Goal: Task Accomplishment & Management: Use online tool/utility

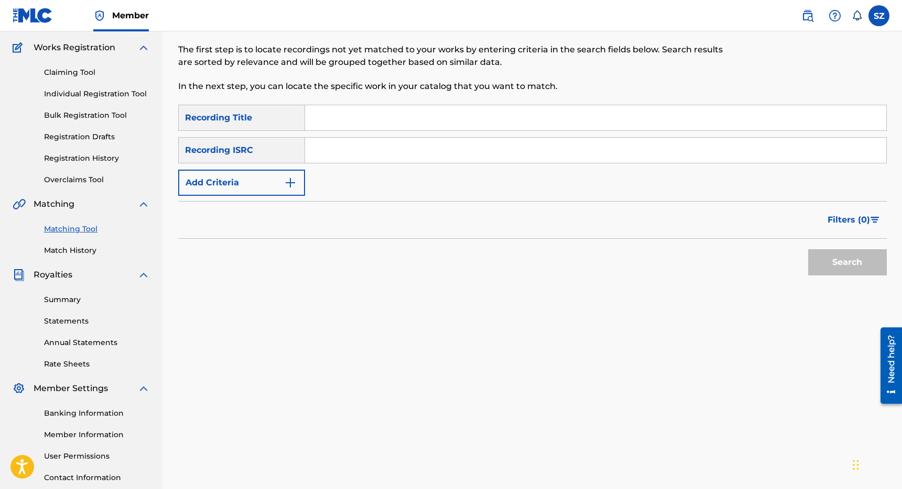
click at [327, 123] on input "Search Form" at bounding box center [595, 117] width 581 height 25
type input "blind leading"
click at [847, 266] on button "Search" at bounding box center [847, 262] width 79 height 26
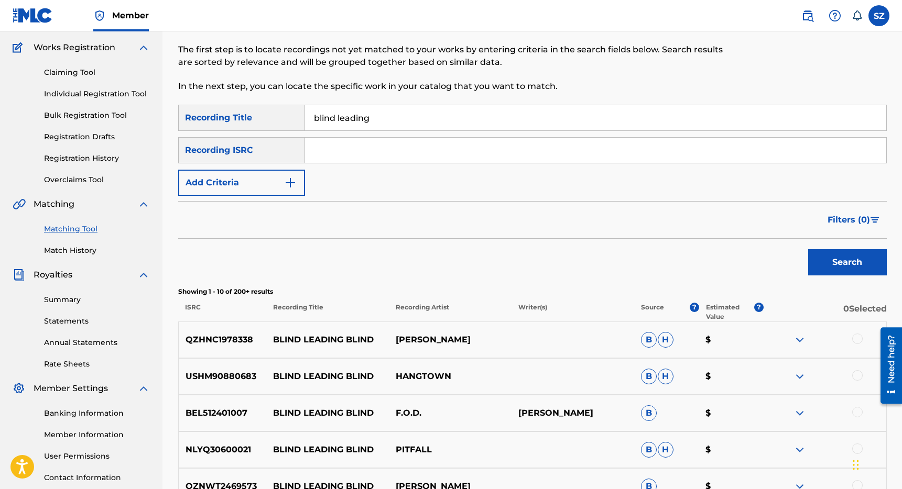
click at [285, 183] on img "Search Form" at bounding box center [290, 183] width 13 height 13
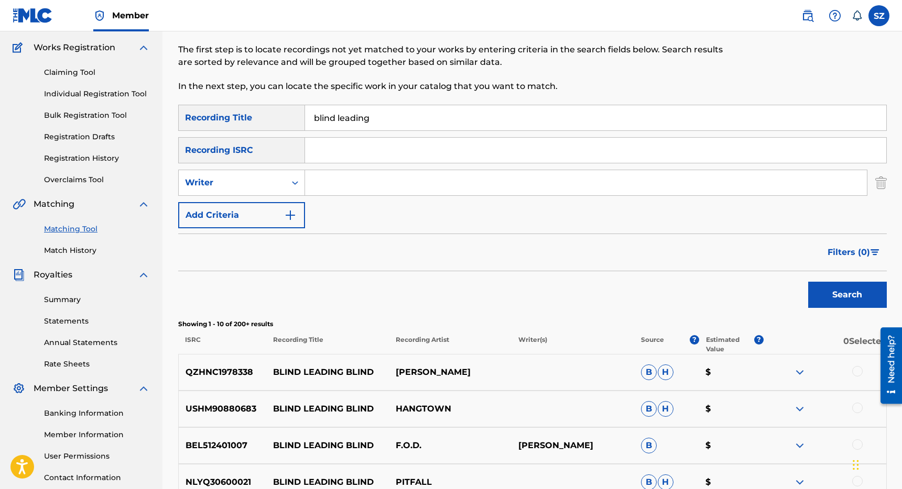
click at [338, 179] on input "Search Form" at bounding box center [586, 182] width 562 height 25
type input "[PERSON_NAME]"
click at [808, 282] on button "Search" at bounding box center [847, 295] width 79 height 26
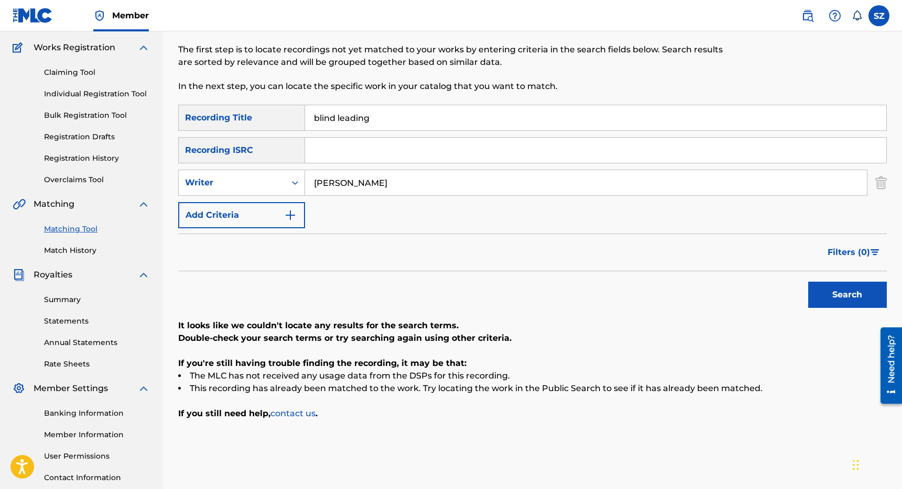
drag, startPoint x: 384, startPoint y: 114, endPoint x: 270, endPoint y: 125, distance: 114.8
click at [270, 125] on div "SearchWithCriteriaeaf74fd2-9137-4e23-9edc-013c569be2dd Recording Title blind le…" at bounding box center [532, 118] width 708 height 26
drag, startPoint x: 338, startPoint y: 115, endPoint x: 297, endPoint y: 115, distance: 41.4
click at [297, 115] on div "SearchWithCriteriaeaf74fd2-9137-4e23-9edc-013c569be2dd Recording Title blind le…" at bounding box center [532, 118] width 708 height 26
type input "bubble up"
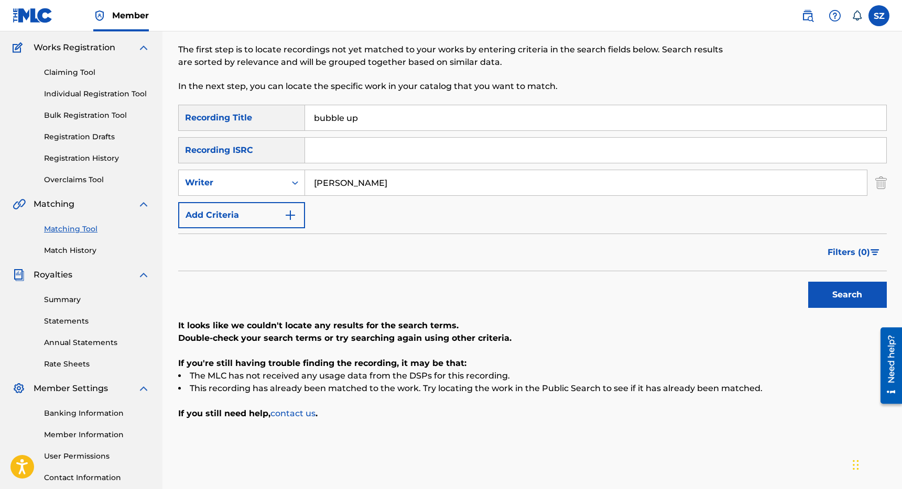
drag, startPoint x: 351, startPoint y: 177, endPoint x: 361, endPoint y: 187, distance: 14.1
click at [361, 187] on input "[PERSON_NAME]" at bounding box center [586, 182] width 562 height 25
click at [272, 181] on div "Writer" at bounding box center [232, 183] width 94 height 13
click at [248, 205] on div "Recording Artist" at bounding box center [242, 209] width 126 height 26
click at [319, 184] on input "Search Form" at bounding box center [586, 182] width 562 height 25
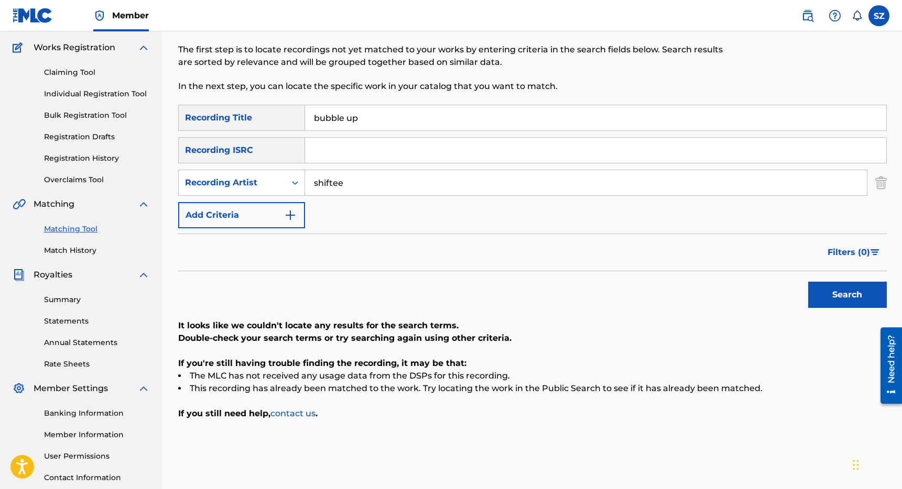
type input "shiftee"
click at [808, 282] on button "Search" at bounding box center [847, 295] width 79 height 26
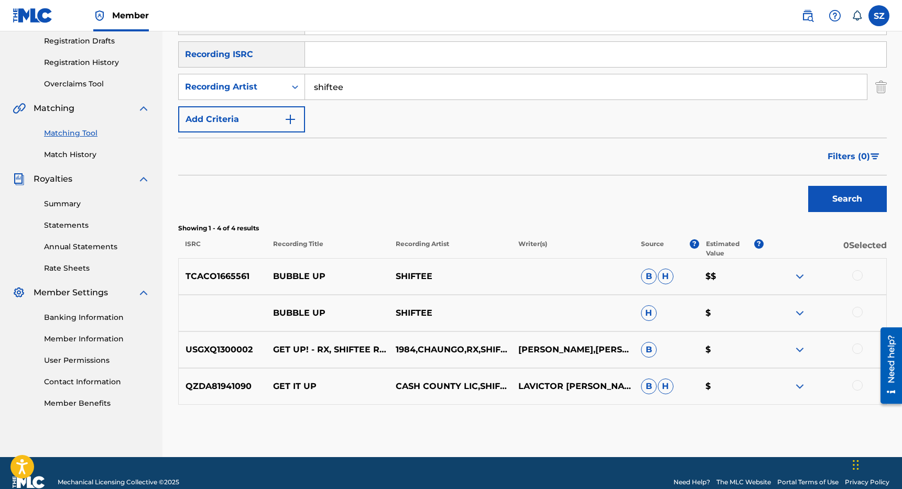
scroll to position [179, 0]
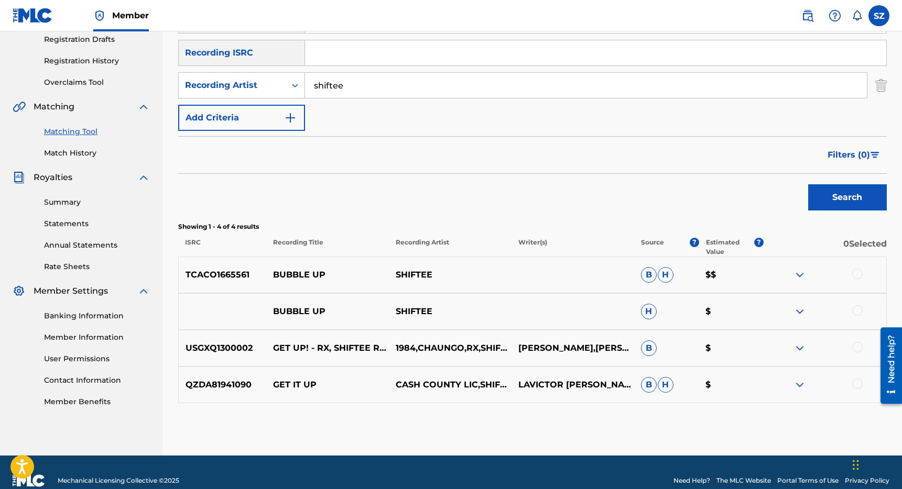
click at [859, 274] on div at bounding box center [857, 274] width 10 height 10
click at [858, 310] on div at bounding box center [857, 310] width 10 height 10
click at [738, 401] on button "Match 2 Groups" at bounding box center [737, 404] width 116 height 26
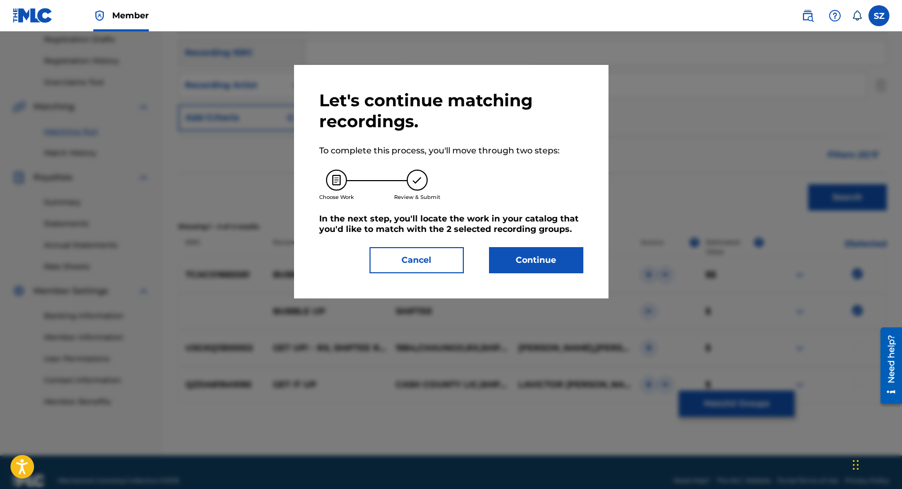
click at [535, 259] on button "Continue" at bounding box center [536, 260] width 94 height 26
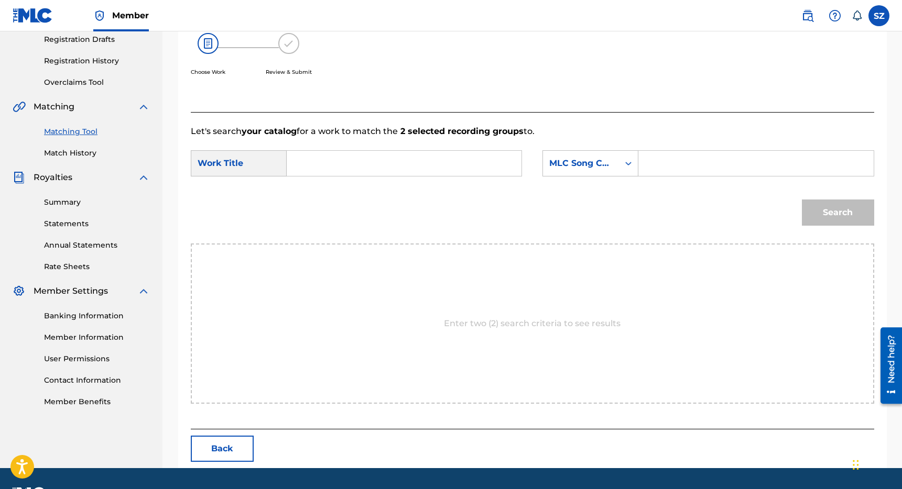
click at [374, 165] on input "Search Form" at bounding box center [404, 163] width 217 height 25
type input "bubble up"
click at [621, 165] on div "Search Form" at bounding box center [628, 163] width 19 height 19
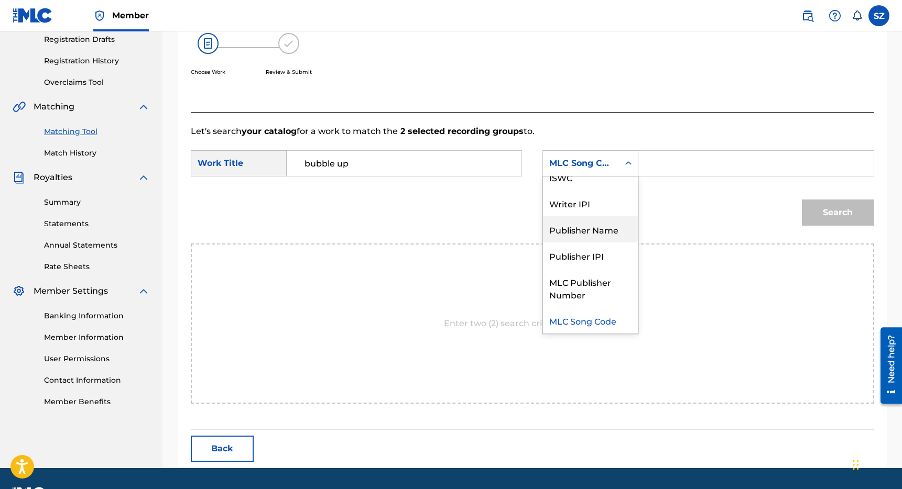
scroll to position [0, 0]
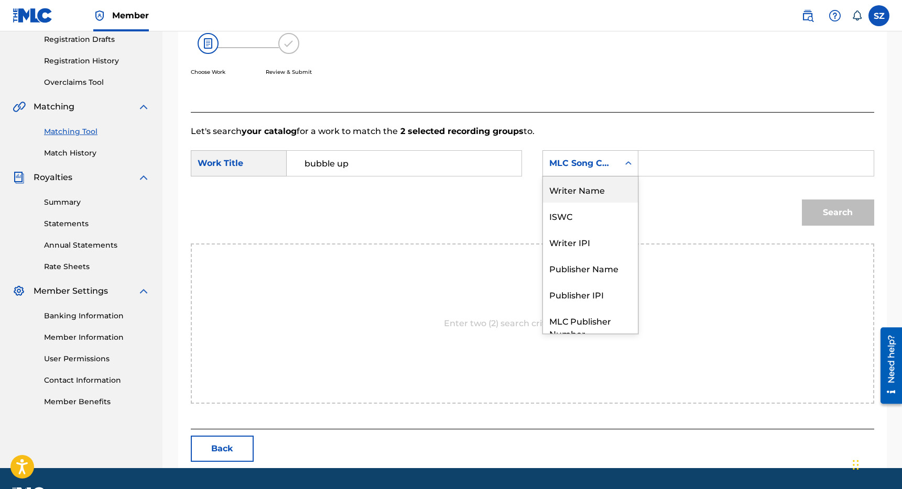
click at [593, 188] on div "Writer Name" at bounding box center [590, 190] width 95 height 26
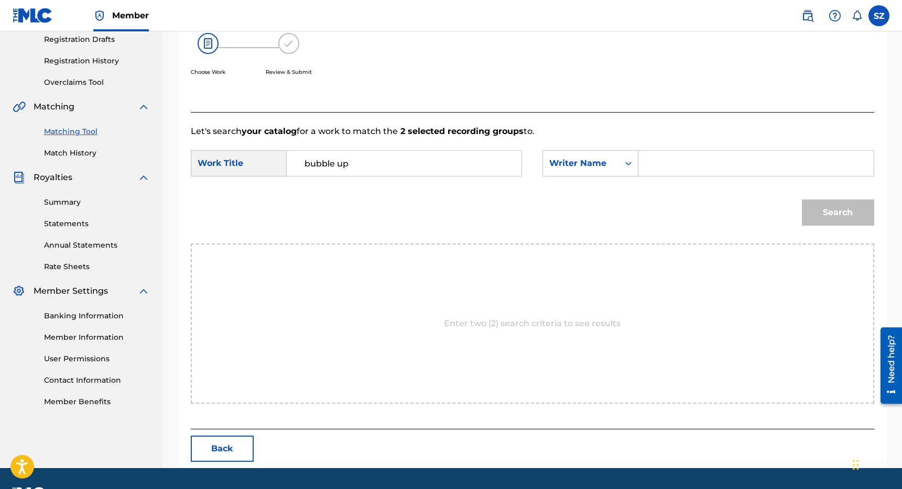
click at [661, 173] on input "Search Form" at bounding box center [755, 163] width 217 height 25
type input "s"
type input "[PERSON_NAME]"
click at [802, 200] on button "Search" at bounding box center [838, 213] width 72 height 26
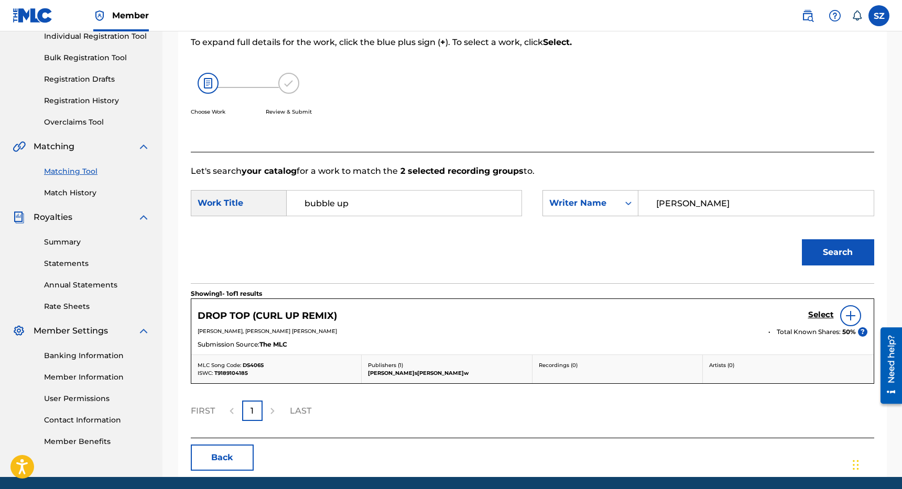
scroll to position [99, 0]
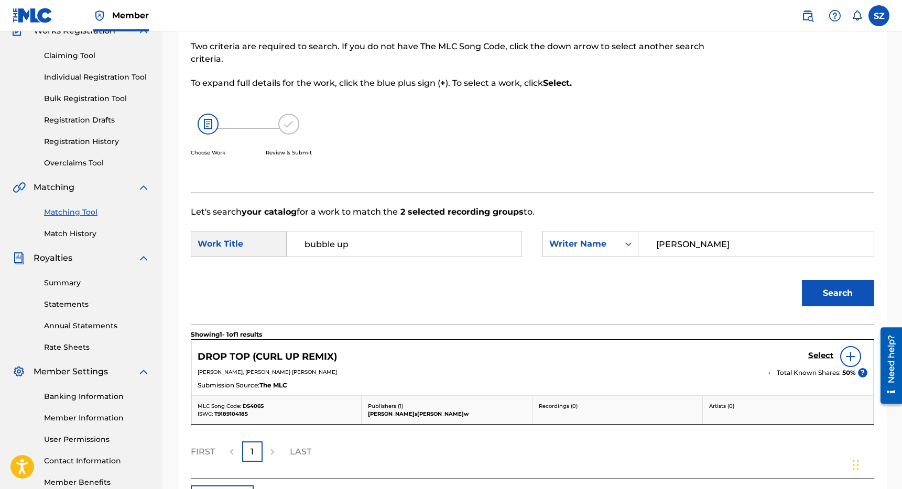
click at [78, 56] on link "Claiming Tool" at bounding box center [97, 55] width 106 height 11
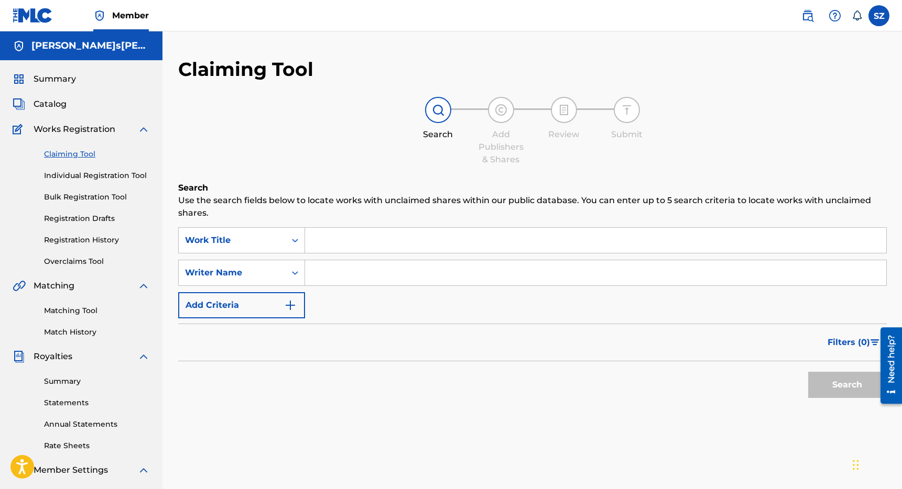
click at [357, 249] on input "Search Form" at bounding box center [595, 240] width 581 height 25
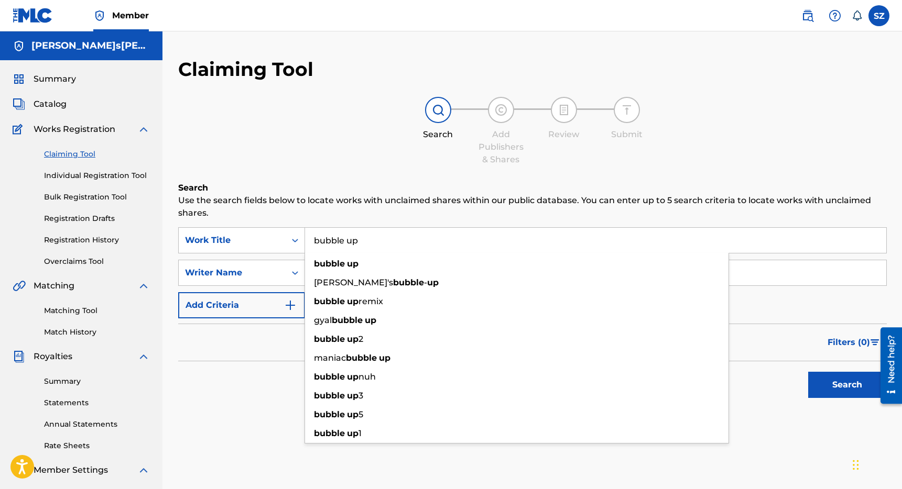
type input "bubble up"
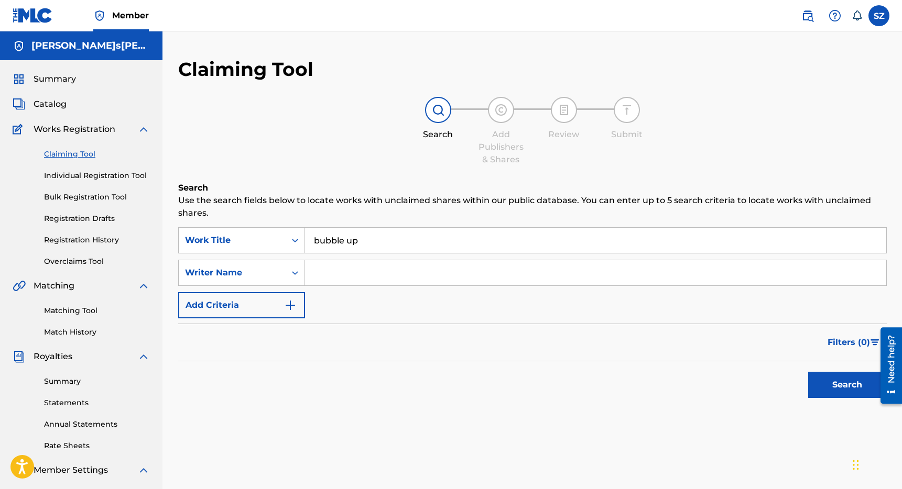
click at [283, 406] on div "Search Use the search fields below to locate works with unclaimed shares within…" at bounding box center [532, 319] width 708 height 274
click at [263, 311] on button "Add Criteria" at bounding box center [241, 305] width 127 height 26
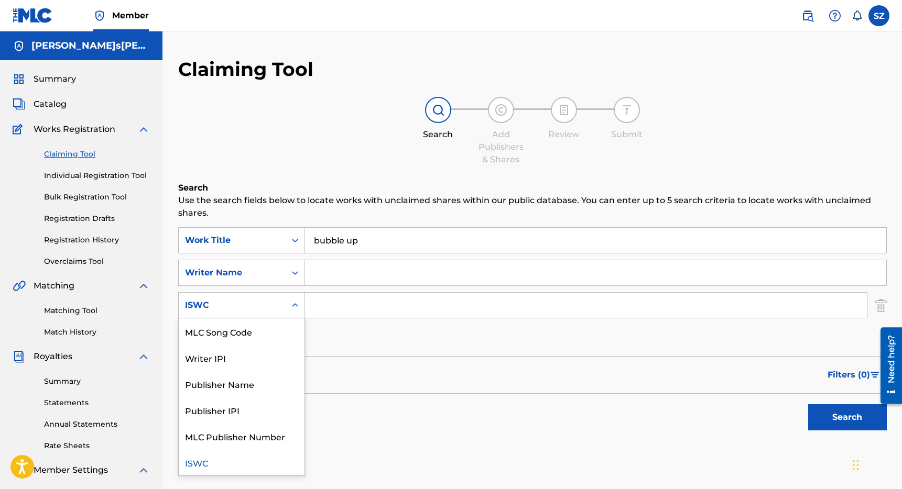
click at [261, 311] on div "ISWC" at bounding box center [232, 305] width 94 height 13
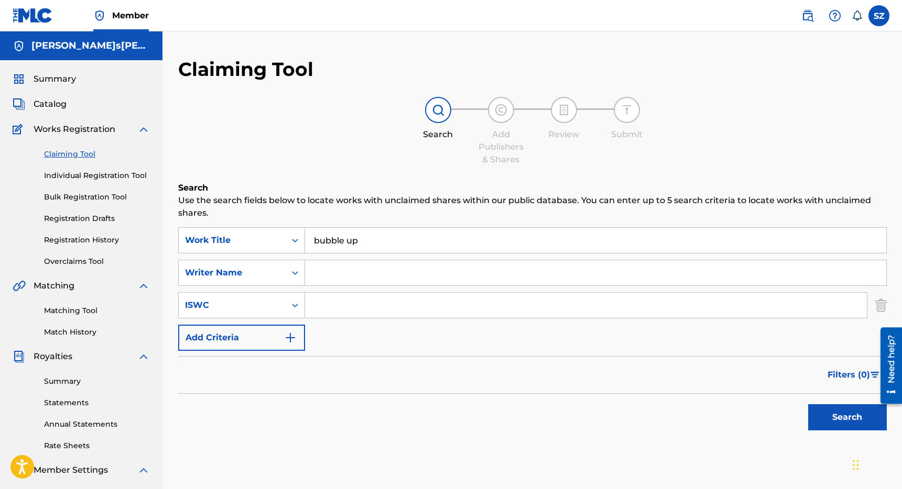
click at [422, 411] on div "Search" at bounding box center [532, 415] width 708 height 42
click at [838, 417] on button "Search" at bounding box center [847, 418] width 79 height 26
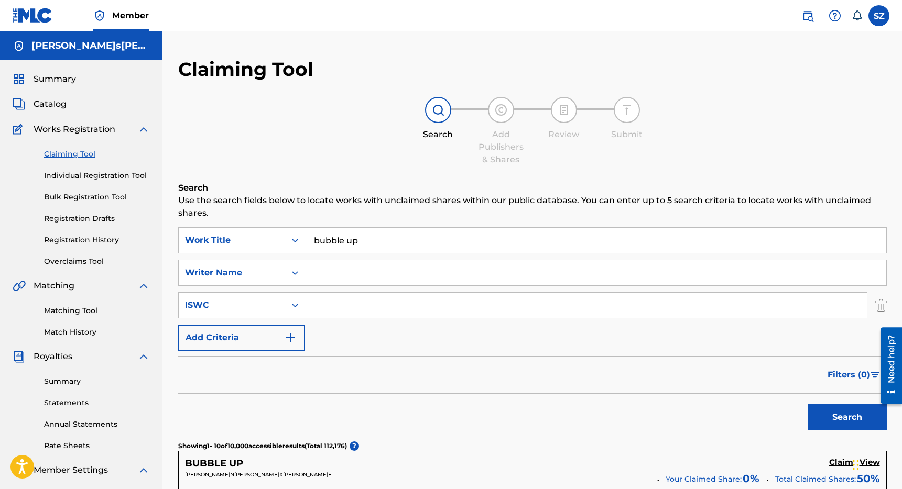
click at [323, 272] on input "Search Form" at bounding box center [595, 272] width 581 height 25
type input "[PERSON_NAME]"
click at [808, 405] on button "Search" at bounding box center [847, 418] width 79 height 26
click at [108, 173] on link "Individual Registration Tool" at bounding box center [97, 175] width 106 height 11
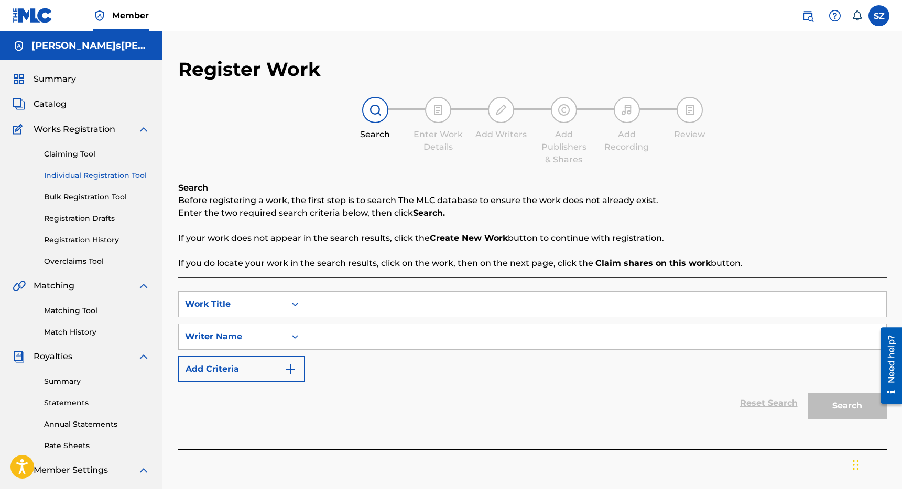
click at [348, 310] on input "Search Form" at bounding box center [595, 304] width 581 height 25
type input "Bubble Up"
click at [348, 346] on input "Search Form" at bounding box center [595, 336] width 581 height 25
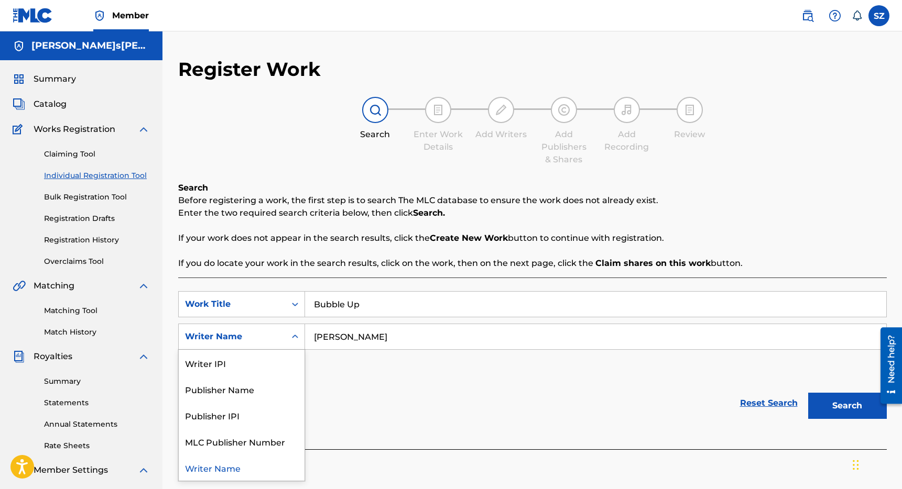
click at [293, 336] on icon "Search Form" at bounding box center [295, 337] width 6 height 4
click at [357, 340] on input "[PERSON_NAME]" at bounding box center [595, 336] width 581 height 25
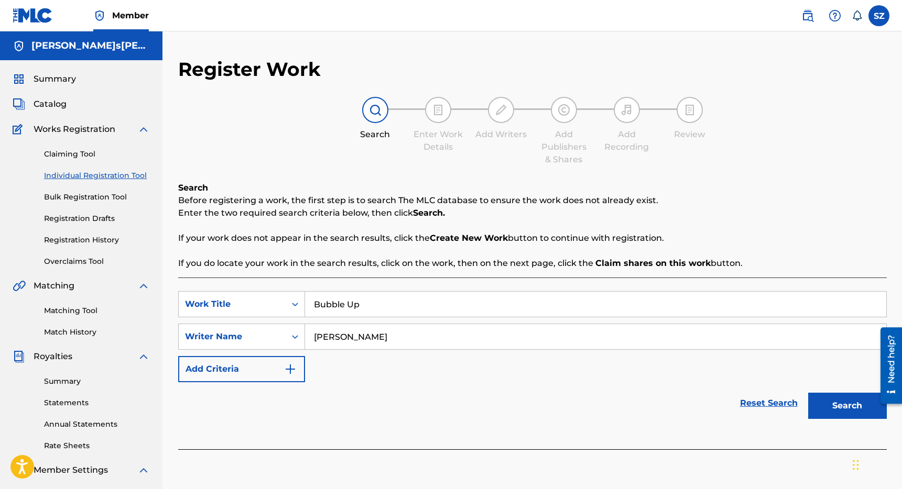
type input "[PERSON_NAME]"
click at [808, 393] on button "Search" at bounding box center [847, 406] width 79 height 26
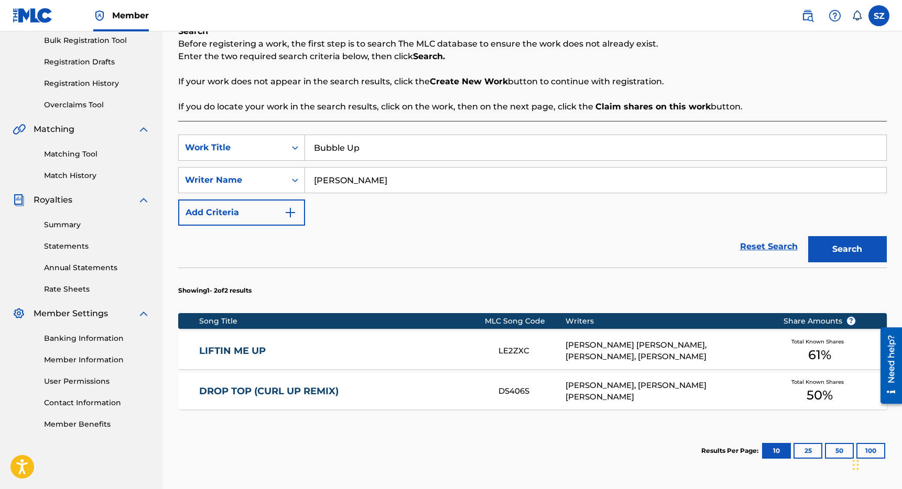
scroll to position [201, 0]
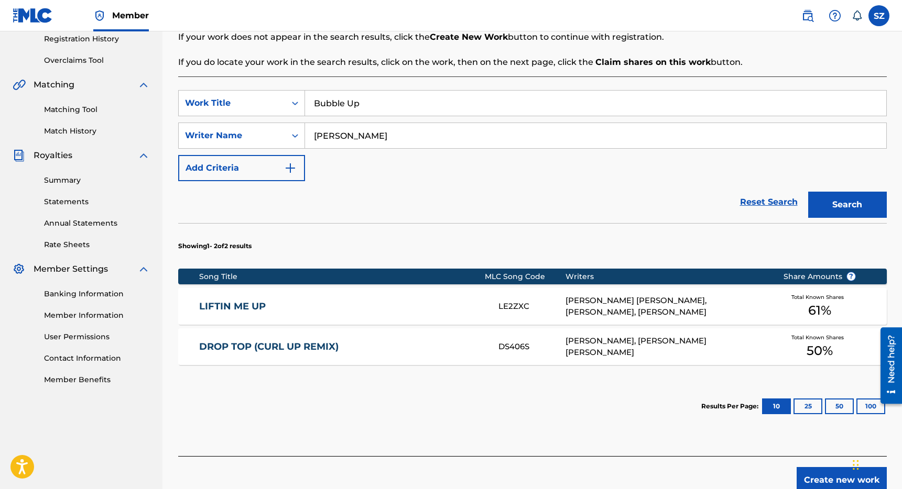
click at [817, 473] on button "Create new work" at bounding box center [841, 480] width 90 height 26
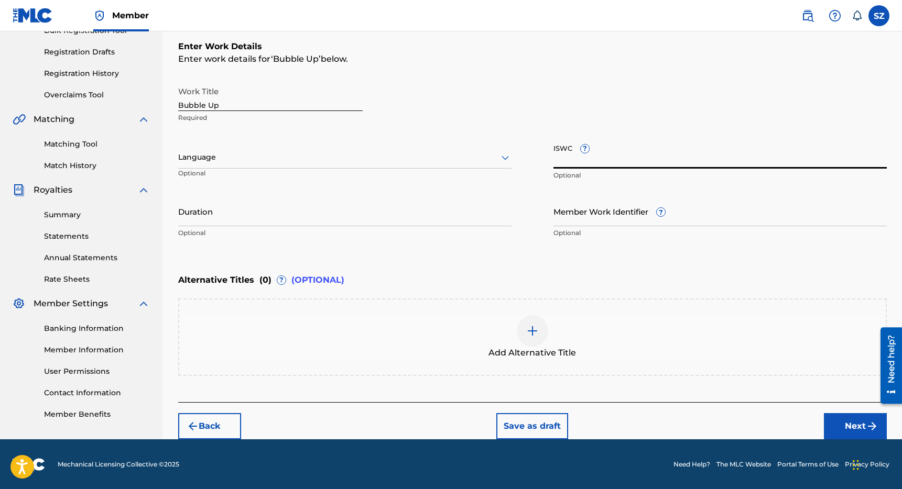
click at [572, 158] on input "ISWC ?" at bounding box center [719, 154] width 333 height 30
paste input "T-919.241.131-7"
type input "T-919.241.131-7"
click at [846, 419] on button "Next" at bounding box center [855, 426] width 63 height 26
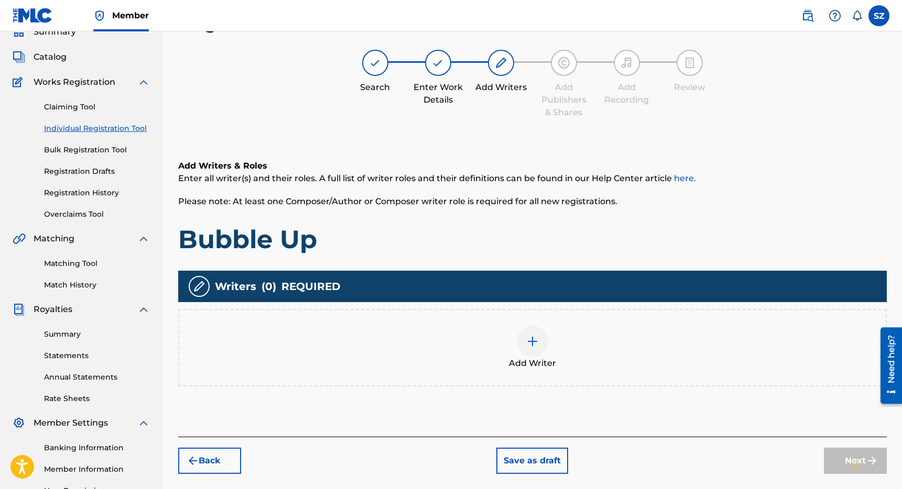
scroll to position [47, 0]
click at [536, 344] on img at bounding box center [532, 341] width 13 height 13
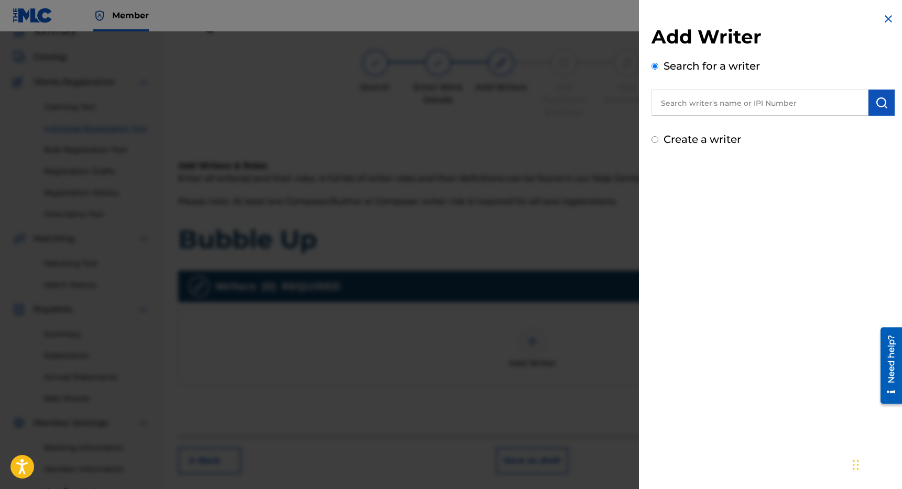
click at [747, 100] on input "text" at bounding box center [759, 103] width 217 height 26
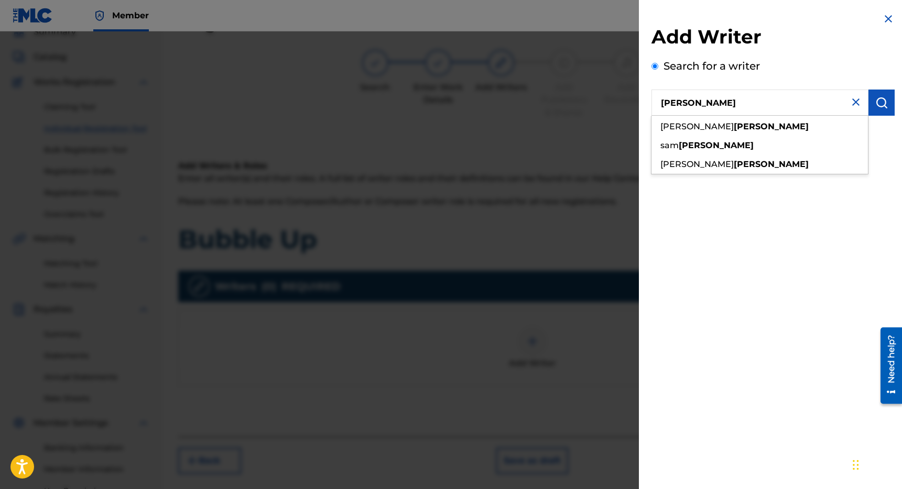
type input "[PERSON_NAME]"
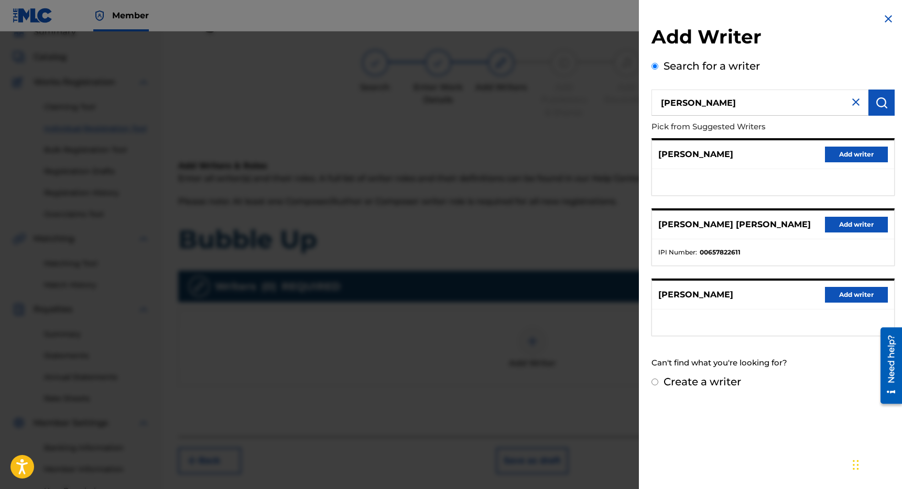
click at [863, 228] on button "Add writer" at bounding box center [856, 225] width 63 height 16
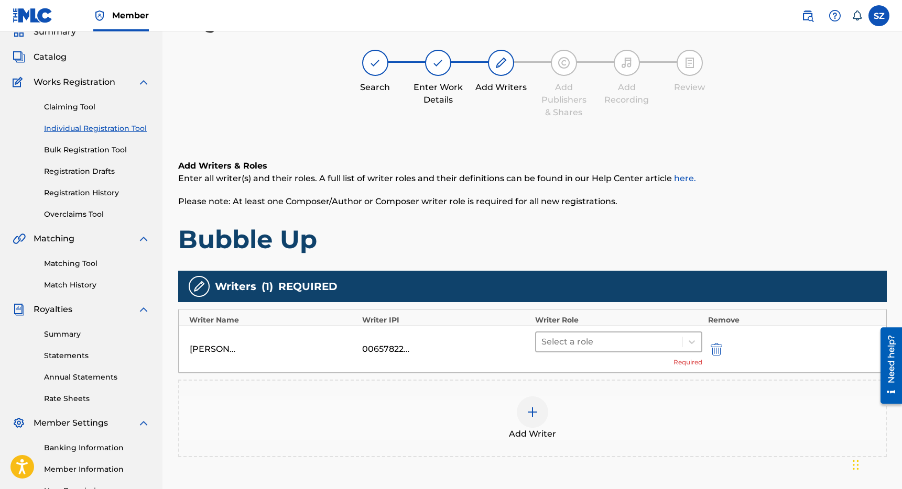
click at [602, 341] on div at bounding box center [609, 342] width 136 height 15
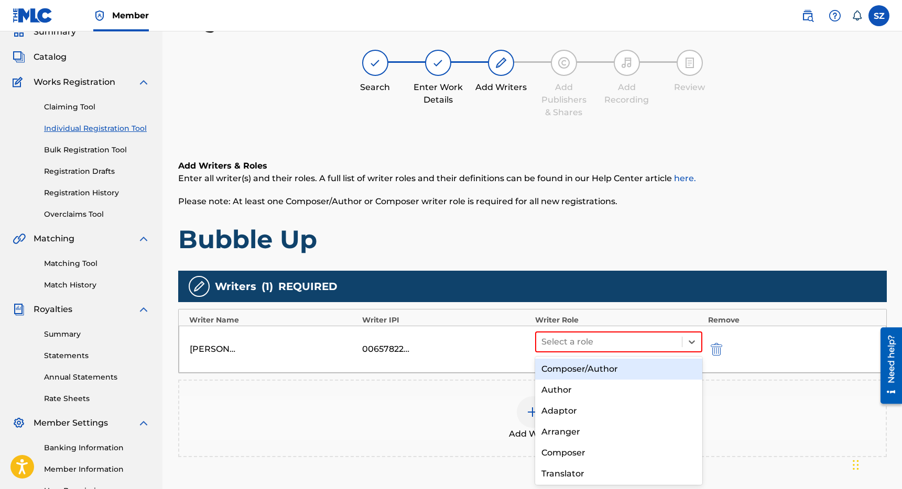
click at [594, 371] on div "Composer/Author" at bounding box center [619, 369] width 168 height 21
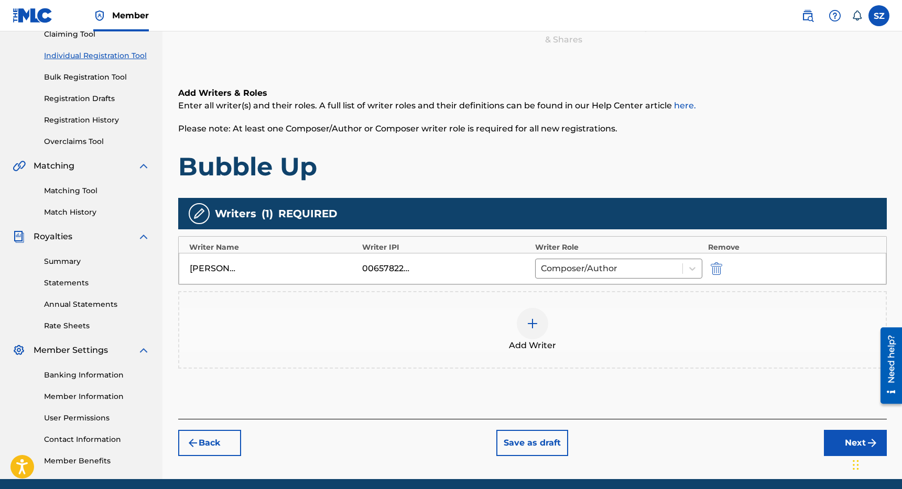
click at [832, 442] on button "Next" at bounding box center [855, 443] width 63 height 26
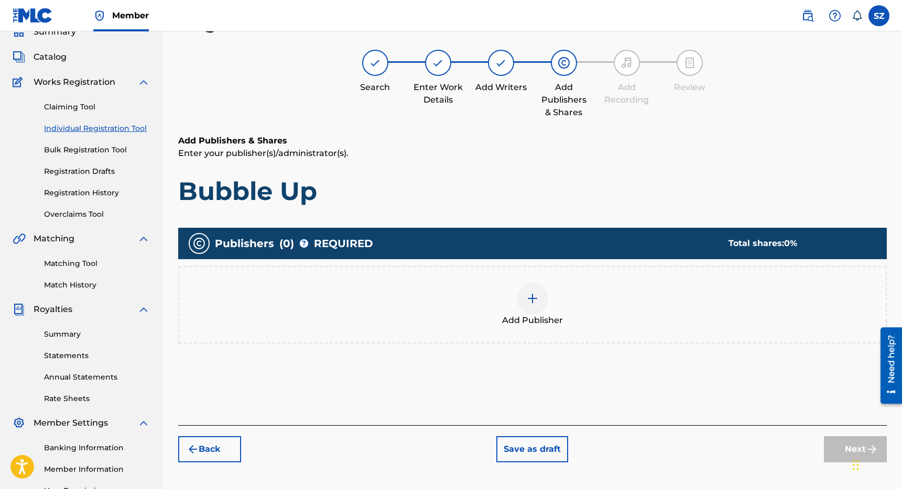
click at [534, 298] on img at bounding box center [532, 298] width 13 height 13
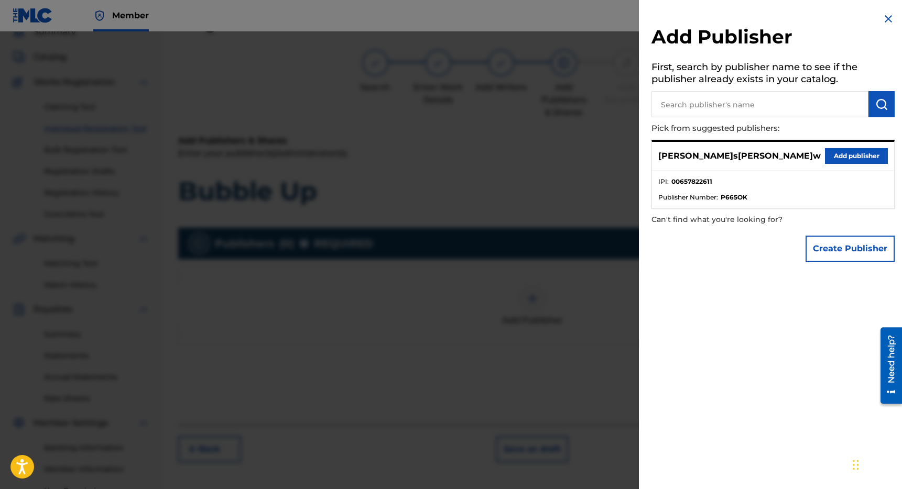
click at [841, 153] on button "Add publisher" at bounding box center [856, 156] width 63 height 16
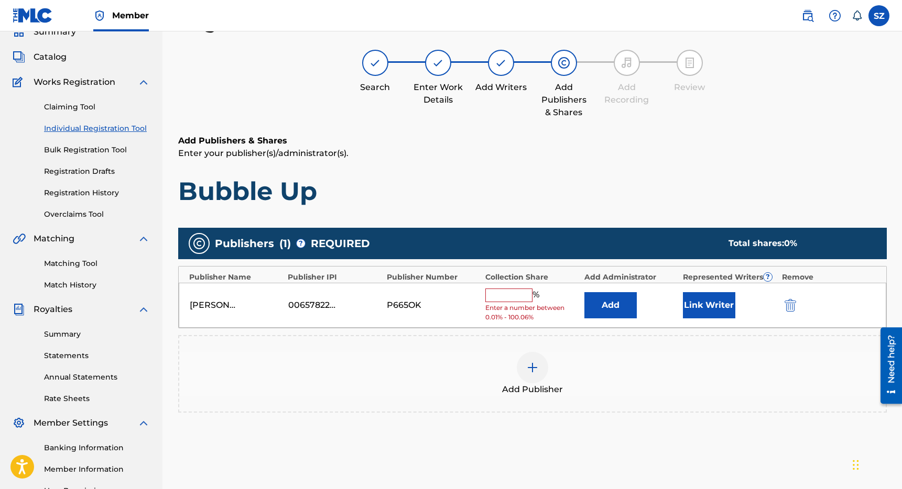
click at [511, 297] on input "text" at bounding box center [508, 296] width 47 height 14
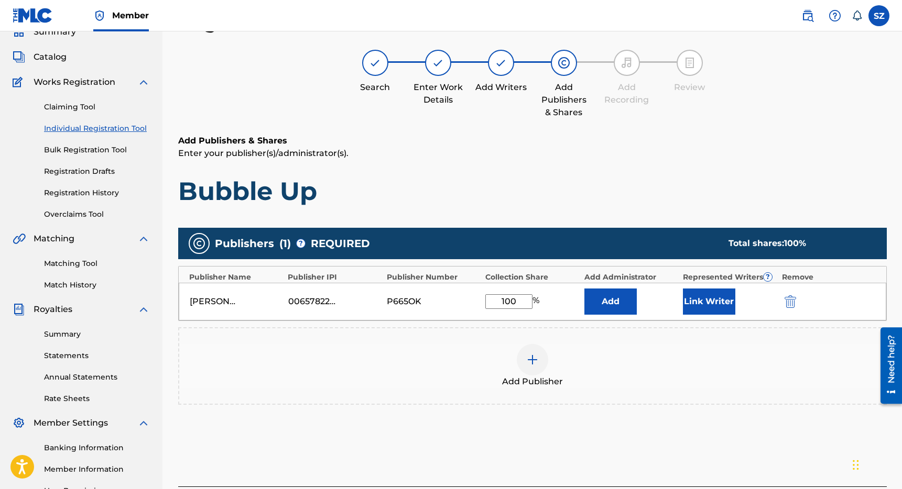
type input "100"
click at [703, 310] on button "Link Writer" at bounding box center [709, 302] width 52 height 26
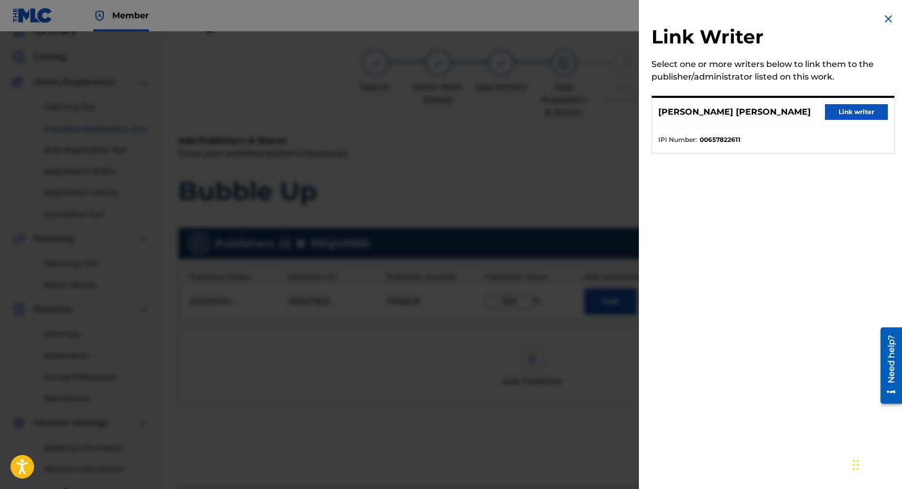
click at [843, 112] on button "Link writer" at bounding box center [856, 112] width 63 height 16
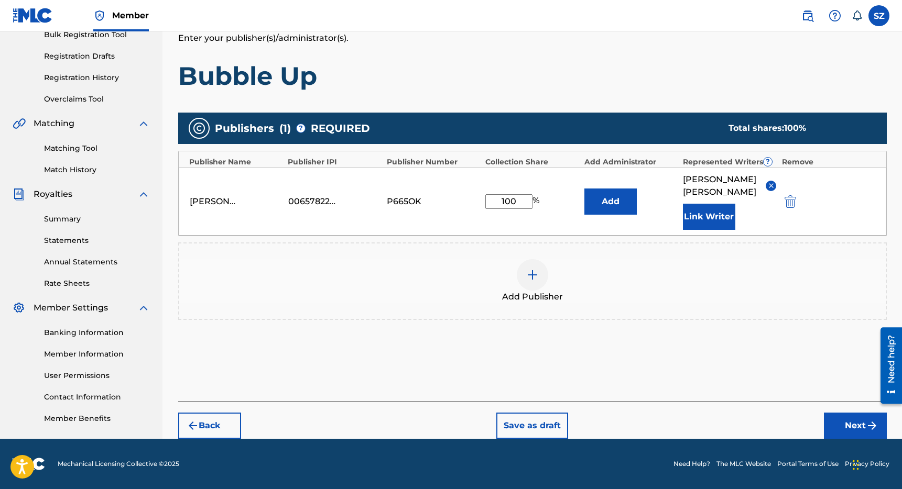
click at [850, 415] on button "Next" at bounding box center [855, 426] width 63 height 26
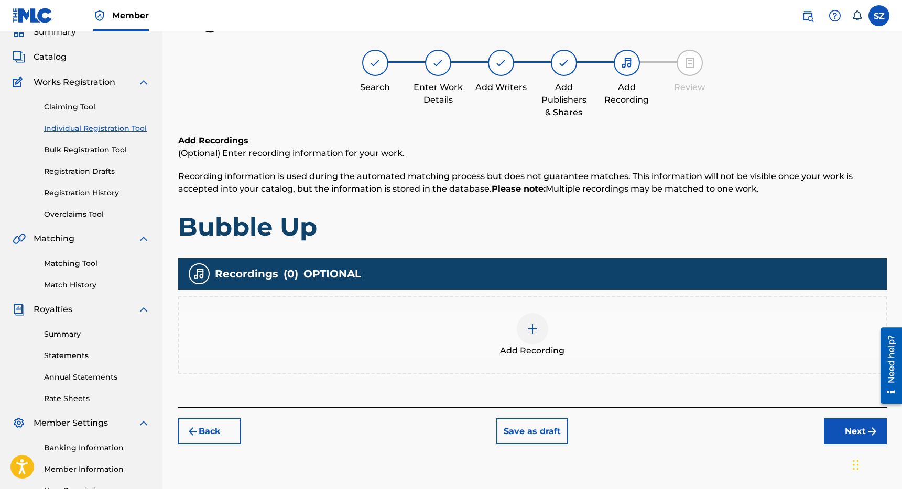
click at [532, 328] on img at bounding box center [532, 329] width 13 height 13
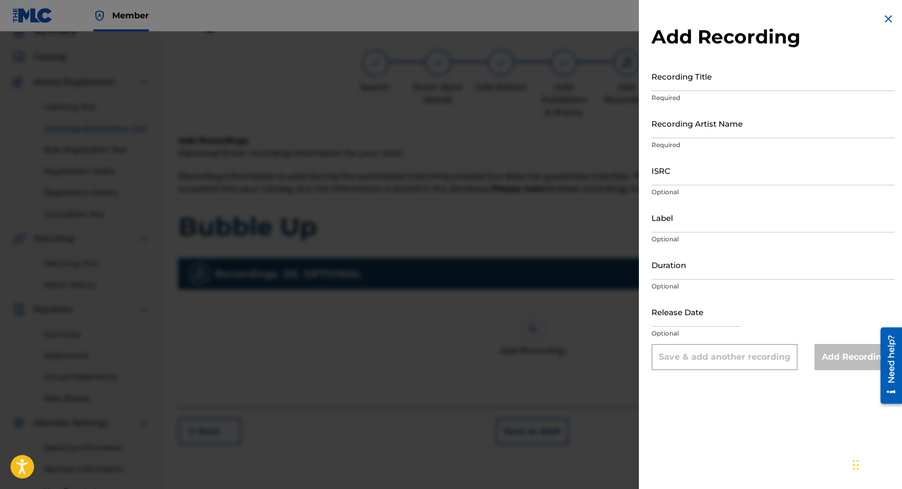
click at [590, 400] on div at bounding box center [451, 275] width 902 height 489
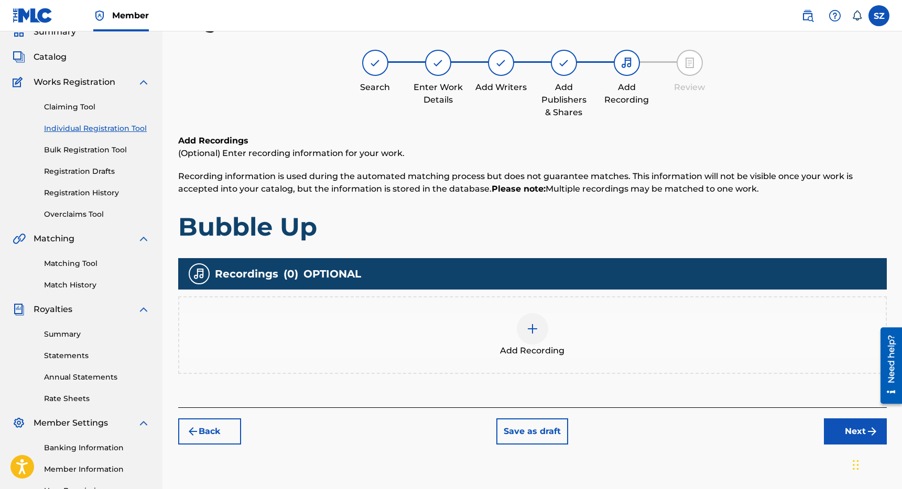
click at [533, 323] on img at bounding box center [532, 329] width 13 height 13
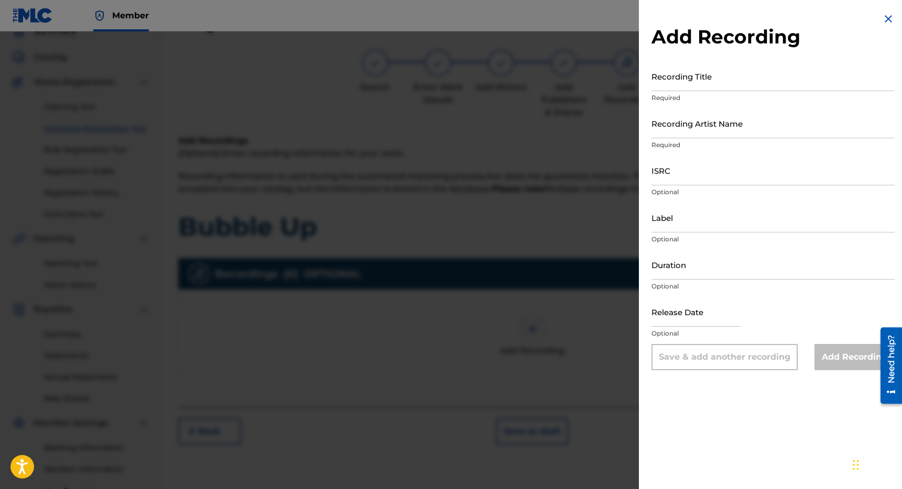
click at [710, 85] on input "Recording Title" at bounding box center [772, 76] width 243 height 30
type input "Bubble Up"
click at [696, 126] on input "Recording Artist Name" at bounding box center [772, 123] width 243 height 30
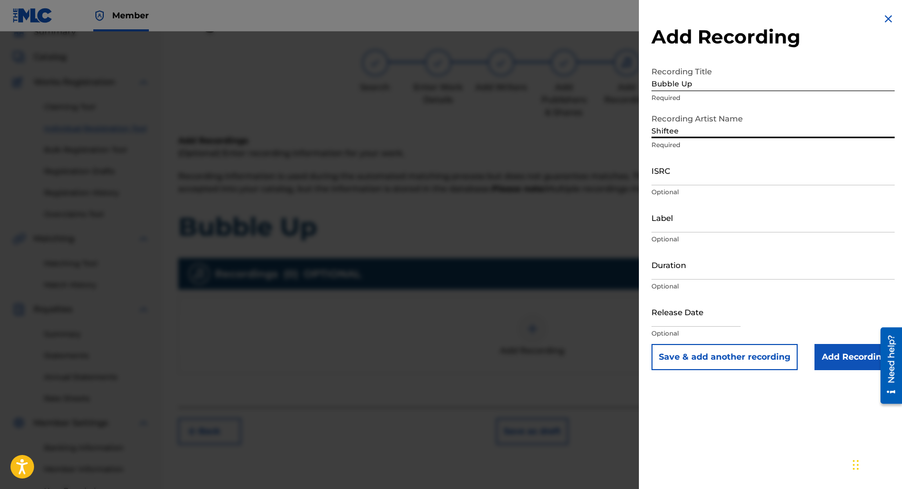
type input "Shiftee"
click at [679, 177] on input "ISRC" at bounding box center [772, 171] width 243 height 30
paste input "TCACO1665561"
type input "TCACO1665561"
click at [670, 231] on input "Label" at bounding box center [772, 218] width 243 height 30
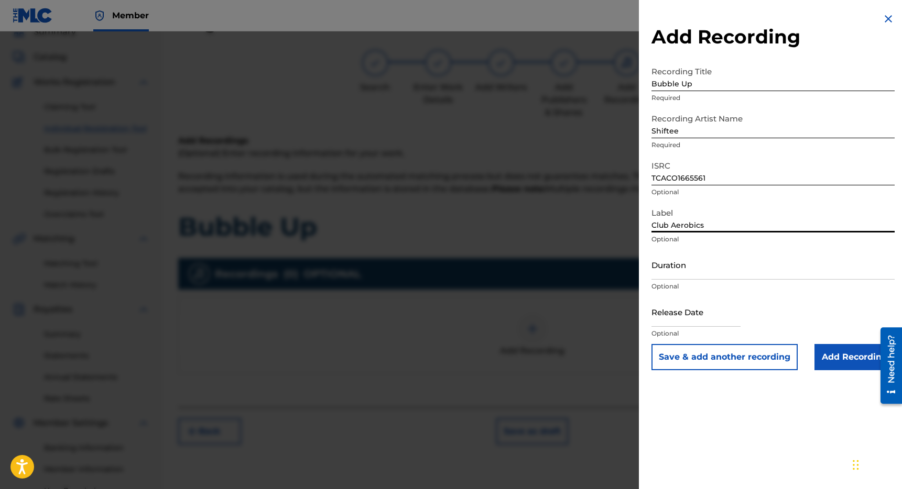
type input "Club Aerobics"
click at [833, 355] on input "Add Recording" at bounding box center [854, 357] width 80 height 26
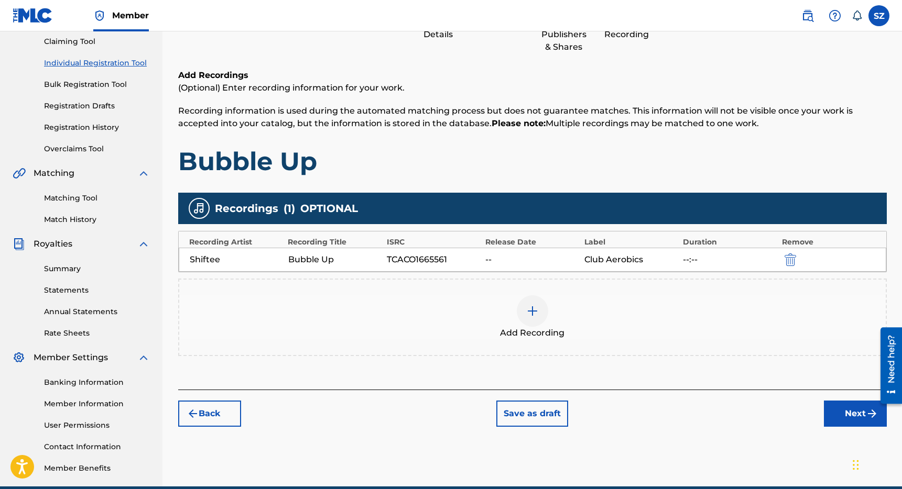
scroll to position [114, 0]
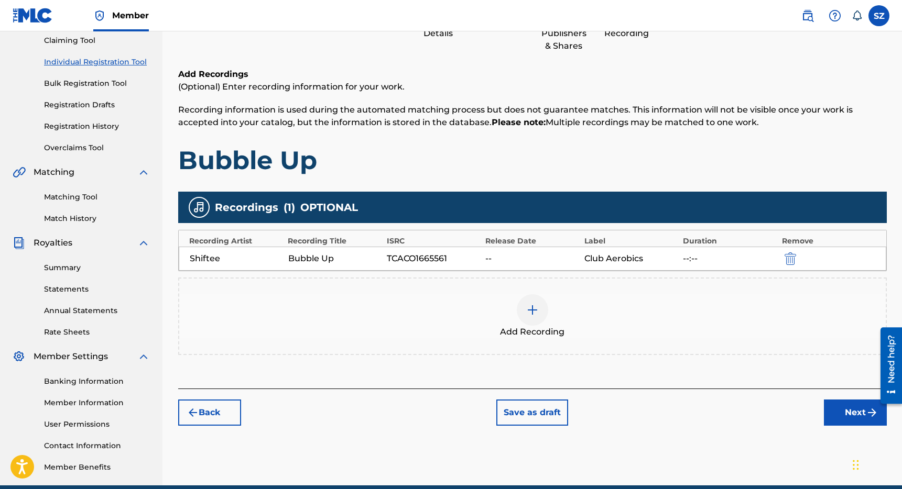
click at [839, 406] on button "Next" at bounding box center [855, 413] width 63 height 26
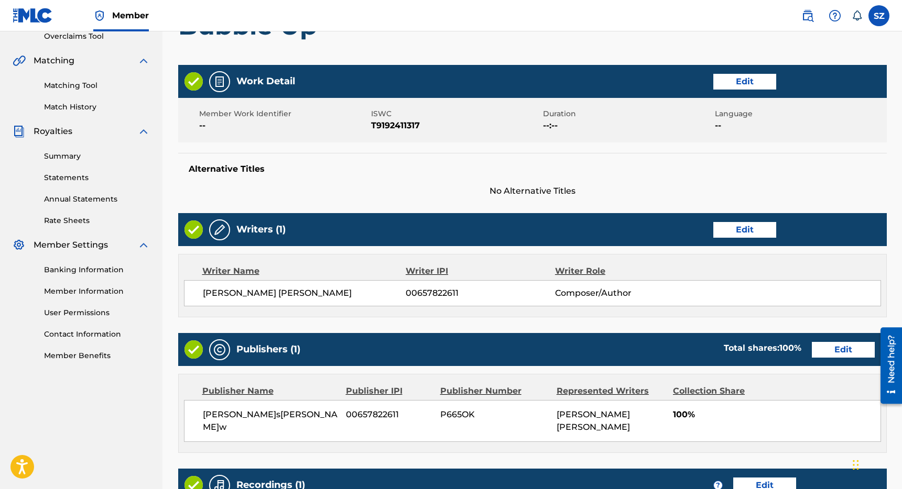
scroll to position [408, 0]
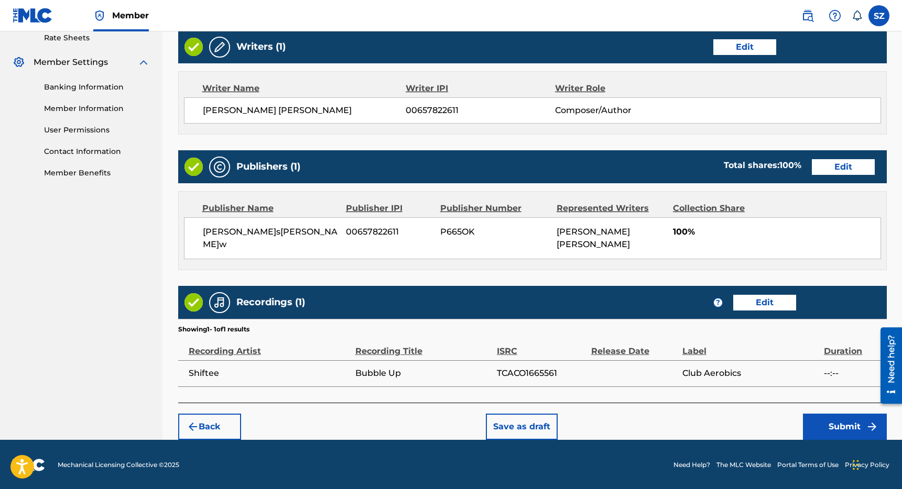
click at [828, 418] on button "Submit" at bounding box center [845, 427] width 84 height 26
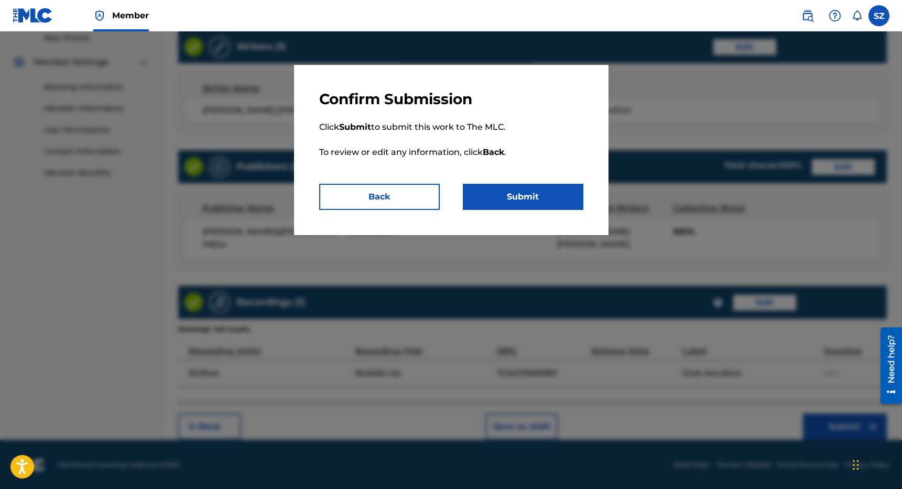
click at [513, 196] on button "Submit" at bounding box center [523, 197] width 121 height 26
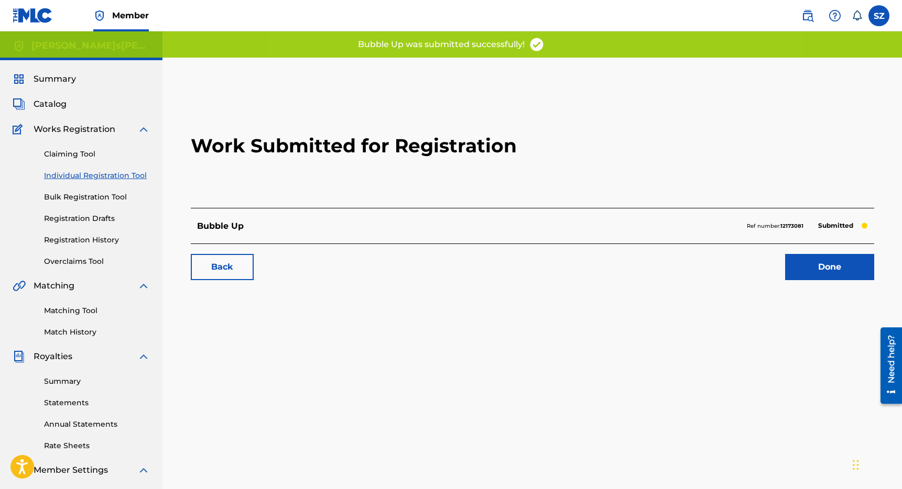
click at [827, 274] on link "Done" at bounding box center [829, 267] width 89 height 26
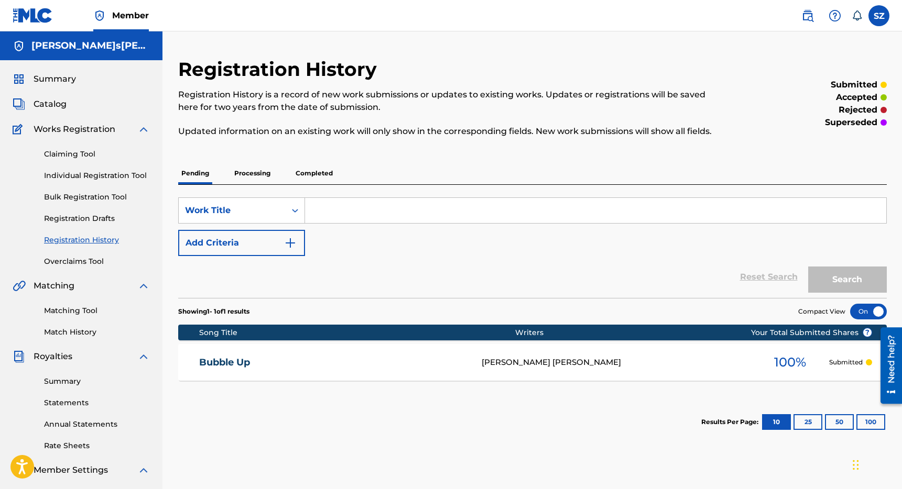
click at [80, 310] on link "Matching Tool" at bounding box center [97, 310] width 106 height 11
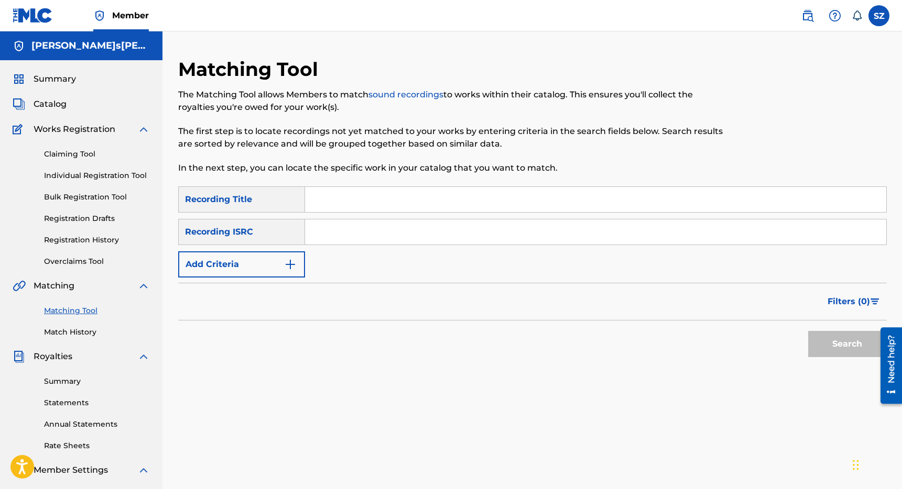
click at [327, 206] on input "Search Form" at bounding box center [595, 199] width 581 height 25
type input "bullet for you"
click at [258, 271] on button "Add Criteria" at bounding box center [241, 265] width 127 height 26
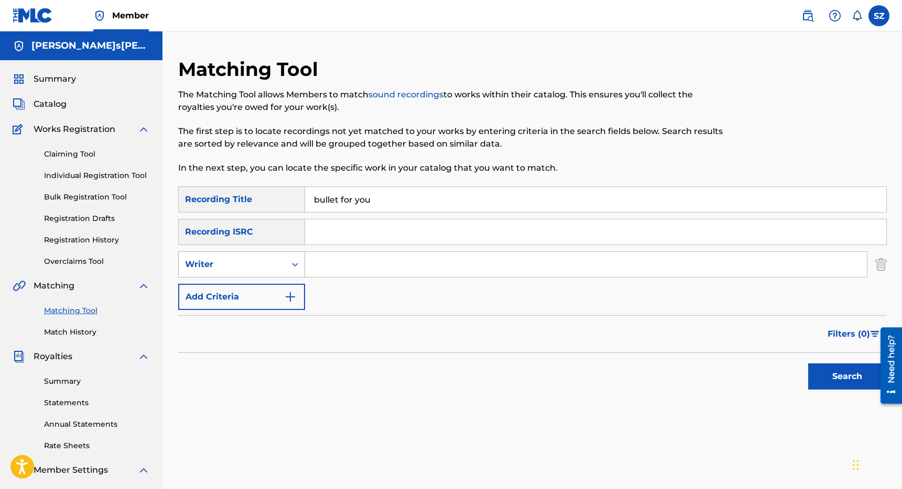
click at [286, 263] on div "Search Form" at bounding box center [295, 264] width 19 height 19
click at [264, 292] on div "Recording Artist" at bounding box center [242, 291] width 126 height 26
click at [327, 260] on input "Search Form" at bounding box center [586, 264] width 562 height 25
type input "Running"
click at [808, 364] on button "Search" at bounding box center [847, 377] width 79 height 26
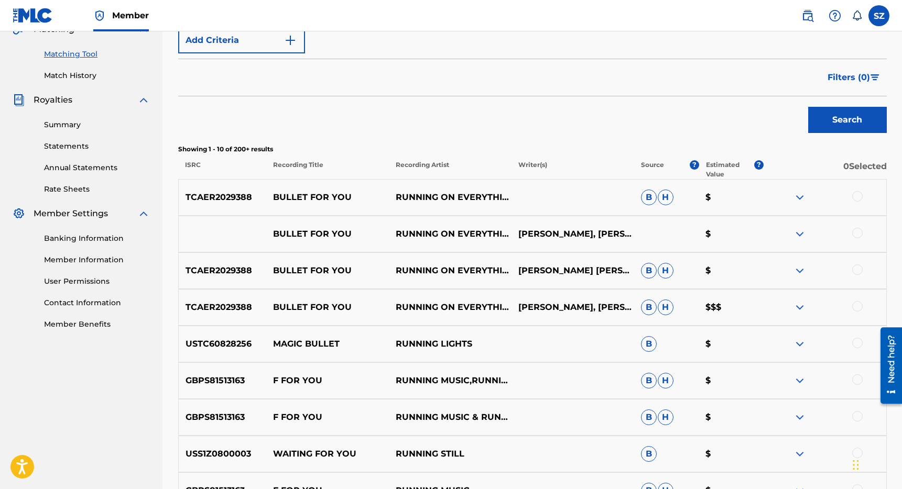
scroll to position [259, 0]
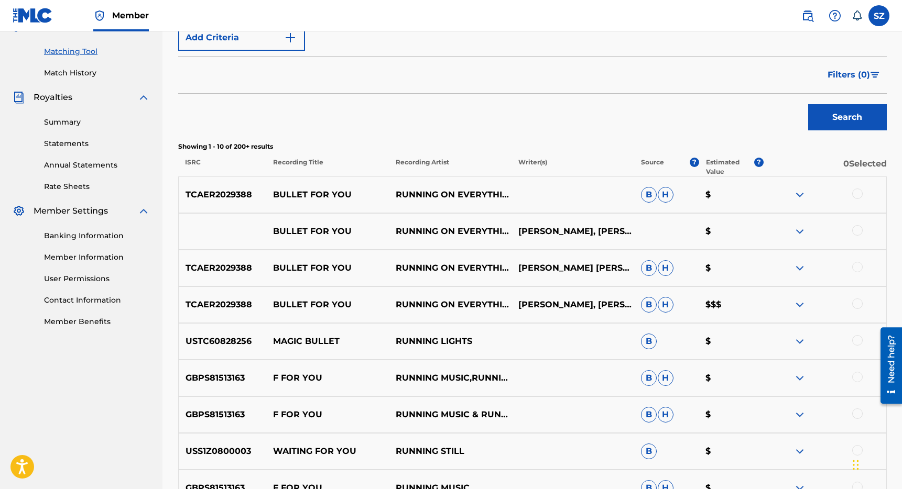
click at [859, 194] on div at bounding box center [857, 194] width 10 height 10
click at [858, 233] on div at bounding box center [857, 230] width 10 height 10
click at [857, 271] on div at bounding box center [857, 267] width 10 height 10
click at [856, 303] on div at bounding box center [857, 304] width 10 height 10
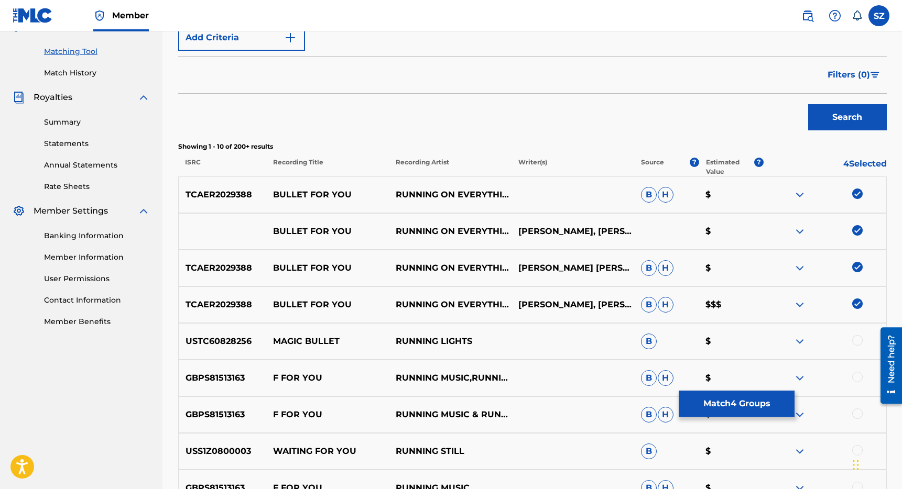
click at [748, 402] on button "Match 4 Groups" at bounding box center [737, 404] width 116 height 26
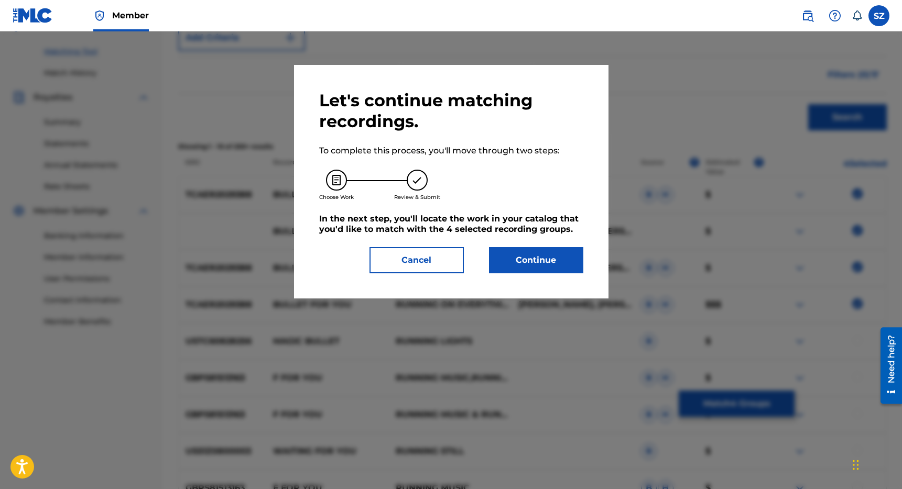
click at [551, 266] on button "Continue" at bounding box center [536, 260] width 94 height 26
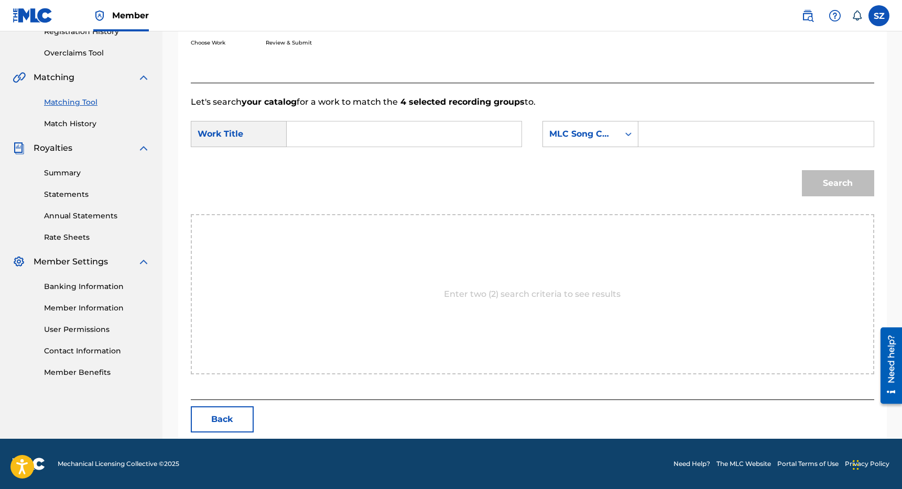
click at [362, 134] on input "Search Form" at bounding box center [404, 134] width 217 height 25
type input "bullet for you"
click at [596, 139] on div "MLC Song Code" at bounding box center [580, 134] width 63 height 13
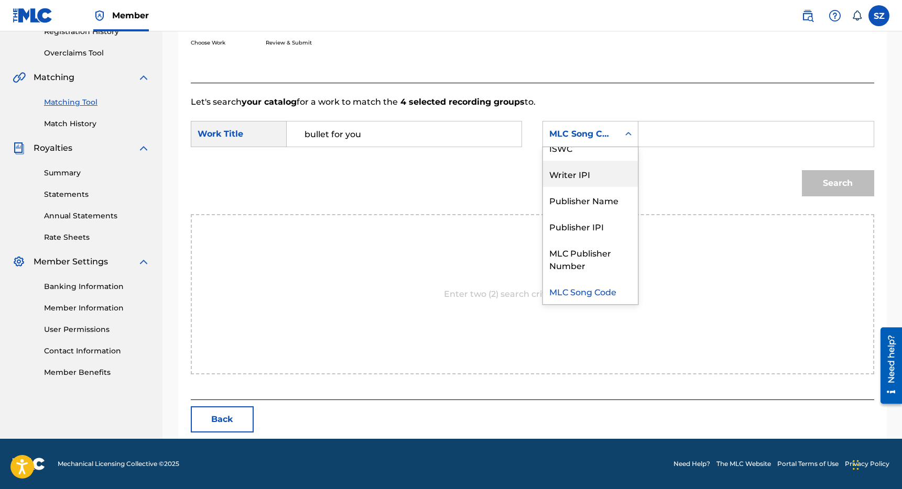
scroll to position [0, 0]
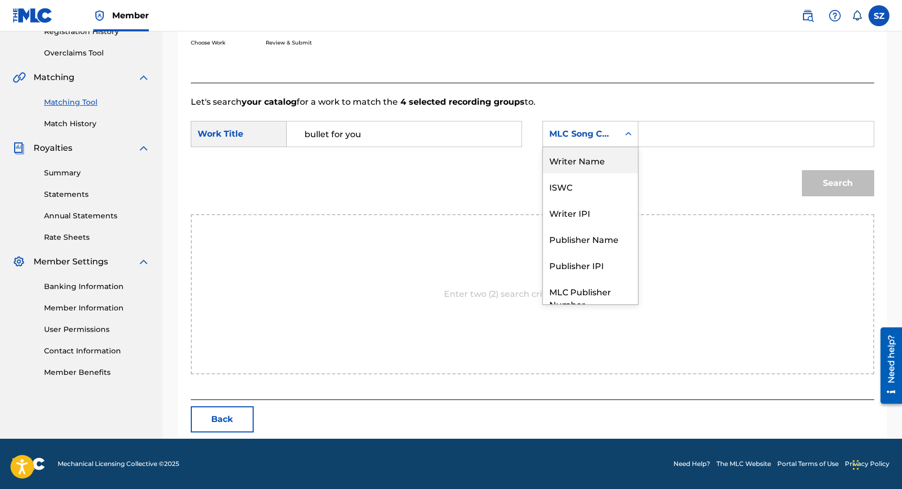
click at [585, 163] on div "Writer Name" at bounding box center [590, 160] width 95 height 26
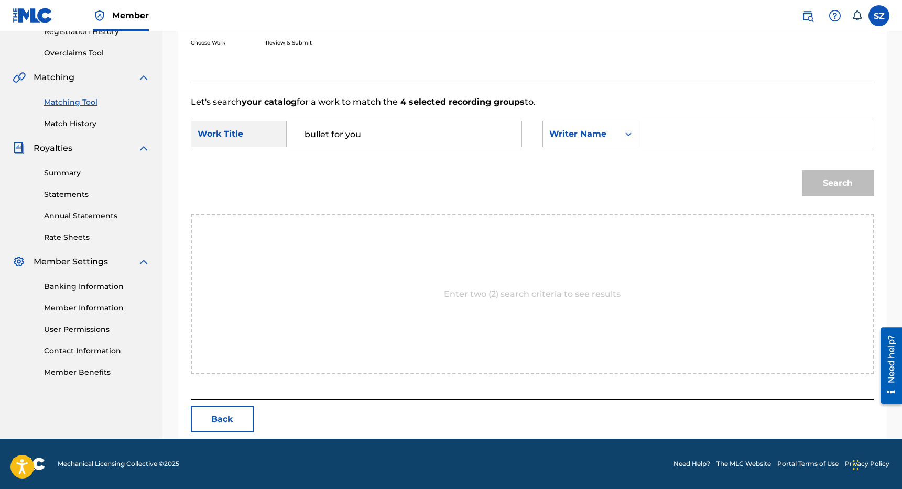
click at [644, 134] on div "Search Form" at bounding box center [755, 134] width 235 height 26
click at [667, 134] on input "Search Form" at bounding box center [755, 134] width 217 height 25
type input "[PERSON_NAME]"
click at [802, 170] on button "Search" at bounding box center [838, 183] width 72 height 26
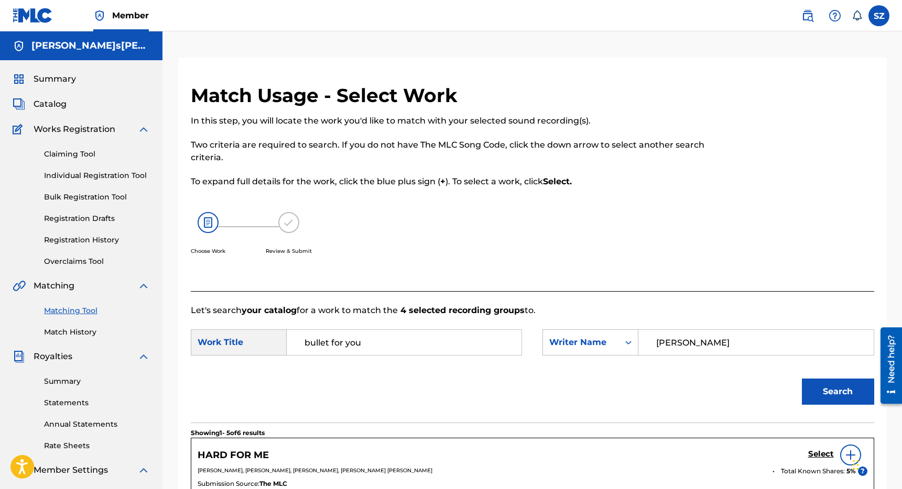
drag, startPoint x: 372, startPoint y: 341, endPoint x: 292, endPoint y: 337, distance: 80.3
click at [292, 337] on div "bullet for you" at bounding box center [404, 343] width 235 height 26
click at [67, 309] on link "Matching Tool" at bounding box center [97, 310] width 106 height 11
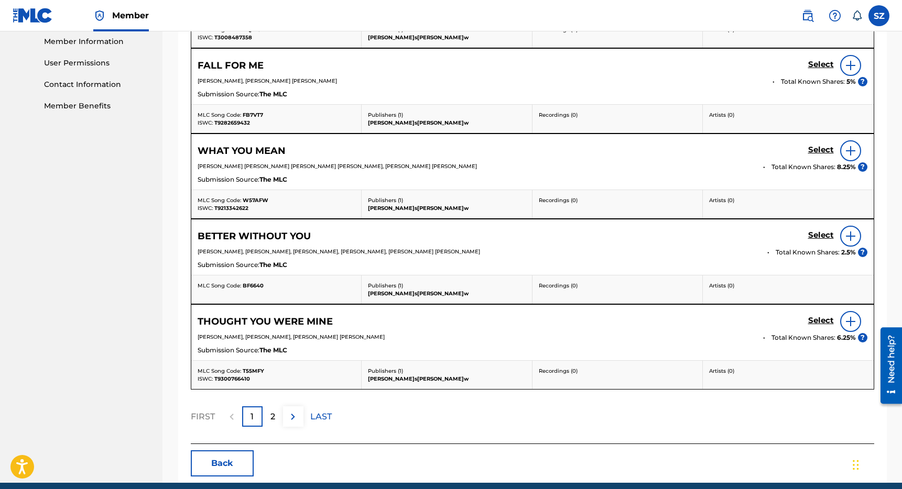
scroll to position [519, 0]
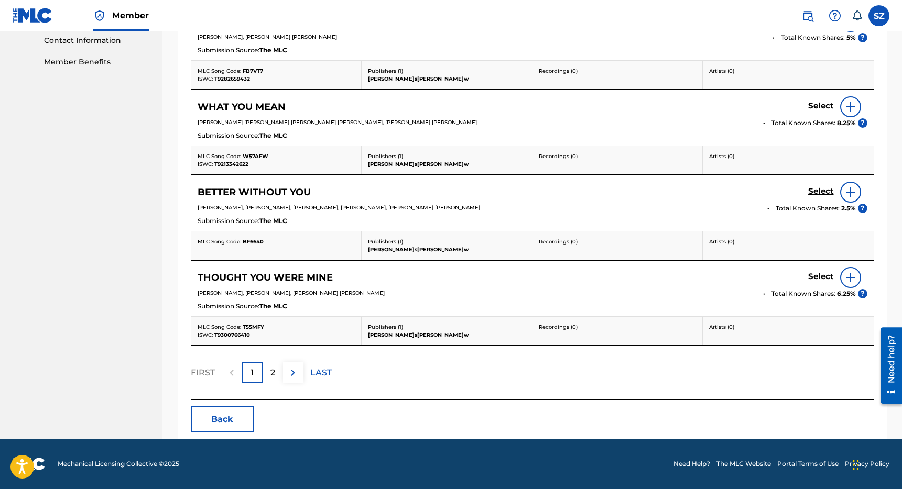
click at [215, 423] on button "Back" at bounding box center [222, 420] width 63 height 26
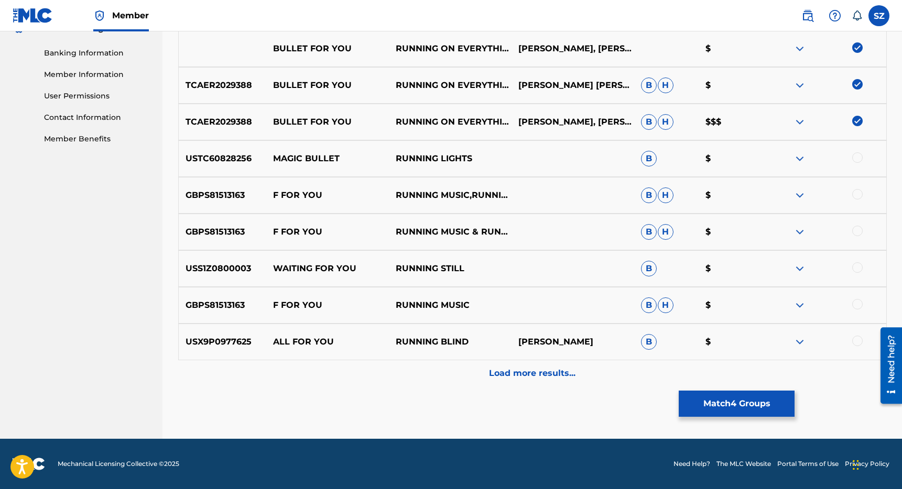
scroll to position [0, 0]
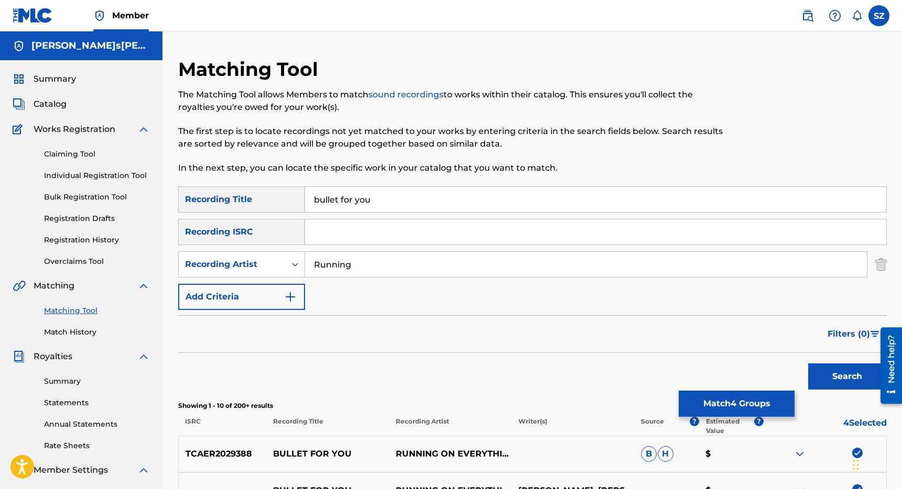
drag, startPoint x: 363, startPoint y: 202, endPoint x: 287, endPoint y: 201, distance: 76.5
click at [287, 201] on div "SearchWithCriteriaeaf74fd2-9137-4e23-9edc-013c569be2dd Recording Title bullet f…" at bounding box center [532, 200] width 708 height 26
type input "Camping"
drag, startPoint x: 360, startPoint y: 264, endPoint x: 282, endPoint y: 261, distance: 77.6
click at [282, 261] on div "SearchWithCriteriaee942efa-7a1b-4c82-a066-5331d318f682 Recording Artist Running" at bounding box center [532, 265] width 708 height 26
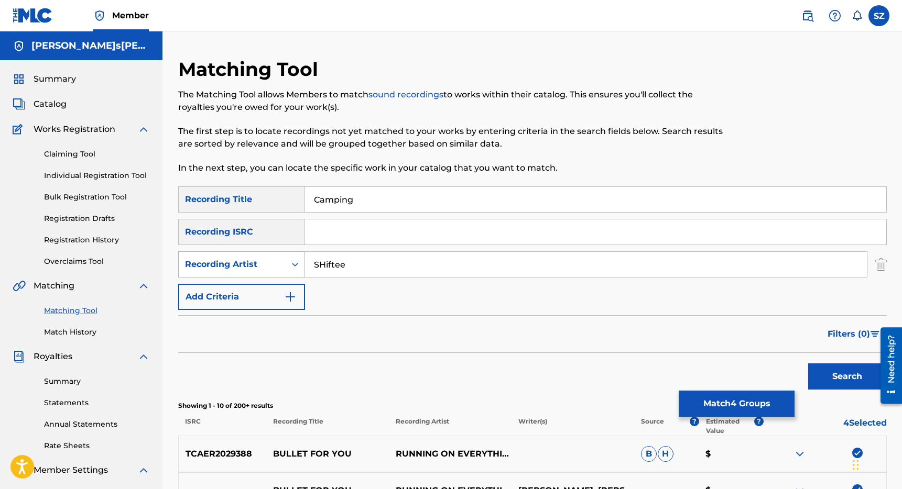
type input "SHiftee"
click at [808, 364] on button "Search" at bounding box center [847, 377] width 79 height 26
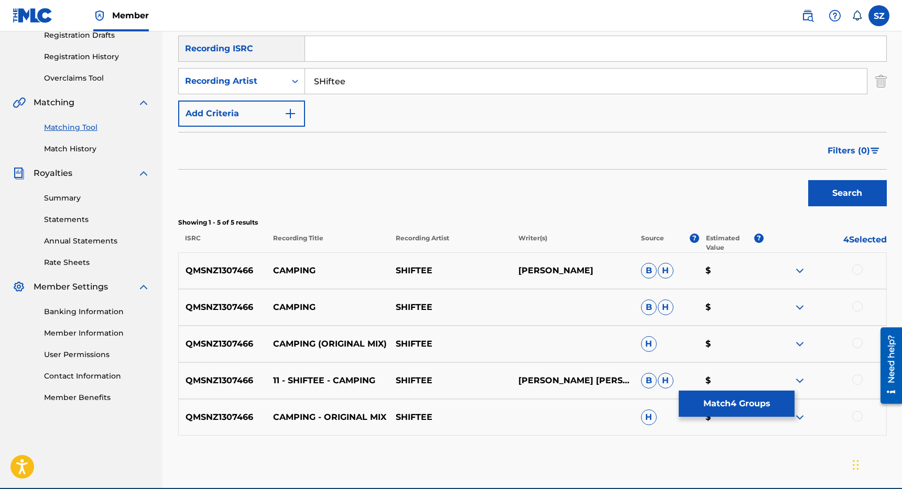
scroll to position [233, 0]
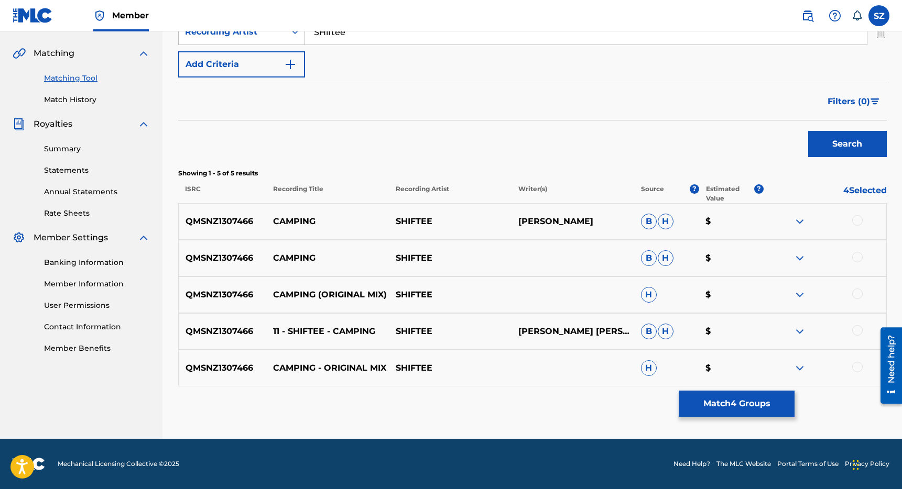
click at [862, 217] on div at bounding box center [824, 221] width 123 height 13
click at [859, 223] on div at bounding box center [857, 220] width 10 height 10
click at [860, 260] on div at bounding box center [857, 257] width 10 height 10
click at [859, 297] on div at bounding box center [857, 294] width 10 height 10
click at [859, 328] on div at bounding box center [857, 330] width 10 height 10
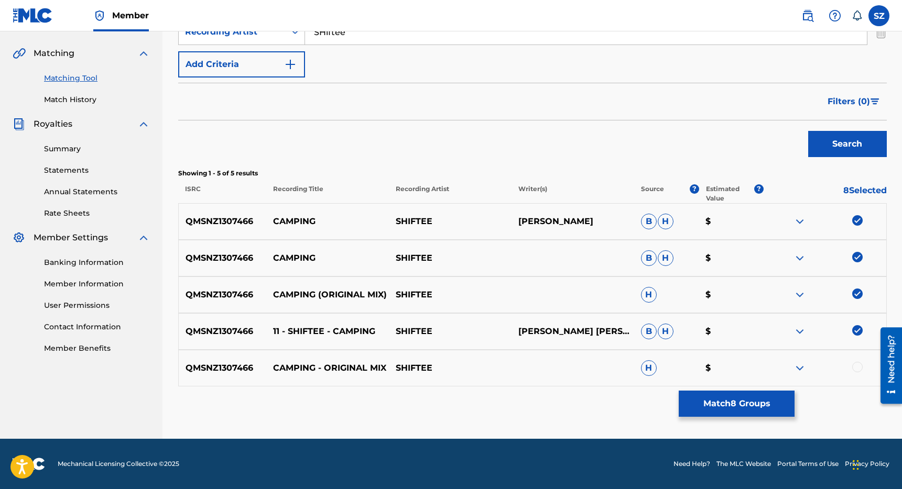
click at [859, 365] on div at bounding box center [857, 367] width 10 height 10
click at [761, 397] on button "Match 9 Groups" at bounding box center [737, 404] width 116 height 26
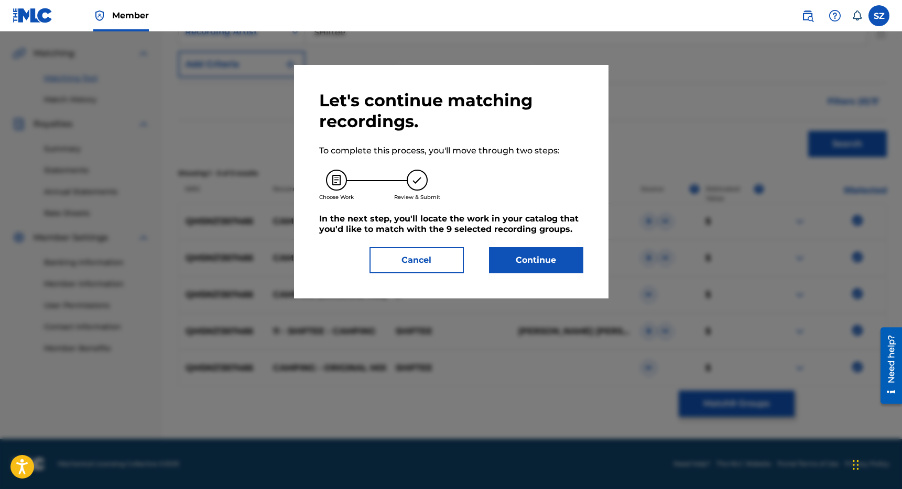
click at [565, 266] on button "Continue" at bounding box center [536, 260] width 94 height 26
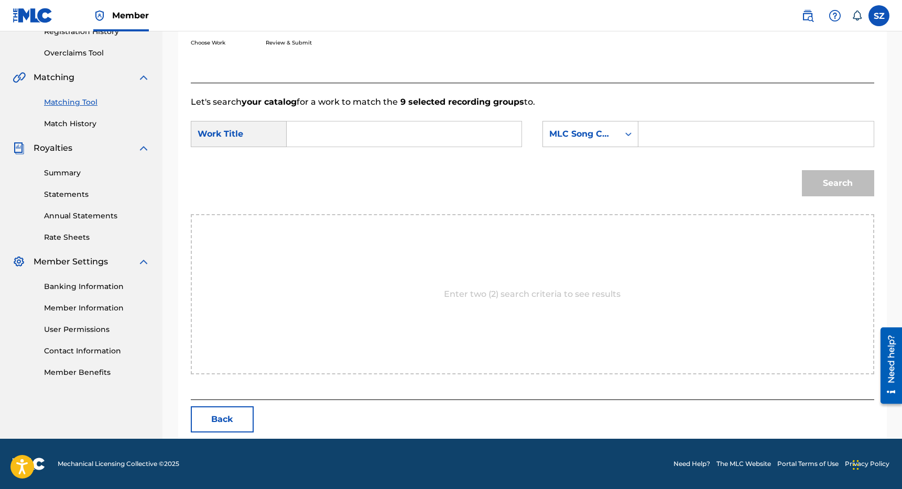
scroll to position [209, 0]
click at [358, 139] on input "Search Form" at bounding box center [404, 134] width 217 height 25
type input "camping"
click at [622, 134] on div "Search Form" at bounding box center [628, 134] width 19 height 19
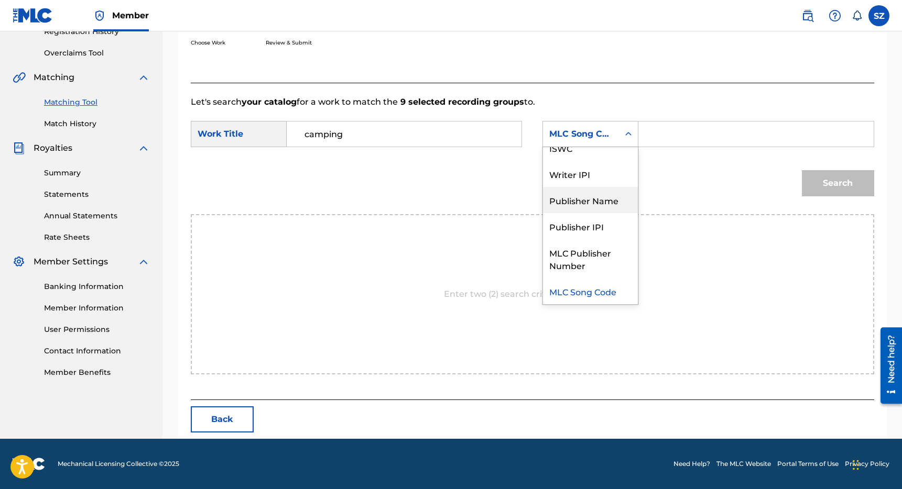
scroll to position [0, 0]
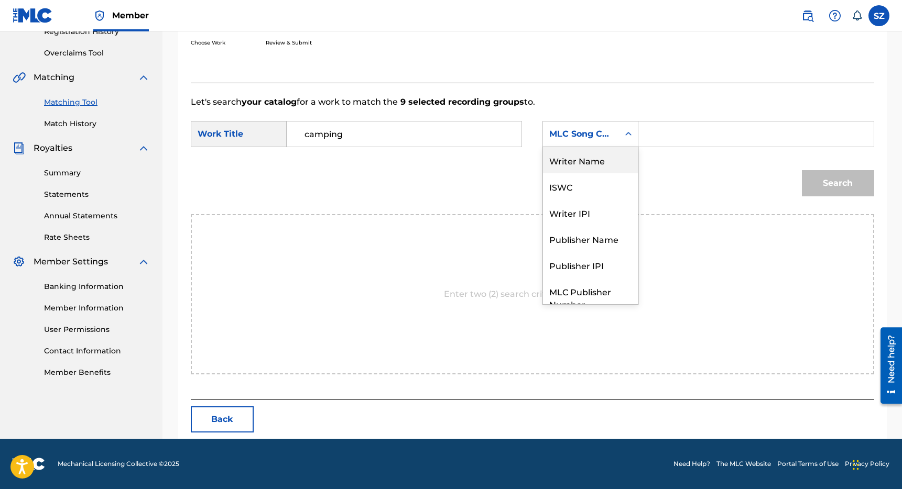
click at [607, 159] on div "Writer Name" at bounding box center [590, 160] width 95 height 26
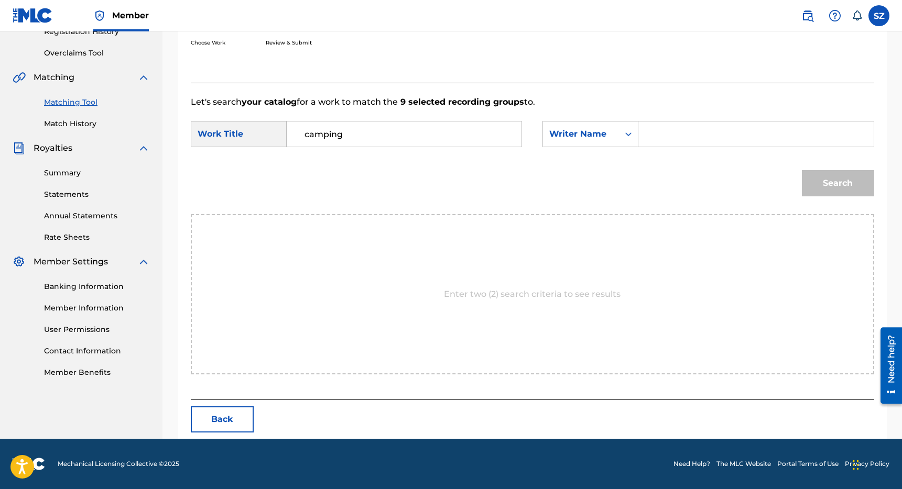
click at [658, 144] on input "Search Form" at bounding box center [755, 134] width 217 height 25
type input "[PERSON_NAME]"
click at [802, 170] on button "Search" at bounding box center [838, 183] width 72 height 26
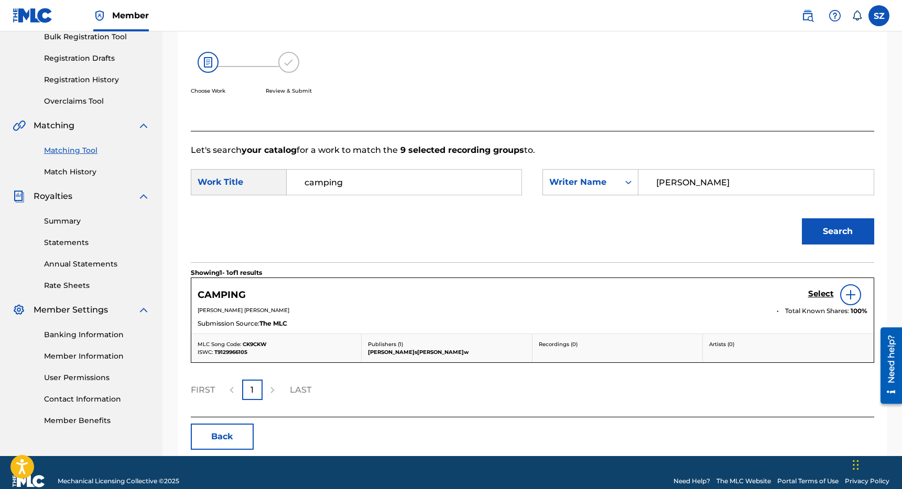
scroll to position [178, 0]
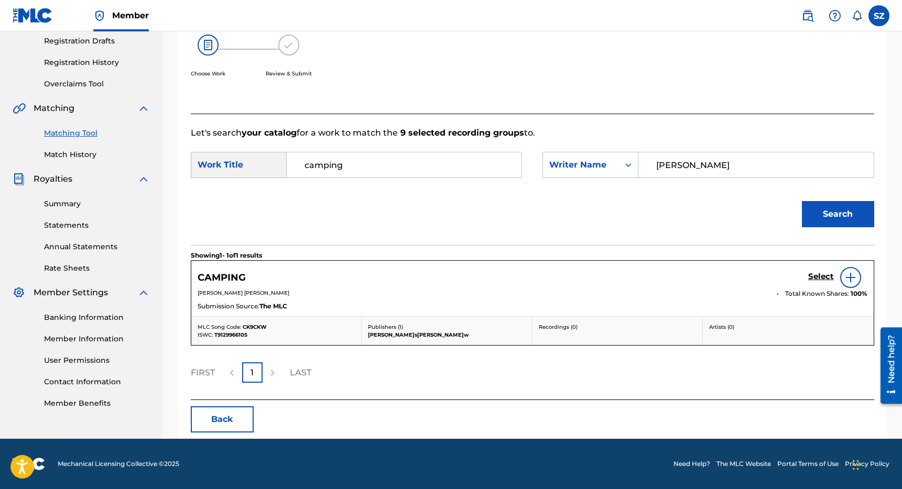
click at [820, 276] on h5 "Select" at bounding box center [821, 277] width 26 height 10
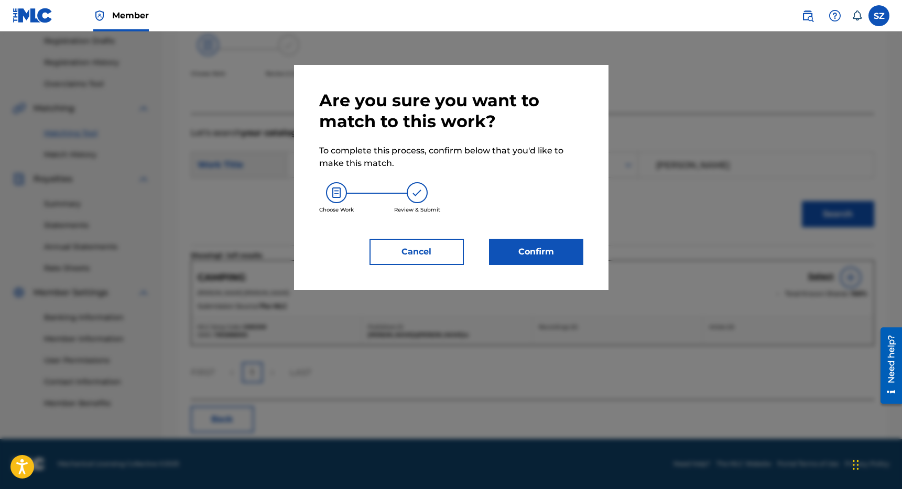
click at [561, 254] on button "Confirm" at bounding box center [536, 252] width 94 height 26
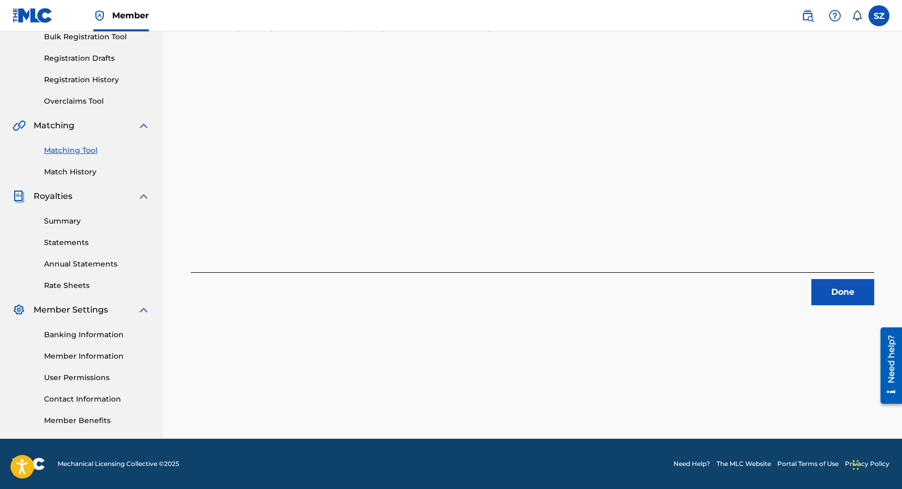
click at [839, 301] on button "Done" at bounding box center [842, 292] width 63 height 26
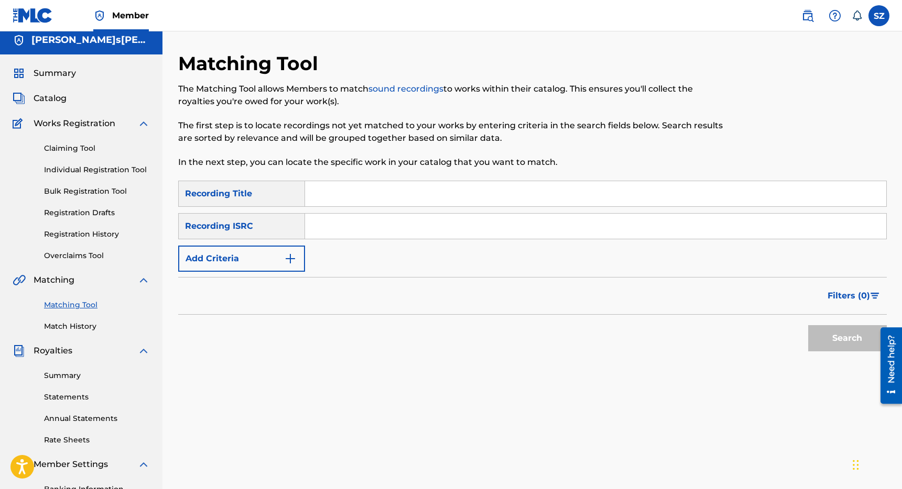
scroll to position [0, 0]
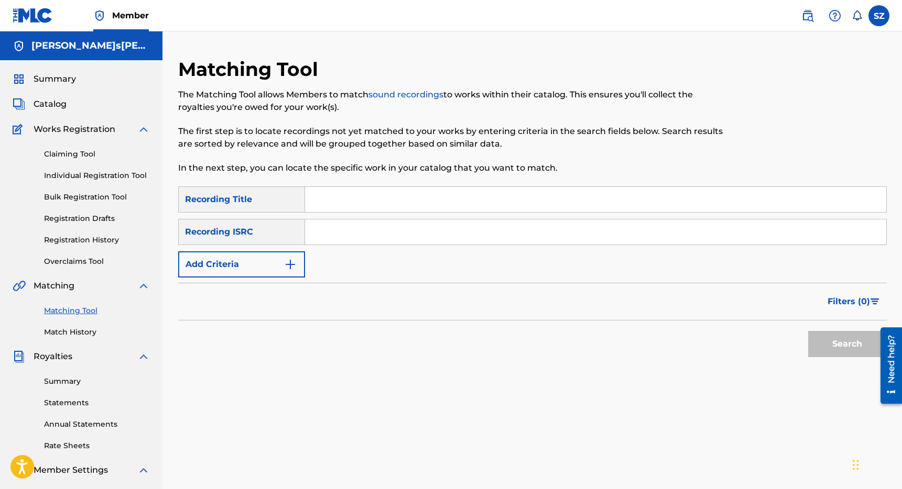
click at [322, 206] on input "Search Form" at bounding box center [595, 199] width 581 height 25
type input "Coming Around Again"
click at [291, 258] on img "Search Form" at bounding box center [290, 264] width 13 height 13
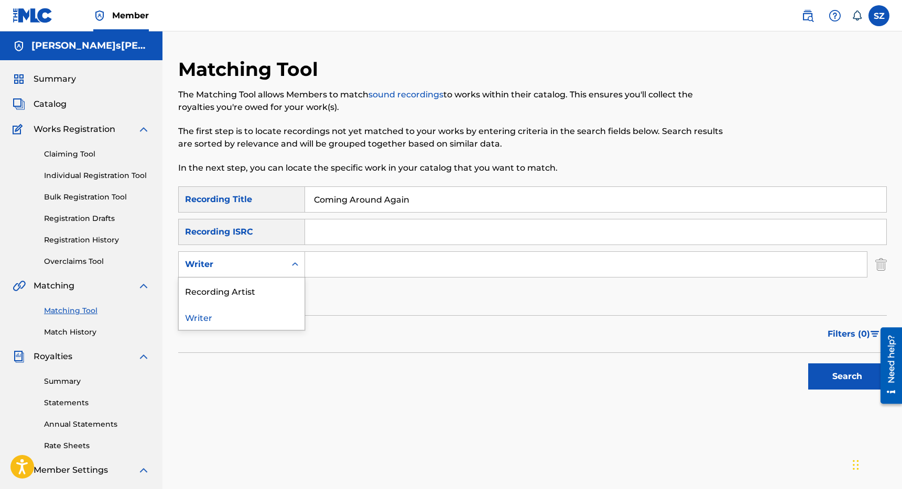
click at [298, 261] on icon "Search Form" at bounding box center [295, 264] width 10 height 10
click at [273, 286] on div "Recording Artist" at bounding box center [242, 291] width 126 height 26
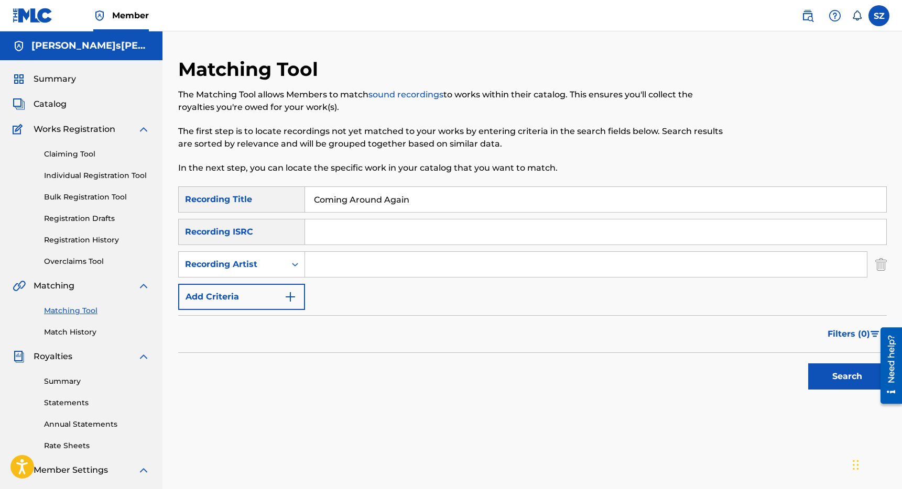
click at [314, 265] on input "Search Form" at bounding box center [586, 264] width 562 height 25
type input "E.A.S.Y."
click at [808, 364] on button "Search" at bounding box center [847, 377] width 79 height 26
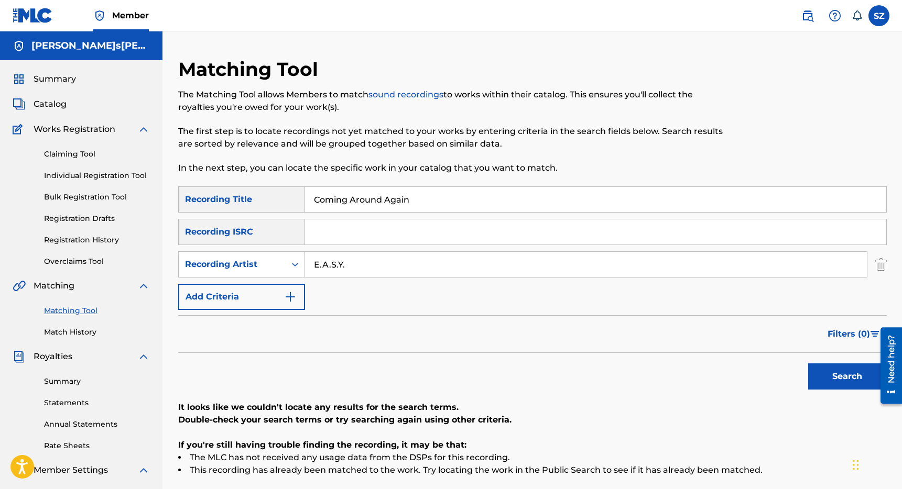
drag, startPoint x: 413, startPoint y: 200, endPoint x: 279, endPoint y: 190, distance: 133.9
click at [279, 190] on div "SearchWithCriteriaeaf74fd2-9137-4e23-9edc-013c569be2dd Recording Title Coming A…" at bounding box center [532, 200] width 708 height 26
type input "Disrespect"
drag, startPoint x: 356, startPoint y: 269, endPoint x: 295, endPoint y: 257, distance: 62.5
click at [295, 257] on div "SearchWithCriteriae6bf0e1b-9911-4fc0-9a2c-fb7bd31df40a Recording Artist E.A.S.Y." at bounding box center [532, 265] width 708 height 26
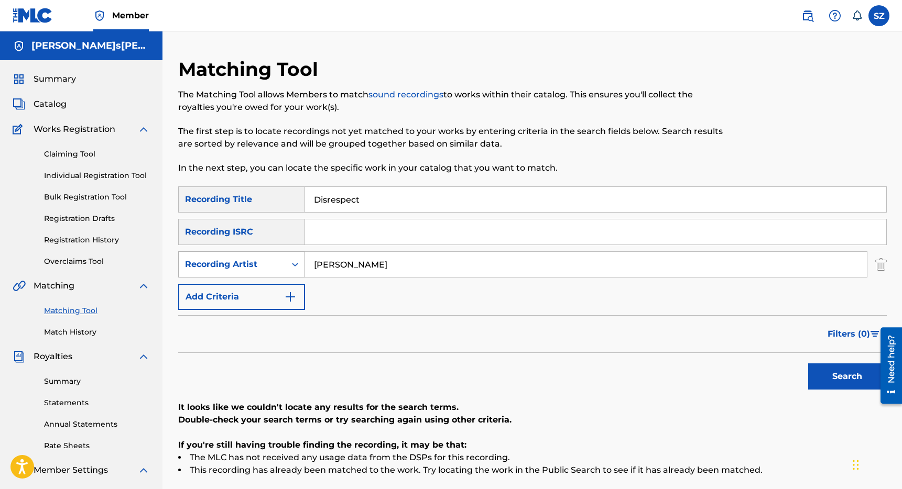
type input "[PERSON_NAME]"
click at [808, 364] on button "Search" at bounding box center [847, 377] width 79 height 26
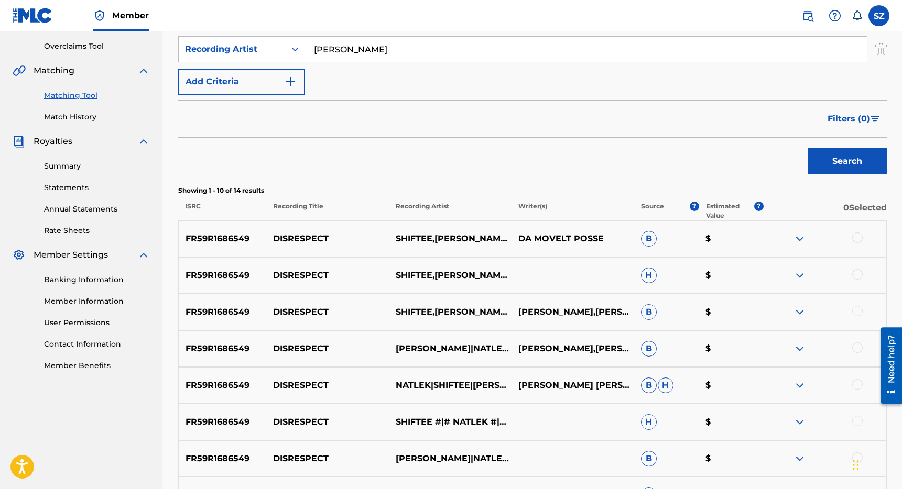
scroll to position [220, 0]
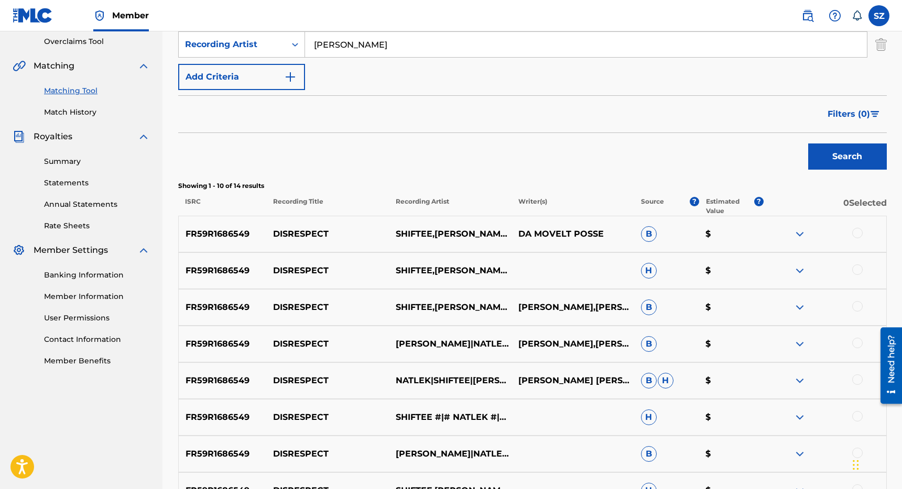
click at [861, 235] on div at bounding box center [857, 233] width 10 height 10
click at [860, 269] on div at bounding box center [857, 270] width 10 height 10
click at [858, 307] on div at bounding box center [857, 306] width 10 height 10
click at [858, 342] on div at bounding box center [857, 343] width 10 height 10
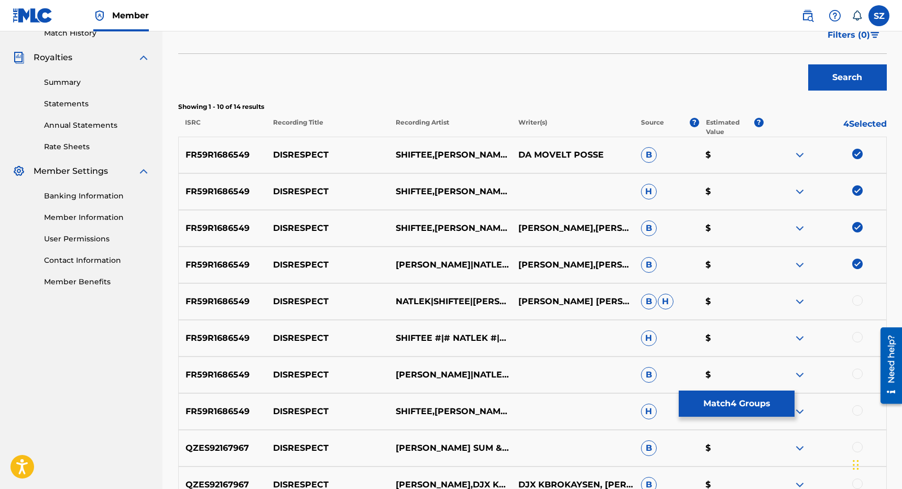
scroll to position [312, 0]
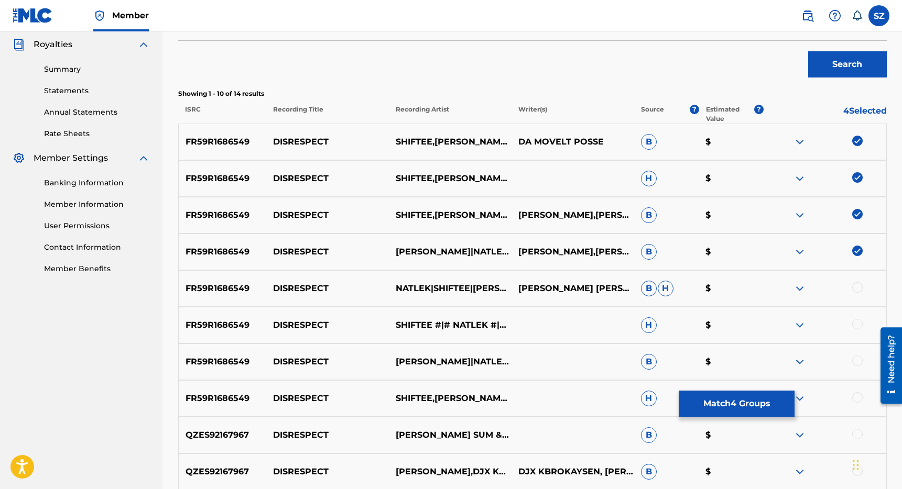
click at [862, 288] on div at bounding box center [857, 287] width 10 height 10
click at [860, 325] on div at bounding box center [857, 324] width 10 height 10
click at [859, 361] on div at bounding box center [857, 361] width 10 height 10
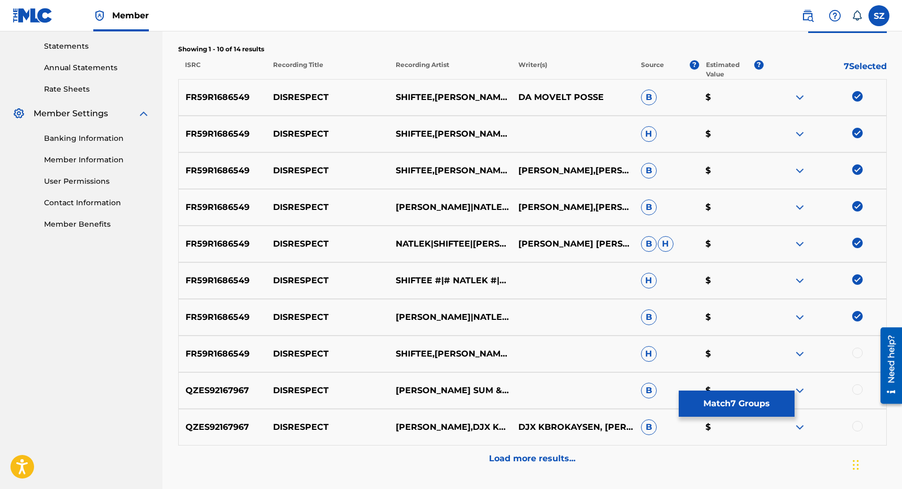
scroll to position [380, 0]
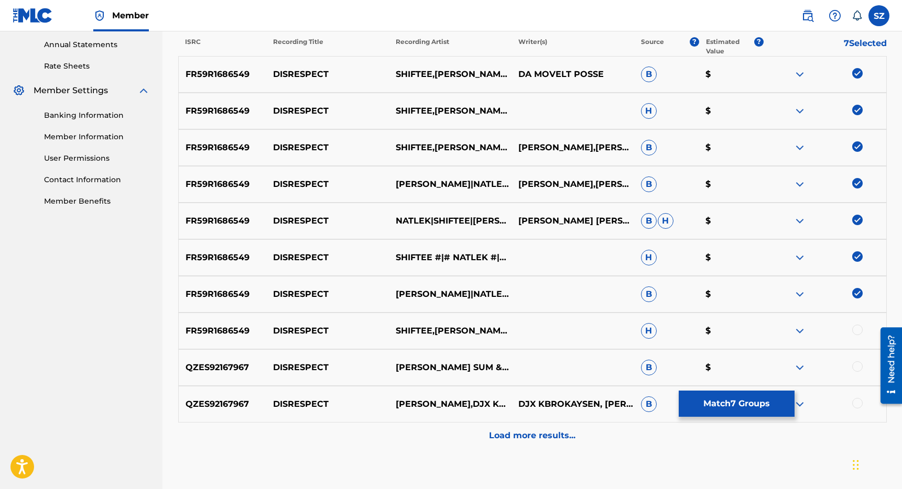
click at [547, 438] on p "Load more results..." at bounding box center [532, 436] width 86 height 13
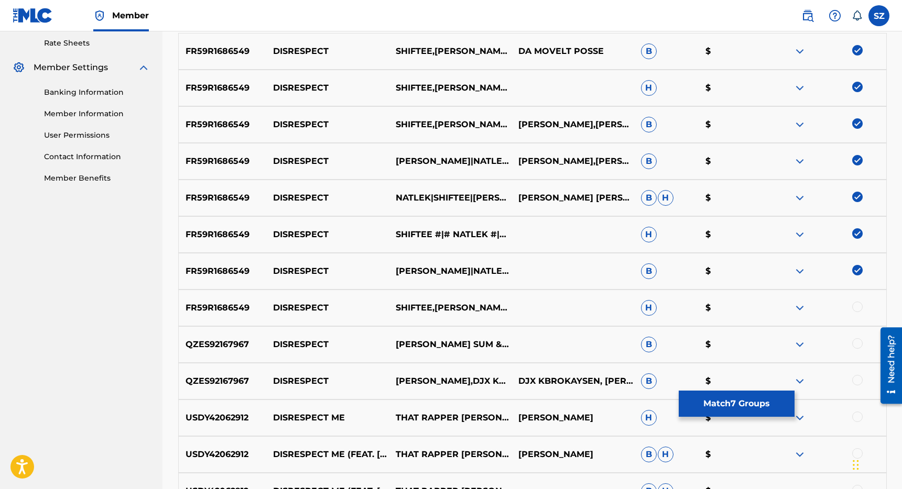
scroll to position [405, 0]
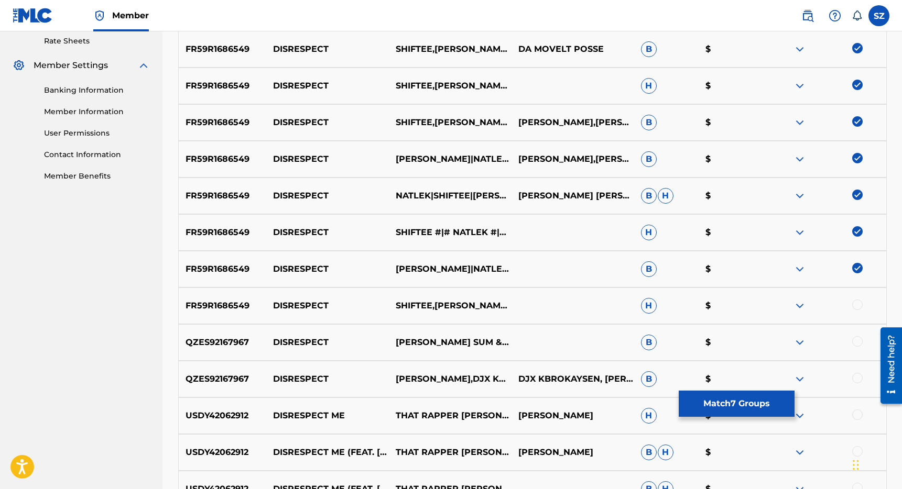
click at [860, 303] on div at bounding box center [857, 305] width 10 height 10
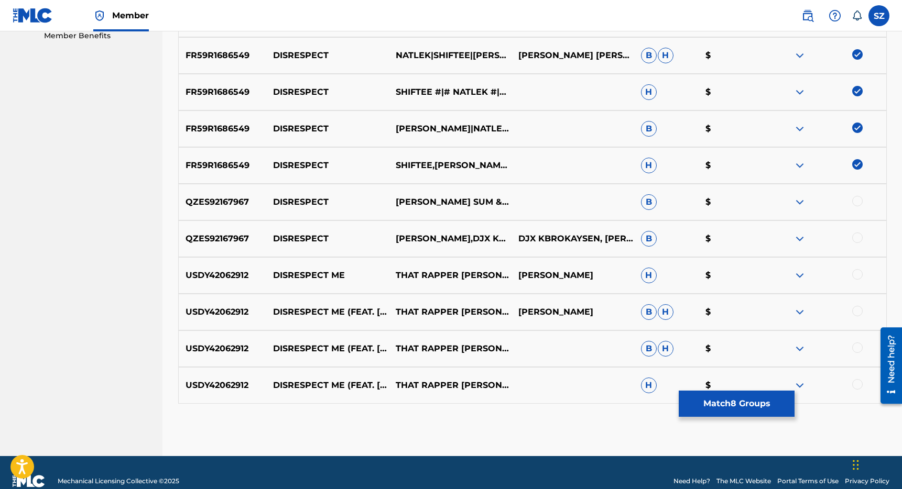
scroll to position [546, 0]
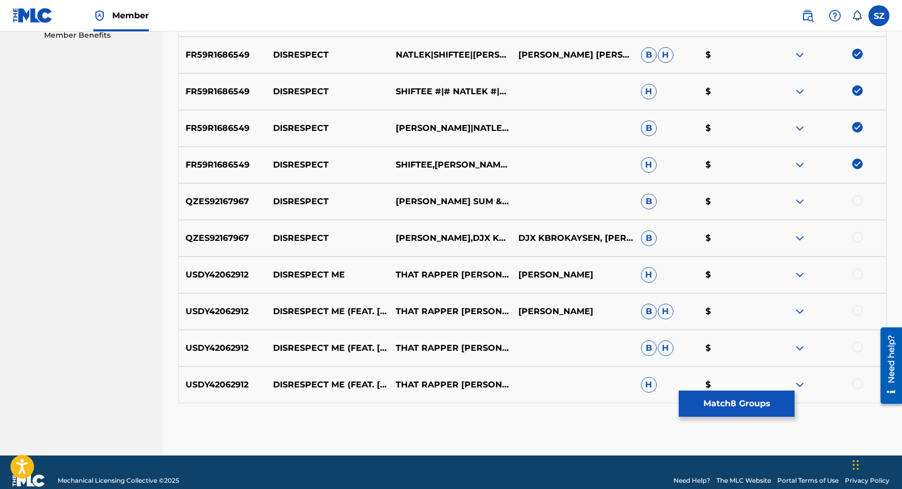
click at [718, 407] on button "Match 8 Groups" at bounding box center [737, 404] width 116 height 26
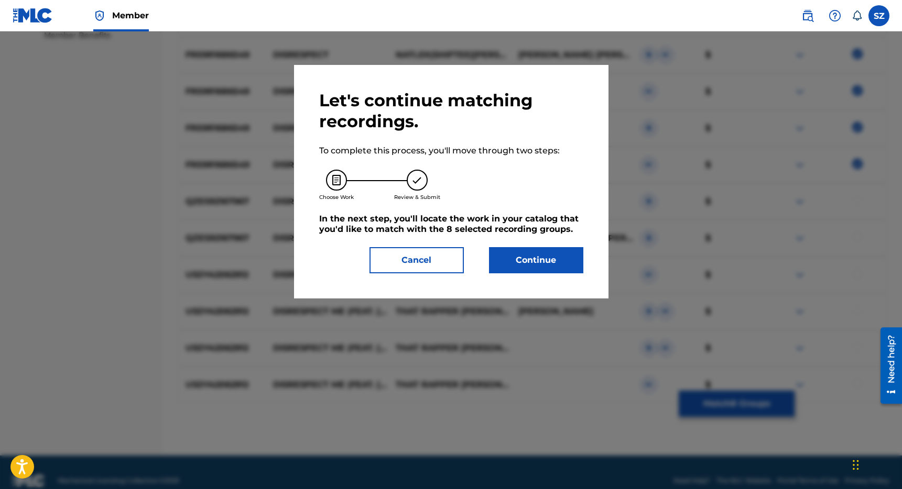
click at [518, 256] on button "Continue" at bounding box center [536, 260] width 94 height 26
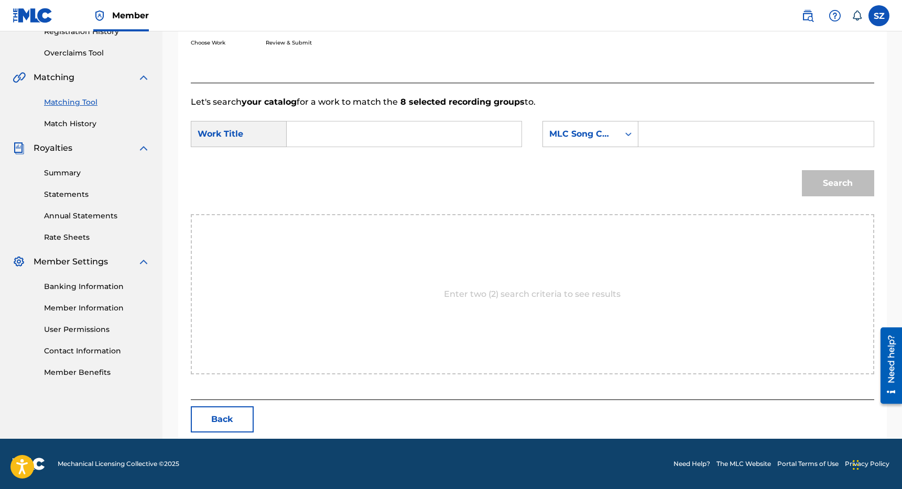
click at [364, 132] on input "Search Form" at bounding box center [404, 134] width 217 height 25
type input "disrespect"
click at [642, 135] on div "Search Form" at bounding box center [755, 134] width 235 height 26
click at [625, 135] on icon "Search Form" at bounding box center [628, 134] width 10 height 10
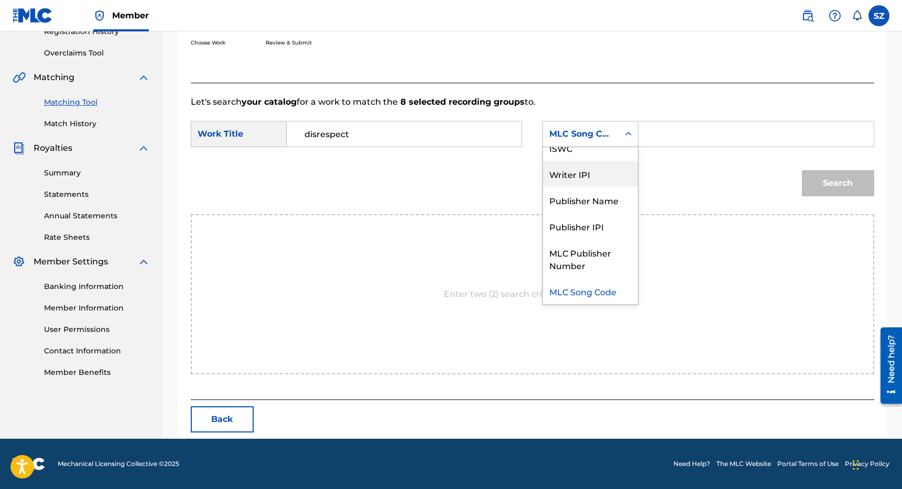
scroll to position [0, 0]
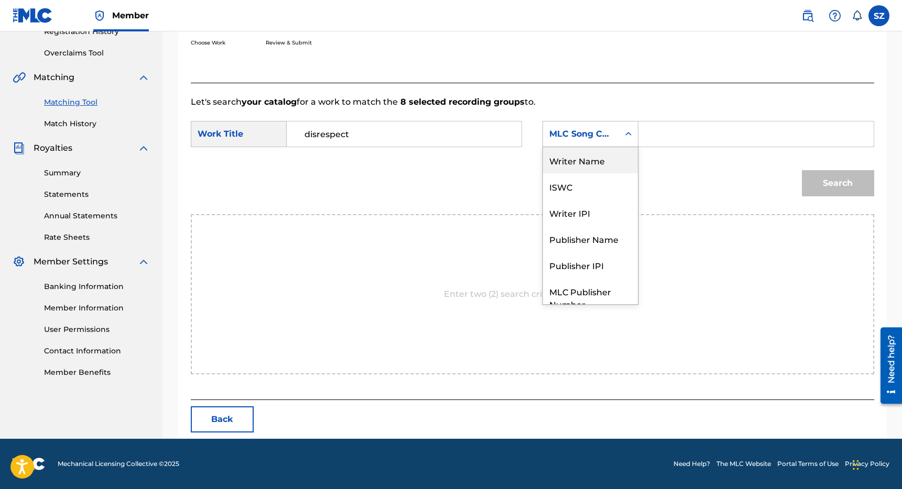
click at [613, 161] on div "Writer Name" at bounding box center [590, 160] width 95 height 26
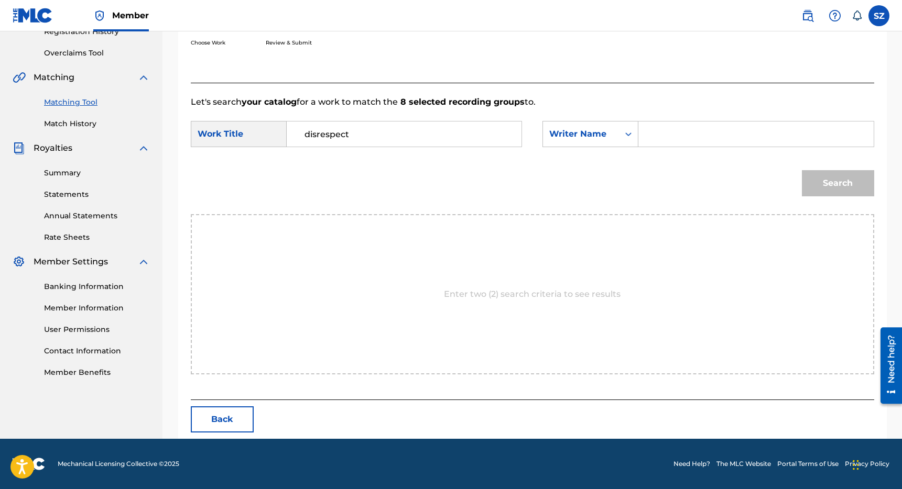
click at [665, 140] on input "Search Form" at bounding box center [755, 134] width 217 height 25
type input "[PERSON_NAME]"
click at [802, 170] on button "Search" at bounding box center [838, 183] width 72 height 26
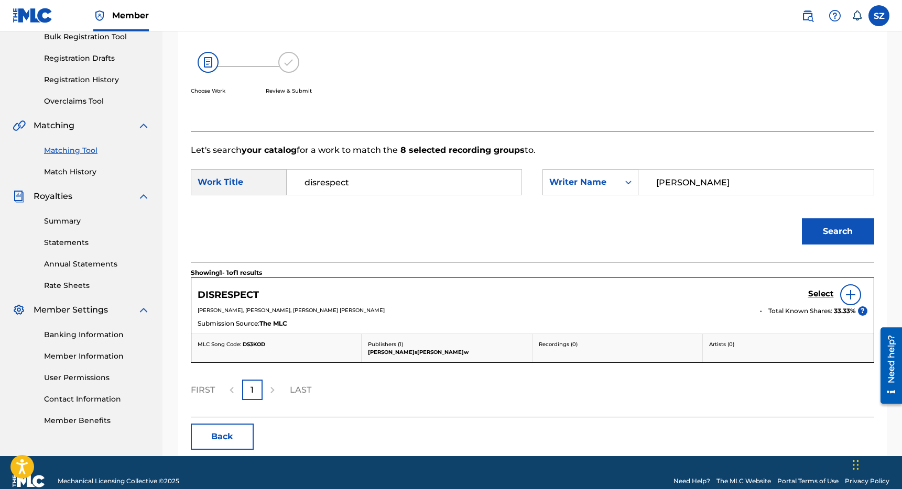
scroll to position [178, 0]
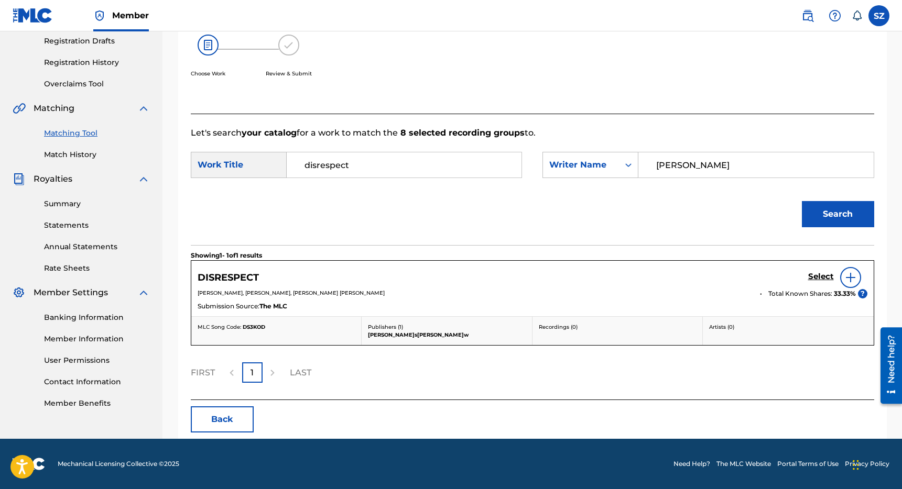
click at [819, 279] on h5 "Select" at bounding box center [821, 277] width 26 height 10
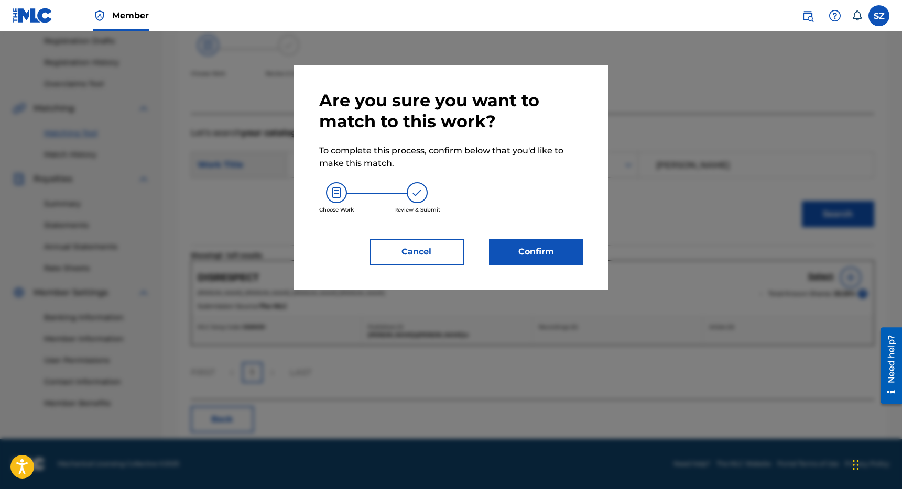
click at [547, 257] on button "Confirm" at bounding box center [536, 252] width 94 height 26
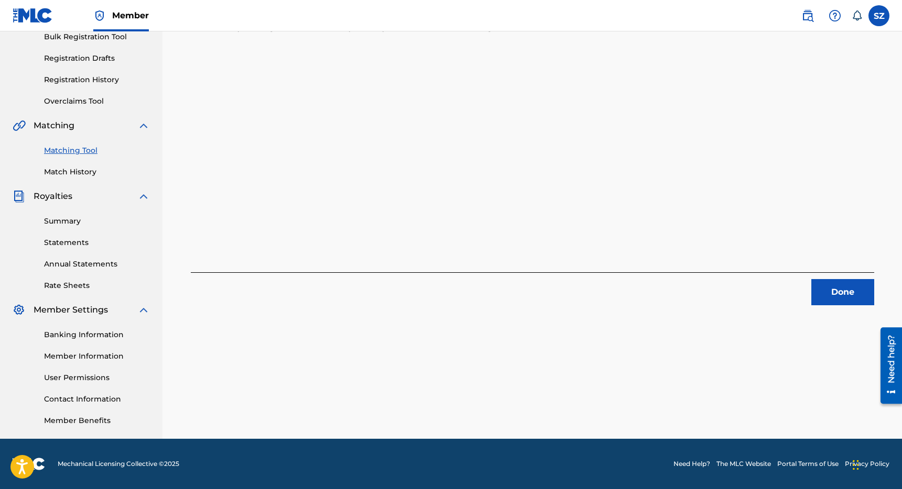
click at [844, 294] on button "Done" at bounding box center [842, 292] width 63 height 26
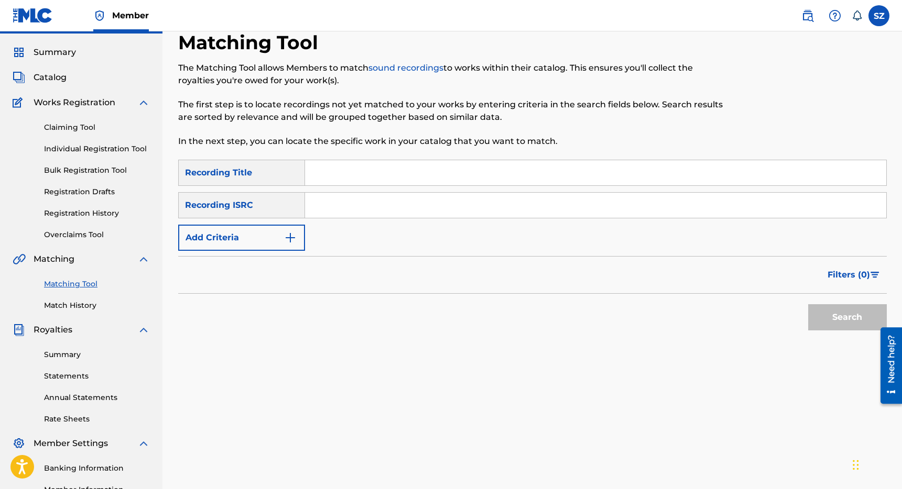
scroll to position [18, 0]
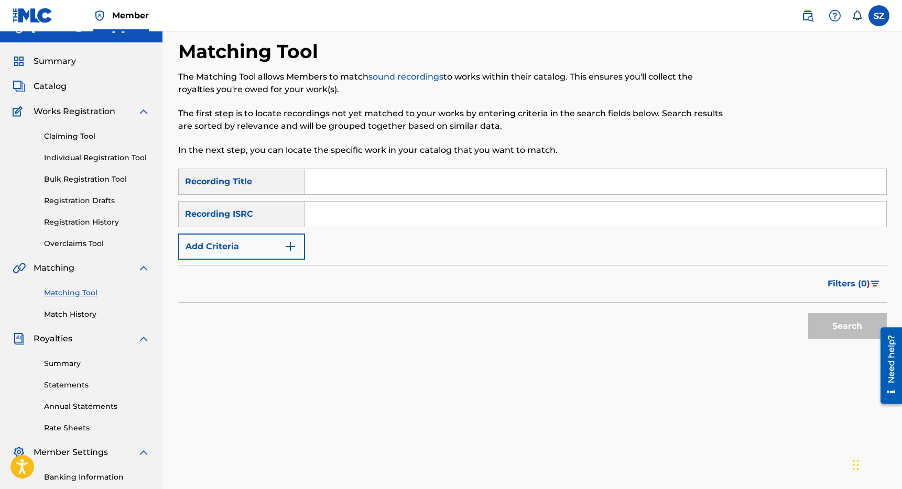
click at [349, 179] on input "Search Form" at bounding box center [595, 181] width 581 height 25
type input "don't waste time"
click at [280, 245] on button "Add Criteria" at bounding box center [241, 247] width 127 height 26
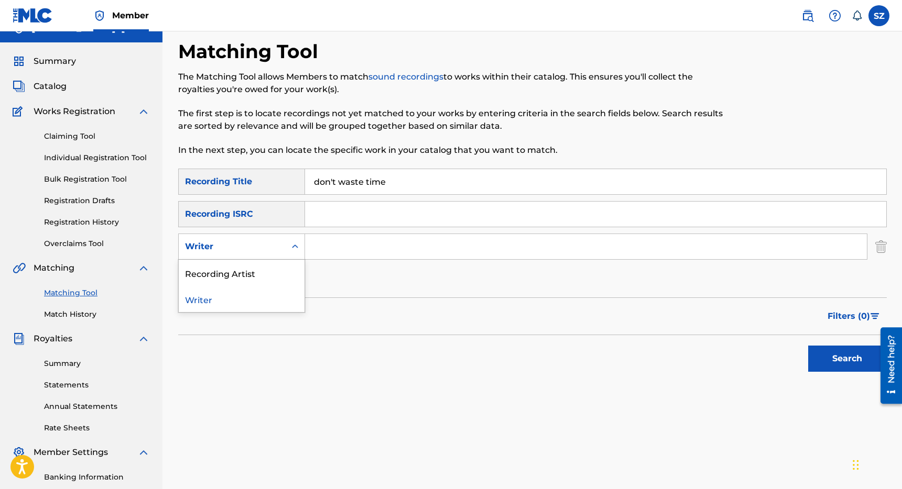
click at [282, 245] on div "Writer" at bounding box center [232, 247] width 107 height 20
click at [260, 268] on div "Recording Artist" at bounding box center [242, 273] width 126 height 26
click at [321, 253] on input "Search Form" at bounding box center [586, 246] width 562 height 25
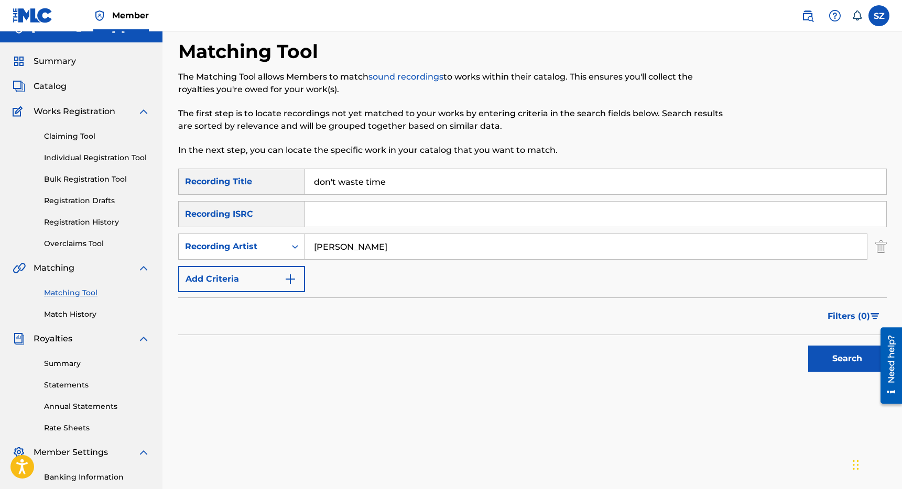
type input "[PERSON_NAME]"
click at [808, 346] on button "Search" at bounding box center [847, 359] width 79 height 26
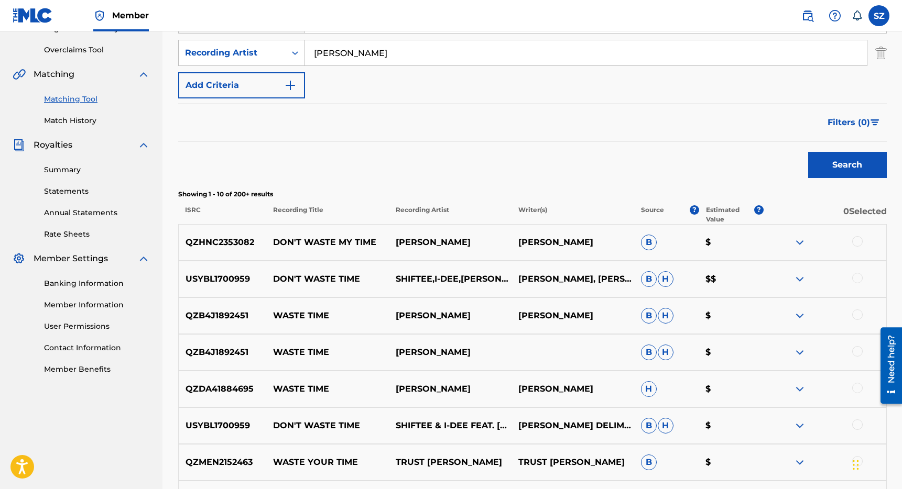
scroll to position [215, 0]
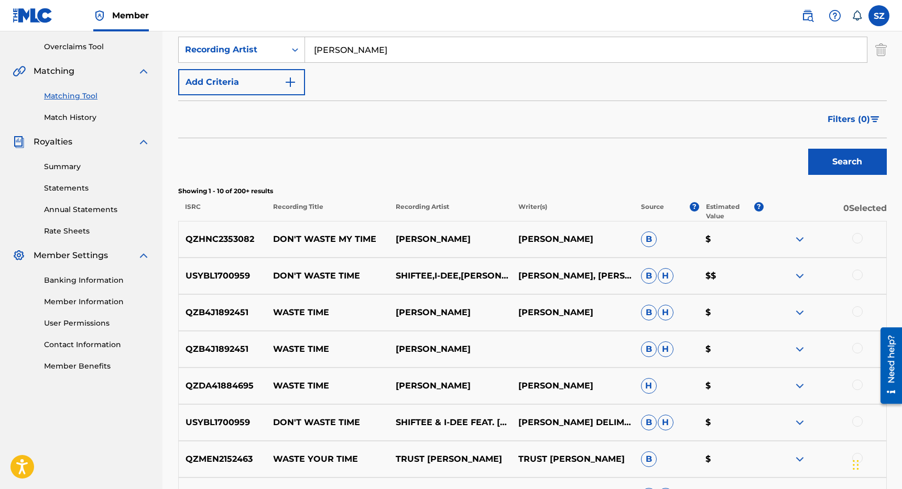
click at [862, 274] on div at bounding box center [857, 275] width 10 height 10
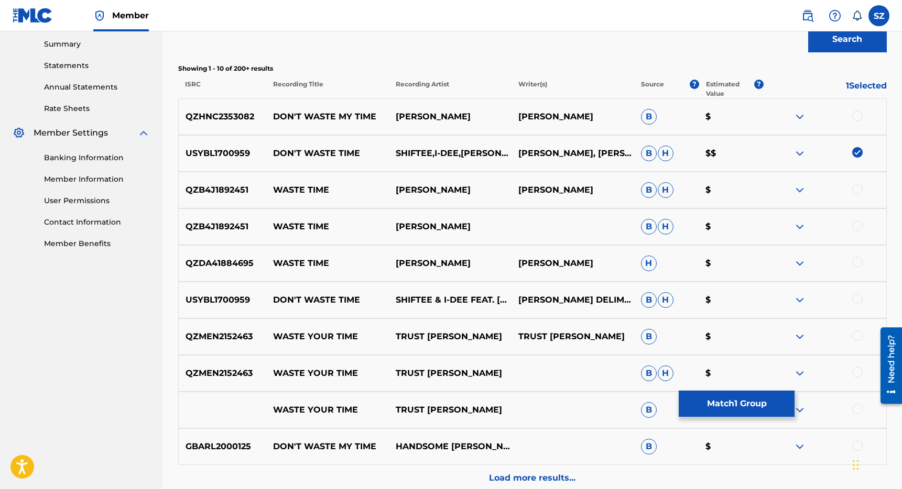
scroll to position [364, 0]
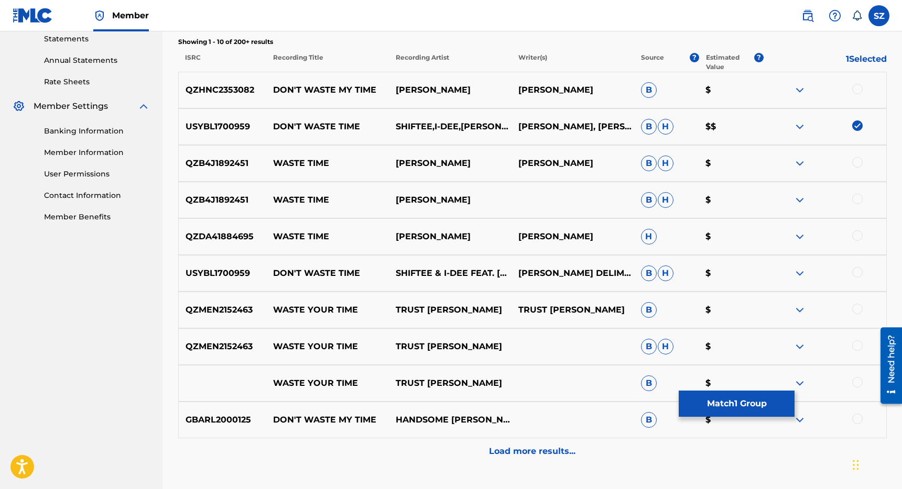
click at [858, 274] on div at bounding box center [857, 272] width 10 height 10
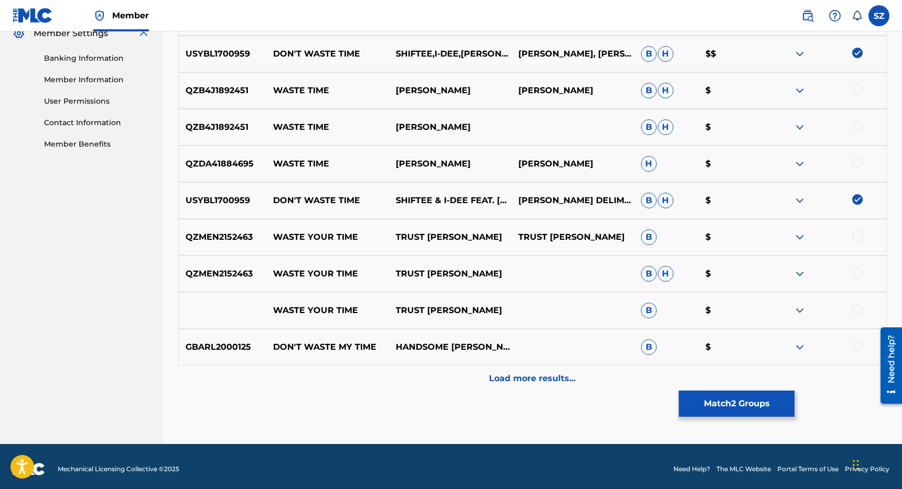
click at [518, 373] on p "Load more results..." at bounding box center [532, 379] width 86 height 13
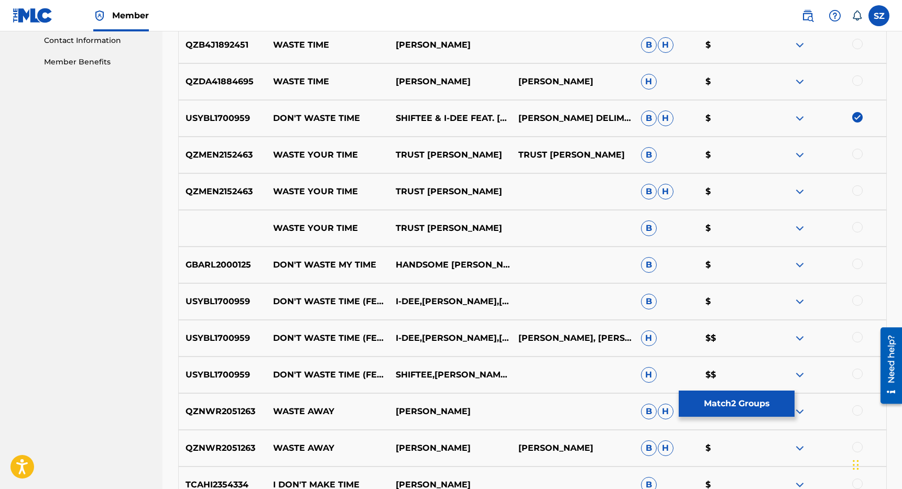
scroll to position [521, 0]
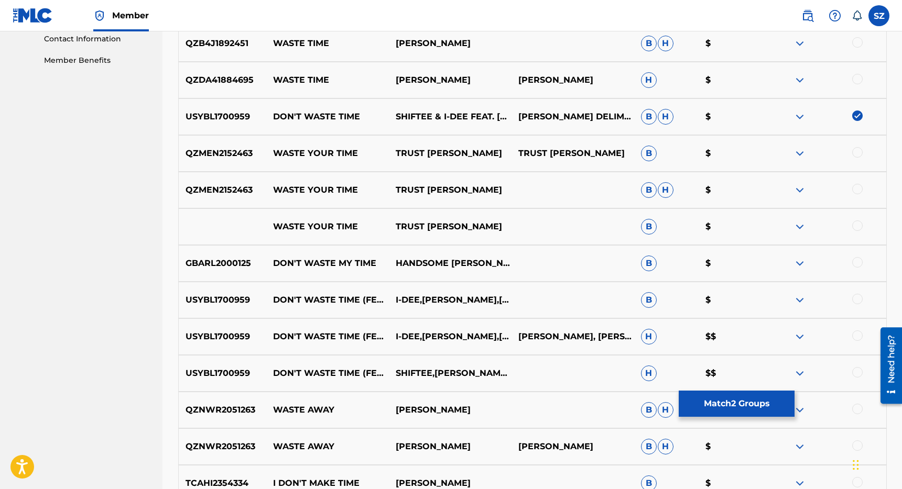
click at [856, 299] on div at bounding box center [857, 299] width 10 height 10
click at [856, 338] on div at bounding box center [857, 336] width 10 height 10
click at [855, 369] on div at bounding box center [857, 372] width 10 height 10
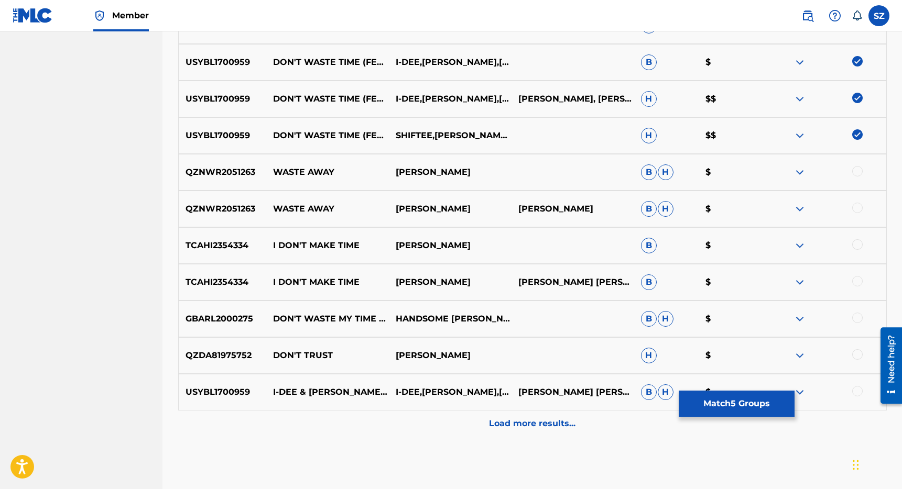
scroll to position [766, 0]
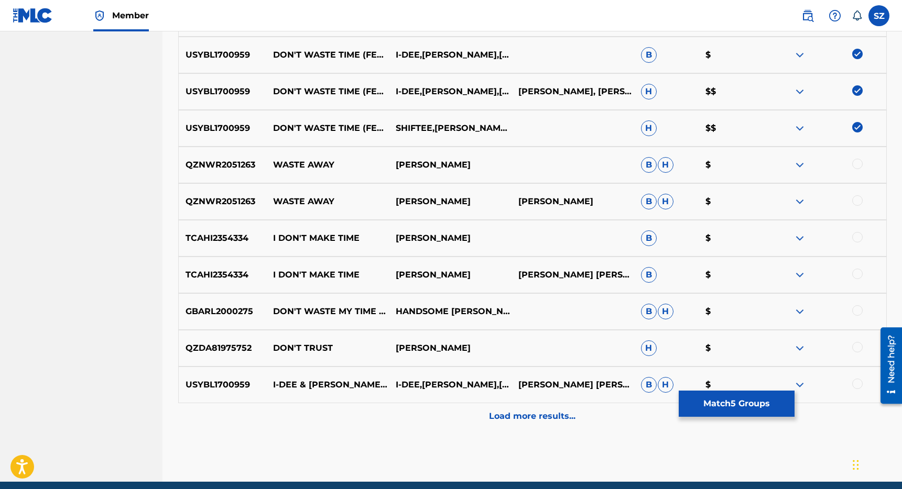
click at [858, 385] on div at bounding box center [857, 384] width 10 height 10
click at [552, 415] on p "Load more results..." at bounding box center [532, 416] width 86 height 13
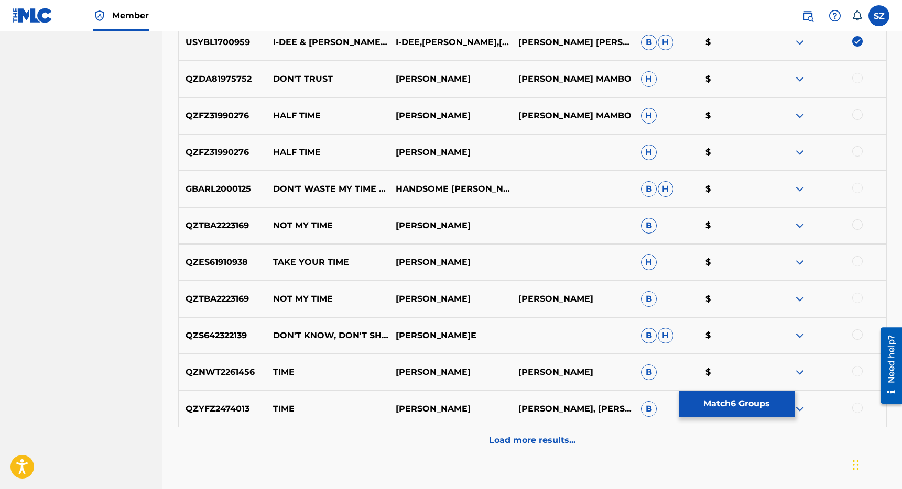
scroll to position [1117, 0]
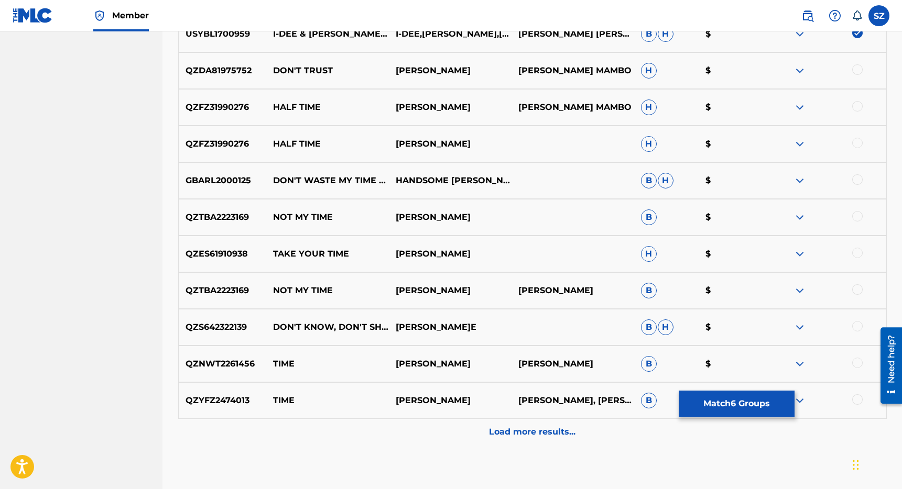
click at [509, 424] on div "Load more results..." at bounding box center [532, 432] width 708 height 26
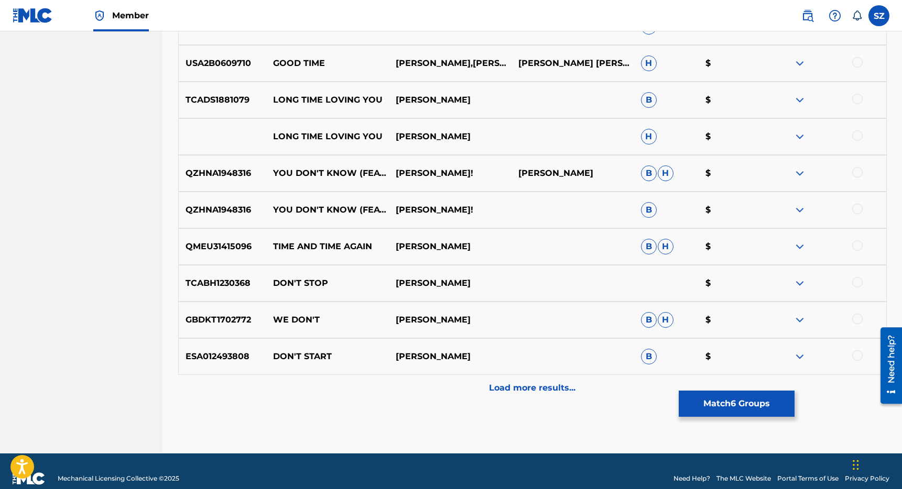
scroll to position [1543, 0]
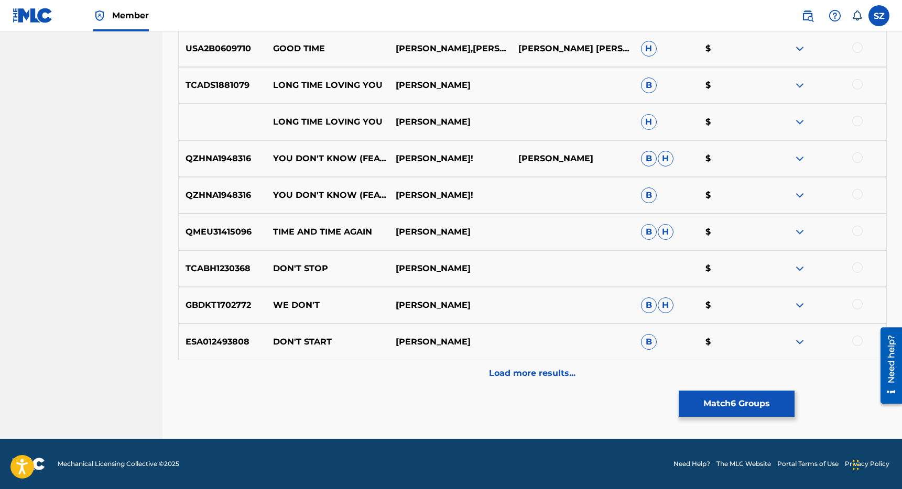
click at [711, 402] on button "Match 6 Groups" at bounding box center [737, 404] width 116 height 26
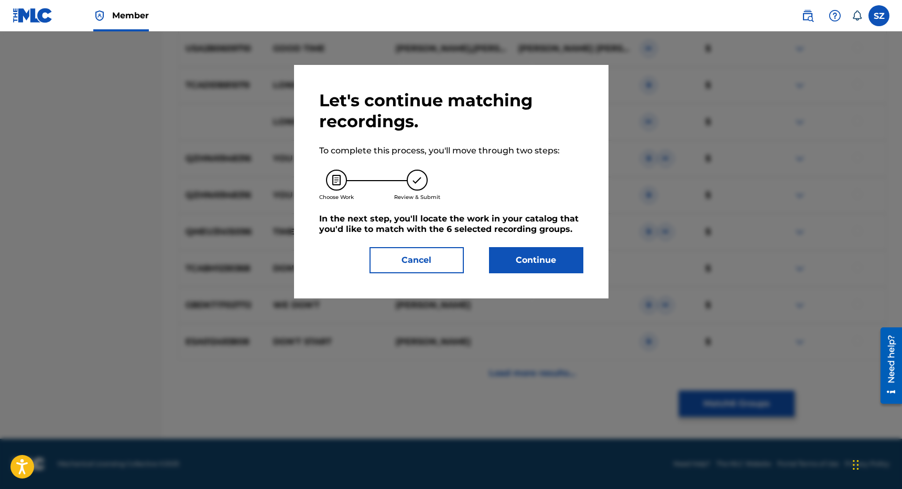
click at [550, 255] on button "Continue" at bounding box center [536, 260] width 94 height 26
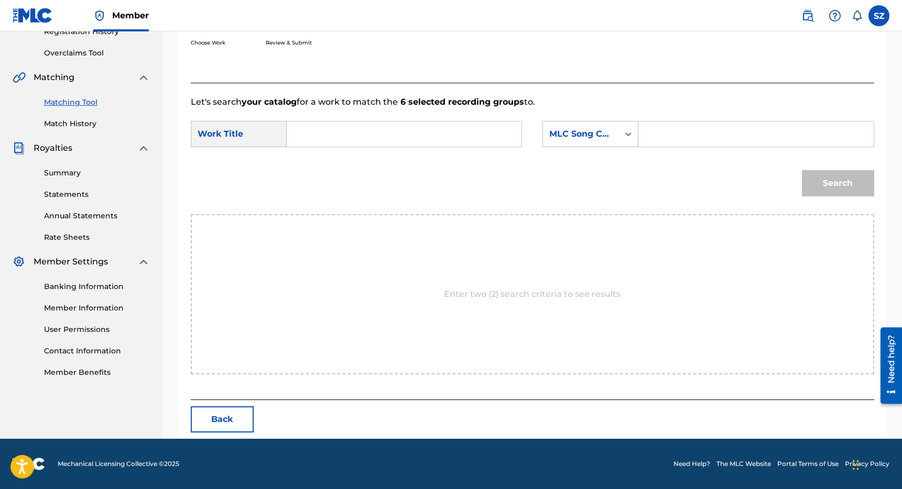
scroll to position [209, 0]
click at [614, 140] on div "MLC Song Code" at bounding box center [581, 134] width 76 height 20
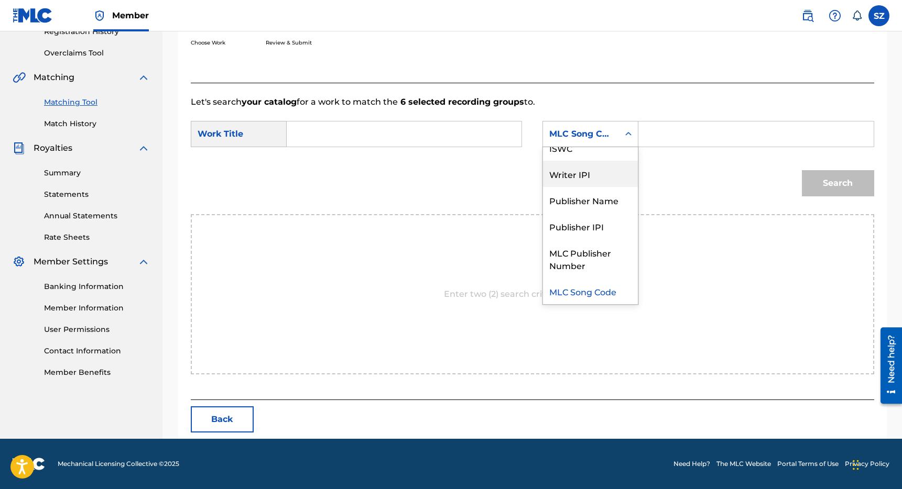
scroll to position [0, 0]
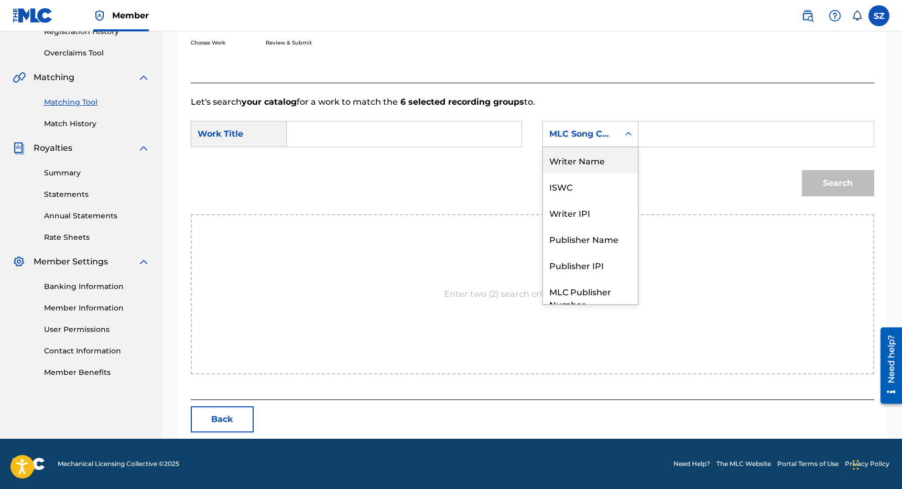
click at [581, 161] on div "Writer Name" at bounding box center [590, 160] width 95 height 26
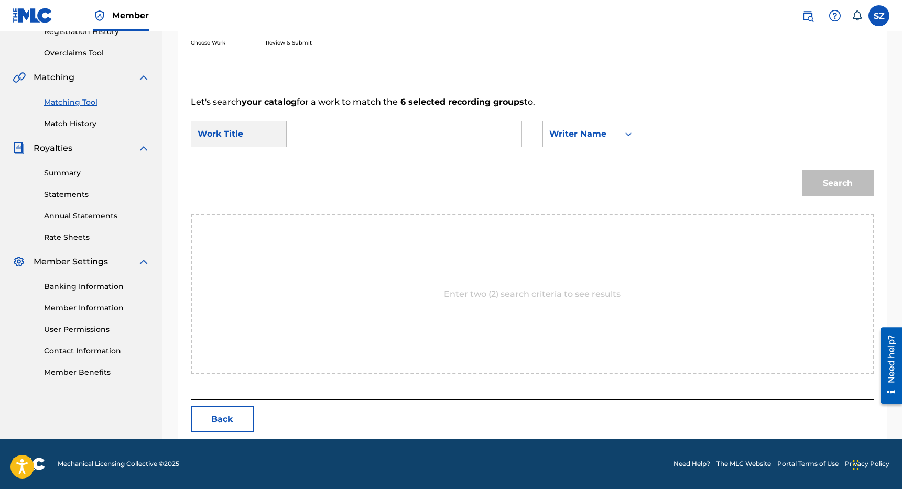
click at [663, 140] on input "Search Form" at bounding box center [755, 134] width 217 height 25
type input "[PERSON_NAME]"
click at [392, 141] on input "Search Form" at bounding box center [404, 134] width 217 height 25
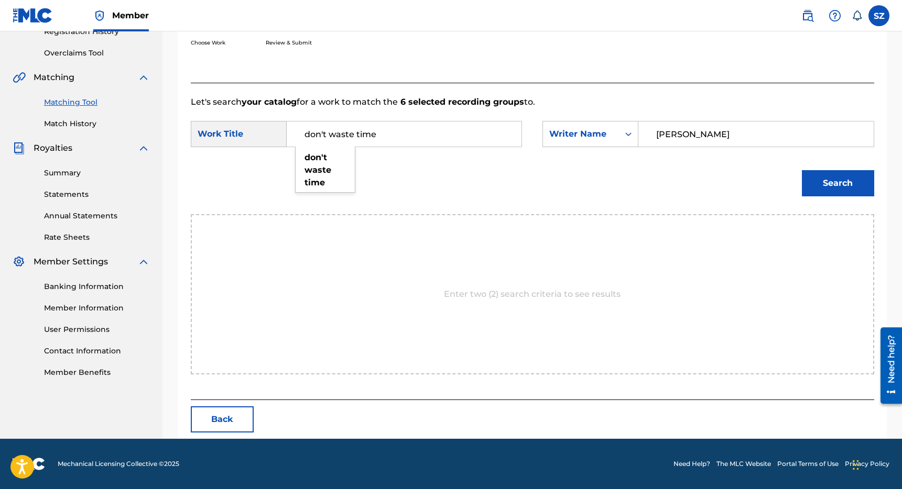
type input "don't waste time"
click at [802, 170] on button "Search" at bounding box center [838, 183] width 72 height 26
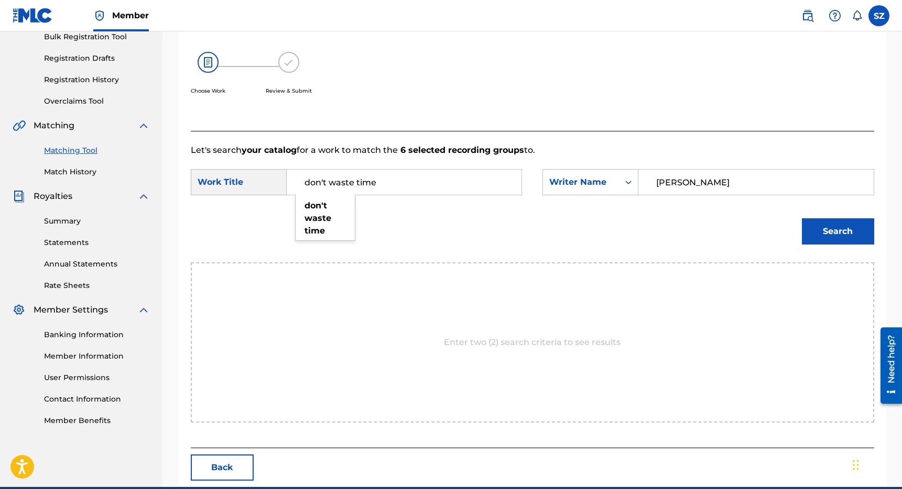
scroll to position [209, 0]
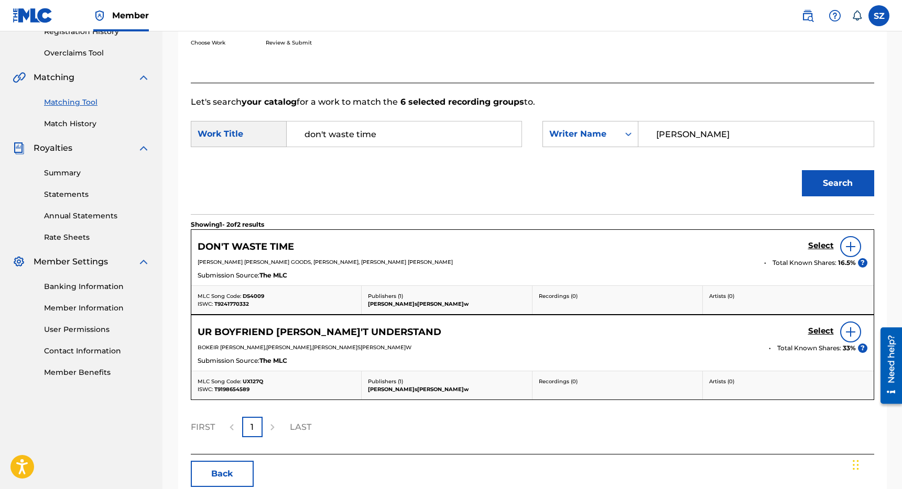
click at [821, 247] on h5 "Select" at bounding box center [821, 246] width 26 height 10
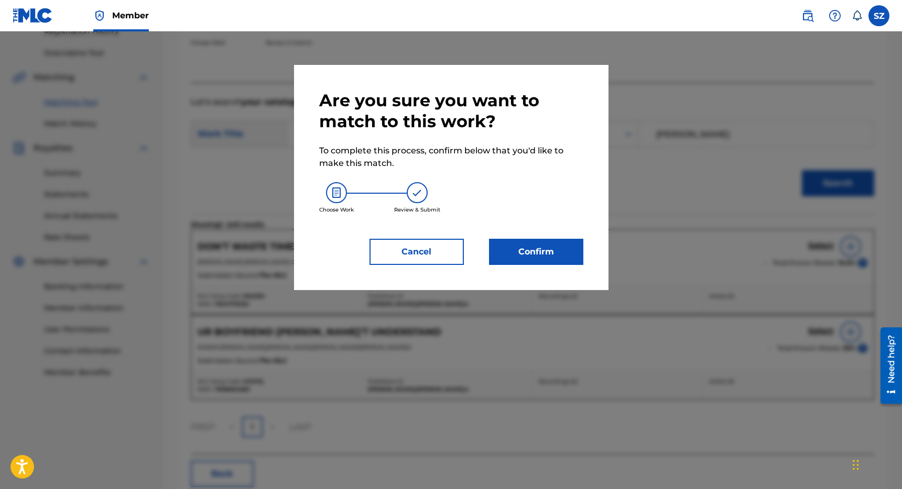
click at [540, 249] on button "Confirm" at bounding box center [536, 252] width 94 height 26
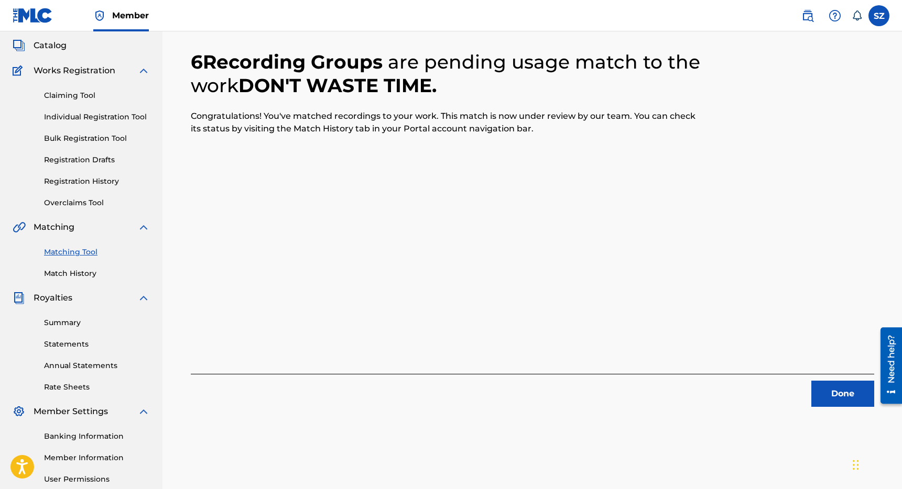
scroll to position [66, 0]
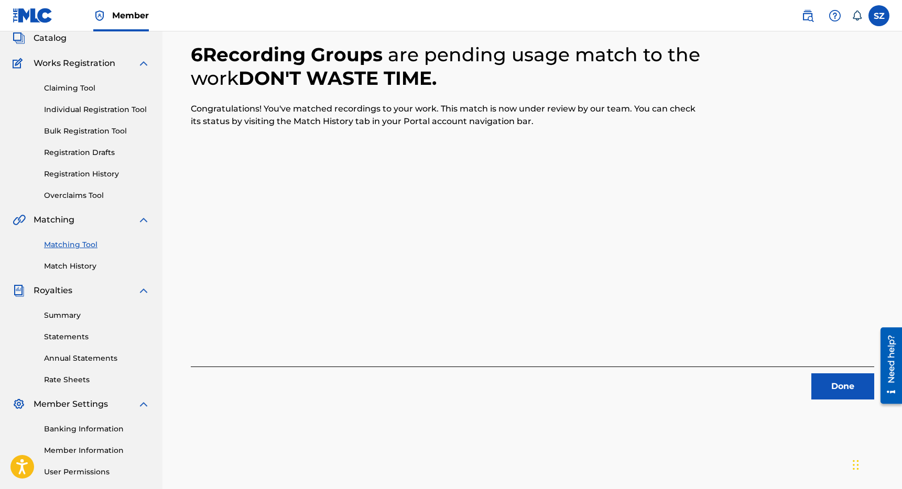
click at [835, 389] on button "Done" at bounding box center [842, 387] width 63 height 26
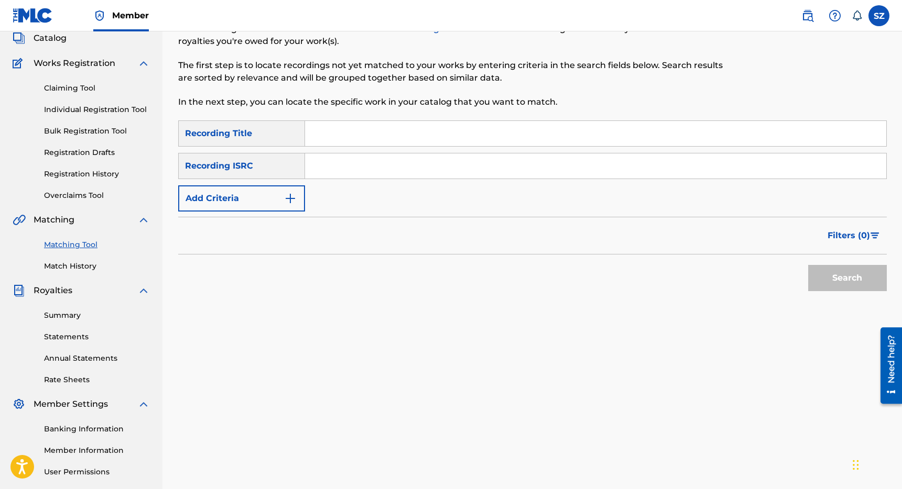
click at [340, 134] on input "Search Form" at bounding box center [595, 133] width 581 height 25
type input "Dope Girls"
click at [256, 195] on button "Add Criteria" at bounding box center [241, 198] width 127 height 26
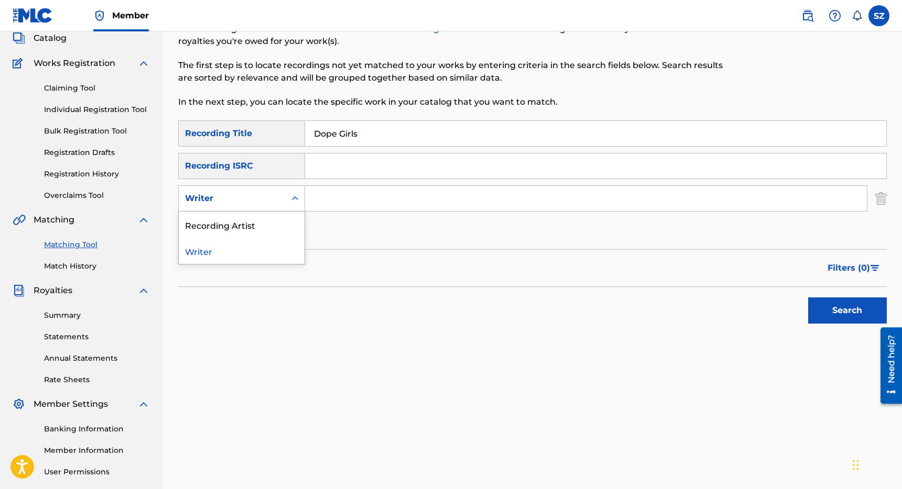
click at [252, 197] on div "Writer" at bounding box center [232, 198] width 94 height 13
click at [242, 221] on div "Recording Artist" at bounding box center [242, 225] width 126 height 26
click at [321, 196] on input "Search Form" at bounding box center [586, 198] width 562 height 25
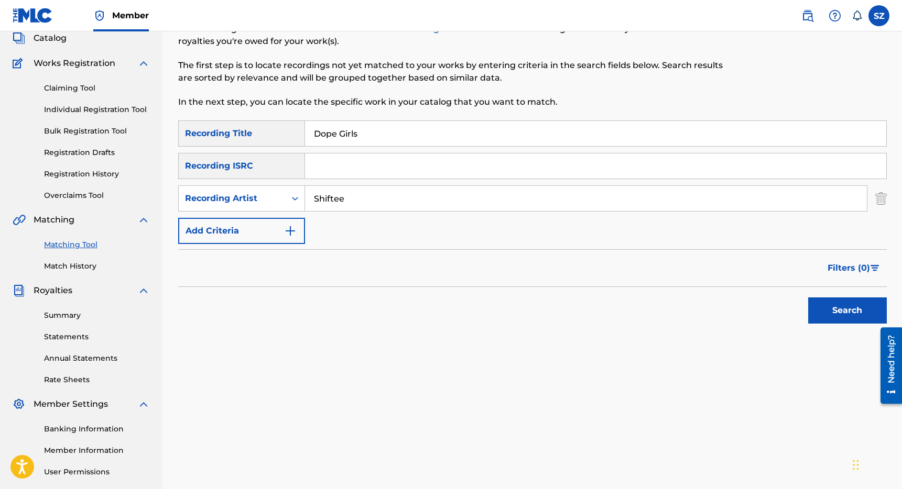
type input "Shiftee"
click at [808, 298] on button "Search" at bounding box center [847, 311] width 79 height 26
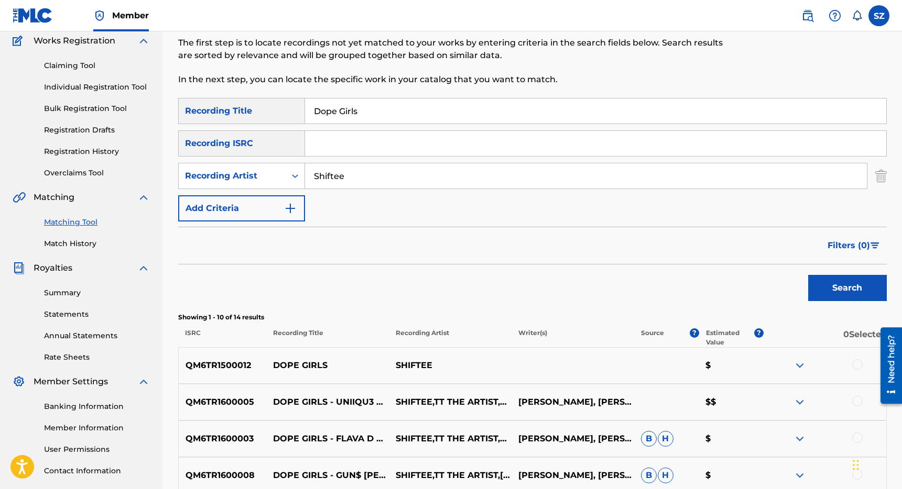
scroll to position [0, 0]
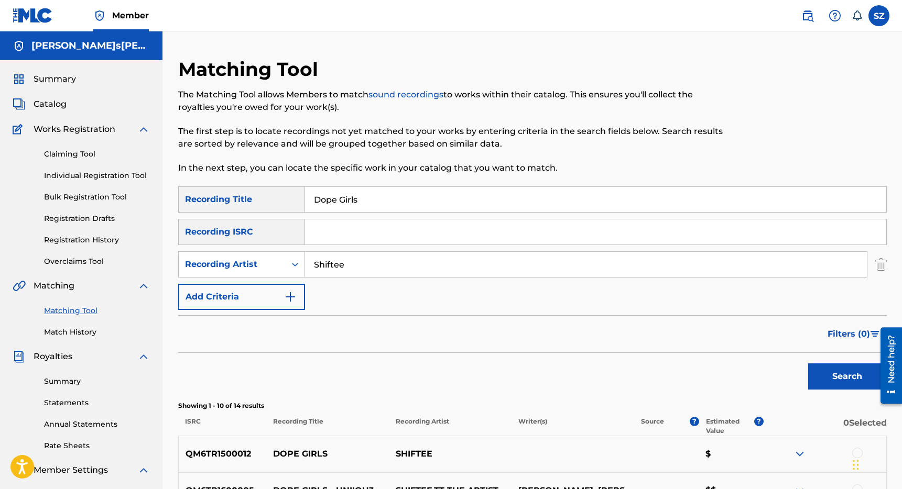
click at [369, 204] on input "Dope Girls" at bounding box center [595, 199] width 581 height 25
type input "Dope Girls (Foxtrott)"
drag, startPoint x: 352, startPoint y: 269, endPoint x: 298, endPoint y: 258, distance: 55.7
click at [298, 258] on div "SearchWithCriteria8be0aad2-443e-4b06-bd5e-361eb0f1131a Recording Artist Shiftee" at bounding box center [532, 265] width 708 height 26
click at [808, 364] on button "Search" at bounding box center [847, 377] width 79 height 26
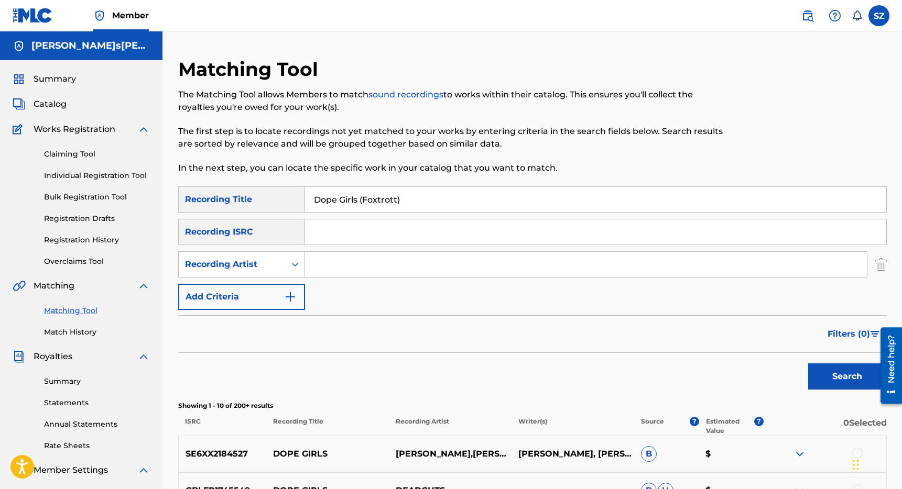
click at [398, 199] on input "Dope Girls (Foxtrott)" at bounding box center [595, 199] width 581 height 25
type input "Dope Girls (Foxtrott Remix)"
click at [354, 271] on input "Search Form" at bounding box center [586, 264] width 562 height 25
type input "Shiftee"
click at [808, 364] on button "Search" at bounding box center [847, 377] width 79 height 26
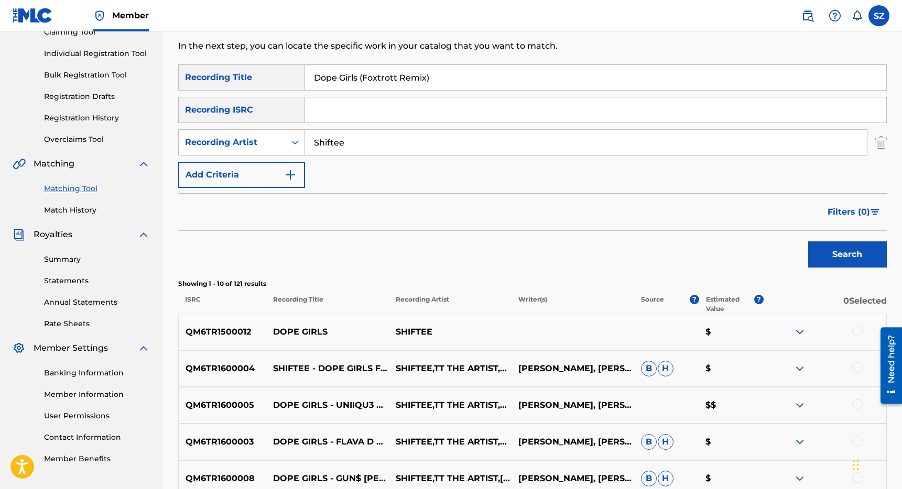
scroll to position [203, 0]
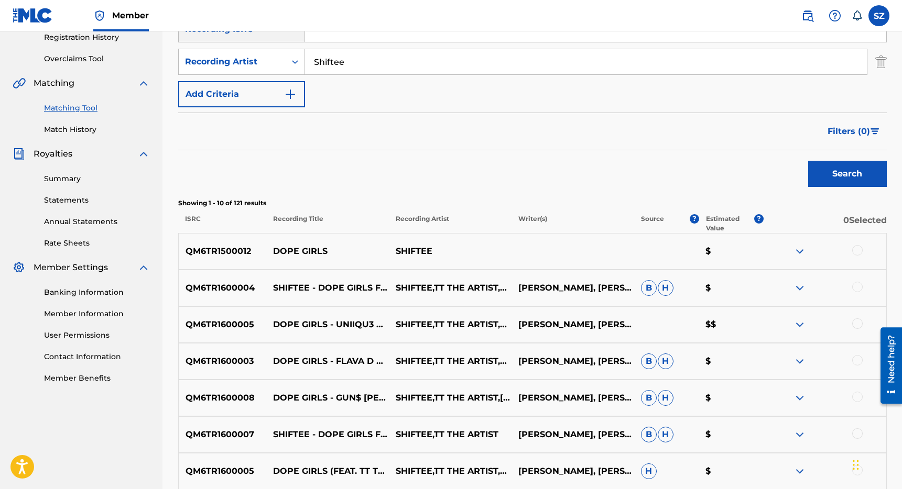
click at [857, 288] on div at bounding box center [857, 287] width 10 height 10
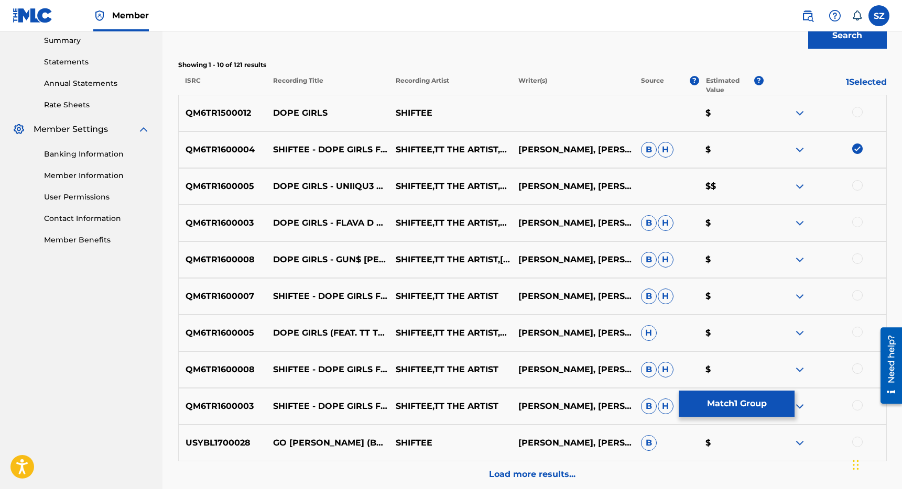
scroll to position [355, 0]
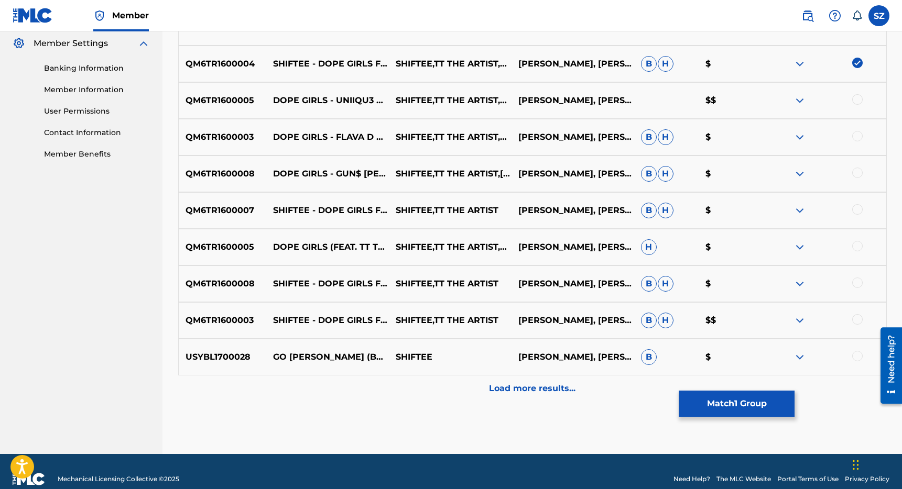
click at [526, 387] on p "Load more results..." at bounding box center [532, 389] width 86 height 13
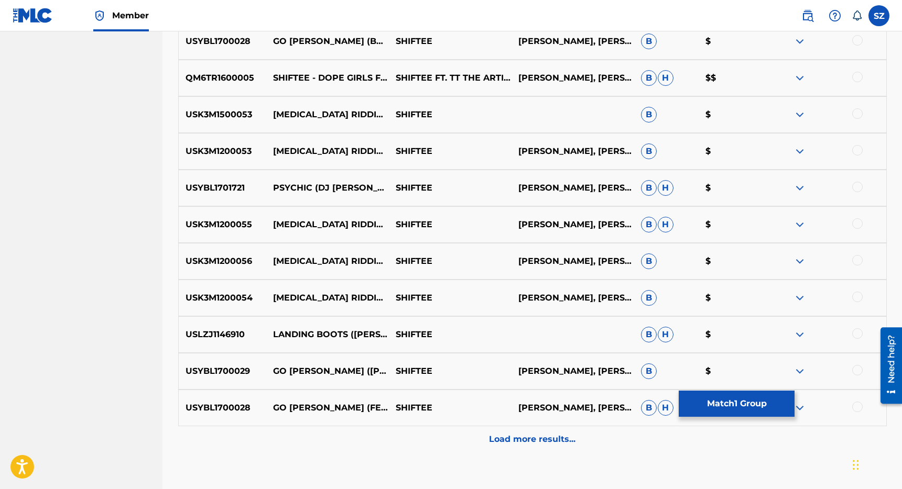
scroll to position [750, 0]
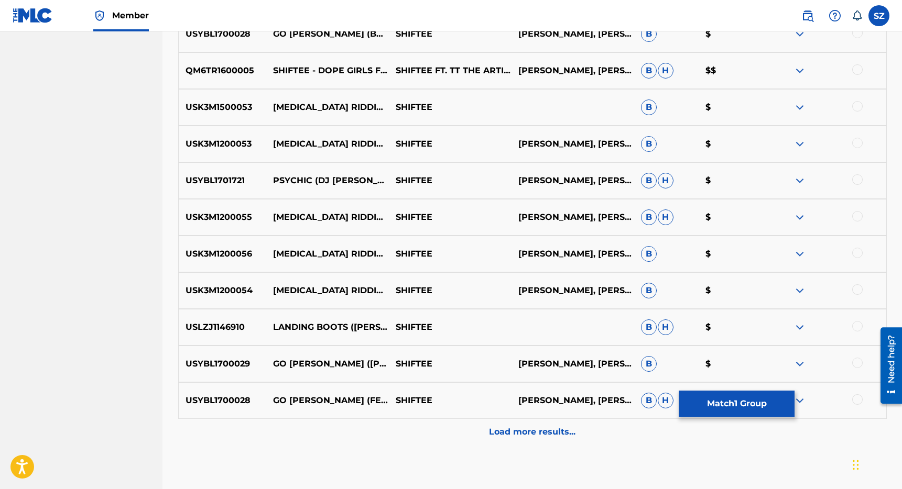
click at [521, 438] on p "Load more results..." at bounding box center [532, 432] width 86 height 13
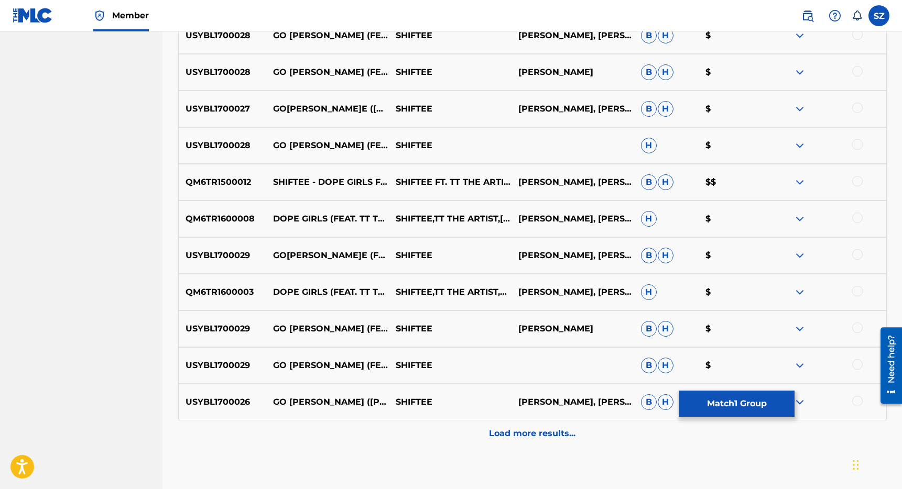
scroll to position [1176, 0]
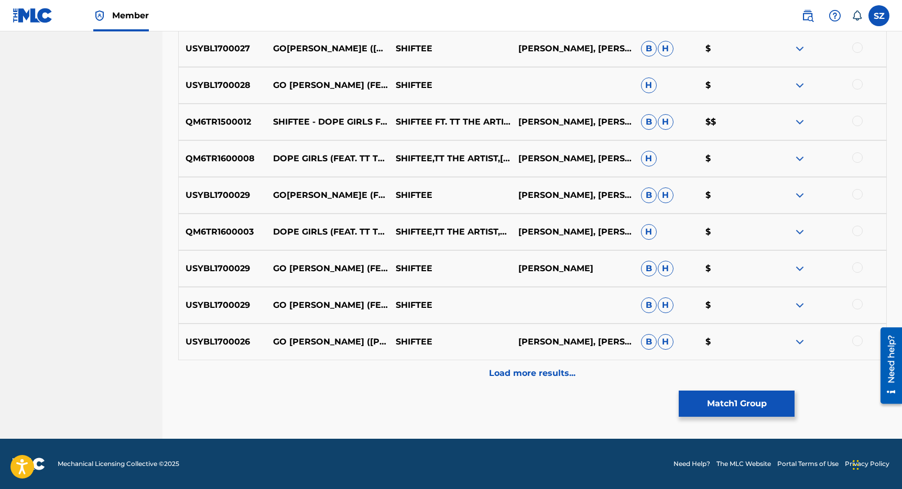
click at [523, 366] on div "Load more results..." at bounding box center [532, 374] width 708 height 26
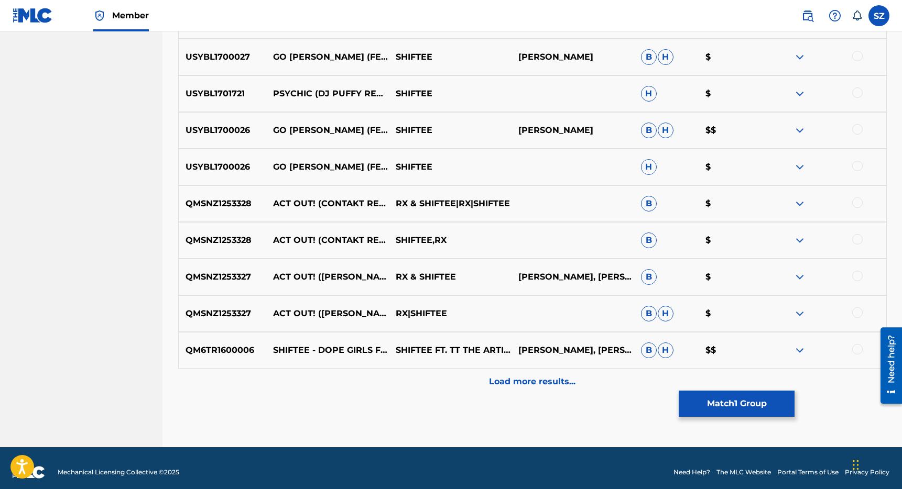
click at [515, 376] on p "Load more results..." at bounding box center [532, 382] width 86 height 13
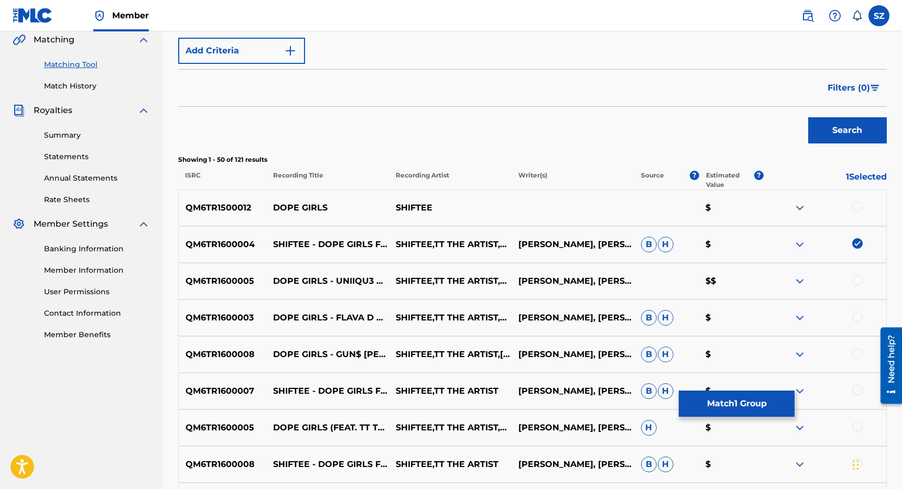
scroll to position [257, 0]
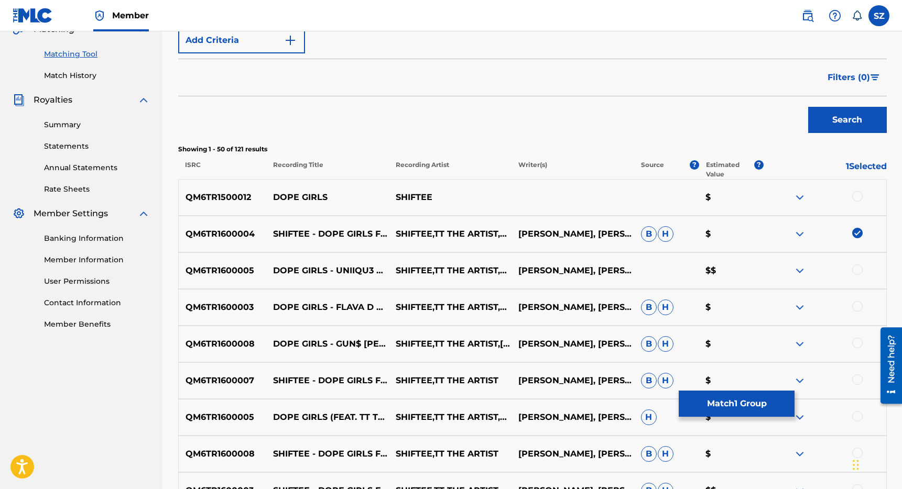
click at [734, 400] on button "Match 1 Group" at bounding box center [737, 404] width 116 height 26
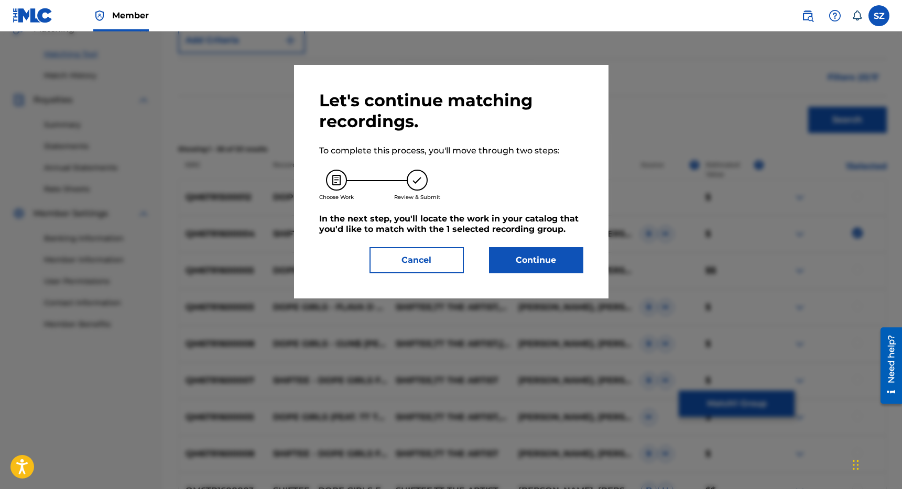
click at [547, 267] on button "Continue" at bounding box center [536, 260] width 94 height 26
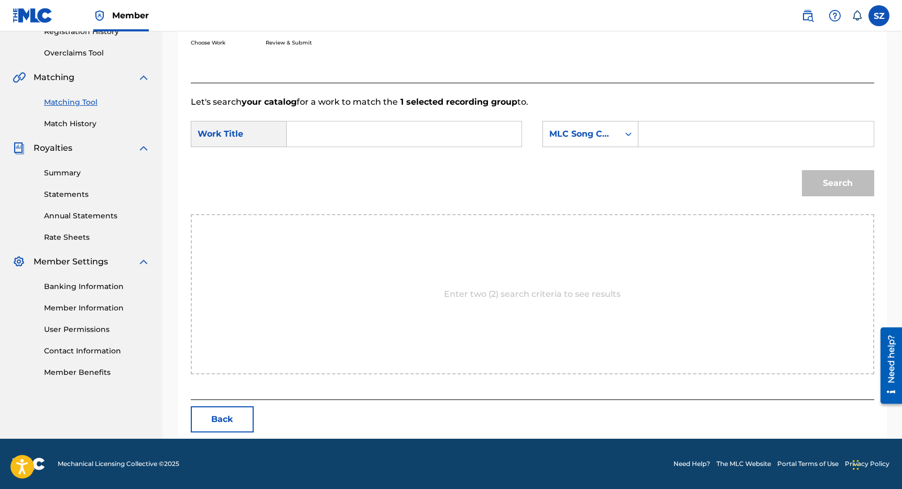
click at [359, 133] on input "Search Form" at bounding box center [404, 134] width 217 height 25
click at [331, 221] on span "feat. tt the artist (foxtrott remix)" at bounding box center [323, 195] width 39 height 60
type input "dope girls feat. tt the artist (foxtrott remix)"
click at [617, 136] on div "MLC Song Code" at bounding box center [581, 134] width 76 height 20
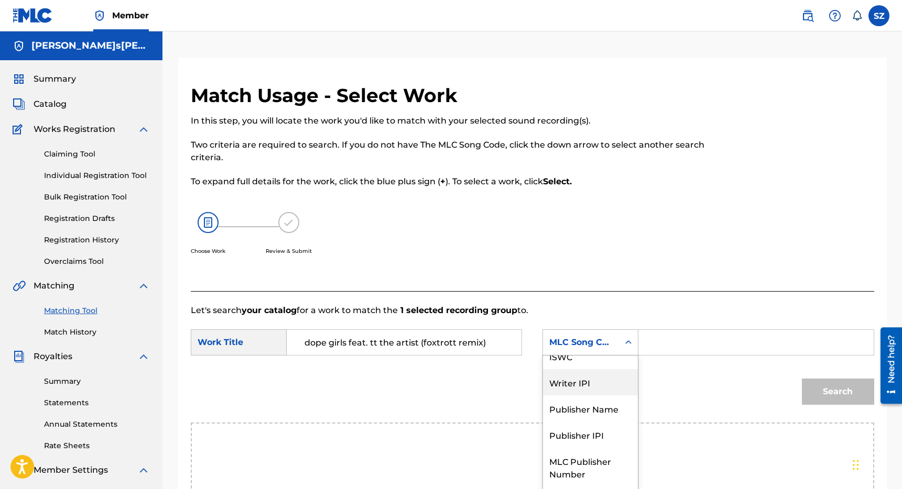
scroll to position [0, 0]
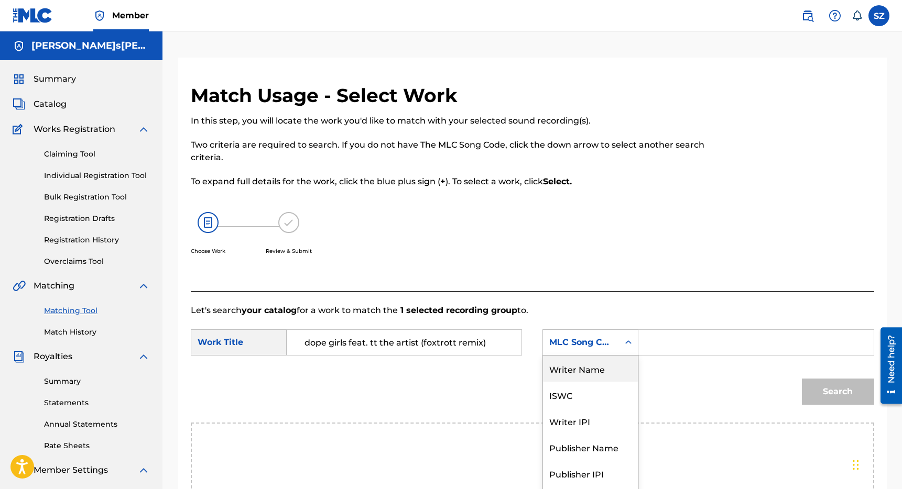
click at [591, 377] on div "Writer Name" at bounding box center [590, 369] width 95 height 26
click at [660, 346] on input "Search Form" at bounding box center [755, 342] width 217 height 25
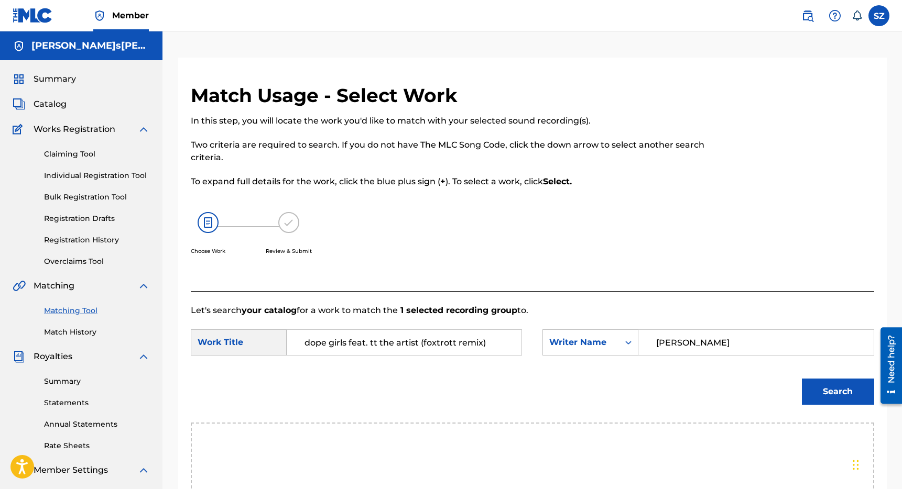
type input "[PERSON_NAME]"
click at [802, 379] on button "Search" at bounding box center [838, 392] width 72 height 26
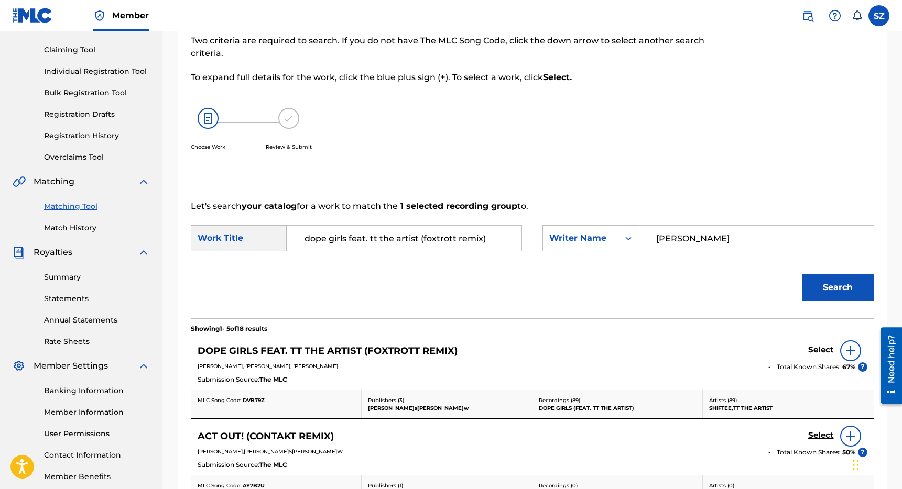
scroll to position [105, 0]
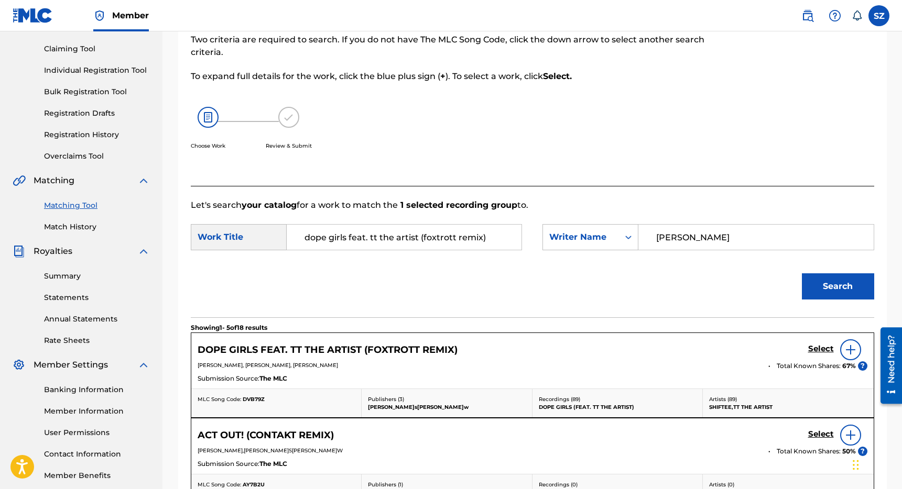
click at [819, 346] on h5 "Select" at bounding box center [821, 349] width 26 height 10
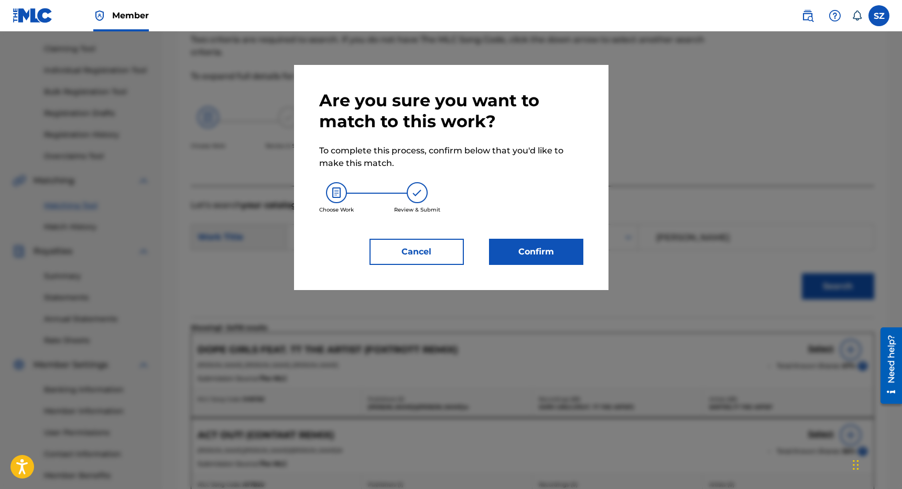
click at [531, 254] on button "Confirm" at bounding box center [536, 252] width 94 height 26
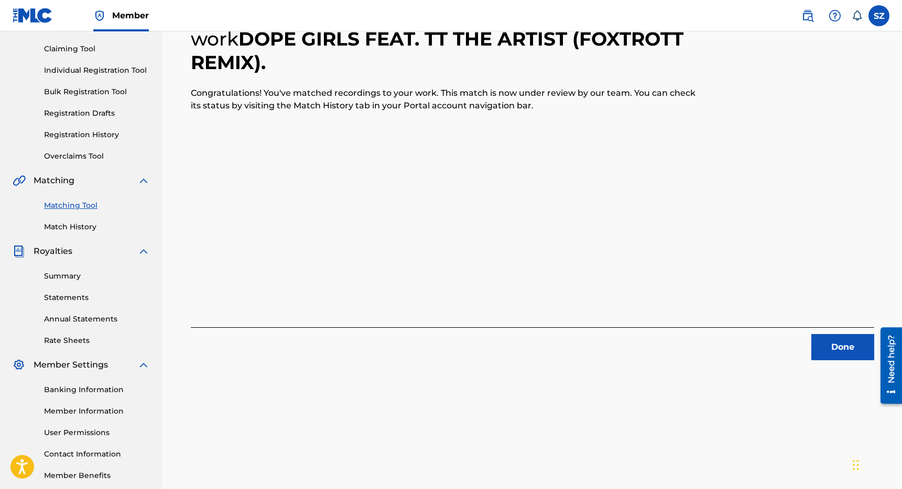
click at [835, 343] on button "Done" at bounding box center [842, 347] width 63 height 26
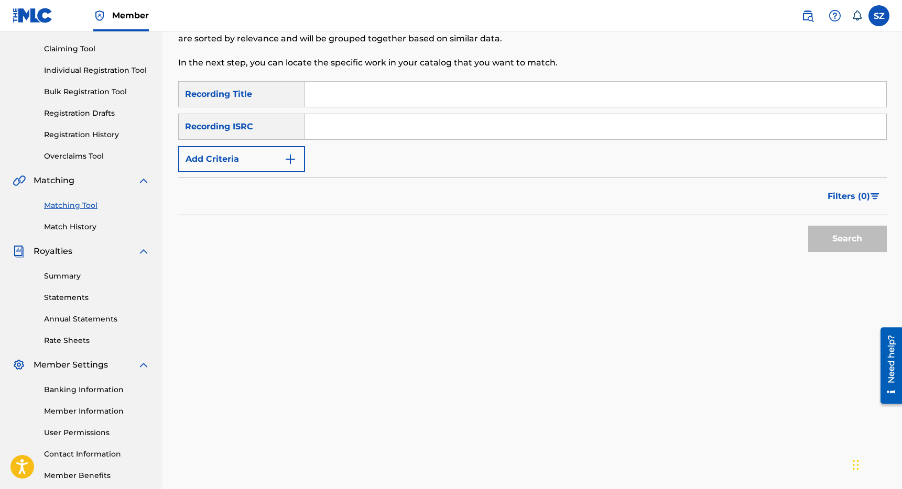
click at [329, 102] on input "Search Form" at bounding box center [595, 94] width 581 height 25
type input "Drop Top"
click at [278, 175] on form "SearchWithCriteriaeaf74fd2-9137-4e23-9edc-013c569be2dd Recording Title Drop Top…" at bounding box center [532, 169] width 708 height 176
click at [281, 163] on button "Add Criteria" at bounding box center [241, 159] width 127 height 26
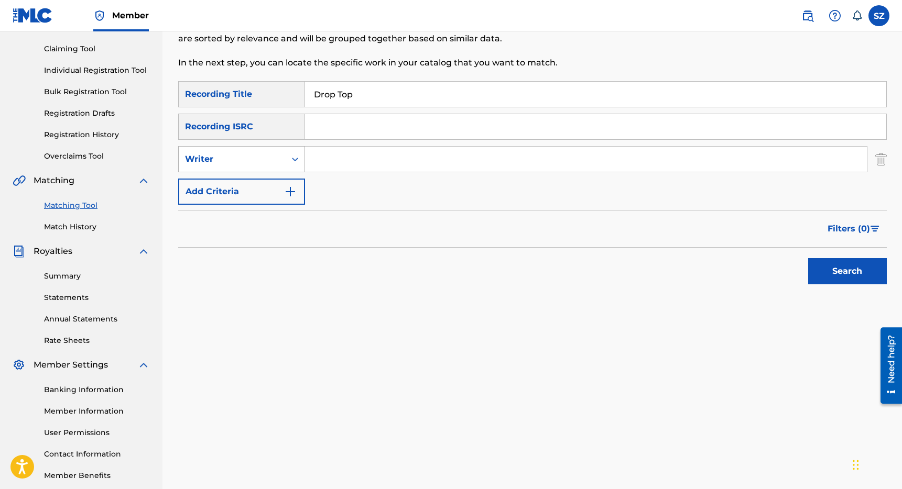
click at [271, 163] on div "Writer" at bounding box center [232, 159] width 94 height 13
click at [258, 181] on div "Recording Artist" at bounding box center [242, 185] width 126 height 26
click at [316, 167] on input "Search Form" at bounding box center [586, 159] width 562 height 25
type input "Cakes"
click at [808, 258] on button "Search" at bounding box center [847, 271] width 79 height 26
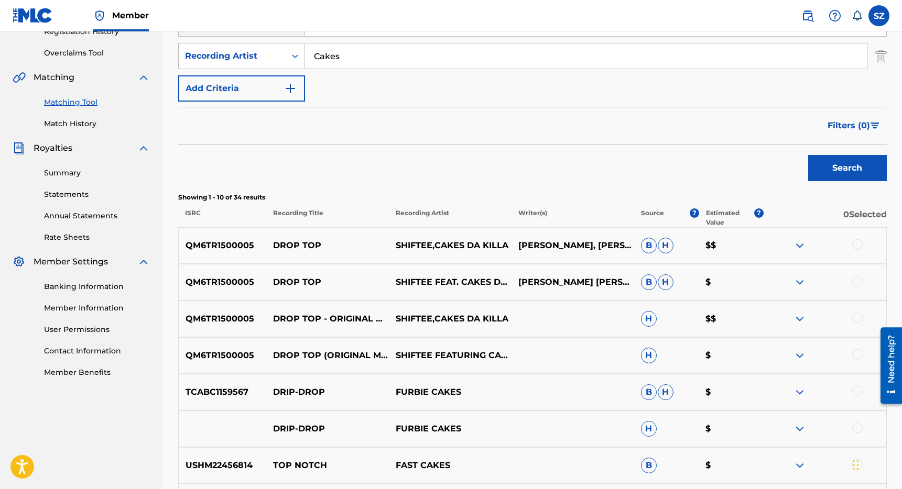
scroll to position [232, 0]
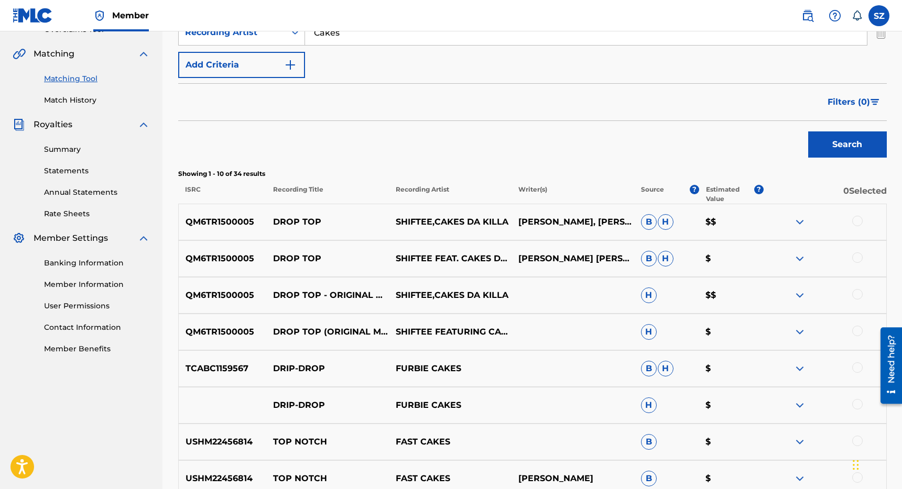
click at [860, 220] on div at bounding box center [857, 221] width 10 height 10
click at [856, 257] on div at bounding box center [857, 258] width 10 height 10
click at [861, 294] on div at bounding box center [857, 294] width 10 height 10
click at [860, 330] on div at bounding box center [857, 331] width 10 height 10
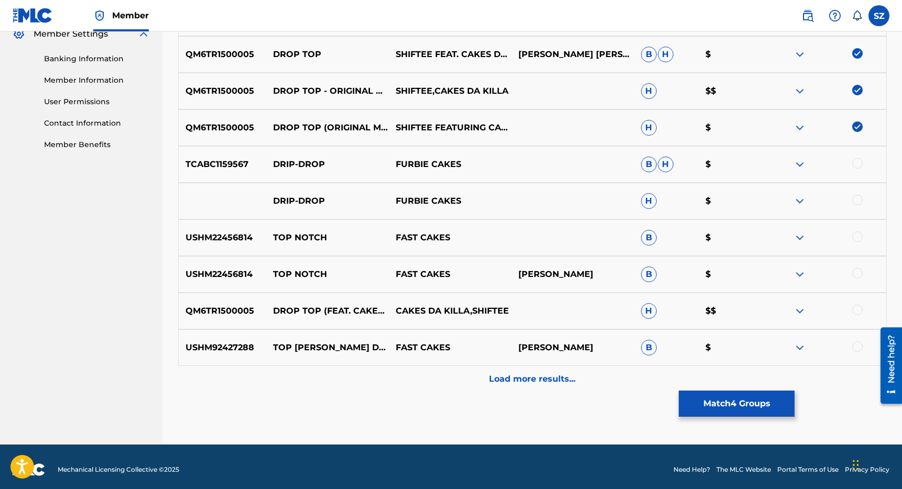
scroll to position [437, 0]
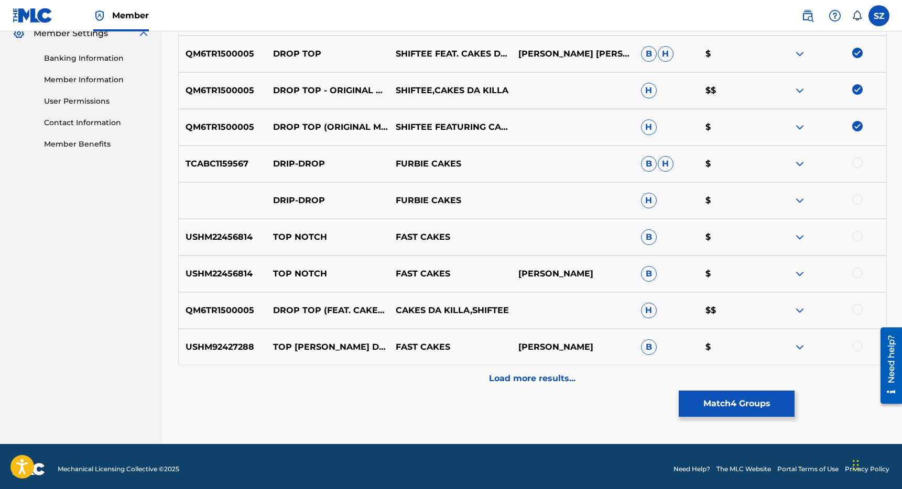
click at [859, 312] on div at bounding box center [857, 309] width 10 height 10
click at [563, 377] on p "Load more results..." at bounding box center [532, 379] width 86 height 13
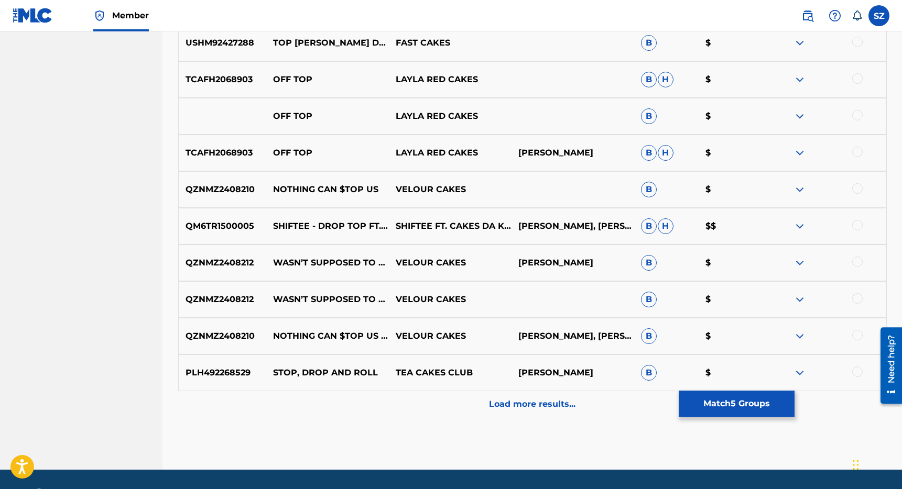
scroll to position [779, 0]
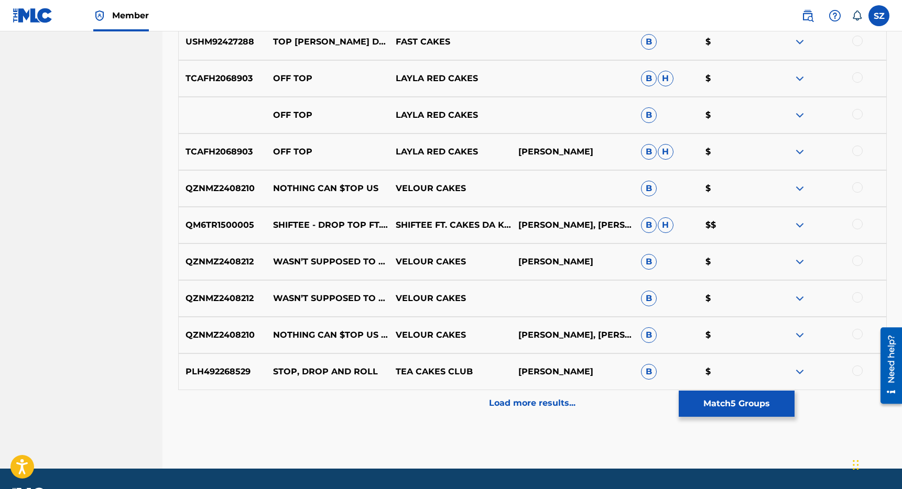
click at [857, 226] on div at bounding box center [857, 224] width 10 height 10
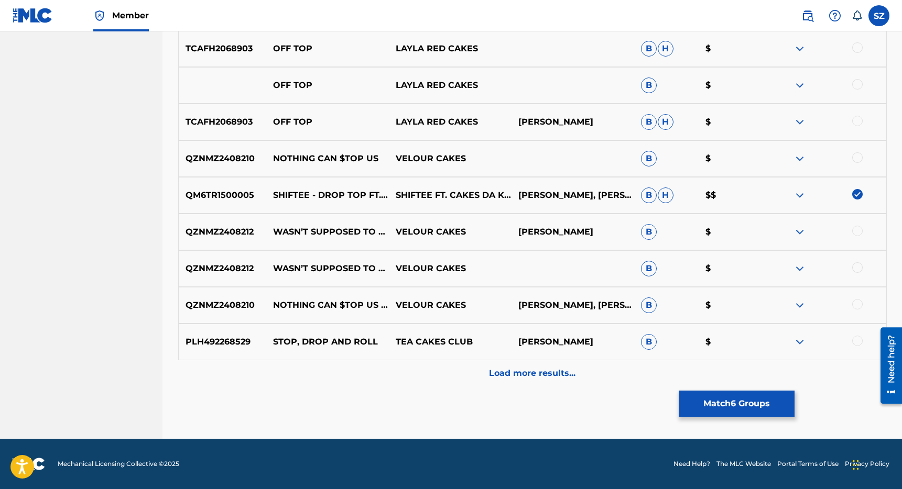
click at [536, 379] on p "Load more results..." at bounding box center [532, 373] width 86 height 13
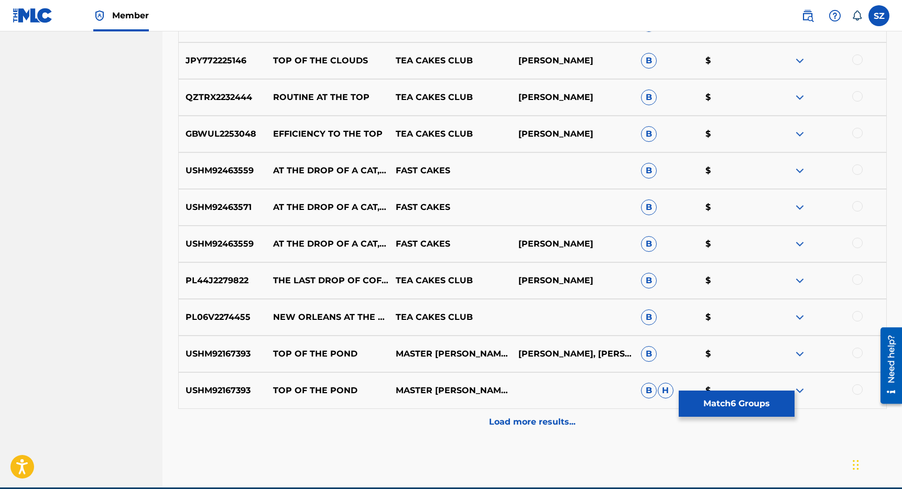
click at [526, 431] on div "Load more results..." at bounding box center [532, 422] width 708 height 26
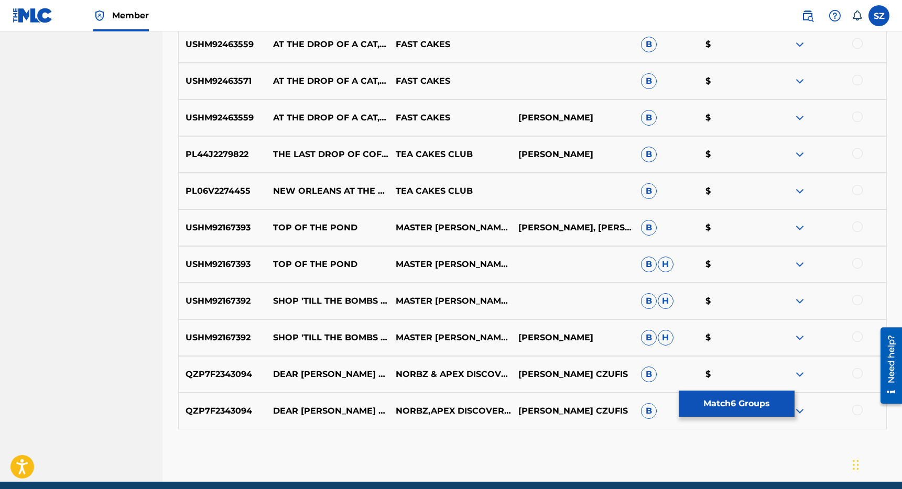
scroll to position [1296, 0]
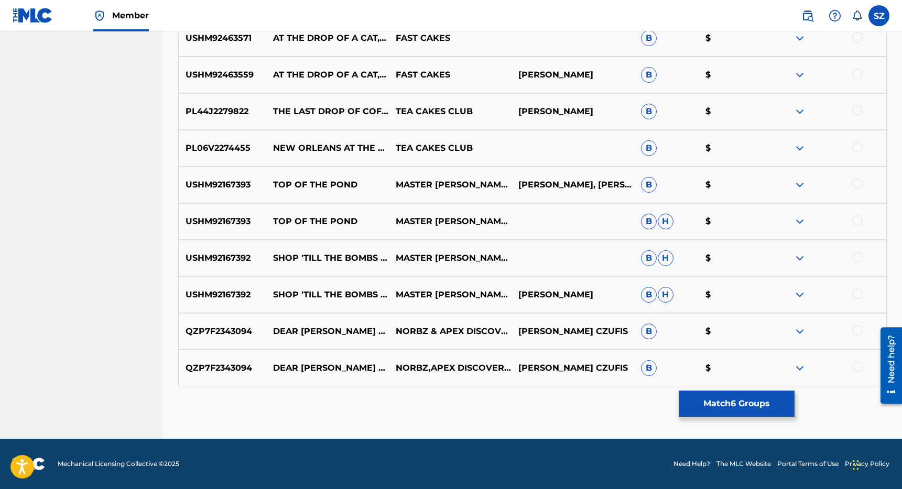
click at [744, 406] on button "Match 6 Groups" at bounding box center [737, 404] width 116 height 26
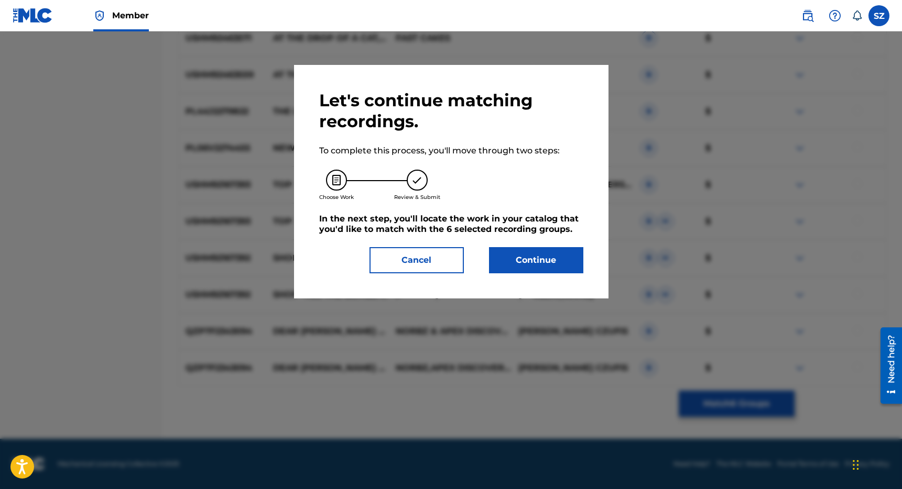
click at [527, 265] on button "Continue" at bounding box center [536, 260] width 94 height 26
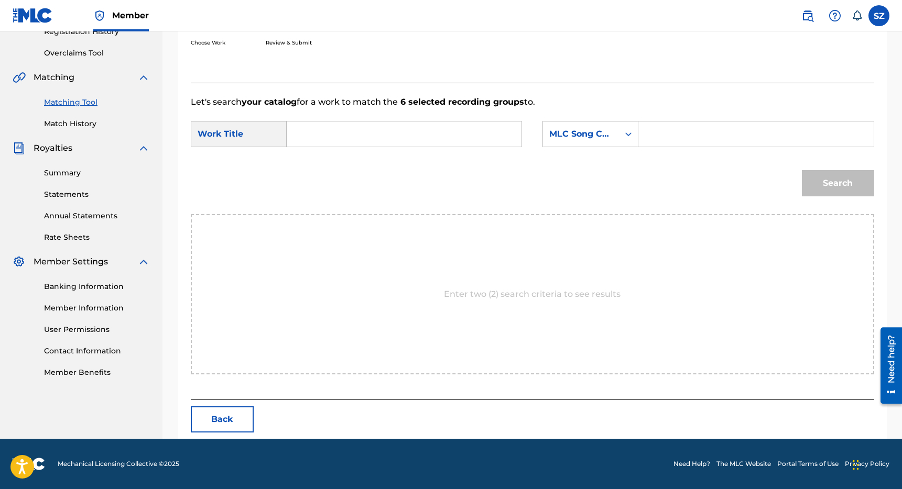
click at [386, 140] on input "Search Form" at bounding box center [404, 134] width 217 height 25
type input "drop top"
click at [628, 143] on div "Search Form" at bounding box center [628, 134] width 19 height 19
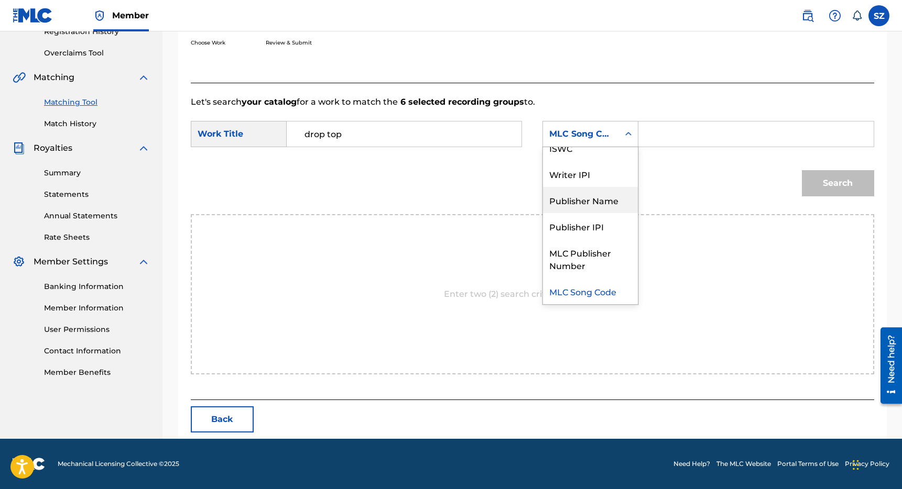
scroll to position [0, 0]
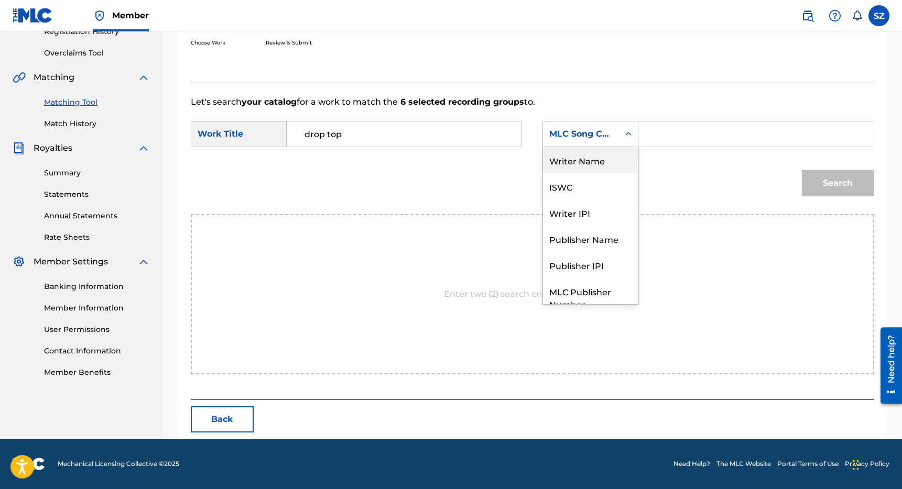
click at [586, 168] on div "Writer Name" at bounding box center [590, 160] width 95 height 26
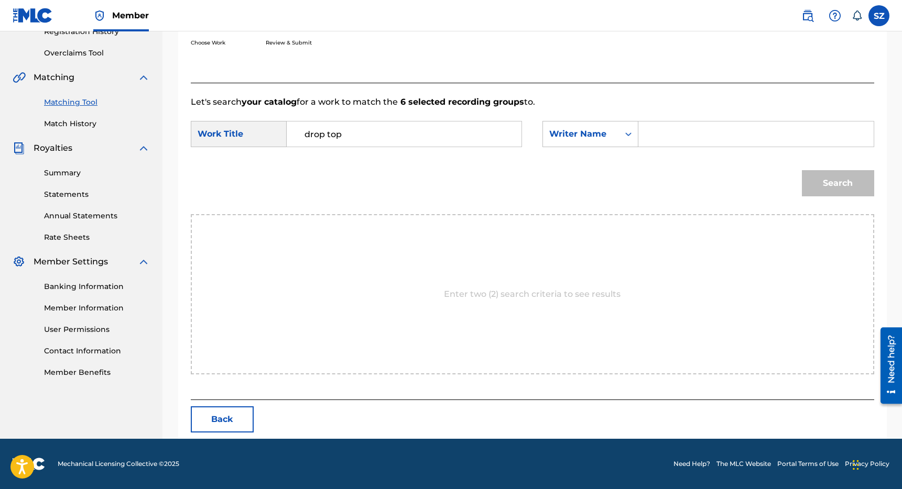
click at [656, 140] on input "Search Form" at bounding box center [755, 134] width 217 height 25
type input "[PERSON_NAME]"
click at [802, 170] on button "Search" at bounding box center [838, 183] width 72 height 26
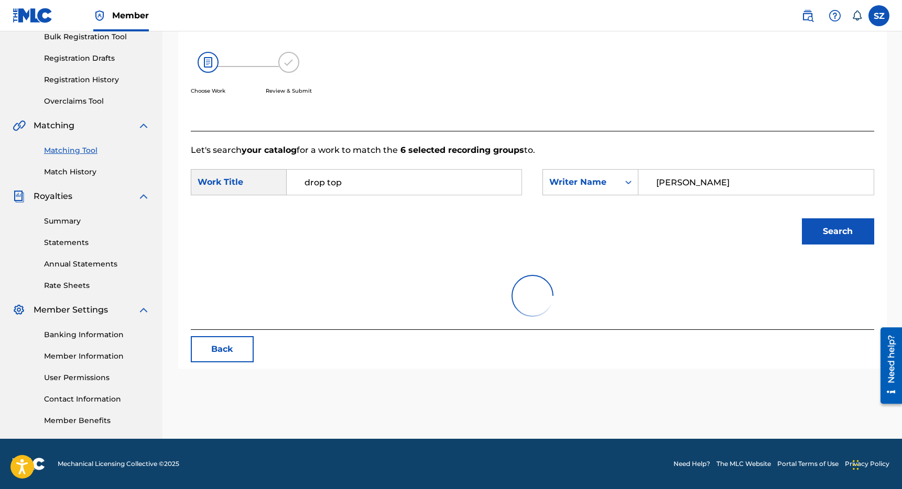
scroll to position [209, 0]
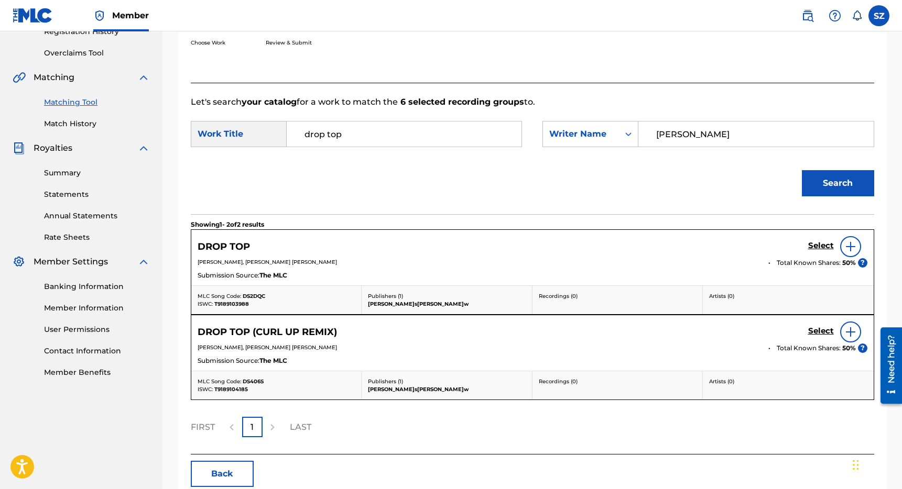
click at [816, 244] on h5 "Select" at bounding box center [821, 246] width 26 height 10
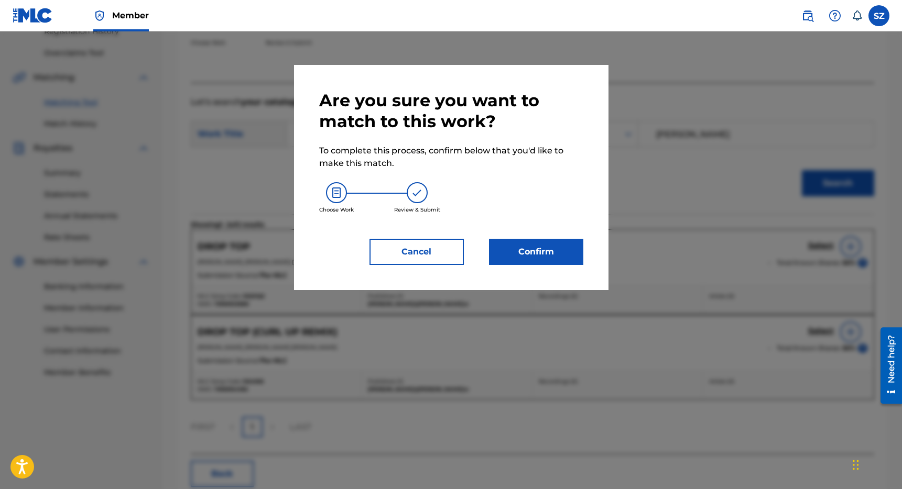
click at [564, 247] on button "Confirm" at bounding box center [536, 252] width 94 height 26
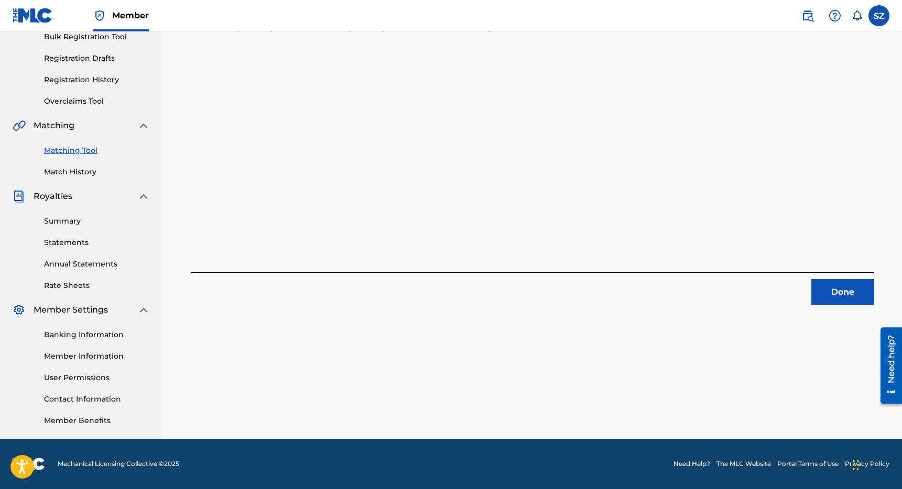
click at [831, 290] on button "Done" at bounding box center [842, 292] width 63 height 26
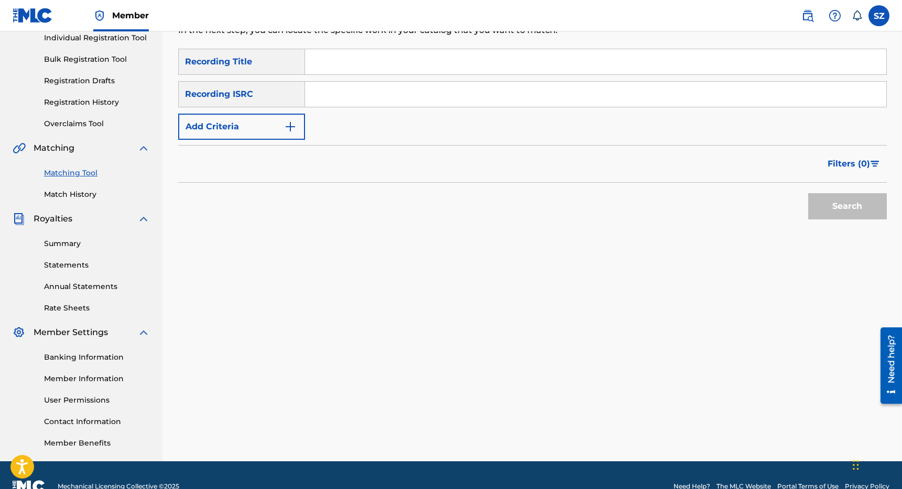
scroll to position [133, 0]
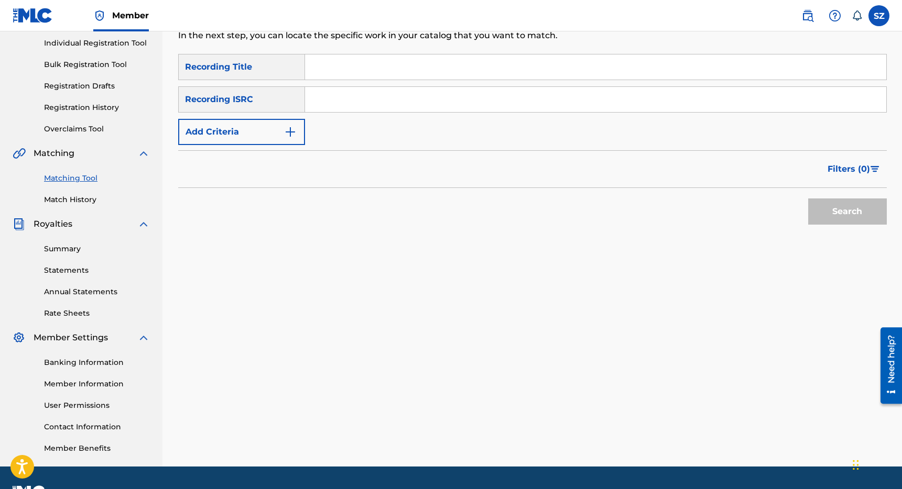
click at [321, 63] on input "Search Form" at bounding box center [595, 66] width 581 height 25
type input "Drop Top (Curl Up Remix)"
click at [278, 133] on button "Add Criteria" at bounding box center [241, 132] width 127 height 26
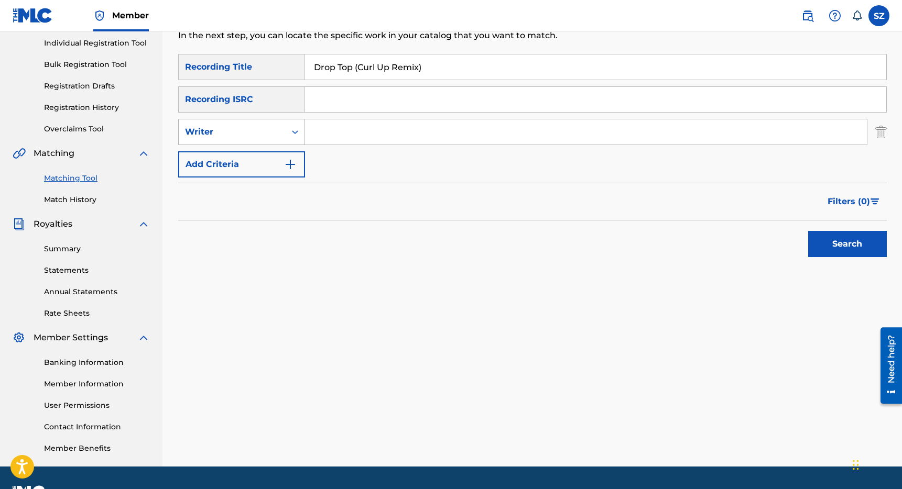
click at [274, 132] on div "Writer" at bounding box center [232, 132] width 94 height 13
click at [260, 157] on div "Recording Artist" at bounding box center [242, 158] width 126 height 26
click at [318, 137] on input "Search Form" at bounding box center [586, 131] width 562 height 25
type input "Cakes"
click at [808, 231] on button "Search" at bounding box center [847, 244] width 79 height 26
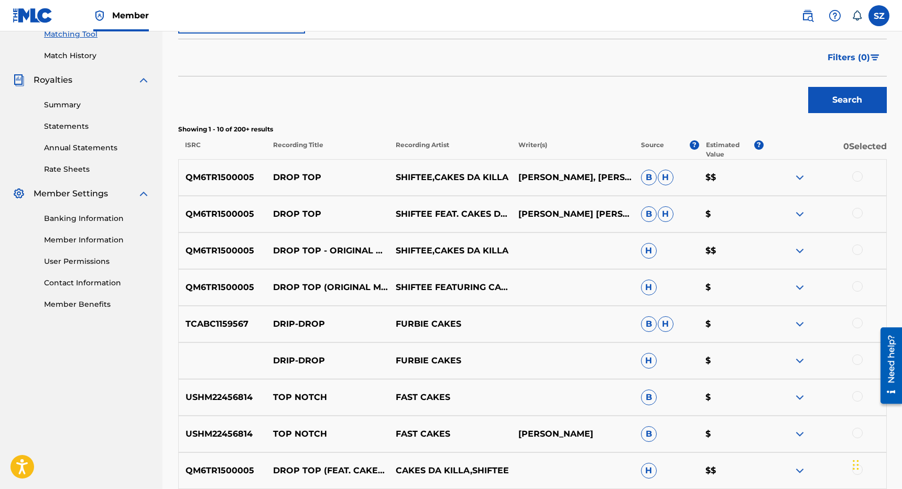
scroll to position [0, 0]
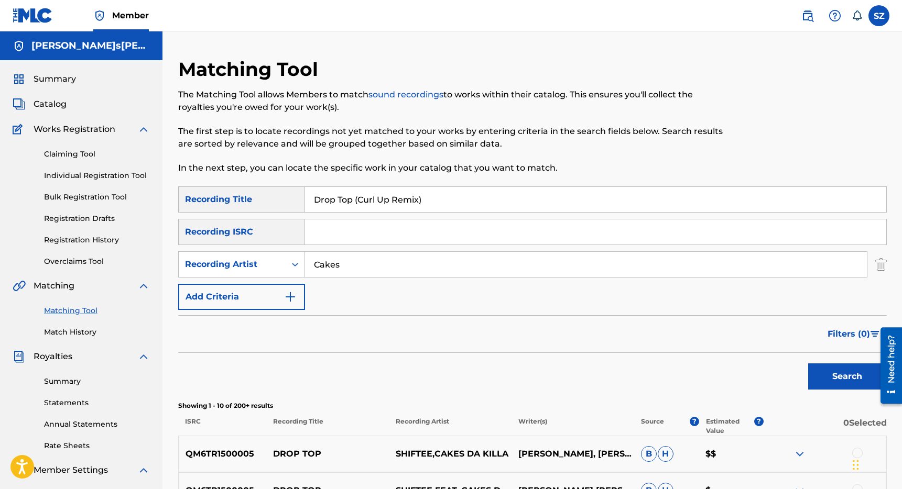
drag, startPoint x: 434, startPoint y: 203, endPoint x: 294, endPoint y: 201, distance: 139.4
click at [294, 201] on div "SearchWithCriteriaeaf74fd2-9137-4e23-9edc-013c569be2dd Recording Title Drop Top…" at bounding box center [532, 200] width 708 height 26
type input "Dumb Shit"
drag, startPoint x: 357, startPoint y: 267, endPoint x: 296, endPoint y: 267, distance: 60.8
click at [296, 267] on div "SearchWithCriteria5f3b07d3-b098-455a-857f-754029783acb Recording Artist Cakes" at bounding box center [532, 265] width 708 height 26
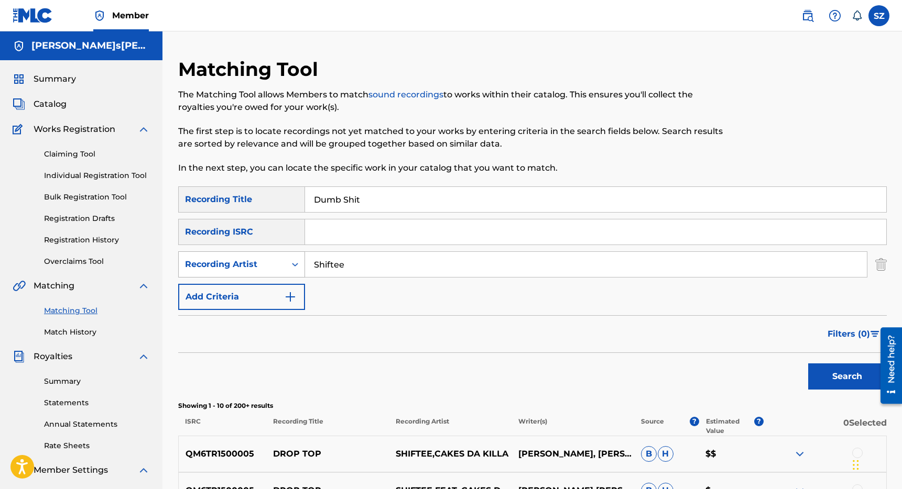
type input "Shiftee"
click at [808, 364] on button "Search" at bounding box center [847, 377] width 79 height 26
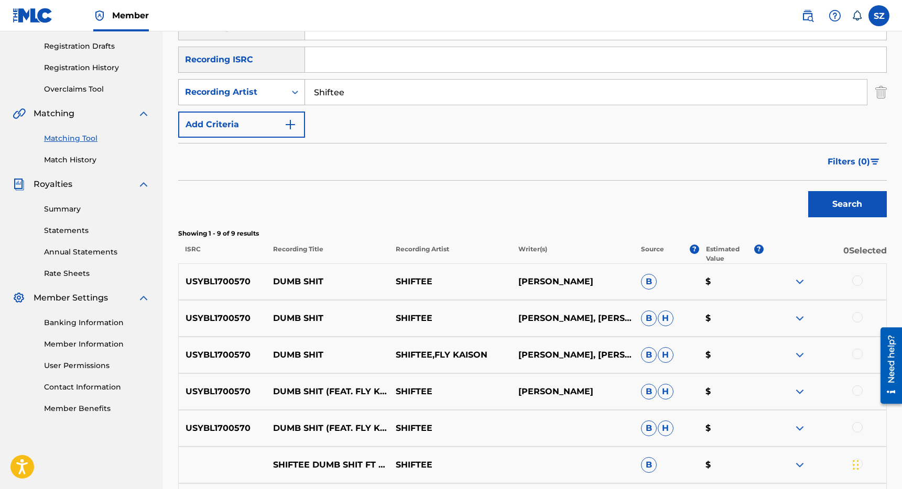
scroll to position [251, 0]
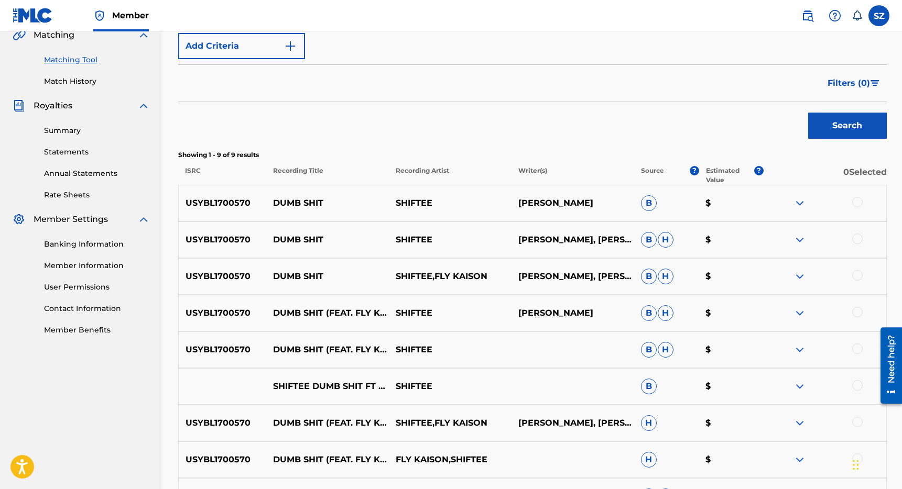
click at [861, 201] on div at bounding box center [857, 202] width 10 height 10
click at [861, 244] on div at bounding box center [824, 240] width 123 height 13
click at [859, 272] on div at bounding box center [857, 275] width 10 height 10
click at [859, 241] on div at bounding box center [857, 239] width 10 height 10
click at [859, 316] on div at bounding box center [857, 312] width 10 height 10
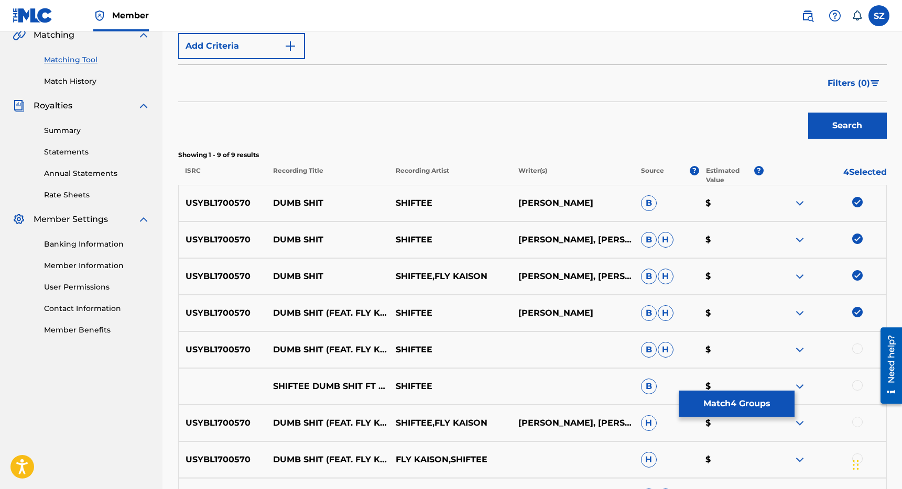
click at [859, 349] on div at bounding box center [857, 349] width 10 height 10
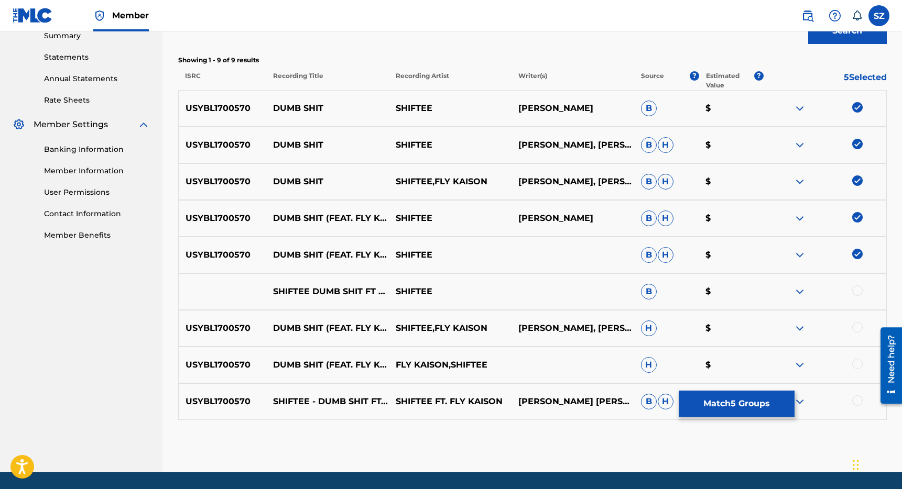
scroll to position [348, 0]
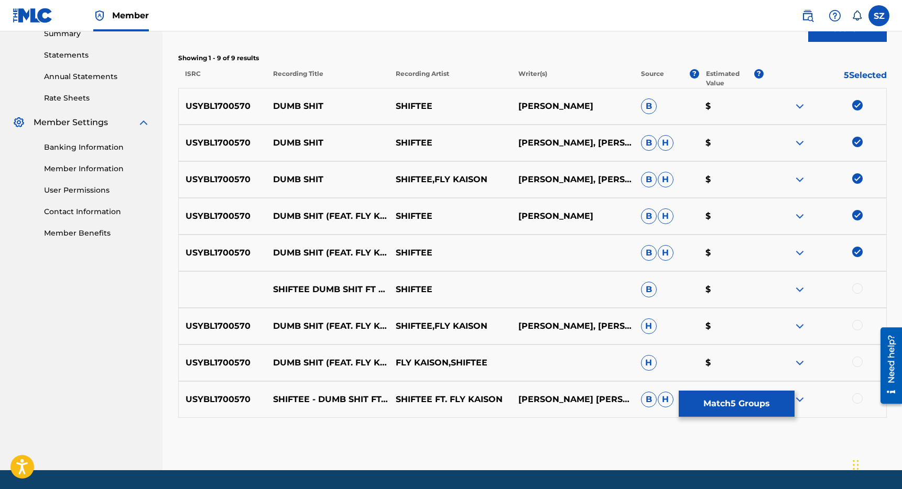
click at [861, 288] on div at bounding box center [857, 288] width 10 height 10
click at [856, 325] on div at bounding box center [857, 325] width 10 height 10
click at [857, 360] on div at bounding box center [857, 362] width 10 height 10
click at [857, 398] on div at bounding box center [857, 399] width 10 height 10
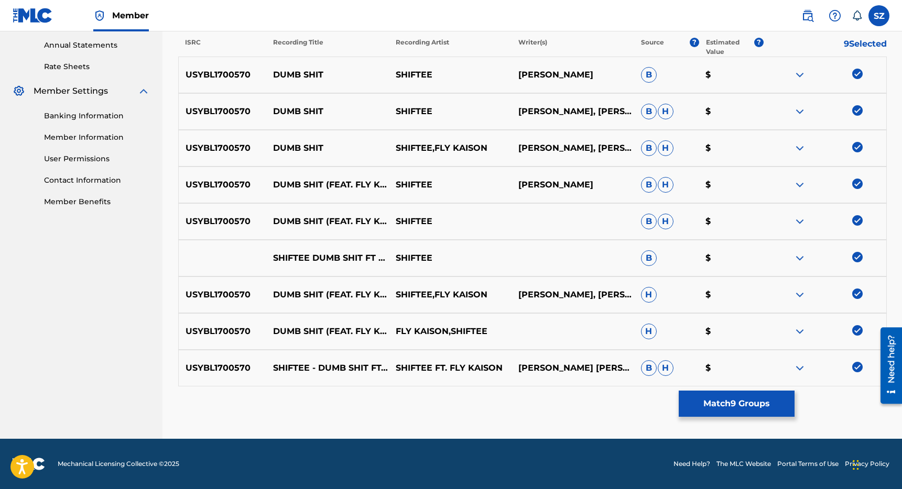
click at [726, 399] on button "Match 9 Groups" at bounding box center [737, 404] width 116 height 26
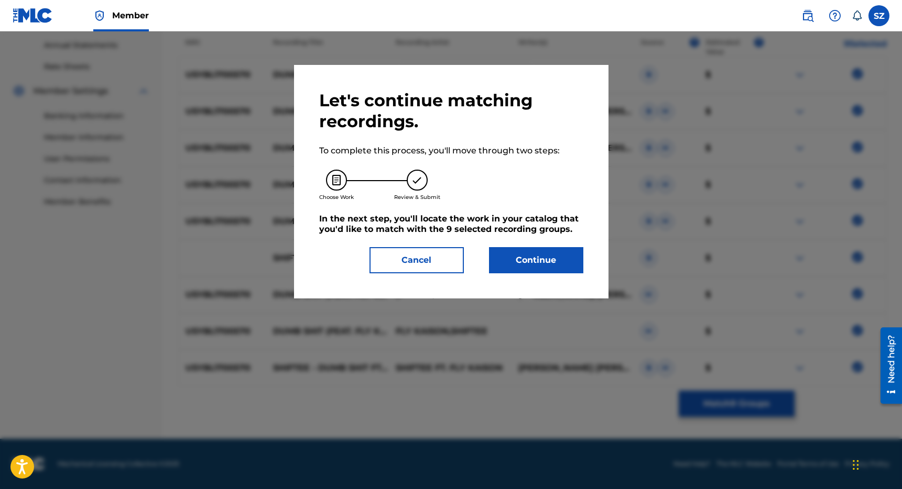
click at [551, 252] on button "Continue" at bounding box center [536, 260] width 94 height 26
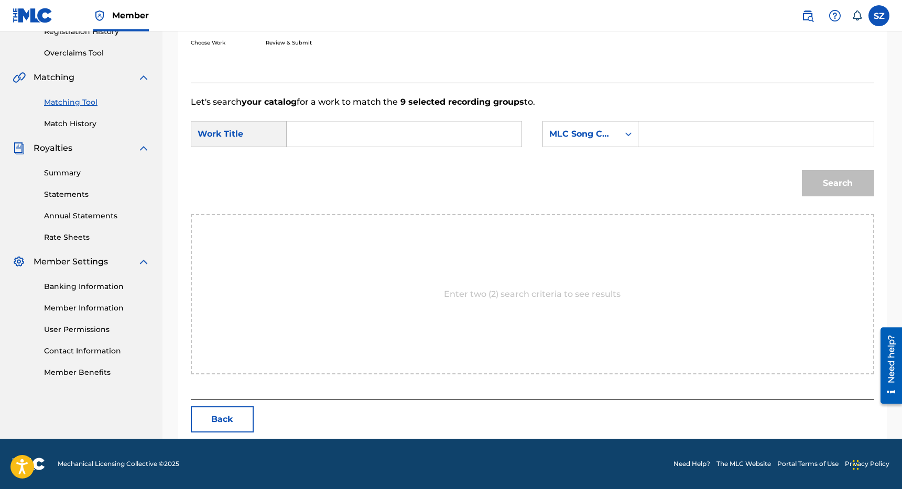
scroll to position [209, 0]
click at [409, 130] on input "Search Form" at bounding box center [404, 134] width 217 height 25
type input "dumb shit"
click at [599, 130] on div "MLC Song Code" at bounding box center [580, 134] width 63 height 13
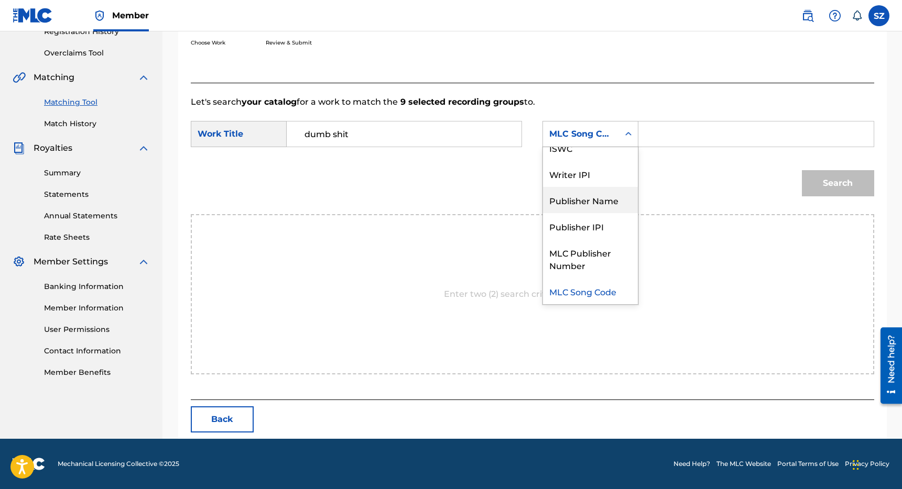
scroll to position [0, 0]
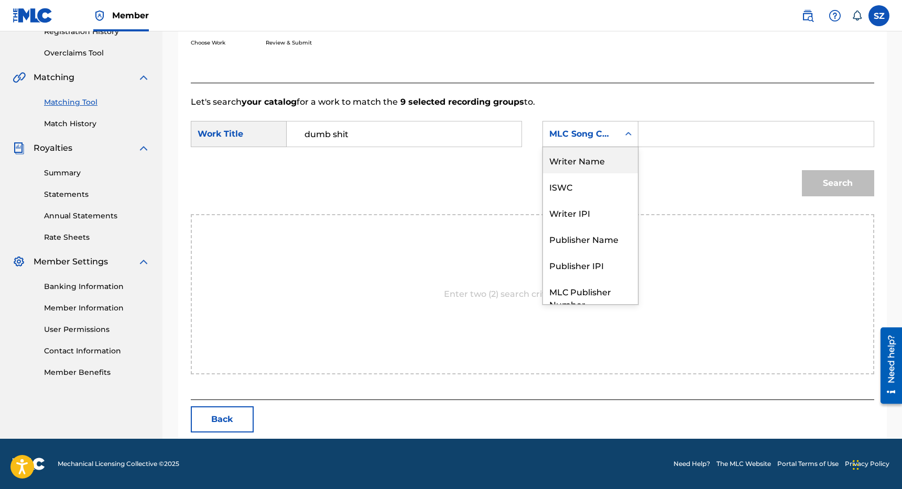
click at [600, 165] on div "Writer Name" at bounding box center [590, 160] width 95 height 26
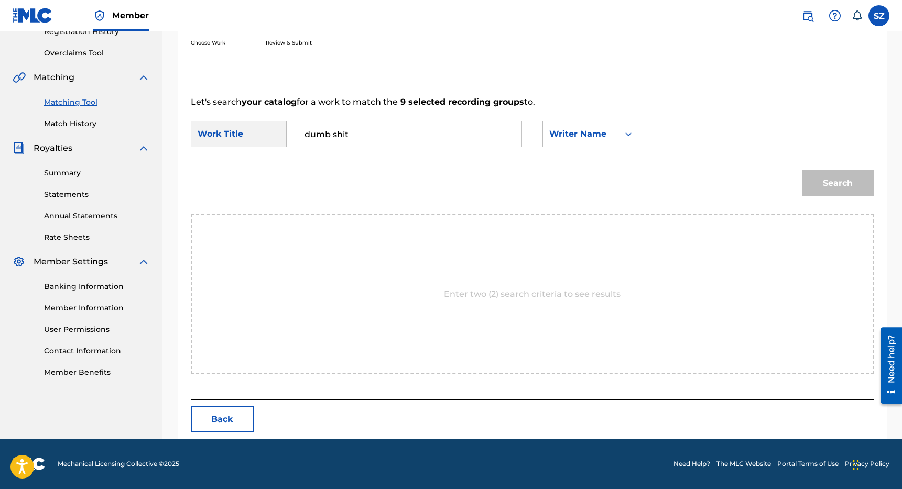
click at [664, 137] on input "Search Form" at bounding box center [755, 134] width 217 height 25
type input "[PERSON_NAME]"
click at [802, 170] on button "Search" at bounding box center [838, 183] width 72 height 26
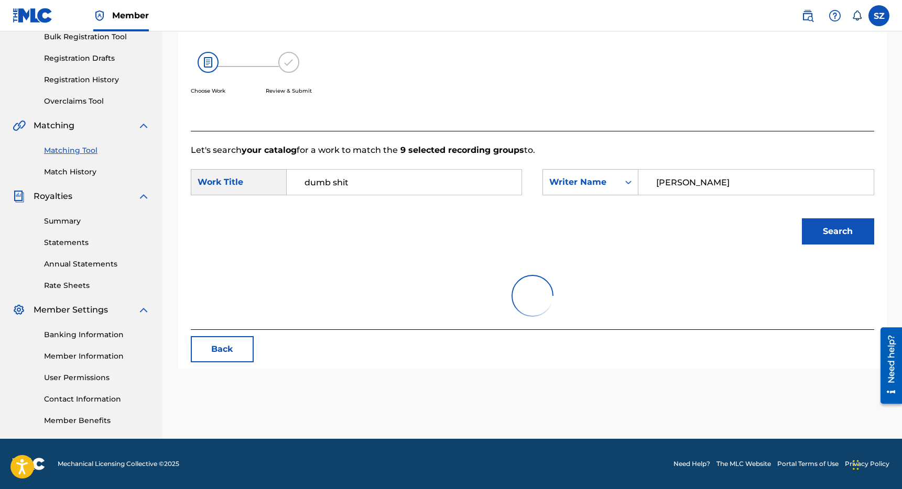
scroll to position [178, 0]
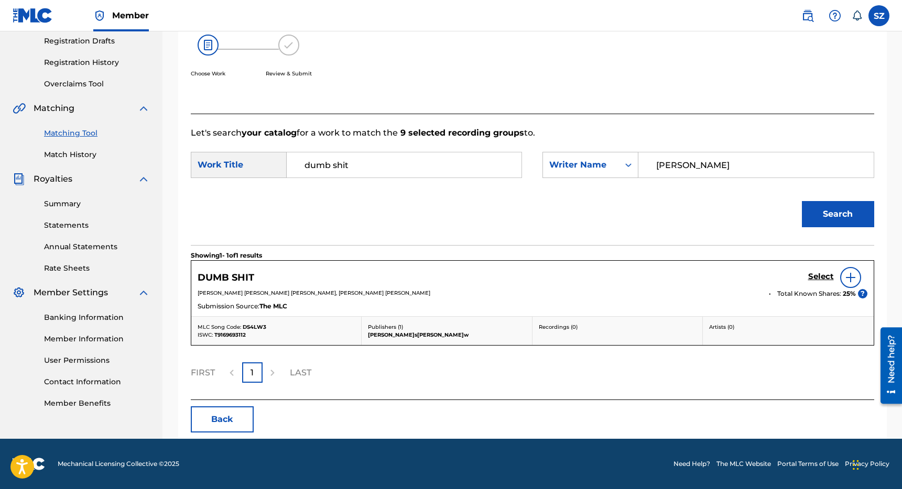
click at [821, 276] on h5 "Select" at bounding box center [821, 277] width 26 height 10
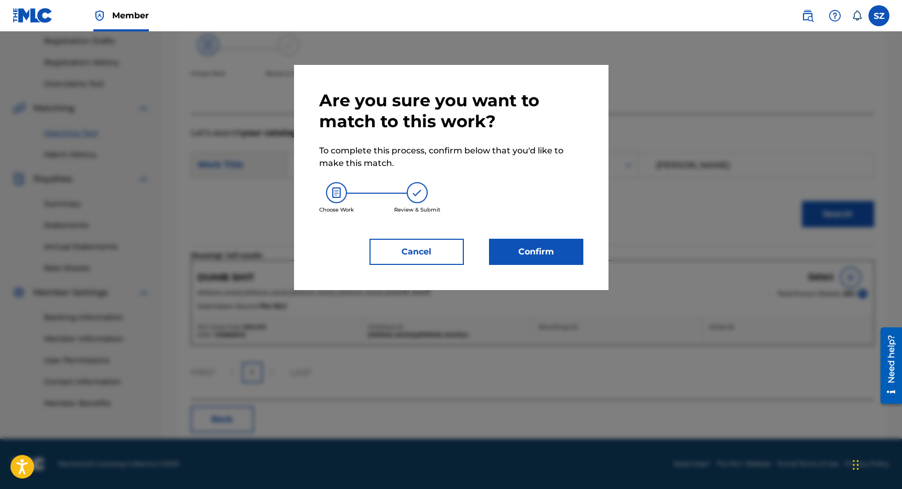
click at [554, 248] on button "Confirm" at bounding box center [536, 252] width 94 height 26
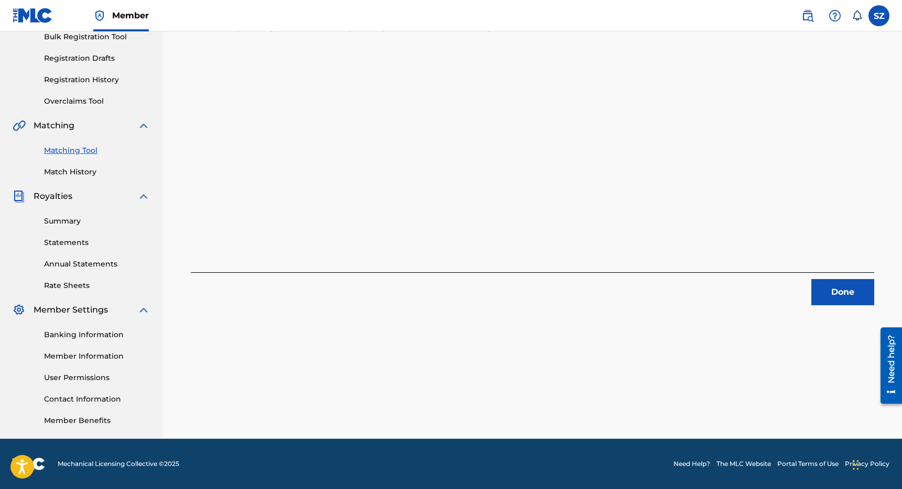
click at [824, 297] on button "Done" at bounding box center [842, 292] width 63 height 26
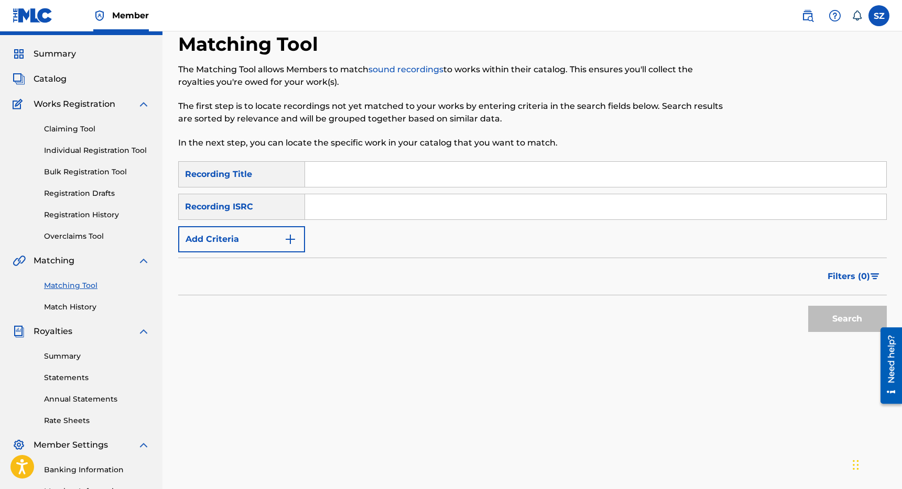
scroll to position [0, 0]
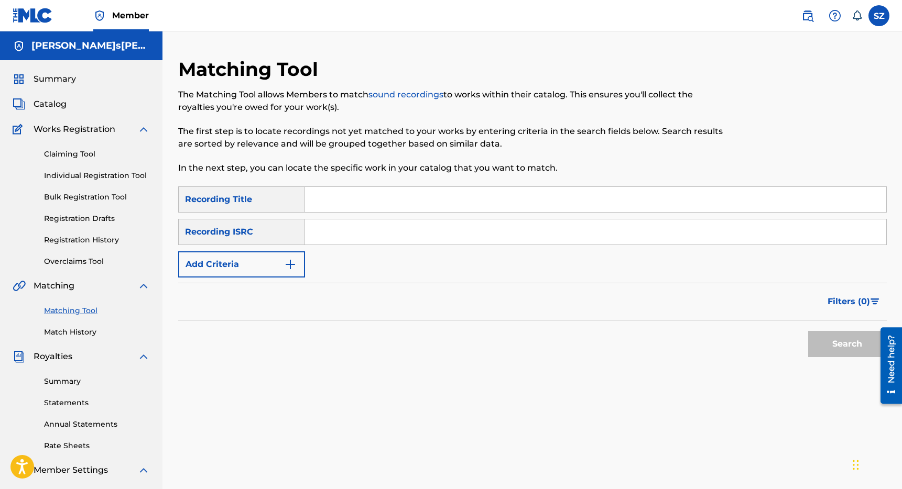
click at [336, 206] on input "Search Form" at bounding box center [595, 199] width 581 height 25
type input "Easier"
click at [281, 268] on button "Add Criteria" at bounding box center [241, 265] width 127 height 26
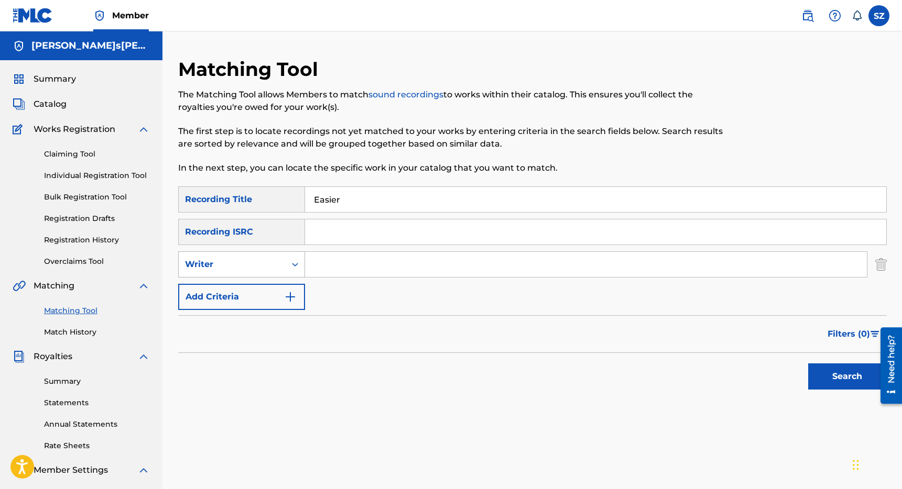
click at [274, 266] on div "Writer" at bounding box center [232, 264] width 94 height 13
click at [252, 291] on div "Recording Artist" at bounding box center [242, 291] width 126 height 26
click at [322, 263] on input "Search Form" at bounding box center [586, 264] width 562 height 25
type input "[PERSON_NAME]"
click at [808, 364] on button "Search" at bounding box center [847, 377] width 79 height 26
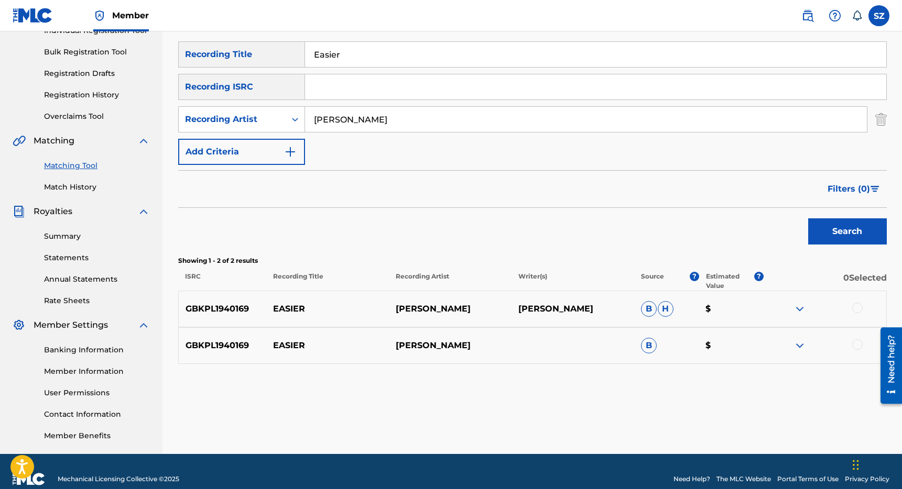
scroll to position [160, 0]
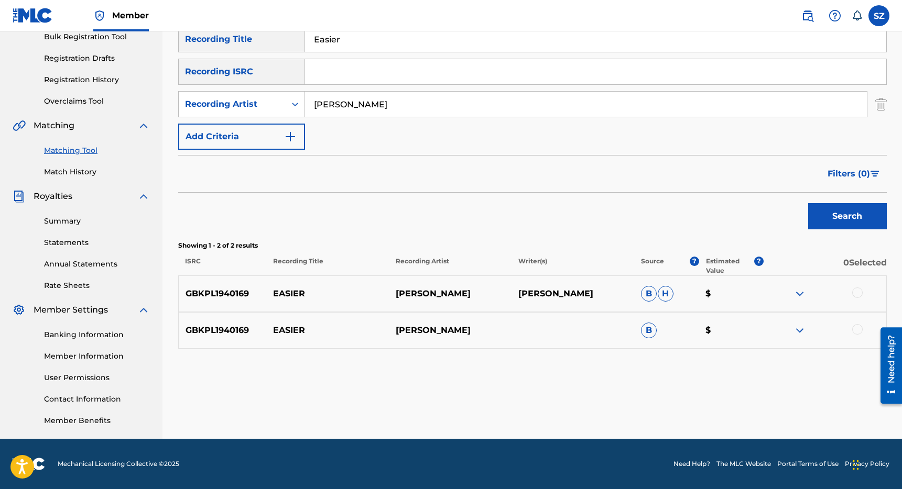
click at [861, 291] on div at bounding box center [857, 293] width 10 height 10
click at [860, 333] on div at bounding box center [857, 329] width 10 height 10
click at [709, 406] on button "Match 2 Groups" at bounding box center [737, 404] width 116 height 26
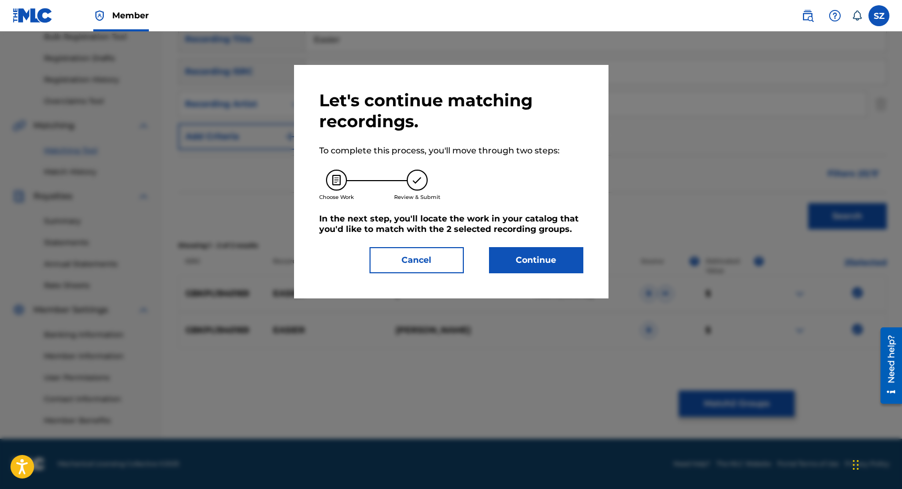
click at [537, 258] on button "Continue" at bounding box center [536, 260] width 94 height 26
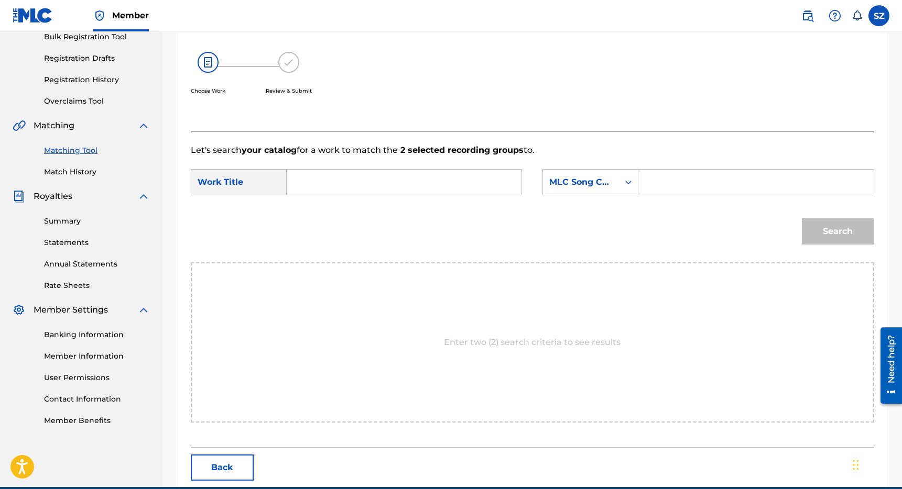
click at [423, 189] on input "Search Form" at bounding box center [404, 182] width 217 height 25
type input "easier"
click at [611, 180] on div "MLC Song Code" at bounding box center [580, 182] width 63 height 13
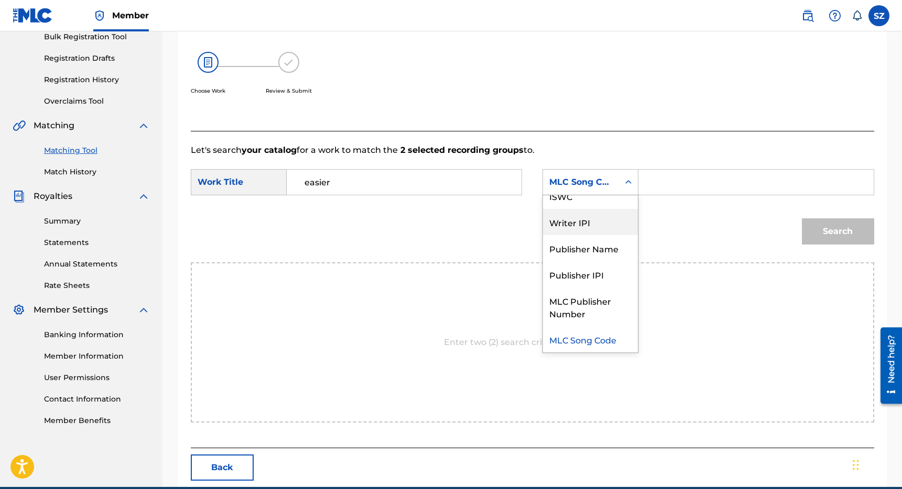
scroll to position [0, 0]
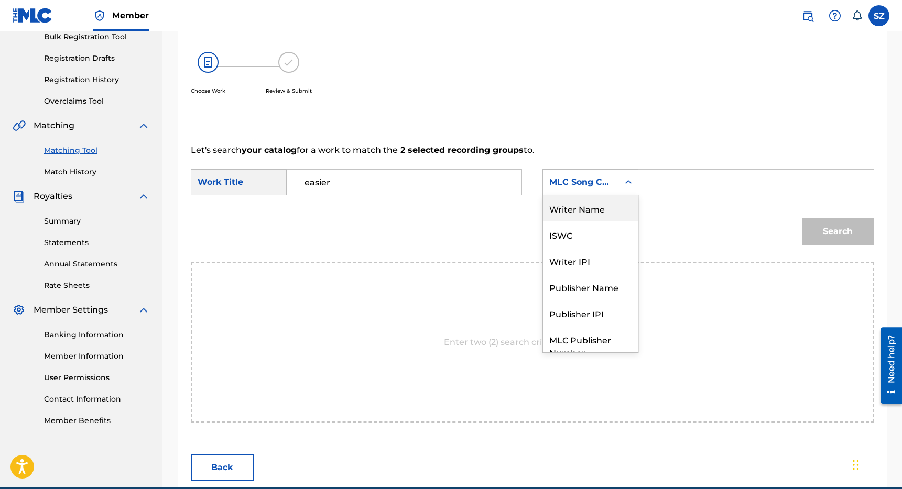
click at [590, 212] on div "Writer Name" at bounding box center [590, 208] width 95 height 26
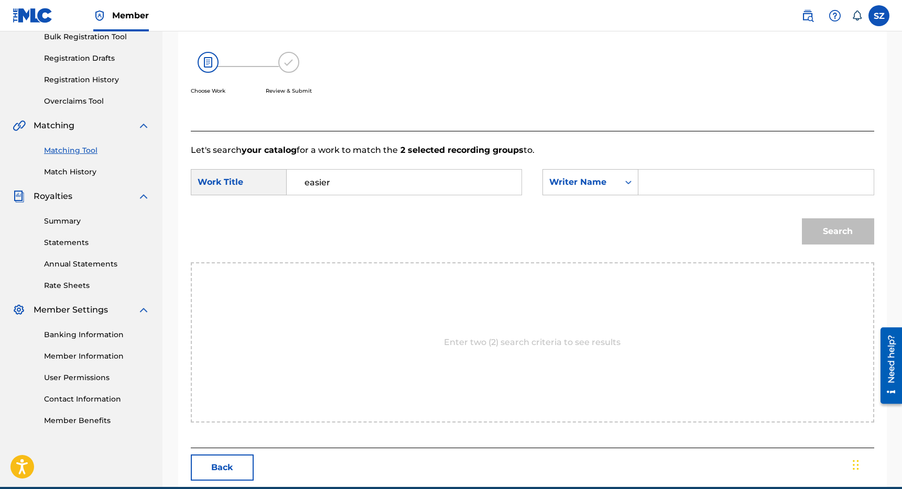
click at [651, 189] on input "Search Form" at bounding box center [755, 182] width 217 height 25
type input "[PERSON_NAME]"
click at [802, 219] on button "Search" at bounding box center [838, 232] width 72 height 26
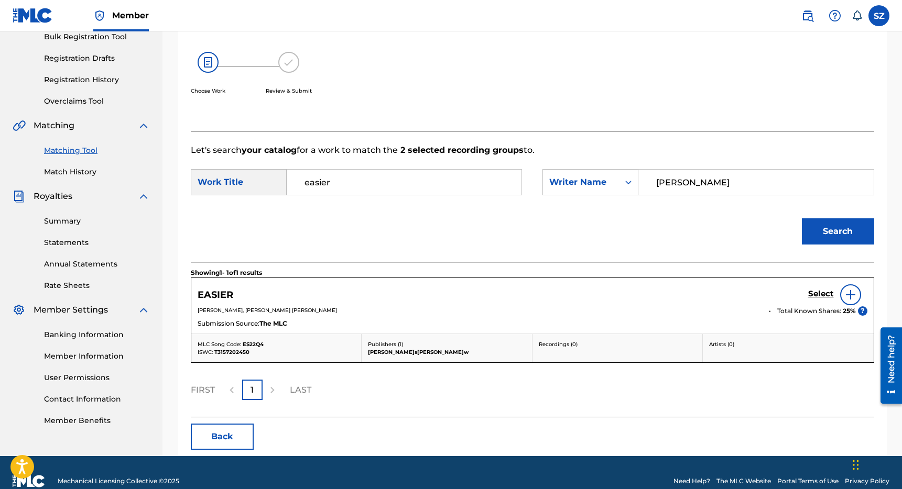
click at [819, 293] on h5 "Select" at bounding box center [821, 294] width 26 height 10
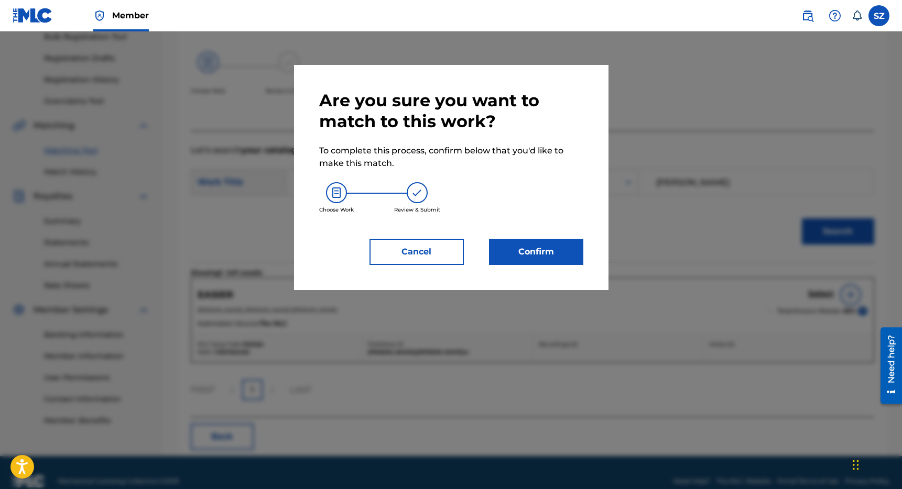
click at [545, 248] on button "Confirm" at bounding box center [536, 252] width 94 height 26
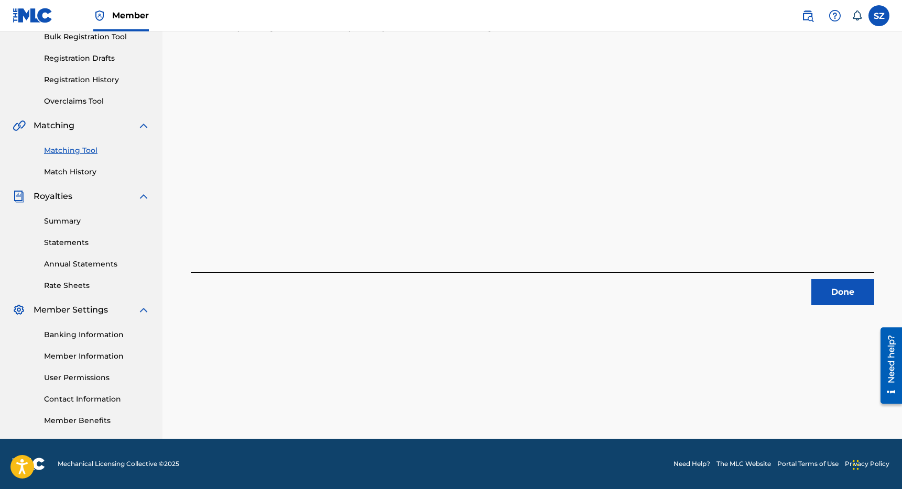
click at [835, 291] on button "Done" at bounding box center [842, 292] width 63 height 26
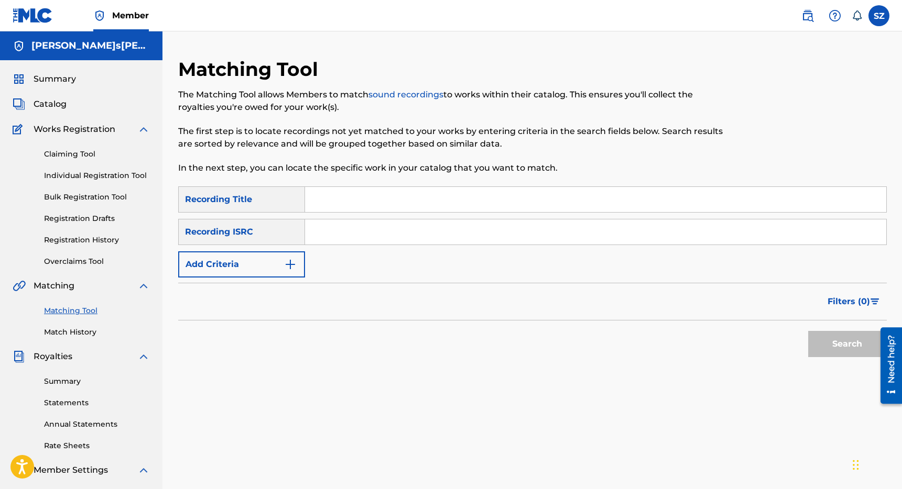
click at [323, 204] on input "Search Form" at bounding box center [595, 199] width 581 height 25
type input "[MEDICAL_DATA] riddim"
click at [846, 350] on button "Search" at bounding box center [847, 344] width 79 height 26
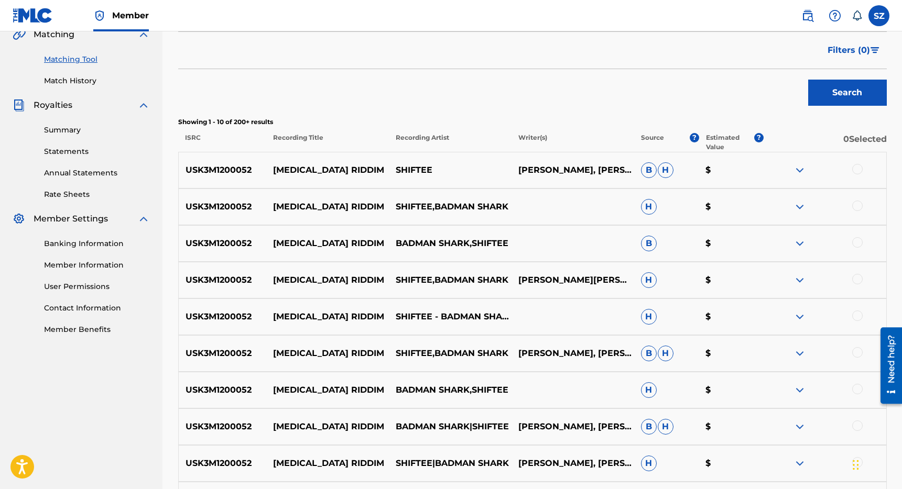
scroll to position [258, 0]
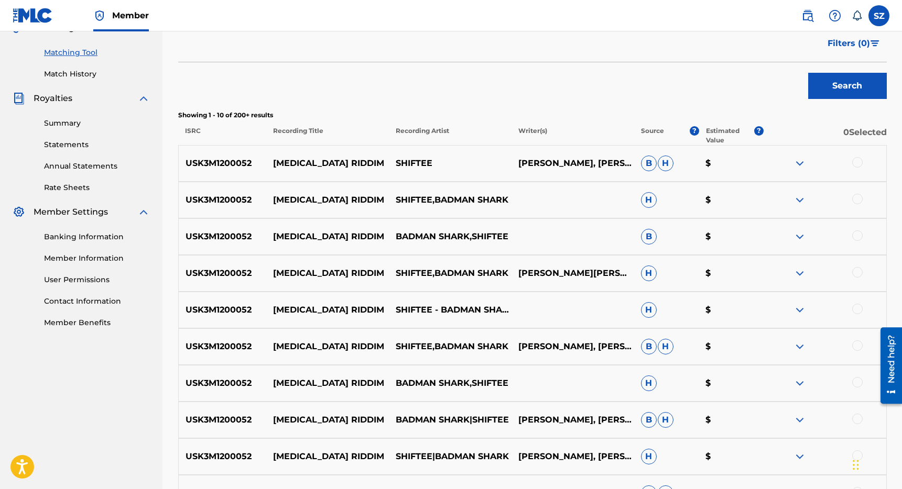
click at [858, 160] on div at bounding box center [857, 162] width 10 height 10
click at [853, 200] on div at bounding box center [857, 199] width 10 height 10
click at [857, 243] on div "USK3M1200052 [MEDICAL_DATA] RIDDIM BADMAN SHARK,SHIFTEE B $" at bounding box center [532, 237] width 708 height 37
click at [858, 274] on div at bounding box center [857, 272] width 10 height 10
click at [860, 240] on div at bounding box center [824, 237] width 123 height 13
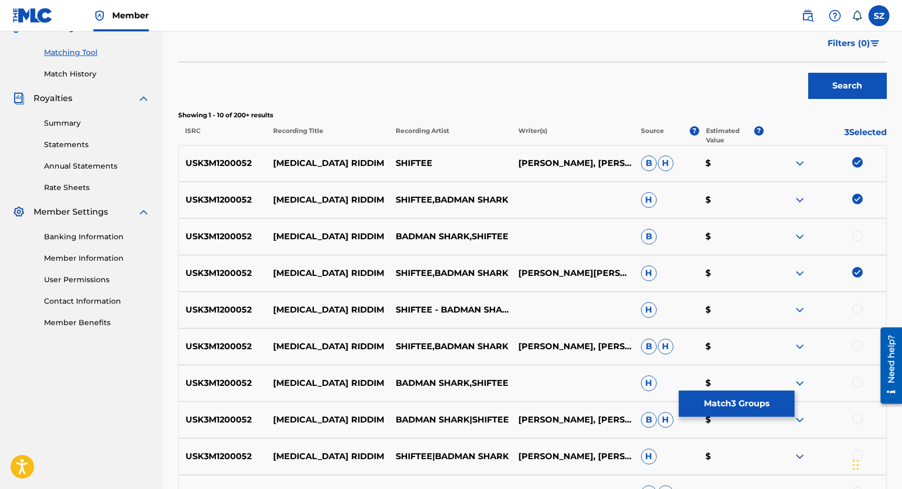
click at [859, 234] on div at bounding box center [857, 236] width 10 height 10
click at [859, 312] on div at bounding box center [857, 309] width 10 height 10
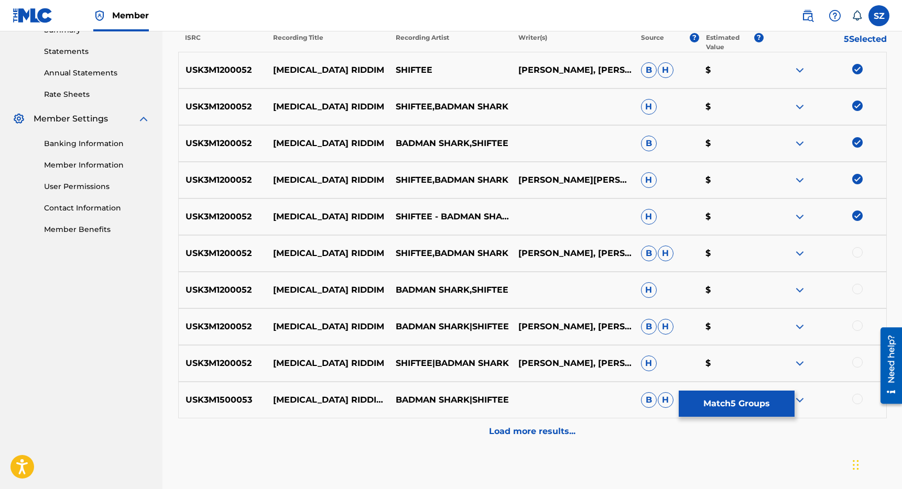
scroll to position [353, 0]
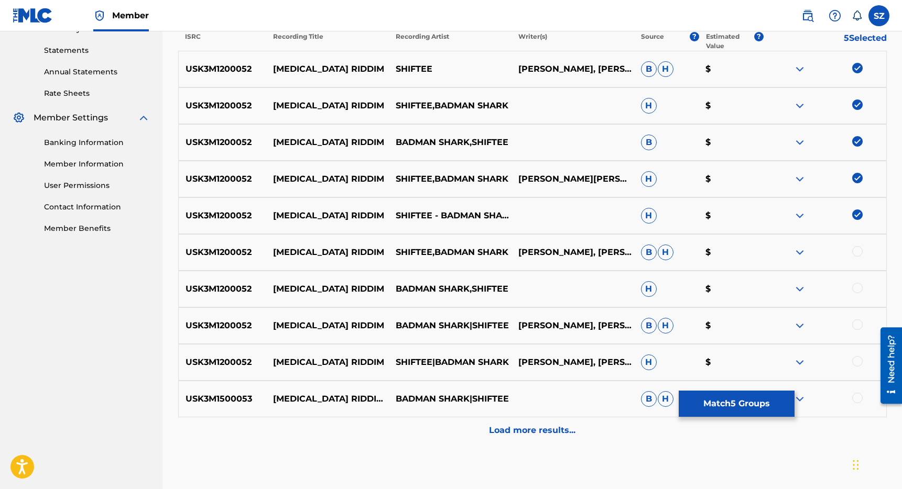
click at [859, 253] on div at bounding box center [857, 251] width 10 height 10
click at [859, 286] on div at bounding box center [857, 288] width 10 height 10
click at [859, 324] on div at bounding box center [857, 325] width 10 height 10
click at [857, 366] on div at bounding box center [857, 361] width 10 height 10
click at [548, 428] on p "Load more results..." at bounding box center [532, 430] width 86 height 13
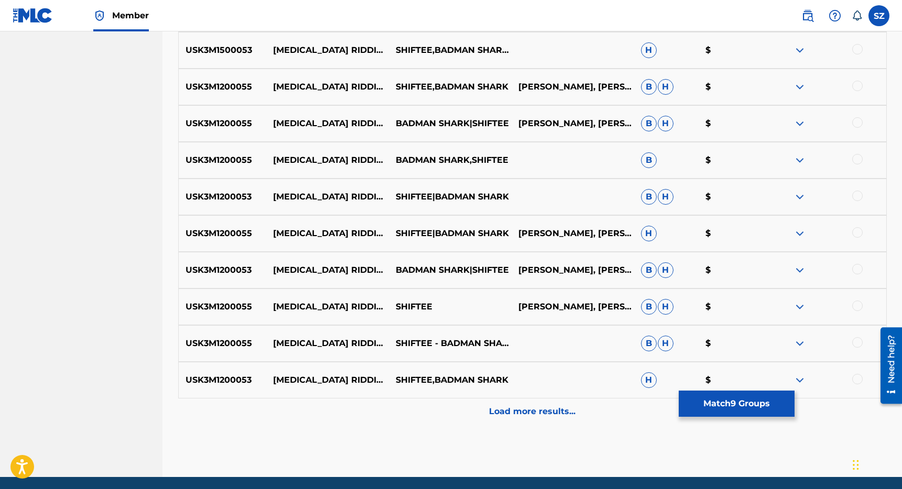
scroll to position [740, 0]
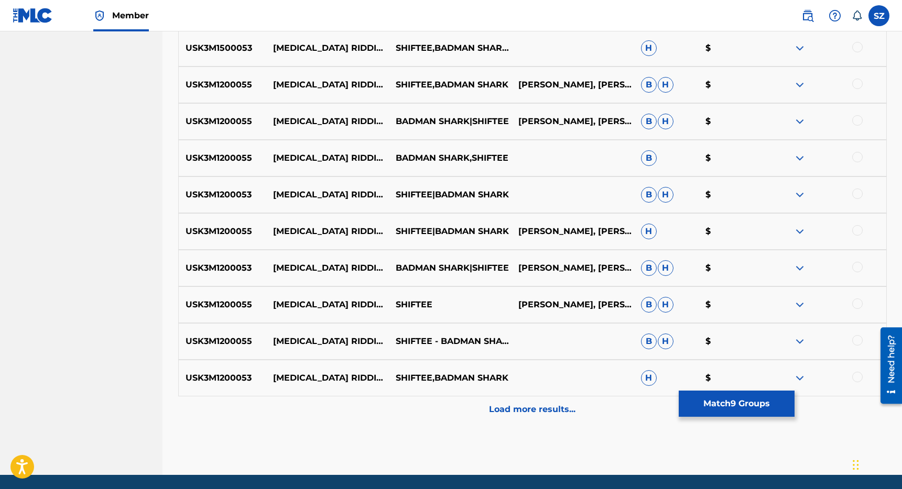
click at [531, 402] on div "Load more results..." at bounding box center [532, 410] width 708 height 26
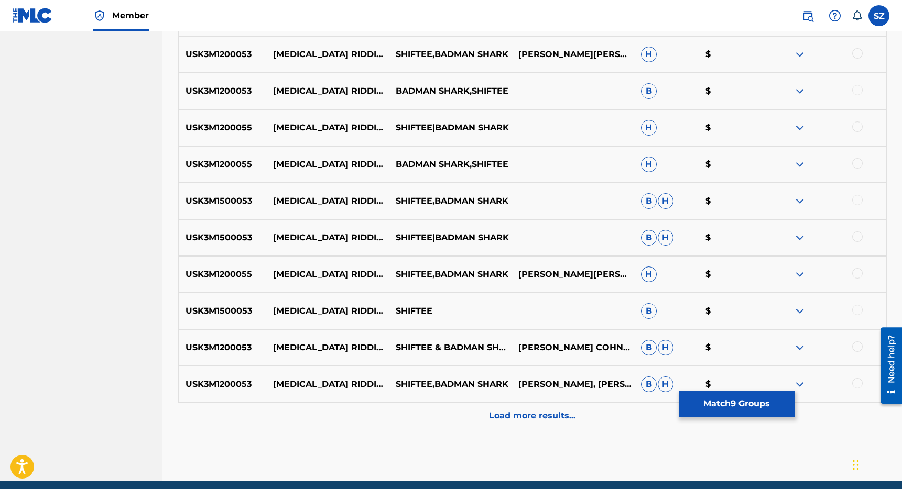
scroll to position [1143, 0]
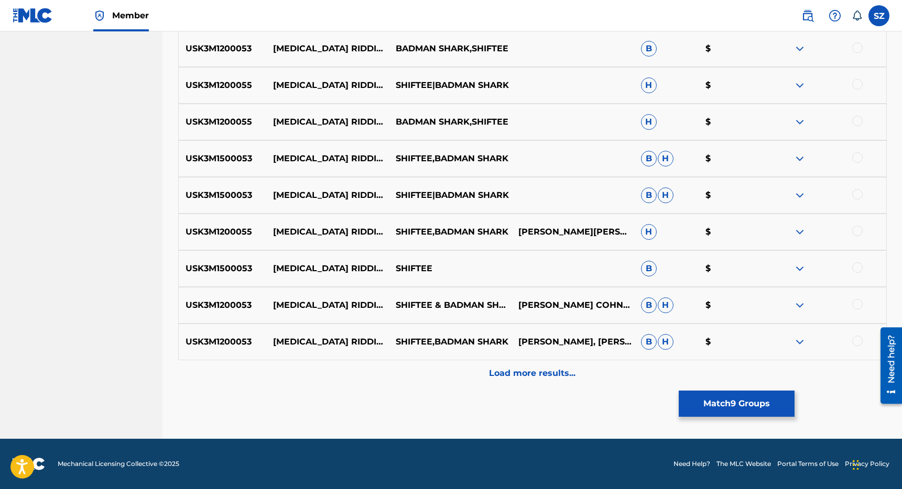
click at [517, 380] on div "Load more results..." at bounding box center [532, 374] width 708 height 26
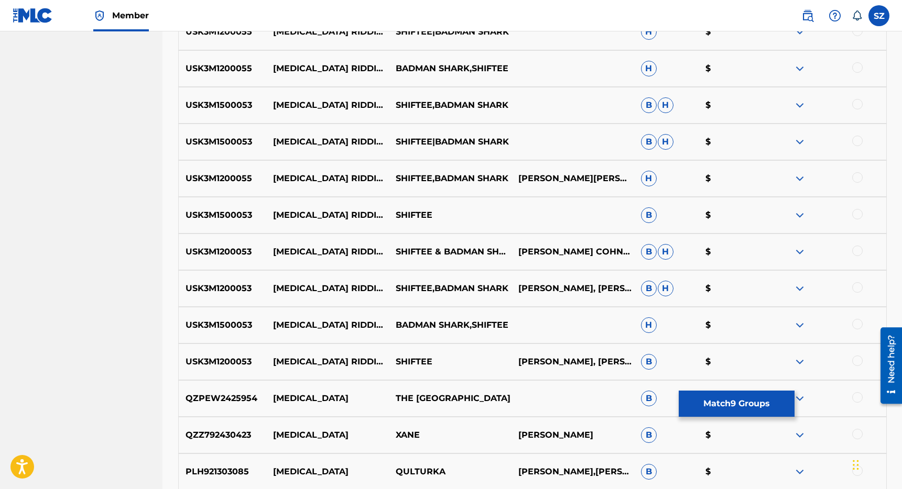
scroll to position [1211, 0]
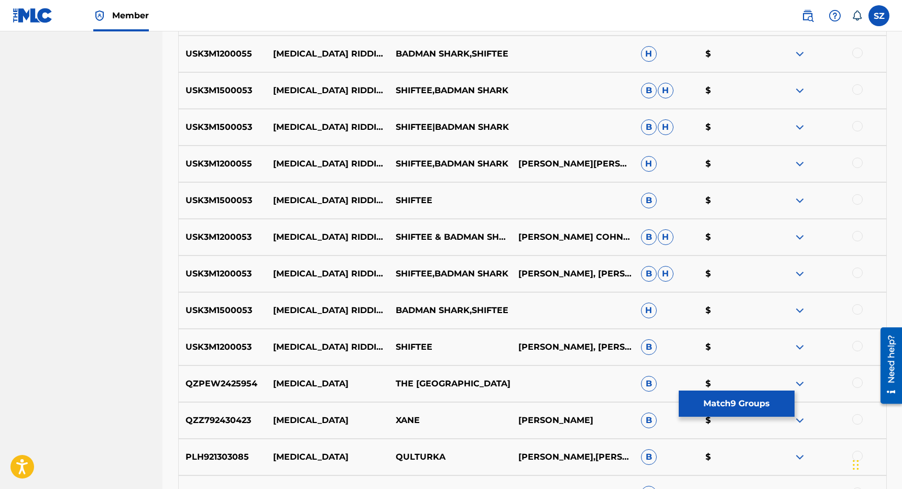
click at [730, 403] on button "Match 9 Groups" at bounding box center [737, 404] width 116 height 26
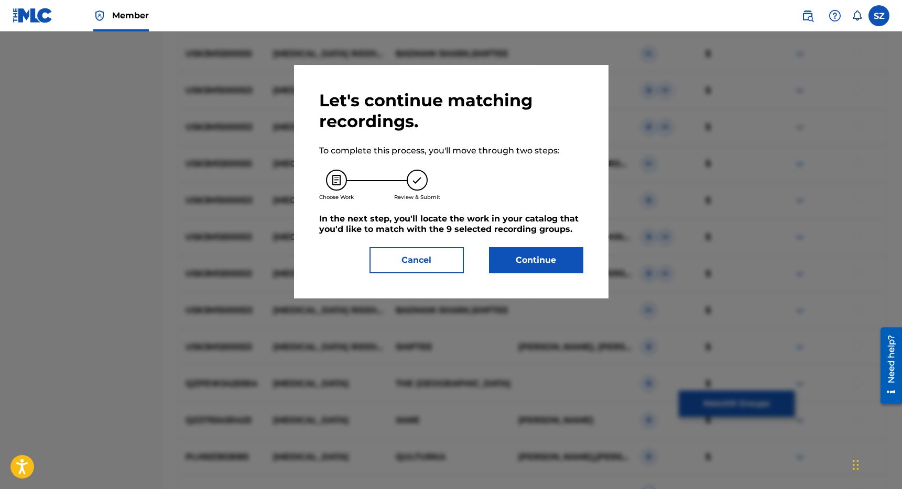
click at [541, 254] on button "Continue" at bounding box center [536, 260] width 94 height 26
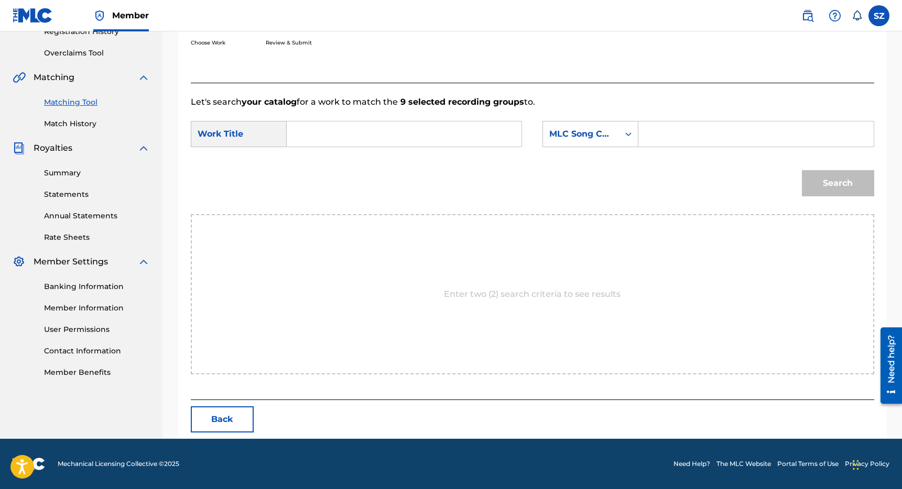
click at [373, 130] on input "Search Form" at bounding box center [404, 134] width 217 height 25
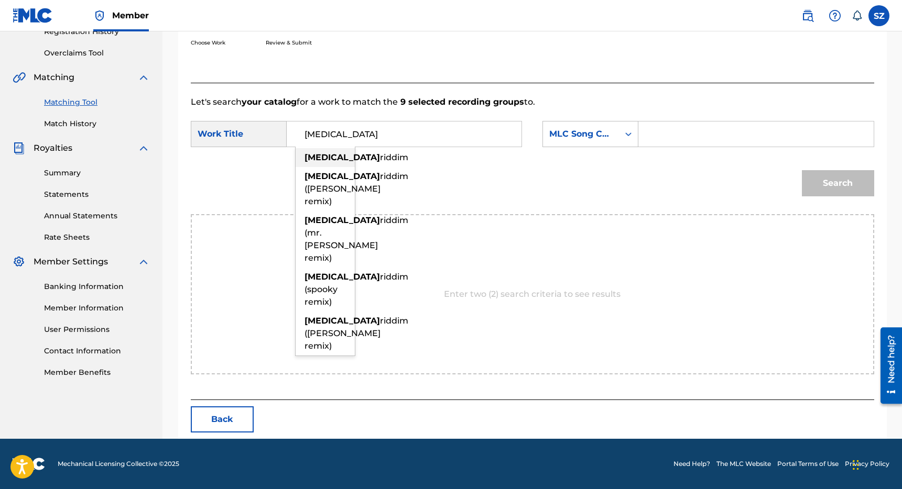
click at [334, 156] on div "[MEDICAL_DATA] riddim" at bounding box center [325, 157] width 59 height 19
type input "[MEDICAL_DATA] riddim"
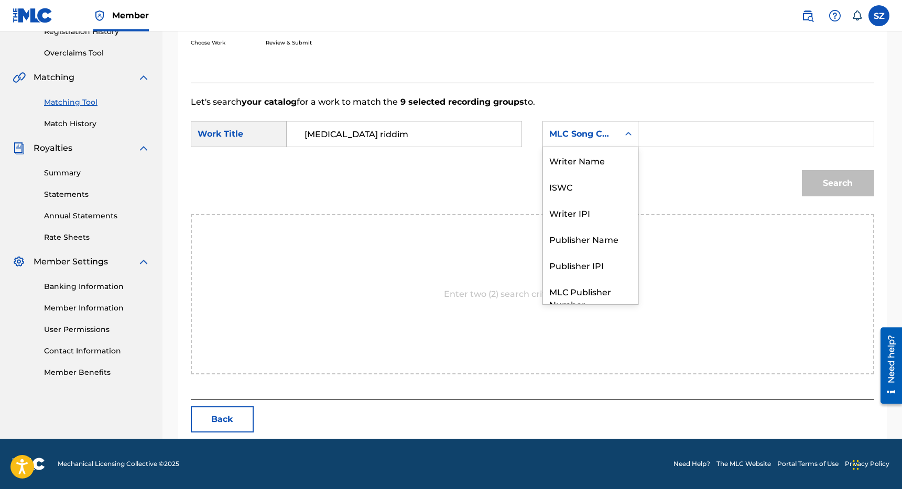
click at [629, 144] on div "Search Form" at bounding box center [628, 134] width 19 height 25
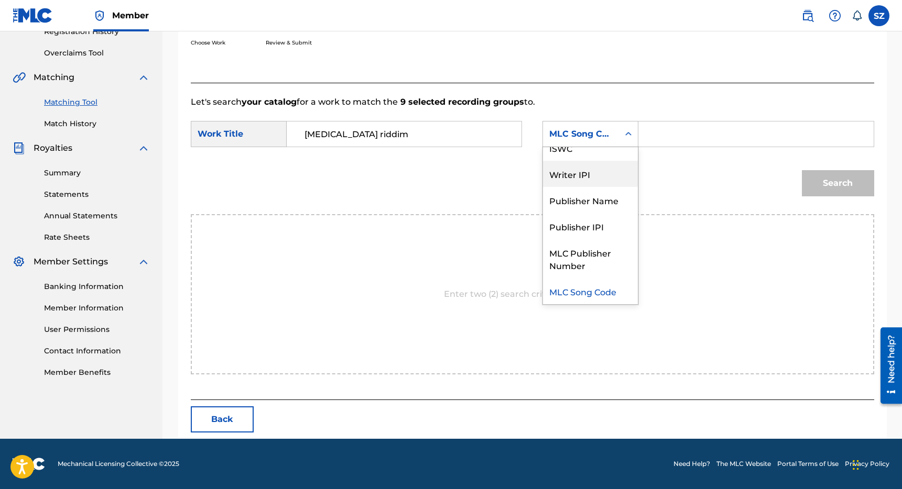
scroll to position [0, 0]
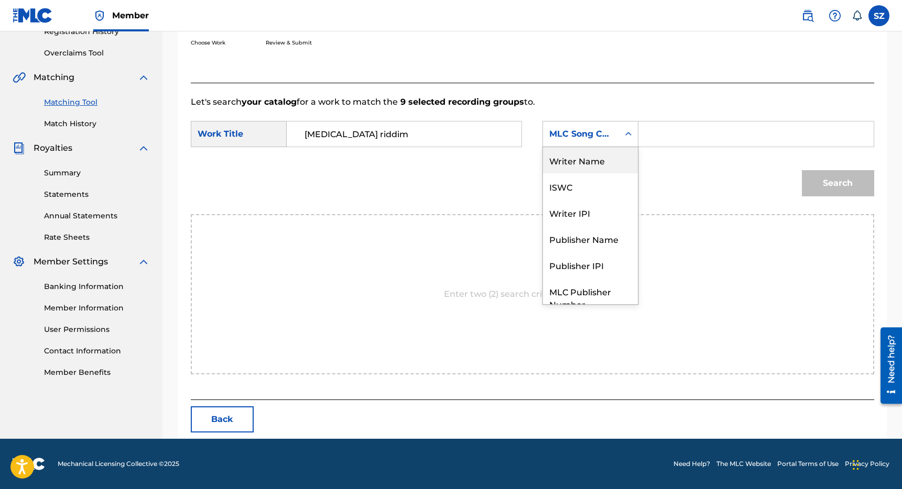
click at [583, 157] on div "Writer Name" at bounding box center [590, 160] width 95 height 26
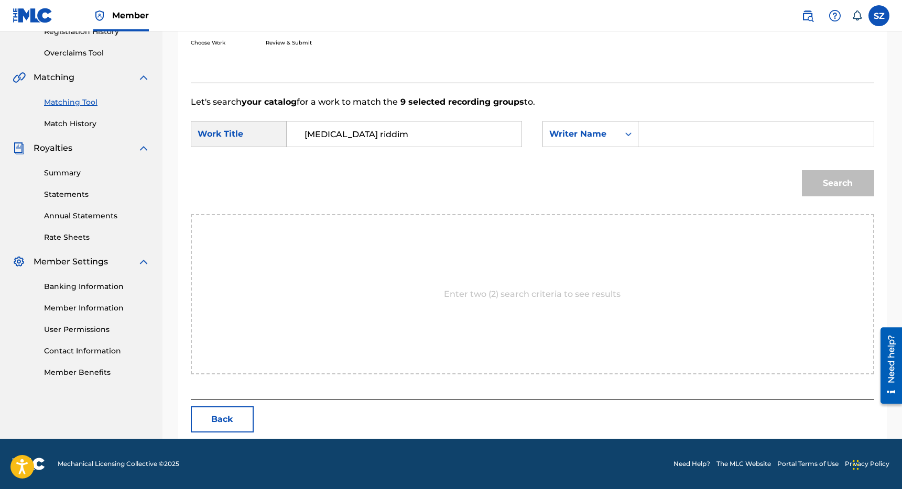
click at [678, 140] on input "Search Form" at bounding box center [755, 134] width 217 height 25
drag, startPoint x: 694, startPoint y: 137, endPoint x: 643, endPoint y: 133, distance: 51.0
click at [643, 133] on div "[PERSON_NAME]" at bounding box center [755, 134] width 235 height 26
click at [698, 132] on input "[PERSON_NAME]" at bounding box center [755, 134] width 217 height 25
type input "[PERSON_NAME]"
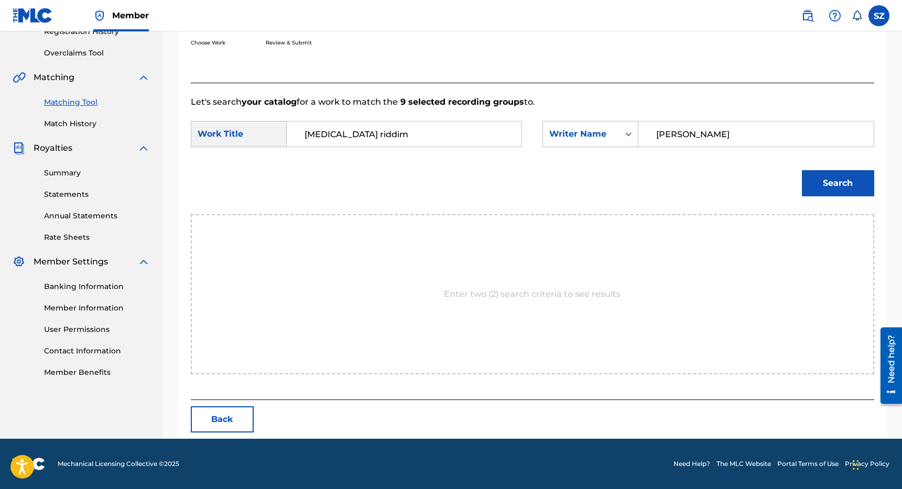
click at [821, 177] on button "Search" at bounding box center [838, 183] width 72 height 26
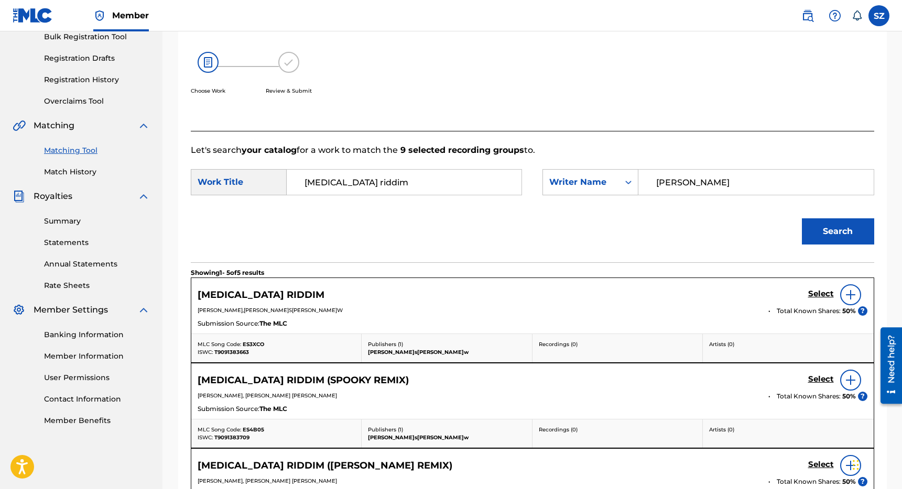
scroll to position [209, 0]
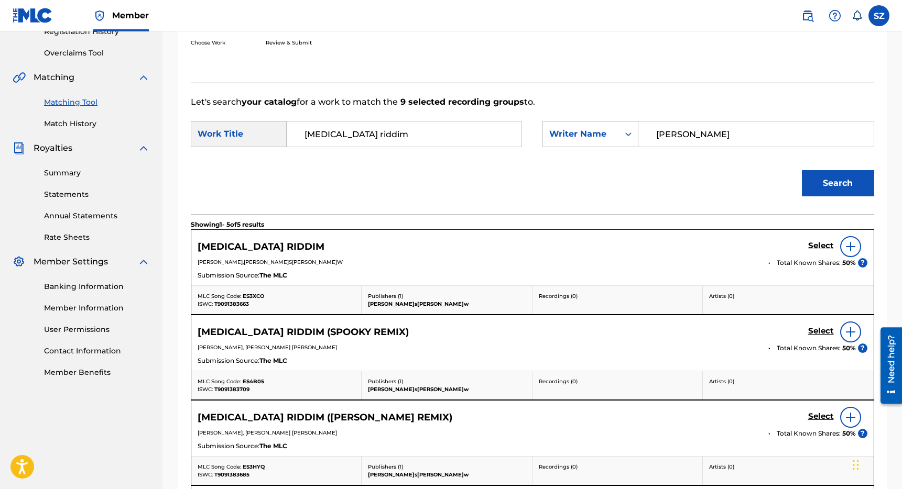
click at [824, 244] on h5 "Select" at bounding box center [821, 246] width 26 height 10
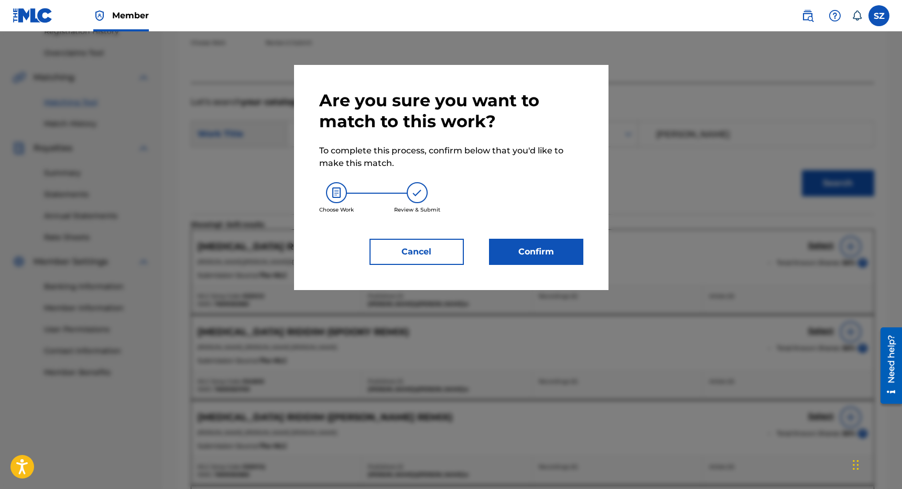
click at [551, 243] on button "Confirm" at bounding box center [536, 252] width 94 height 26
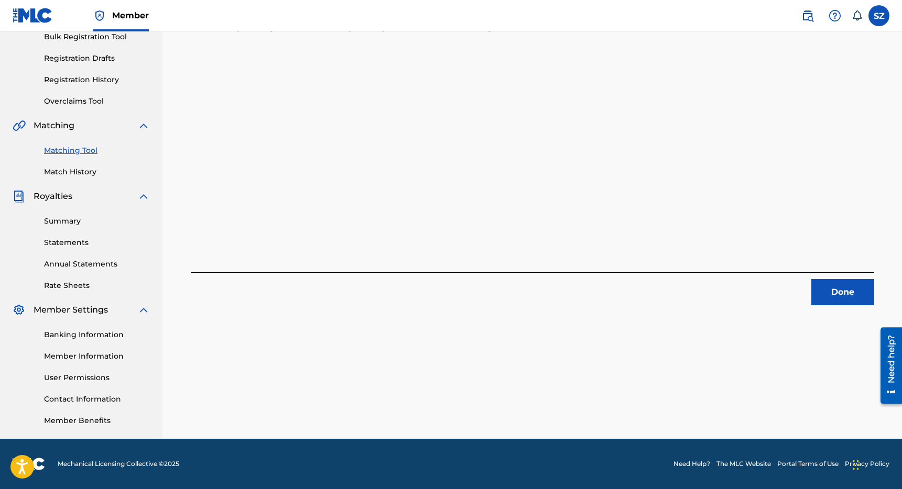
click at [829, 291] on button "Done" at bounding box center [842, 292] width 63 height 26
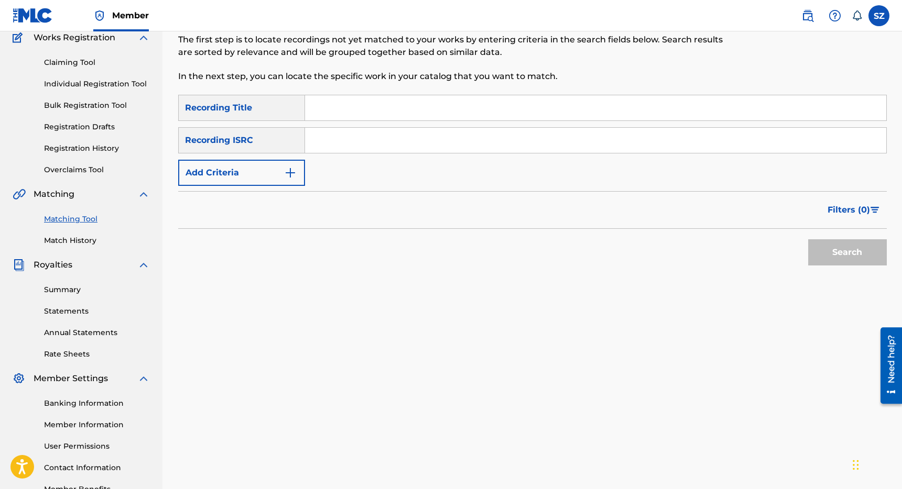
scroll to position [33, 0]
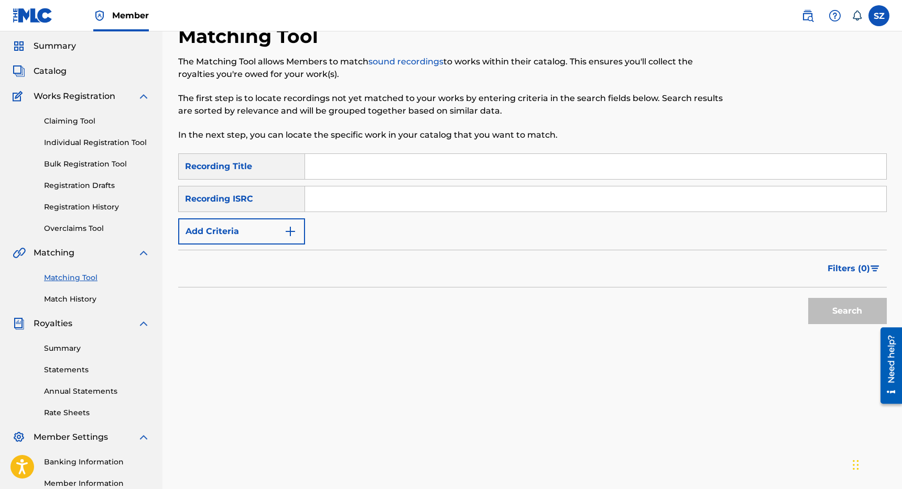
click at [320, 159] on input "Search Form" at bounding box center [595, 166] width 581 height 25
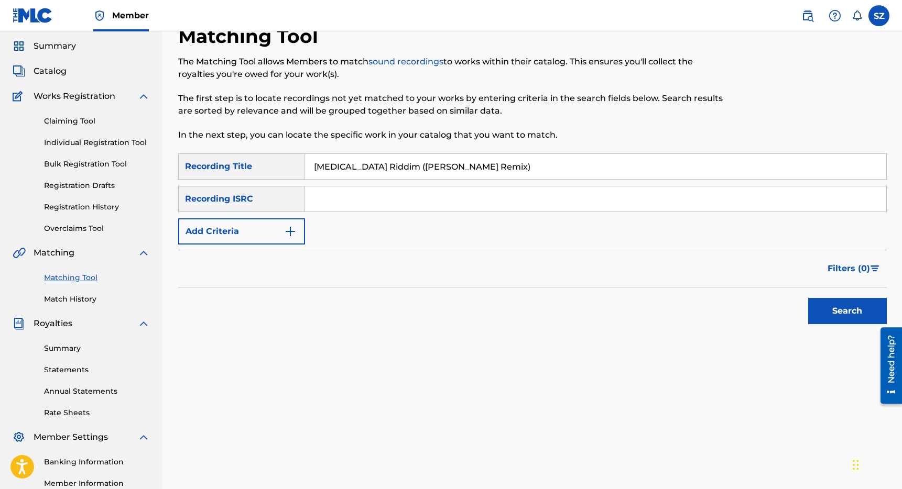
type input "[MEDICAL_DATA] Riddim ([PERSON_NAME] Remix)"
click at [808, 298] on button "Search" at bounding box center [847, 311] width 79 height 26
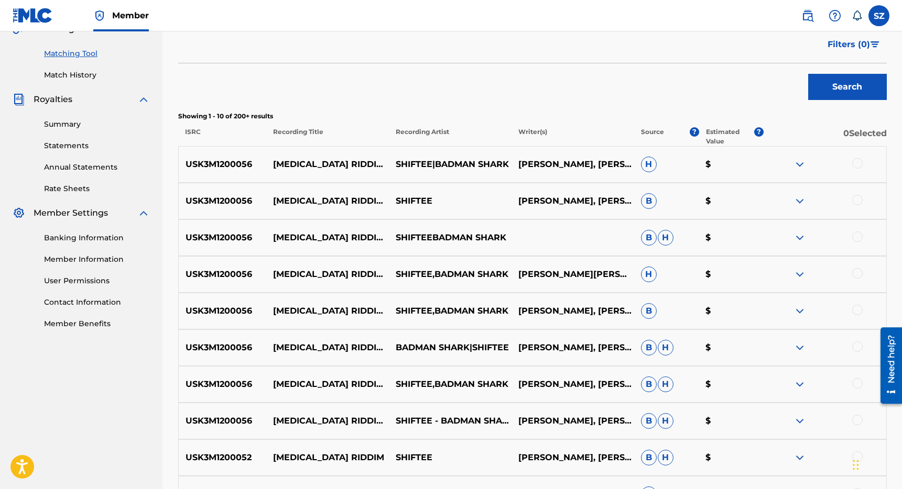
scroll to position [258, 0]
click at [861, 163] on div at bounding box center [857, 163] width 10 height 10
click at [857, 200] on div at bounding box center [857, 199] width 10 height 10
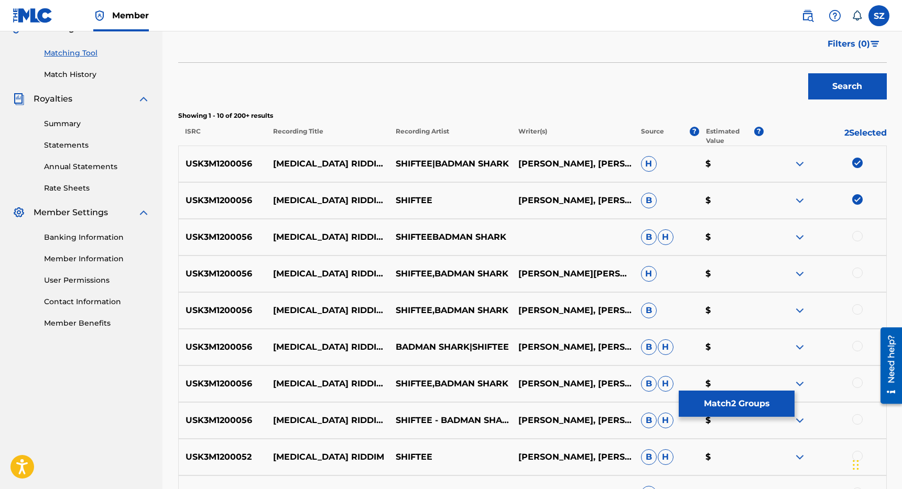
click at [856, 237] on div at bounding box center [857, 236] width 10 height 10
click at [857, 279] on div at bounding box center [824, 274] width 123 height 13
click at [857, 277] on div at bounding box center [857, 273] width 10 height 10
click at [857, 313] on div at bounding box center [857, 309] width 10 height 10
click at [858, 353] on div at bounding box center [824, 347] width 123 height 13
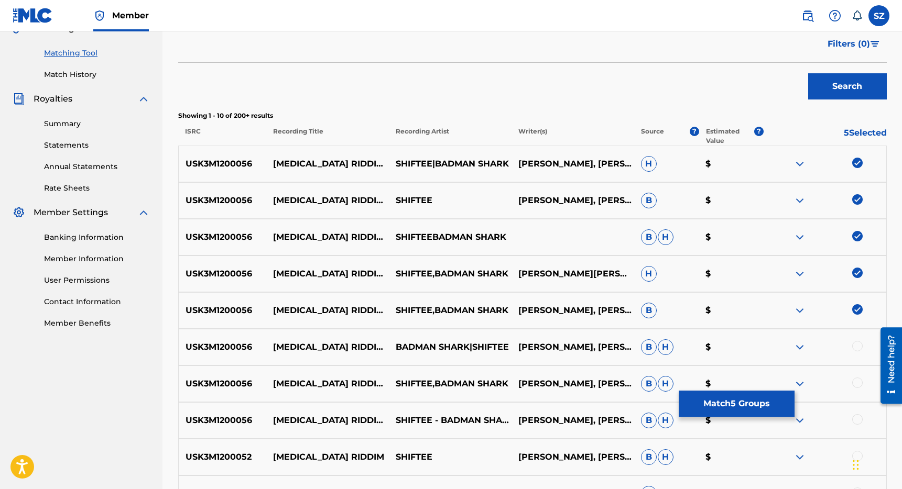
click at [859, 347] on div at bounding box center [857, 346] width 10 height 10
click at [858, 386] on div at bounding box center [857, 383] width 10 height 10
click at [857, 426] on div at bounding box center [824, 420] width 123 height 13
click at [857, 423] on div at bounding box center [857, 419] width 10 height 10
click at [759, 403] on button "Match 8 Groups" at bounding box center [737, 404] width 116 height 26
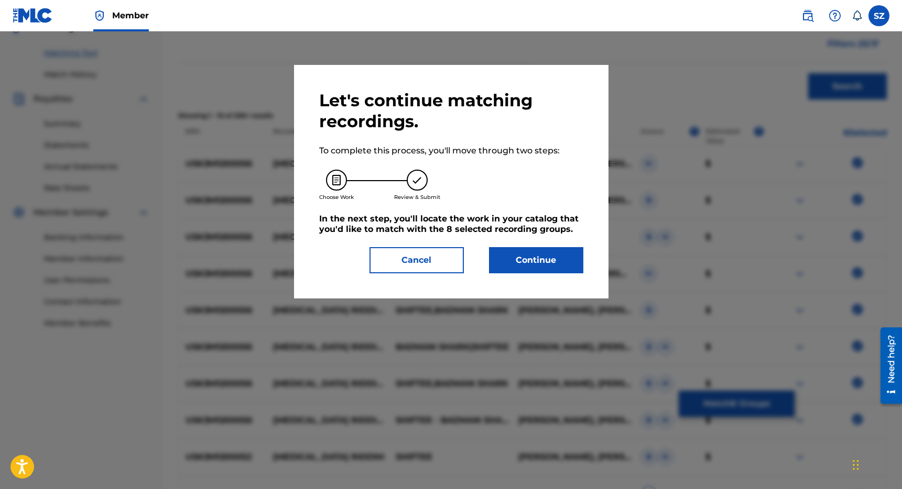
click at [549, 268] on button "Continue" at bounding box center [536, 260] width 94 height 26
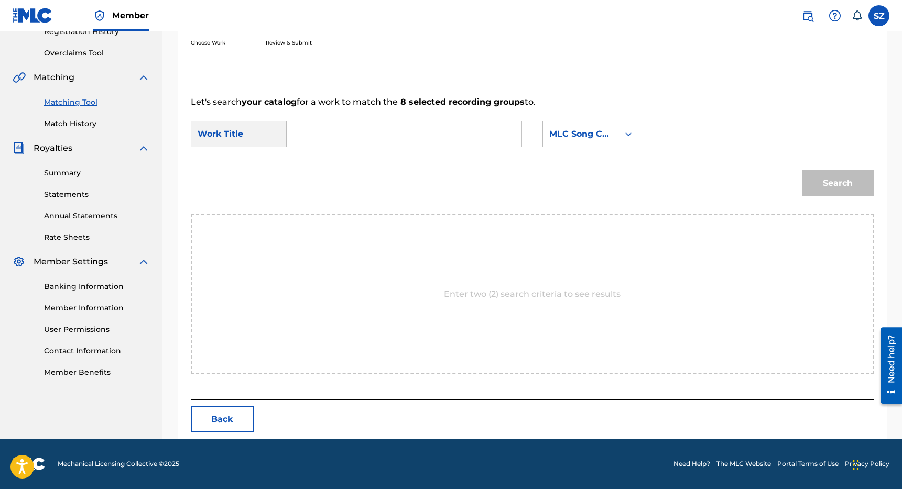
click at [400, 135] on input "Search Form" at bounding box center [404, 134] width 217 height 25
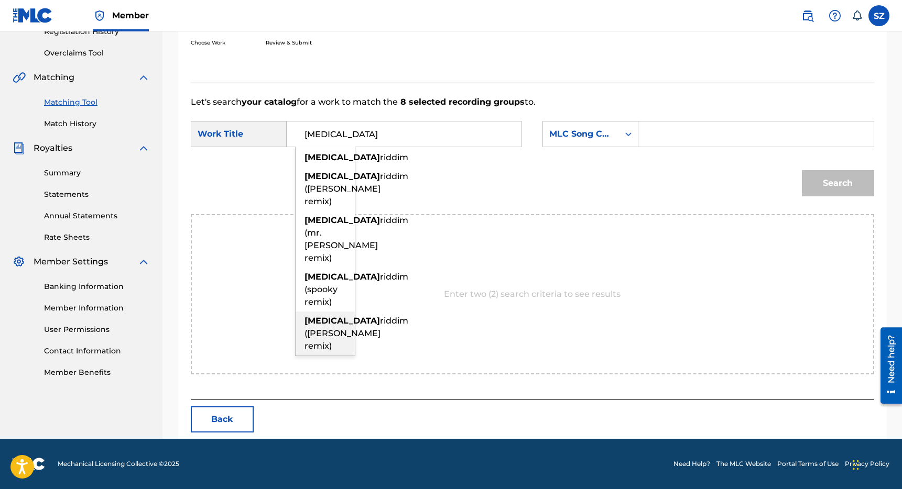
click at [324, 356] on div "[MEDICAL_DATA] riddim ([PERSON_NAME] remix)" at bounding box center [325, 334] width 59 height 44
type input "[MEDICAL_DATA] riddim ([PERSON_NAME] remix)"
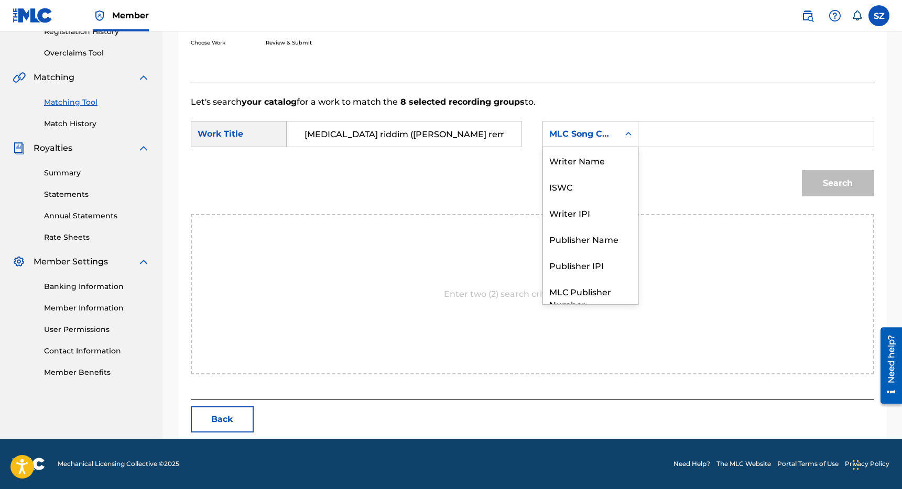
click at [592, 125] on div "MLC Song Code" at bounding box center [581, 134] width 76 height 20
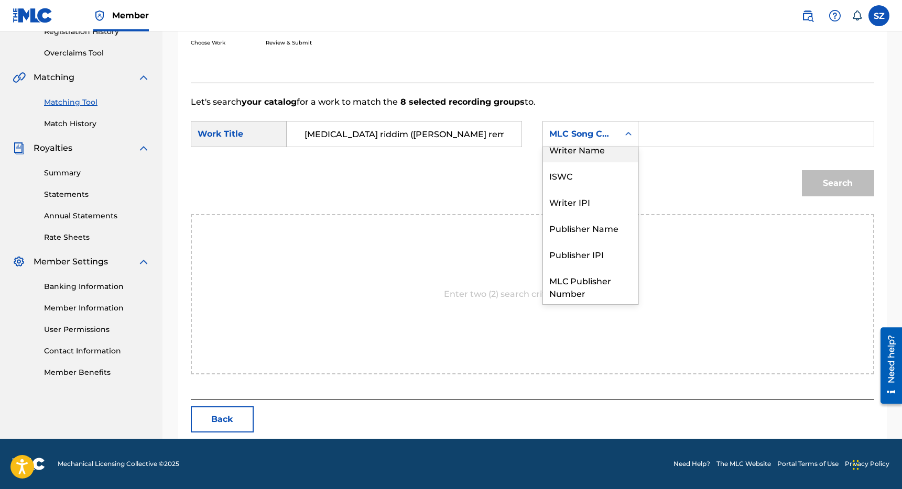
scroll to position [0, 0]
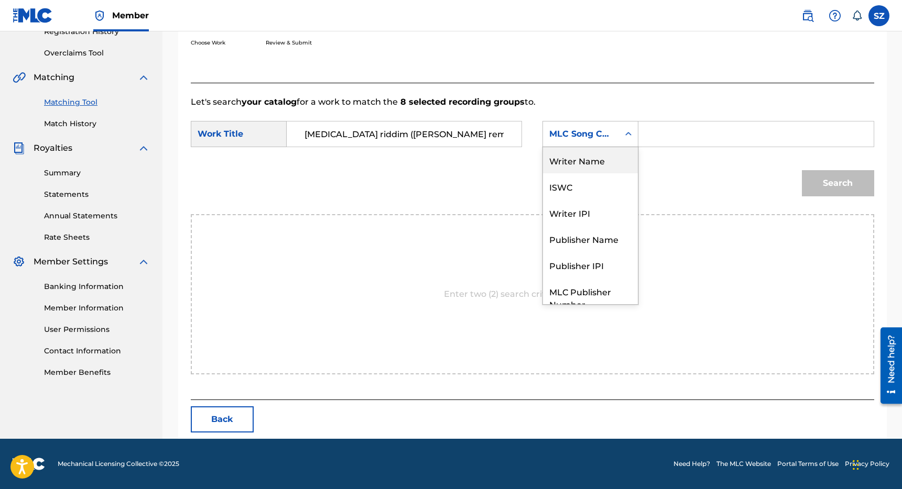
click at [587, 154] on div "Writer Name" at bounding box center [590, 160] width 95 height 26
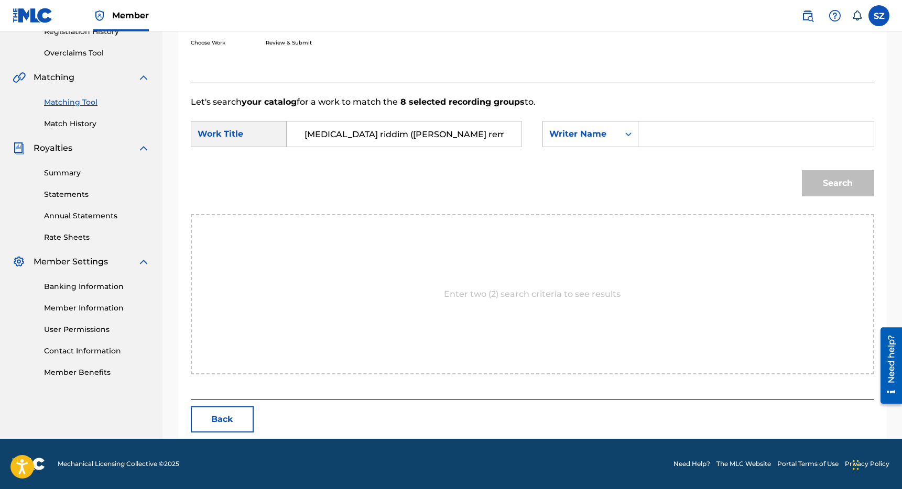
click at [672, 137] on input "Search Form" at bounding box center [755, 134] width 217 height 25
paste input "[PERSON_NAME]"
type input "[PERSON_NAME]"
click at [822, 187] on button "Search" at bounding box center [838, 183] width 72 height 26
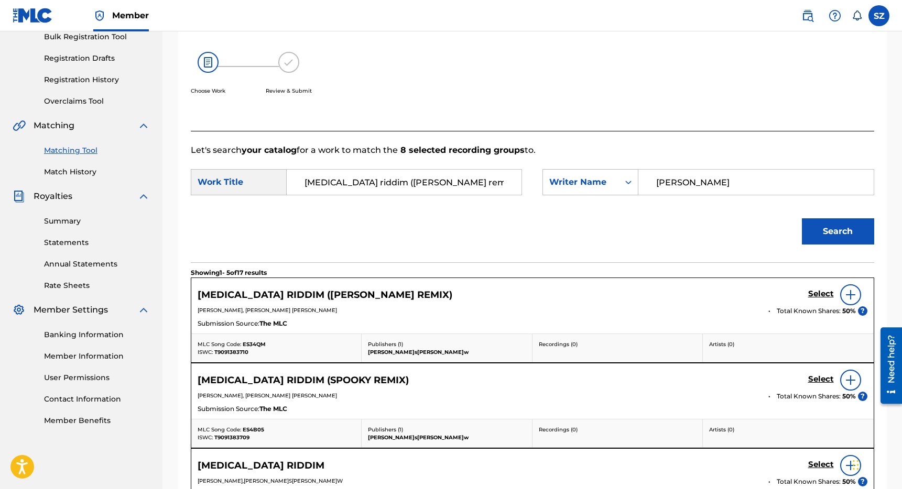
scroll to position [209, 0]
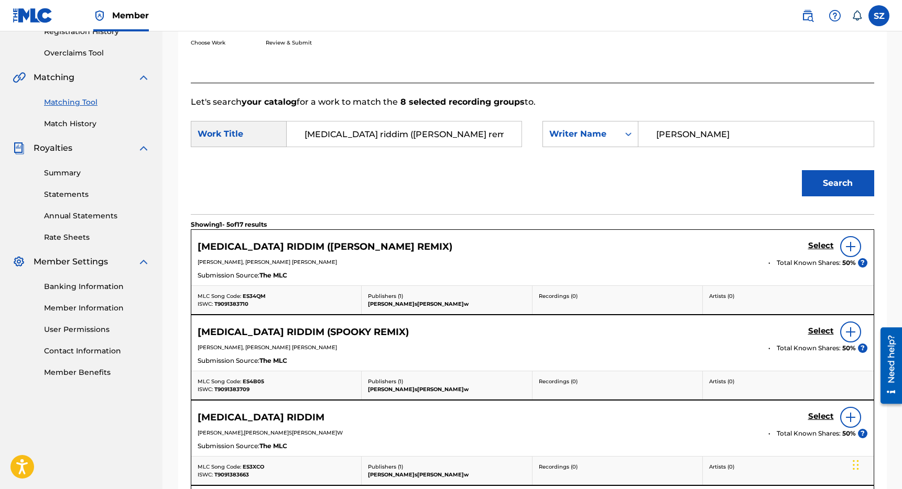
click at [821, 244] on h5 "Select" at bounding box center [821, 246] width 26 height 10
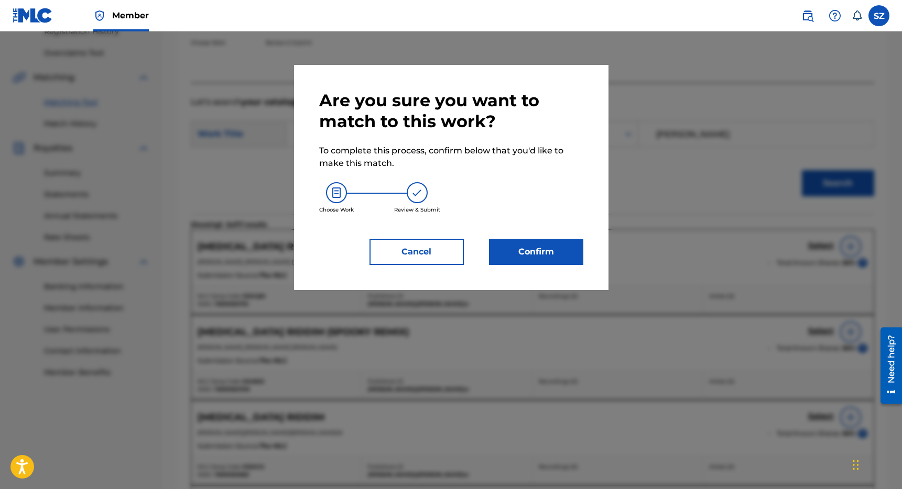
click at [543, 248] on button "Confirm" at bounding box center [536, 252] width 94 height 26
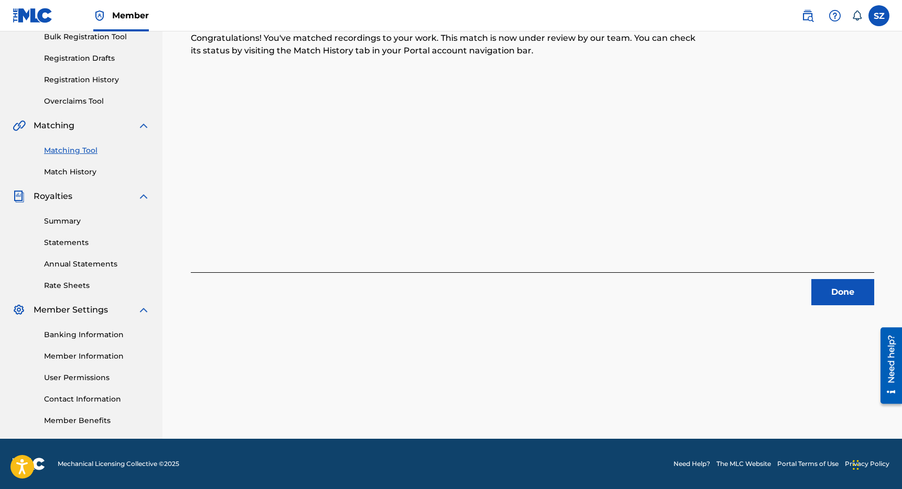
click at [820, 289] on button "Done" at bounding box center [842, 292] width 63 height 26
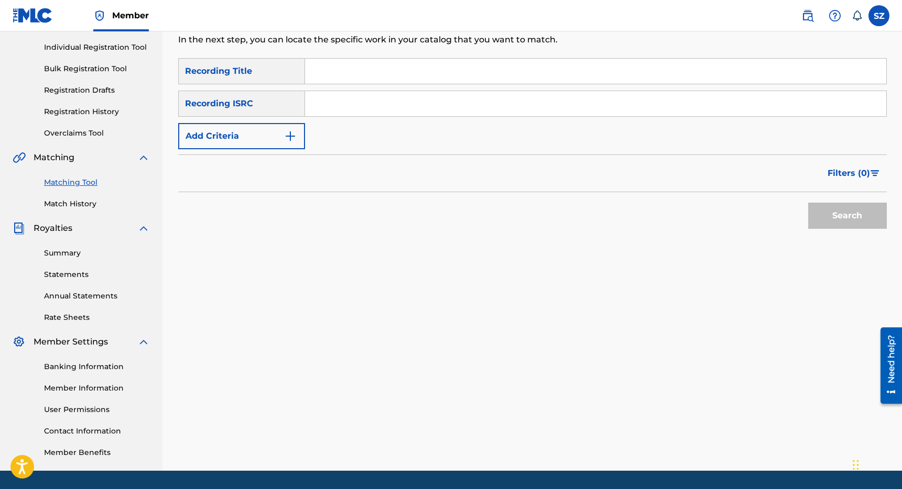
scroll to position [99, 0]
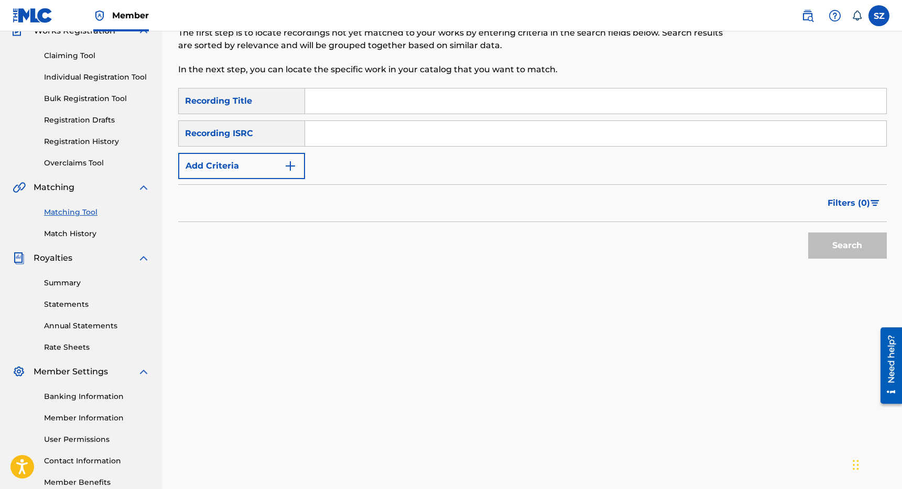
click at [333, 102] on input "Search Form" at bounding box center [595, 101] width 581 height 25
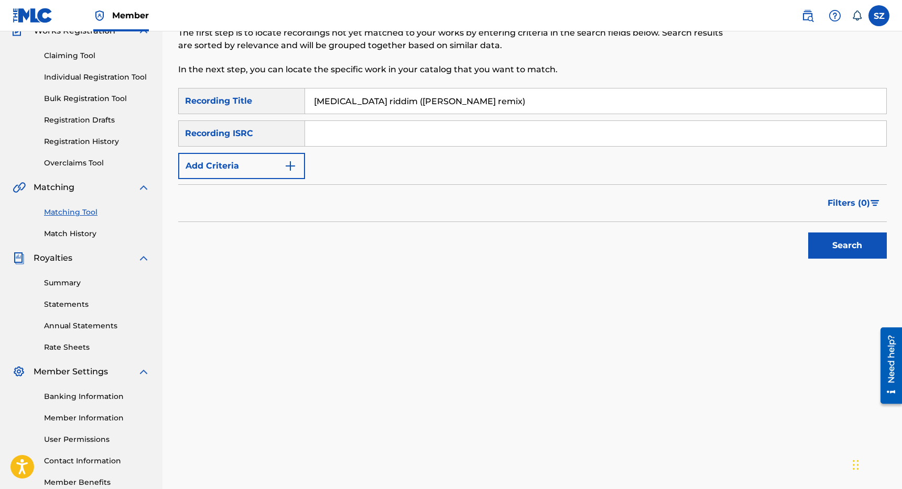
type input "[MEDICAL_DATA] riddim ([PERSON_NAME] remix)"
click at [808, 233] on button "Search" at bounding box center [847, 246] width 79 height 26
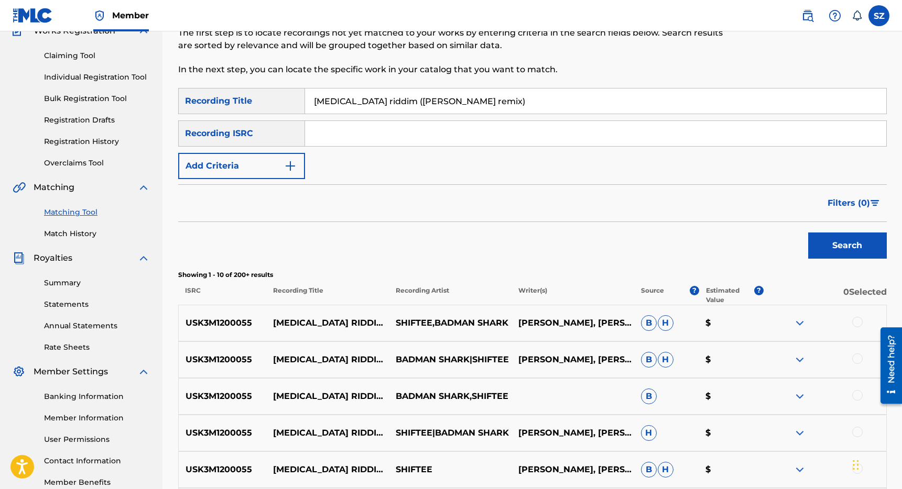
click at [858, 321] on div at bounding box center [857, 322] width 10 height 10
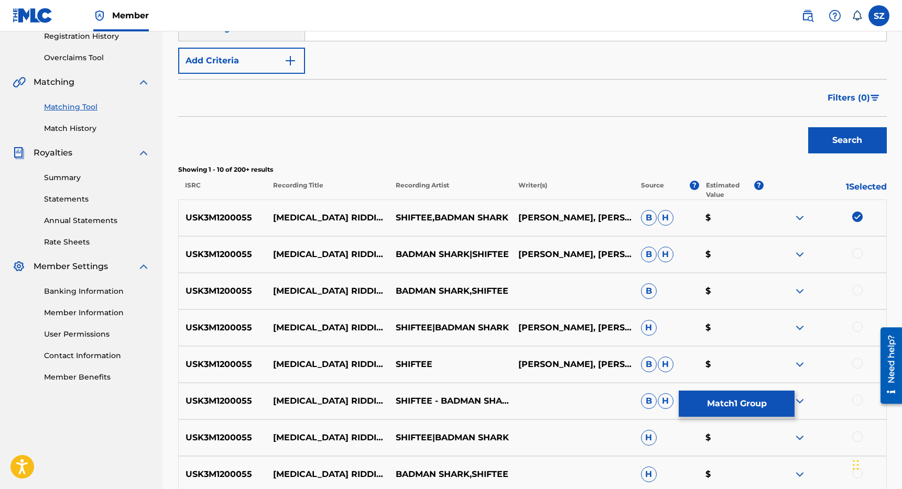
scroll to position [205, 0]
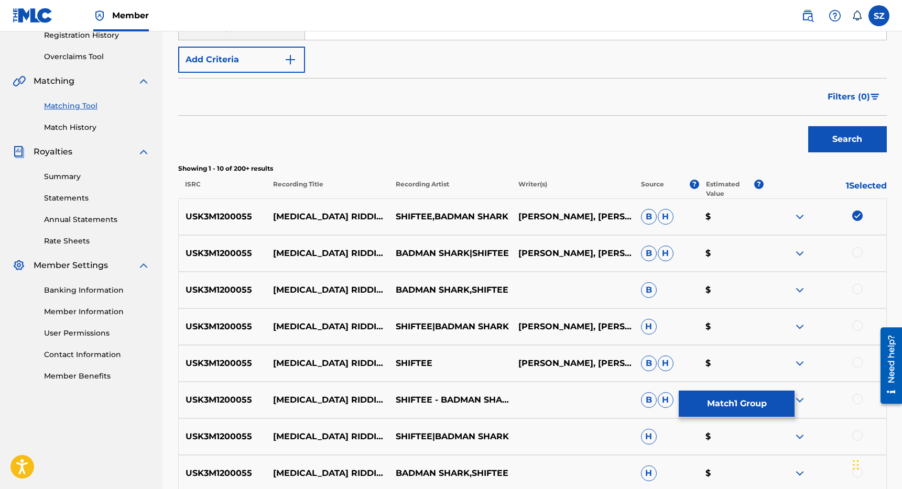
click at [861, 254] on div at bounding box center [857, 252] width 10 height 10
click at [858, 292] on div at bounding box center [857, 289] width 10 height 10
click at [859, 329] on div at bounding box center [857, 326] width 10 height 10
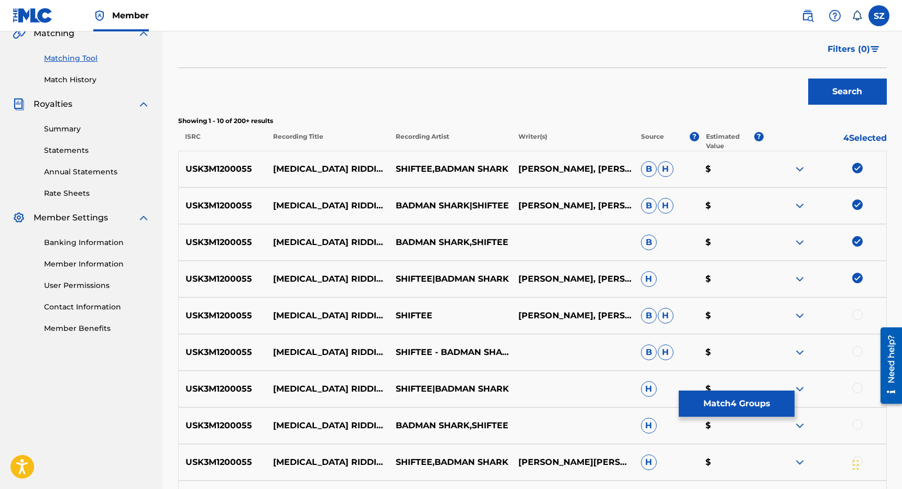
scroll to position [267, 0]
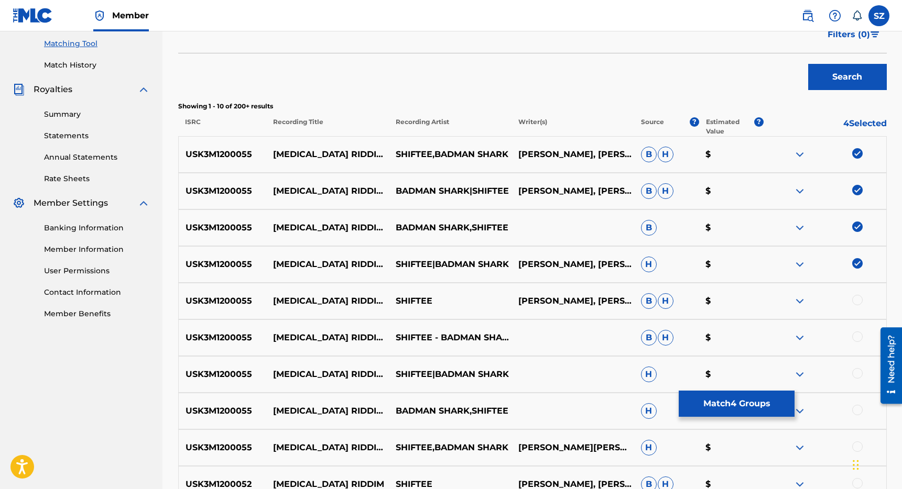
click at [858, 301] on div at bounding box center [857, 300] width 10 height 10
click at [858, 338] on div at bounding box center [857, 337] width 10 height 10
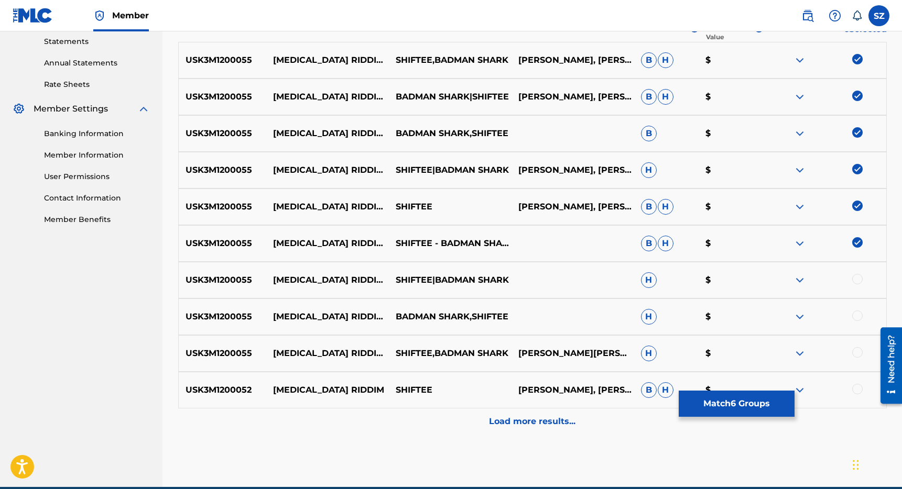
scroll to position [364, 0]
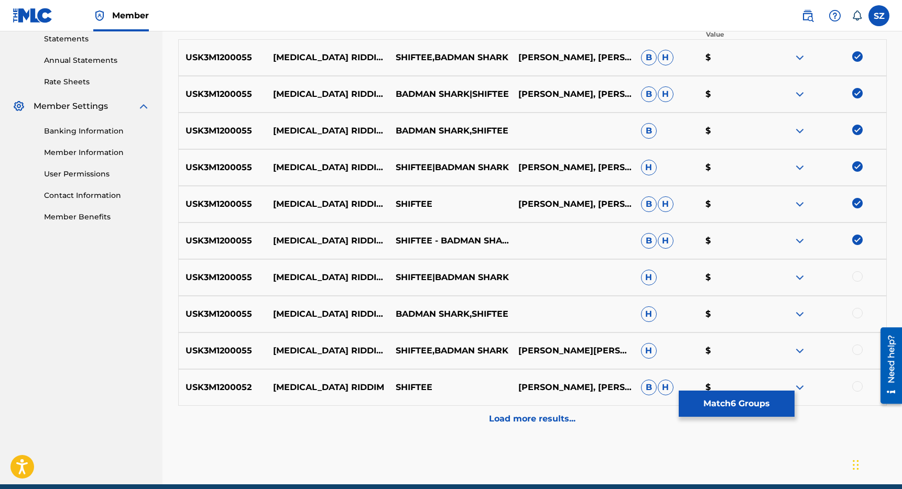
click at [857, 276] on div at bounding box center [857, 276] width 10 height 10
click at [859, 313] on div at bounding box center [857, 313] width 10 height 10
click at [859, 350] on div at bounding box center [857, 350] width 10 height 10
click at [729, 402] on button "Match 9 Groups" at bounding box center [737, 404] width 116 height 26
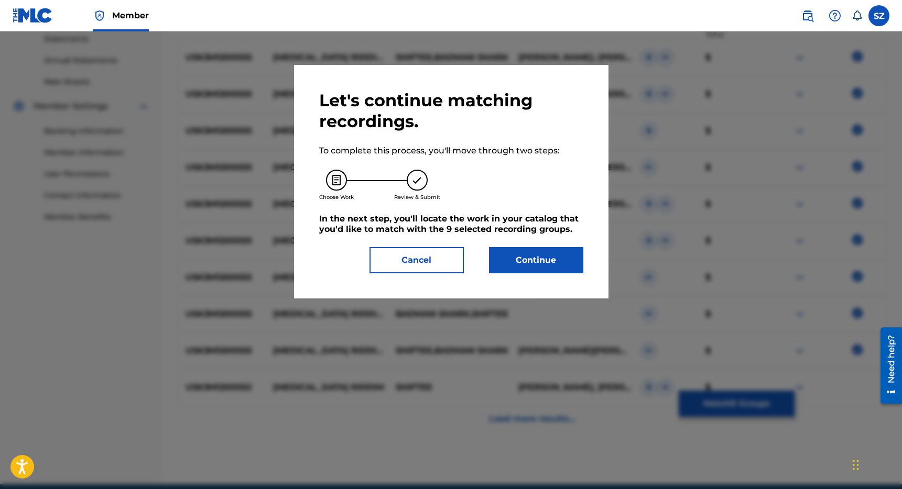
click at [537, 254] on button "Continue" at bounding box center [536, 260] width 94 height 26
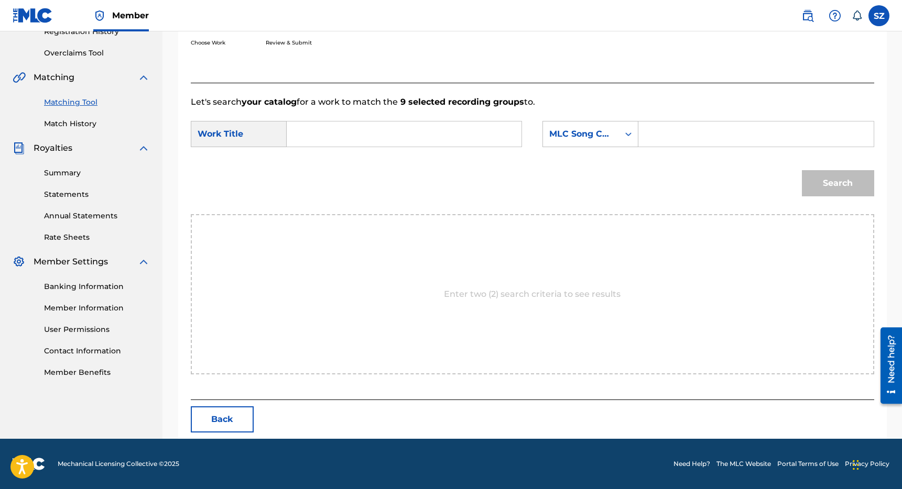
scroll to position [209, 0]
click at [440, 140] on input "Search Form" at bounding box center [404, 134] width 217 height 25
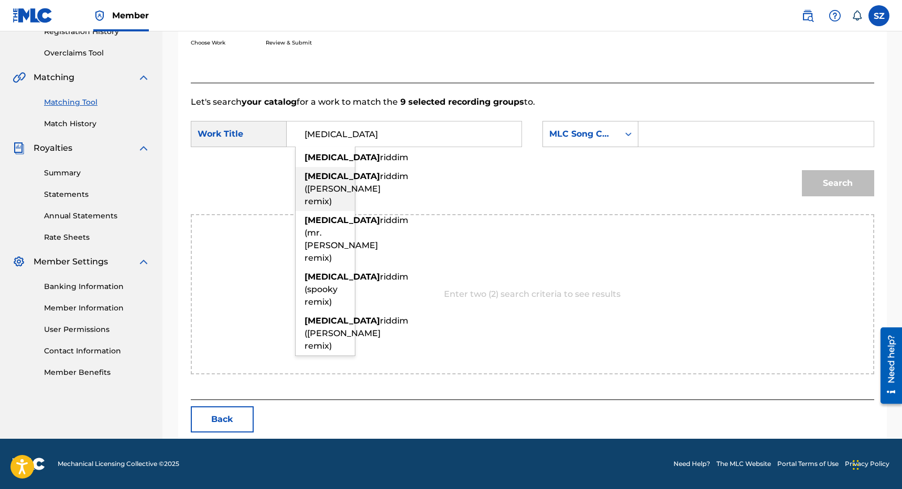
click at [338, 204] on div "[MEDICAL_DATA] riddim ([PERSON_NAME] remix)" at bounding box center [325, 189] width 59 height 44
type input "[MEDICAL_DATA] riddim ([PERSON_NAME] remix)"
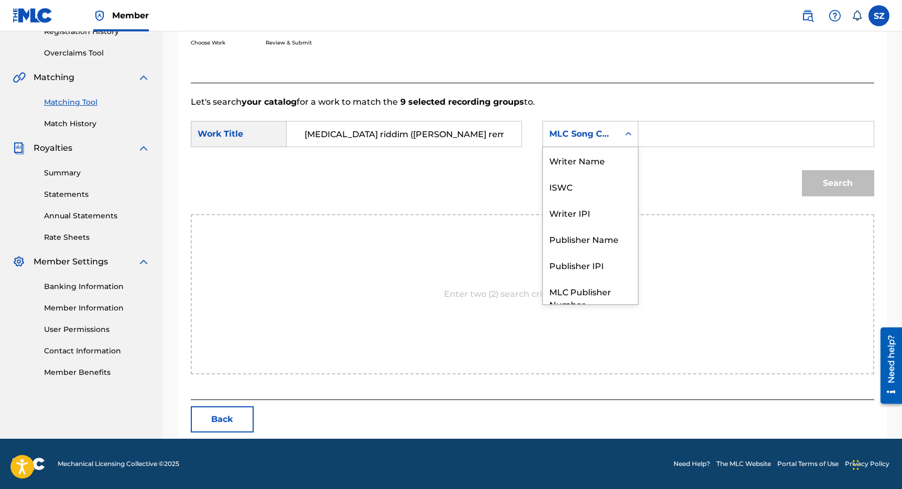
click at [596, 141] on div "MLC Song Code" at bounding box center [581, 134] width 76 height 20
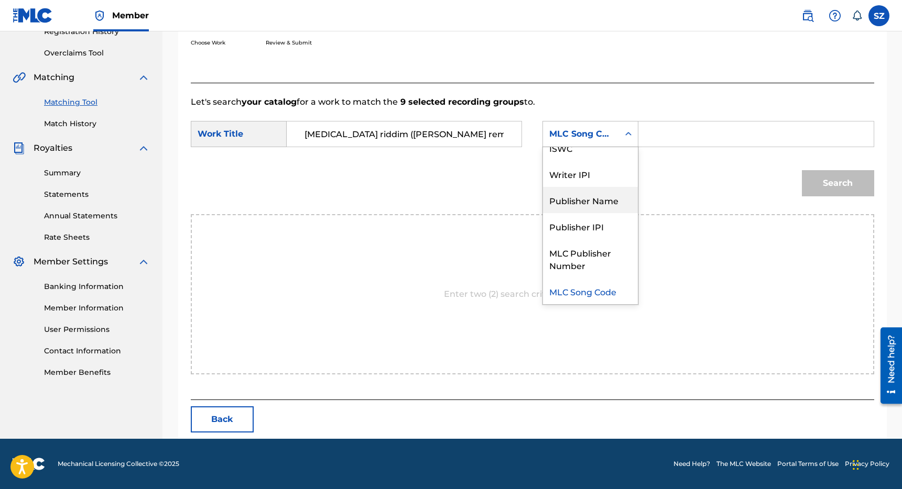
scroll to position [0, 0]
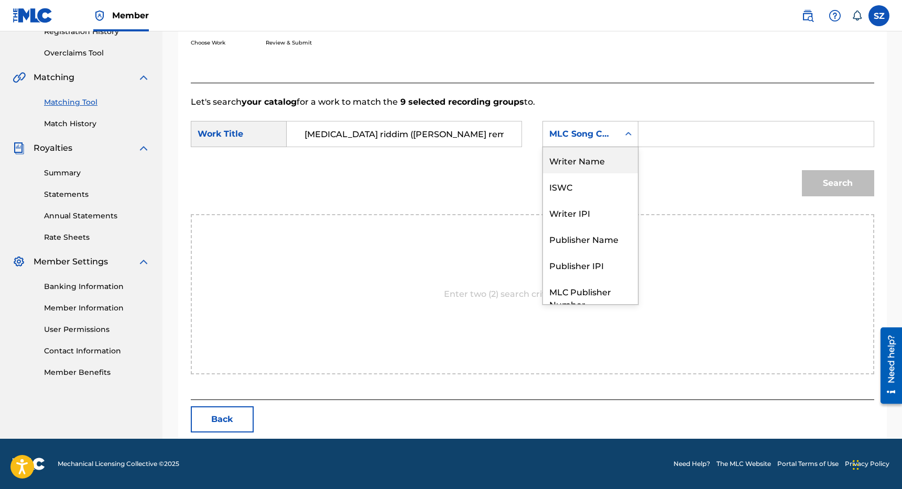
click at [602, 172] on div "Writer Name" at bounding box center [590, 160] width 95 height 26
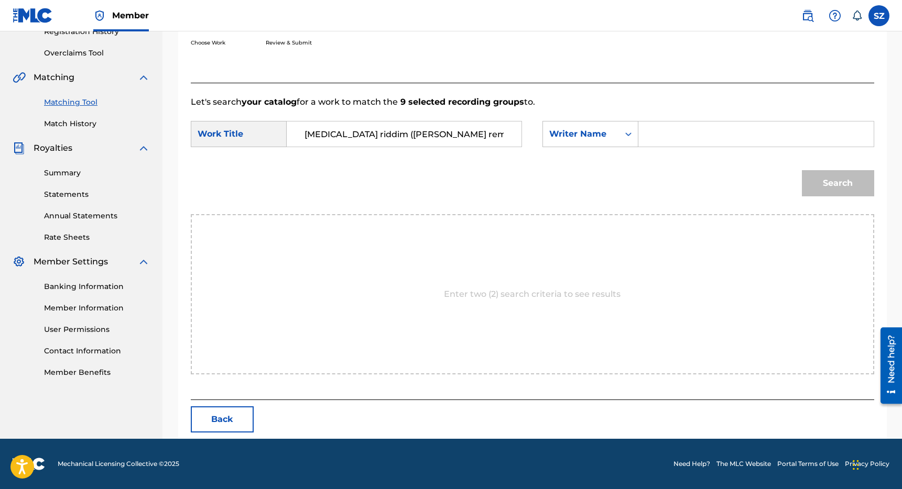
click at [655, 140] on input "Search Form" at bounding box center [755, 134] width 217 height 25
paste input "[PERSON_NAME]"
type input "[PERSON_NAME]"
click at [828, 192] on button "Search" at bounding box center [838, 183] width 72 height 26
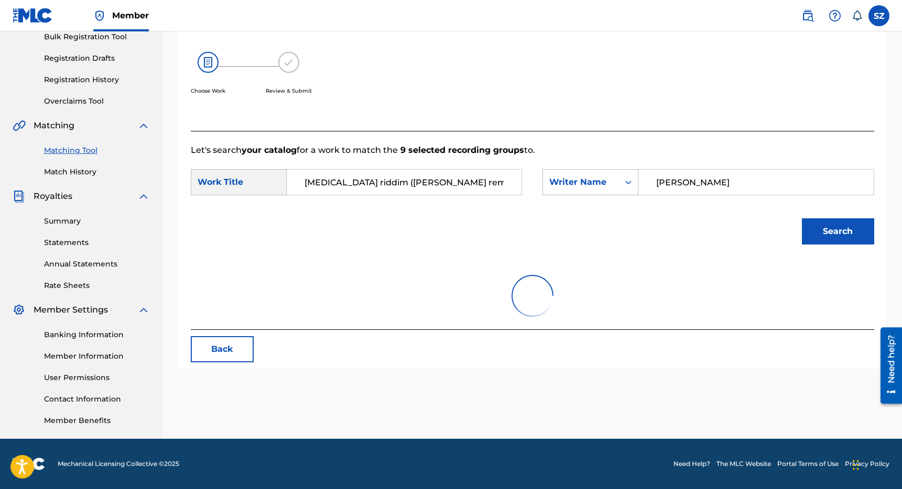
scroll to position [209, 0]
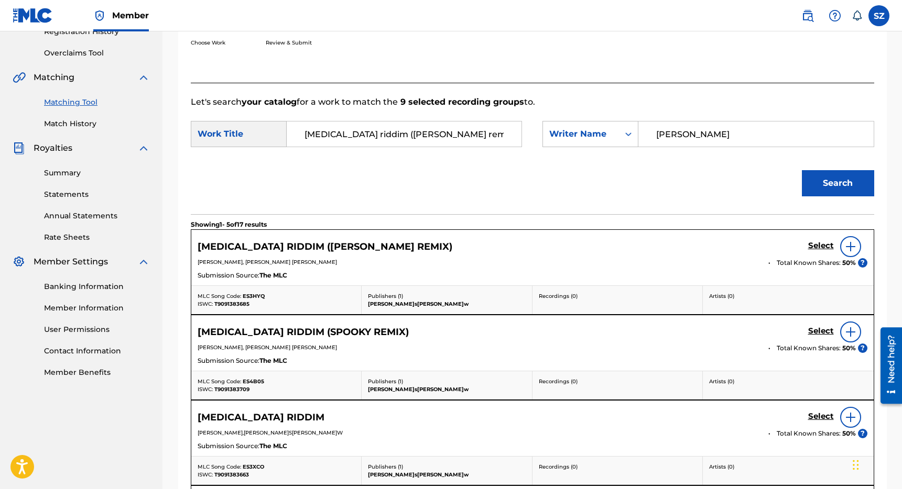
click at [826, 243] on h5 "Select" at bounding box center [821, 246] width 26 height 10
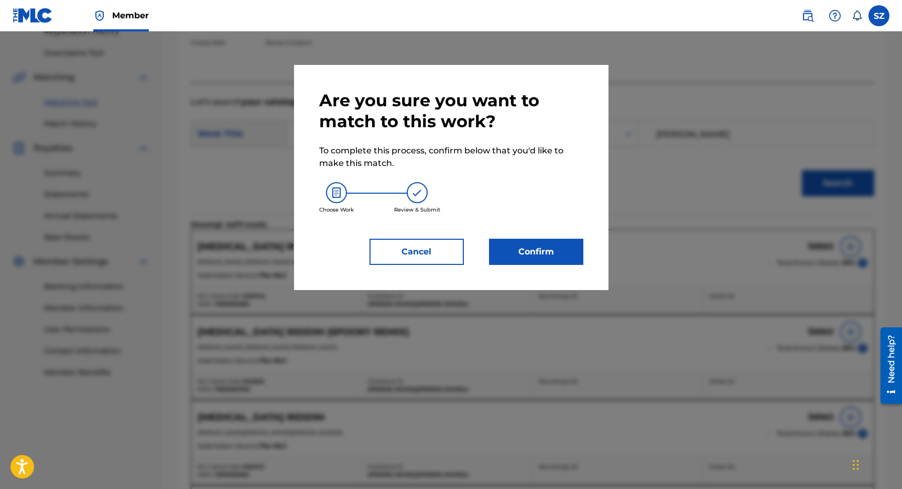
click at [533, 247] on button "Confirm" at bounding box center [536, 252] width 94 height 26
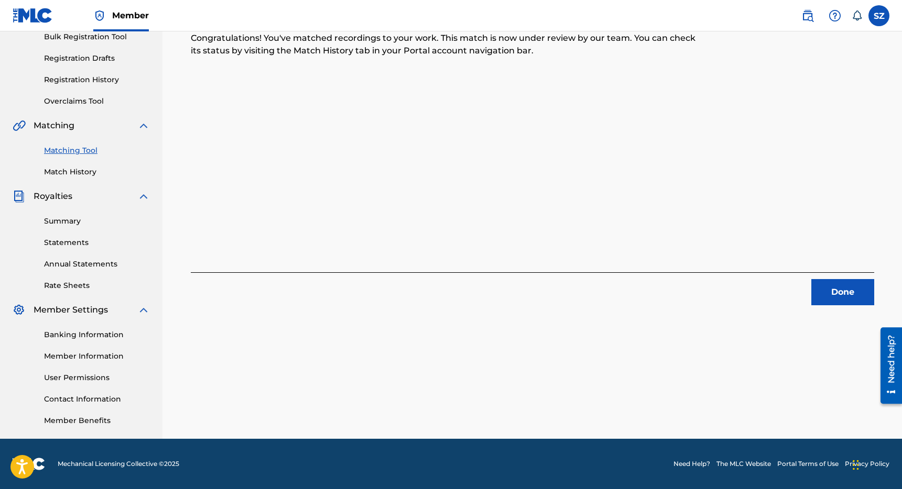
click at [837, 294] on button "Done" at bounding box center [842, 292] width 63 height 26
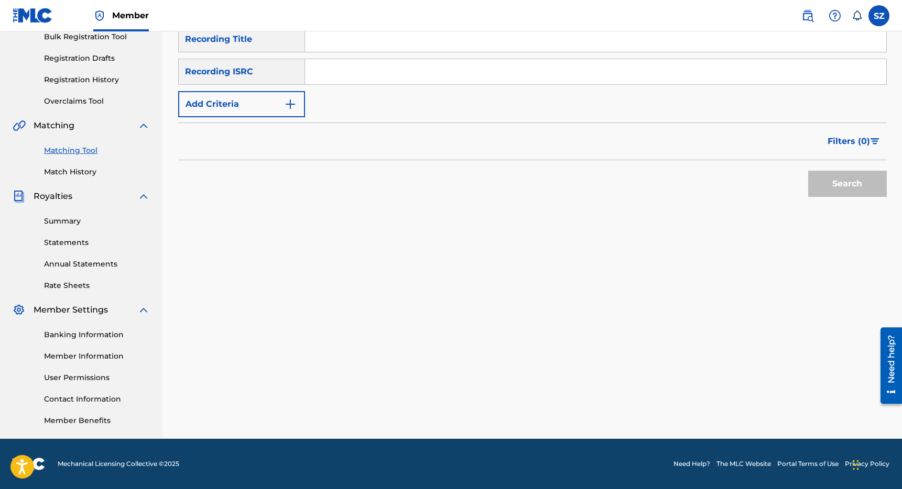
scroll to position [134, 0]
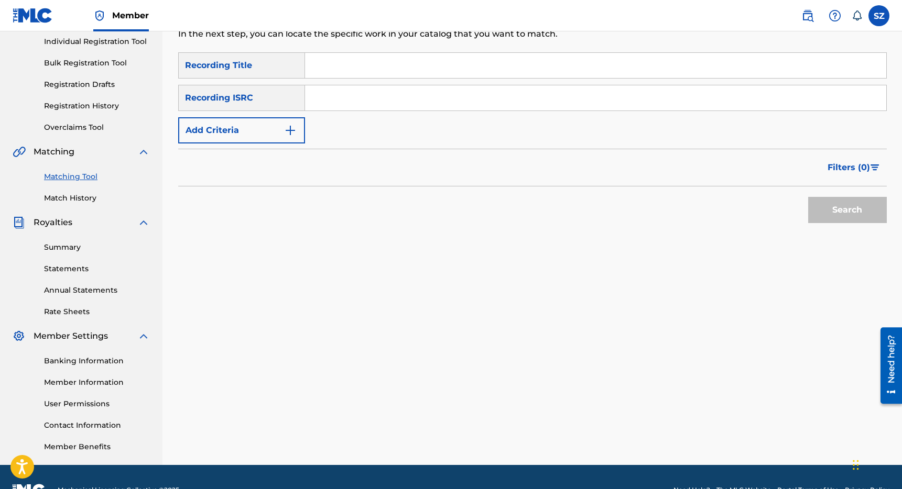
click at [319, 60] on input "Search Form" at bounding box center [595, 65] width 581 height 25
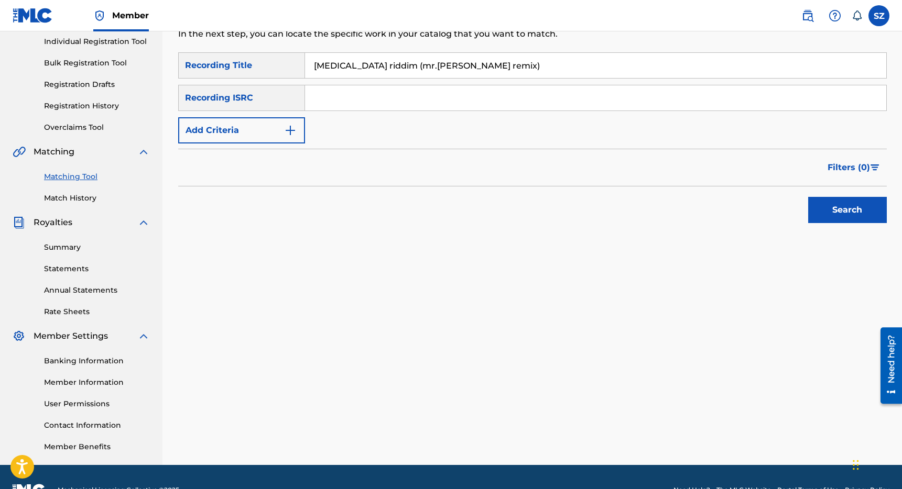
type input "[MEDICAL_DATA] riddim (mr.[PERSON_NAME] remix)"
click at [808, 197] on button "Search" at bounding box center [847, 210] width 79 height 26
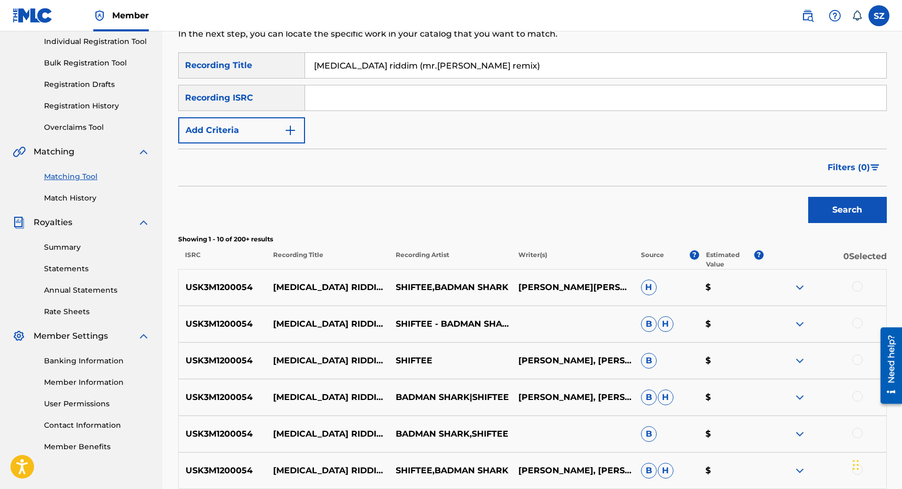
click at [860, 288] on div at bounding box center [857, 286] width 10 height 10
click at [857, 322] on div at bounding box center [857, 323] width 10 height 10
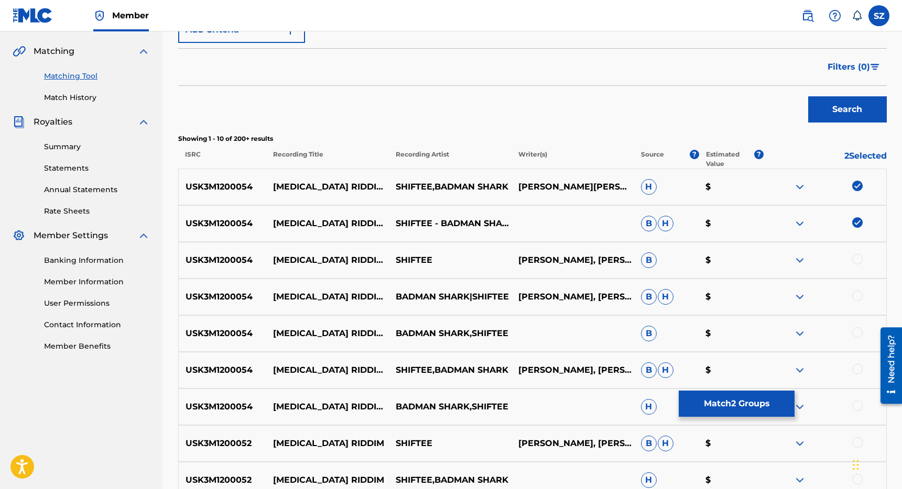
scroll to position [235, 0]
click at [861, 260] on div at bounding box center [857, 259] width 10 height 10
click at [857, 292] on div at bounding box center [857, 295] width 10 height 10
click at [857, 331] on div at bounding box center [857, 332] width 10 height 10
click at [858, 368] on div at bounding box center [857, 369] width 10 height 10
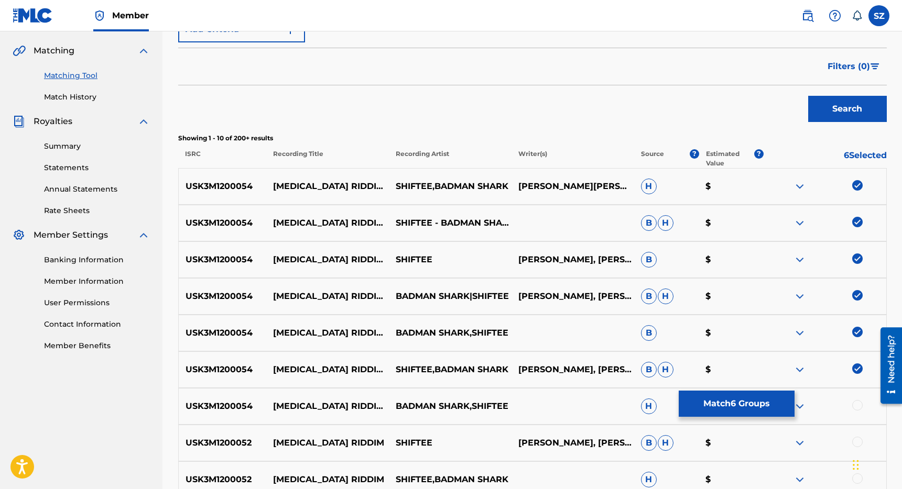
click at [857, 406] on div at bounding box center [857, 405] width 10 height 10
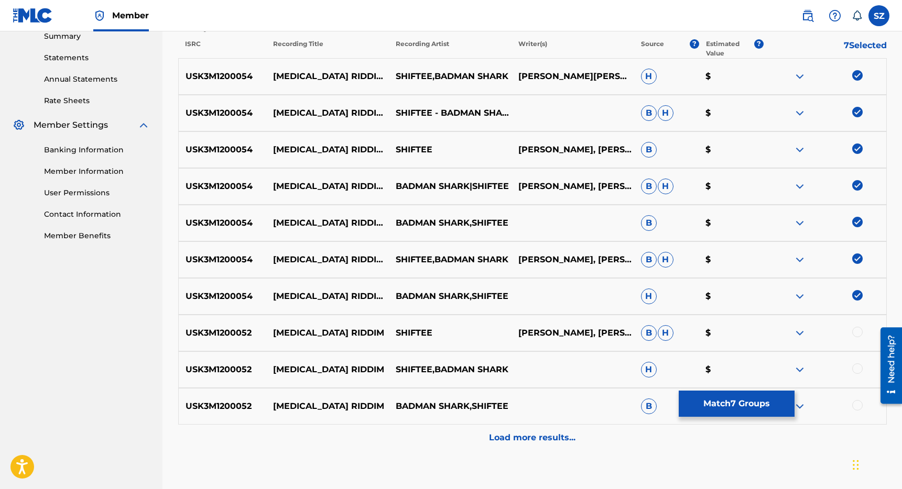
scroll to position [348, 0]
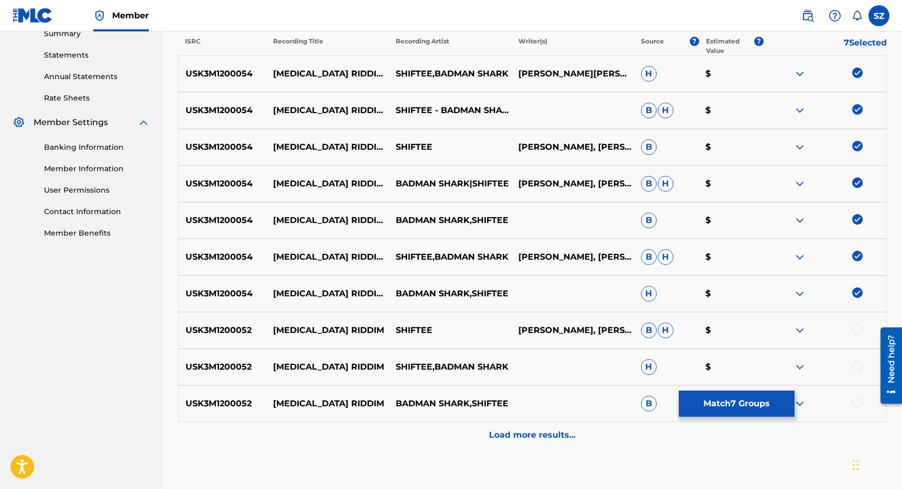
click at [712, 408] on button "Match 7 Groups" at bounding box center [737, 404] width 116 height 26
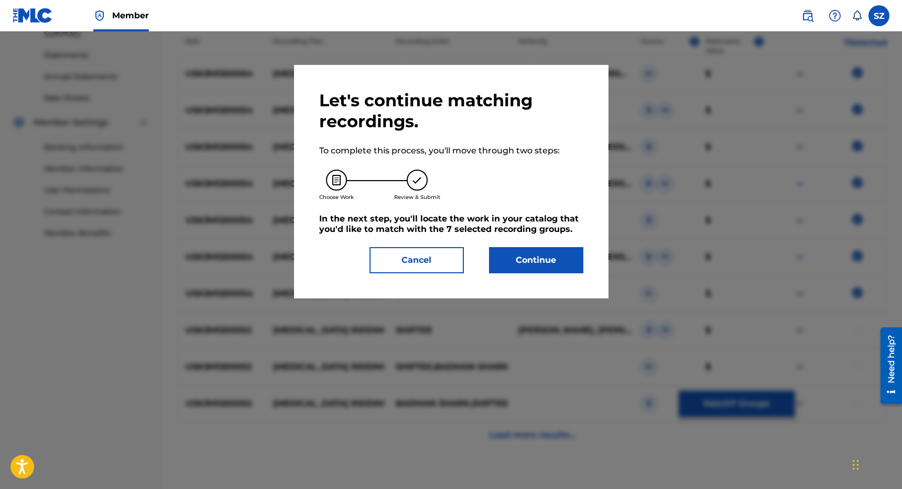
click at [526, 255] on button "Continue" at bounding box center [536, 260] width 94 height 26
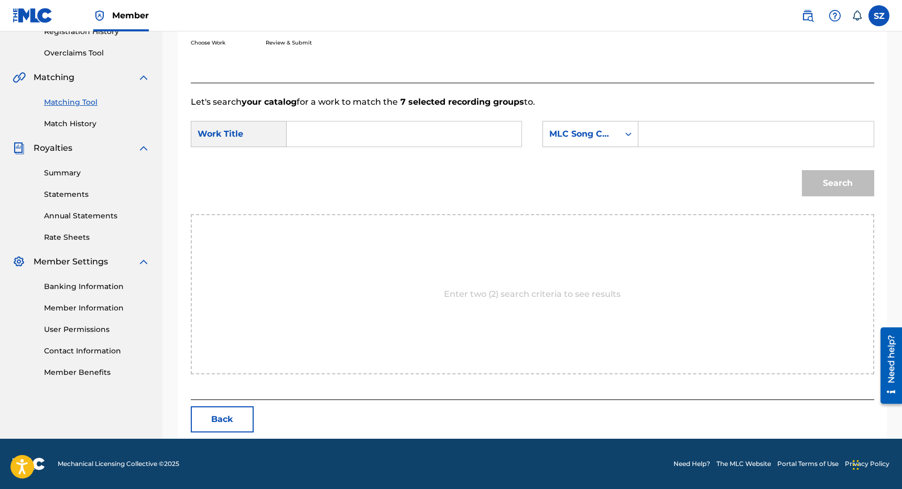
click at [401, 133] on input "Search Form" at bounding box center [404, 134] width 217 height 25
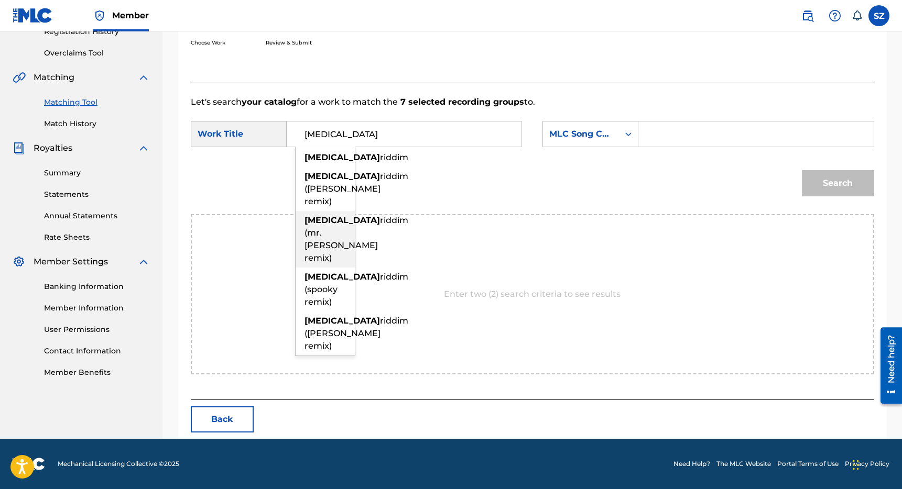
click at [326, 268] on div "[MEDICAL_DATA] riddim (mr. [PERSON_NAME] remix)" at bounding box center [325, 239] width 59 height 57
type input "[MEDICAL_DATA] riddim (mr.[PERSON_NAME] remix)"
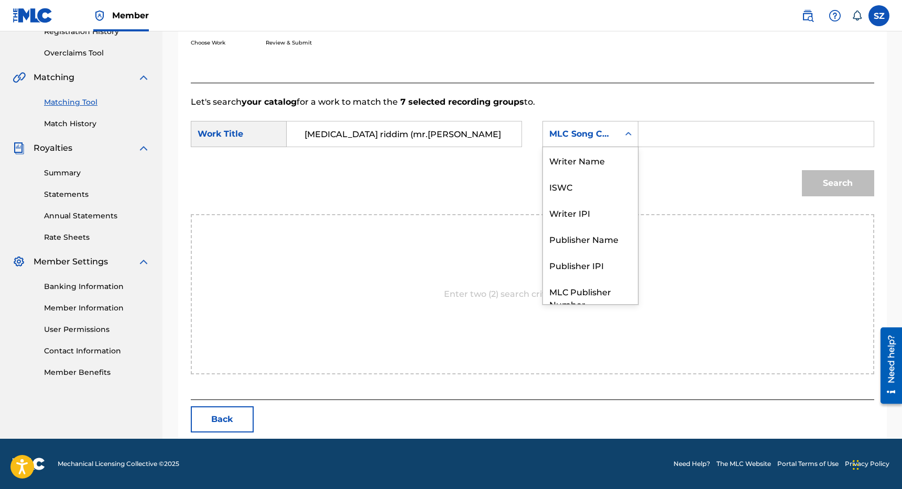
click at [596, 139] on div "MLC Song Code" at bounding box center [580, 134] width 63 height 13
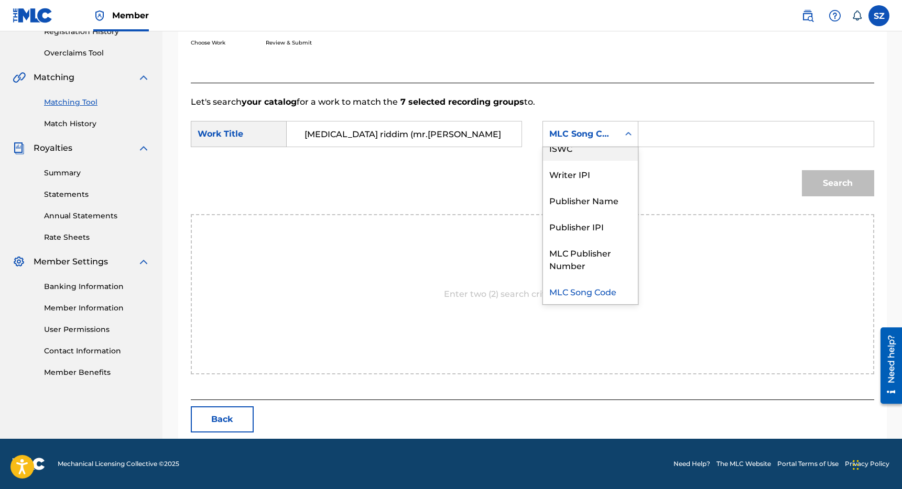
scroll to position [0, 0]
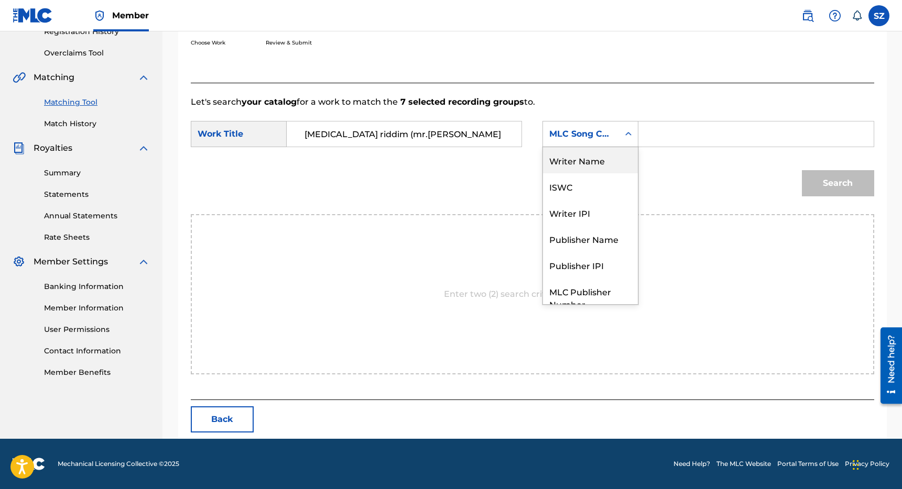
click at [589, 156] on div "Writer Name" at bounding box center [590, 160] width 95 height 26
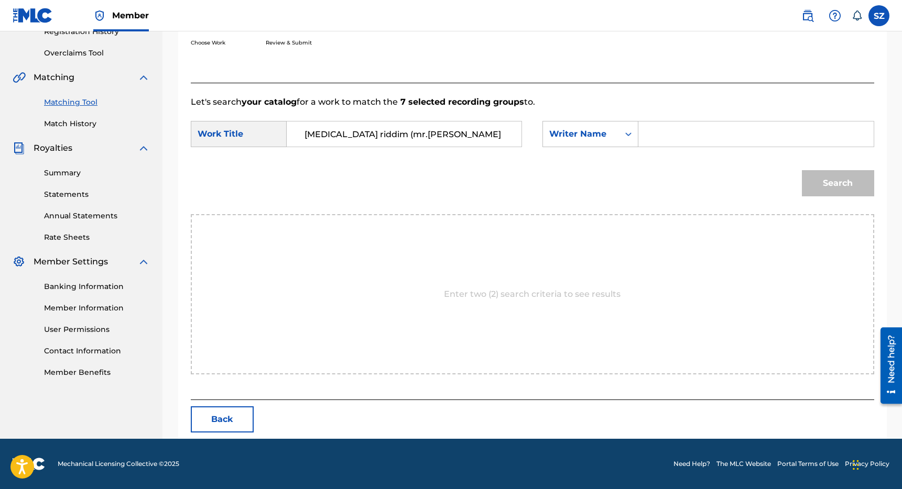
click at [669, 141] on input "Search Form" at bounding box center [755, 134] width 217 height 25
type input "[PERSON_NAME]"
click at [802, 170] on button "Search" at bounding box center [838, 183] width 72 height 26
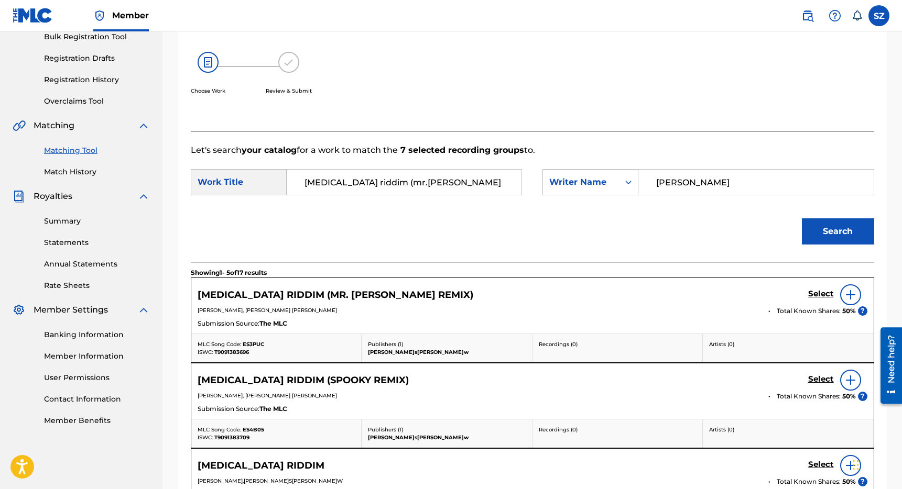
scroll to position [209, 0]
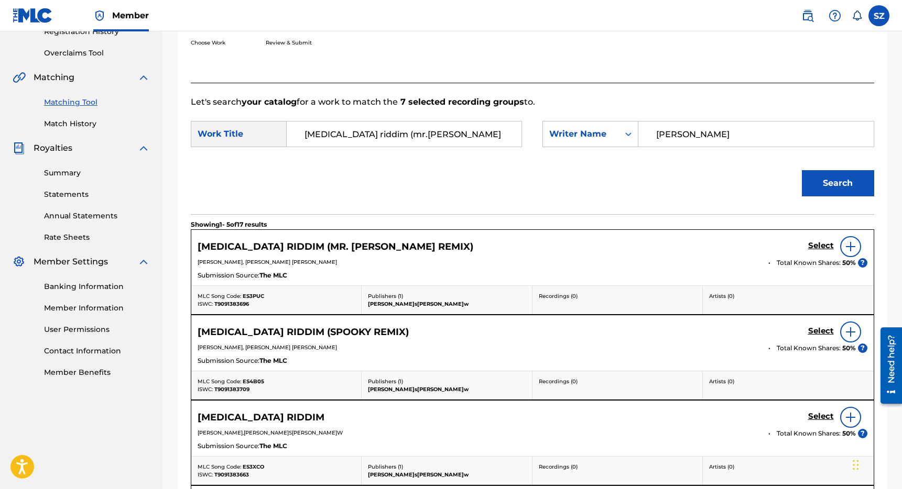
click at [821, 246] on h5 "Select" at bounding box center [821, 246] width 26 height 10
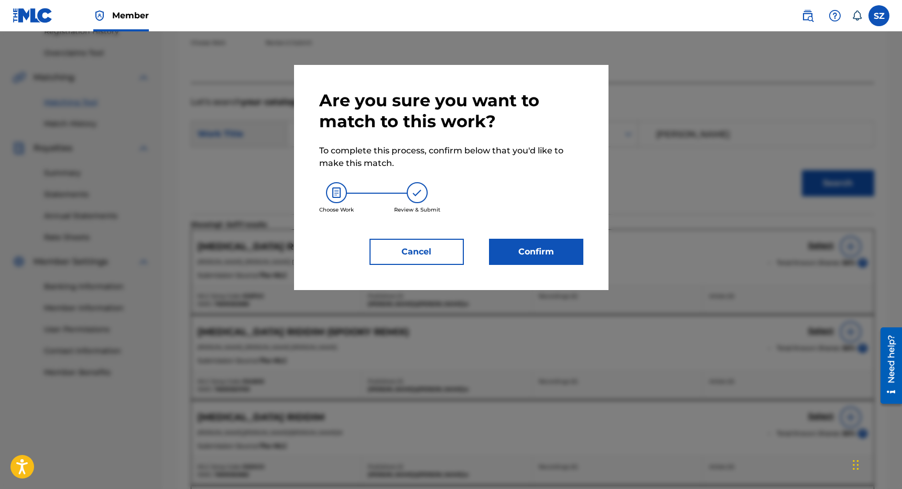
click at [539, 258] on button "Confirm" at bounding box center [536, 252] width 94 height 26
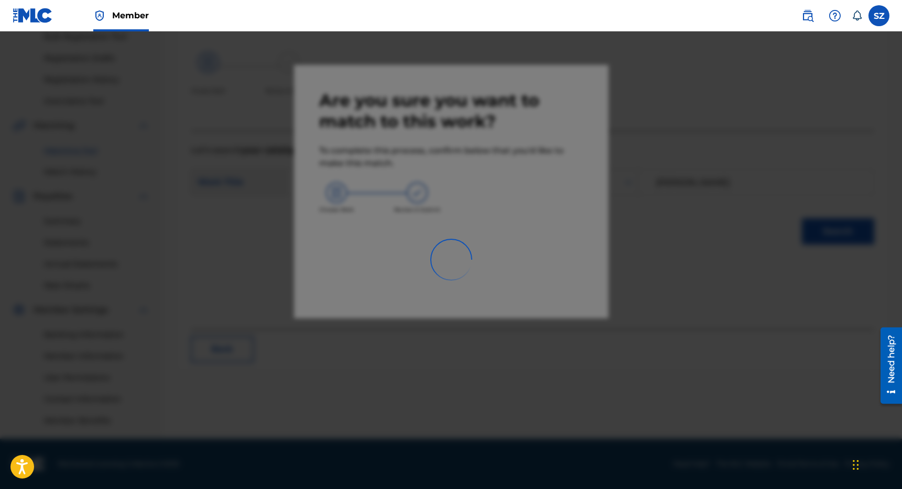
scroll to position [160, 0]
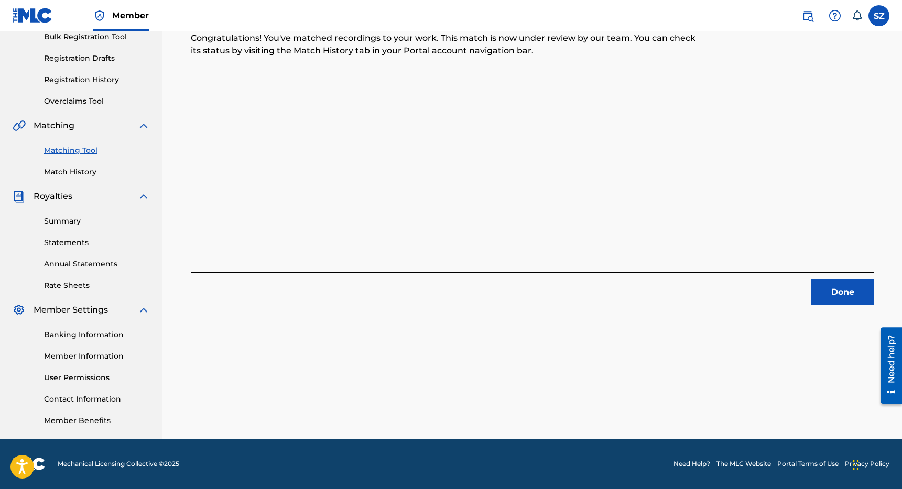
click at [837, 292] on button "Done" at bounding box center [842, 292] width 63 height 26
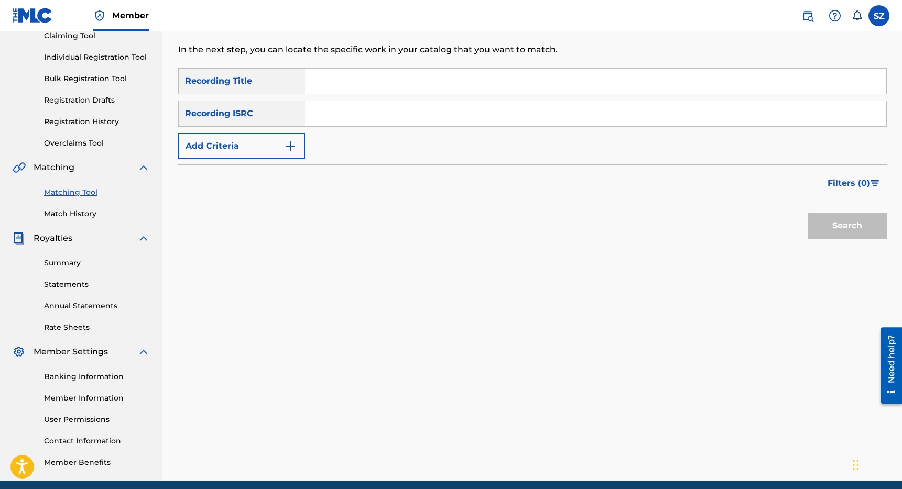
scroll to position [0, 0]
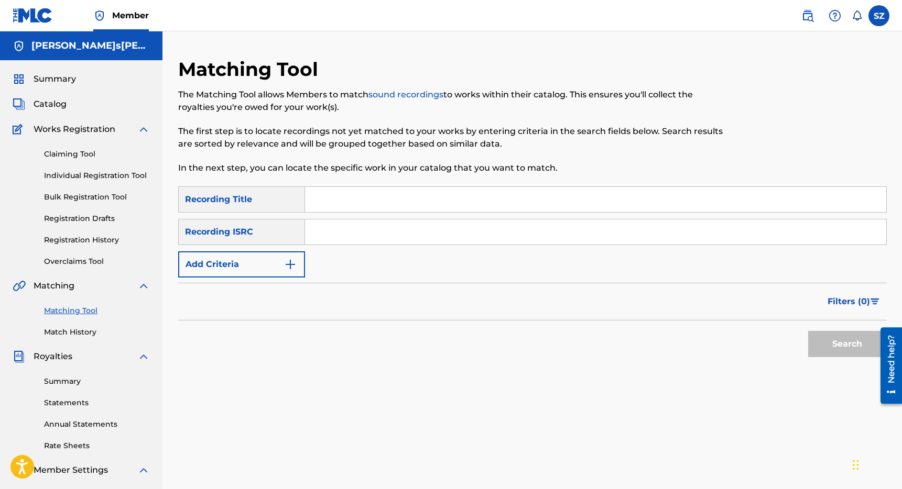
click at [340, 192] on input "Search Form" at bounding box center [595, 199] width 581 height 25
type input "[MEDICAL_DATA] riddim (spooky remix)"
click at [808, 331] on button "Search" at bounding box center [847, 344] width 79 height 26
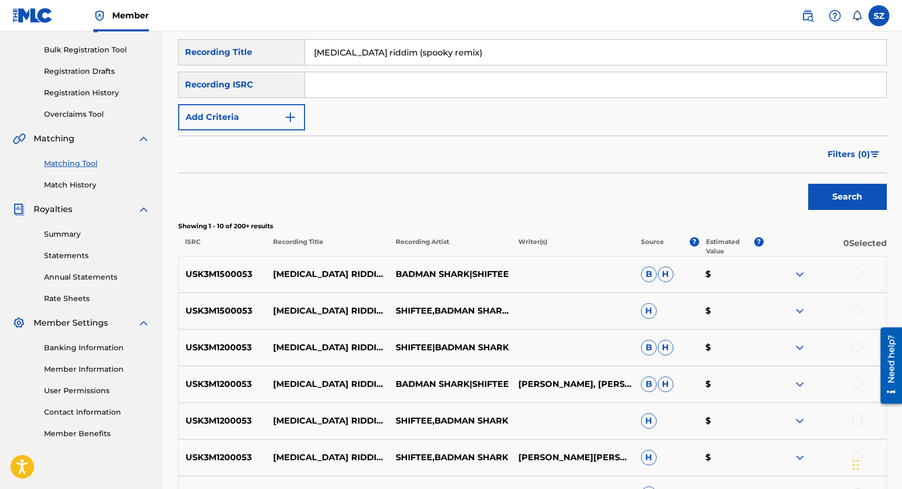
scroll to position [152, 0]
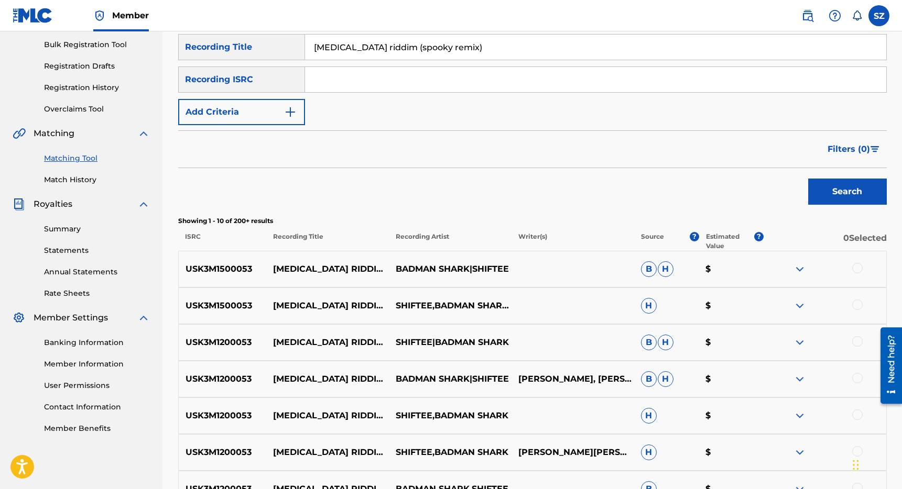
click at [859, 266] on div at bounding box center [857, 268] width 10 height 10
click at [858, 307] on div at bounding box center [857, 305] width 10 height 10
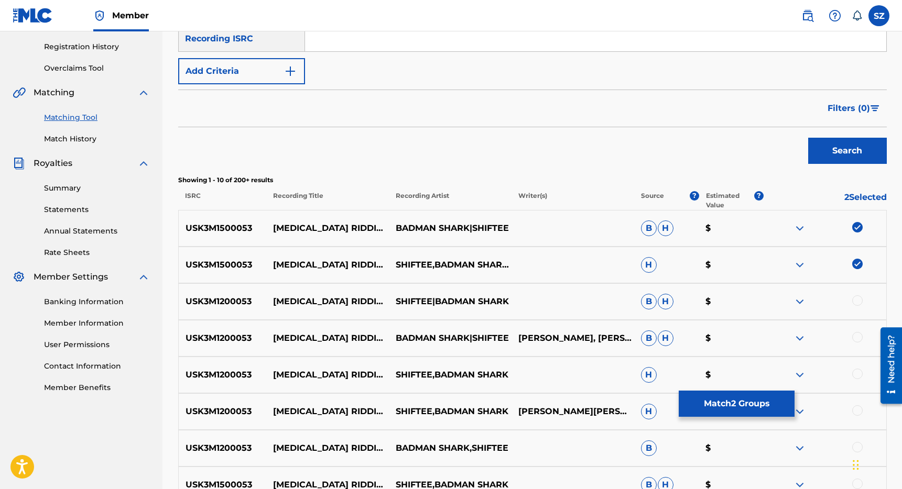
scroll to position [248, 0]
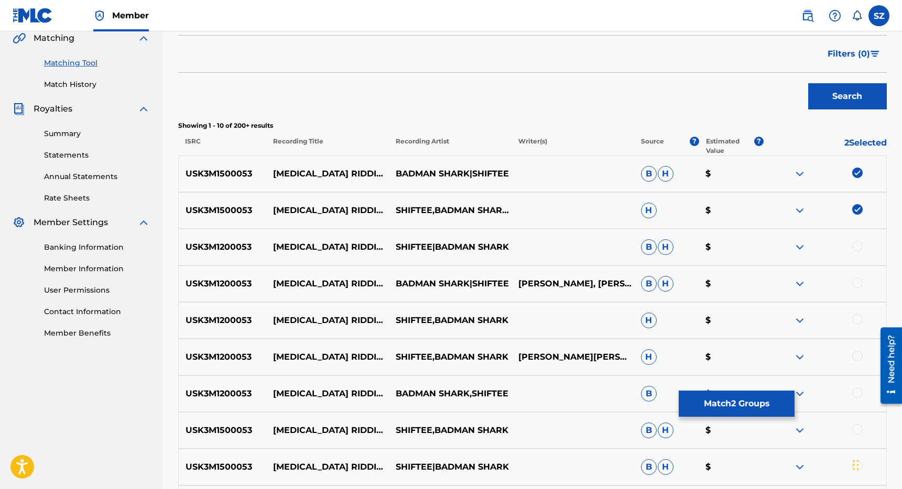
click at [856, 247] on div at bounding box center [857, 246] width 10 height 10
click at [857, 286] on div at bounding box center [857, 283] width 10 height 10
click at [858, 323] on div at bounding box center [857, 319] width 10 height 10
click at [858, 352] on div at bounding box center [857, 356] width 10 height 10
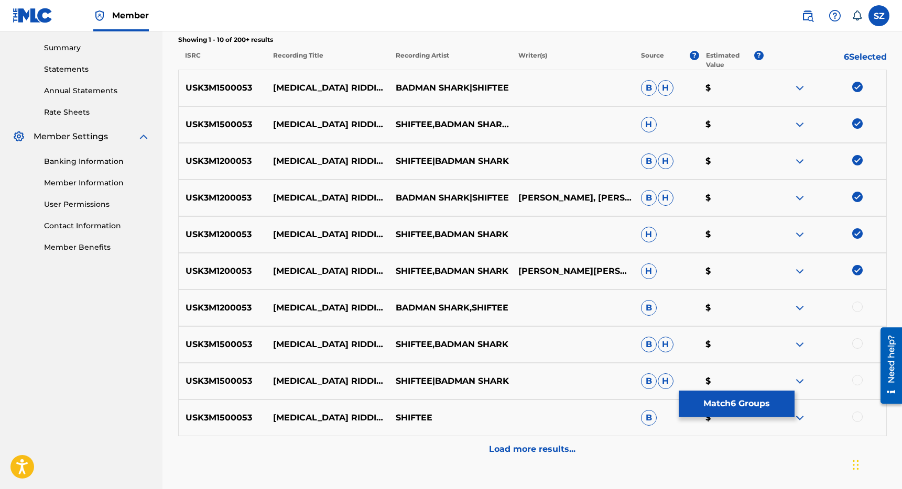
scroll to position [341, 0]
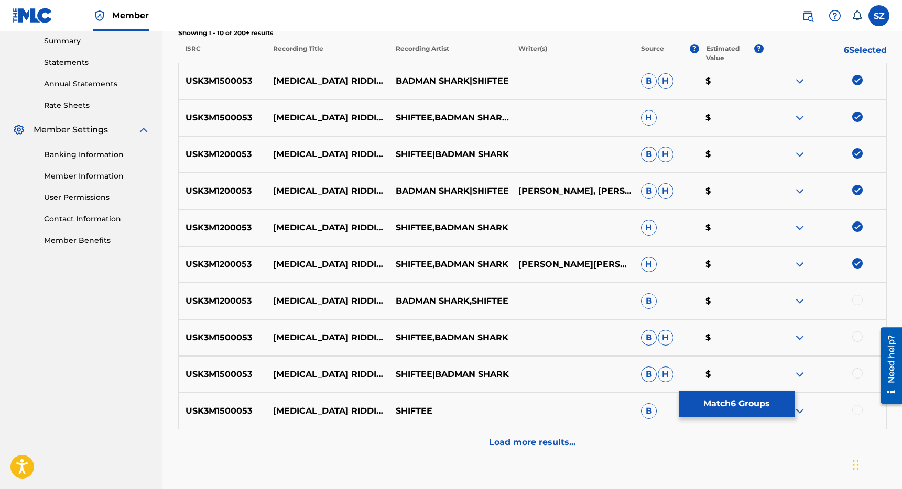
click at [859, 299] on div at bounding box center [857, 300] width 10 height 10
click at [859, 336] on div at bounding box center [857, 337] width 10 height 10
click at [859, 376] on div at bounding box center [857, 373] width 10 height 10
click at [858, 408] on div at bounding box center [857, 410] width 10 height 10
click at [552, 436] on p "Load more results..." at bounding box center [532, 442] width 86 height 13
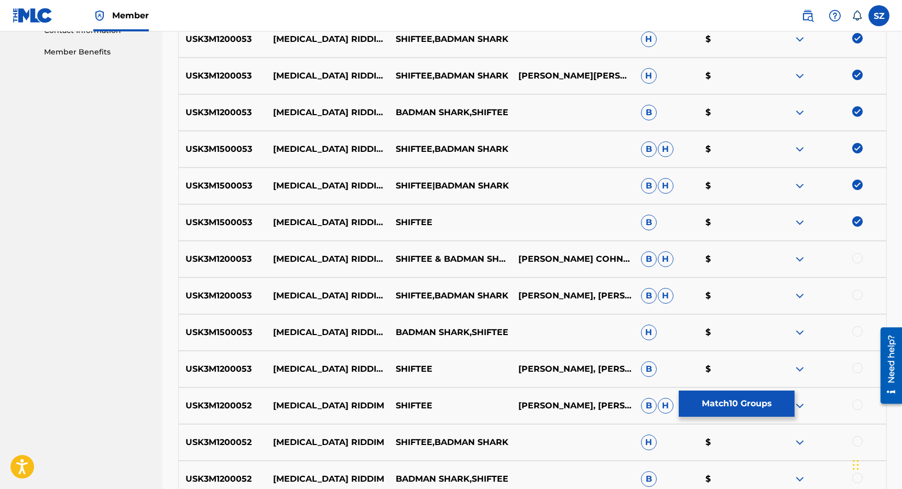
scroll to position [542, 0]
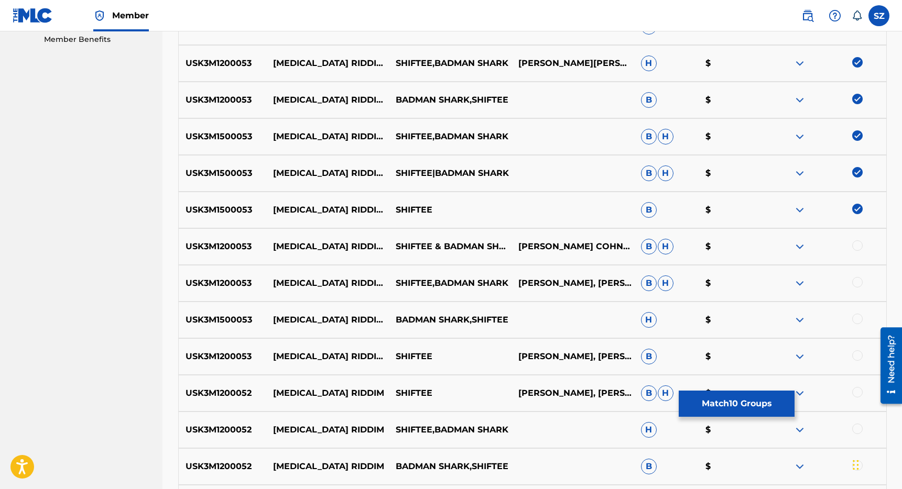
click at [860, 246] on div at bounding box center [857, 246] width 10 height 10
click at [858, 280] on div at bounding box center [857, 282] width 10 height 10
click at [858, 318] on div at bounding box center [857, 319] width 10 height 10
click at [858, 356] on div at bounding box center [857, 356] width 10 height 10
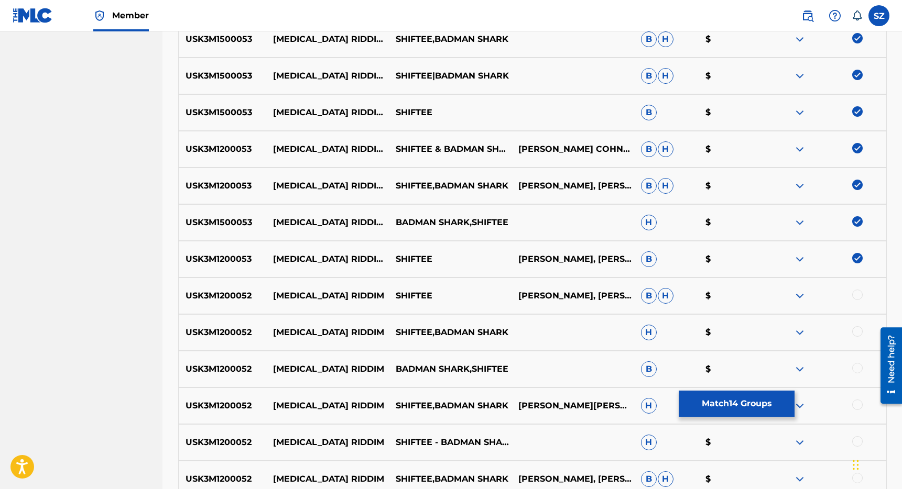
scroll to position [658, 0]
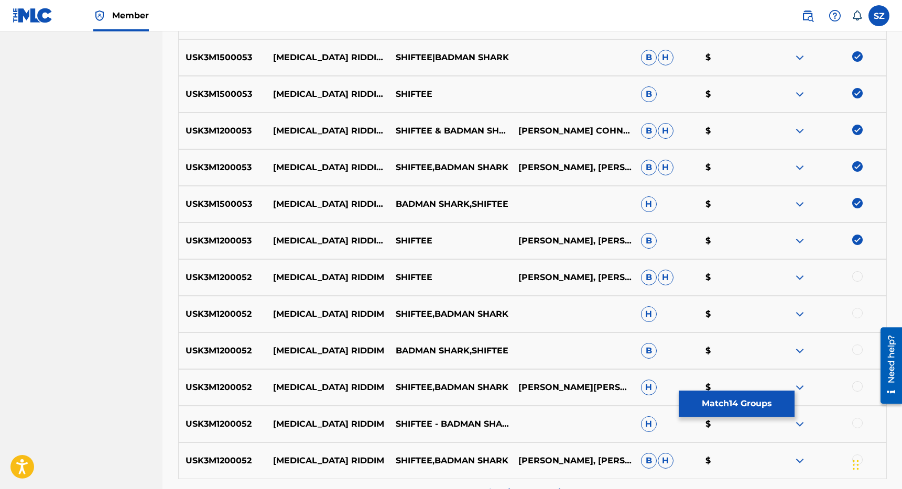
click at [739, 400] on button "Match 14 Groups" at bounding box center [737, 404] width 116 height 26
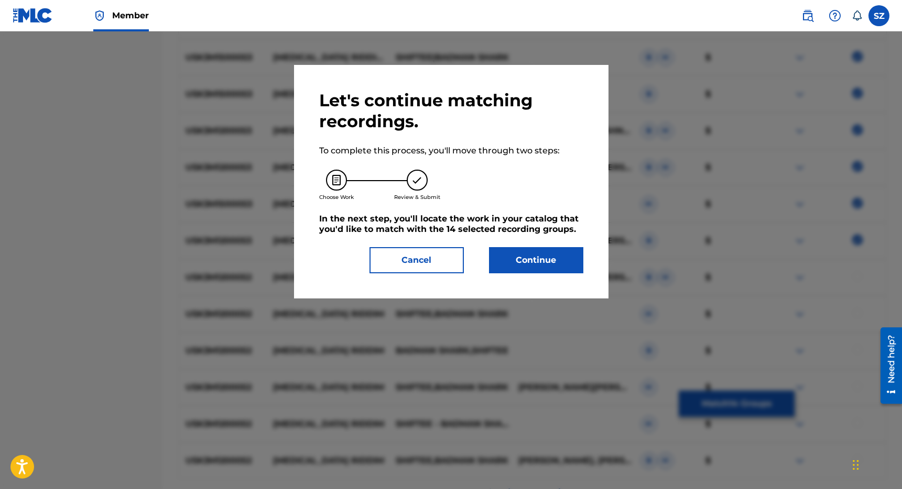
click at [539, 256] on button "Continue" at bounding box center [536, 260] width 94 height 26
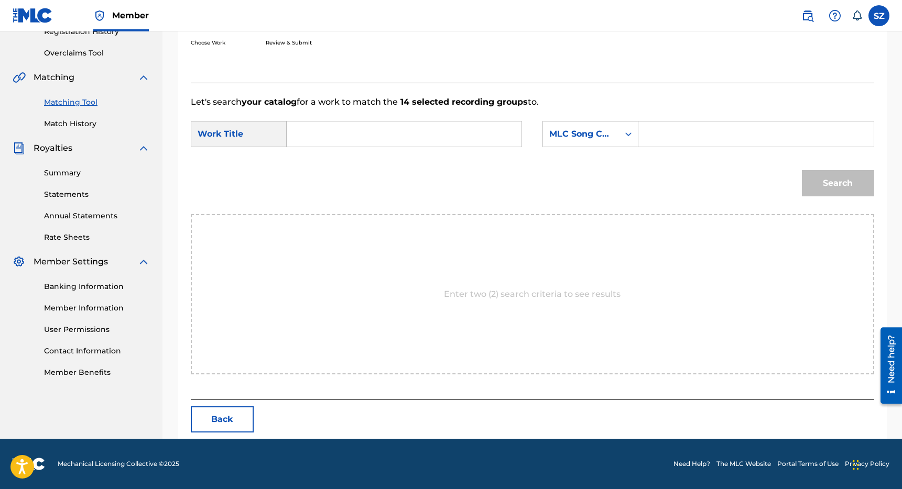
click at [427, 135] on input "Search Form" at bounding box center [404, 134] width 217 height 25
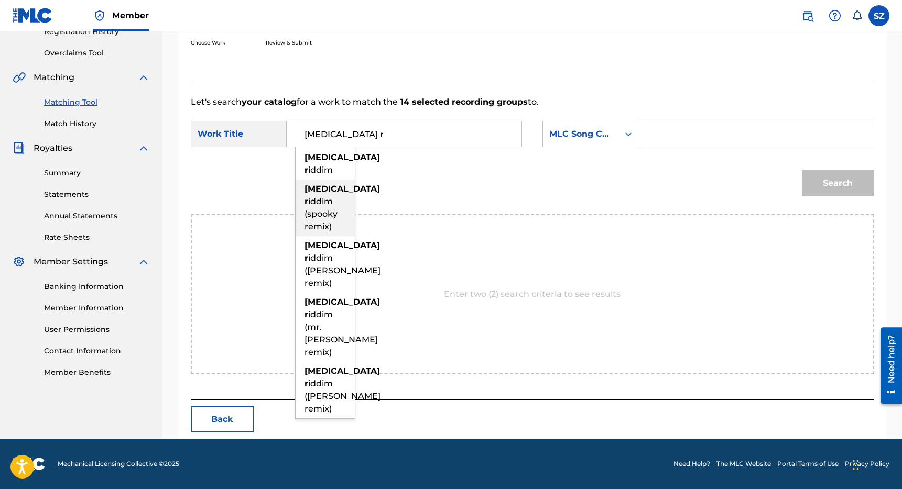
click at [314, 209] on span "iddim (spooky remix)" at bounding box center [320, 213] width 33 height 35
type input "[MEDICAL_DATA] riddim (spooky remix)"
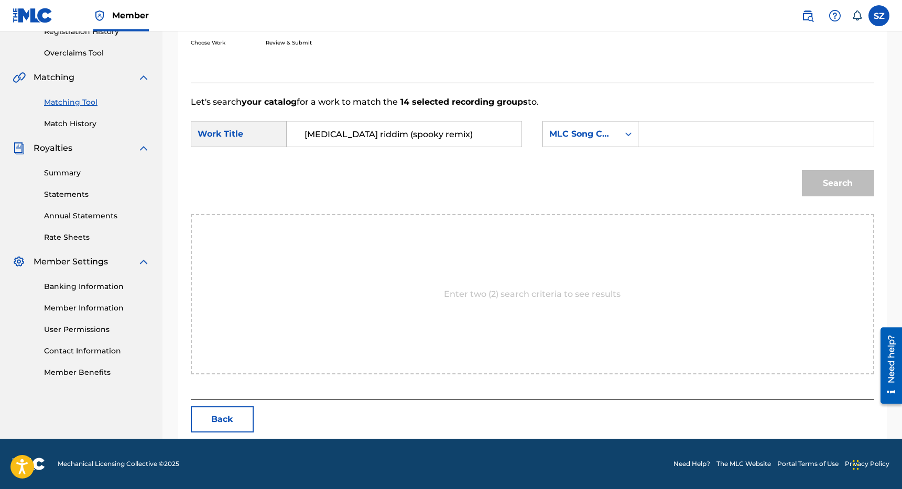
click at [631, 136] on icon "Search Form" at bounding box center [628, 134] width 10 height 10
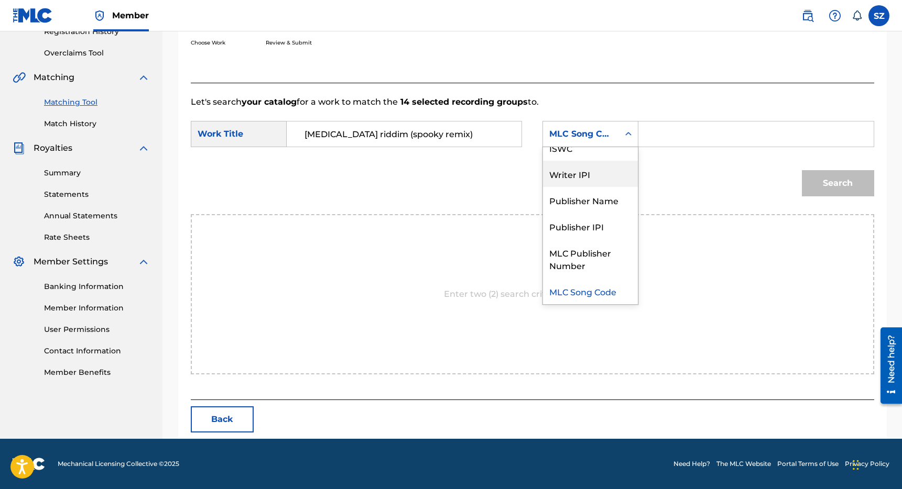
scroll to position [0, 0]
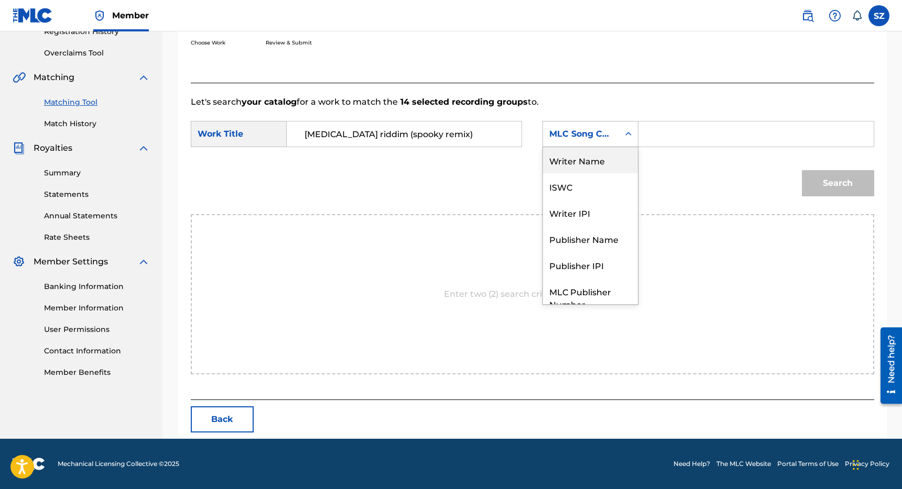
click at [597, 166] on div "Writer Name" at bounding box center [590, 160] width 95 height 26
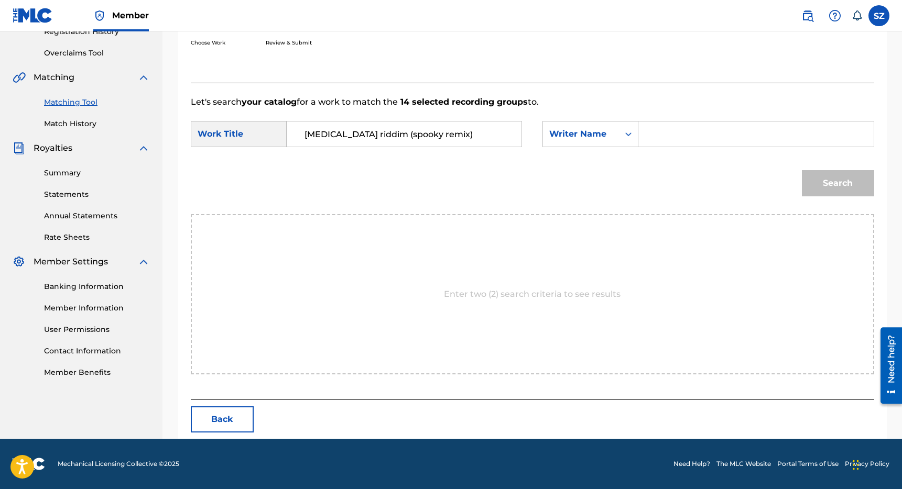
click at [658, 140] on input "Search Form" at bounding box center [755, 134] width 217 height 25
type input "[PERSON_NAME]"
click at [802, 170] on button "Search" at bounding box center [838, 183] width 72 height 26
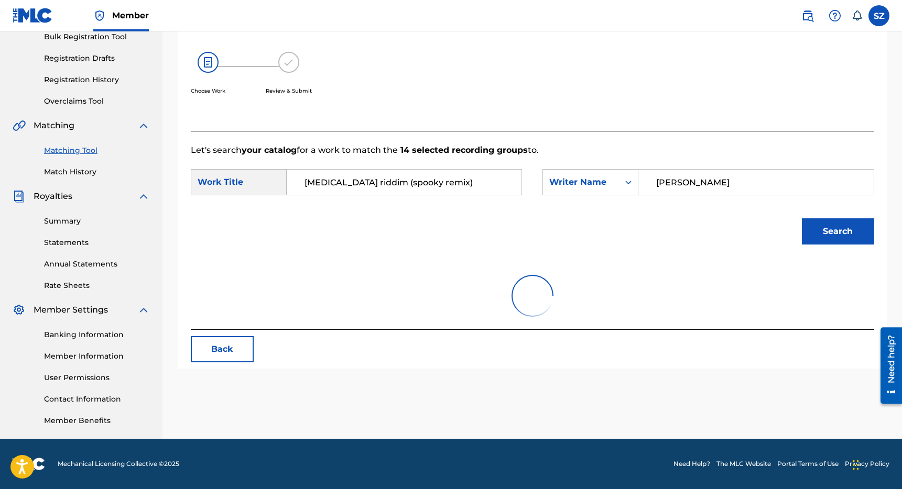
scroll to position [209, 0]
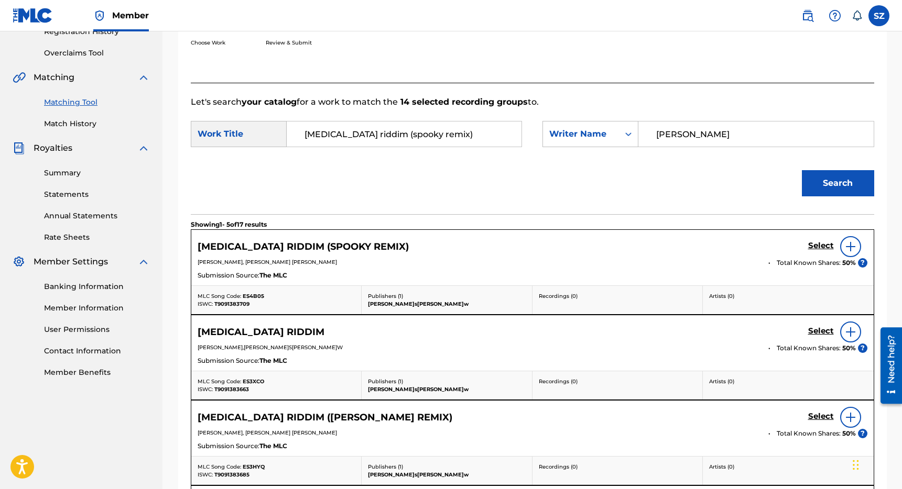
click at [822, 247] on h5 "Select" at bounding box center [821, 246] width 26 height 10
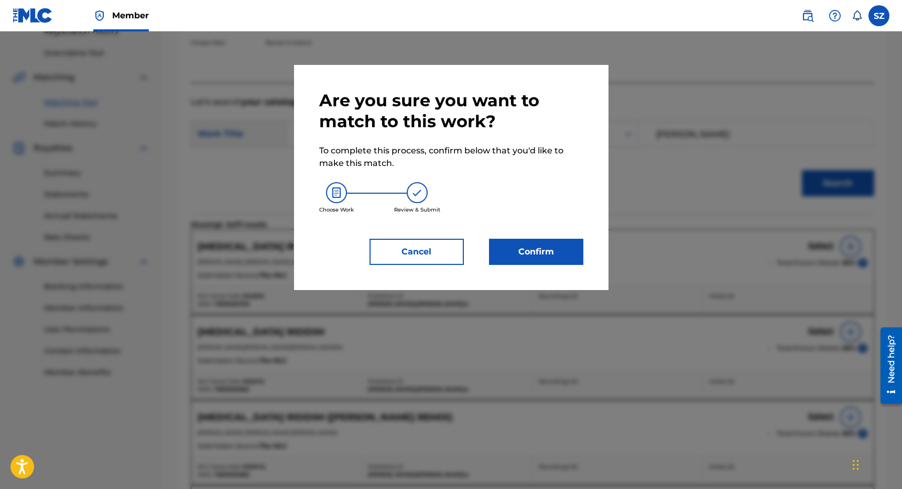
click at [554, 253] on button "Confirm" at bounding box center [536, 252] width 94 height 26
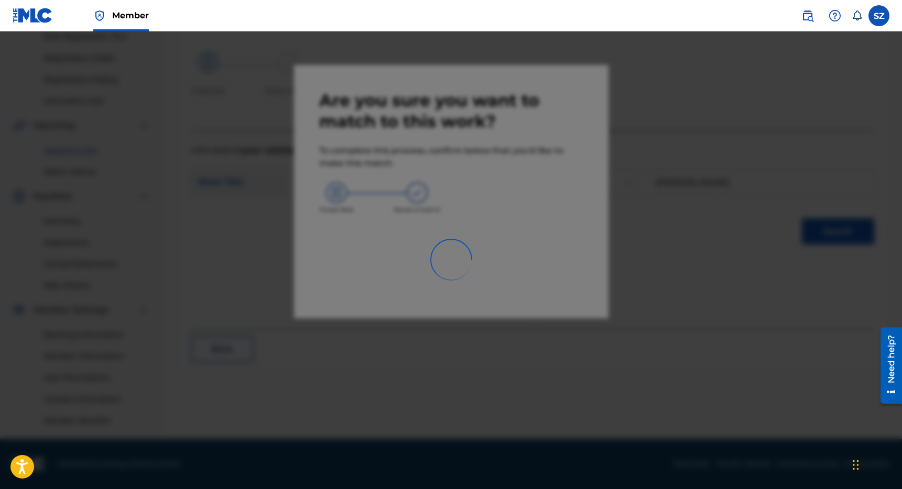
scroll to position [160, 0]
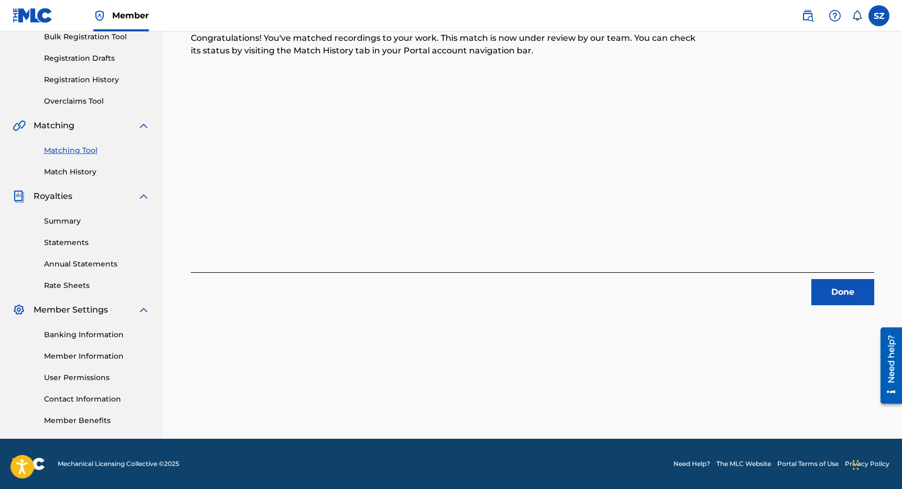
click at [842, 287] on button "Done" at bounding box center [842, 292] width 63 height 26
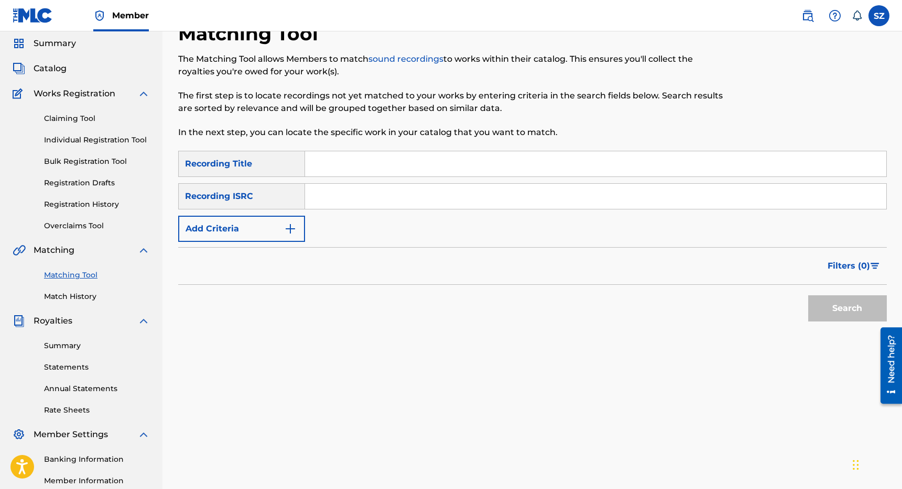
scroll to position [28, 0]
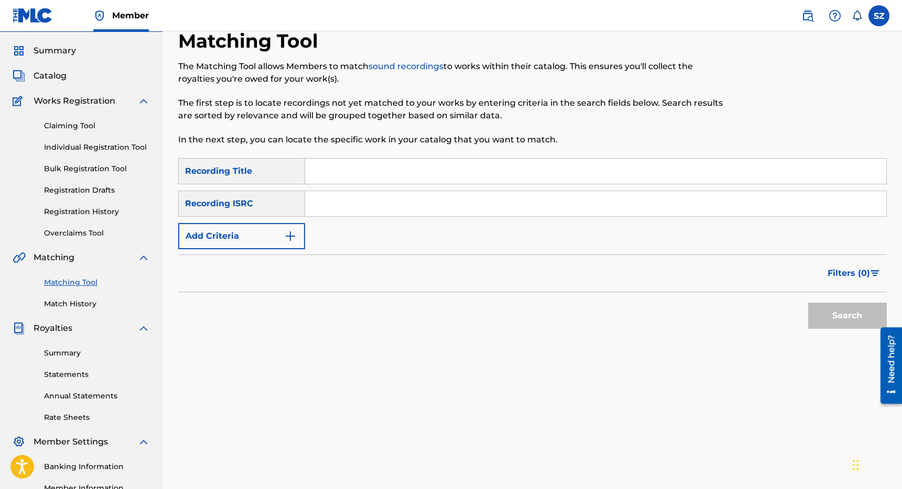
click at [341, 179] on input "Search Form" at bounding box center [595, 171] width 581 height 25
click at [808, 303] on button "Search" at bounding box center [847, 316] width 79 height 26
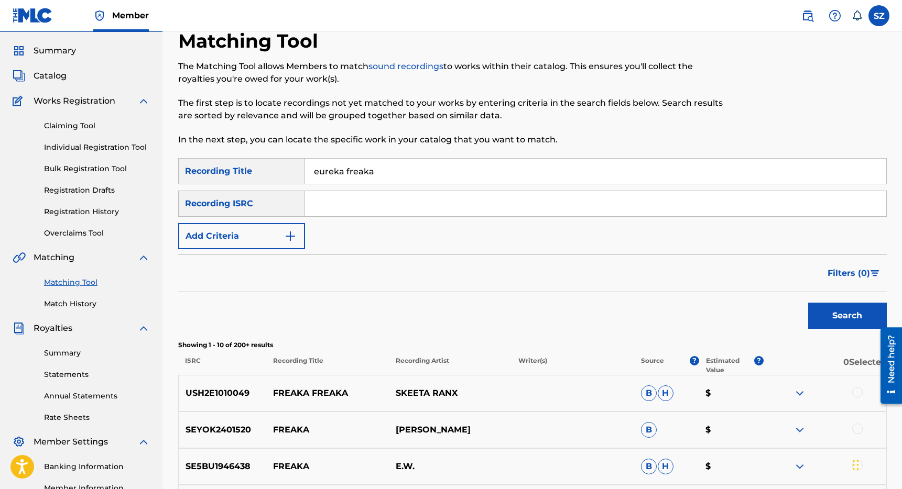
drag, startPoint x: 394, startPoint y: 173, endPoint x: 293, endPoint y: 156, distance: 102.2
click at [293, 156] on div "Matching Tool The Matching Tool allows Members to match sound recordings to wor…" at bounding box center [532, 424] width 708 height 791
type input "everything is [PERSON_NAME]"
click at [808, 303] on button "Search" at bounding box center [847, 316] width 79 height 26
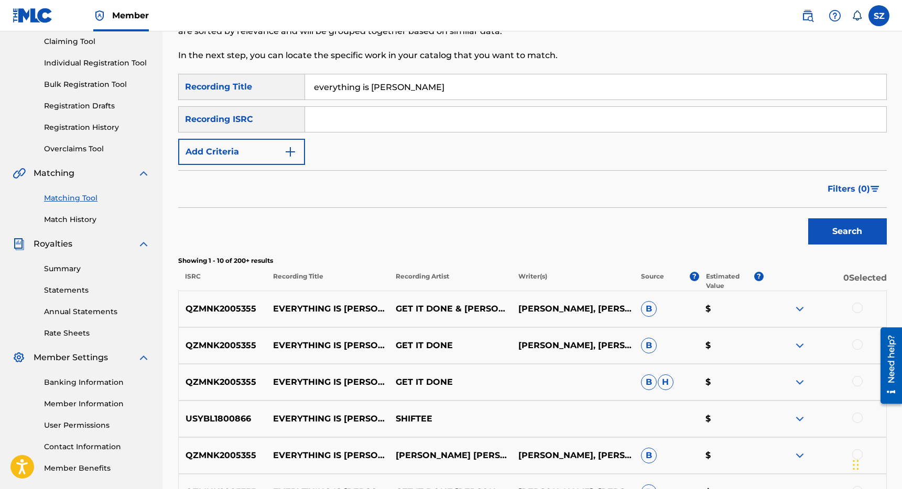
scroll to position [109, 0]
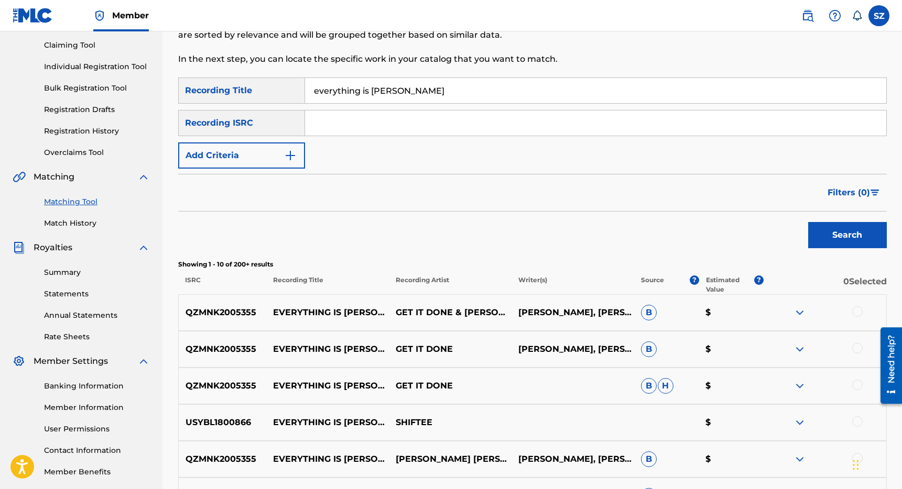
click at [275, 157] on button "Add Criteria" at bounding box center [241, 156] width 127 height 26
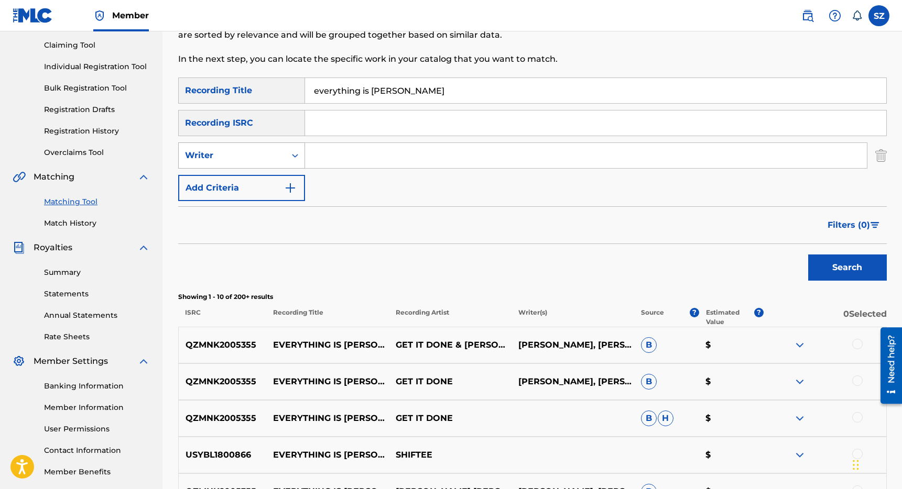
click at [261, 157] on div "Writer" at bounding box center [232, 155] width 94 height 13
click at [246, 177] on div "Recording Artist" at bounding box center [242, 182] width 126 height 26
click at [341, 161] on input "Search Form" at bounding box center [586, 155] width 562 height 25
type input "shiftee"
click at [808, 255] on button "Search" at bounding box center [847, 268] width 79 height 26
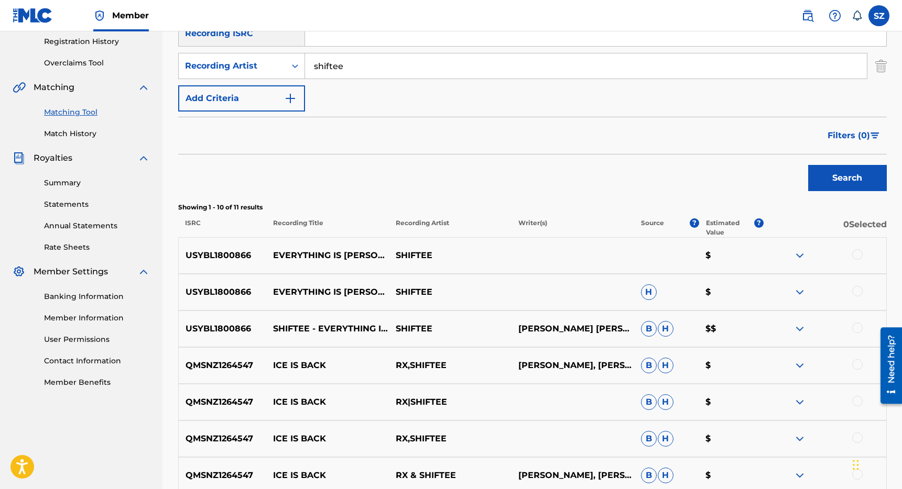
scroll to position [212, 0]
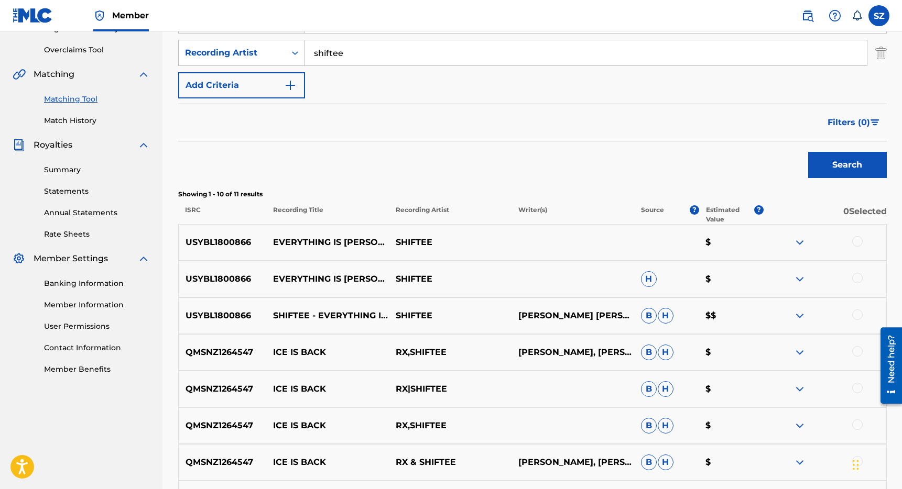
click at [858, 244] on div at bounding box center [857, 241] width 10 height 10
click at [857, 283] on div at bounding box center [824, 279] width 123 height 13
click at [858, 281] on div at bounding box center [857, 278] width 10 height 10
click at [858, 313] on div at bounding box center [857, 315] width 10 height 10
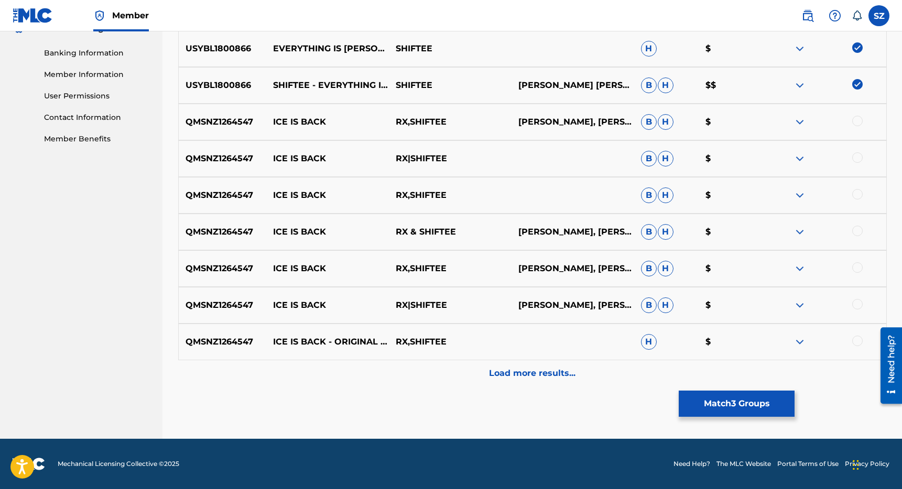
click at [522, 369] on p "Load more results..." at bounding box center [532, 373] width 86 height 13
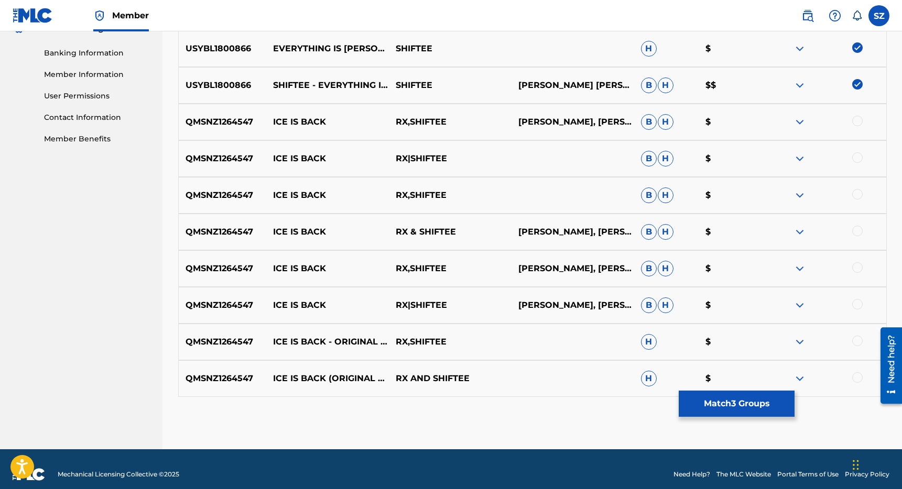
scroll to position [453, 0]
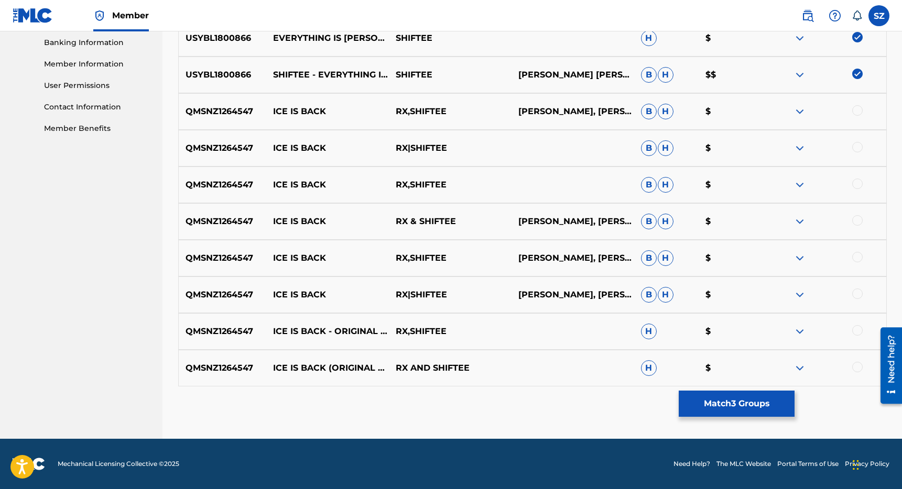
click at [700, 401] on button "Match 3 Groups" at bounding box center [737, 404] width 116 height 26
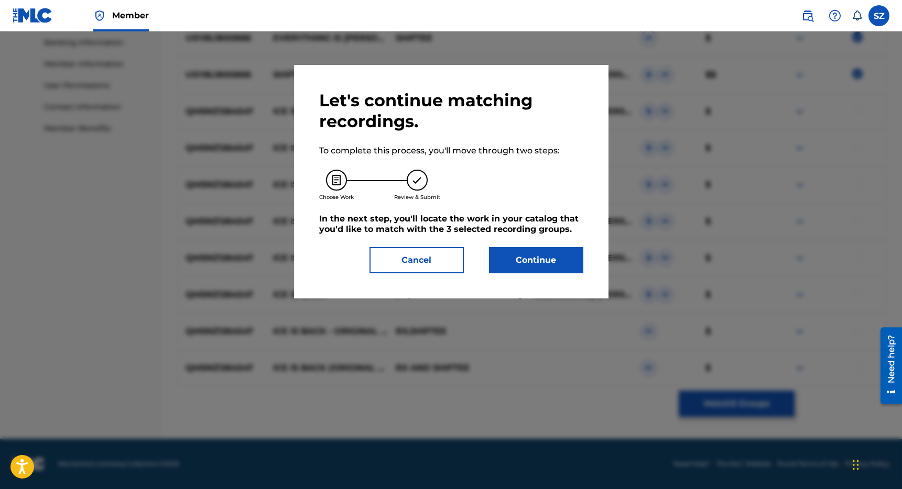
click at [539, 256] on button "Continue" at bounding box center [536, 260] width 94 height 26
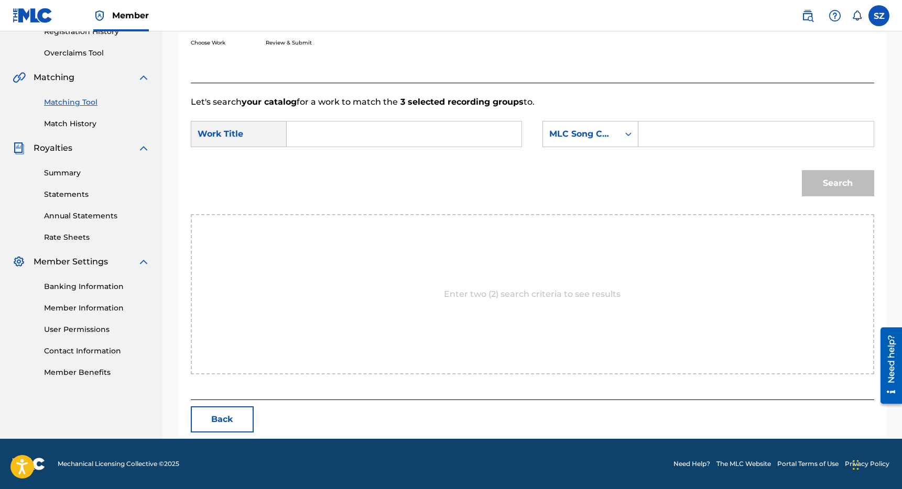
click at [367, 130] on input "Search Form" at bounding box center [404, 134] width 217 height 25
type input "everything is [PERSON_NAME]"
click at [577, 128] on div "MLC Song Code" at bounding box center [580, 134] width 63 height 13
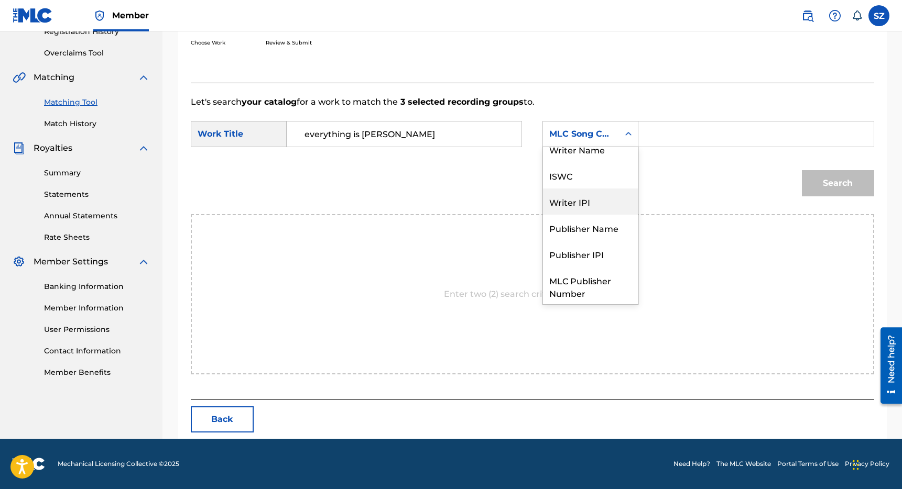
scroll to position [0, 0]
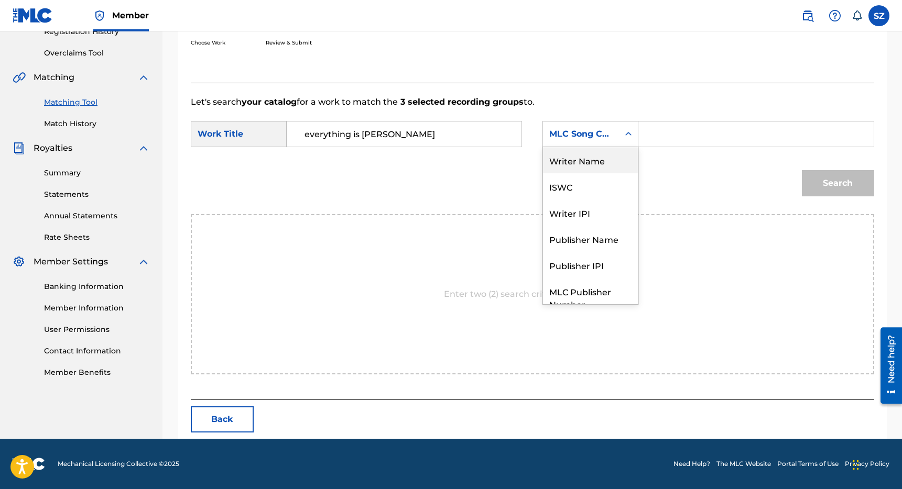
click at [585, 160] on div "Writer Name" at bounding box center [590, 160] width 95 height 26
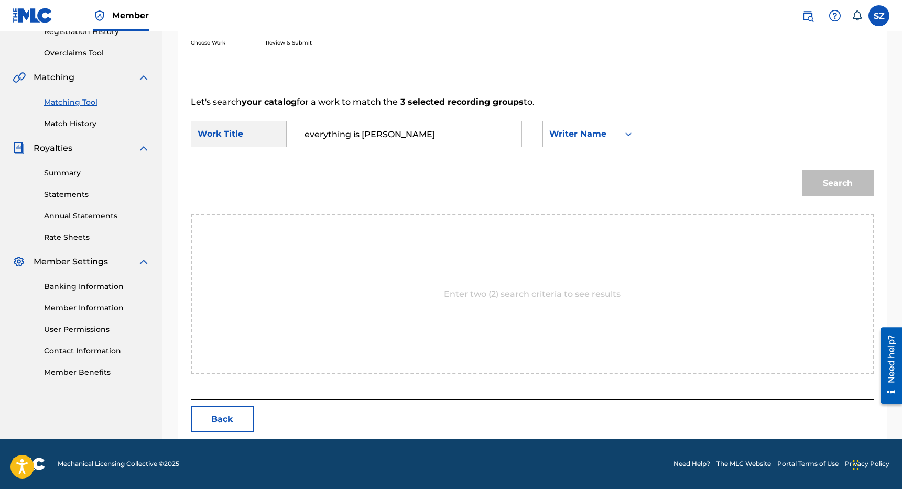
click at [655, 139] on input "Search Form" at bounding box center [755, 134] width 217 height 25
paste input "[PERSON_NAME]"
type input "[PERSON_NAME]"
click at [802, 170] on button "Search" at bounding box center [838, 183] width 72 height 26
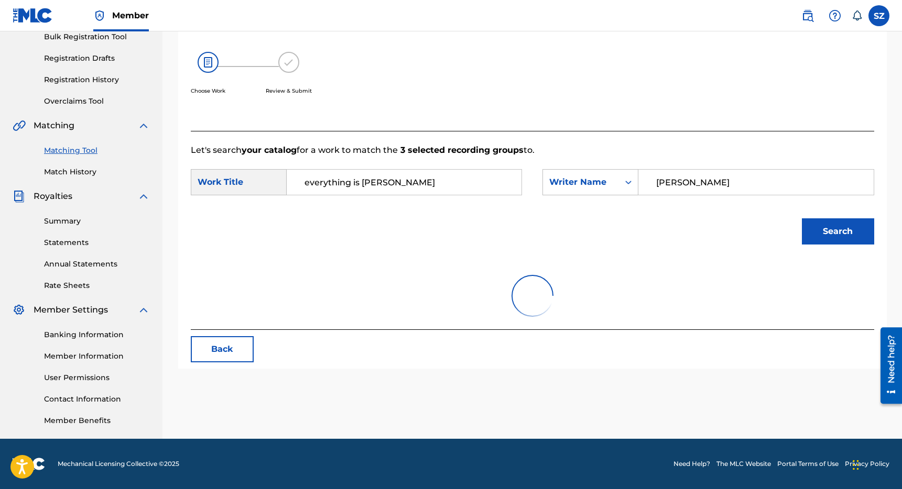
scroll to position [209, 0]
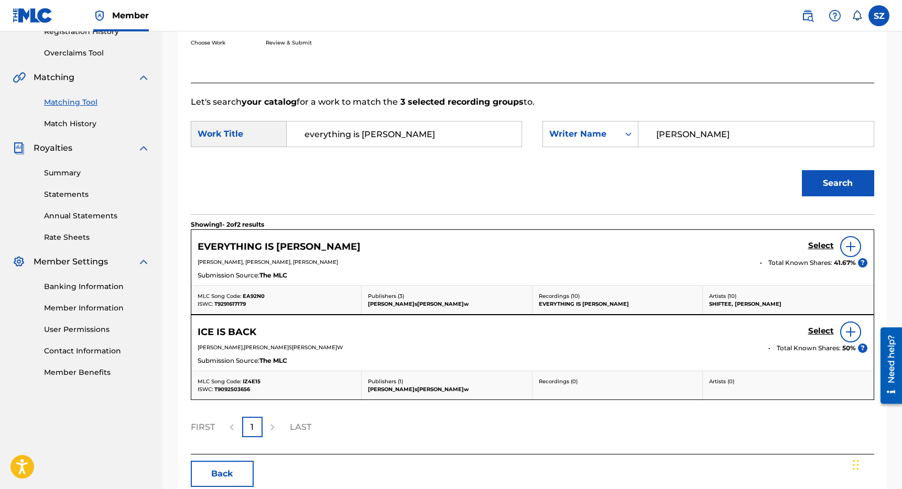
click at [815, 248] on h5 "Select" at bounding box center [821, 246] width 26 height 10
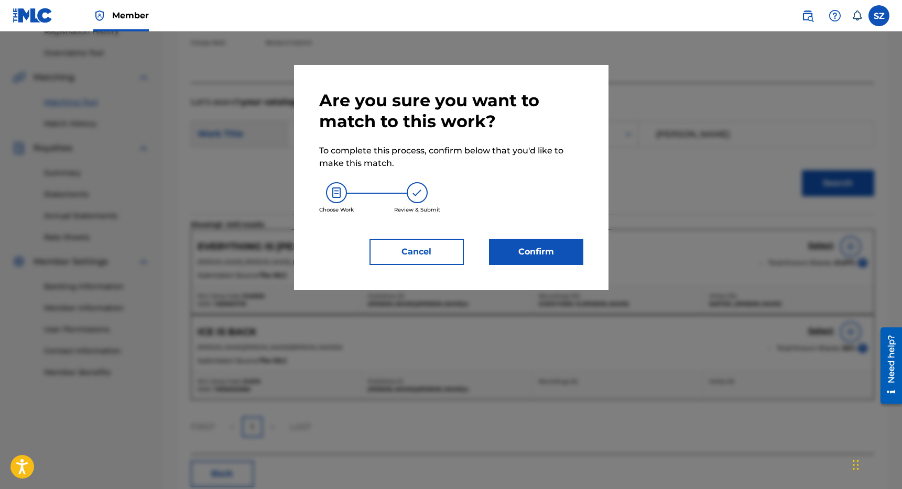
click at [545, 239] on button "Confirm" at bounding box center [536, 252] width 94 height 26
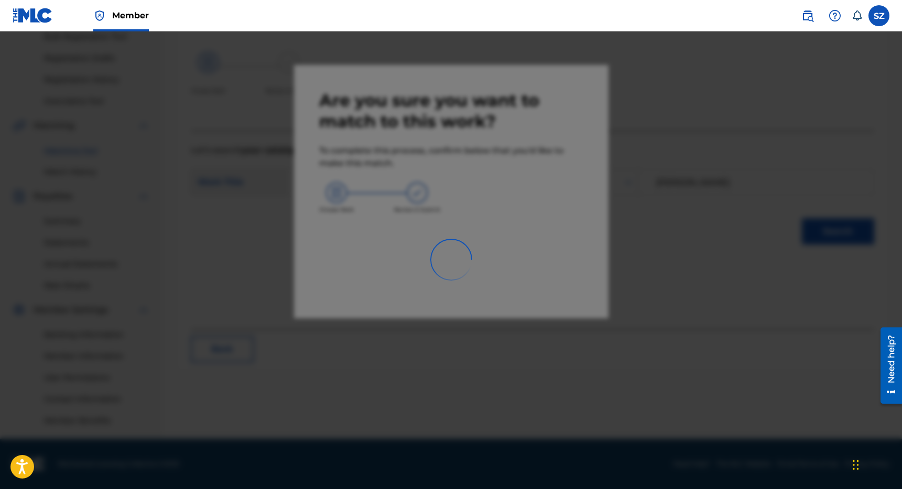
scroll to position [160, 0]
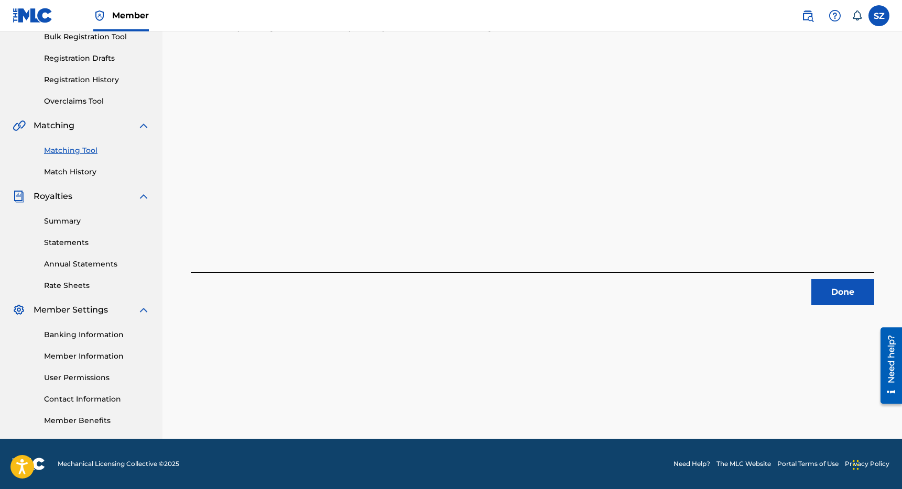
click at [828, 287] on button "Done" at bounding box center [842, 292] width 63 height 26
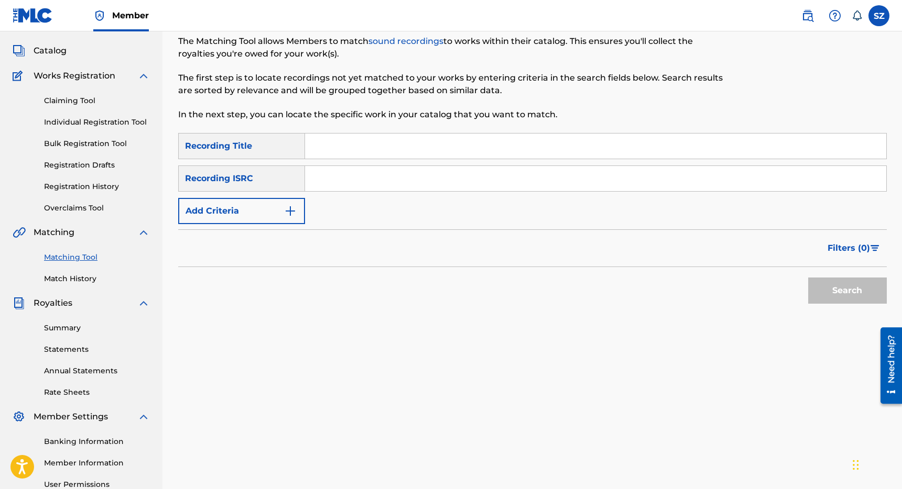
scroll to position [0, 0]
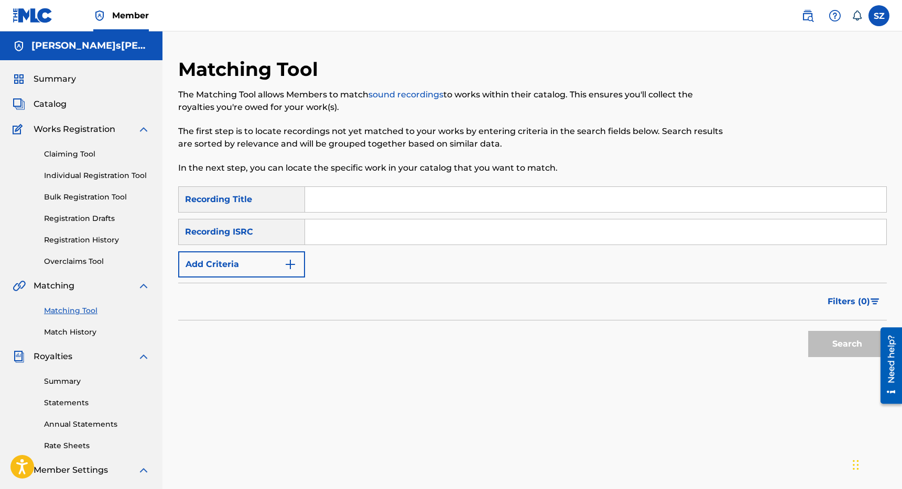
click at [321, 203] on input "Search Form" at bounding box center [595, 199] width 581 height 25
type input "fall back"
click at [240, 271] on button "Add Criteria" at bounding box center [241, 265] width 127 height 26
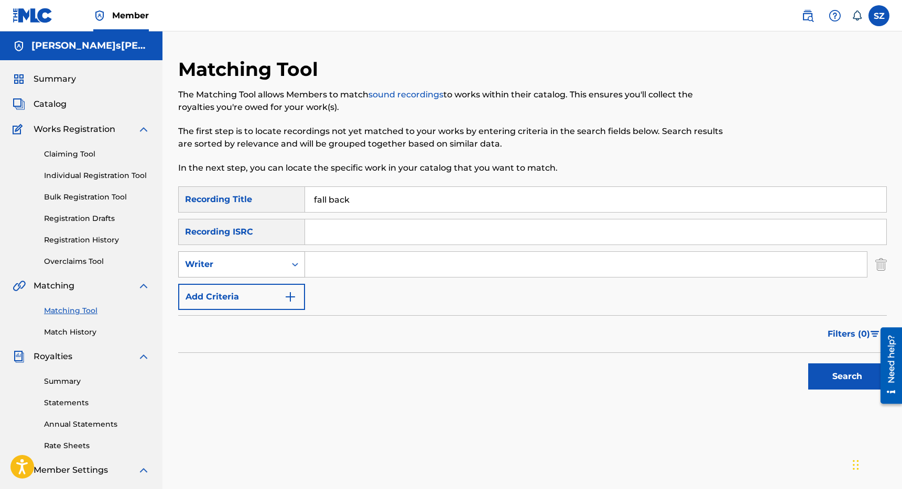
click at [281, 266] on div "Writer" at bounding box center [232, 265] width 107 height 20
click at [264, 285] on div "Recording Artist" at bounding box center [242, 291] width 126 height 26
click at [323, 264] on input "Search Form" at bounding box center [586, 264] width 562 height 25
click at [808, 364] on button "Search" at bounding box center [847, 377] width 79 height 26
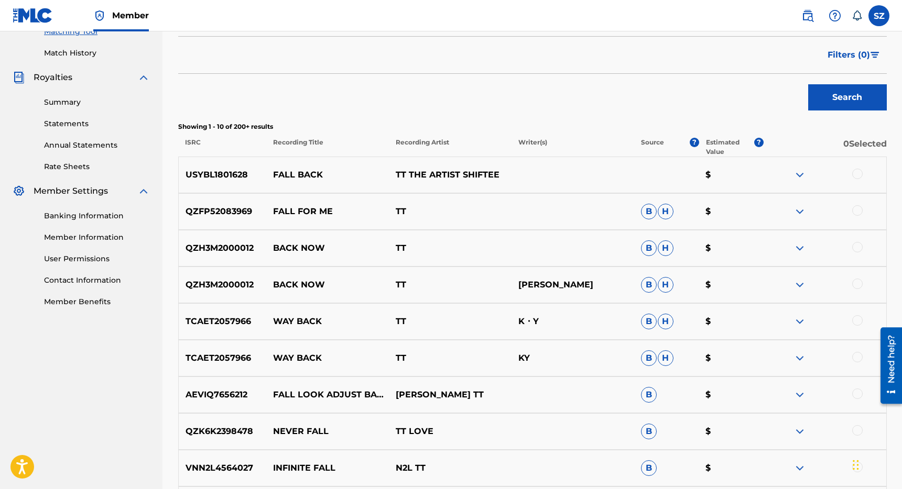
scroll to position [310, 0]
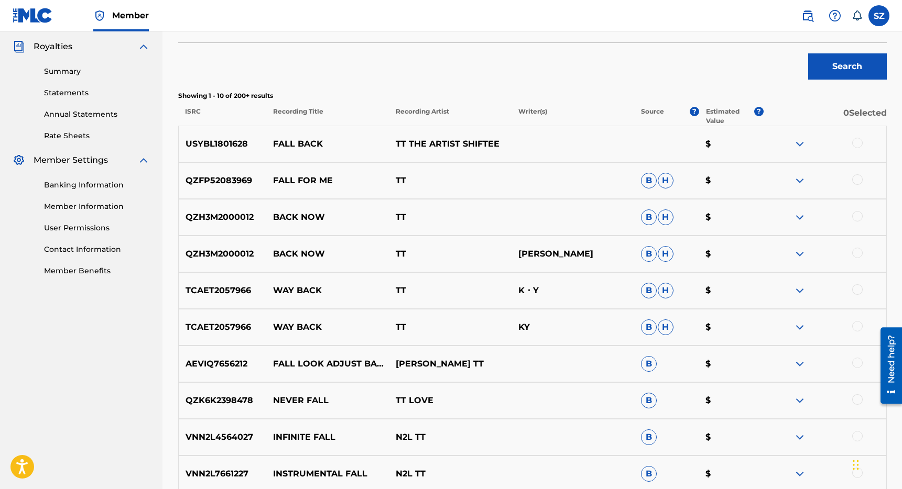
click at [861, 145] on div at bounding box center [857, 143] width 10 height 10
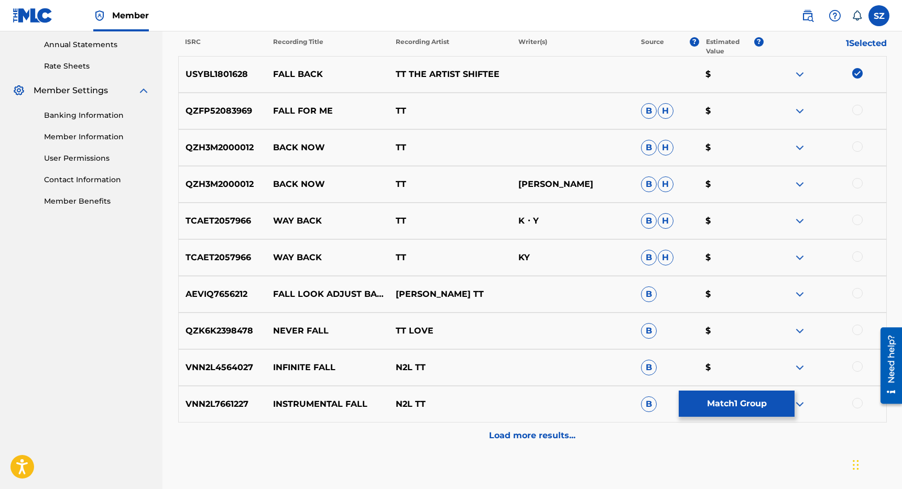
scroll to position [383, 0]
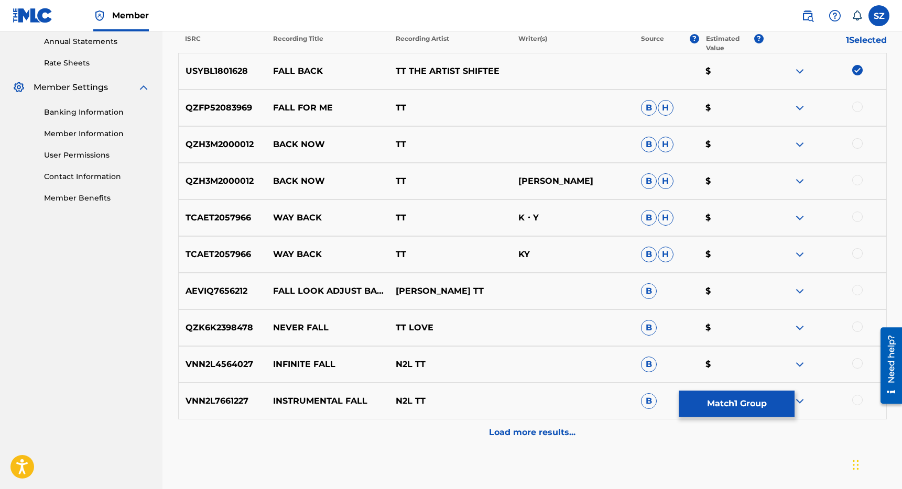
click at [526, 442] on div "Load more results..." at bounding box center [532, 433] width 708 height 26
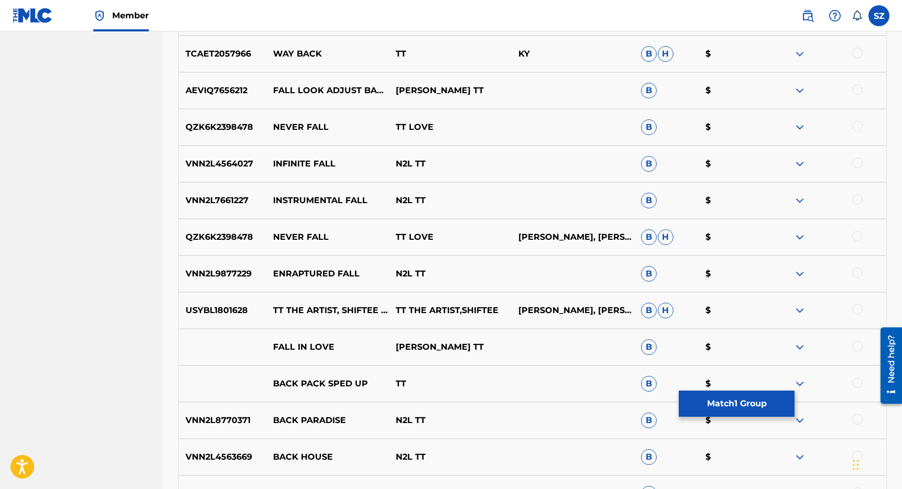
scroll to position [586, 0]
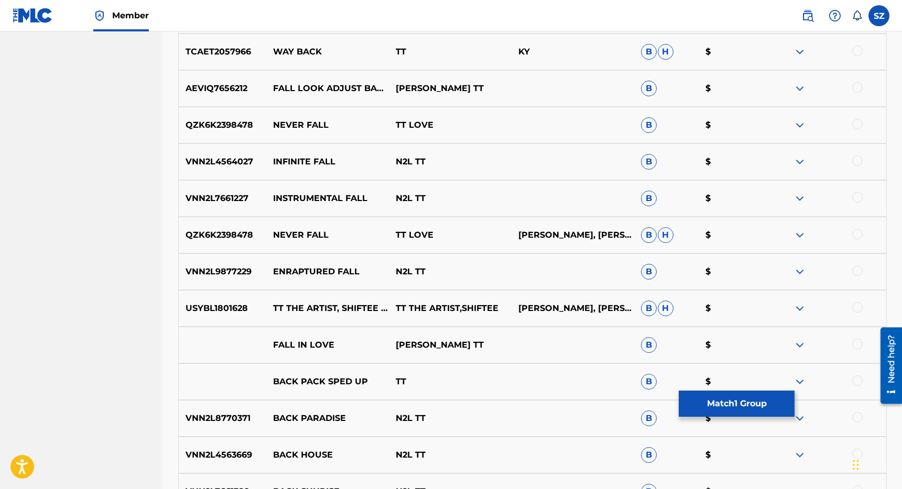
click at [858, 308] on div at bounding box center [857, 307] width 10 height 10
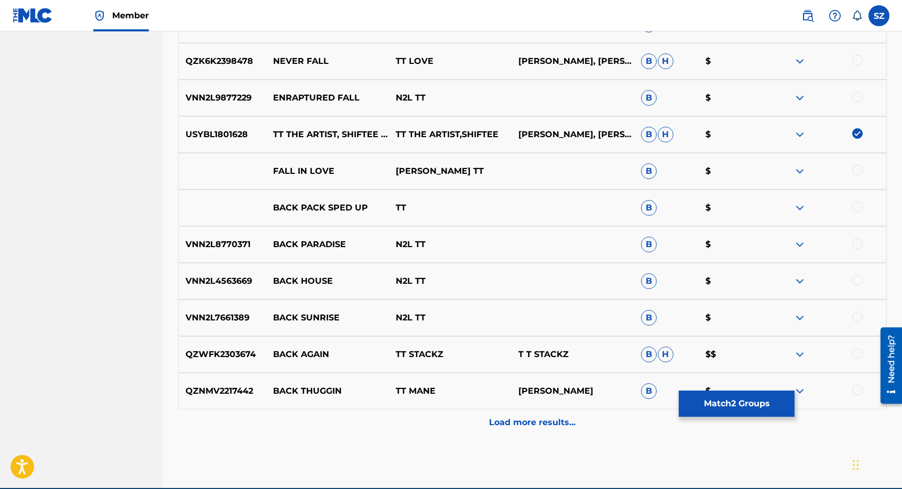
click at [528, 417] on p "Load more results..." at bounding box center [532, 423] width 86 height 13
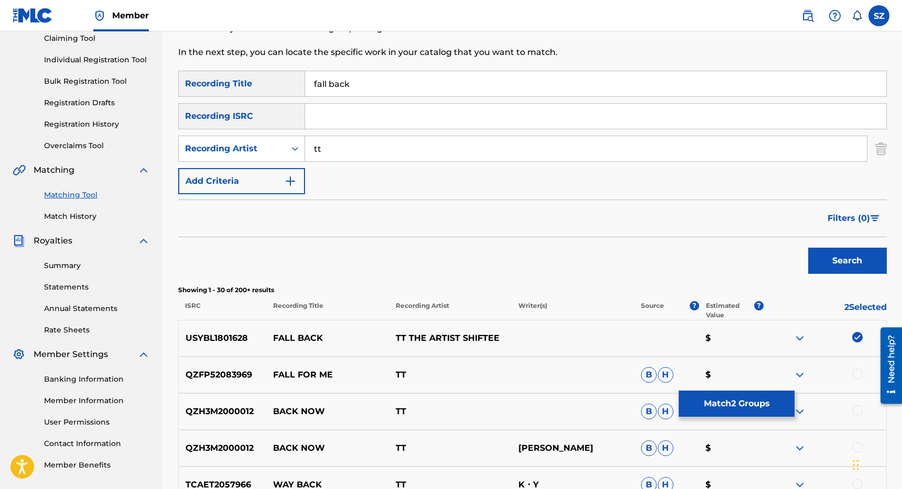
scroll to position [0, 0]
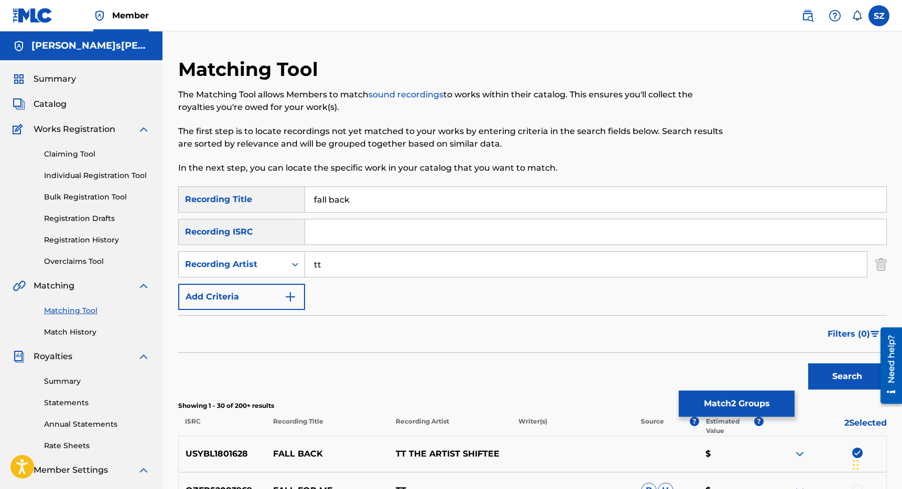
click at [341, 268] on input "tt" at bounding box center [586, 264] width 562 height 25
click at [808, 364] on button "Search" at bounding box center [847, 377] width 79 height 26
drag, startPoint x: 370, startPoint y: 271, endPoint x: 303, endPoint y: 262, distance: 67.7
click at [303, 262] on div "SearchWithCriteriaf37f69bd-72d1-47cd-9ad9-efc78bbe6e8b Recording Artist tt the …" at bounding box center [532, 265] width 708 height 26
type input "shiftee"
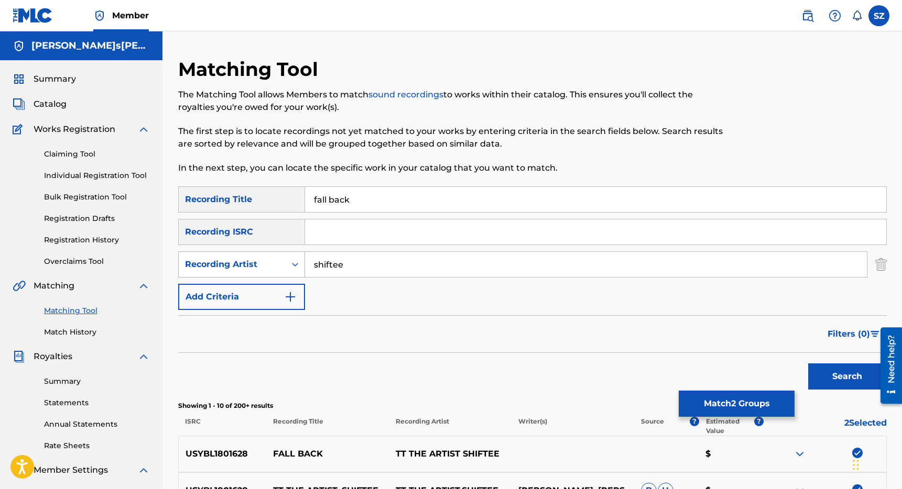
click at [808, 364] on button "Search" at bounding box center [847, 377] width 79 height 26
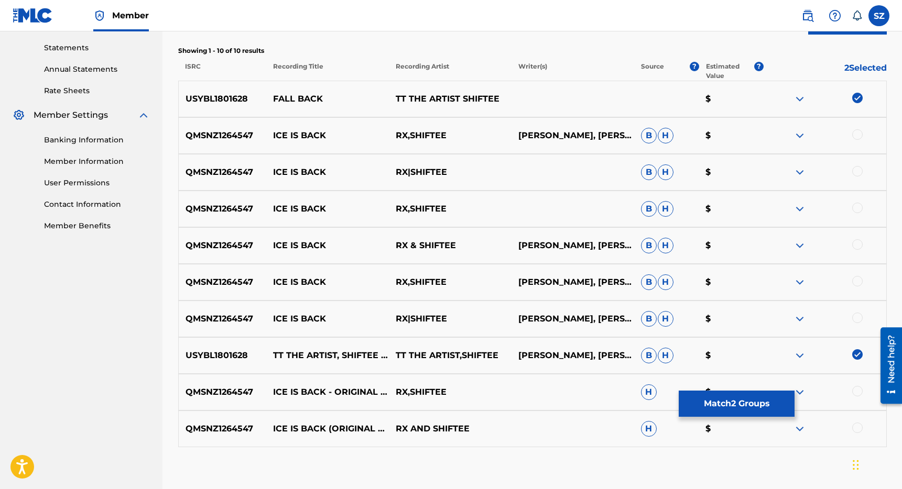
scroll to position [387, 0]
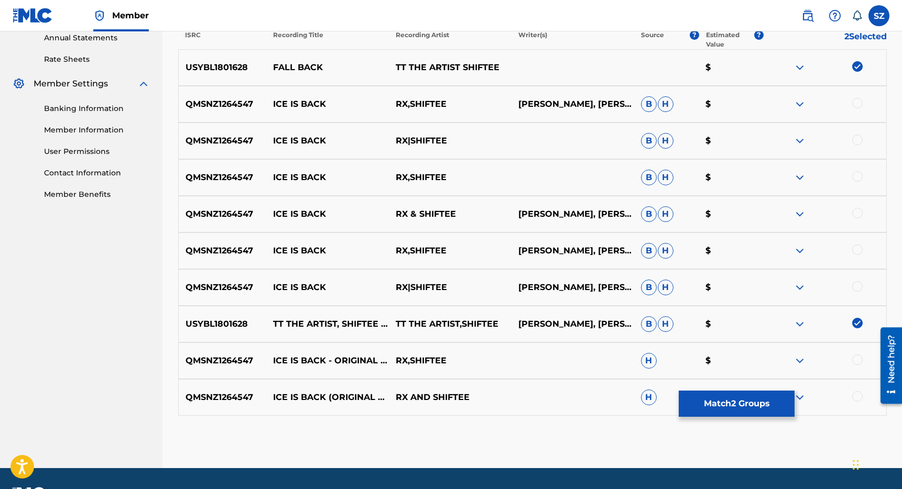
click at [731, 405] on button "Match 2 Groups" at bounding box center [737, 404] width 116 height 26
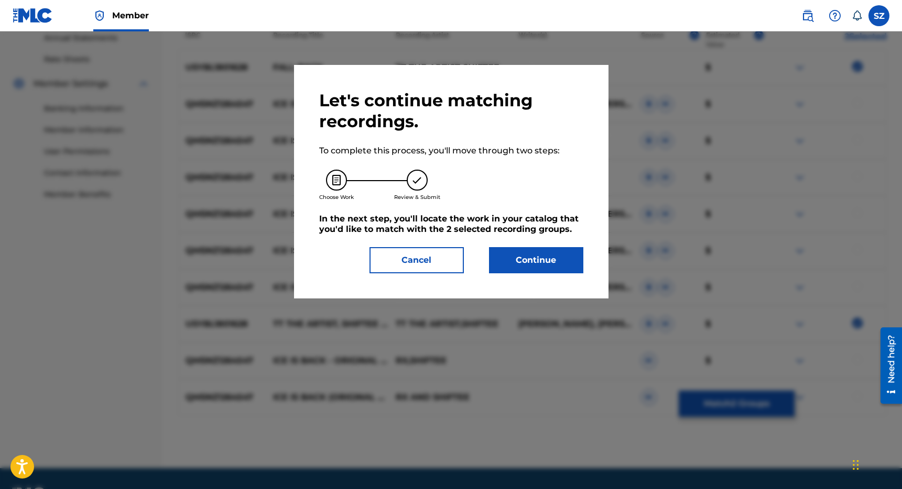
click at [531, 268] on button "Continue" at bounding box center [536, 260] width 94 height 26
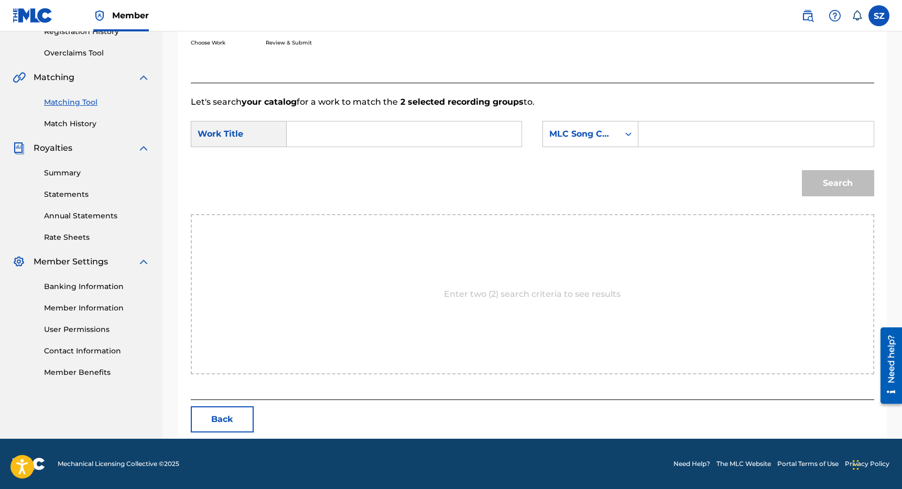
click at [342, 133] on input "Search Form" at bounding box center [404, 134] width 217 height 25
type input "fall back"
click at [591, 130] on div "MLC Song Code" at bounding box center [580, 134] width 63 height 13
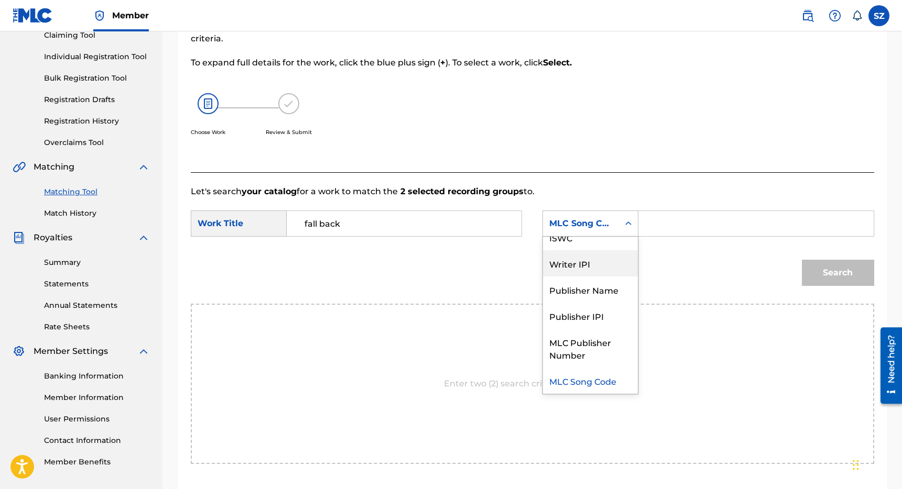
scroll to position [0, 0]
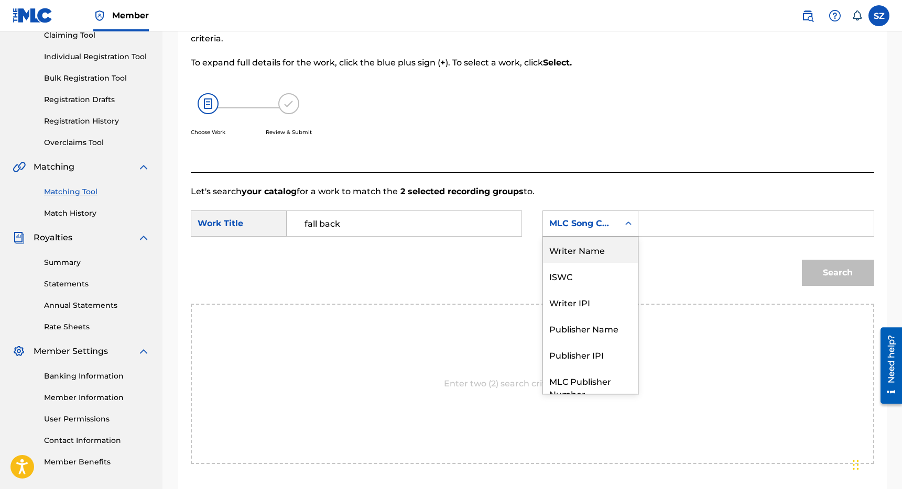
click at [602, 253] on div "Writer Name" at bounding box center [590, 250] width 95 height 26
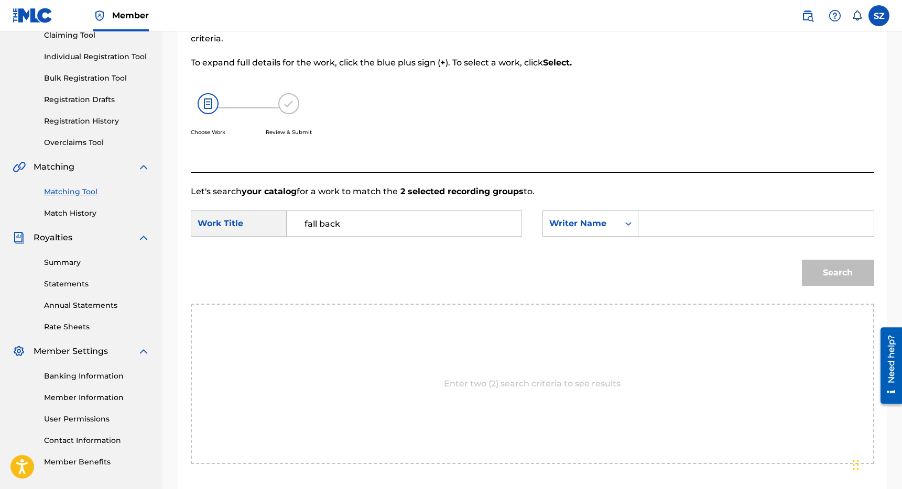
click at [676, 225] on input "Search Form" at bounding box center [755, 223] width 217 height 25
type input "[PERSON_NAME]"
click at [802, 260] on button "Search" at bounding box center [838, 273] width 72 height 26
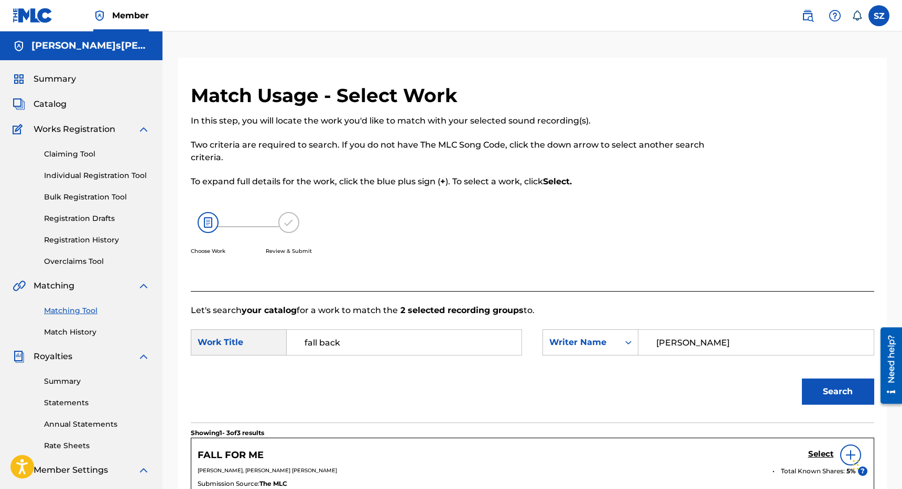
click at [75, 309] on link "Matching Tool" at bounding box center [97, 310] width 106 height 11
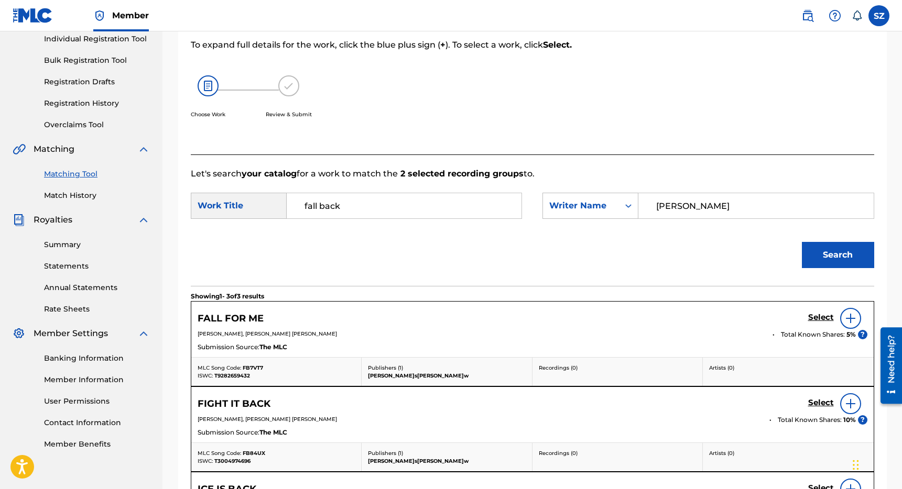
scroll to position [348, 0]
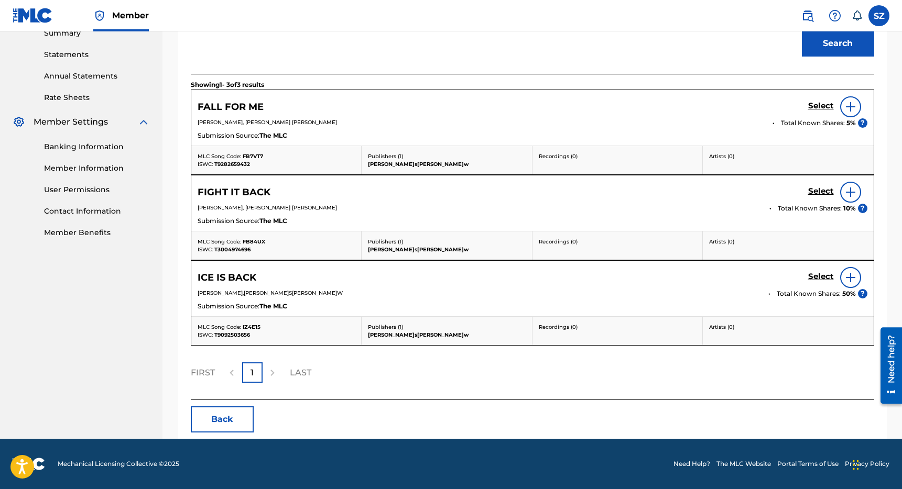
click at [223, 410] on button "Back" at bounding box center [222, 420] width 63 height 26
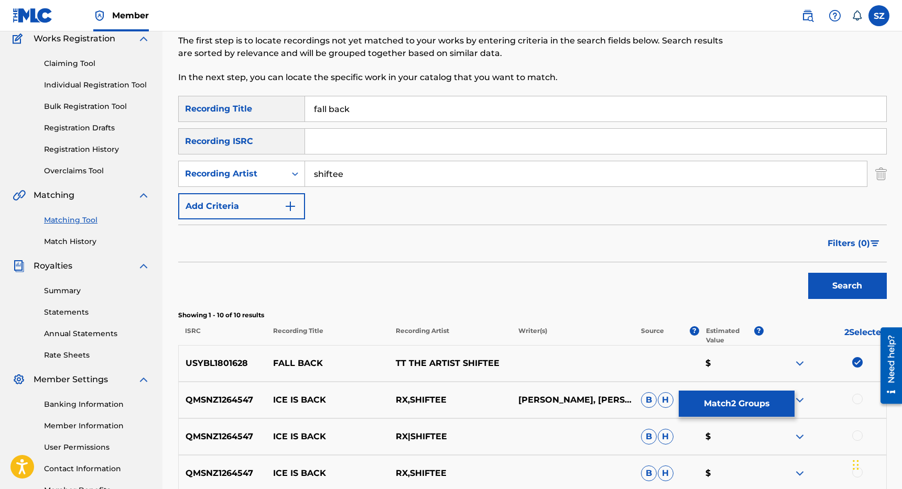
scroll to position [0, 0]
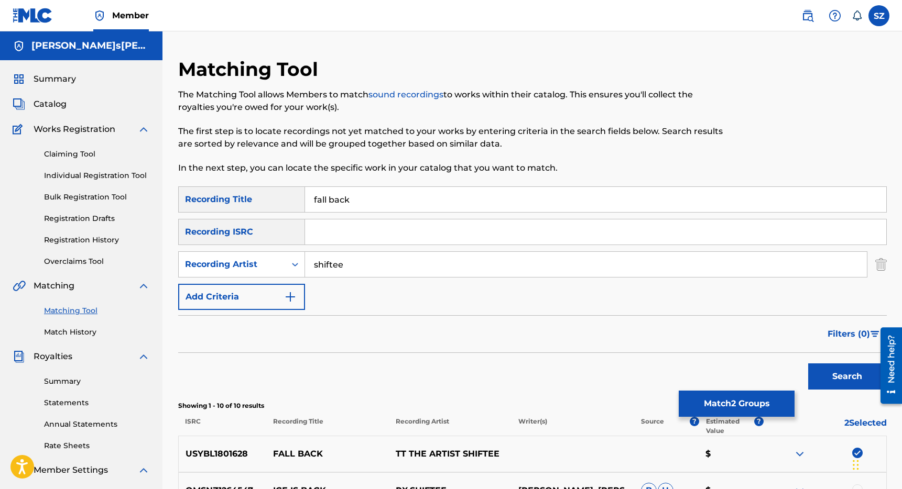
drag, startPoint x: 377, startPoint y: 204, endPoint x: 291, endPoint y: 204, distance: 85.9
click at [291, 204] on div "SearchWithCriteriaeaf74fd2-9137-4e23-9edc-013c569be2dd Recording Title fall back" at bounding box center [532, 200] width 708 height 26
type input "Fall For Me"
drag, startPoint x: 354, startPoint y: 269, endPoint x: 296, endPoint y: 268, distance: 58.7
click at [296, 268] on div "SearchWithCriteriaf37f69bd-72d1-47cd-9ad9-efc78bbe6e8b Recording Artist shiftee" at bounding box center [532, 265] width 708 height 26
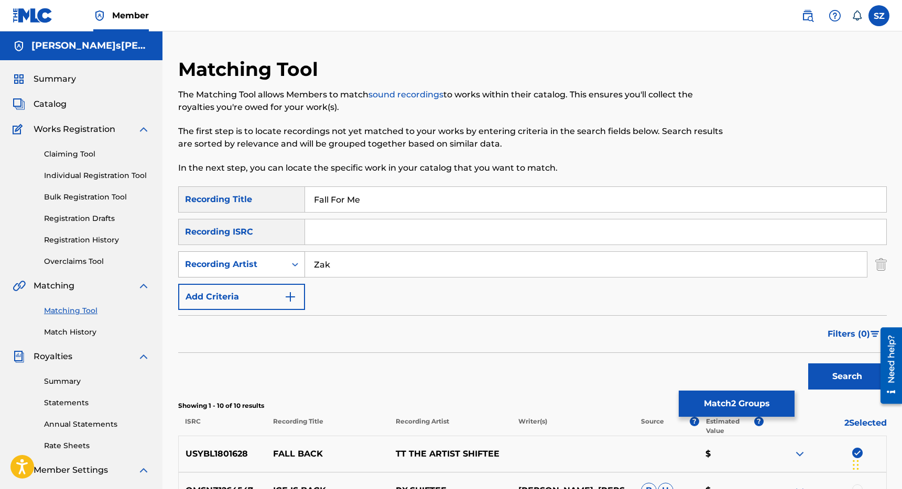
click at [808, 364] on button "Search" at bounding box center [847, 377] width 79 height 26
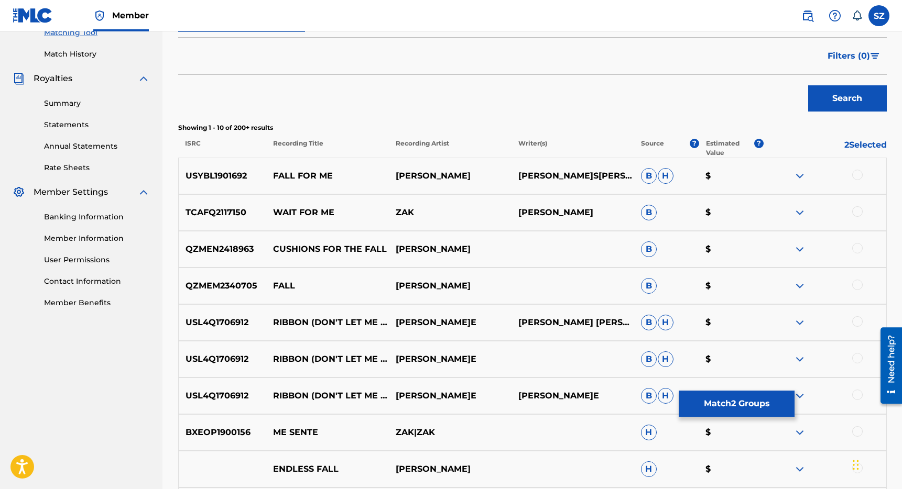
scroll to position [281, 0]
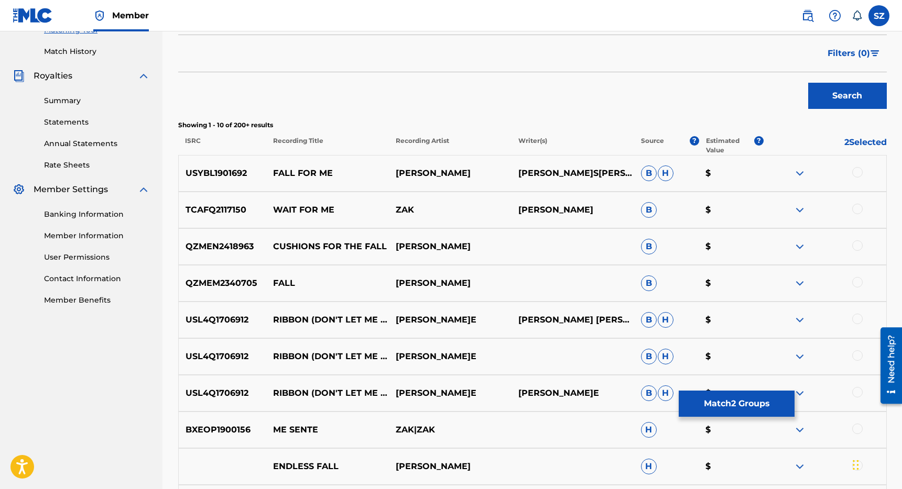
click at [859, 172] on div at bounding box center [857, 172] width 10 height 10
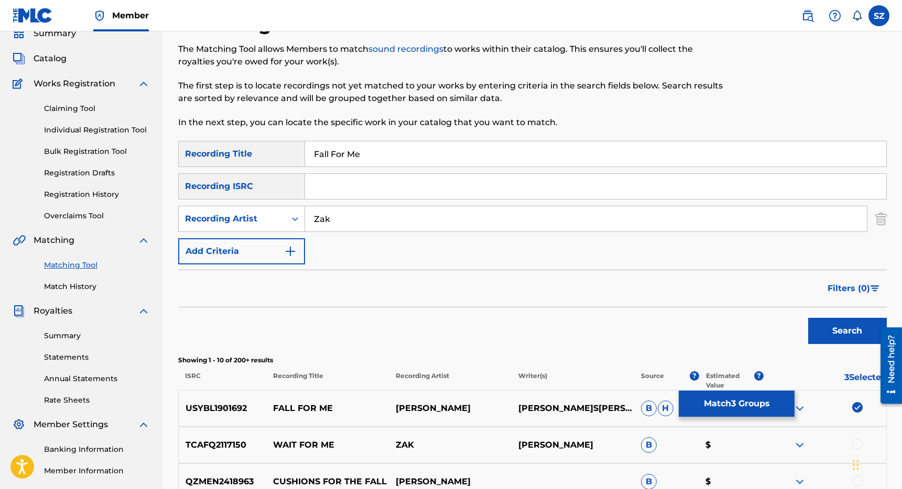
scroll to position [0, 0]
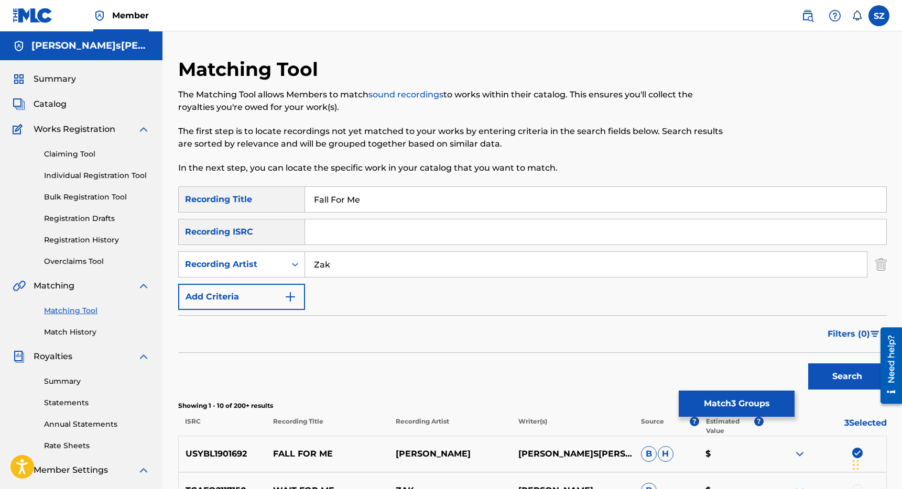
click at [357, 268] on input "Zak" at bounding box center [586, 264] width 562 height 25
type input "[PERSON_NAME]"
click at [808, 364] on button "Search" at bounding box center [847, 377] width 79 height 26
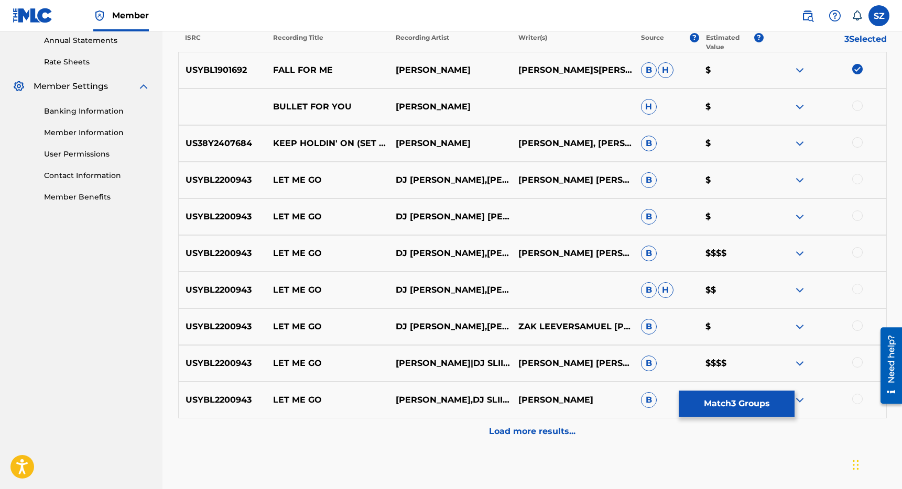
scroll to position [388, 0]
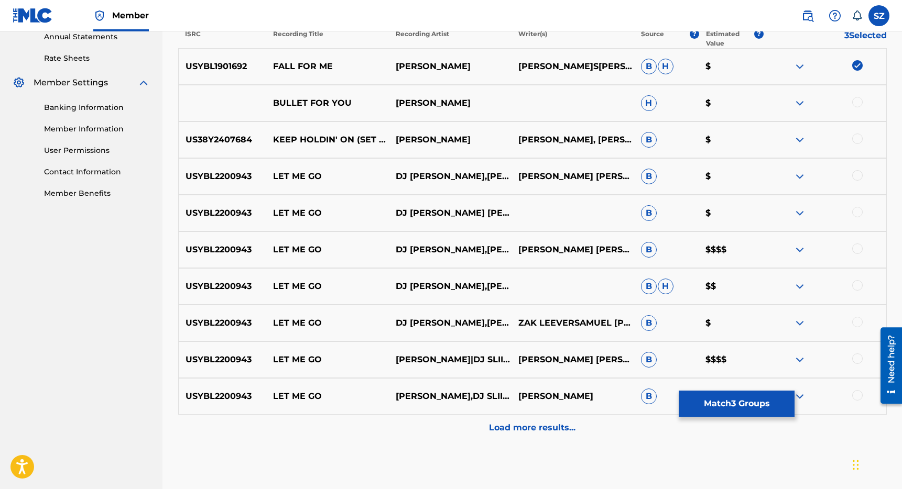
click at [526, 427] on p "Load more results..." at bounding box center [532, 428] width 86 height 13
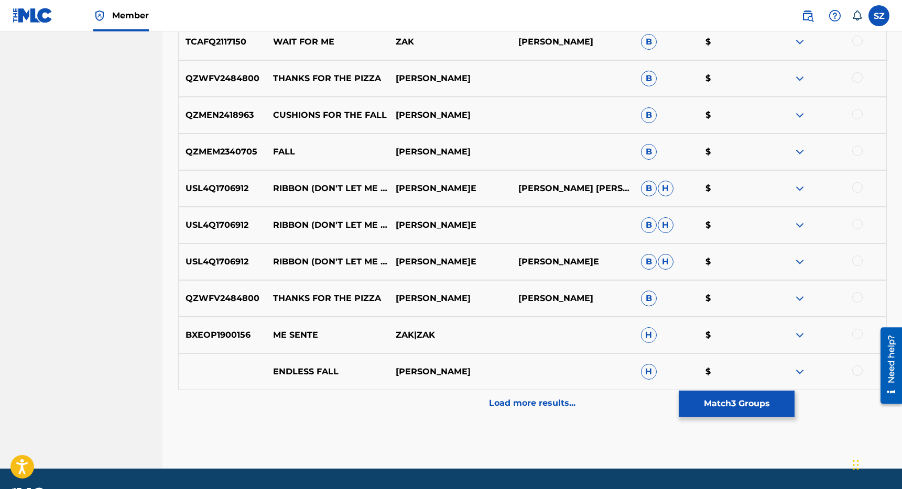
scroll to position [782, 0]
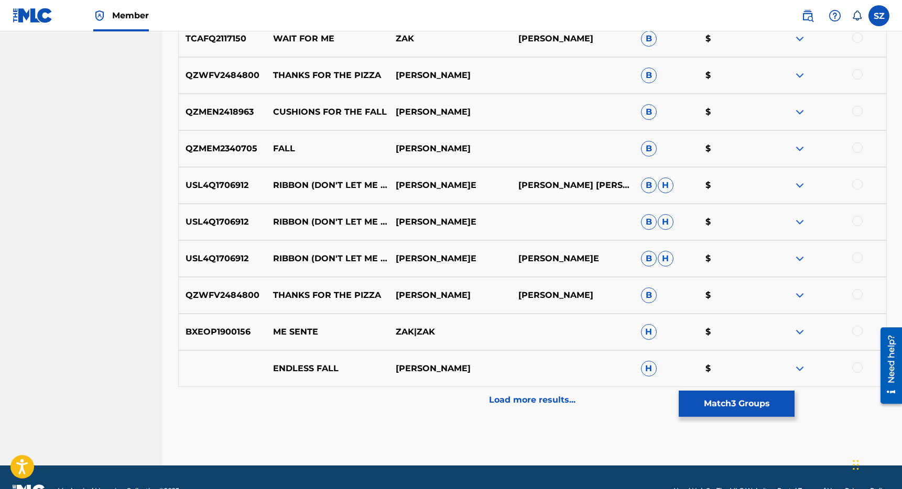
click at [741, 409] on button "Match 3 Groups" at bounding box center [737, 404] width 116 height 26
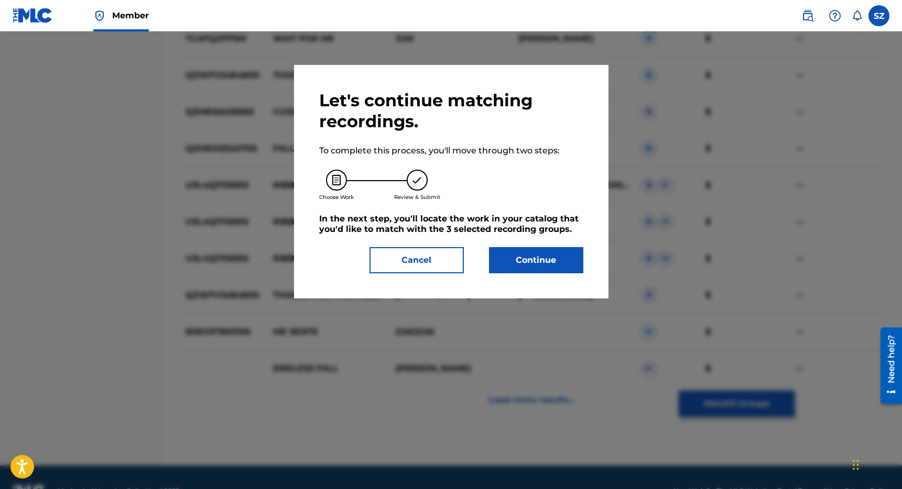
click at [539, 254] on button "Continue" at bounding box center [536, 260] width 94 height 26
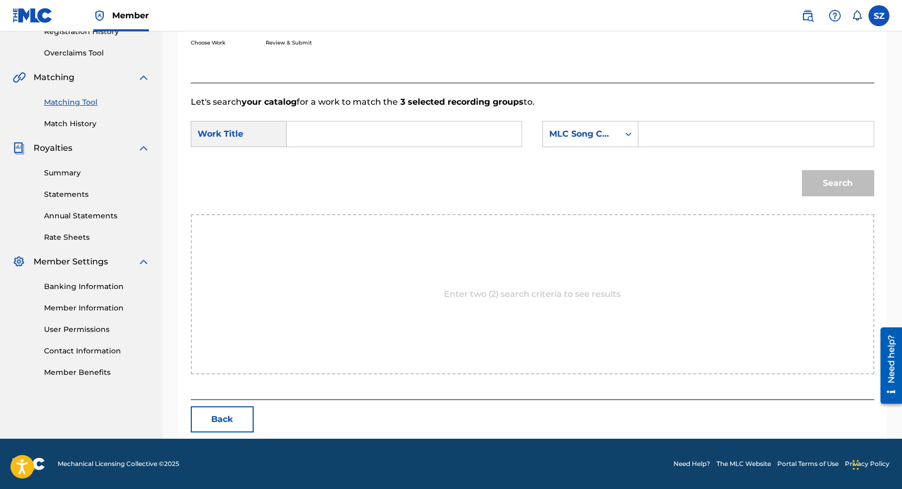
scroll to position [209, 0]
click at [376, 133] on input "Search Form" at bounding box center [404, 134] width 217 height 25
type input "fall for me"
click at [581, 134] on div "MLC Song Code" at bounding box center [580, 134] width 63 height 13
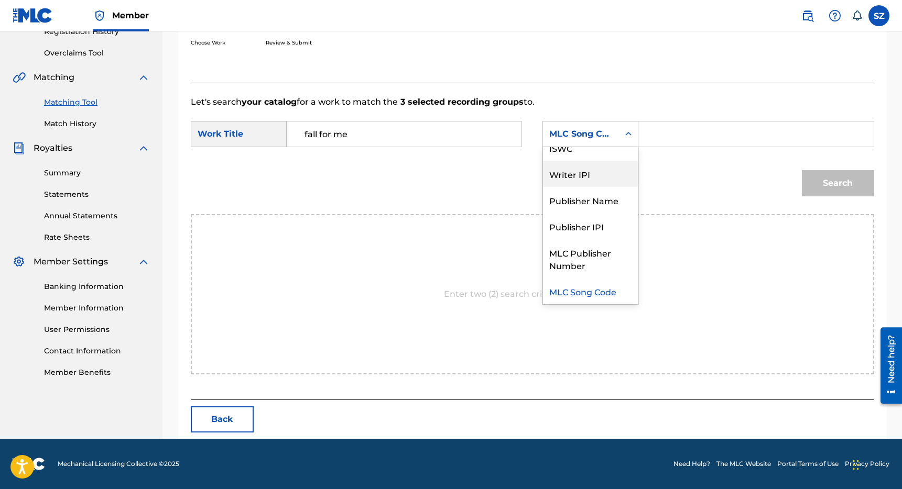
scroll to position [0, 0]
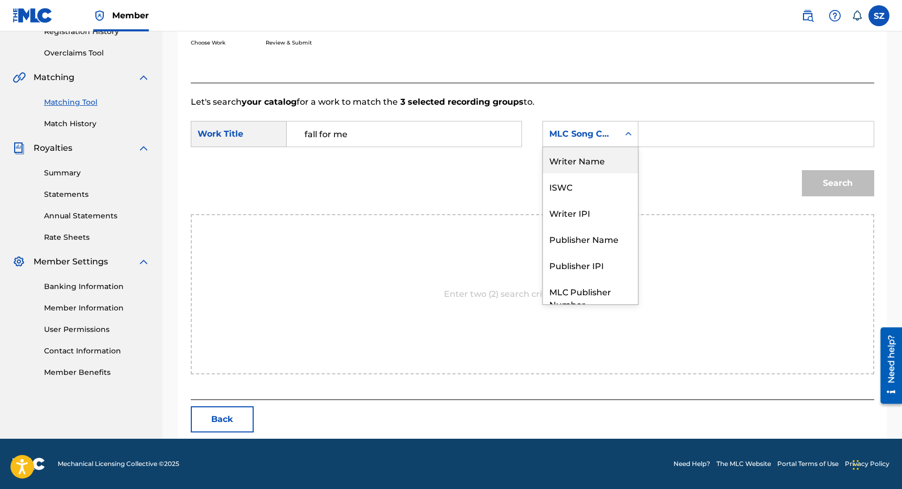
click at [591, 169] on div "Writer Name" at bounding box center [590, 160] width 95 height 26
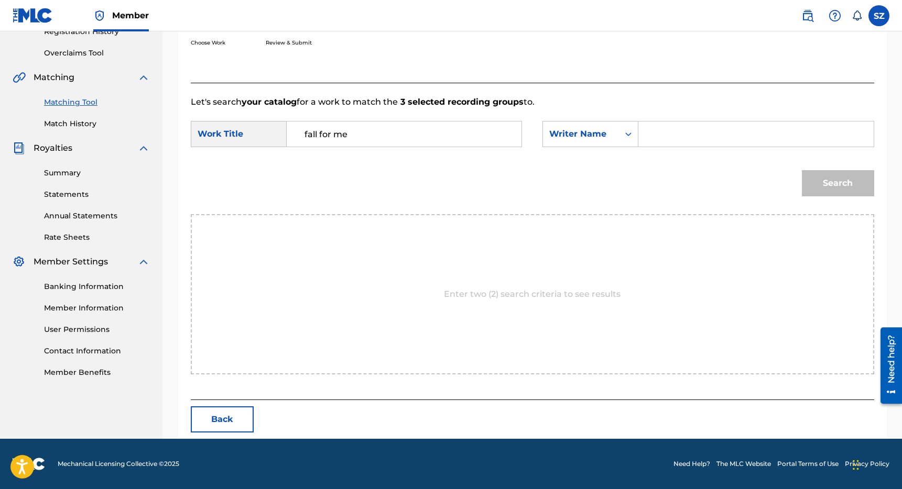
click at [668, 136] on input "Search Form" at bounding box center [755, 134] width 217 height 25
paste input "[PERSON_NAME]"
type input "[PERSON_NAME]"
click at [802, 170] on button "Search" at bounding box center [838, 183] width 72 height 26
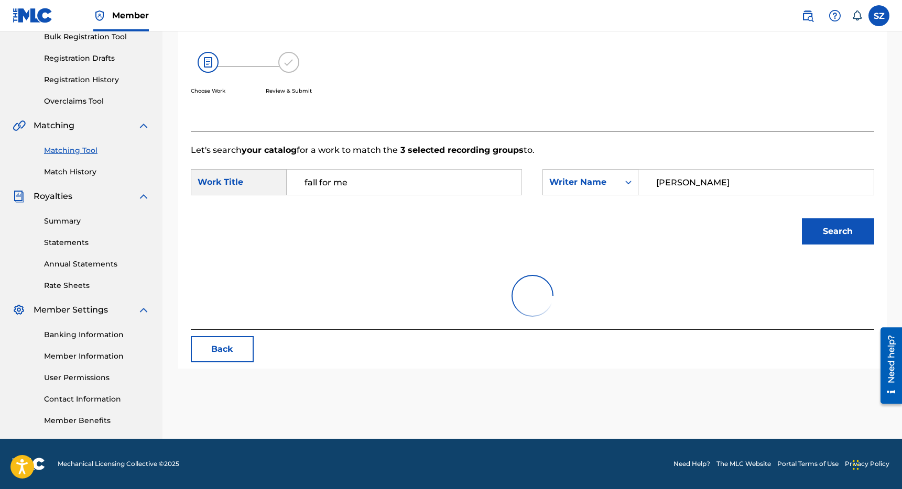
scroll to position [209, 0]
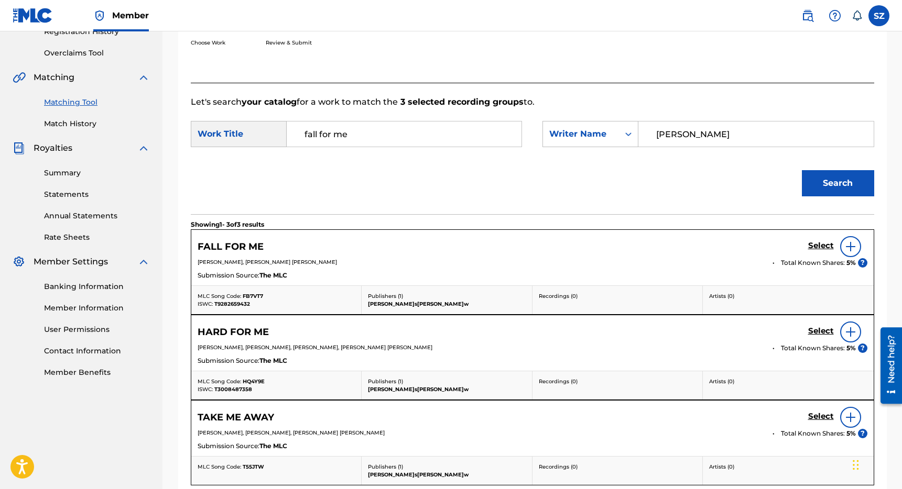
click at [815, 243] on h5 "Select" at bounding box center [821, 246] width 26 height 10
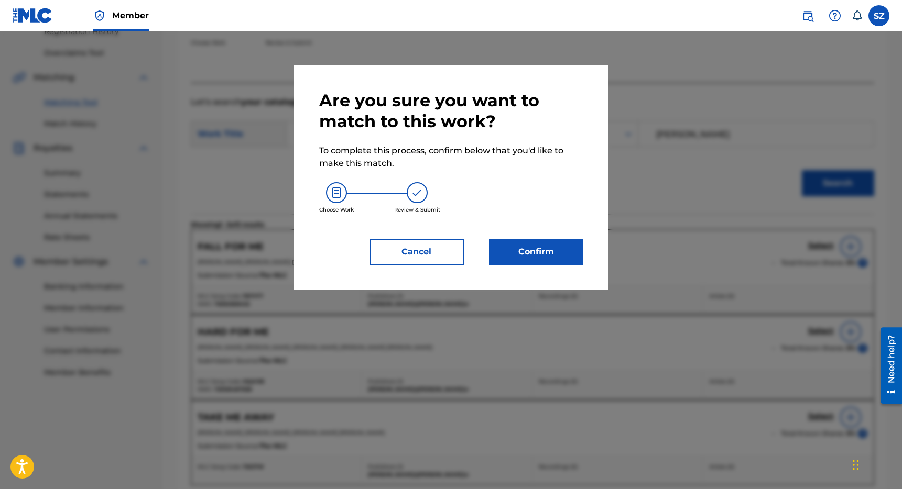
click at [549, 250] on button "Confirm" at bounding box center [536, 252] width 94 height 26
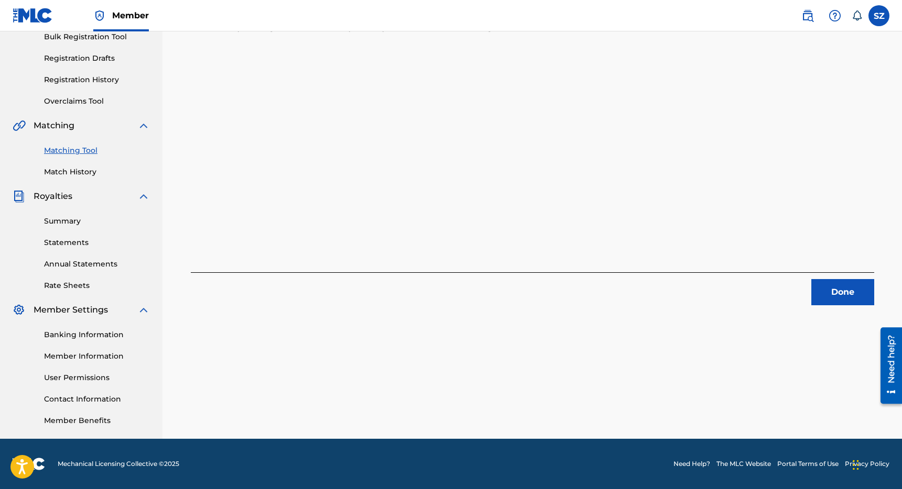
click at [840, 298] on button "Done" at bounding box center [842, 292] width 63 height 26
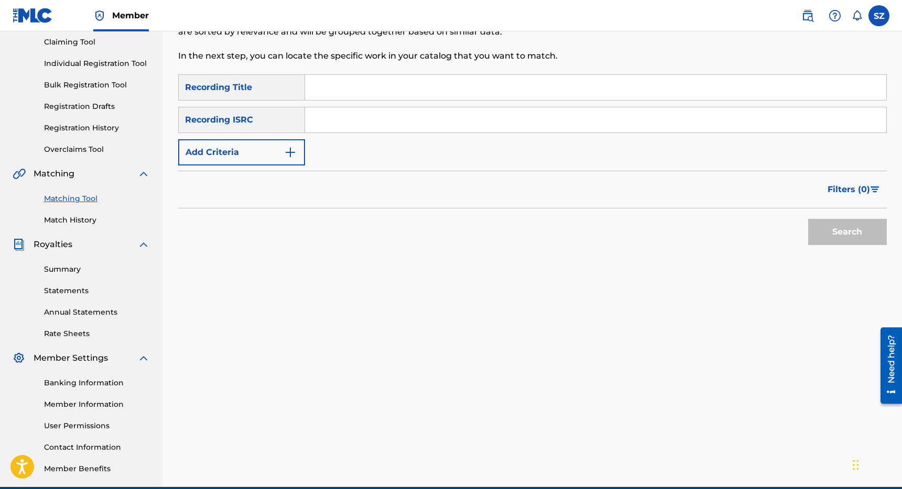
scroll to position [53, 0]
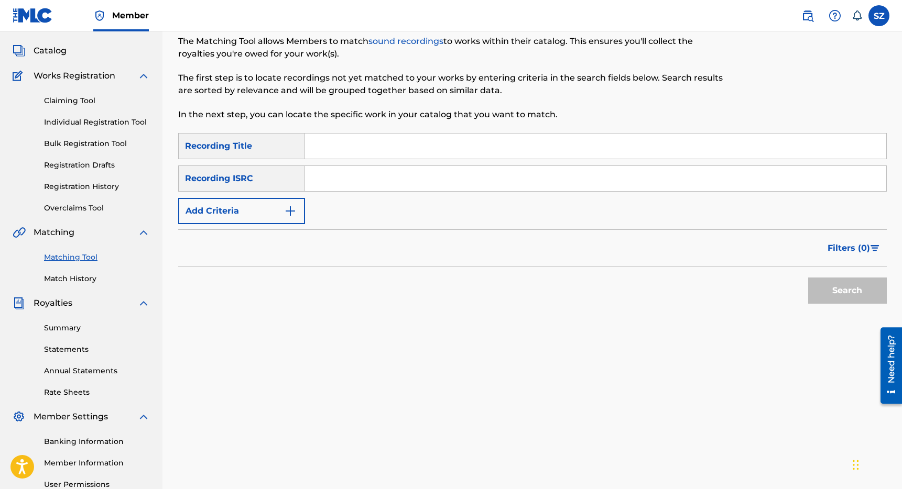
click at [353, 142] on input "Search Form" at bounding box center [595, 146] width 581 height 25
type input "Feel Brand New"
click at [284, 216] on img "Search Form" at bounding box center [290, 211] width 13 height 13
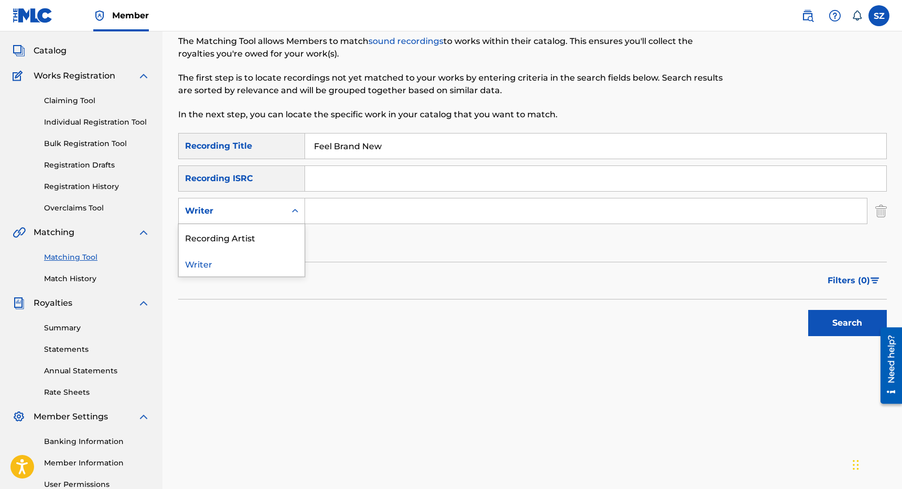
click at [251, 214] on div "Writer" at bounding box center [232, 211] width 94 height 13
click at [244, 245] on div "Recording Artist" at bounding box center [242, 237] width 126 height 26
click at [330, 213] on input "Search Form" at bounding box center [586, 211] width 562 height 25
type input "Mirei"
click at [808, 310] on button "Search" at bounding box center [847, 323] width 79 height 26
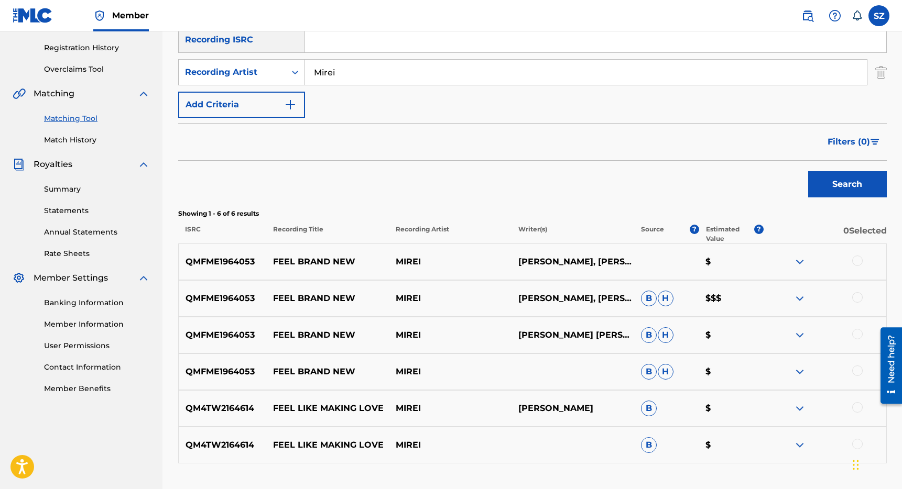
scroll to position [207, 0]
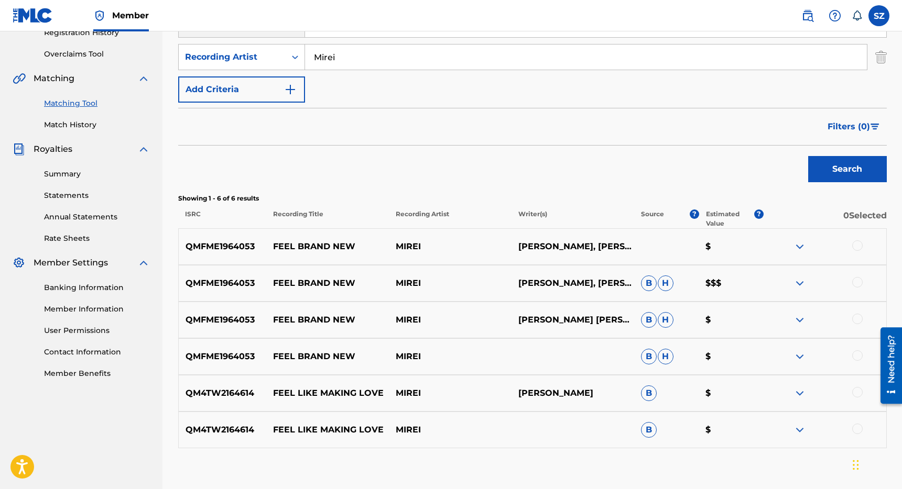
click at [861, 243] on div at bounding box center [857, 246] width 10 height 10
click at [861, 287] on div at bounding box center [824, 283] width 123 height 13
click at [857, 321] on div at bounding box center [857, 319] width 10 height 10
click at [858, 283] on div at bounding box center [857, 282] width 10 height 10
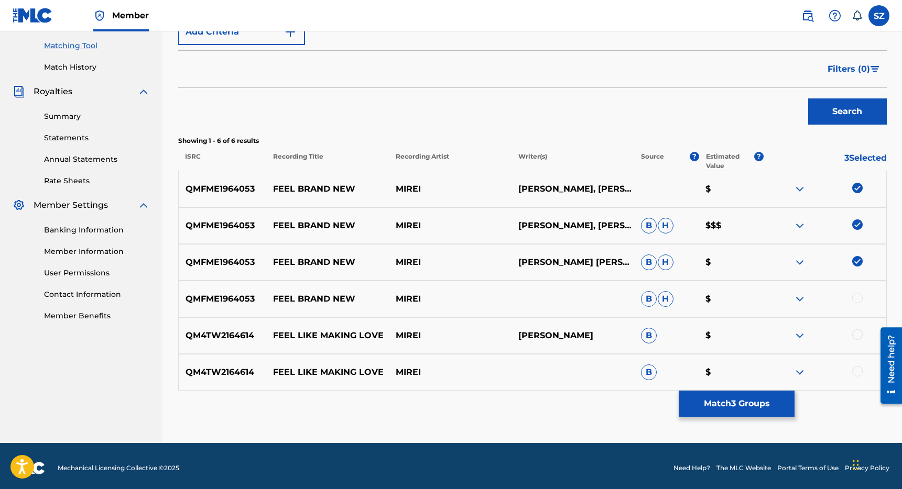
scroll to position [269, 0]
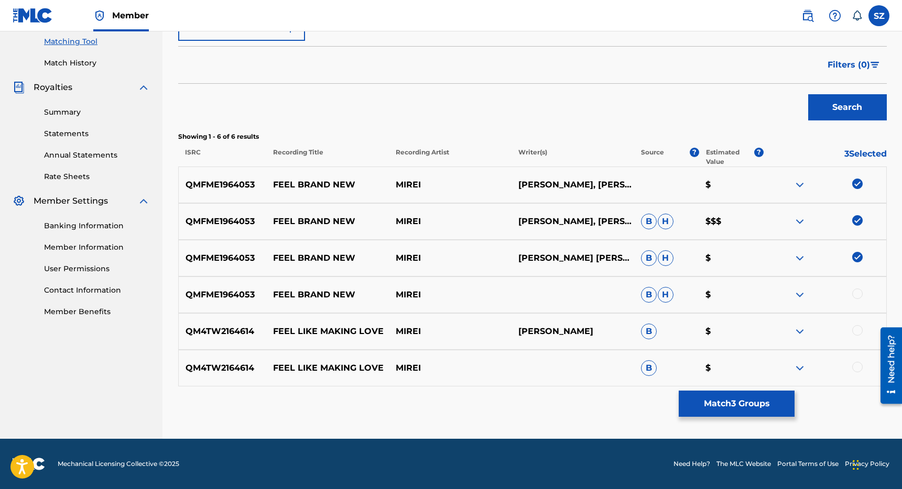
click at [860, 297] on div at bounding box center [857, 294] width 10 height 10
click at [731, 408] on button "Match 4 Groups" at bounding box center [737, 404] width 116 height 26
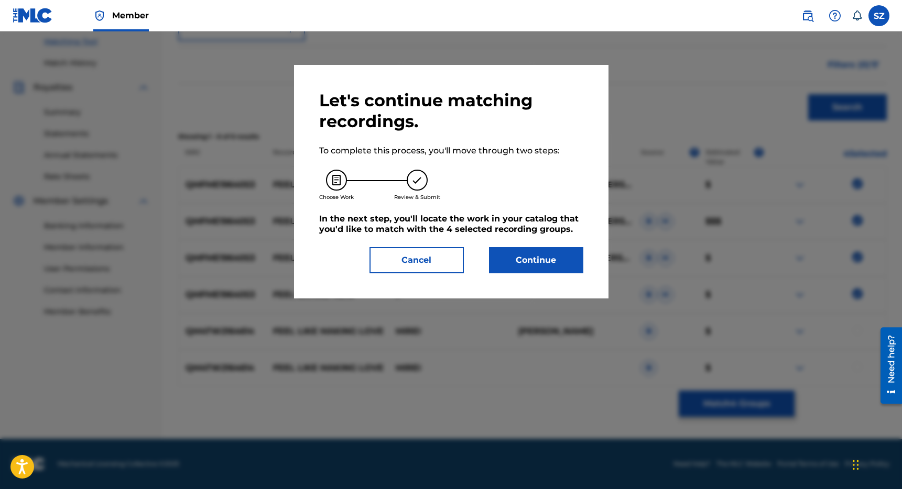
click at [536, 272] on button "Continue" at bounding box center [536, 260] width 94 height 26
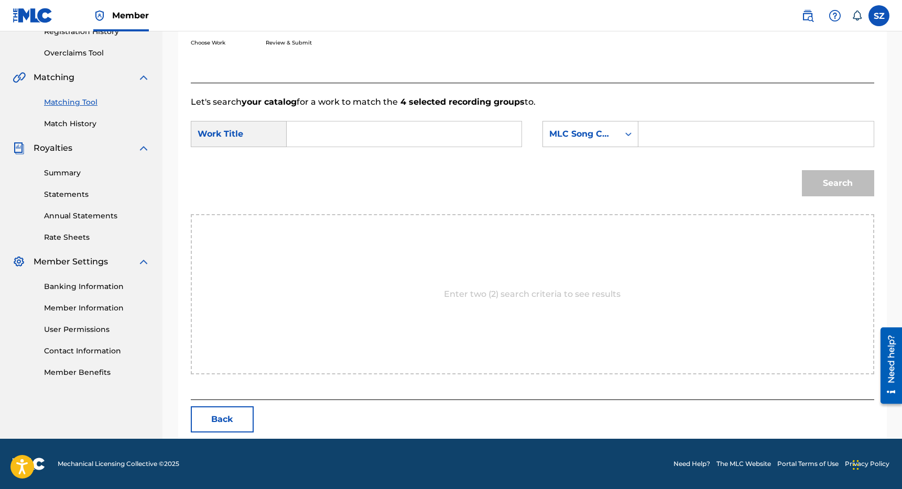
click at [379, 137] on input "Search Form" at bounding box center [404, 134] width 217 height 25
type input "feel brand new"
click at [598, 132] on div "MLC Song Code" at bounding box center [580, 134] width 63 height 13
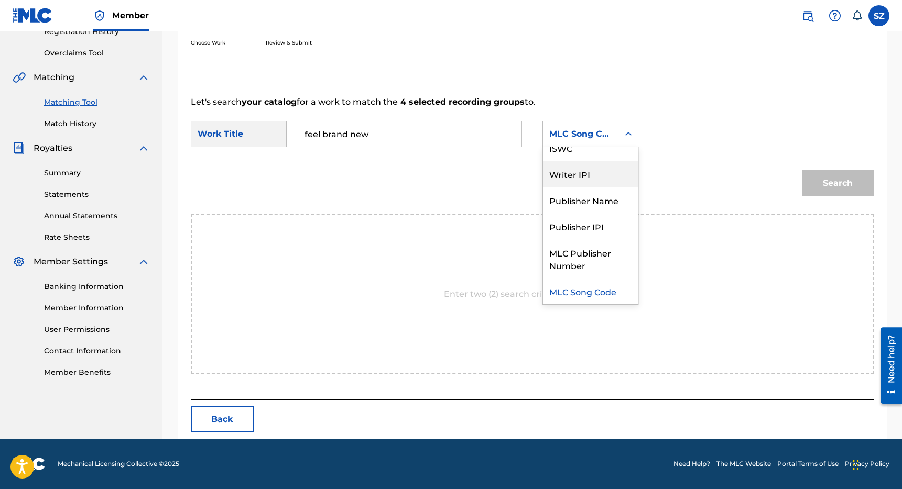
scroll to position [0, 0]
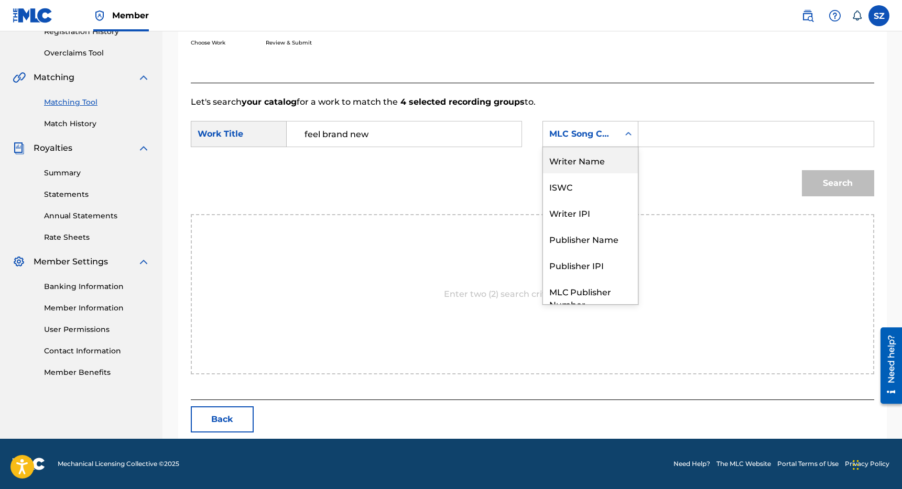
click at [605, 168] on div "Writer Name" at bounding box center [590, 160] width 95 height 26
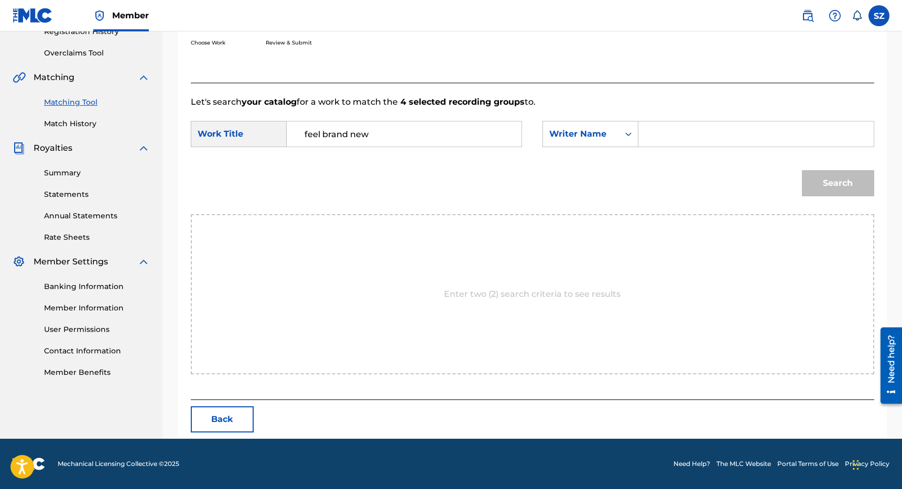
click at [669, 138] on input "Search Form" at bounding box center [755, 134] width 217 height 25
paste input "[PERSON_NAME]"
type input "[PERSON_NAME]"
click at [844, 187] on button "Search" at bounding box center [838, 183] width 72 height 26
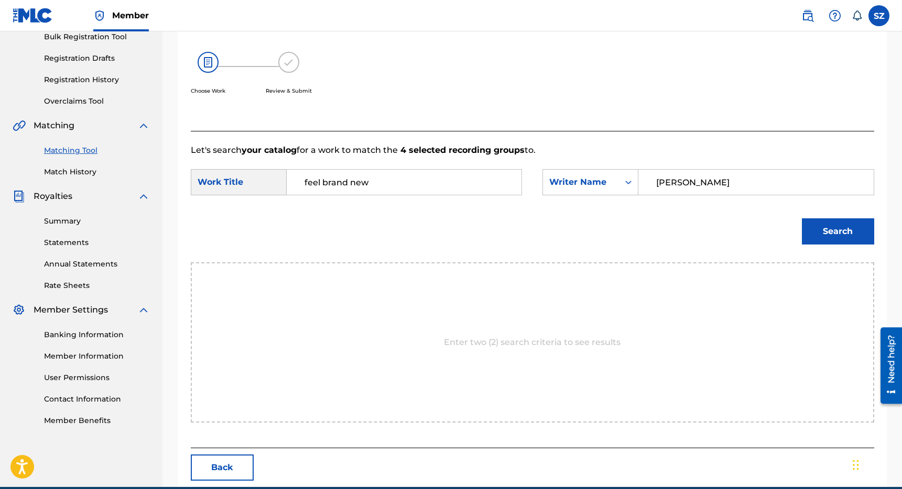
scroll to position [209, 0]
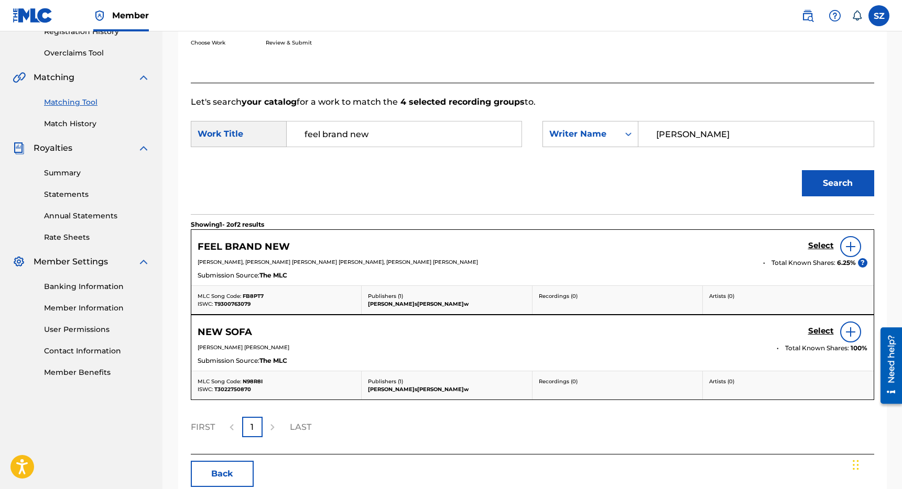
click at [819, 243] on h5 "Select" at bounding box center [821, 246] width 26 height 10
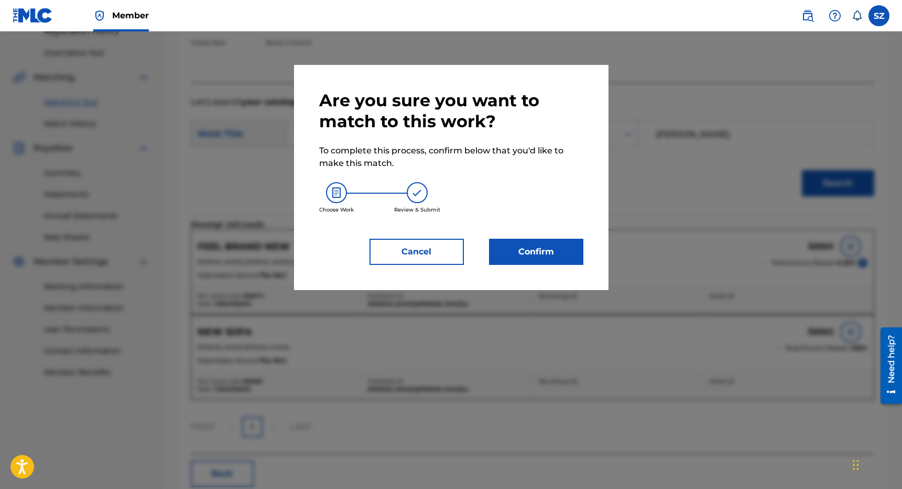
click at [525, 259] on button "Confirm" at bounding box center [536, 252] width 94 height 26
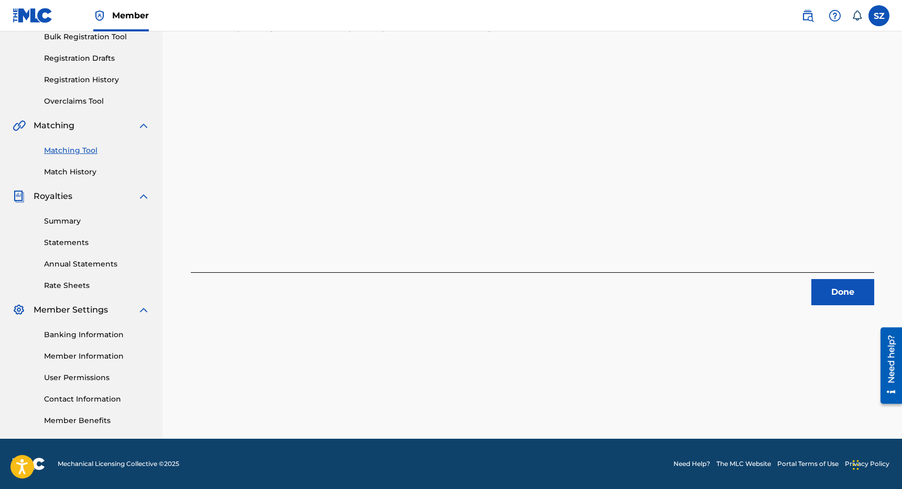
click at [838, 294] on button "Done" at bounding box center [842, 292] width 63 height 26
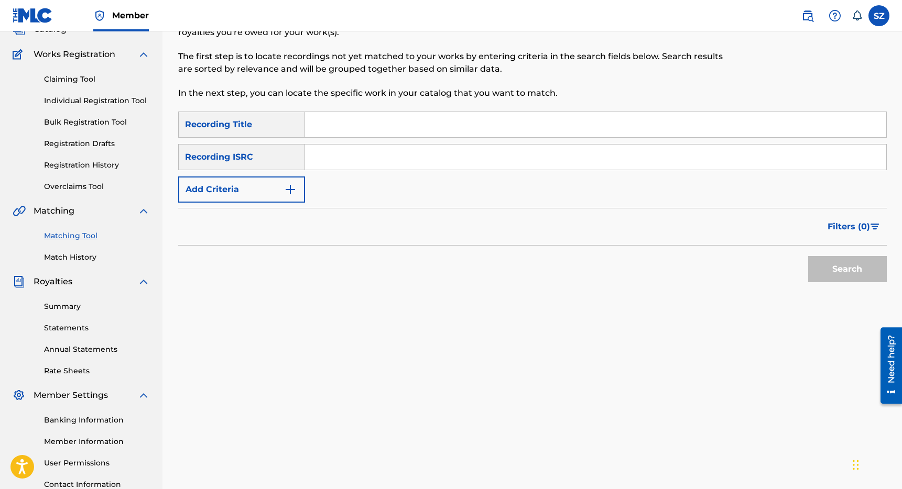
scroll to position [23, 0]
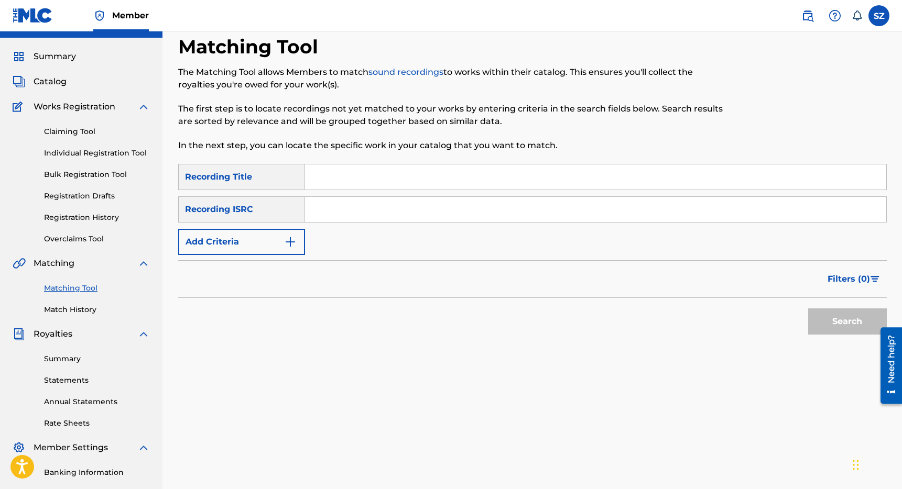
click at [320, 174] on input "Search Form" at bounding box center [595, 177] width 581 height 25
type input "fight it back"
click at [274, 240] on button "Add Criteria" at bounding box center [241, 242] width 127 height 26
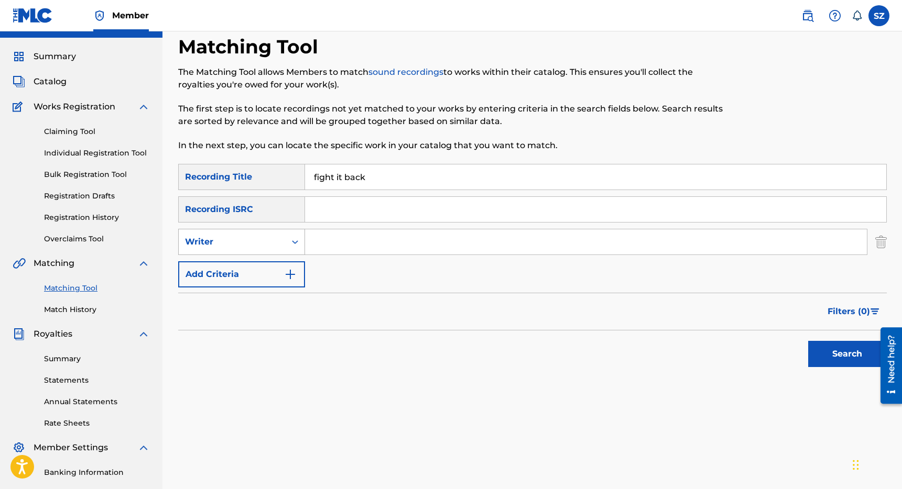
click at [261, 245] on div "Writer" at bounding box center [232, 242] width 94 height 13
click at [245, 267] on div "Recording Artist" at bounding box center [242, 268] width 126 height 26
click at [317, 250] on input "Search Form" at bounding box center [586, 242] width 562 height 25
type input "[PERSON_NAME]"
click at [808, 341] on button "Search" at bounding box center [847, 354] width 79 height 26
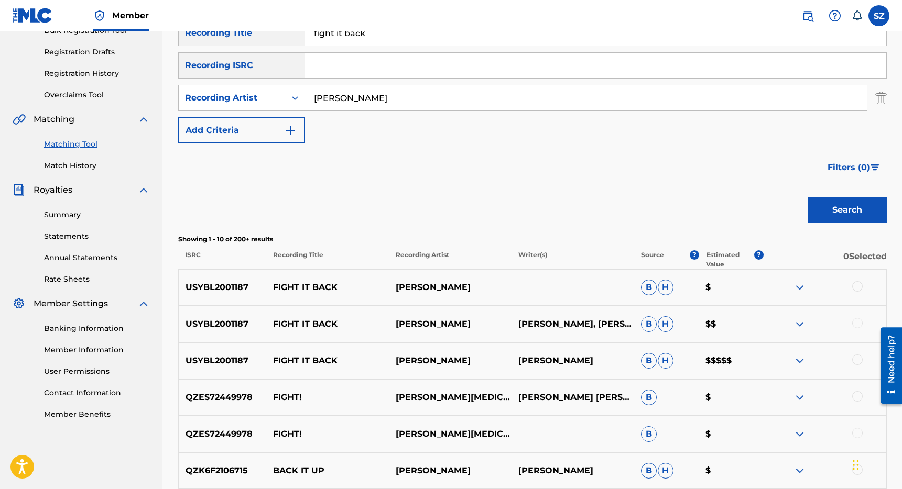
scroll to position [167, 0]
click at [858, 286] on div at bounding box center [857, 286] width 10 height 10
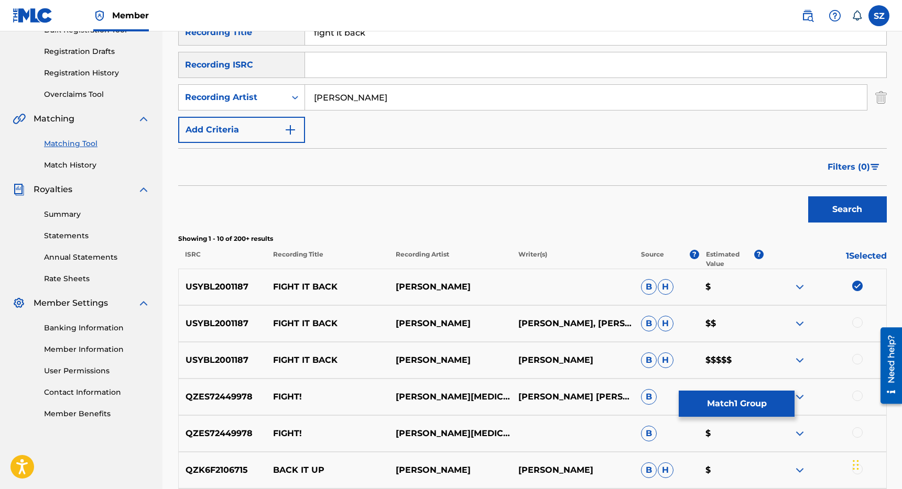
click at [857, 322] on div at bounding box center [857, 323] width 10 height 10
click at [856, 362] on div at bounding box center [857, 359] width 10 height 10
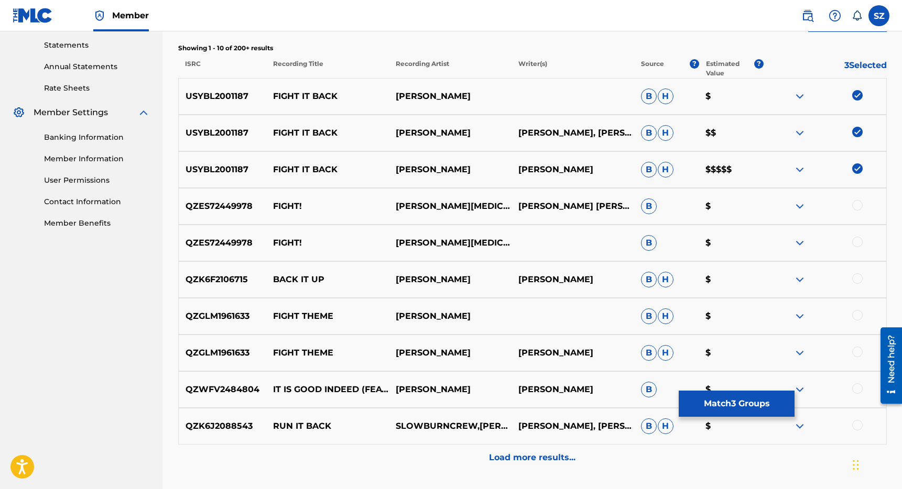
scroll to position [378, 0]
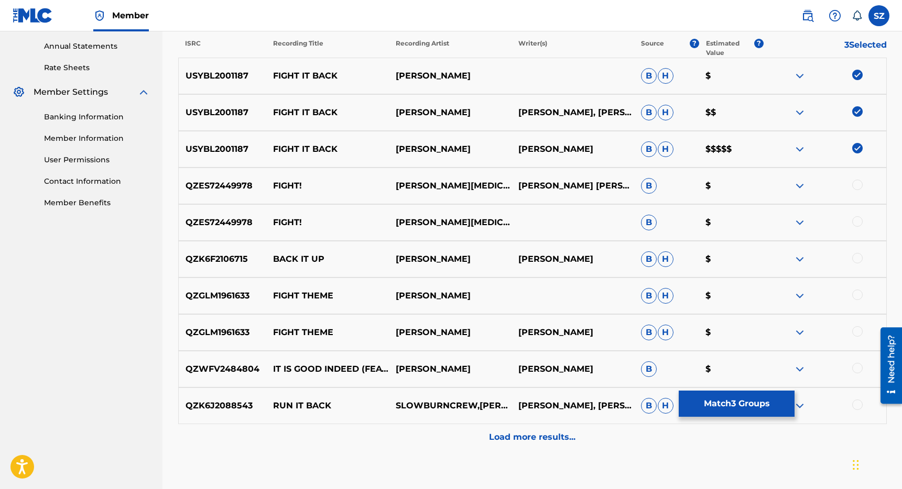
click at [735, 398] on button "Match 3 Groups" at bounding box center [737, 404] width 116 height 26
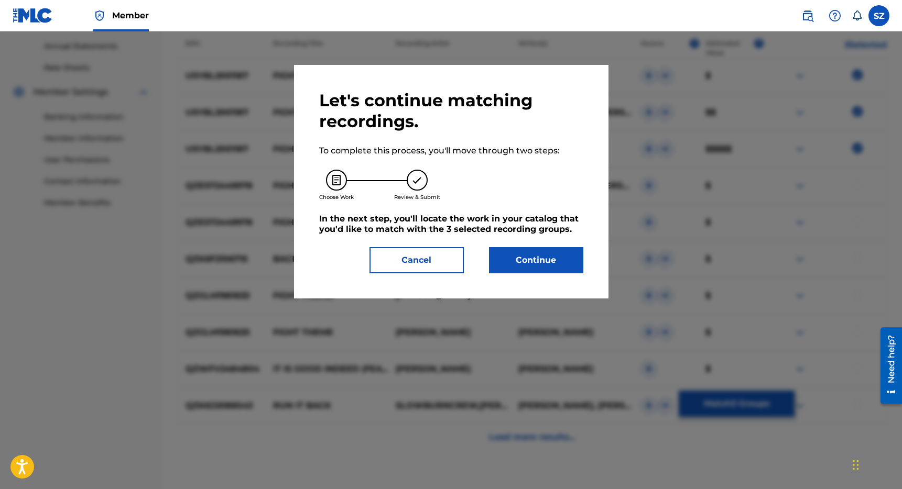
click at [521, 261] on button "Continue" at bounding box center [536, 260] width 94 height 26
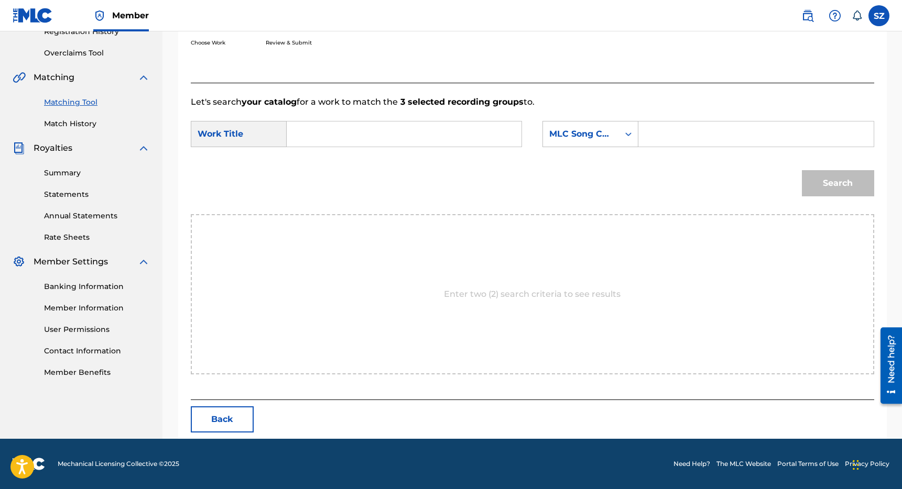
scroll to position [209, 0]
click at [357, 135] on input "Search Form" at bounding box center [404, 134] width 217 height 25
type input "fight it back"
click at [559, 133] on div "MLC Song Code" at bounding box center [580, 134] width 63 height 13
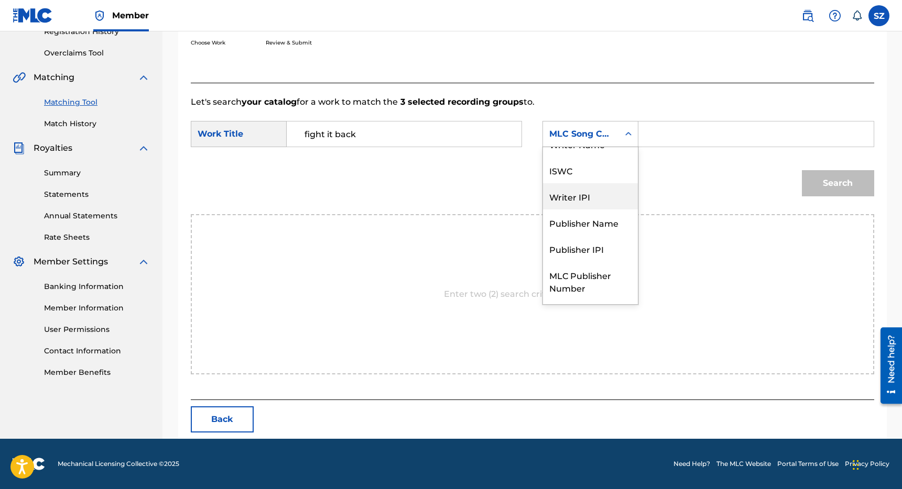
scroll to position [0, 0]
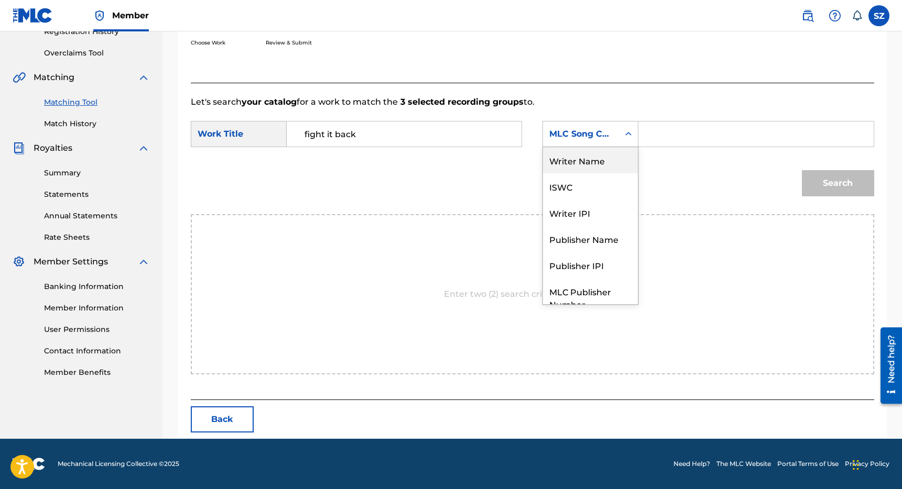
click at [587, 165] on div "Writer Name" at bounding box center [590, 160] width 95 height 26
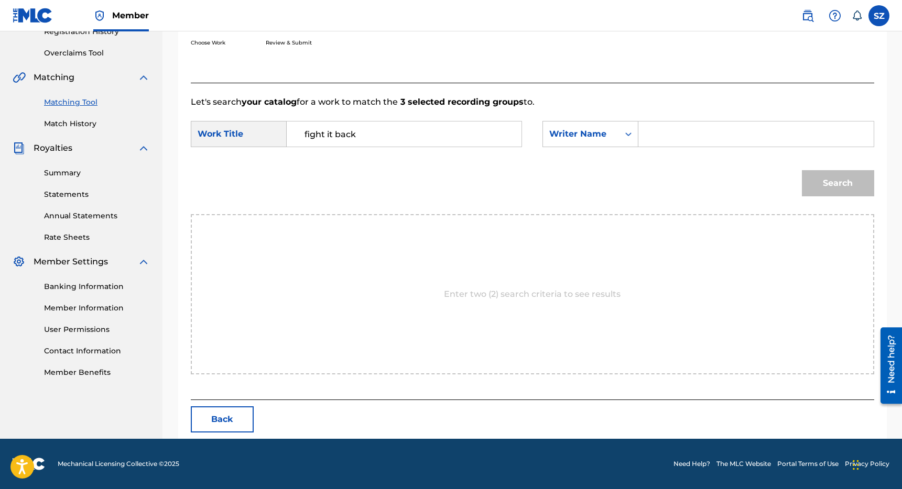
click at [655, 138] on input "Search Form" at bounding box center [755, 134] width 217 height 25
type input "[PERSON_NAME]"
click at [802, 170] on button "Search" at bounding box center [838, 183] width 72 height 26
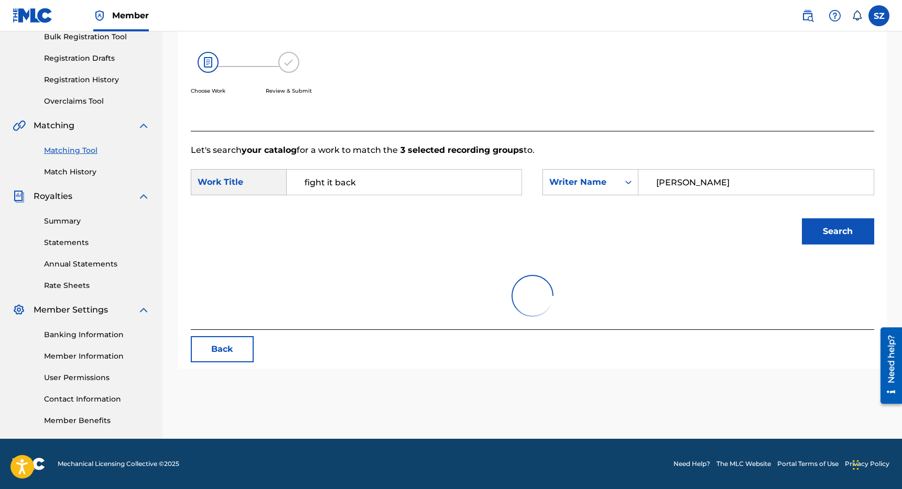
scroll to position [209, 0]
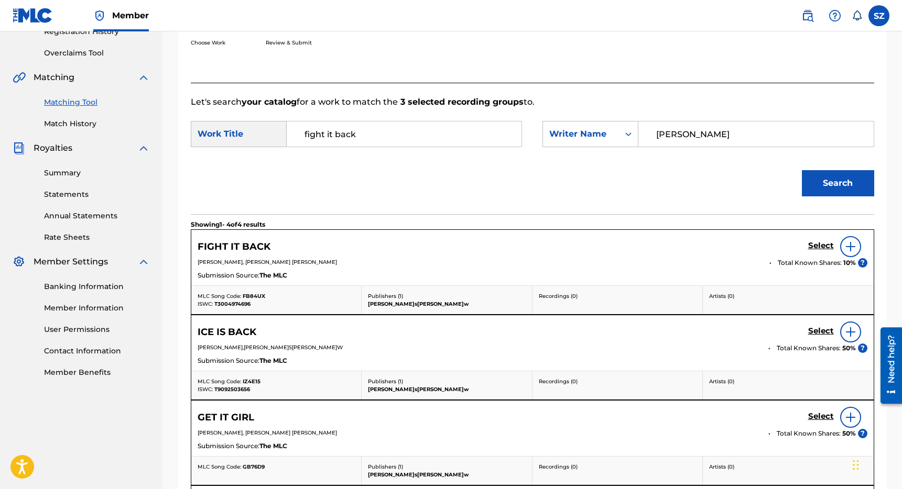
click at [813, 247] on h5 "Select" at bounding box center [821, 246] width 26 height 10
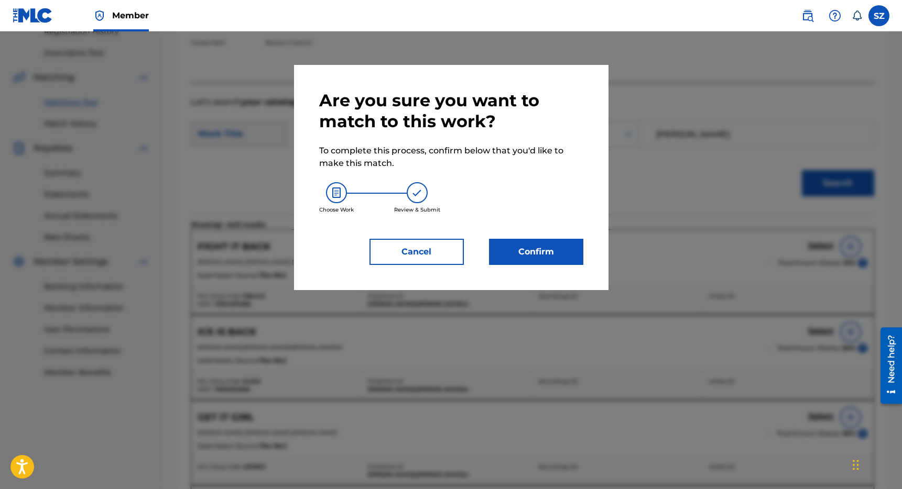
click at [556, 243] on button "Confirm" at bounding box center [536, 252] width 94 height 26
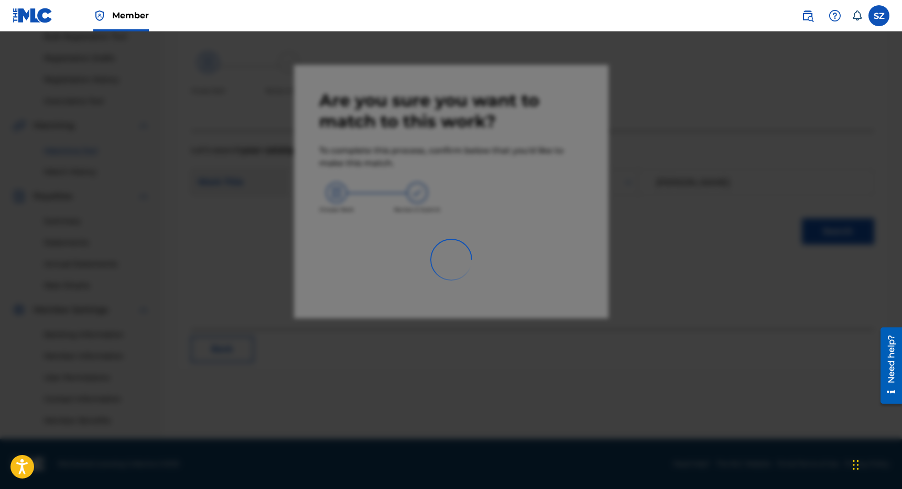
scroll to position [160, 0]
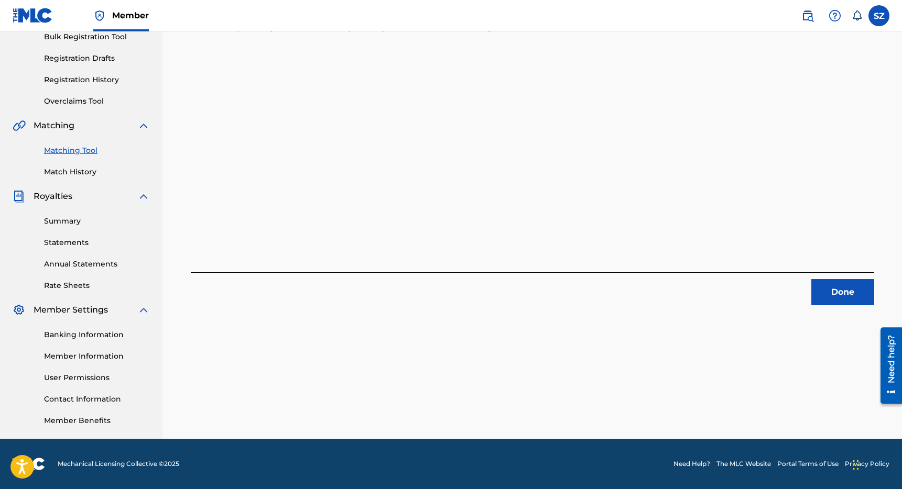
click at [835, 293] on button "Done" at bounding box center [842, 292] width 63 height 26
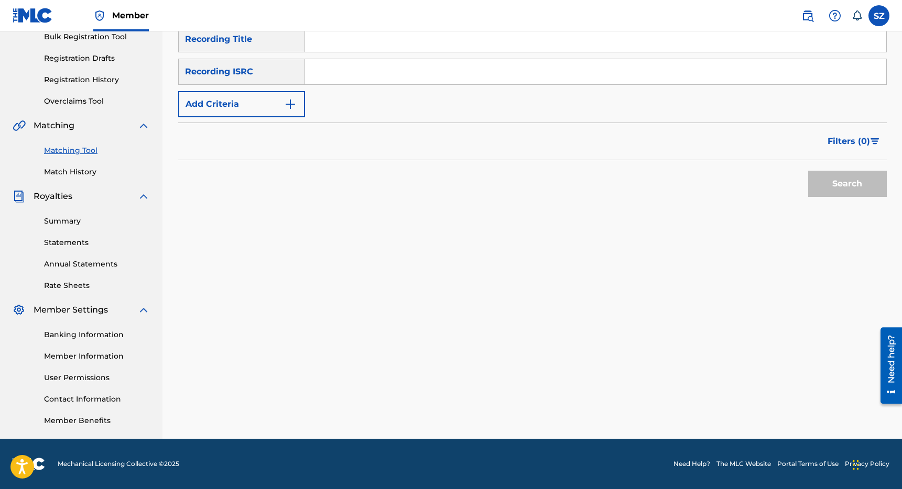
click at [331, 41] on input "Search Form" at bounding box center [595, 39] width 581 height 25
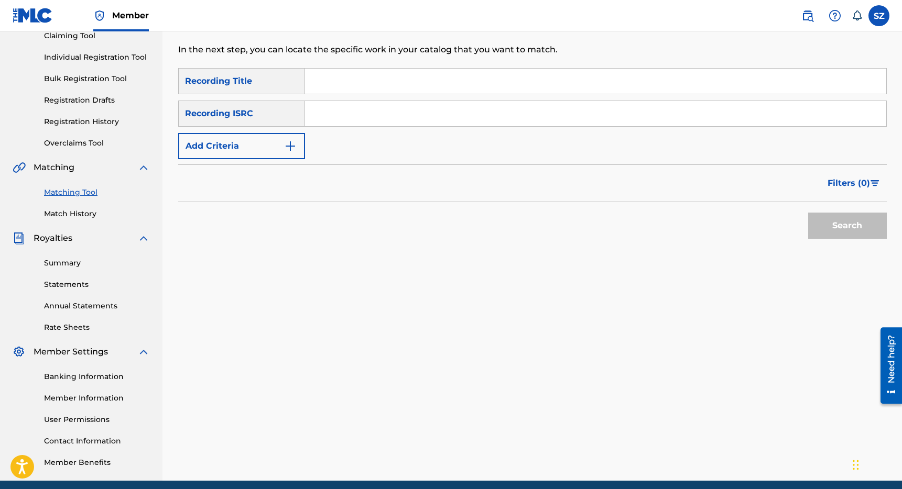
scroll to position [116, 0]
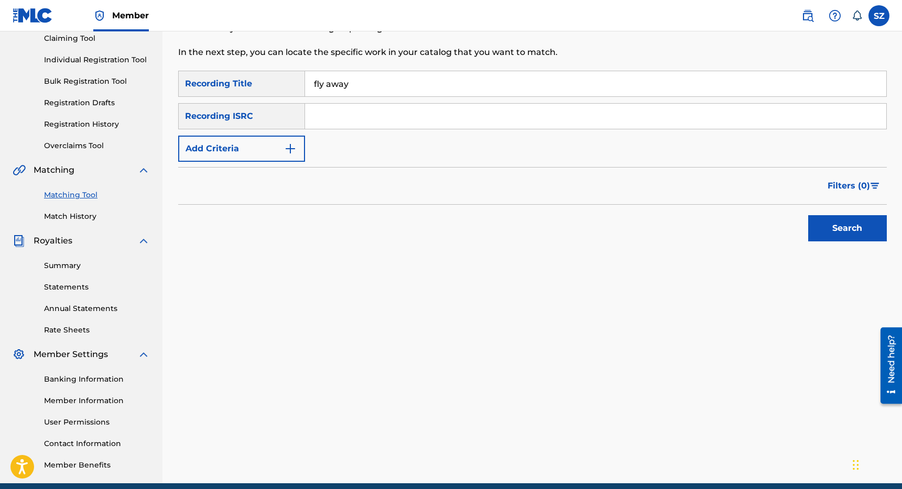
type input "fly away"
click at [248, 141] on button "Add Criteria" at bounding box center [241, 149] width 127 height 26
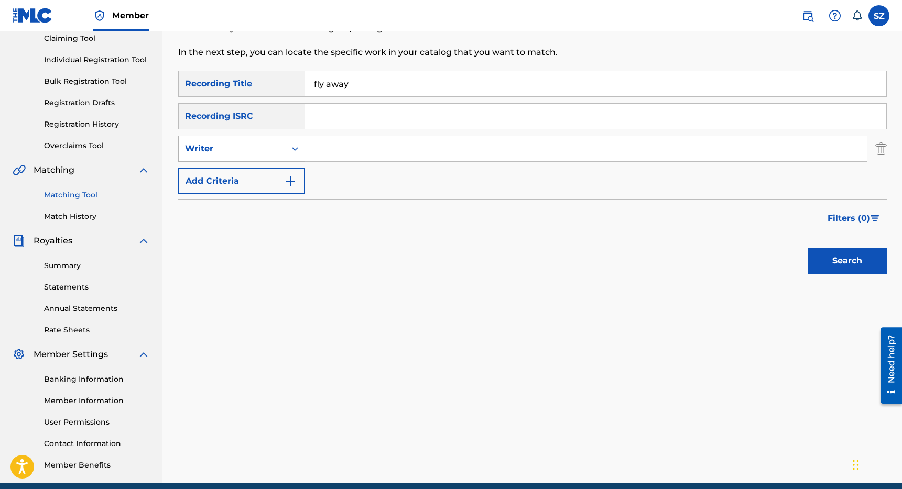
click at [245, 152] on div "Writer" at bounding box center [232, 149] width 94 height 13
click at [232, 170] on div "Recording Artist" at bounding box center [242, 175] width 126 height 26
click at [326, 149] on input "Search Form" at bounding box center [586, 148] width 562 height 25
type input "e.a.s.y."
click at [808, 248] on button "Search" at bounding box center [847, 261] width 79 height 26
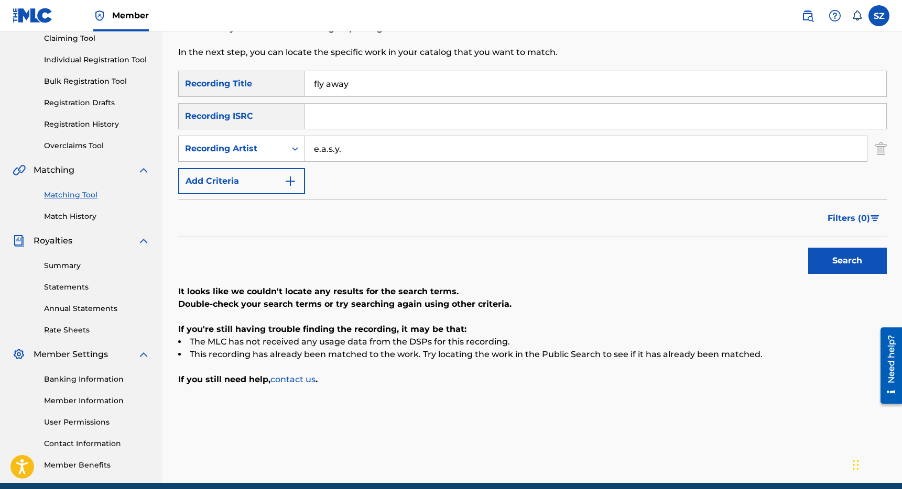
drag, startPoint x: 355, startPoint y: 89, endPoint x: 285, endPoint y: 80, distance: 70.2
click at [285, 80] on div "SearchWithCriteriaeaf74fd2-9137-4e23-9edc-013c569be2dd Recording Title fly away" at bounding box center [532, 84] width 708 height 26
type input "foeva'eva"
drag, startPoint x: 347, startPoint y: 148, endPoint x: 286, endPoint y: 148, distance: 61.3
click at [286, 148] on div "SearchWithCriteria6260fa0e-dea9-42ea-9bcd-487a74e029af Recording Artist e.a.s.y." at bounding box center [532, 149] width 708 height 26
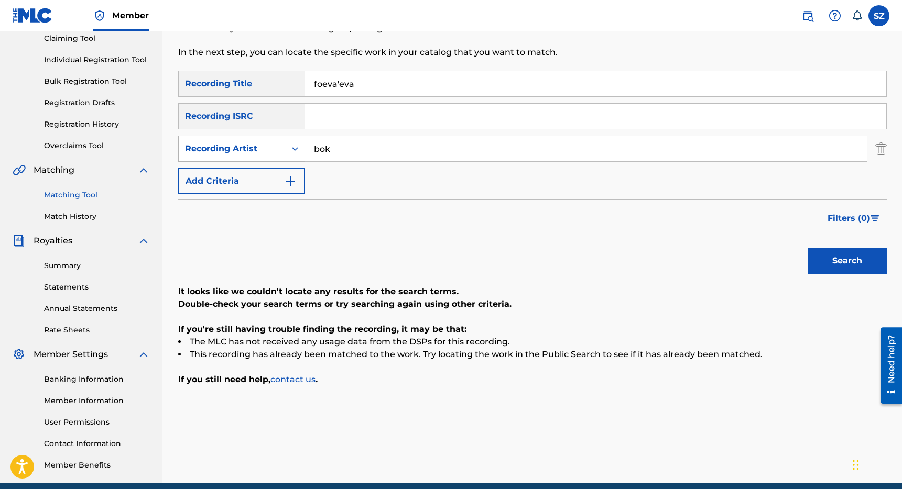
type input "bok"
click at [808, 248] on button "Search" at bounding box center [847, 261] width 79 height 26
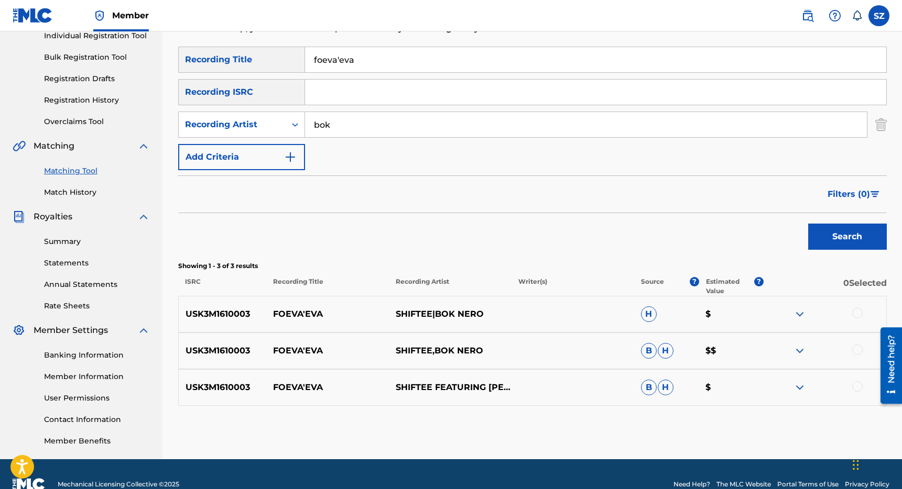
scroll to position [141, 0]
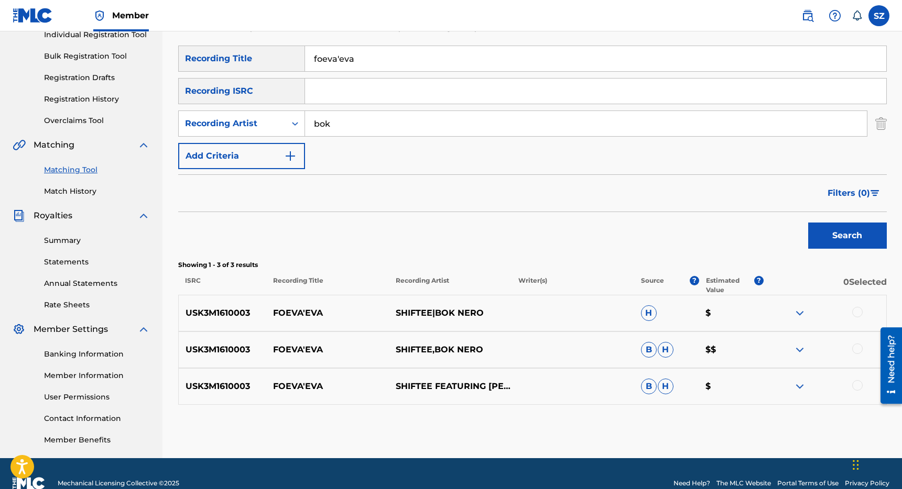
click at [858, 312] on div at bounding box center [857, 312] width 10 height 10
click at [857, 348] on div at bounding box center [857, 349] width 10 height 10
click at [860, 383] on div at bounding box center [857, 385] width 10 height 10
click at [339, 58] on input "foeva'eva" at bounding box center [595, 58] width 581 height 25
click at [808, 223] on button "Search" at bounding box center [847, 236] width 79 height 26
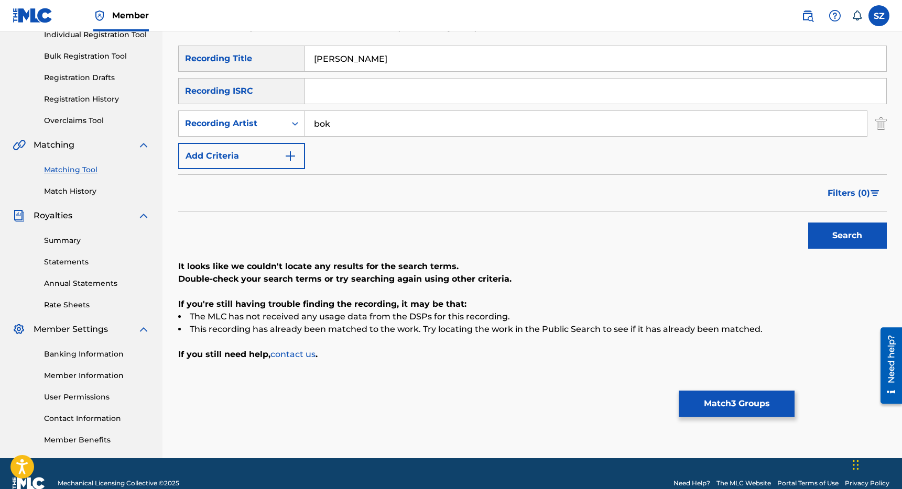
type input "[PERSON_NAME]"
click at [808, 223] on button "Search" at bounding box center [847, 236] width 79 height 26
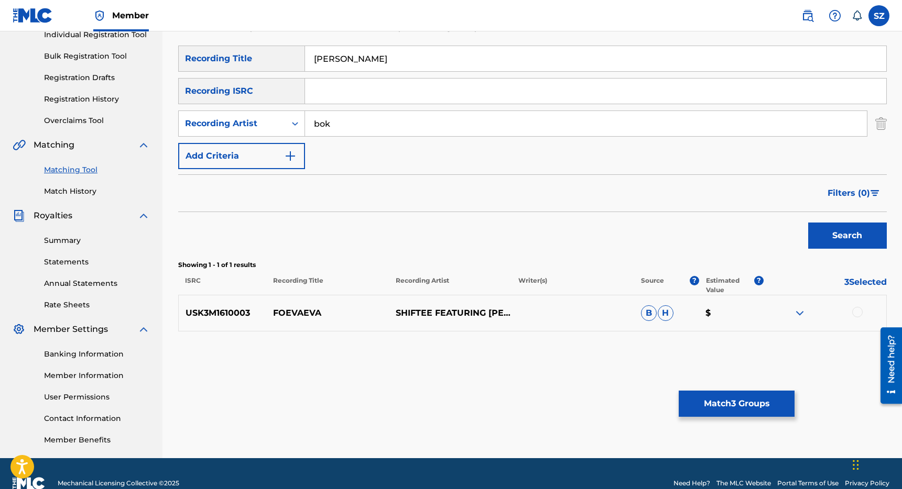
click at [859, 316] on div at bounding box center [857, 312] width 10 height 10
drag, startPoint x: 338, startPoint y: 118, endPoint x: 295, endPoint y: 118, distance: 43.0
click at [295, 118] on div "SearchWithCriteria6260fa0e-dea9-42ea-9bcd-487a74e029af Recording Artist [PERSON…" at bounding box center [532, 124] width 708 height 26
type input "shiftee"
click at [808, 223] on button "Search" at bounding box center [847, 236] width 79 height 26
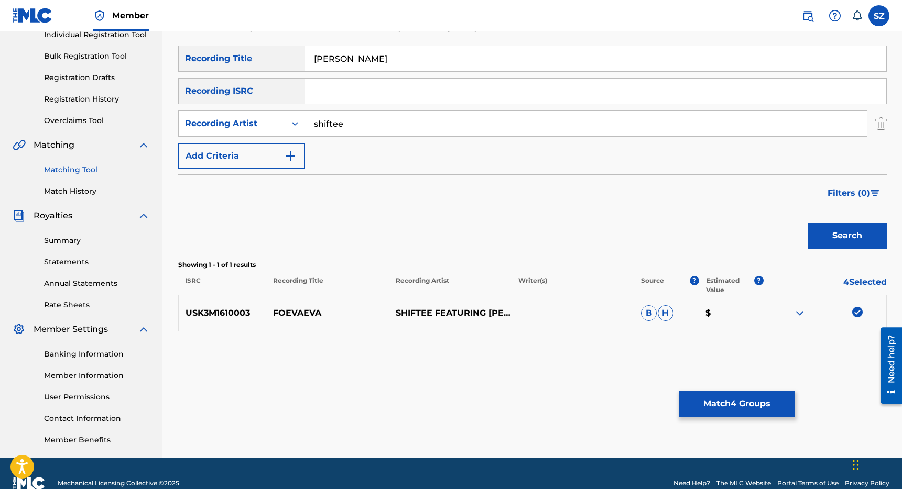
click at [337, 61] on input "[PERSON_NAME]" at bounding box center [595, 58] width 581 height 25
type input "foeva'eva"
click at [808, 223] on button "Search" at bounding box center [847, 236] width 79 height 26
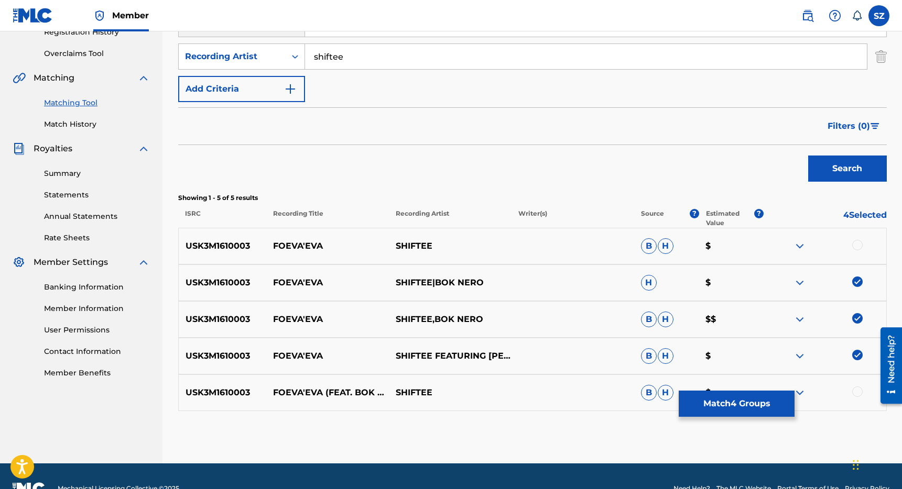
scroll to position [222, 0]
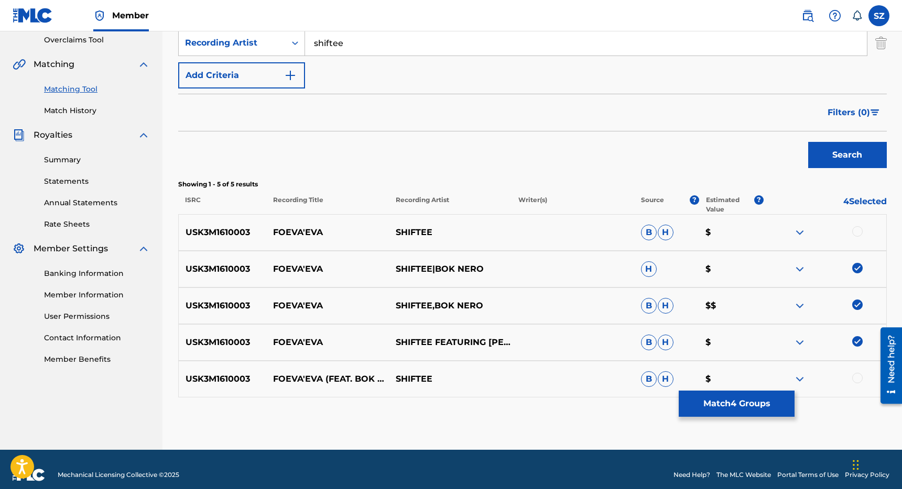
click at [856, 231] on div at bounding box center [857, 231] width 10 height 10
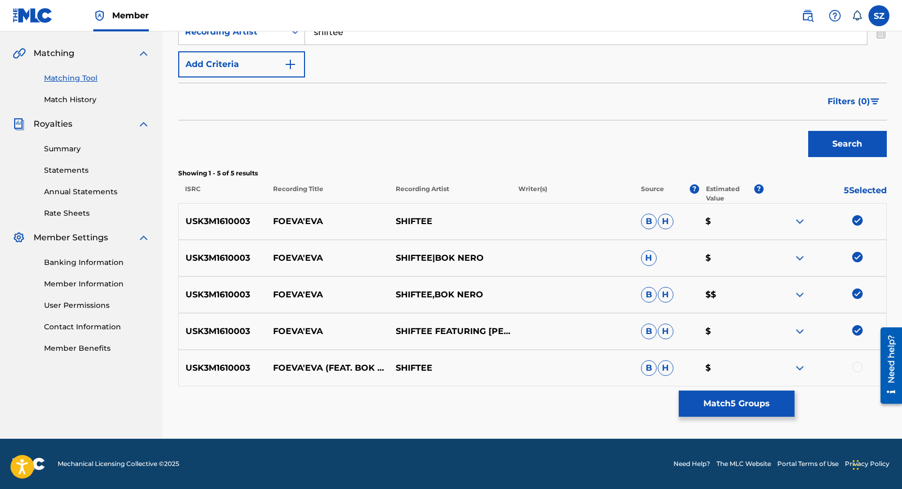
click at [858, 369] on div at bounding box center [857, 367] width 10 height 10
click at [753, 399] on button "Match 6 Groups" at bounding box center [737, 404] width 116 height 26
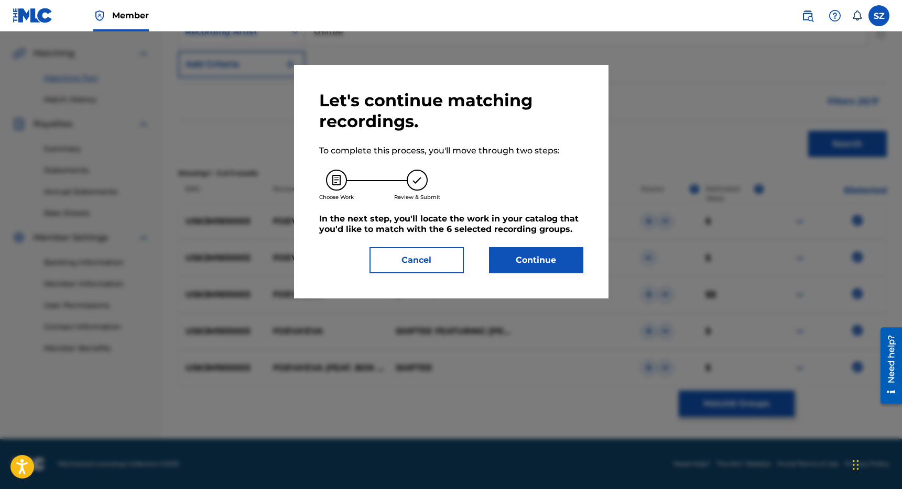
click at [557, 263] on button "Continue" at bounding box center [536, 260] width 94 height 26
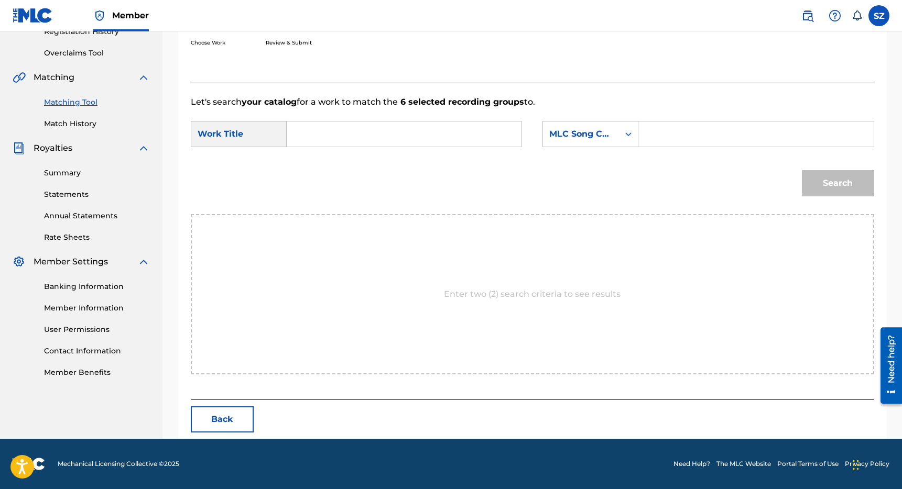
click at [377, 133] on input "Search Form" at bounding box center [404, 134] width 217 height 25
click at [332, 161] on span "a'eva" at bounding box center [334, 157] width 22 height 10
type input "foeva'eva"
click at [598, 128] on div "MLC Song Code" at bounding box center [580, 134] width 63 height 13
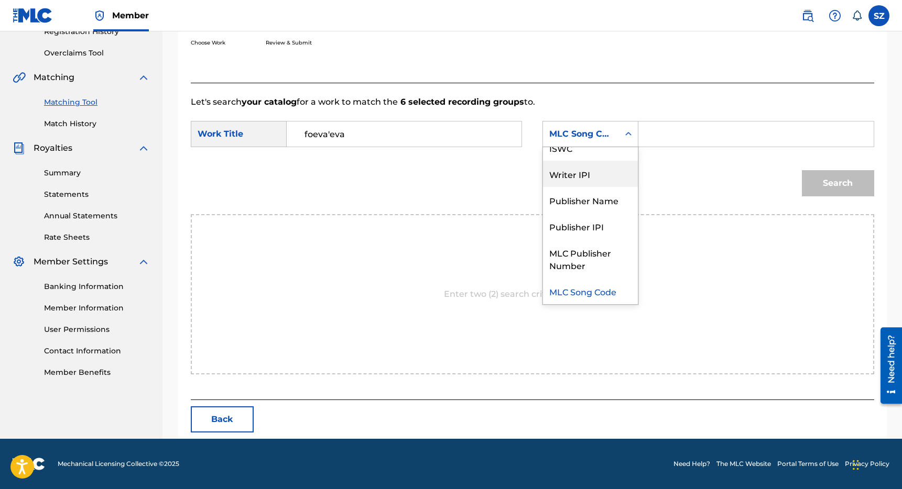
scroll to position [0, 0]
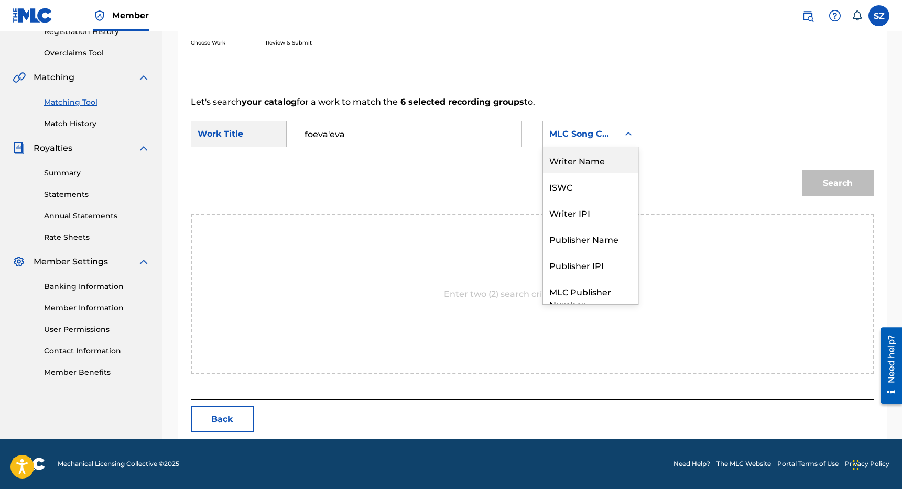
click at [596, 162] on div "Writer Name" at bounding box center [590, 160] width 95 height 26
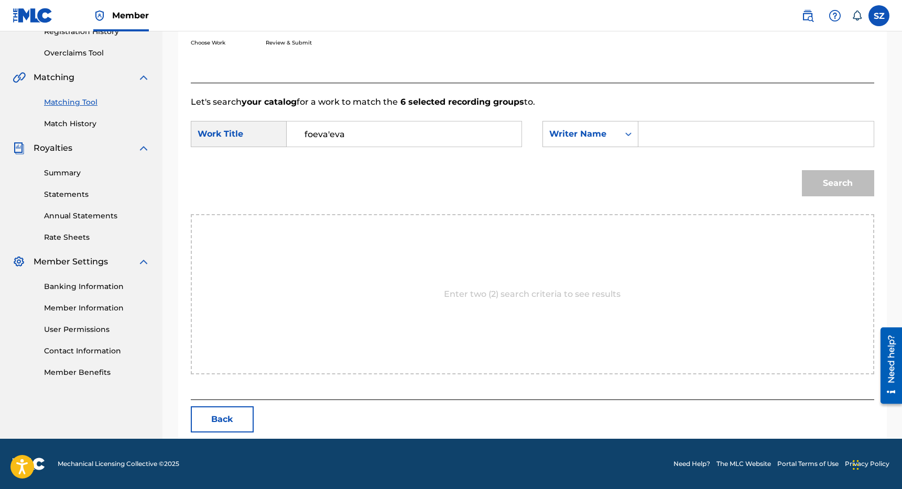
click at [668, 141] on input "Search Form" at bounding box center [755, 134] width 217 height 25
type input "[PERSON_NAME]"
click at [802, 170] on button "Search" at bounding box center [838, 183] width 72 height 26
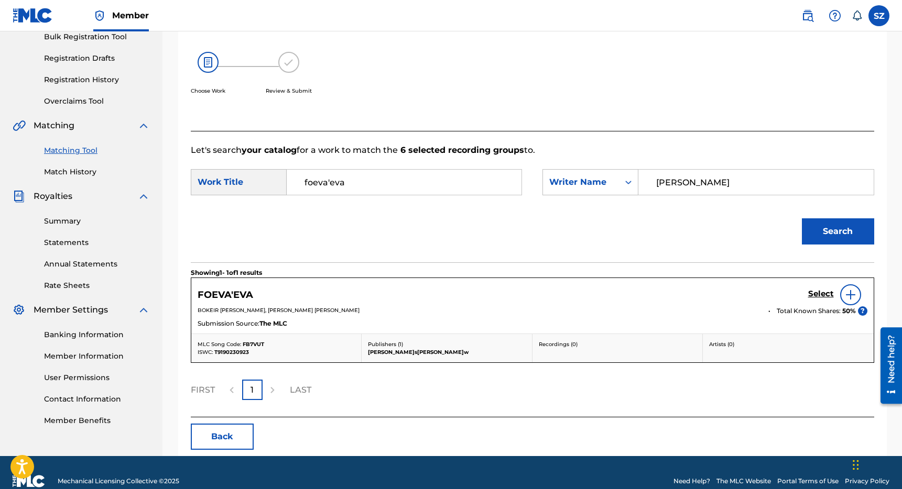
scroll to position [178, 0]
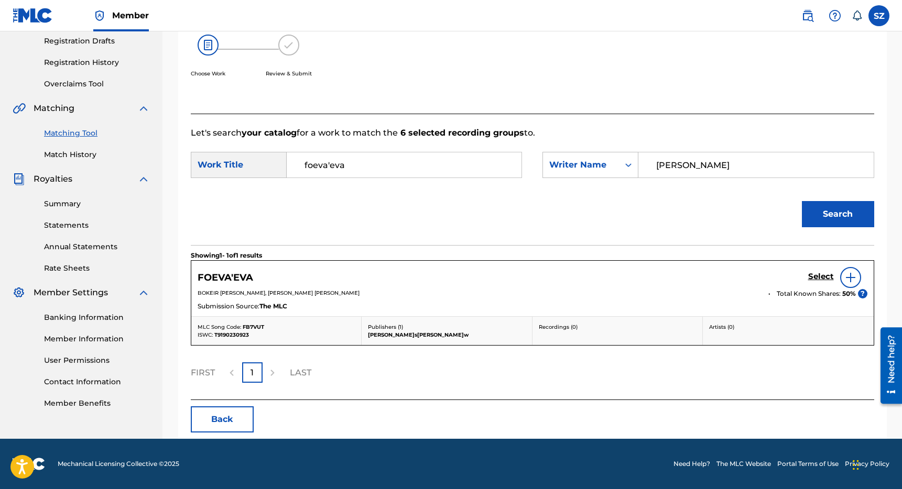
click at [816, 275] on h5 "Select" at bounding box center [821, 277] width 26 height 10
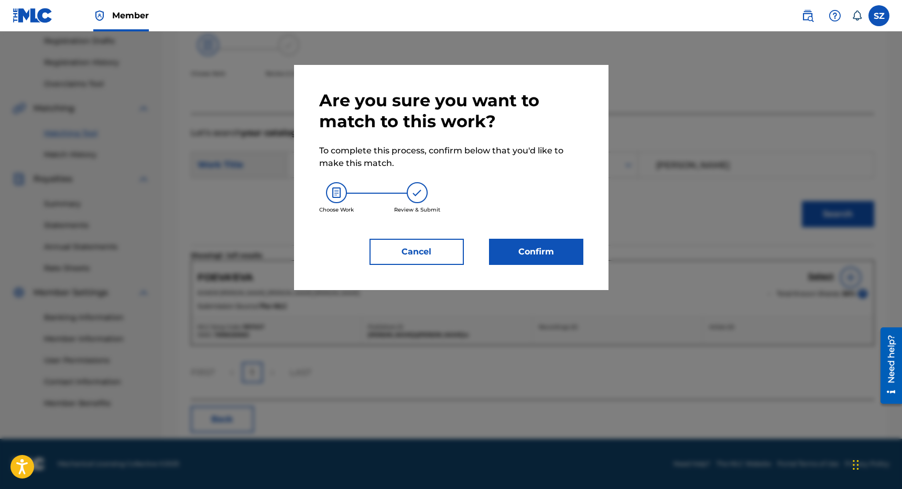
click at [556, 245] on button "Confirm" at bounding box center [536, 252] width 94 height 26
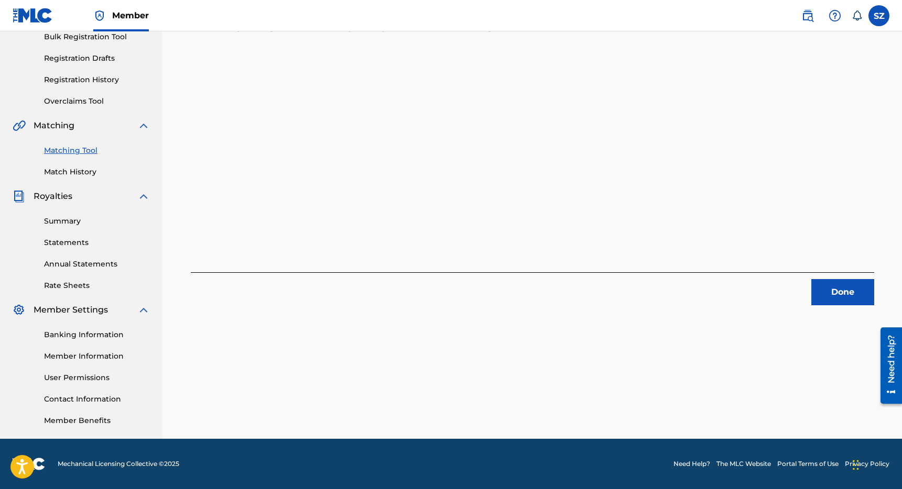
click at [835, 297] on button "Done" at bounding box center [842, 292] width 63 height 26
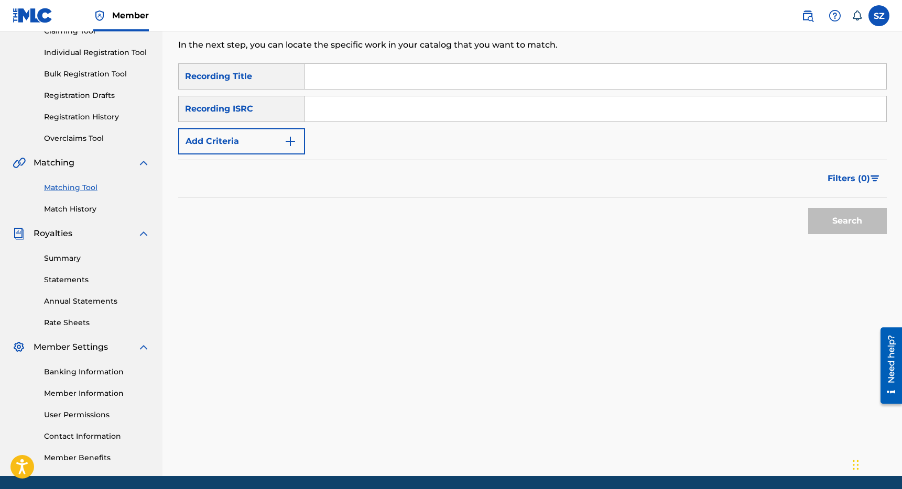
scroll to position [121, 0]
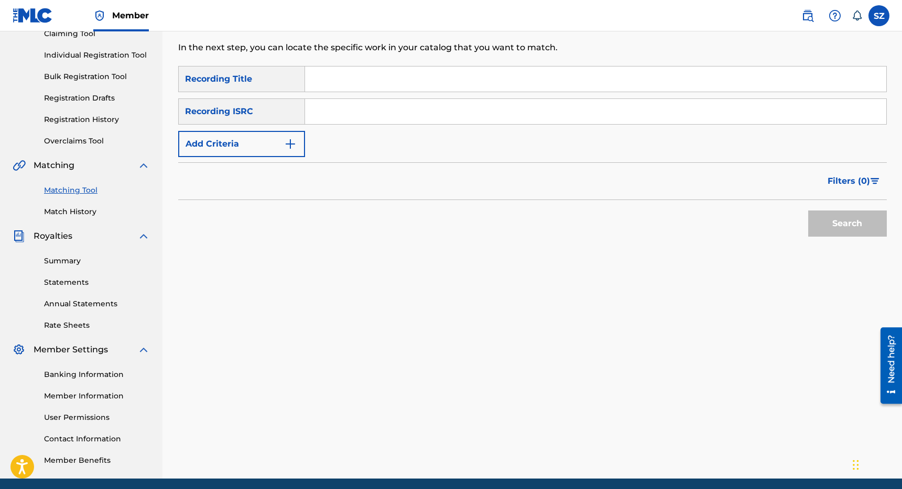
click at [332, 77] on input "Search Form" at bounding box center [595, 79] width 581 height 25
type input "gas"
click at [272, 137] on button "Add Criteria" at bounding box center [241, 144] width 127 height 26
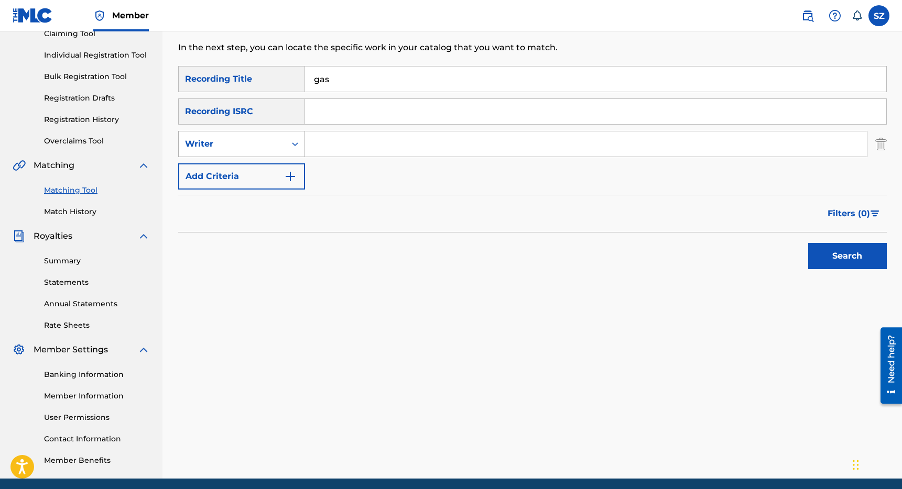
click at [251, 140] on div "Writer" at bounding box center [232, 144] width 94 height 13
click at [233, 168] on div "Recording Artist" at bounding box center [242, 170] width 126 height 26
click at [339, 147] on input "Search Form" at bounding box center [586, 144] width 562 height 25
click at [808, 243] on button "Search" at bounding box center [847, 256] width 79 height 26
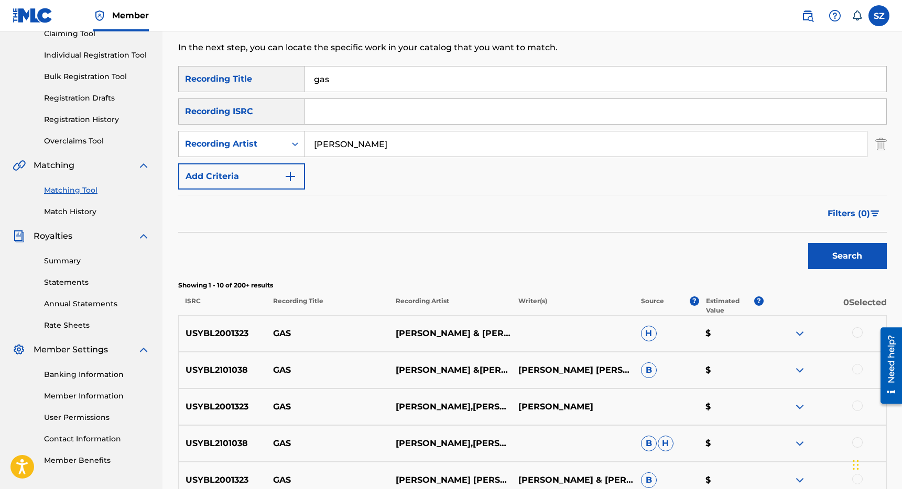
scroll to position [207, 0]
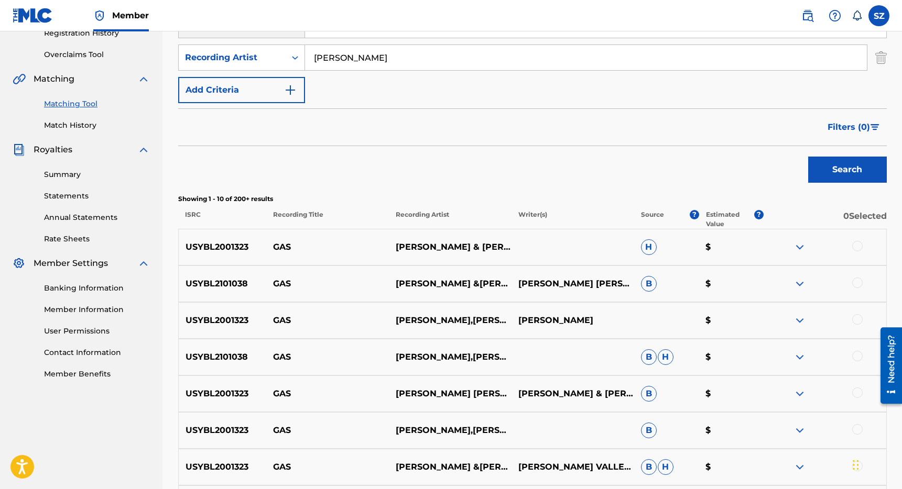
click at [863, 244] on div at bounding box center [824, 247] width 123 height 13
click at [855, 245] on div at bounding box center [857, 246] width 10 height 10
click at [858, 283] on div at bounding box center [857, 283] width 10 height 10
click at [859, 327] on div "USYBL2001323 GAS [PERSON_NAME],[PERSON_NAME] [PERSON_NAME] $" at bounding box center [532, 320] width 708 height 37
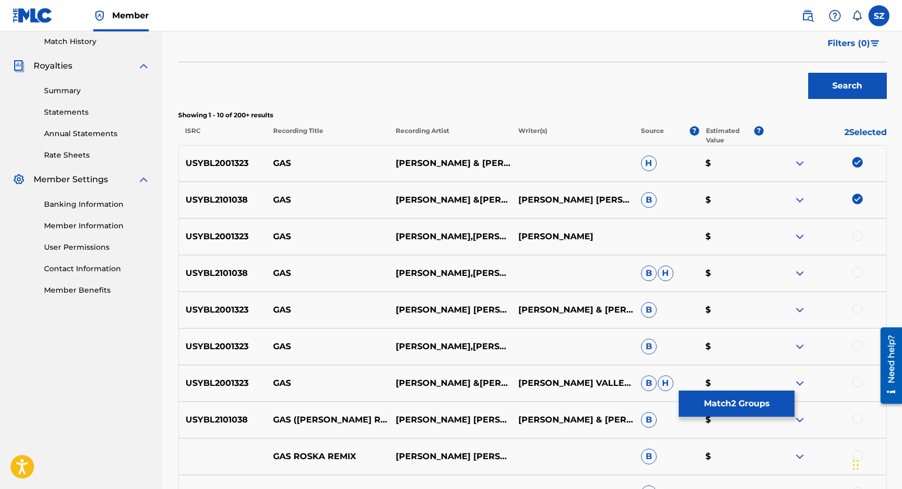
scroll to position [292, 0]
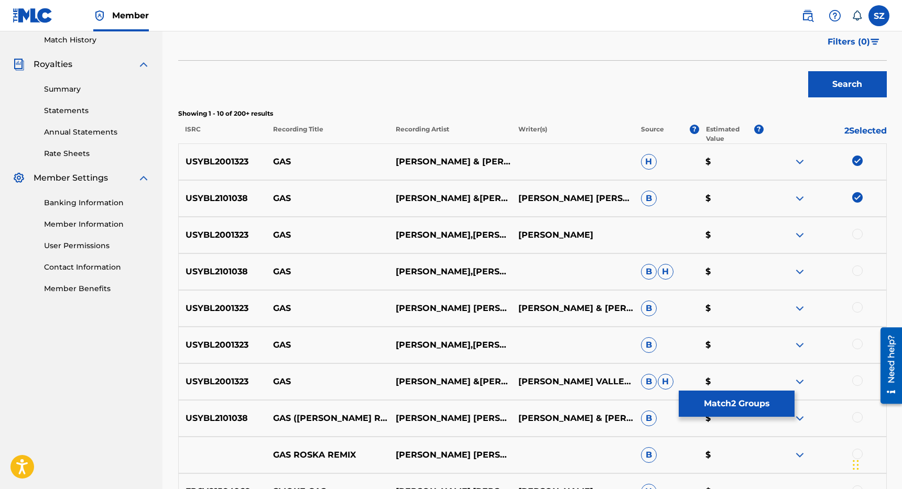
click at [858, 237] on div at bounding box center [857, 234] width 10 height 10
click at [857, 270] on div at bounding box center [857, 271] width 10 height 10
click at [856, 307] on div at bounding box center [857, 307] width 10 height 10
click at [856, 344] on div at bounding box center [857, 344] width 10 height 10
click at [856, 381] on div at bounding box center [857, 381] width 10 height 10
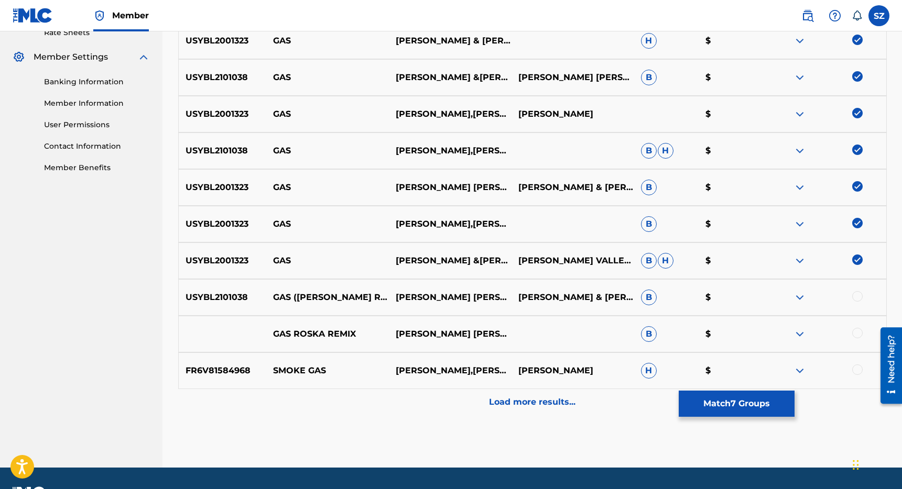
scroll to position [442, 0]
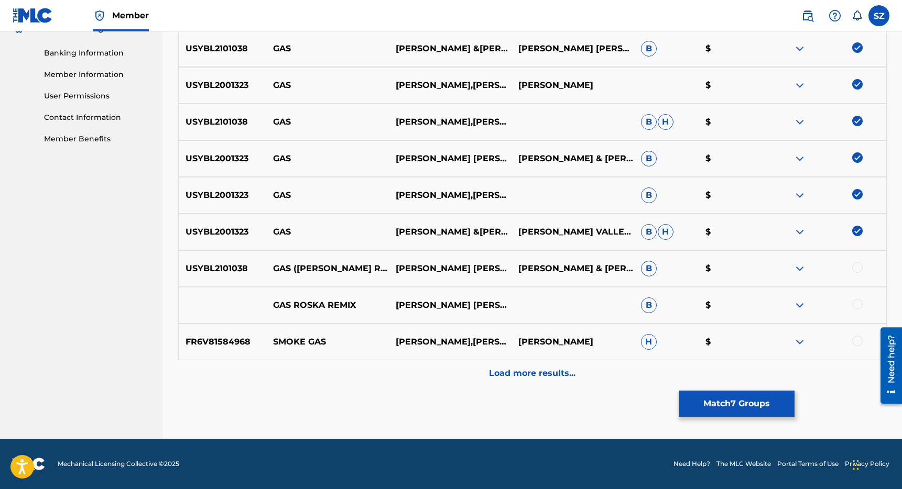
click at [518, 372] on p "Load more results..." at bounding box center [532, 373] width 86 height 13
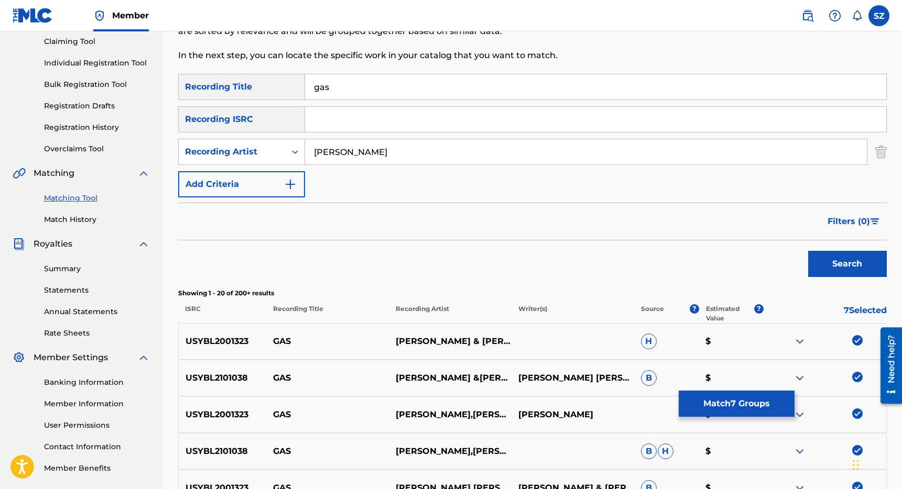
scroll to position [13, 0]
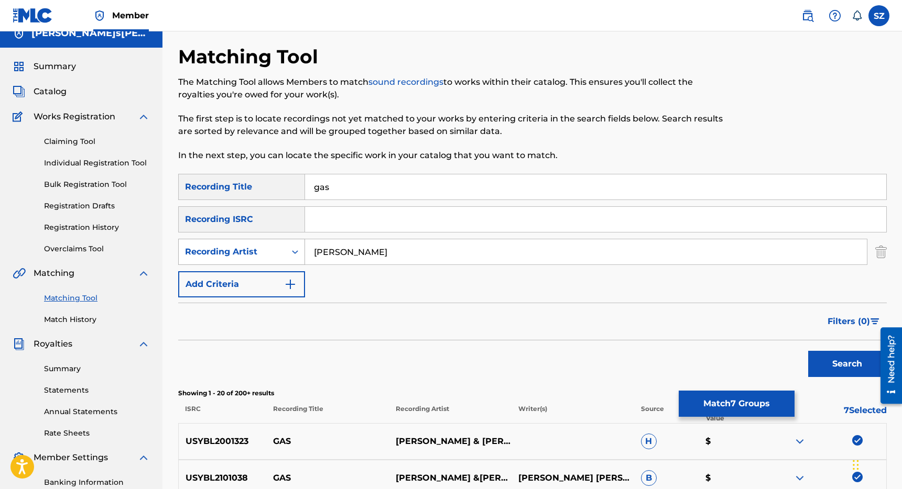
drag, startPoint x: 375, startPoint y: 255, endPoint x: 289, endPoint y: 241, distance: 87.2
click at [289, 241] on div "SearchWithCriteria43b0fd6c-c0ab-4dec-a03b-0d29498971f6 Recording Artist [PERSON…" at bounding box center [532, 252] width 708 height 26
click at [808, 351] on button "Search" at bounding box center [847, 364] width 79 height 26
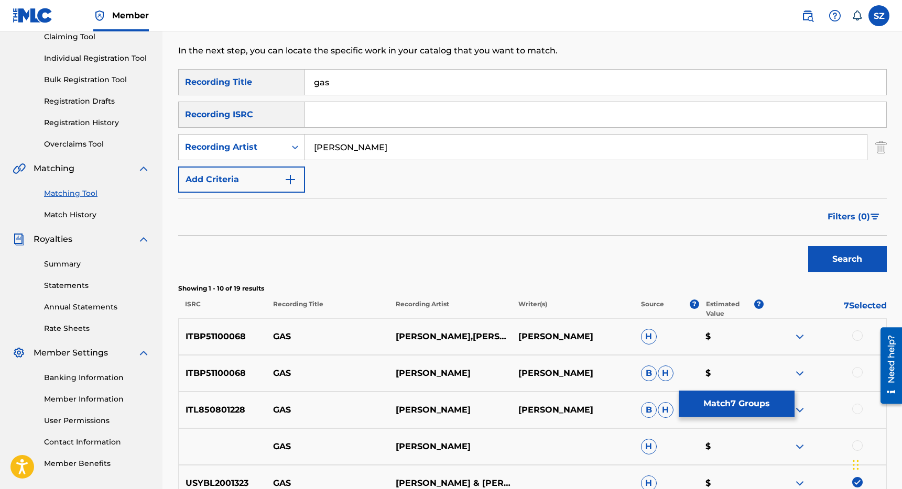
scroll to position [43, 0]
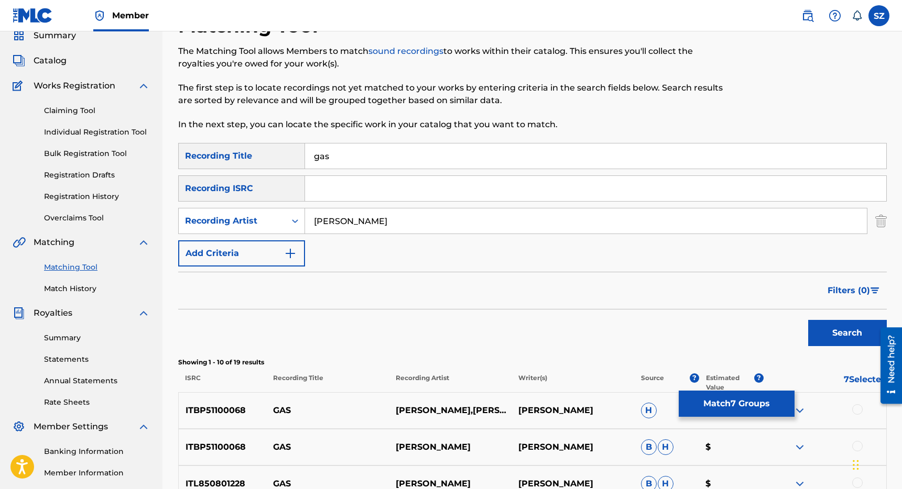
click at [383, 220] on input "[PERSON_NAME]" at bounding box center [586, 221] width 562 height 25
type input "[PERSON_NAME]"
click at [808, 320] on button "Search" at bounding box center [847, 333] width 79 height 26
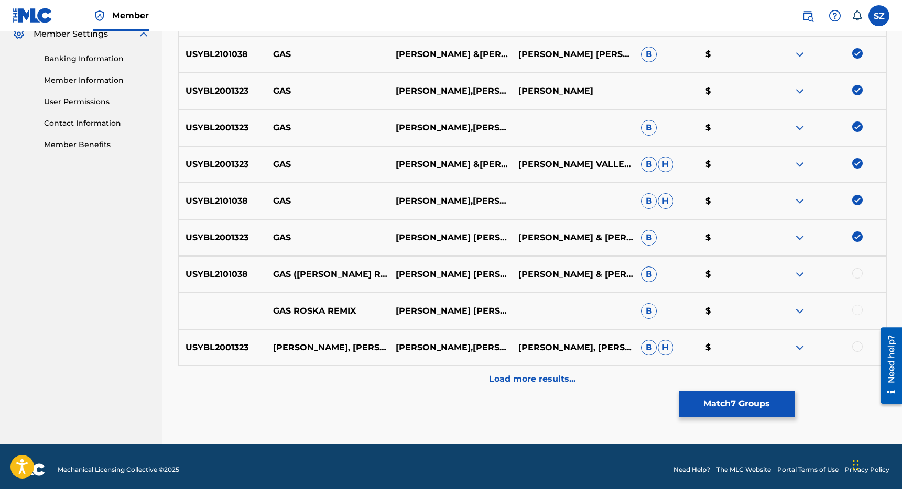
scroll to position [442, 0]
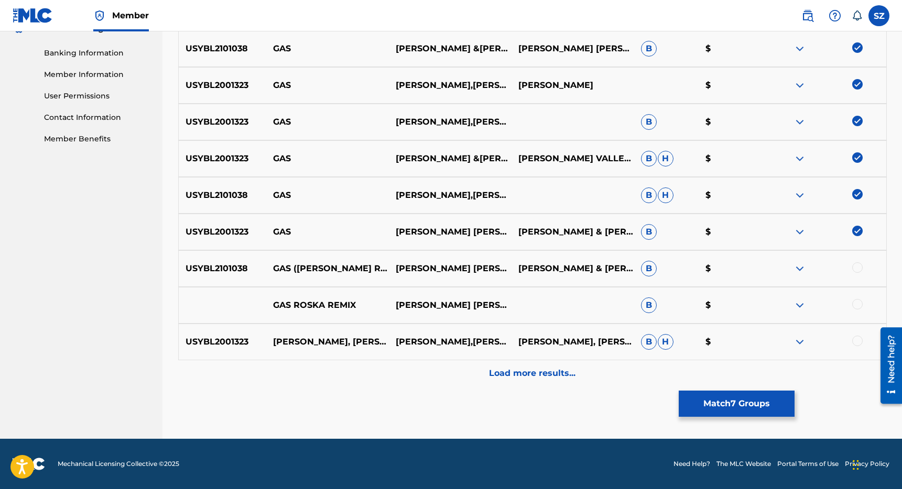
click at [857, 338] on div at bounding box center [857, 341] width 10 height 10
click at [588, 362] on div "Load more results..." at bounding box center [532, 374] width 708 height 26
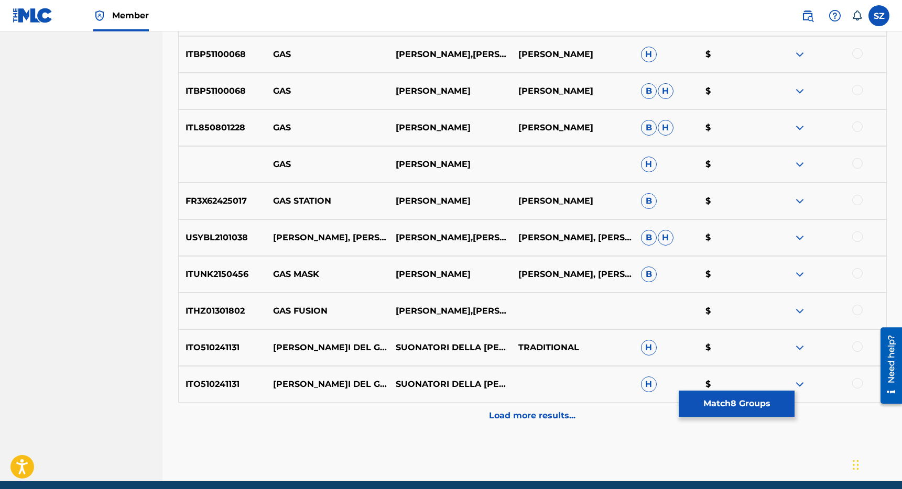
scroll to position [770, 0]
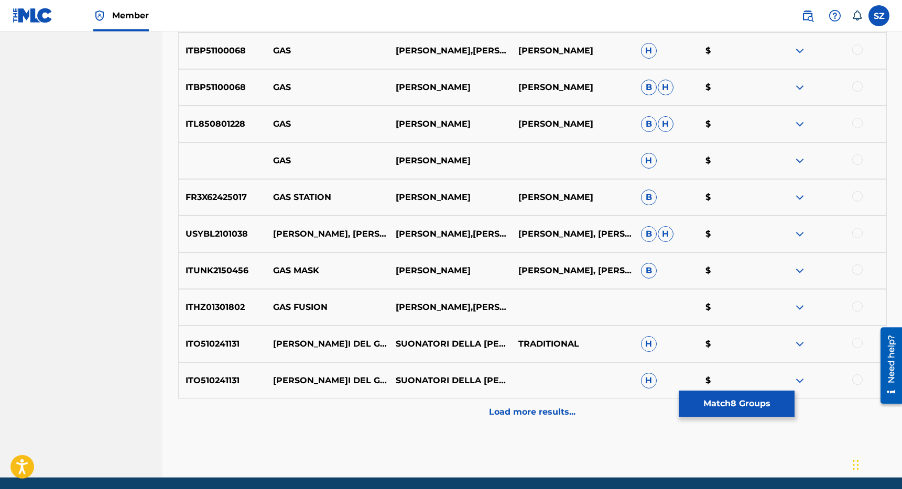
click at [720, 397] on button "Match 8 Groups" at bounding box center [737, 404] width 116 height 26
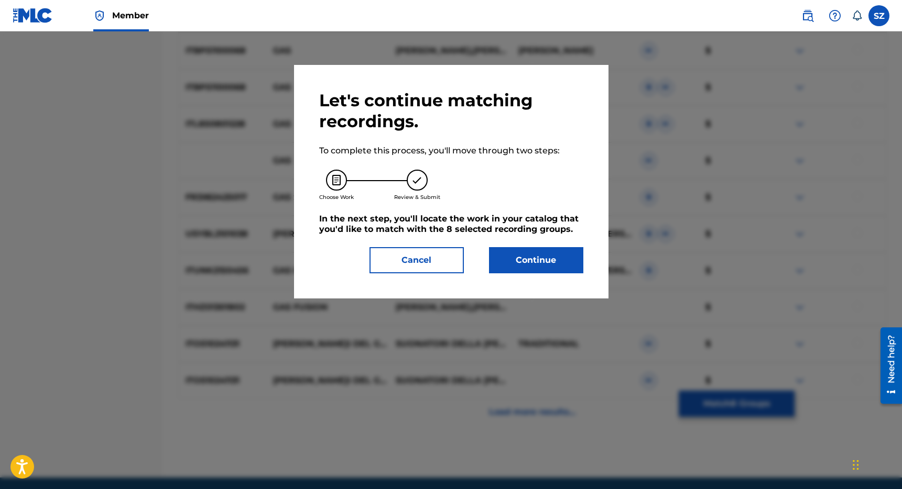
click at [555, 270] on button "Continue" at bounding box center [536, 260] width 94 height 26
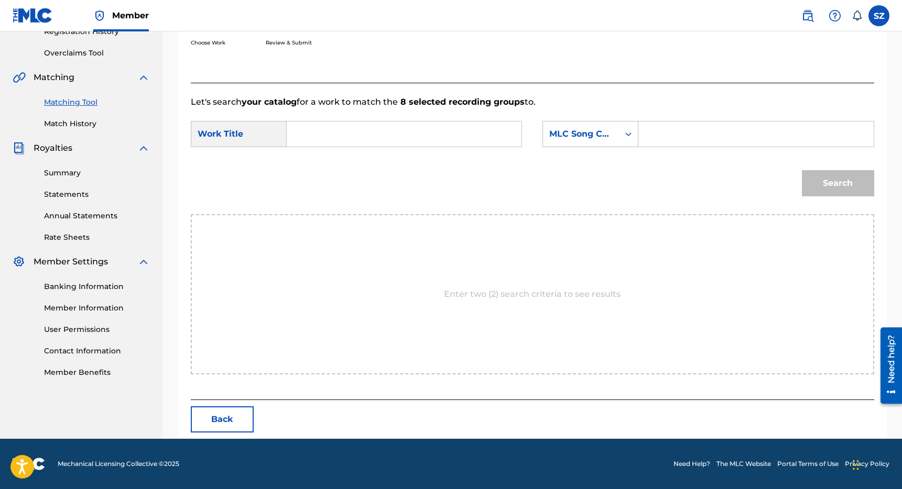
click at [361, 131] on input "Search Form" at bounding box center [404, 134] width 217 height 25
type input "gas"
click at [600, 133] on div "MLC Song Code" at bounding box center [580, 134] width 63 height 13
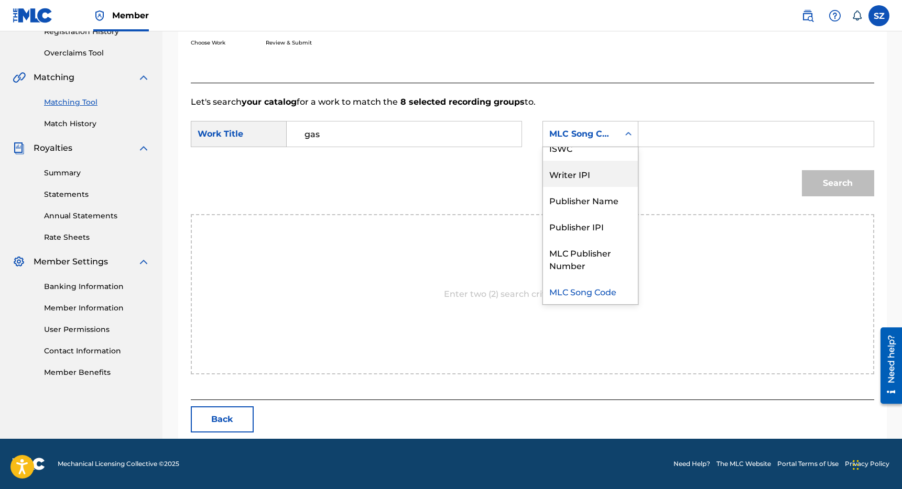
scroll to position [0, 0]
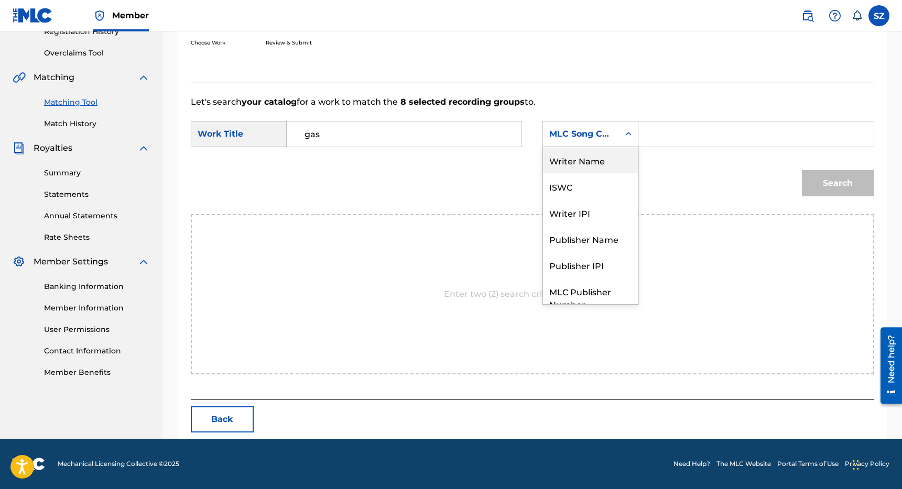
click at [604, 160] on div "Writer Name" at bounding box center [590, 160] width 95 height 26
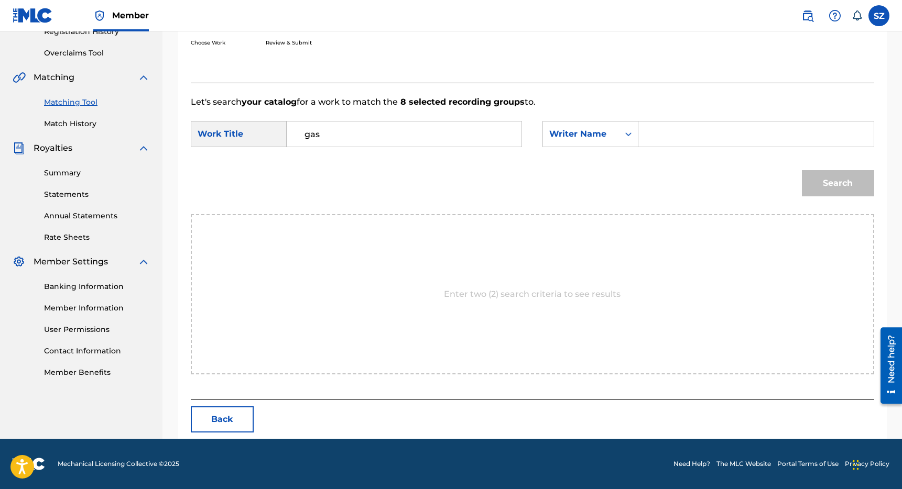
click at [669, 141] on input "Search Form" at bounding box center [755, 134] width 217 height 25
type input "[PERSON_NAME]"
click at [802, 170] on button "Search" at bounding box center [838, 183] width 72 height 26
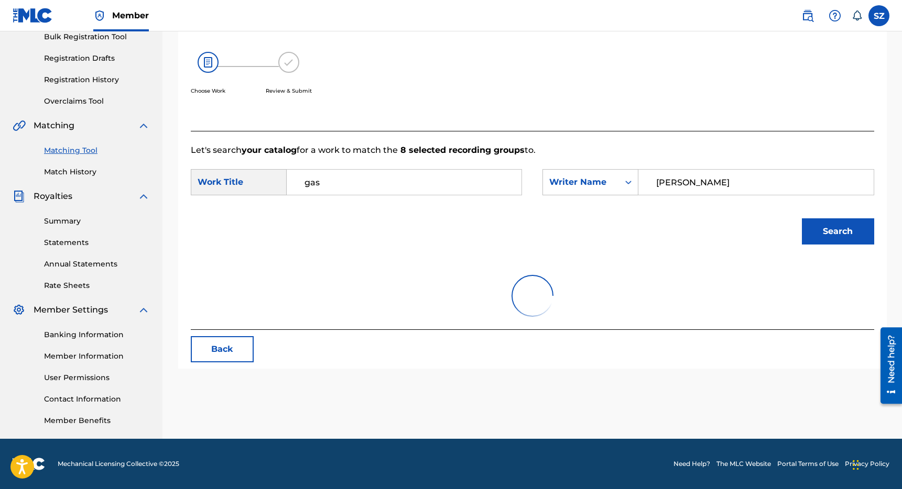
scroll to position [178, 0]
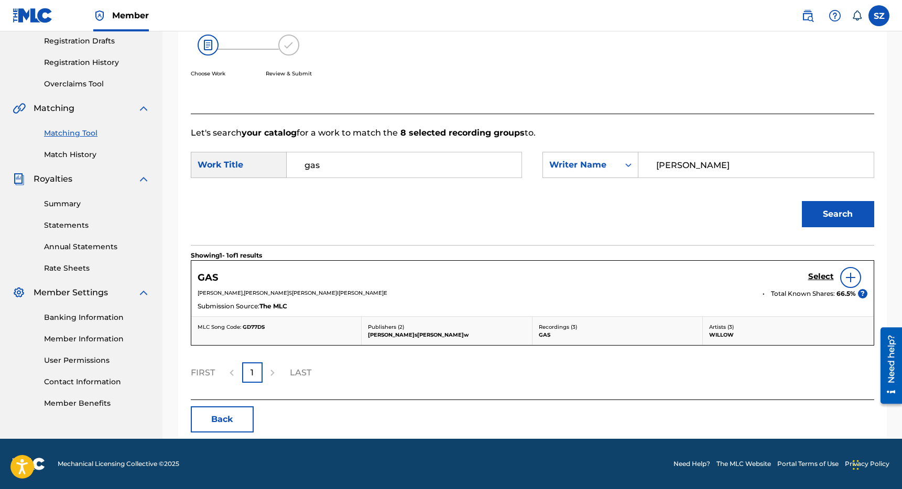
click at [827, 275] on h5 "Select" at bounding box center [821, 277] width 26 height 10
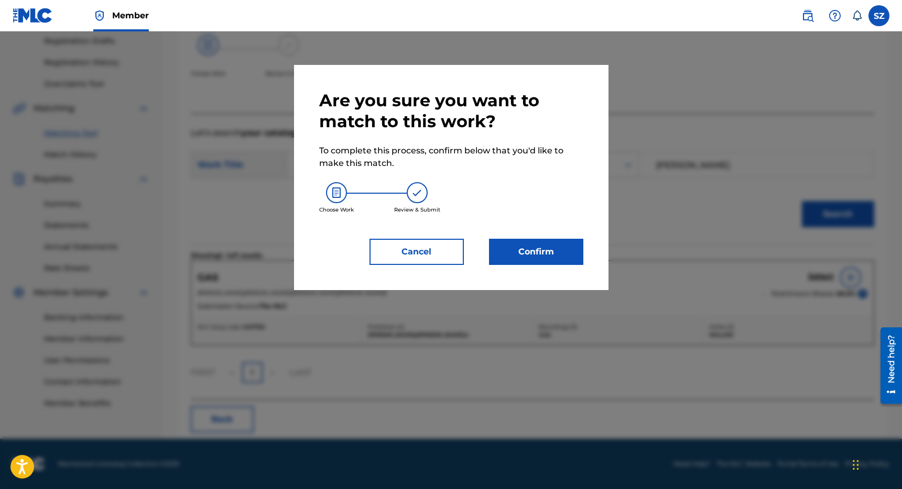
click at [556, 249] on button "Confirm" at bounding box center [536, 252] width 94 height 26
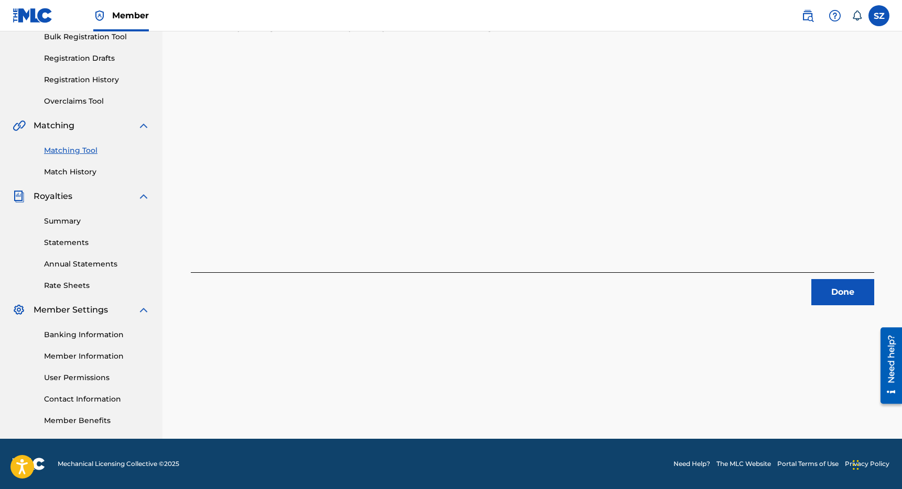
click at [834, 299] on button "Done" at bounding box center [842, 292] width 63 height 26
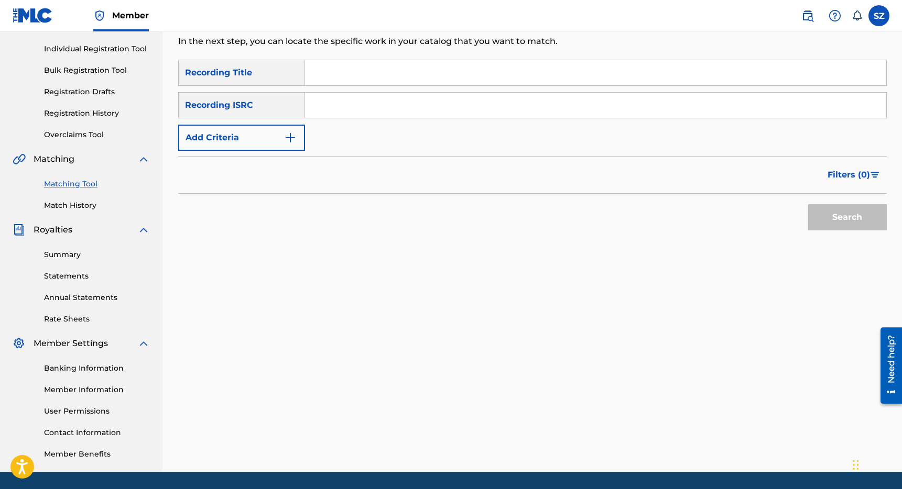
scroll to position [126, 0]
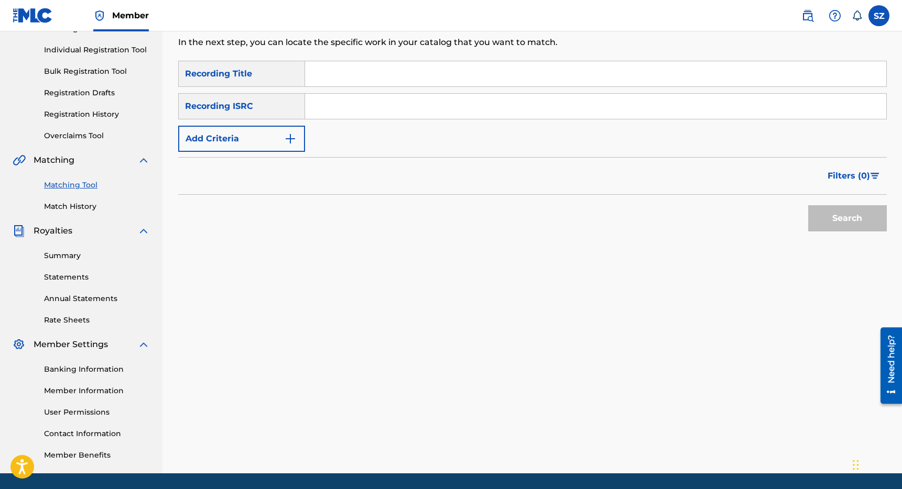
click at [321, 72] on input "Search Form" at bounding box center [595, 73] width 581 height 25
type input "Gas [PERSON_NAME] Remix)"
click at [808, 205] on button "Search" at bounding box center [847, 218] width 79 height 26
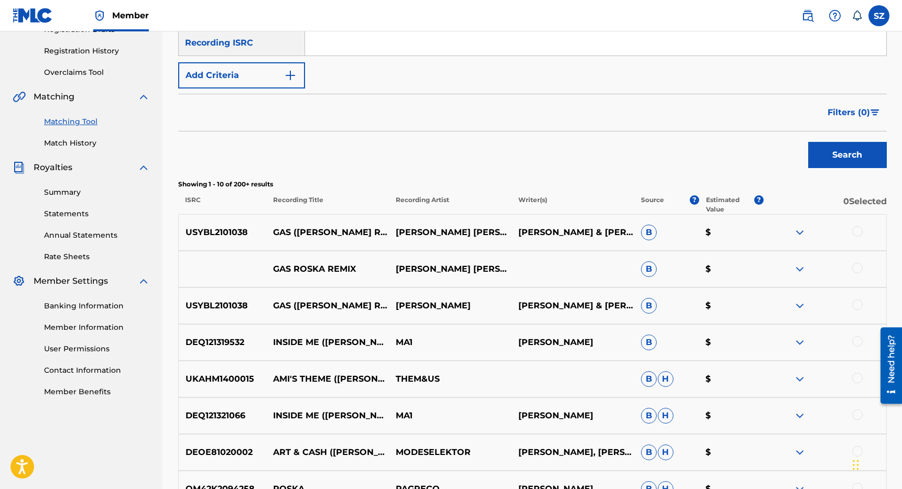
scroll to position [193, 0]
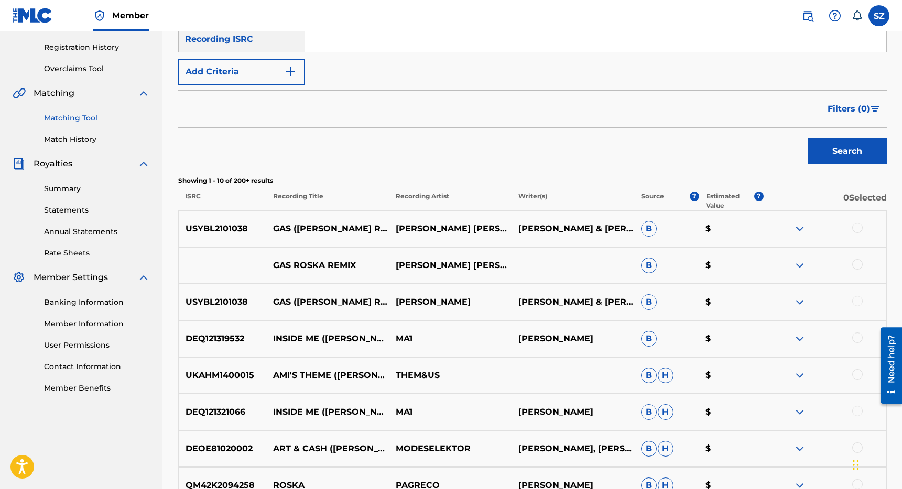
click at [856, 229] on div at bounding box center [857, 228] width 10 height 10
click at [859, 262] on div at bounding box center [857, 264] width 10 height 10
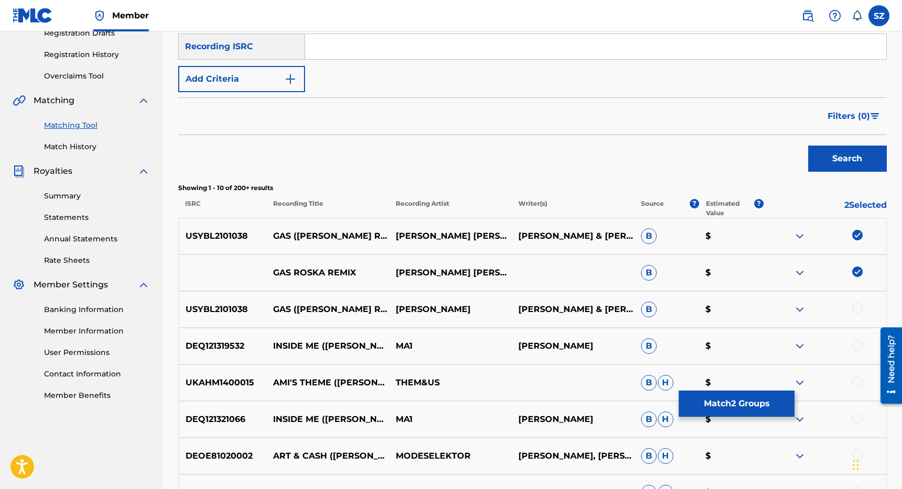
scroll to position [127, 0]
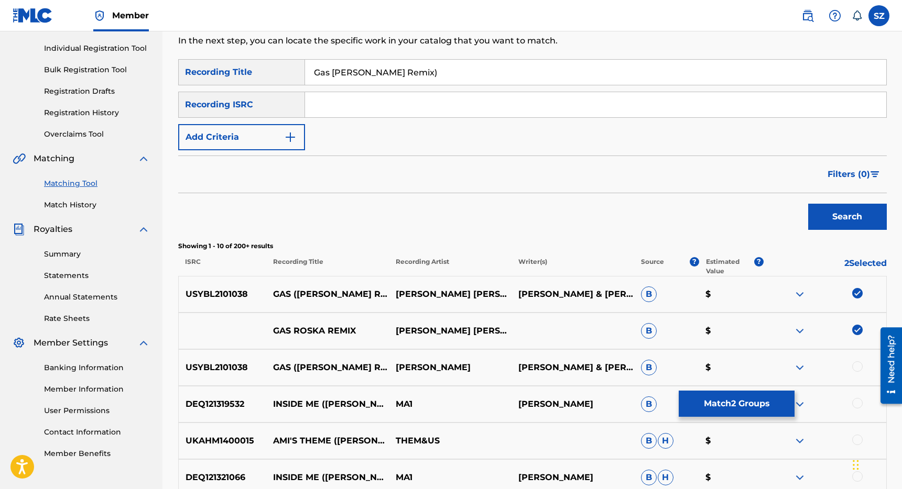
click at [285, 139] on img "Search Form" at bounding box center [290, 137] width 13 height 13
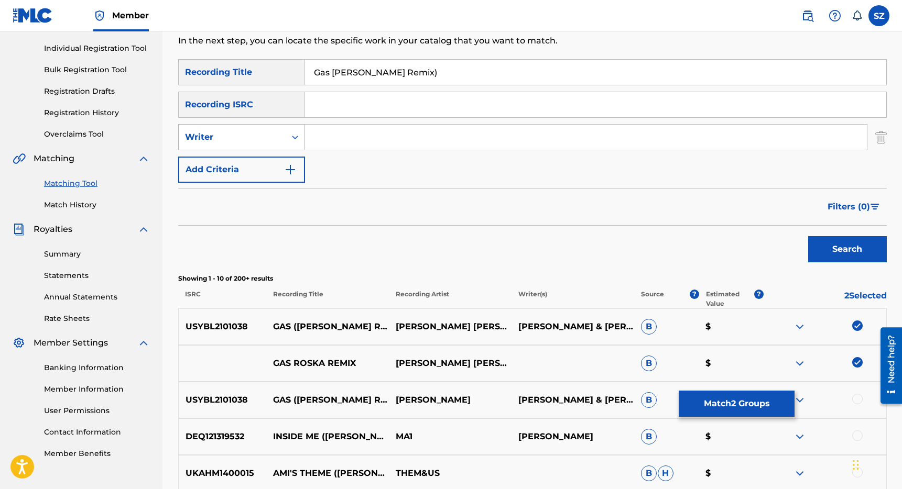
click at [271, 139] on div "Writer" at bounding box center [232, 137] width 94 height 13
click at [259, 157] on div "Recording Artist" at bounding box center [242, 163] width 126 height 26
click at [313, 142] on input "Search Form" at bounding box center [586, 137] width 562 height 25
type input "[PERSON_NAME]"
click at [808, 236] on button "Search" at bounding box center [847, 249] width 79 height 26
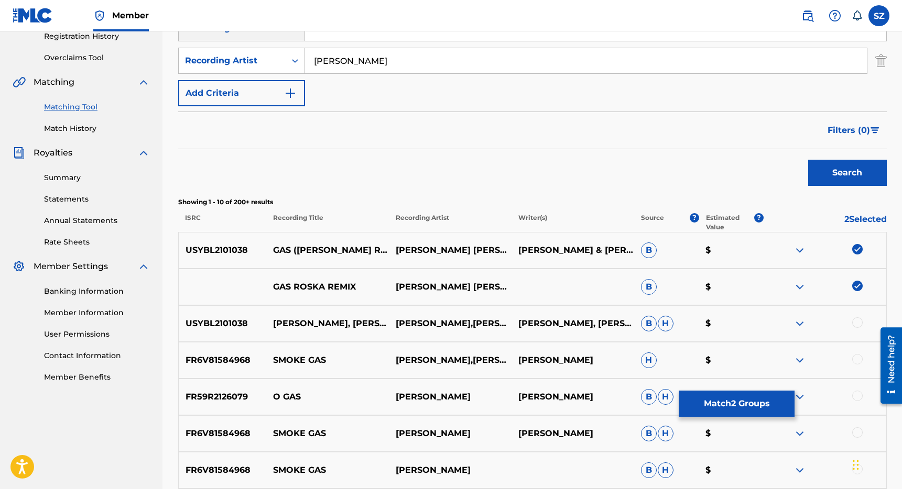
scroll to position [212, 0]
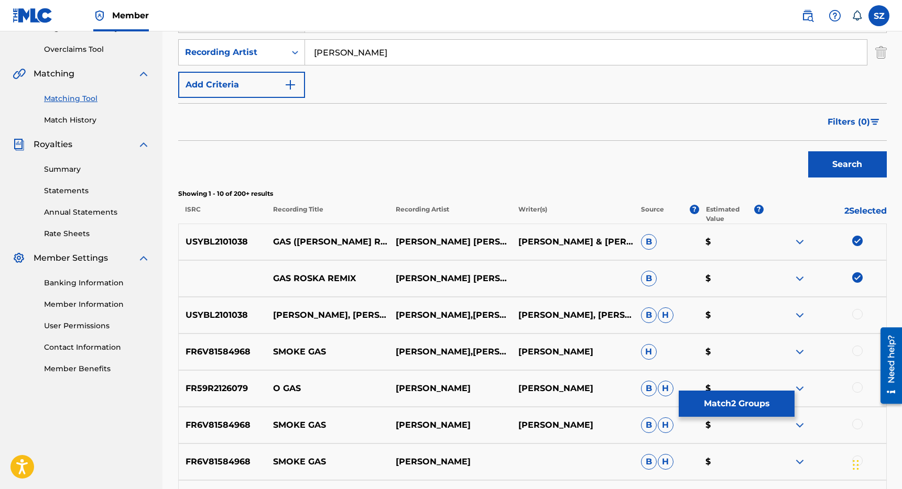
click at [857, 313] on div at bounding box center [857, 314] width 10 height 10
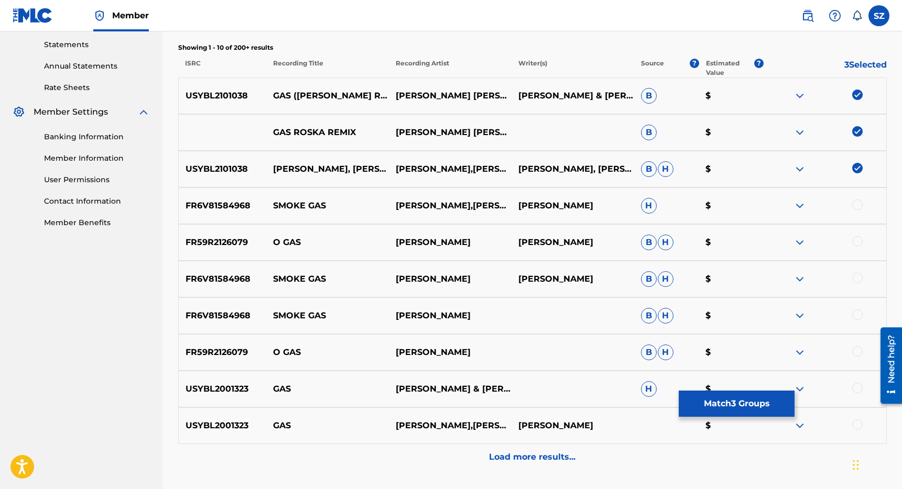
scroll to position [410, 0]
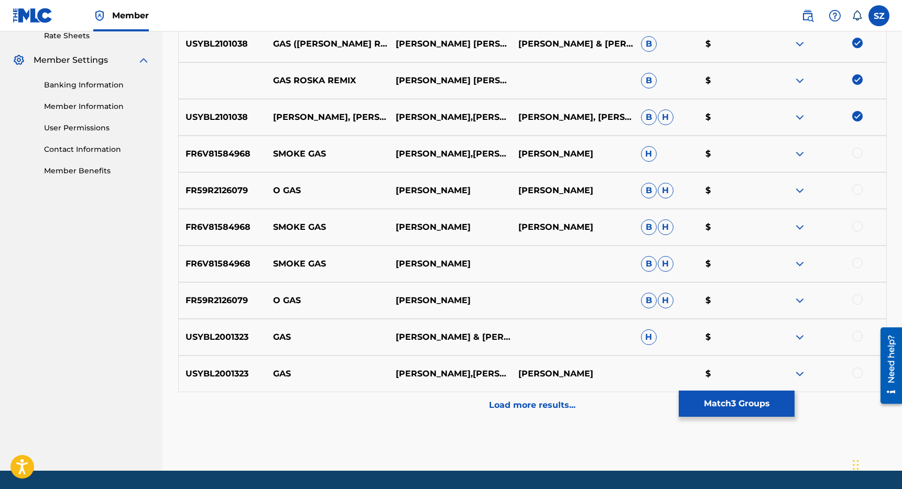
click at [529, 403] on p "Load more results..." at bounding box center [532, 405] width 86 height 13
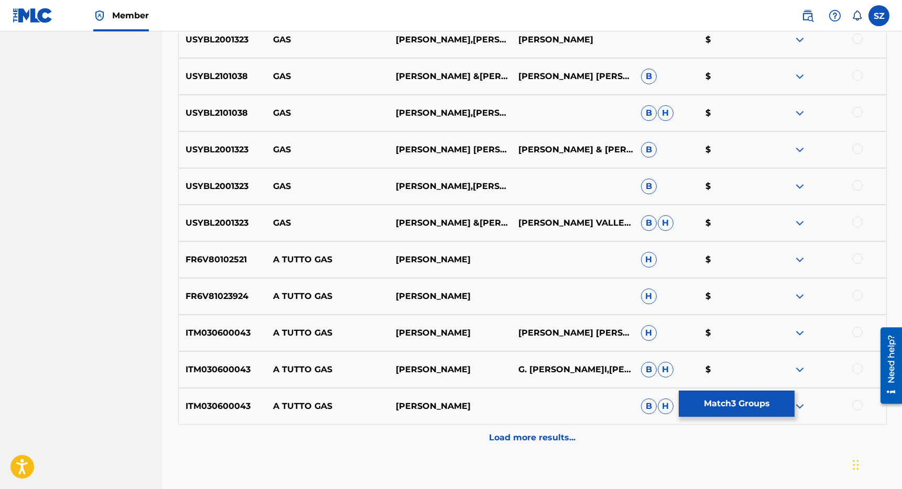
scroll to position [809, 0]
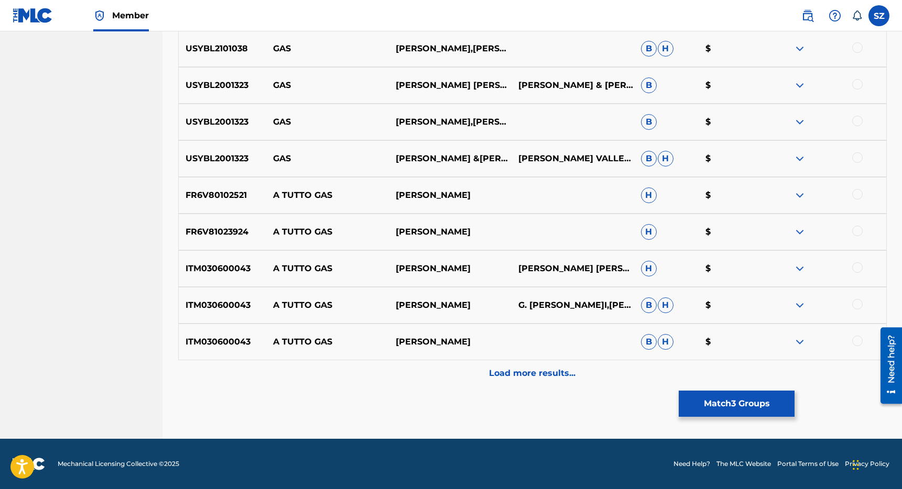
click at [705, 395] on button "Match 3 Groups" at bounding box center [737, 404] width 116 height 26
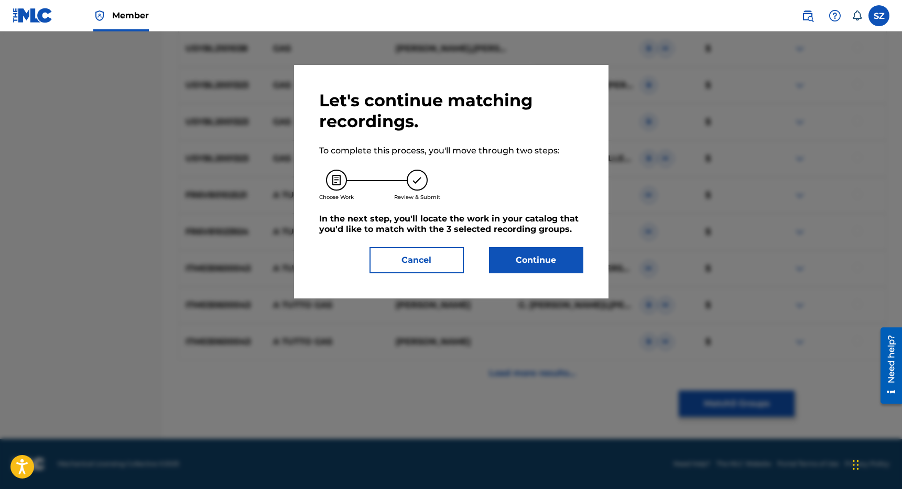
click at [548, 258] on button "Continue" at bounding box center [536, 260] width 94 height 26
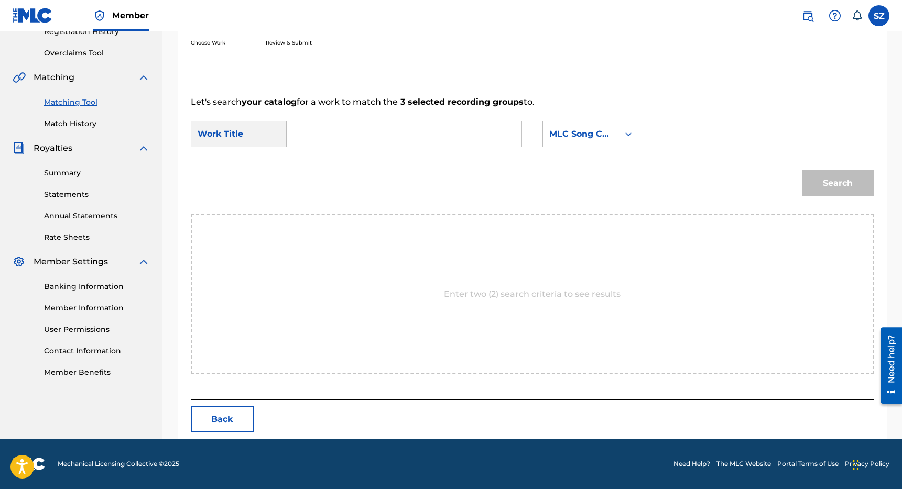
click at [362, 125] on input "Search Form" at bounding box center [404, 134] width 217 height 25
type input "gas ([PERSON_NAME] remix)"
click at [593, 128] on div "MLC Song Code" at bounding box center [580, 134] width 63 height 13
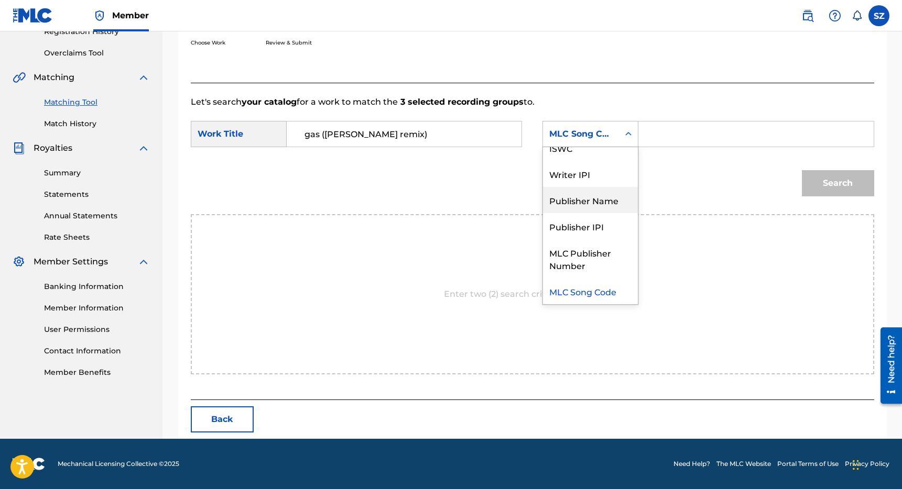
scroll to position [0, 0]
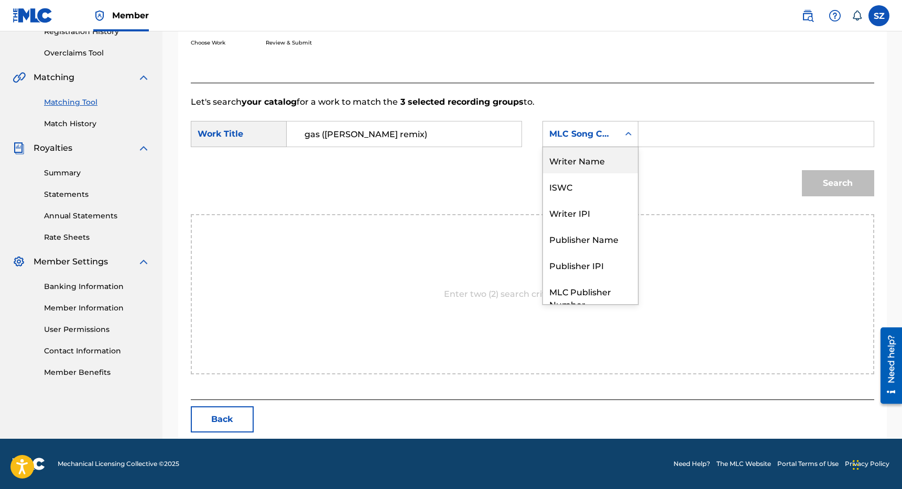
click at [602, 160] on div "Writer Name" at bounding box center [590, 160] width 95 height 26
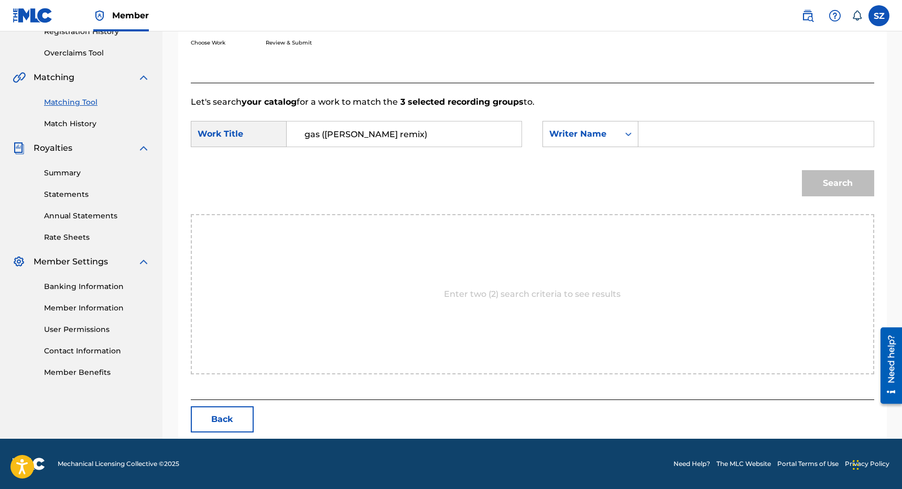
click at [667, 141] on input "Search Form" at bounding box center [755, 134] width 217 height 25
type input "[PERSON_NAME]"
click at [802, 170] on button "Search" at bounding box center [838, 183] width 72 height 26
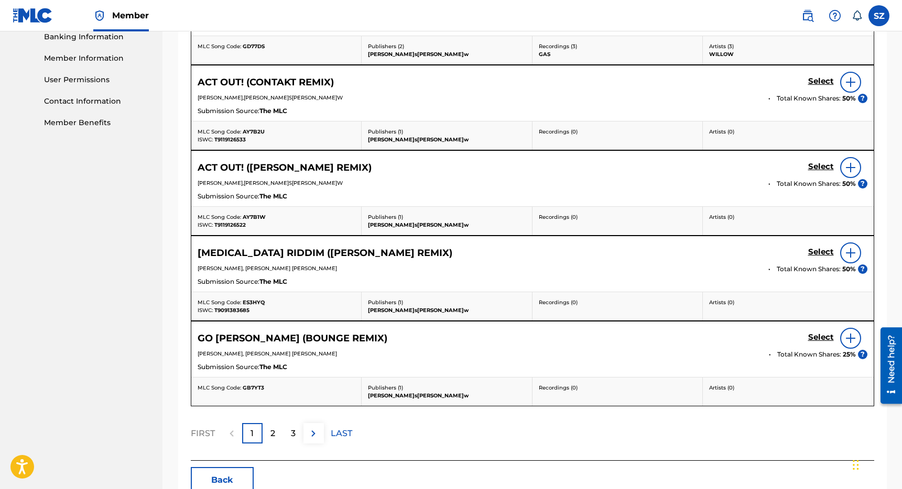
scroll to position [519, 0]
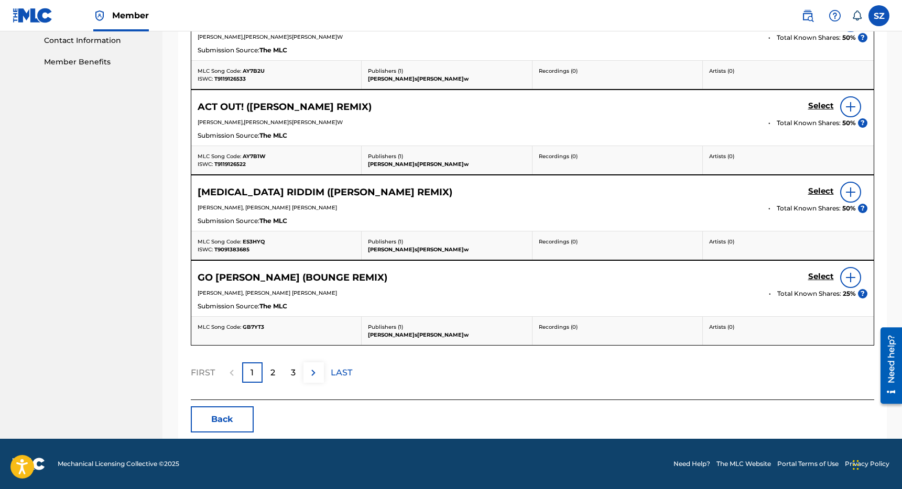
click at [209, 417] on button "Back" at bounding box center [222, 420] width 63 height 26
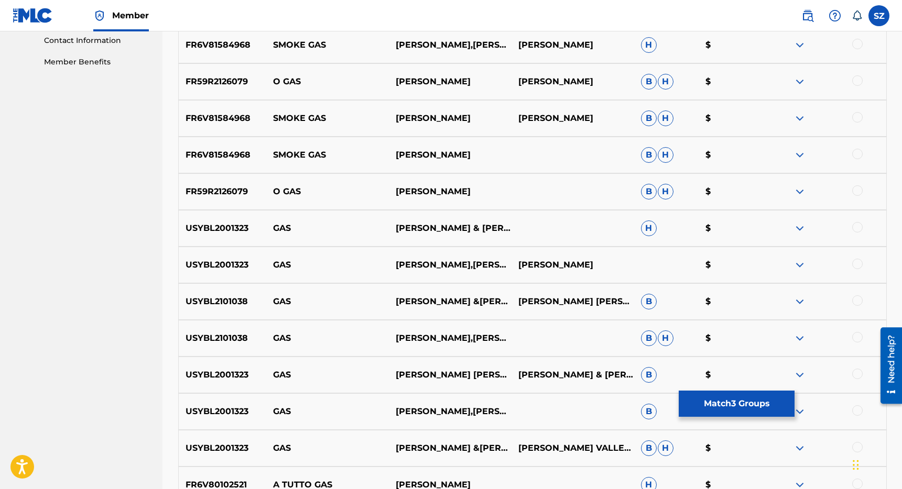
scroll to position [0, 0]
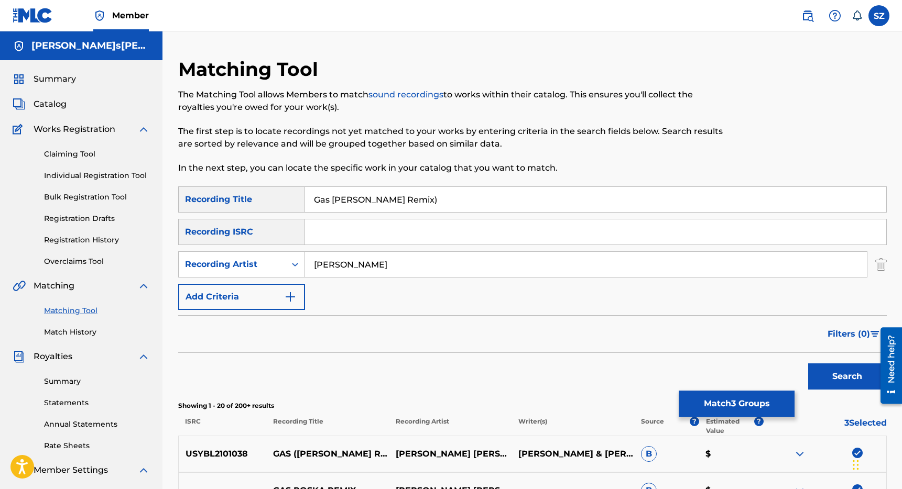
drag, startPoint x: 420, startPoint y: 198, endPoint x: 278, endPoint y: 193, distance: 141.6
click at [278, 193] on div "SearchWithCriteriaeaf74fd2-9137-4e23-9edc-013c569be2dd Recording Title Gas ([PE…" at bounding box center [532, 200] width 708 height 26
type input "Girl Boss"
drag, startPoint x: 354, startPoint y: 260, endPoint x: 293, endPoint y: 259, distance: 61.3
click at [293, 259] on div "SearchWithCriteriac36813cf-7a94-46d1-8ecc-1a5f0debf429 Recording Artist [PERSON…" at bounding box center [532, 265] width 708 height 26
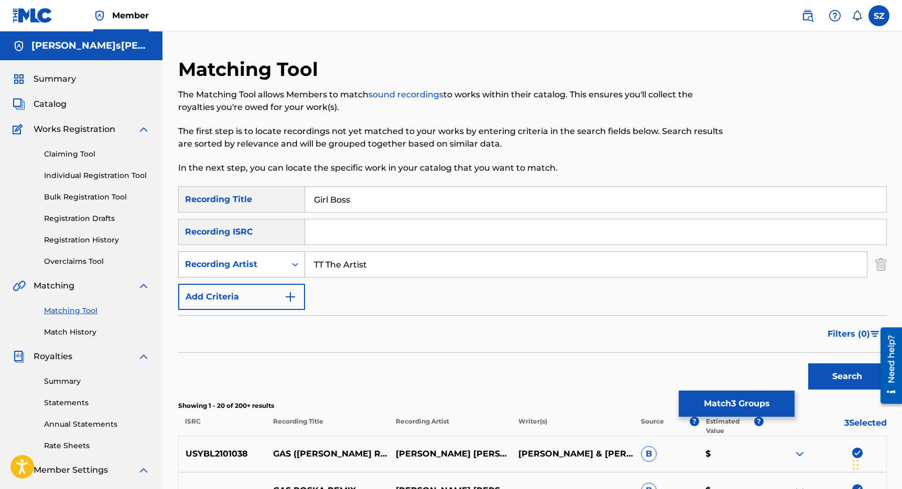
type input "TT The Artist"
click at [808, 364] on button "Search" at bounding box center [847, 377] width 79 height 26
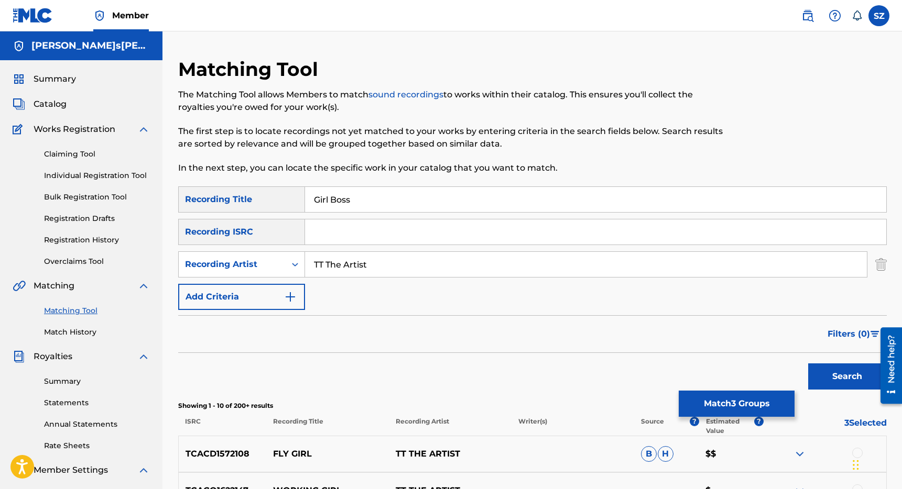
click at [70, 308] on link "Matching Tool" at bounding box center [97, 310] width 106 height 11
click at [61, 330] on link "Match History" at bounding box center [97, 332] width 106 height 11
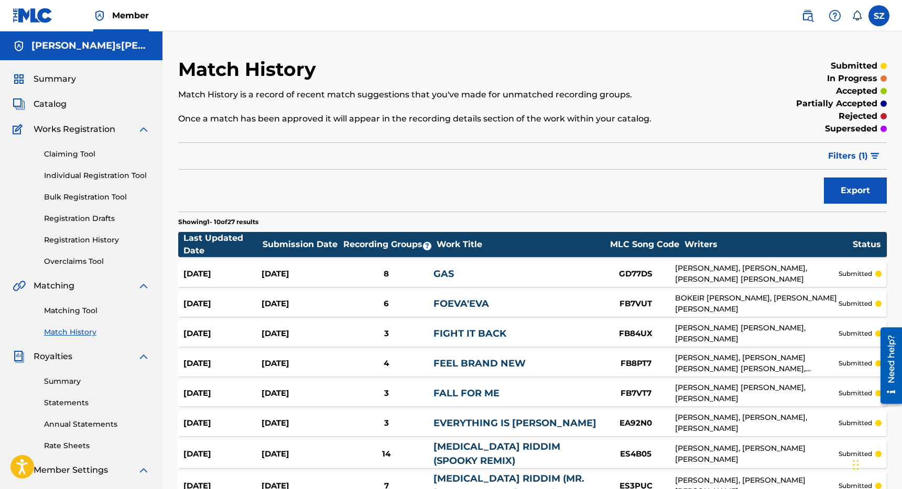
click at [57, 311] on link "Matching Tool" at bounding box center [97, 310] width 106 height 11
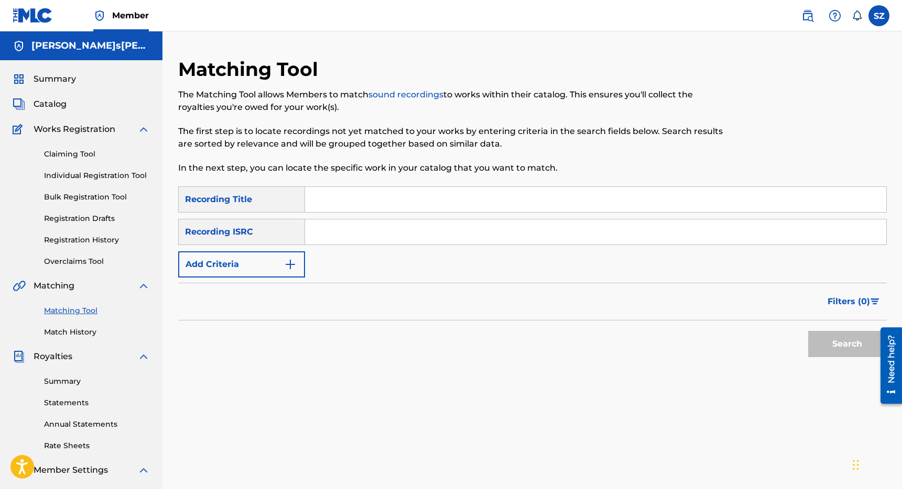
click at [329, 195] on input "Search Form" at bounding box center [595, 199] width 581 height 25
type input "girl boss"
click at [321, 237] on input "Search Form" at bounding box center [595, 232] width 581 height 25
click at [284, 268] on img "Search Form" at bounding box center [290, 264] width 13 height 13
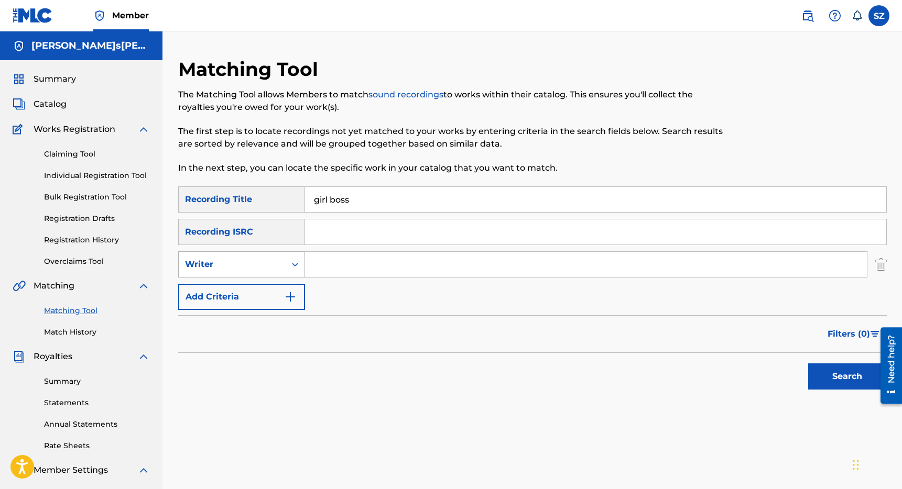
click at [261, 266] on div "Writer" at bounding box center [232, 264] width 94 height 13
click at [248, 291] on div "Recording Artist" at bounding box center [242, 291] width 126 height 26
click at [333, 266] on input "Search Form" at bounding box center [586, 264] width 562 height 25
click at [808, 364] on button "Search" at bounding box center [847, 377] width 79 height 26
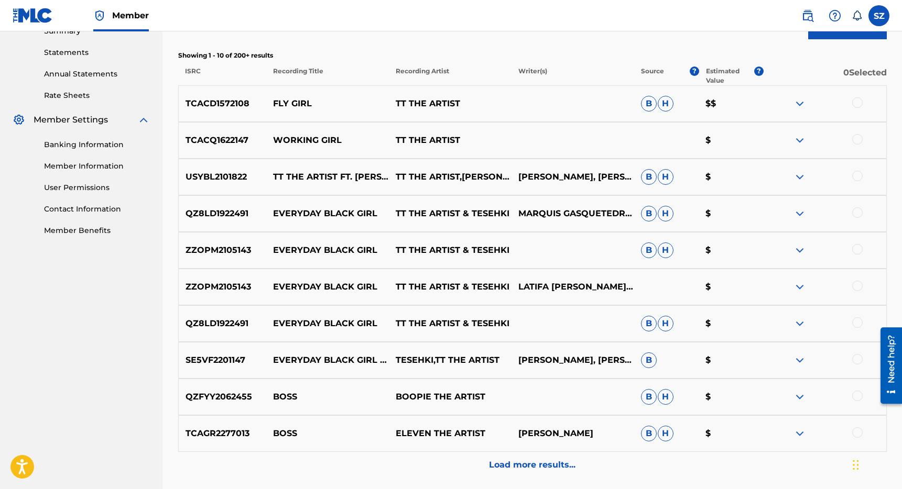
scroll to position [442, 0]
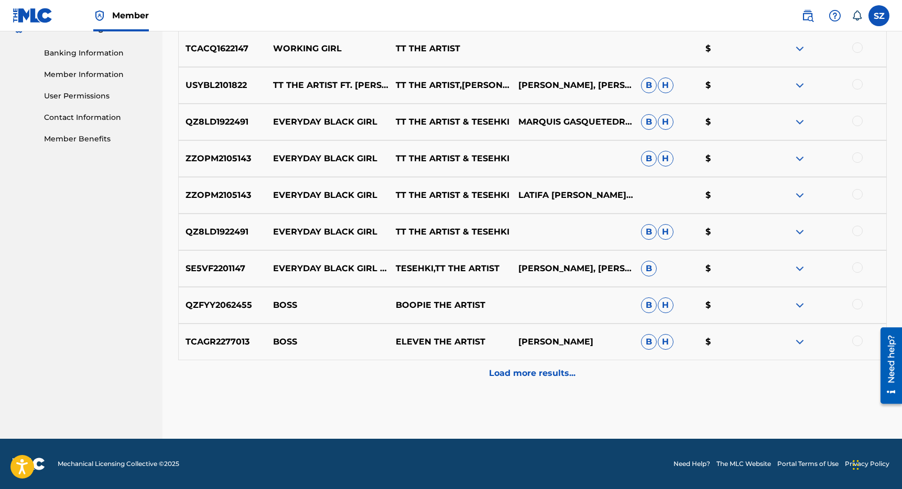
click at [537, 376] on p "Load more results..." at bounding box center [532, 373] width 86 height 13
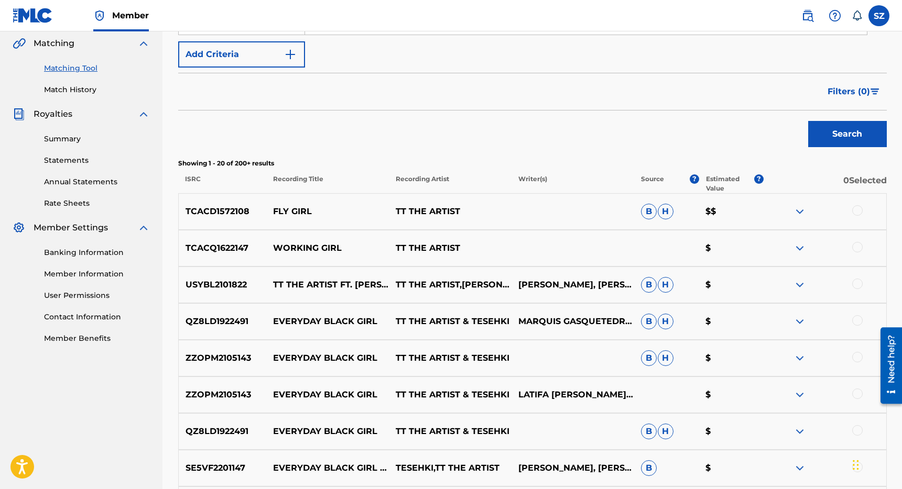
scroll to position [0, 0]
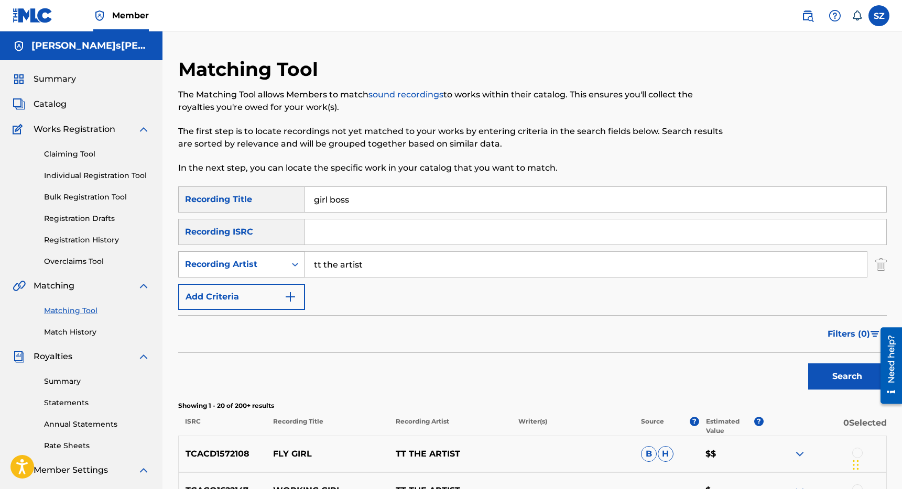
drag, startPoint x: 377, startPoint y: 267, endPoint x: 287, endPoint y: 266, distance: 90.7
click at [287, 266] on div "SearchWithCriteriab8cdce19-09b0-44e4-82c5-3be72cd9bbf5 Recording Artist tt the …" at bounding box center [532, 265] width 708 height 26
type input "[PERSON_NAME]"
click at [808, 364] on button "Search" at bounding box center [847, 377] width 79 height 26
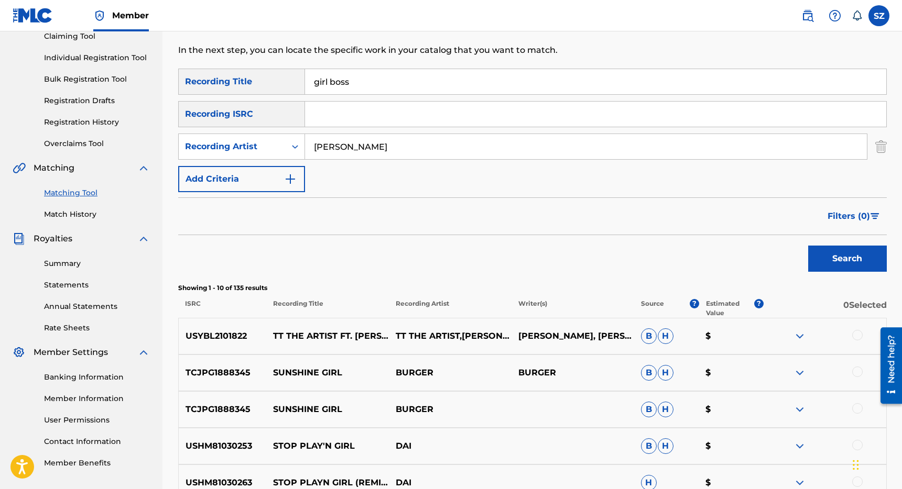
scroll to position [123, 0]
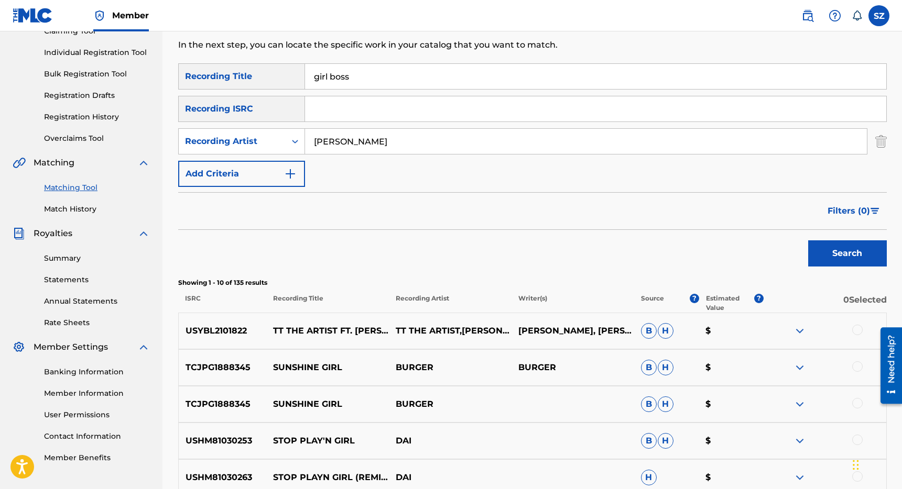
click at [858, 331] on div at bounding box center [857, 330] width 10 height 10
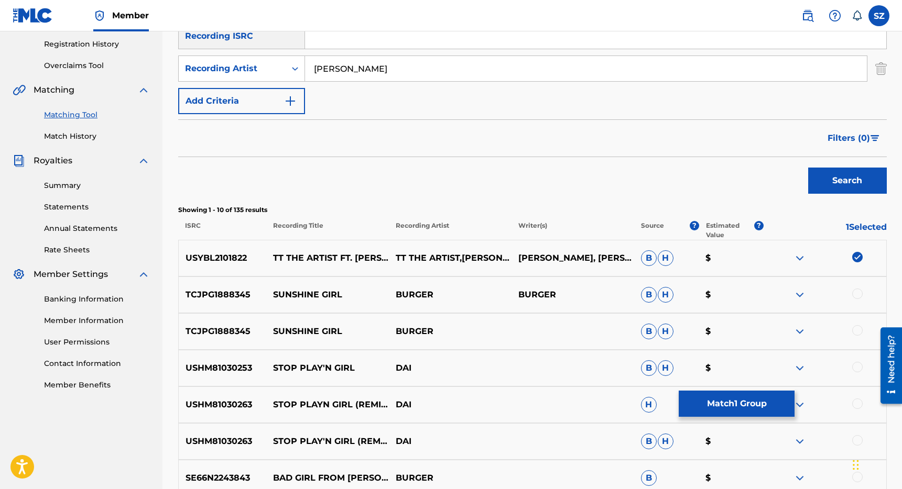
scroll to position [0, 0]
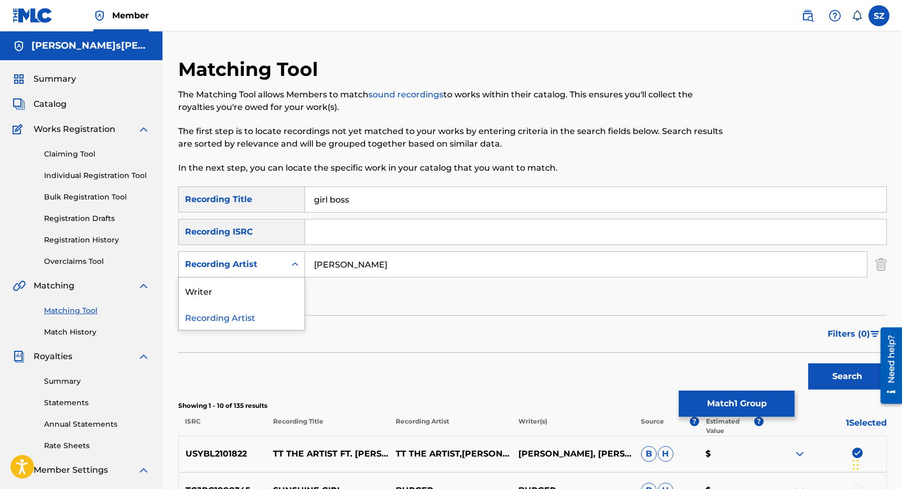
click at [276, 271] on div "Recording Artist" at bounding box center [232, 265] width 107 height 20
click at [254, 286] on div "Writer" at bounding box center [242, 291] width 126 height 26
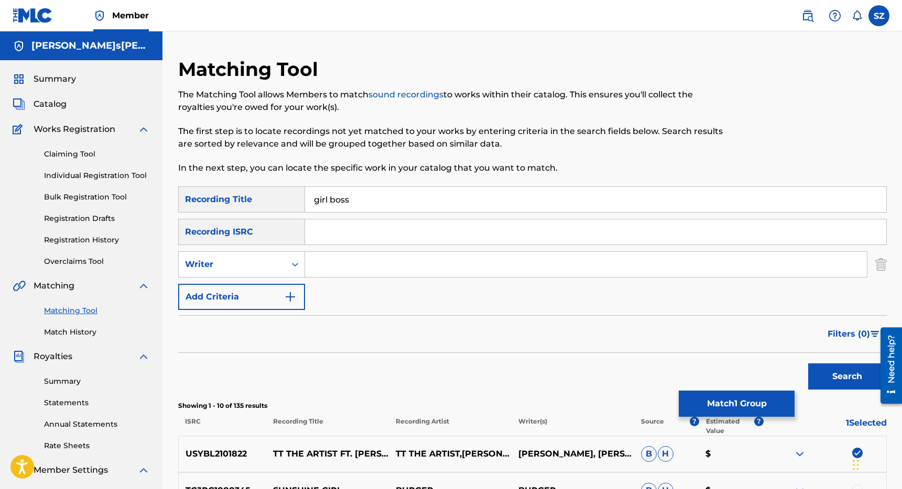
click at [351, 273] on input "Search Form" at bounding box center [586, 264] width 562 height 25
type input "[PERSON_NAME]"
click at [808, 364] on button "Search" at bounding box center [847, 377] width 79 height 26
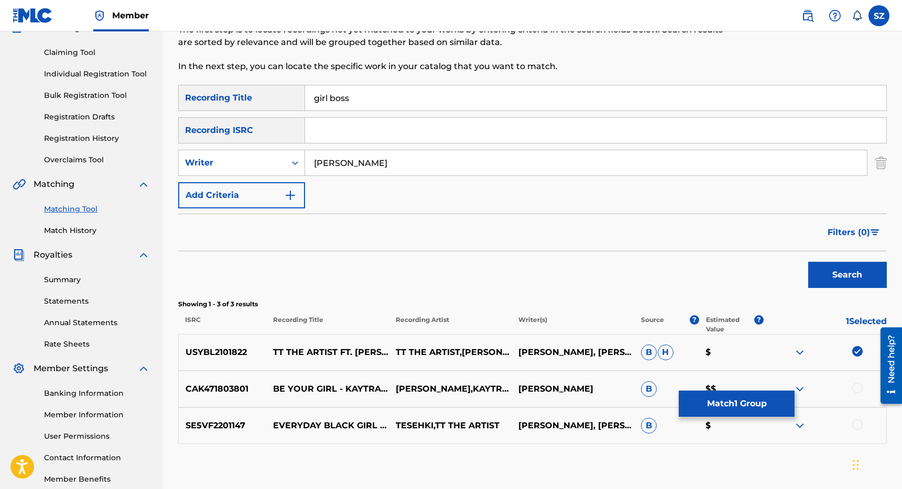
scroll to position [160, 0]
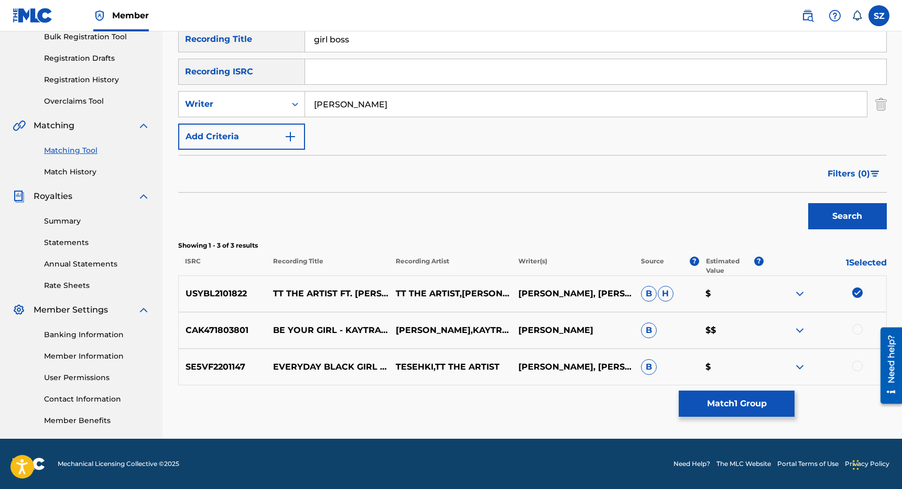
click at [724, 412] on button "Match 1 Group" at bounding box center [737, 404] width 116 height 26
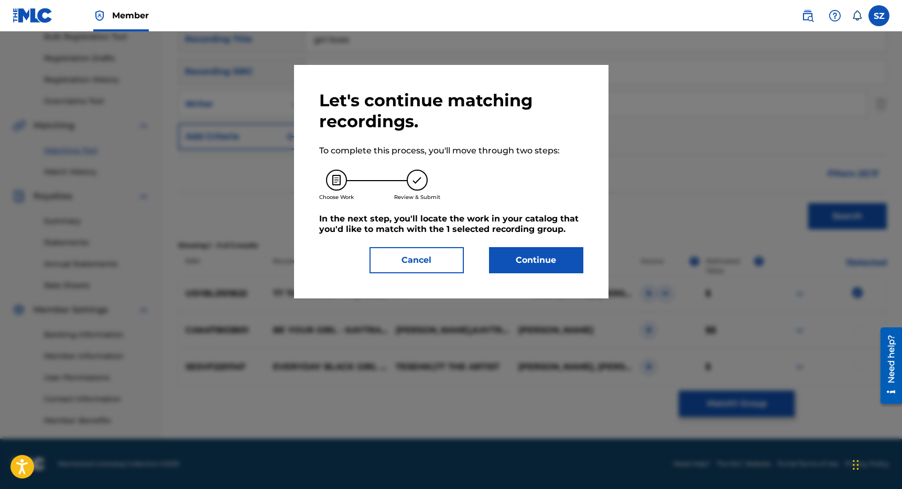
click at [542, 260] on button "Continue" at bounding box center [536, 260] width 94 height 26
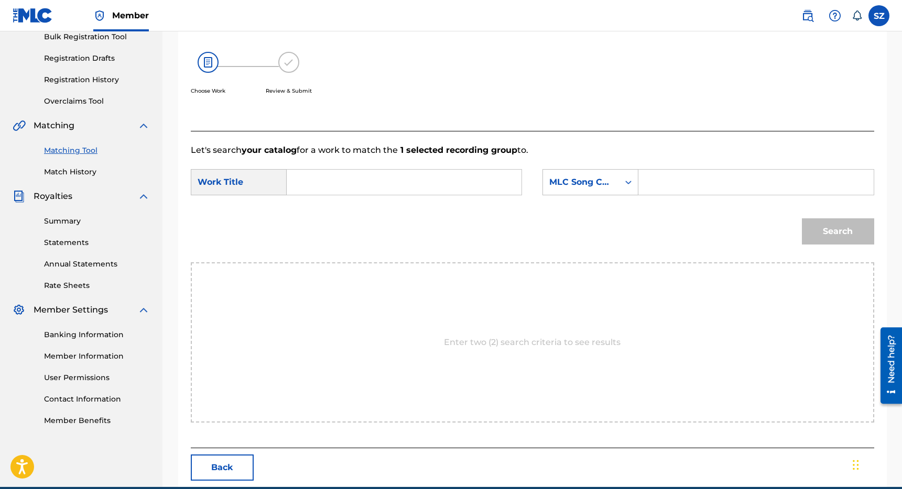
click at [364, 180] on input "Search Form" at bounding box center [404, 182] width 217 height 25
type input "girl boss"
click at [608, 192] on div "MLC Song Code" at bounding box center [581, 182] width 76 height 20
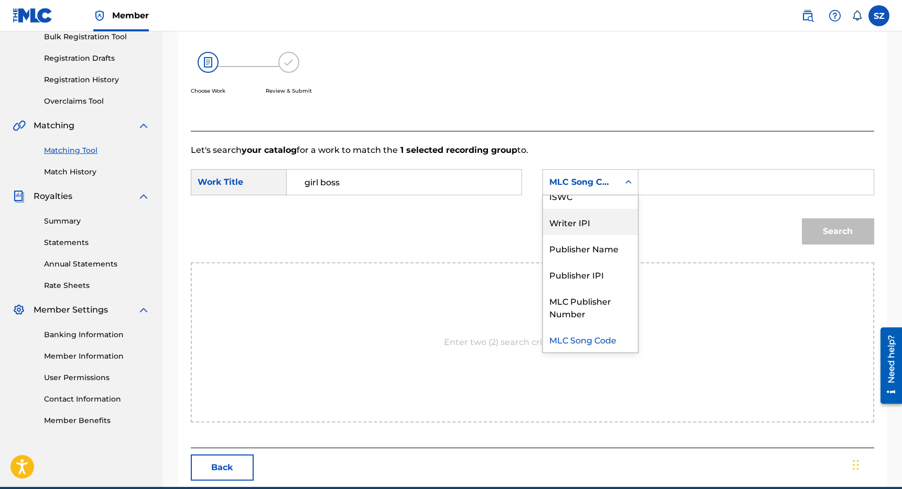
scroll to position [0, 0]
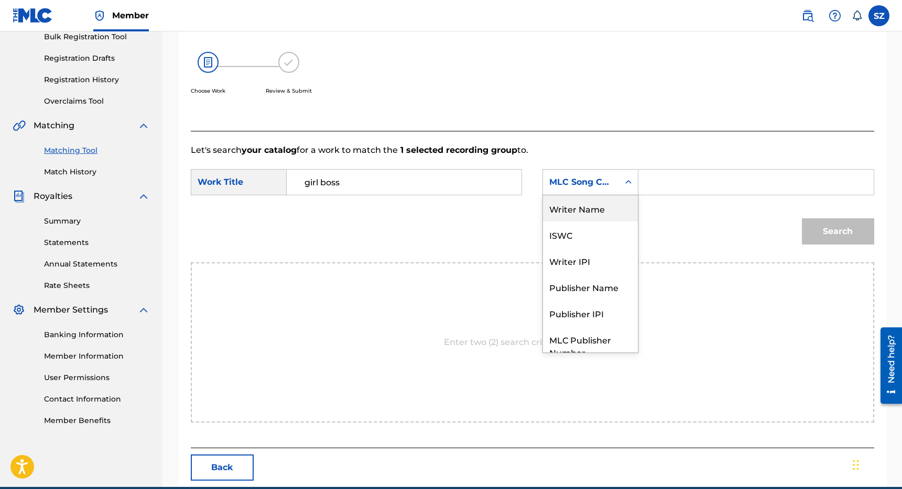
click at [605, 213] on div "Writer Name" at bounding box center [590, 208] width 95 height 26
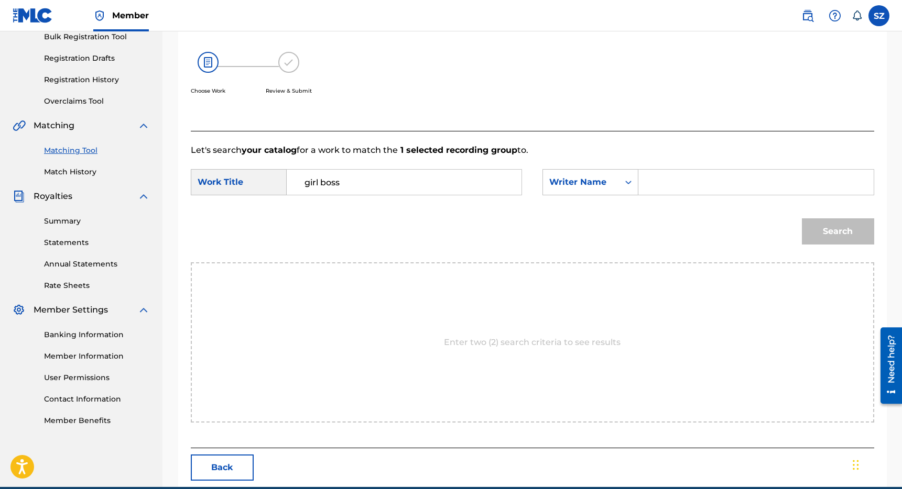
click at [665, 182] on input "Search Form" at bounding box center [755, 182] width 217 height 25
type input "[PERSON_NAME]"
click at [802, 219] on button "Search" at bounding box center [838, 232] width 72 height 26
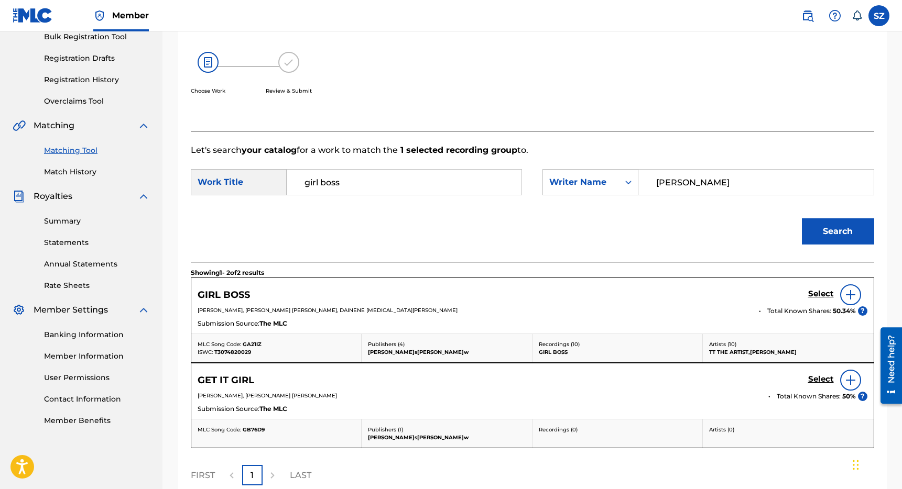
click at [814, 296] on h5 "Select" at bounding box center [821, 294] width 26 height 10
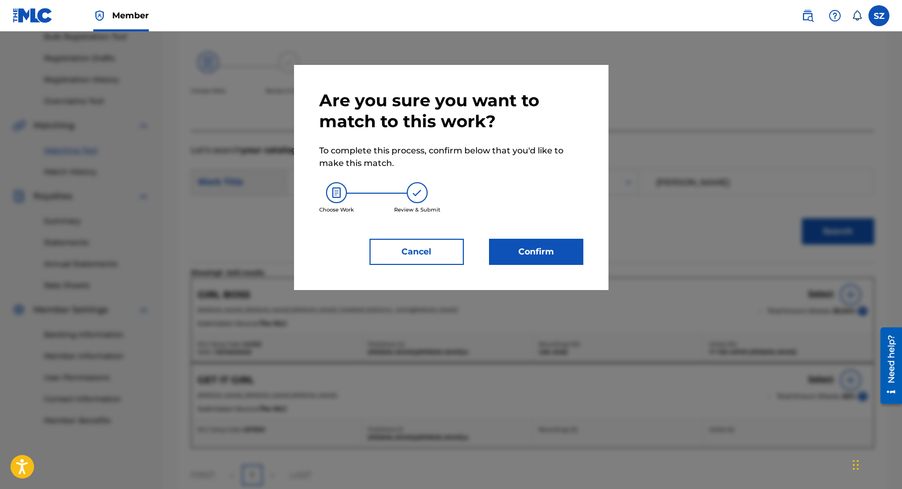
click at [561, 248] on button "Confirm" at bounding box center [536, 252] width 94 height 26
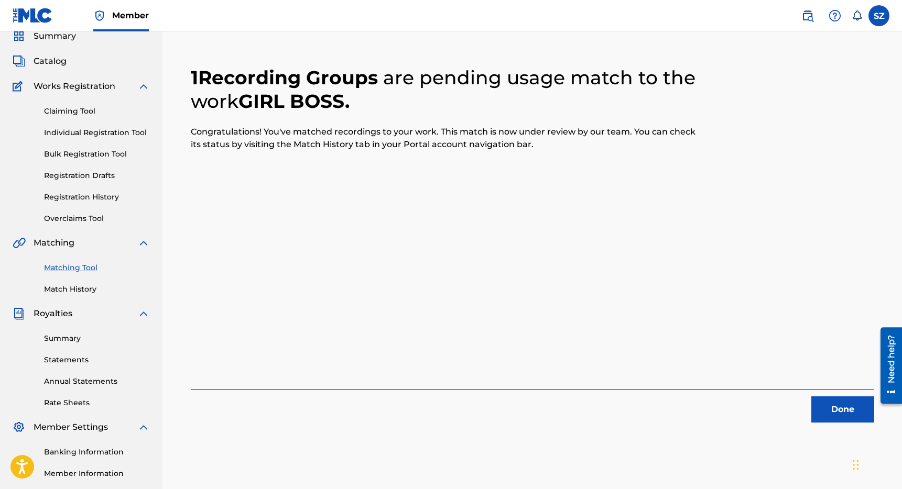
scroll to position [44, 0]
click at [845, 403] on button "Done" at bounding box center [842, 409] width 63 height 26
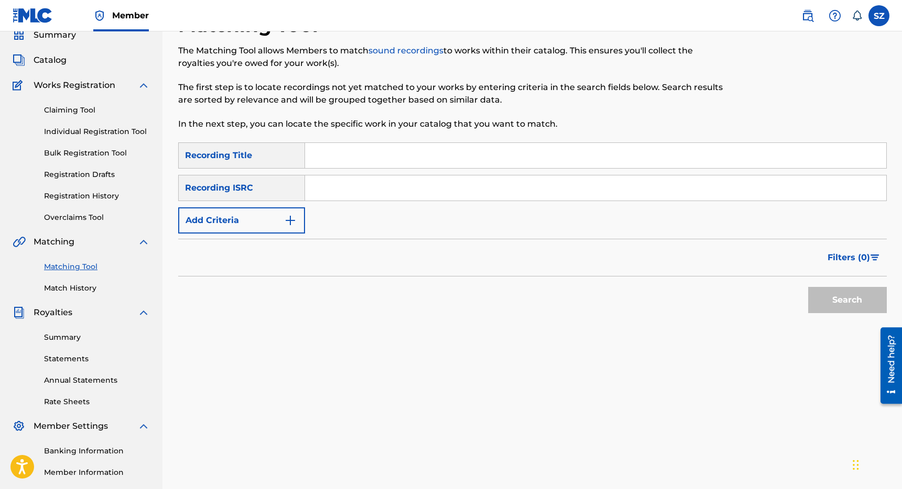
click at [342, 157] on input "Search Form" at bounding box center [595, 155] width 581 height 25
type input "go [PERSON_NAME]"
click at [808, 287] on button "Search" at bounding box center [847, 300] width 79 height 26
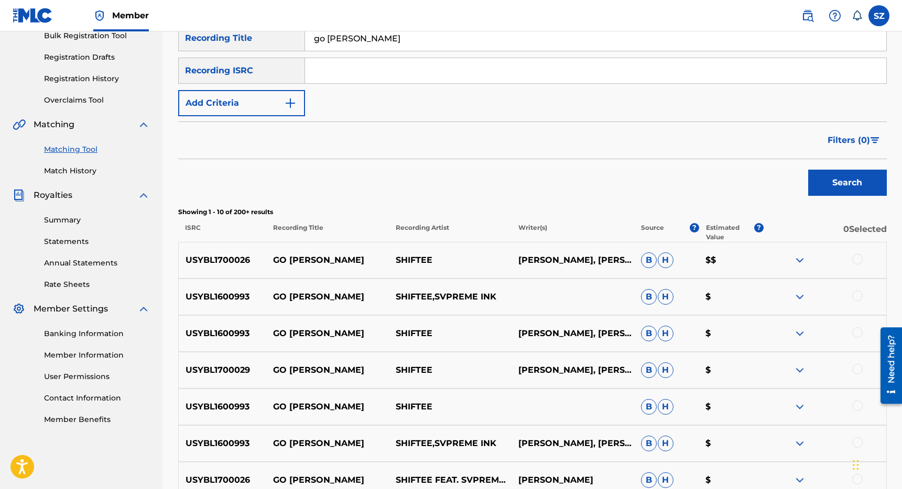
scroll to position [169, 0]
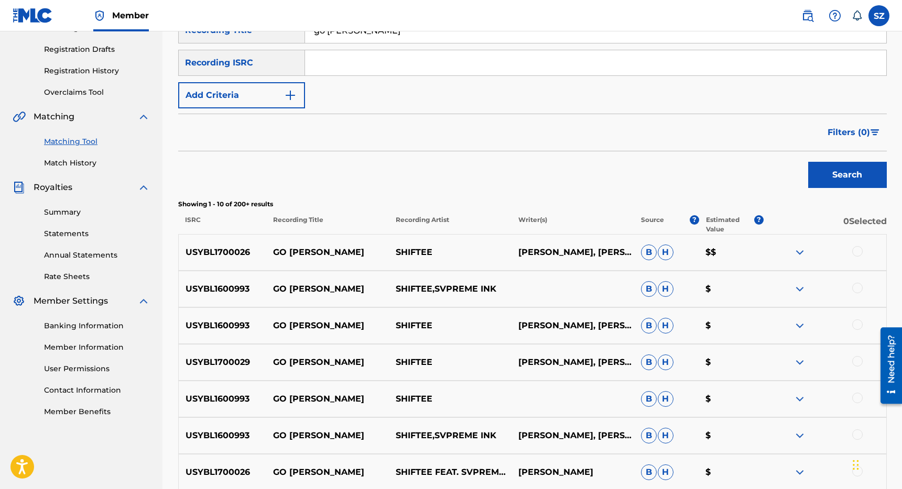
click at [858, 253] on div at bounding box center [857, 251] width 10 height 10
click at [859, 289] on div at bounding box center [857, 288] width 10 height 10
click at [857, 333] on div "USYBL1600993 GO [PERSON_NAME] SHIFTEE [PERSON_NAME], [PERSON_NAME] [PERSON_NAME…" at bounding box center [532, 326] width 708 height 37
click at [857, 326] on div at bounding box center [857, 325] width 10 height 10
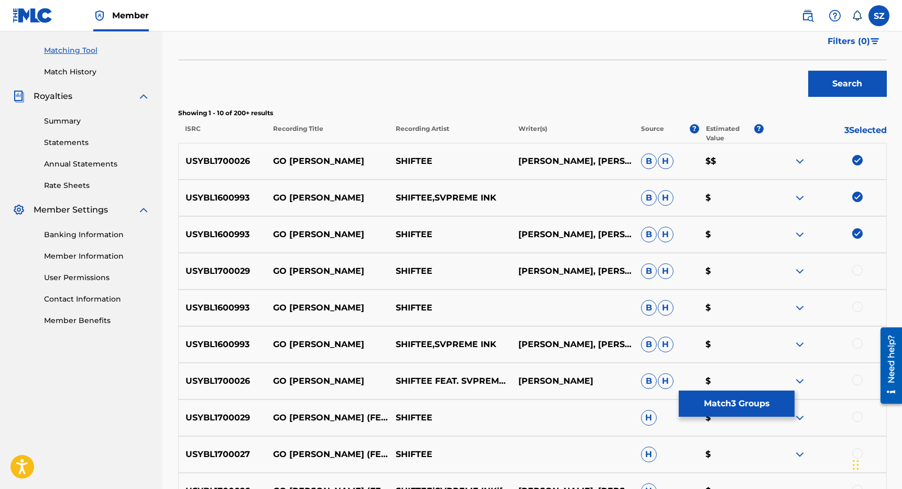
scroll to position [265, 0]
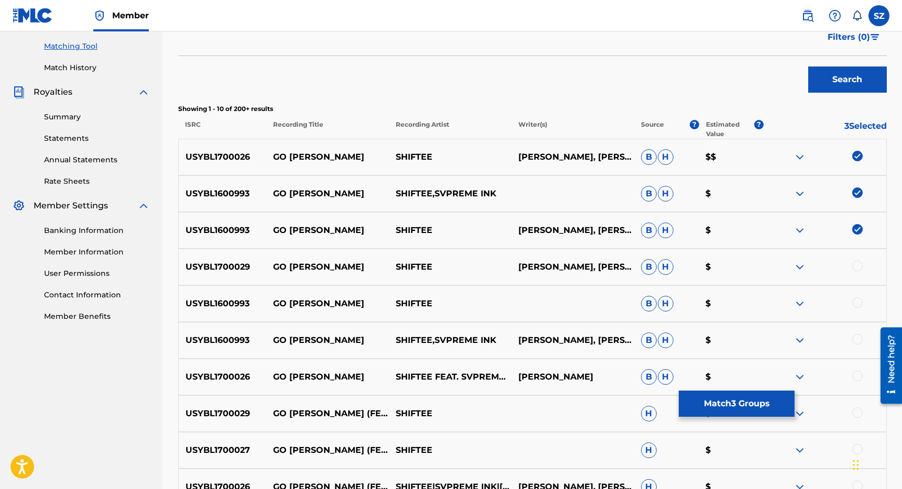
click at [856, 266] on div at bounding box center [857, 266] width 10 height 10
click at [856, 307] on div at bounding box center [857, 303] width 10 height 10
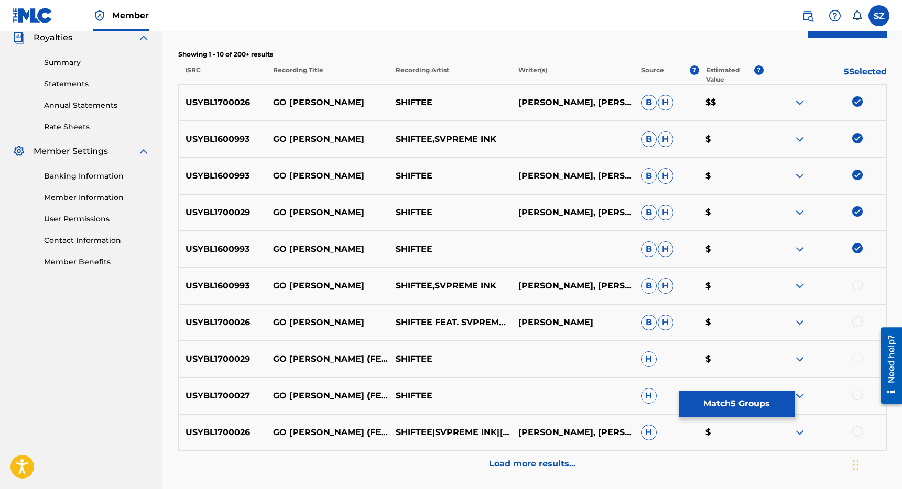
click at [854, 287] on div at bounding box center [857, 285] width 10 height 10
click at [859, 323] on div at bounding box center [857, 321] width 10 height 10
click at [859, 364] on div at bounding box center [824, 359] width 123 height 13
click at [859, 362] on div at bounding box center [857, 358] width 10 height 10
click at [858, 395] on div at bounding box center [857, 395] width 10 height 10
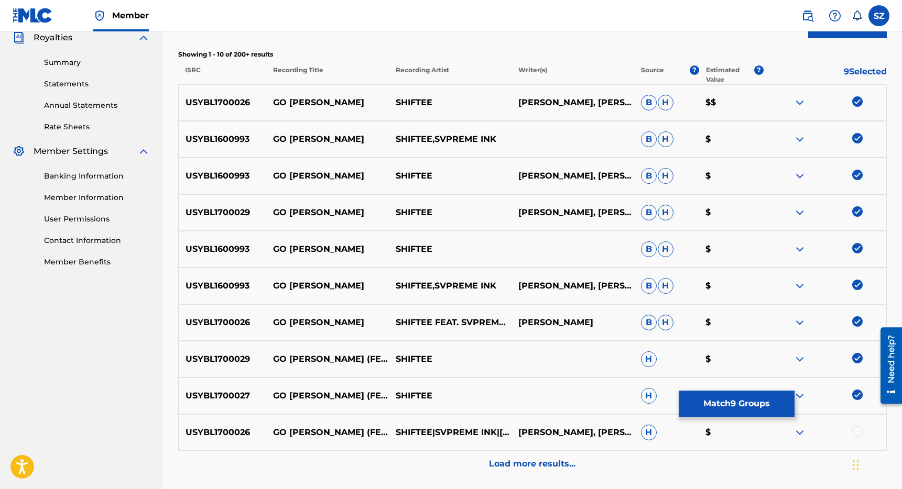
click at [858, 431] on div at bounding box center [857, 432] width 10 height 10
click at [532, 467] on p "Load more results..." at bounding box center [532, 464] width 86 height 13
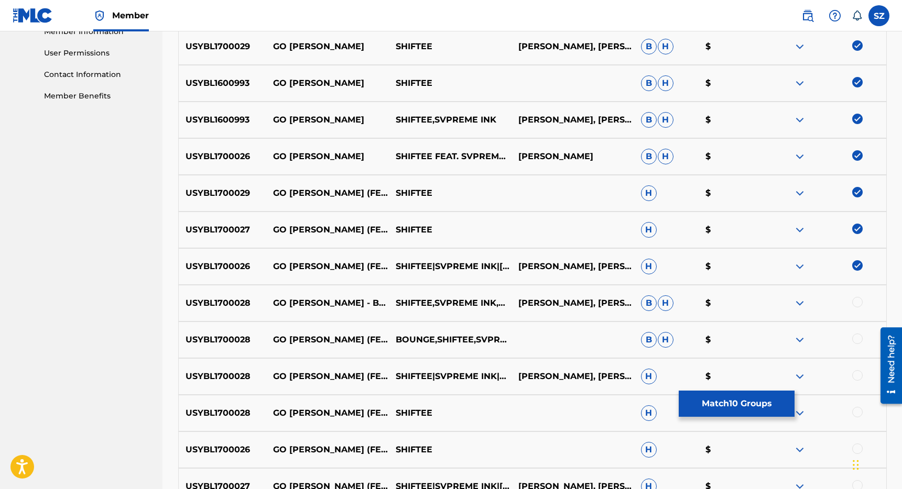
scroll to position [522, 0]
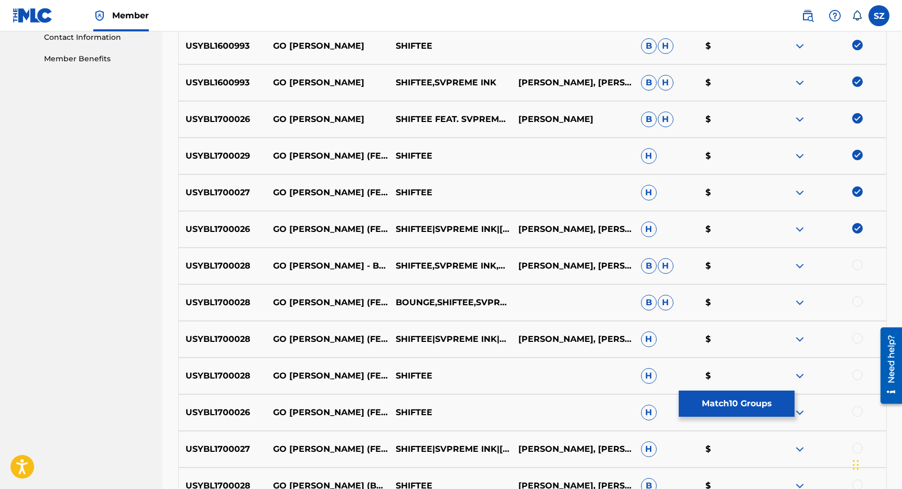
click at [860, 303] on div at bounding box center [857, 302] width 10 height 10
click at [857, 340] on div at bounding box center [857, 338] width 10 height 10
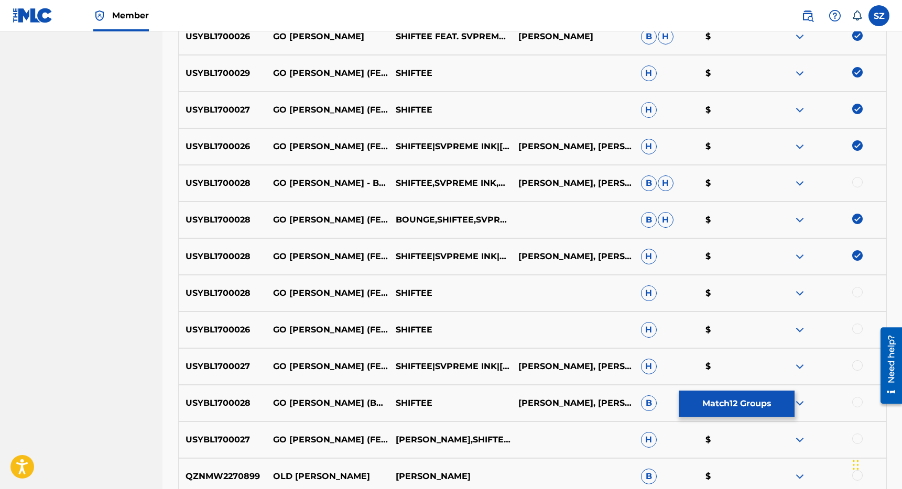
scroll to position [621, 0]
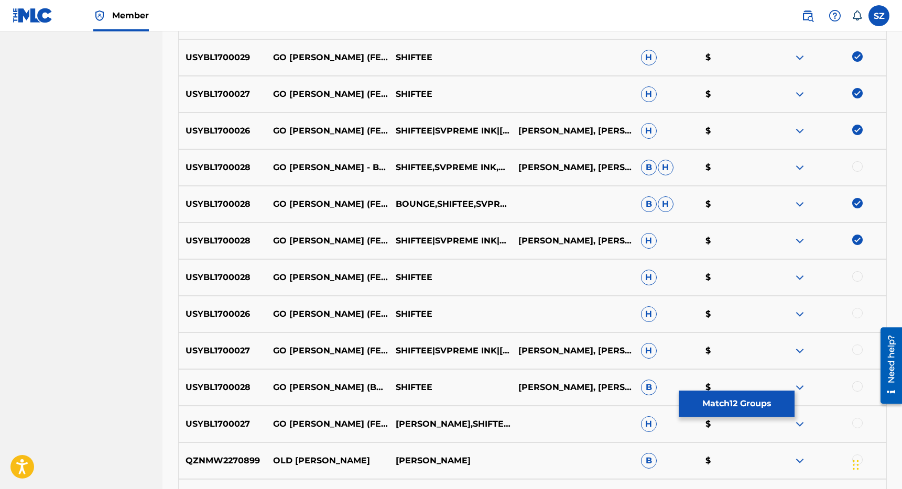
click at [861, 276] on div at bounding box center [857, 276] width 10 height 10
click at [860, 312] on div at bounding box center [857, 313] width 10 height 10
click at [859, 351] on div at bounding box center [857, 350] width 10 height 10
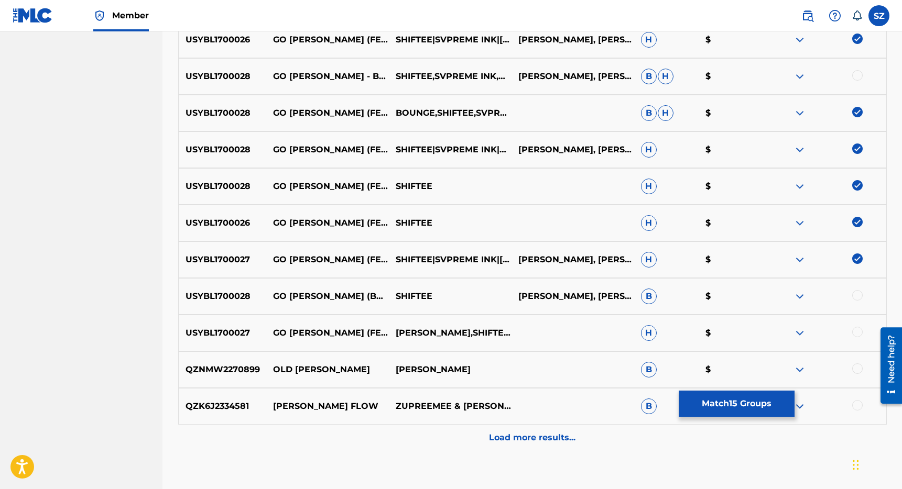
scroll to position [748, 0]
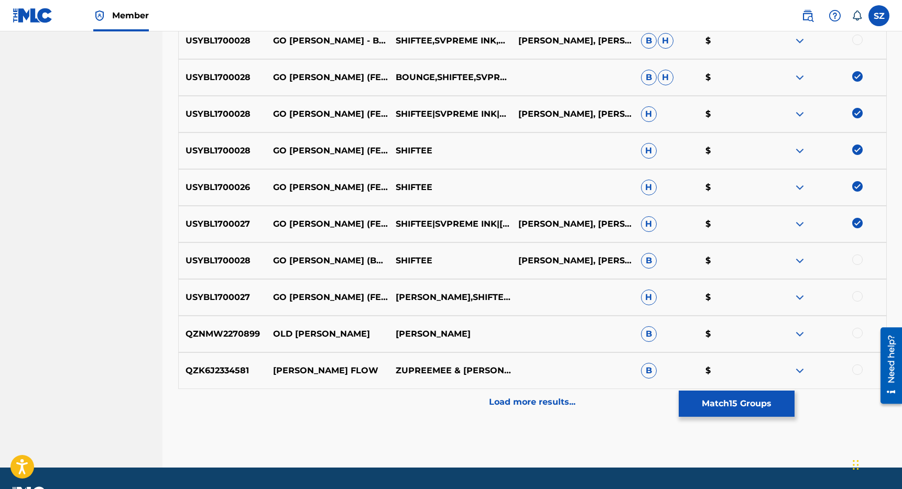
click at [556, 399] on p "Load more results..." at bounding box center [532, 402] width 86 height 13
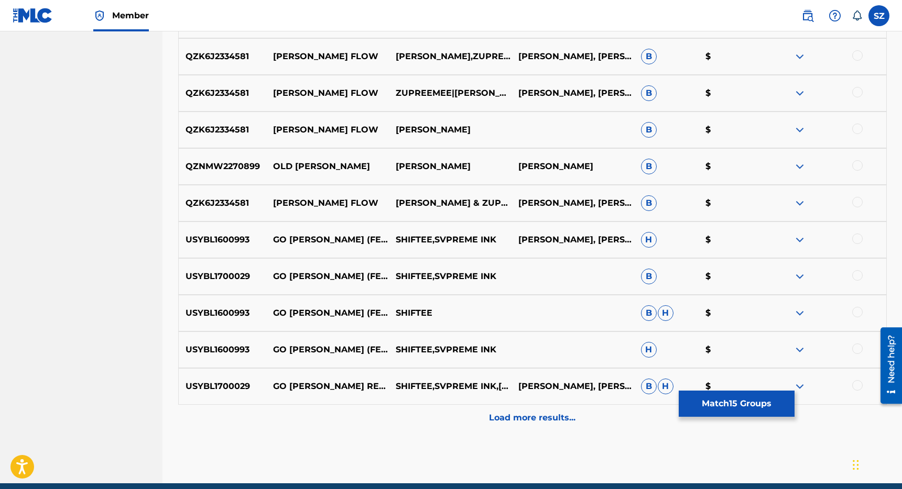
scroll to position [1143, 0]
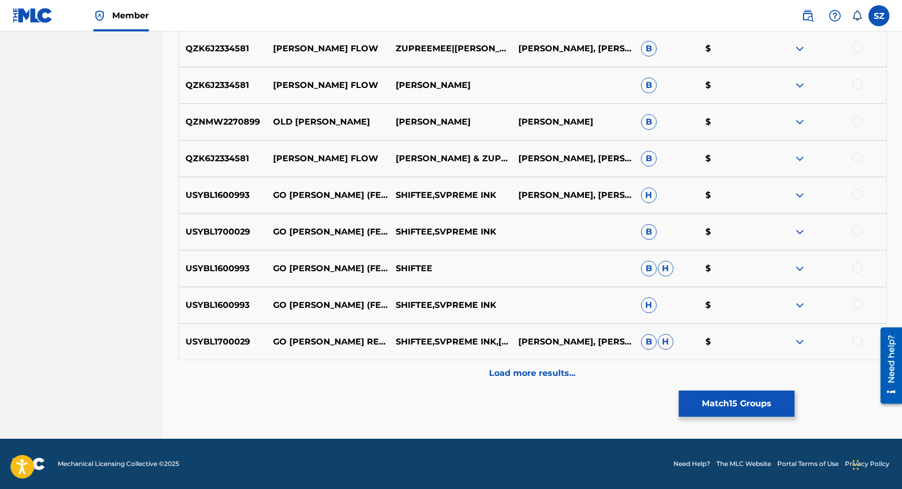
click at [862, 268] on div at bounding box center [824, 269] width 123 height 13
click at [856, 231] on div at bounding box center [857, 231] width 10 height 10
click at [859, 268] on div at bounding box center [857, 268] width 10 height 10
click at [861, 191] on div at bounding box center [857, 194] width 10 height 10
click at [533, 372] on p "Load more results..." at bounding box center [532, 373] width 86 height 13
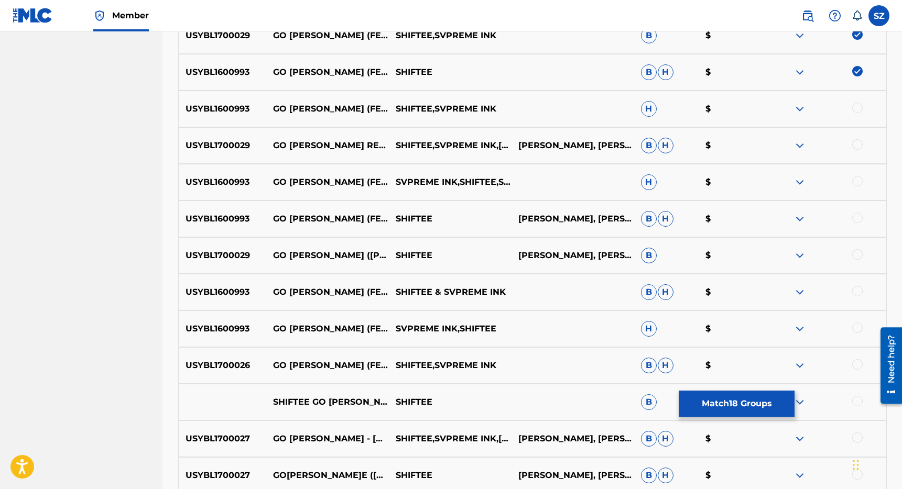
scroll to position [1374, 0]
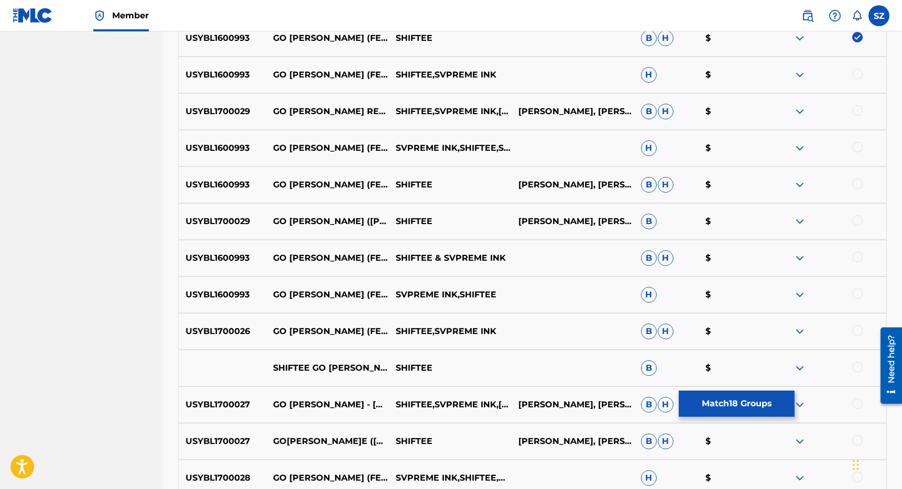
click at [860, 257] on div at bounding box center [857, 257] width 10 height 10
click at [858, 294] on div at bounding box center [857, 294] width 10 height 10
click at [856, 329] on div at bounding box center [857, 330] width 10 height 10
click at [856, 368] on div at bounding box center [857, 367] width 10 height 10
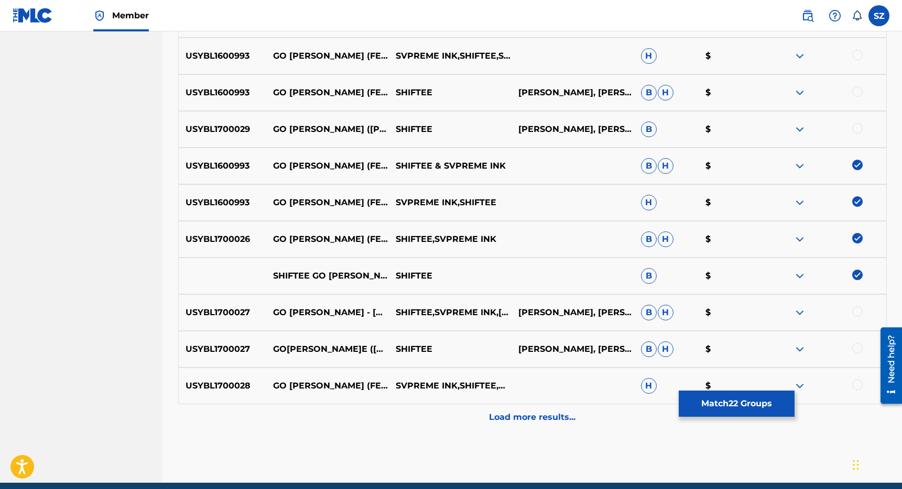
scroll to position [1479, 0]
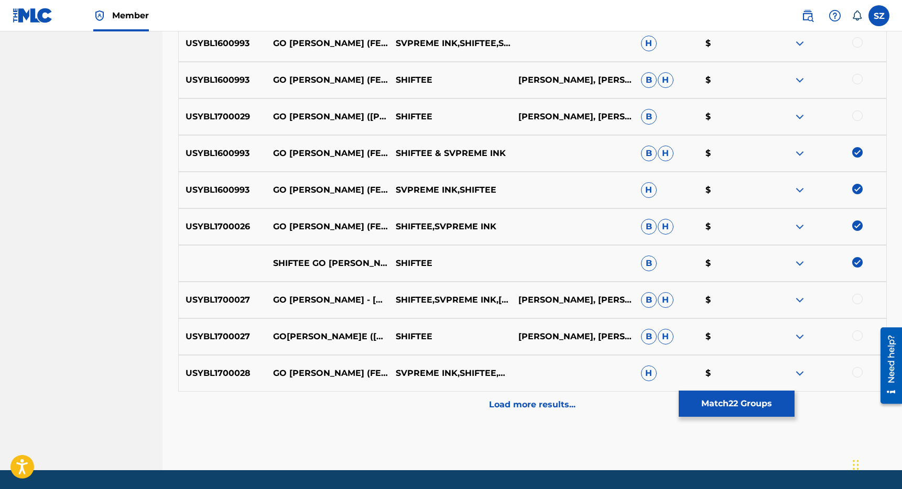
click at [528, 403] on p "Load more results..." at bounding box center [532, 405] width 86 height 13
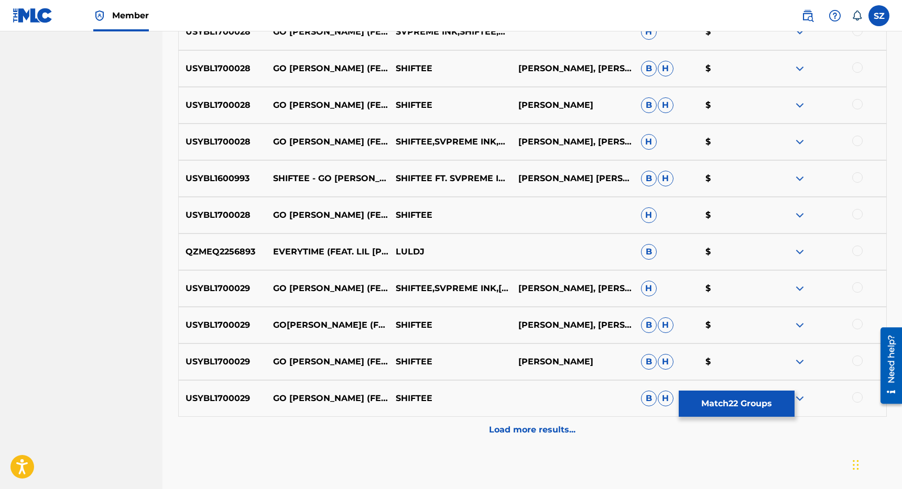
scroll to position [1821, 0]
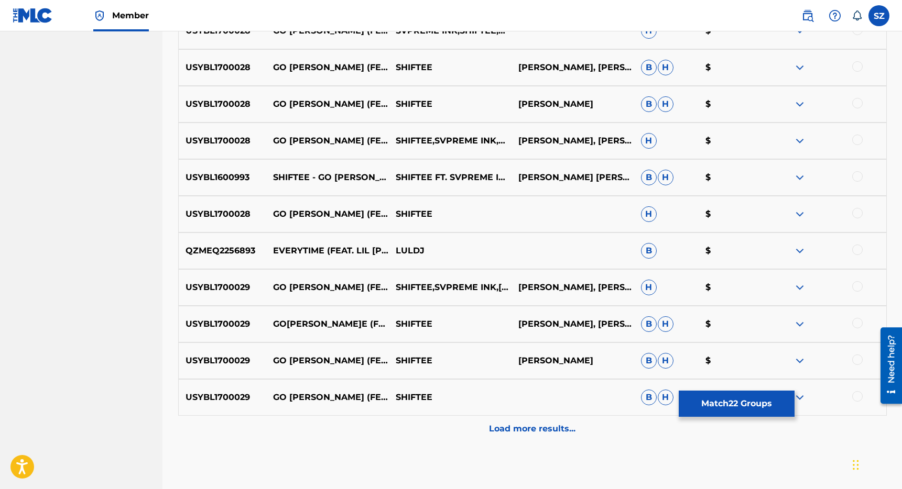
click at [506, 428] on p "Load more results..." at bounding box center [532, 429] width 86 height 13
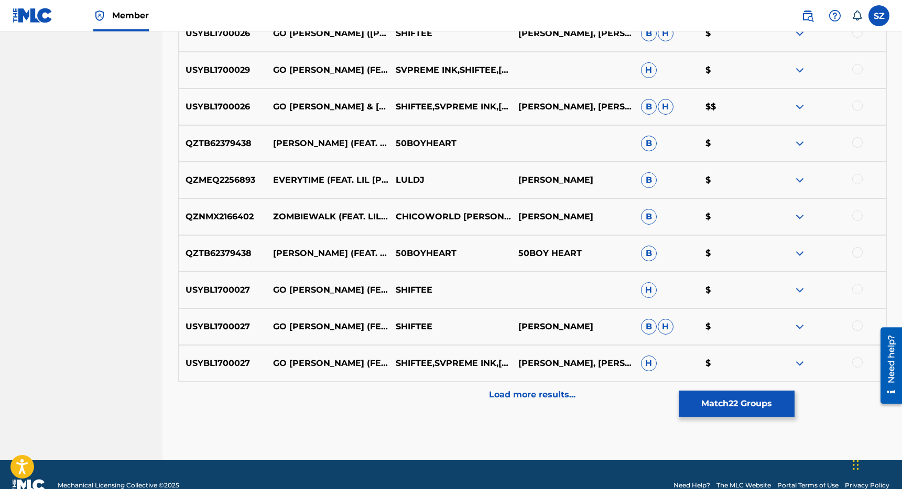
scroll to position [2230, 0]
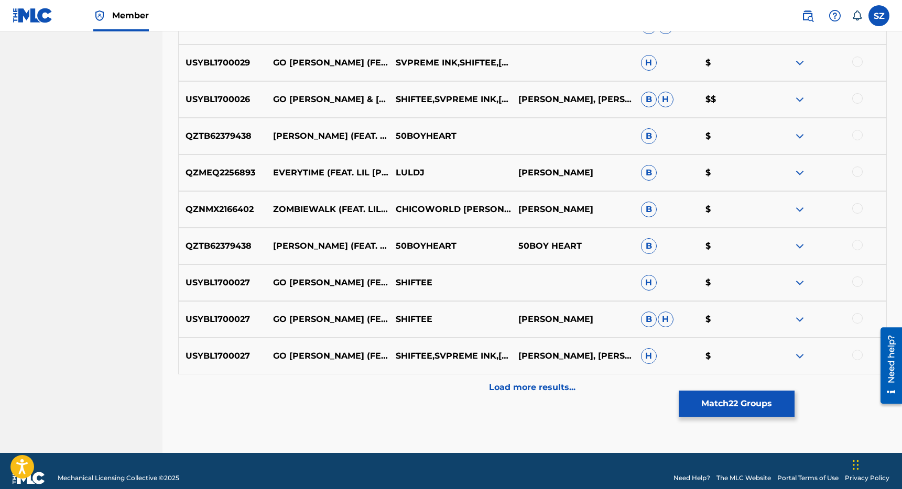
click at [744, 408] on button "Match 22 Groups" at bounding box center [737, 404] width 116 height 26
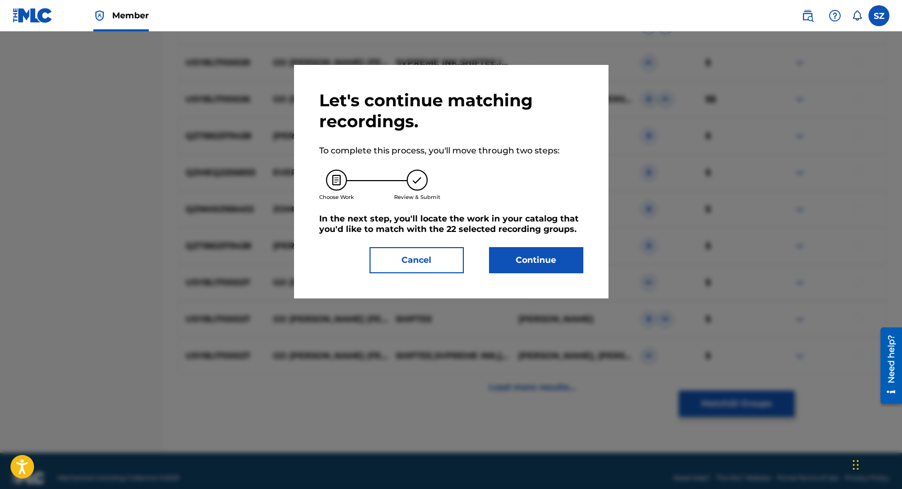
click at [541, 265] on button "Continue" at bounding box center [536, 260] width 94 height 26
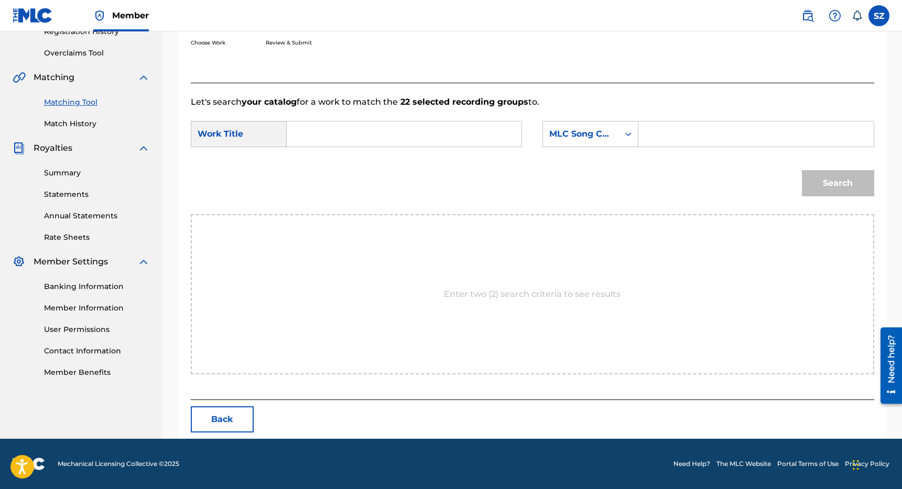
scroll to position [209, 0]
click at [381, 134] on input "Search Form" at bounding box center [404, 134] width 217 height 25
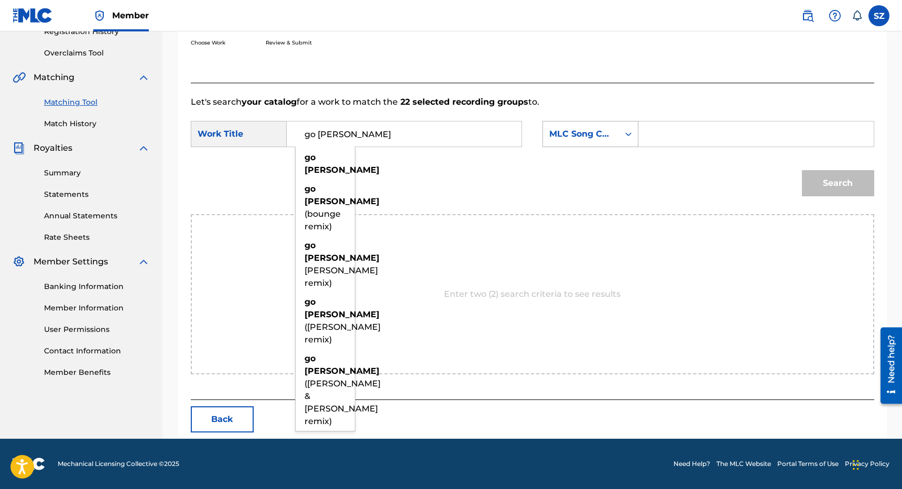
type input "go [PERSON_NAME]"
click at [595, 140] on div "MLC Song Code" at bounding box center [580, 134] width 63 height 13
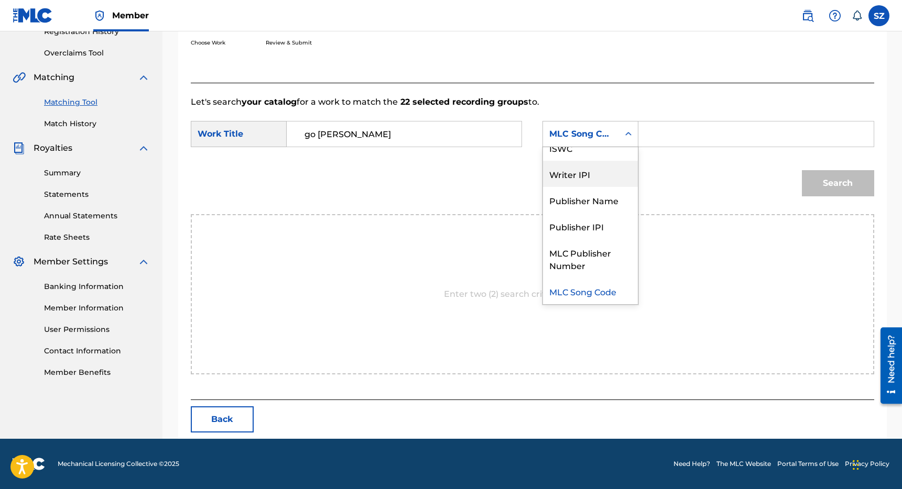
scroll to position [0, 0]
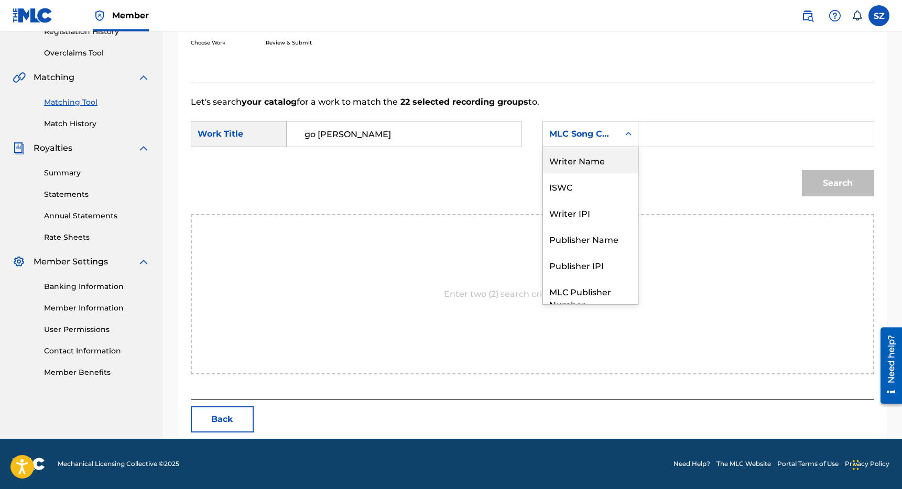
click at [599, 161] on div "Writer Name" at bounding box center [590, 160] width 95 height 26
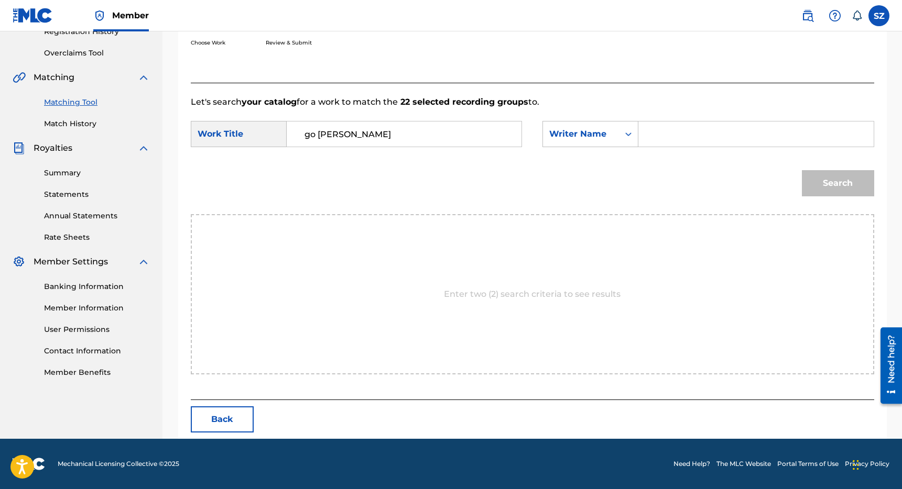
click at [657, 133] on input "Search Form" at bounding box center [755, 134] width 217 height 25
type input "[PERSON_NAME]"
click at [802, 170] on button "Search" at bounding box center [838, 183] width 72 height 26
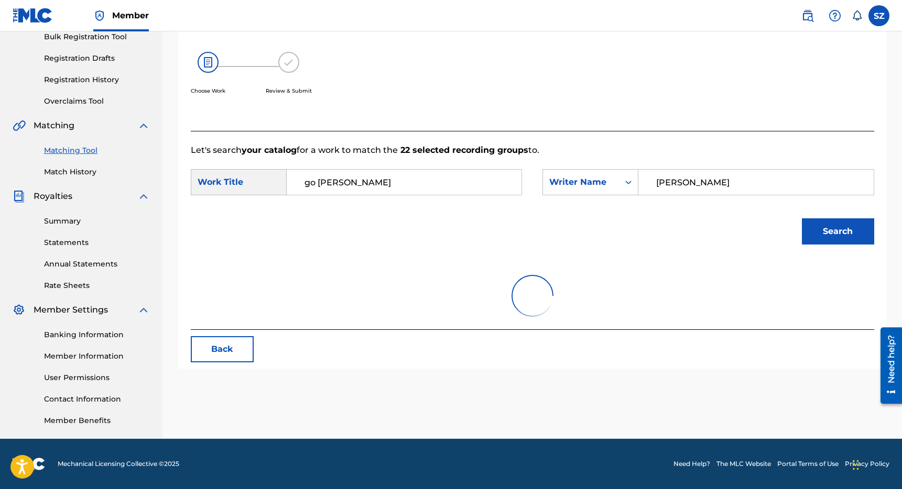
scroll to position [209, 0]
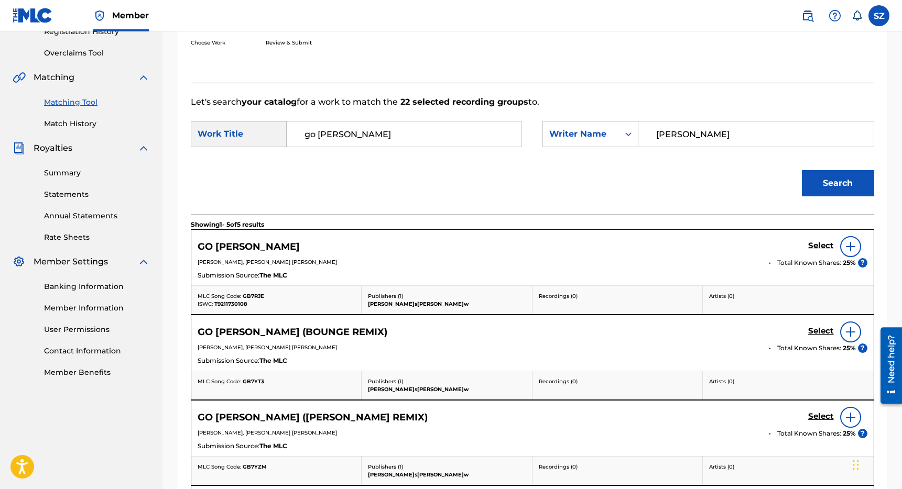
click at [821, 248] on h5 "Select" at bounding box center [821, 246] width 26 height 10
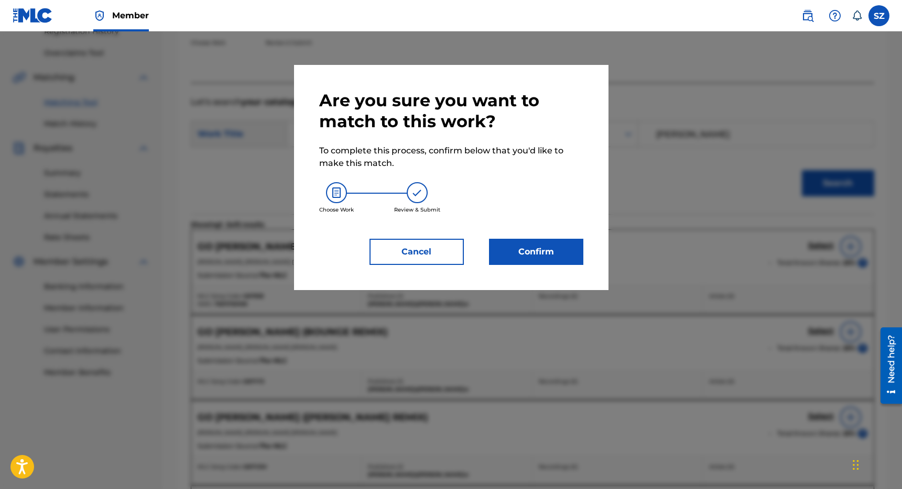
click at [533, 247] on button "Confirm" at bounding box center [536, 252] width 94 height 26
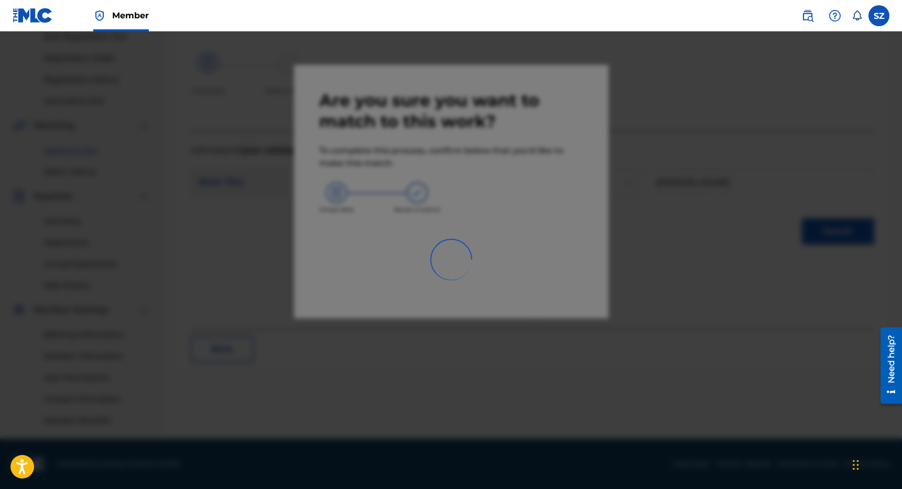
scroll to position [160, 0]
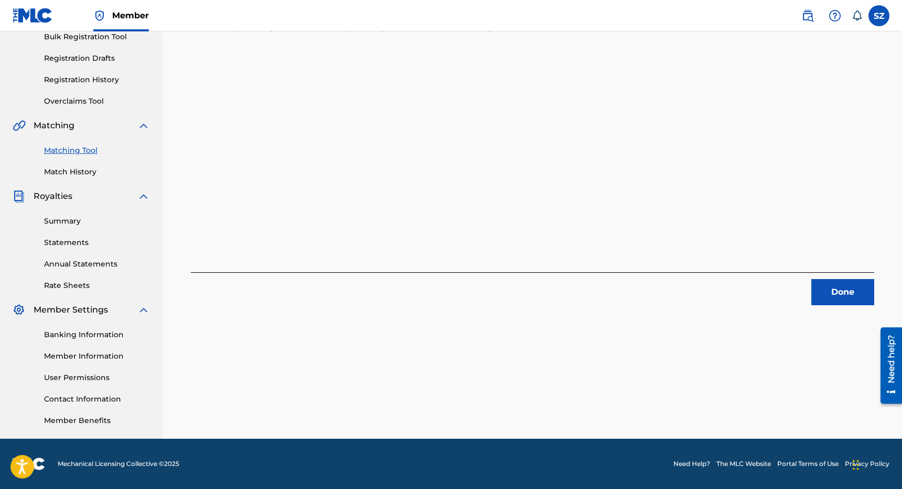
click at [834, 292] on button "Done" at bounding box center [842, 292] width 63 height 26
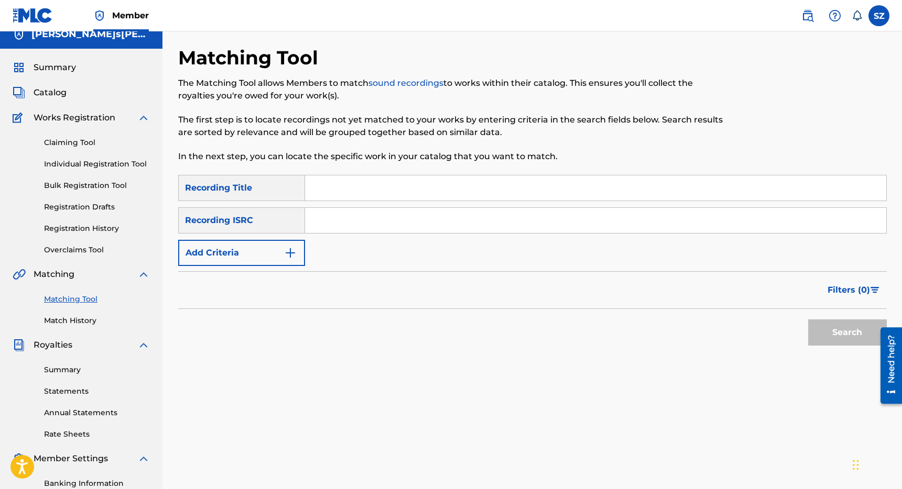
scroll to position [0, 0]
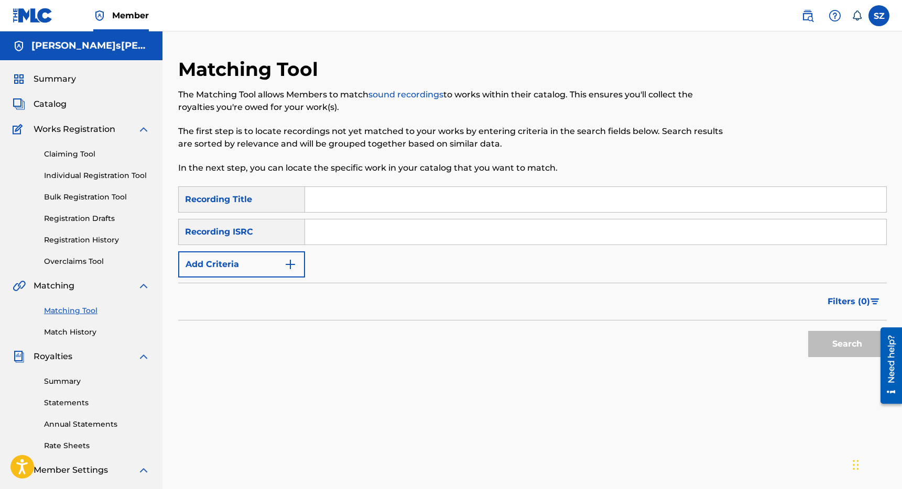
click at [333, 206] on input "Search Form" at bounding box center [595, 199] width 581 height 25
type input "granny"
click at [258, 261] on button "Add Criteria" at bounding box center [241, 265] width 127 height 26
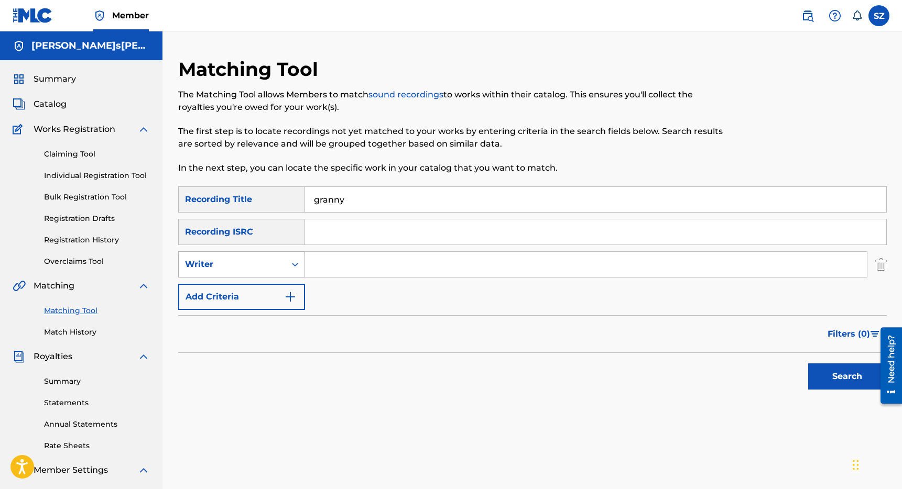
click at [272, 261] on div "Writer" at bounding box center [232, 264] width 94 height 13
click at [255, 285] on div "Recording Artist" at bounding box center [242, 291] width 126 height 26
click at [319, 268] on input "Search Form" at bounding box center [586, 264] width 562 height 25
type input "sayyi"
click at [808, 364] on button "Search" at bounding box center [847, 377] width 79 height 26
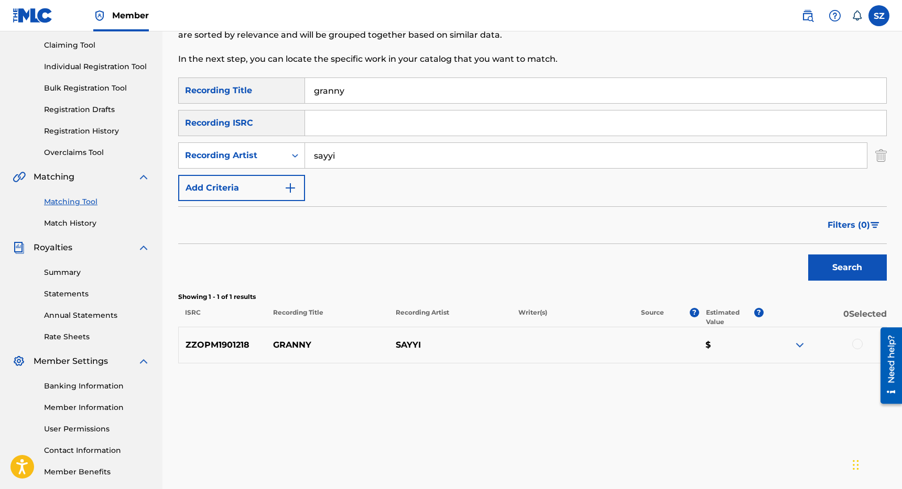
scroll to position [110, 0]
click at [859, 346] on div at bounding box center [857, 343] width 10 height 10
click at [741, 411] on button "Match 1 Group" at bounding box center [737, 404] width 116 height 26
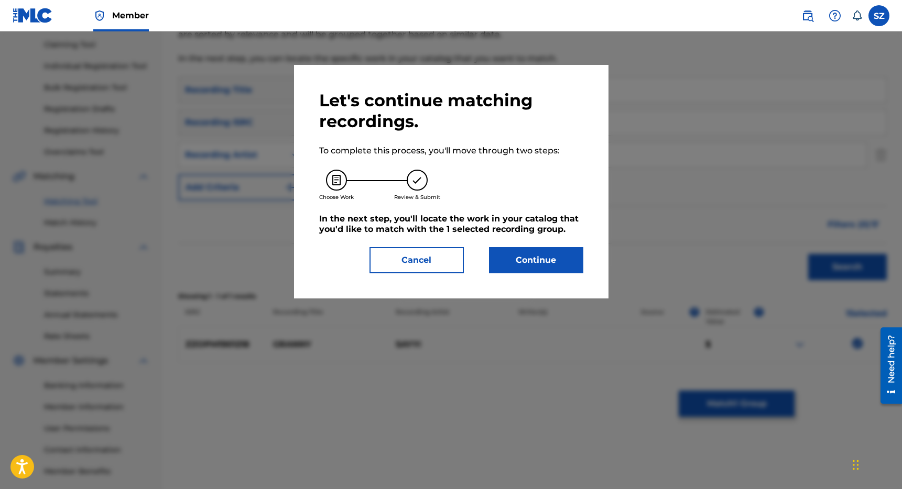
click at [562, 264] on button "Continue" at bounding box center [536, 260] width 94 height 26
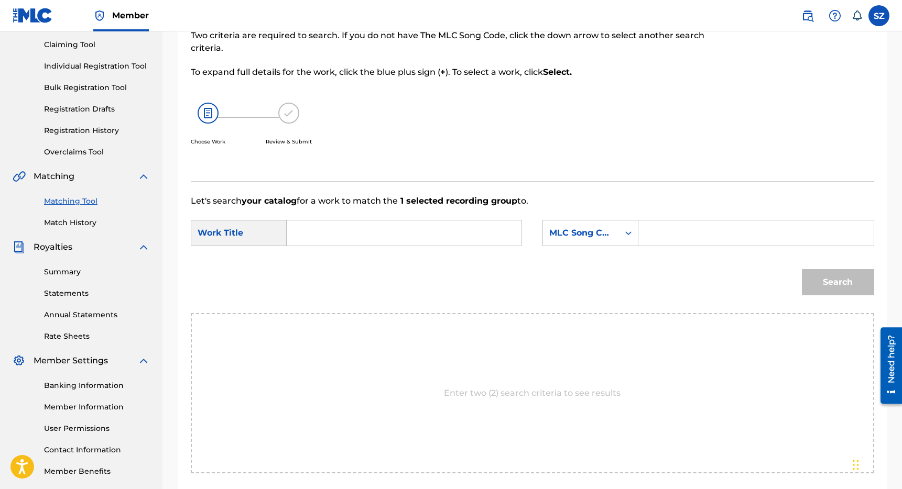
click at [385, 224] on input "Search Form" at bounding box center [404, 233] width 217 height 25
type input "granny"
click at [628, 232] on icon "Search Form" at bounding box center [628, 233] width 10 height 10
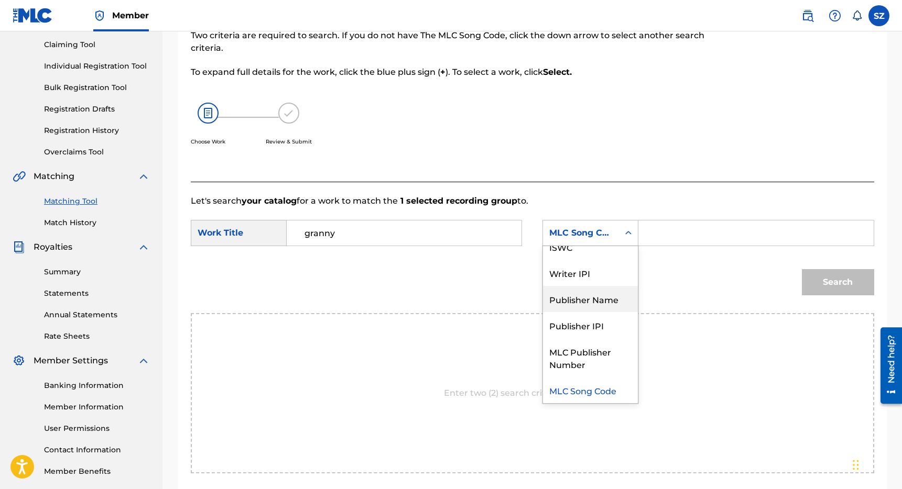
scroll to position [0, 0]
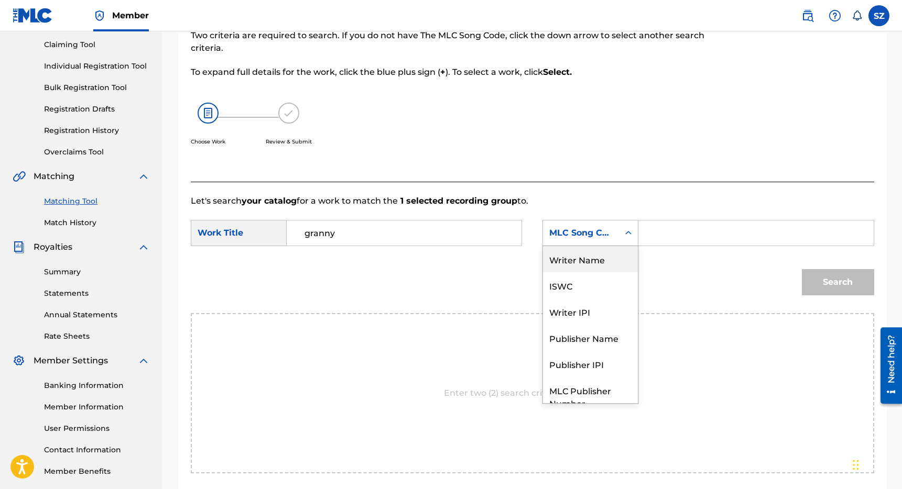
click at [603, 256] on div "Writer Name" at bounding box center [590, 259] width 95 height 26
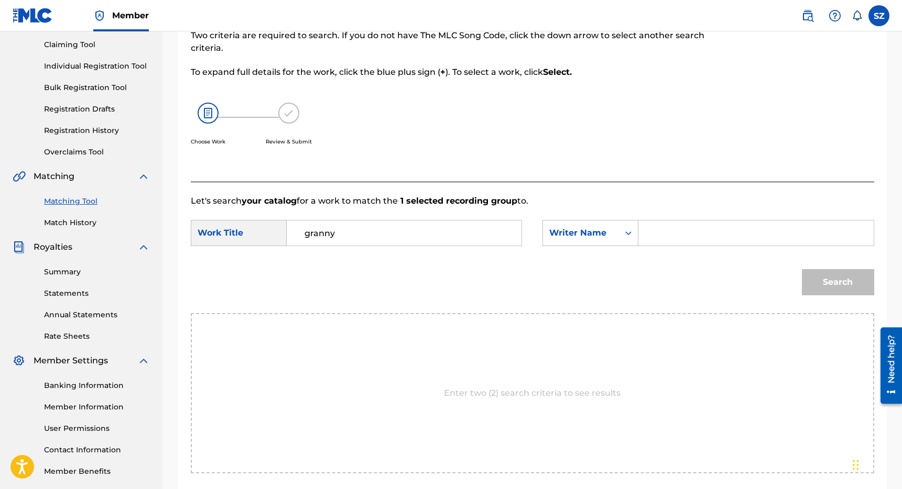
click at [656, 244] on input "Search Form" at bounding box center [755, 233] width 217 height 25
type input "[PERSON_NAME]"
click at [802, 269] on button "Search" at bounding box center [838, 282] width 72 height 26
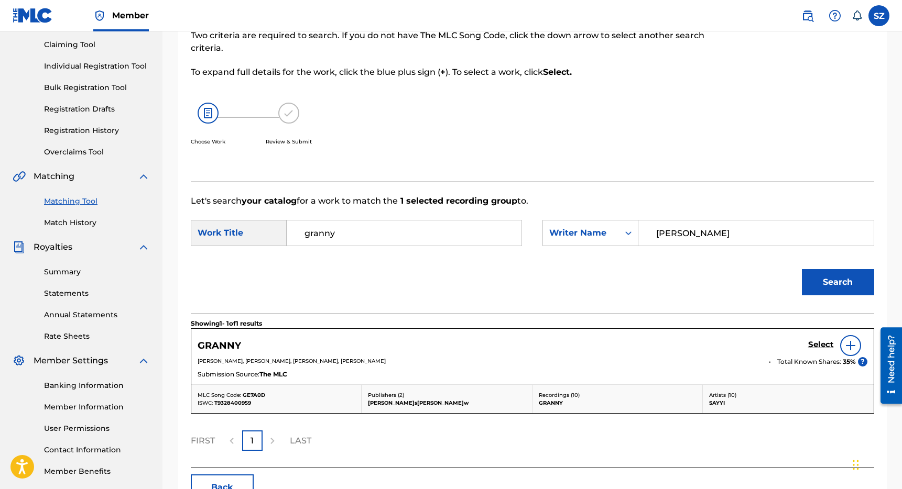
click at [824, 342] on h5 "Select" at bounding box center [821, 345] width 26 height 10
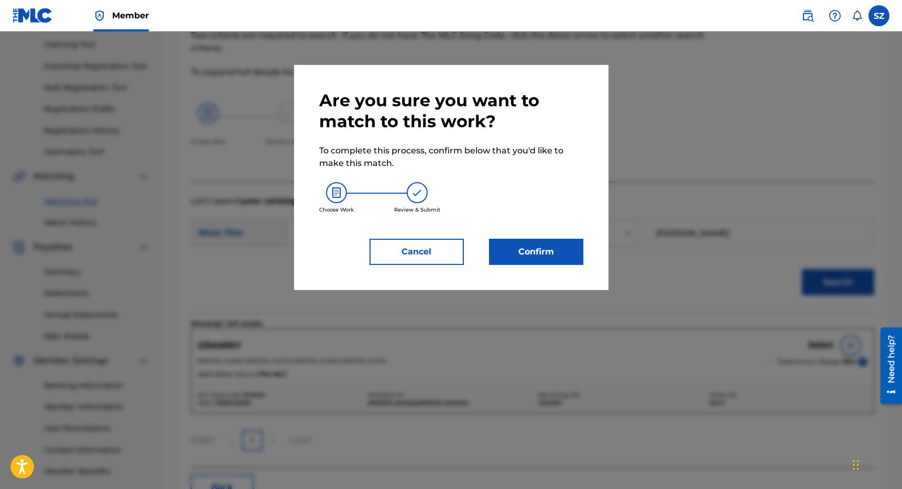
click at [556, 246] on button "Confirm" at bounding box center [536, 252] width 94 height 26
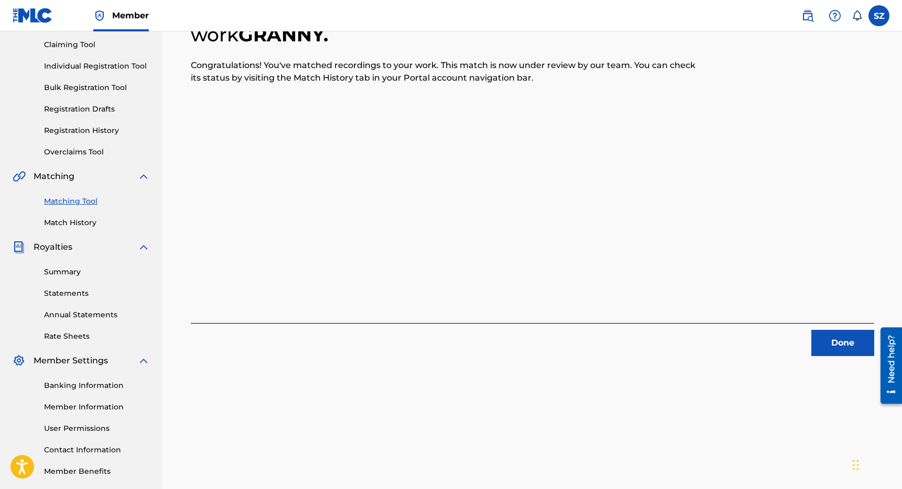
click at [837, 336] on button "Done" at bounding box center [842, 343] width 63 height 26
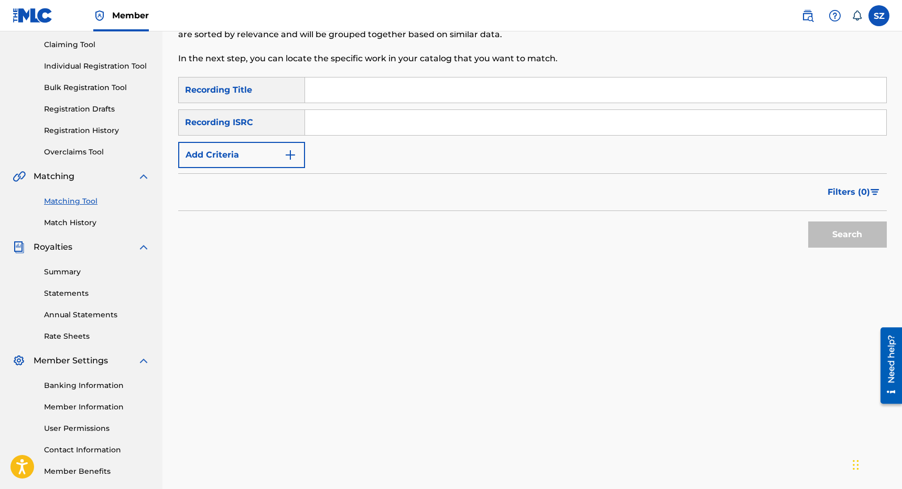
click at [341, 84] on input "Search Form" at bounding box center [595, 90] width 581 height 25
type input "Hard For Me"
click at [274, 151] on button "Add Criteria" at bounding box center [241, 155] width 127 height 26
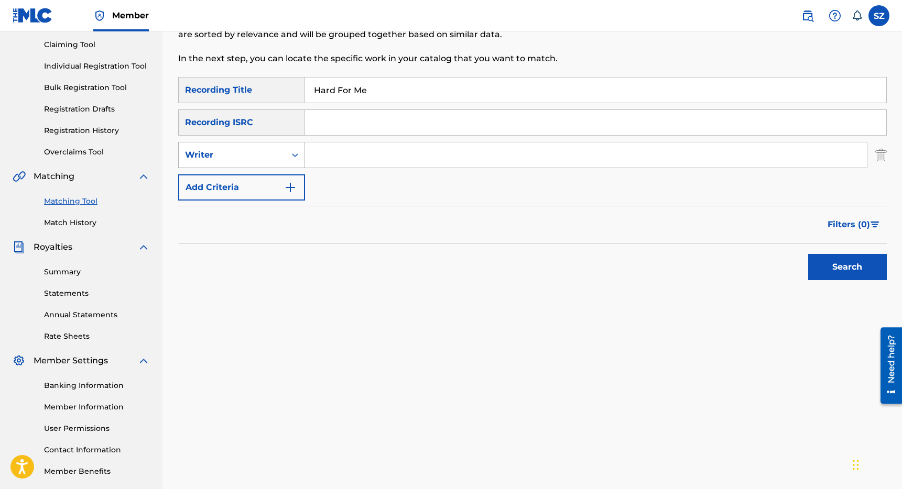
click at [266, 163] on div "Writer" at bounding box center [232, 155] width 107 height 20
click at [254, 186] on div "Recording Artist" at bounding box center [242, 181] width 126 height 26
click at [327, 149] on input "Search Form" at bounding box center [586, 155] width 562 height 25
click at [808, 254] on button "Search" at bounding box center [847, 267] width 79 height 26
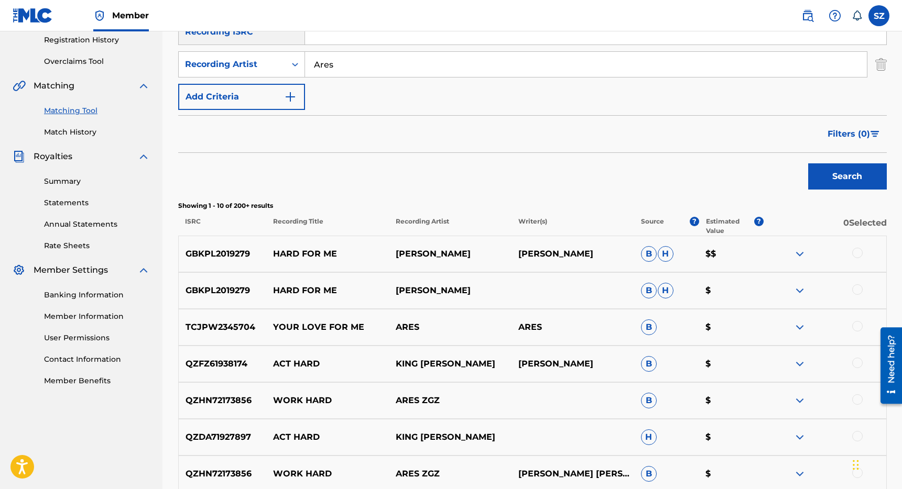
scroll to position [201, 0]
click at [854, 255] on div at bounding box center [857, 252] width 10 height 10
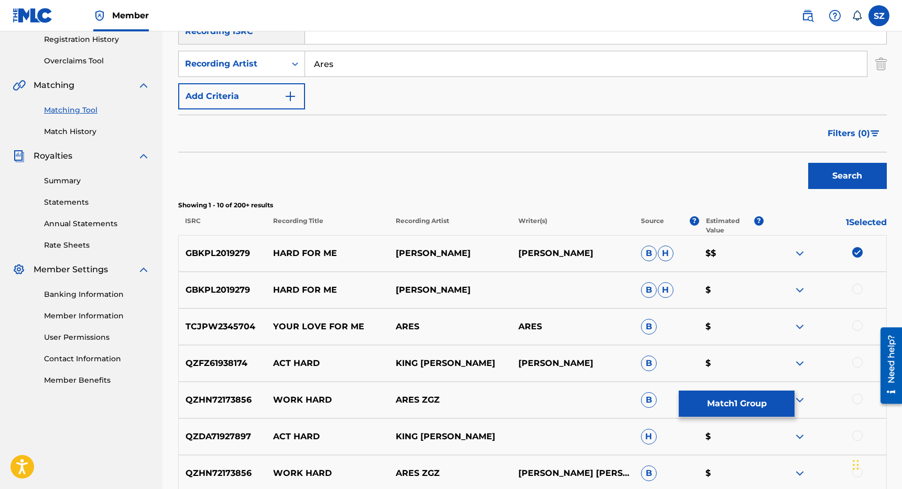
click at [859, 287] on div at bounding box center [857, 289] width 10 height 10
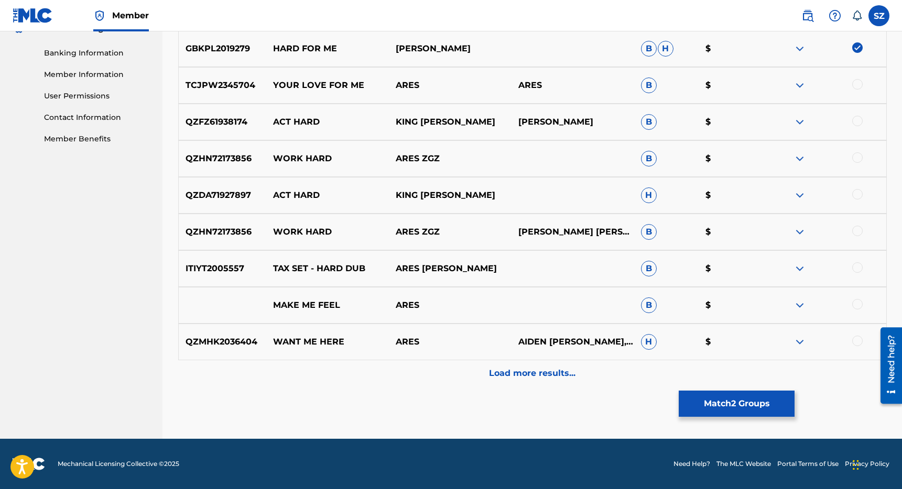
click at [533, 382] on div "Load more results..." at bounding box center [532, 374] width 708 height 26
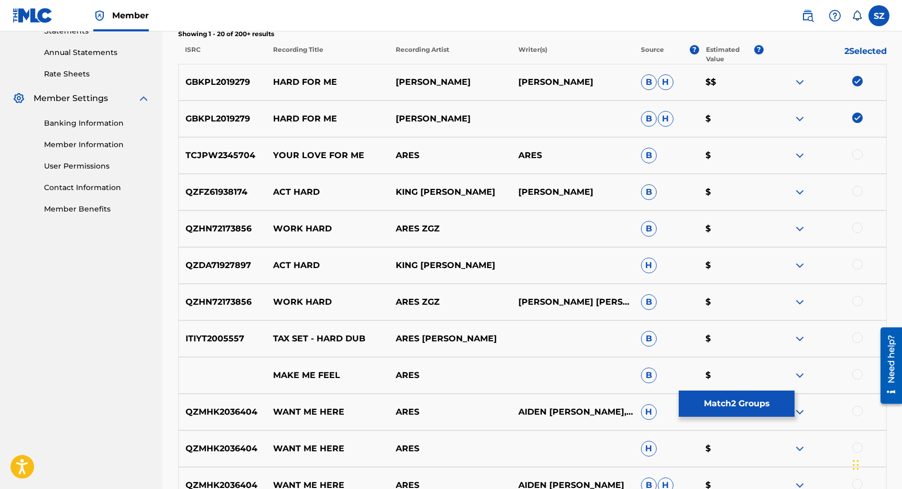
scroll to position [0, 0]
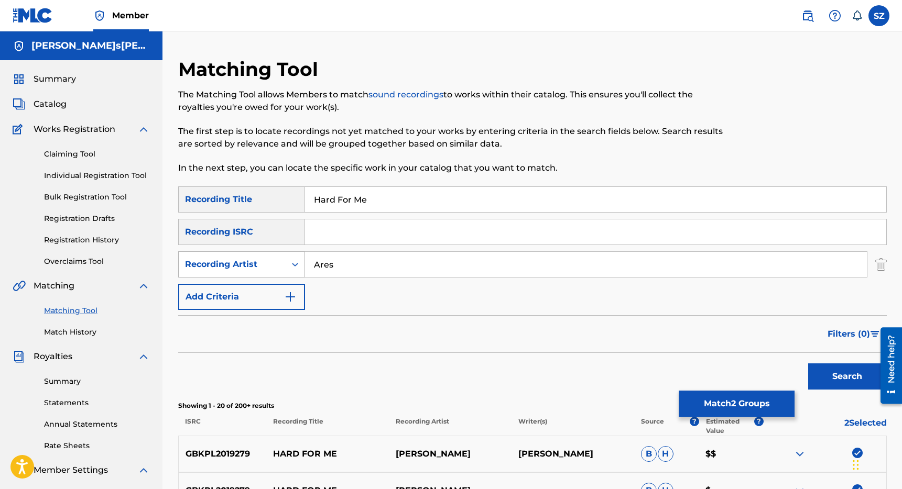
drag, startPoint x: 344, startPoint y: 264, endPoint x: 285, endPoint y: 260, distance: 58.8
click at [285, 260] on div "SearchWithCriteriadf120272-8cc2-44a9-907f-e3c60ef500d6 Recording Artist [PERSON…" at bounding box center [532, 265] width 708 height 26
type input "[PERSON_NAME]"
click at [808, 364] on button "Search" at bounding box center [847, 377] width 79 height 26
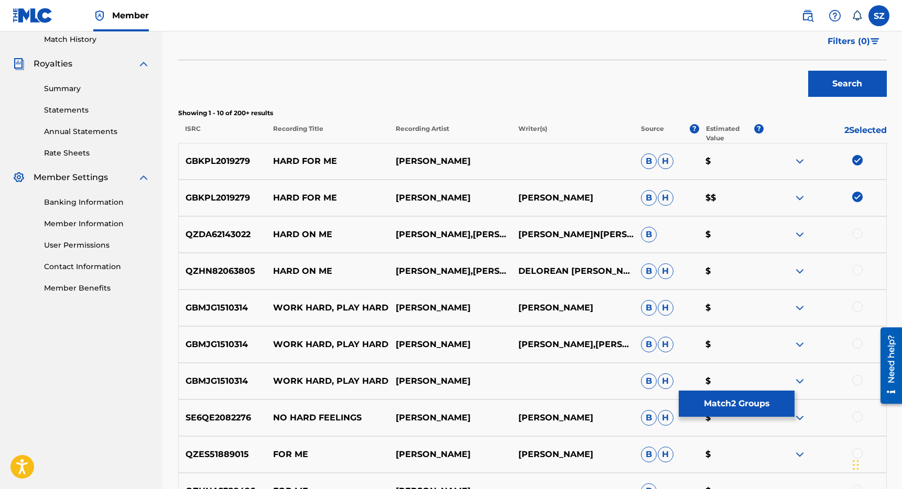
scroll to position [300, 0]
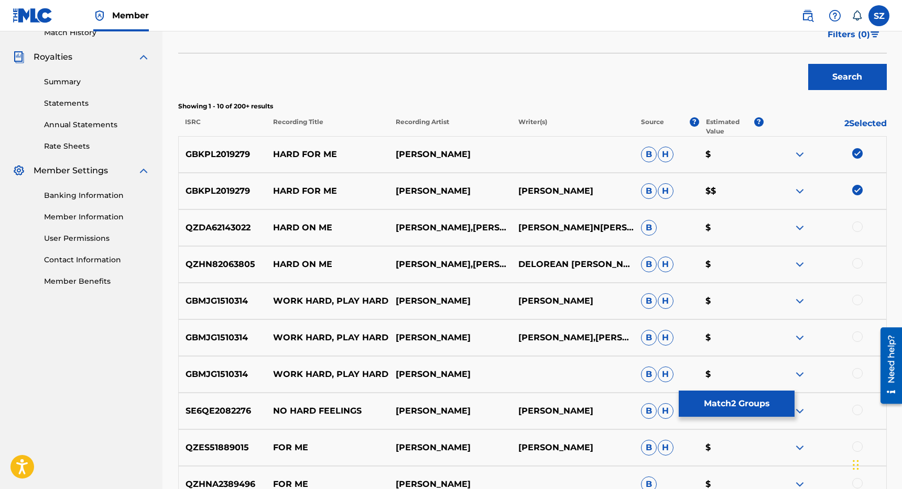
click at [709, 398] on button "Match 2 Groups" at bounding box center [737, 404] width 116 height 26
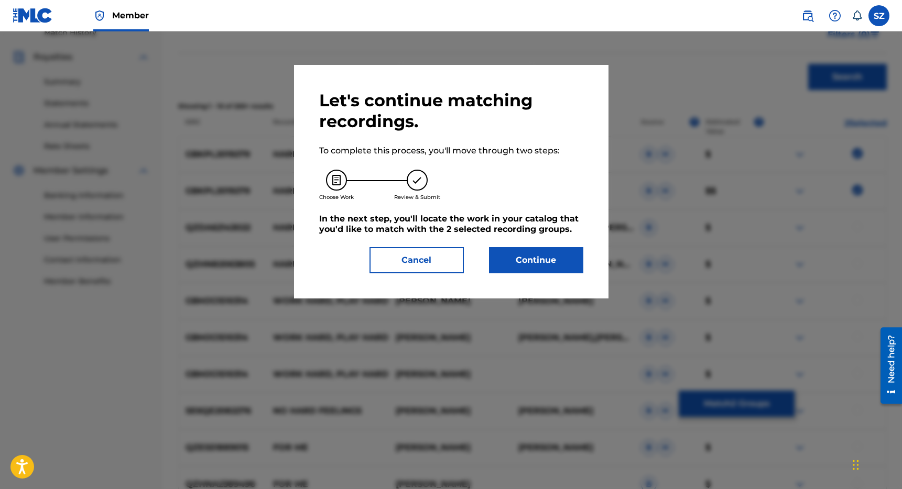
click at [526, 267] on button "Continue" at bounding box center [536, 260] width 94 height 26
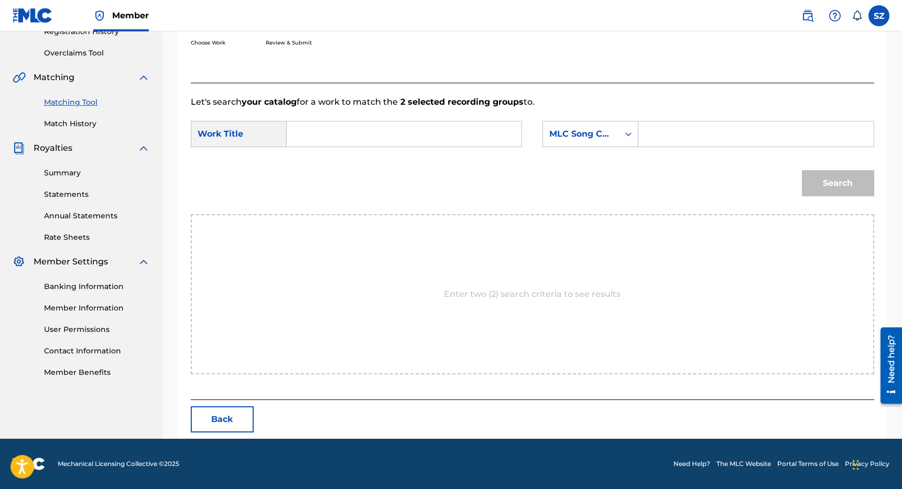
click at [406, 139] on input "Search Form" at bounding box center [404, 134] width 217 height 25
type input "hard for me"
click at [606, 136] on div "MLC Song Code" at bounding box center [580, 134] width 63 height 13
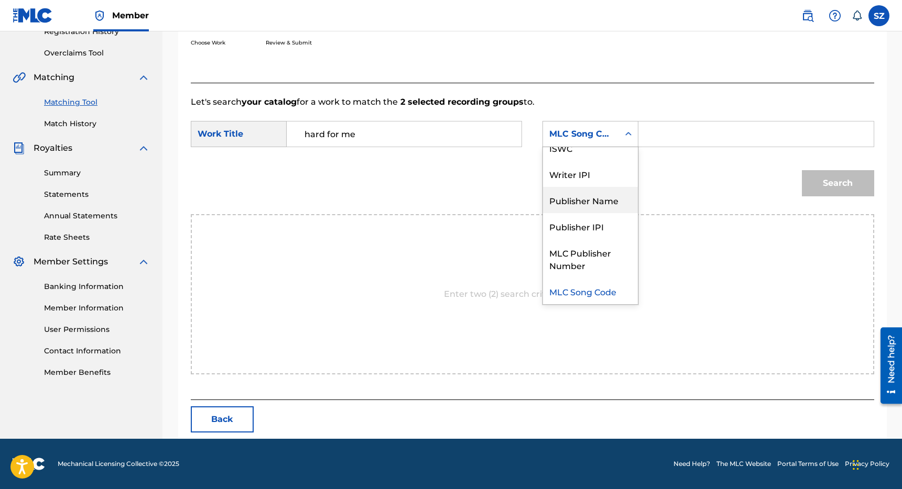
scroll to position [0, 0]
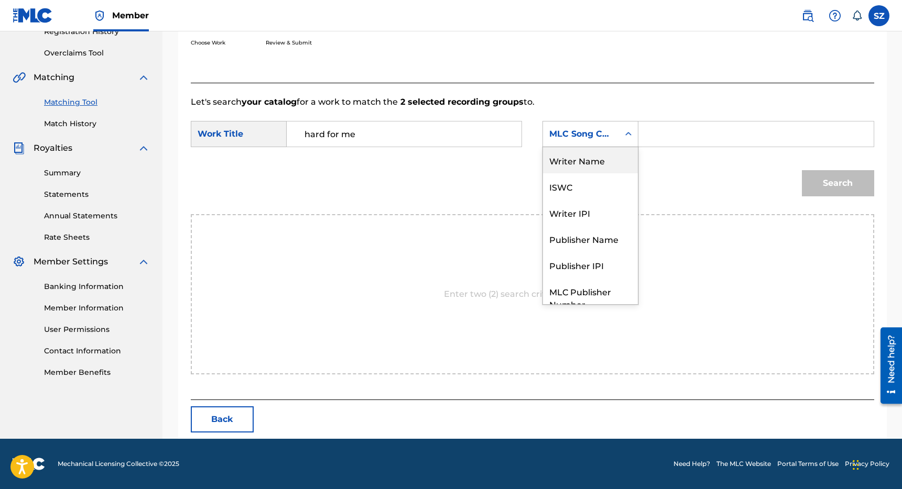
click at [608, 167] on div "Writer Name" at bounding box center [590, 160] width 95 height 26
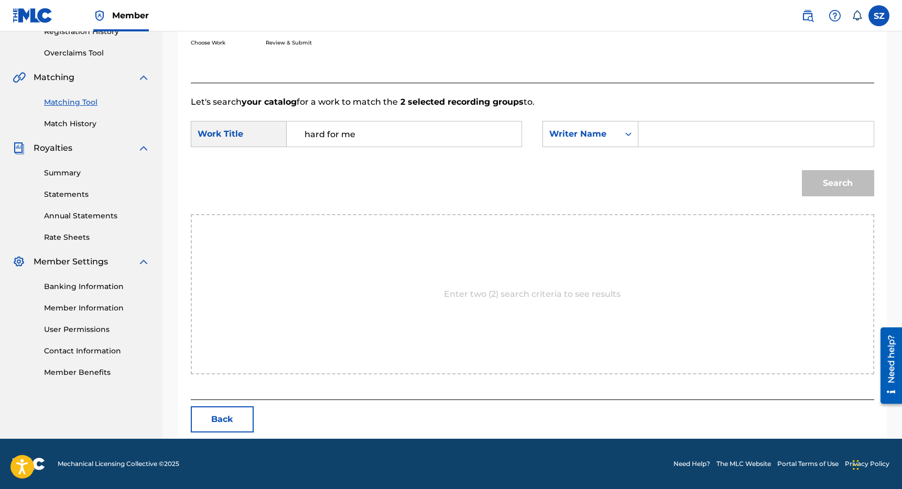
click at [666, 137] on input "Search Form" at bounding box center [755, 134] width 217 height 25
type input "[PERSON_NAME]"
click at [802, 170] on button "Search" at bounding box center [838, 183] width 72 height 26
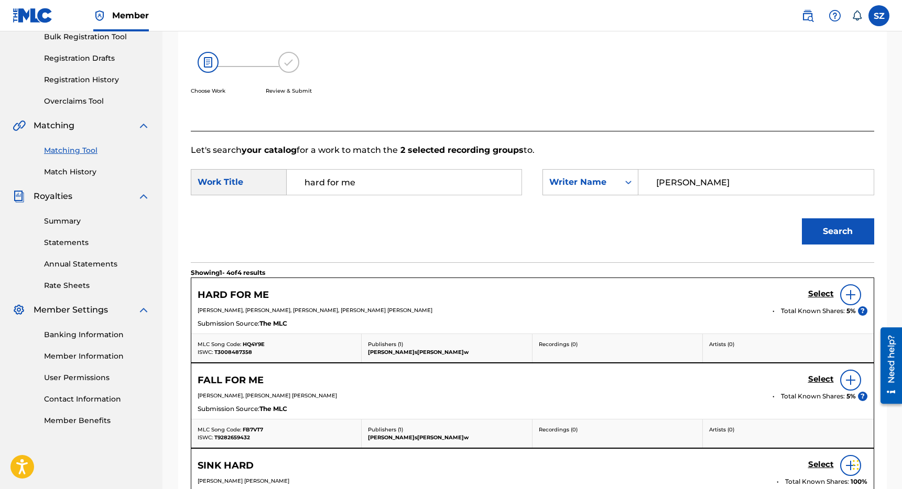
scroll to position [209, 0]
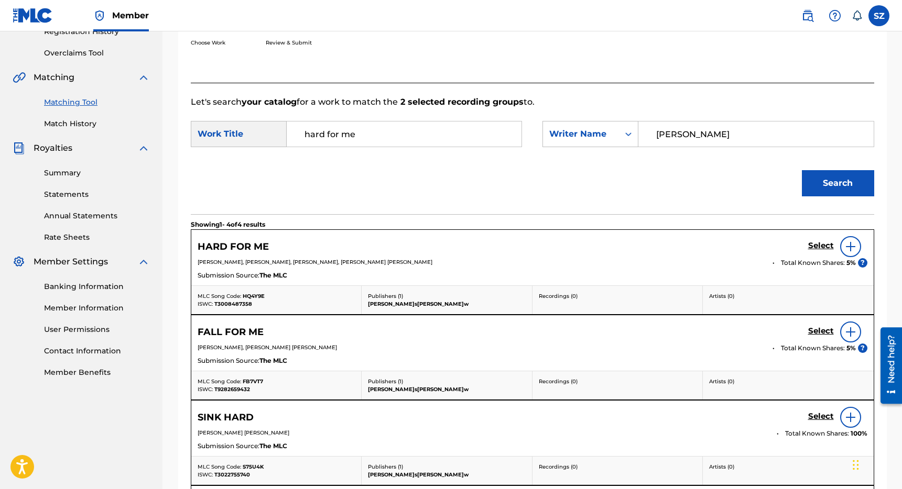
click at [821, 244] on h5 "Select" at bounding box center [821, 246] width 26 height 10
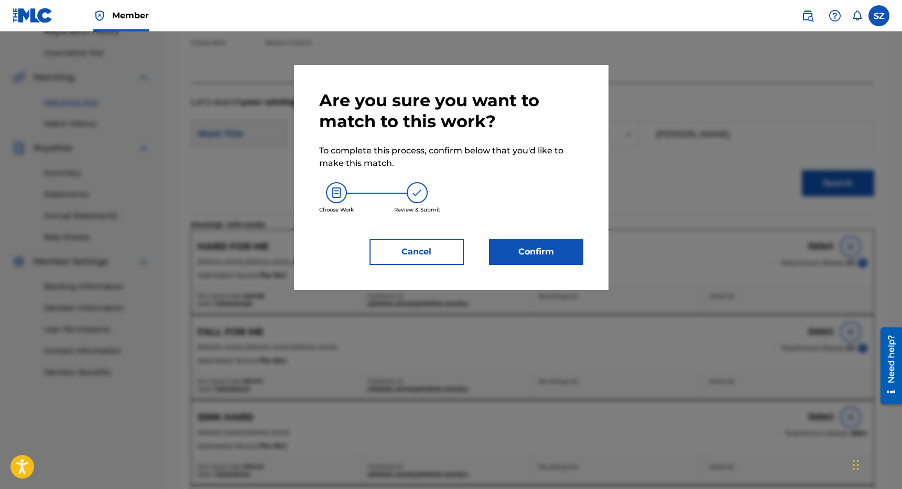
click at [519, 254] on button "Confirm" at bounding box center [536, 252] width 94 height 26
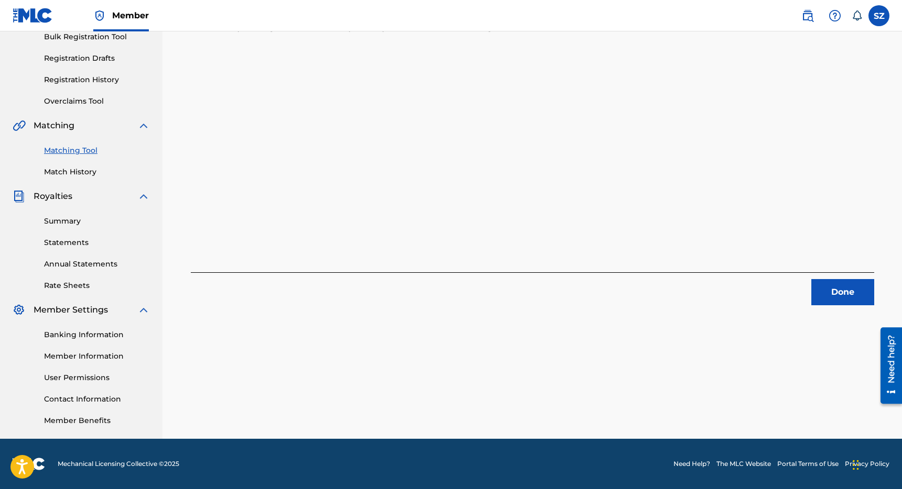
click at [847, 309] on div "2 Recording Groups are pending usage match to the work HARD FOR ME . Congratula…" at bounding box center [533, 168] width 734 height 542
click at [851, 290] on button "Done" at bounding box center [842, 292] width 63 height 26
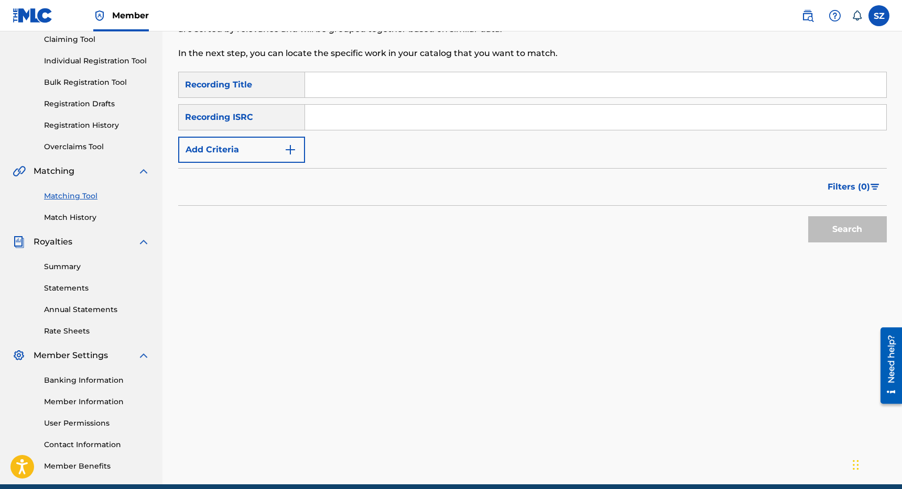
scroll to position [76, 0]
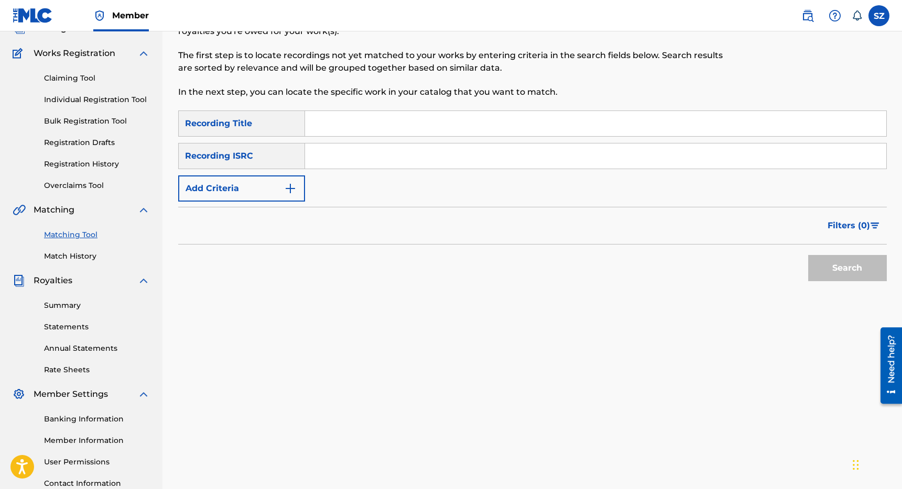
click at [334, 118] on input "Search Form" at bounding box center [595, 123] width 581 height 25
type input "hot hot"
click at [258, 194] on button "Add Criteria" at bounding box center [241, 189] width 127 height 26
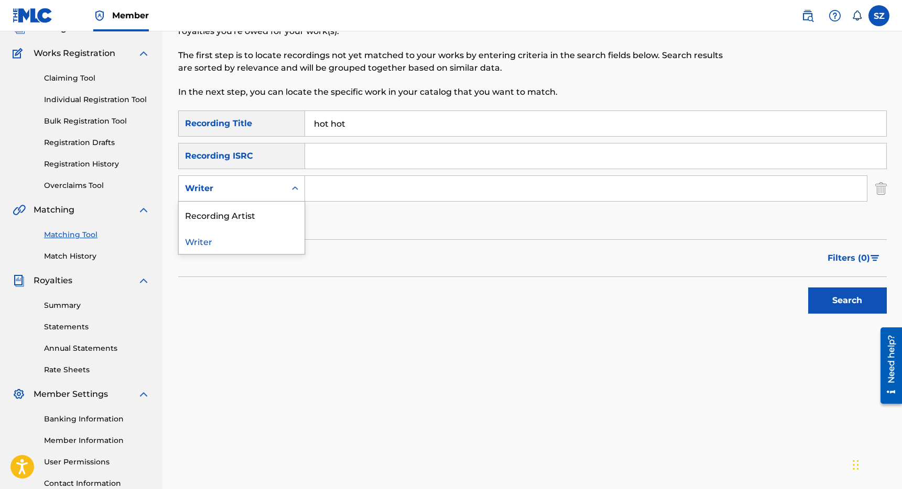
click at [243, 198] on div "Writer" at bounding box center [232, 189] width 107 height 20
click at [243, 216] on div "Recording Artist" at bounding box center [242, 215] width 126 height 26
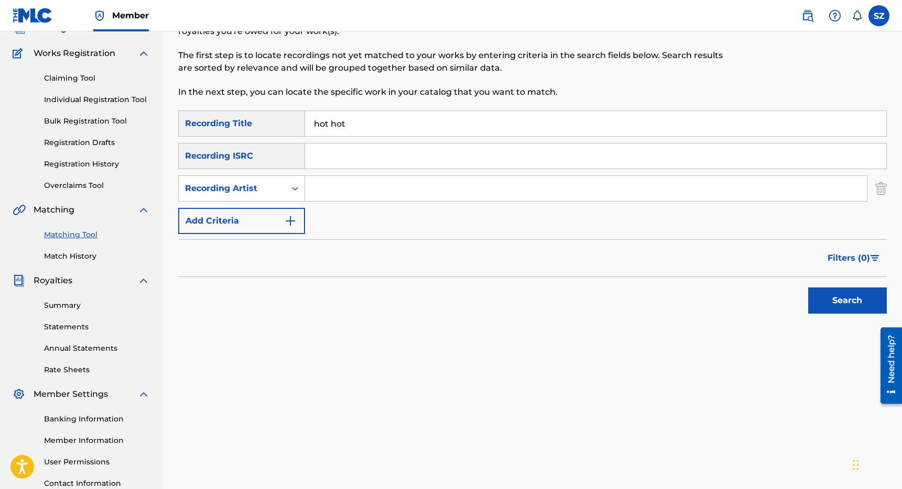
click at [315, 195] on input "Search Form" at bounding box center [586, 188] width 562 height 25
type input "shiftee"
click at [808, 288] on button "Search" at bounding box center [847, 301] width 79 height 26
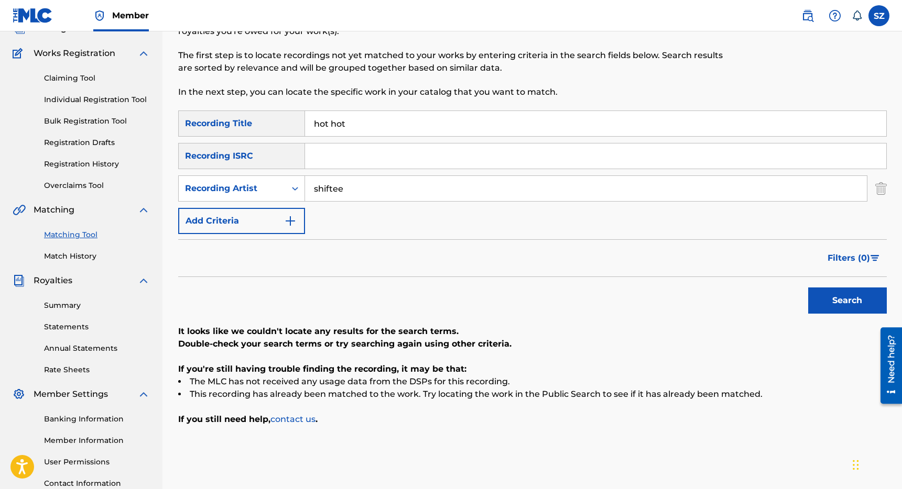
drag, startPoint x: 355, startPoint y: 122, endPoint x: 275, endPoint y: 122, distance: 80.2
click at [275, 122] on div "SearchWithCriteriaeaf74fd2-9137-4e23-9edc-013c569be2dd Recording Title hot hot" at bounding box center [532, 124] width 708 height 26
type input "i siiip"
drag, startPoint x: 346, startPoint y: 184, endPoint x: 298, endPoint y: 184, distance: 48.7
click at [298, 184] on div "SearchWithCriteriae0ca8158-88c8-4eb1-abd5-9efc9a5b2a68 Recording Artist shiftee" at bounding box center [532, 189] width 708 height 26
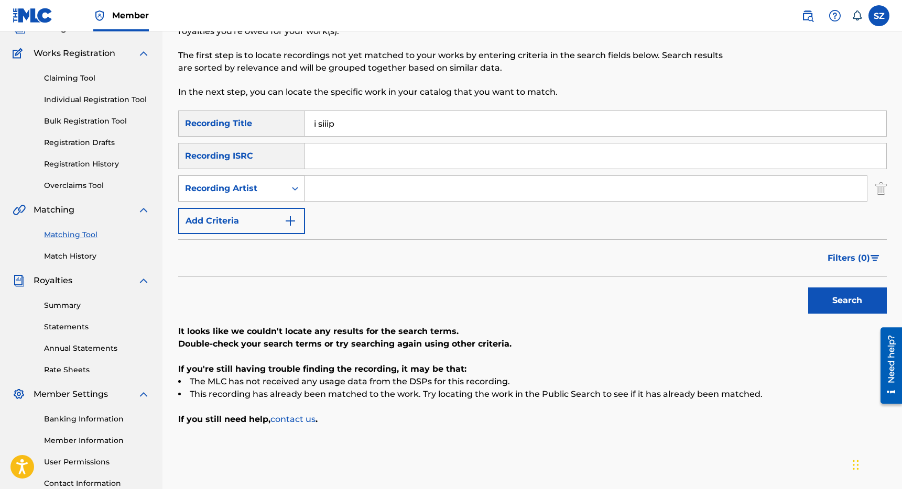
click at [808, 288] on button "Search" at bounding box center [847, 301] width 79 height 26
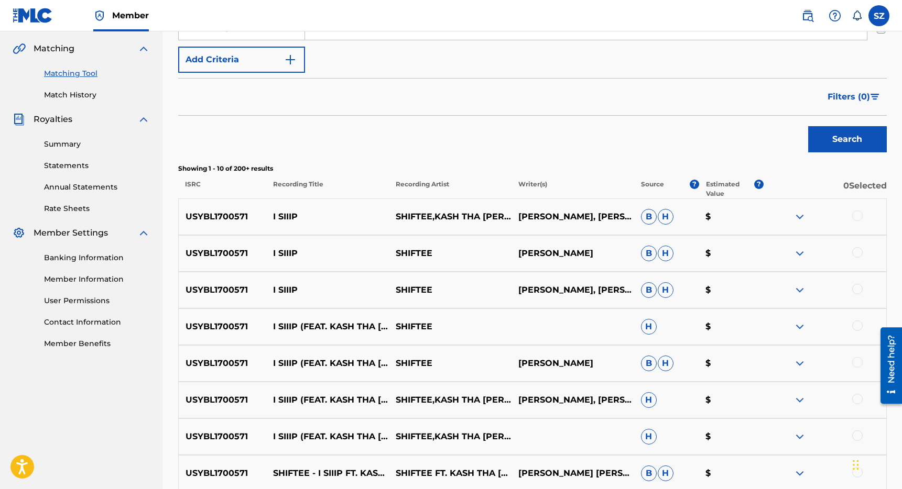
scroll to position [244, 0]
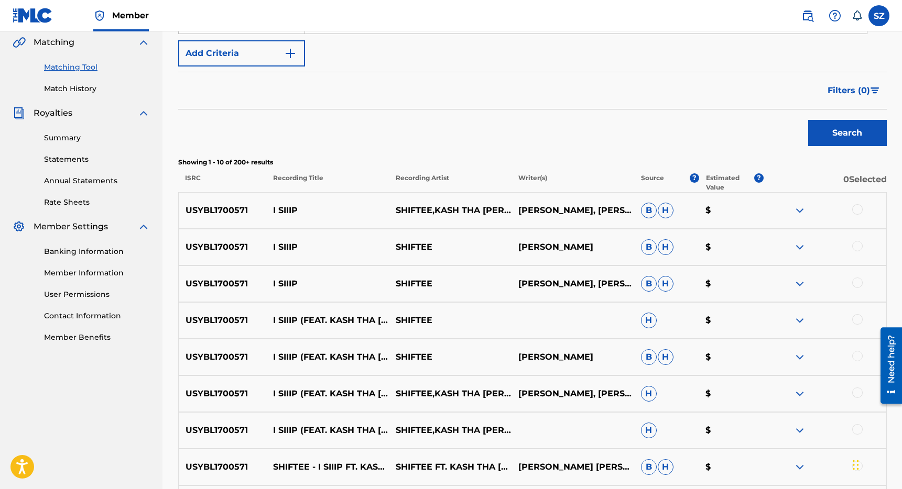
click at [857, 215] on div at bounding box center [824, 210] width 123 height 13
click at [862, 209] on div at bounding box center [824, 210] width 123 height 13
click at [857, 210] on div at bounding box center [857, 209] width 10 height 10
click at [860, 245] on div at bounding box center [857, 246] width 10 height 10
click at [859, 279] on div at bounding box center [857, 283] width 10 height 10
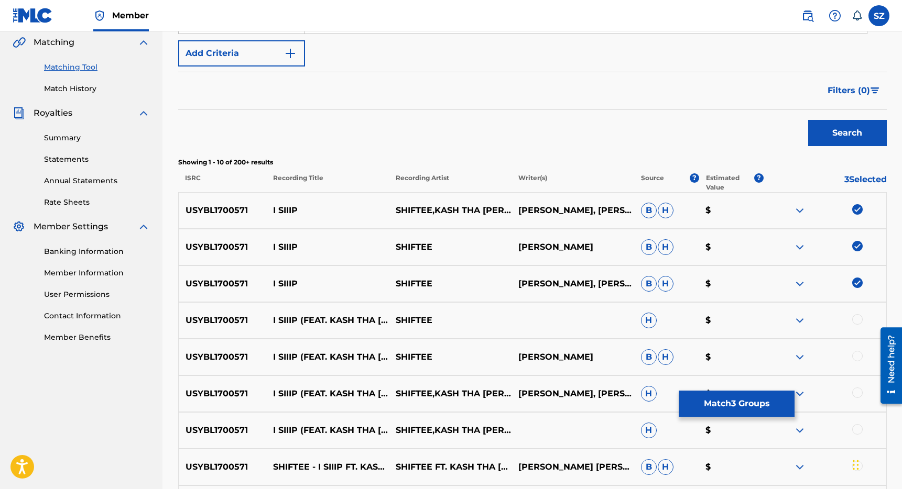
click at [860, 321] on div at bounding box center [857, 319] width 10 height 10
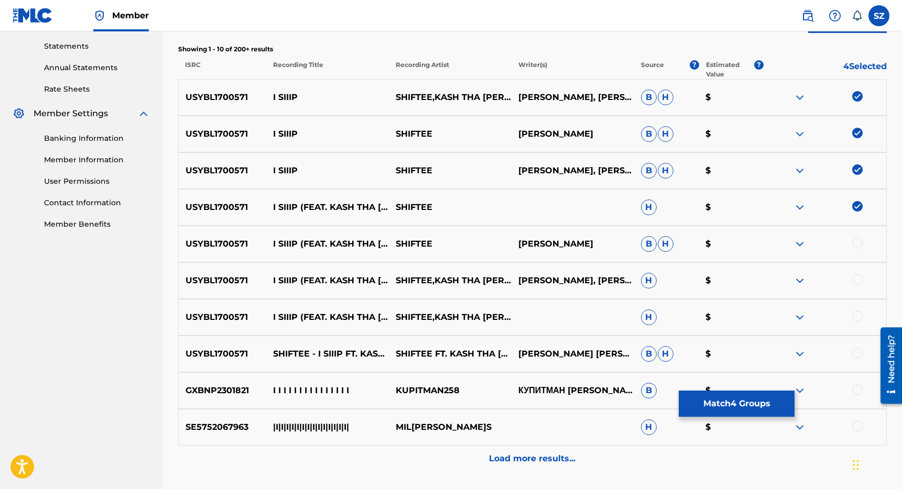
scroll to position [356, 0]
click at [855, 248] on div at bounding box center [857, 244] width 10 height 10
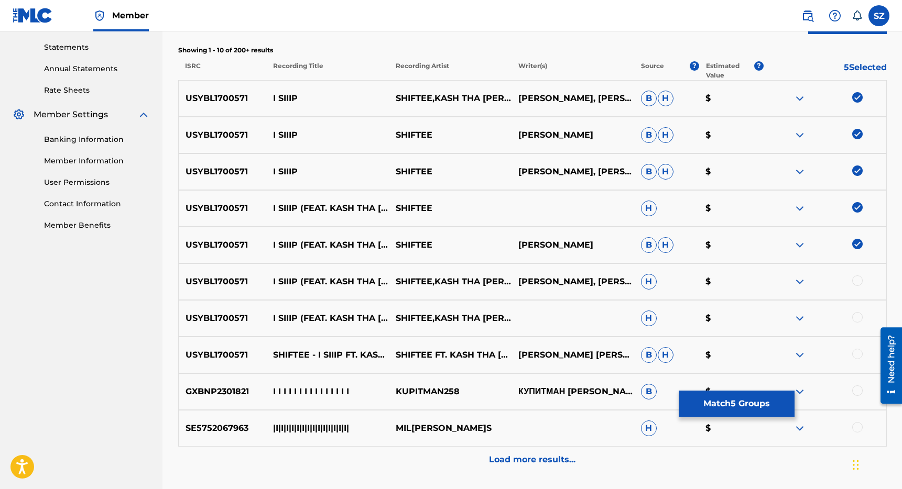
click at [855, 278] on div at bounding box center [857, 281] width 10 height 10
click at [860, 318] on div at bounding box center [857, 317] width 10 height 10
click at [860, 354] on div at bounding box center [857, 354] width 10 height 10
click at [532, 455] on p "Load more results..." at bounding box center [532, 460] width 86 height 13
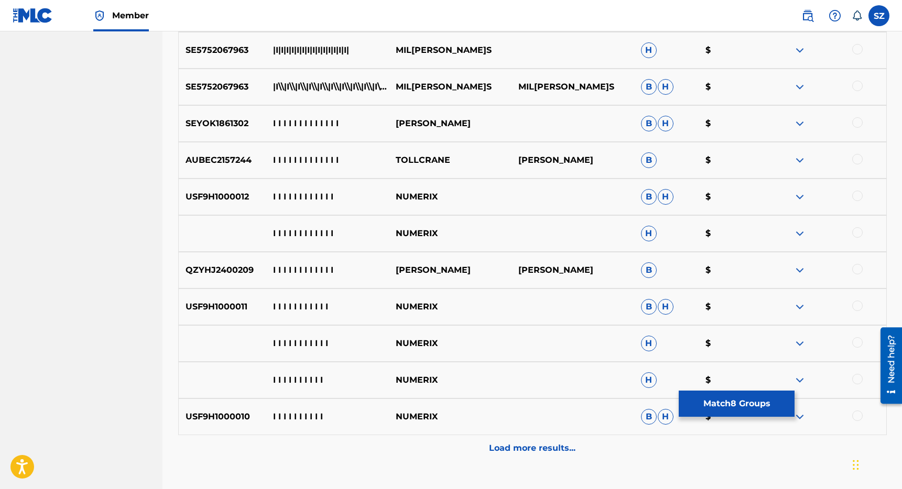
scroll to position [809, 0]
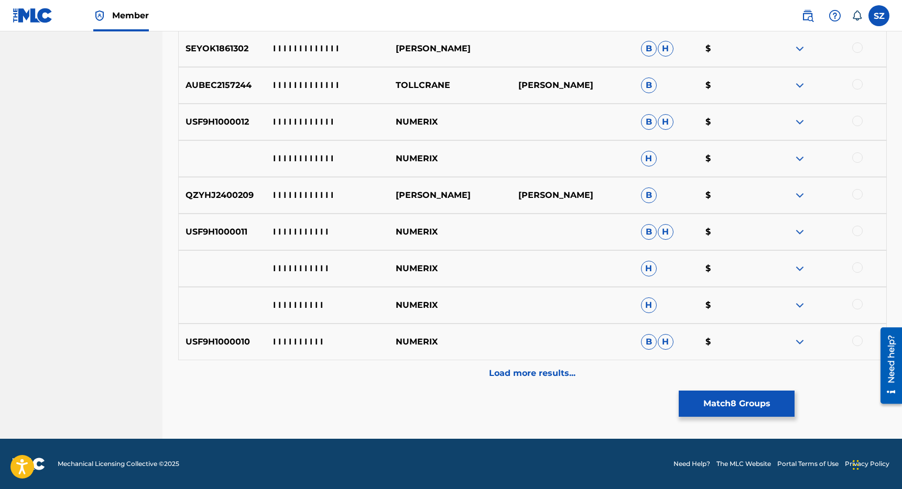
click at [713, 410] on button "Match 8 Groups" at bounding box center [737, 404] width 116 height 26
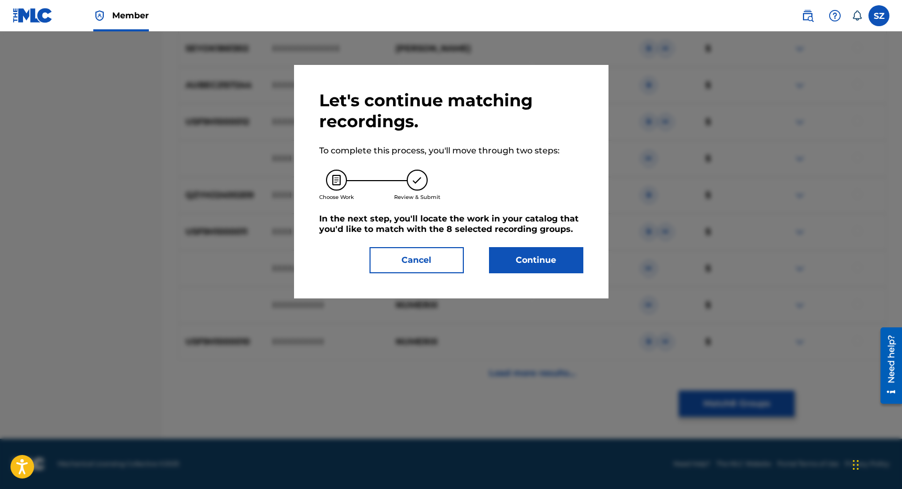
click at [527, 259] on button "Continue" at bounding box center [536, 260] width 94 height 26
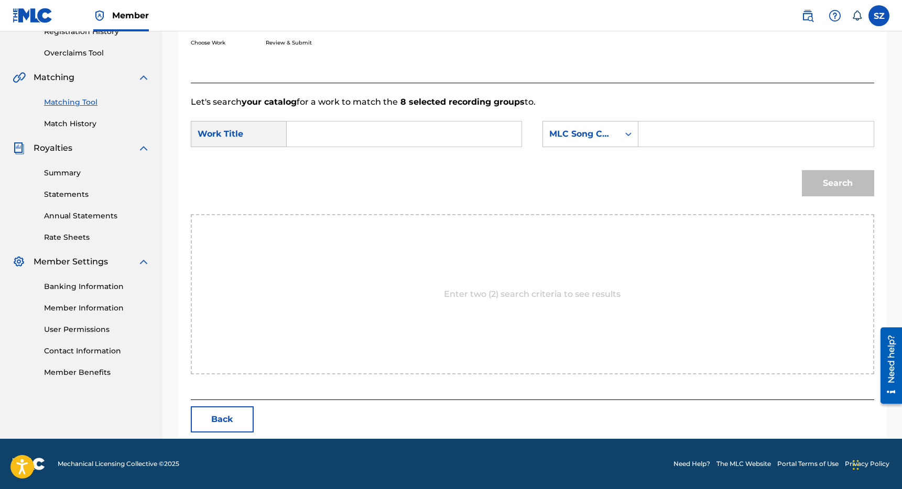
scroll to position [209, 0]
click at [382, 139] on input "Search Form" at bounding box center [404, 134] width 217 height 25
type input "i siiip"
click at [585, 130] on div "MLC Song Code" at bounding box center [580, 134] width 63 height 13
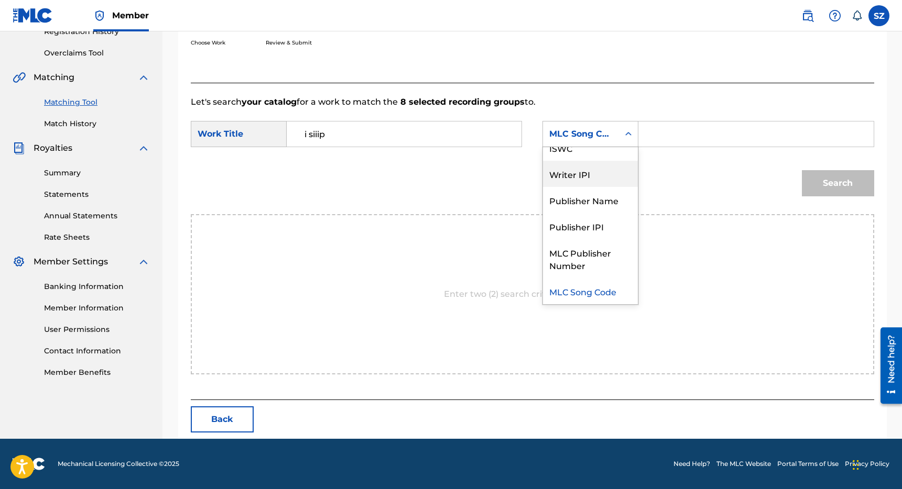
scroll to position [0, 0]
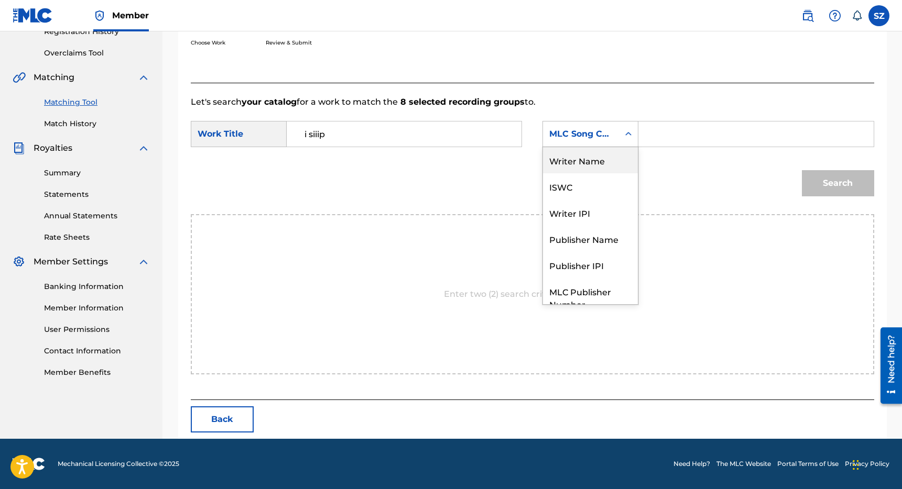
click at [595, 170] on div "Writer Name" at bounding box center [590, 160] width 95 height 26
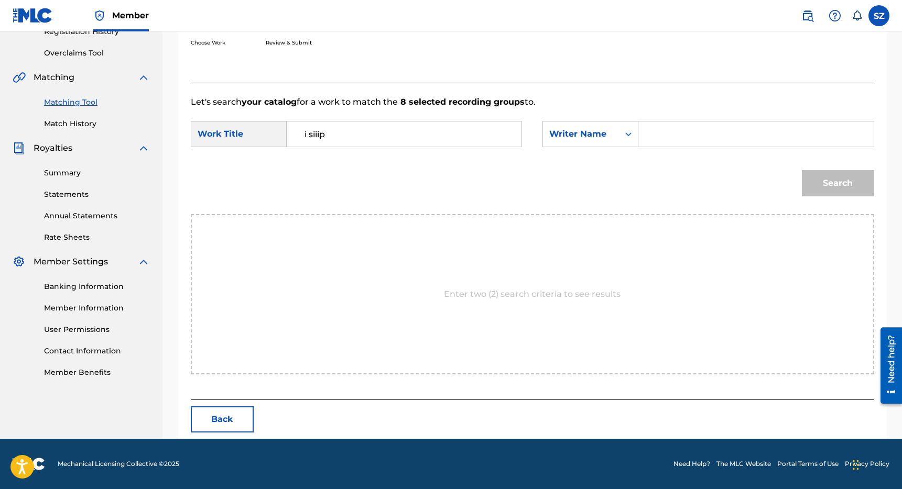
click at [670, 141] on input "Search Form" at bounding box center [755, 134] width 217 height 25
type input "[PERSON_NAME]"
click at [802, 170] on button "Search" at bounding box center [838, 183] width 72 height 26
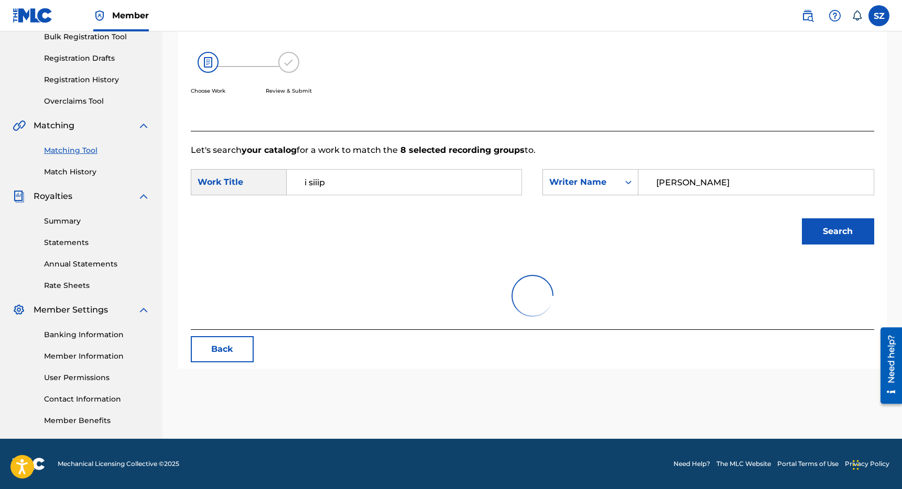
scroll to position [209, 0]
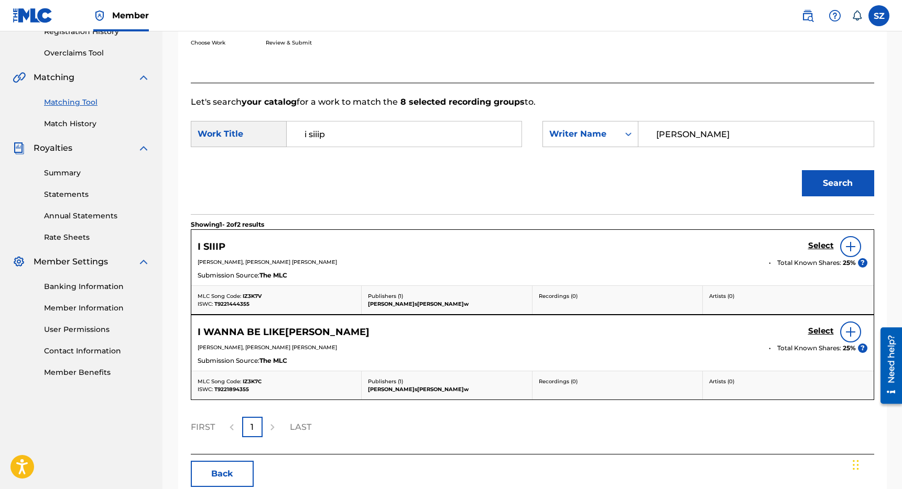
click at [826, 242] on h5 "Select" at bounding box center [821, 246] width 26 height 10
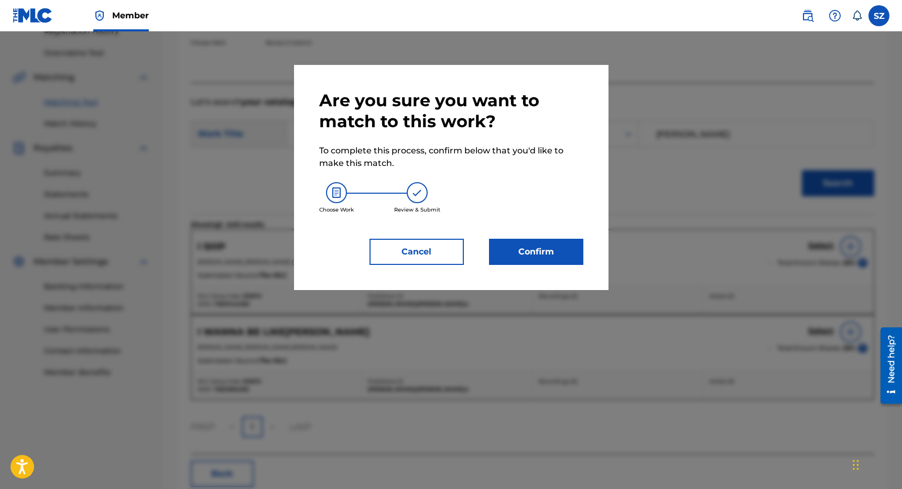
click at [552, 241] on button "Confirm" at bounding box center [536, 252] width 94 height 26
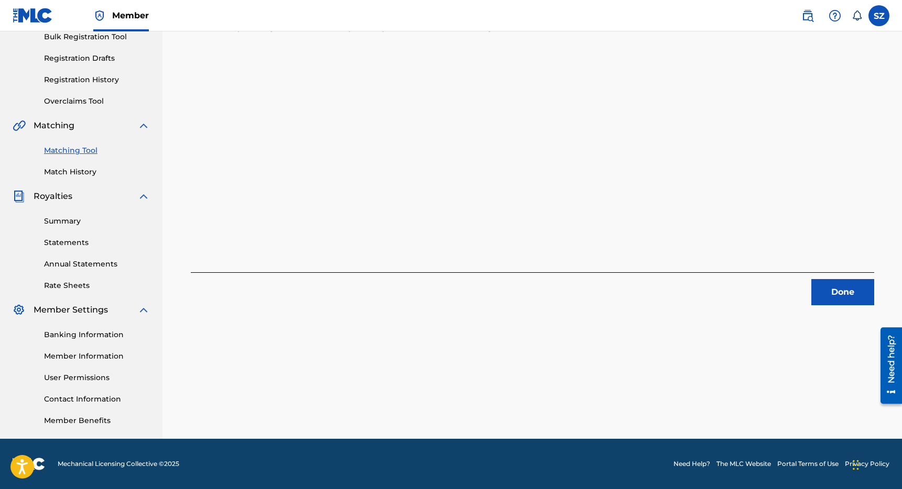
click at [849, 299] on button "Done" at bounding box center [842, 292] width 63 height 26
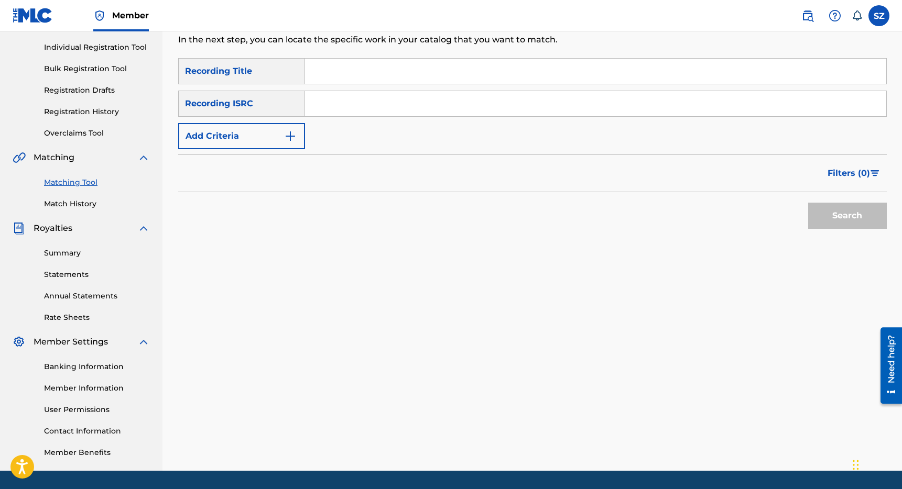
scroll to position [100, 0]
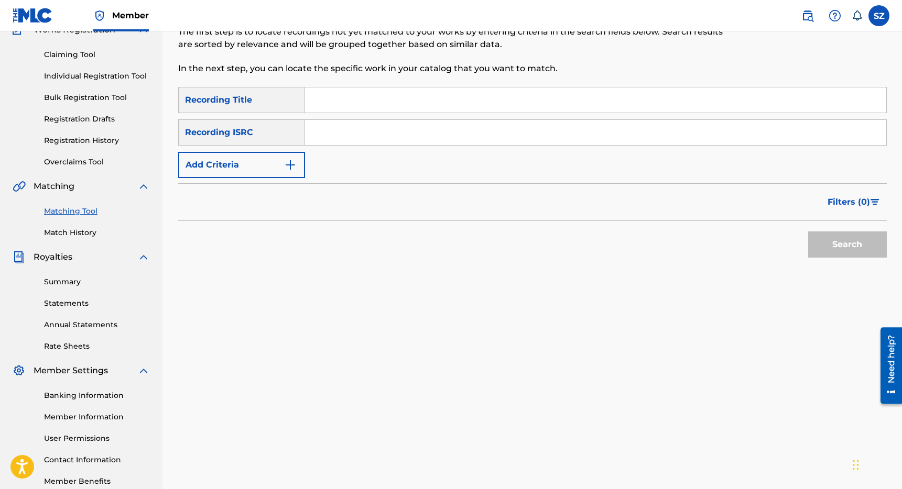
click at [333, 97] on input "Search Form" at bounding box center [595, 100] width 581 height 25
type input "I wanna Be Like Mase"
click at [808, 232] on button "Search" at bounding box center [847, 245] width 79 height 26
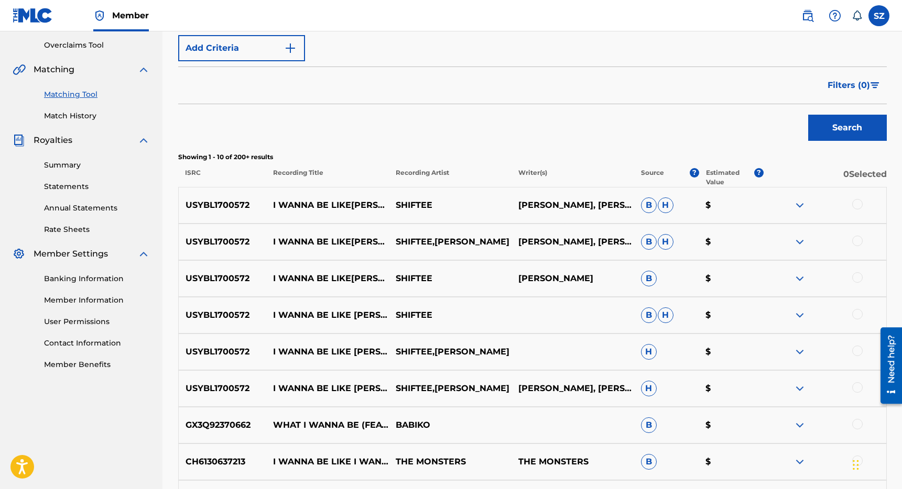
scroll to position [222, 0]
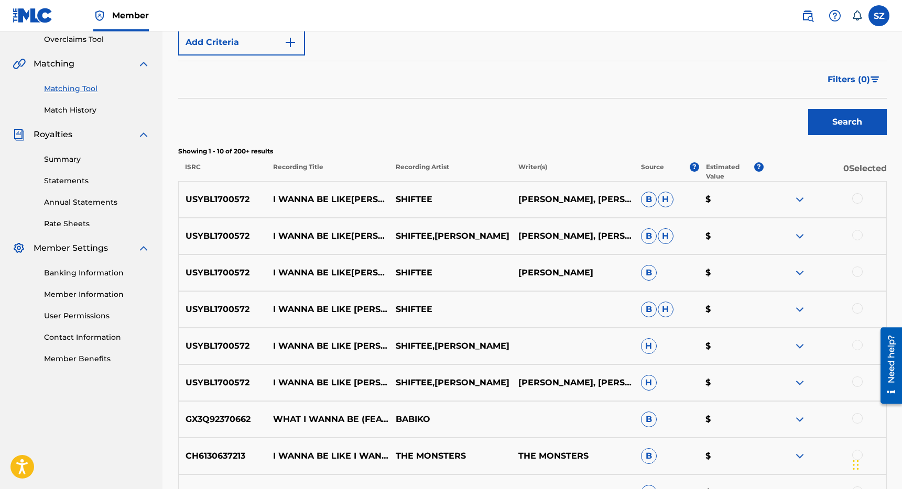
click at [862, 200] on div at bounding box center [824, 199] width 123 height 13
click at [861, 198] on div at bounding box center [857, 198] width 10 height 10
click at [858, 235] on div at bounding box center [857, 235] width 10 height 10
click at [858, 272] on div at bounding box center [857, 272] width 10 height 10
click at [858, 306] on div at bounding box center [857, 308] width 10 height 10
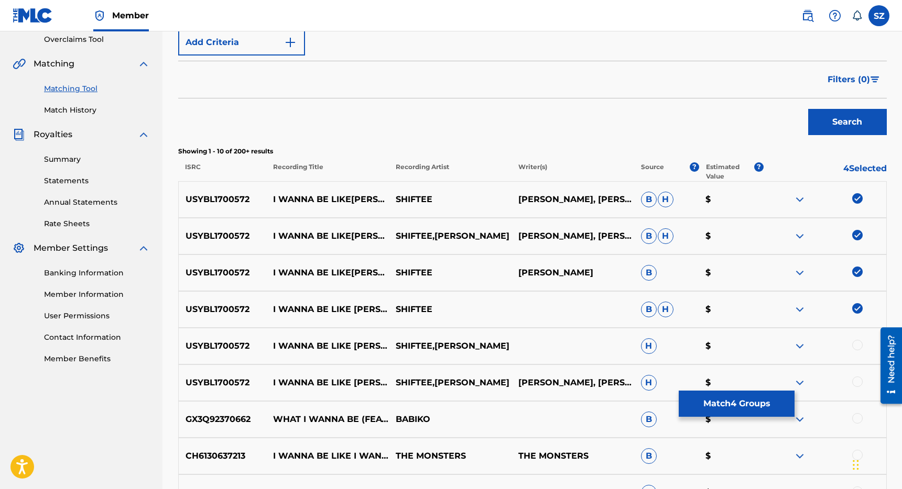
click at [858, 344] on div at bounding box center [857, 345] width 10 height 10
click at [859, 385] on div at bounding box center [857, 382] width 10 height 10
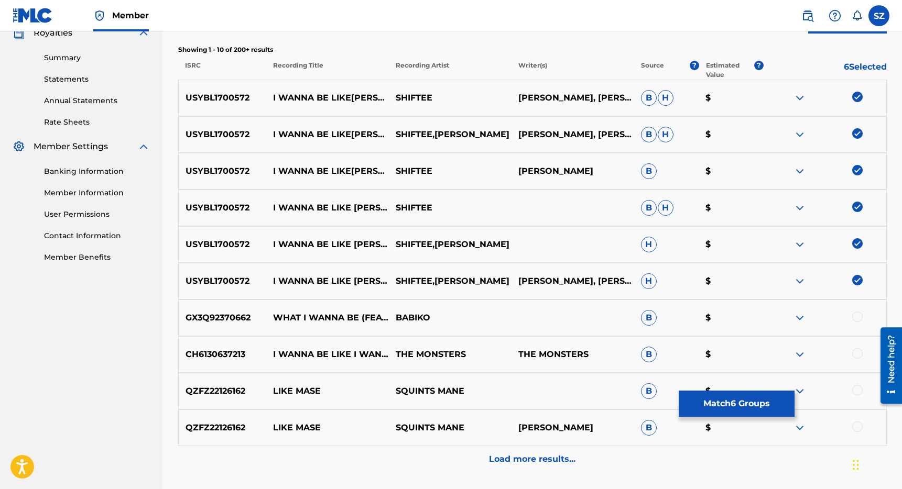
scroll to position [322, 0]
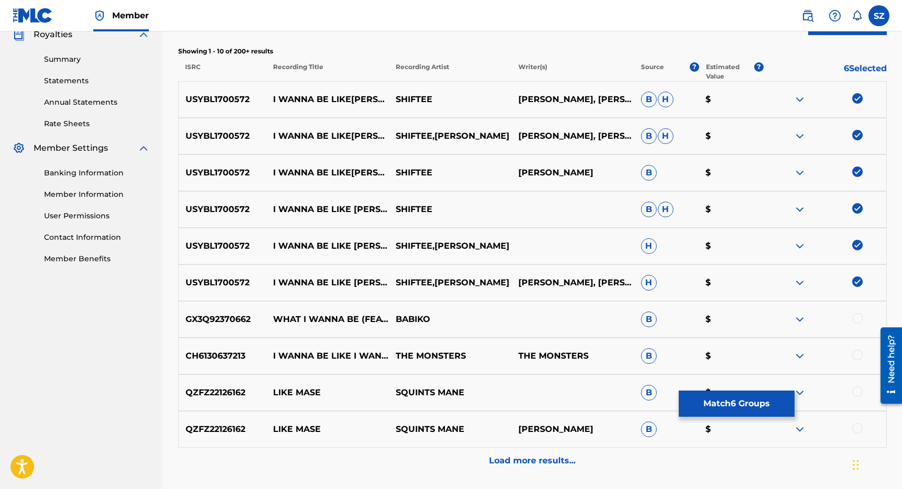
click at [557, 464] on p "Load more results..." at bounding box center [532, 461] width 86 height 13
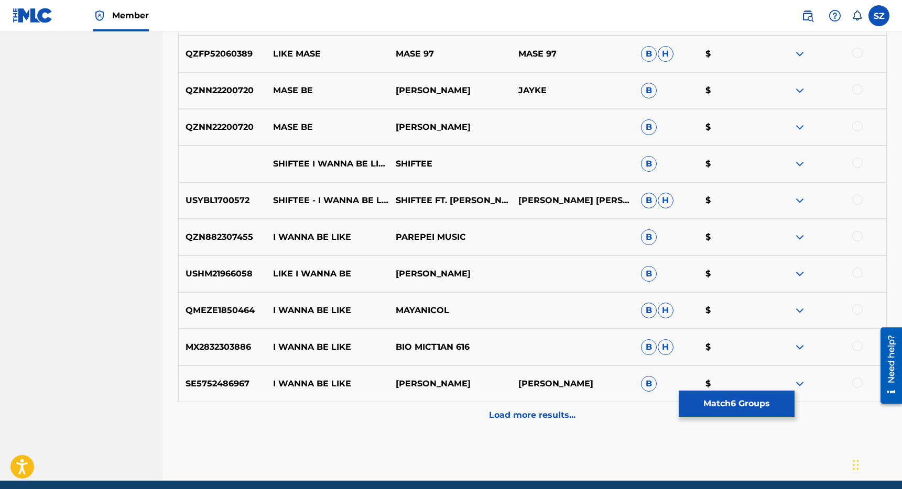
scroll to position [748, 0]
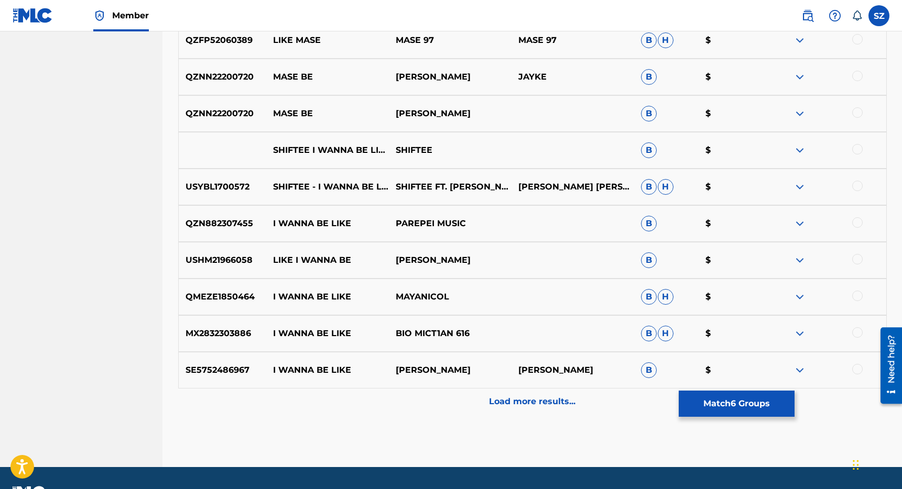
click at [709, 411] on button "Match 6 Groups" at bounding box center [737, 404] width 116 height 26
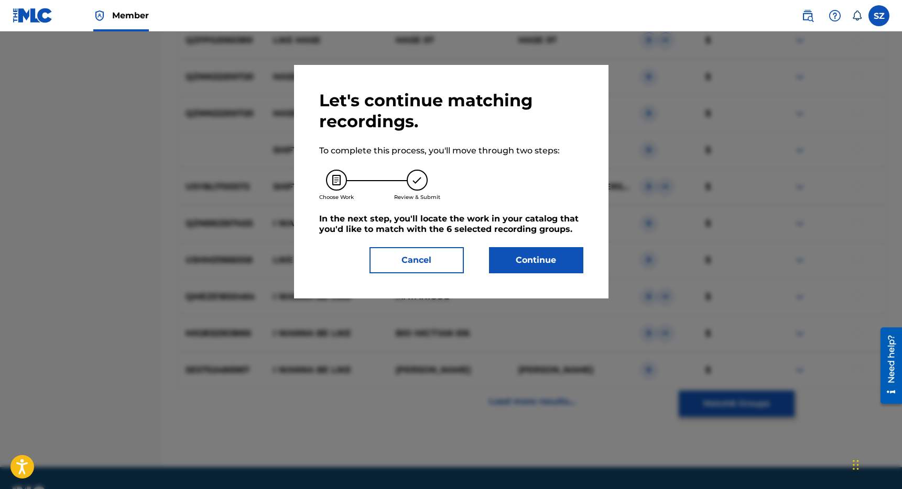
click at [551, 270] on button "Continue" at bounding box center [536, 260] width 94 height 26
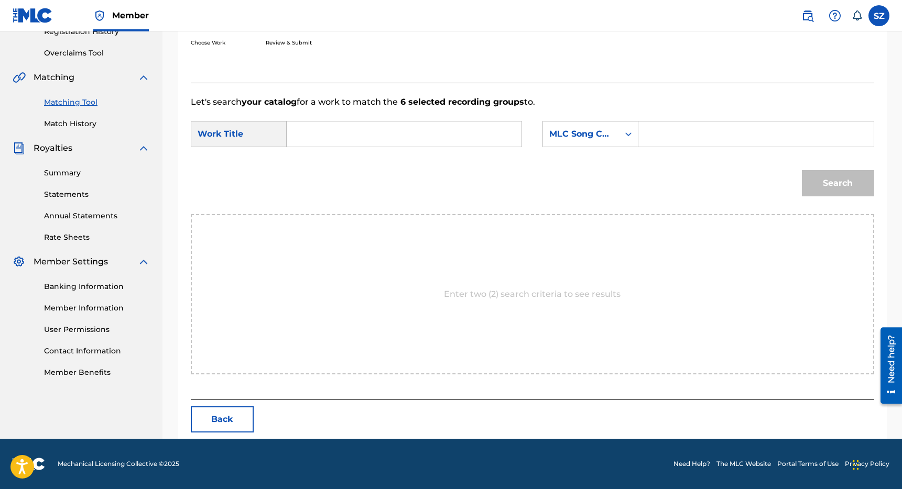
click at [388, 137] on input "Search Form" at bounding box center [404, 134] width 217 height 25
type input "be like mase"
click at [608, 135] on div "MLC Song Code" at bounding box center [580, 134] width 63 height 13
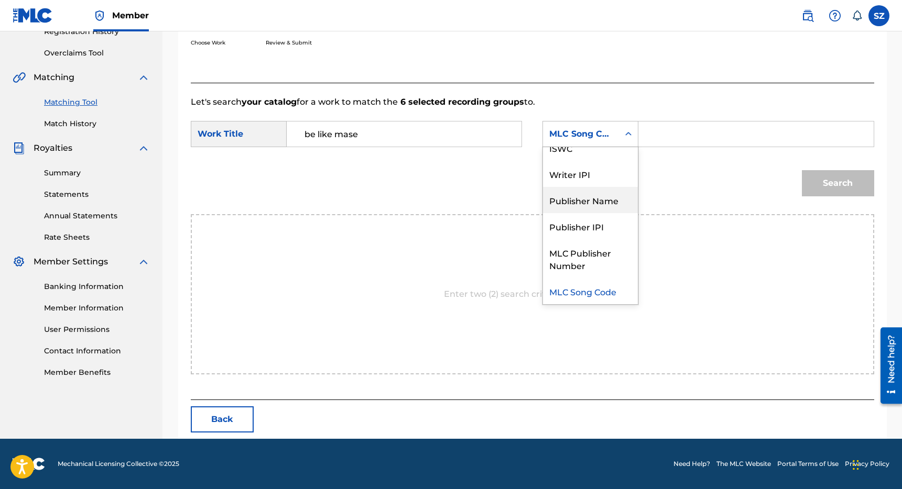
scroll to position [0, 0]
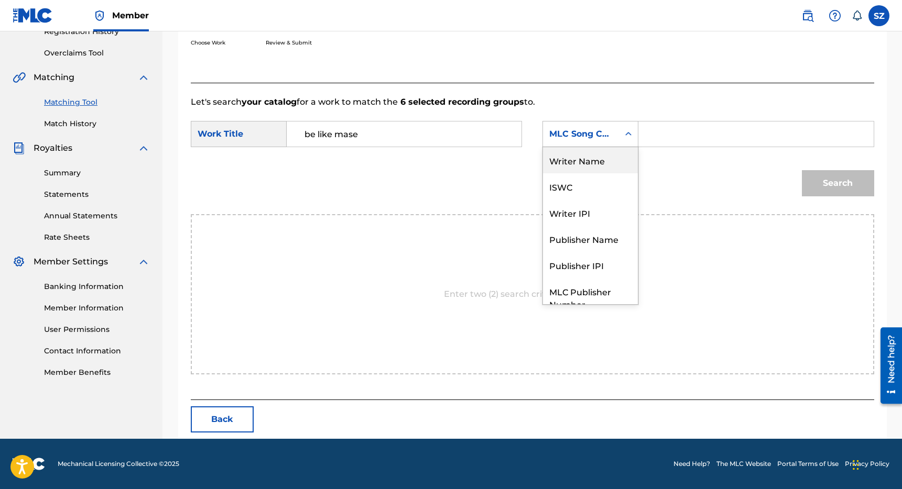
click at [588, 166] on div "Writer Name" at bounding box center [590, 160] width 95 height 26
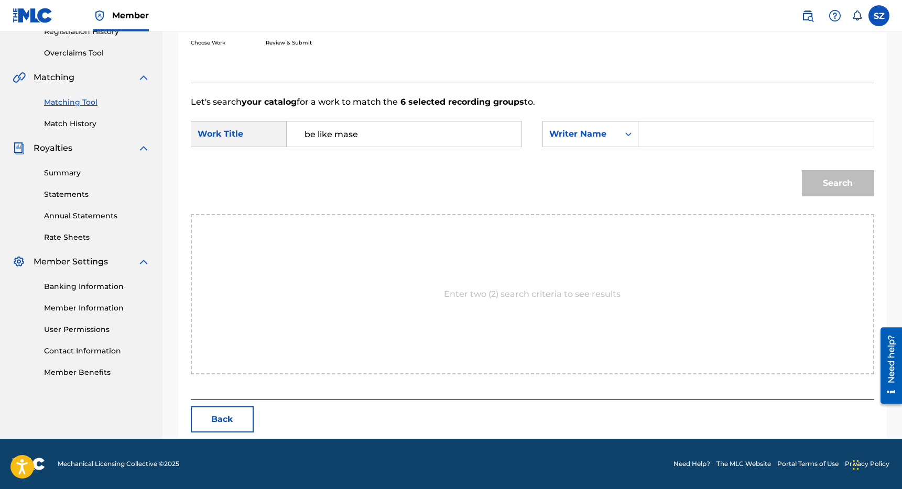
click at [653, 136] on input "Search Form" at bounding box center [755, 134] width 217 height 25
type input "[PERSON_NAME]"
click at [802, 170] on button "Search" at bounding box center [838, 183] width 72 height 26
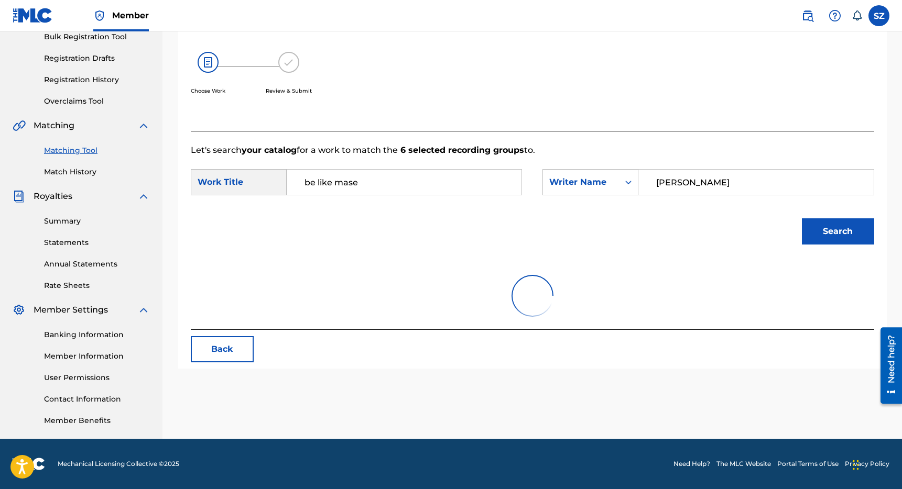
scroll to position [209, 0]
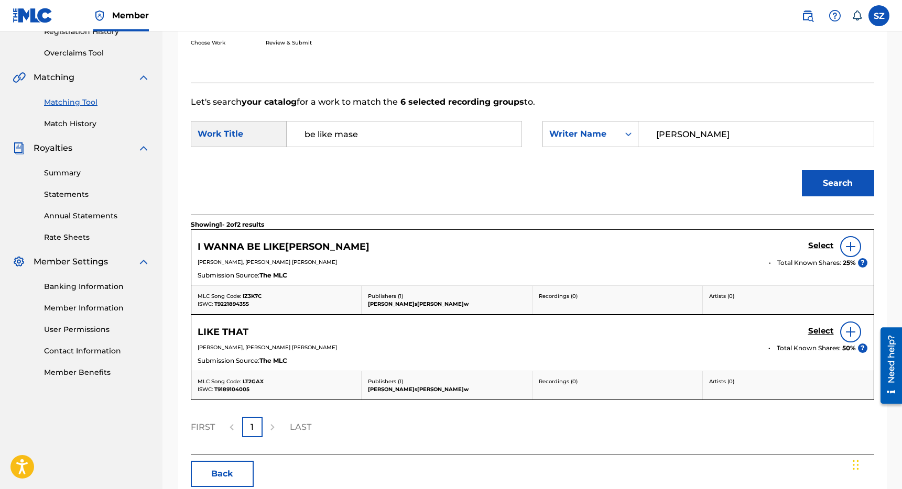
click at [814, 244] on h5 "Select" at bounding box center [821, 246] width 26 height 10
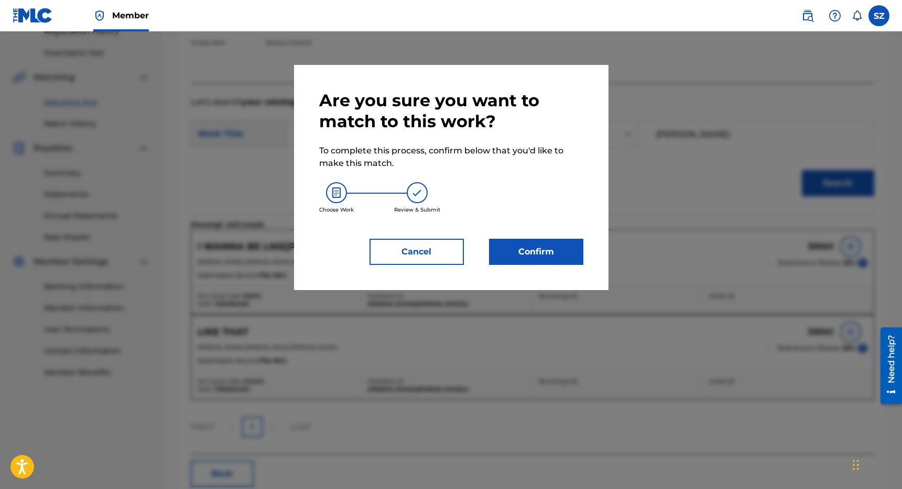
click at [536, 246] on button "Confirm" at bounding box center [536, 252] width 94 height 26
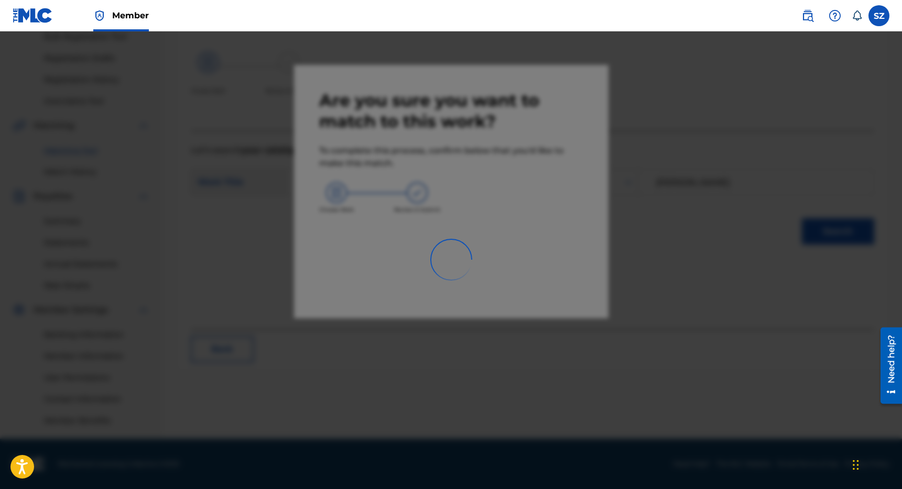
scroll to position [160, 0]
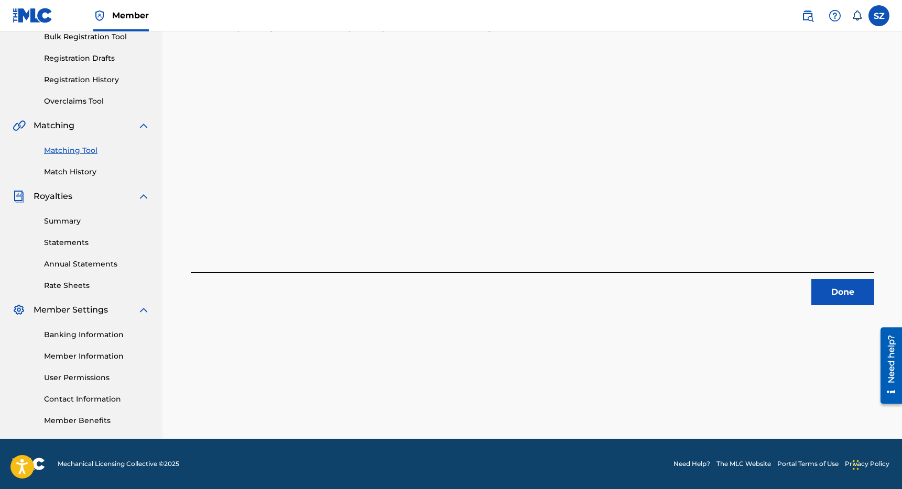
click at [842, 299] on button "Done" at bounding box center [842, 292] width 63 height 26
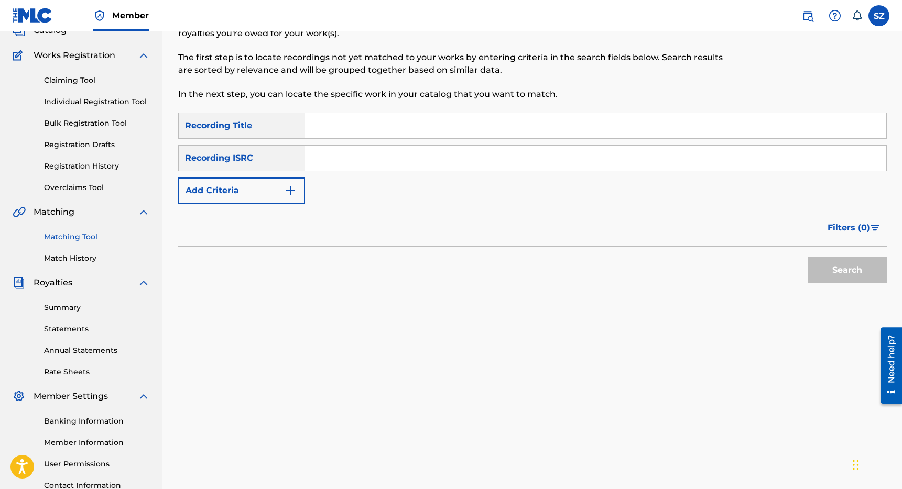
scroll to position [62, 0]
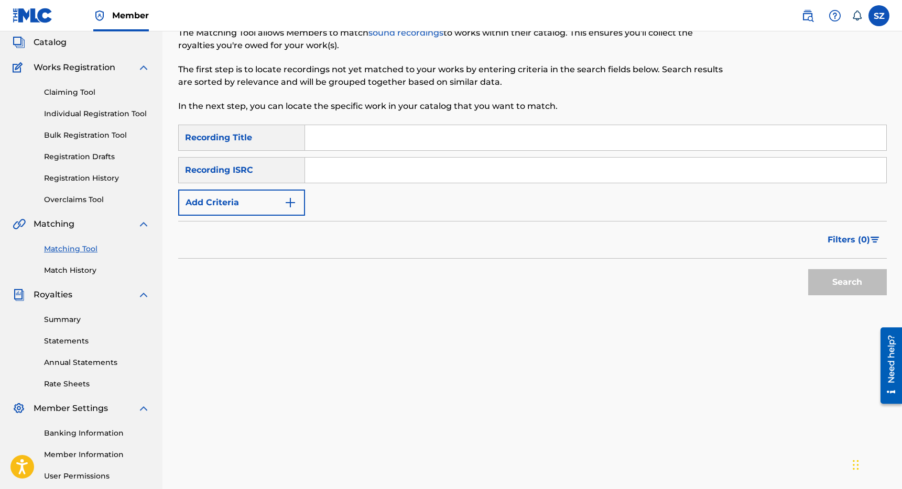
click at [318, 132] on input "Search Form" at bounding box center [595, 137] width 581 height 25
type input "Ice Is Back"
click at [808, 269] on button "Search" at bounding box center [847, 282] width 79 height 26
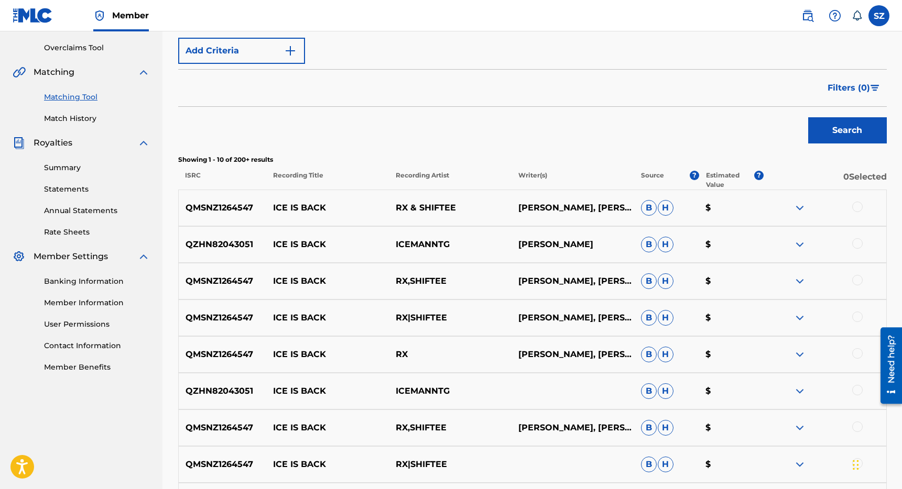
scroll to position [219, 0]
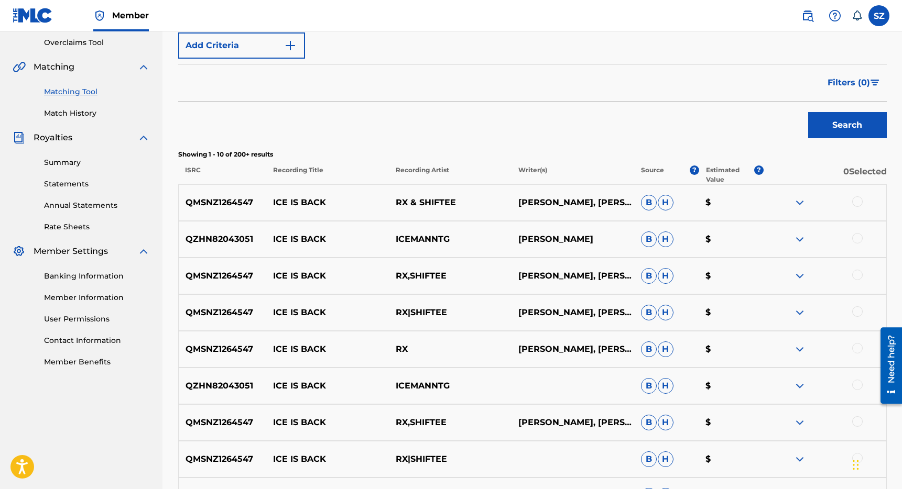
click at [859, 202] on div at bounding box center [857, 201] width 10 height 10
click at [860, 272] on div at bounding box center [857, 275] width 10 height 10
click at [856, 309] on div at bounding box center [857, 312] width 10 height 10
click at [859, 347] on div at bounding box center [857, 348] width 10 height 10
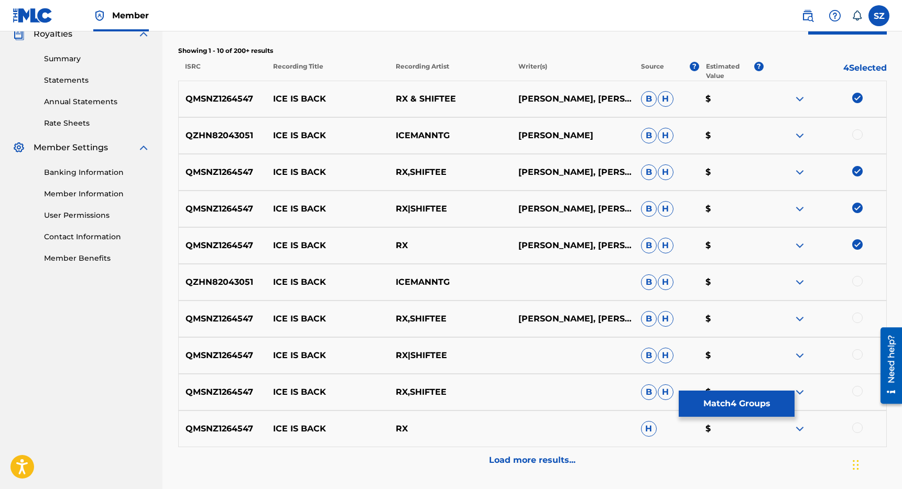
scroll to position [341, 0]
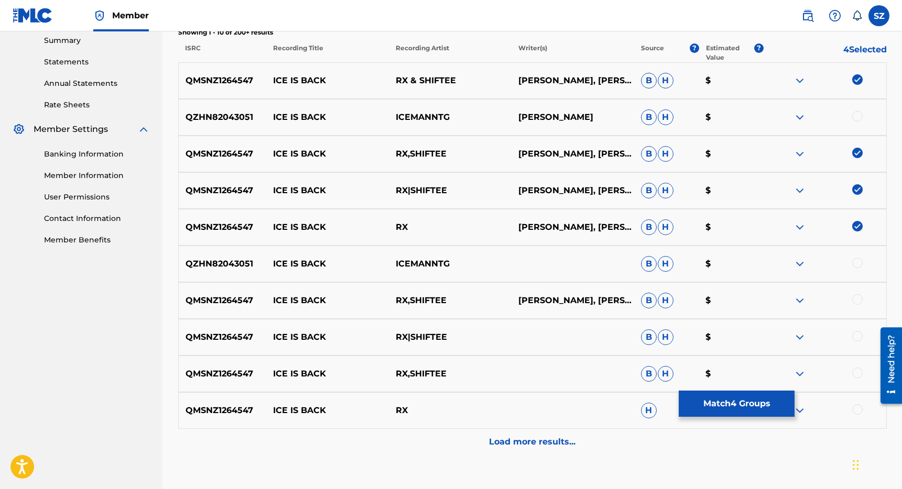
click at [860, 300] on div at bounding box center [857, 299] width 10 height 10
click at [857, 336] on div at bounding box center [857, 336] width 10 height 10
click at [856, 370] on div at bounding box center [857, 373] width 10 height 10
click at [856, 410] on div at bounding box center [857, 410] width 10 height 10
click at [525, 441] on p "Load more results..." at bounding box center [532, 442] width 86 height 13
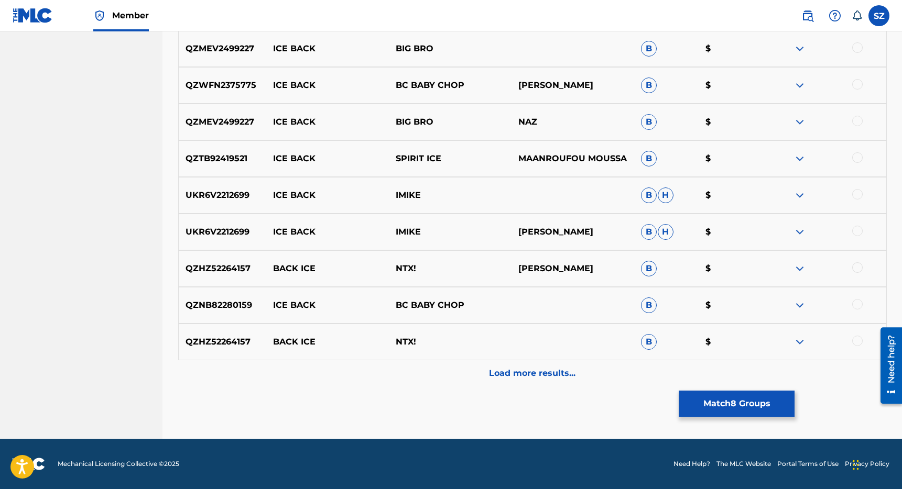
click at [511, 372] on p "Load more results..." at bounding box center [532, 373] width 86 height 13
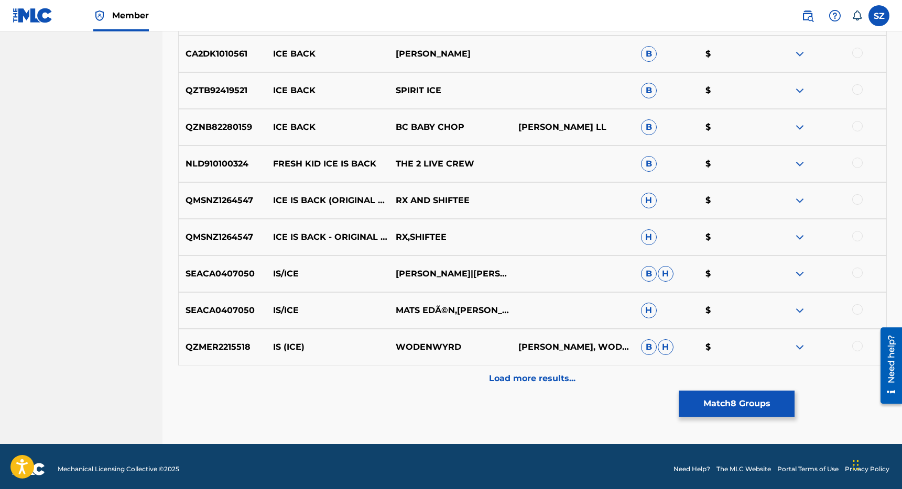
scroll to position [1143, 0]
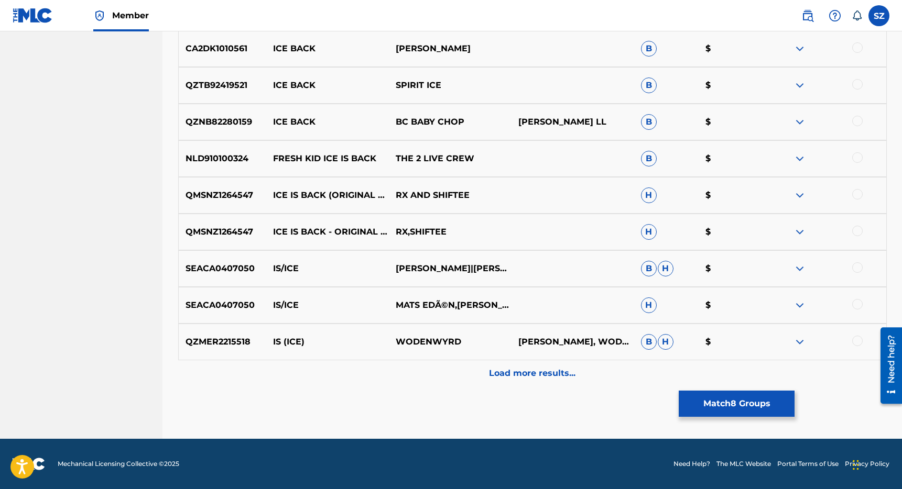
click at [856, 232] on div at bounding box center [857, 231] width 10 height 10
click at [858, 193] on div at bounding box center [857, 194] width 10 height 10
click at [528, 367] on p "Load more results..." at bounding box center [532, 373] width 86 height 13
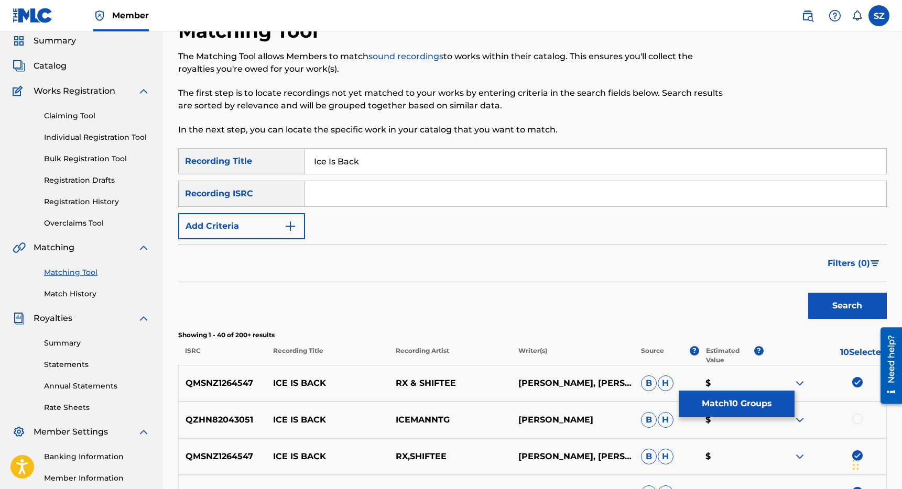
scroll to position [0, 0]
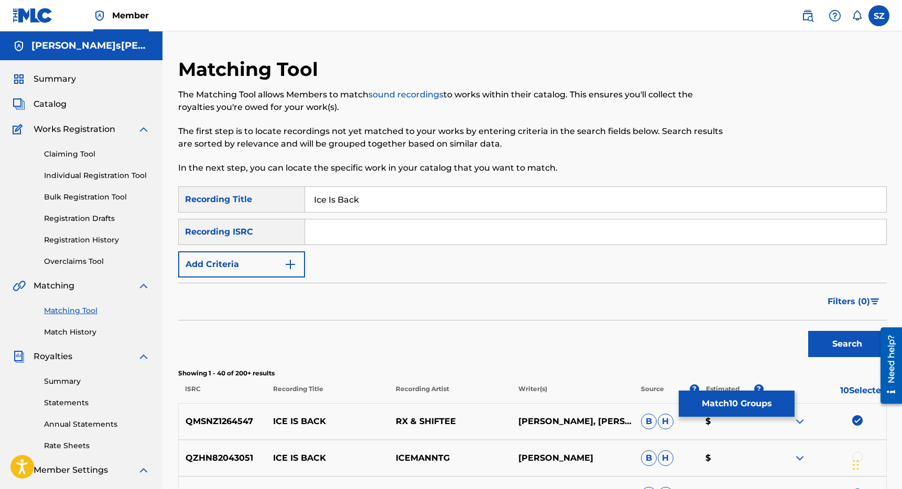
click at [287, 262] on img "Search Form" at bounding box center [290, 264] width 13 height 13
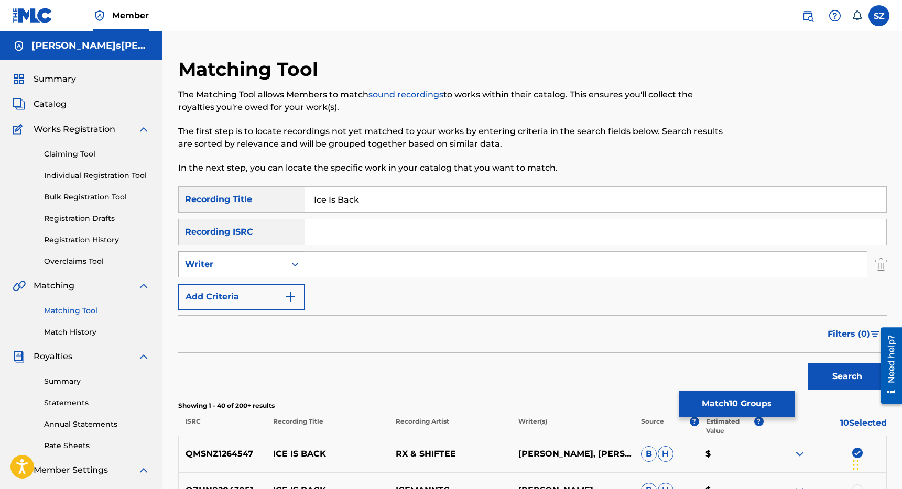
click at [268, 262] on div "Writer" at bounding box center [232, 264] width 94 height 13
click at [250, 292] on div "Recording Artist" at bounding box center [242, 291] width 126 height 26
click at [326, 269] on input "Search Form" at bounding box center [586, 264] width 562 height 25
click at [808, 364] on button "Search" at bounding box center [847, 377] width 79 height 26
drag, startPoint x: 352, startPoint y: 264, endPoint x: 293, endPoint y: 264, distance: 58.7
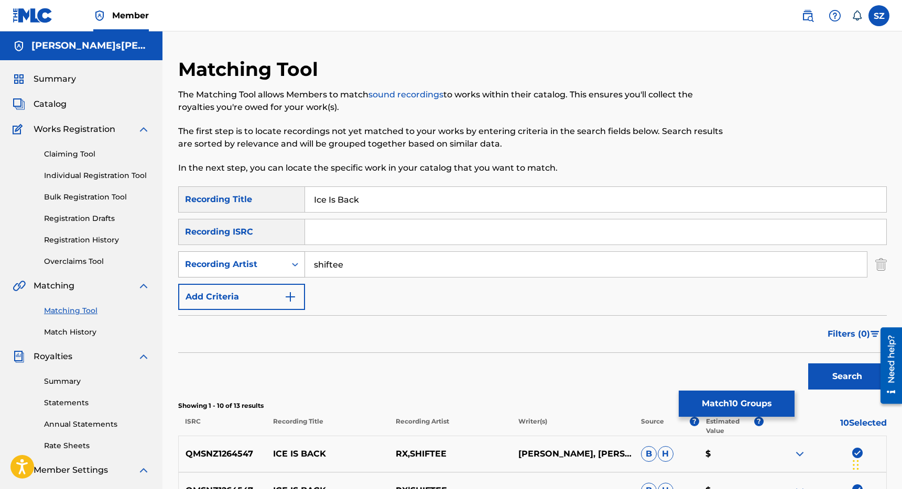
click at [293, 264] on div "SearchWithCriteriae47e7c66-76cb-4e17-8852-401d7baba1a8 Recording Artist shiftee" at bounding box center [532, 265] width 708 height 26
type input "rx"
click at [808, 364] on button "Search" at bounding box center [847, 377] width 79 height 26
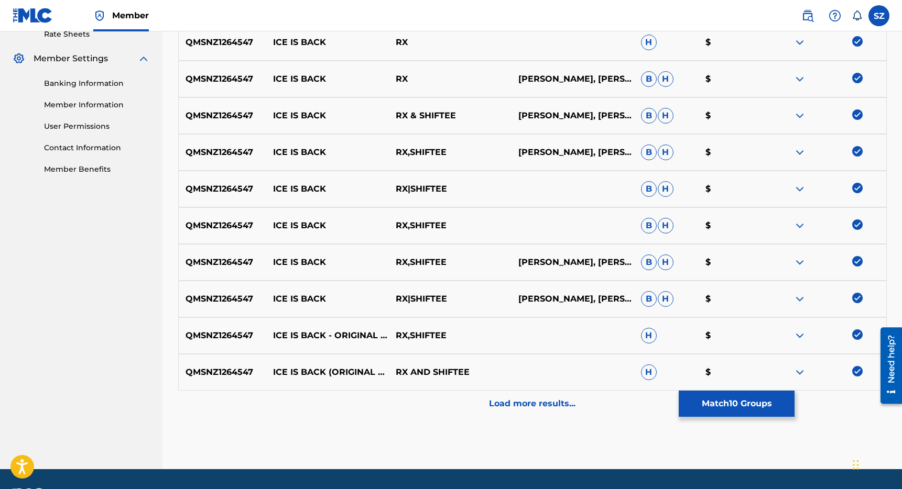
scroll to position [429, 0]
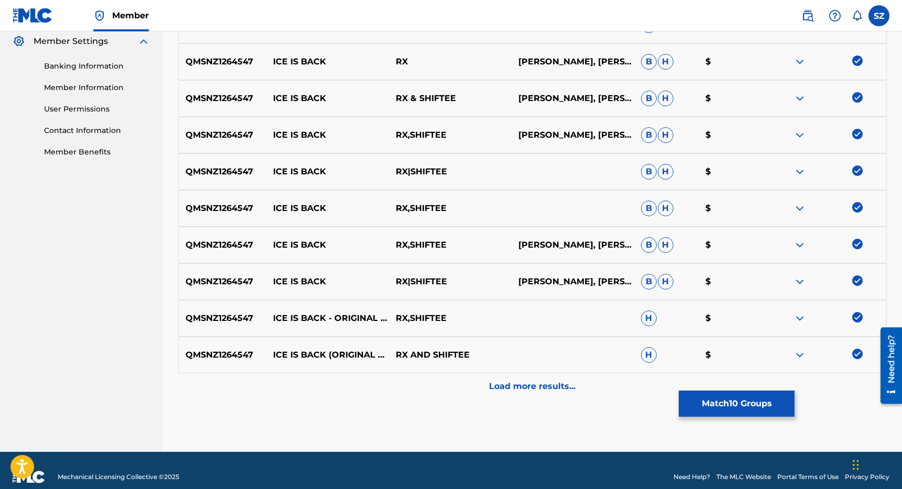
click at [534, 389] on p "Load more results..." at bounding box center [532, 386] width 86 height 13
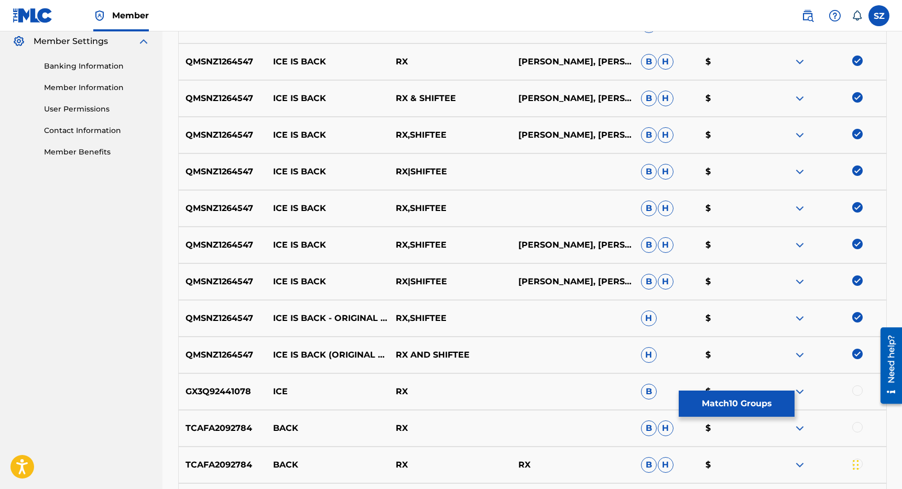
scroll to position [469, 0]
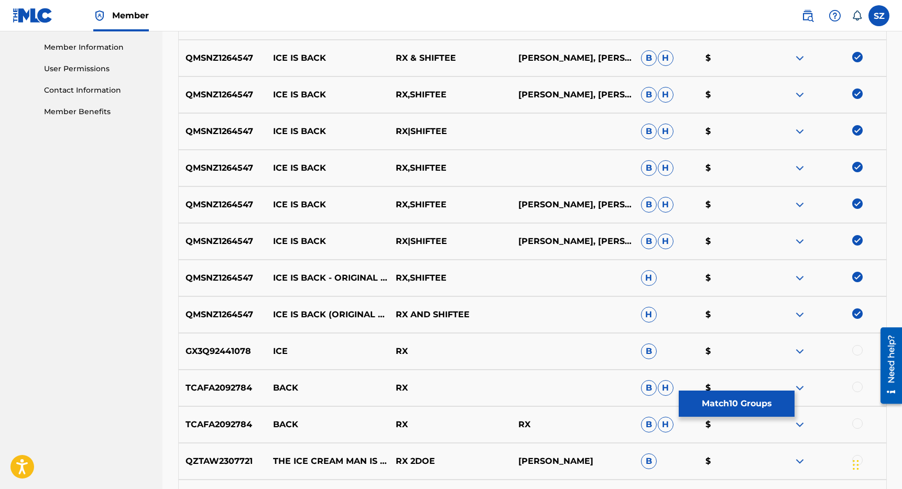
click at [715, 399] on button "Match 10 Groups" at bounding box center [737, 404] width 116 height 26
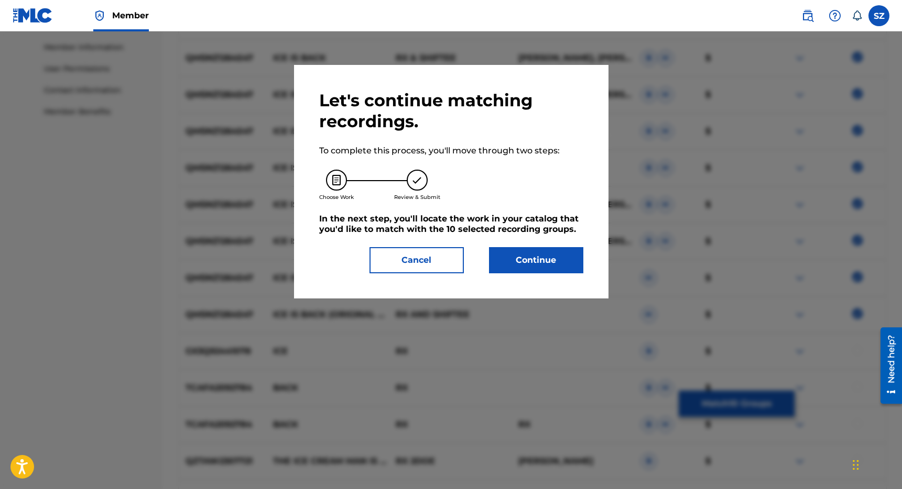
click at [536, 254] on button "Continue" at bounding box center [536, 260] width 94 height 26
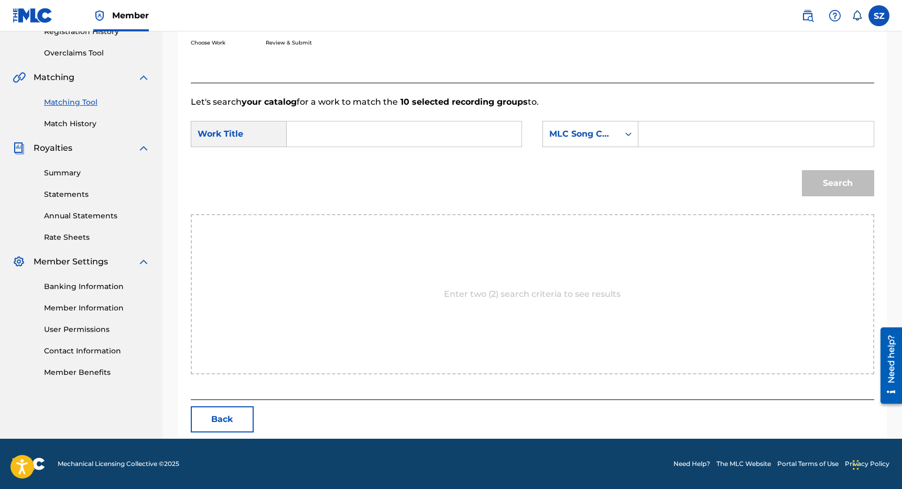
scroll to position [209, 0]
click at [369, 127] on input "Search Form" at bounding box center [404, 134] width 217 height 25
type input "ice is back"
click at [612, 131] on div "MLC Song Code" at bounding box center [580, 134] width 63 height 13
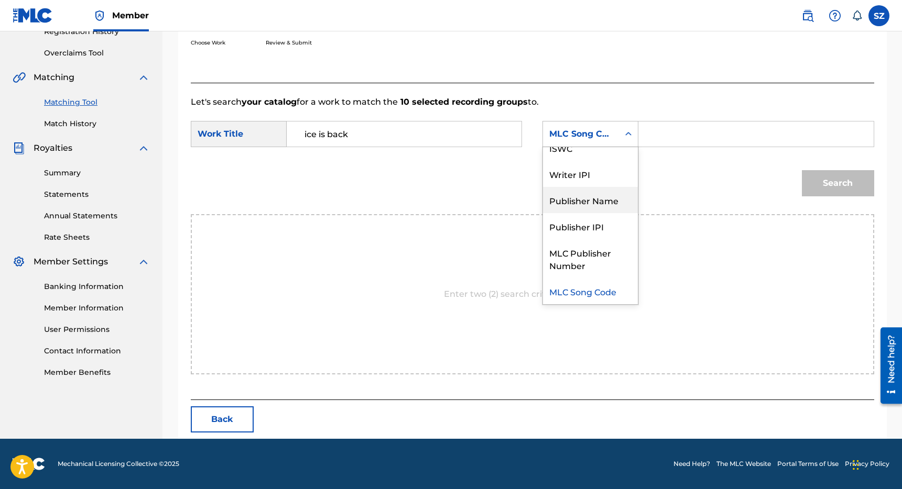
scroll to position [0, 0]
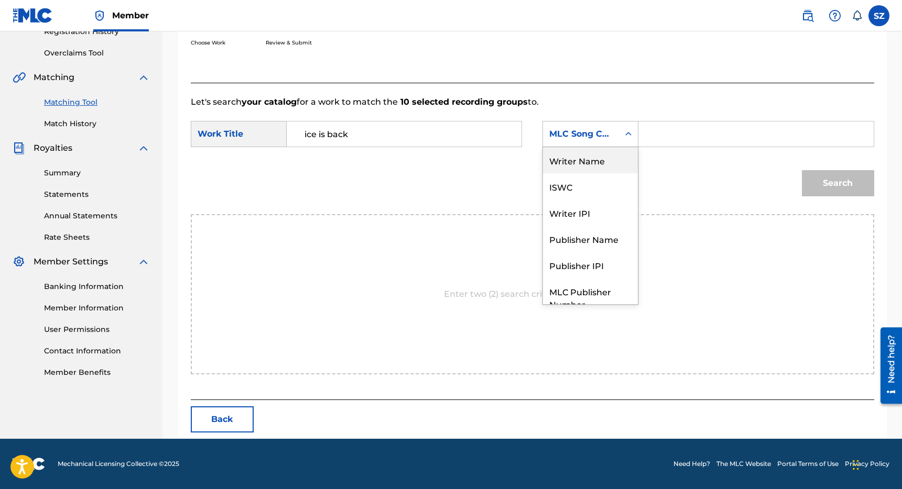
click at [587, 168] on div "Writer Name" at bounding box center [590, 160] width 95 height 26
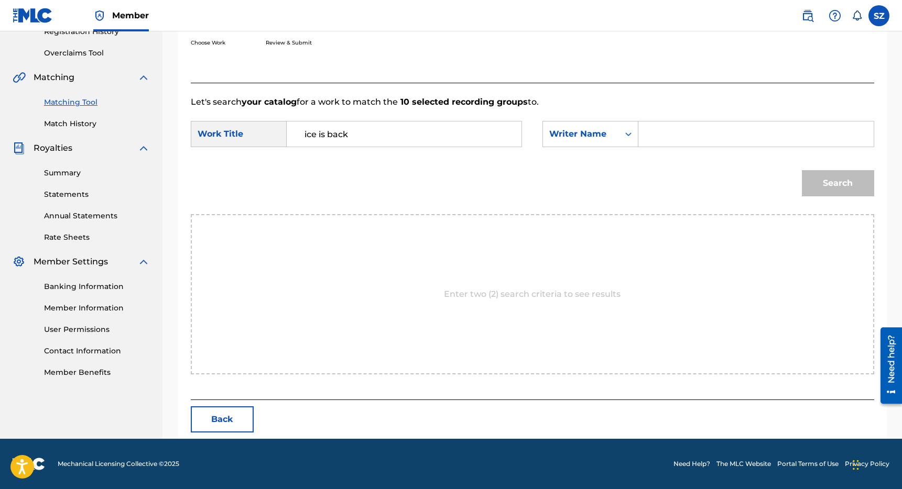
click at [679, 136] on input "Search Form" at bounding box center [755, 134] width 217 height 25
type input "[PERSON_NAME]"
click at [802, 170] on button "Search" at bounding box center [838, 183] width 72 height 26
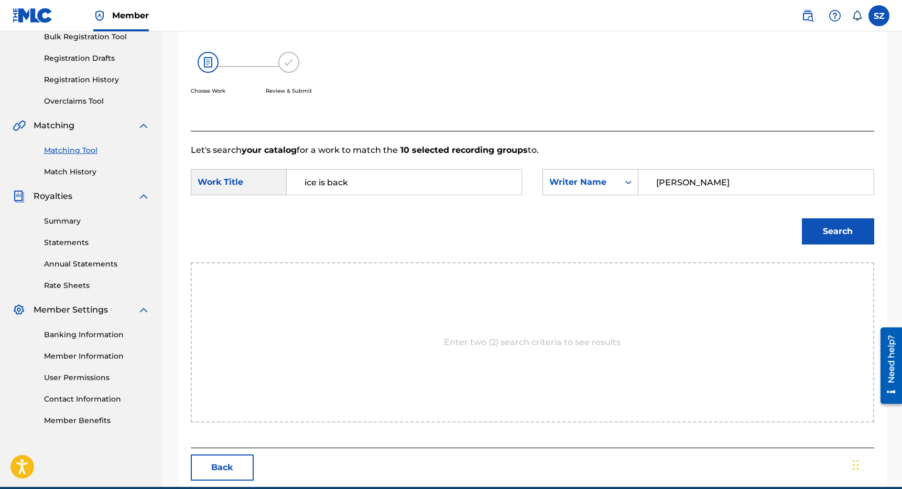
scroll to position [209, 0]
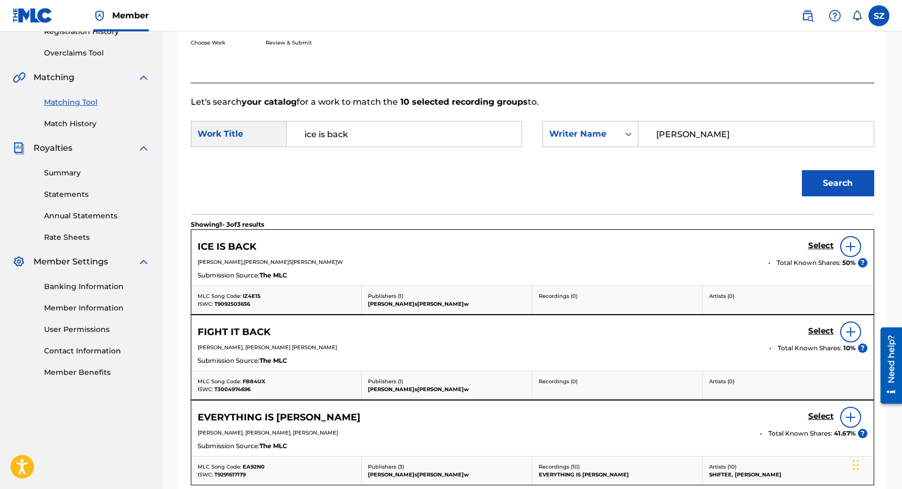
click at [820, 243] on h5 "Select" at bounding box center [821, 246] width 26 height 10
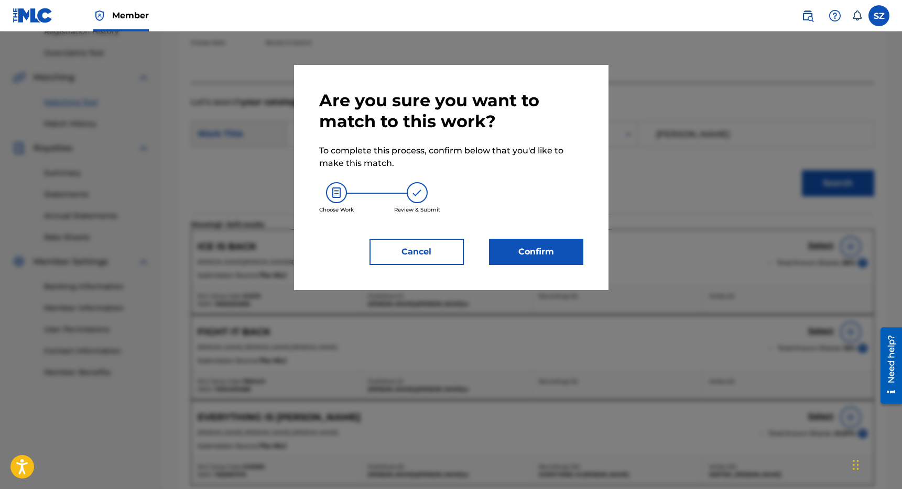
click at [536, 249] on button "Confirm" at bounding box center [536, 252] width 94 height 26
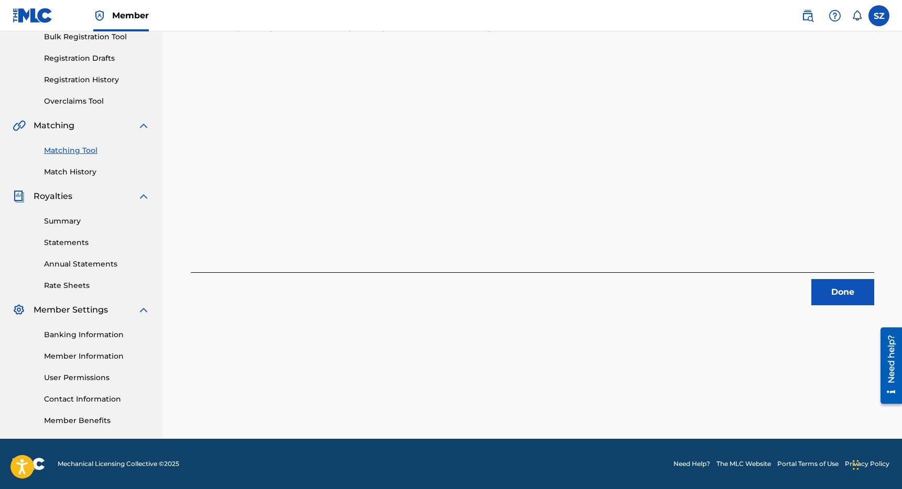
click at [840, 291] on button "Done" at bounding box center [842, 292] width 63 height 26
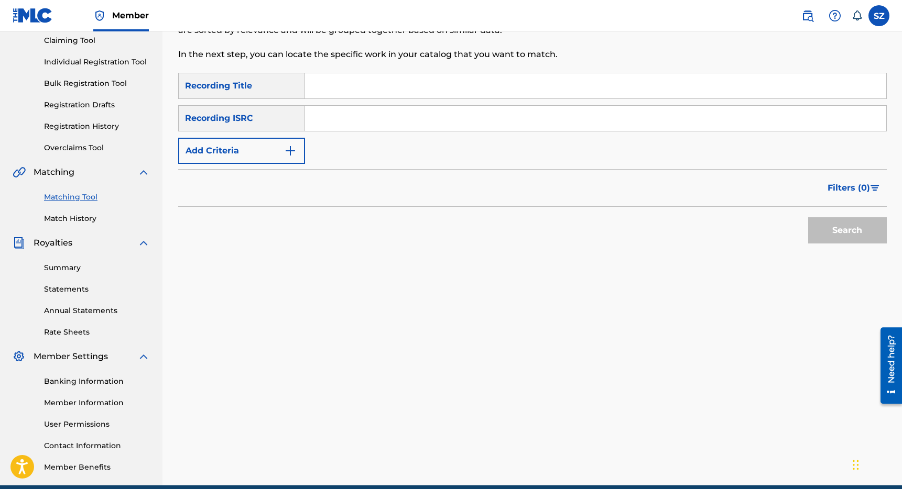
scroll to position [111, 0]
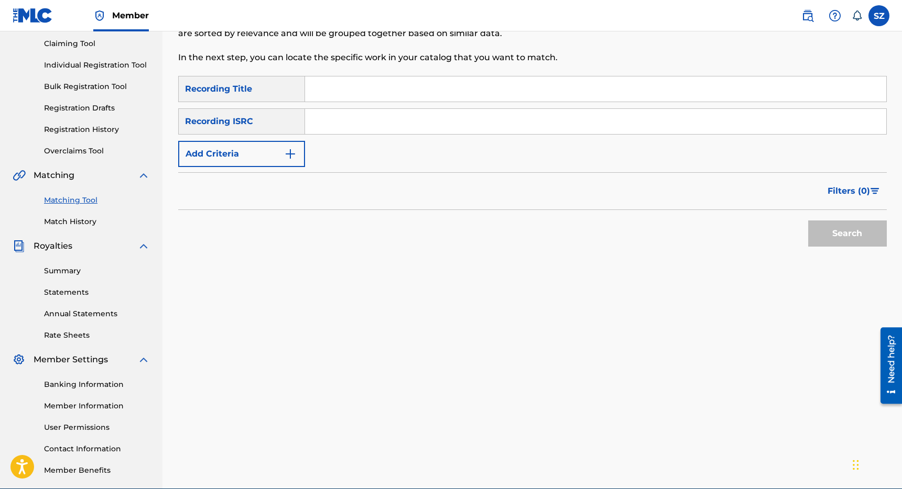
click at [314, 86] on input "Search Form" at bounding box center [595, 89] width 581 height 25
type input "killa"
click at [281, 147] on button "Add Criteria" at bounding box center [241, 154] width 127 height 26
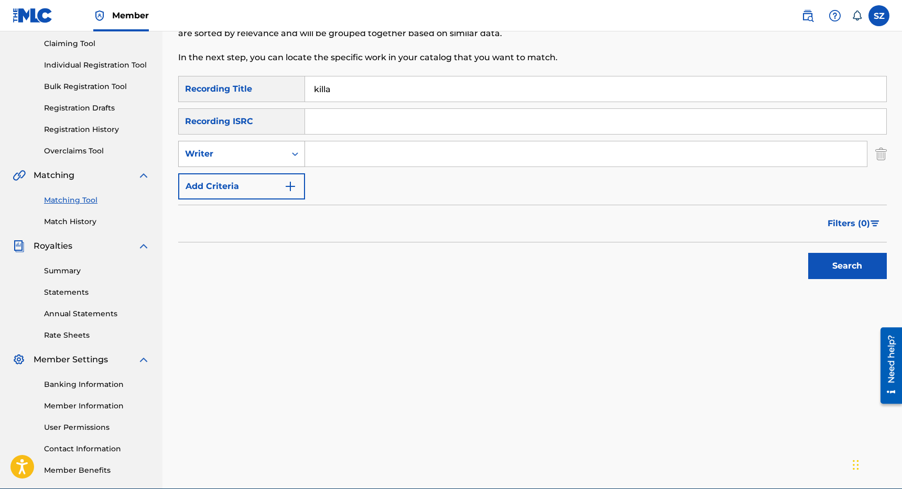
click at [281, 148] on div "Writer" at bounding box center [232, 154] width 107 height 20
click at [253, 180] on div "Recording Artist" at bounding box center [242, 180] width 126 height 26
click at [330, 148] on input "Search Form" at bounding box center [586, 153] width 562 height 25
type input "shiftee"
click at [808, 253] on button "Search" at bounding box center [847, 266] width 79 height 26
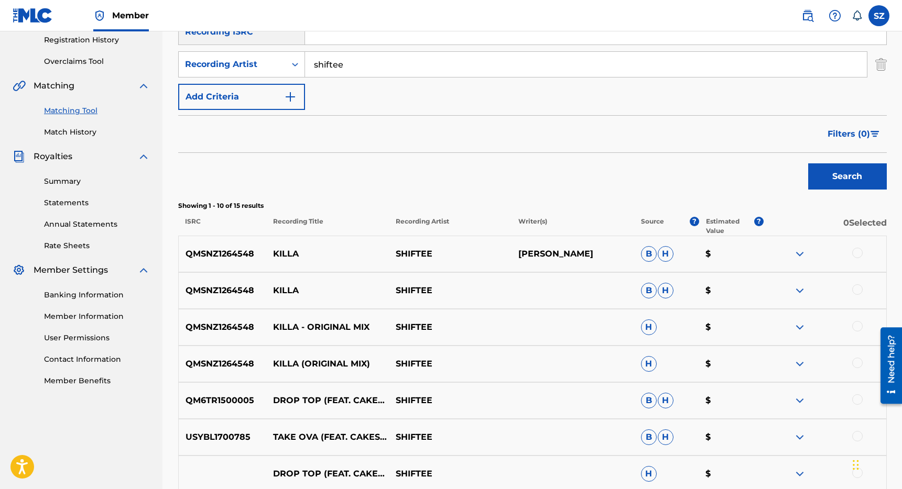
scroll to position [201, 0]
click at [856, 256] on div at bounding box center [857, 252] width 10 height 10
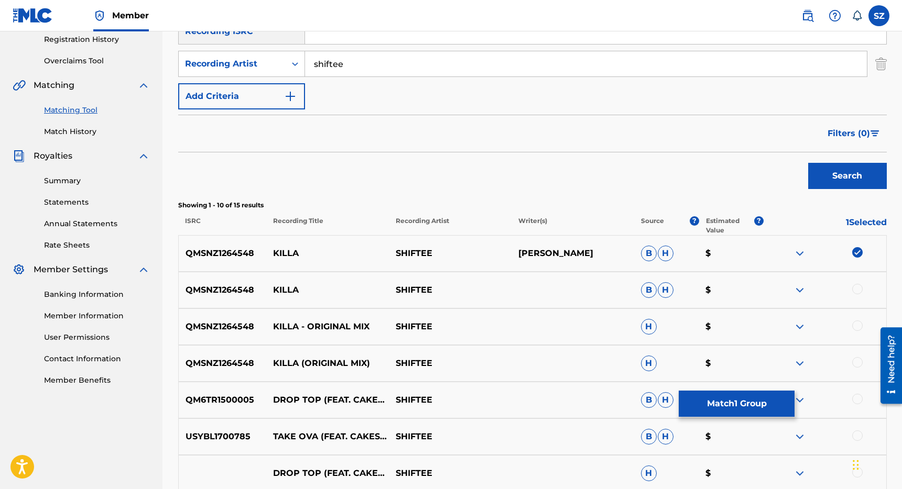
click at [857, 285] on div at bounding box center [857, 289] width 10 height 10
click at [858, 326] on div at bounding box center [857, 326] width 10 height 10
click at [858, 361] on div at bounding box center [857, 362] width 10 height 10
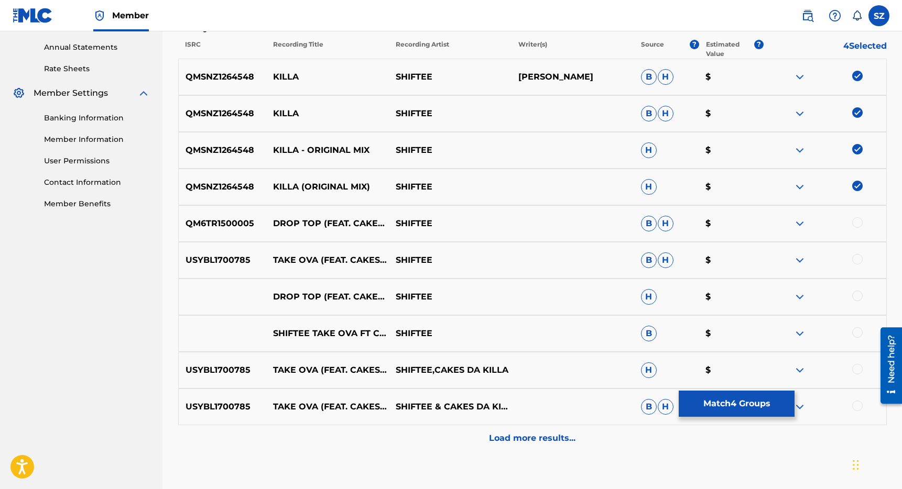
scroll to position [396, 0]
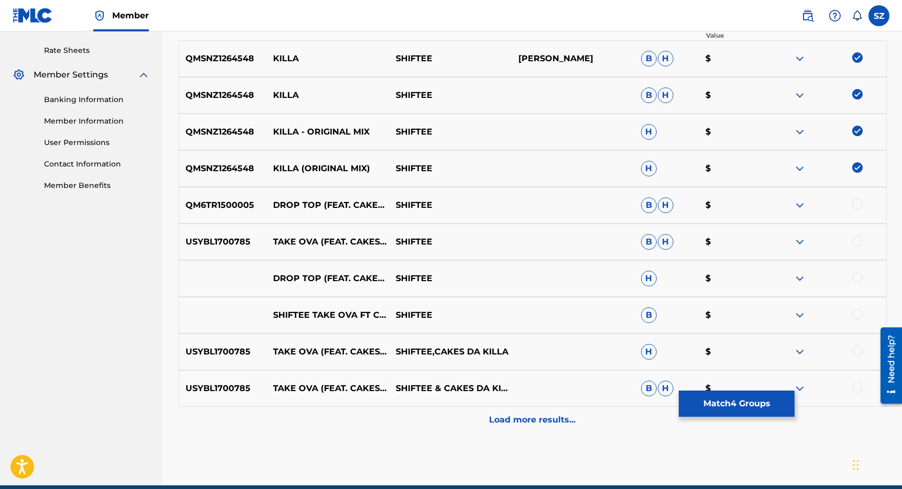
click at [530, 423] on p "Load more results..." at bounding box center [532, 420] width 86 height 13
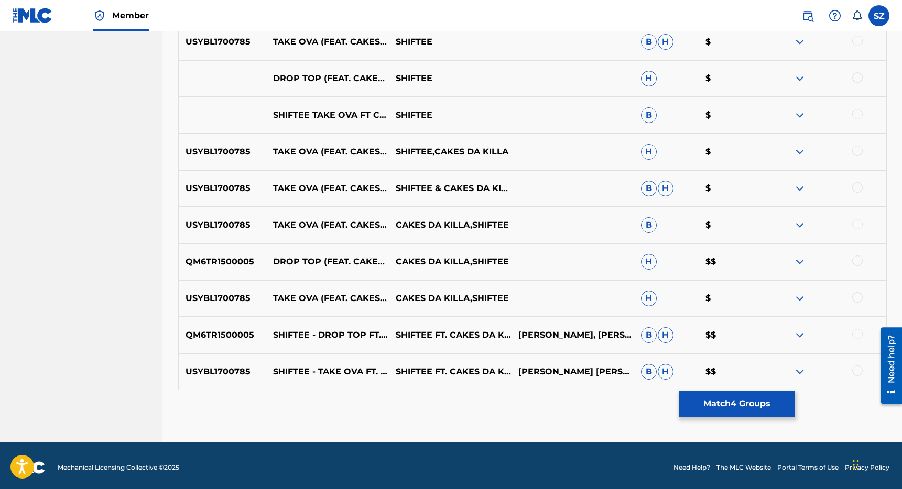
scroll to position [599, 0]
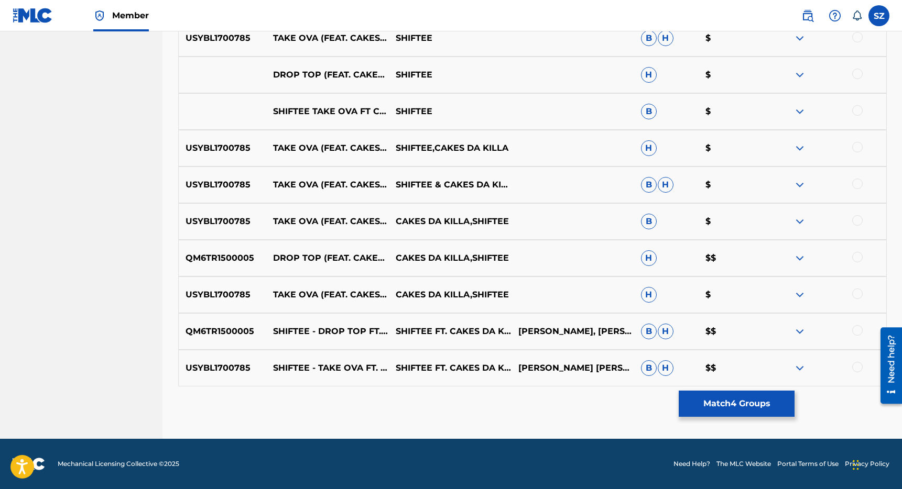
click at [709, 405] on button "Match 4 Groups" at bounding box center [737, 404] width 116 height 26
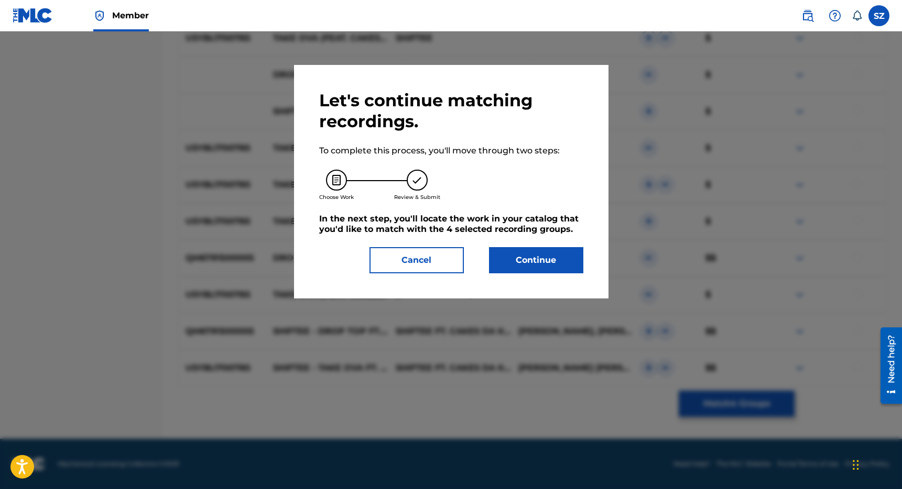
click at [547, 269] on button "Continue" at bounding box center [536, 260] width 94 height 26
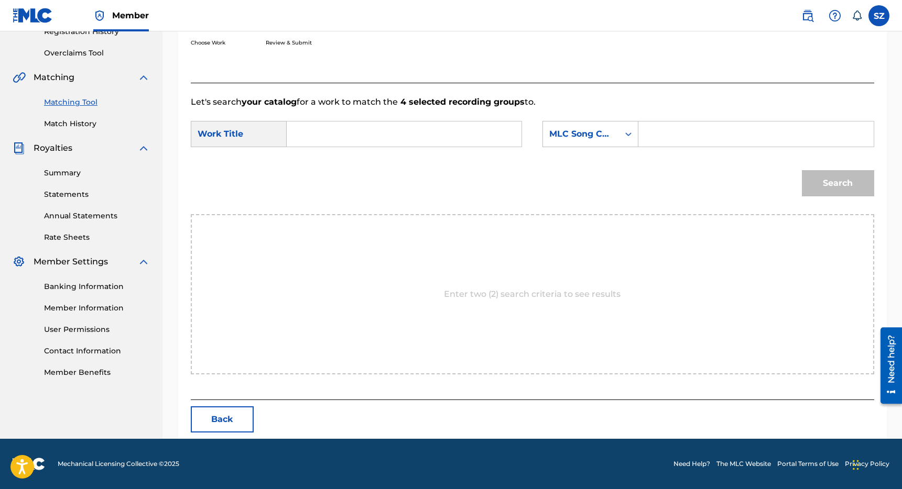
click at [393, 130] on input "Search Form" at bounding box center [404, 134] width 217 height 25
type input "killa"
click at [609, 136] on div "MLC Song Code" at bounding box center [580, 134] width 63 height 13
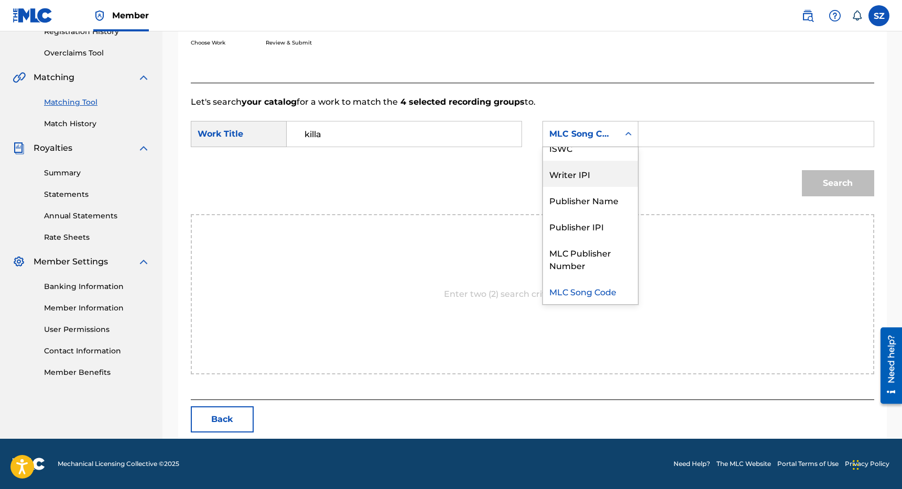
scroll to position [0, 0]
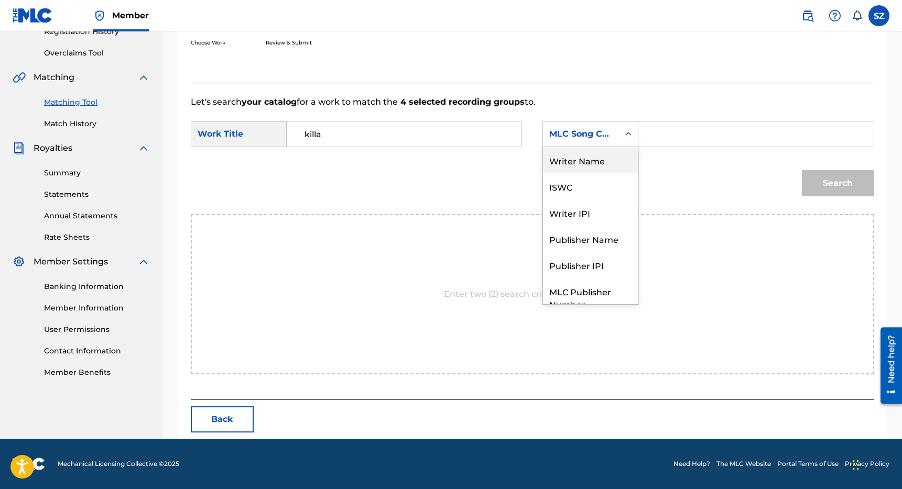
click at [597, 162] on div "Writer Name" at bounding box center [590, 160] width 95 height 26
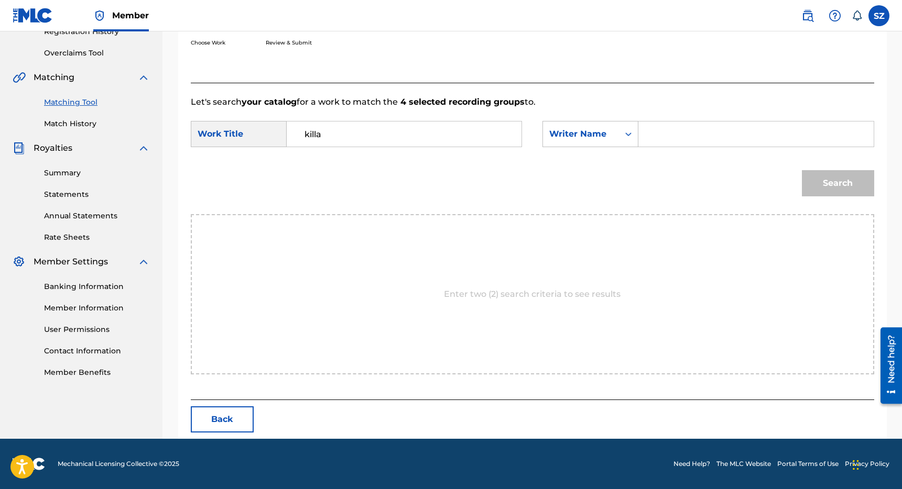
click at [670, 143] on input "Search Form" at bounding box center [755, 134] width 217 height 25
type input "[PERSON_NAME]"
click at [802, 170] on button "Search" at bounding box center [838, 183] width 72 height 26
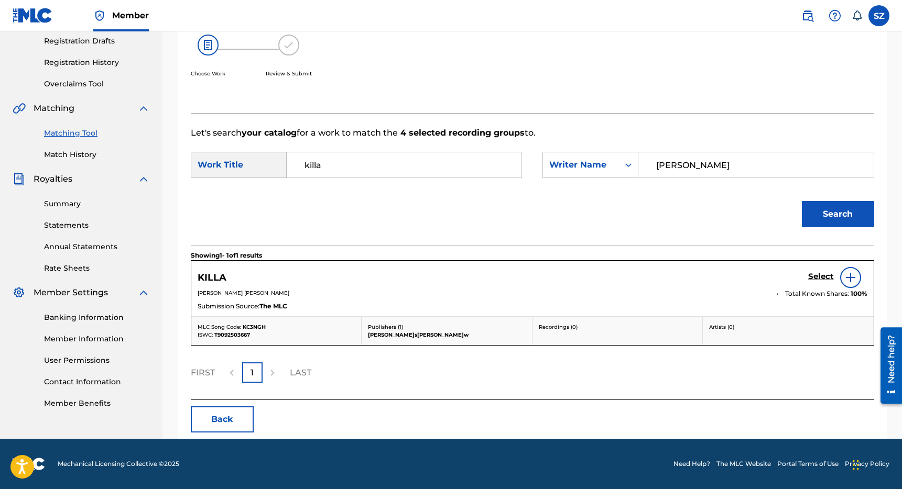
click at [824, 275] on h5 "Select" at bounding box center [821, 277] width 26 height 10
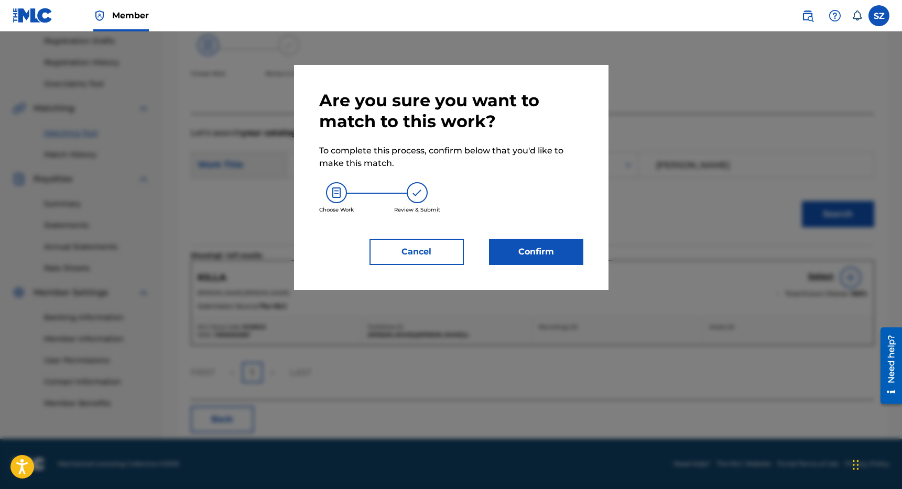
click at [543, 247] on button "Confirm" at bounding box center [536, 252] width 94 height 26
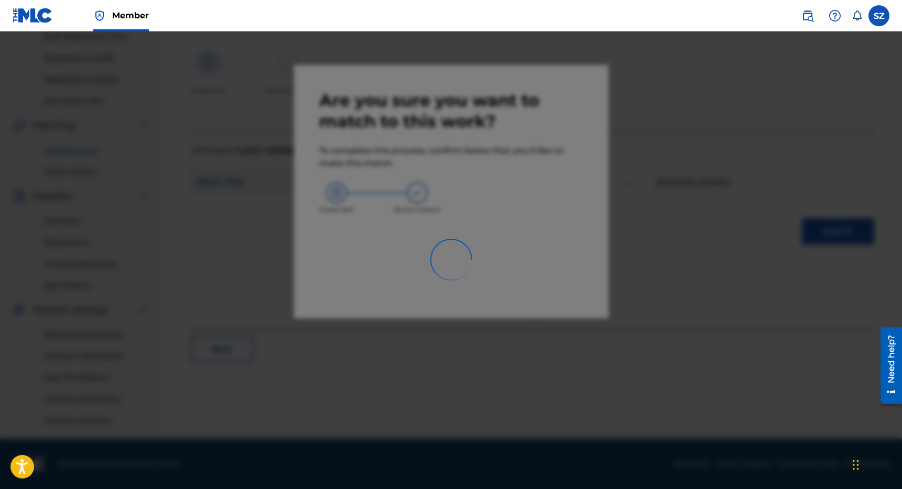
scroll to position [160, 0]
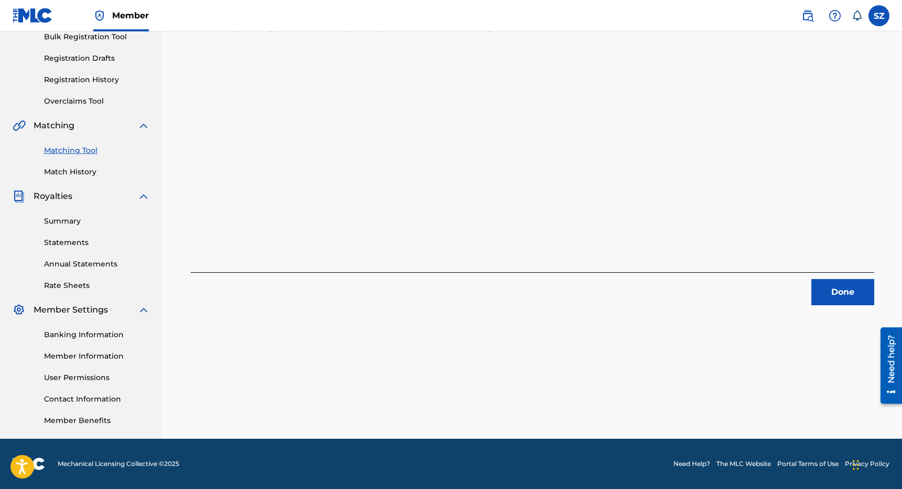
click at [826, 284] on button "Done" at bounding box center [842, 292] width 63 height 26
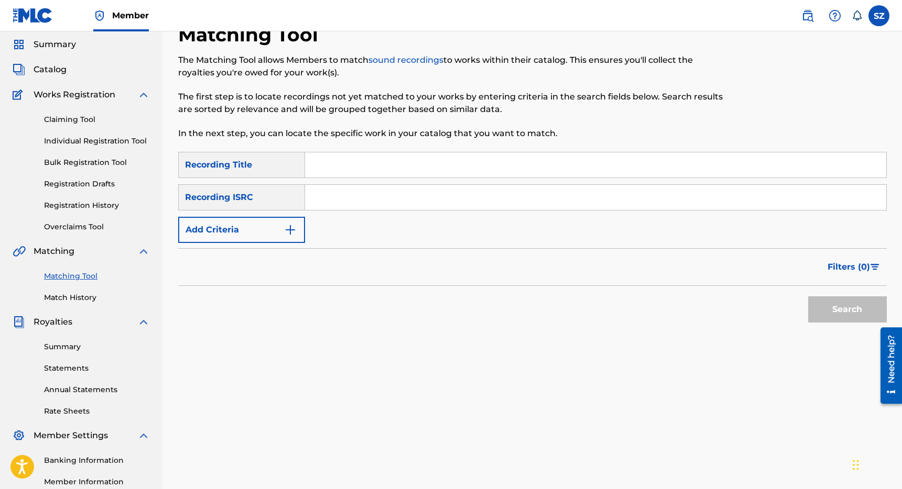
scroll to position [0, 0]
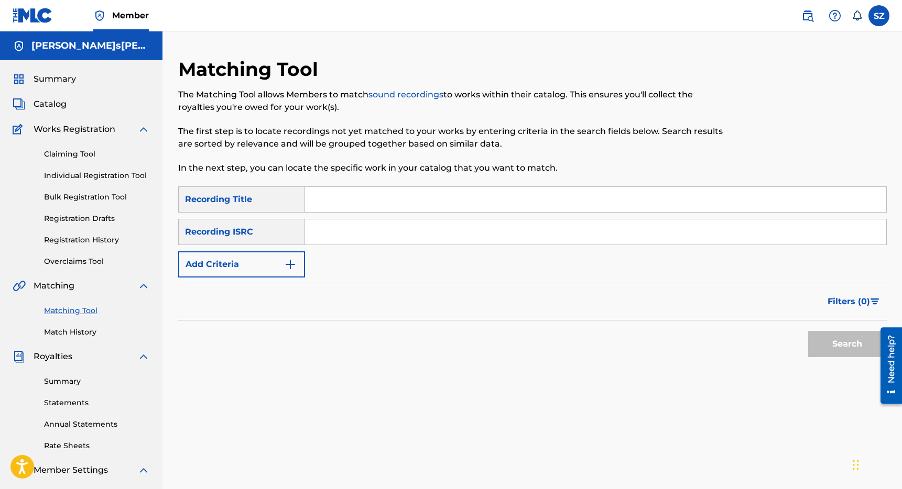
click at [331, 191] on input "Search Form" at bounding box center [595, 199] width 581 height 25
type input "Let Me"
click at [96, 233] on div "Claiming Tool Individual Registration Tool Bulk Registration Tool Registration …" at bounding box center [81, 202] width 137 height 132
click at [90, 249] on div "Claiming Tool Individual Registration Tool Bulk Registration Tool Registration …" at bounding box center [81, 202] width 137 height 132
click at [91, 247] on div "Claiming Tool Individual Registration Tool Bulk Registration Tool Registration …" at bounding box center [81, 202] width 137 height 132
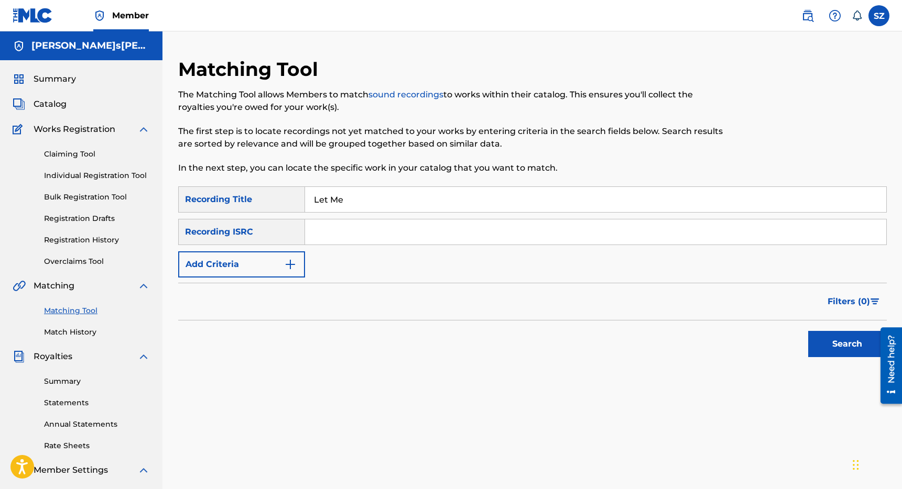
click at [96, 243] on link "Registration History" at bounding box center [97, 240] width 106 height 11
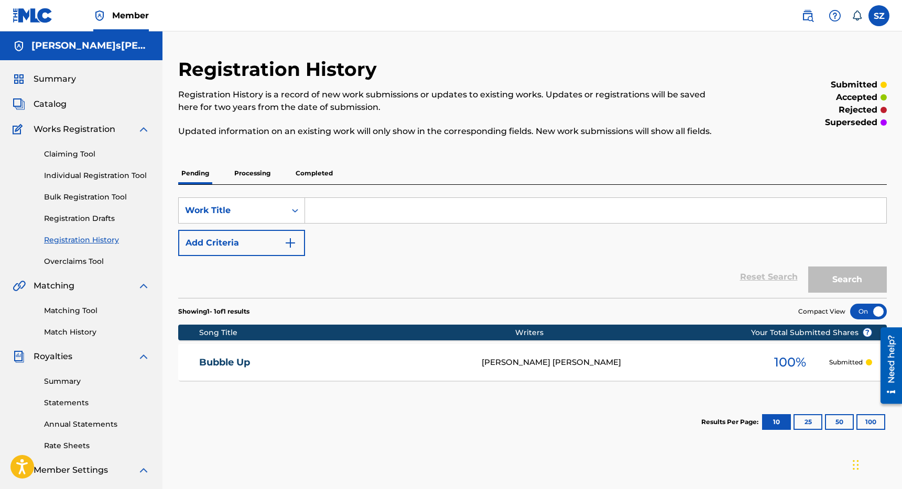
click at [331, 211] on input "Search Form" at bounding box center [595, 210] width 581 height 25
type input "let me go"
click at [808, 267] on button "Search" at bounding box center [847, 280] width 79 height 26
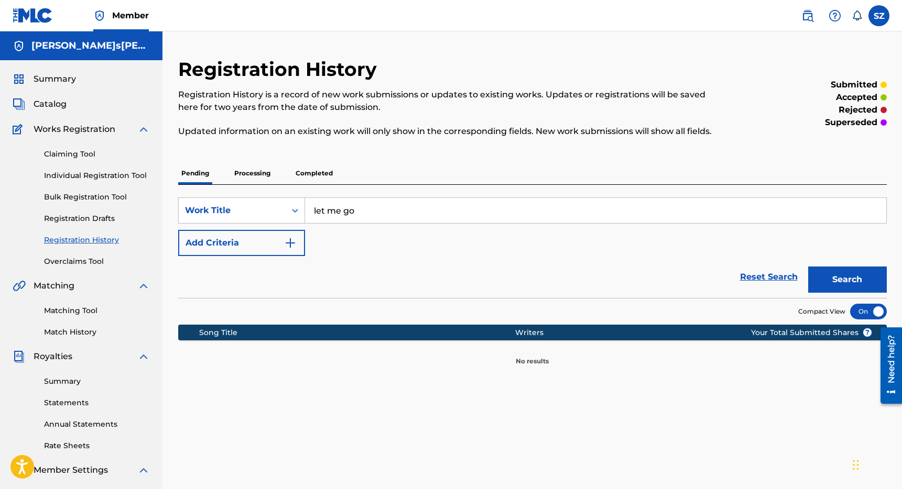
click at [260, 174] on p "Processing" at bounding box center [252, 173] width 42 height 22
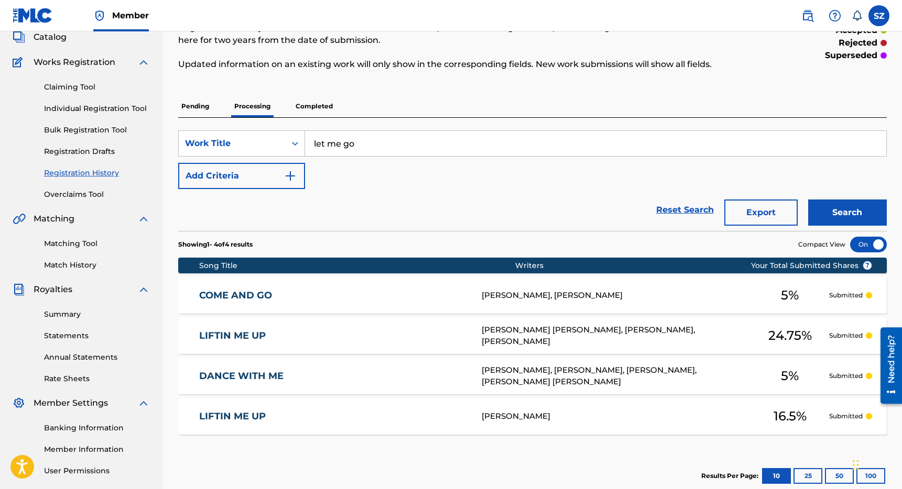
scroll to position [71, 0]
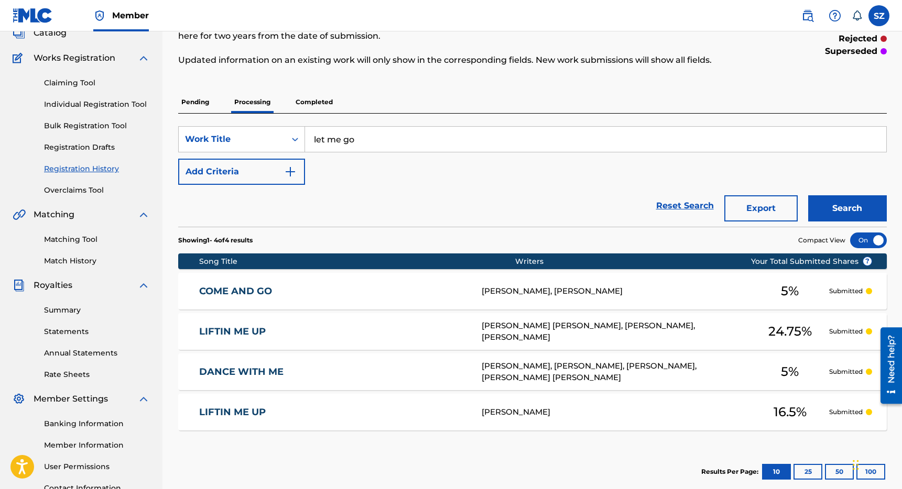
click at [313, 106] on p "Completed" at bounding box center [313, 102] width 43 height 22
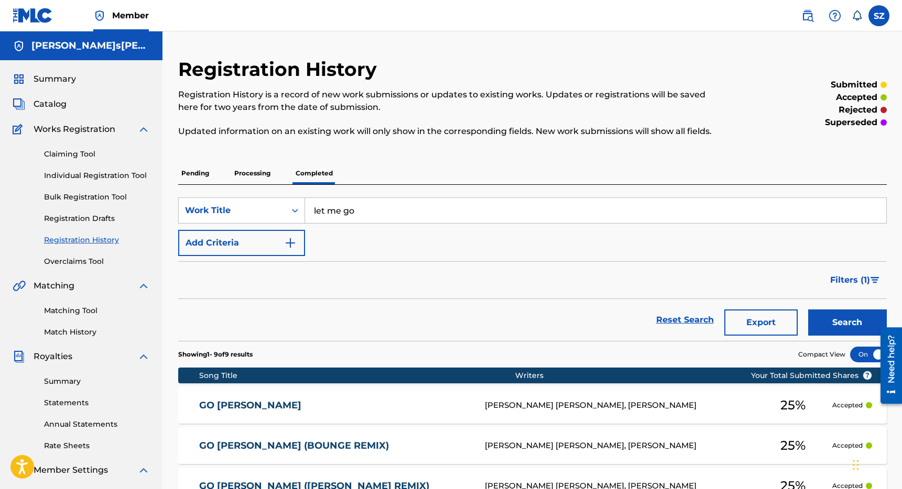
click at [84, 153] on link "Claiming Tool" at bounding box center [97, 154] width 106 height 11
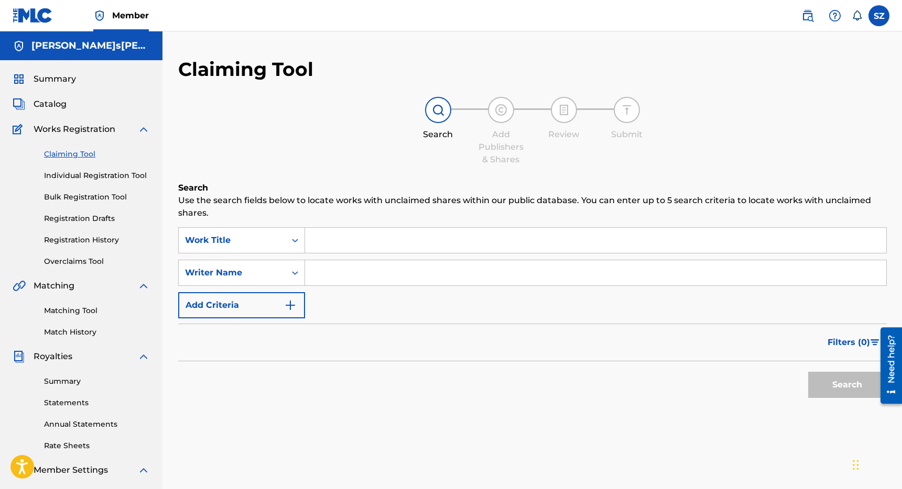
click at [386, 246] on input "Search Form" at bounding box center [595, 240] width 581 height 25
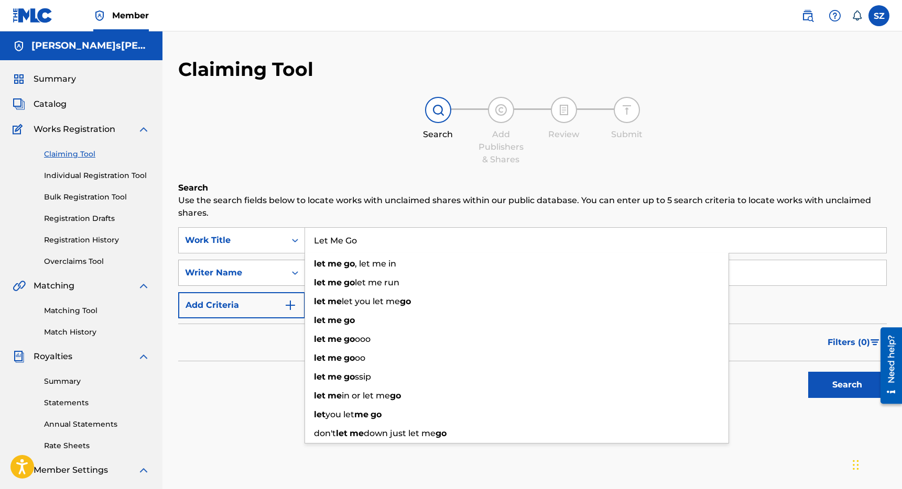
type input "Let Me Go"
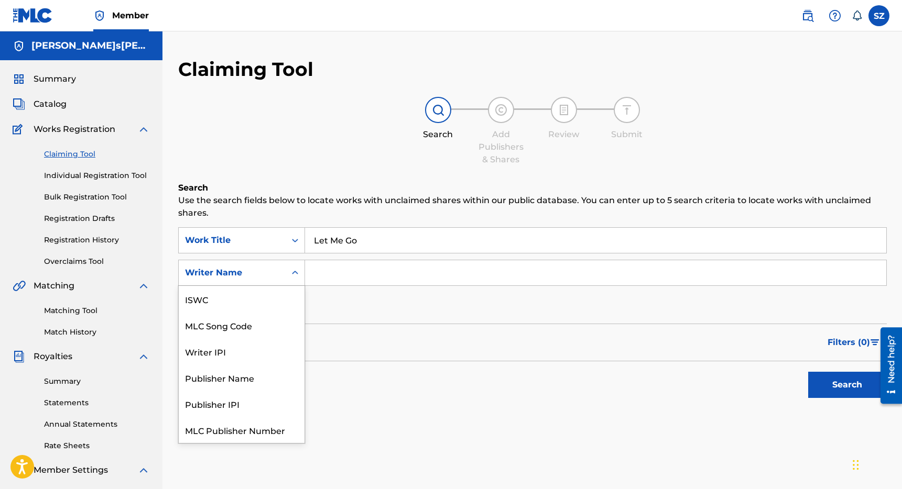
click at [271, 270] on div "Writer Name" at bounding box center [232, 273] width 94 height 13
click at [343, 271] on input "Search Form" at bounding box center [595, 272] width 581 height 25
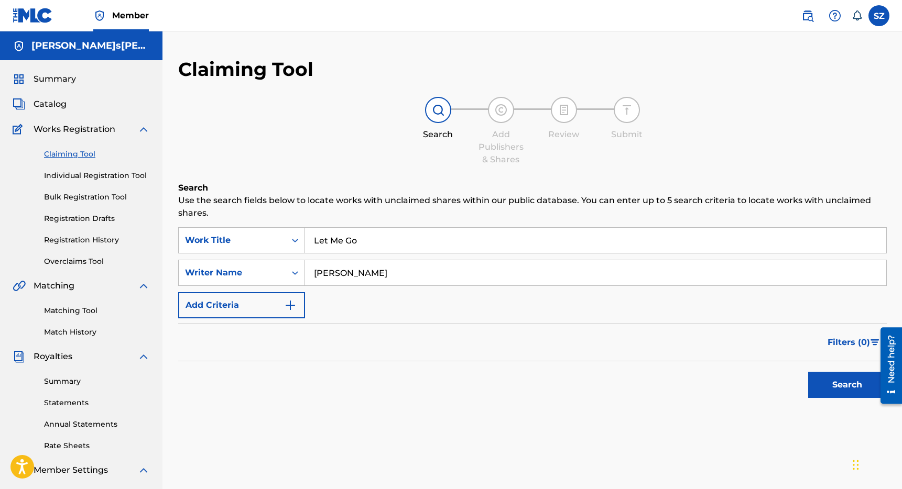
click at [808, 372] on button "Search" at bounding box center [847, 385] width 79 height 26
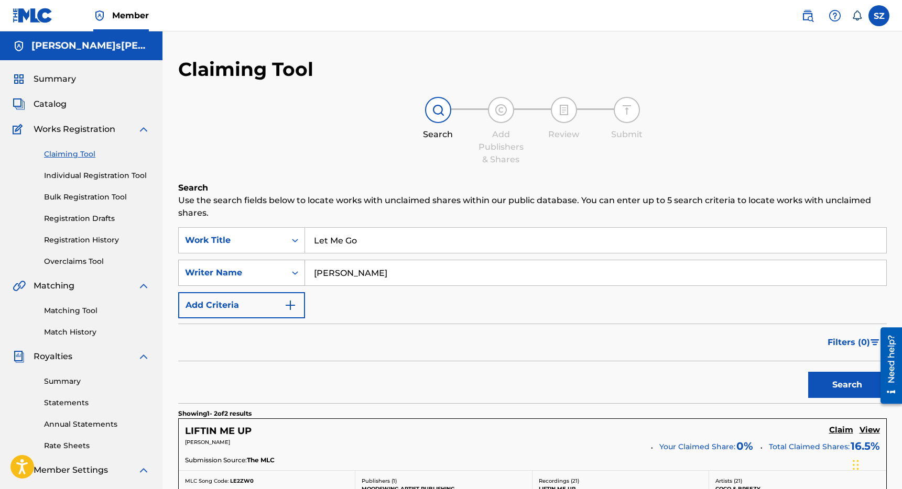
drag, startPoint x: 346, startPoint y: 271, endPoint x: 294, endPoint y: 271, distance: 52.4
click at [294, 271] on div "SearchWithCriteriad72c83bf-eb86-4838-978a-cd11366a6d88 Writer Name [PERSON_NAME]" at bounding box center [532, 273] width 708 height 26
click at [808, 372] on button "Search" at bounding box center [847, 385] width 79 height 26
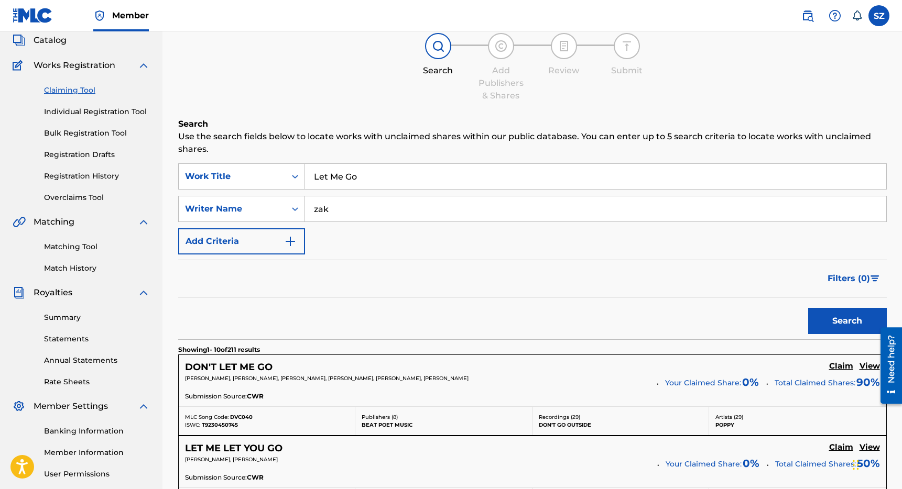
scroll to position [67, 0]
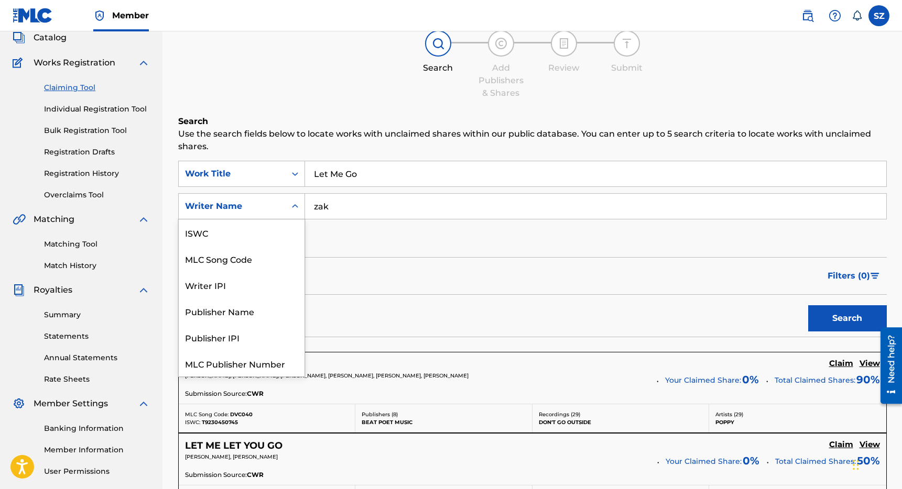
click at [275, 201] on div "Writer Name" at bounding box center [232, 206] width 94 height 13
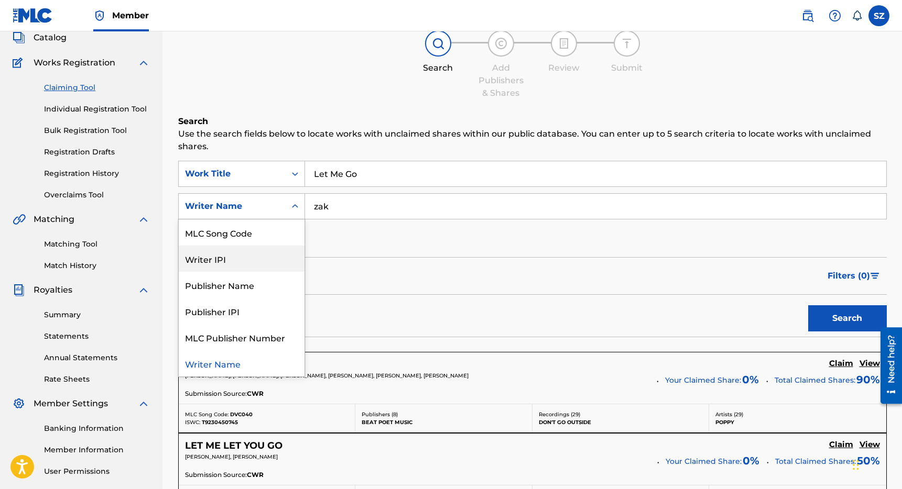
scroll to position [0, 0]
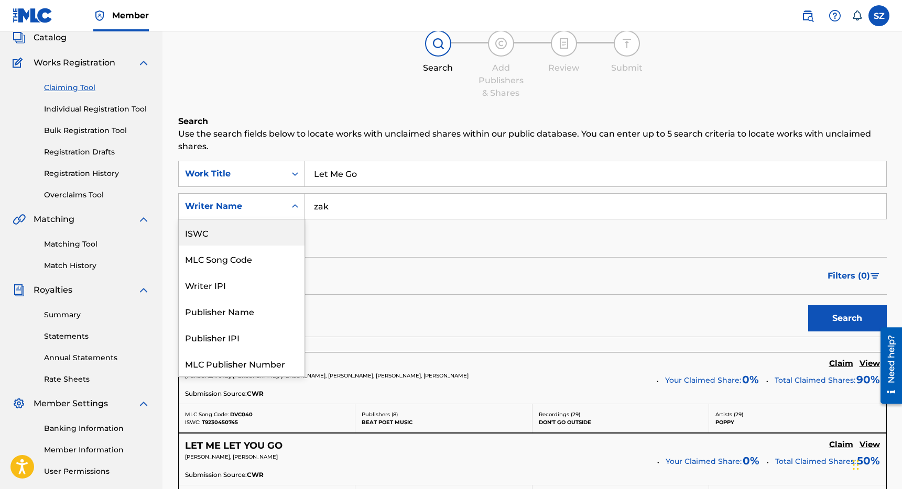
click at [353, 202] on input "zak" at bounding box center [595, 206] width 581 height 25
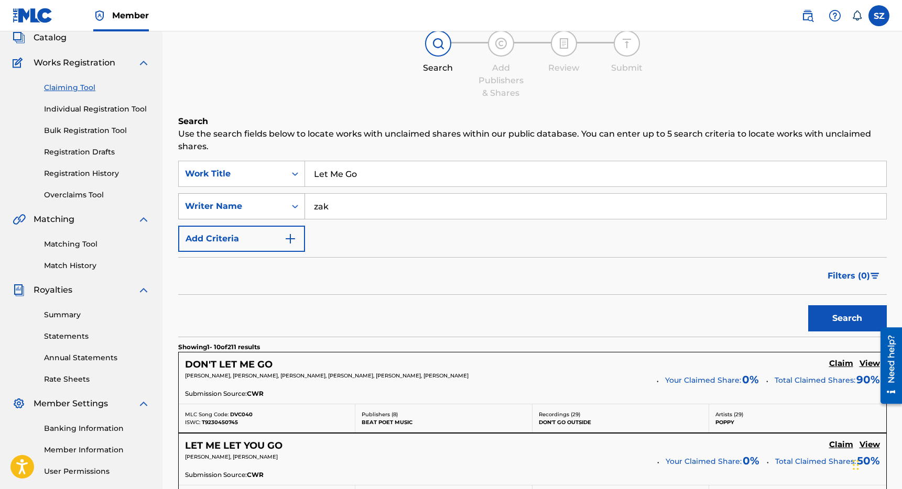
drag, startPoint x: 345, startPoint y: 201, endPoint x: 299, endPoint y: 201, distance: 45.6
click at [299, 201] on div "SearchWithCriteriad72c83bf-eb86-4838-978a-cd11366a6d88 Writer Name [PERSON_NAME]" at bounding box center [532, 206] width 708 height 26
type input "[PERSON_NAME]"
click at [808, 305] on button "Search" at bounding box center [847, 318] width 79 height 26
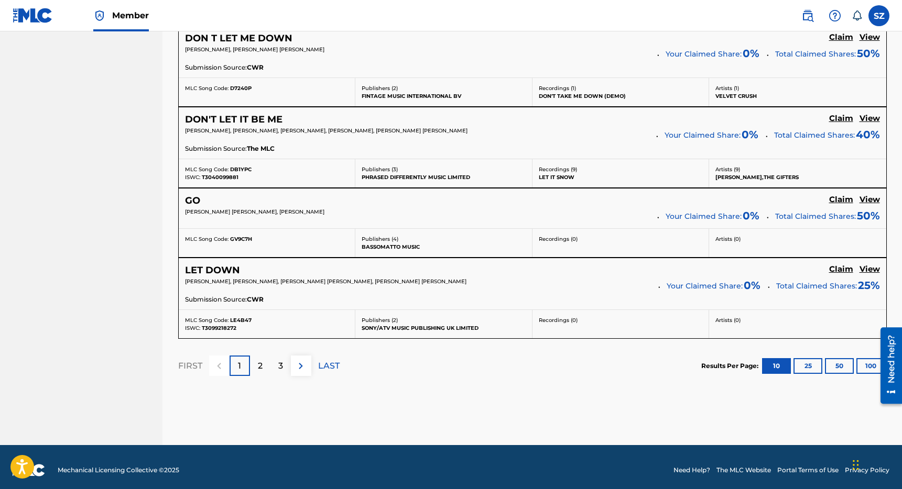
scroll to position [875, 0]
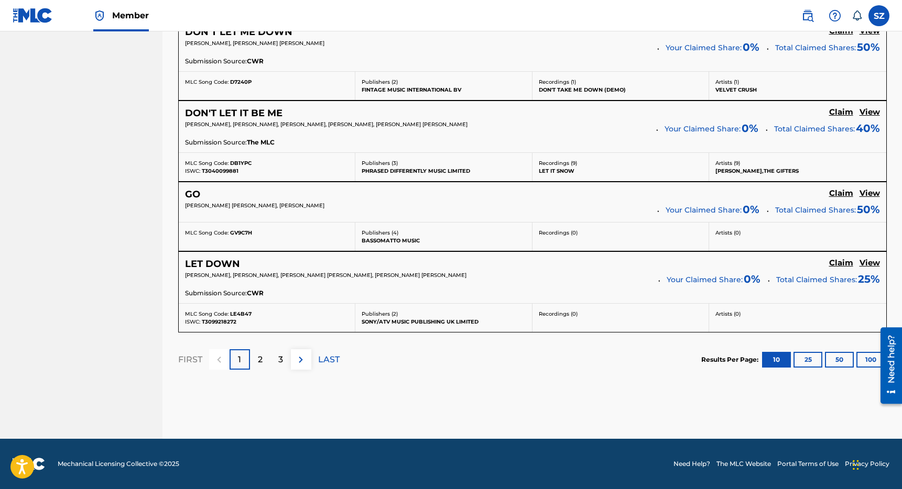
click at [261, 357] on p "2" at bounding box center [260, 360] width 5 height 13
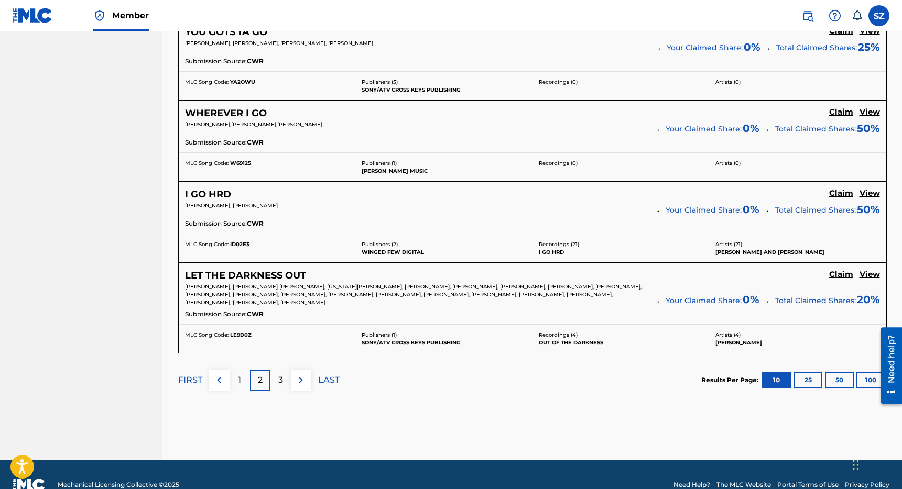
click at [278, 374] on div "3" at bounding box center [280, 380] width 20 height 20
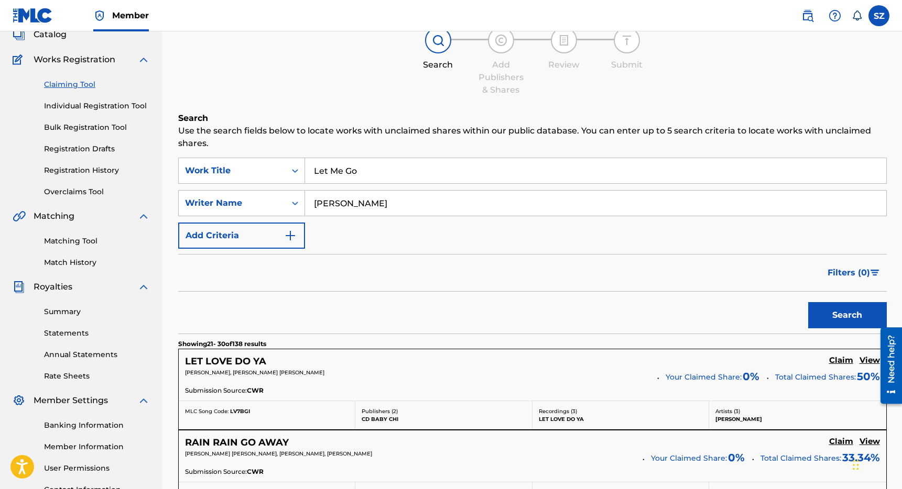
scroll to position [0, 0]
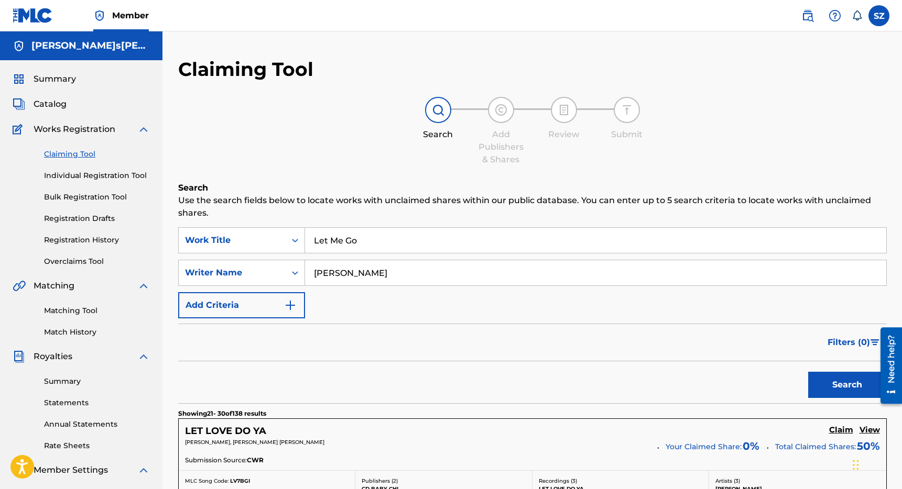
click at [78, 177] on link "Individual Registration Tool" at bounding box center [97, 175] width 106 height 11
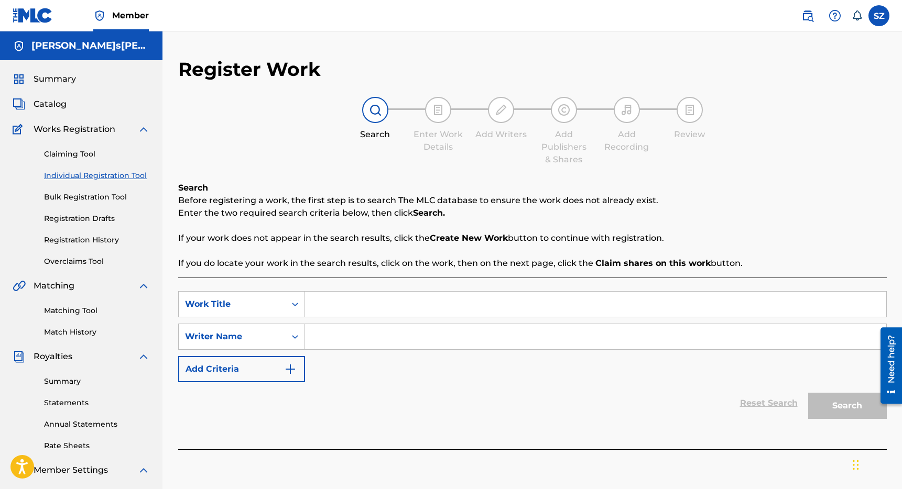
click at [322, 304] on input "Search Form" at bounding box center [595, 304] width 581 height 25
type input "Let Me Go"
click at [256, 332] on div "Writer Name" at bounding box center [232, 337] width 94 height 13
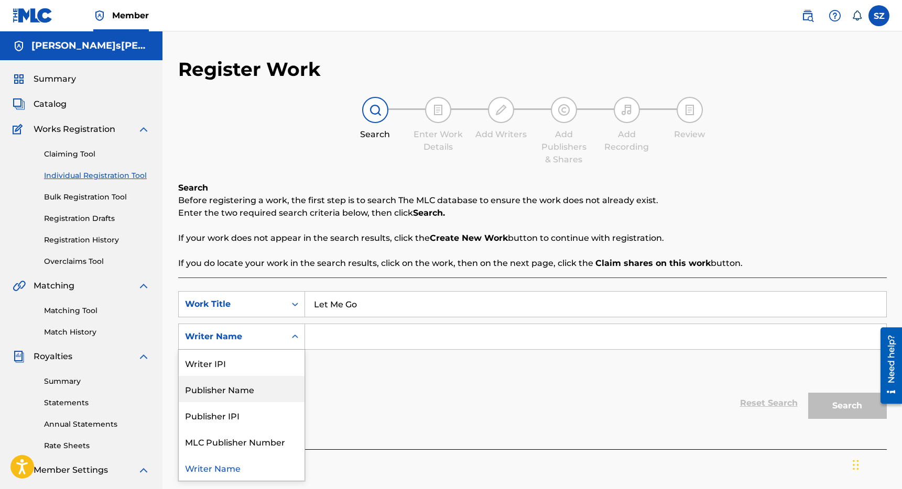
click at [352, 377] on div "SearchWithCriteria5c0dac02-736a-4215-a529-111dcc87246b Work Title Let Me Go Sea…" at bounding box center [532, 336] width 708 height 91
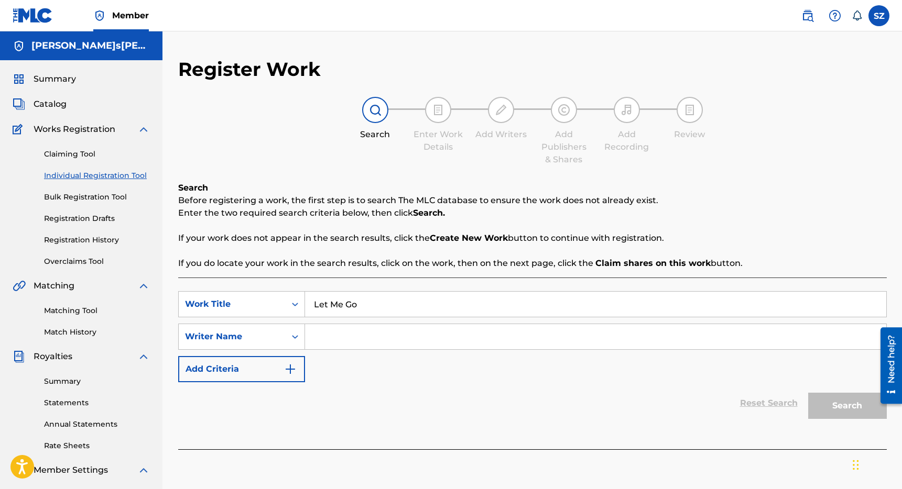
click at [259, 366] on button "Add Criteria" at bounding box center [241, 369] width 127 height 26
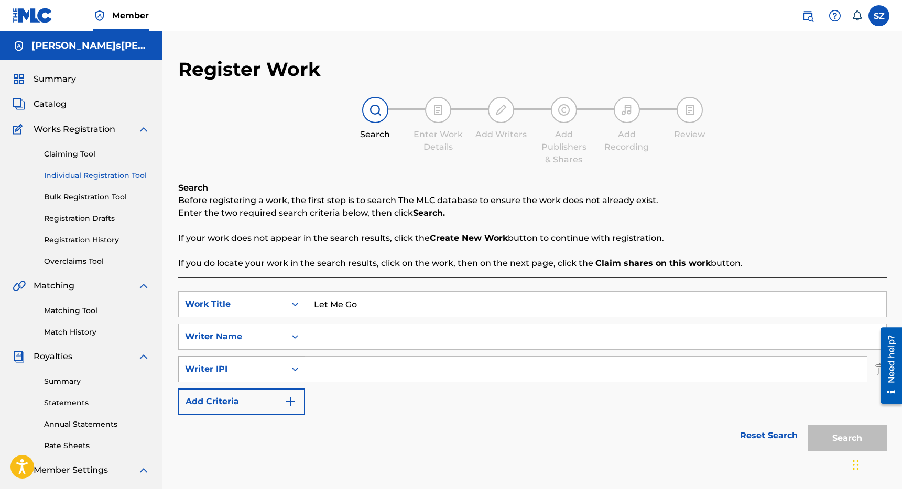
click at [250, 372] on div "Writer IPI" at bounding box center [232, 369] width 94 height 13
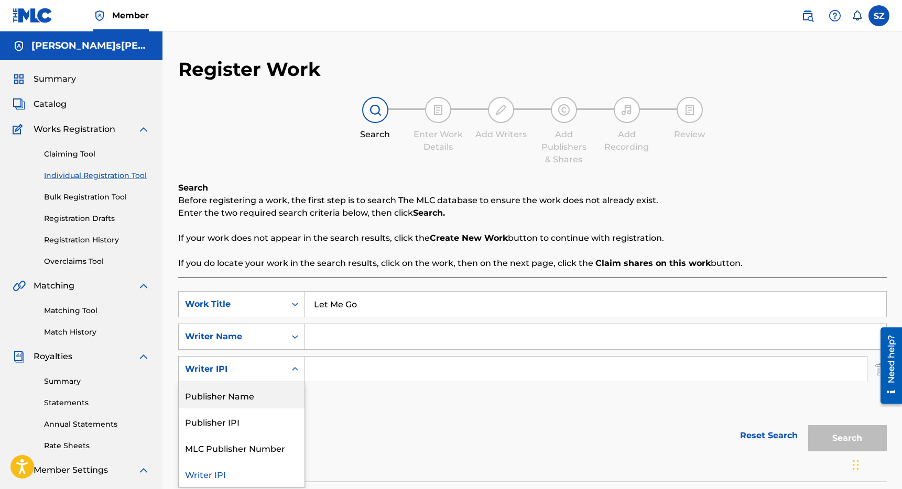
click at [335, 324] on input "Search Form" at bounding box center [595, 336] width 581 height 25
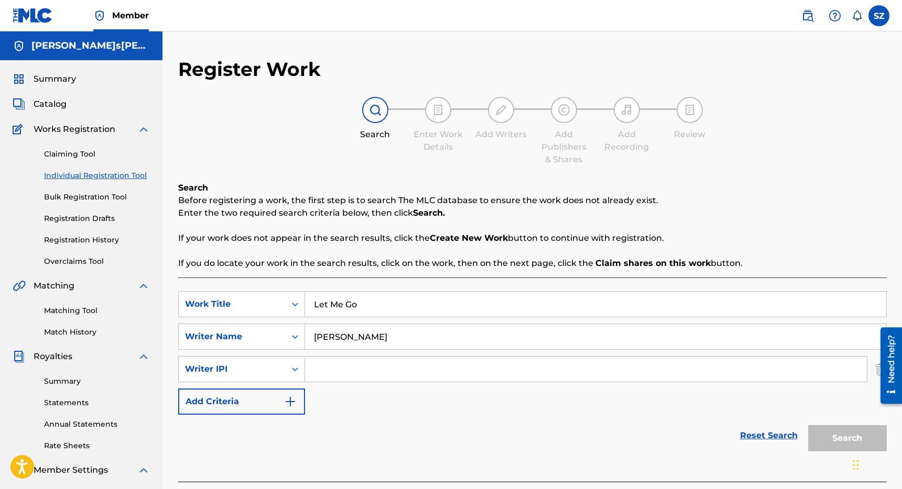
type input "[PERSON_NAME]"
click at [449, 423] on div "Reset Search Search" at bounding box center [532, 436] width 708 height 42
click at [878, 367] on div at bounding box center [886, 365] width 29 height 84
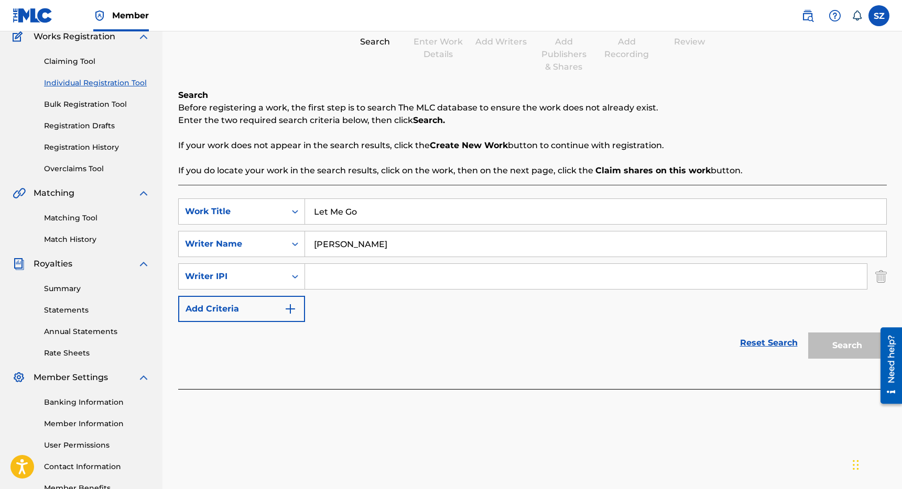
scroll to position [97, 0]
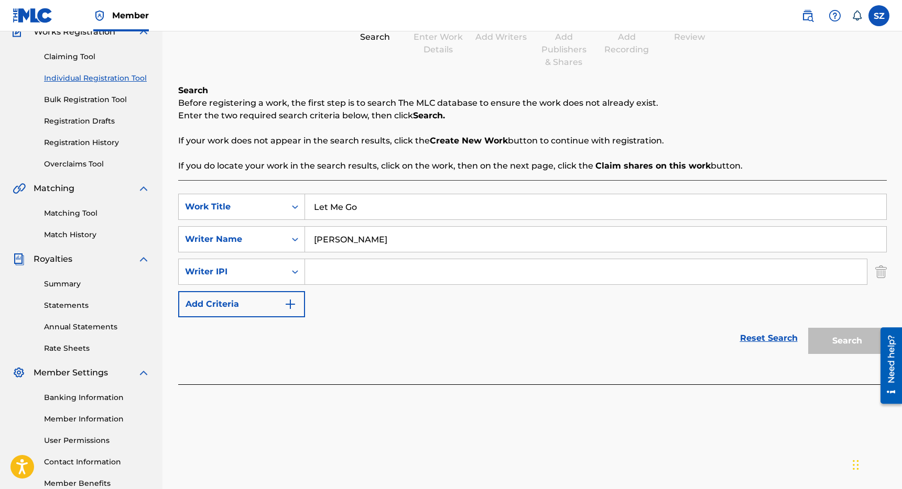
click at [885, 273] on img "Search Form" at bounding box center [881, 272] width 12 height 26
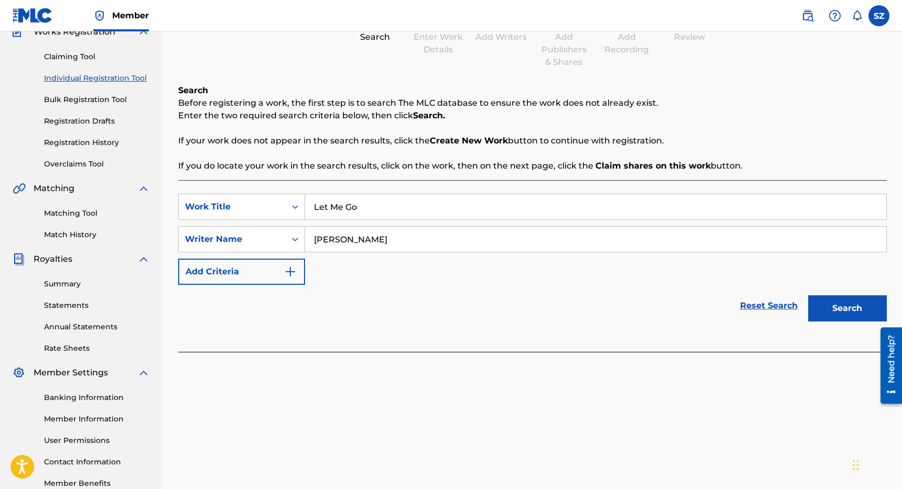
click at [848, 309] on button "Search" at bounding box center [847, 309] width 79 height 26
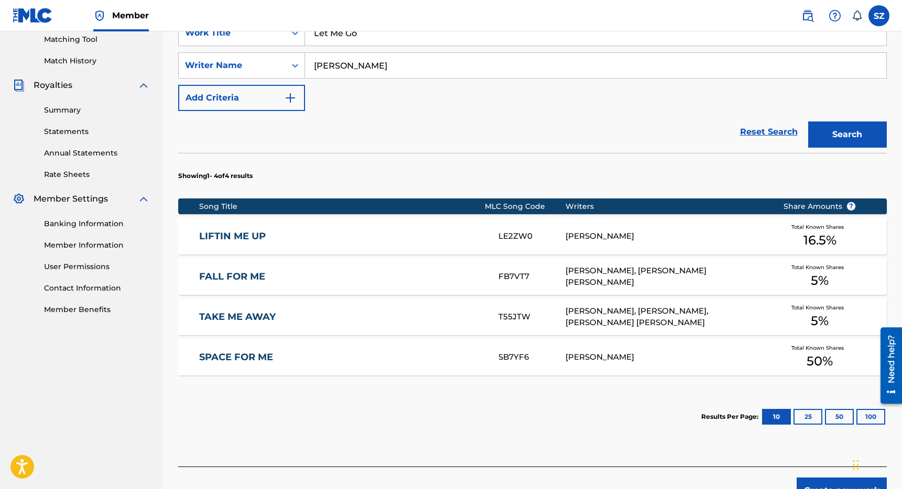
scroll to position [336, 0]
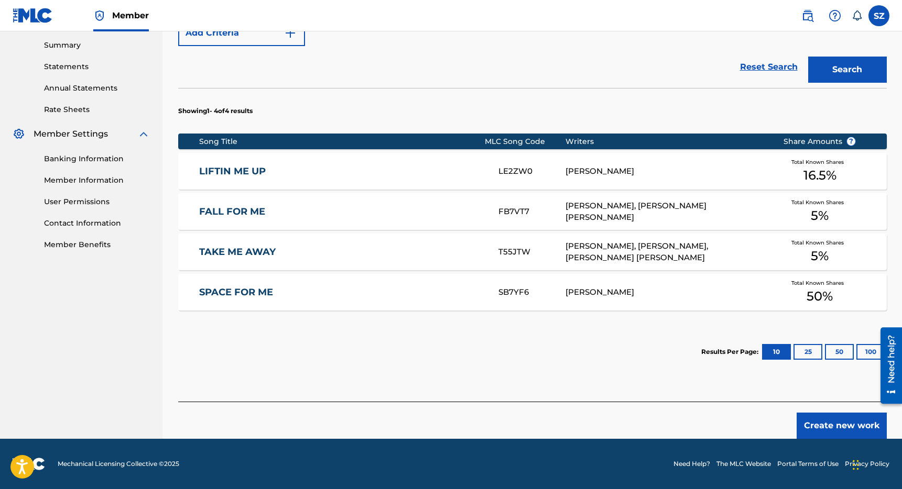
click at [833, 421] on button "Create new work" at bounding box center [841, 426] width 90 height 26
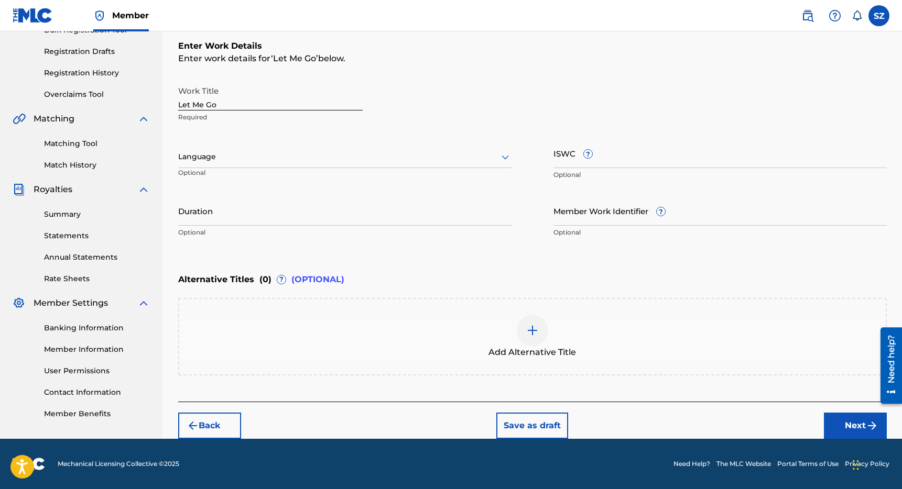
scroll to position [167, 0]
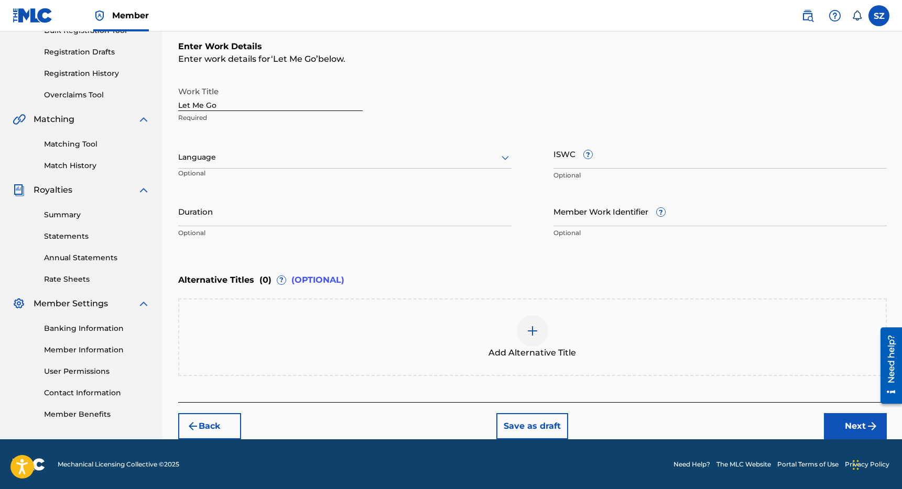
click at [849, 417] on button "Next" at bounding box center [855, 426] width 63 height 26
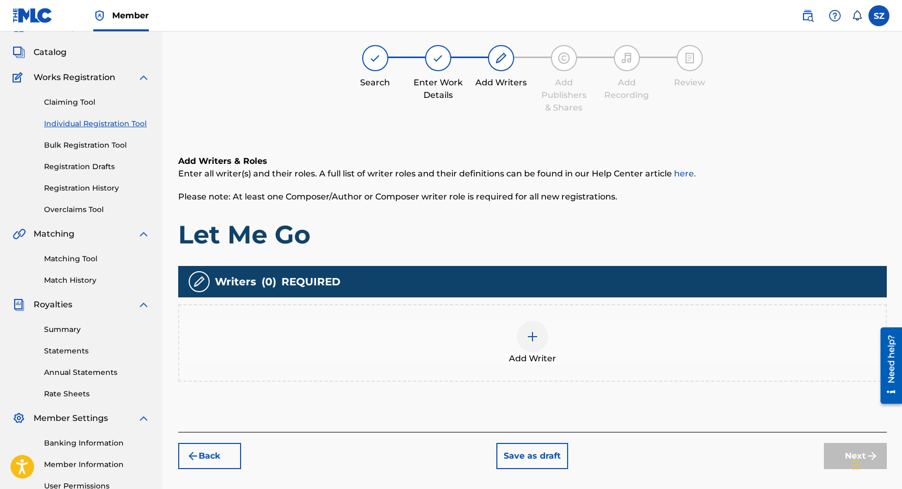
scroll to position [47, 0]
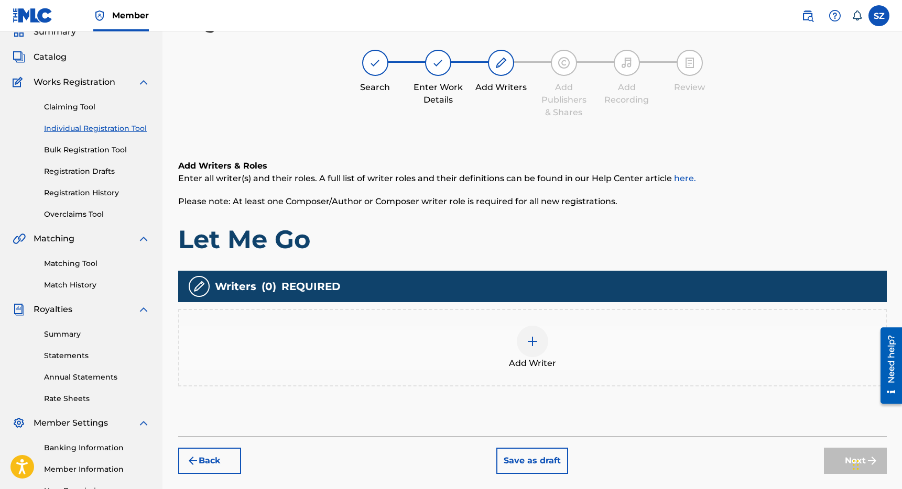
click at [532, 343] on img at bounding box center [532, 341] width 13 height 13
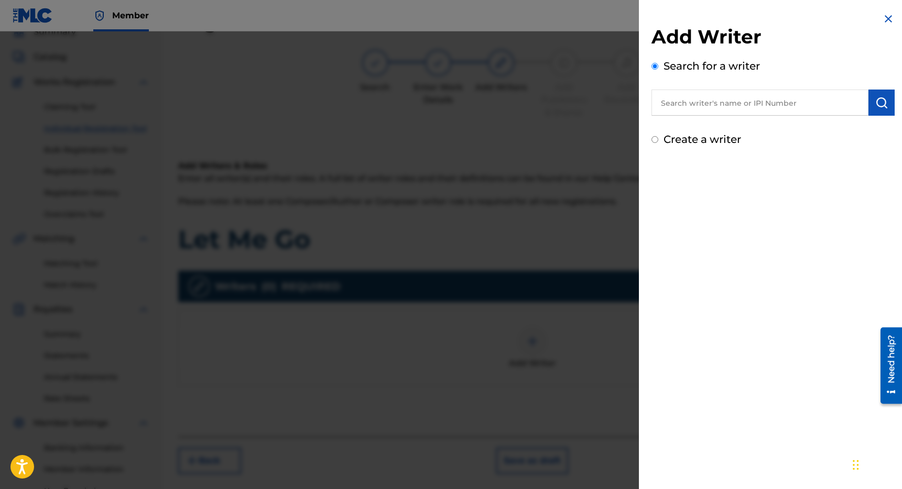
click at [698, 101] on input "text" at bounding box center [759, 103] width 217 height 26
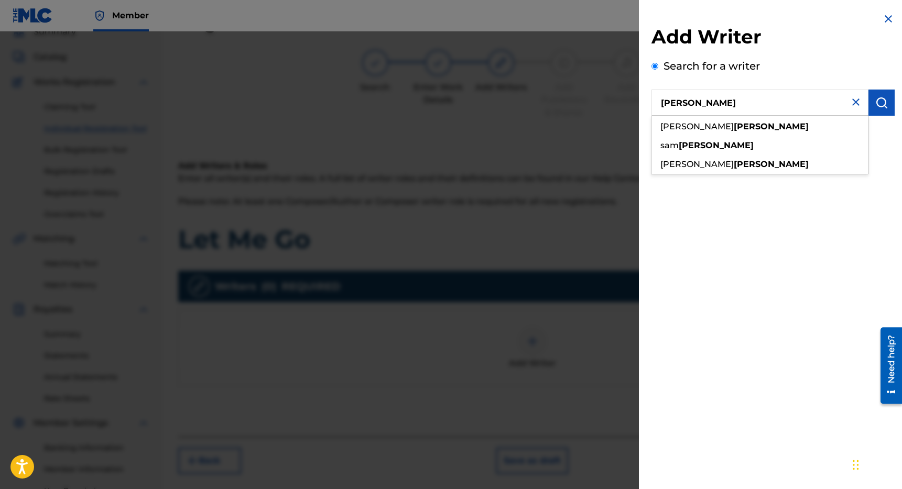
type input "[PERSON_NAME]"
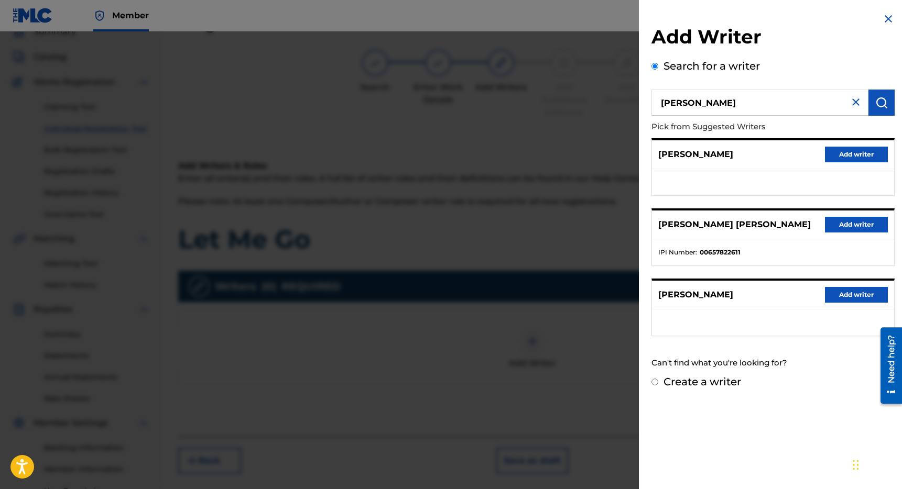
click at [847, 227] on button "Add writer" at bounding box center [856, 225] width 63 height 16
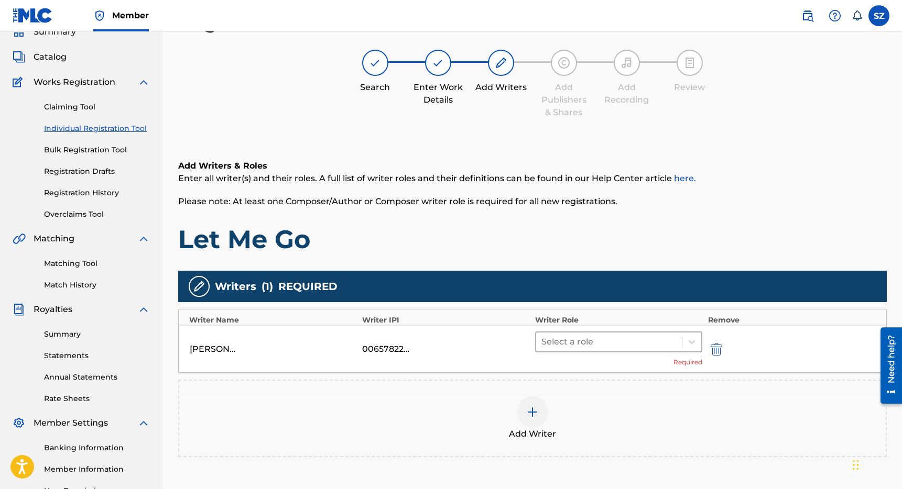
click at [605, 336] on div at bounding box center [609, 342] width 136 height 15
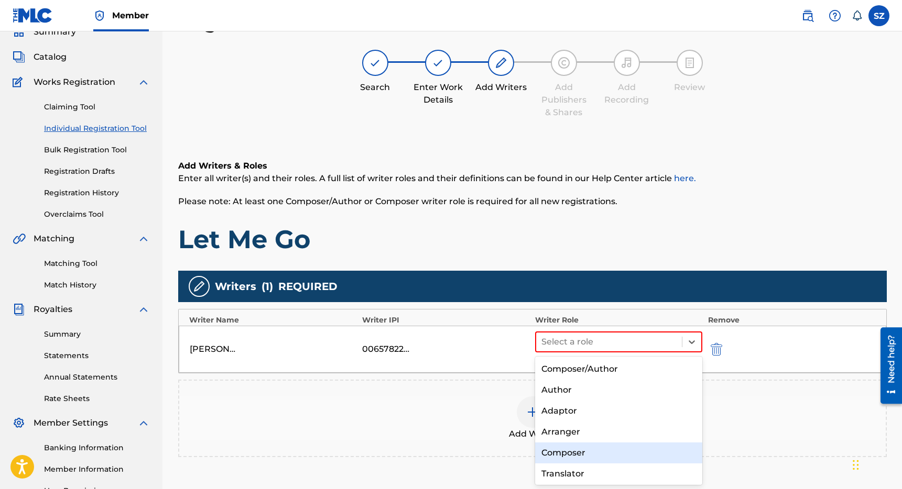
click at [569, 447] on div "Composer" at bounding box center [619, 453] width 168 height 21
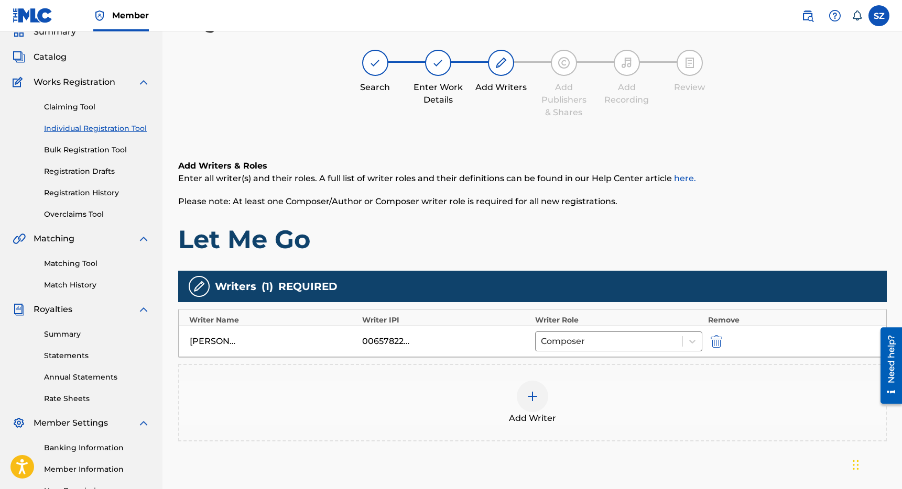
click at [538, 394] on img at bounding box center [532, 396] width 13 height 13
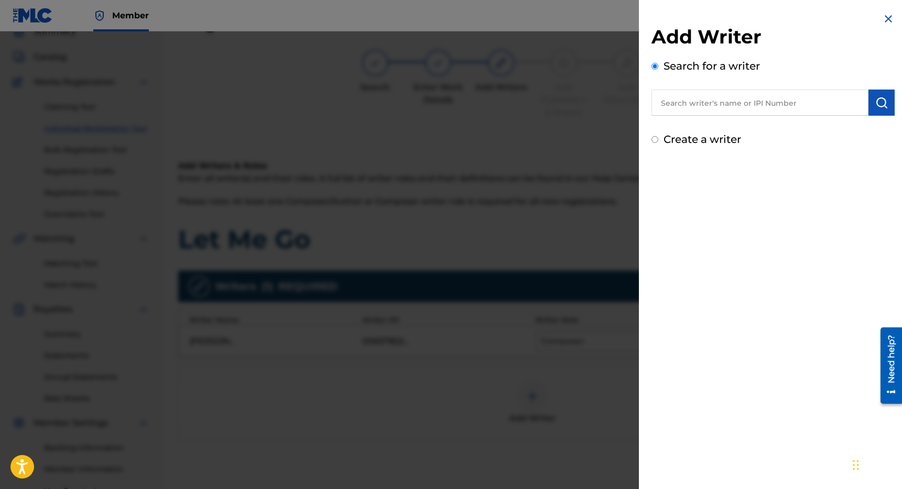
click at [711, 106] on input "text" at bounding box center [759, 103] width 217 height 26
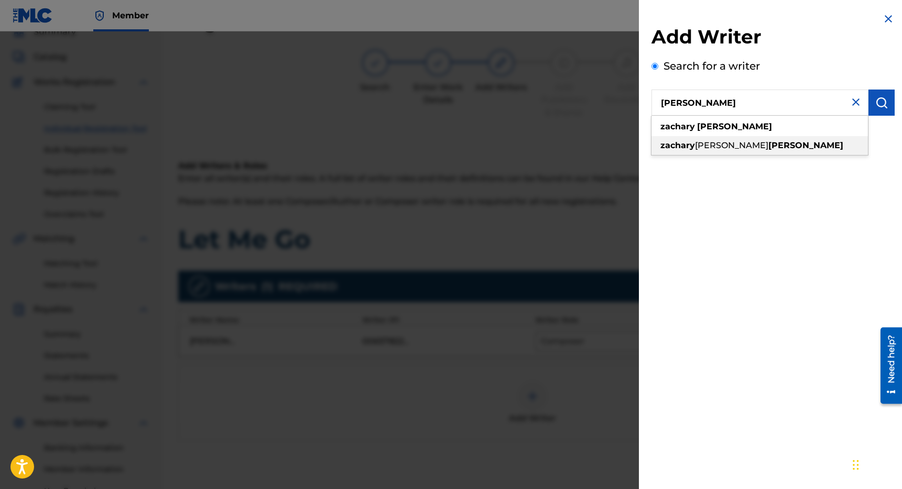
click at [719, 140] on span "[PERSON_NAME]" at bounding box center [731, 145] width 73 height 10
type input "[PERSON_NAME]"
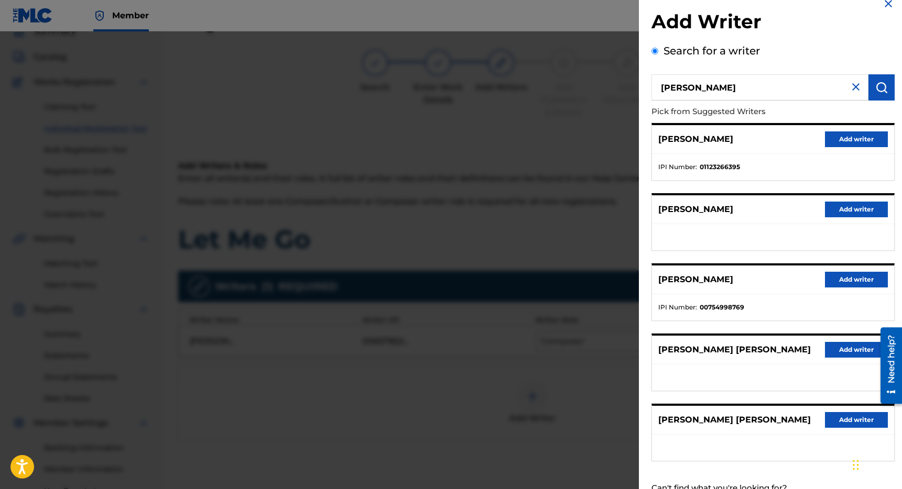
scroll to position [22, 0]
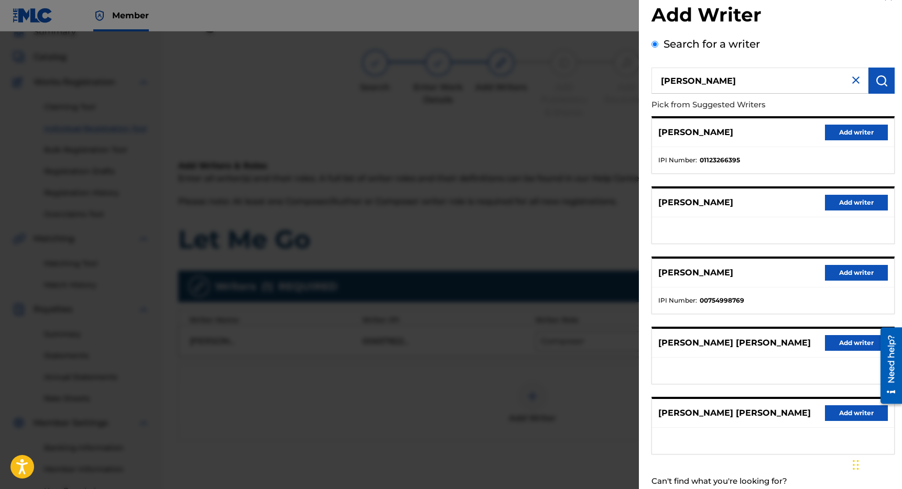
click at [846, 269] on button "Add writer" at bounding box center [856, 273] width 63 height 16
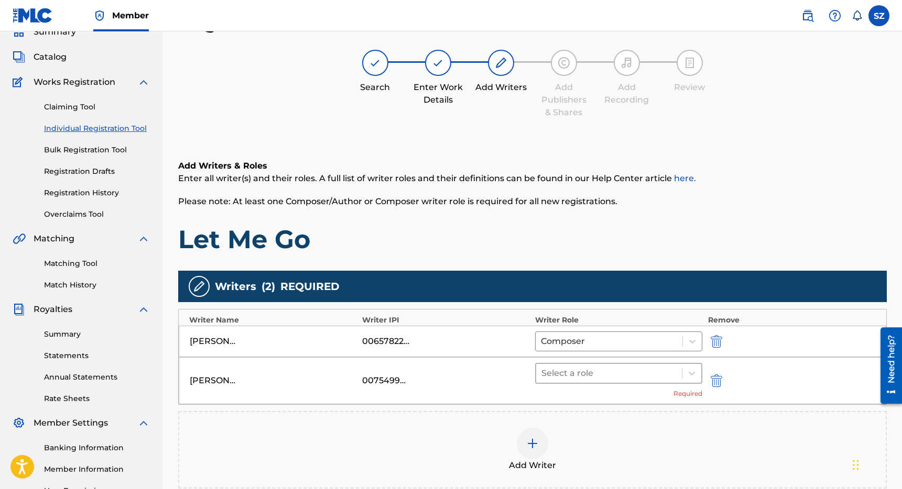
click at [584, 375] on div at bounding box center [609, 373] width 136 height 15
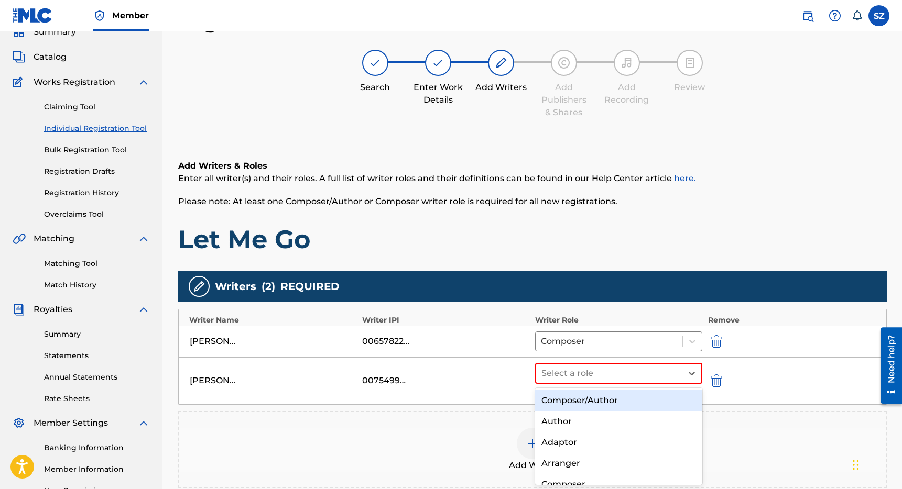
click at [580, 396] on div "Composer/Author" at bounding box center [619, 400] width 168 height 21
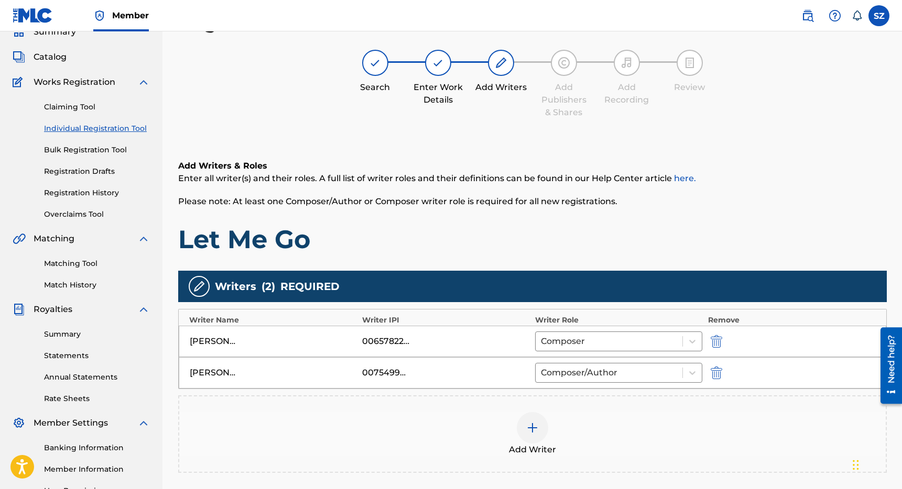
click at [532, 432] on img at bounding box center [532, 428] width 13 height 13
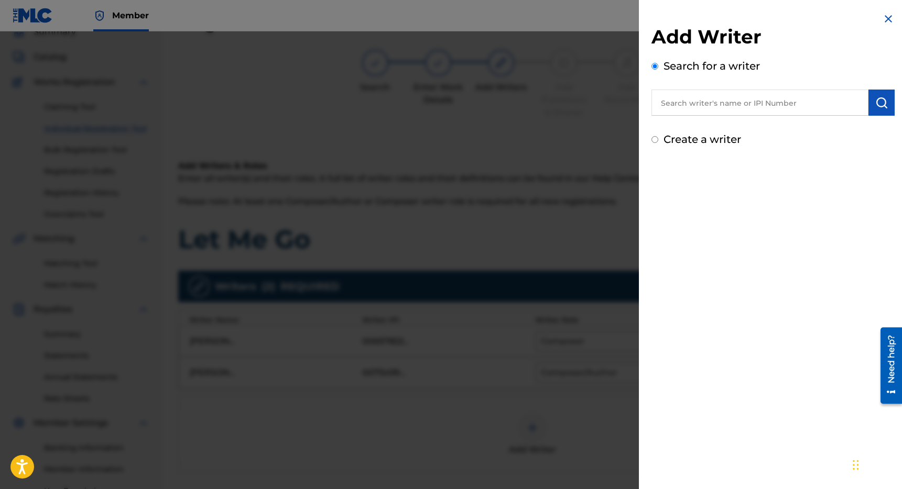
click at [687, 103] on input "text" at bounding box center [759, 103] width 217 height 26
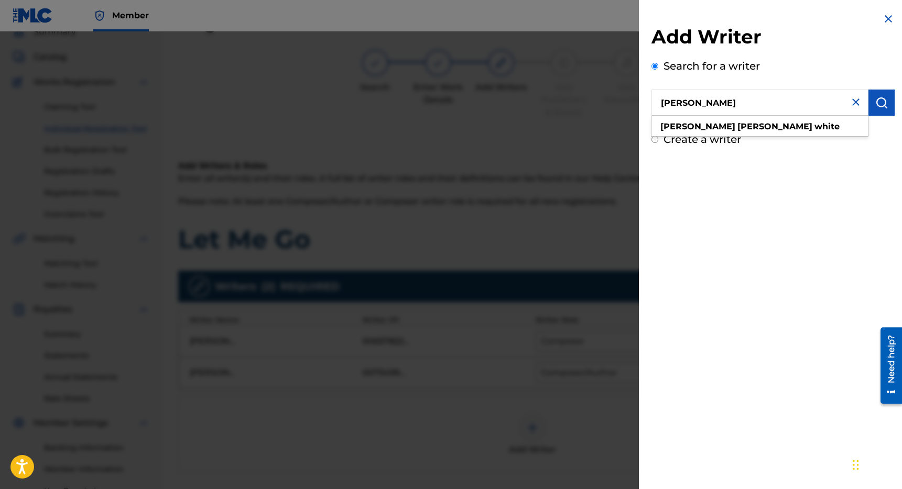
type input "[PERSON_NAME]"
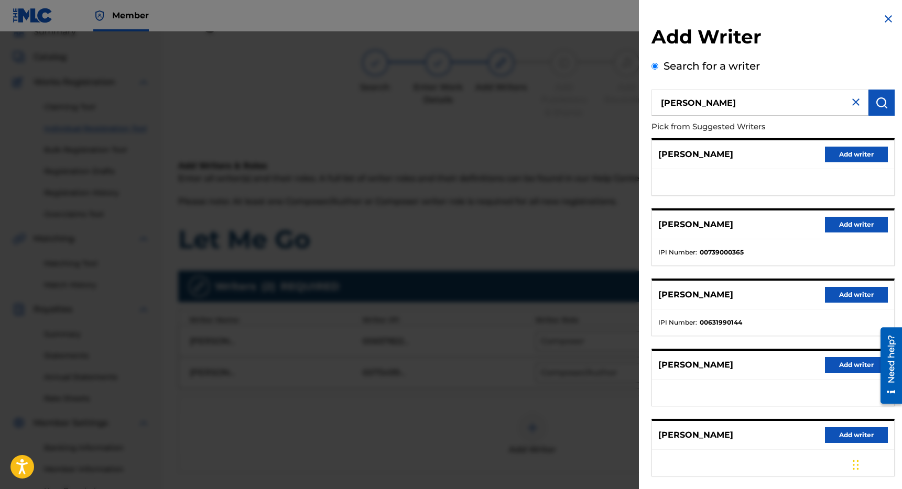
scroll to position [38, 0]
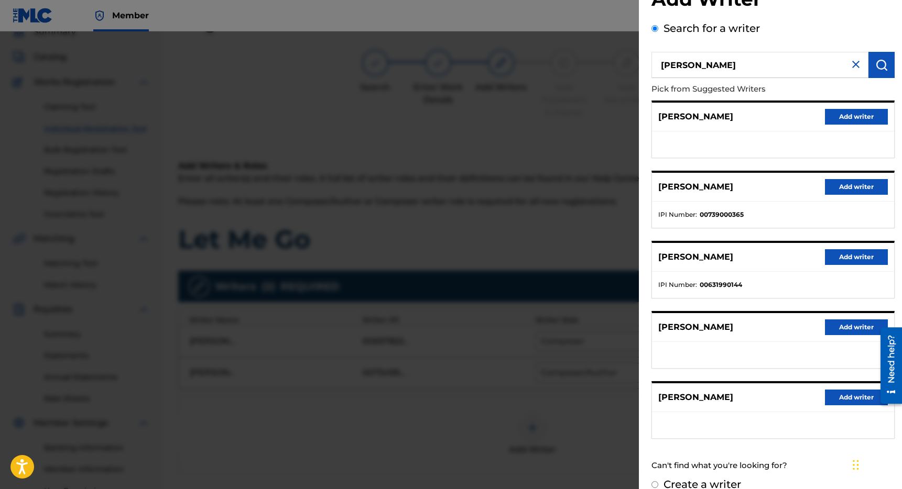
click at [850, 250] on button "Add writer" at bounding box center [856, 257] width 63 height 16
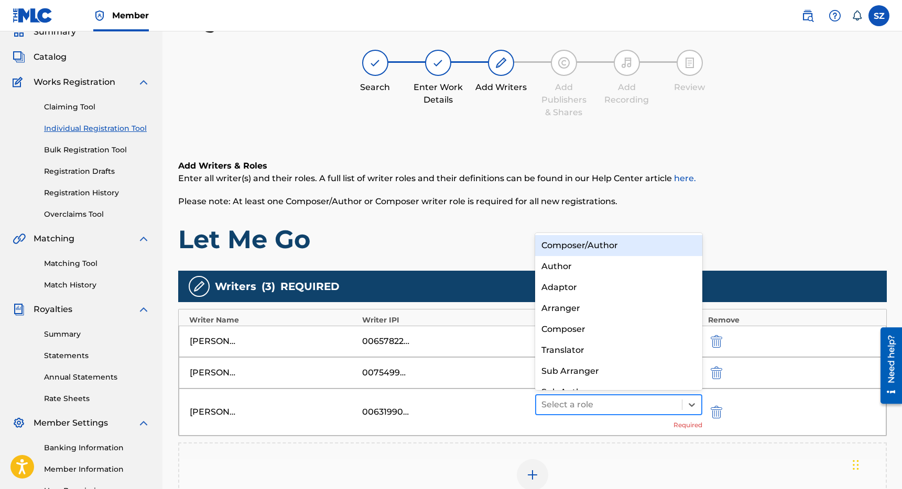
click at [633, 403] on div at bounding box center [609, 405] width 136 height 15
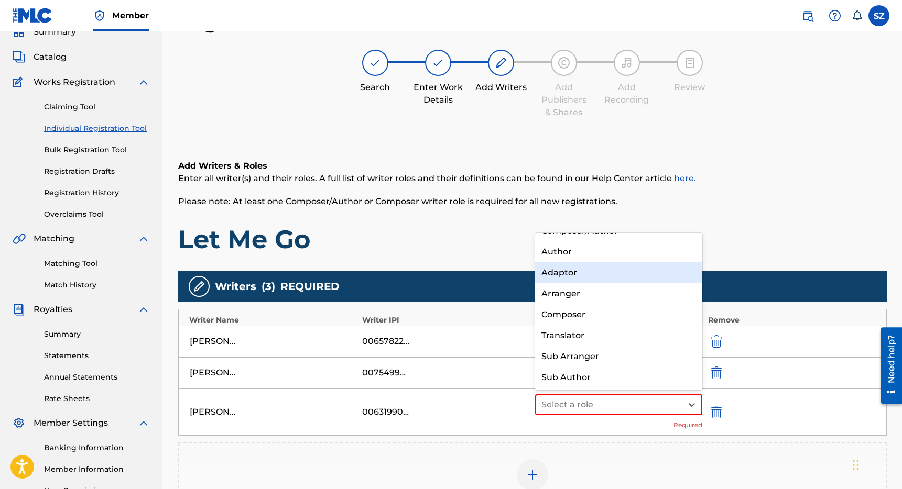
scroll to position [0, 0]
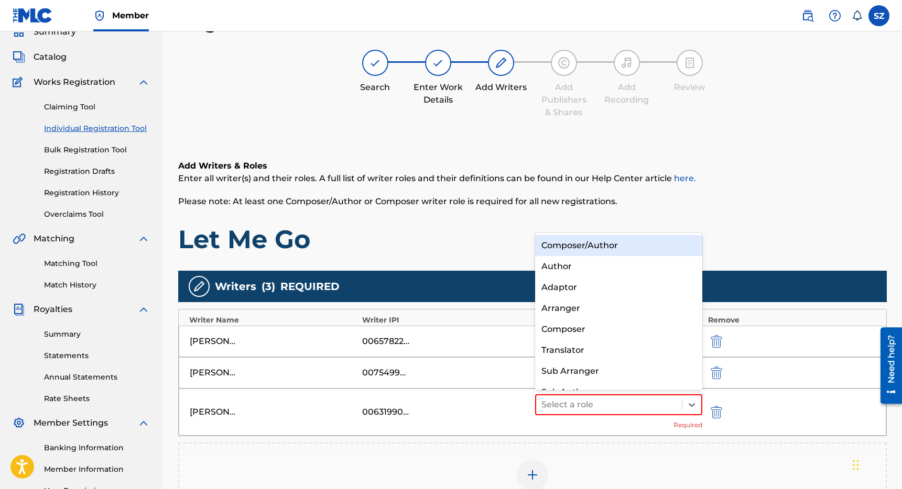
click at [595, 239] on div "Composer/Author" at bounding box center [619, 245] width 168 height 21
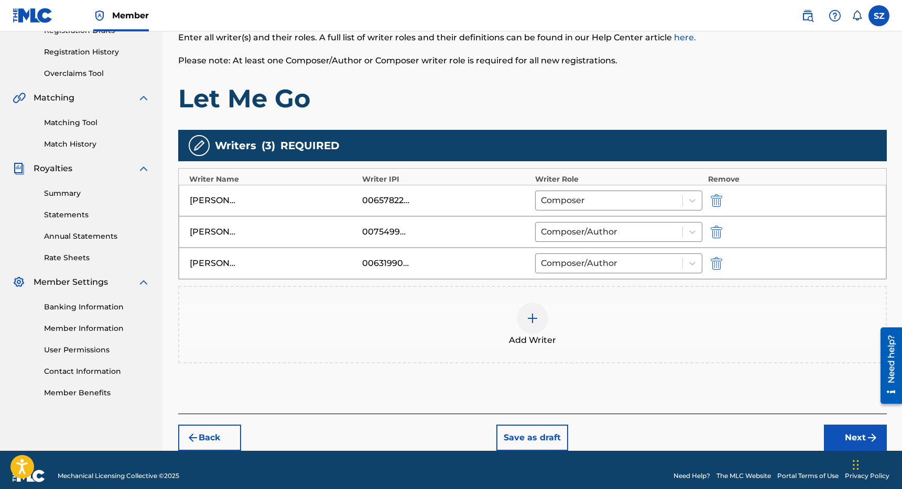
click at [835, 438] on button "Next" at bounding box center [855, 438] width 63 height 26
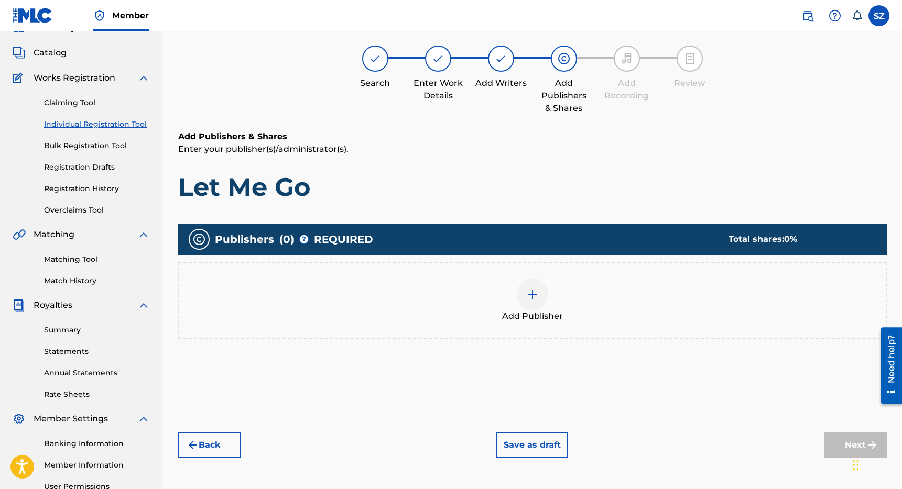
scroll to position [47, 0]
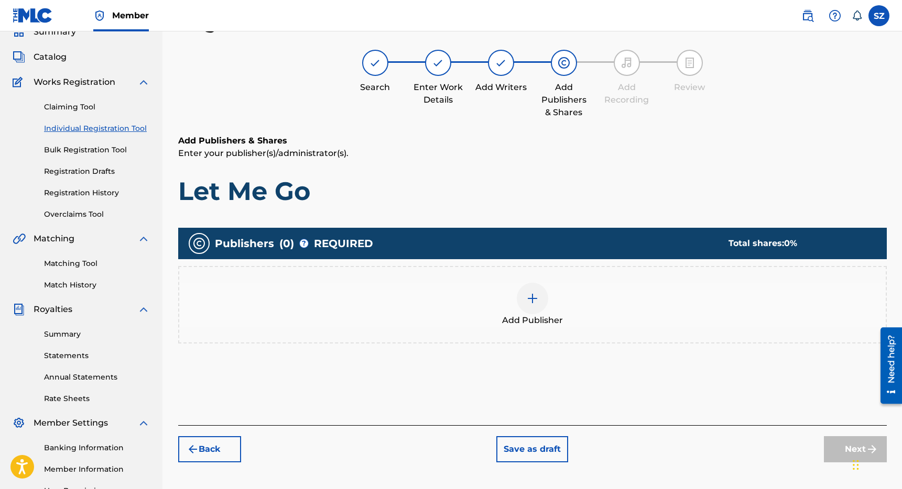
click at [533, 300] on img at bounding box center [532, 298] width 13 height 13
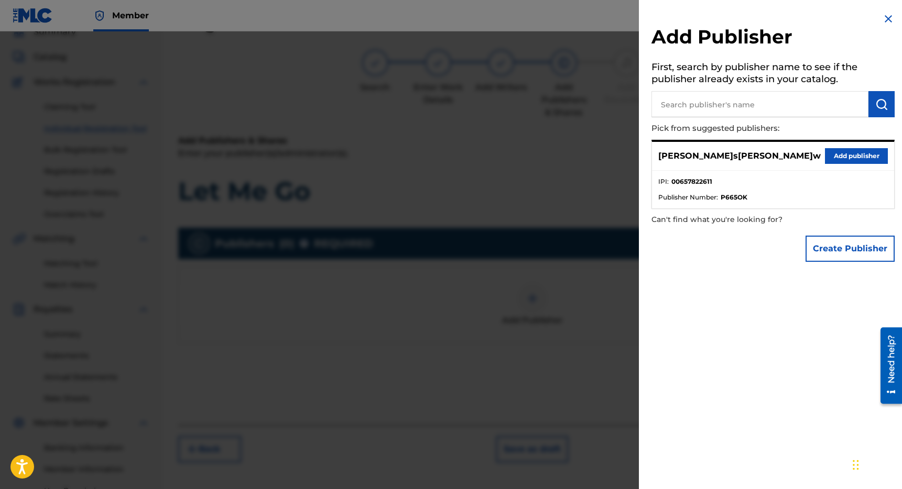
click at [856, 158] on button "Add publisher" at bounding box center [856, 156] width 63 height 16
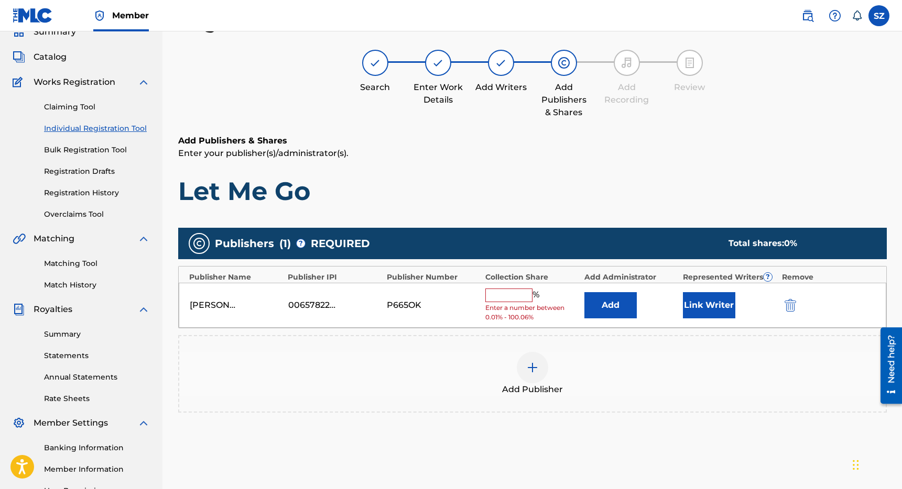
click at [511, 298] on input "text" at bounding box center [508, 296] width 47 height 14
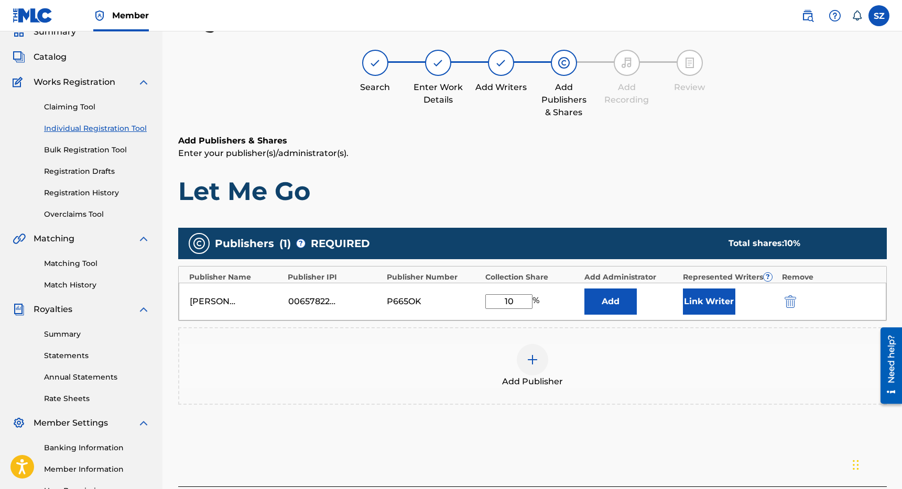
type input "10"
click at [701, 299] on button "Link Writer" at bounding box center [709, 302] width 52 height 26
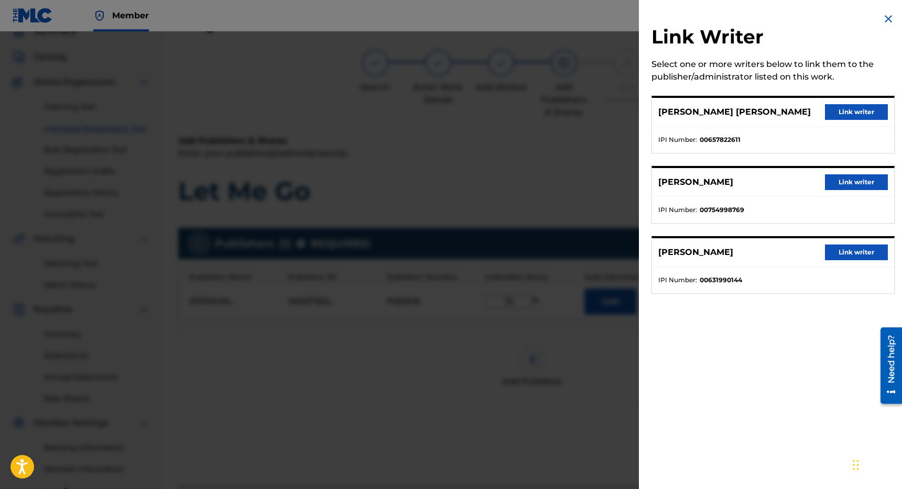
click at [860, 116] on button "Link writer" at bounding box center [856, 112] width 63 height 16
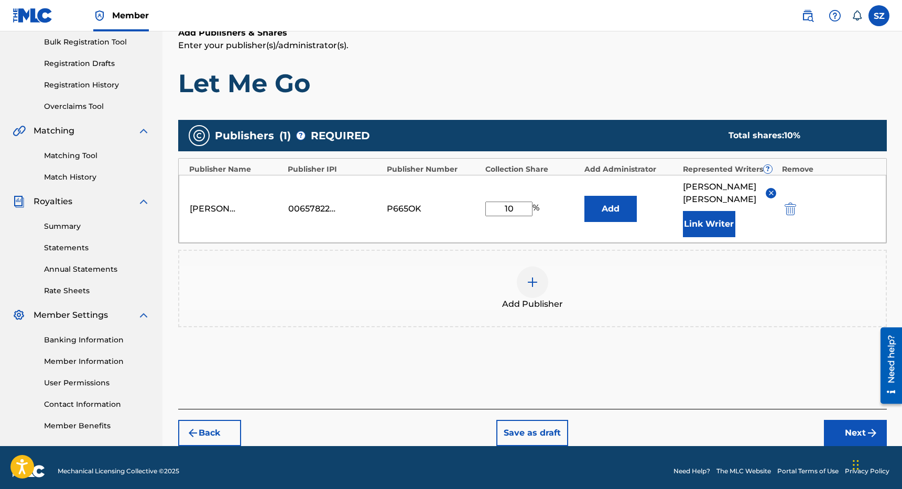
click at [854, 431] on button "Next" at bounding box center [855, 433] width 63 height 26
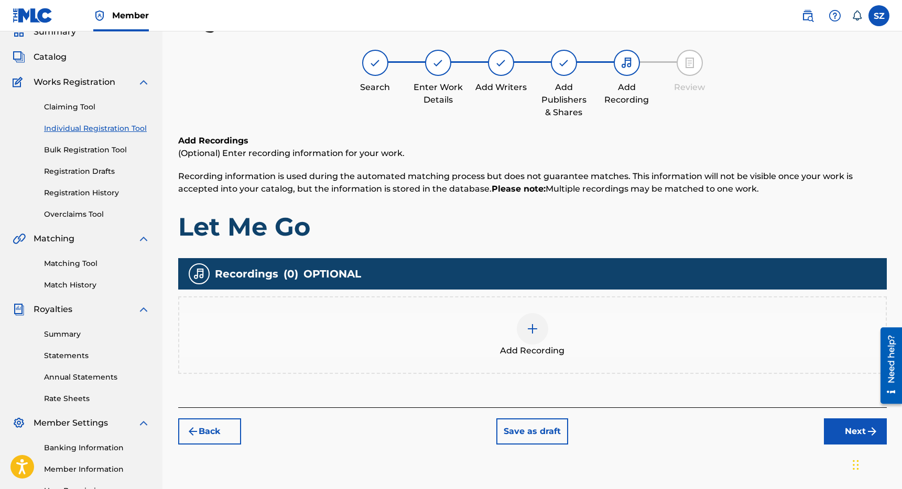
click at [531, 331] on img at bounding box center [532, 329] width 13 height 13
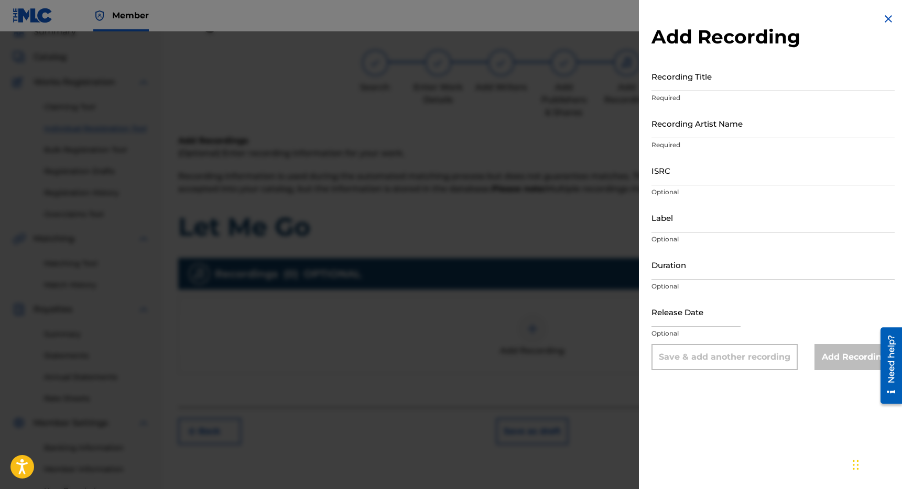
click at [699, 79] on input "Recording Title" at bounding box center [772, 76] width 243 height 30
type input "Let Me Go"
click at [681, 128] on input "Recording Artist Name" at bounding box center [772, 123] width 243 height 30
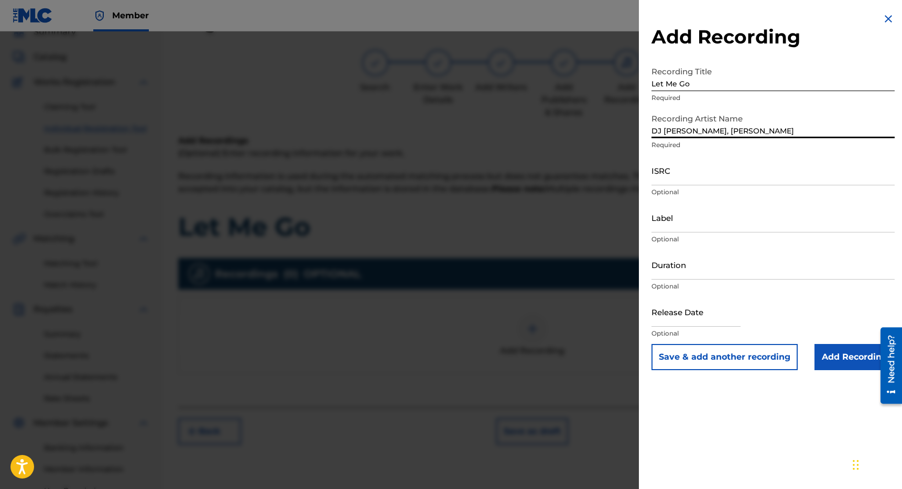
type input "DJ [PERSON_NAME], [PERSON_NAME]"
click at [667, 177] on input "ISRC" at bounding box center [772, 171] width 243 height 30
paste input "USYBL2200943"
type input "USYBL2200943"
click at [847, 352] on input "Add Recording" at bounding box center [854, 357] width 80 height 26
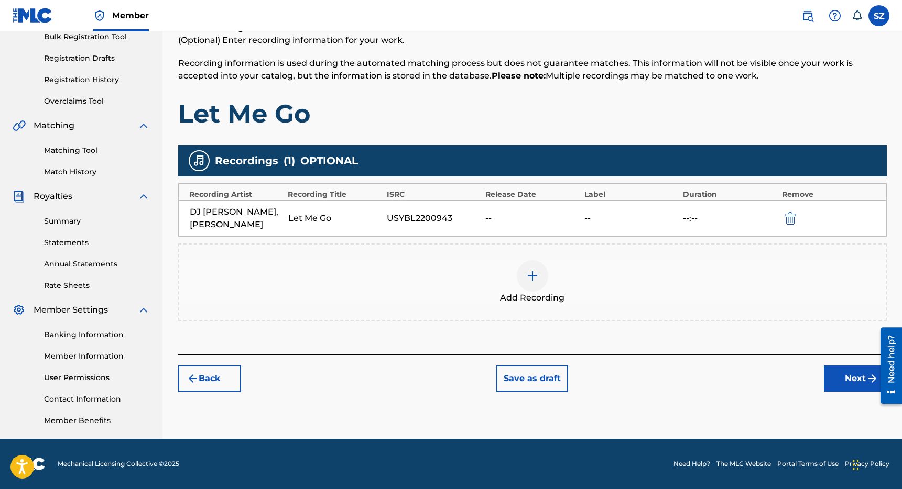
click at [840, 366] on button "Next" at bounding box center [855, 379] width 63 height 26
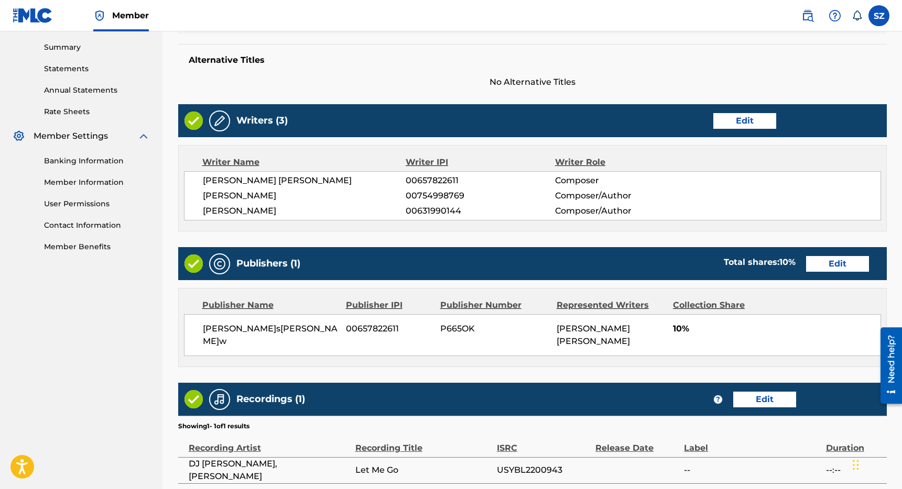
scroll to position [431, 0]
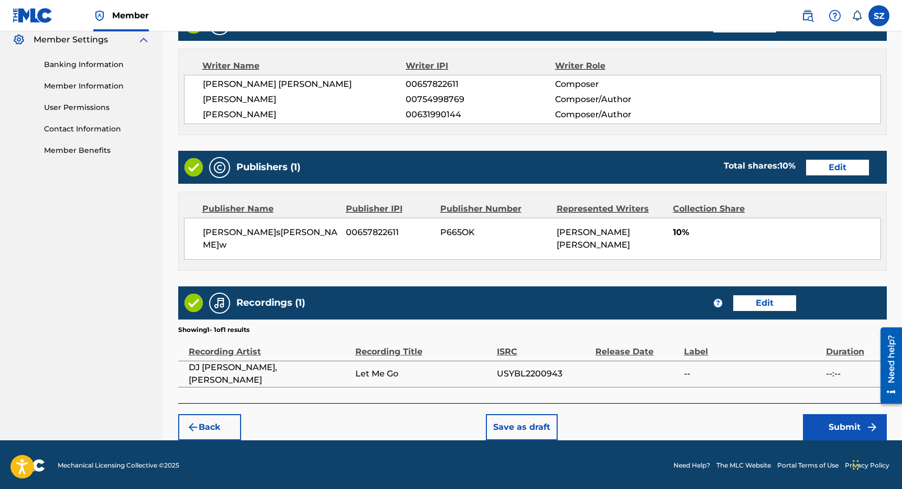
click at [834, 419] on button "Submit" at bounding box center [845, 427] width 84 height 26
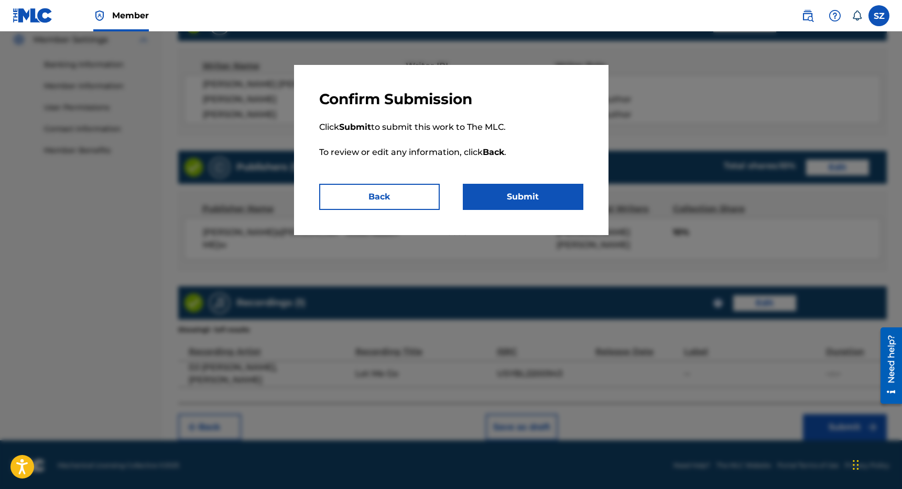
click at [533, 196] on button "Submit" at bounding box center [523, 197] width 121 height 26
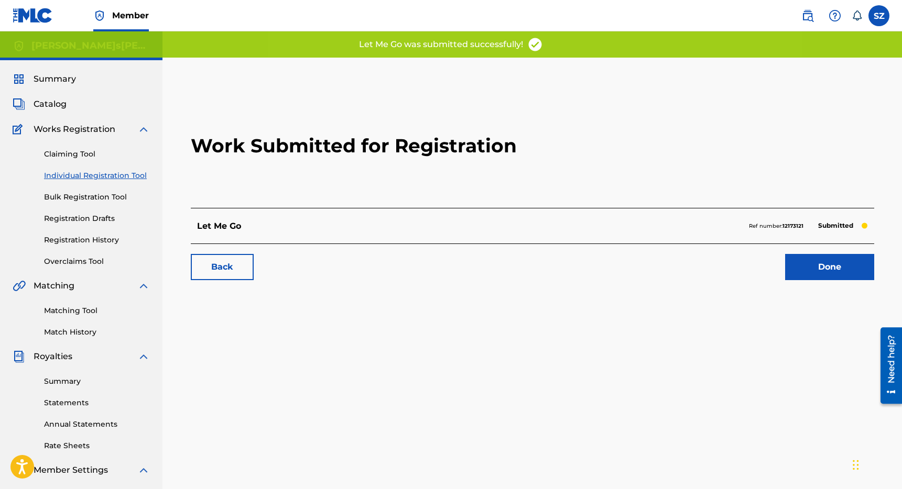
click at [812, 264] on link "Done" at bounding box center [829, 267] width 89 height 26
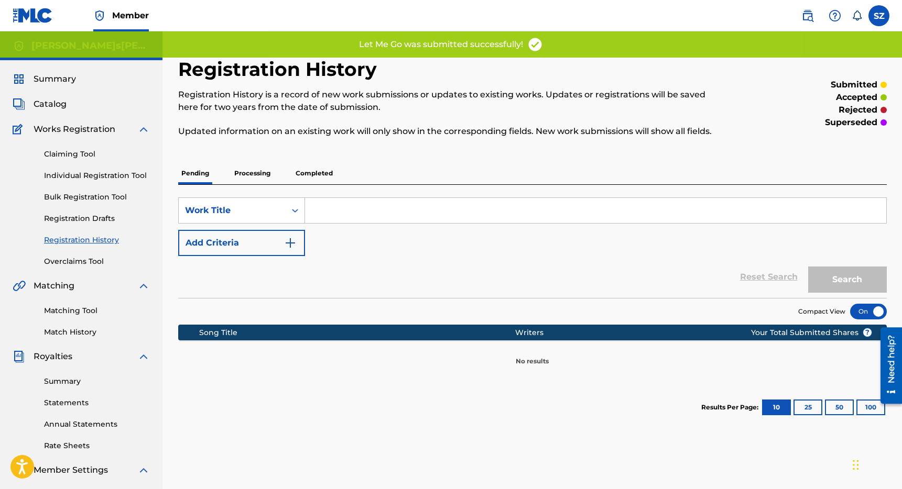
click at [347, 215] on input "Search Form" at bounding box center [595, 210] width 581 height 25
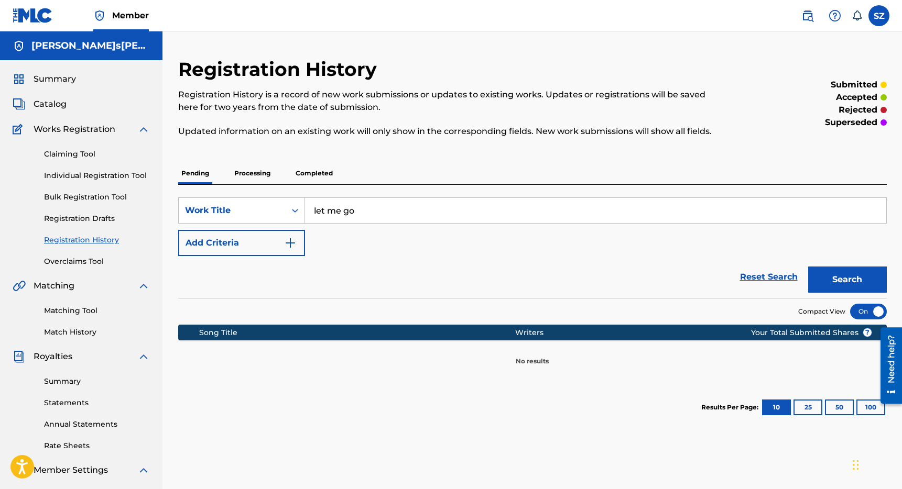
type input "let me go"
click at [808, 267] on button "Search" at bounding box center [847, 280] width 79 height 26
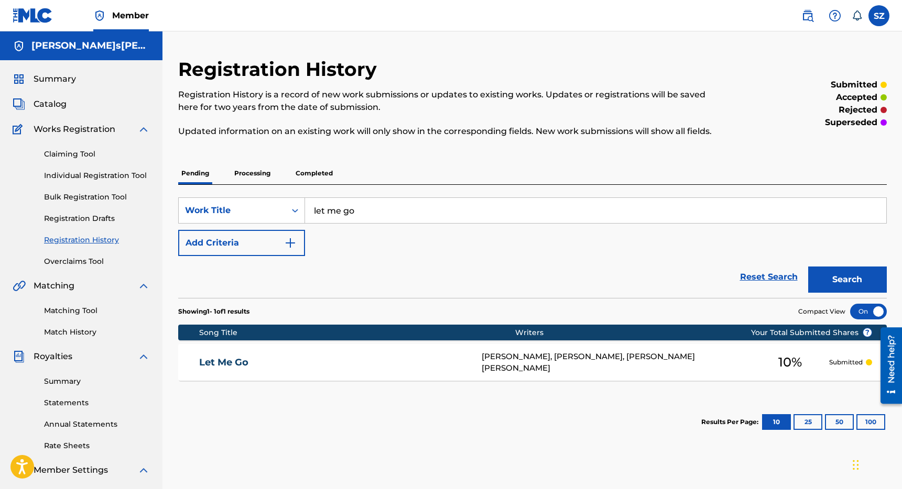
click at [235, 180] on p "Processing" at bounding box center [252, 173] width 42 height 22
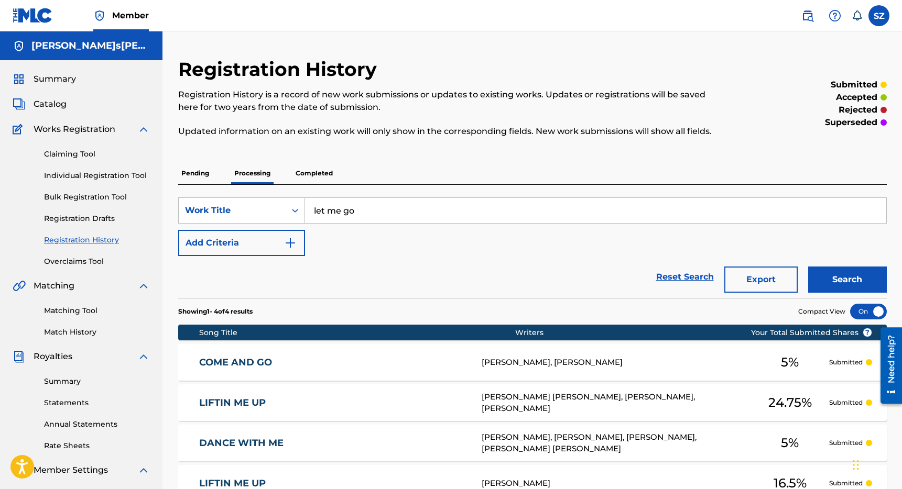
click at [309, 172] on p "Completed" at bounding box center [313, 173] width 43 height 22
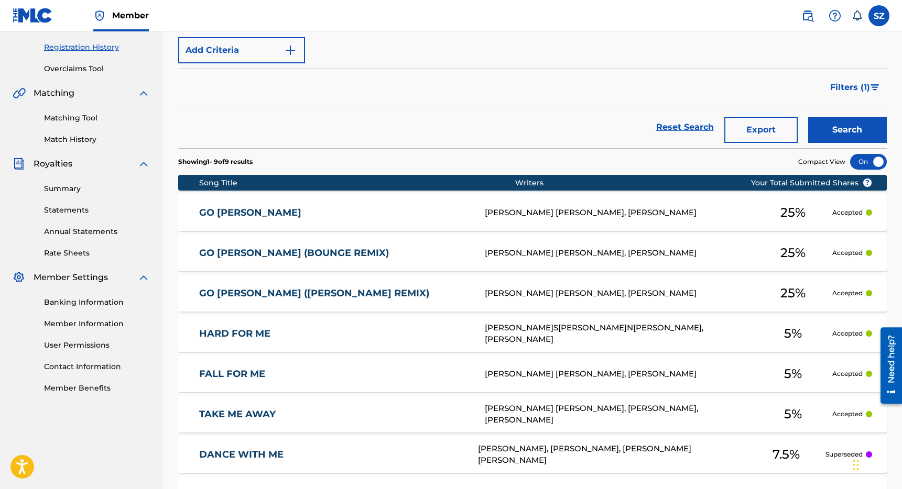
scroll to position [188, 0]
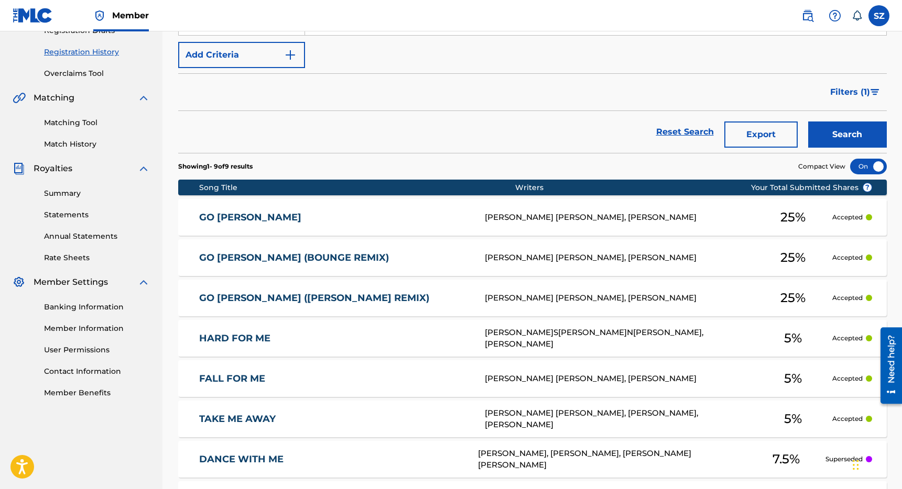
click at [88, 119] on link "Matching Tool" at bounding box center [97, 122] width 106 height 11
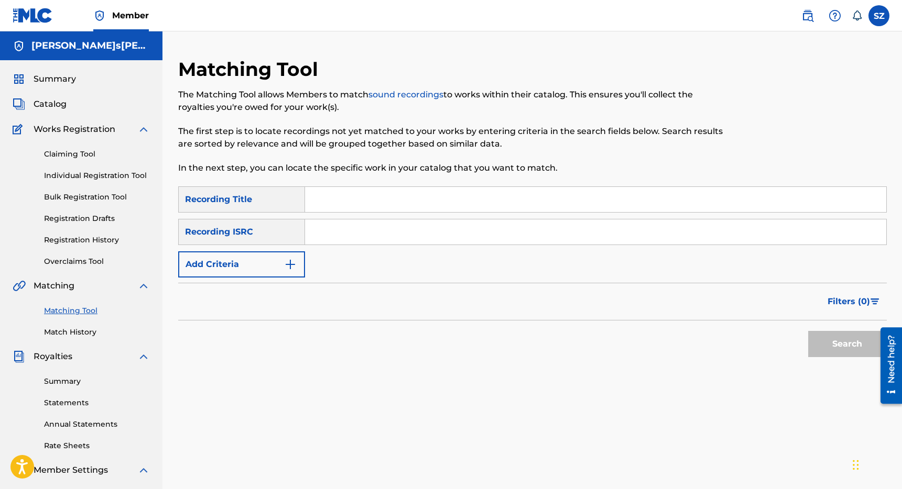
click at [328, 194] on input "Search Form" at bounding box center [595, 199] width 581 height 25
type input "like that"
click at [245, 265] on button "Add Criteria" at bounding box center [241, 265] width 127 height 26
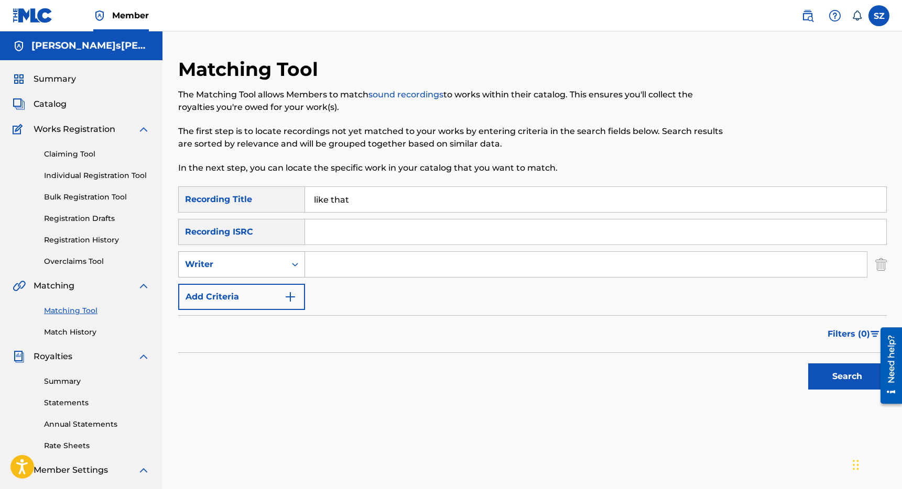
click at [242, 274] on div "Writer" at bounding box center [232, 265] width 107 height 20
click at [239, 296] on div "Recording Artist" at bounding box center [242, 291] width 126 height 26
click at [322, 264] on input "Search Form" at bounding box center [586, 264] width 562 height 25
type input "e.a.s.y."
click at [808, 364] on button "Search" at bounding box center [847, 377] width 79 height 26
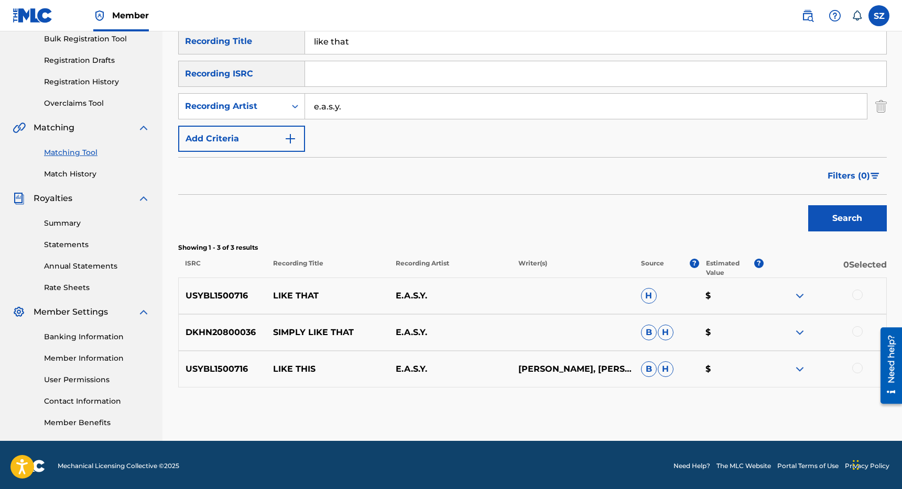
scroll to position [160, 0]
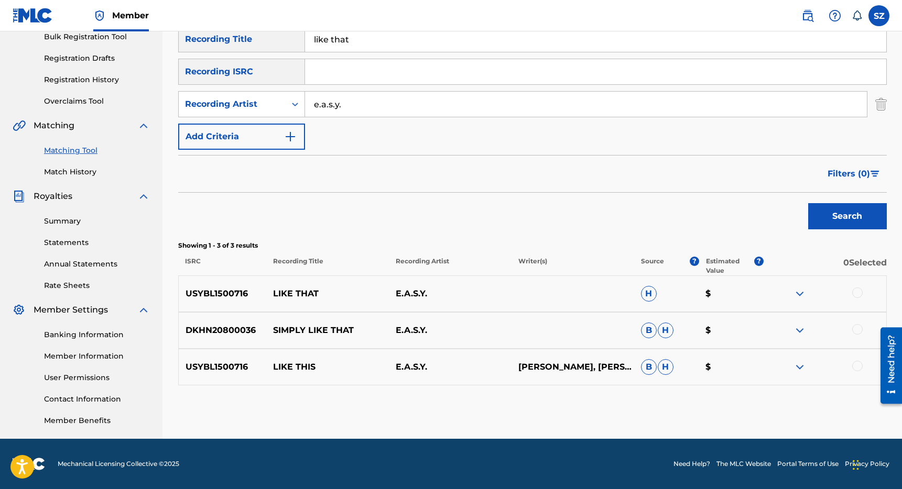
click at [859, 291] on div at bounding box center [857, 293] width 10 height 10
click at [857, 367] on div at bounding box center [857, 366] width 10 height 10
click at [727, 406] on button "Match 2 Groups" at bounding box center [737, 404] width 116 height 26
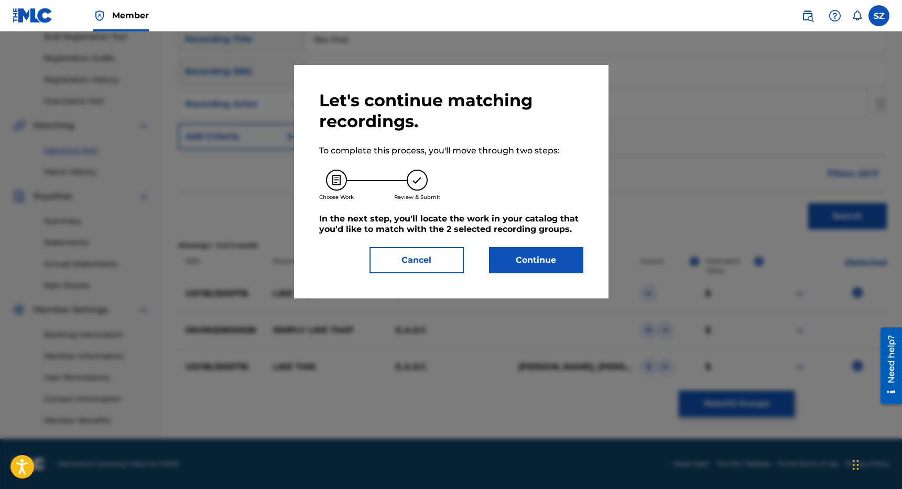
click at [548, 259] on button "Continue" at bounding box center [536, 260] width 94 height 26
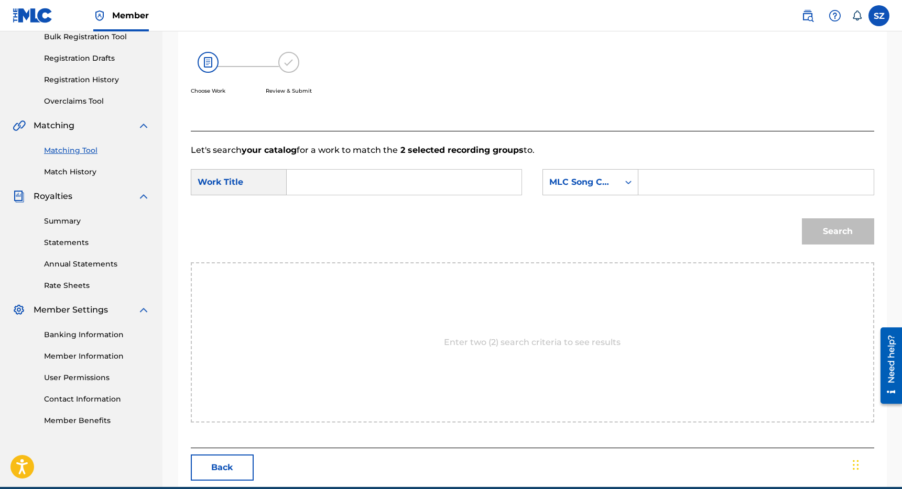
click at [419, 184] on input "Search Form" at bounding box center [404, 182] width 217 height 25
type input "like that"
click at [636, 189] on div "Search Form" at bounding box center [628, 182] width 19 height 19
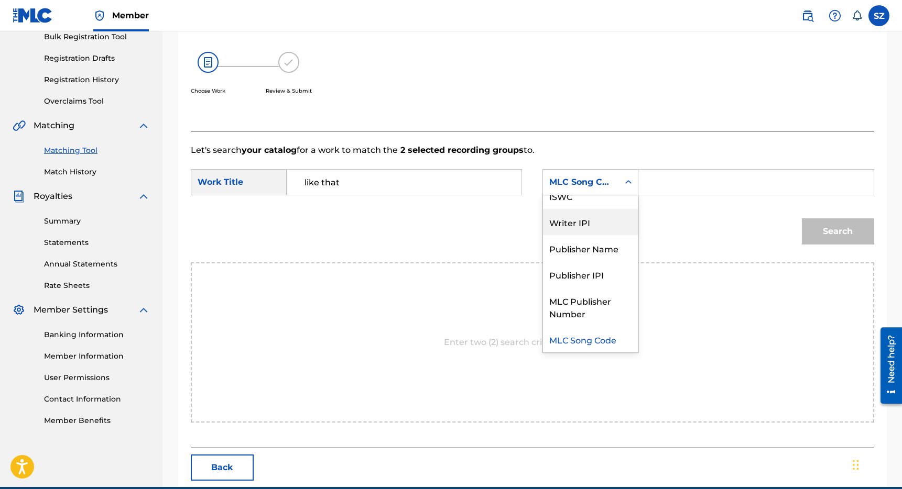
scroll to position [0, 0]
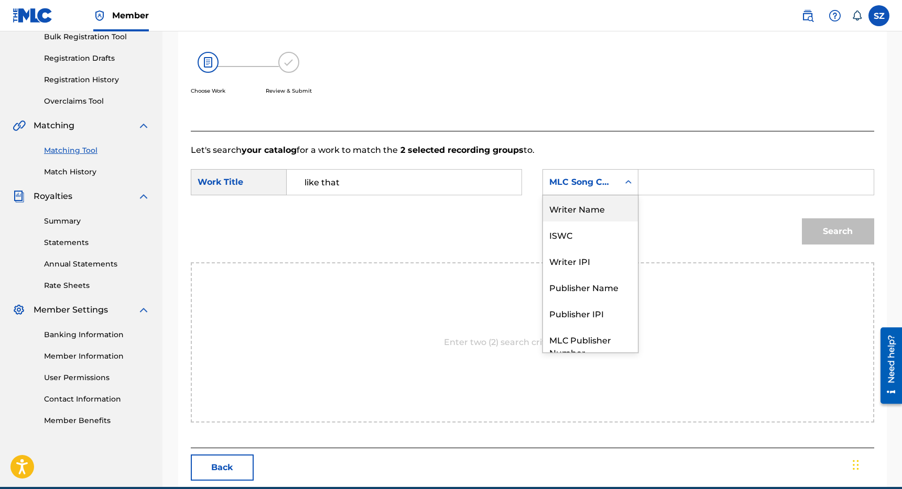
click at [596, 215] on div "Writer Name" at bounding box center [590, 208] width 95 height 26
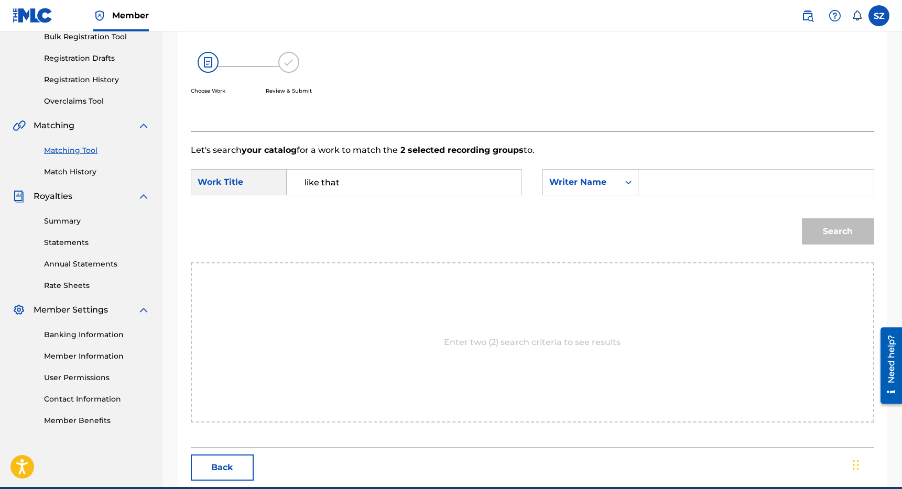
click at [668, 179] on input "Search Form" at bounding box center [755, 182] width 217 height 25
type input "[PERSON_NAME]"
click at [802, 219] on button "Search" at bounding box center [838, 232] width 72 height 26
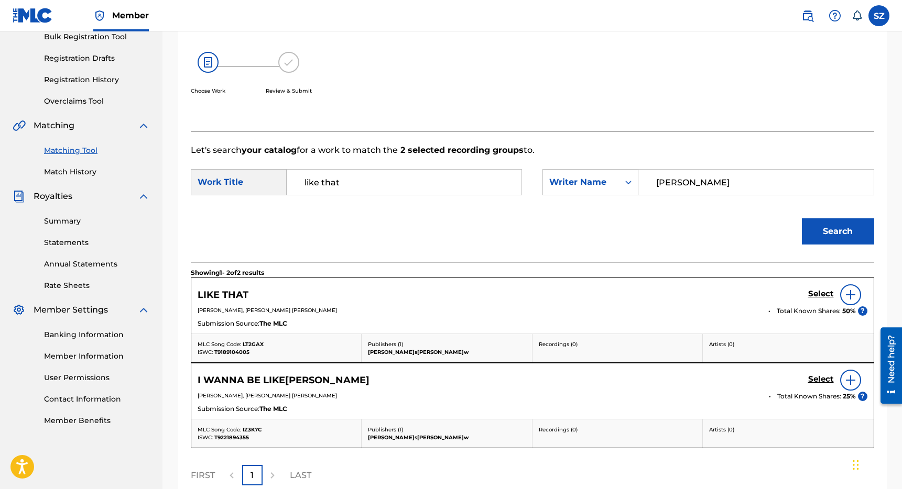
click at [821, 296] on h5 "Select" at bounding box center [821, 294] width 26 height 10
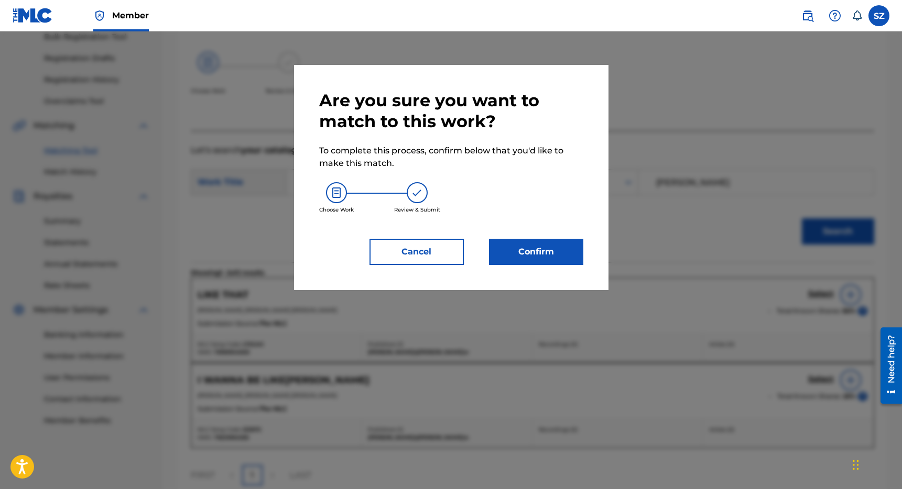
click at [562, 248] on button "Confirm" at bounding box center [536, 252] width 94 height 26
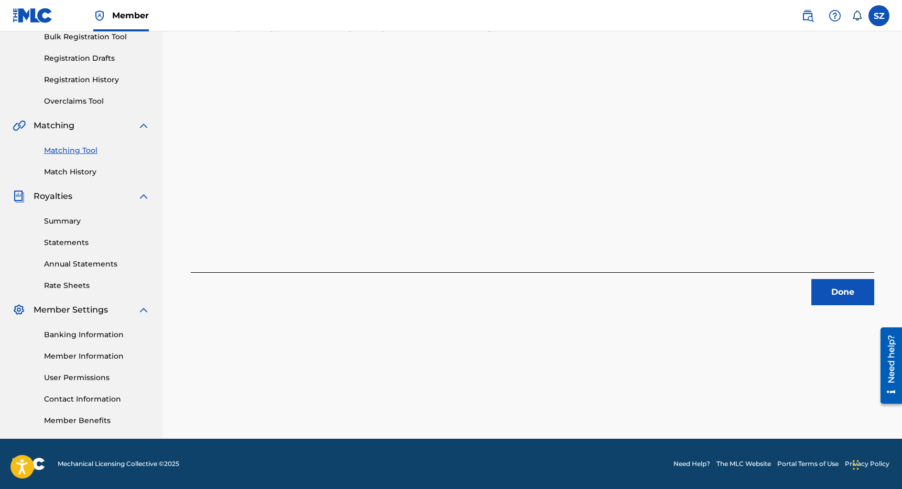
click at [822, 286] on button "Done" at bounding box center [842, 292] width 63 height 26
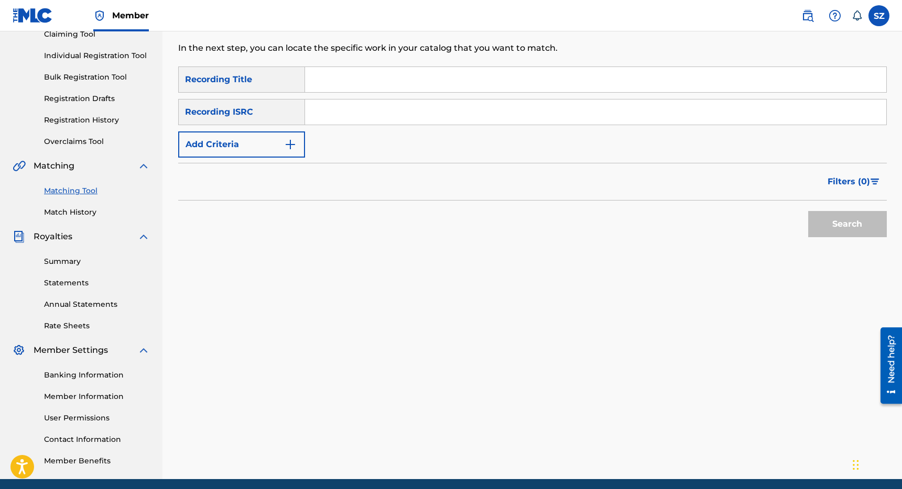
scroll to position [93, 0]
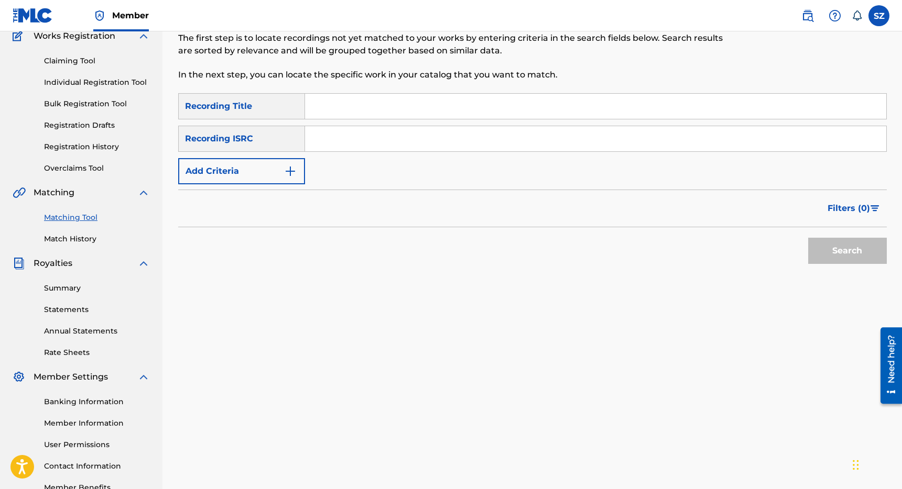
click at [335, 105] on input "Search Form" at bounding box center [595, 106] width 581 height 25
type input "my tacos"
click at [808, 238] on button "Search" at bounding box center [847, 251] width 79 height 26
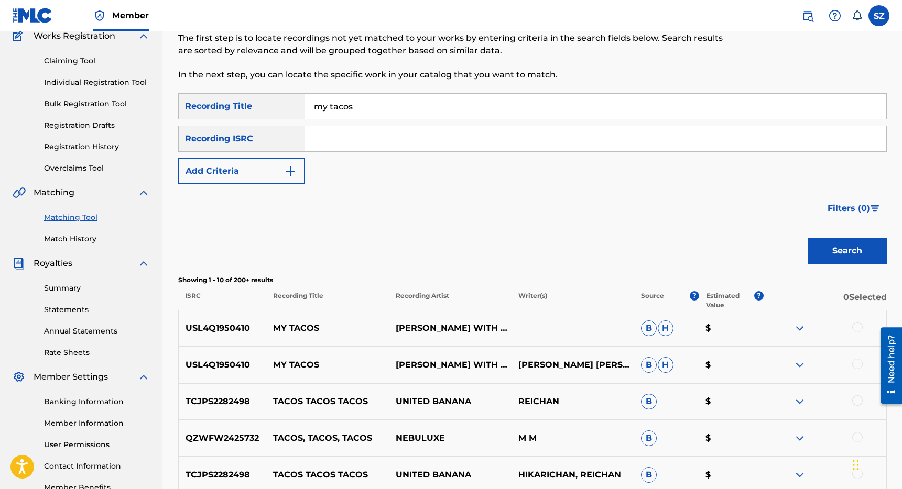
click at [220, 180] on button "Add Criteria" at bounding box center [241, 171] width 127 height 26
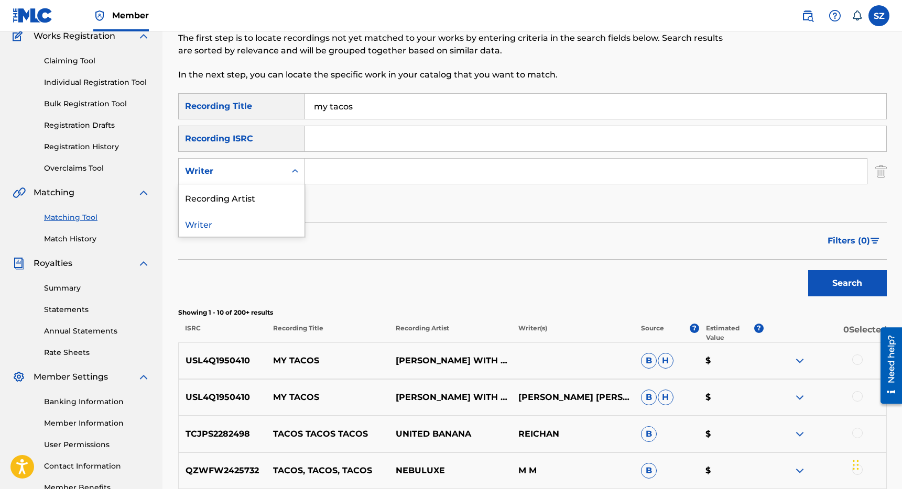
click at [220, 180] on div "Writer" at bounding box center [232, 171] width 107 height 20
click at [223, 191] on div "Recording Artist" at bounding box center [242, 197] width 126 height 26
click at [325, 173] on input "Search Form" at bounding box center [586, 171] width 562 height 25
type input "shiftee"
click at [808, 270] on button "Search" at bounding box center [847, 283] width 79 height 26
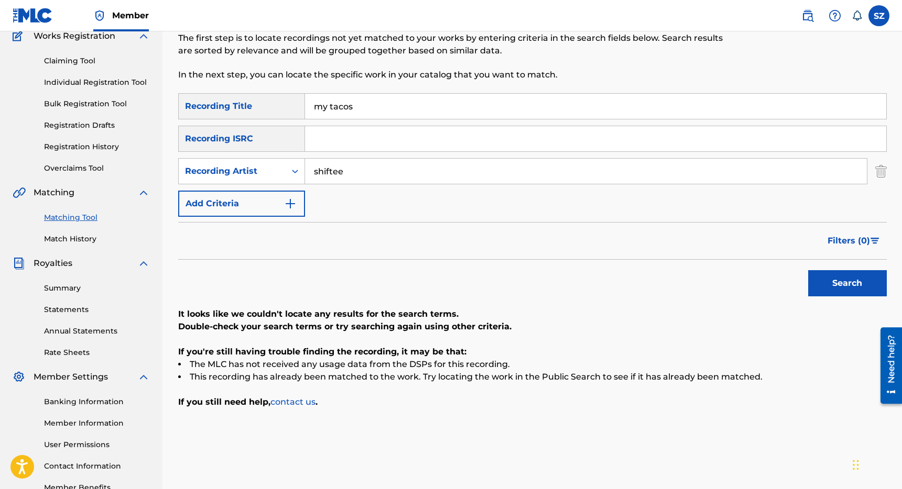
drag, startPoint x: 370, startPoint y: 109, endPoint x: 282, endPoint y: 101, distance: 87.9
click at [283, 101] on div "SearchWithCriteriaeaf74fd2-9137-4e23-9edc-013c569be2dd Recording Title my tacos" at bounding box center [532, 106] width 708 height 26
type input "naked"
drag, startPoint x: 357, startPoint y: 174, endPoint x: 279, endPoint y: 170, distance: 77.7
click at [279, 170] on div "SearchWithCriteriad72ba3b0-e999-4d16-b003-0cf47a1c7942 Recording Artist shiftee" at bounding box center [532, 171] width 708 height 26
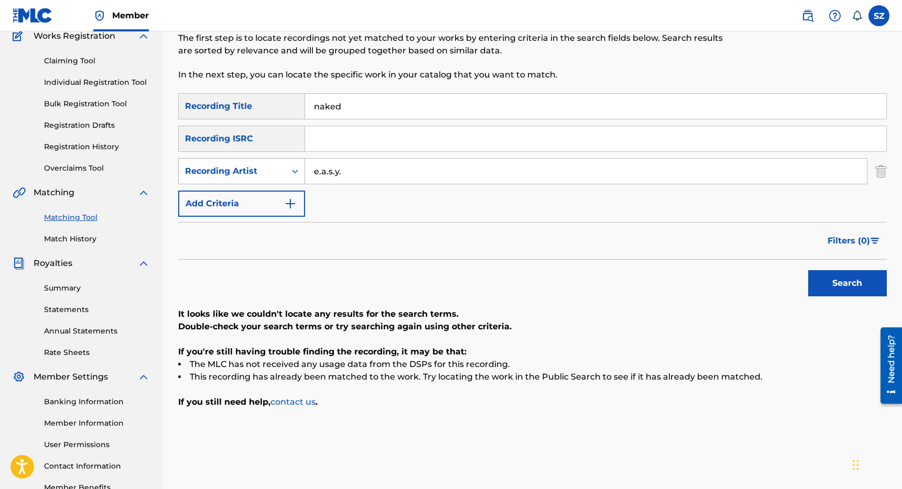
type input "e.a.s.y."
click at [808, 270] on button "Search" at bounding box center [847, 283] width 79 height 26
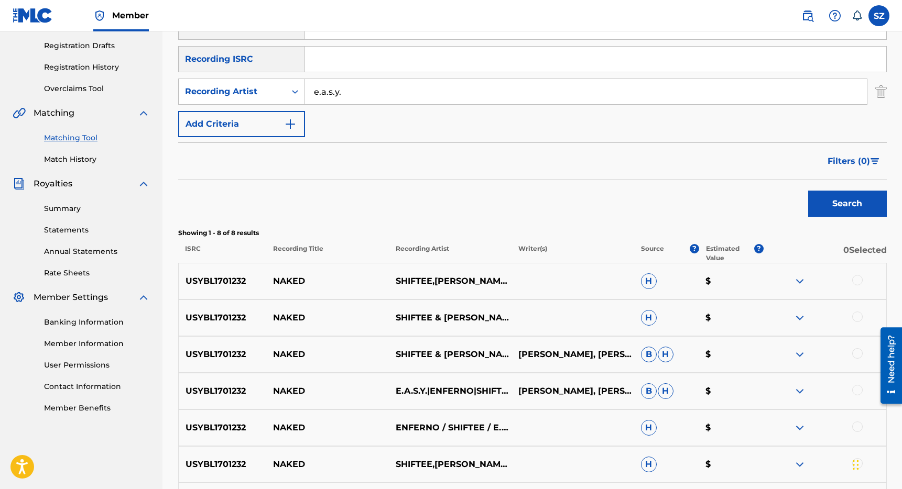
scroll to position [181, 0]
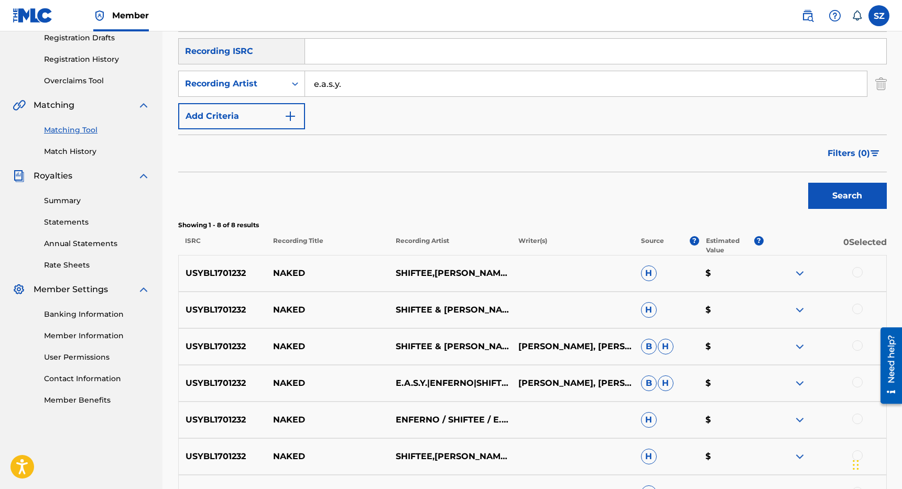
click at [860, 273] on div at bounding box center [857, 272] width 10 height 10
click at [857, 312] on div at bounding box center [857, 309] width 10 height 10
click at [859, 343] on div at bounding box center [857, 346] width 10 height 10
click at [858, 381] on div at bounding box center [857, 382] width 10 height 10
click at [859, 413] on div "USYBL1701232 NAKED ENFERNO / SHIFTEE / E.A.S.Y. H $" at bounding box center [532, 420] width 708 height 37
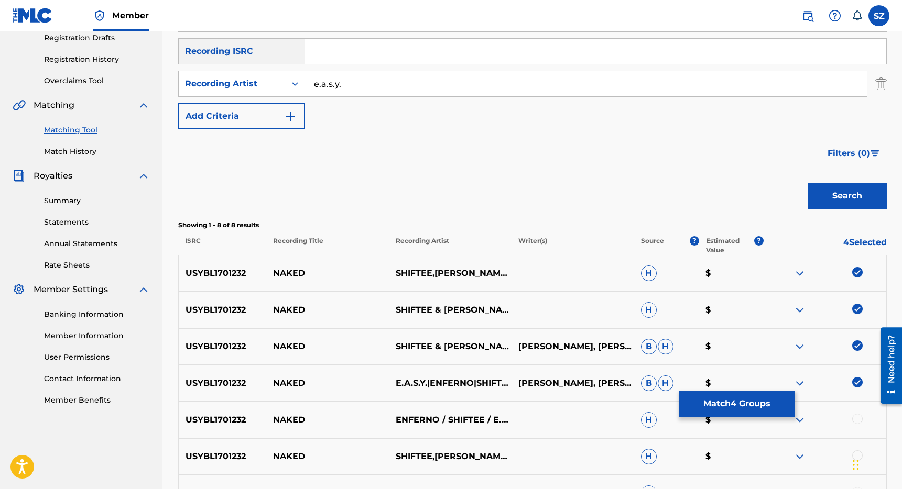
click at [857, 419] on div at bounding box center [857, 419] width 10 height 10
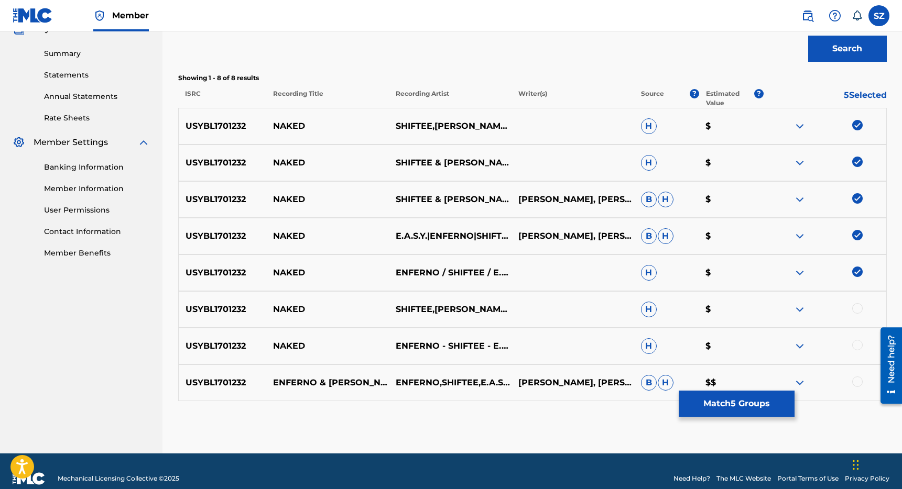
scroll to position [329, 0]
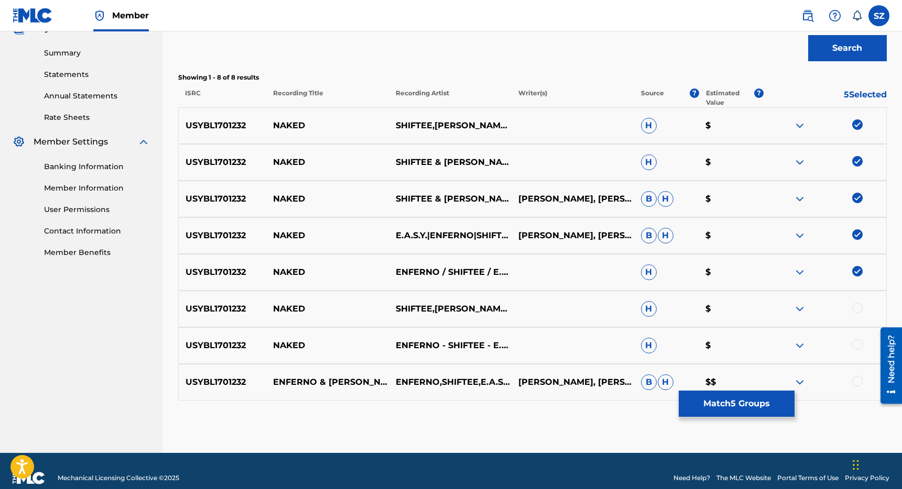
click at [856, 307] on div at bounding box center [857, 308] width 10 height 10
click at [856, 347] on div at bounding box center [857, 345] width 10 height 10
click at [858, 381] on div at bounding box center [857, 381] width 10 height 10
click at [750, 401] on button "Match 8 Groups" at bounding box center [737, 404] width 116 height 26
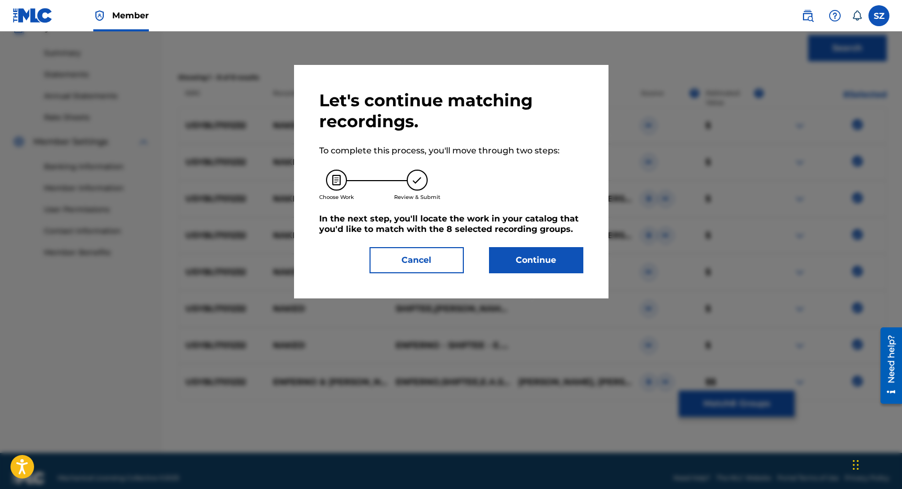
click at [569, 266] on button "Continue" at bounding box center [536, 260] width 94 height 26
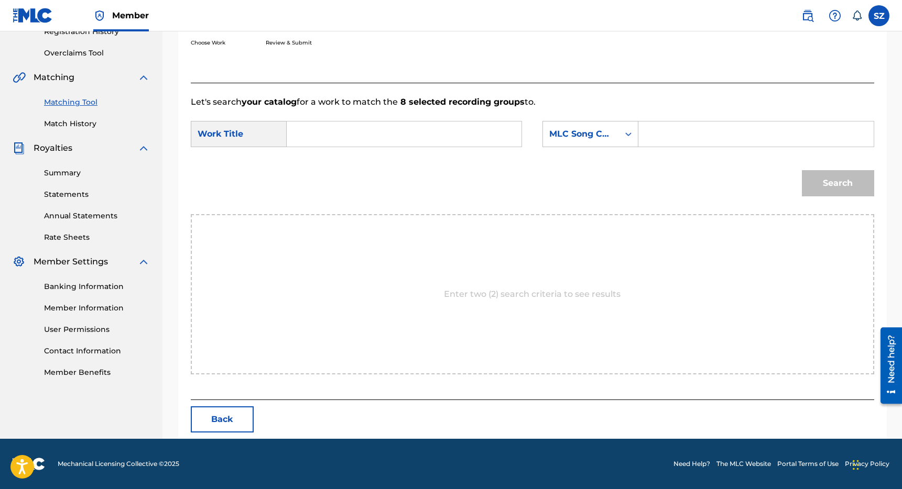
click at [391, 135] on input "Search Form" at bounding box center [404, 134] width 217 height 25
type input "naked"
click at [601, 133] on div "MLC Song Code" at bounding box center [580, 134] width 63 height 13
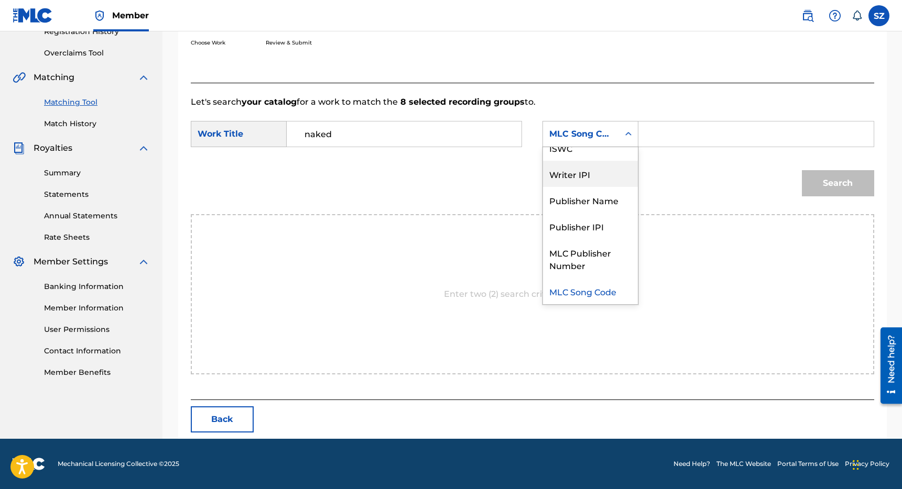
scroll to position [0, 0]
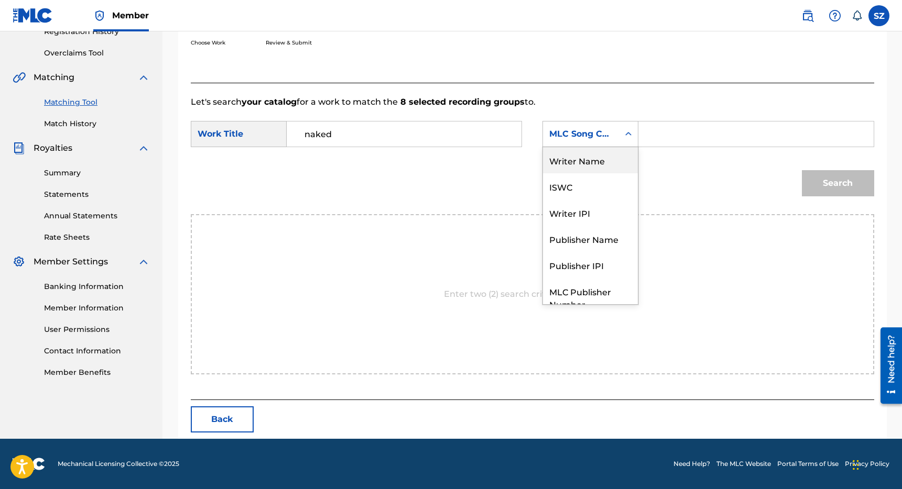
click at [601, 172] on div "Writer Name" at bounding box center [590, 160] width 95 height 26
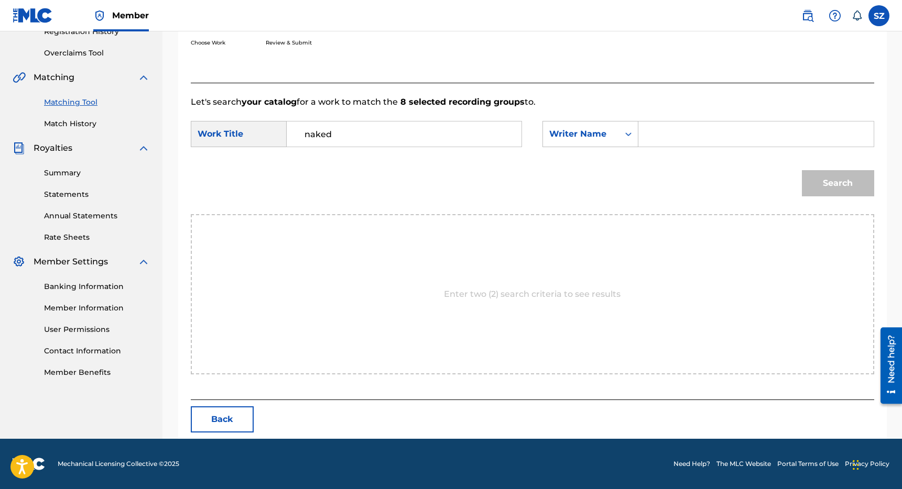
click at [668, 148] on div "SearchWithCriteria5c0dac02-736a-4215-a529-111dcc87246b Work Title naked SearchW…" at bounding box center [532, 137] width 683 height 32
click at [671, 140] on input "Search Form" at bounding box center [755, 134] width 217 height 25
type input "[PERSON_NAME]"
click at [802, 170] on button "Search" at bounding box center [838, 183] width 72 height 26
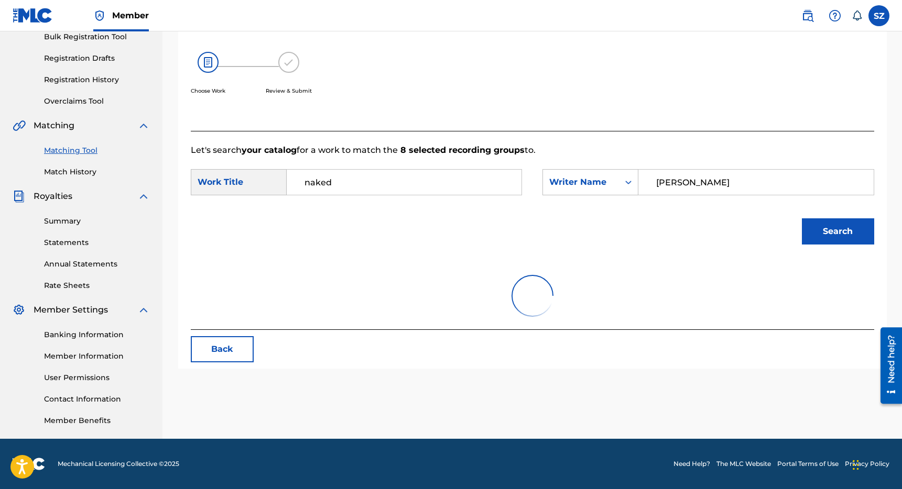
scroll to position [178, 0]
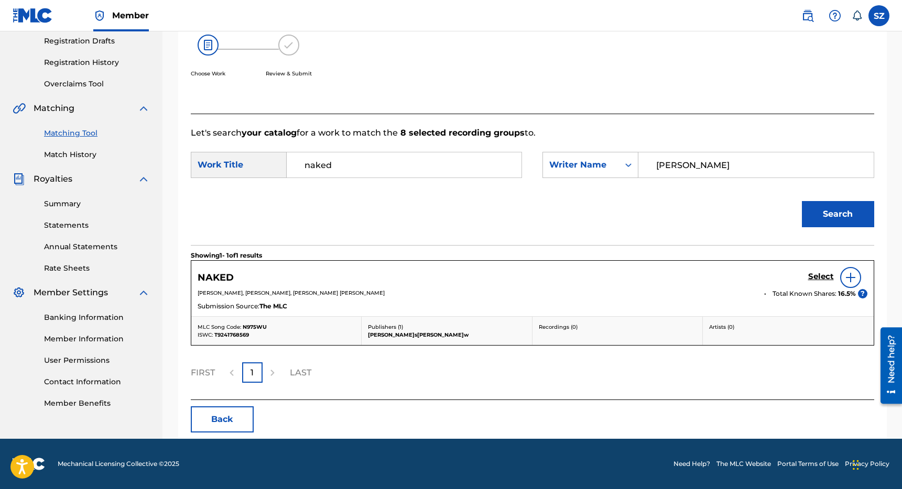
click at [819, 275] on h5 "Select" at bounding box center [821, 277] width 26 height 10
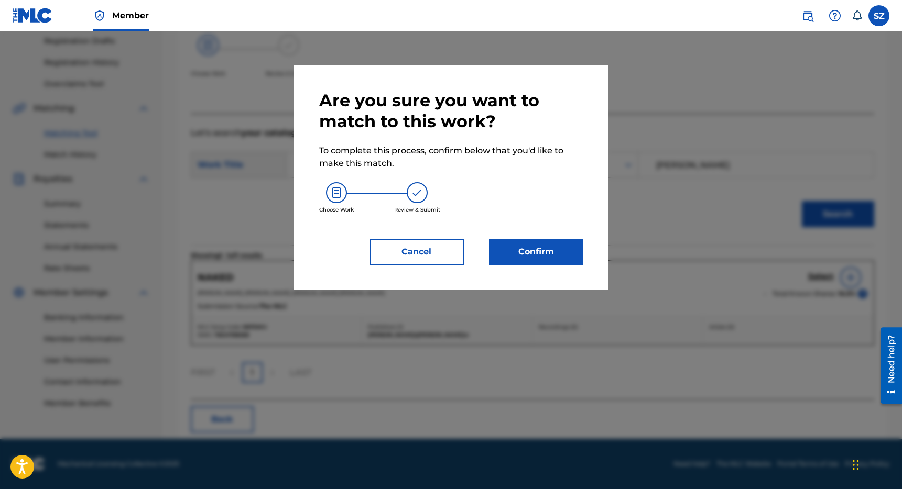
click at [522, 247] on button "Confirm" at bounding box center [536, 252] width 94 height 26
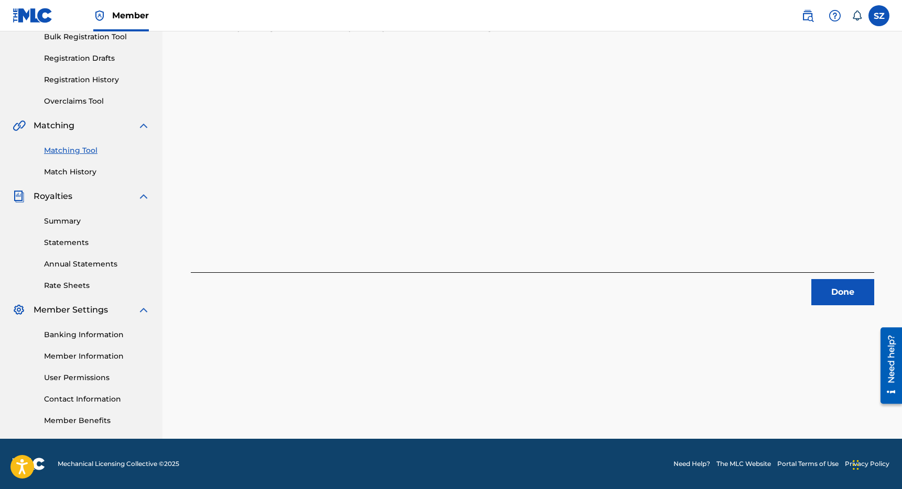
click at [846, 286] on button "Done" at bounding box center [842, 292] width 63 height 26
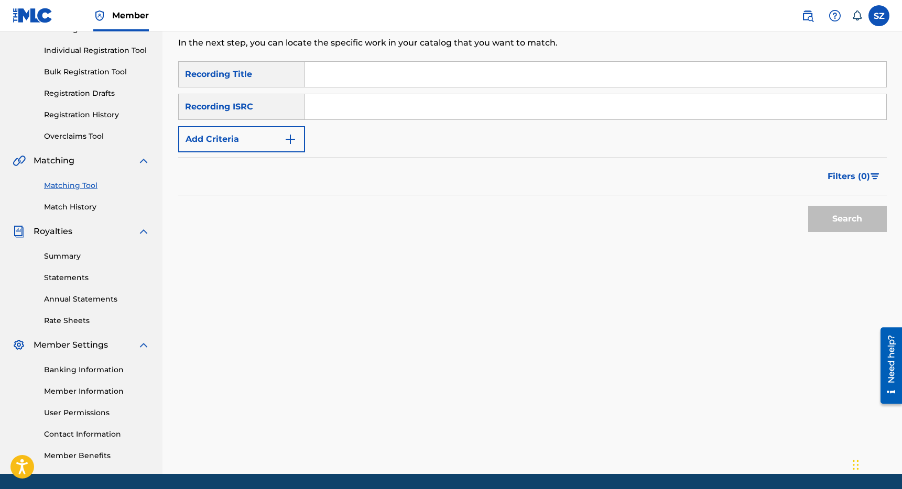
scroll to position [124, 0]
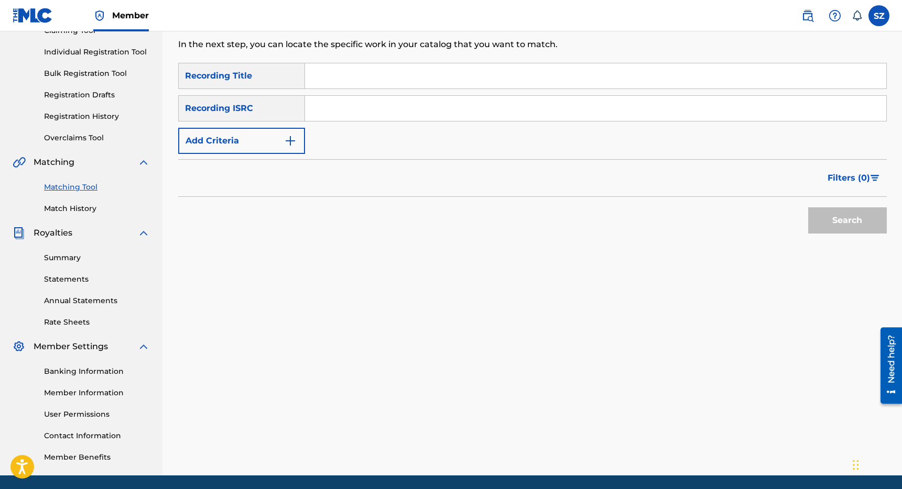
click at [336, 82] on input "Search Form" at bounding box center [595, 75] width 581 height 25
type input "no more tequila"
click at [808, 207] on button "Search" at bounding box center [847, 220] width 79 height 26
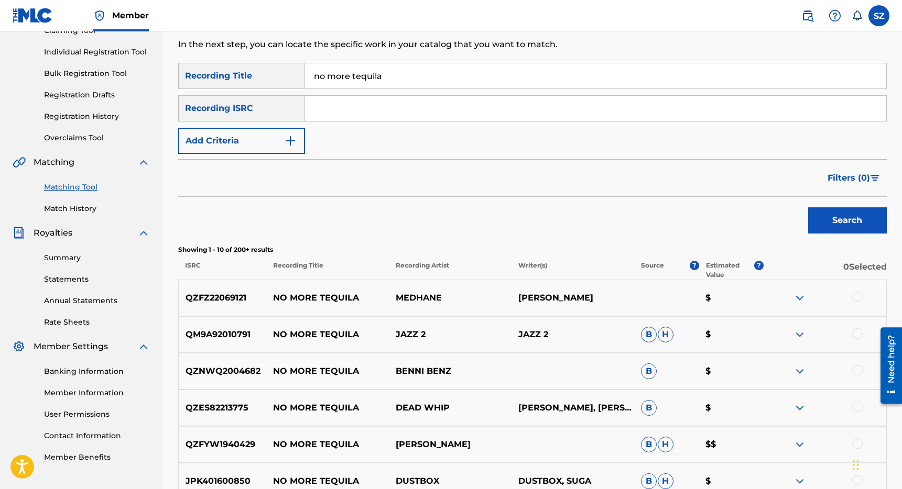
click at [267, 143] on button "Add Criteria" at bounding box center [241, 141] width 127 height 26
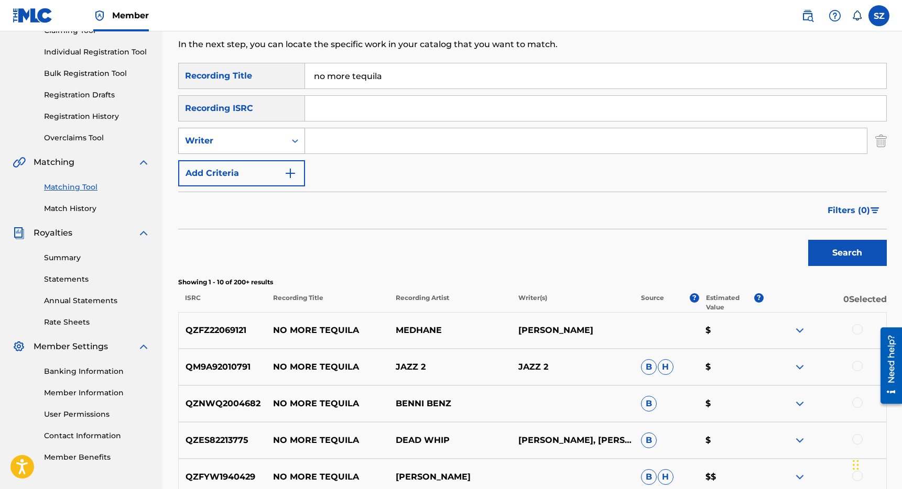
click at [250, 143] on div "Writer" at bounding box center [232, 141] width 94 height 13
click at [236, 166] on div "Recording Artist" at bounding box center [242, 167] width 126 height 26
click at [323, 145] on input "Search Form" at bounding box center [586, 140] width 562 height 25
type input "medrano"
click at [808, 240] on button "Search" at bounding box center [847, 253] width 79 height 26
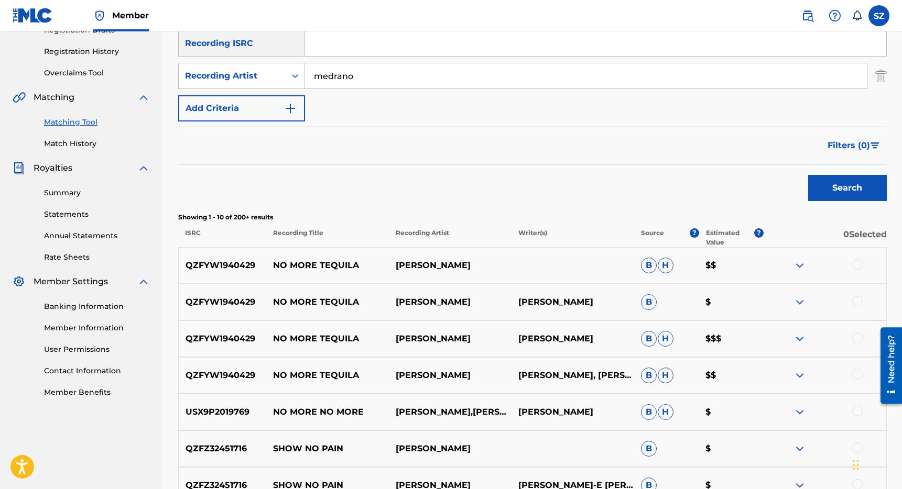
scroll to position [189, 0]
click at [857, 263] on div at bounding box center [857, 264] width 10 height 10
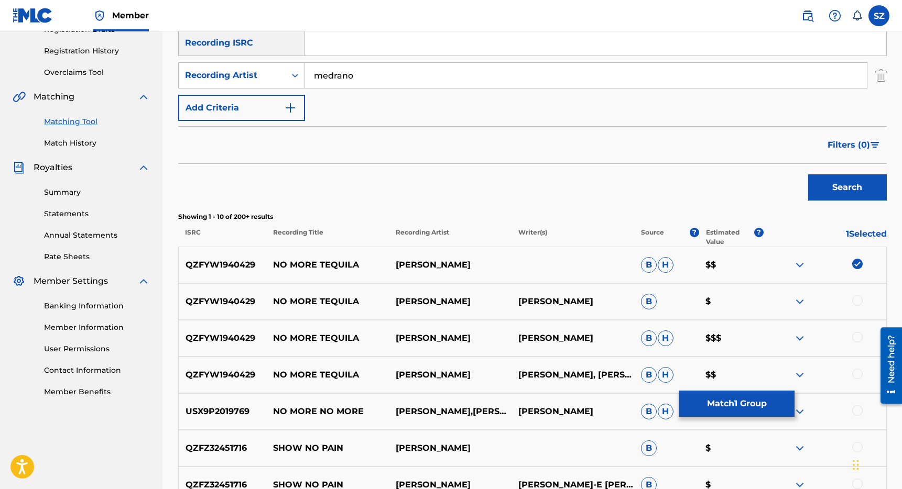
click at [860, 304] on div at bounding box center [857, 301] width 10 height 10
click at [856, 338] on div at bounding box center [857, 337] width 10 height 10
click at [860, 376] on div at bounding box center [857, 374] width 10 height 10
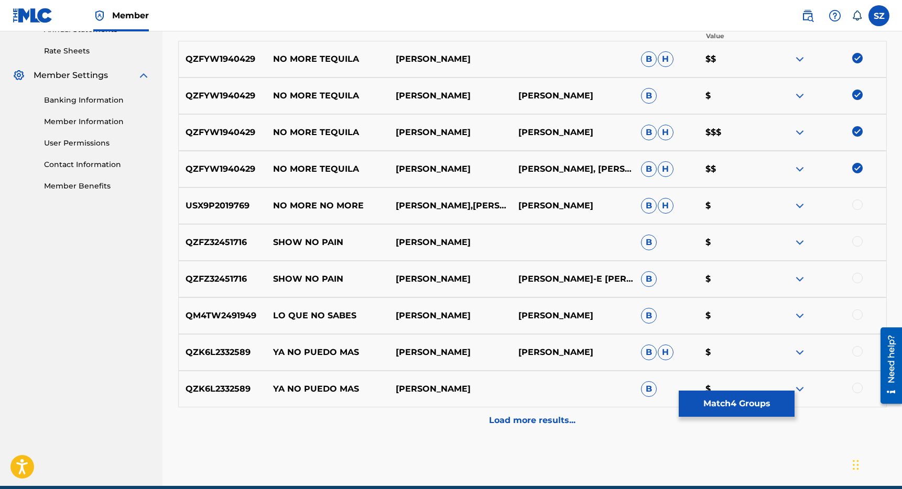
scroll to position [398, 0]
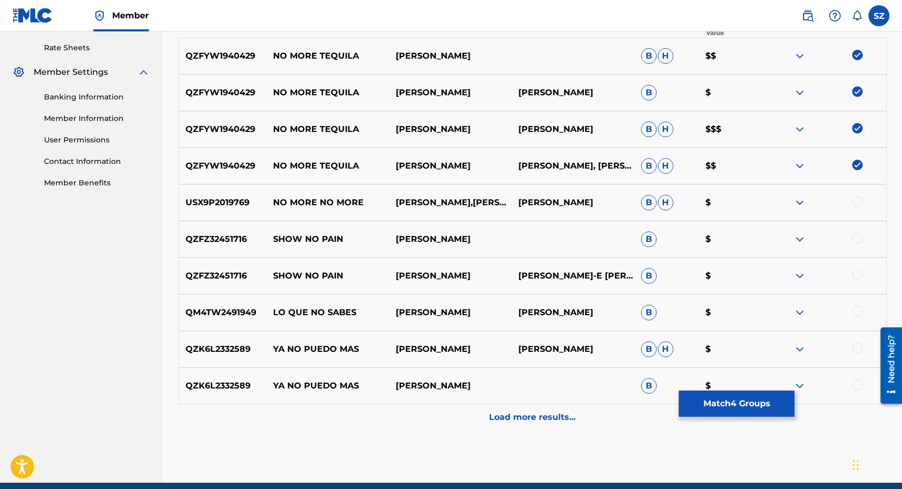
click at [712, 402] on button "Match 4 Groups" at bounding box center [737, 404] width 116 height 26
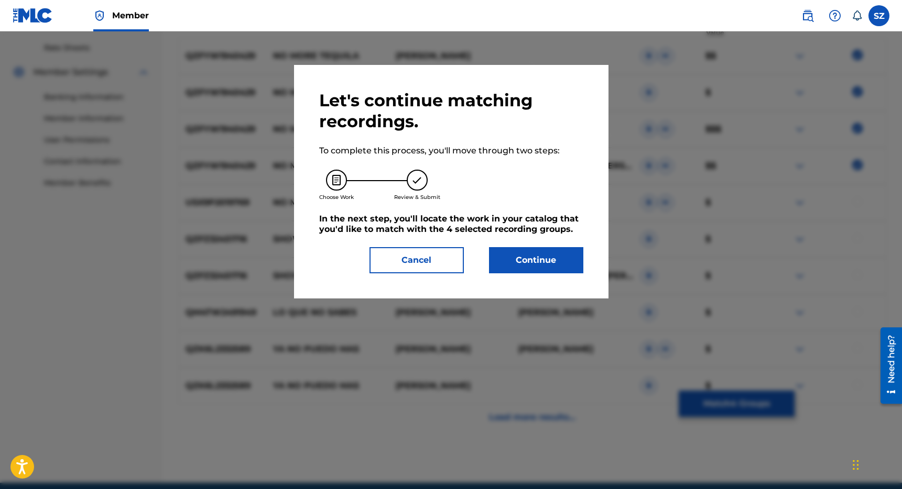
click at [541, 262] on button "Continue" at bounding box center [536, 260] width 94 height 26
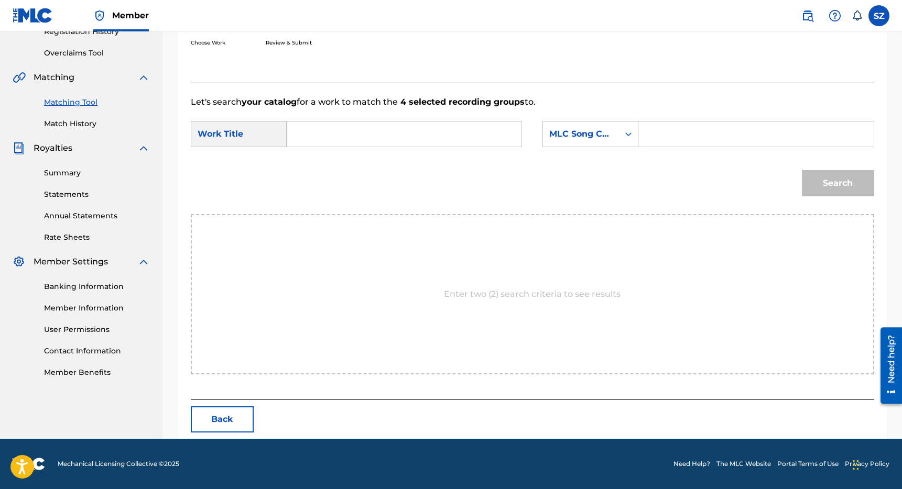
scroll to position [209, 0]
click at [396, 134] on input "Search Form" at bounding box center [404, 134] width 217 height 25
click at [327, 172] on span "tequila" at bounding box center [342, 170] width 30 height 10
type input "no more tequila"
click at [595, 134] on div "MLC Song Code" at bounding box center [580, 134] width 63 height 13
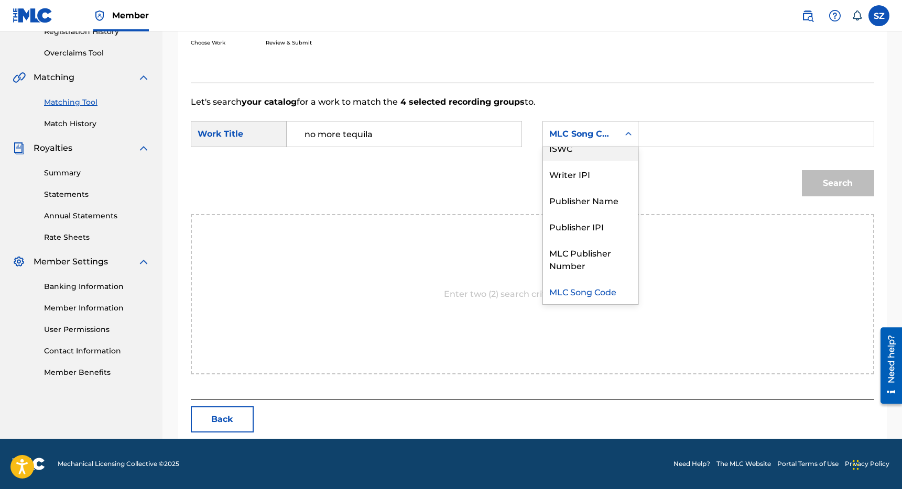
scroll to position [0, 0]
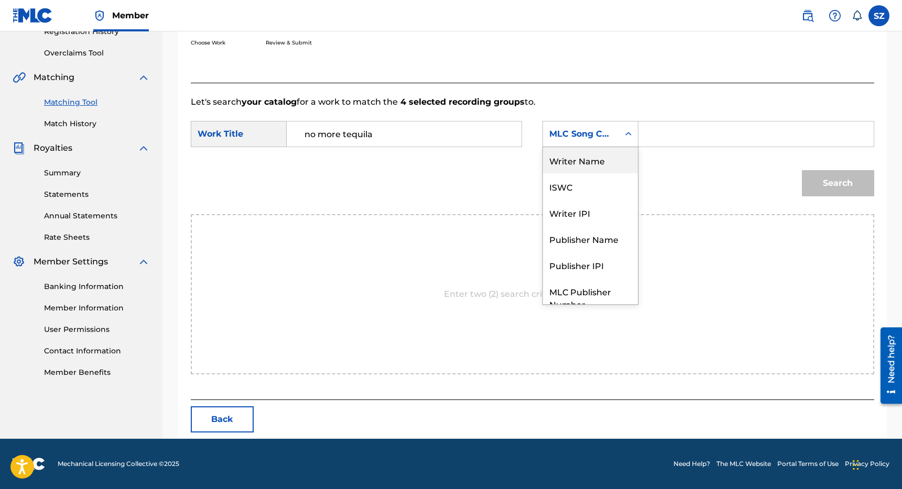
click at [596, 159] on div "Writer Name" at bounding box center [590, 160] width 95 height 26
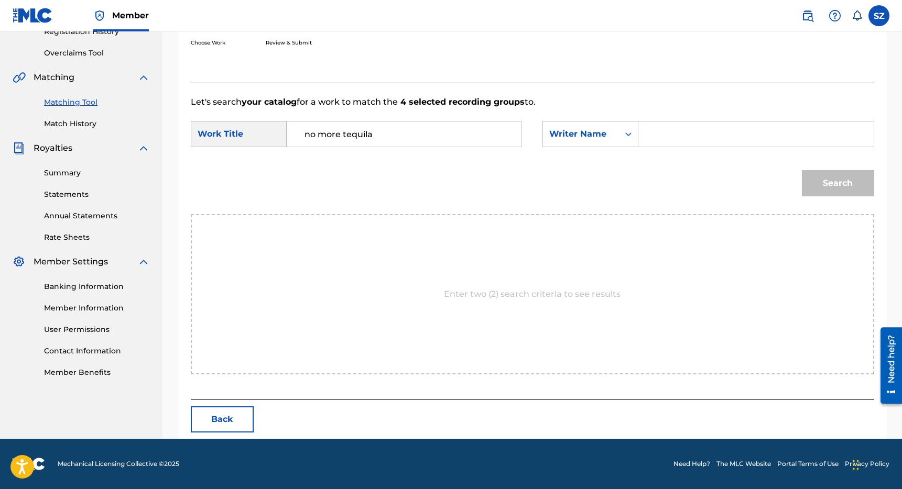
click at [660, 139] on input "Search Form" at bounding box center [755, 134] width 217 height 25
type input "[PERSON_NAME]"
click at [802, 170] on button "Search" at bounding box center [838, 183] width 72 height 26
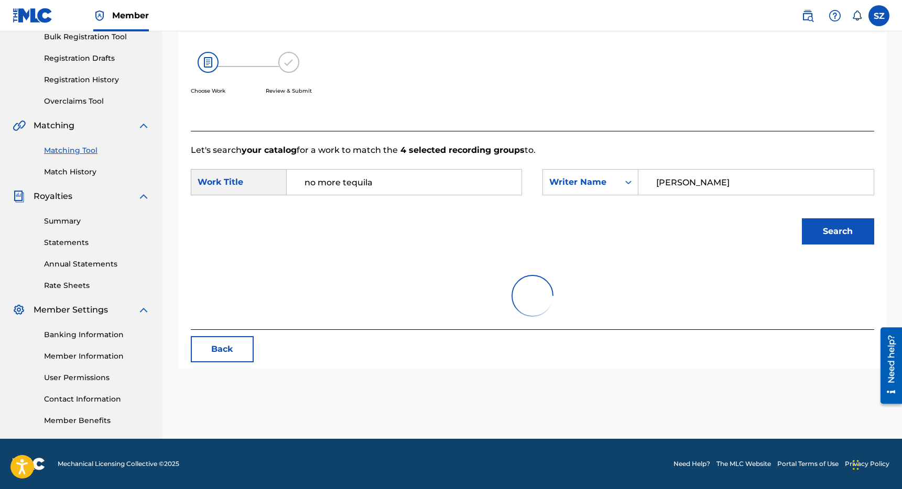
scroll to position [178, 0]
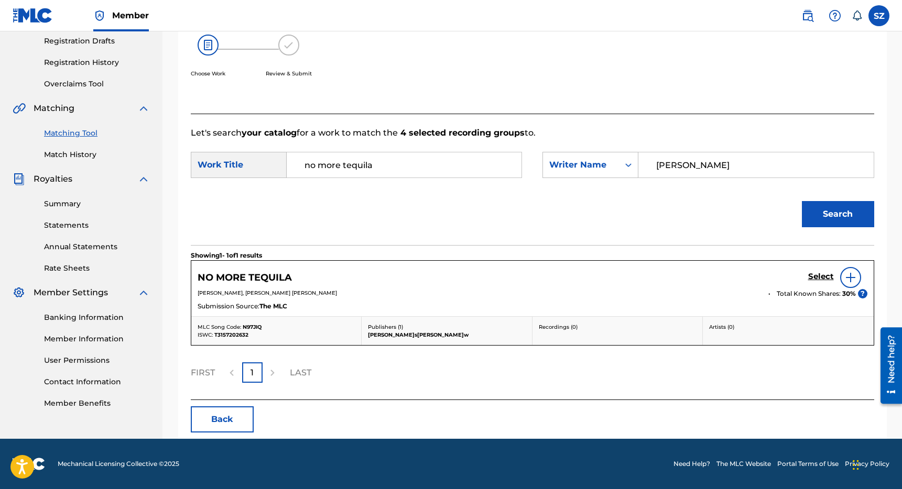
click at [822, 278] on h5 "Select" at bounding box center [821, 277] width 26 height 10
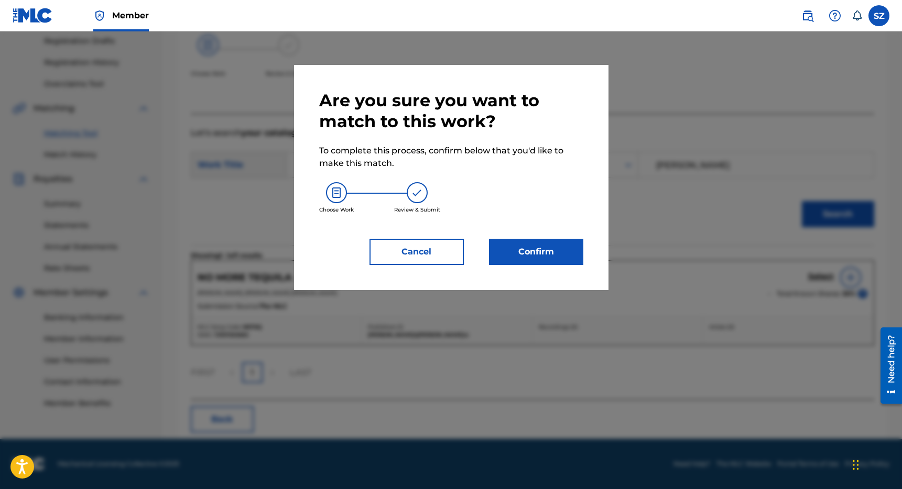
click at [566, 251] on button "Confirm" at bounding box center [536, 252] width 94 height 26
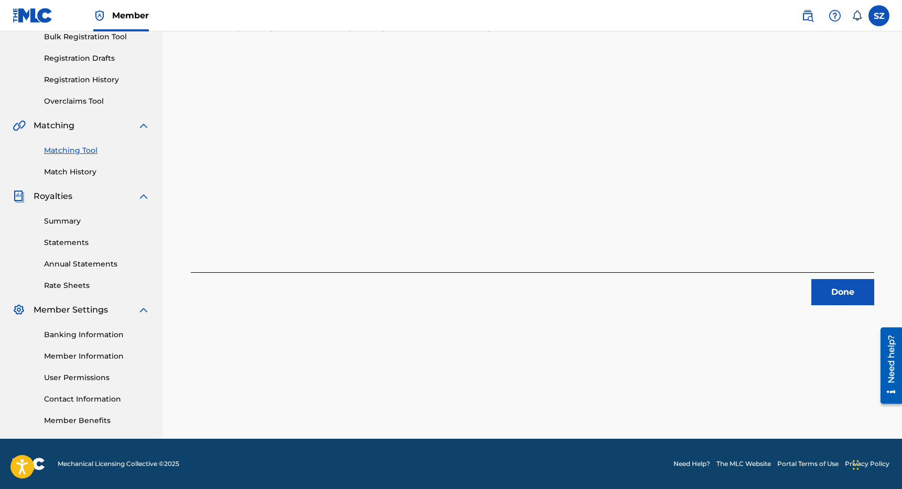
click at [837, 289] on button "Done" at bounding box center [842, 292] width 63 height 26
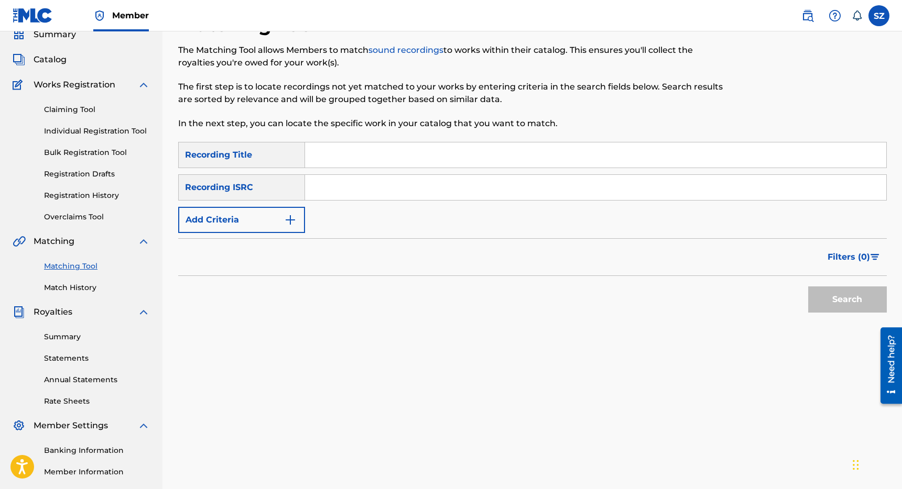
scroll to position [0, 0]
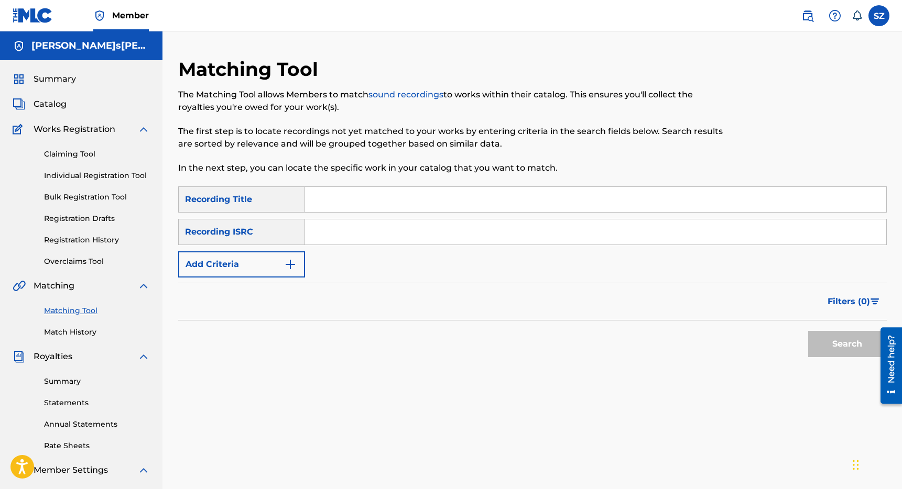
click at [334, 201] on input "Search Form" at bounding box center [595, 199] width 581 height 25
type input "not a number"
click at [277, 257] on button "Add Criteria" at bounding box center [241, 265] width 127 height 26
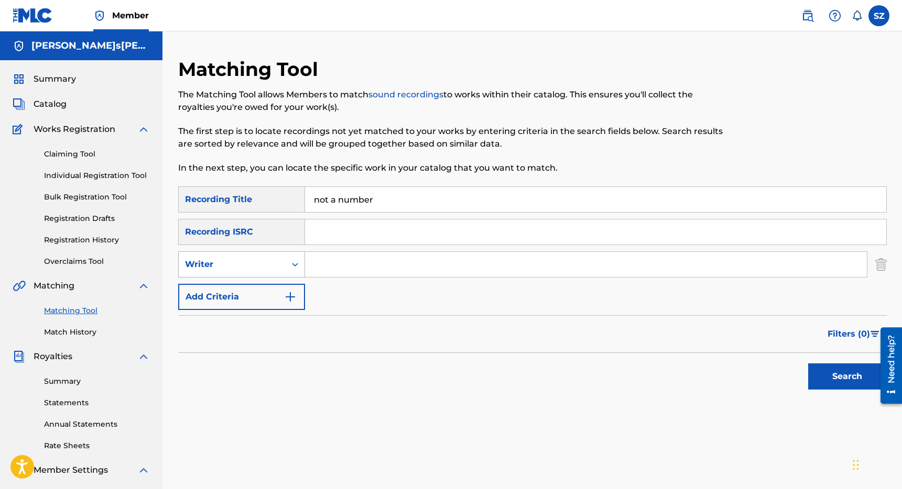
click at [254, 266] on div "Writer" at bounding box center [232, 264] width 94 height 13
click at [238, 290] on div "Recording Artist" at bounding box center [242, 291] width 126 height 26
click at [335, 262] on input "Search Form" at bounding box center [586, 264] width 562 height 25
type input "mirei"
click at [808, 364] on button "Search" at bounding box center [847, 377] width 79 height 26
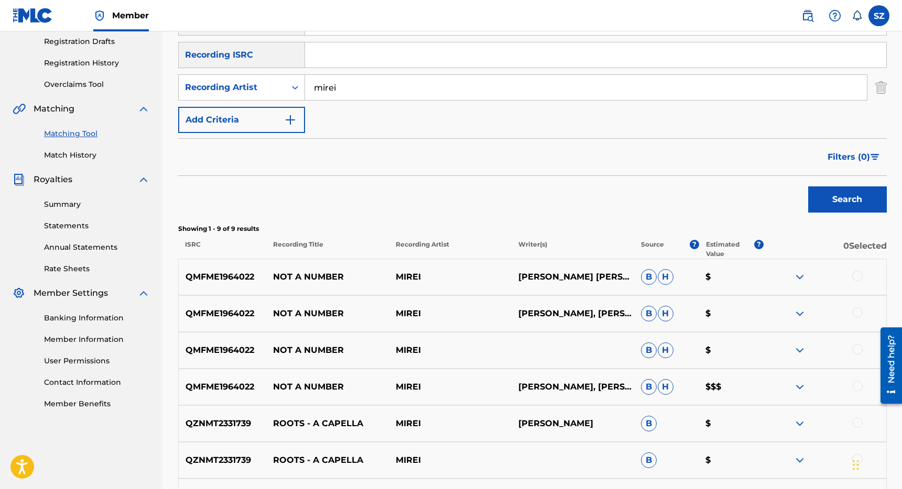
scroll to position [178, 0]
click at [859, 275] on div at bounding box center [857, 275] width 10 height 10
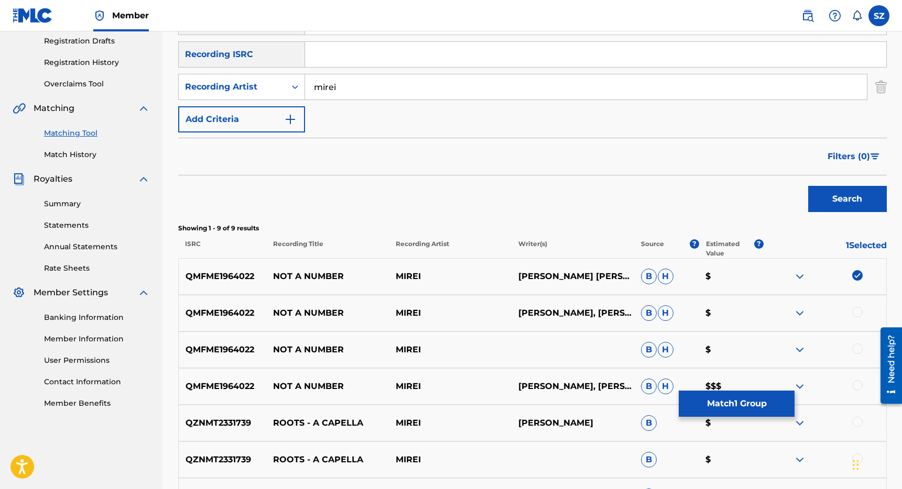
click at [857, 313] on div at bounding box center [857, 312] width 10 height 10
click at [858, 346] on div at bounding box center [857, 349] width 10 height 10
click at [856, 384] on div at bounding box center [857, 385] width 10 height 10
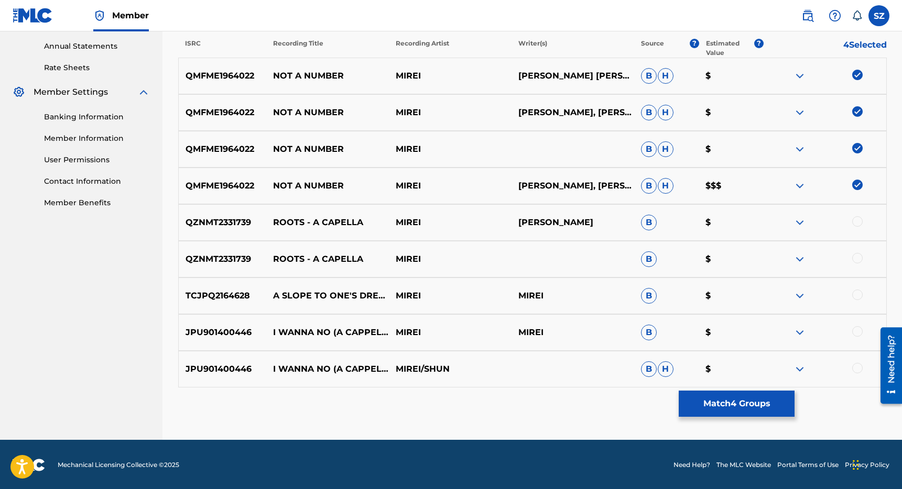
scroll to position [379, 0]
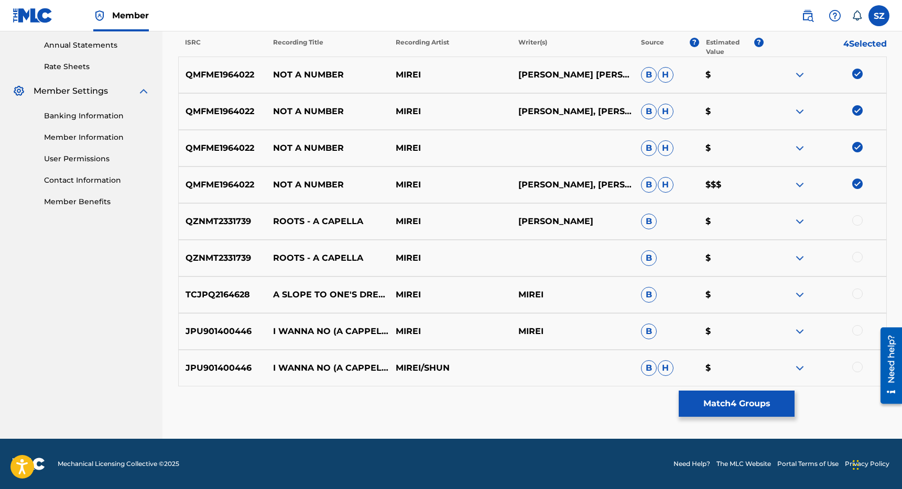
click at [720, 398] on button "Match 4 Groups" at bounding box center [737, 404] width 116 height 26
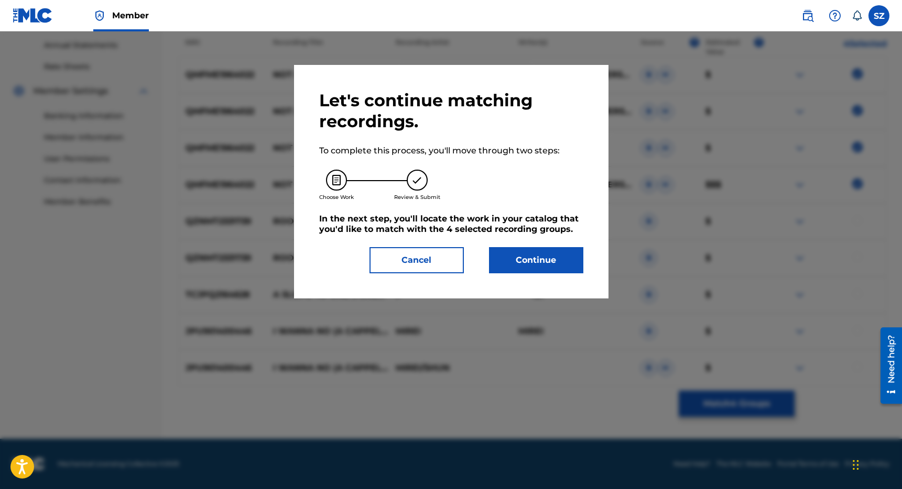
click at [549, 267] on button "Continue" at bounding box center [536, 260] width 94 height 26
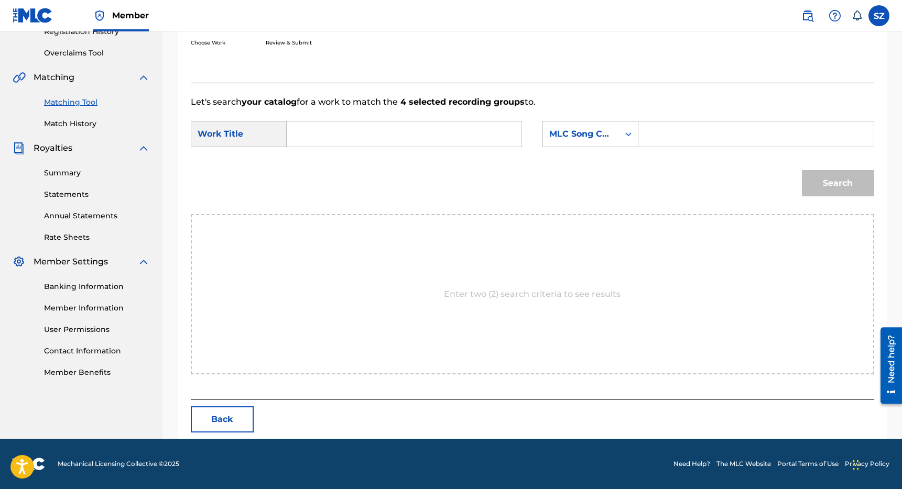
scroll to position [209, 0]
click at [392, 135] on input "Search Form" at bounding box center [404, 134] width 217 height 25
type input "not a number"
click at [570, 130] on div "MLC Song Code" at bounding box center [580, 134] width 63 height 13
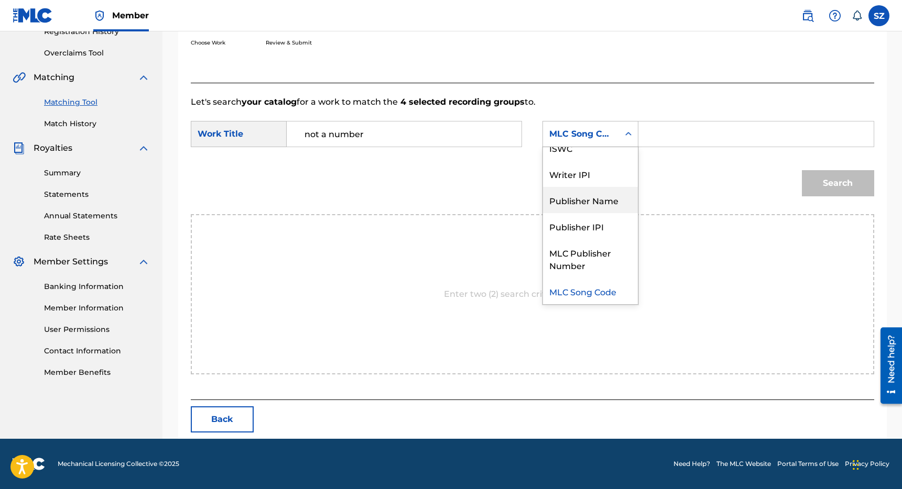
scroll to position [0, 0]
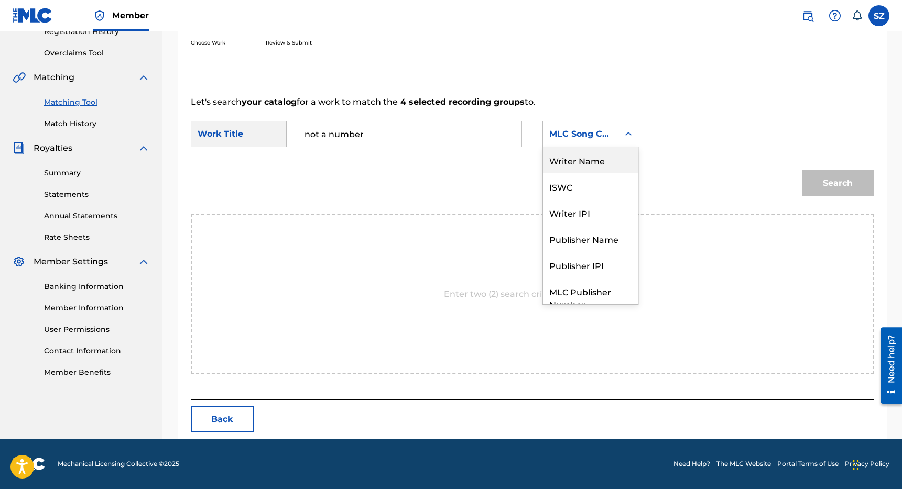
click at [603, 160] on div "Writer Name" at bounding box center [590, 160] width 95 height 26
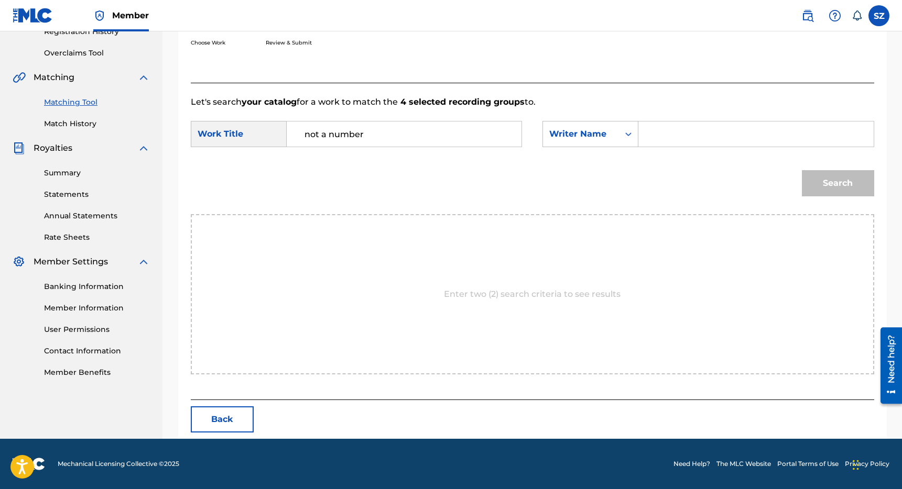
click at [660, 136] on input "Search Form" at bounding box center [755, 134] width 217 height 25
type input "[PERSON_NAME]"
click at [802, 170] on button "Search" at bounding box center [838, 183] width 72 height 26
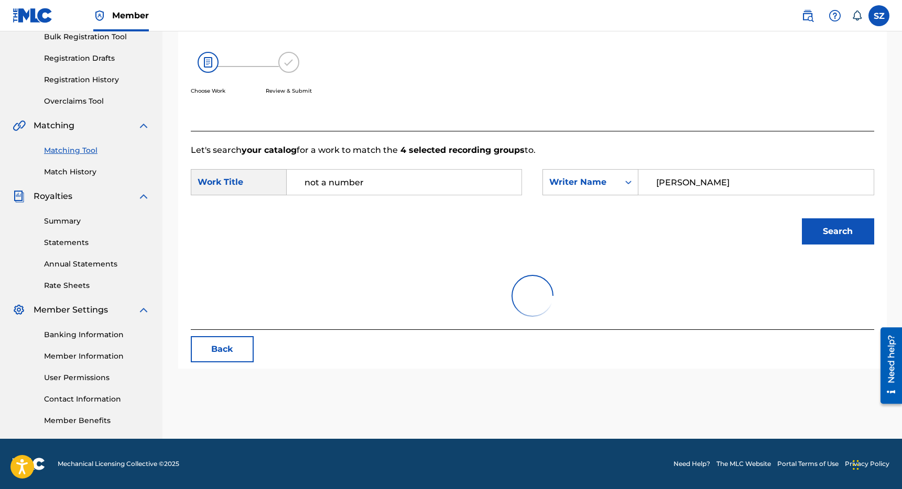
scroll to position [178, 0]
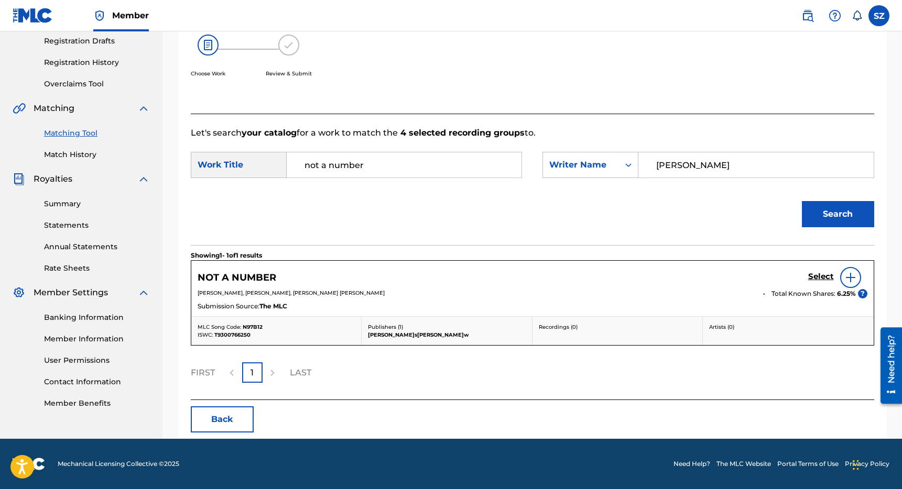
click at [824, 276] on h5 "Select" at bounding box center [821, 277] width 26 height 10
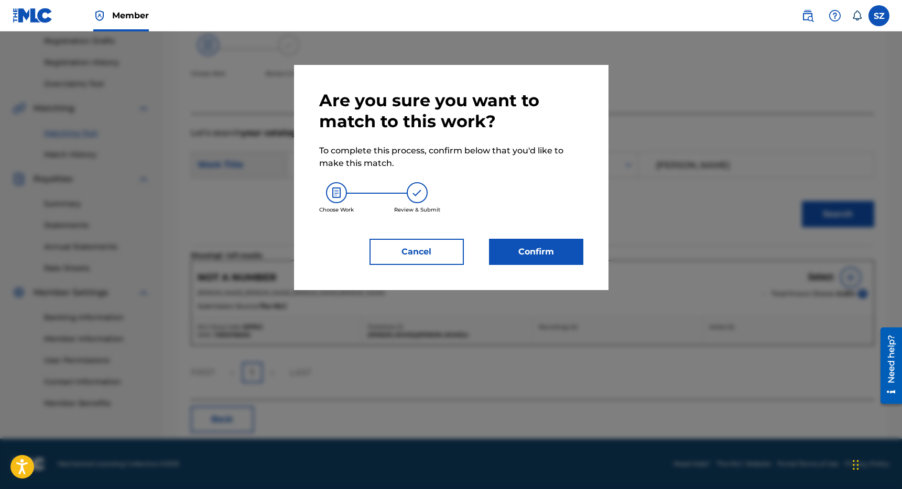
click at [559, 254] on button "Confirm" at bounding box center [536, 252] width 94 height 26
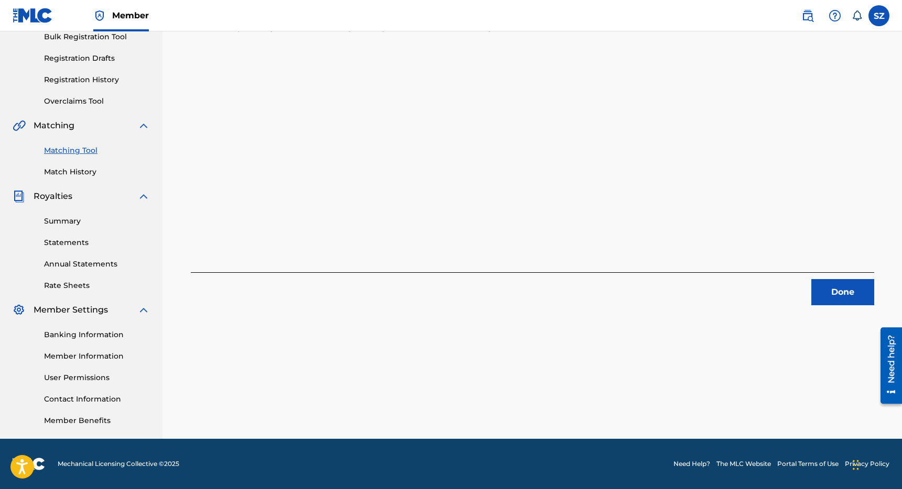
click at [833, 284] on button "Done" at bounding box center [842, 292] width 63 height 26
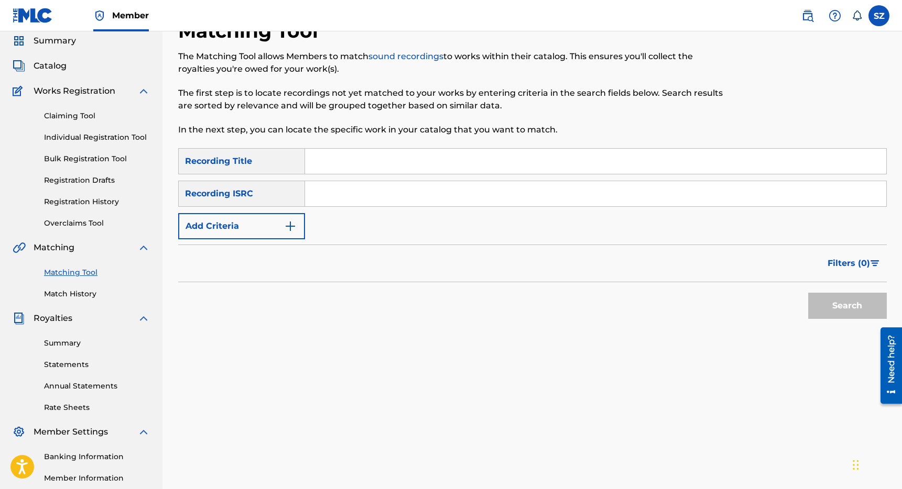
scroll to position [2, 0]
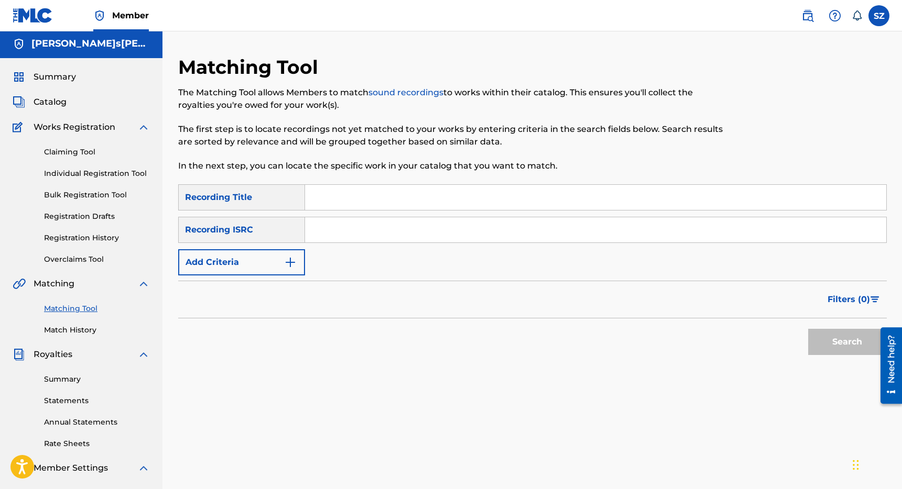
click at [340, 199] on input "Search Form" at bounding box center [595, 197] width 581 height 25
type input "OMG"
click at [274, 262] on button "Add Criteria" at bounding box center [241, 262] width 127 height 26
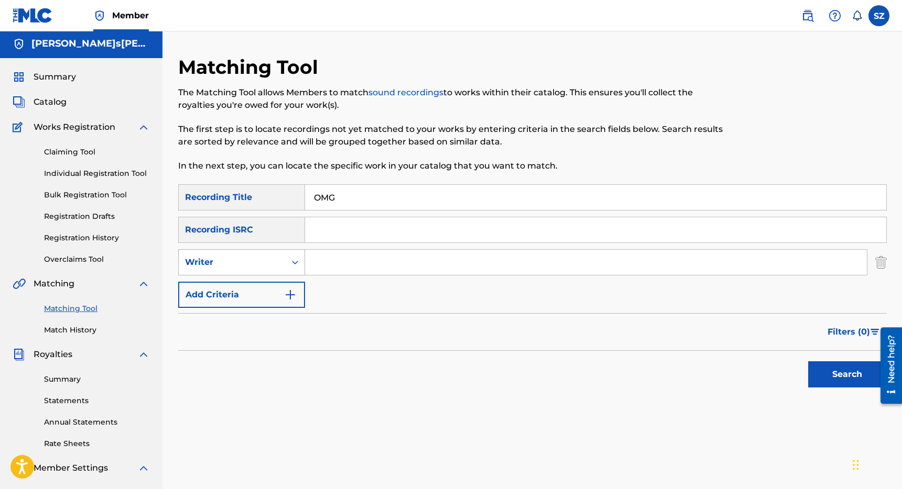
click at [265, 261] on div "Writer" at bounding box center [232, 262] width 94 height 13
click at [254, 285] on div "Recording Artist" at bounding box center [242, 289] width 126 height 26
click at [312, 266] on input "Search Form" at bounding box center [586, 262] width 562 height 25
type input "[PERSON_NAME]"
click at [808, 362] on button "Search" at bounding box center [847, 375] width 79 height 26
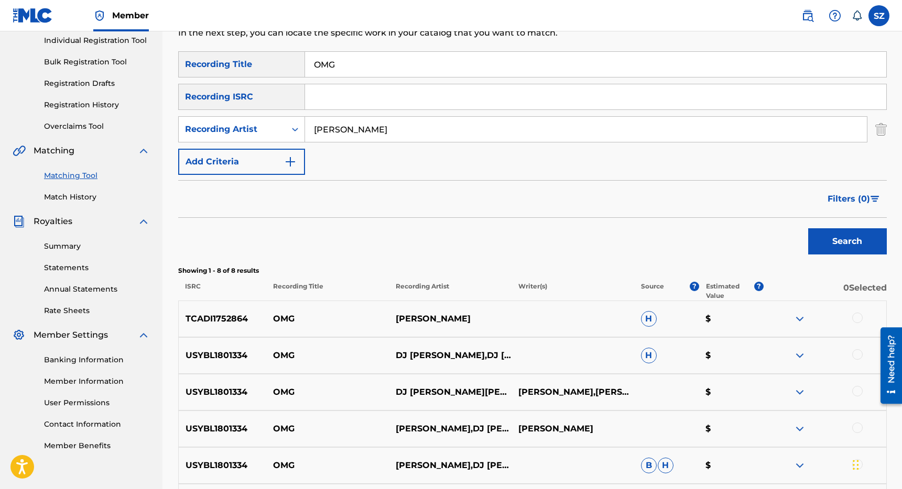
scroll to position [147, 0]
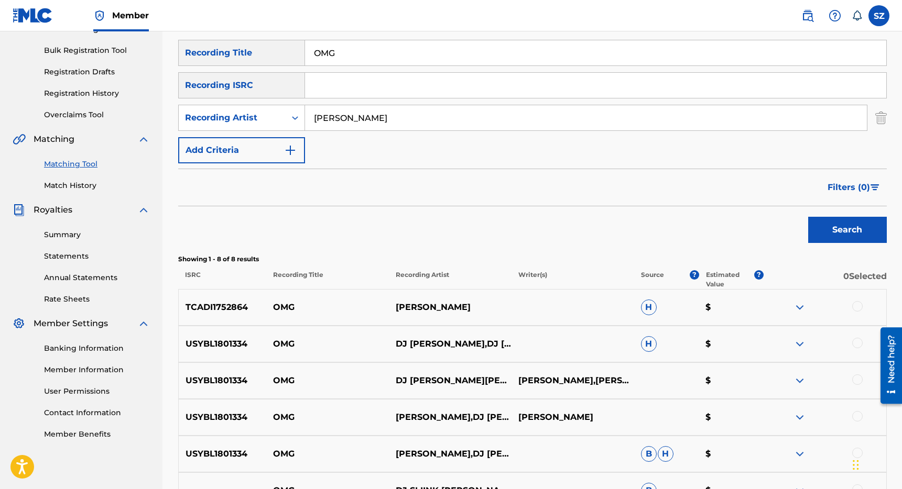
click at [857, 307] on div at bounding box center [857, 306] width 10 height 10
click at [859, 345] on div at bounding box center [857, 343] width 10 height 10
click at [858, 379] on div at bounding box center [857, 380] width 10 height 10
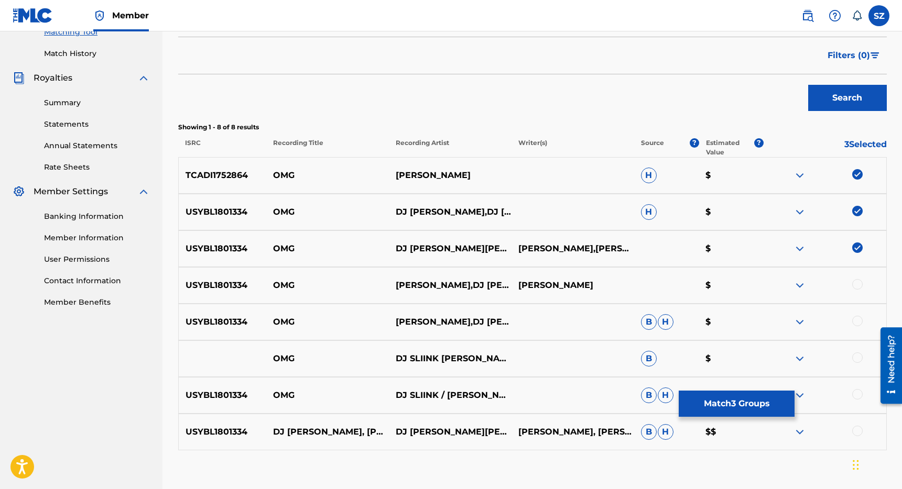
scroll to position [279, 0]
click at [859, 282] on div at bounding box center [857, 284] width 10 height 10
click at [858, 321] on div at bounding box center [857, 320] width 10 height 10
click at [858, 355] on div at bounding box center [857, 357] width 10 height 10
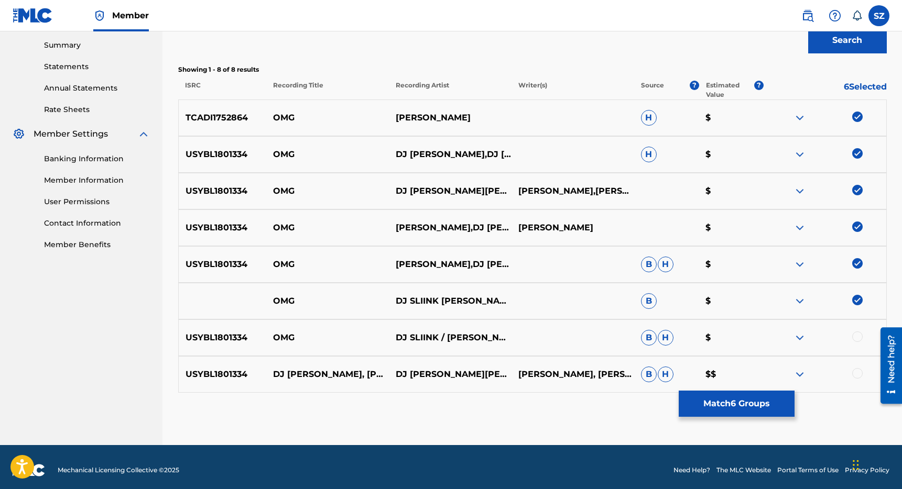
scroll to position [343, 0]
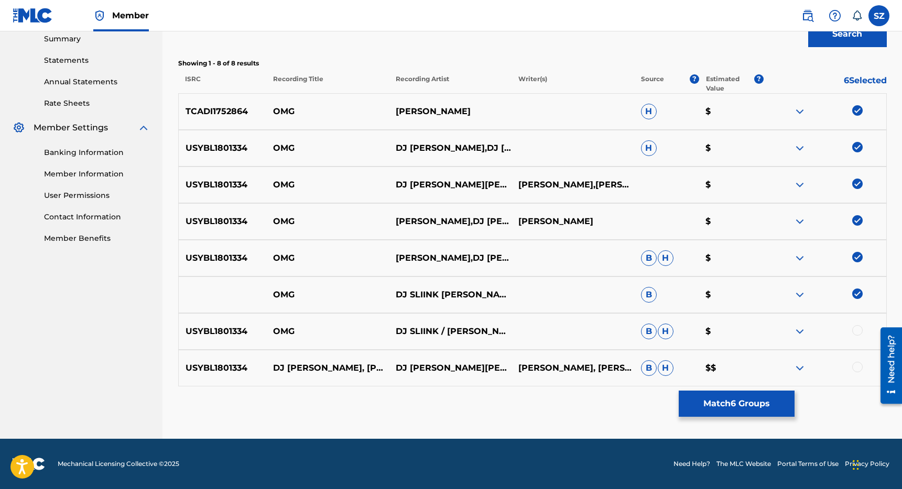
click at [860, 333] on div at bounding box center [857, 330] width 10 height 10
click at [857, 369] on div at bounding box center [857, 367] width 10 height 10
click at [735, 392] on button "Match 8 Groups" at bounding box center [737, 404] width 116 height 26
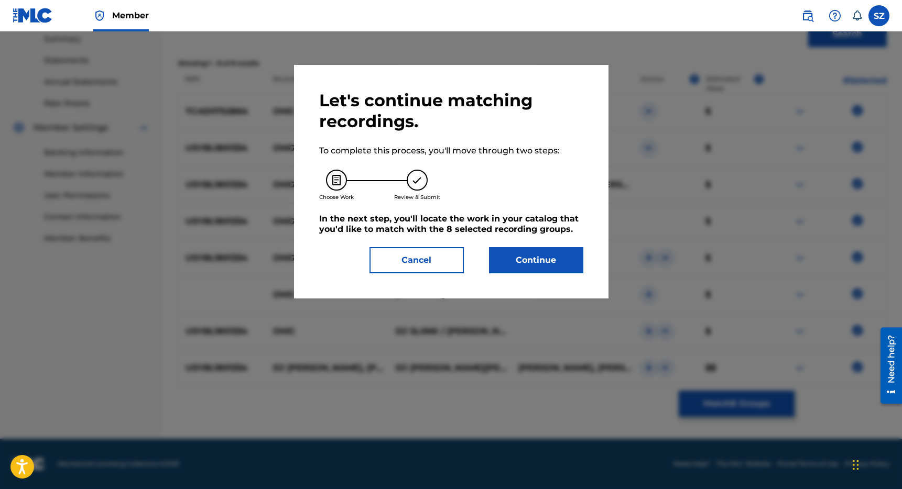
click at [546, 260] on button "Continue" at bounding box center [536, 260] width 94 height 26
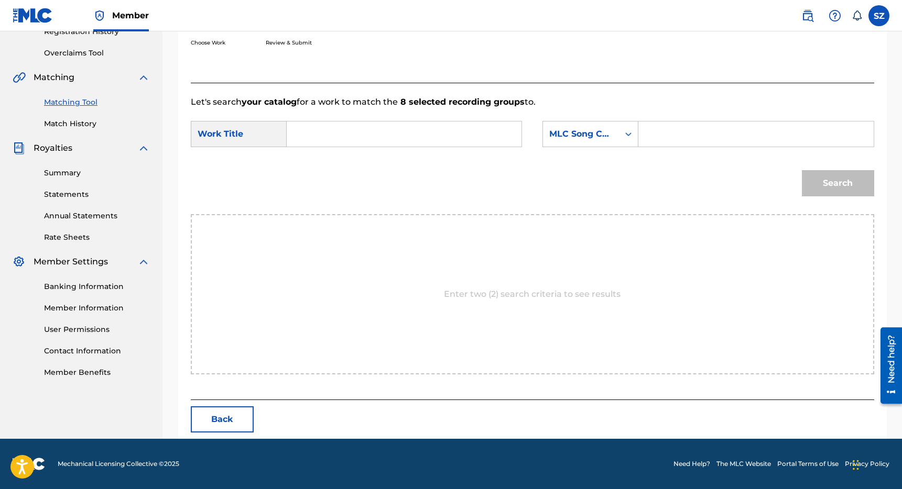
click at [429, 137] on input "Search Form" at bounding box center [404, 134] width 217 height 25
type input "omg"
click at [337, 155] on div "omg" at bounding box center [325, 157] width 59 height 19
click at [622, 134] on div "Search Form" at bounding box center [628, 134] width 19 height 19
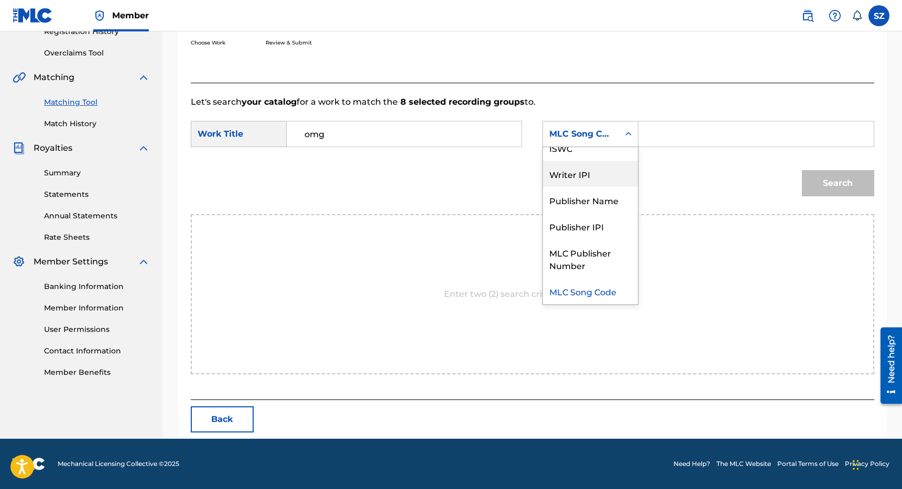
scroll to position [0, 0]
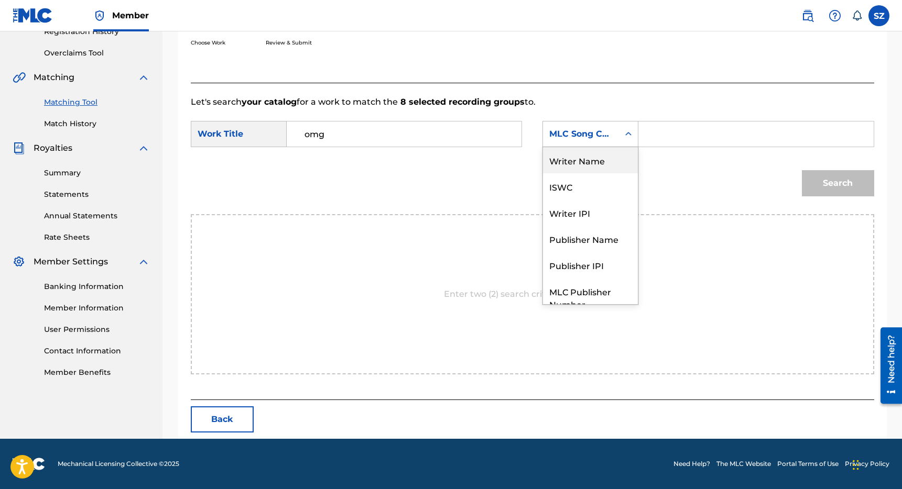
click at [611, 166] on div "Writer Name" at bounding box center [590, 160] width 95 height 26
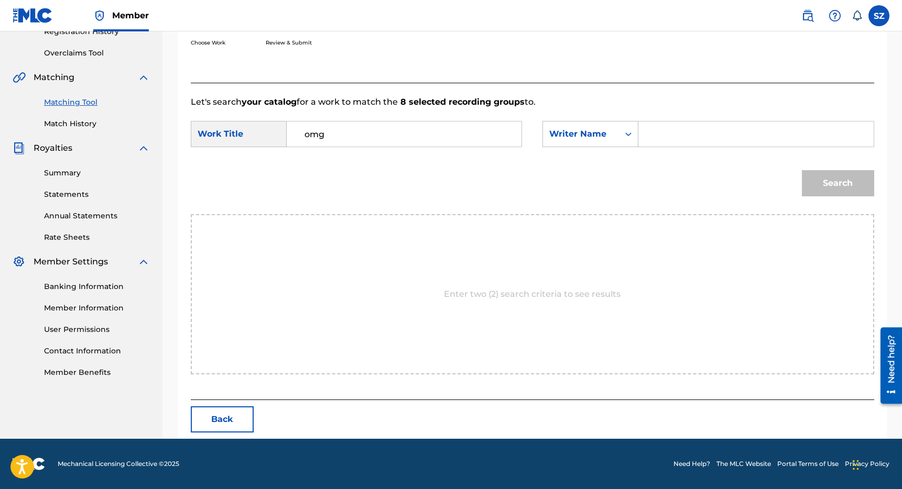
click at [683, 126] on input "Search Form" at bounding box center [755, 134] width 217 height 25
type input "[PERSON_NAME]"
click at [802, 170] on button "Search" at bounding box center [838, 183] width 72 height 26
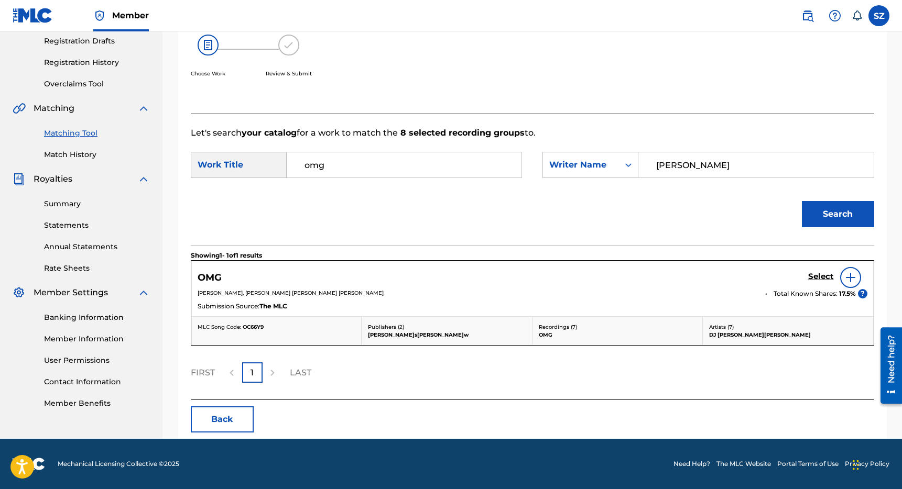
click at [818, 277] on h5 "Select" at bounding box center [821, 277] width 26 height 10
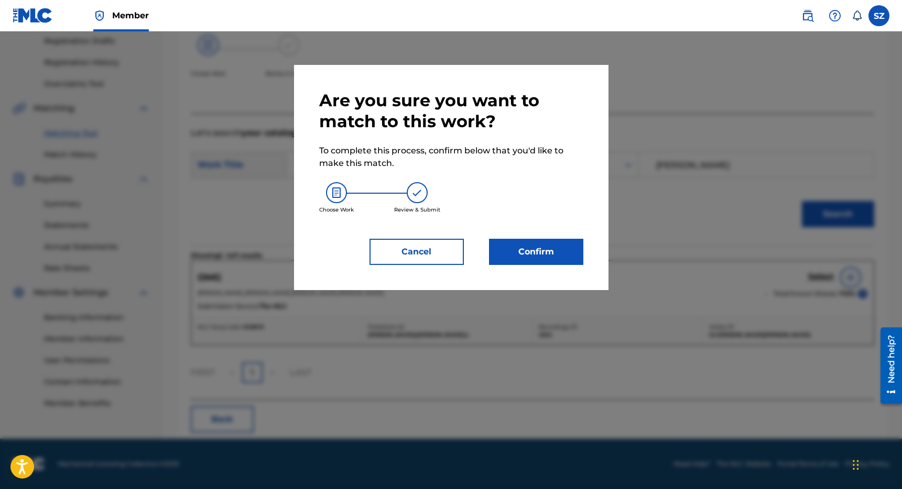
click at [539, 255] on button "Confirm" at bounding box center [536, 252] width 94 height 26
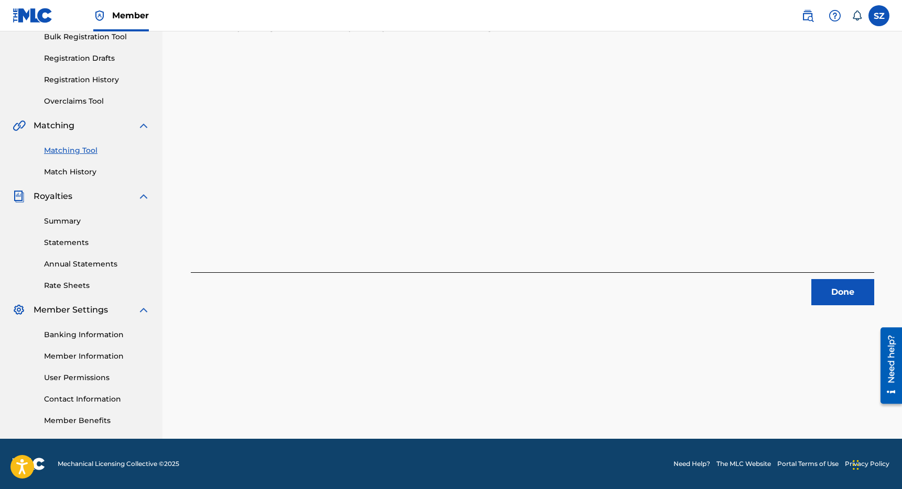
scroll to position [0, 0]
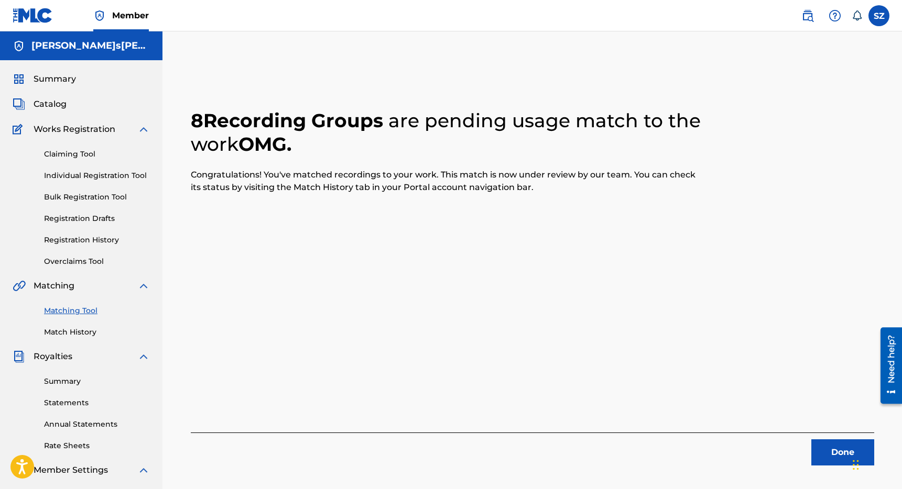
click at [823, 441] on button "Done" at bounding box center [842, 453] width 63 height 26
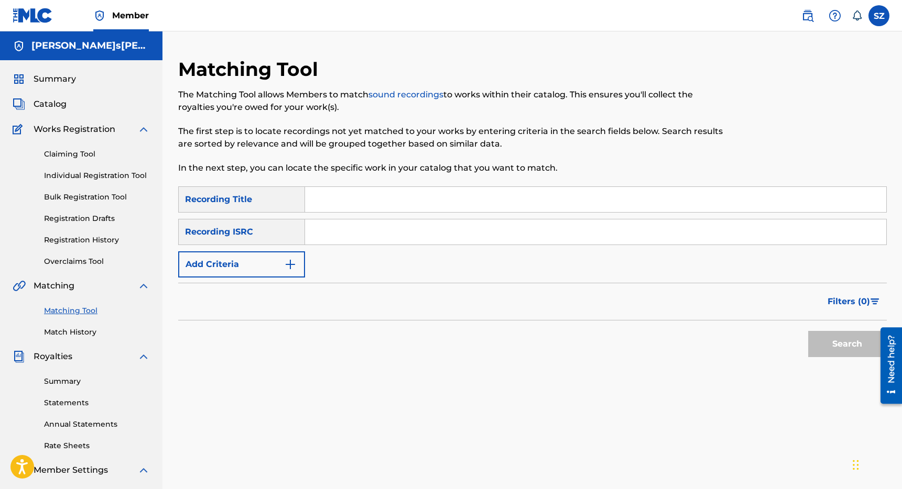
click at [374, 207] on input "Search Form" at bounding box center [595, 199] width 581 height 25
type input "Pop Music"
click at [252, 267] on button "Add Criteria" at bounding box center [241, 265] width 127 height 26
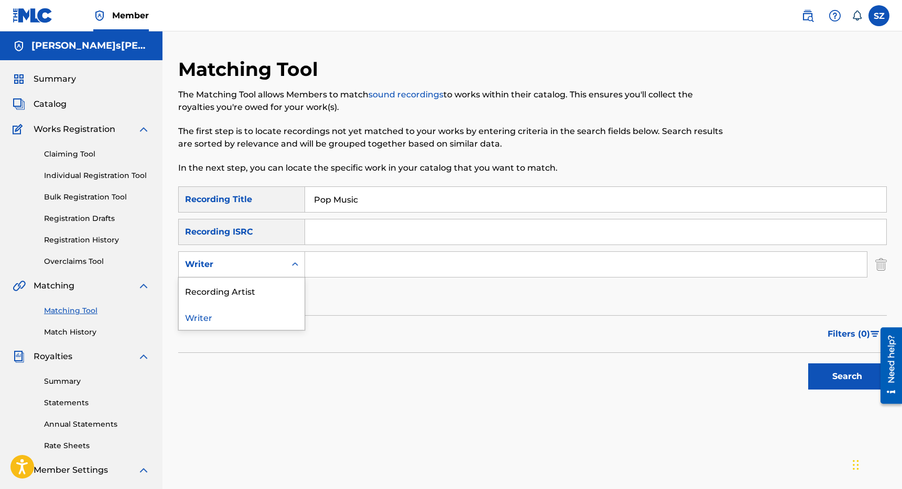
click at [277, 266] on div "Writer" at bounding box center [232, 264] width 94 height 13
click at [251, 282] on div "Recording Artist" at bounding box center [242, 291] width 126 height 26
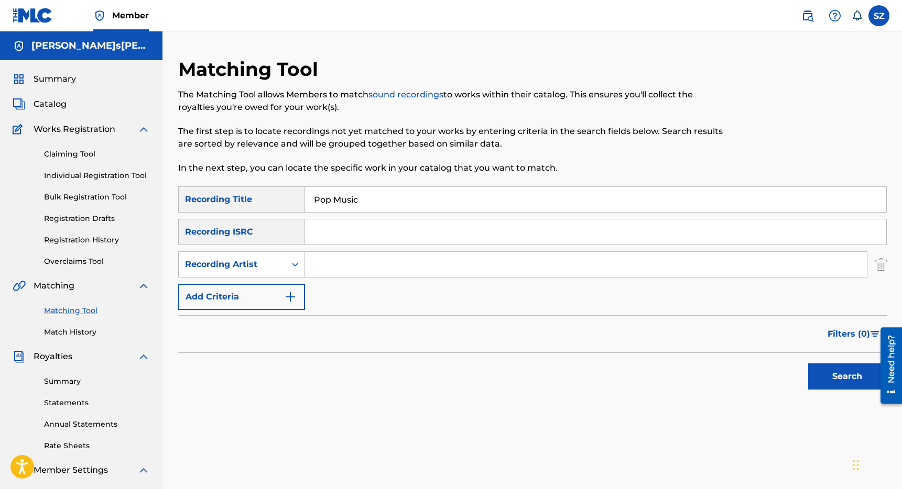
click at [321, 261] on input "Search Form" at bounding box center [586, 264] width 562 height 25
click at [808, 364] on button "Search" at bounding box center [847, 377] width 79 height 26
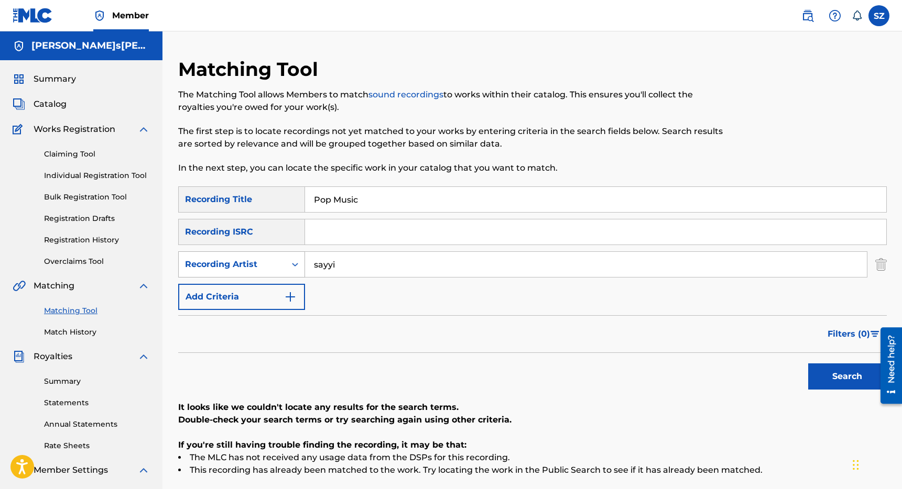
drag, startPoint x: 361, startPoint y: 263, endPoint x: 279, endPoint y: 258, distance: 81.9
click at [279, 258] on div "SearchWithCriteria675271a4-5ac9-4f61-9192-466772ef56a9 Recording Artist [PERSON…" at bounding box center [532, 265] width 708 height 26
type input "e.a.s.y."
click at [808, 364] on button "Search" at bounding box center [847, 377] width 79 height 26
drag, startPoint x: 375, startPoint y: 202, endPoint x: 299, endPoint y: 192, distance: 76.6
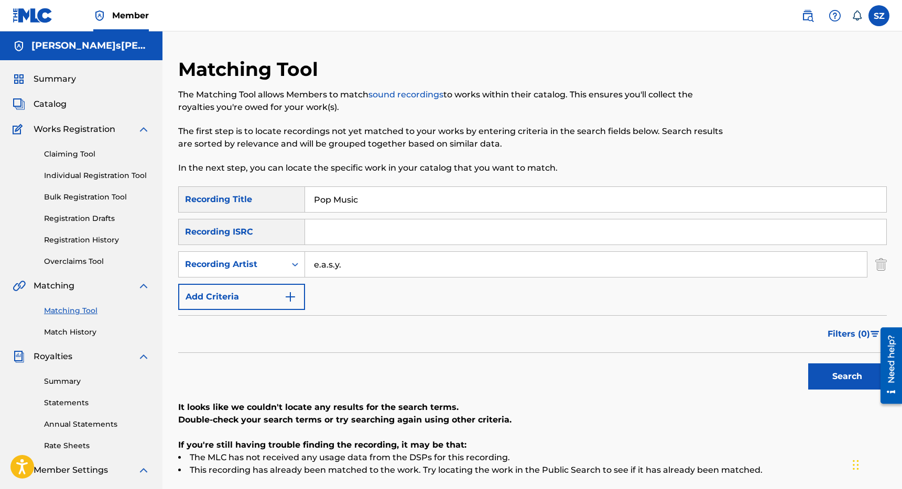
click at [299, 192] on div "SearchWithCriteriaeaf74fd2-9137-4e23-9edc-013c569be2dd Recording Title Pop Music" at bounding box center [532, 200] width 708 height 26
type input "psychic"
click at [237, 265] on div "Recording Artist" at bounding box center [232, 264] width 94 height 13
drag, startPoint x: 348, startPoint y: 267, endPoint x: 299, endPoint y: 266, distance: 49.8
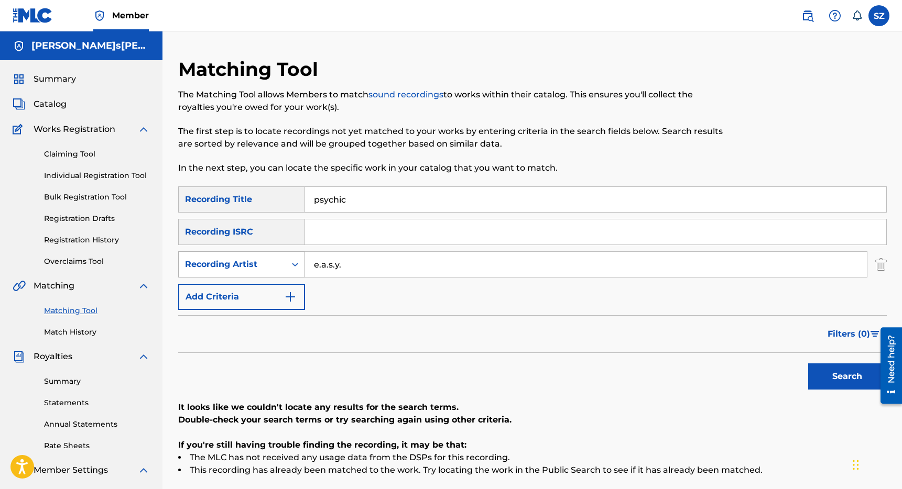
click at [299, 266] on div "SearchWithCriteria675271a4-5ac9-4f61-9192-466772ef56a9 Recording Artist e.a.s.y." at bounding box center [532, 265] width 708 height 26
type input "shiftee"
click at [808, 364] on button "Search" at bounding box center [847, 377] width 79 height 26
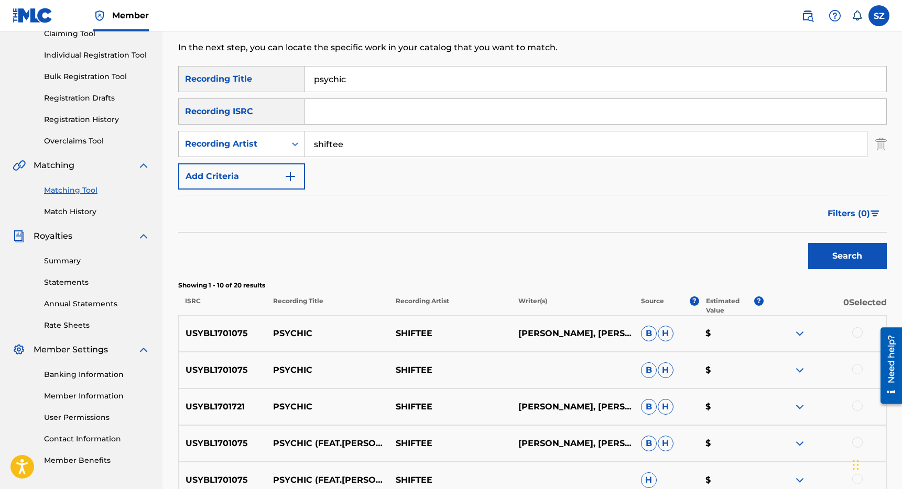
scroll to position [143, 0]
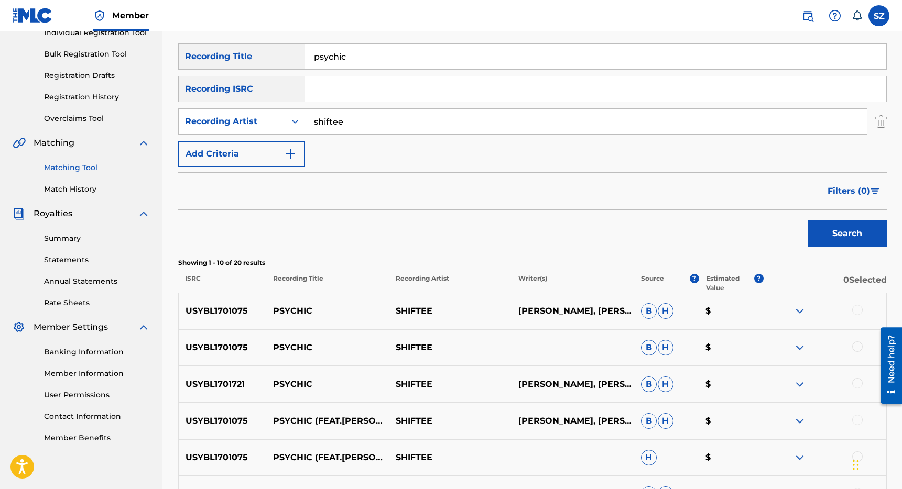
click at [858, 313] on div at bounding box center [857, 310] width 10 height 10
click at [859, 345] on div at bounding box center [857, 347] width 10 height 10
click at [859, 384] on div at bounding box center [857, 383] width 10 height 10
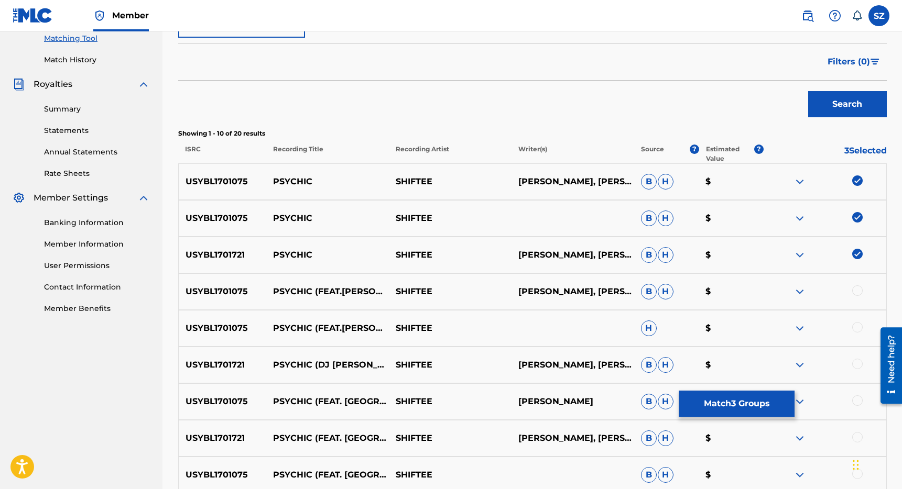
scroll to position [277, 0]
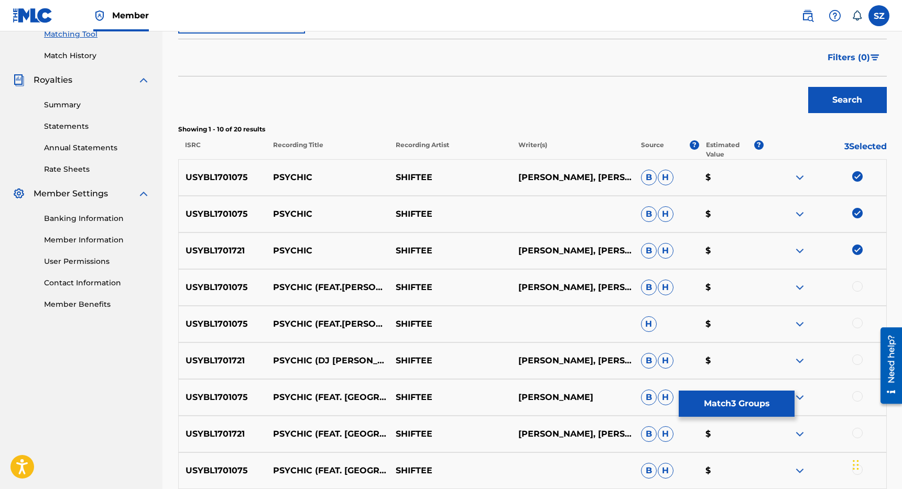
click at [861, 290] on div at bounding box center [824, 287] width 123 height 13
click at [857, 287] on div at bounding box center [857, 286] width 10 height 10
click at [857, 322] on div at bounding box center [857, 323] width 10 height 10
click at [860, 396] on div at bounding box center [857, 396] width 10 height 10
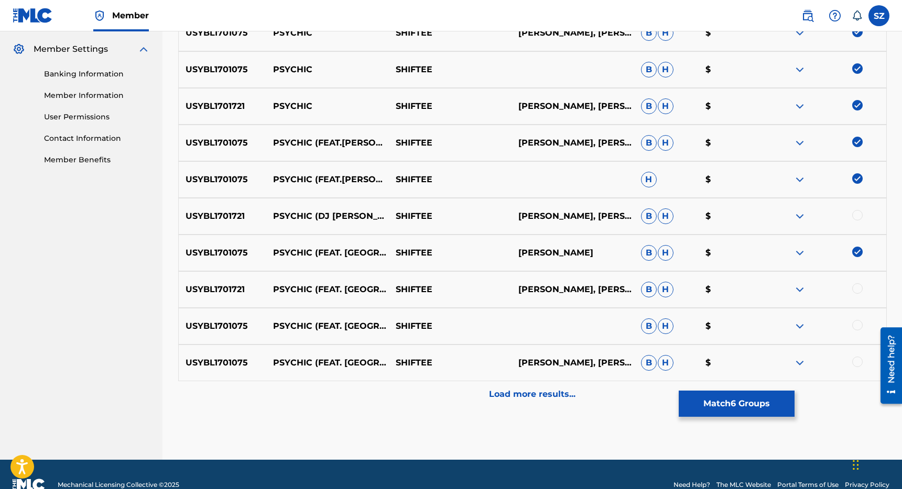
scroll to position [438, 0]
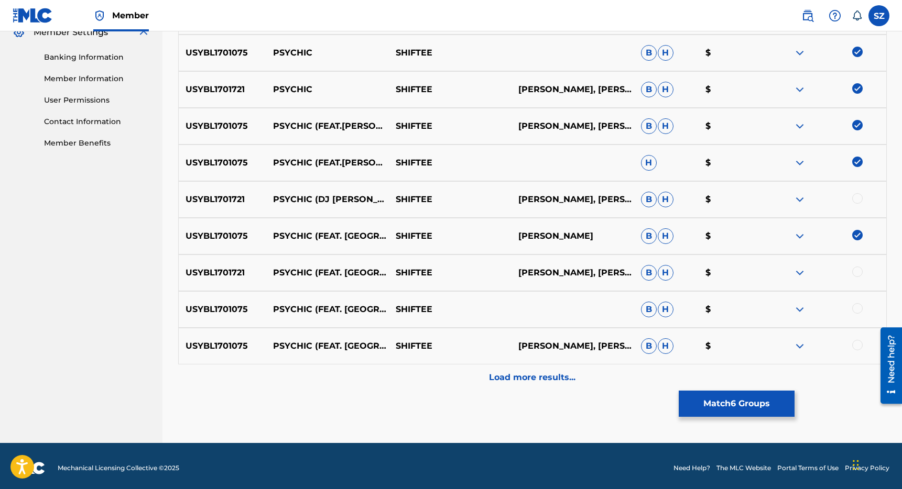
click at [859, 273] on div at bounding box center [857, 272] width 10 height 10
click at [864, 310] on div at bounding box center [824, 309] width 123 height 13
click at [860, 313] on div at bounding box center [824, 309] width 123 height 13
click at [858, 310] on div at bounding box center [857, 308] width 10 height 10
click at [858, 344] on div at bounding box center [857, 345] width 10 height 10
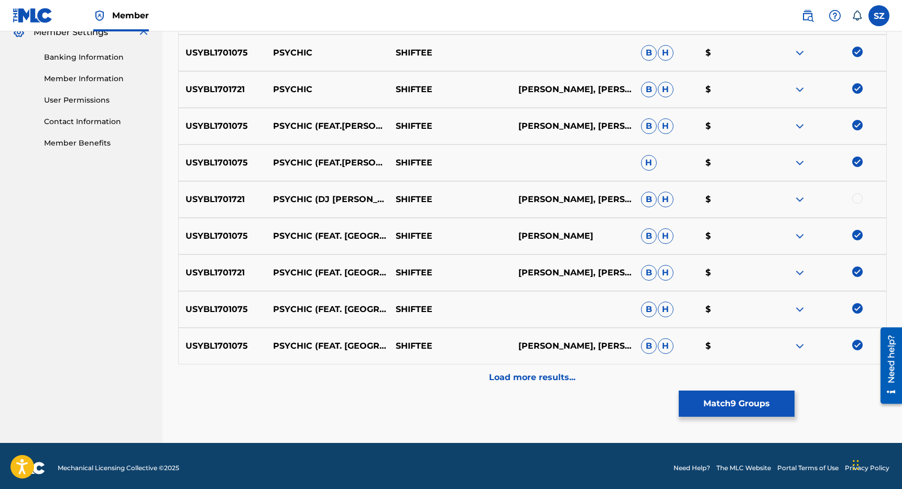
click at [569, 379] on p "Load more results..." at bounding box center [532, 378] width 86 height 13
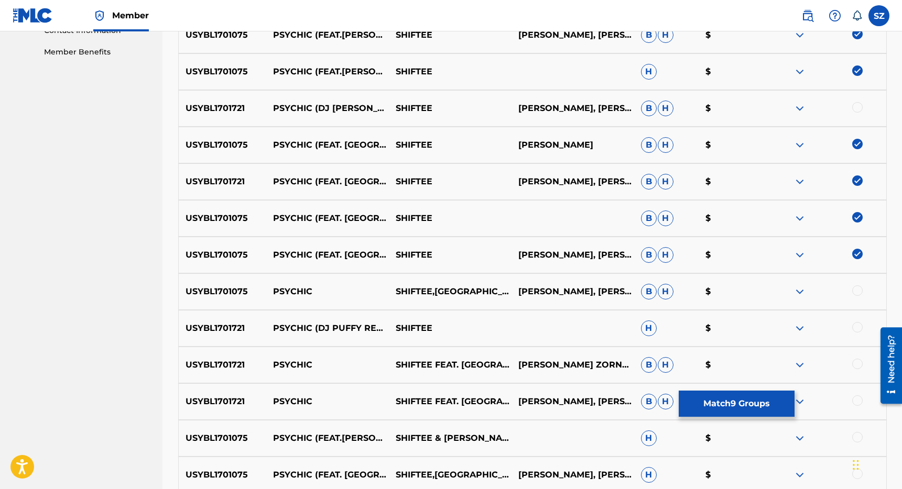
scroll to position [543, 0]
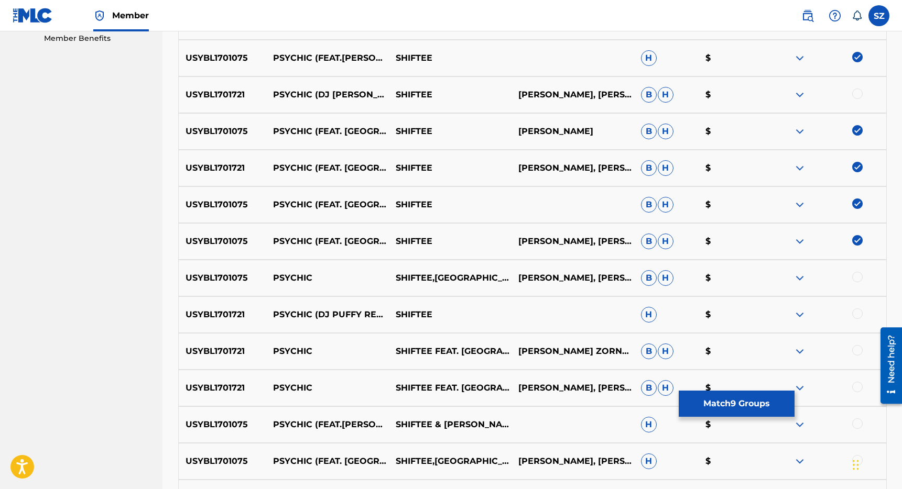
click at [860, 276] on div at bounding box center [857, 277] width 10 height 10
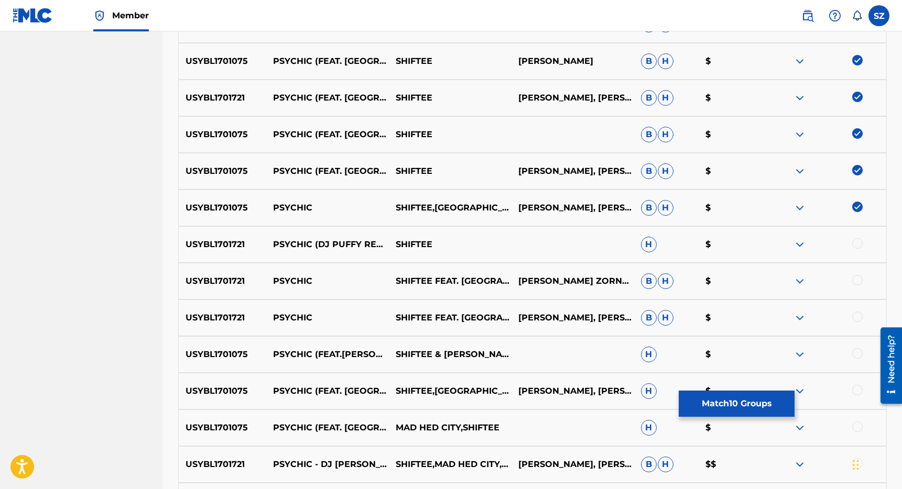
scroll to position [615, 0]
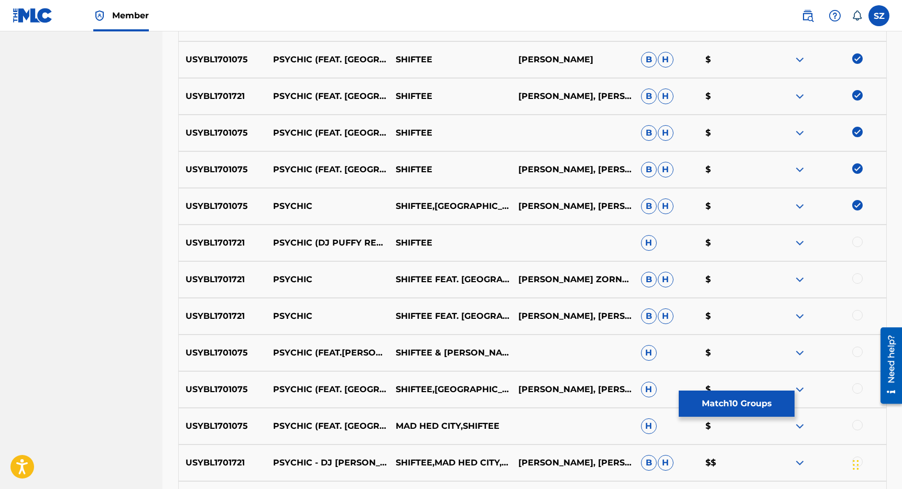
click at [861, 281] on div at bounding box center [857, 279] width 10 height 10
click at [857, 313] on div at bounding box center [857, 315] width 10 height 10
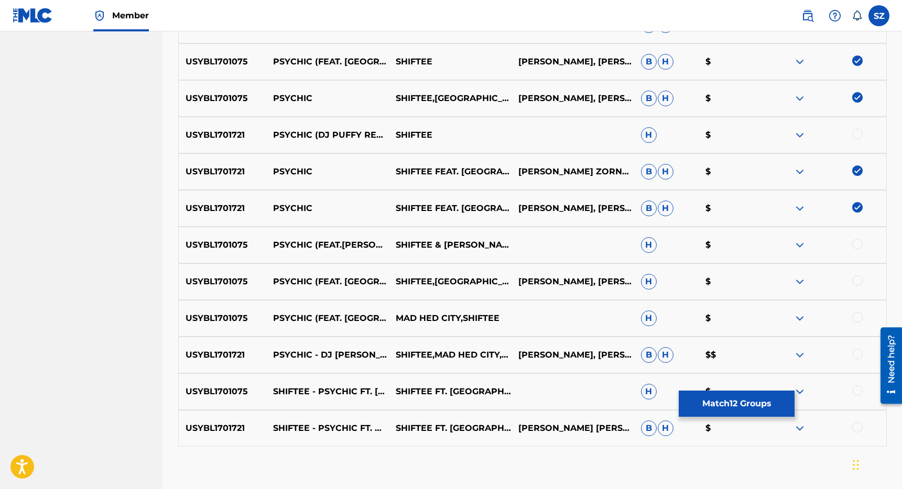
scroll to position [734, 0]
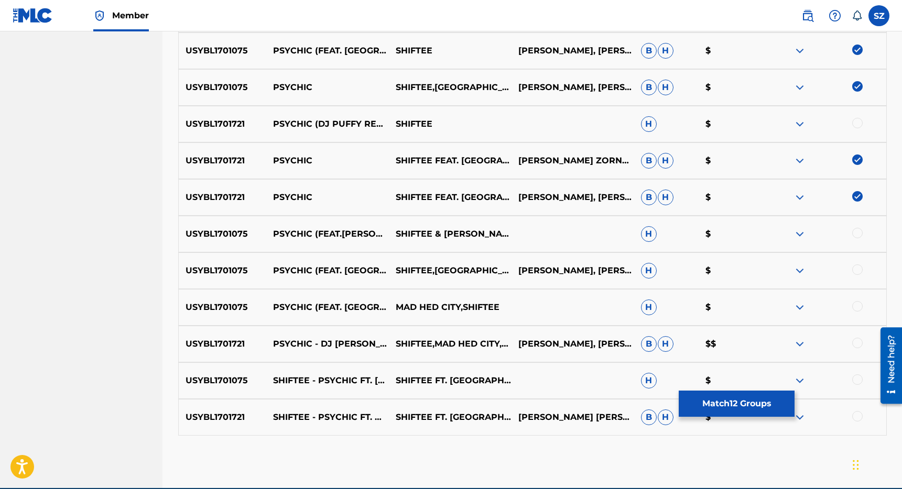
click at [860, 235] on div at bounding box center [857, 233] width 10 height 10
click at [859, 266] on div at bounding box center [857, 270] width 10 height 10
click at [857, 307] on div at bounding box center [857, 306] width 10 height 10
click at [857, 379] on div at bounding box center [857, 380] width 10 height 10
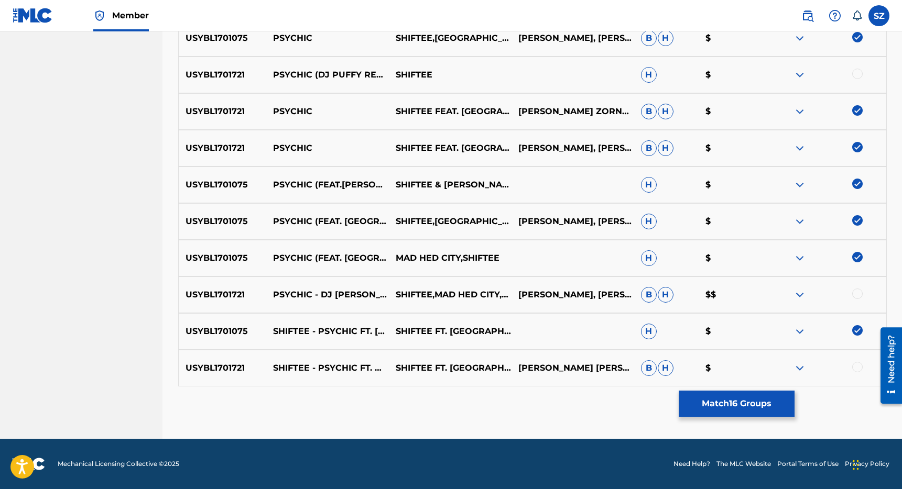
click at [722, 412] on button "Match 16 Groups" at bounding box center [737, 404] width 116 height 26
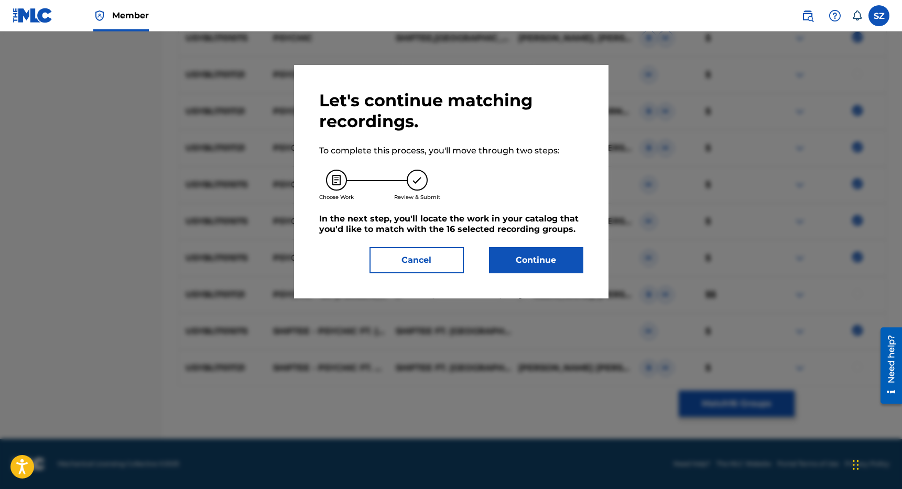
click at [526, 260] on button "Continue" at bounding box center [536, 260] width 94 height 26
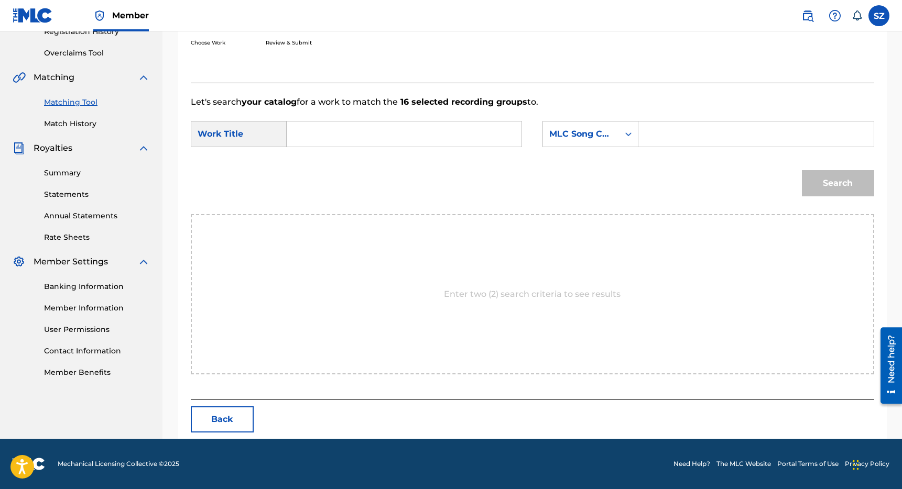
click at [382, 134] on input "Search Form" at bounding box center [404, 134] width 217 height 25
type input "psychic"
click at [573, 132] on div "MLC Song Code" at bounding box center [580, 134] width 63 height 13
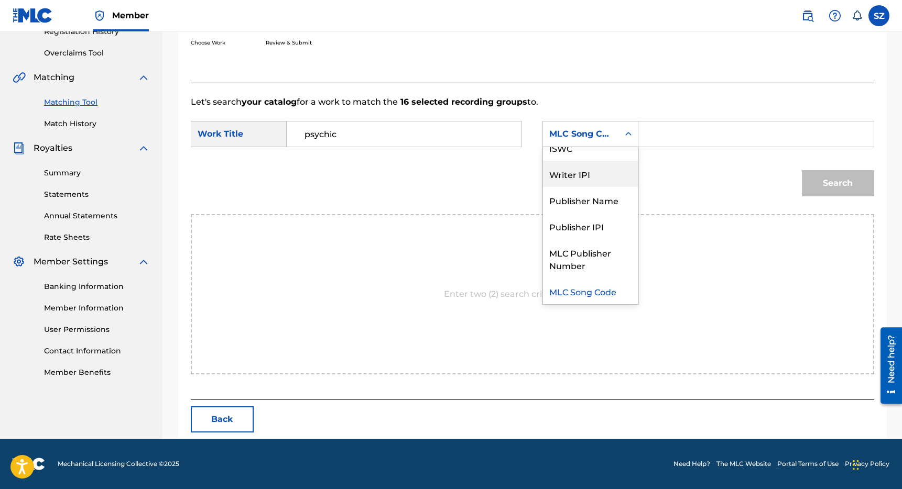
scroll to position [0, 0]
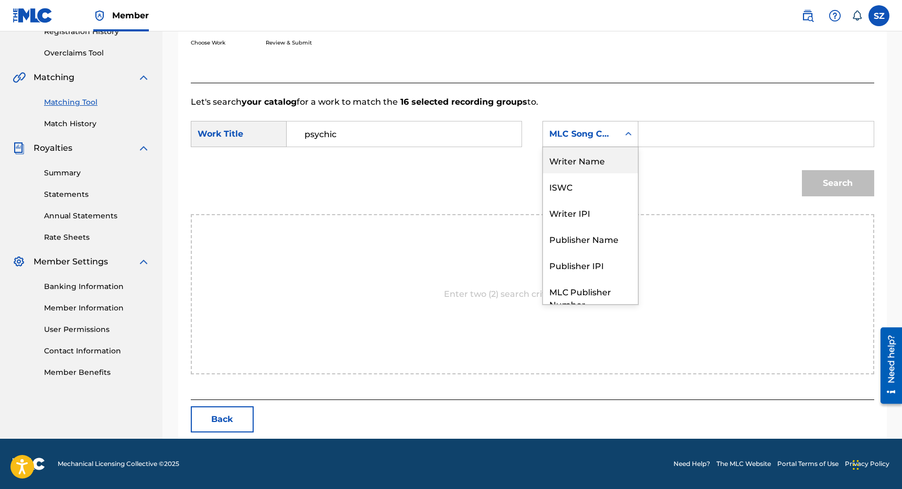
click at [593, 165] on div "Writer Name" at bounding box center [590, 160] width 95 height 26
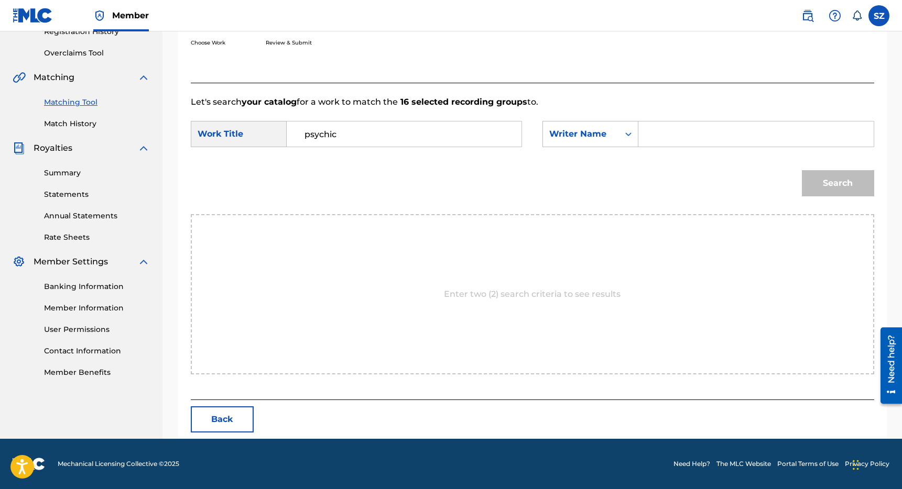
click at [658, 143] on input "Search Form" at bounding box center [755, 134] width 217 height 25
type input "[PERSON_NAME]"
click at [802, 170] on button "Search" at bounding box center [838, 183] width 72 height 26
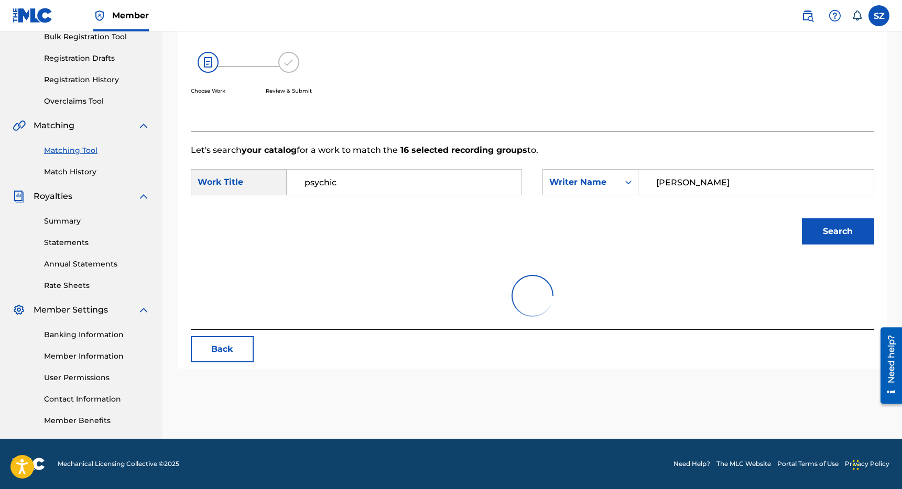
scroll to position [209, 0]
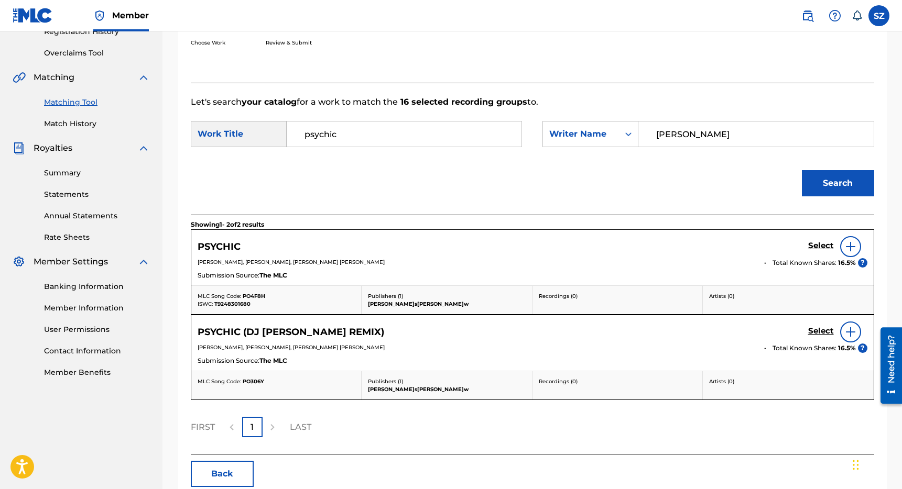
click at [817, 243] on h5 "Select" at bounding box center [821, 246] width 26 height 10
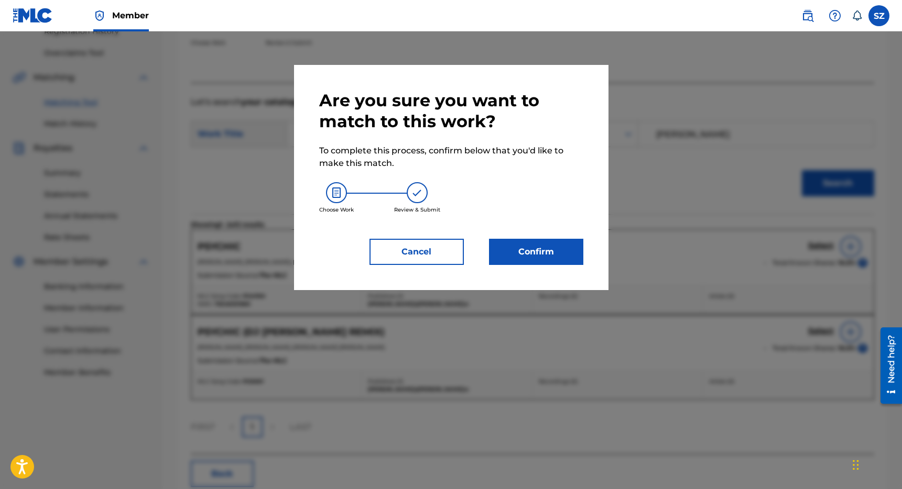
click at [537, 246] on button "Confirm" at bounding box center [536, 252] width 94 height 26
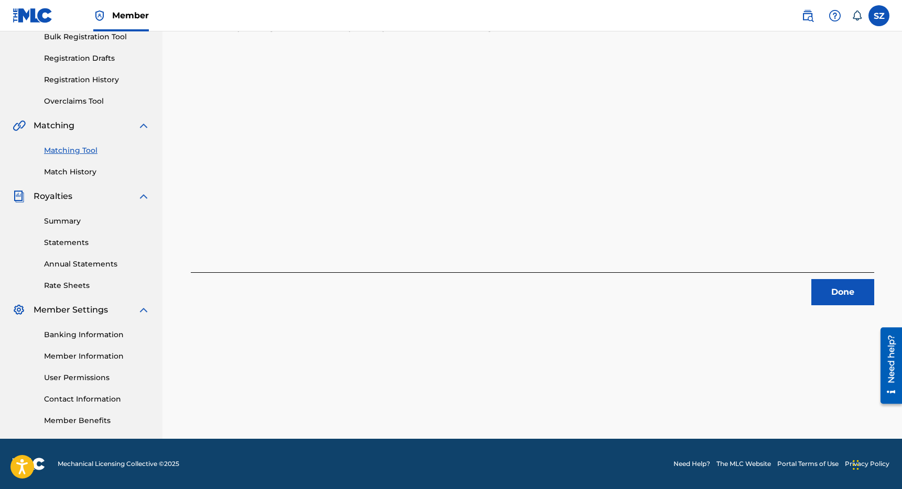
click at [842, 295] on button "Done" at bounding box center [842, 292] width 63 height 26
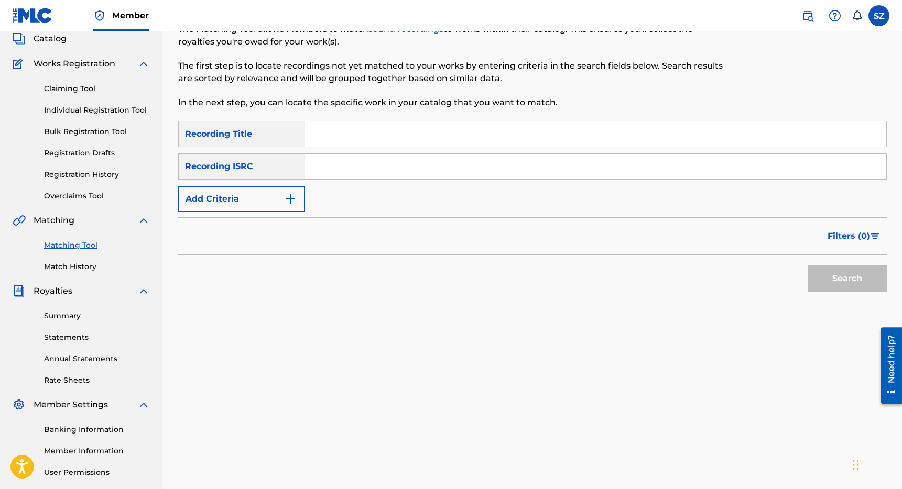
scroll to position [60, 0]
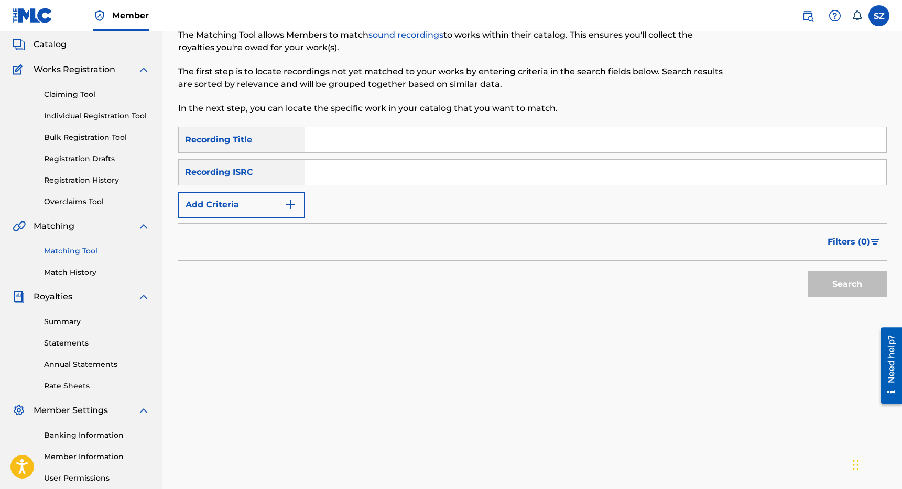
click at [323, 129] on input "Search Form" at bounding box center [595, 139] width 581 height 25
type input "space ace"
click at [808, 271] on button "Search" at bounding box center [847, 284] width 79 height 26
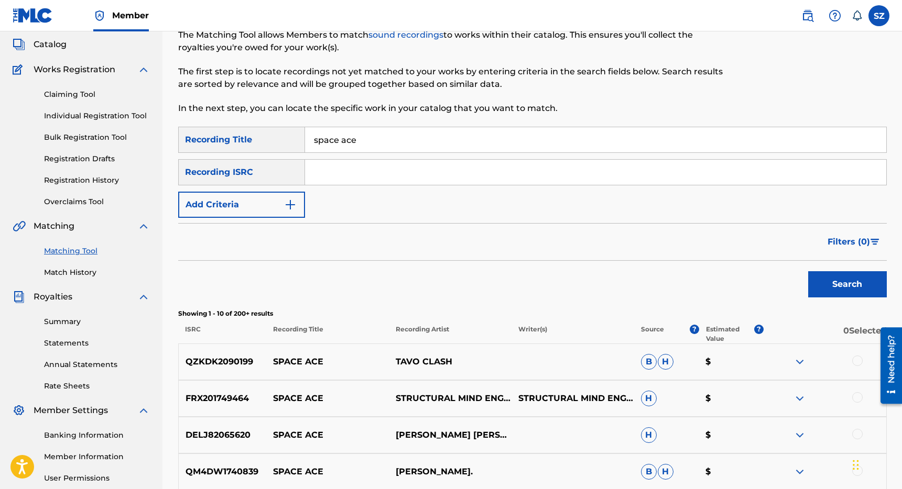
click at [239, 191] on div "SearchWithCriteriaeaf74fd2-9137-4e23-9edc-013c569be2dd Recording Title space ac…" at bounding box center [532, 172] width 708 height 91
click at [238, 207] on button "Add Criteria" at bounding box center [241, 205] width 127 height 26
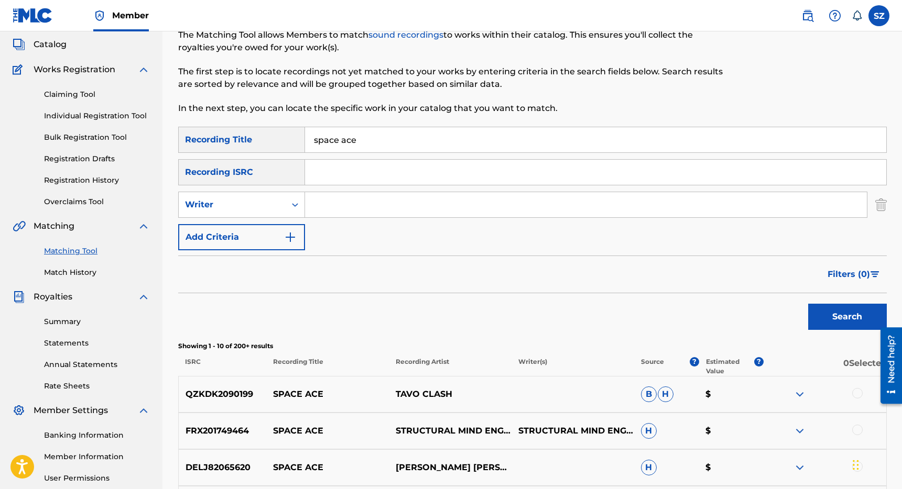
click at [238, 207] on div "Writer" at bounding box center [232, 205] width 94 height 13
click at [245, 228] on div "Recording Artist" at bounding box center [242, 231] width 126 height 26
click at [320, 209] on input "Search Form" at bounding box center [586, 204] width 562 height 25
click at [808, 304] on button "Search" at bounding box center [847, 317] width 79 height 26
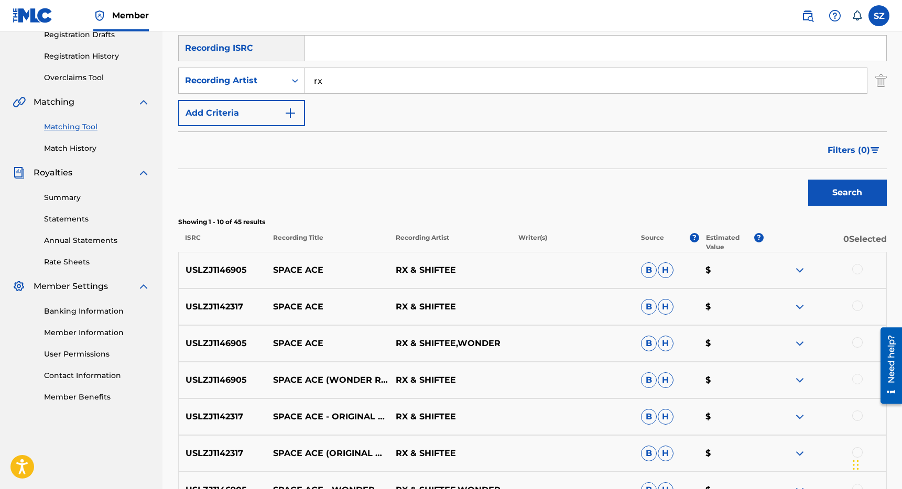
scroll to position [193, 0]
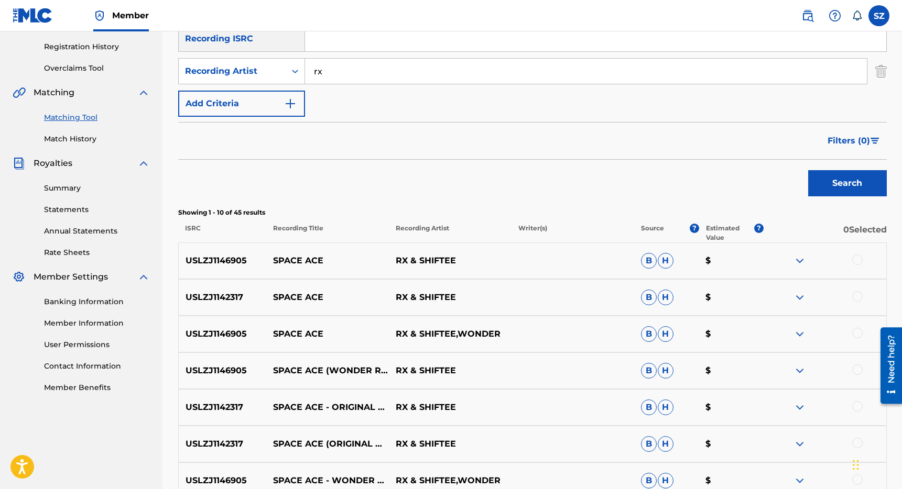
click at [859, 262] on div at bounding box center [857, 260] width 10 height 10
click at [858, 302] on div at bounding box center [824, 297] width 123 height 13
click at [859, 332] on div at bounding box center [857, 333] width 10 height 10
click at [859, 290] on div "USLZJ1142317 SPACE ACE RX & SHIFTEE B H $" at bounding box center [532, 297] width 708 height 37
click at [859, 298] on div at bounding box center [857, 296] width 10 height 10
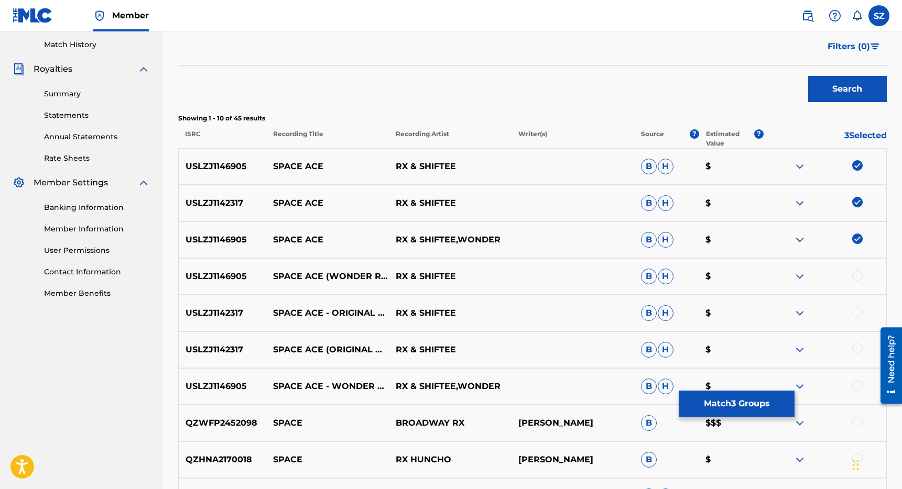
scroll to position [287, 0]
click at [860, 241] on img at bounding box center [857, 239] width 10 height 10
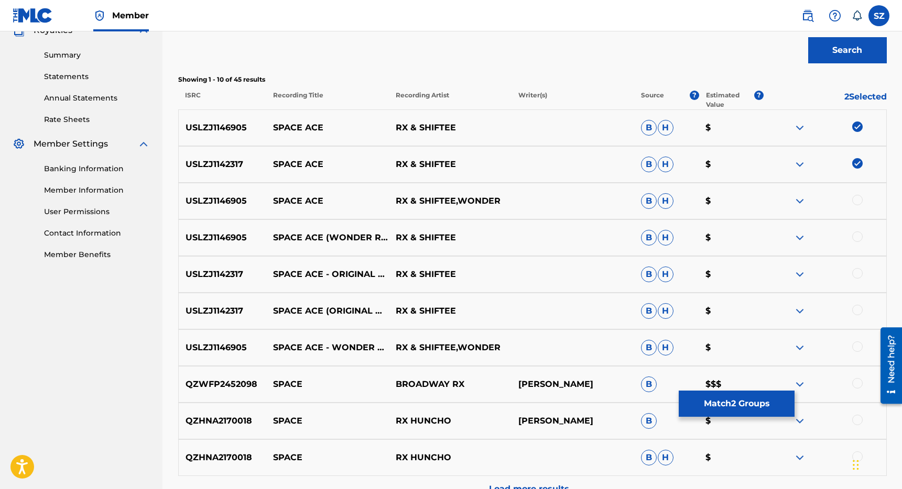
scroll to position [342, 0]
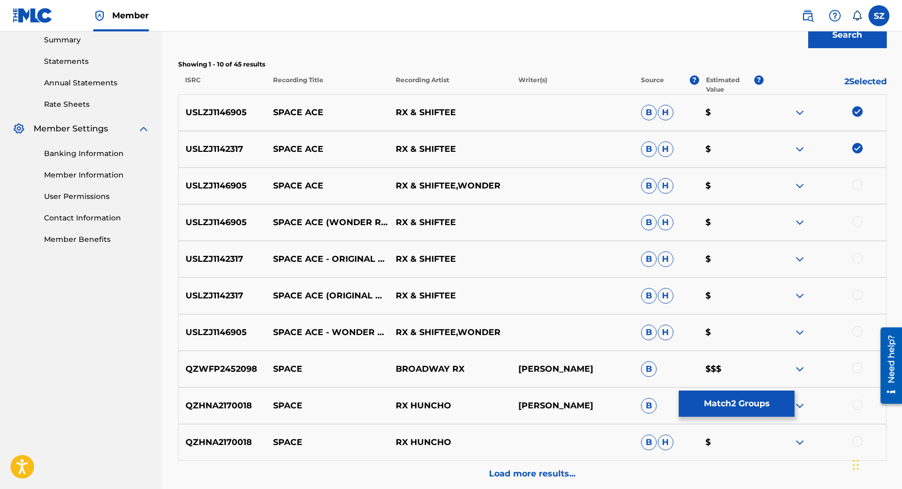
click at [857, 256] on div at bounding box center [857, 258] width 10 height 10
click at [858, 297] on div at bounding box center [857, 295] width 10 height 10
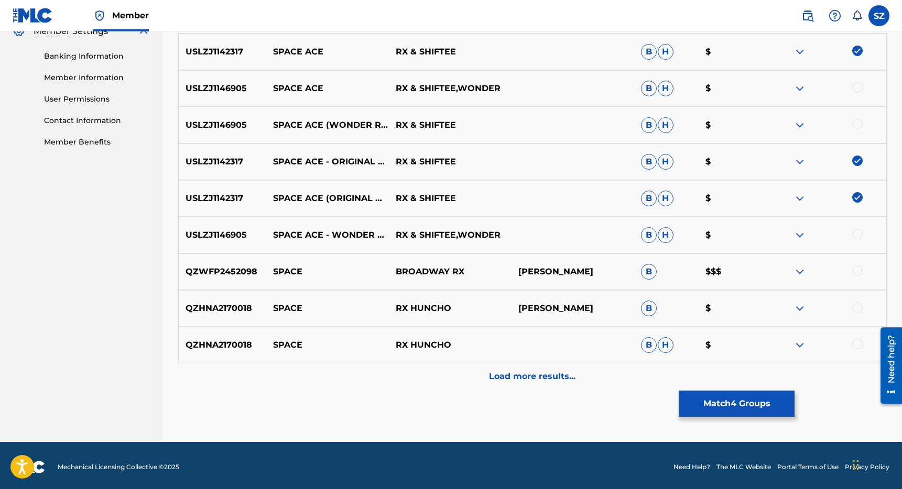
click at [551, 376] on p "Load more results..." at bounding box center [532, 376] width 86 height 13
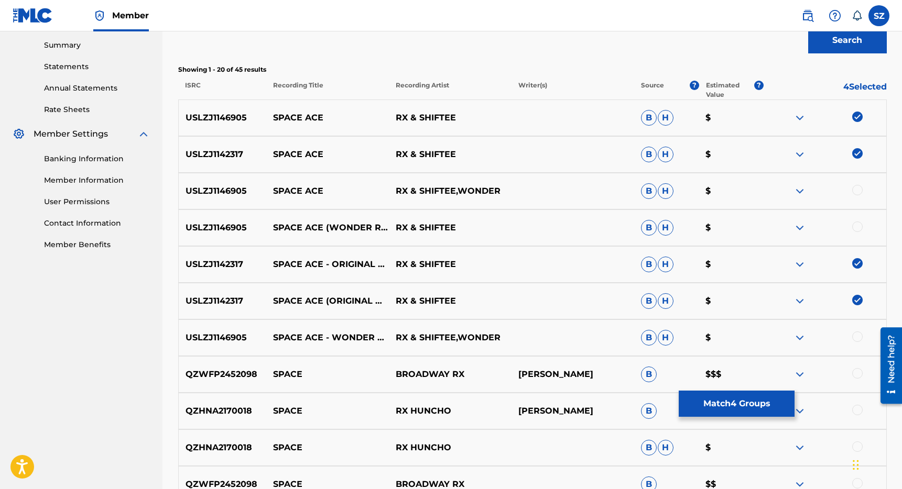
scroll to position [0, 0]
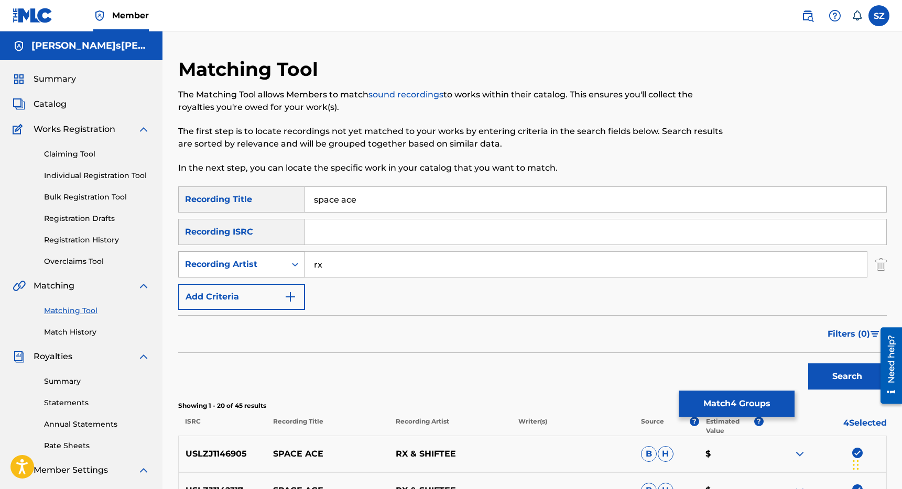
drag, startPoint x: 333, startPoint y: 269, endPoint x: 290, endPoint y: 260, distance: 43.4
click at [290, 260] on div "SearchWithCriteriac33e5abc-2f2f-427b-8bd3-d82867485e2a Recording Artist rx" at bounding box center [532, 265] width 708 height 26
type input "shiftee"
click at [808, 364] on button "Search" at bounding box center [847, 377] width 79 height 26
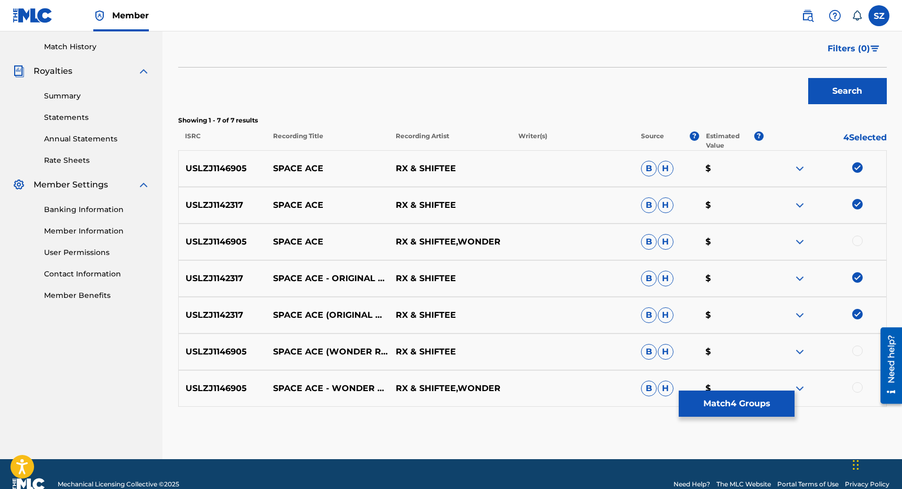
scroll to position [306, 0]
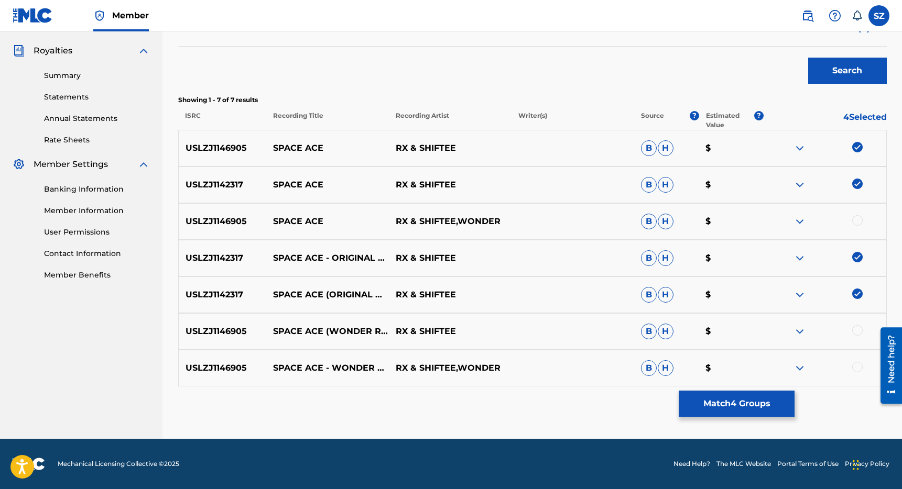
click at [724, 403] on button "Match 4 Groups" at bounding box center [737, 404] width 116 height 26
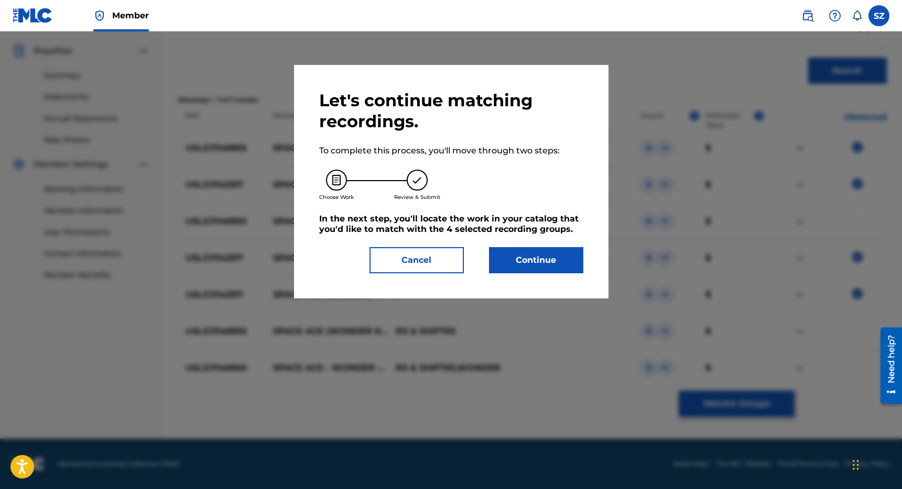
click at [533, 261] on button "Continue" at bounding box center [536, 260] width 94 height 26
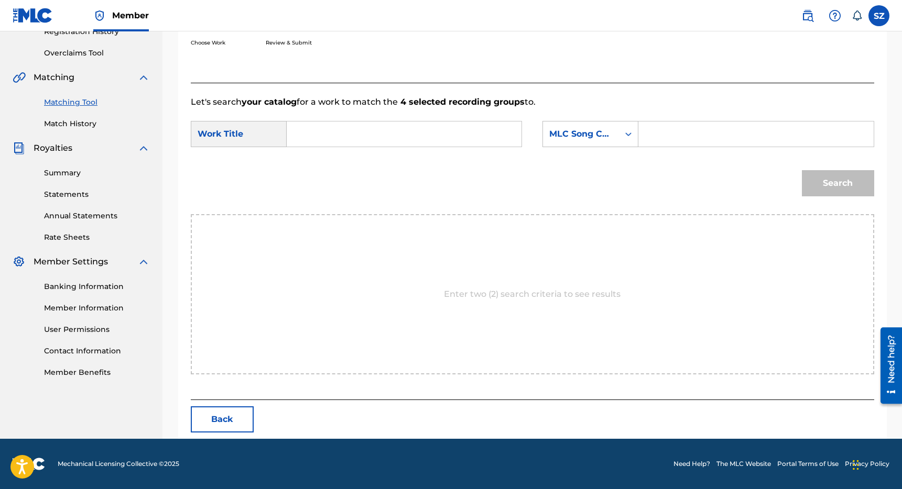
click at [384, 126] on input "Search Form" at bounding box center [404, 134] width 217 height 25
type input "space ace"
click at [577, 144] on div "MLC Song Code" at bounding box center [581, 134] width 76 height 20
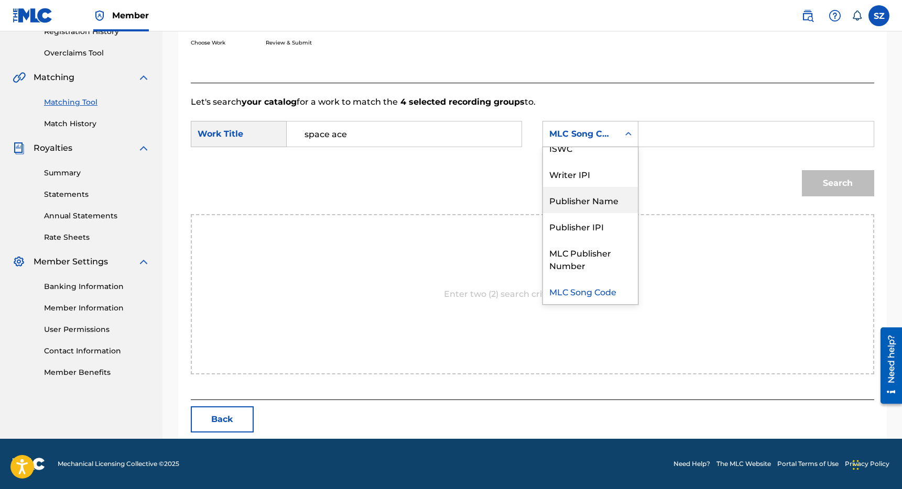
scroll to position [0, 0]
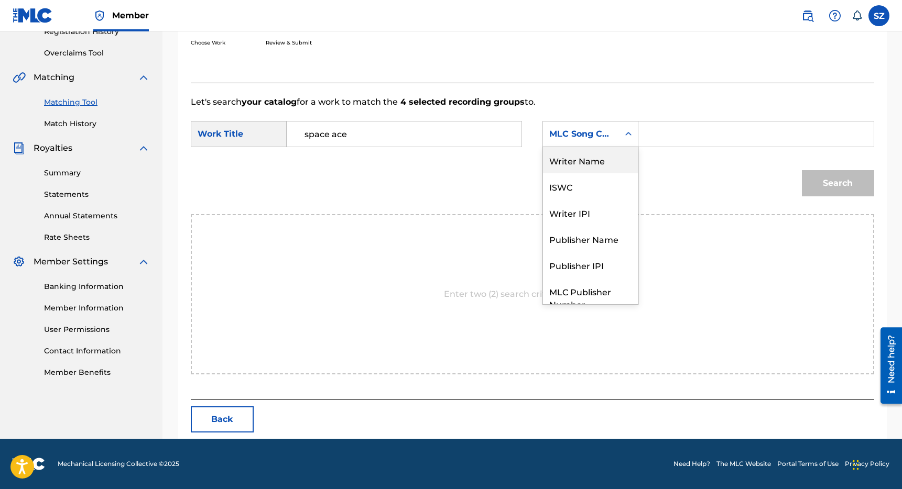
click at [600, 167] on div "Writer Name" at bounding box center [590, 160] width 95 height 26
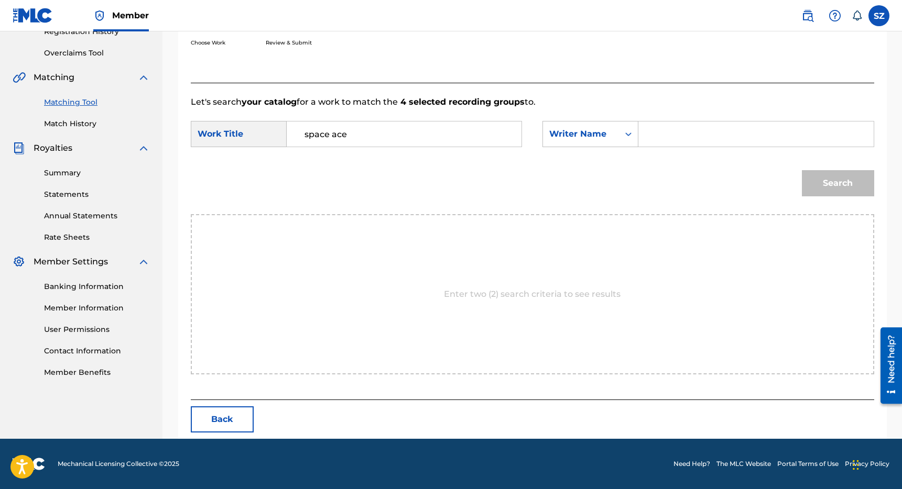
click at [670, 136] on input "Search Form" at bounding box center [755, 134] width 217 height 25
type input "[PERSON_NAME]"
click at [802, 170] on button "Search" at bounding box center [838, 183] width 72 height 26
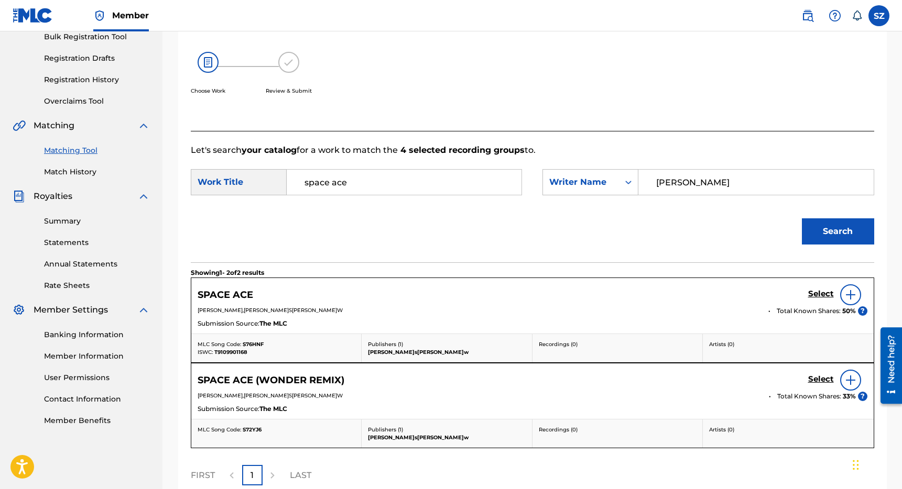
scroll to position [209, 0]
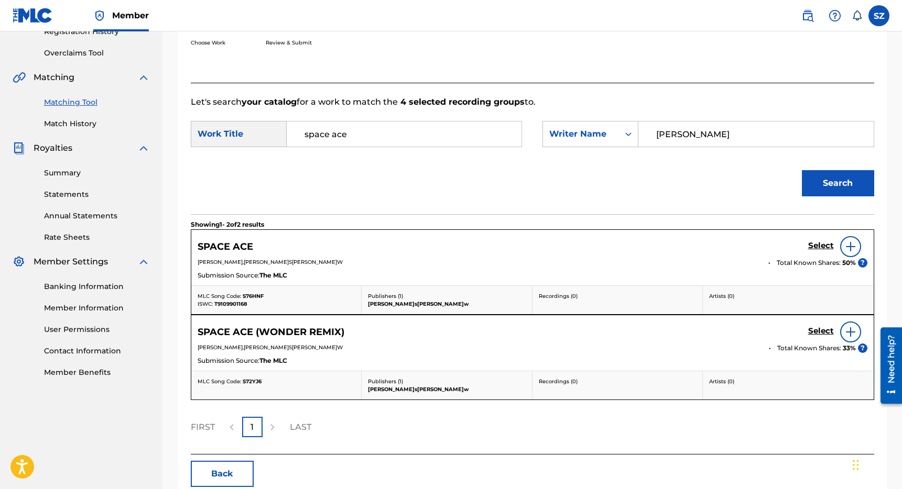
click at [816, 249] on h5 "Select" at bounding box center [821, 246] width 26 height 10
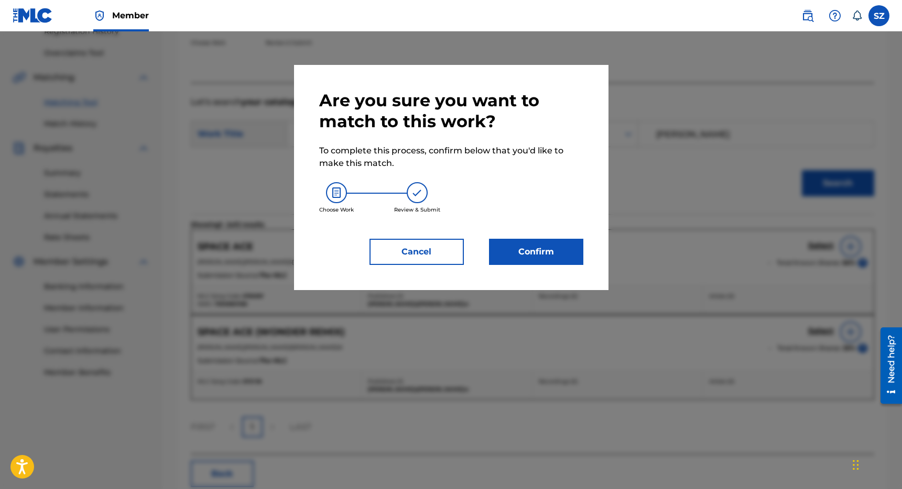
click at [532, 247] on button "Confirm" at bounding box center [536, 252] width 94 height 26
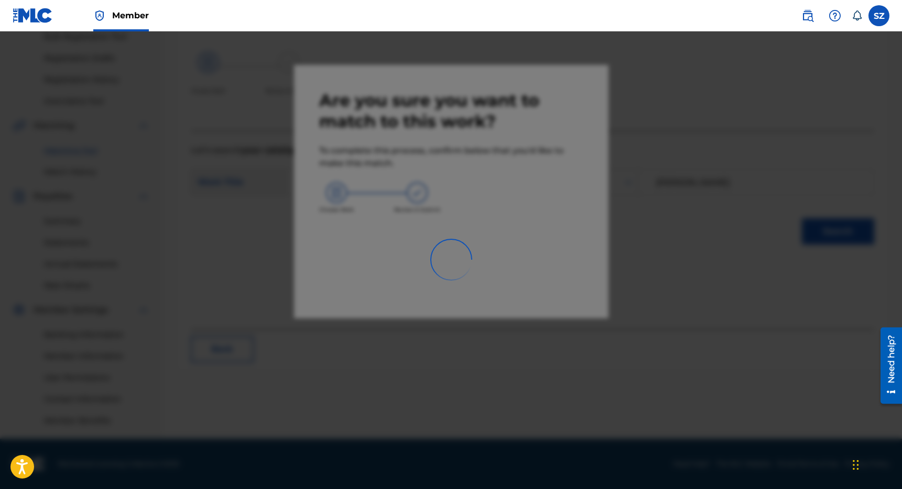
scroll to position [160, 0]
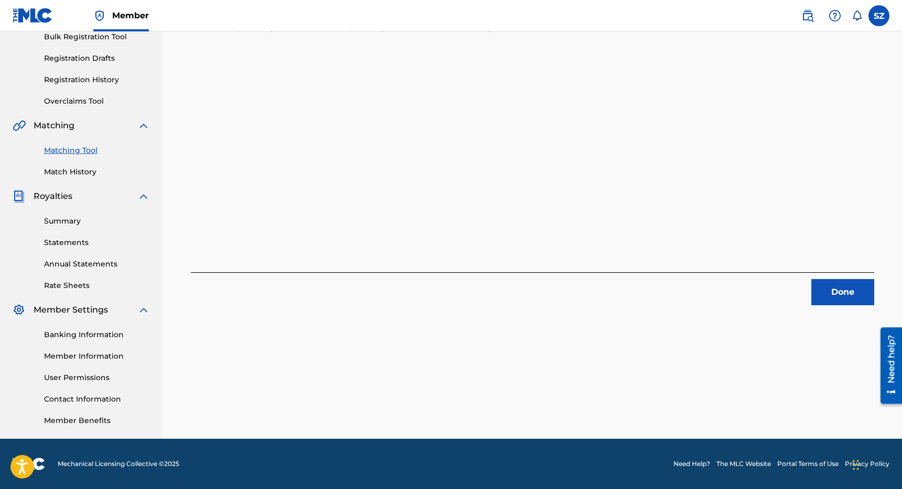
click at [824, 287] on button "Done" at bounding box center [842, 292] width 63 height 26
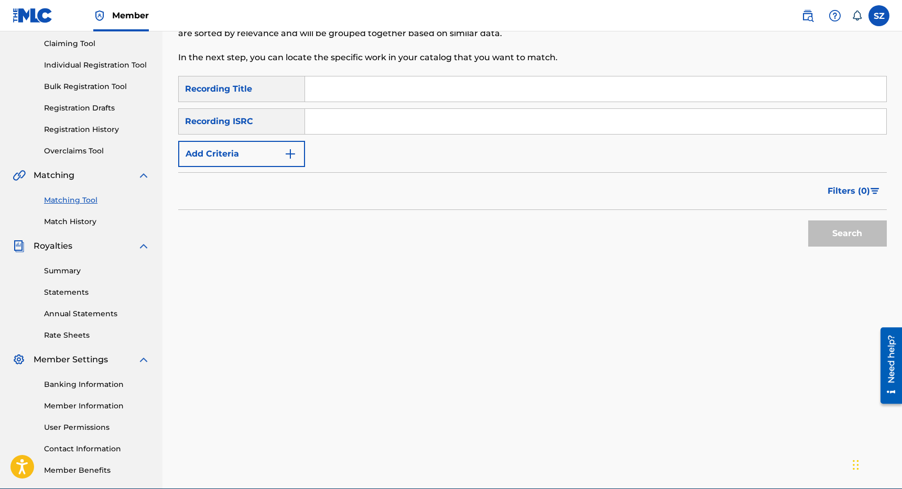
scroll to position [106, 0]
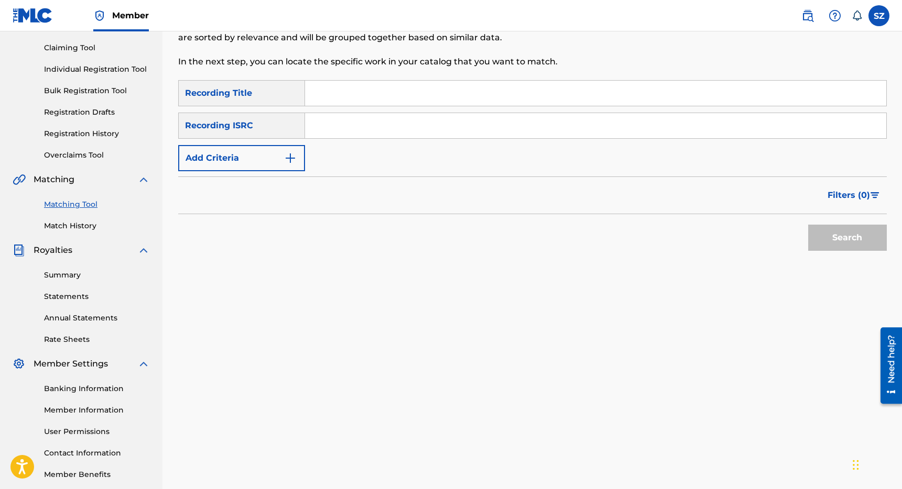
click at [336, 98] on input "Search Form" at bounding box center [595, 93] width 581 height 25
type input "switch"
click at [278, 165] on button "Add Criteria" at bounding box center [241, 158] width 127 height 26
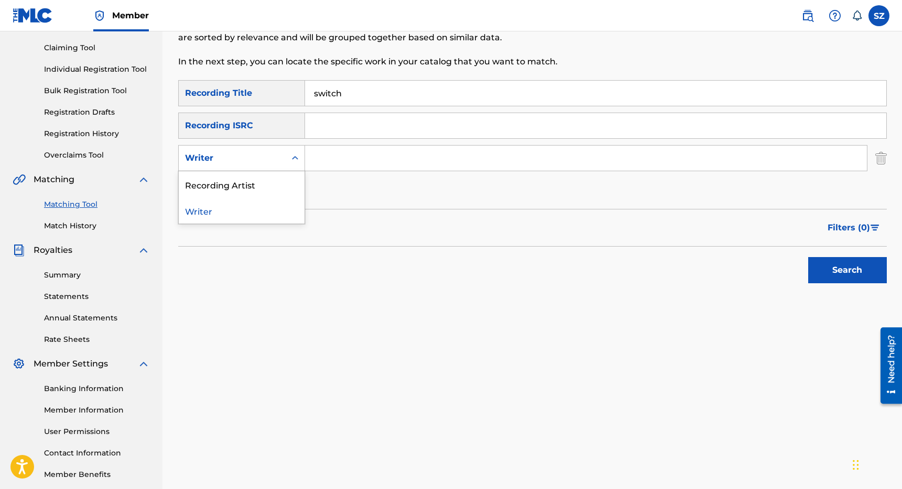
click at [264, 162] on div "Writer" at bounding box center [232, 158] width 94 height 13
click at [249, 177] on div "Recording Artist" at bounding box center [242, 184] width 126 height 26
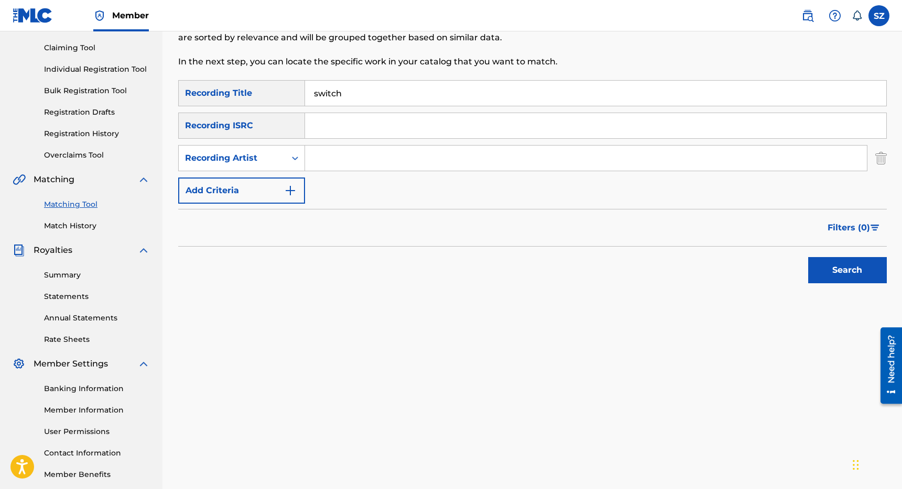
click at [332, 162] on input "Search Form" at bounding box center [586, 158] width 562 height 25
click at [808, 257] on button "Search" at bounding box center [847, 270] width 79 height 26
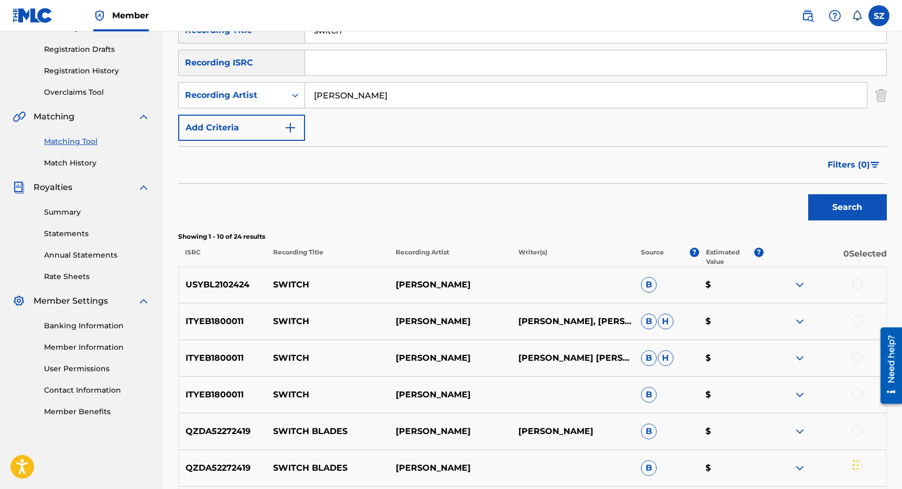
scroll to position [193, 0]
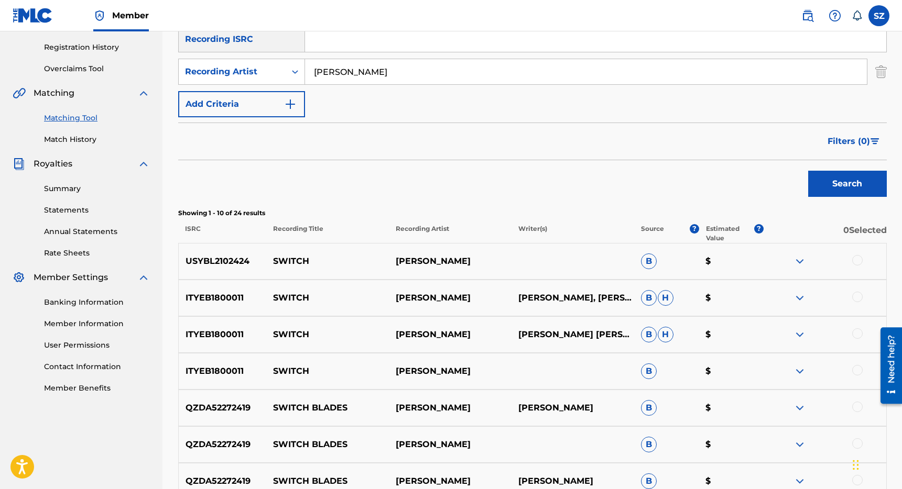
click at [860, 259] on div at bounding box center [857, 260] width 10 height 10
click at [388, 79] on input "[PERSON_NAME]" at bounding box center [586, 71] width 562 height 25
click at [808, 171] on button "Search" at bounding box center [847, 184] width 79 height 26
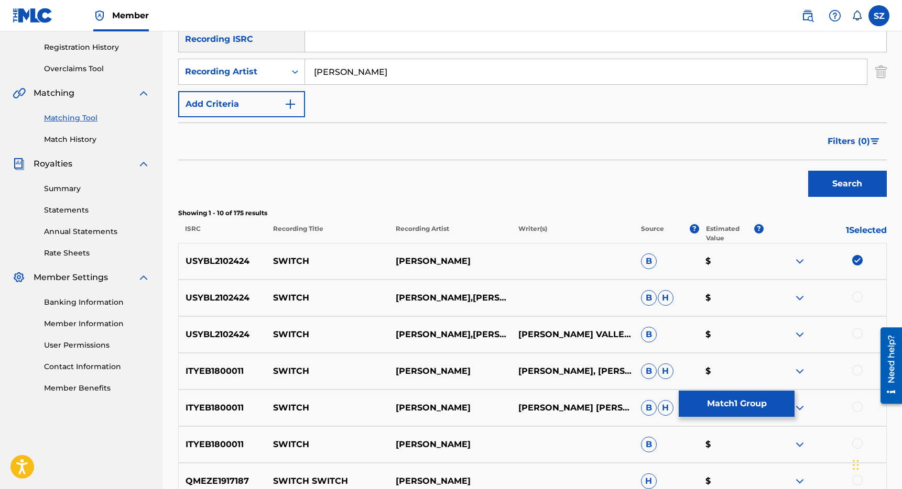
scroll to position [253, 0]
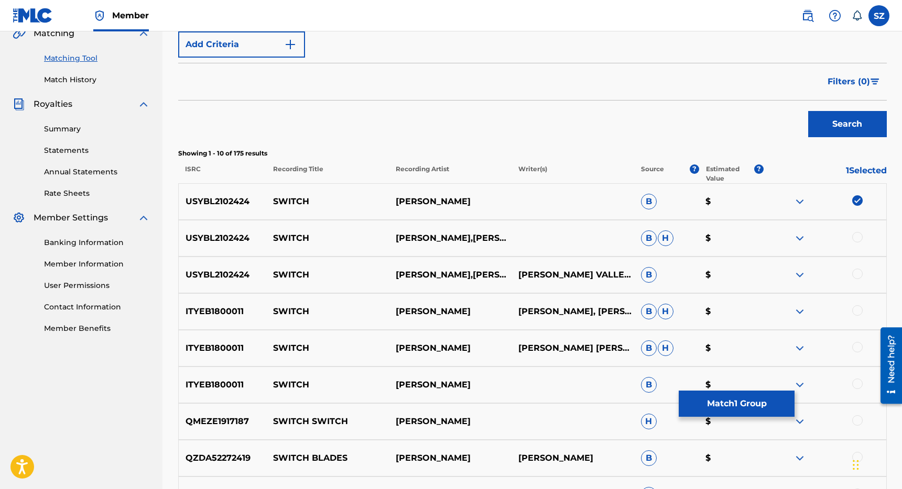
click at [858, 236] on div at bounding box center [857, 237] width 10 height 10
click at [862, 272] on div at bounding box center [857, 274] width 10 height 10
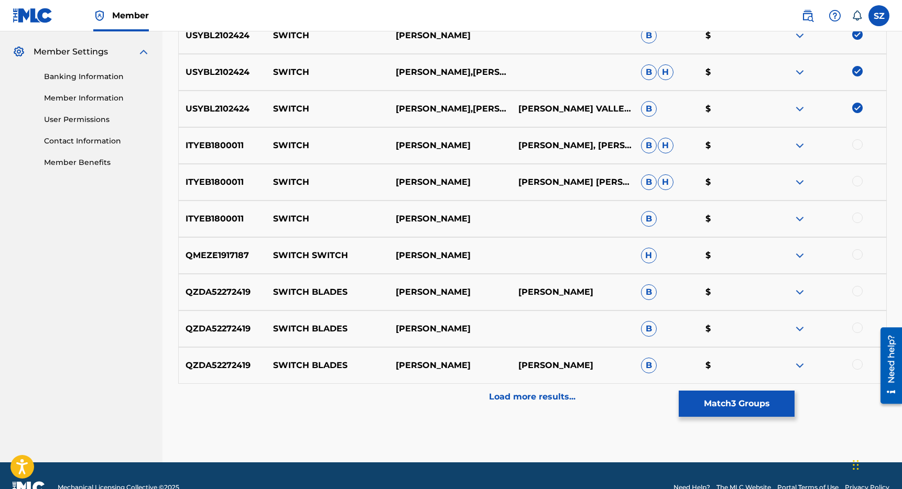
click at [552, 397] on p "Load more results..." at bounding box center [532, 397] width 86 height 13
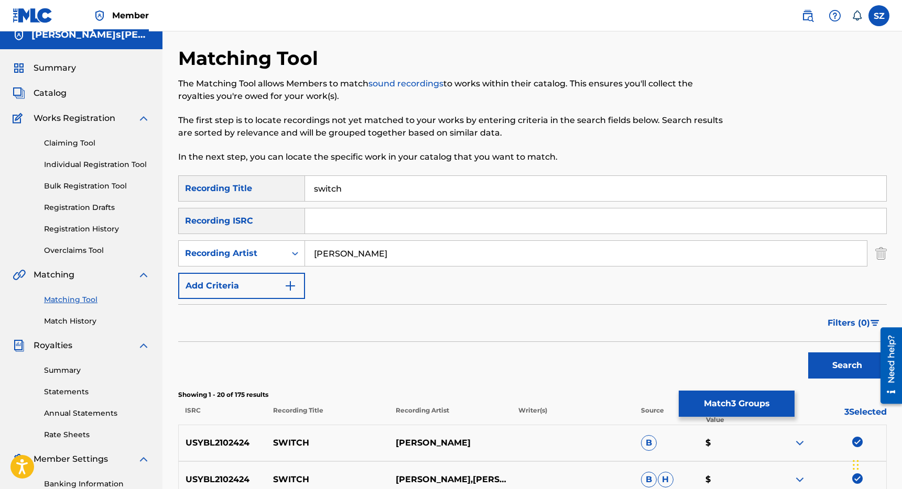
scroll to position [0, 0]
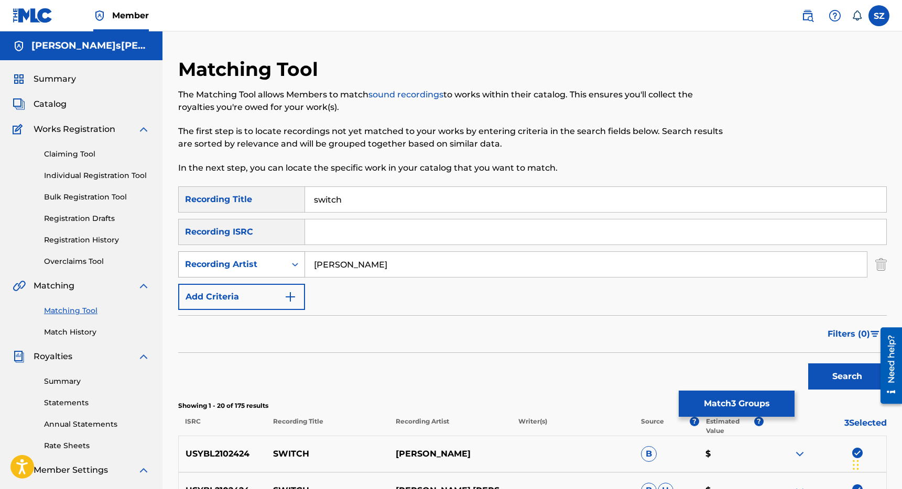
drag, startPoint x: 353, startPoint y: 269, endPoint x: 271, endPoint y: 252, distance: 84.2
click at [271, 252] on div "SearchWithCriteriaa5e7b3d1-e23a-4b56-ba1d-ba5e125efe0c Recording Artist [PERSON…" at bounding box center [532, 265] width 708 height 26
click at [808, 364] on button "Search" at bounding box center [847, 377] width 79 height 26
drag, startPoint x: 347, startPoint y: 264, endPoint x: 275, endPoint y: 264, distance: 72.3
click at [275, 264] on div "SearchWithCriteriaa5e7b3d1-e23a-4b56-ba1d-ba5e125efe0c Recording Artist [PERSON…" at bounding box center [532, 265] width 708 height 26
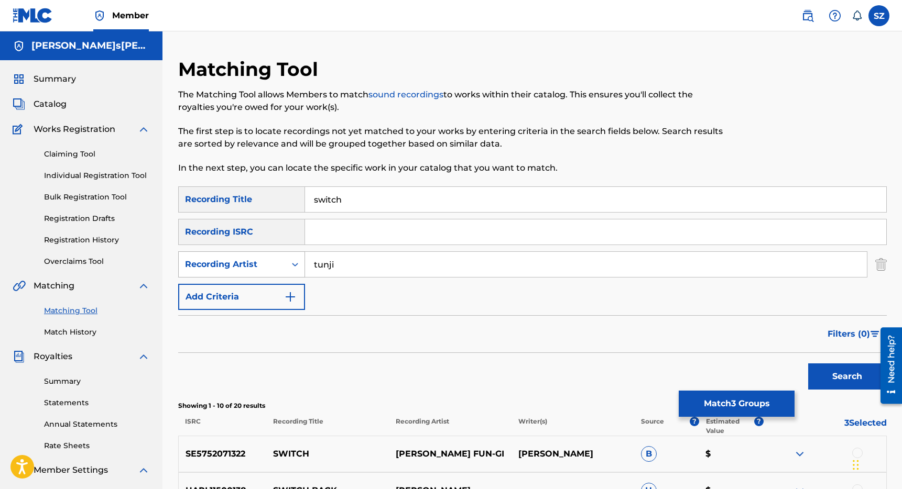
type input "tunji"
click at [808, 364] on button "Search" at bounding box center [847, 377] width 79 height 26
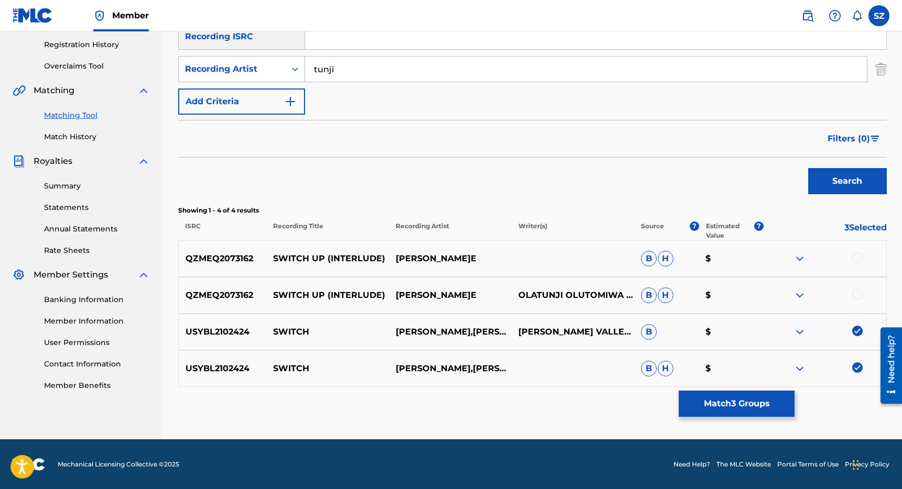
scroll to position [196, 0]
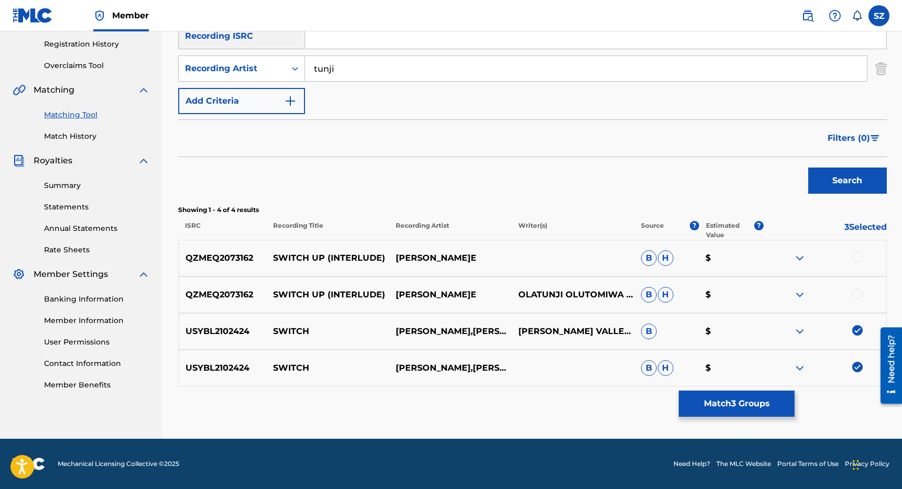
click at [719, 400] on button "Match 3 Groups" at bounding box center [737, 404] width 116 height 26
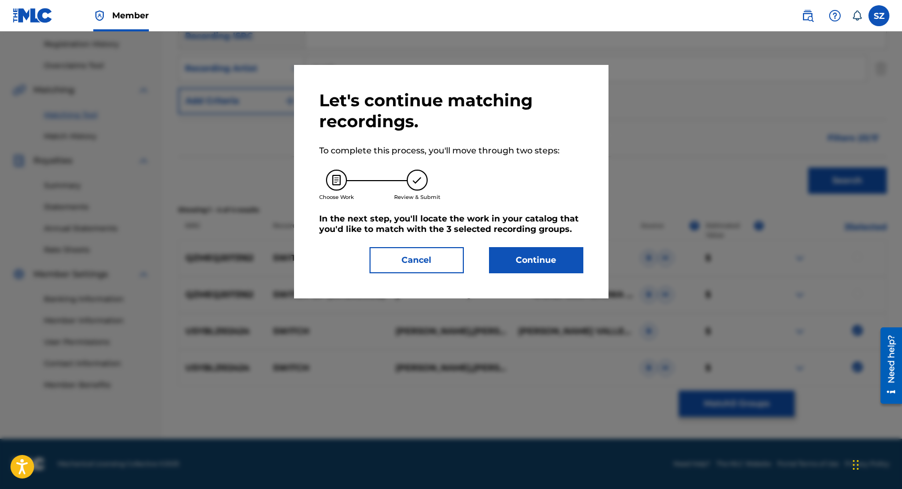
click at [540, 262] on button "Continue" at bounding box center [536, 260] width 94 height 26
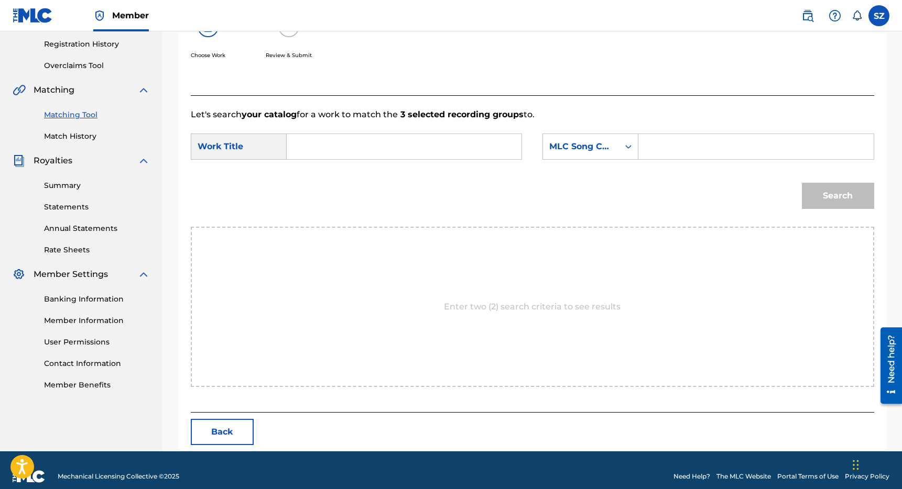
click at [402, 140] on input "Search Form" at bounding box center [404, 146] width 217 height 25
type input "switch"
click at [609, 147] on div "MLC Song Code" at bounding box center [580, 146] width 63 height 13
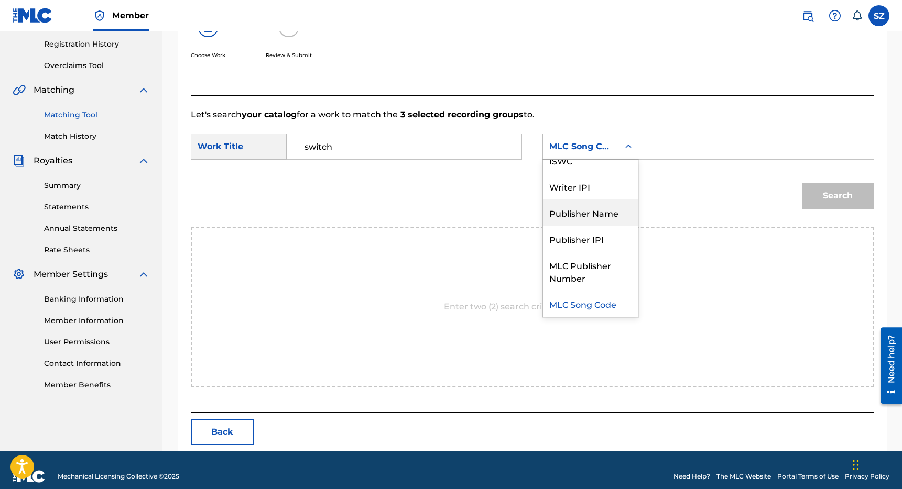
scroll to position [0, 0]
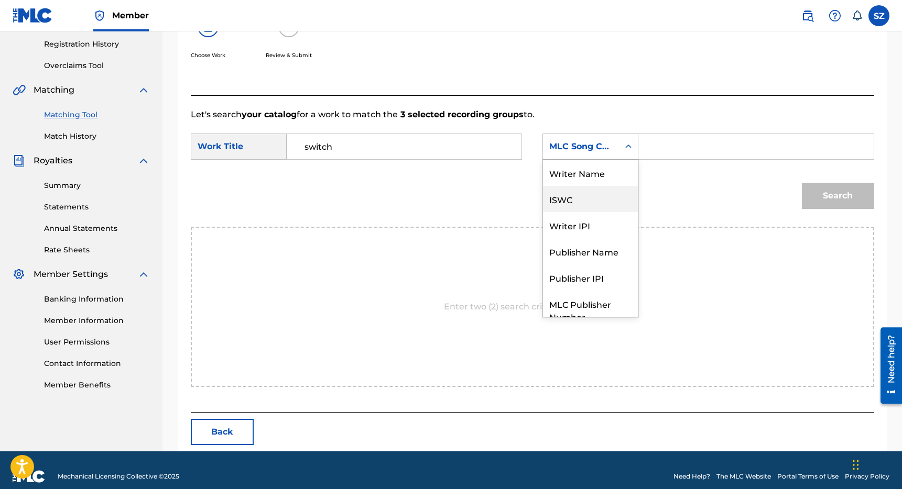
click at [609, 183] on div "Writer Name" at bounding box center [590, 173] width 95 height 26
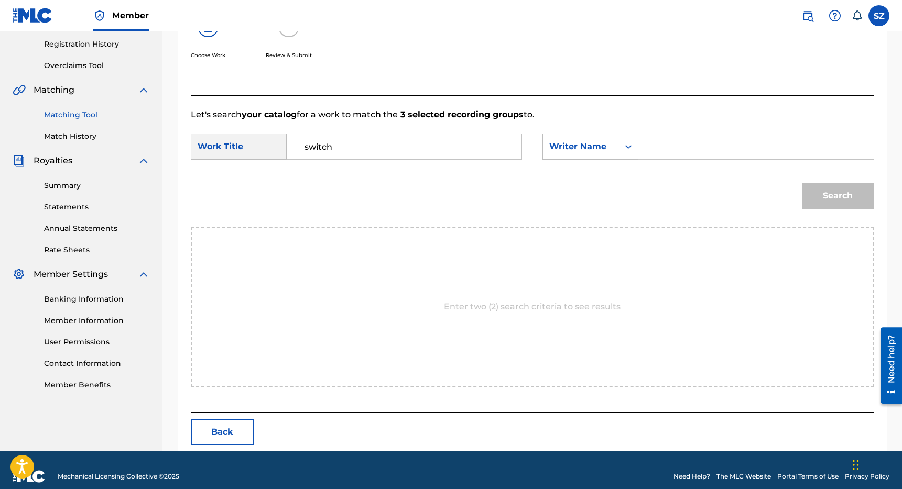
click at [668, 140] on input "Search Form" at bounding box center [755, 146] width 217 height 25
type input "[PERSON_NAME]"
click at [802, 183] on button "Search" at bounding box center [838, 196] width 72 height 26
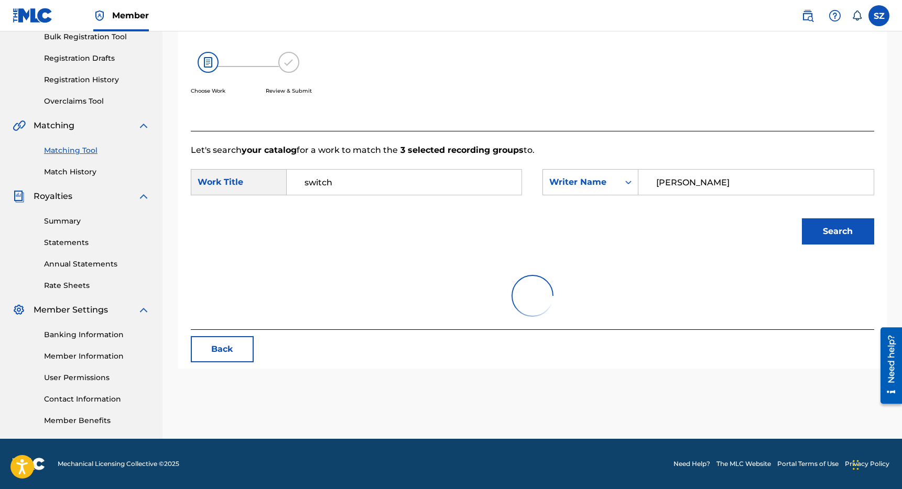
scroll to position [178, 0]
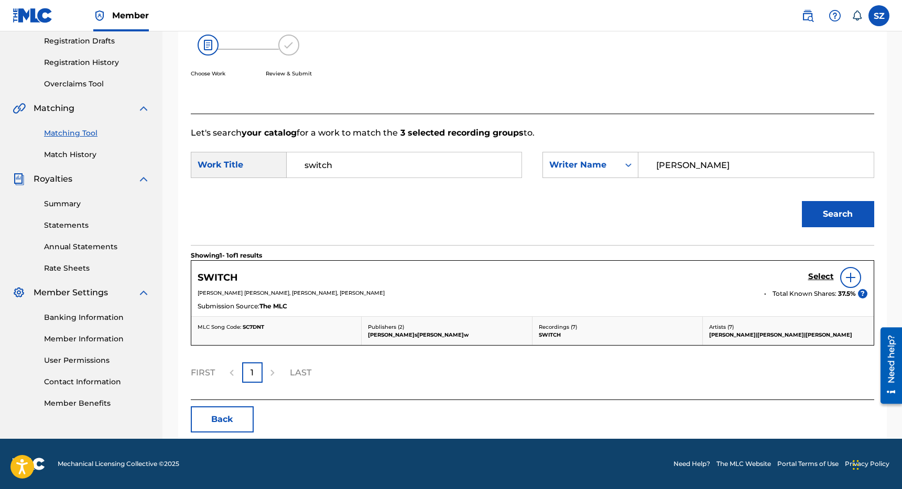
click at [817, 272] on h5 "Select" at bounding box center [821, 277] width 26 height 10
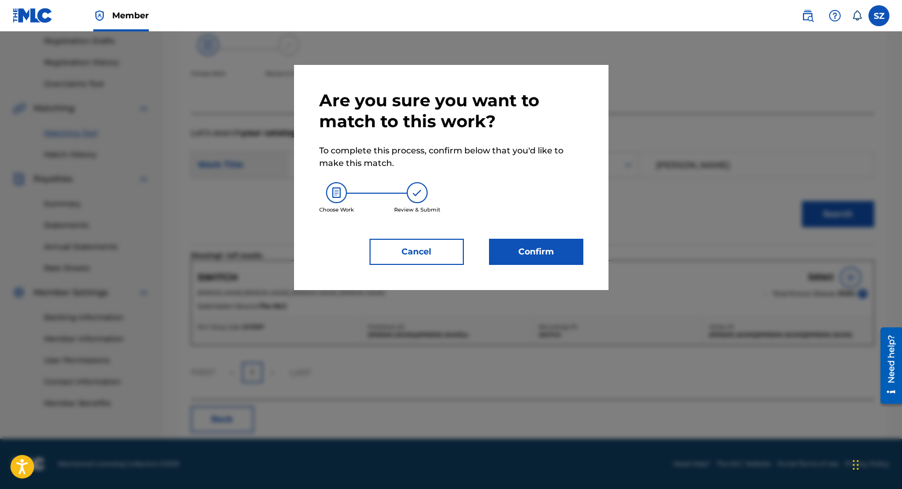
click at [549, 250] on button "Confirm" at bounding box center [536, 252] width 94 height 26
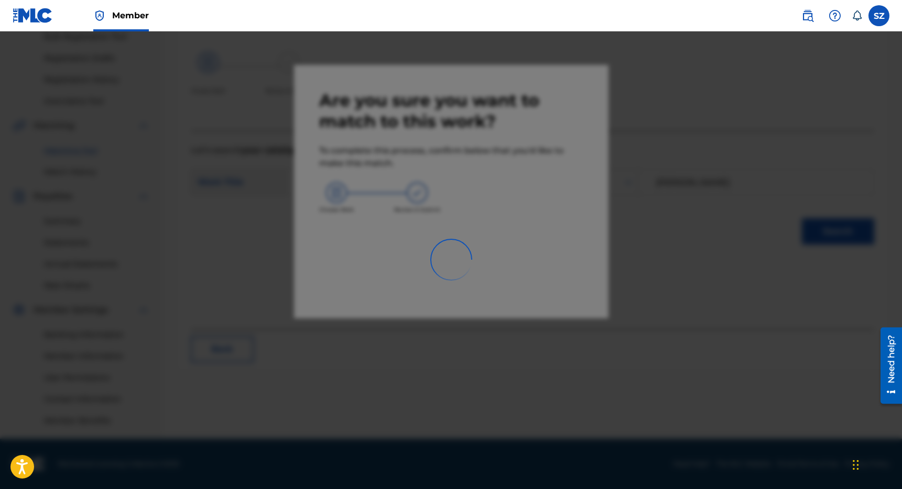
scroll to position [160, 0]
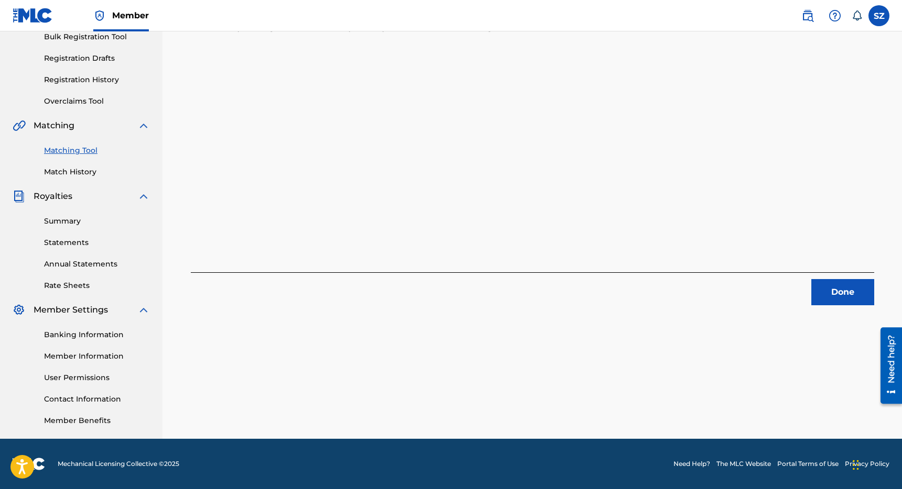
click at [836, 291] on button "Done" at bounding box center [842, 292] width 63 height 26
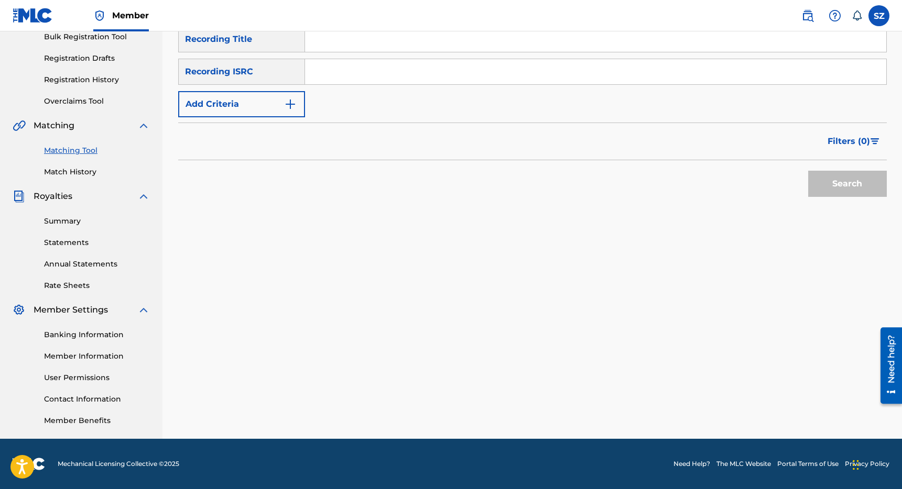
scroll to position [127, 0]
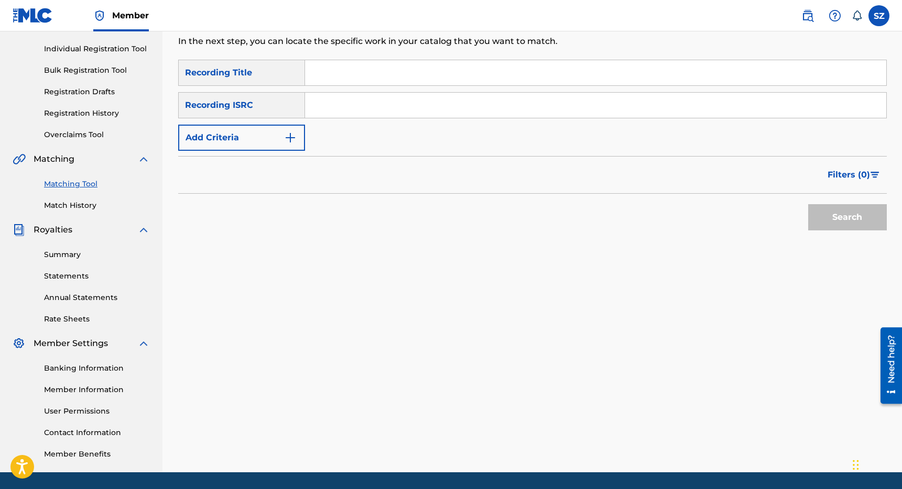
click at [319, 70] on input "Search Form" at bounding box center [595, 72] width 581 height 25
type input "take me away"
click at [236, 130] on button "Add Criteria" at bounding box center [241, 138] width 127 height 26
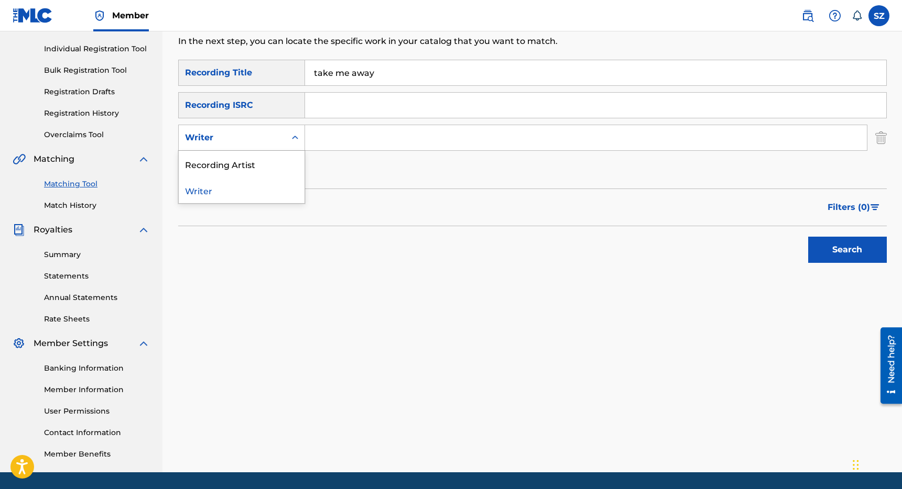
click at [260, 139] on div "Writer" at bounding box center [232, 138] width 94 height 13
click at [248, 164] on div "Recording Artist" at bounding box center [242, 164] width 126 height 26
click at [316, 140] on input "Search Form" at bounding box center [586, 137] width 562 height 25
type input "mirei"
click at [808, 237] on button "Search" at bounding box center [847, 250] width 79 height 26
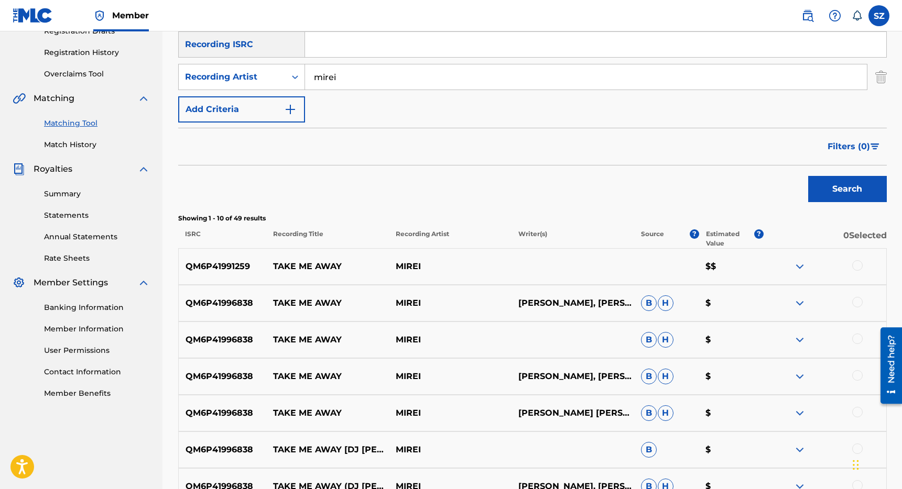
scroll to position [190, 0]
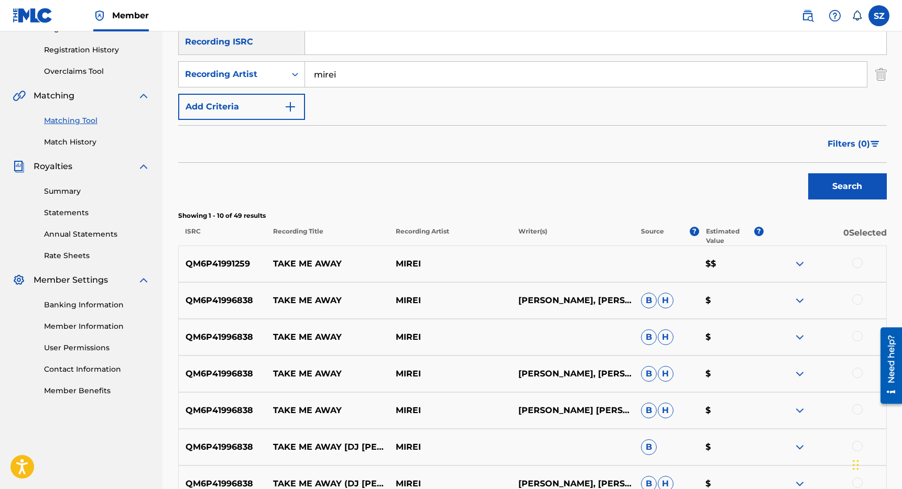
click at [863, 259] on div at bounding box center [824, 264] width 123 height 13
click at [860, 261] on div at bounding box center [857, 263] width 10 height 10
click at [858, 299] on div at bounding box center [857, 299] width 10 height 10
click at [857, 340] on div at bounding box center [857, 336] width 10 height 10
click at [857, 373] on div at bounding box center [857, 373] width 10 height 10
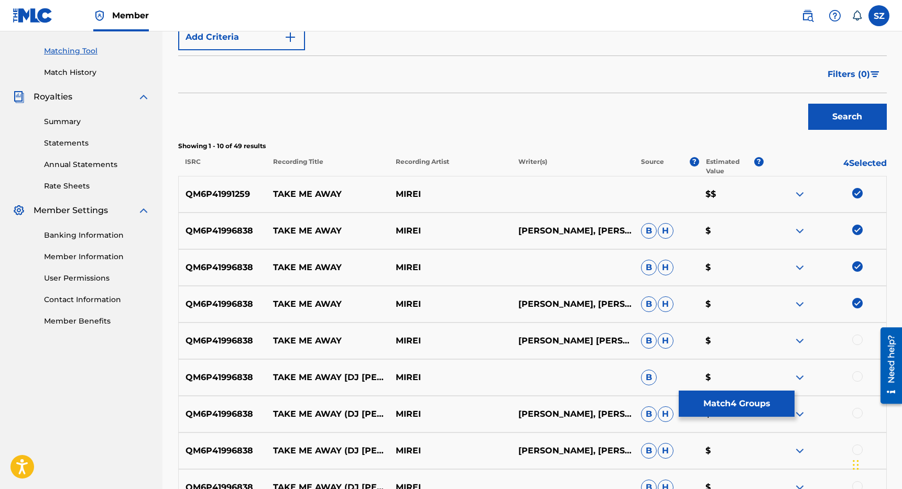
scroll to position [264, 0]
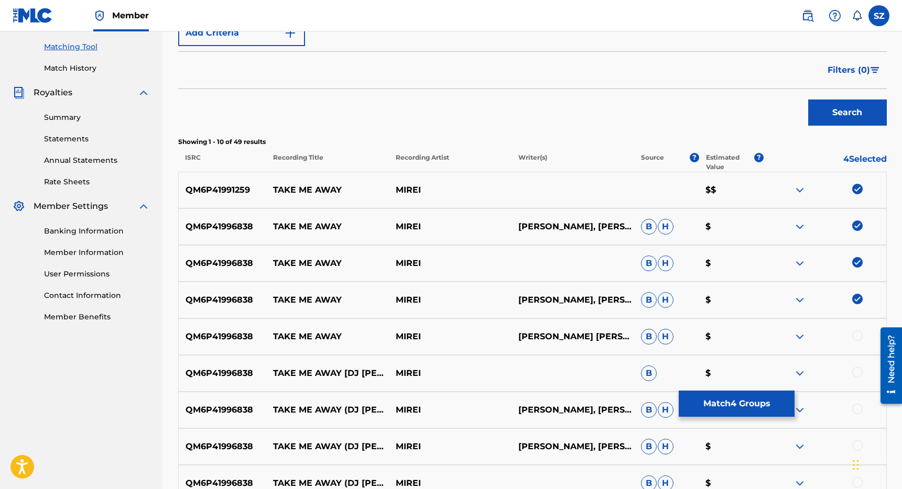
click at [855, 334] on div at bounding box center [857, 336] width 10 height 10
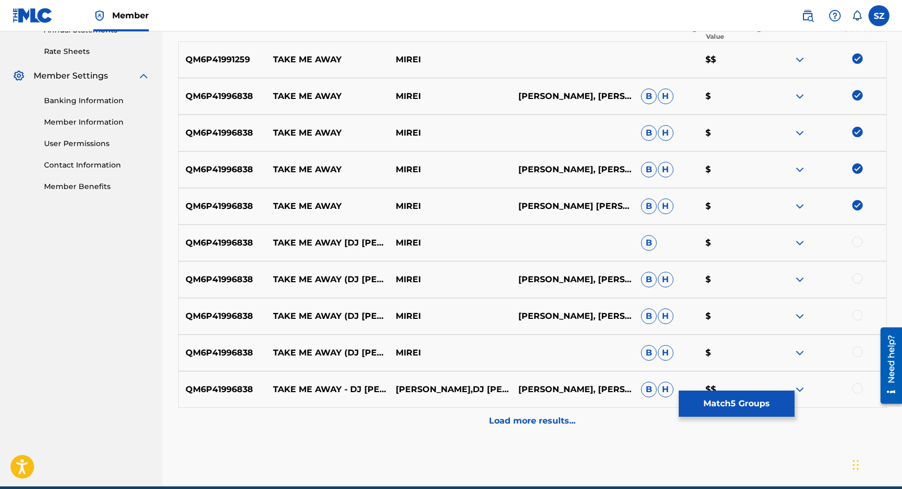
scroll to position [442, 0]
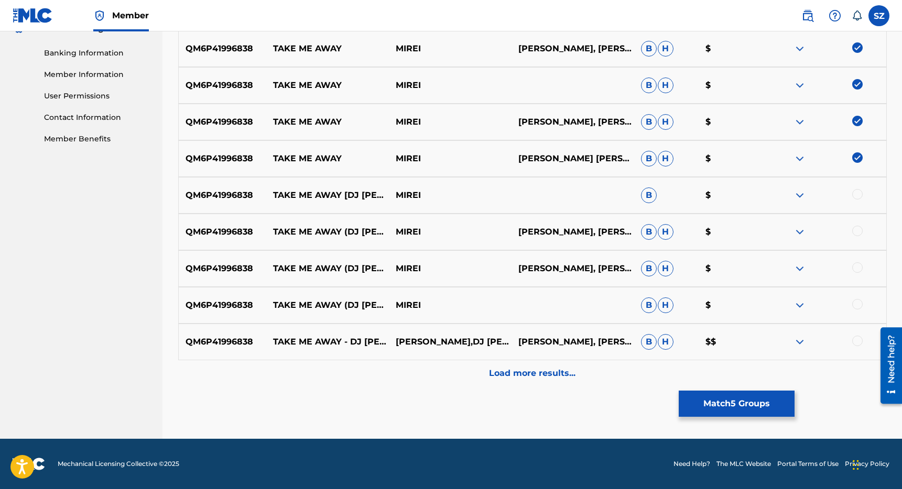
click at [510, 376] on p "Load more results..." at bounding box center [532, 373] width 86 height 13
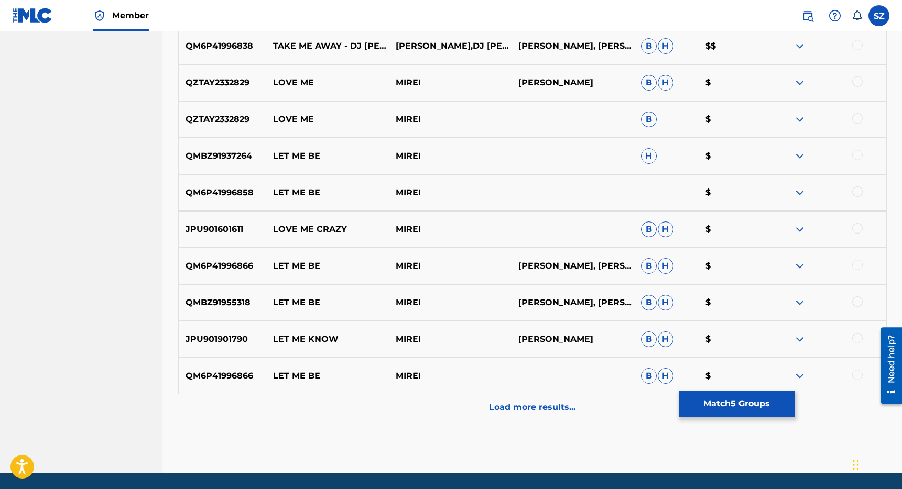
scroll to position [778, 0]
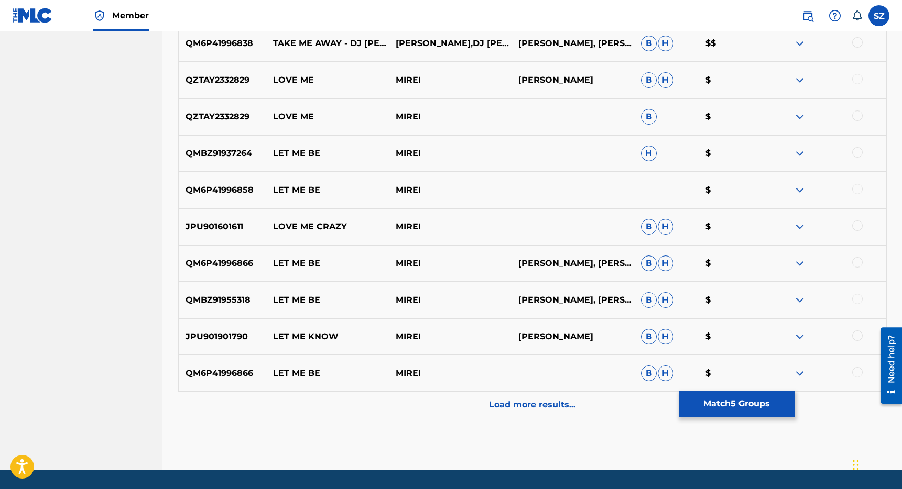
click at [527, 405] on p "Load more results..." at bounding box center [532, 405] width 86 height 13
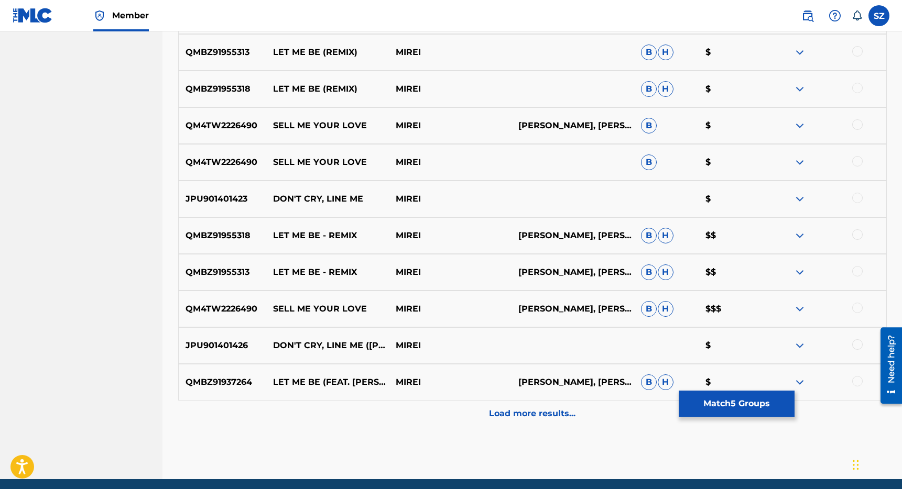
scroll to position [1176, 0]
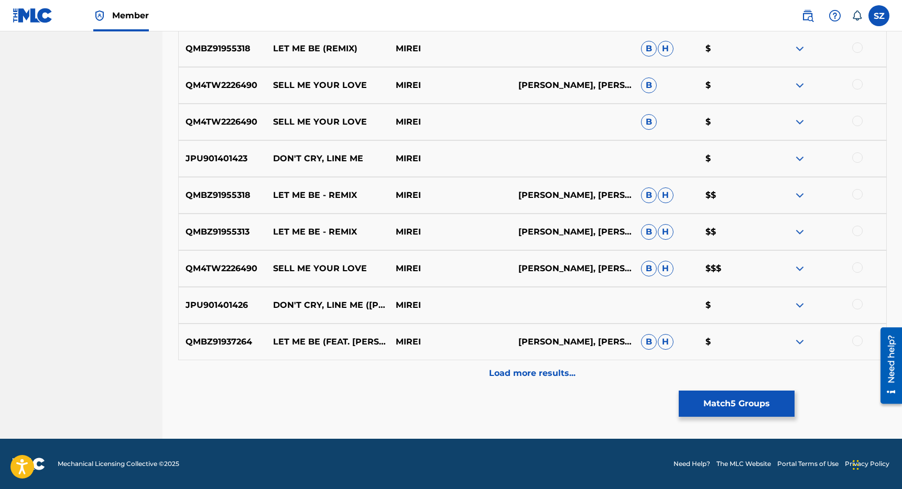
click at [754, 410] on button "Match 5 Groups" at bounding box center [737, 404] width 116 height 26
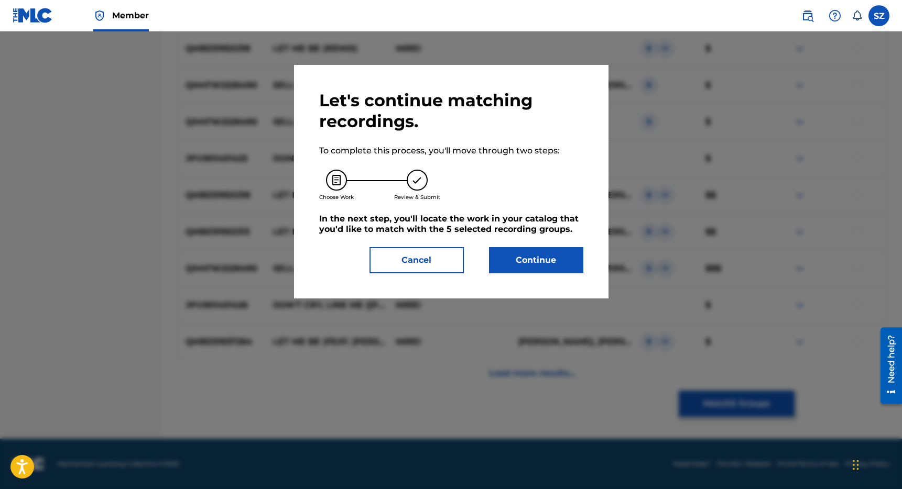
click at [539, 260] on button "Continue" at bounding box center [536, 260] width 94 height 26
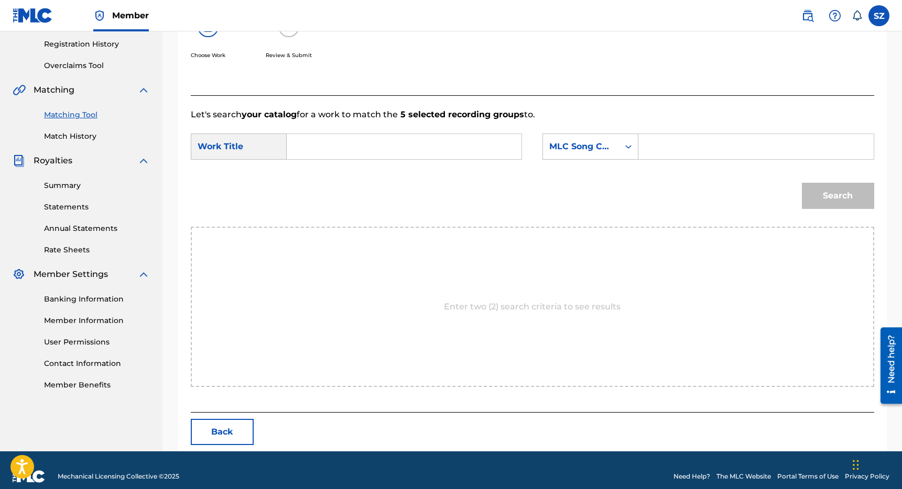
scroll to position [209, 0]
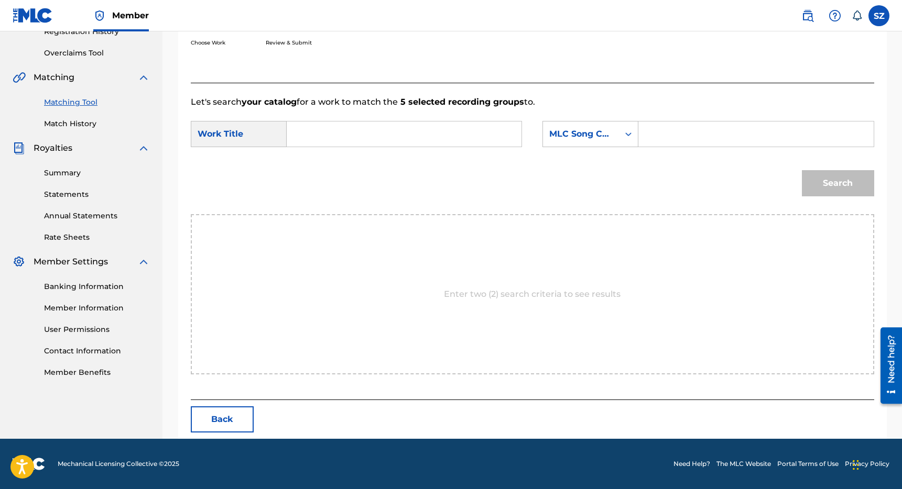
click at [443, 130] on input "Search Form" at bounding box center [404, 134] width 217 height 25
type input "take me away"
click at [576, 136] on div "MLC Song Code" at bounding box center [580, 134] width 63 height 13
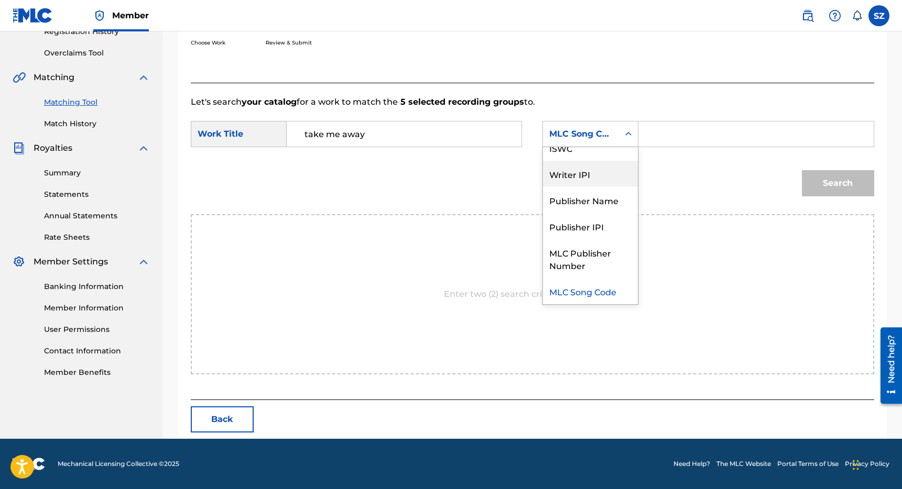
scroll to position [0, 0]
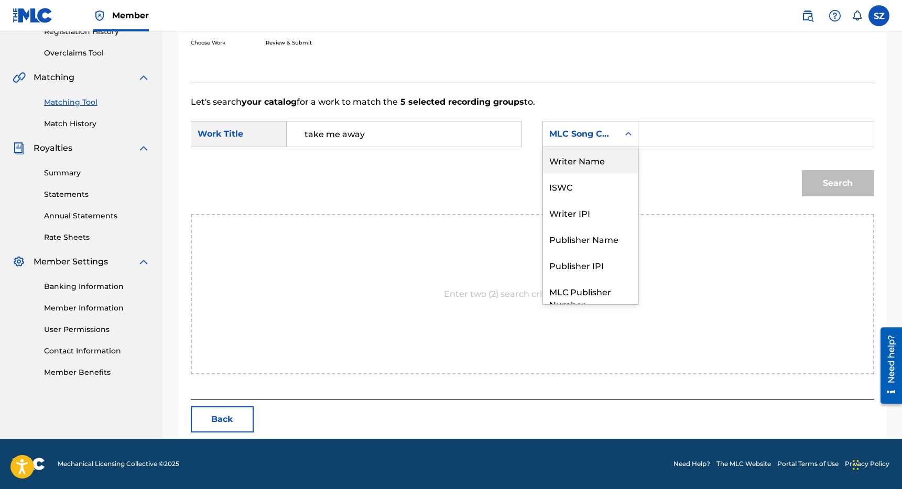
click at [603, 161] on div "Writer Name" at bounding box center [590, 160] width 95 height 26
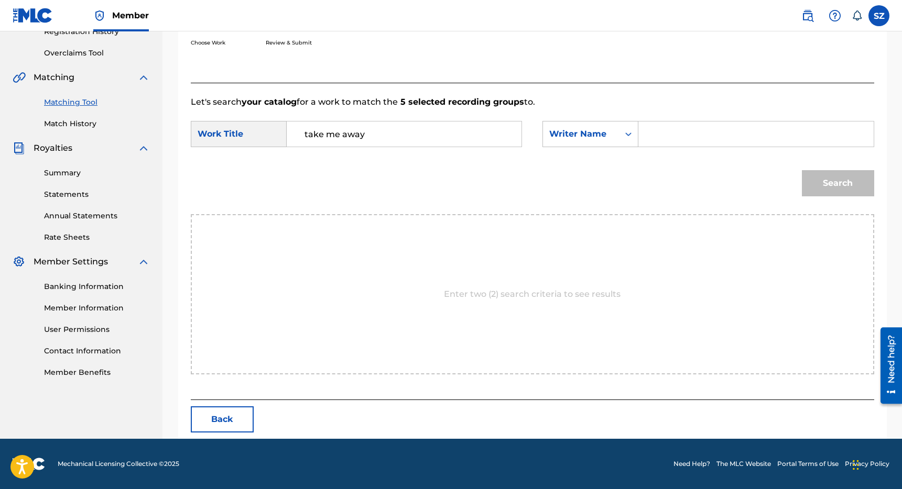
click at [665, 139] on input "Search Form" at bounding box center [755, 134] width 217 height 25
type input "[PERSON_NAME]"
click at [802, 170] on button "Search" at bounding box center [838, 183] width 72 height 26
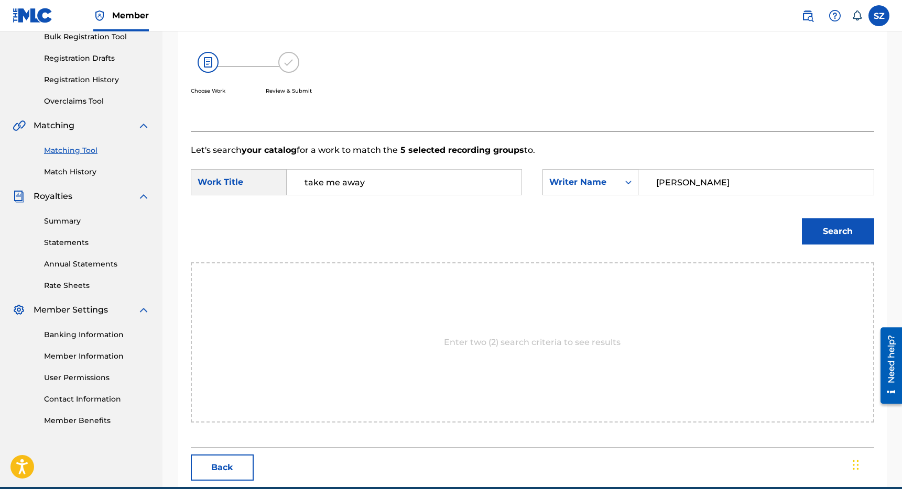
scroll to position [209, 0]
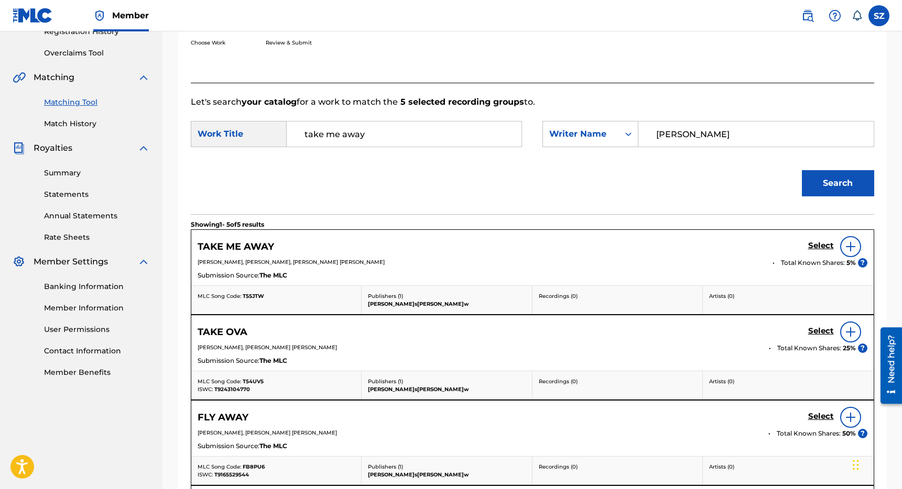
click at [821, 244] on h5 "Select" at bounding box center [821, 246] width 26 height 10
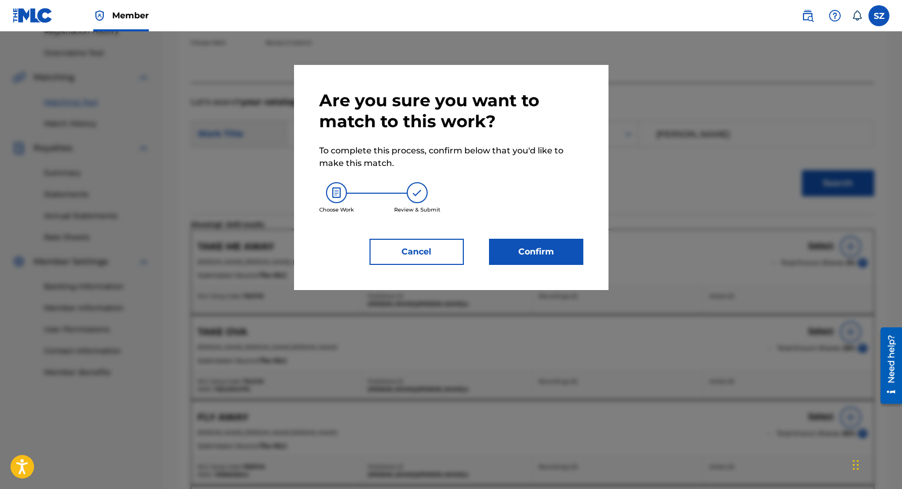
click at [543, 258] on button "Confirm" at bounding box center [536, 252] width 94 height 26
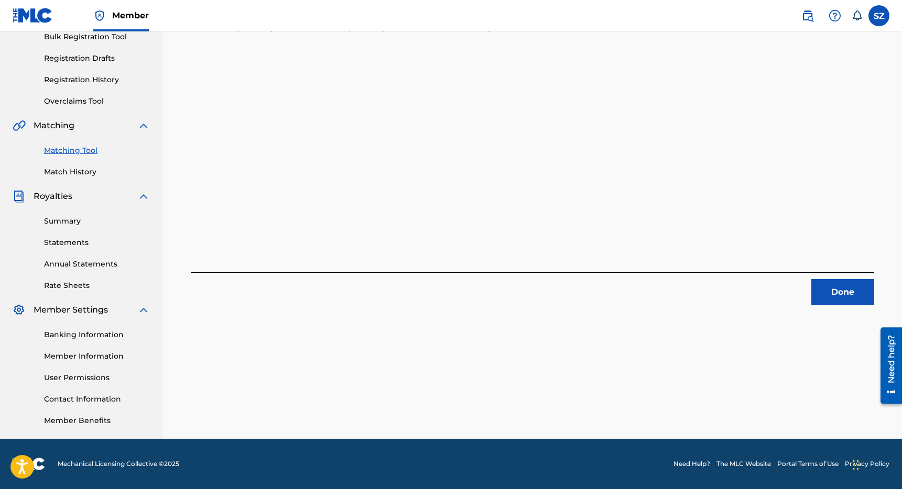
click at [843, 291] on button "Done" at bounding box center [842, 292] width 63 height 26
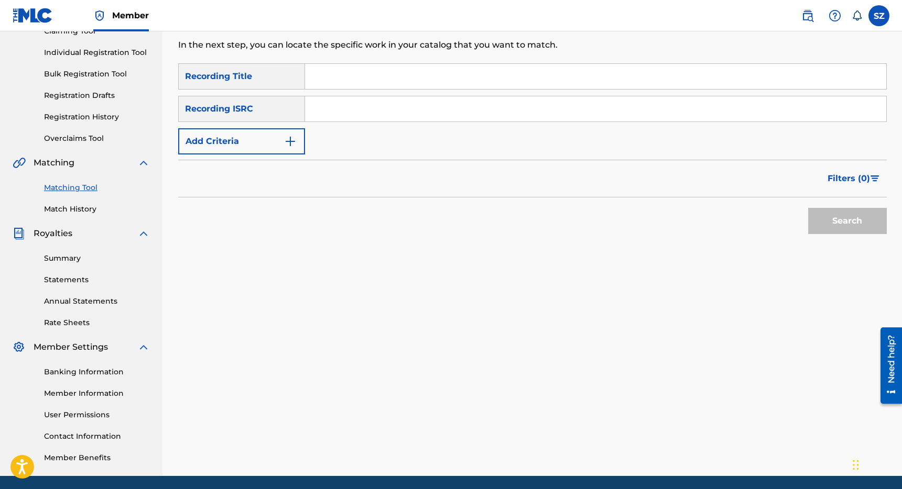
scroll to position [104, 0]
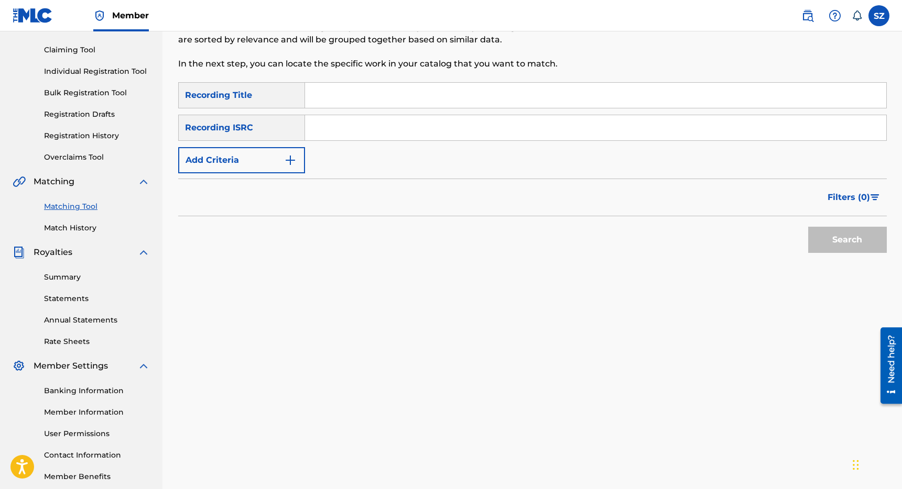
click at [321, 95] on input "Search Form" at bounding box center [595, 95] width 581 height 25
click at [260, 159] on button "Add Criteria" at bounding box center [241, 160] width 127 height 26
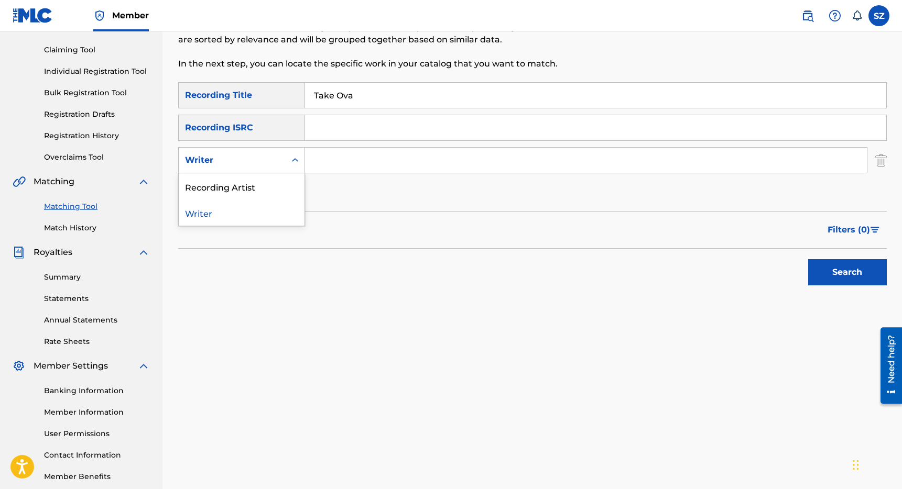
click at [255, 162] on div "Writer" at bounding box center [232, 160] width 94 height 13
click at [249, 177] on div "Recording Artist" at bounding box center [242, 186] width 126 height 26
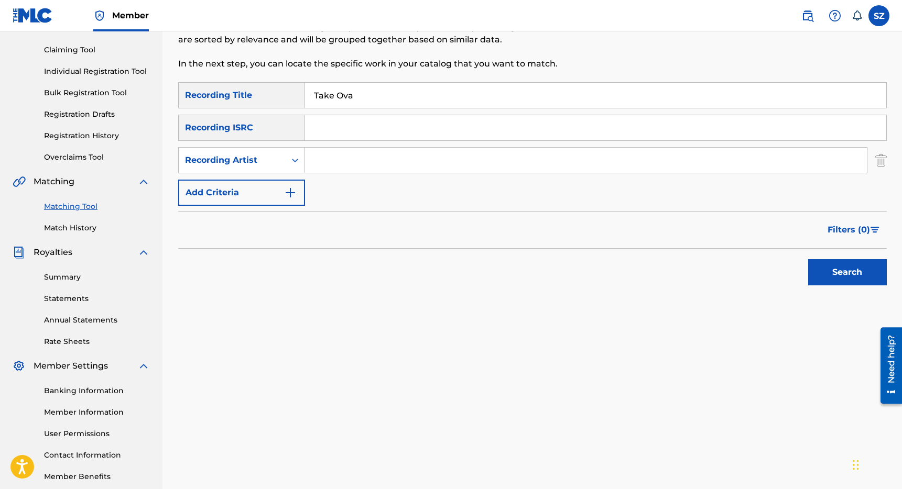
click at [333, 161] on input "Search Form" at bounding box center [586, 160] width 562 height 25
click at [808, 259] on button "Search" at bounding box center [847, 272] width 79 height 26
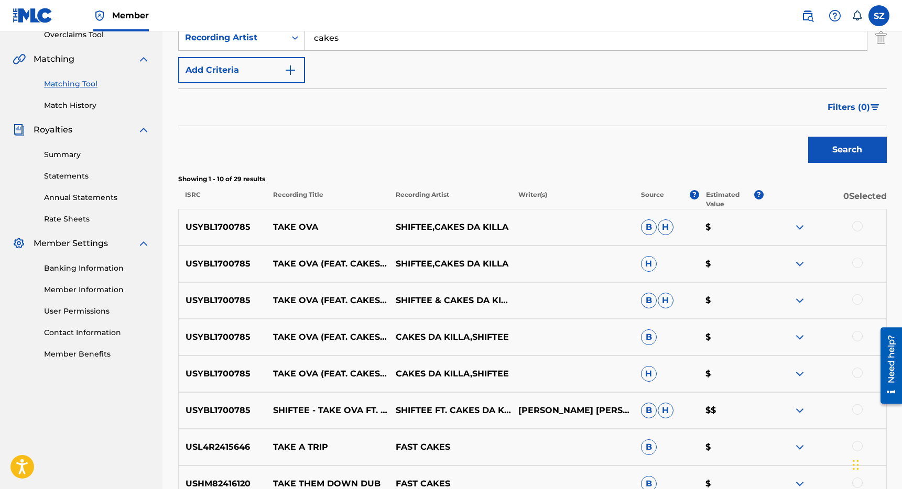
scroll to position [230, 0]
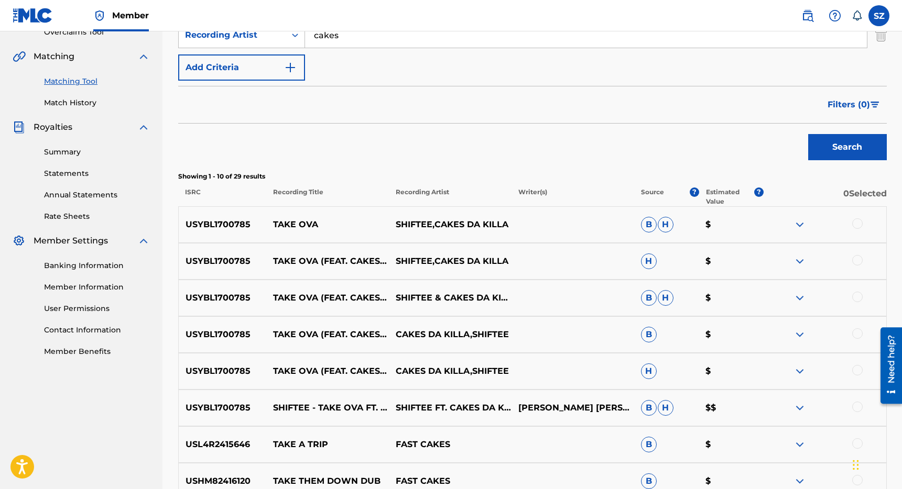
click at [859, 227] on div at bounding box center [857, 224] width 10 height 10
click at [859, 258] on div at bounding box center [857, 260] width 10 height 10
click at [859, 298] on div at bounding box center [857, 297] width 10 height 10
click at [856, 333] on div at bounding box center [857, 334] width 10 height 10
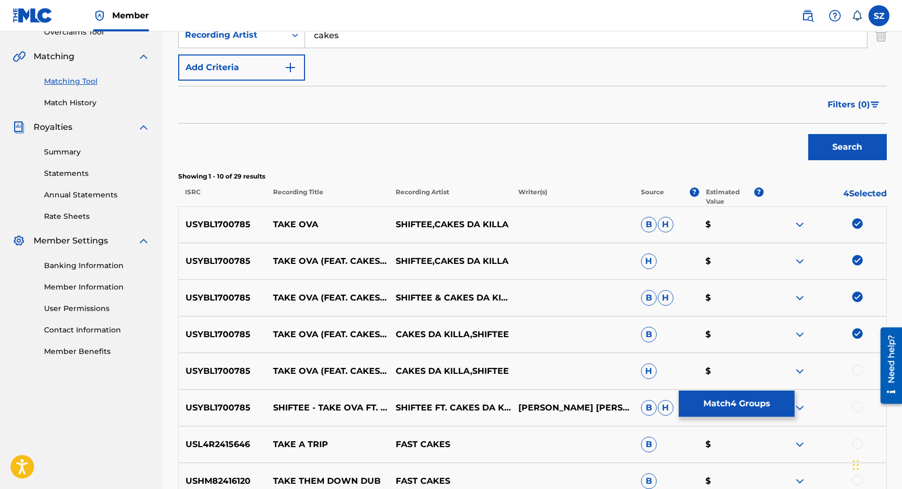
click at [857, 368] on div at bounding box center [857, 370] width 10 height 10
click at [858, 406] on div at bounding box center [857, 407] width 10 height 10
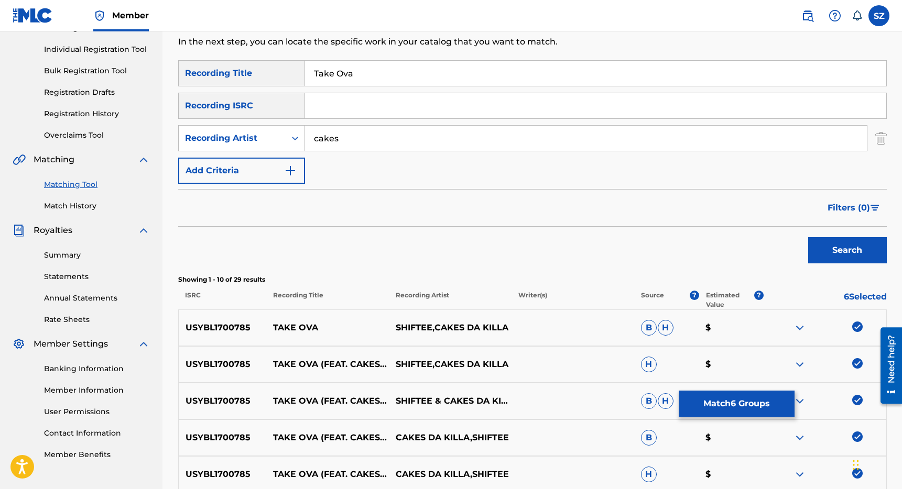
scroll to position [91, 0]
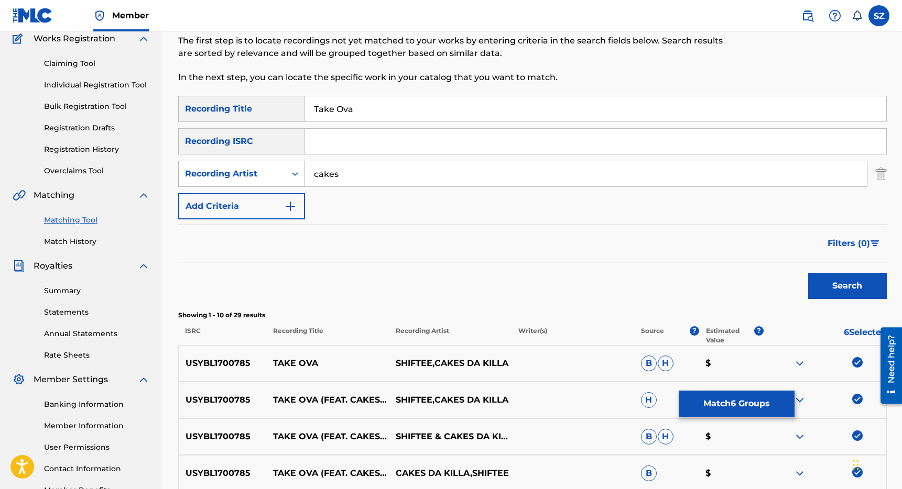
drag, startPoint x: 361, startPoint y: 174, endPoint x: 301, endPoint y: 174, distance: 59.2
click at [301, 175] on div "SearchWithCriteriad91a41bb-40dc-47dd-8918-798a5d9ac834 Recording Artist cakes" at bounding box center [532, 174] width 708 height 26
click at [808, 273] on button "Search" at bounding box center [847, 286] width 79 height 26
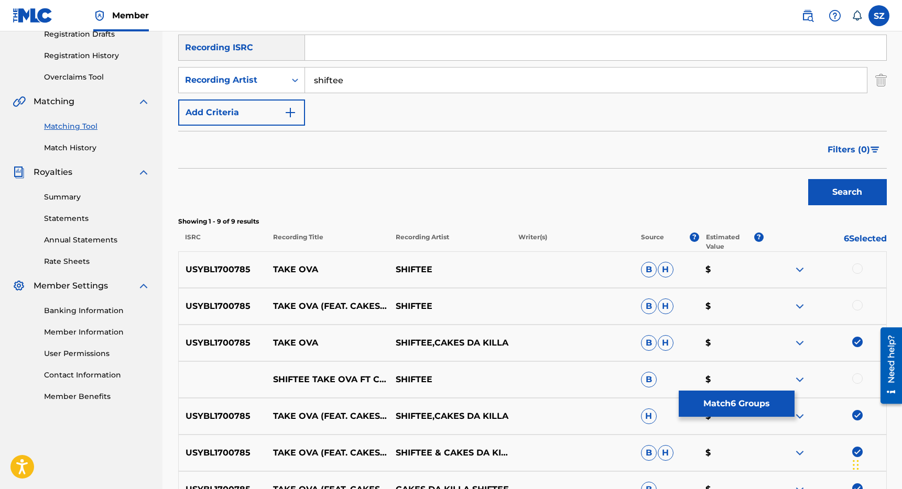
scroll to position [197, 0]
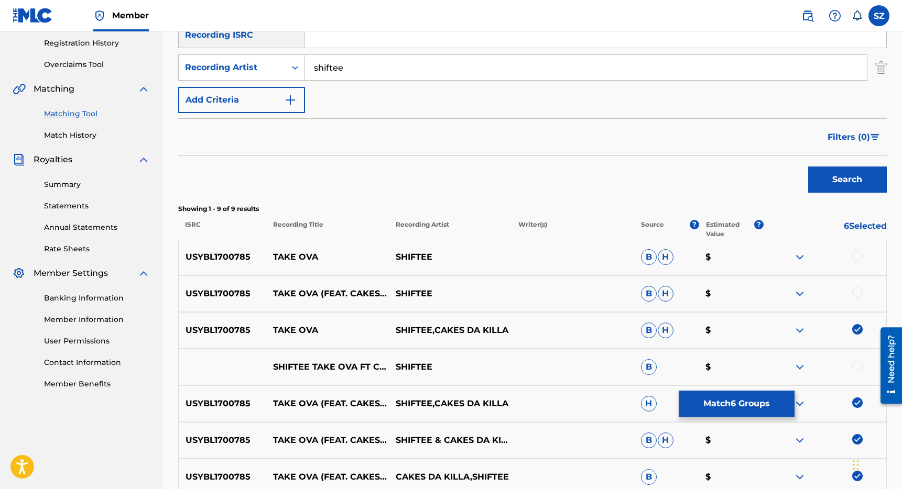
click at [860, 256] on div at bounding box center [857, 256] width 10 height 10
click at [859, 293] on div at bounding box center [857, 293] width 10 height 10
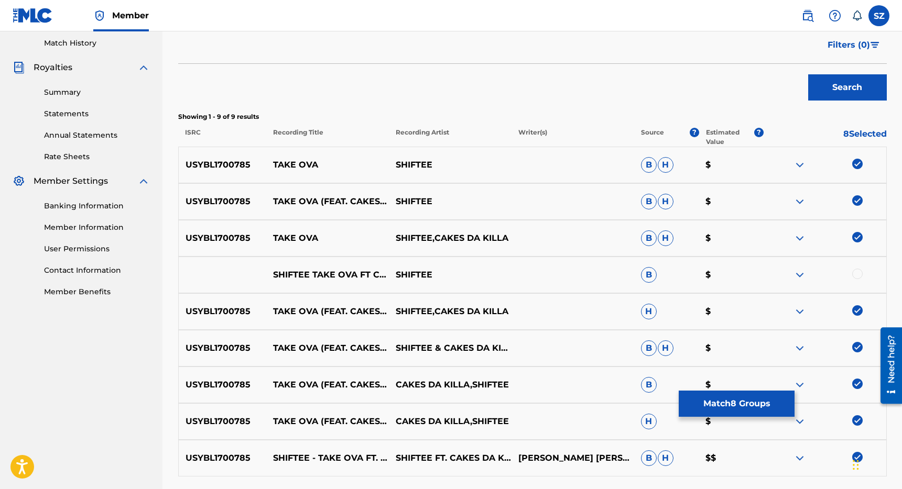
scroll to position [290, 0]
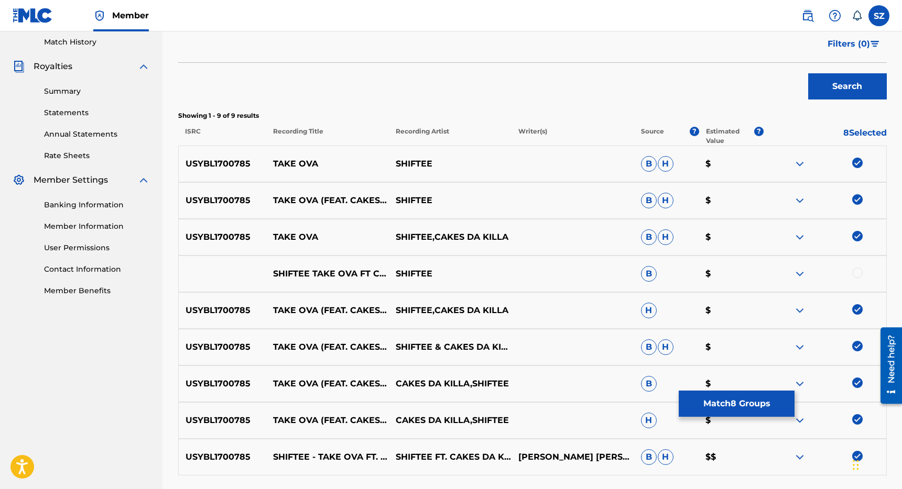
click at [857, 274] on div at bounding box center [857, 273] width 10 height 10
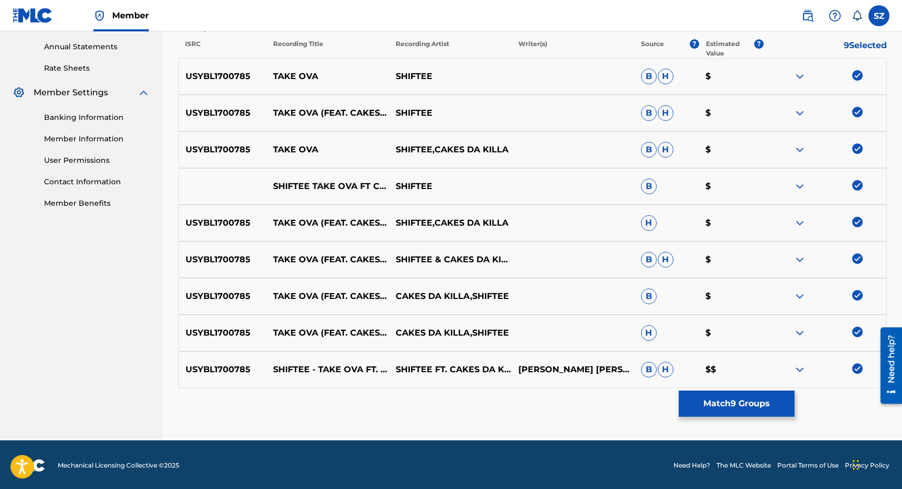
scroll to position [379, 0]
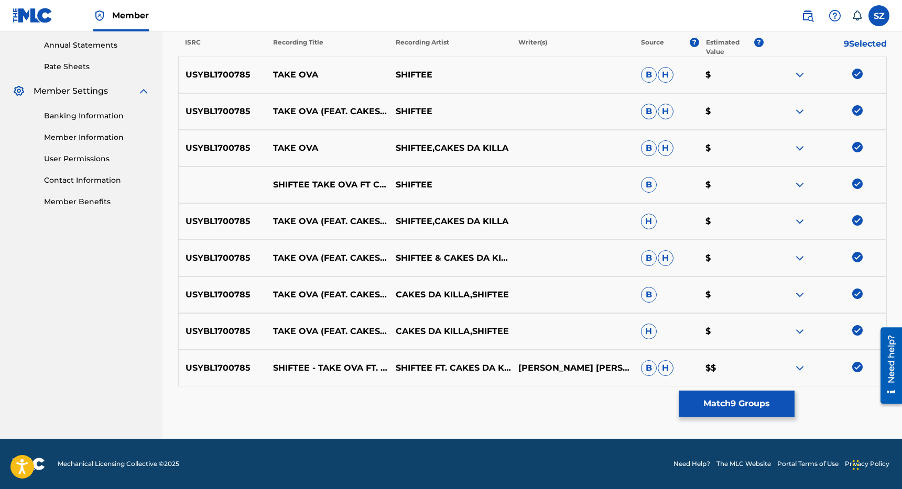
click at [719, 406] on button "Match 9 Groups" at bounding box center [737, 404] width 116 height 26
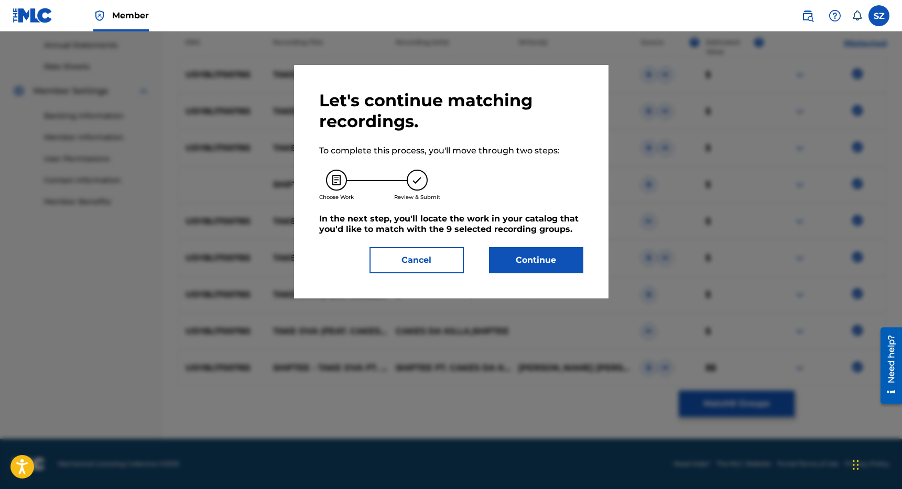
click at [548, 257] on button "Continue" at bounding box center [536, 260] width 94 height 26
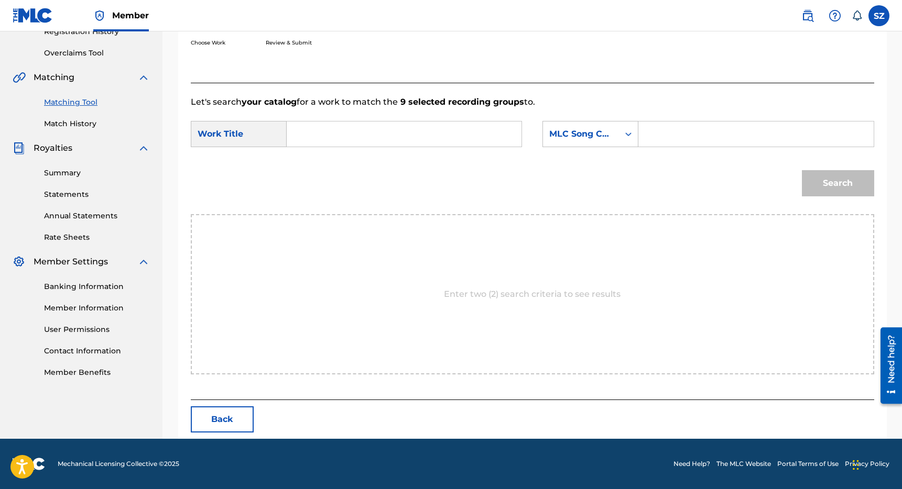
click at [350, 133] on input "Search Form" at bounding box center [404, 134] width 217 height 25
click at [588, 144] on div "MLC Song Code" at bounding box center [590, 134] width 96 height 26
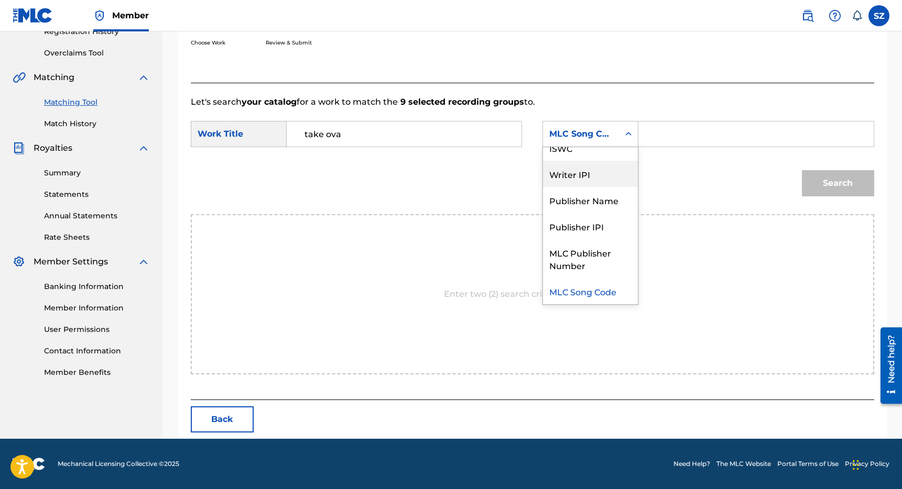
scroll to position [0, 0]
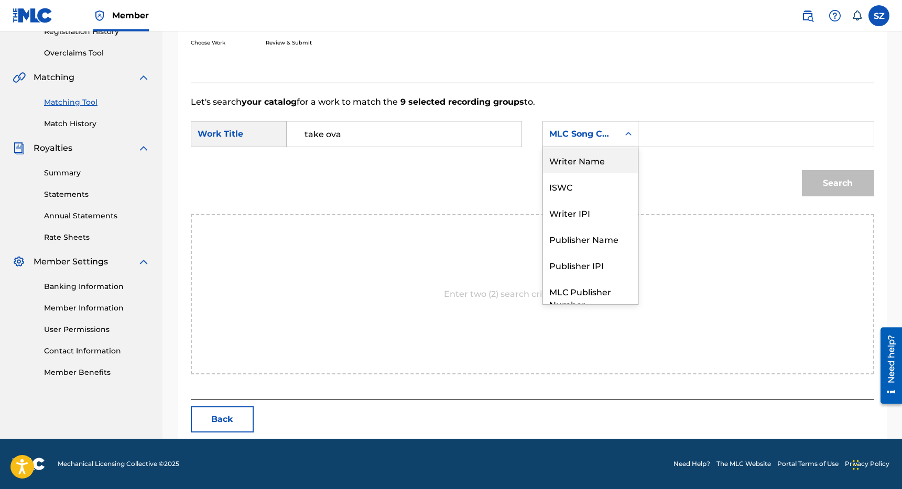
click at [606, 166] on div "Writer Name" at bounding box center [590, 160] width 95 height 26
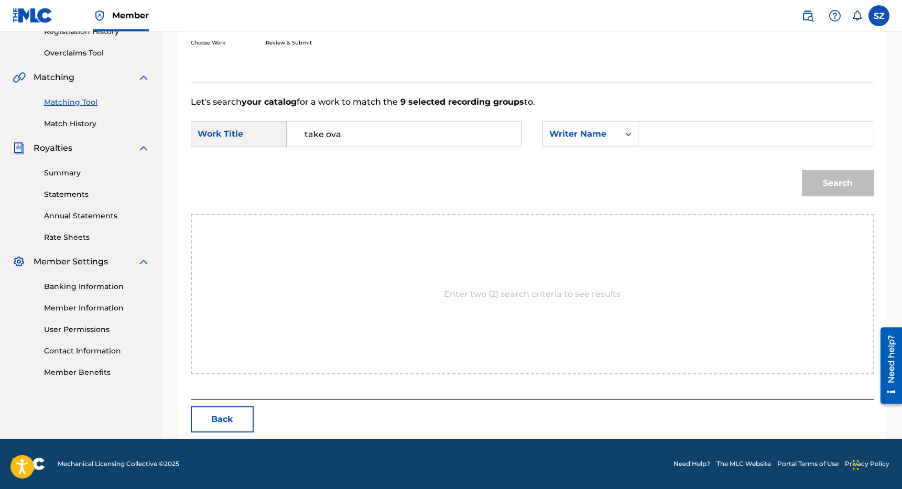
click at [674, 130] on input "Search Form" at bounding box center [755, 134] width 217 height 25
click at [802, 170] on button "Search" at bounding box center [838, 183] width 72 height 26
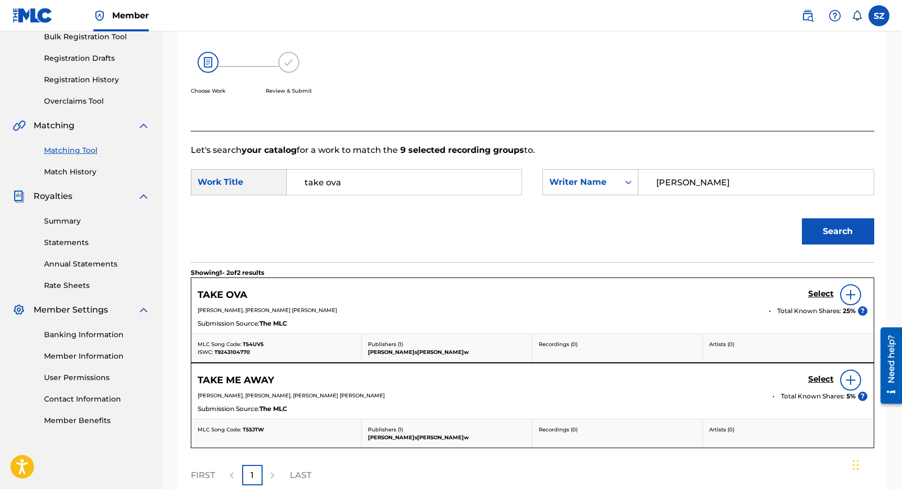
scroll to position [209, 0]
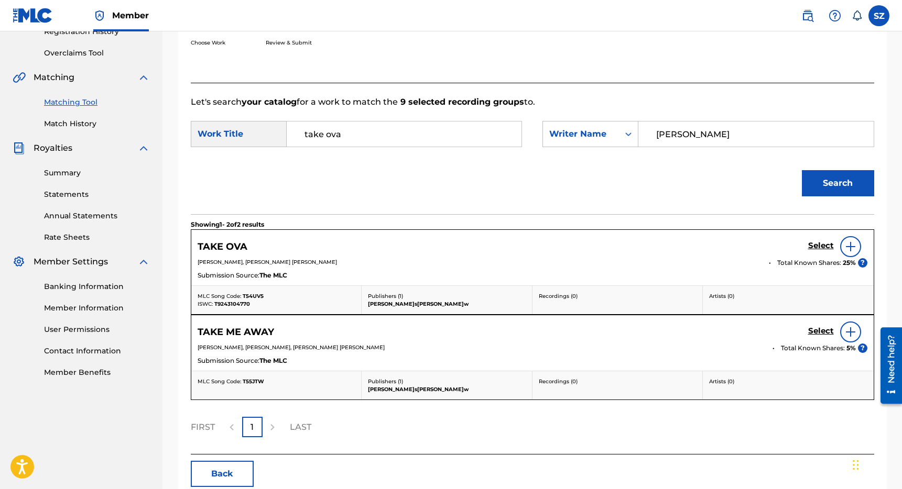
click at [820, 246] on h5 "Select" at bounding box center [821, 246] width 26 height 10
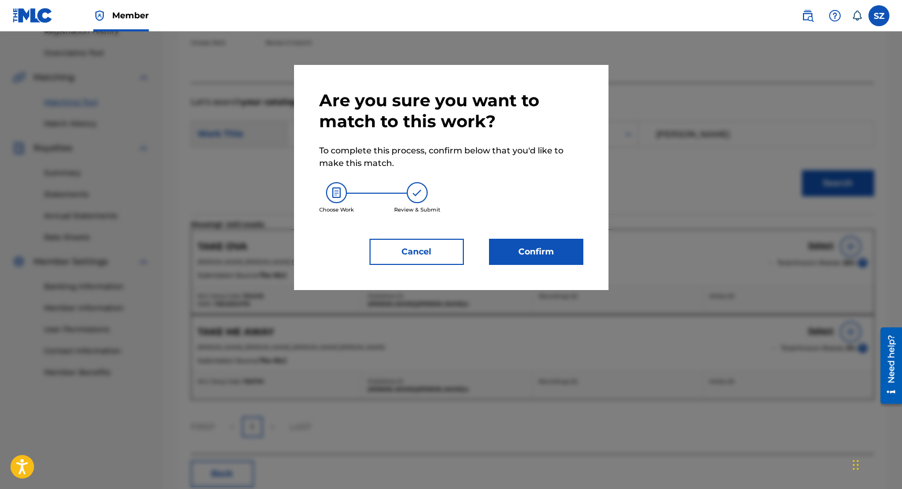
click at [543, 247] on button "Confirm" at bounding box center [536, 252] width 94 height 26
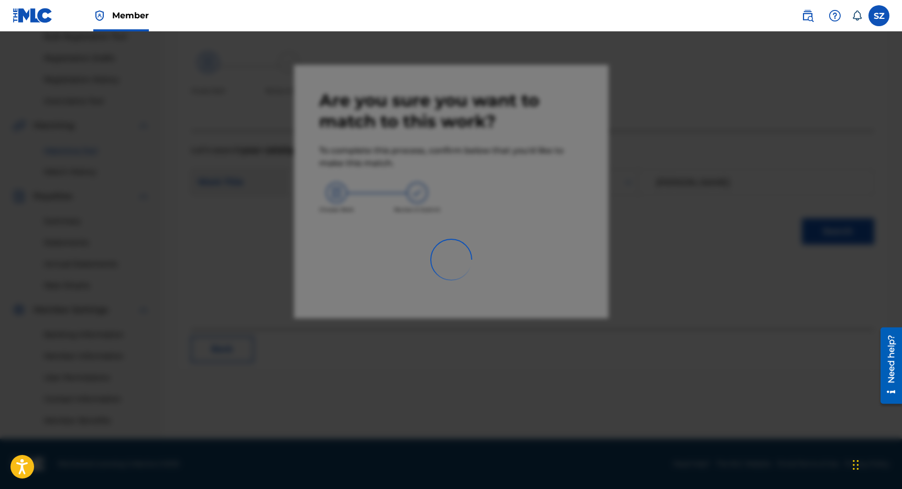
scroll to position [160, 0]
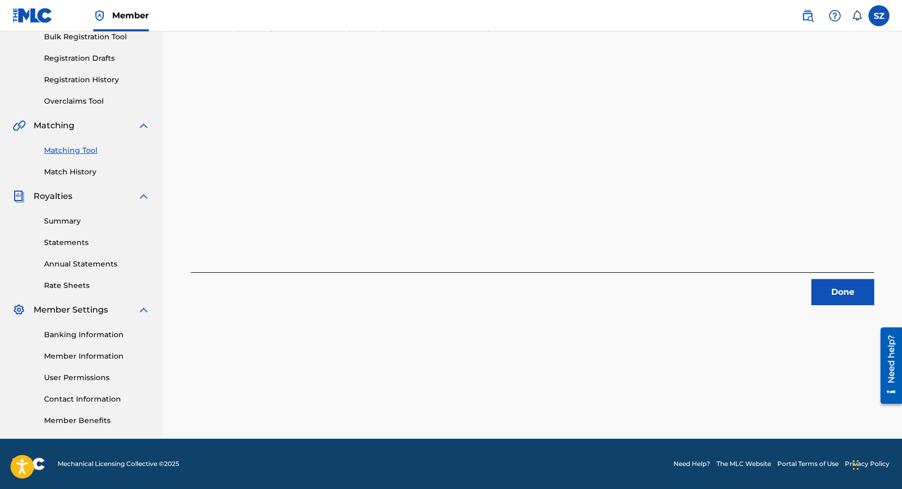
click at [831, 284] on button "Done" at bounding box center [842, 292] width 63 height 26
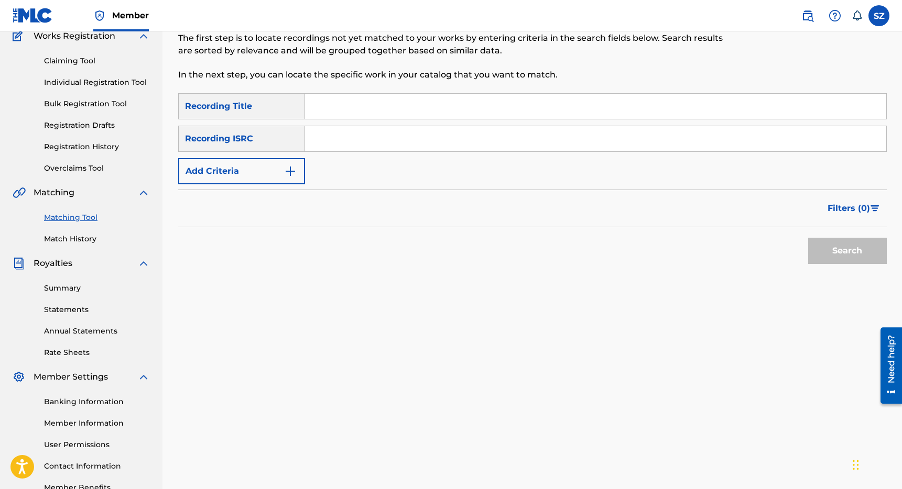
scroll to position [85, 0]
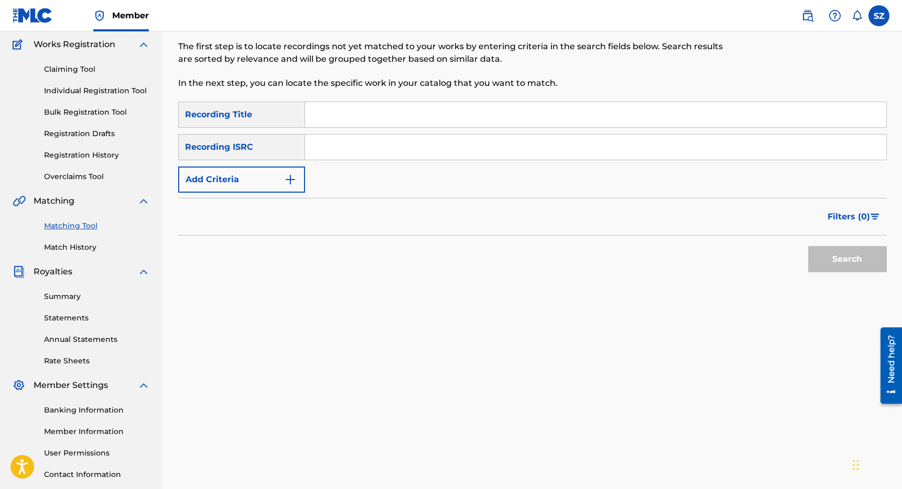
click at [331, 108] on input "Search Form" at bounding box center [595, 114] width 581 height 25
click at [256, 174] on button "Add Criteria" at bounding box center [241, 180] width 127 height 26
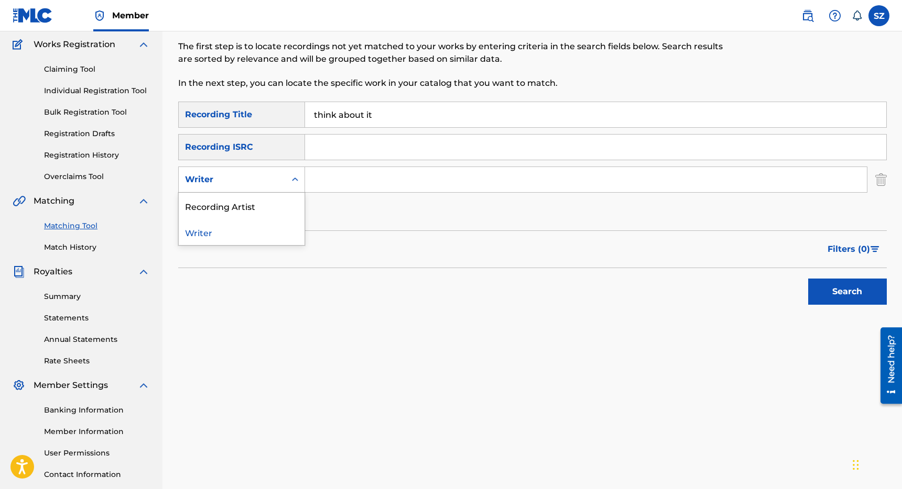
click at [246, 179] on div "Writer" at bounding box center [232, 179] width 94 height 13
click at [246, 205] on div "Recording Artist" at bounding box center [242, 206] width 126 height 26
click at [330, 189] on input "Search Form" at bounding box center [586, 179] width 562 height 25
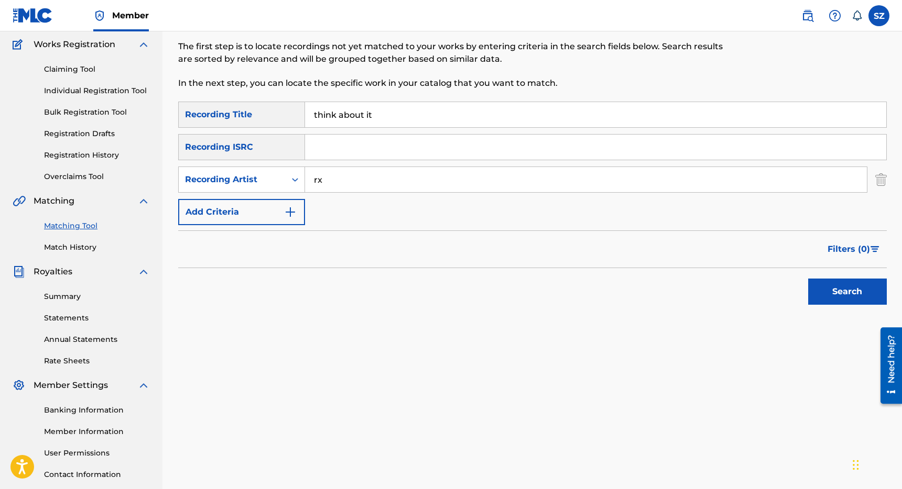
click at [808, 279] on button "Search" at bounding box center [847, 292] width 79 height 26
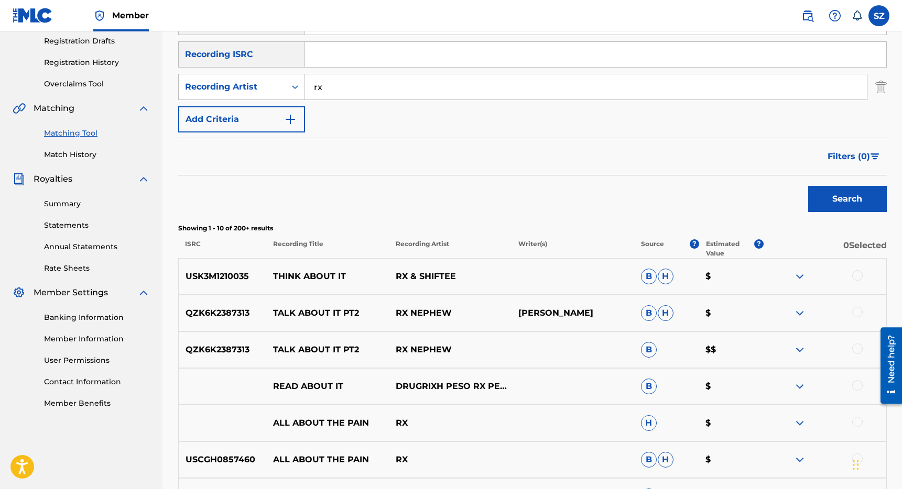
scroll to position [178, 0]
click at [859, 276] on div at bounding box center [857, 275] width 10 height 10
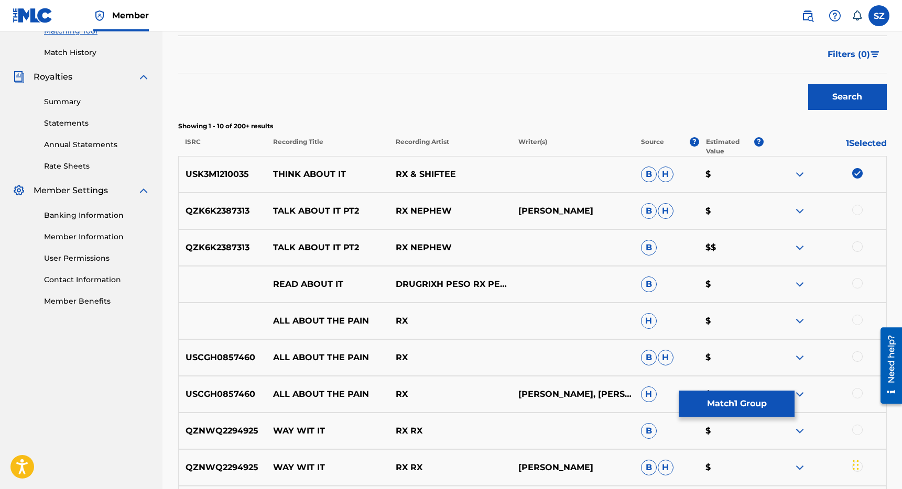
scroll to position [0, 0]
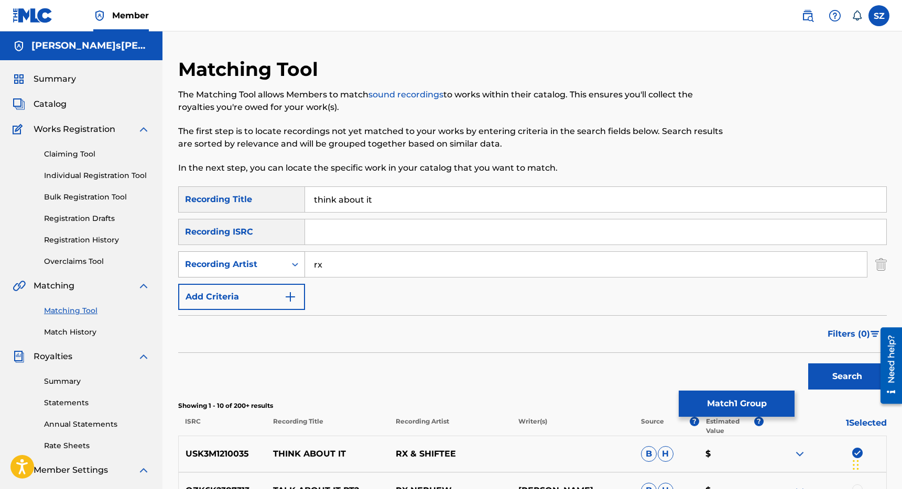
drag, startPoint x: 336, startPoint y: 266, endPoint x: 291, endPoint y: 266, distance: 45.1
click at [291, 266] on div "SearchWithCriteria1a594a78-3d76-471f-83e2-bcfef4837bd6 Recording Artist rx" at bounding box center [532, 265] width 708 height 26
click at [808, 364] on button "Search" at bounding box center [847, 377] width 79 height 26
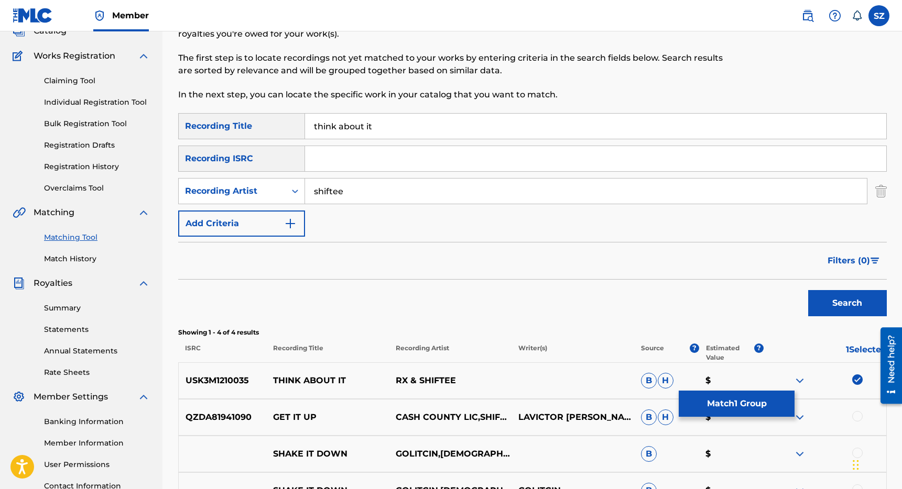
scroll to position [196, 0]
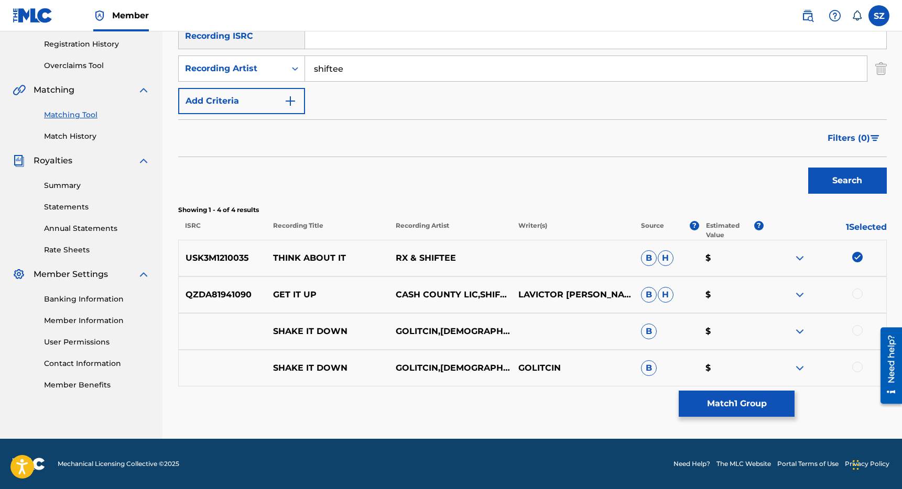
click at [738, 396] on button "Match 1 Group" at bounding box center [737, 404] width 116 height 26
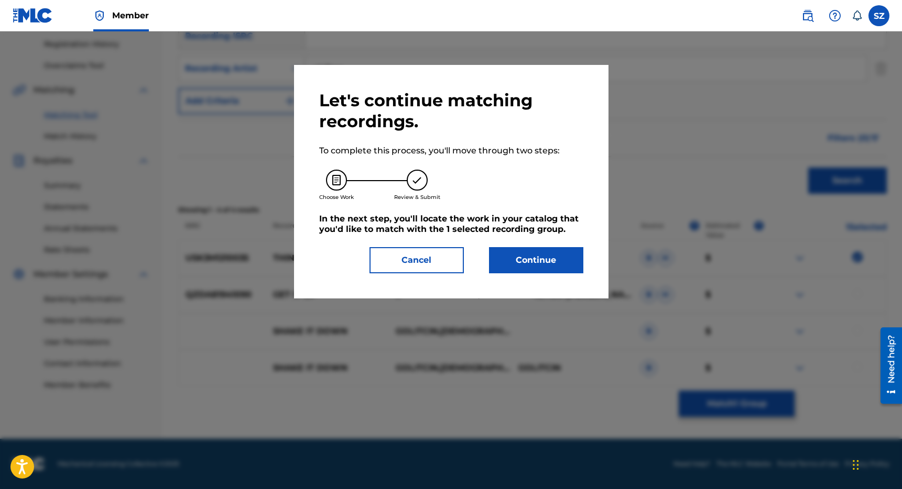
click at [553, 253] on button "Continue" at bounding box center [536, 260] width 94 height 26
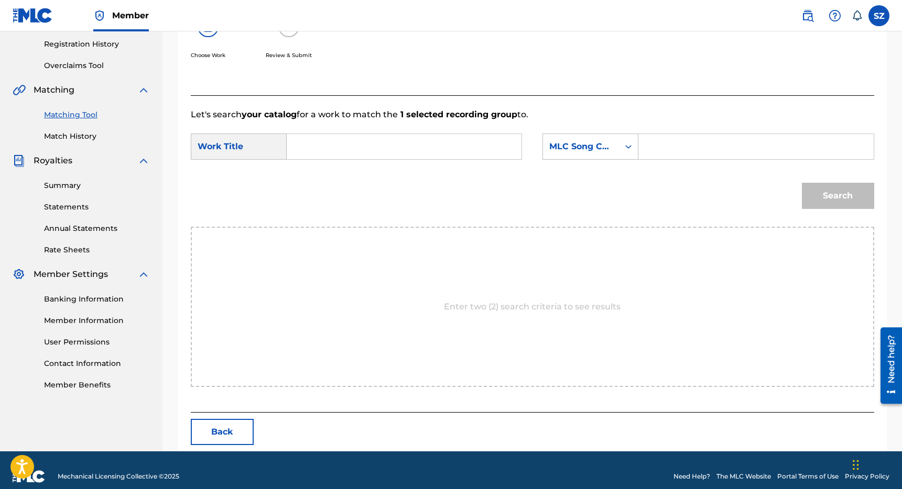
click at [416, 150] on input "Search Form" at bounding box center [404, 146] width 217 height 25
click at [598, 147] on div "MLC Song Code" at bounding box center [580, 146] width 63 height 13
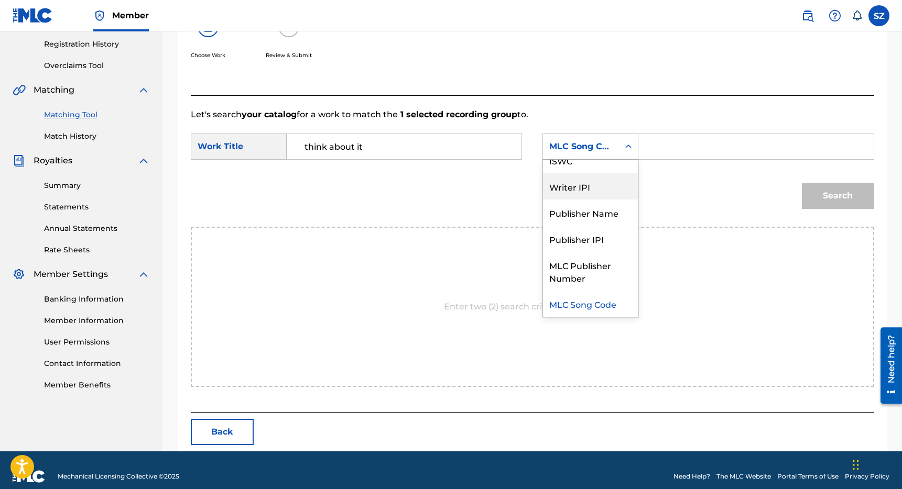
scroll to position [0, 0]
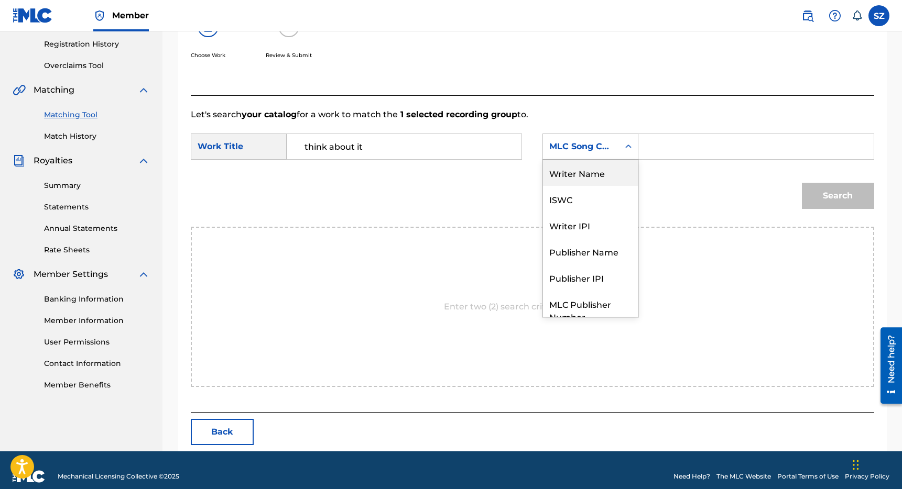
click at [602, 179] on div "Writer Name" at bounding box center [590, 173] width 95 height 26
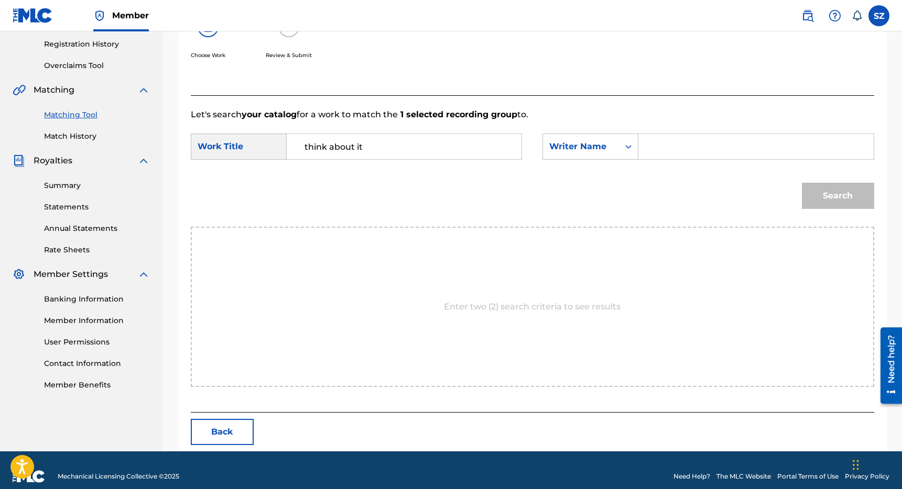
click at [664, 146] on input "Search Form" at bounding box center [755, 146] width 217 height 25
click at [802, 183] on button "Search" at bounding box center [838, 196] width 72 height 26
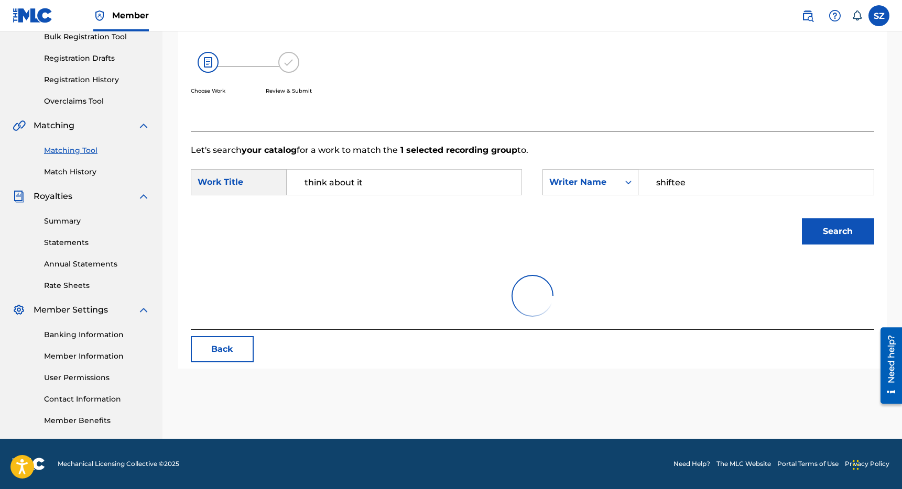
scroll to position [160, 0]
drag, startPoint x: 697, startPoint y: 183, endPoint x: 597, endPoint y: 183, distance: 99.6
click at [598, 183] on div "SearchWithCriteria768901da-ec63-44cb-8b1e-33b86872e870 Writer Name shiftee" at bounding box center [707, 182] width 331 height 26
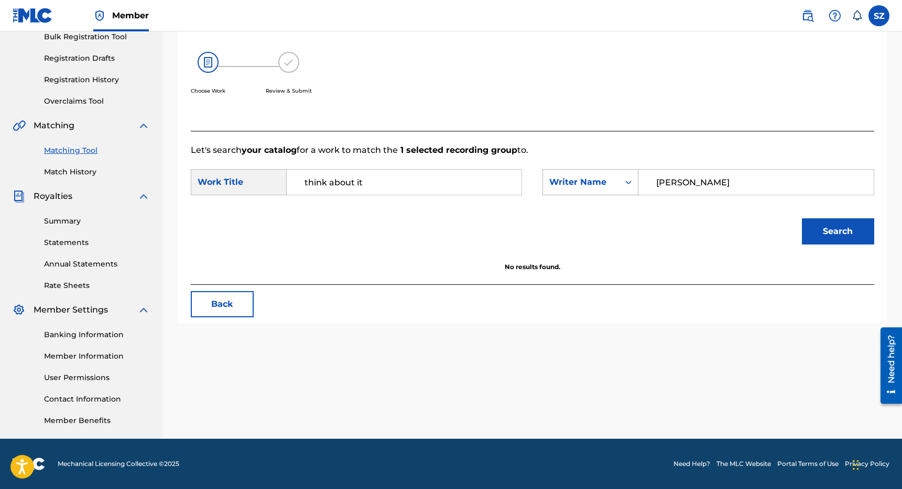
click at [802, 219] on button "Search" at bounding box center [838, 232] width 72 height 26
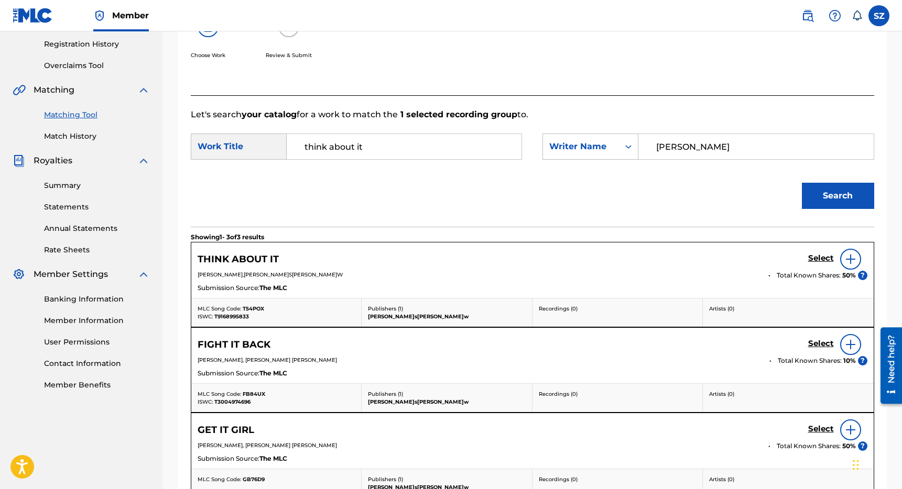
click at [817, 256] on h5 "Select" at bounding box center [821, 259] width 26 height 10
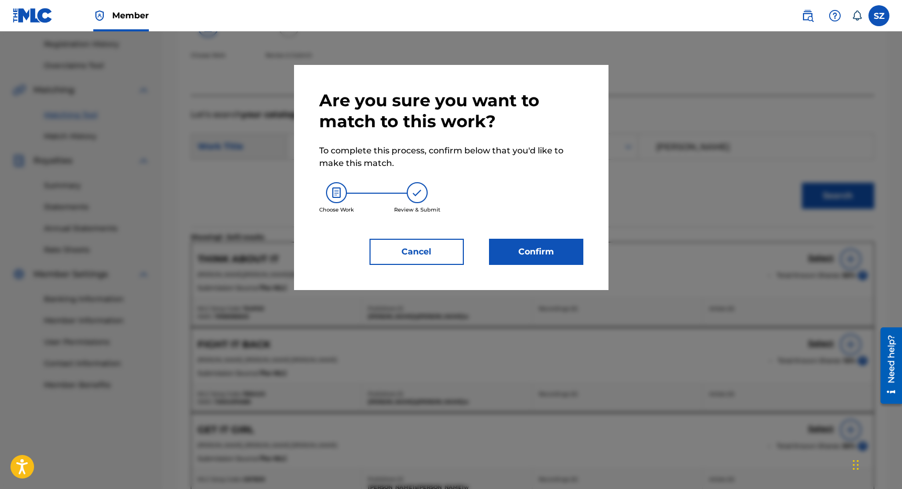
click at [554, 252] on button "Confirm" at bounding box center [536, 252] width 94 height 26
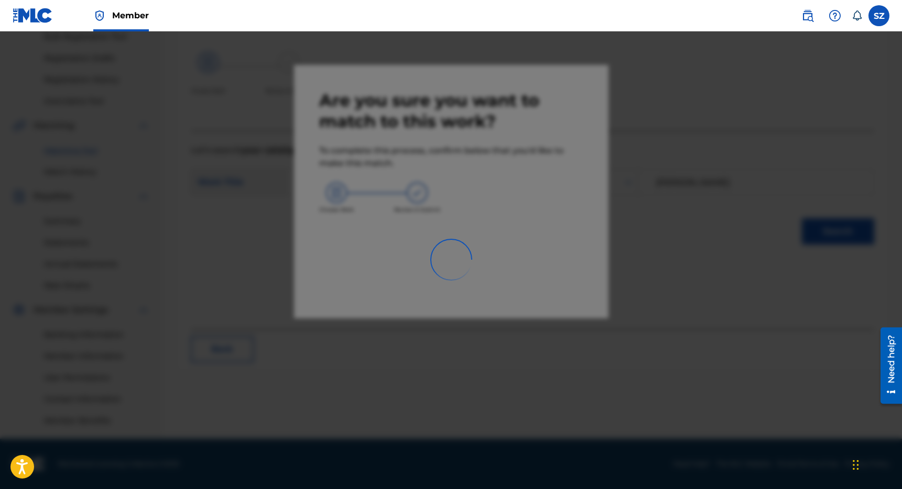
scroll to position [160, 0]
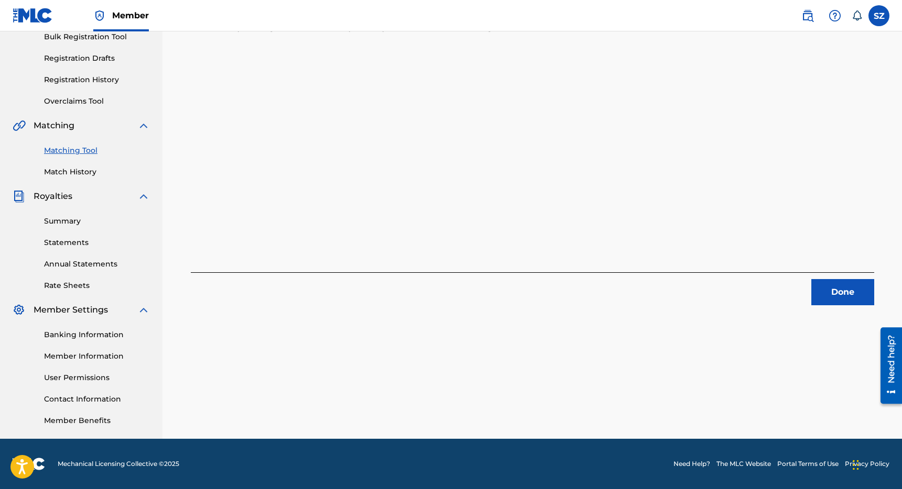
click at [850, 295] on button "Done" at bounding box center [842, 292] width 63 height 26
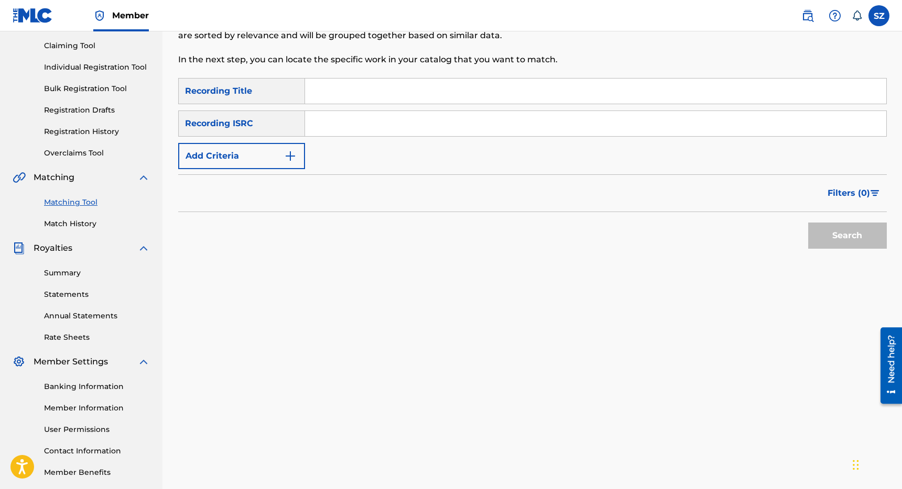
scroll to position [103, 0]
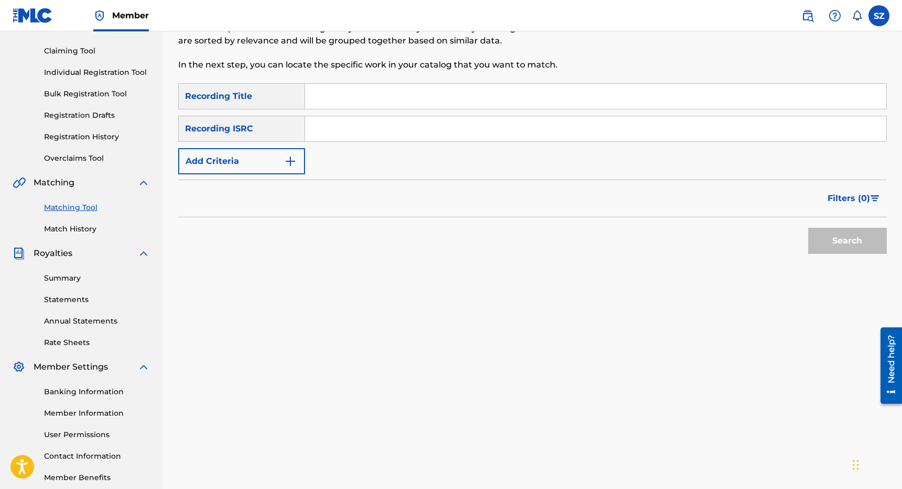
click at [325, 86] on input "Search Form" at bounding box center [595, 96] width 581 height 25
click at [249, 163] on button "Add Criteria" at bounding box center [241, 161] width 127 height 26
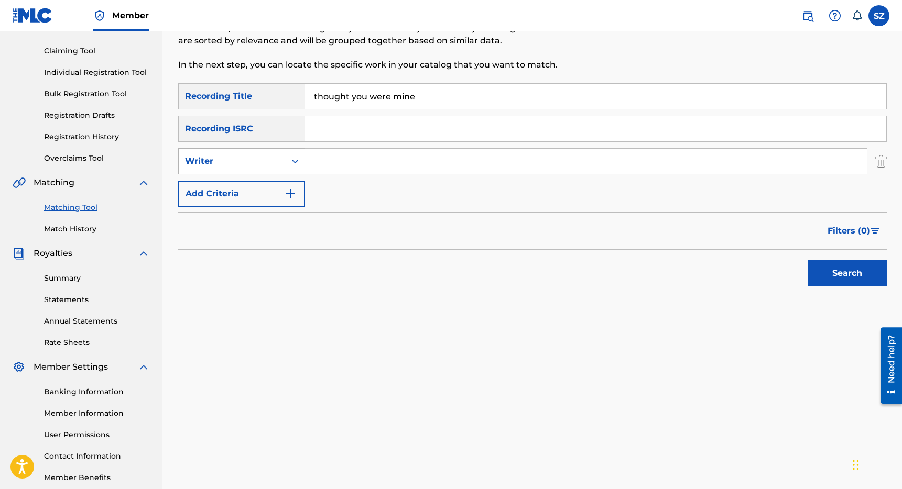
click at [265, 168] on div "Writer" at bounding box center [232, 161] width 107 height 20
click at [257, 181] on div "Recording Artist" at bounding box center [242, 187] width 126 height 26
click at [344, 166] on input "Search Form" at bounding box center [586, 161] width 562 height 25
click at [808, 260] on button "Search" at bounding box center [847, 273] width 79 height 26
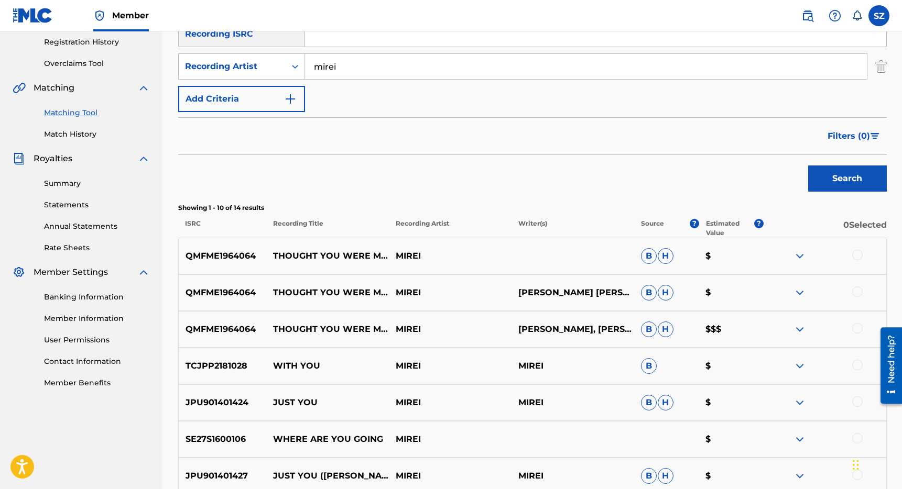
scroll to position [200, 0]
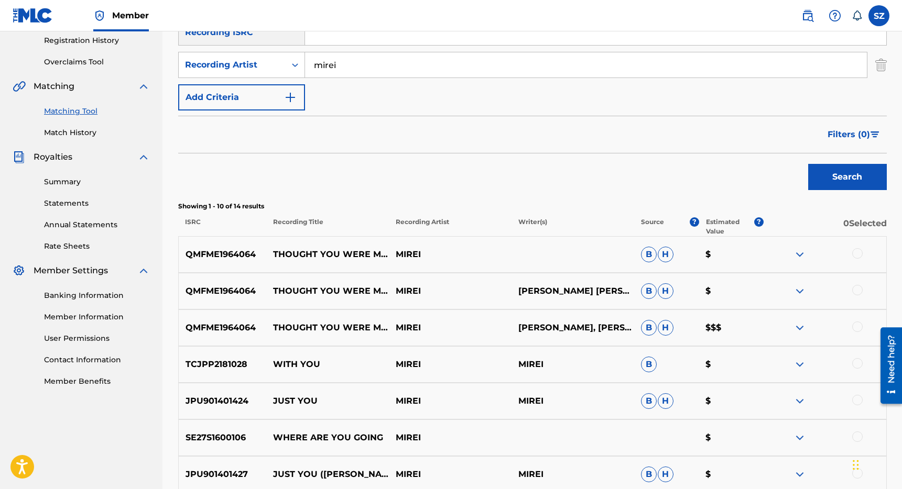
click at [860, 255] on div at bounding box center [857, 253] width 10 height 10
click at [860, 290] on div at bounding box center [857, 290] width 10 height 10
click at [858, 328] on div at bounding box center [857, 327] width 10 height 10
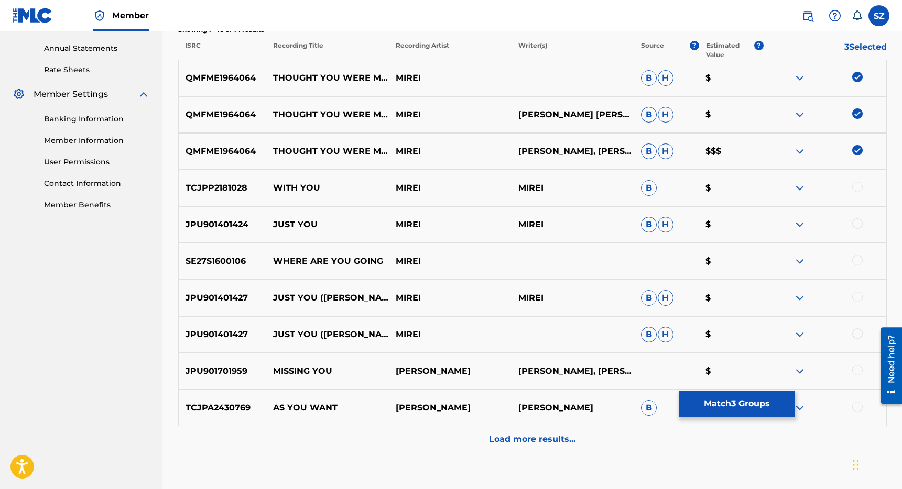
scroll to position [442, 0]
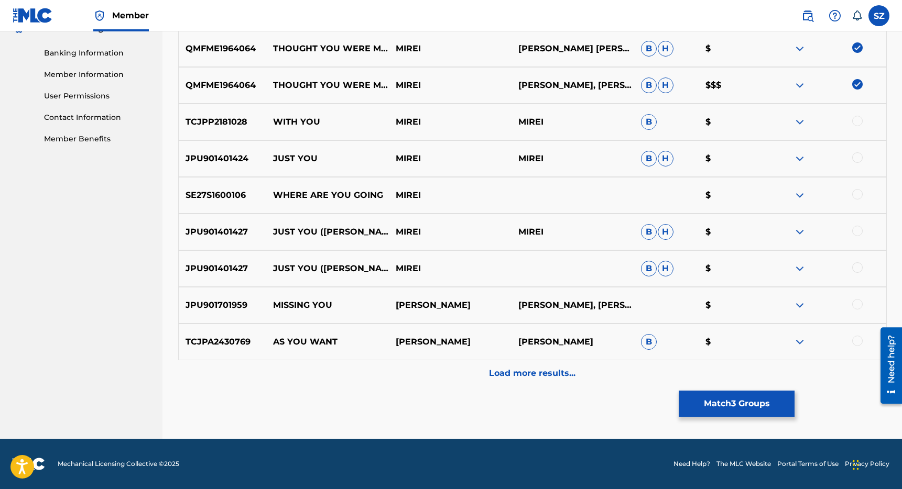
click at [564, 370] on p "Load more results..." at bounding box center [532, 373] width 86 height 13
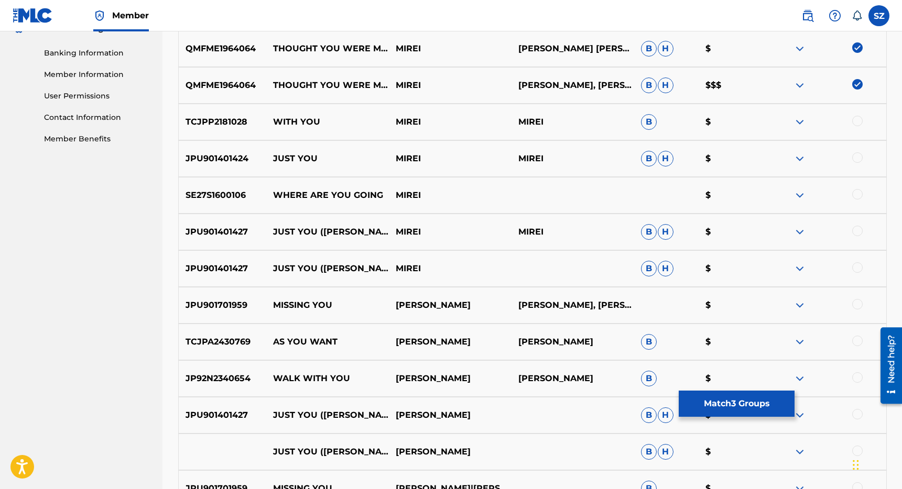
scroll to position [563, 0]
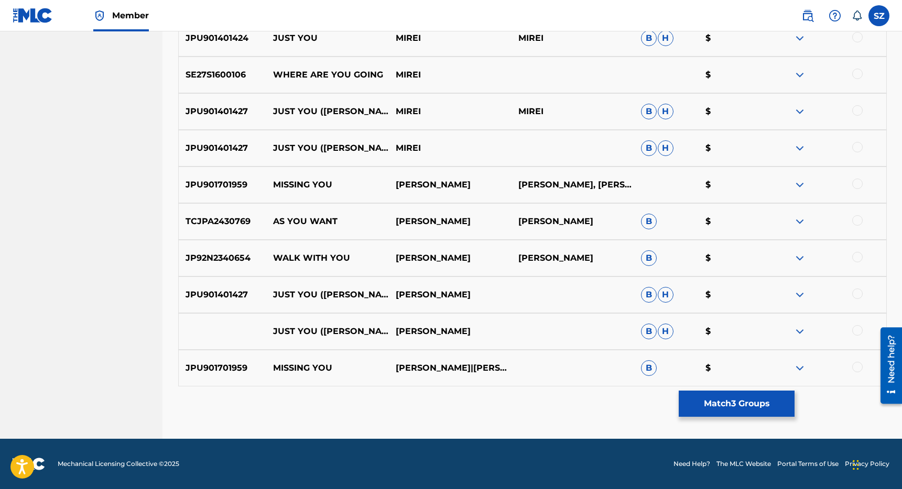
click at [712, 409] on button "Match 3 Groups" at bounding box center [737, 404] width 116 height 26
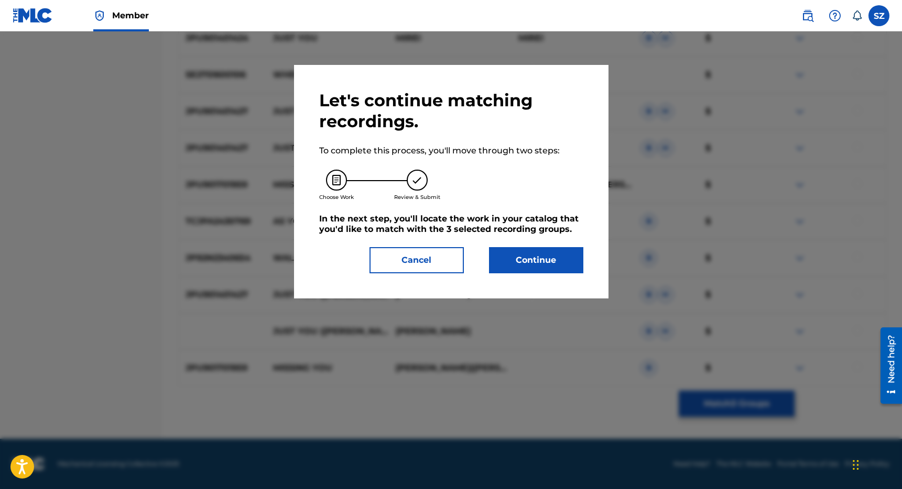
click at [541, 251] on button "Continue" at bounding box center [536, 260] width 94 height 26
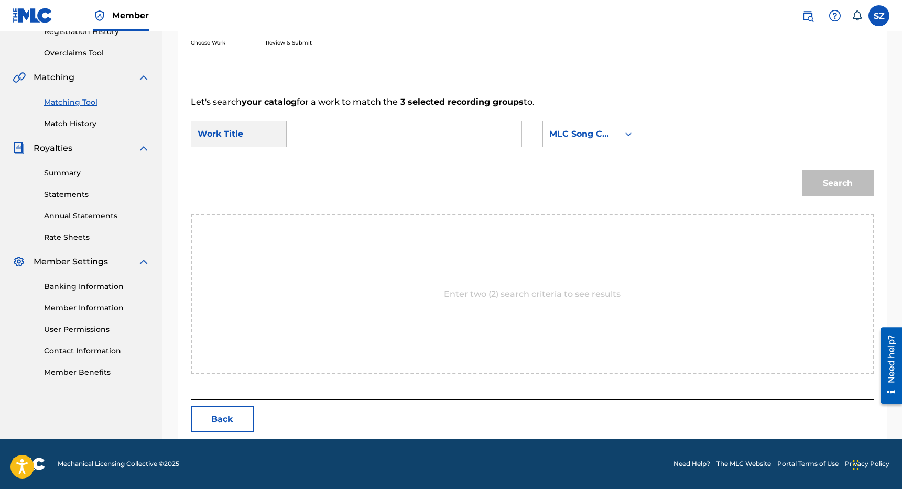
click at [395, 132] on input "Search Form" at bounding box center [404, 134] width 217 height 25
click at [332, 184] on div "thought you were mine" at bounding box center [325, 170] width 59 height 44
click at [597, 131] on div "MLC Song Code" at bounding box center [580, 134] width 63 height 13
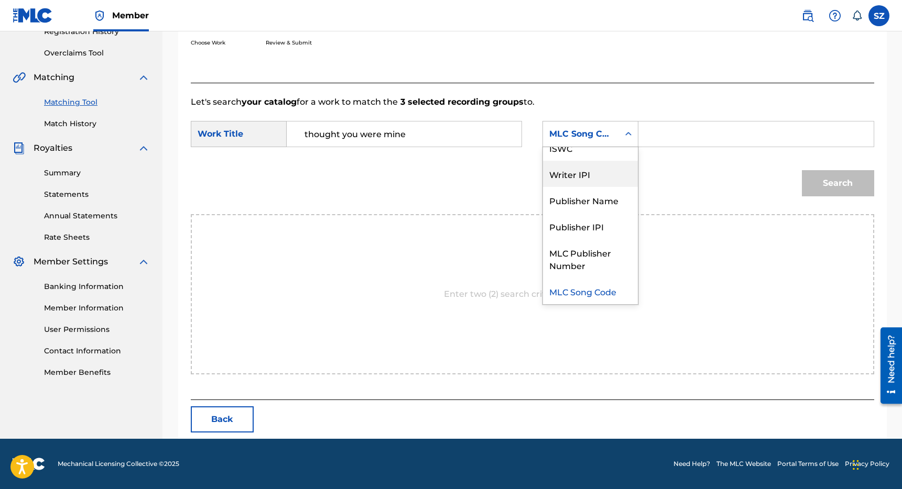
scroll to position [0, 0]
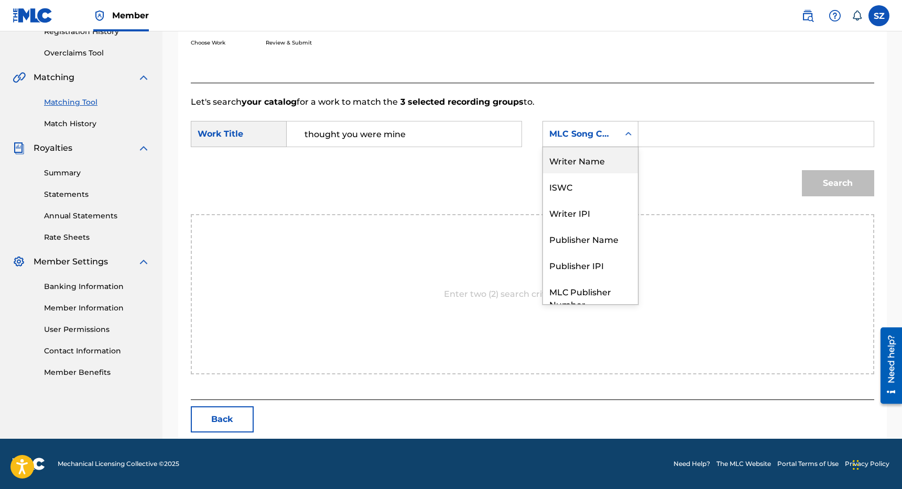
click at [606, 157] on div "Writer Name" at bounding box center [590, 160] width 95 height 26
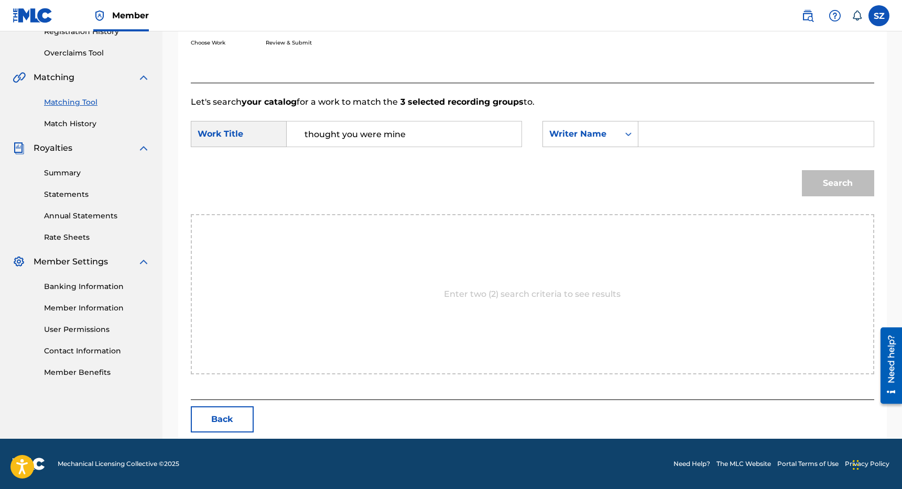
click at [753, 126] on input "Search Form" at bounding box center [755, 134] width 217 height 25
click at [802, 170] on button "Search" at bounding box center [838, 183] width 72 height 26
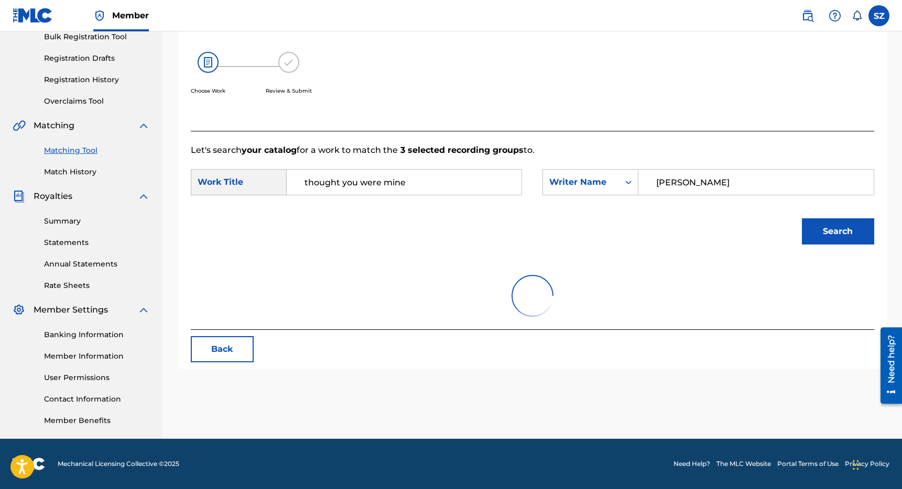
scroll to position [209, 0]
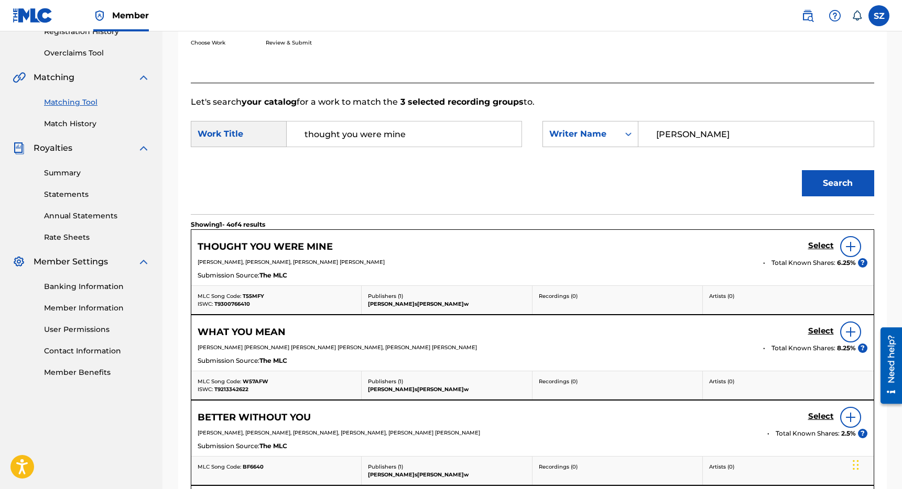
click at [816, 244] on h5 "Select" at bounding box center [821, 246] width 26 height 10
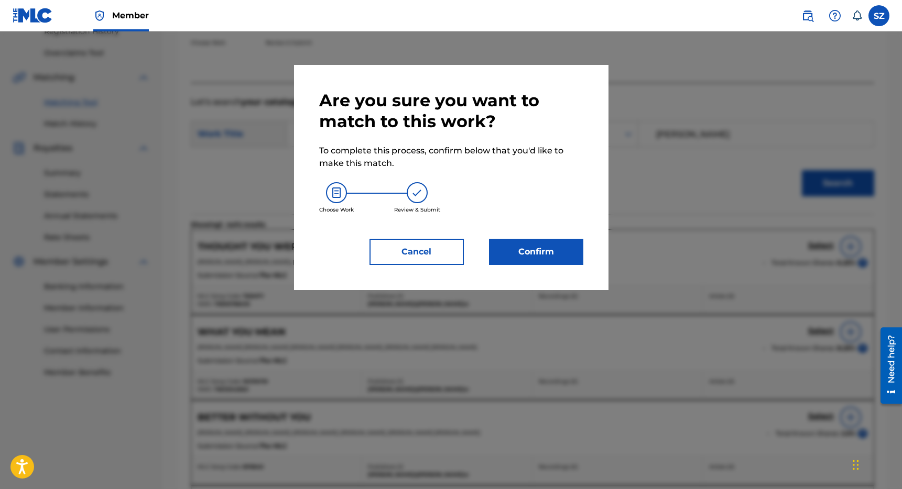
click at [553, 247] on button "Confirm" at bounding box center [536, 252] width 94 height 26
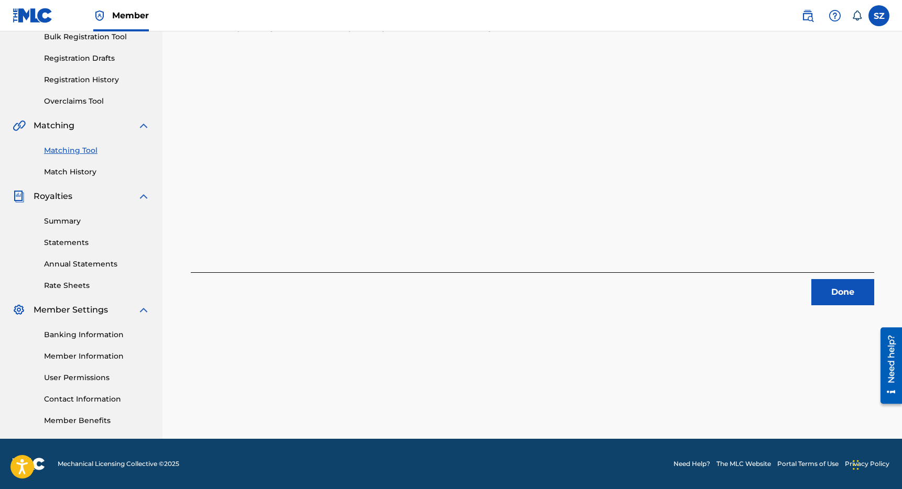
click at [824, 301] on button "Done" at bounding box center [842, 292] width 63 height 26
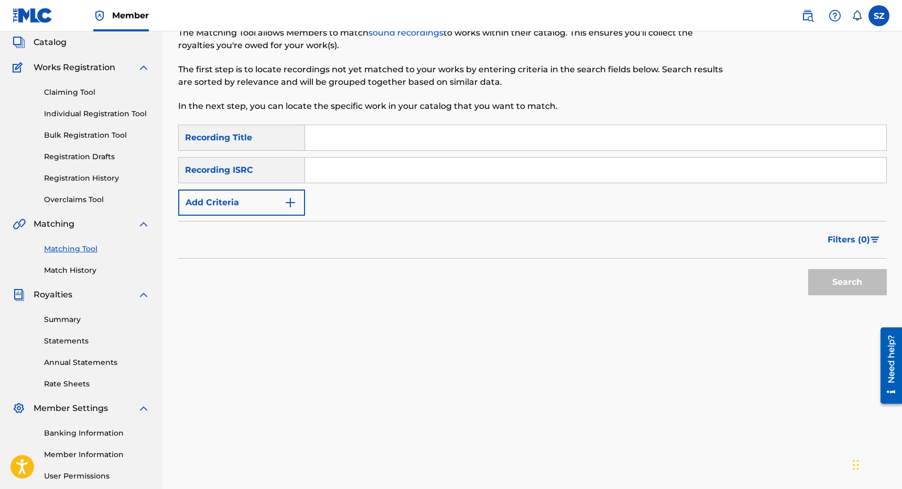
scroll to position [0, 0]
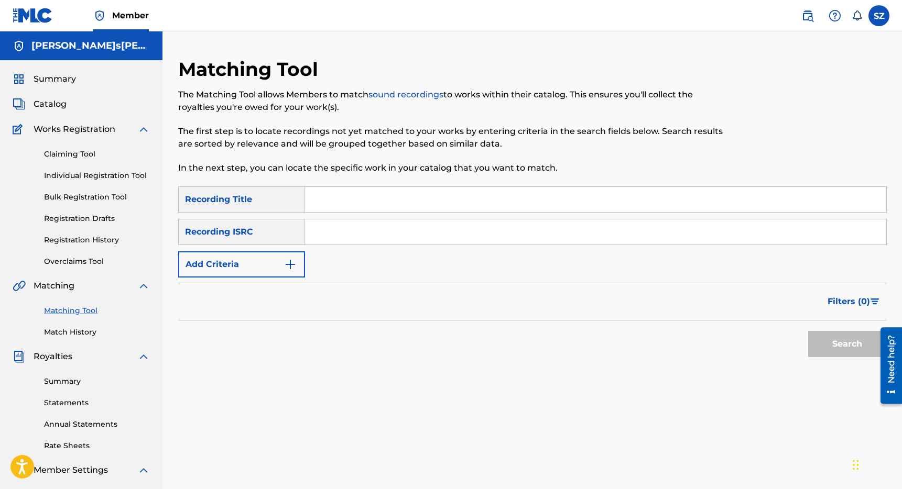
click at [340, 197] on input "Search Form" at bounding box center [595, 199] width 581 height 25
click at [808, 331] on button "Search" at bounding box center [847, 344] width 79 height 26
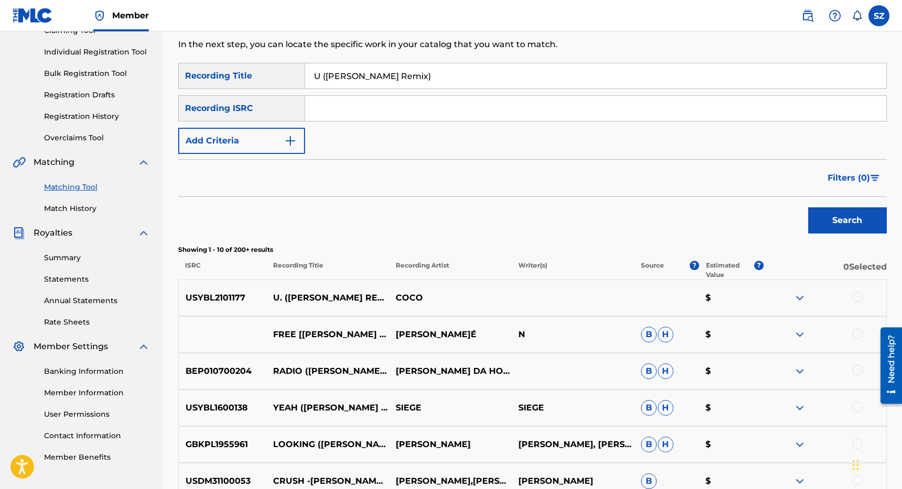
scroll to position [131, 0]
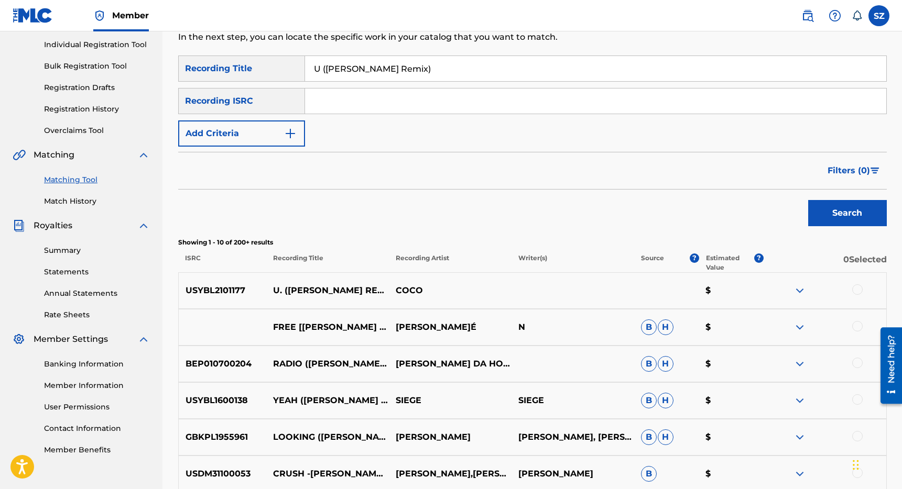
click at [859, 292] on div at bounding box center [857, 290] width 10 height 10
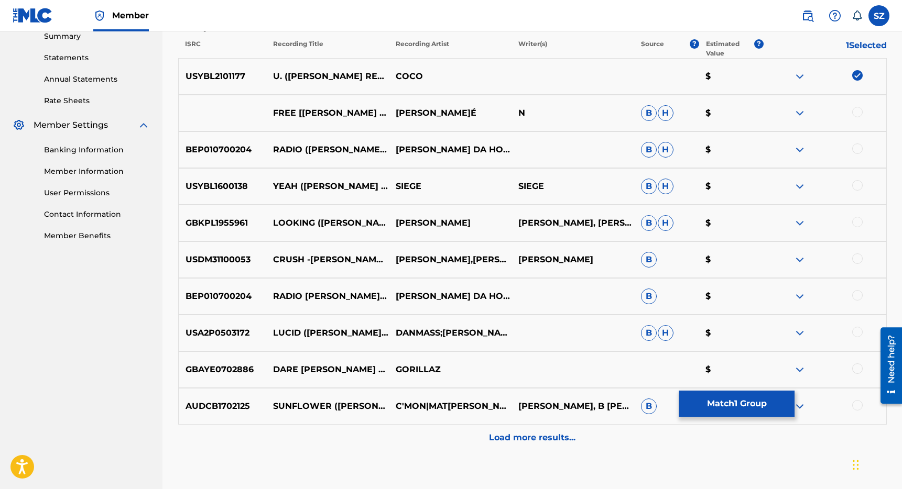
scroll to position [410, 0]
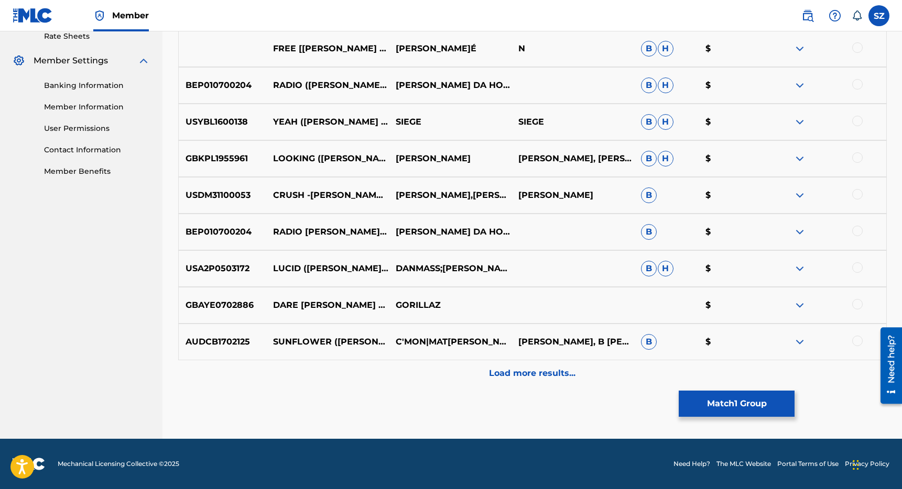
click at [543, 375] on p "Load more results..." at bounding box center [532, 373] width 86 height 13
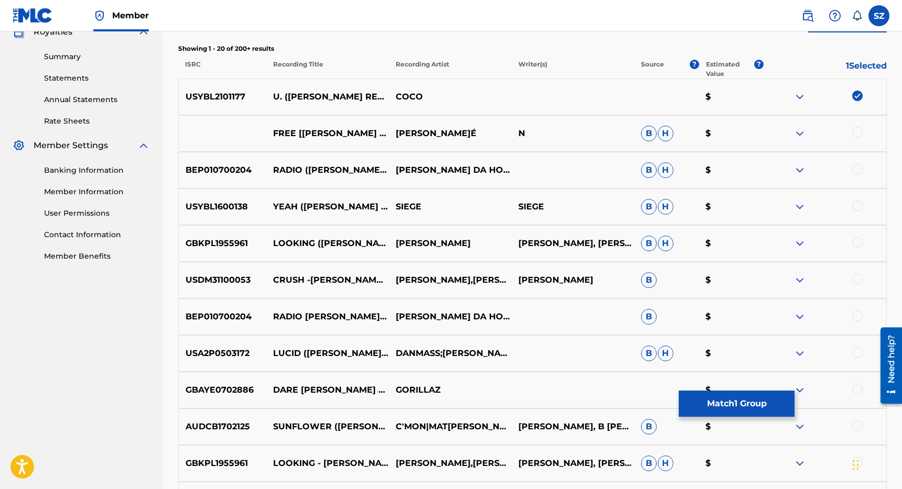
scroll to position [0, 0]
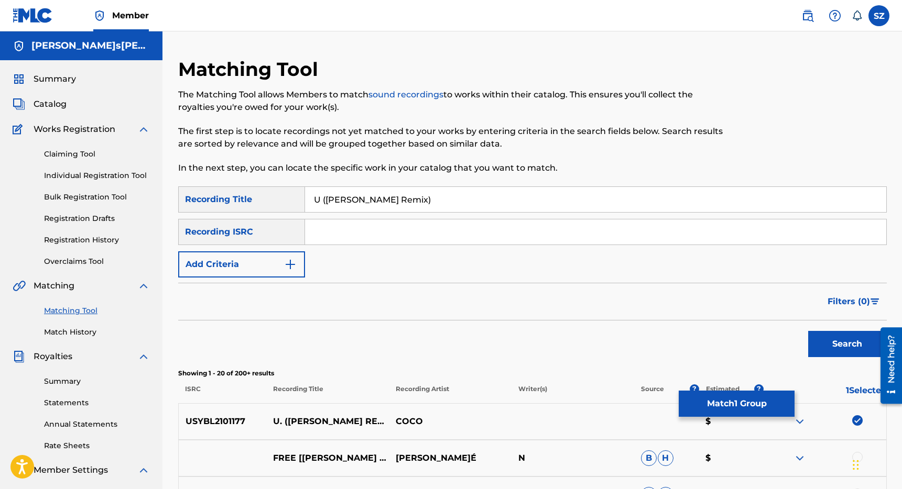
click at [256, 263] on button "Add Criteria" at bounding box center [241, 265] width 127 height 26
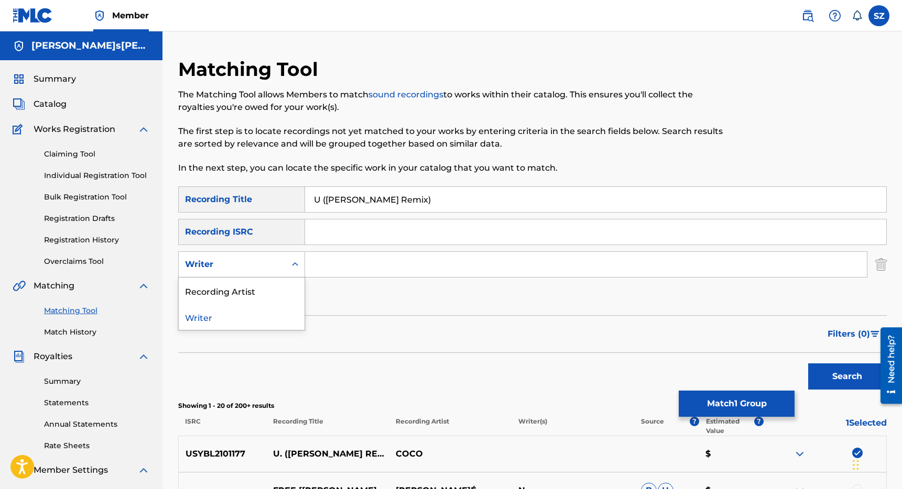
click at [245, 267] on div "Writer" at bounding box center [232, 264] width 94 height 13
click at [228, 287] on div "Recording Artist" at bounding box center [242, 291] width 126 height 26
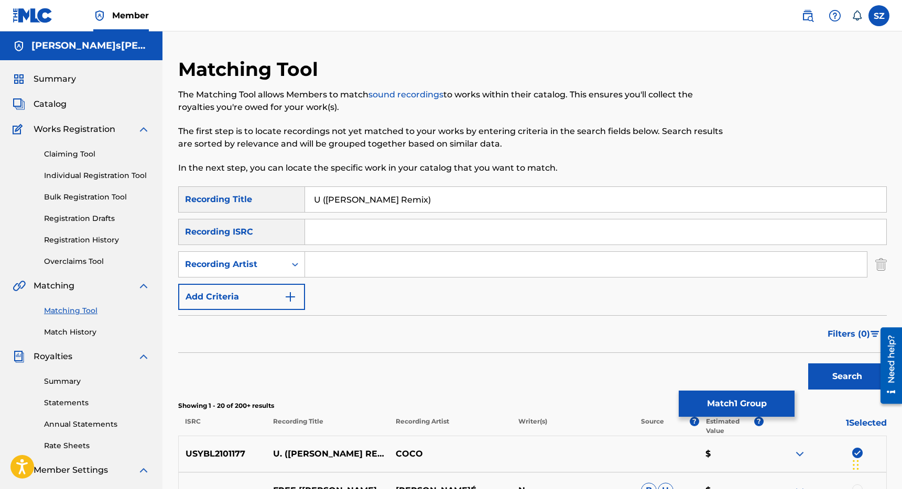
click at [325, 263] on input "Search Form" at bounding box center [586, 264] width 562 height 25
click at [808, 364] on button "Search" at bounding box center [847, 377] width 79 height 26
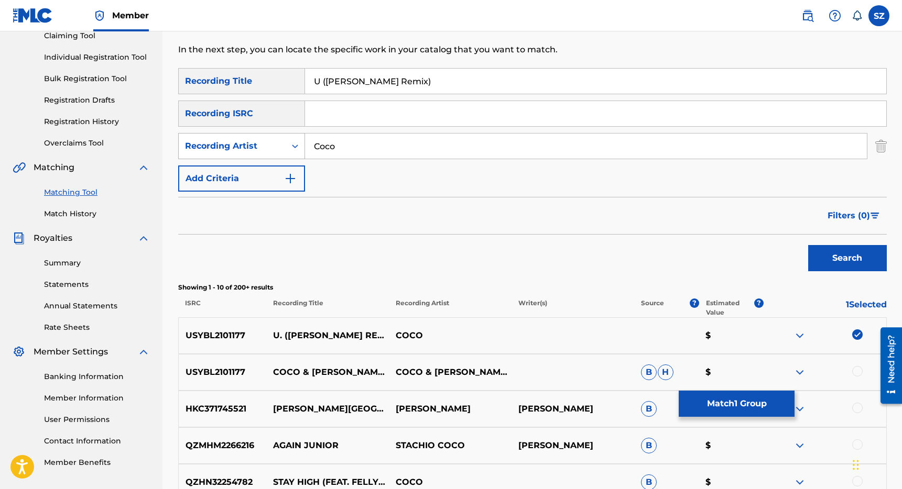
scroll to position [123, 0]
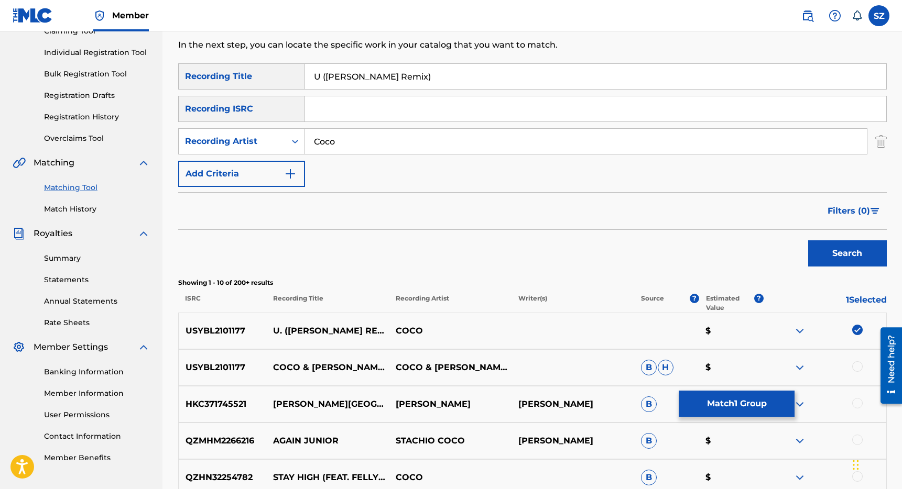
click at [859, 366] on div at bounding box center [857, 367] width 10 height 10
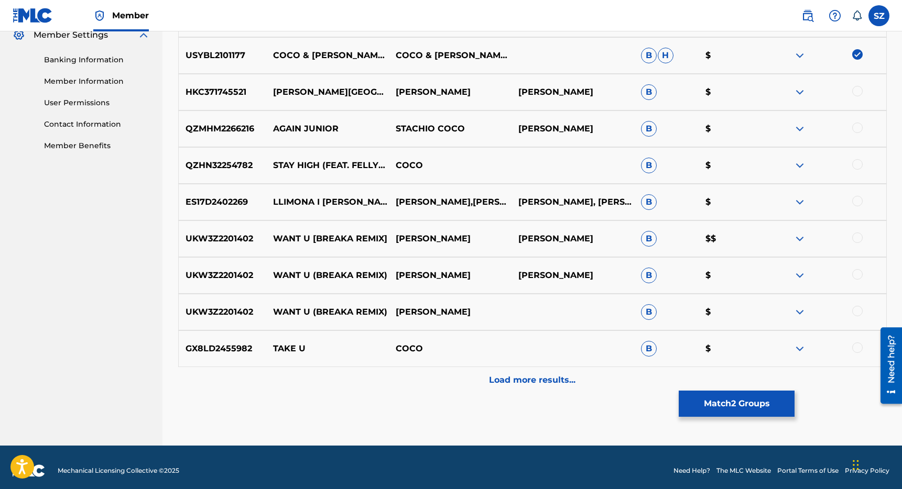
click at [536, 377] on p "Load more results..." at bounding box center [532, 380] width 86 height 13
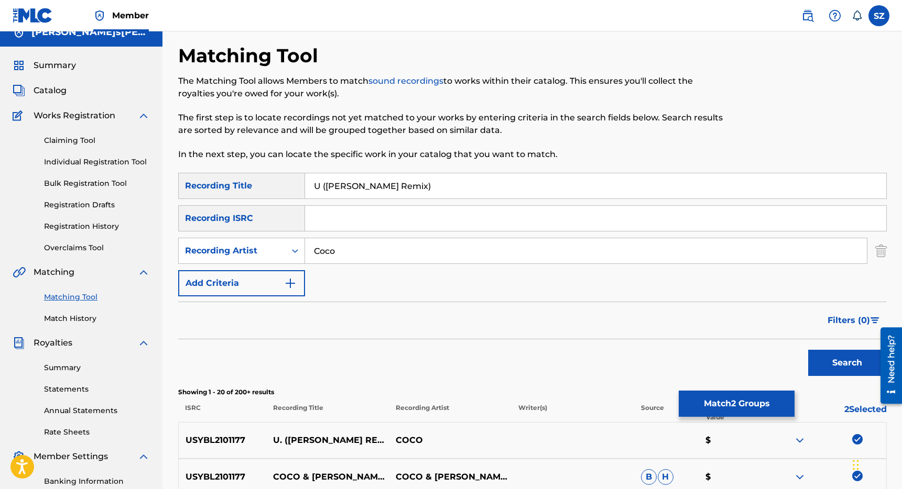
scroll to position [0, 0]
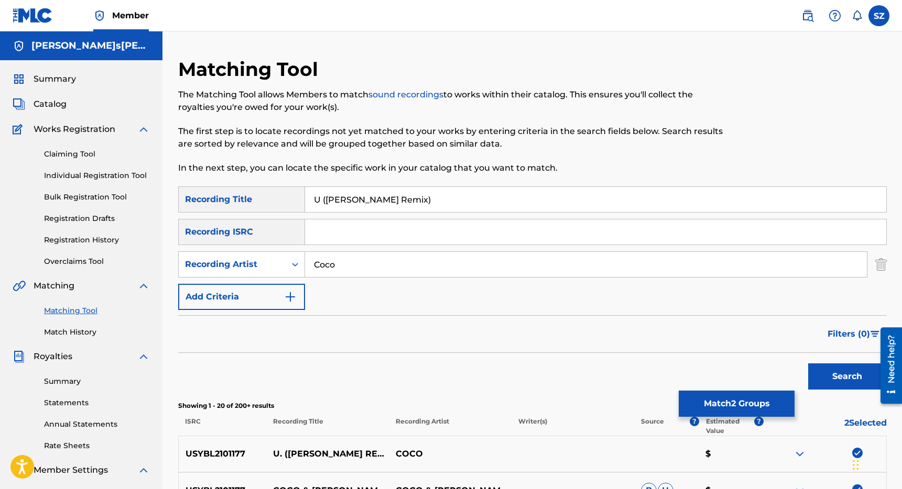
click at [362, 265] on input "Coco" at bounding box center [586, 264] width 562 height 25
click at [808, 364] on button "Search" at bounding box center [847, 377] width 79 height 26
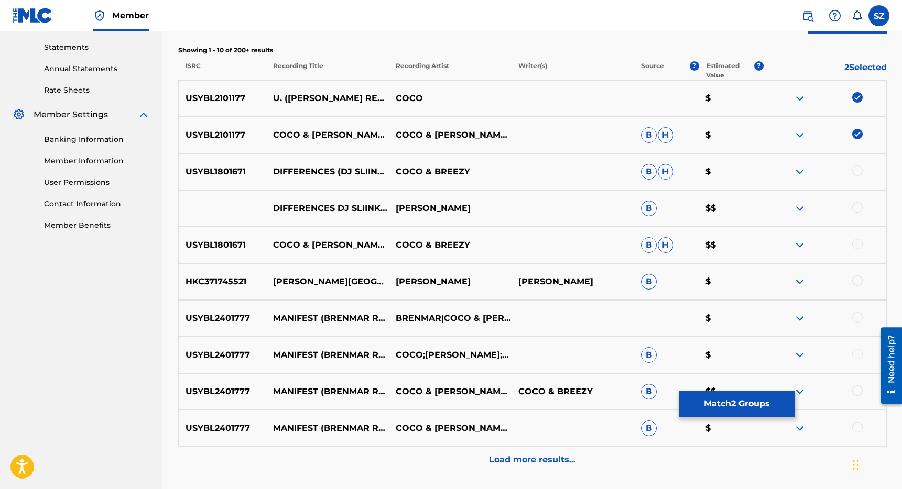
scroll to position [370, 0]
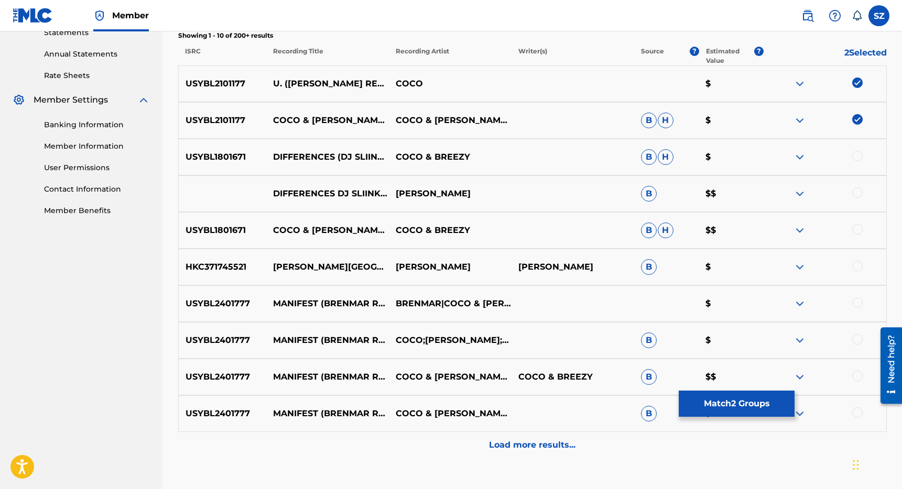
click at [547, 438] on div "Load more results..." at bounding box center [532, 445] width 708 height 26
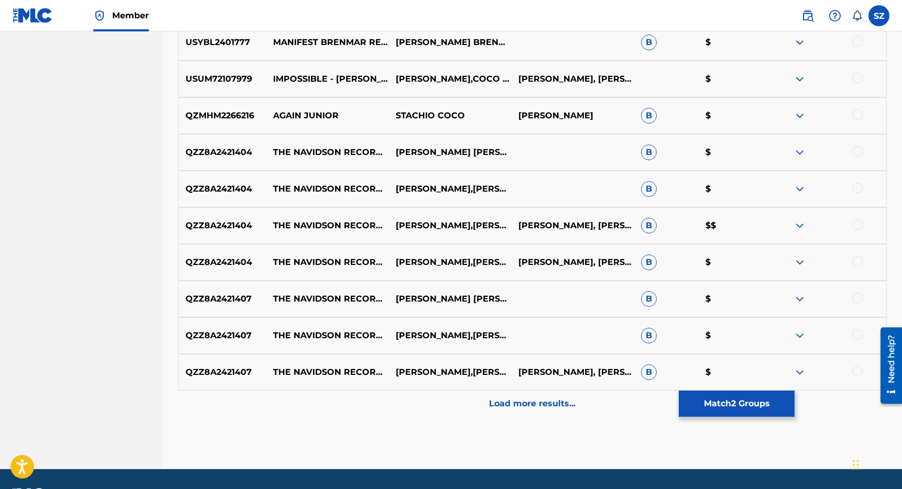
scroll to position [776, 0]
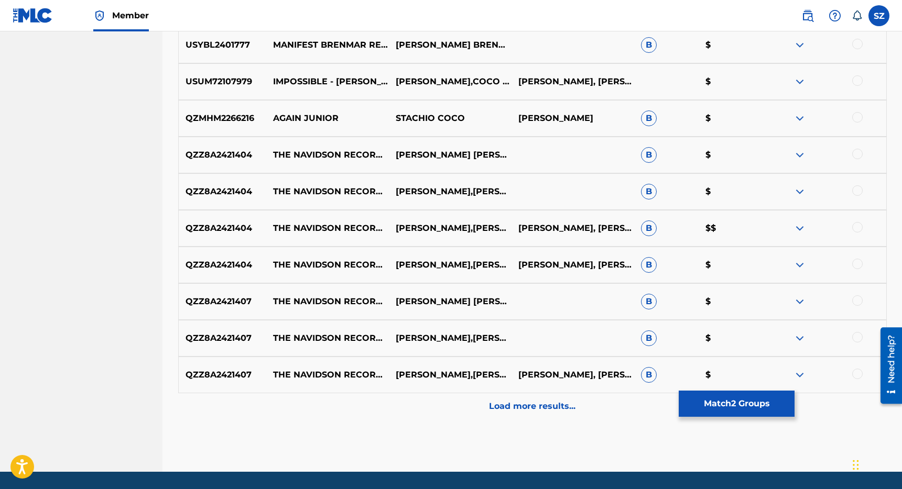
click at [713, 397] on button "Match 2 Groups" at bounding box center [737, 404] width 116 height 26
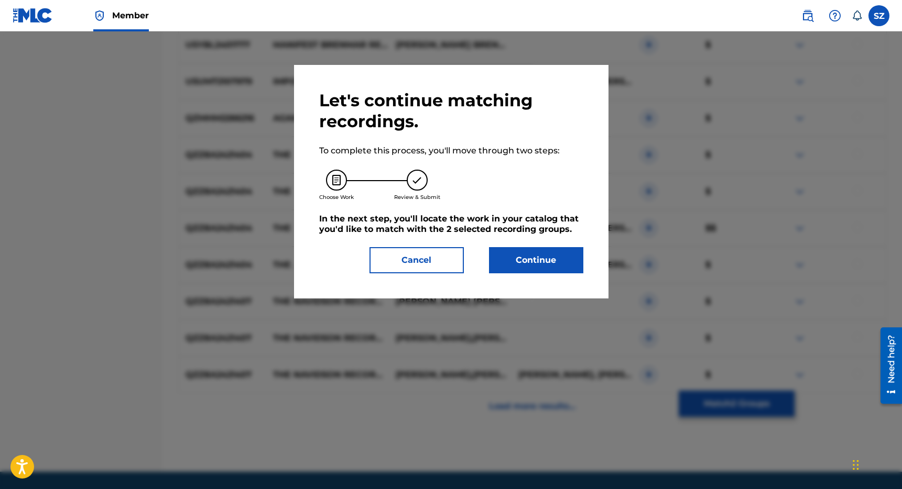
click at [527, 247] on div "Let's continue matching recordings. To complete this process, you'll move throu…" at bounding box center [451, 181] width 264 height 183
click at [520, 263] on button "Continue" at bounding box center [536, 260] width 94 height 26
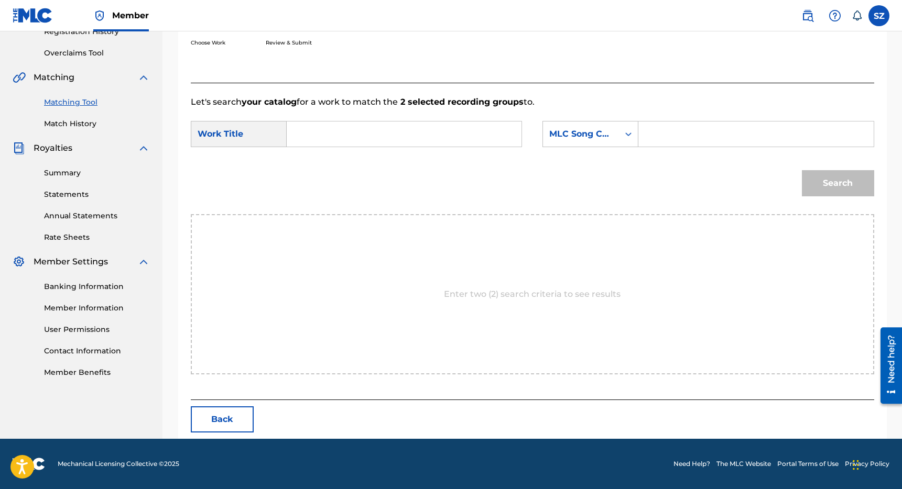
scroll to position [209, 0]
click at [360, 129] on input "Search Form" at bounding box center [404, 134] width 217 height 25
click at [587, 131] on div "MLC Song Code" at bounding box center [580, 134] width 63 height 13
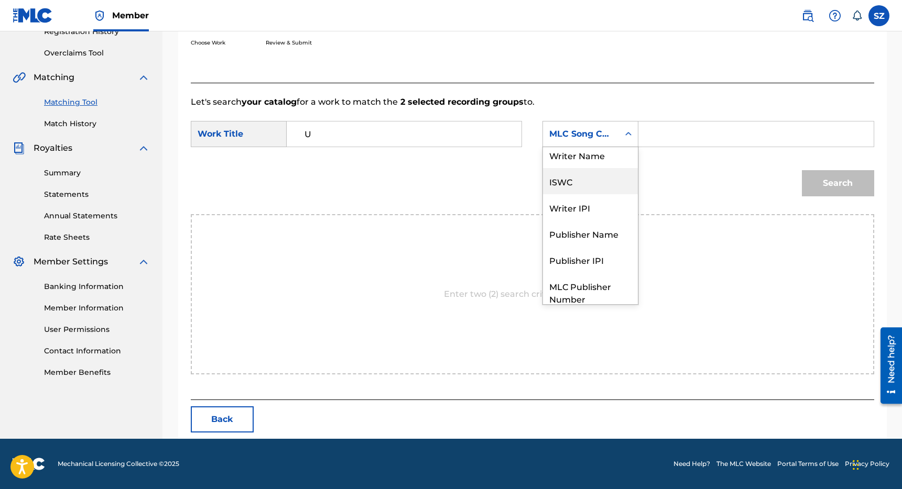
scroll to position [0, 0]
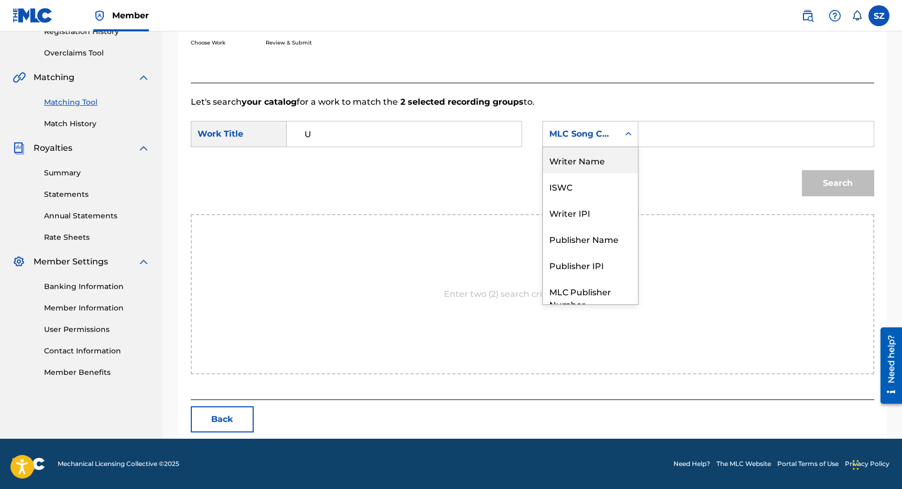
click at [584, 157] on div "Writer Name" at bounding box center [590, 160] width 95 height 26
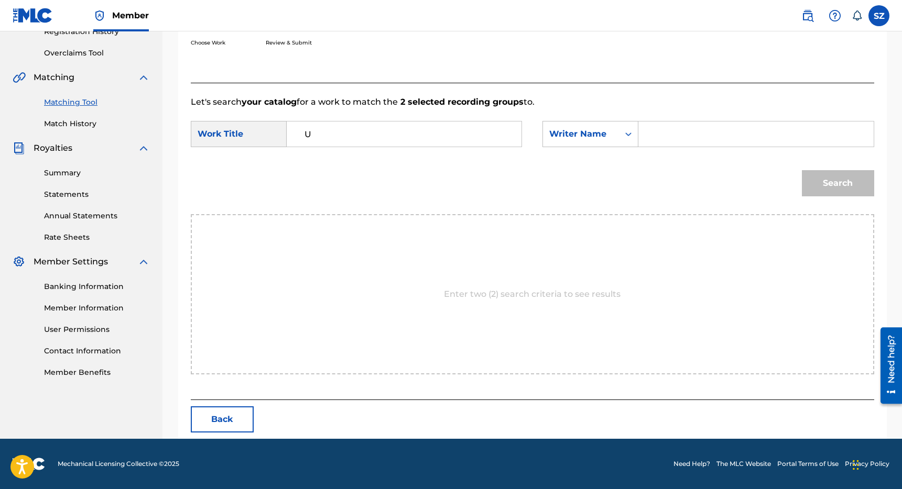
click at [670, 137] on input "Search Form" at bounding box center [755, 134] width 217 height 25
click at [802, 170] on button "Search" at bounding box center [838, 183] width 72 height 26
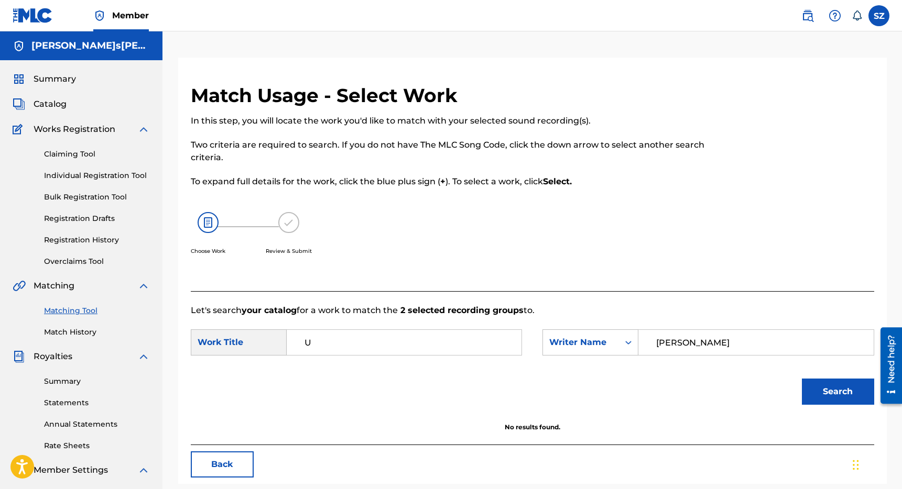
scroll to position [60, 0]
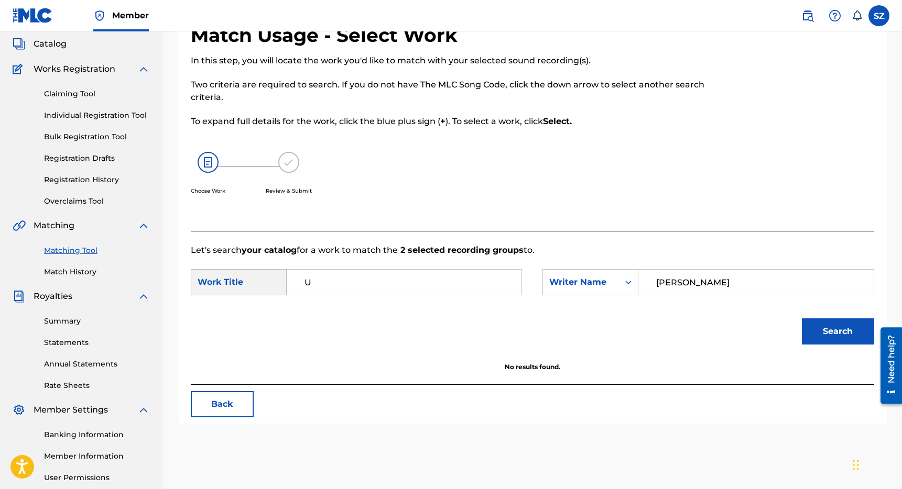
click at [210, 402] on button "Back" at bounding box center [222, 404] width 63 height 26
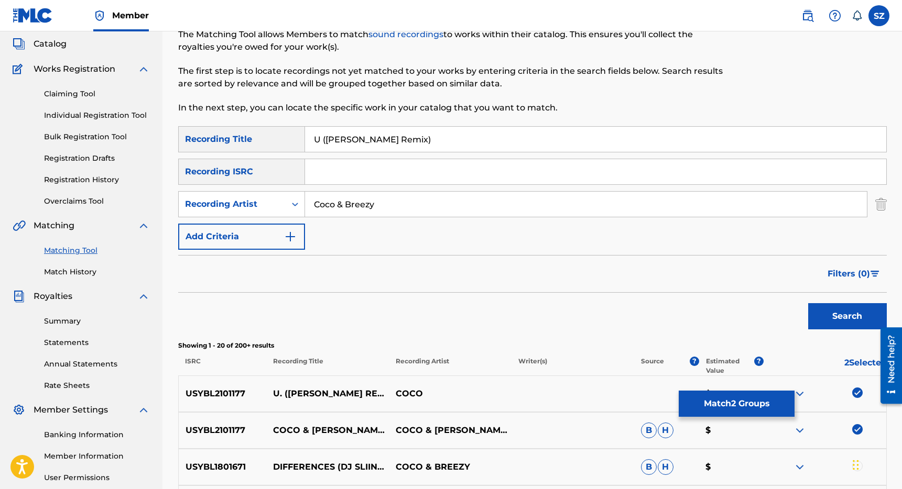
click at [72, 270] on link "Match History" at bounding box center [97, 272] width 106 height 11
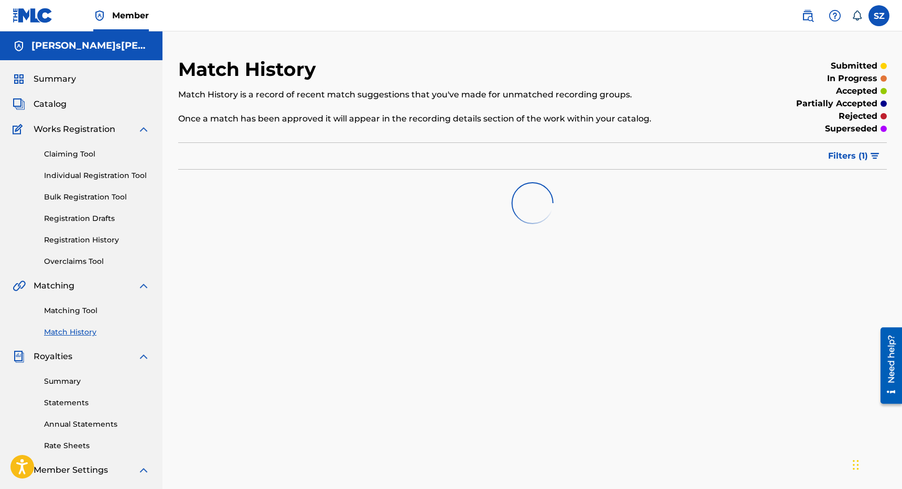
click at [61, 311] on link "Matching Tool" at bounding box center [97, 310] width 106 height 11
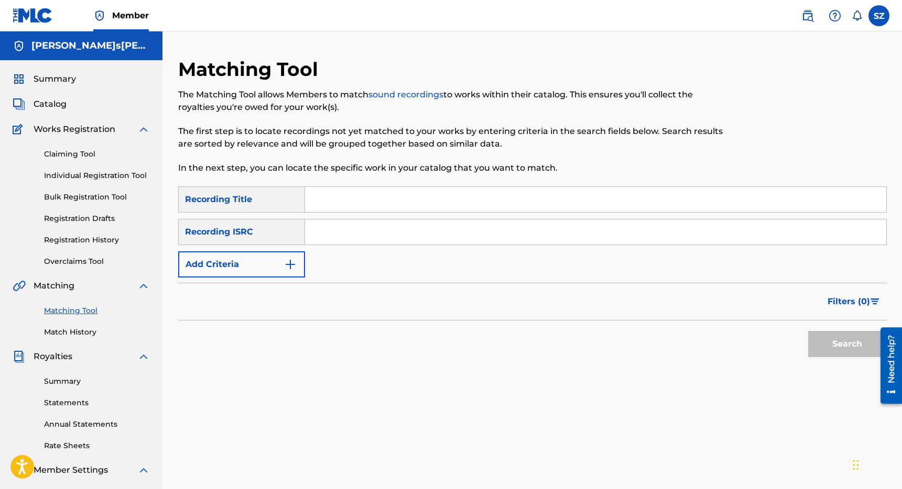
click at [339, 195] on input "Search Form" at bounding box center [595, 199] width 581 height 25
click at [808, 331] on button "Search" at bounding box center [847, 344] width 79 height 26
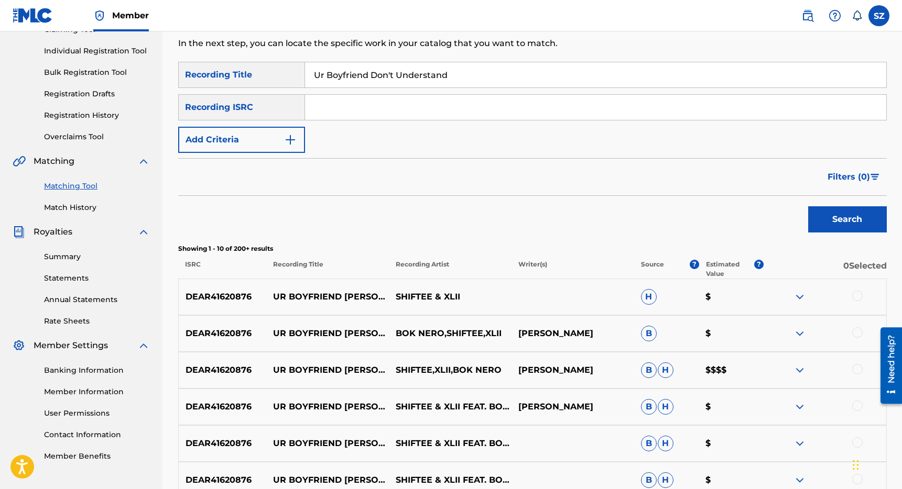
scroll to position [140, 0]
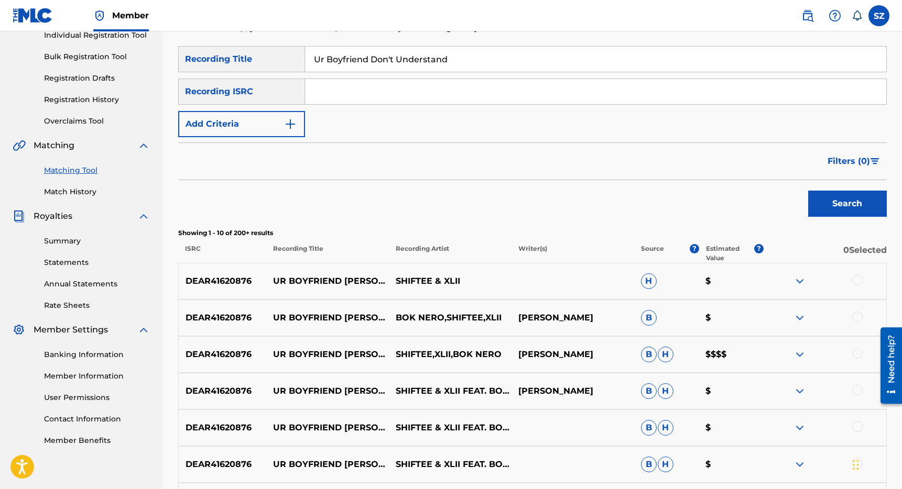
click at [861, 280] on div at bounding box center [857, 280] width 10 height 10
click at [860, 316] on div at bounding box center [857, 317] width 10 height 10
click at [858, 351] on div at bounding box center [857, 353] width 10 height 10
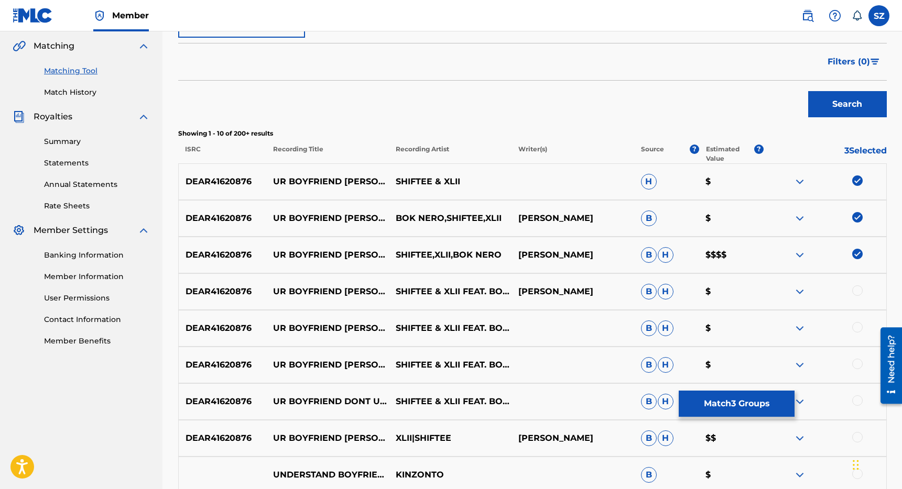
scroll to position [241, 0]
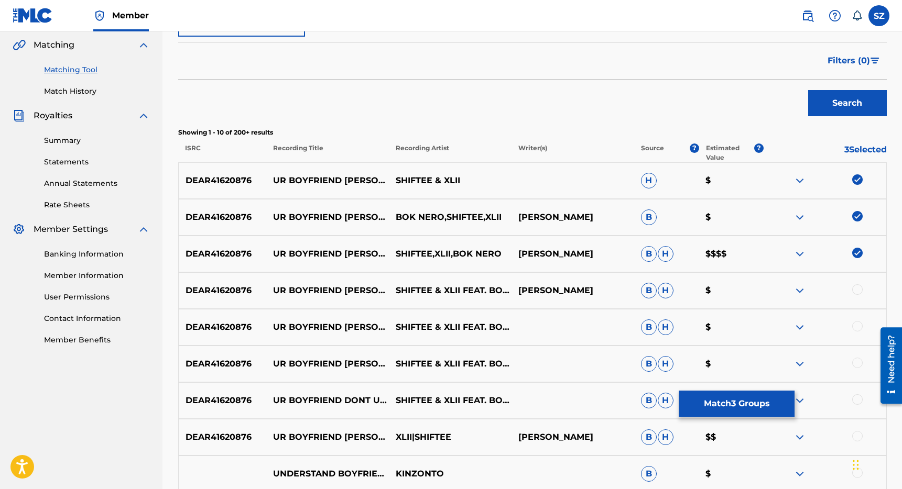
click at [855, 289] on div at bounding box center [857, 290] width 10 height 10
click at [858, 325] on div at bounding box center [857, 326] width 10 height 10
click at [859, 363] on div at bounding box center [857, 363] width 10 height 10
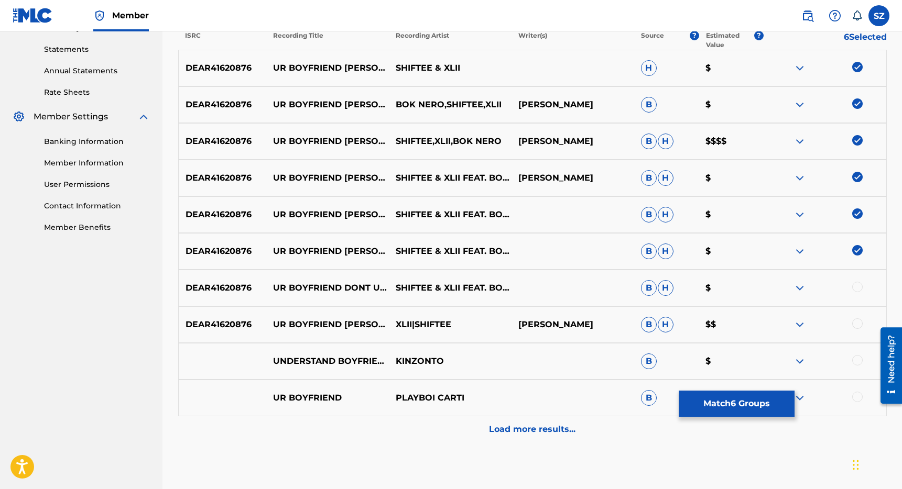
scroll to position [358, 0]
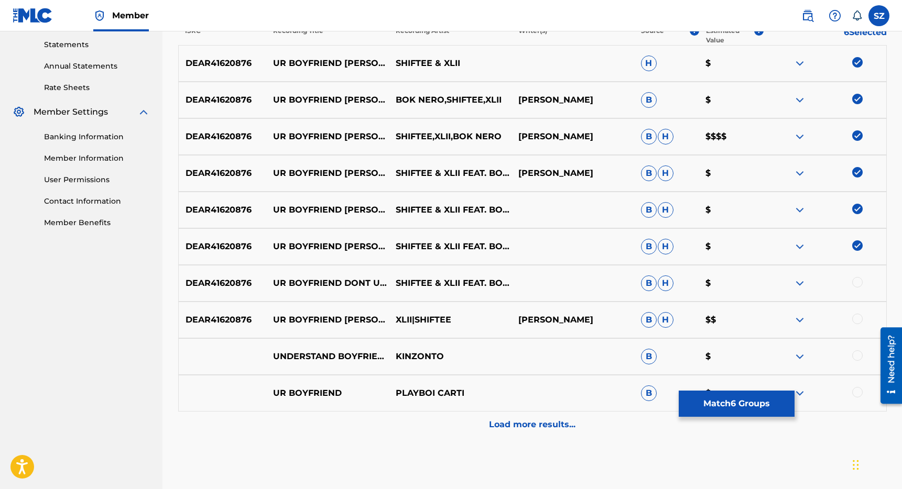
click at [856, 279] on div at bounding box center [857, 282] width 10 height 10
click at [857, 318] on div at bounding box center [857, 319] width 10 height 10
click at [751, 401] on button "Match 8 Groups" at bounding box center [737, 404] width 116 height 26
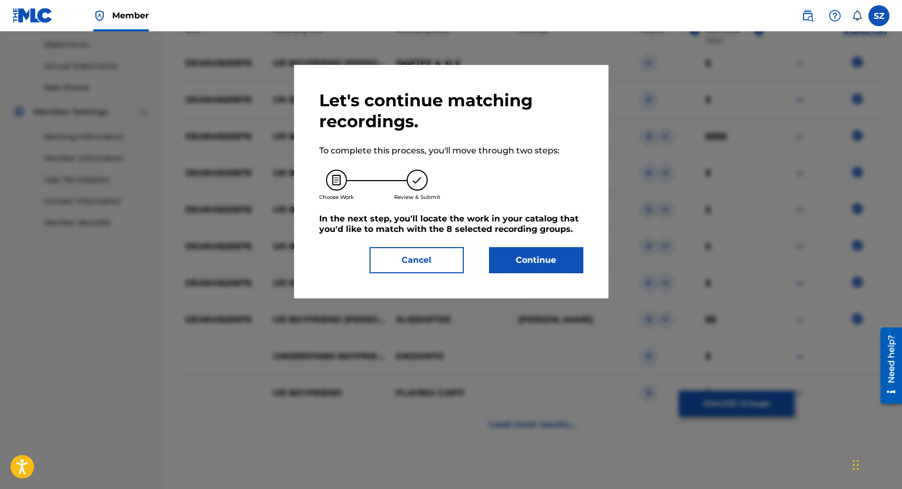
click at [547, 262] on button "Continue" at bounding box center [536, 260] width 94 height 26
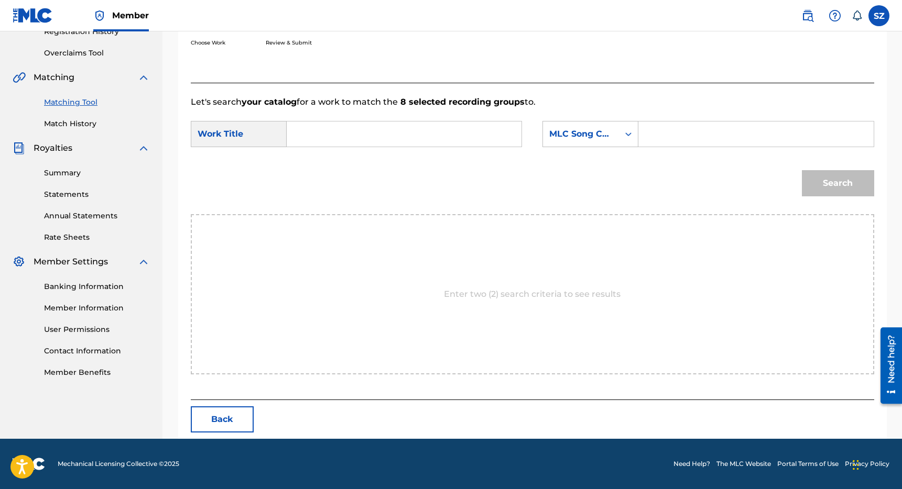
click at [369, 128] on input "Search Form" at bounding box center [404, 134] width 217 height 25
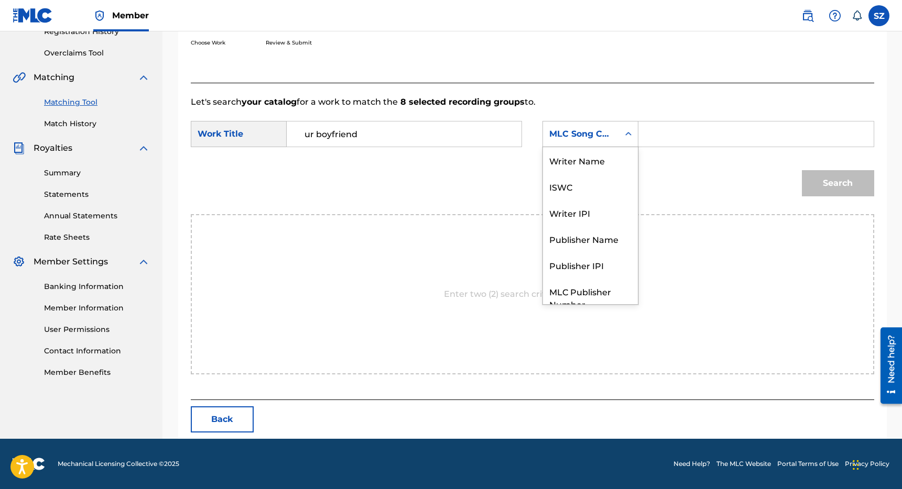
click at [579, 137] on div "MLC Song Code" at bounding box center [580, 134] width 63 height 13
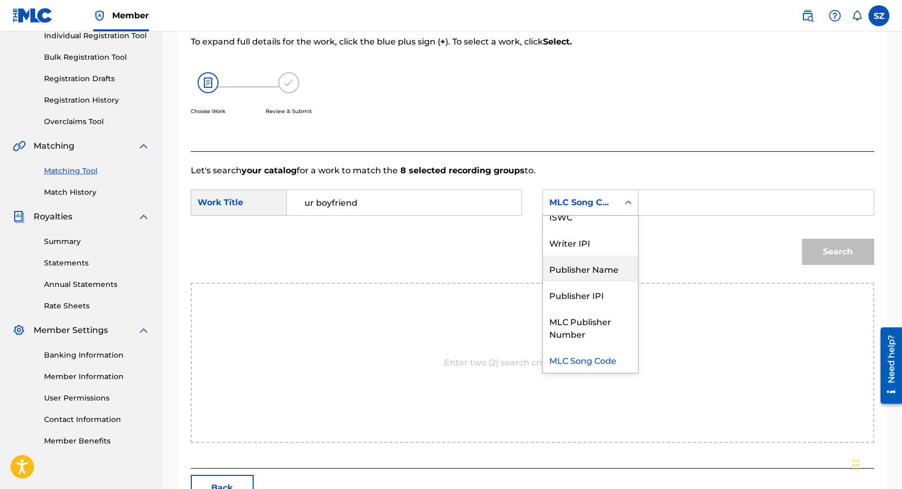
scroll to position [0, 0]
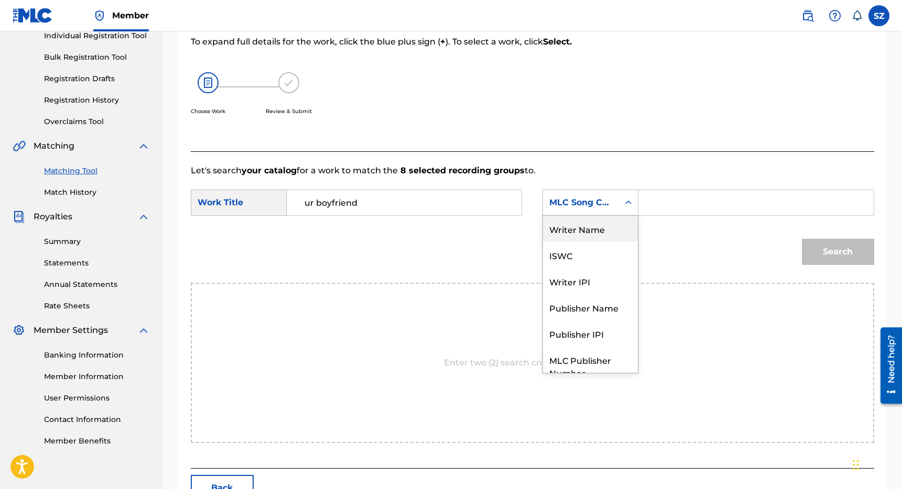
click at [598, 236] on div "Writer Name" at bounding box center [590, 229] width 95 height 26
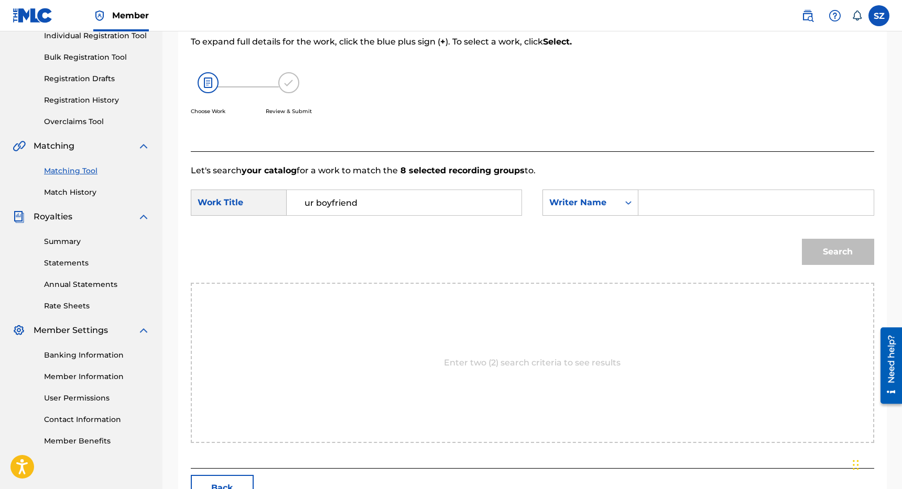
click at [667, 205] on input "Search Form" at bounding box center [755, 202] width 217 height 25
click at [802, 239] on button "Search" at bounding box center [838, 252] width 72 height 26
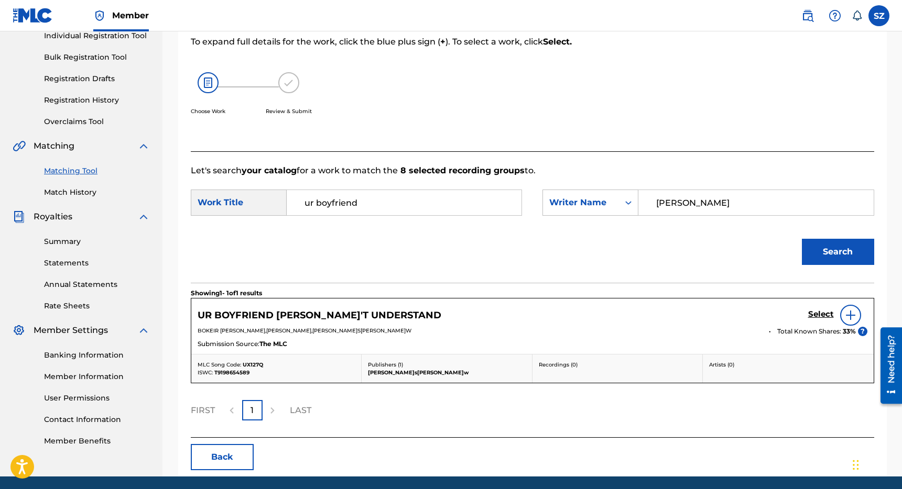
click at [821, 310] on h5 "Select" at bounding box center [821, 315] width 26 height 10
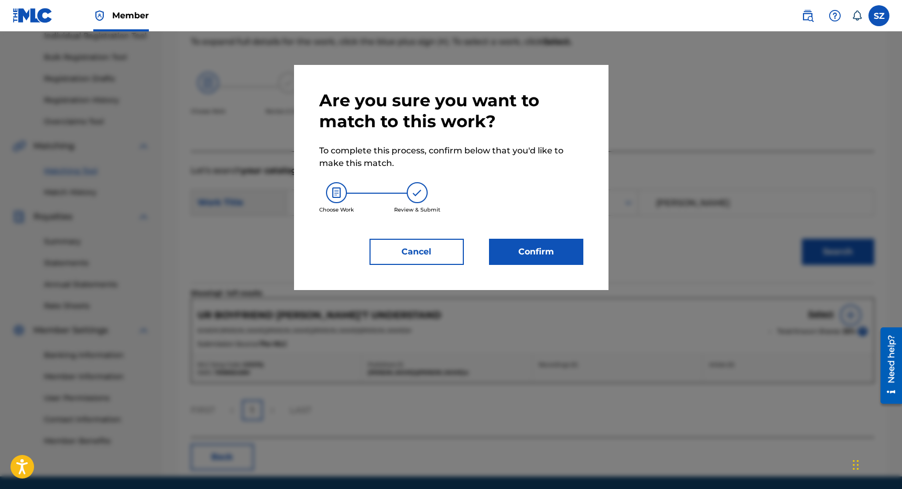
click at [536, 253] on button "Confirm" at bounding box center [536, 252] width 94 height 26
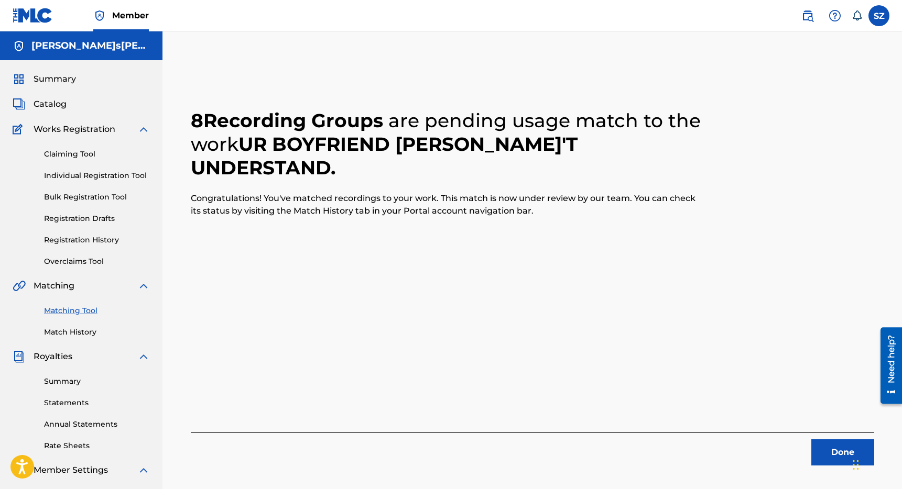
click at [829, 457] on button "Done" at bounding box center [842, 453] width 63 height 26
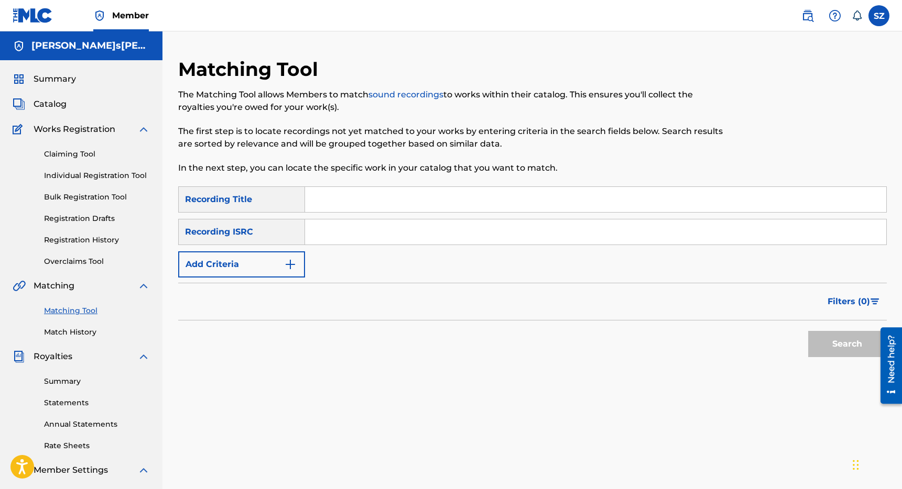
click at [360, 204] on input "Search Form" at bounding box center [595, 199] width 581 height 25
click at [808, 331] on button "Search" at bounding box center [847, 344] width 79 height 26
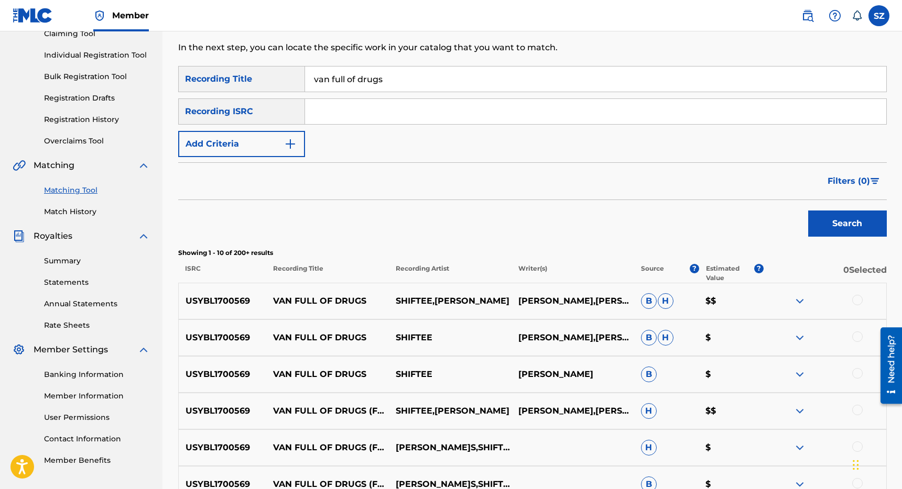
scroll to position [119, 0]
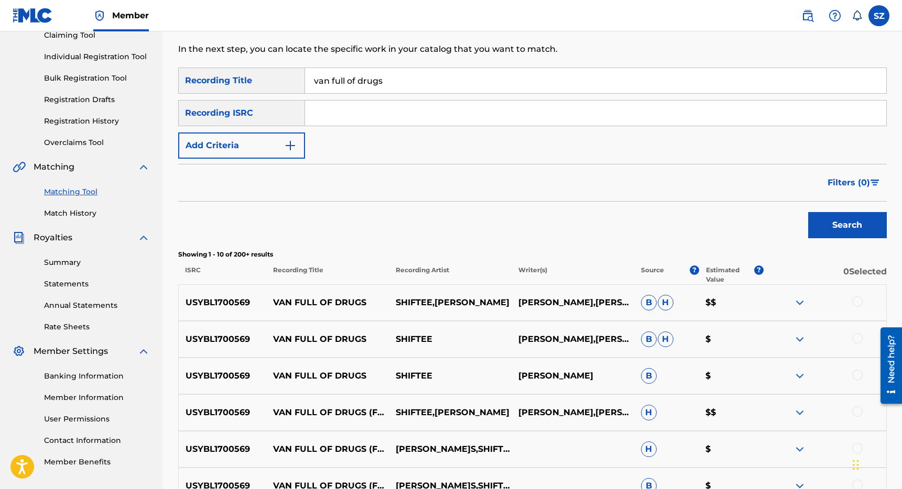
click at [858, 303] on div at bounding box center [857, 302] width 10 height 10
click at [856, 343] on div at bounding box center [857, 338] width 10 height 10
click at [856, 373] on div at bounding box center [857, 375] width 10 height 10
click at [857, 412] on div at bounding box center [857, 412] width 10 height 10
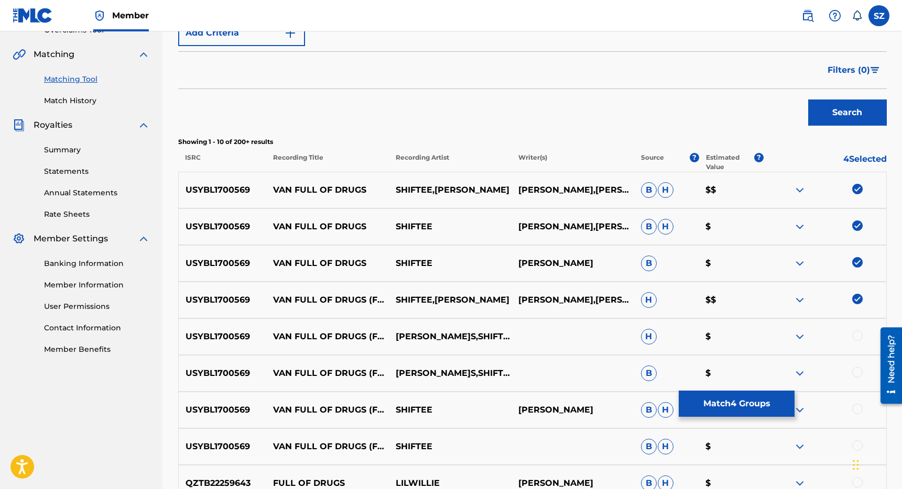
scroll to position [238, 0]
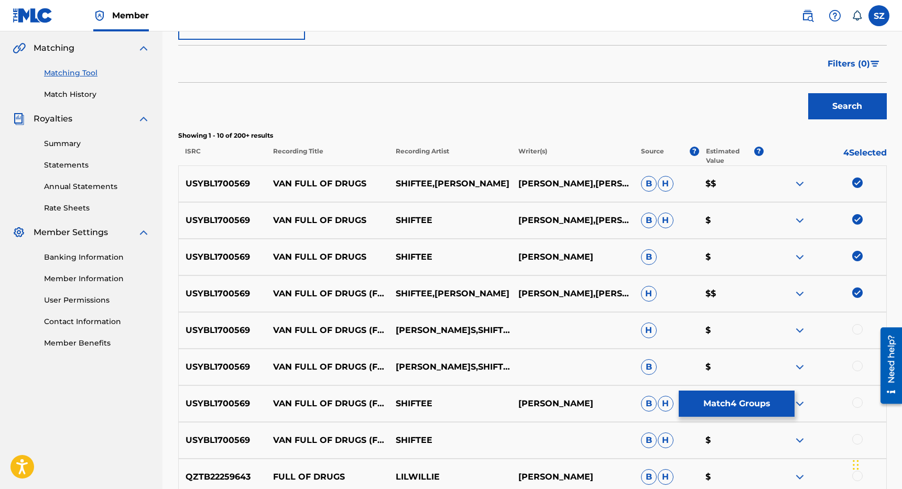
click at [858, 330] on div at bounding box center [857, 329] width 10 height 10
click at [859, 371] on div at bounding box center [824, 367] width 123 height 13
click at [857, 403] on div at bounding box center [857, 403] width 10 height 10
click at [859, 365] on div at bounding box center [857, 366] width 10 height 10
click at [859, 437] on div at bounding box center [857, 439] width 10 height 10
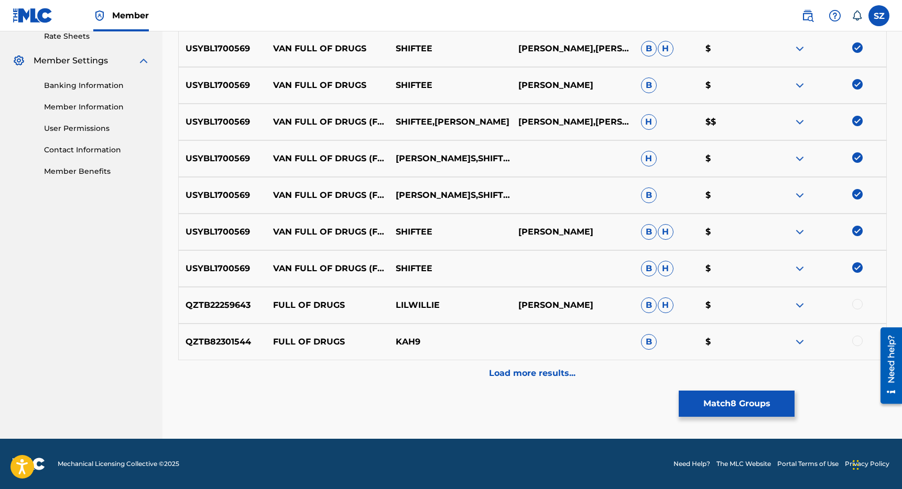
click at [534, 370] on p "Load more results..." at bounding box center [532, 373] width 86 height 13
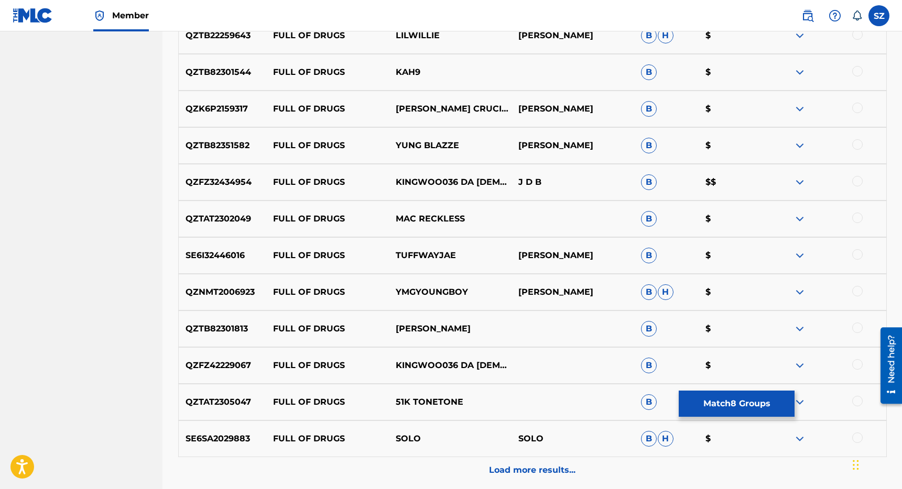
scroll to position [777, 0]
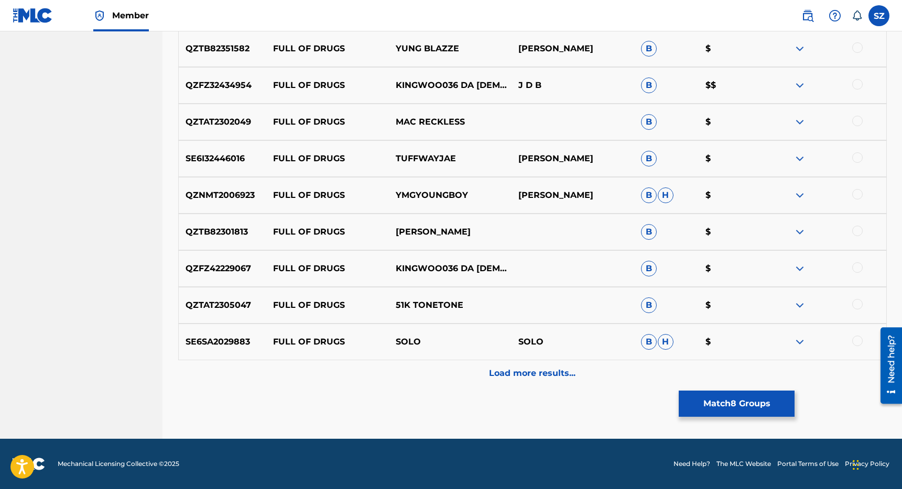
click at [699, 406] on button "Match 8 Groups" at bounding box center [737, 404] width 116 height 26
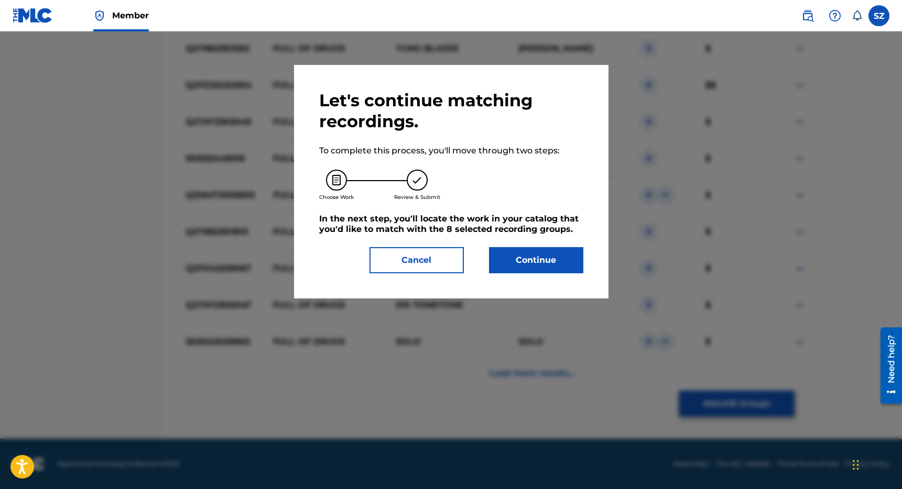
click at [537, 259] on button "Continue" at bounding box center [536, 260] width 94 height 26
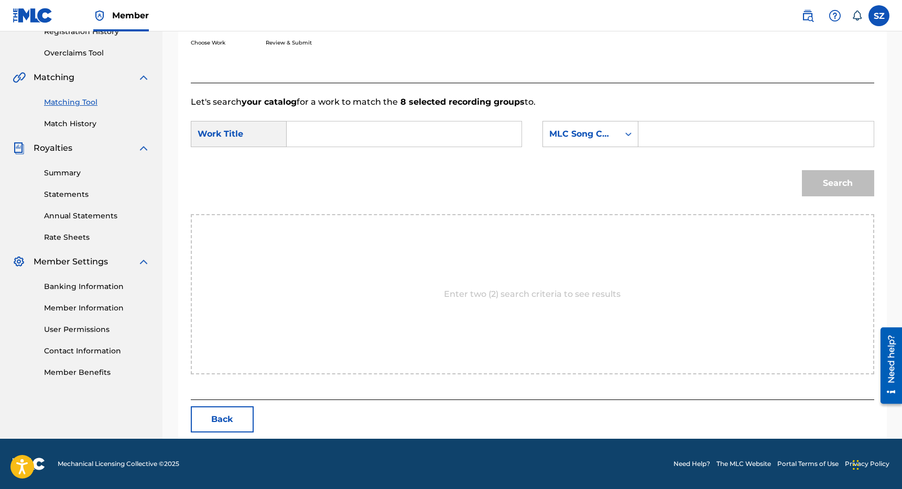
click at [348, 133] on input "Search Form" at bounding box center [404, 134] width 217 height 25
click at [329, 173] on span "of drugs" at bounding box center [324, 163] width 41 height 23
click at [604, 140] on div "MLC Song Code" at bounding box center [580, 134] width 63 height 13
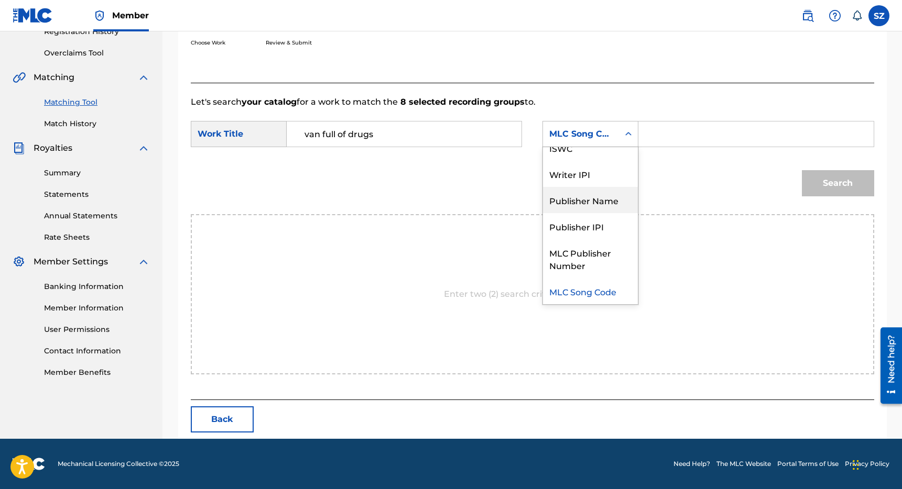
scroll to position [0, 0]
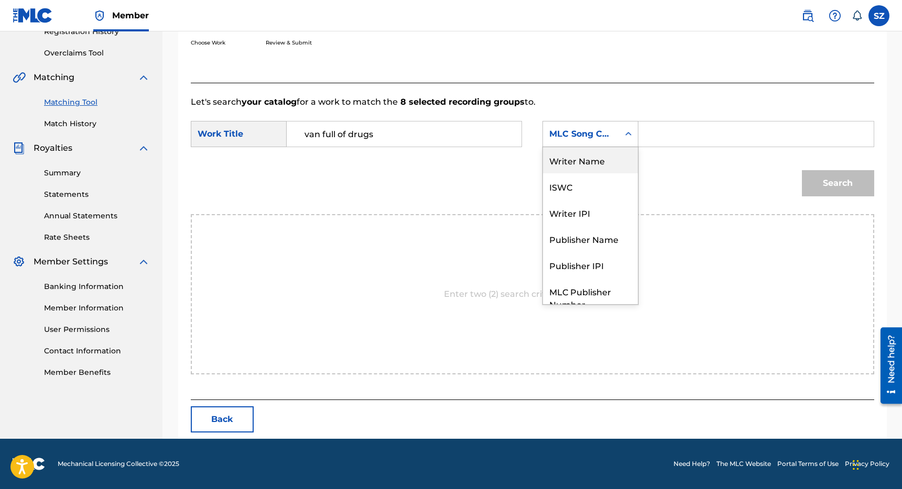
click at [602, 171] on div "Writer Name" at bounding box center [590, 160] width 95 height 26
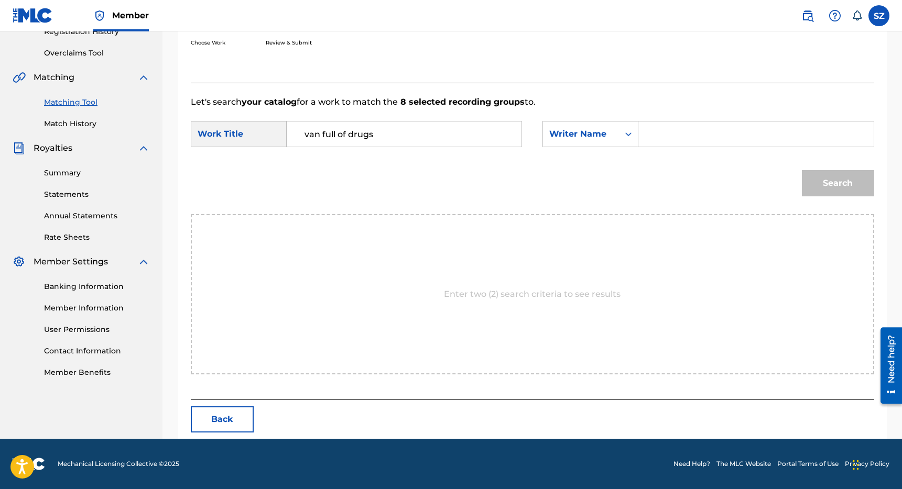
click at [667, 139] on input "Search Form" at bounding box center [755, 134] width 217 height 25
click at [802, 170] on button "Search" at bounding box center [838, 183] width 72 height 26
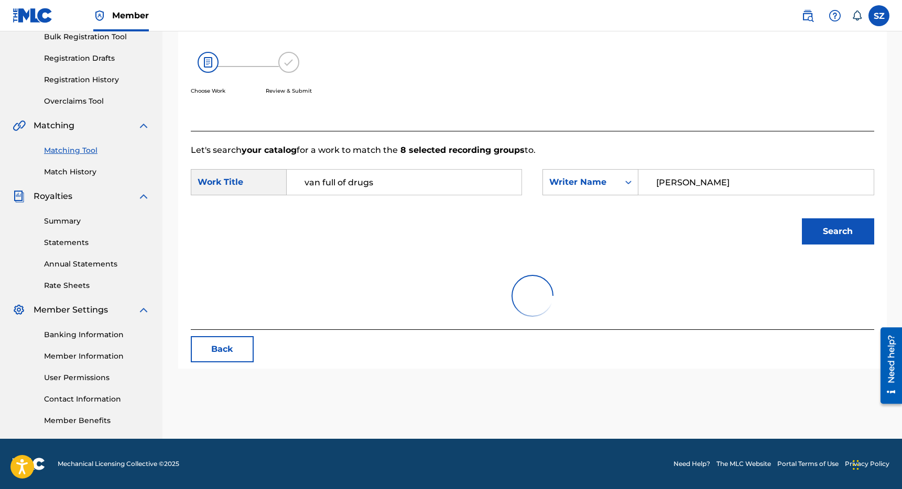
scroll to position [178, 0]
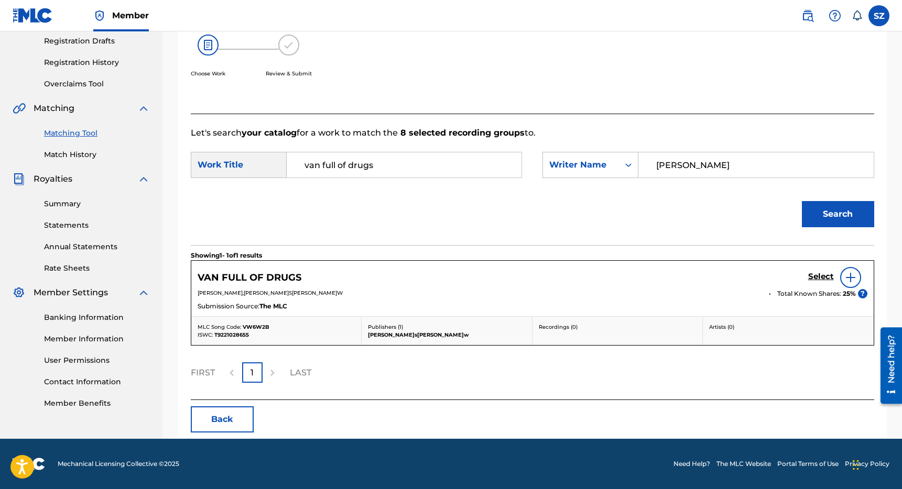
click at [820, 274] on h5 "Select" at bounding box center [821, 277] width 26 height 10
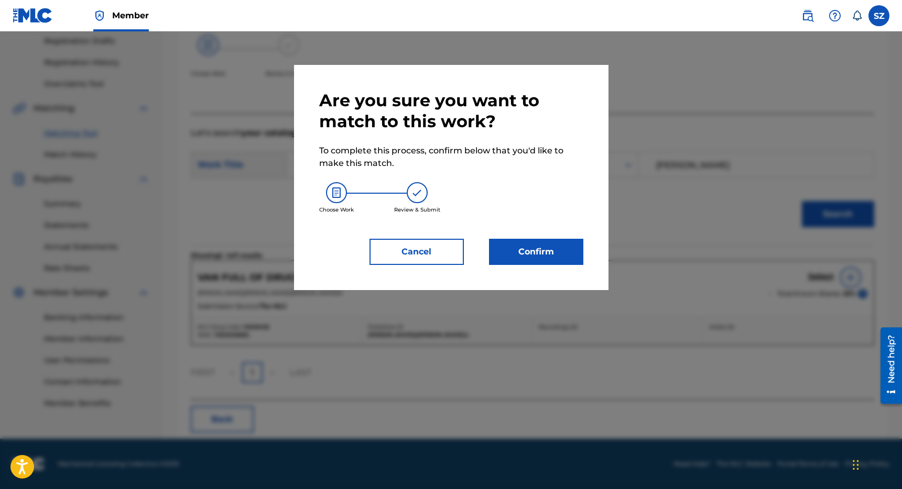
click at [558, 243] on button "Confirm" at bounding box center [536, 252] width 94 height 26
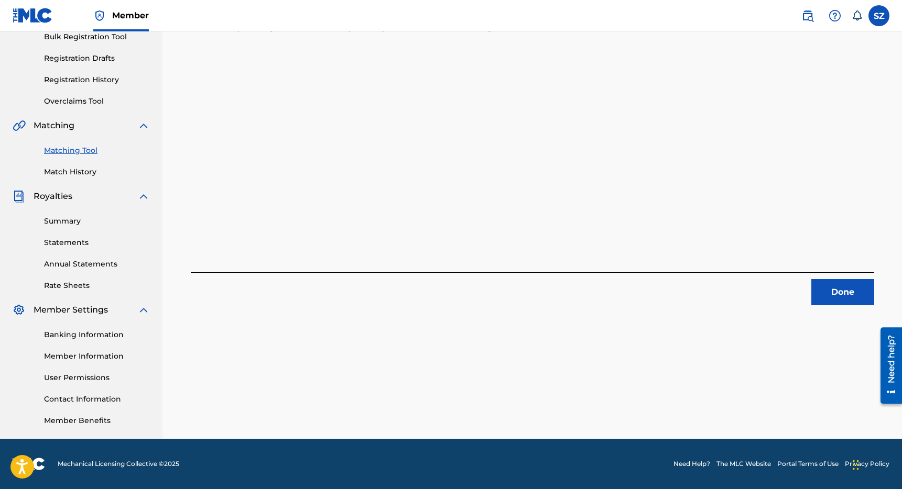
click at [835, 301] on button "Done" at bounding box center [842, 292] width 63 height 26
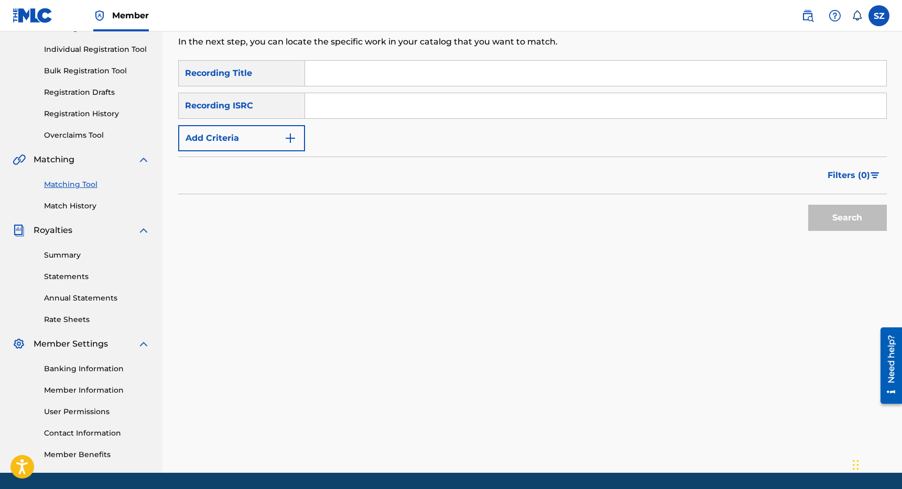
scroll to position [126, 0]
click at [336, 83] on input "Search Form" at bounding box center [595, 73] width 581 height 25
click at [248, 146] on button "Add Criteria" at bounding box center [241, 139] width 127 height 26
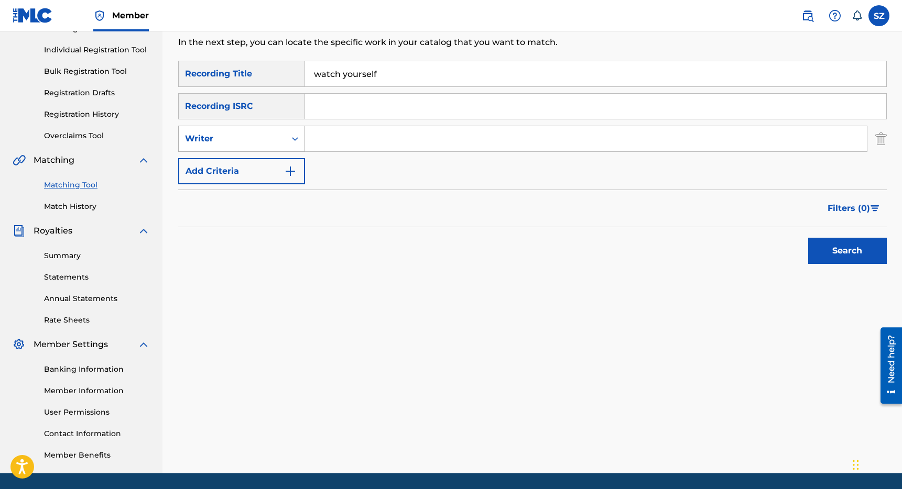
click at [276, 140] on div "Writer" at bounding box center [232, 139] width 94 height 13
click at [242, 158] on div "Recording Artist" at bounding box center [242, 165] width 126 height 26
click at [322, 148] on input "Search Form" at bounding box center [586, 138] width 562 height 25
click at [808, 238] on button "Search" at bounding box center [847, 251] width 79 height 26
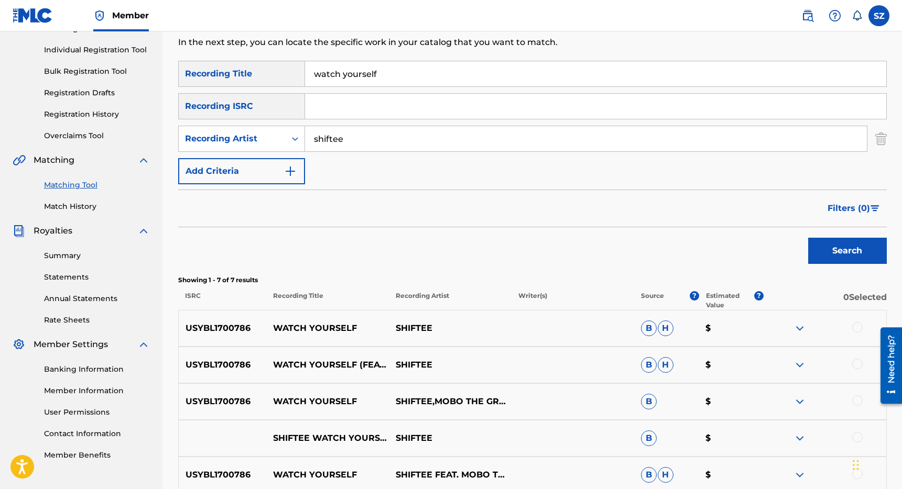
click at [855, 325] on div at bounding box center [857, 327] width 10 height 10
click at [856, 362] on div at bounding box center [857, 364] width 10 height 10
click at [858, 396] on div at bounding box center [857, 401] width 10 height 10
click at [859, 435] on div at bounding box center [857, 437] width 10 height 10
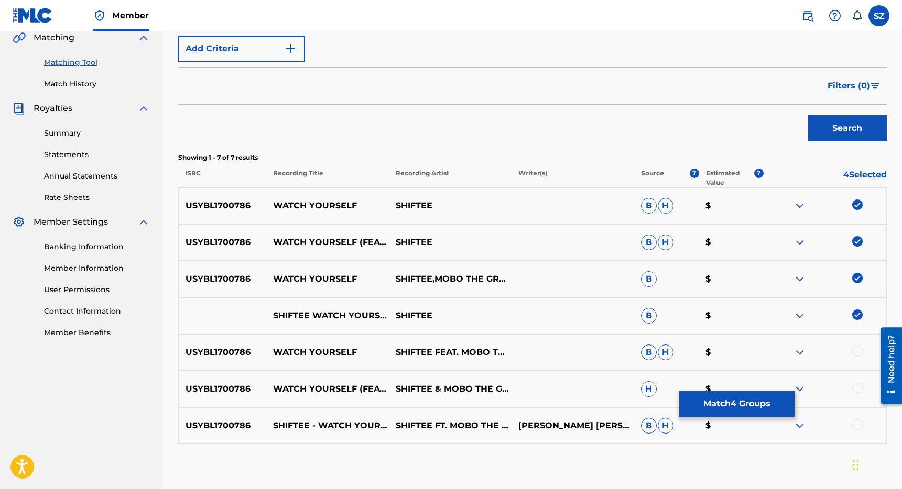
scroll to position [252, 0]
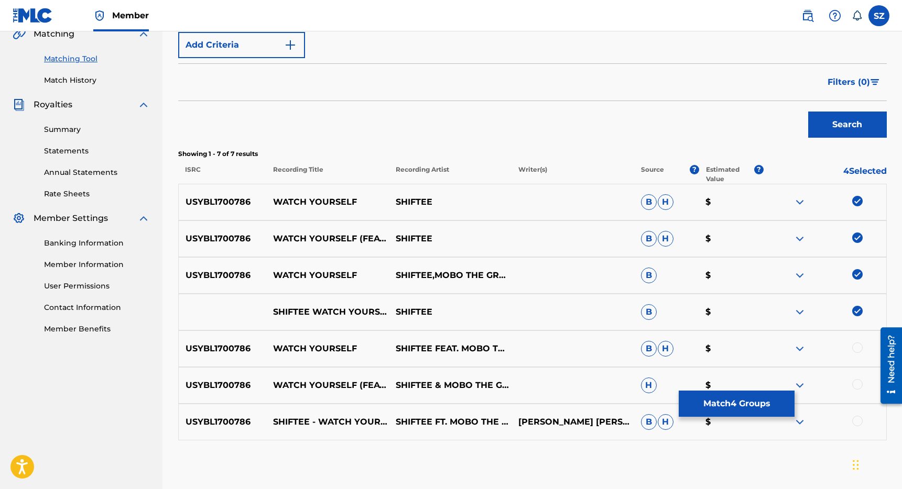
click at [856, 348] on div at bounding box center [857, 348] width 10 height 10
click at [858, 383] on div at bounding box center [857, 384] width 10 height 10
click at [855, 419] on div at bounding box center [857, 421] width 10 height 10
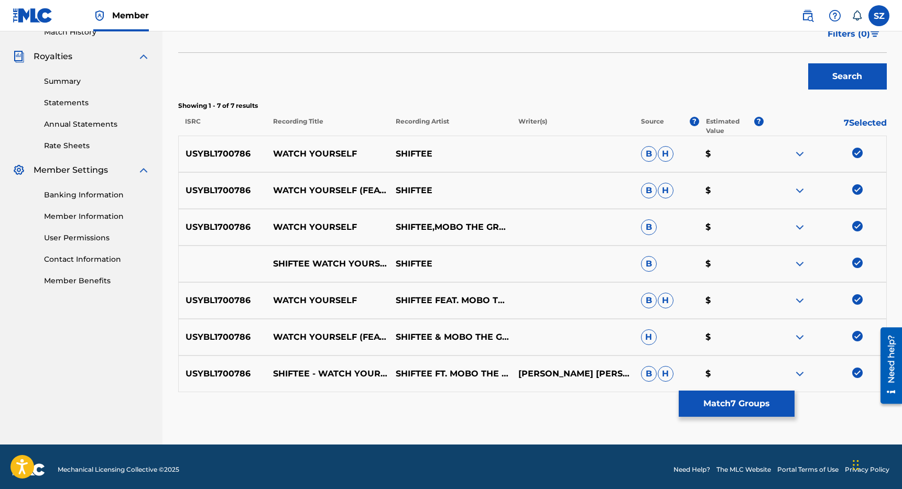
click at [722, 408] on button "Match 7 Groups" at bounding box center [737, 404] width 116 height 26
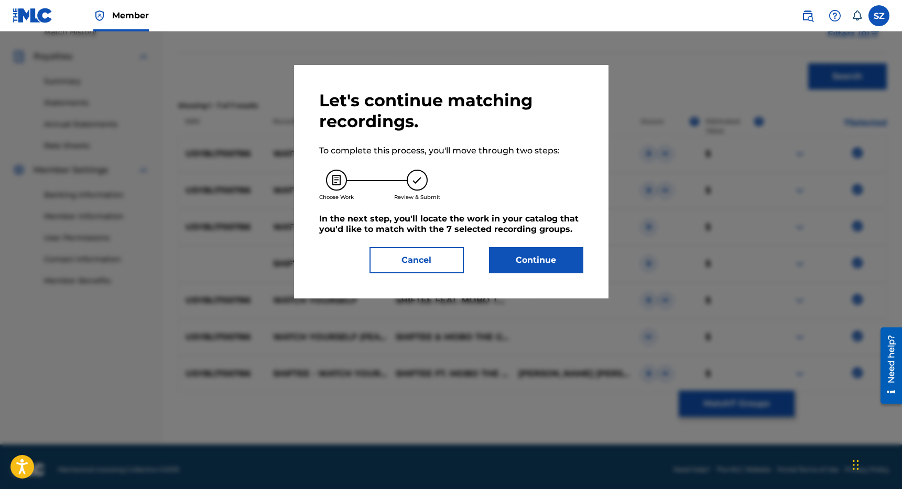
click at [551, 270] on button "Continue" at bounding box center [536, 260] width 94 height 26
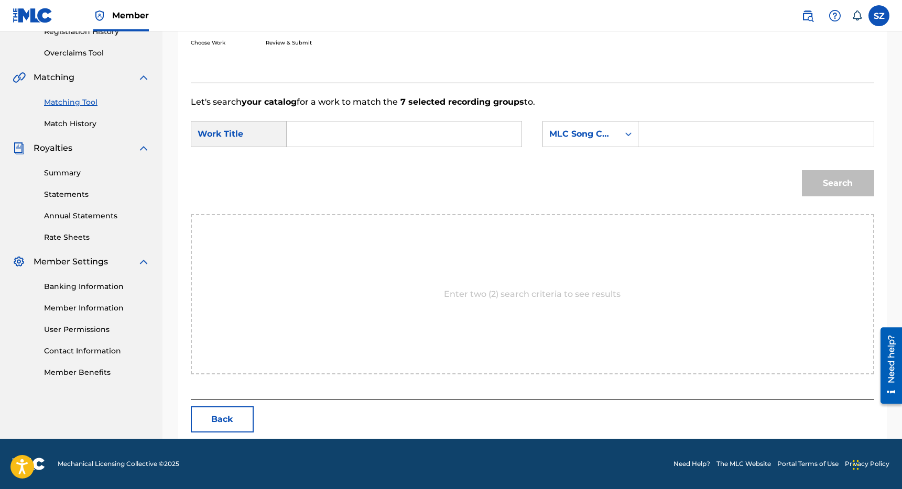
click at [386, 129] on input "Search Form" at bounding box center [404, 134] width 217 height 25
click at [332, 162] on span "yourself" at bounding box center [349, 157] width 34 height 10
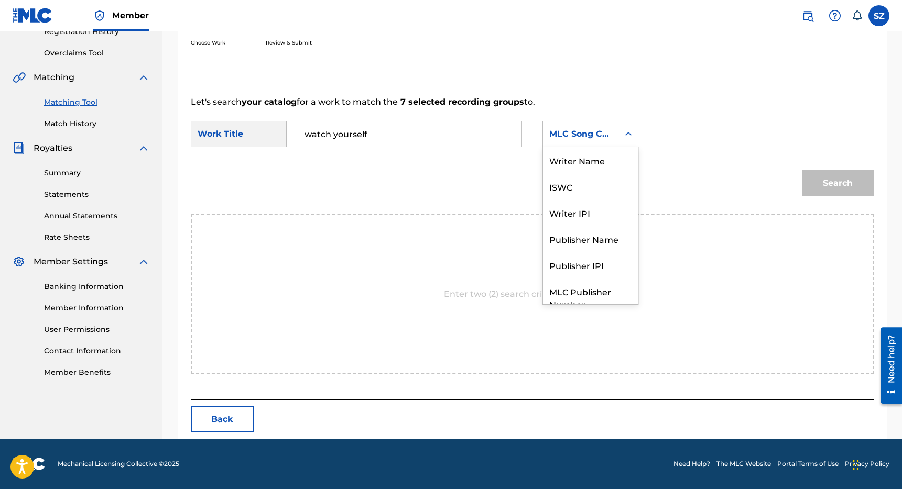
click at [595, 139] on div "MLC Song Code" at bounding box center [580, 134] width 63 height 13
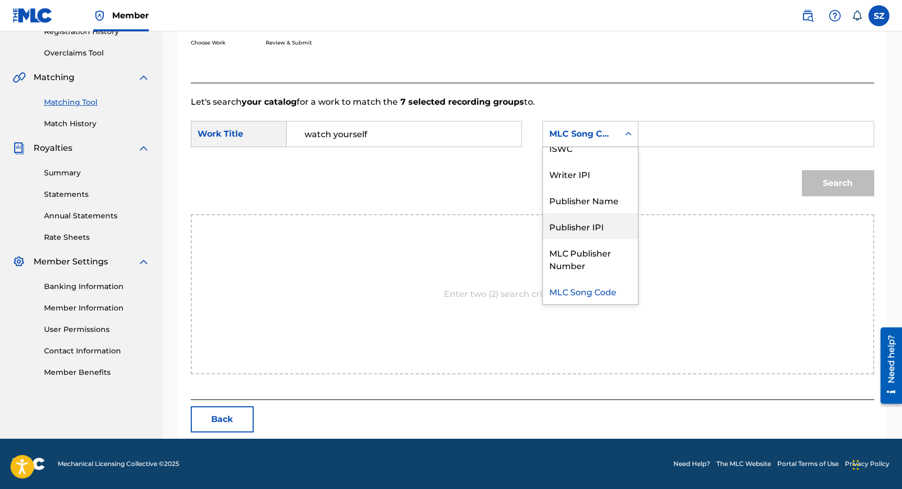
scroll to position [0, 0]
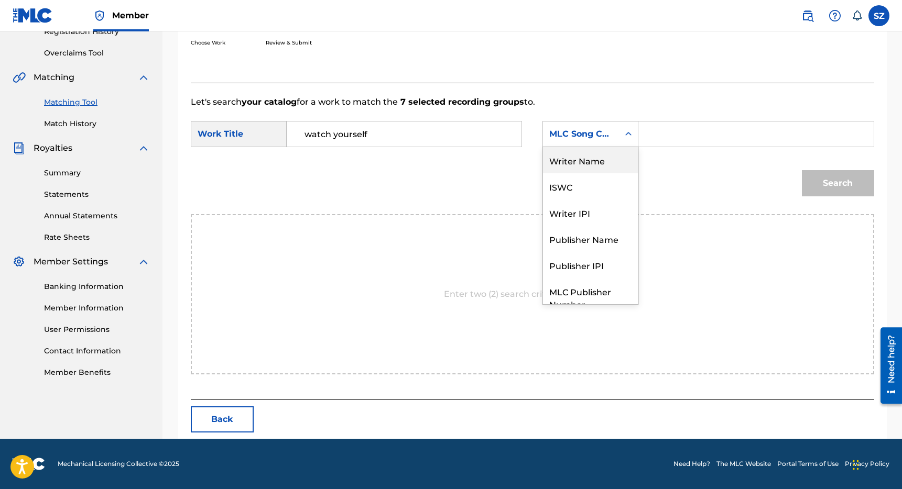
click at [593, 163] on div "Writer Name" at bounding box center [590, 160] width 95 height 26
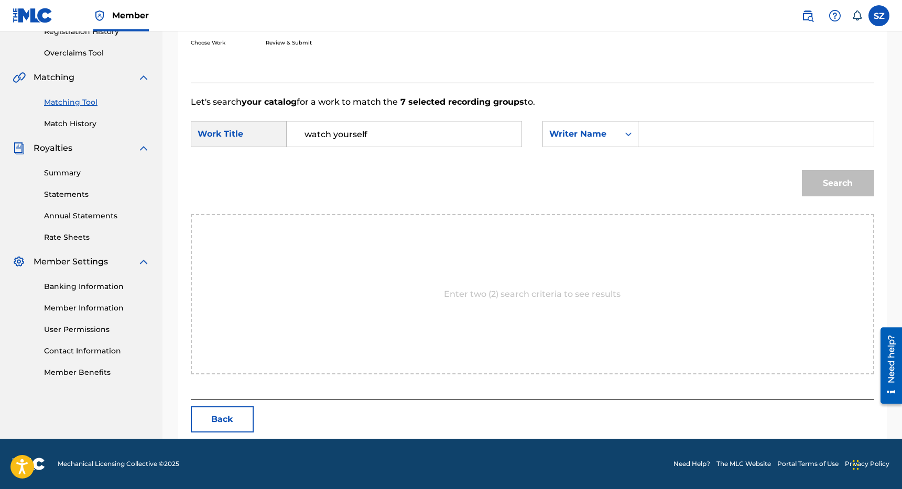
click at [662, 138] on input "Search Form" at bounding box center [755, 134] width 217 height 25
click at [802, 170] on button "Search" at bounding box center [838, 183] width 72 height 26
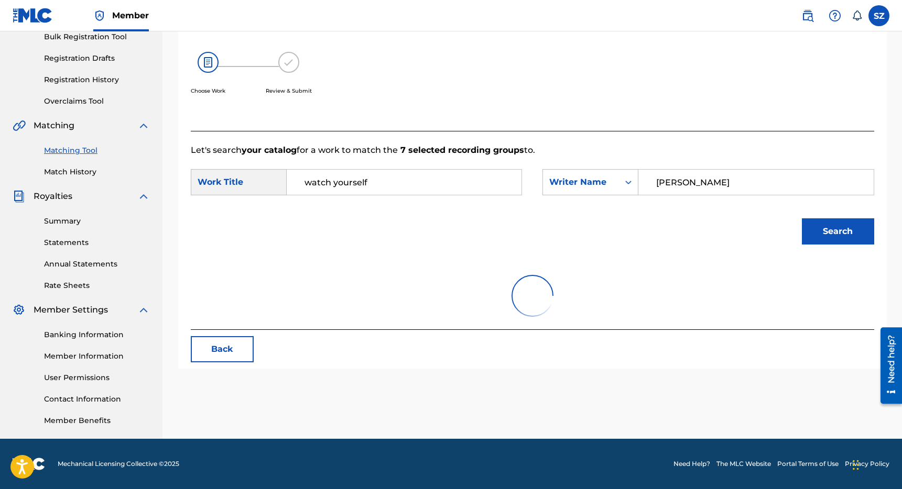
scroll to position [178, 0]
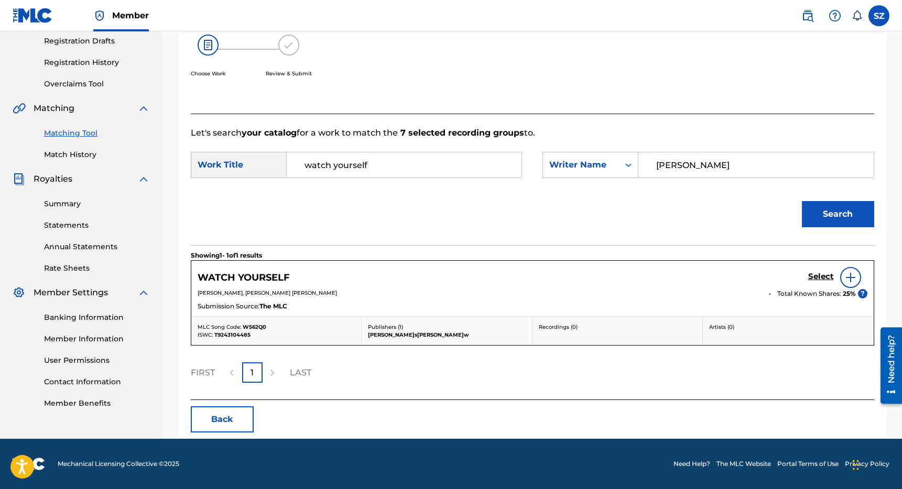
click at [820, 274] on h5 "Select" at bounding box center [821, 277] width 26 height 10
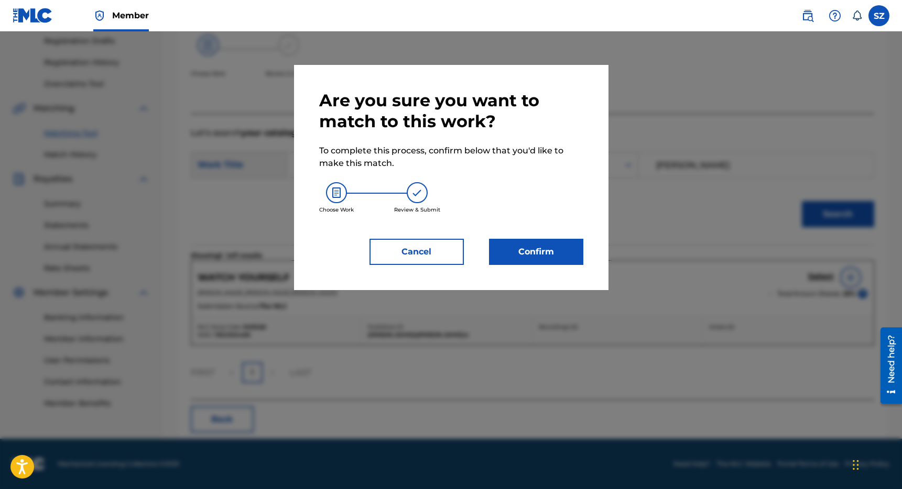
click at [544, 243] on button "Confirm" at bounding box center [536, 252] width 94 height 26
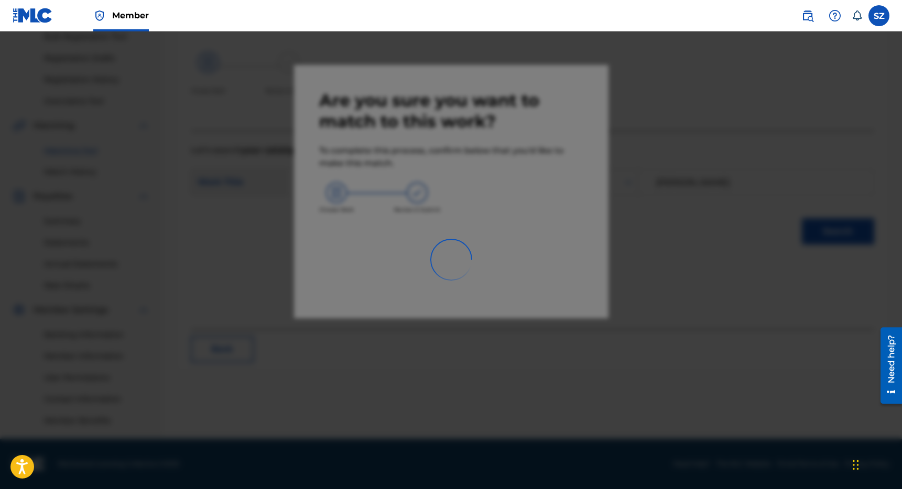
scroll to position [160, 0]
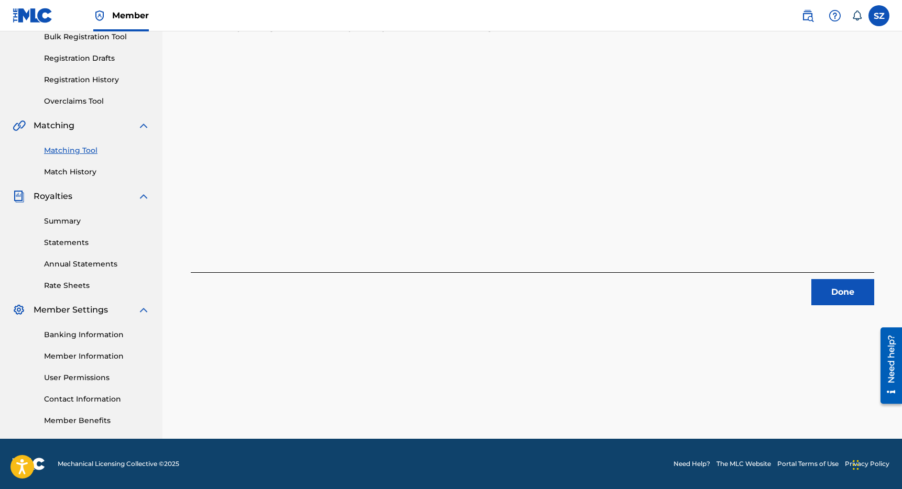
click at [835, 291] on button "Done" at bounding box center [842, 292] width 63 height 26
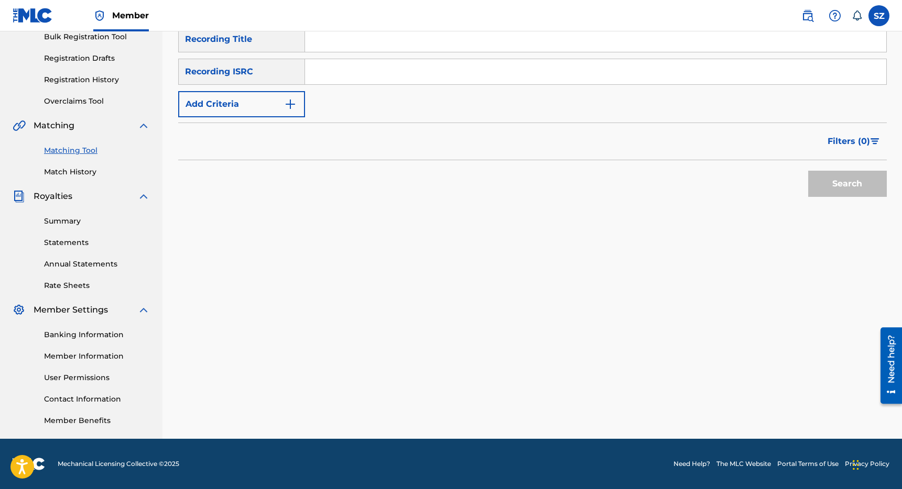
scroll to position [129, 0]
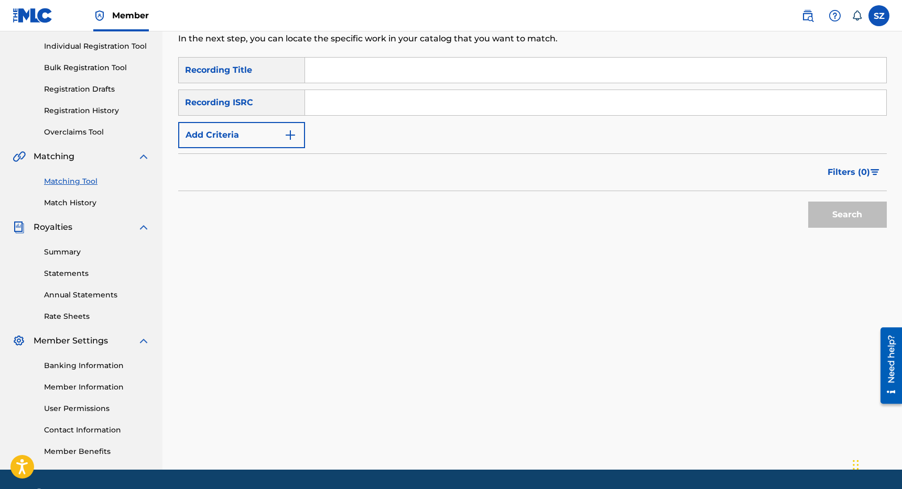
click at [313, 68] on input "Search Form" at bounding box center [595, 70] width 581 height 25
click at [228, 134] on button "Add Criteria" at bounding box center [241, 135] width 127 height 26
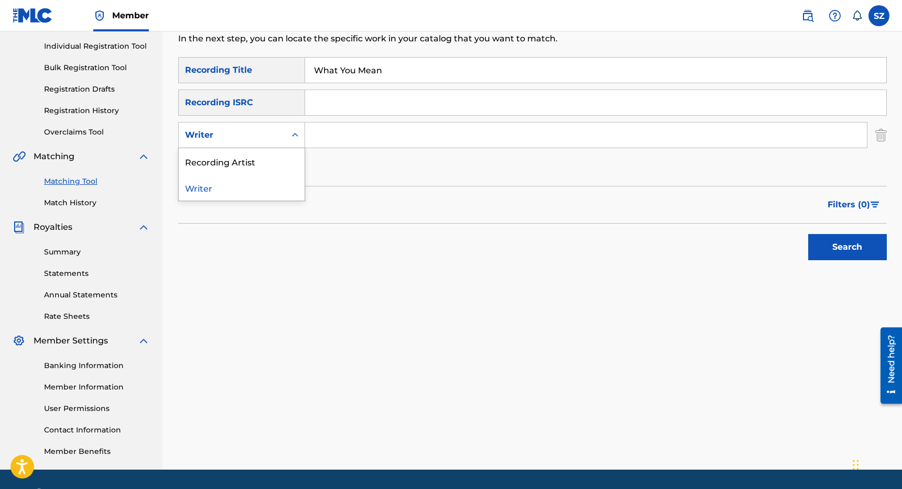
click at [230, 144] on div "Writer" at bounding box center [232, 135] width 107 height 20
click at [229, 159] on div "Recording Artist" at bounding box center [242, 161] width 126 height 26
click at [328, 129] on input "Search Form" at bounding box center [586, 135] width 562 height 25
click at [808, 234] on button "Search" at bounding box center [847, 247] width 79 height 26
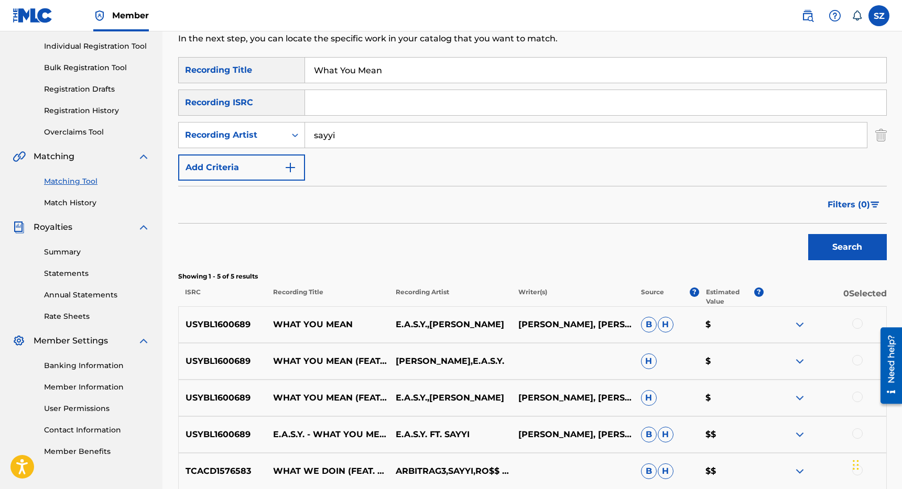
click at [860, 326] on div at bounding box center [857, 324] width 10 height 10
click at [860, 364] on div at bounding box center [857, 360] width 10 height 10
click at [856, 398] on div at bounding box center [857, 397] width 10 height 10
click at [856, 434] on div at bounding box center [857, 434] width 10 height 10
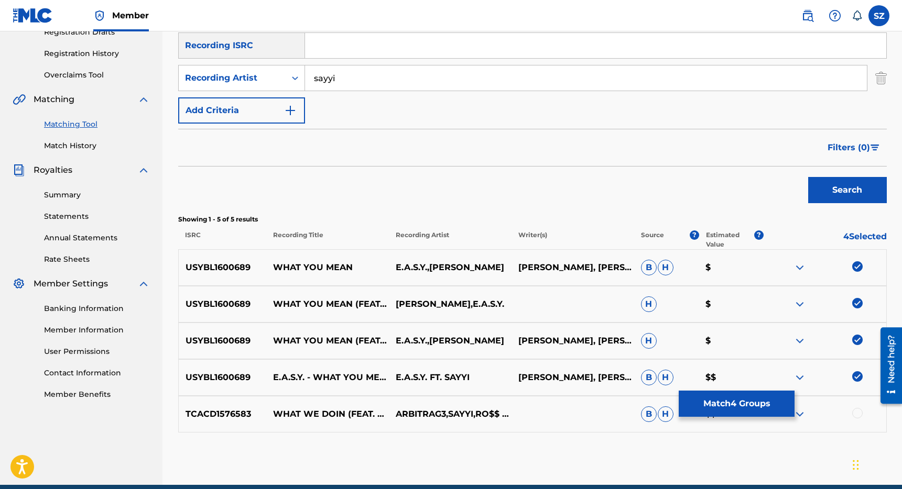
scroll to position [184, 0]
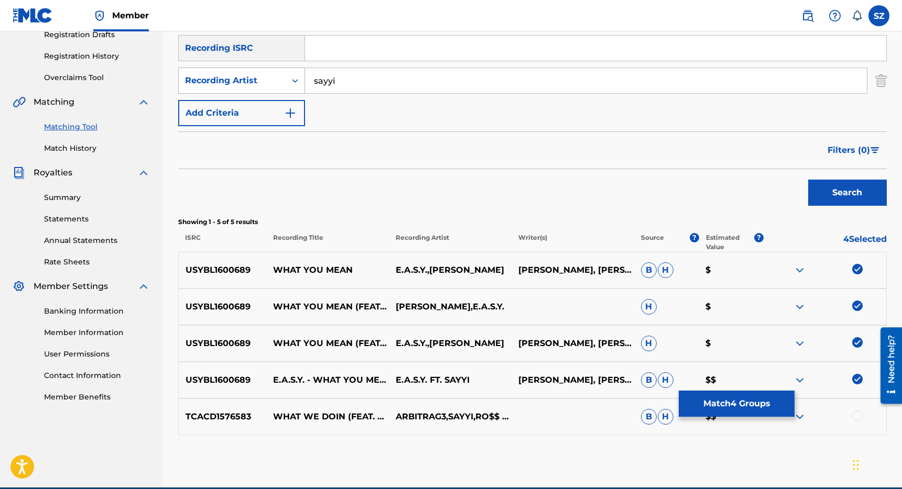
drag, startPoint x: 336, startPoint y: 78, endPoint x: 274, endPoint y: 73, distance: 62.5
click at [274, 73] on div "SearchWithCriteria22ae48d7-51bd-4c60-8a1f-aa12644d4d5c Recording Artist sayyi" at bounding box center [532, 81] width 708 height 26
click at [808, 180] on button "Search" at bounding box center [847, 193] width 79 height 26
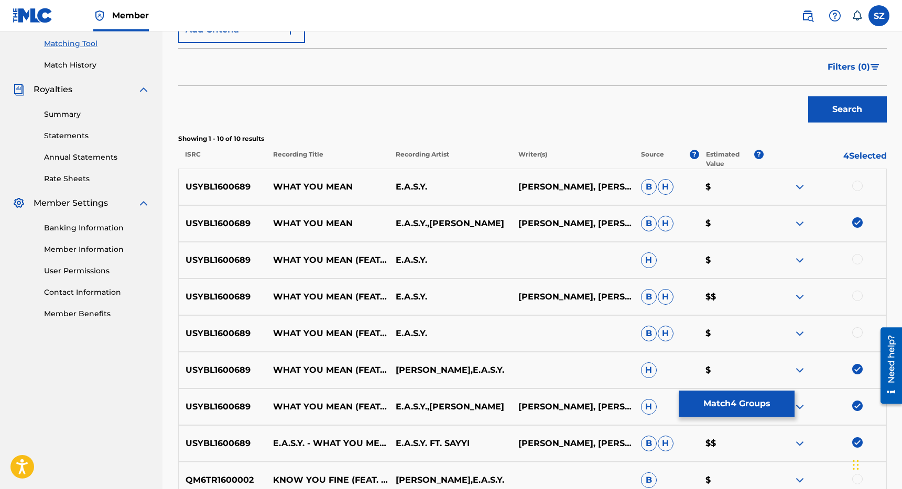
scroll to position [272, 0]
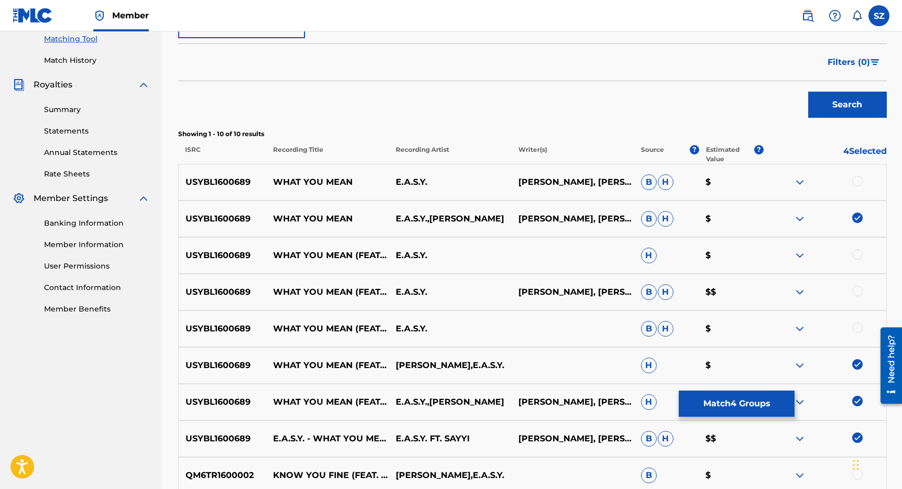
click at [859, 182] on div at bounding box center [857, 181] width 10 height 10
click at [859, 253] on div at bounding box center [857, 254] width 10 height 10
click at [858, 289] on div at bounding box center [857, 291] width 10 height 10
click at [858, 325] on div at bounding box center [857, 328] width 10 height 10
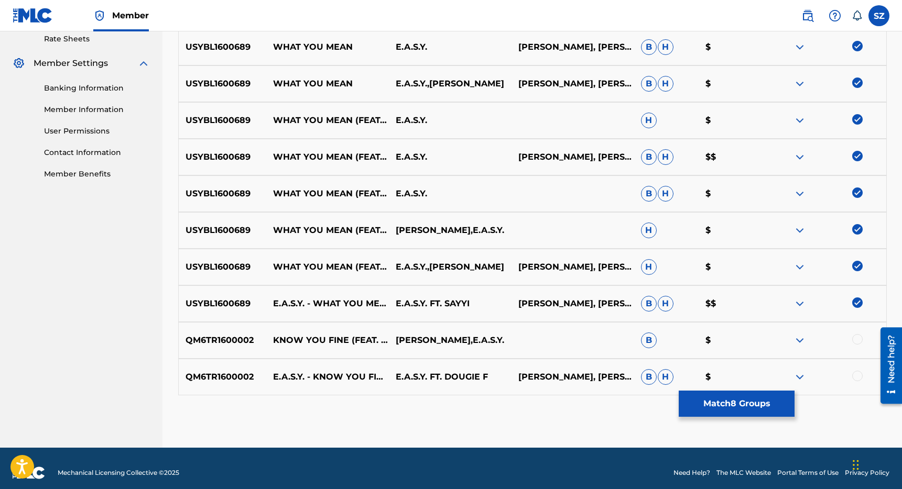
scroll to position [416, 0]
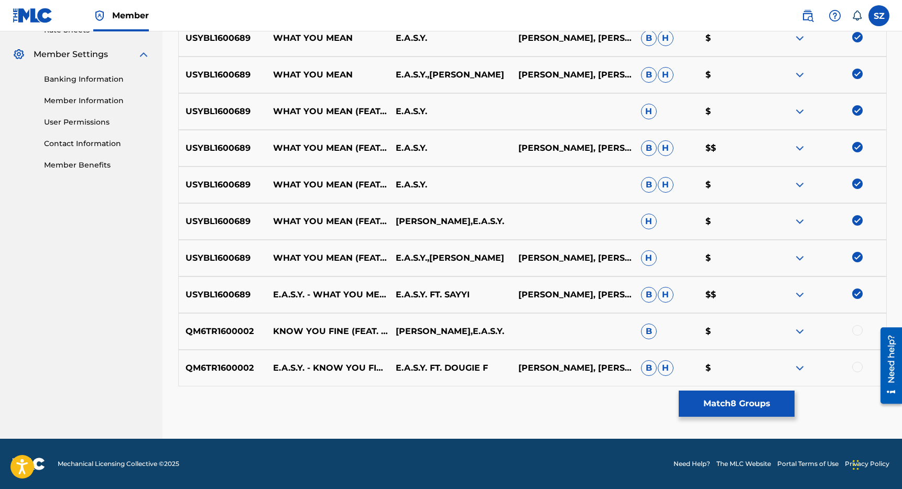
click at [735, 400] on button "Match 8 Groups" at bounding box center [737, 404] width 116 height 26
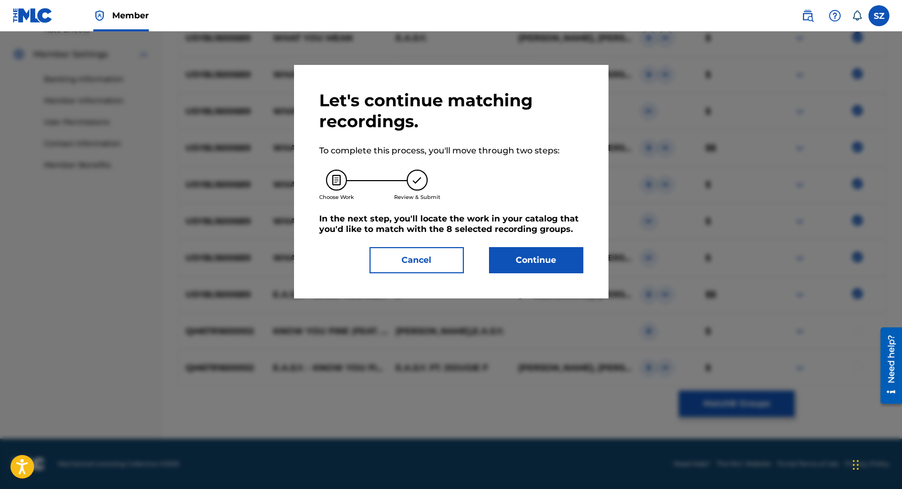
click at [553, 262] on button "Continue" at bounding box center [536, 260] width 94 height 26
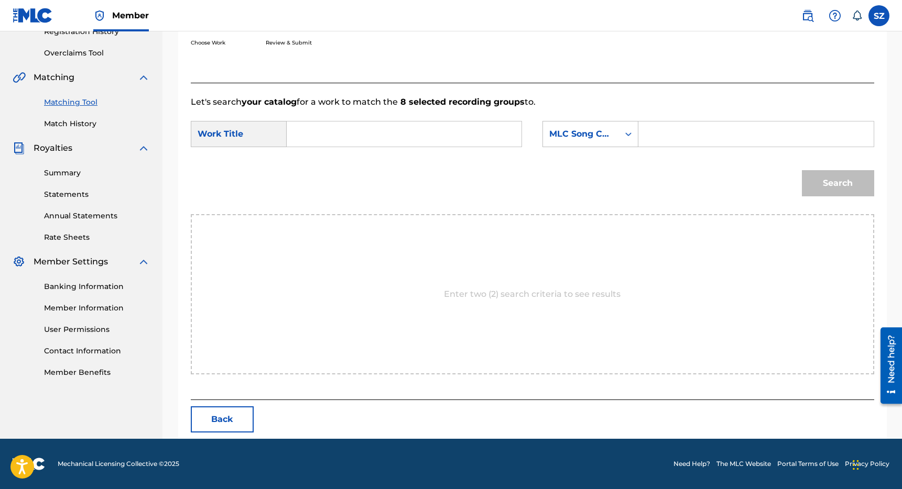
click at [388, 136] on input "Search Form" at bounding box center [404, 134] width 217 height 25
click at [326, 165] on span "mean" at bounding box center [333, 170] width 25 height 10
click at [563, 137] on div "MLC Song Code" at bounding box center [580, 134] width 63 height 13
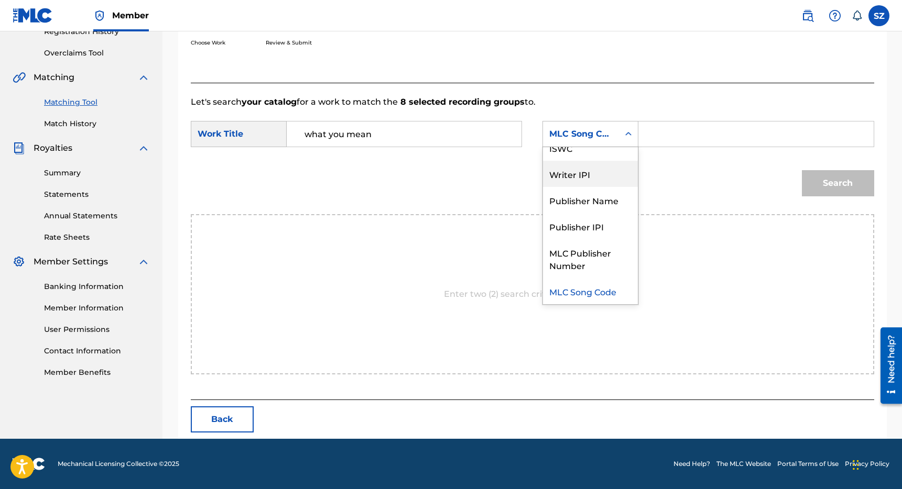
scroll to position [0, 0]
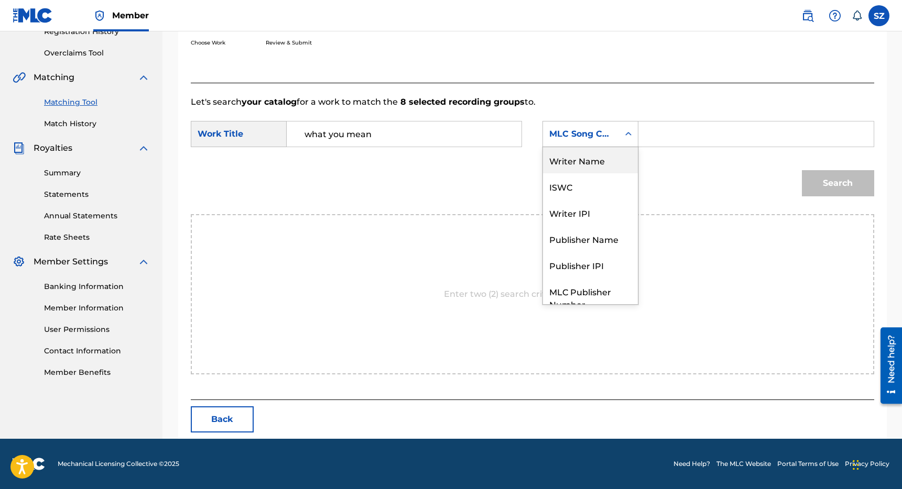
click at [602, 162] on div "Writer Name" at bounding box center [590, 160] width 95 height 26
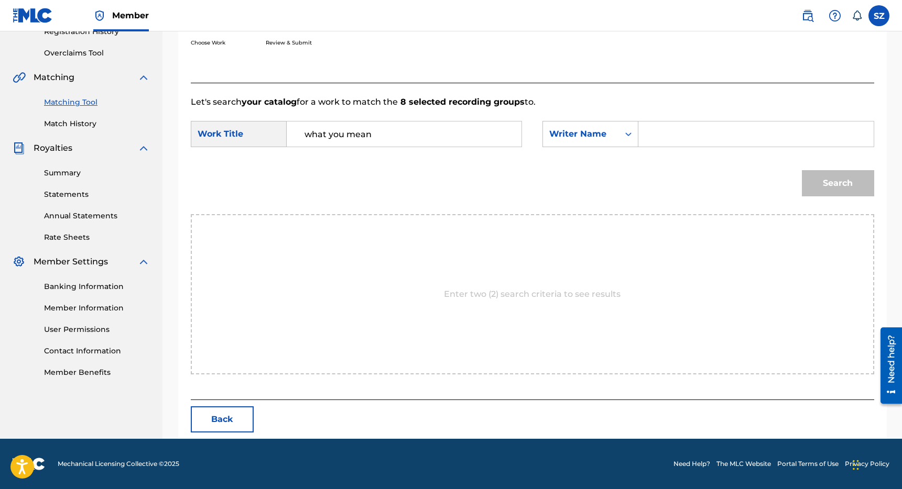
click at [650, 136] on input "Search Form" at bounding box center [755, 134] width 217 height 25
click at [802, 170] on button "Search" at bounding box center [838, 183] width 72 height 26
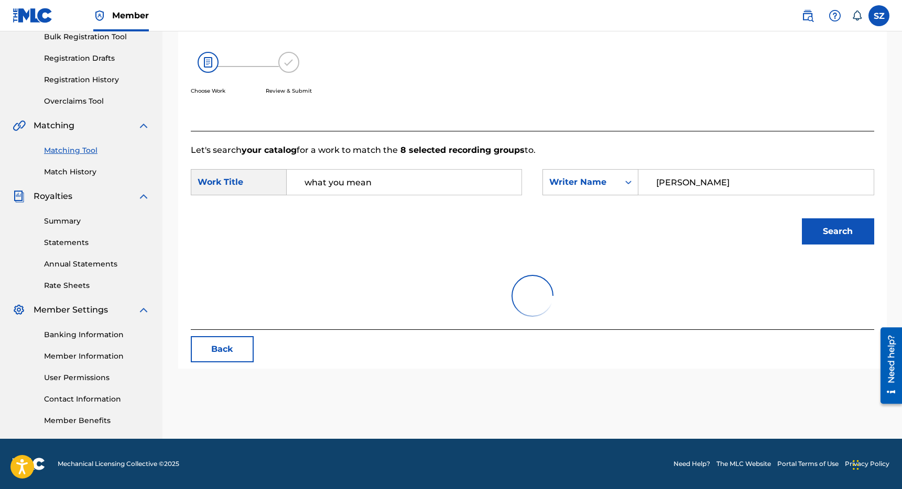
scroll to position [209, 0]
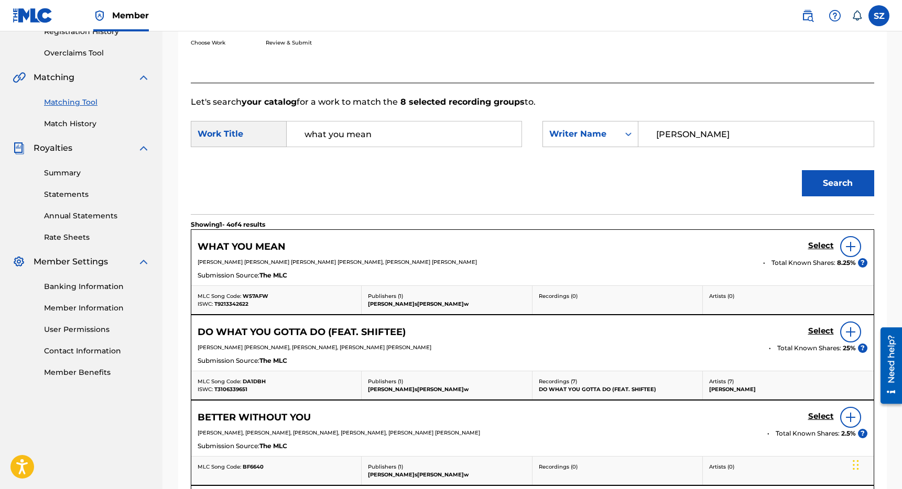
click at [816, 244] on h5 "Select" at bounding box center [821, 246] width 26 height 10
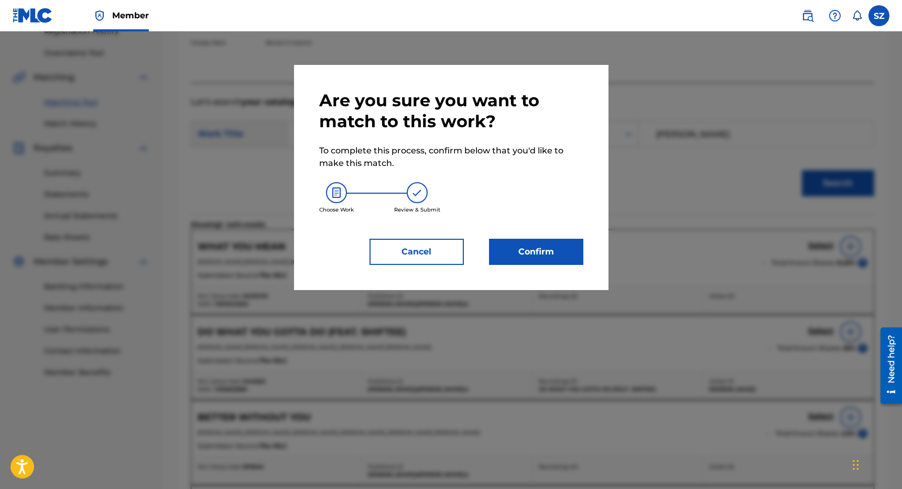
click at [547, 256] on button "Confirm" at bounding box center [536, 252] width 94 height 26
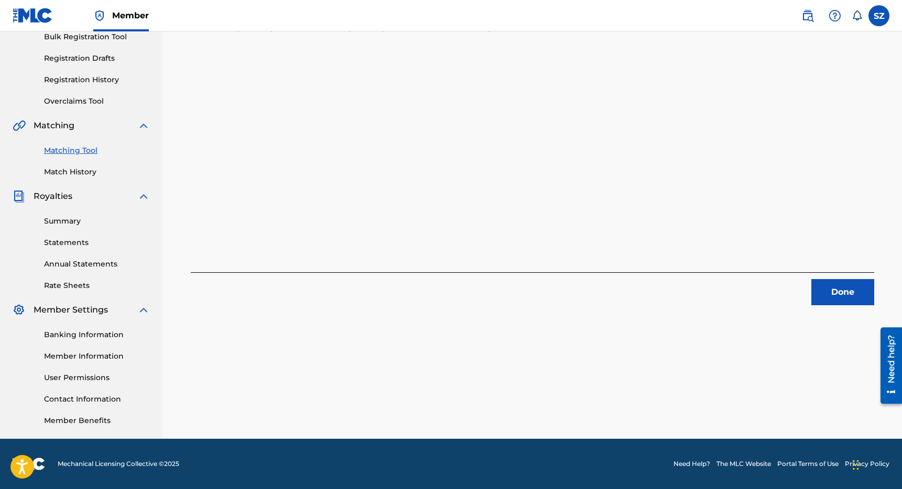
click at [836, 301] on button "Done" at bounding box center [842, 292] width 63 height 26
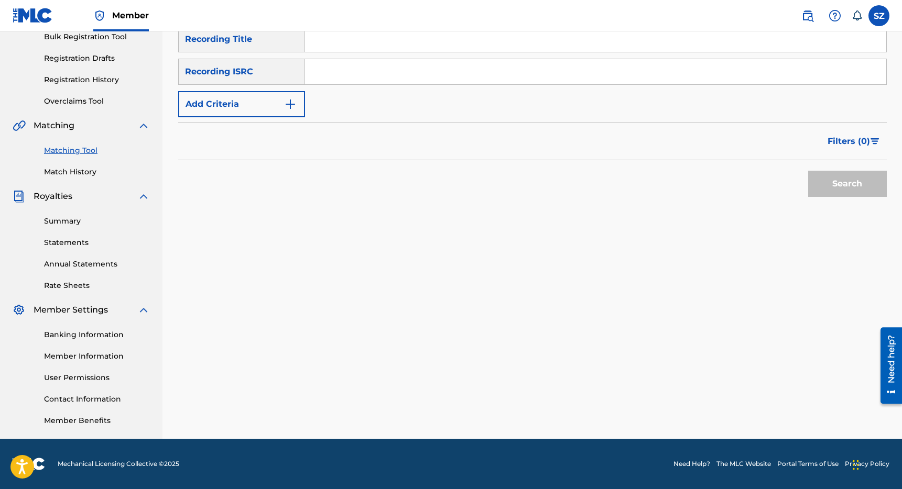
scroll to position [130, 0]
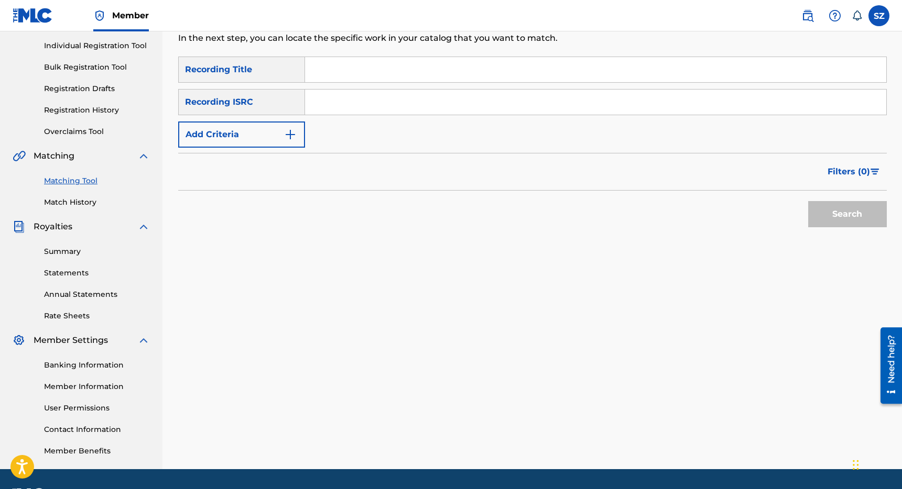
click at [336, 71] on input "Search Form" at bounding box center [595, 69] width 581 height 25
click at [242, 128] on button "Add Criteria" at bounding box center [241, 135] width 127 height 26
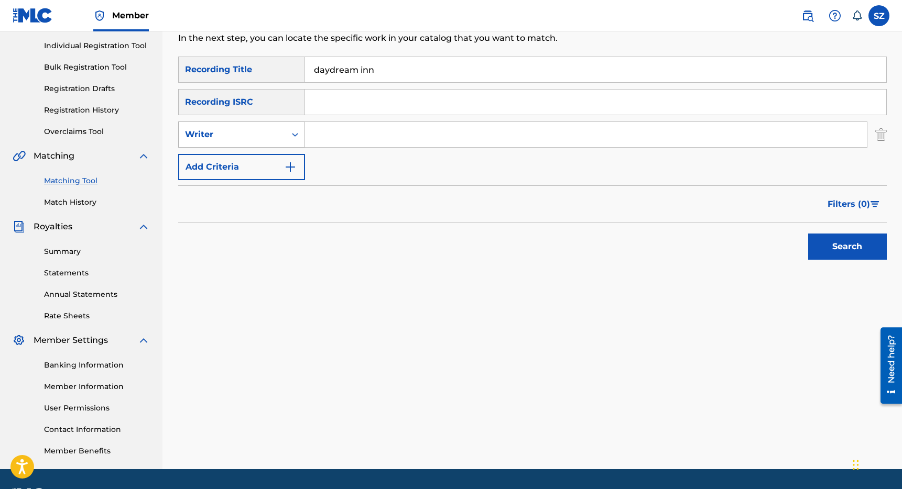
click at [237, 132] on div "Writer" at bounding box center [232, 134] width 94 height 13
click at [445, 173] on div "SearchWithCriteriaeaf74fd2-9137-4e23-9edc-013c569be2dd Recording Title daydream…" at bounding box center [532, 119] width 708 height 124
click at [848, 244] on button "Search" at bounding box center [847, 247] width 79 height 26
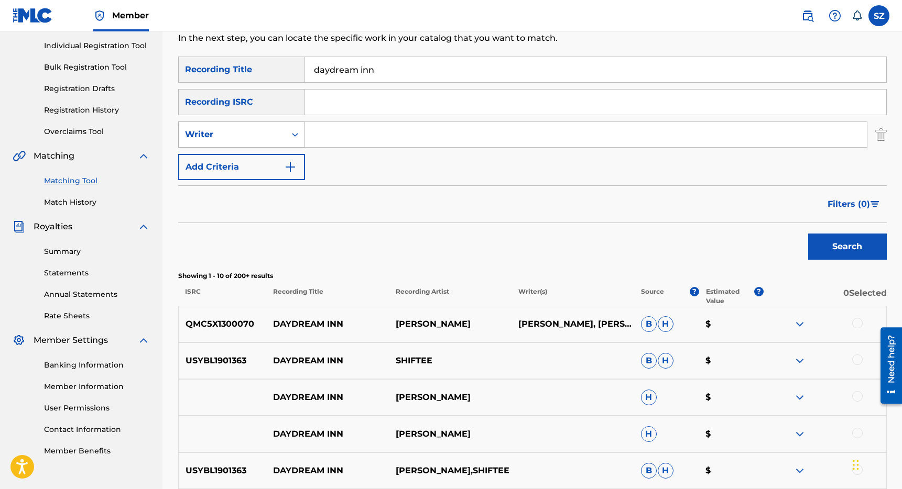
click at [257, 142] on div "Writer" at bounding box center [232, 135] width 107 height 20
click at [244, 161] on div "Recording Artist" at bounding box center [242, 161] width 126 height 26
click at [317, 137] on input "Search Form" at bounding box center [586, 134] width 562 height 25
click at [808, 234] on button "Search" at bounding box center [847, 247] width 79 height 26
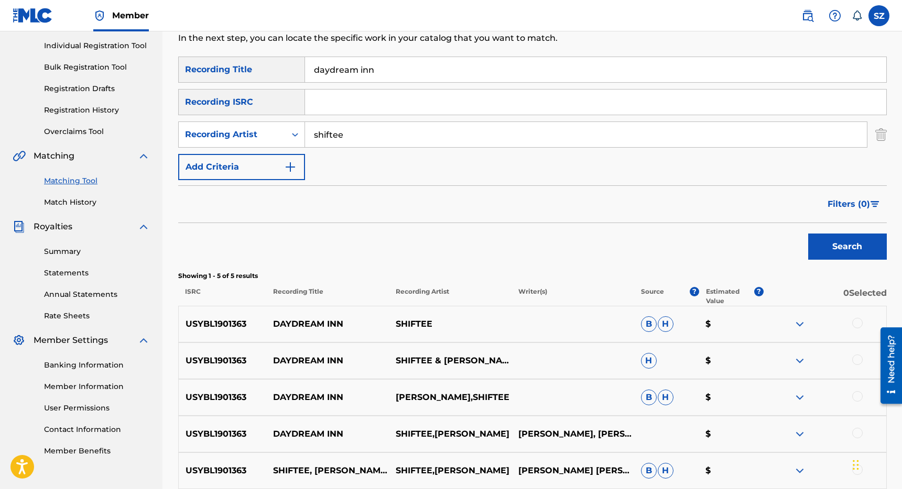
click at [856, 325] on div at bounding box center [857, 323] width 10 height 10
click at [859, 365] on div at bounding box center [824, 361] width 123 height 13
click at [859, 364] on div at bounding box center [857, 360] width 10 height 10
click at [857, 395] on div at bounding box center [857, 396] width 10 height 10
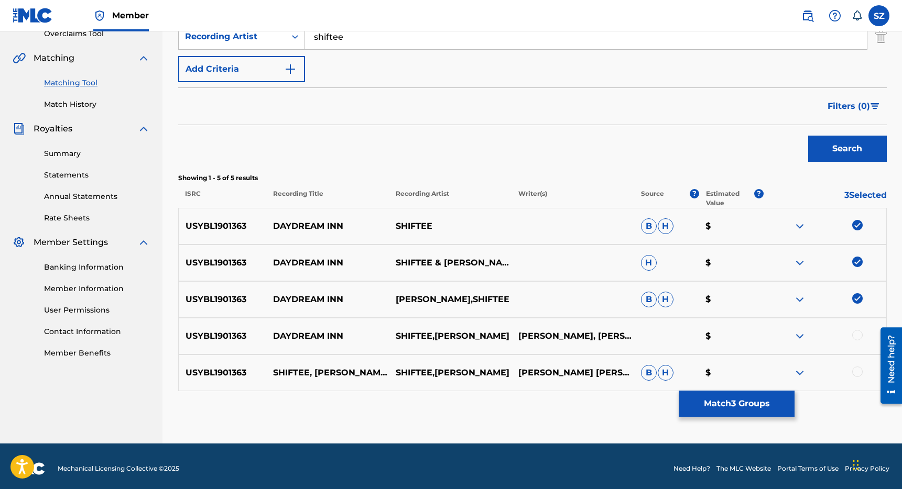
scroll to position [233, 0]
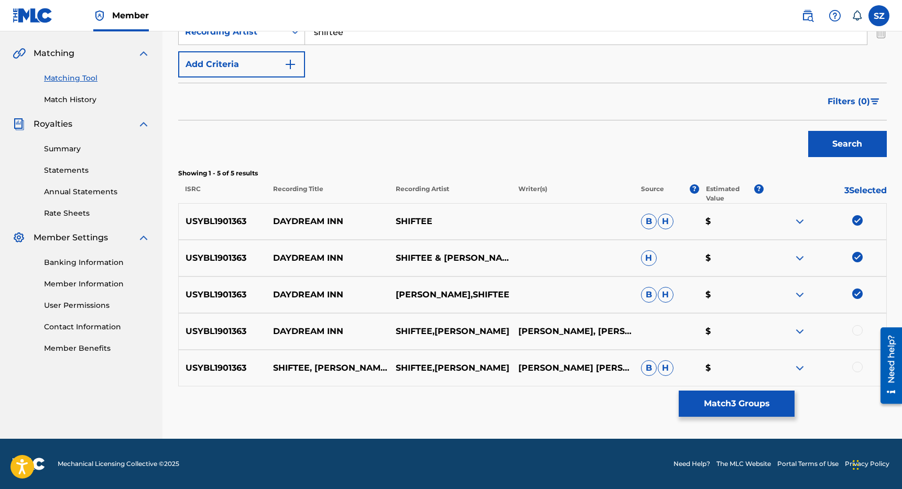
click at [856, 332] on div at bounding box center [857, 330] width 10 height 10
click at [856, 368] on div at bounding box center [857, 367] width 10 height 10
click at [754, 396] on button "Match 5 Groups" at bounding box center [737, 404] width 116 height 26
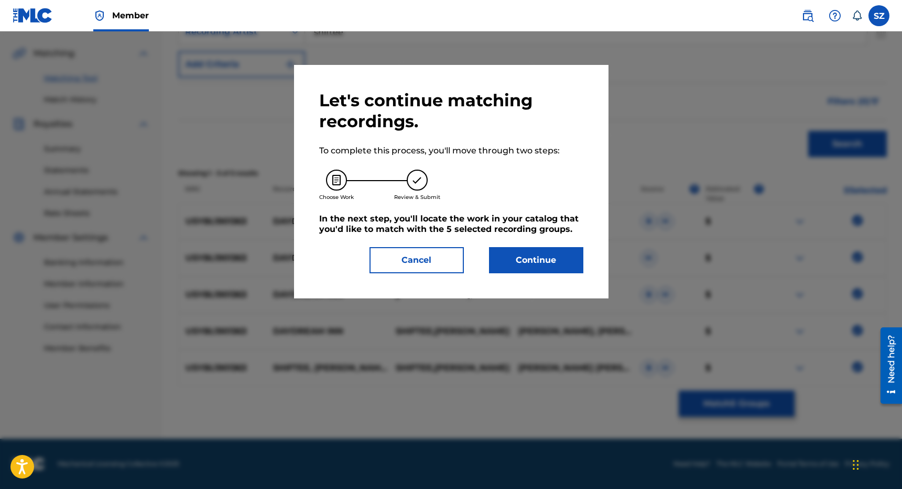
click at [552, 268] on button "Continue" at bounding box center [536, 260] width 94 height 26
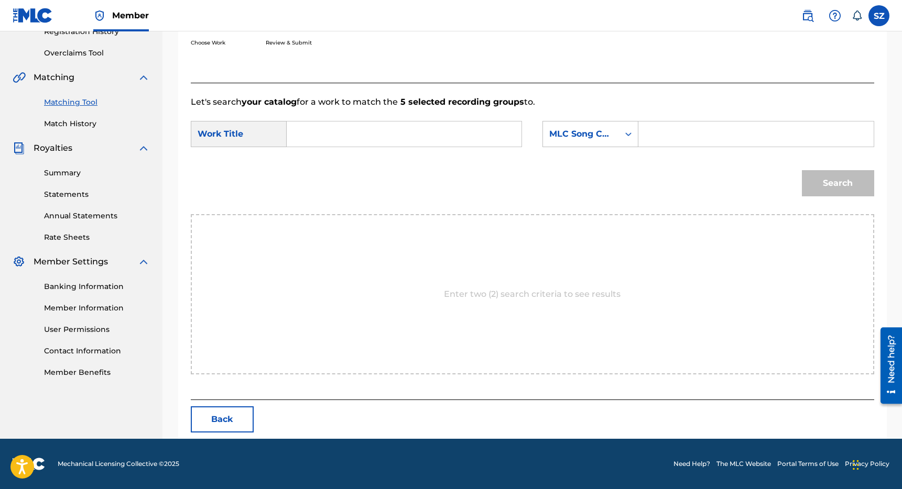
scroll to position [209, 0]
click at [442, 147] on div "SearchWithCriteria5c0dac02-736a-4215-a529-111dcc87246b Work Title SearchWithCri…" at bounding box center [532, 137] width 683 height 32
click at [437, 144] on input "Search Form" at bounding box center [404, 134] width 217 height 25
click at [581, 136] on div "MLC Song Code" at bounding box center [580, 134] width 63 height 13
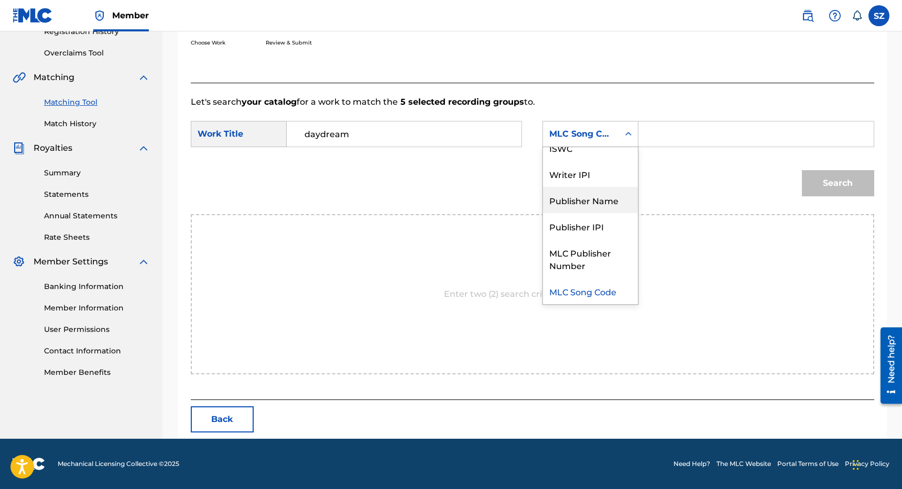
scroll to position [0, 0]
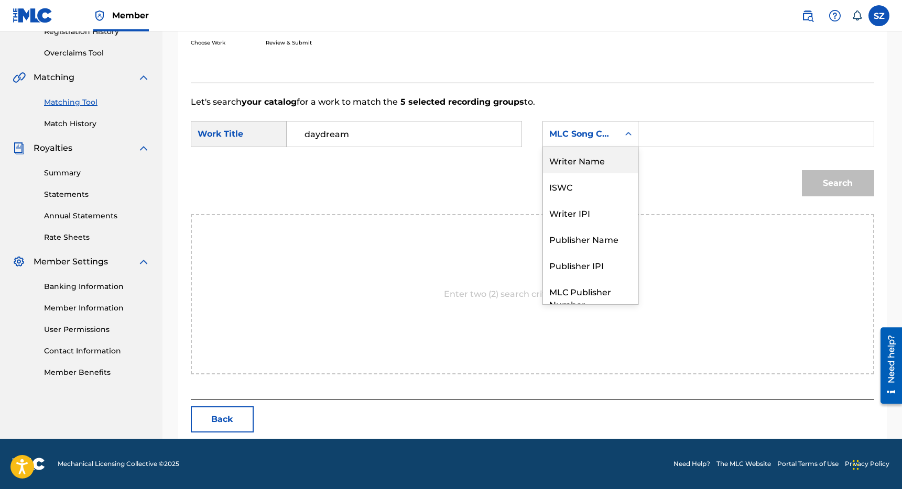
click at [606, 168] on div "Writer Name" at bounding box center [590, 160] width 95 height 26
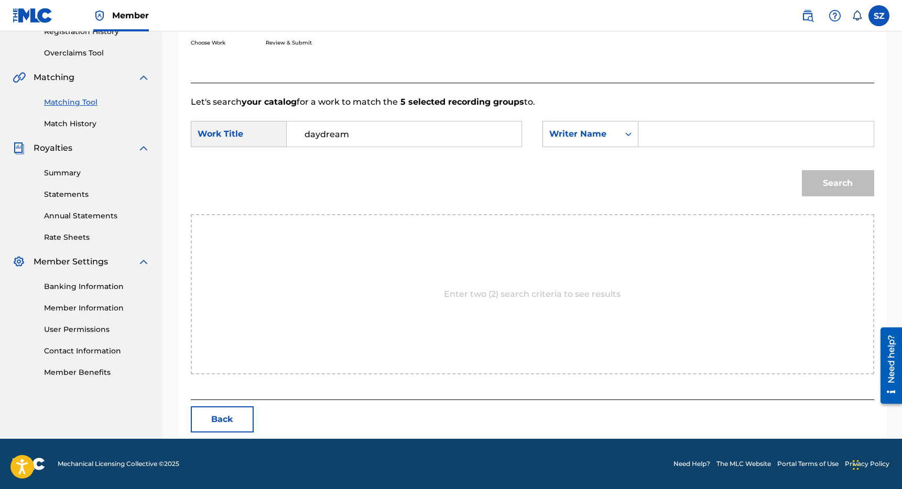
click at [665, 139] on input "Search Form" at bounding box center [755, 134] width 217 height 25
click
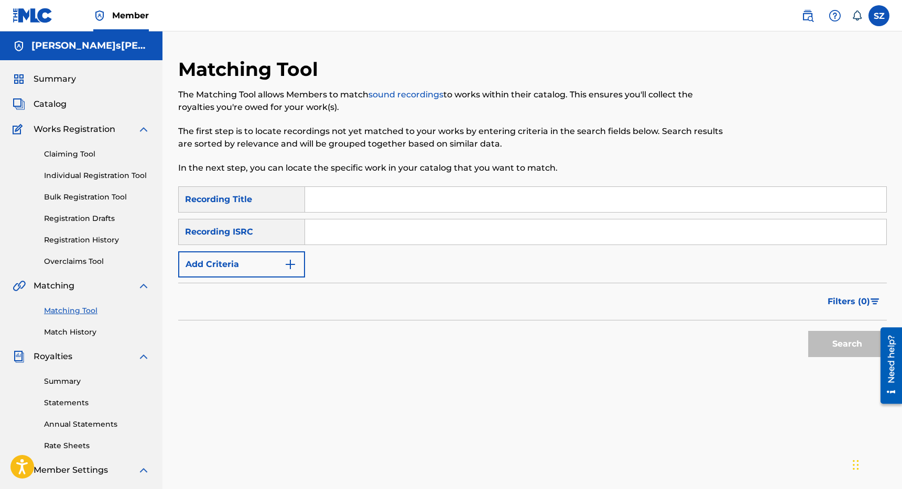
click at [321, 194] on input "Search Form" at bounding box center [595, 199] width 581 height 25
click at [255, 274] on button "Add Criteria" at bounding box center [241, 265] width 127 height 26
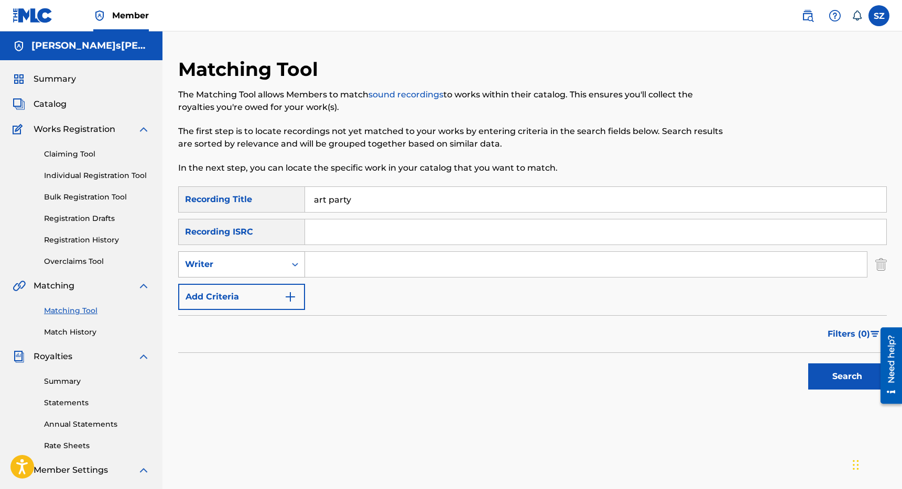
click at [248, 270] on div "Writer" at bounding box center [232, 264] width 94 height 13
click at [242, 296] on div "Recording Artist" at bounding box center [242, 291] width 126 height 26
click at [318, 263] on input "Search Form" at bounding box center [586, 264] width 562 height 25
click at [808, 364] on button "Search" at bounding box center [847, 377] width 79 height 26
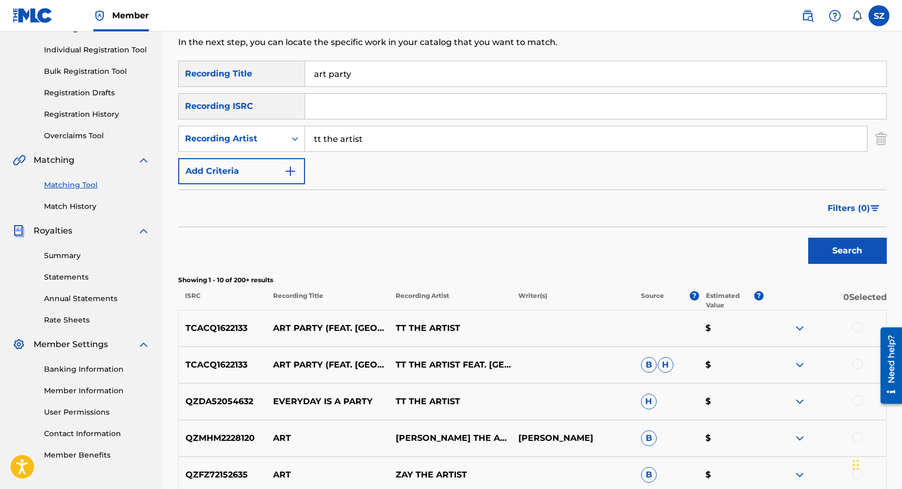
scroll to position [135, 0]
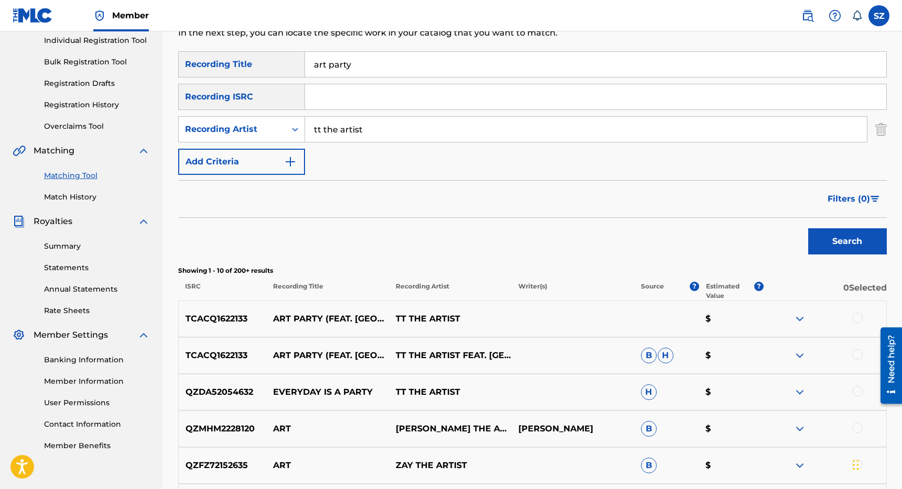
click at [858, 318] on div at bounding box center [857, 318] width 10 height 10
click at [858, 349] on div at bounding box center [857, 354] width 10 height 10
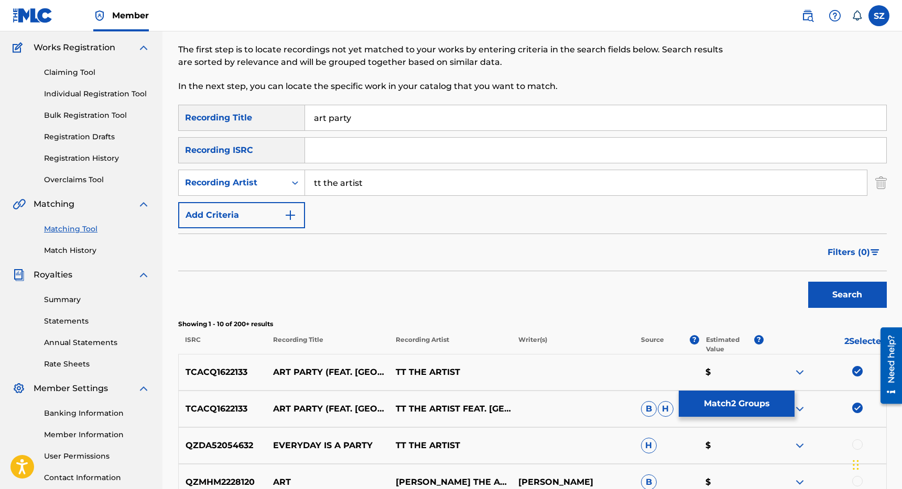
scroll to position [0, 0]
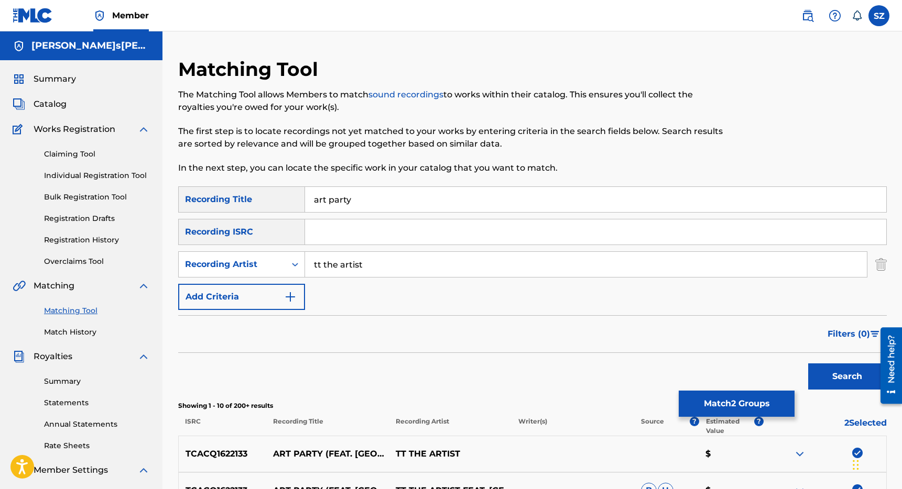
click at [389, 258] on input "tt the artist" at bounding box center [586, 264] width 562 height 25
drag, startPoint x: 388, startPoint y: 258, endPoint x: 375, endPoint y: 258, distance: 13.6
click at [375, 258] on input "tt the artist" at bounding box center [586, 264] width 562 height 25
drag, startPoint x: 383, startPoint y: 268, endPoint x: 283, endPoint y: 266, distance: 99.6
click at [283, 266] on div "SearchWithCriteria870ca384-35c3-4ed5-955d-09e8dec66948 Recording Artist tt the …" at bounding box center [532, 265] width 708 height 26
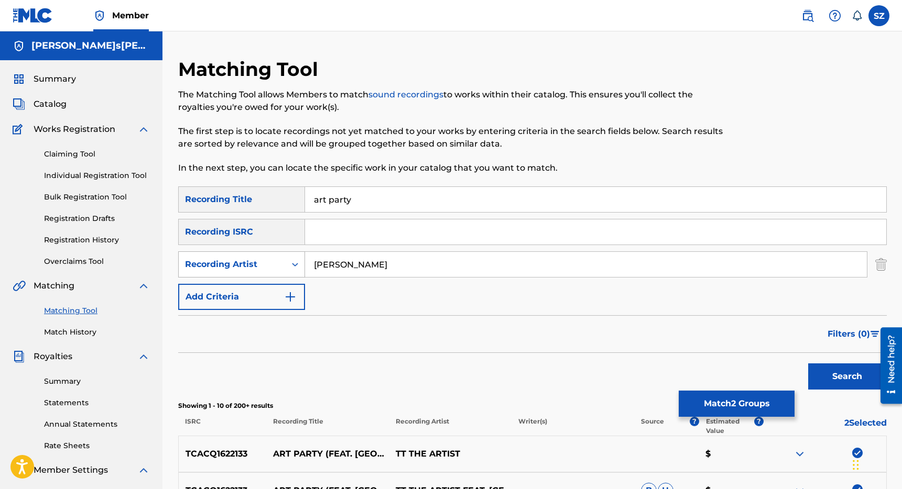
click at [808, 364] on button "Search" at bounding box center [847, 377] width 79 height 26
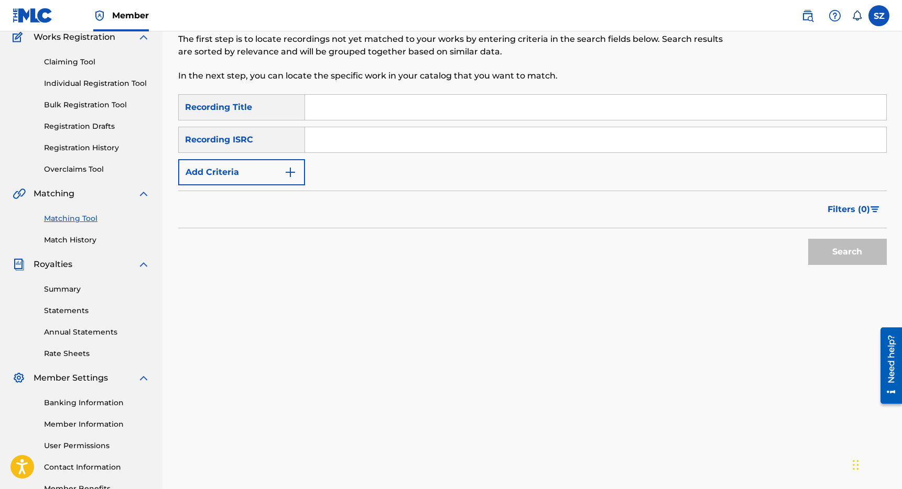
scroll to position [13, 0]
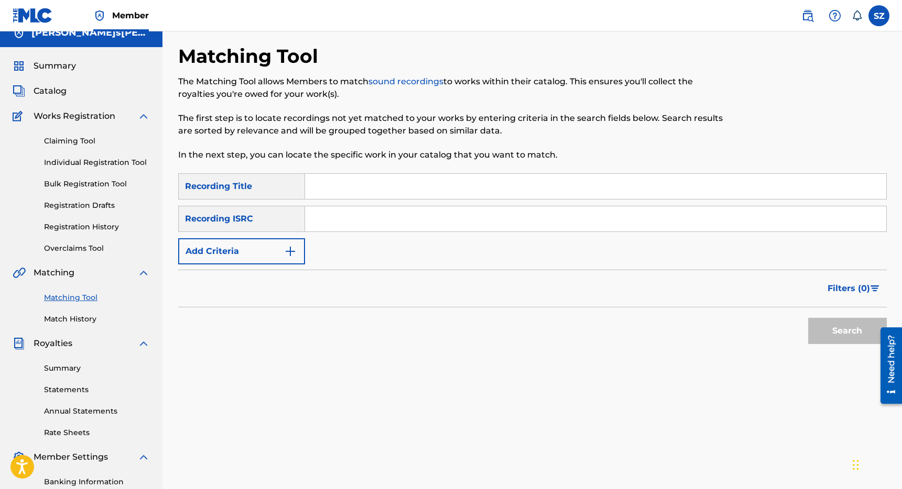
click at [339, 183] on input "Search Form" at bounding box center [595, 186] width 581 height 25
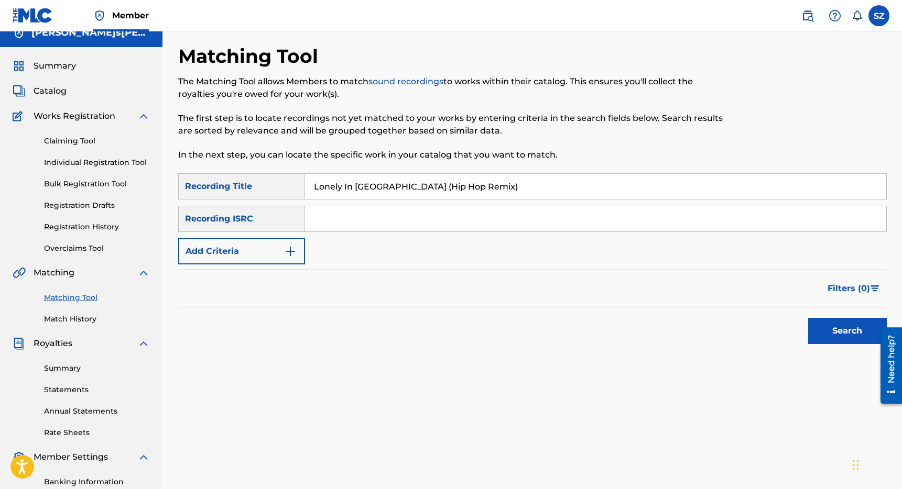
click at [280, 245] on button "Add Criteria" at bounding box center [241, 251] width 127 height 26
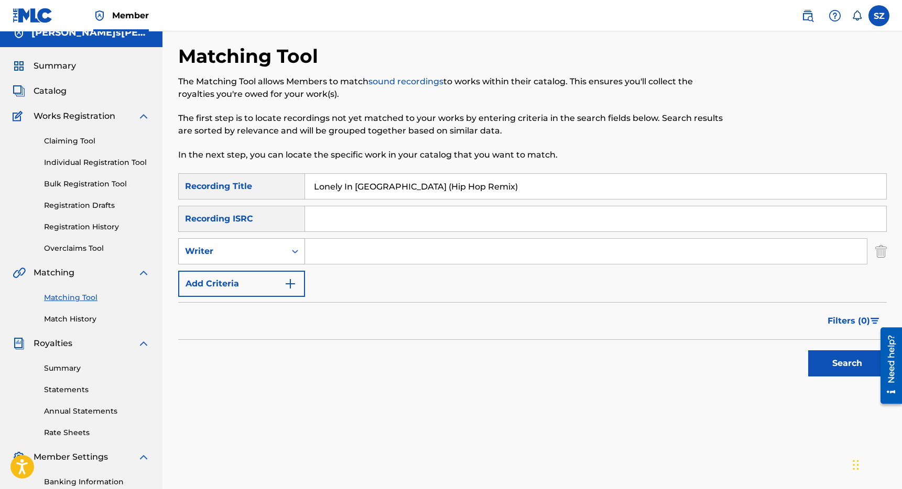
click at [271, 247] on div "Writer" at bounding box center [232, 251] width 94 height 13
click at [260, 270] on div "Recording Artist" at bounding box center [242, 278] width 126 height 26
click at [310, 260] on input "Search Form" at bounding box center [586, 251] width 562 height 25
click at [808, 351] on button "Search" at bounding box center [847, 364] width 79 height 26
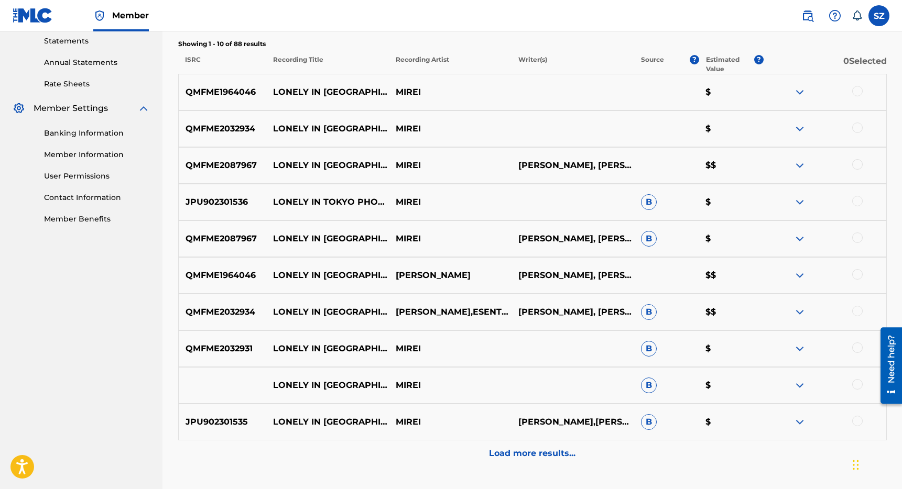
scroll to position [364, 0]
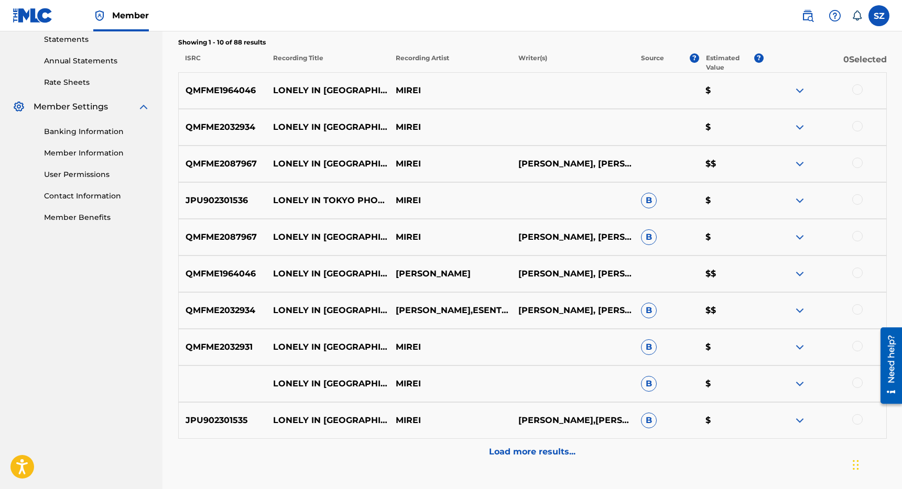
click at [534, 445] on div "Load more results..." at bounding box center [532, 452] width 708 height 26
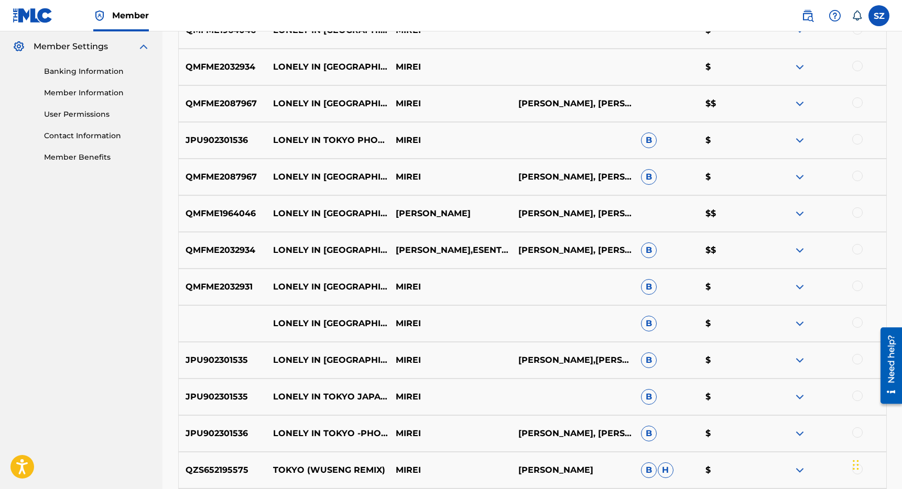
scroll to position [428, 0]
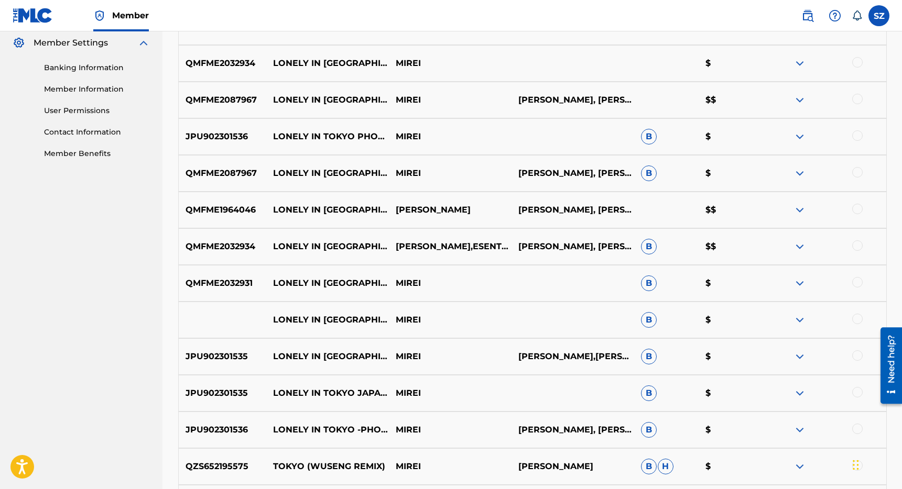
click at [860, 356] on div at bounding box center [857, 356] width 10 height 10
click at [857, 389] on div at bounding box center [857, 392] width 10 height 10
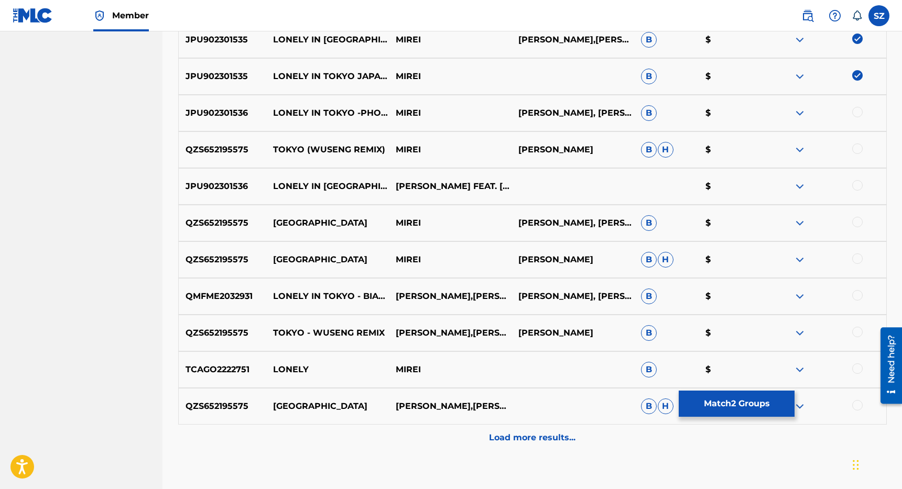
scroll to position [809, 0]
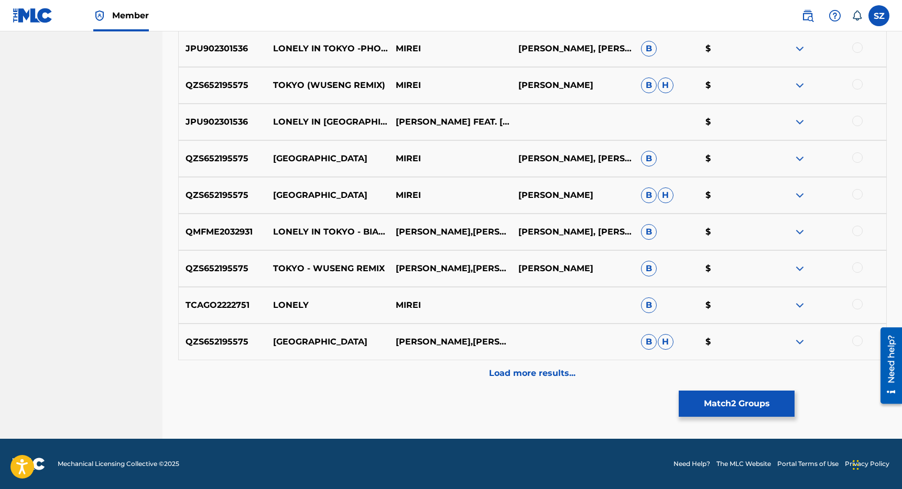
click at [521, 371] on p "Load more results..." at bounding box center [532, 373] width 86 height 13
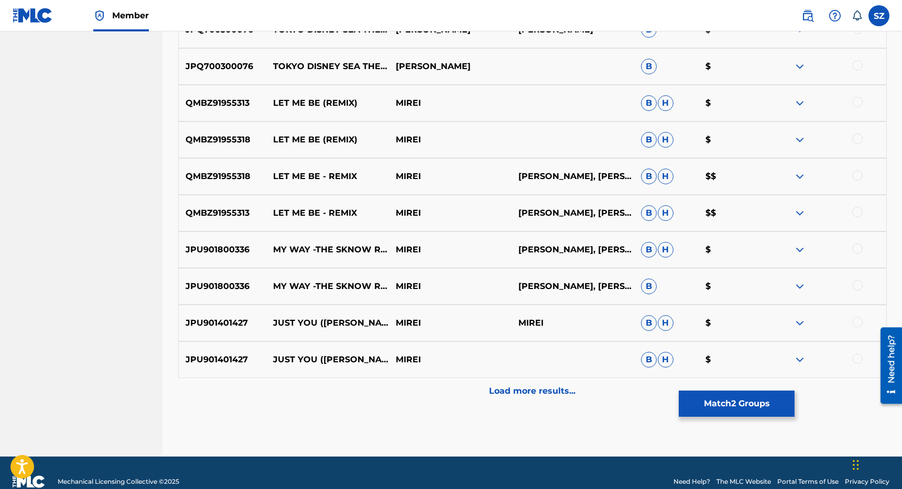
scroll to position [1159, 0]
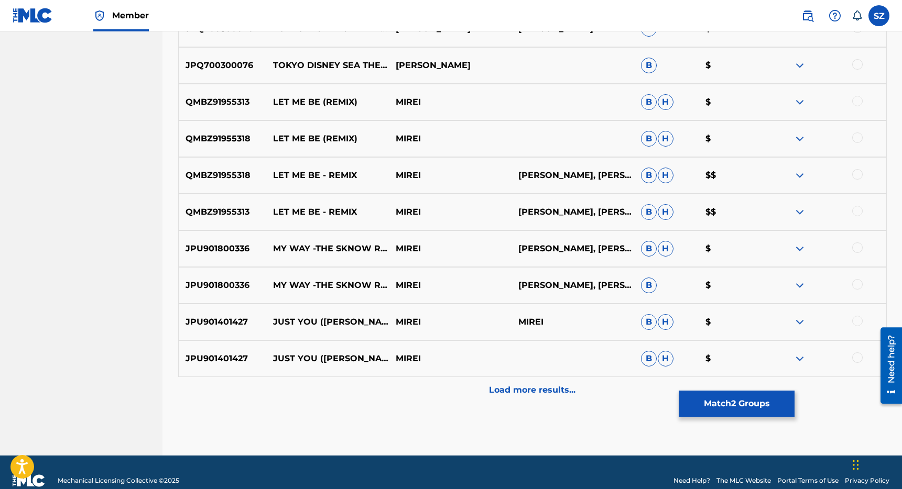
click at [722, 412] on button "Match 2 Groups" at bounding box center [737, 404] width 116 height 26
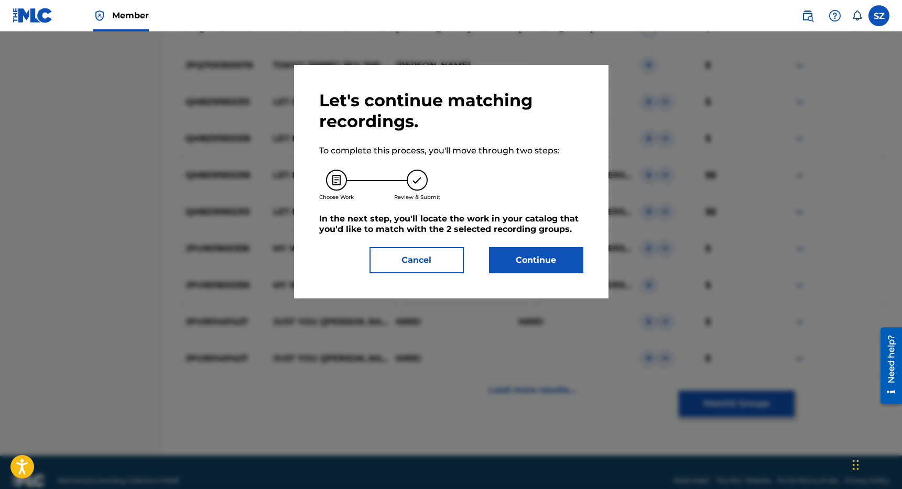
click at [436, 256] on button "Cancel" at bounding box center [416, 260] width 94 height 26
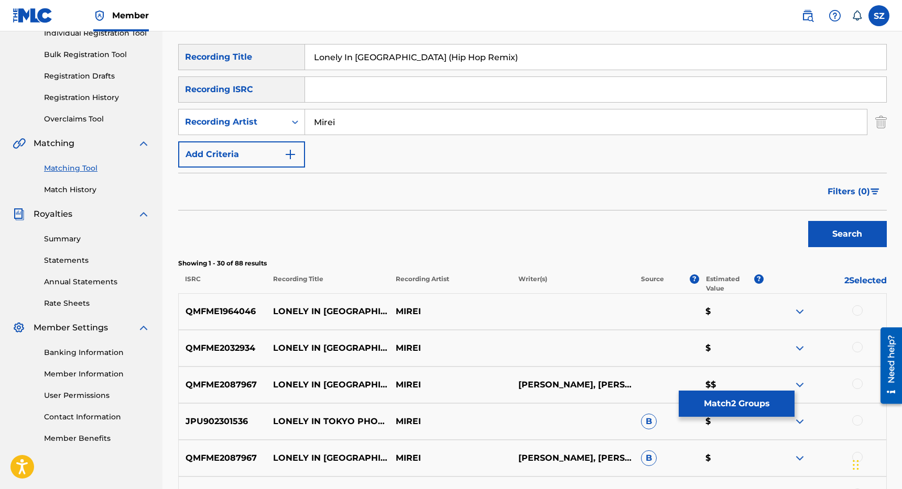
scroll to position [0, 0]
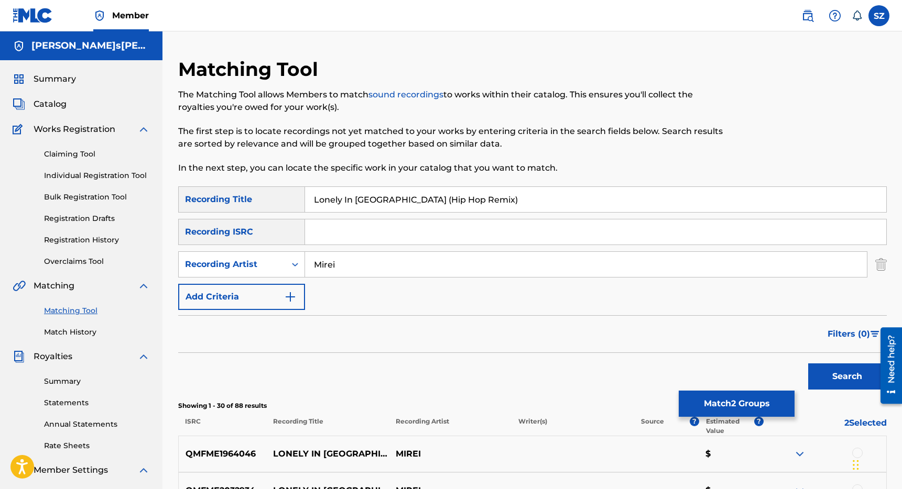
click at [741, 401] on button "Match 2 Groups" at bounding box center [737, 404] width 116 height 26
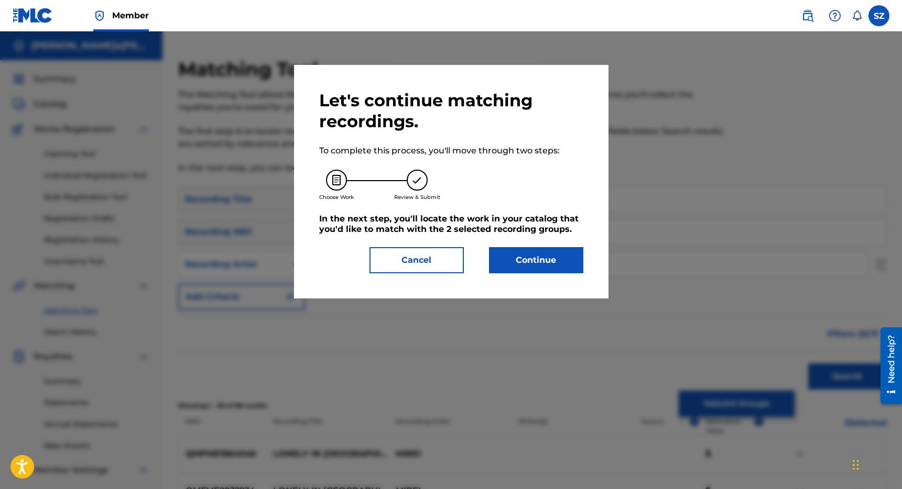
click at [552, 264] on button "Continue" at bounding box center [536, 260] width 94 height 26
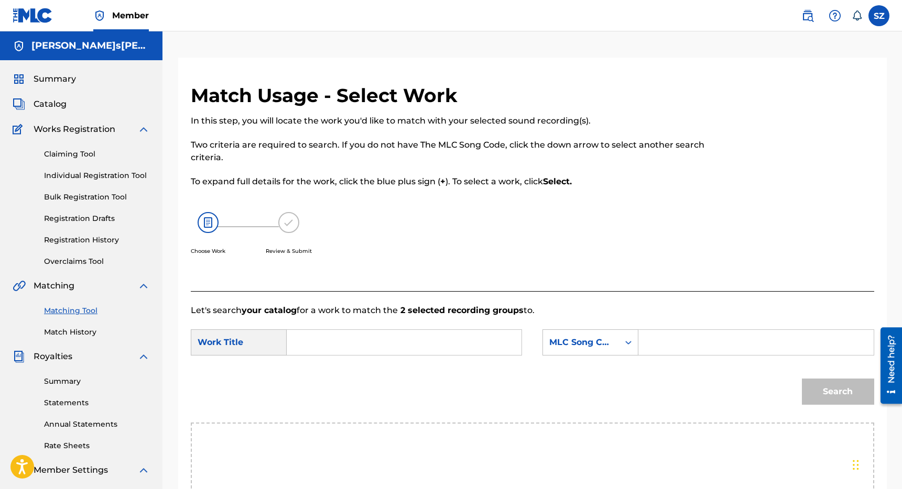
click at [325, 347] on input "Search Form" at bounding box center [404, 342] width 217 height 25
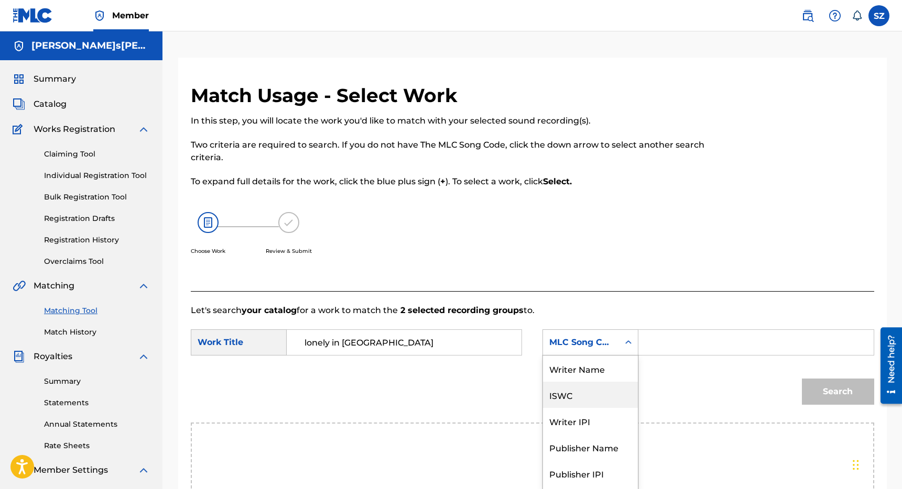
click at [580, 344] on div "ISWC, 2 of 7. 7 results available. Use Up and Down to choose options, press Ent…" at bounding box center [590, 343] width 96 height 26
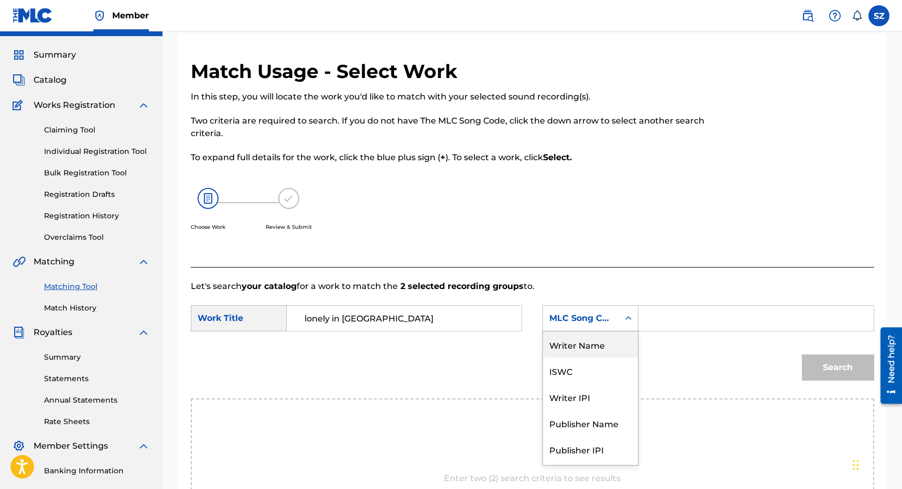
click at [603, 350] on div "Writer Name" at bounding box center [590, 345] width 95 height 26
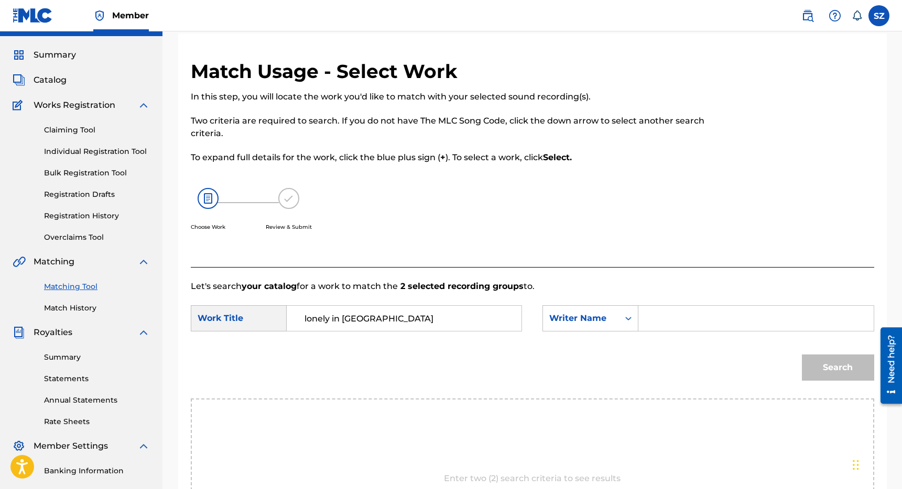
click at [668, 312] on input "Search Form" at bounding box center [755, 318] width 217 height 25
click at [802, 355] on button "Search" at bounding box center [838, 368] width 72 height 26
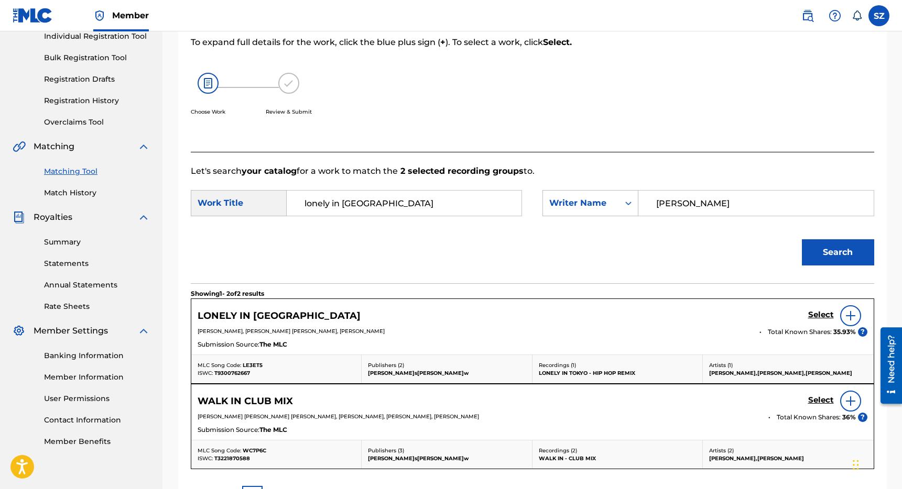
scroll to position [142, 0]
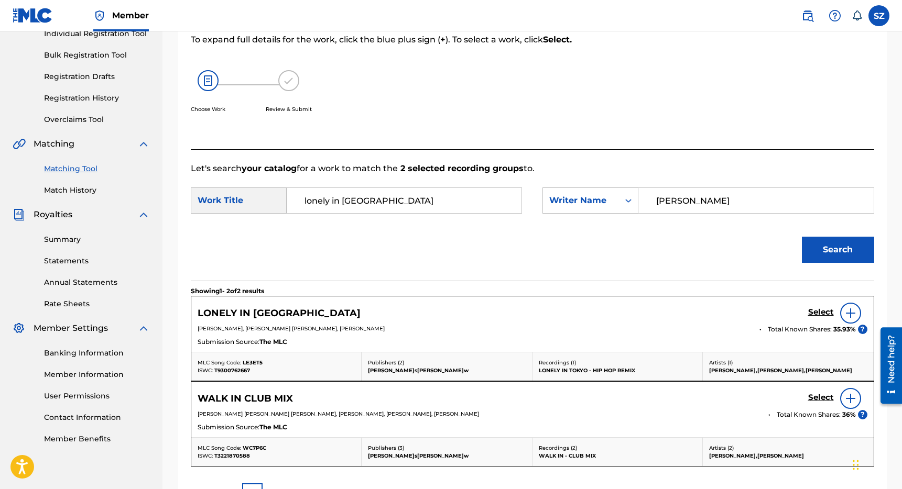
click at [818, 310] on h5 "Select" at bounding box center [821, 313] width 26 height 10
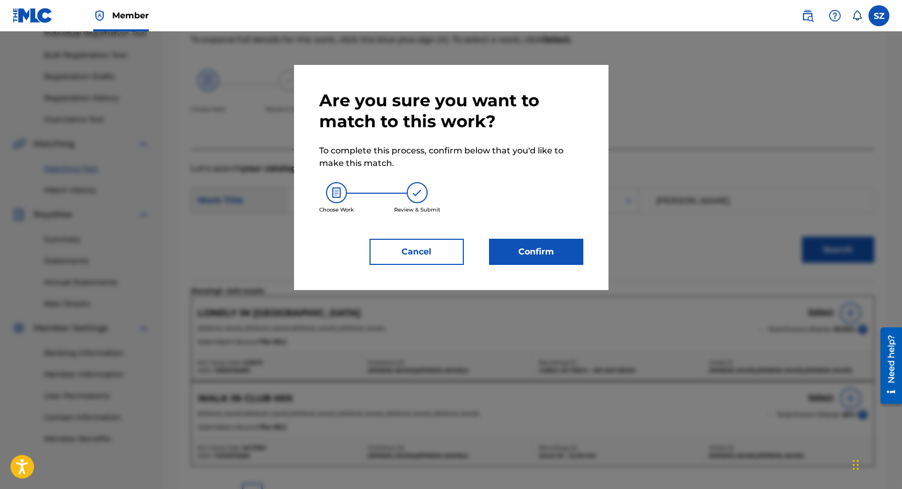
click at [561, 255] on button "Confirm" at bounding box center [536, 252] width 94 height 26
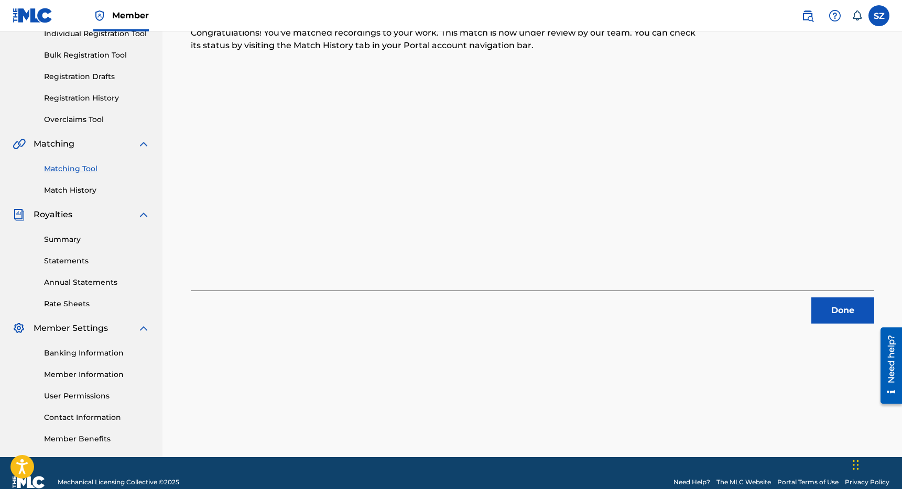
click at [837, 304] on button "Done" at bounding box center [842, 311] width 63 height 26
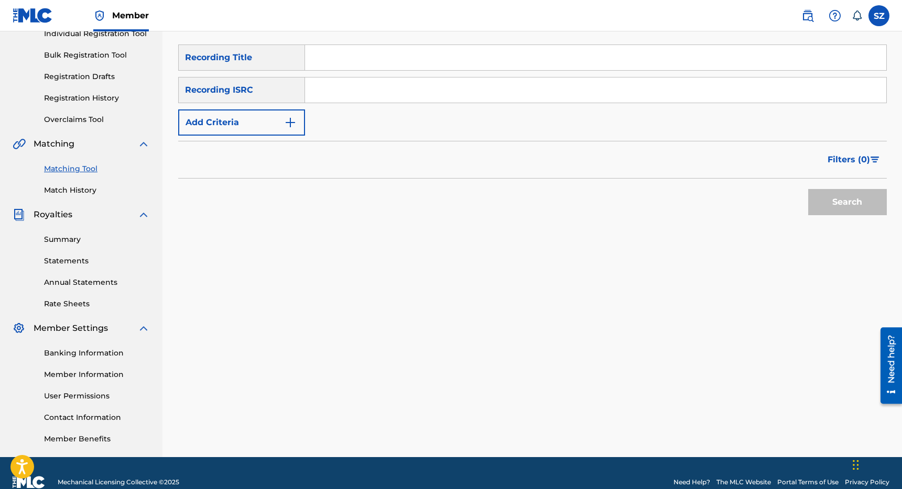
scroll to position [114, 0]
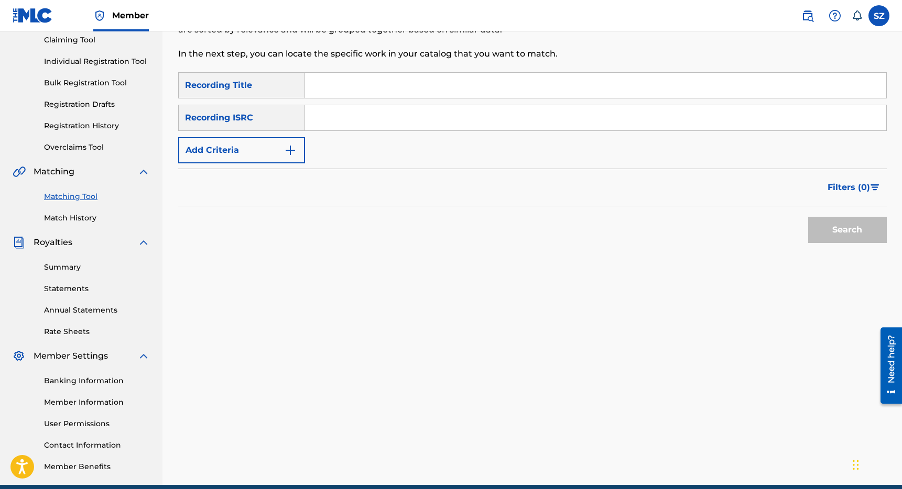
click at [319, 86] on input "Search Form" at bounding box center [595, 85] width 581 height 25
click at [252, 152] on button "Add Criteria" at bounding box center [241, 150] width 127 height 26
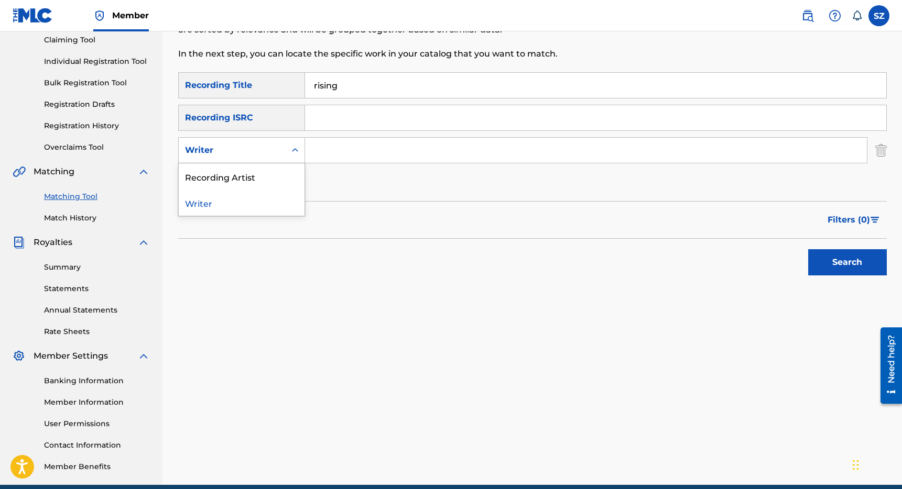
click at [245, 152] on div "Writer" at bounding box center [232, 150] width 94 height 13
click at [233, 171] on div "Recording Artist" at bounding box center [242, 176] width 126 height 26
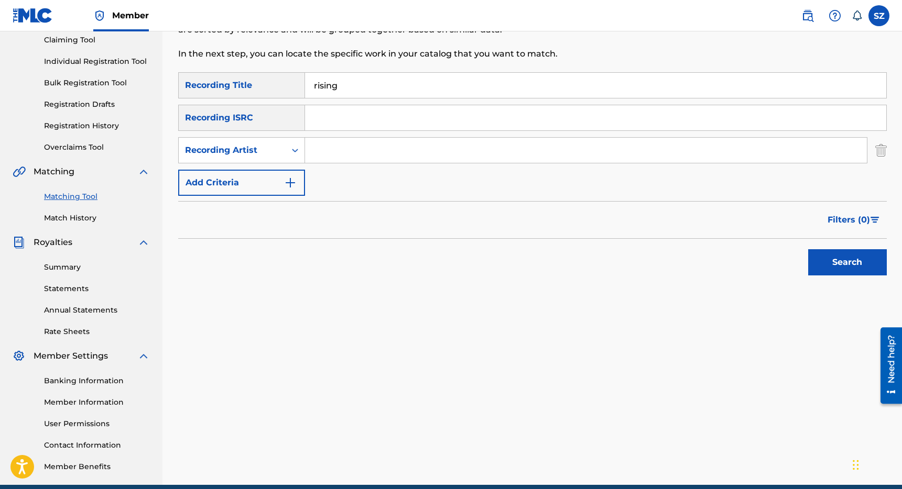
click at [327, 159] on input "Search Form" at bounding box center [586, 150] width 562 height 25
click at [808, 249] on button "Search" at bounding box center [847, 262] width 79 height 26
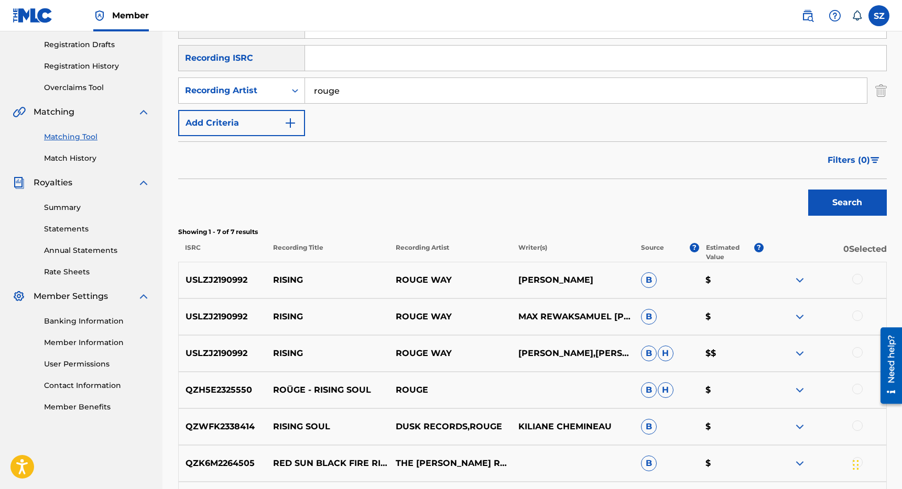
scroll to position [176, 0]
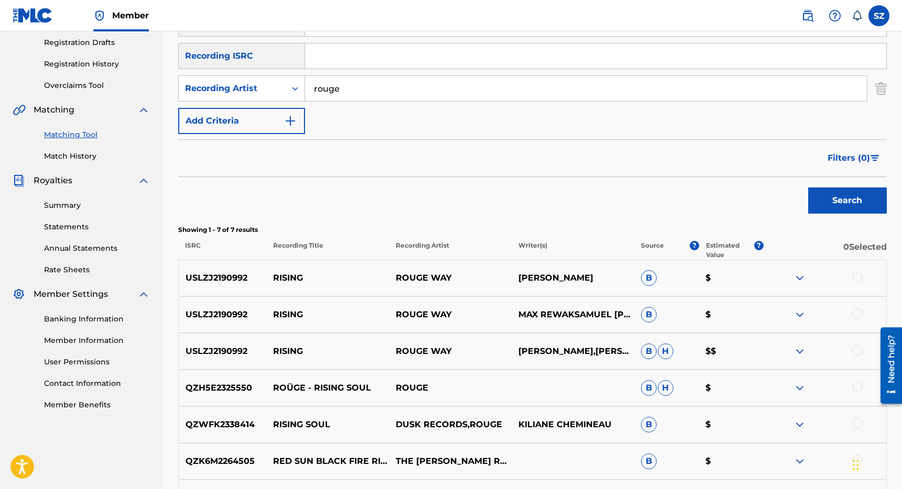
click at [855, 280] on div at bounding box center [857, 277] width 10 height 10
click at [858, 313] on div at bounding box center [857, 314] width 10 height 10
click at [859, 352] on div at bounding box center [857, 350] width 10 height 10
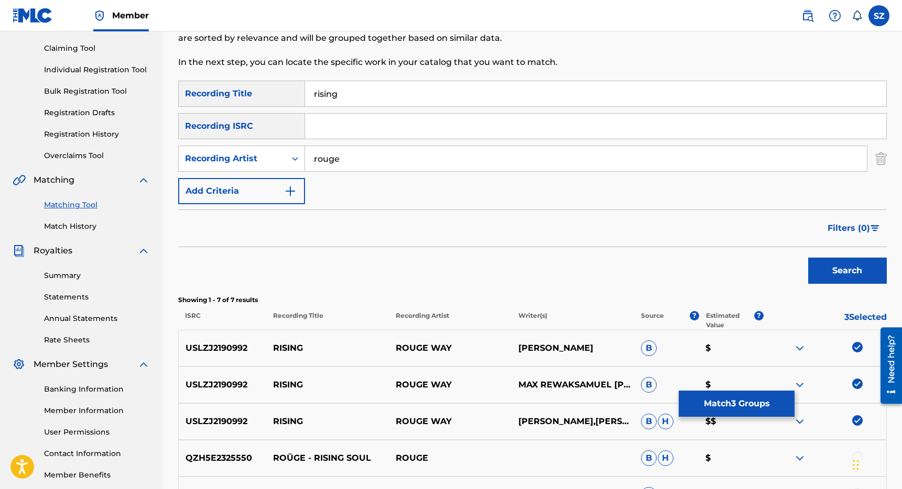
scroll to position [49, 0]
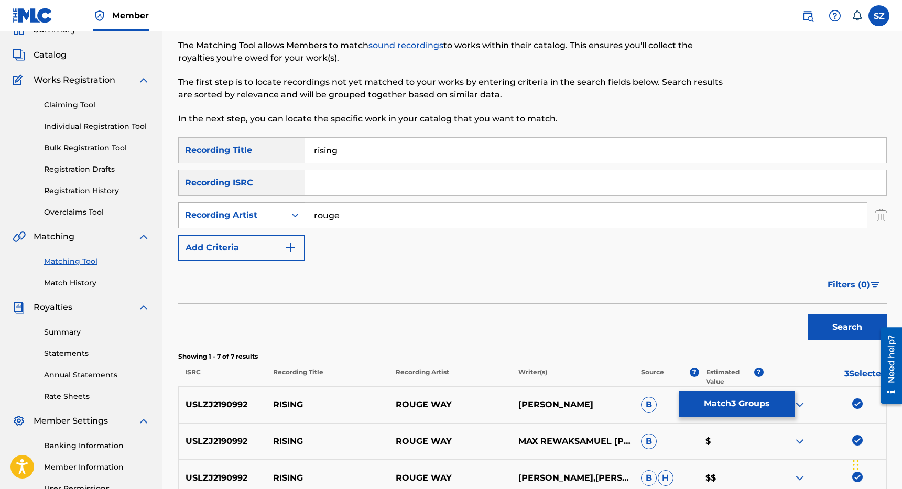
drag, startPoint x: 355, startPoint y: 214, endPoint x: 292, endPoint y: 215, distance: 63.4
click at [292, 215] on div "SearchWithCriteriab7e33d5d-08ff-443e-abda-b87bfde747c0 Recording Artist rouge" at bounding box center [532, 215] width 708 height 26
click at [808, 314] on button "Search" at bounding box center [847, 327] width 79 height 26
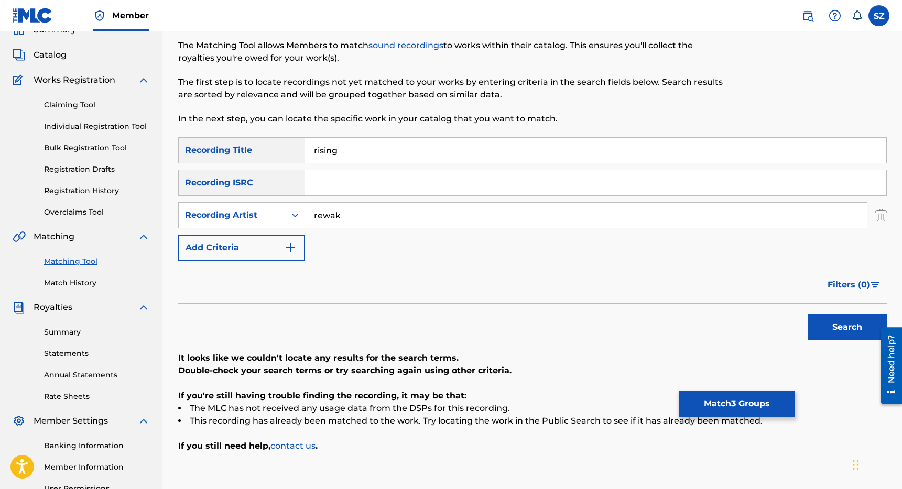
click at [714, 401] on button "Match 3 Groups" at bounding box center [737, 404] width 116 height 26
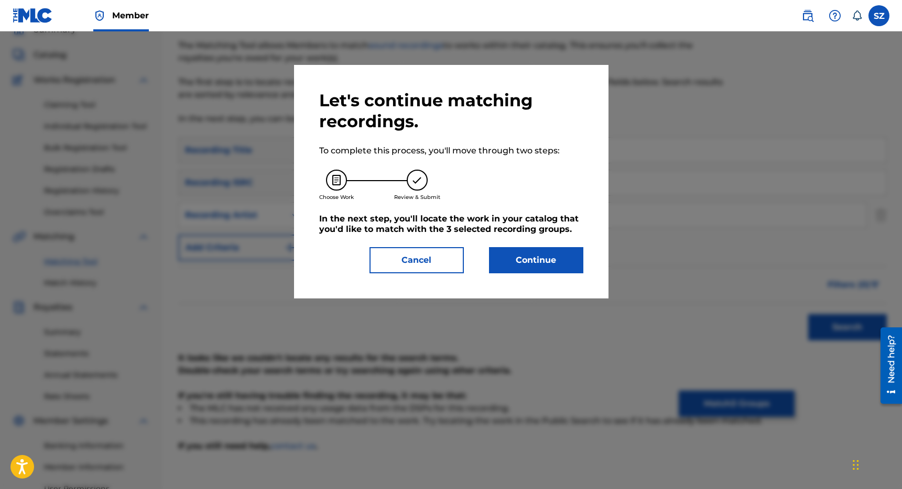
click at [540, 254] on button "Continue" at bounding box center [536, 260] width 94 height 26
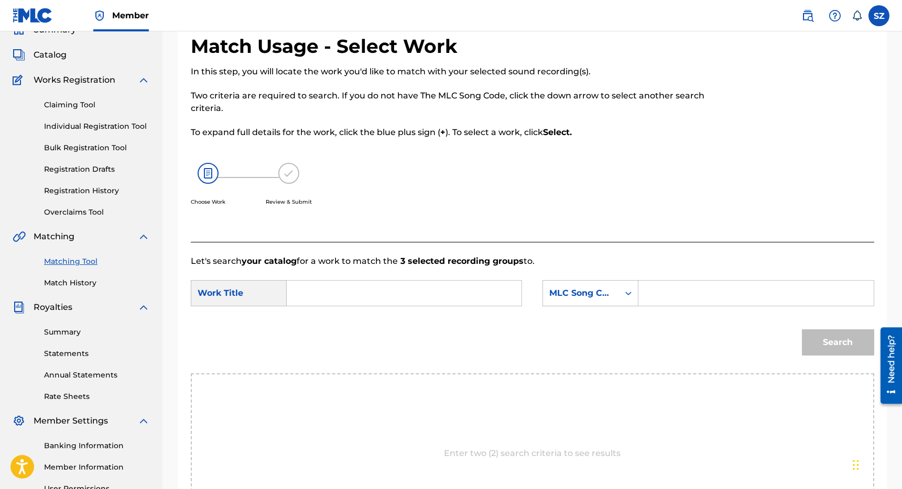
click at [457, 286] on input "Search Form" at bounding box center [404, 293] width 217 height 25
click at [323, 322] on div "rising" at bounding box center [325, 317] width 59 height 19
click at [565, 286] on div "MLC Song Code" at bounding box center [581, 293] width 76 height 20
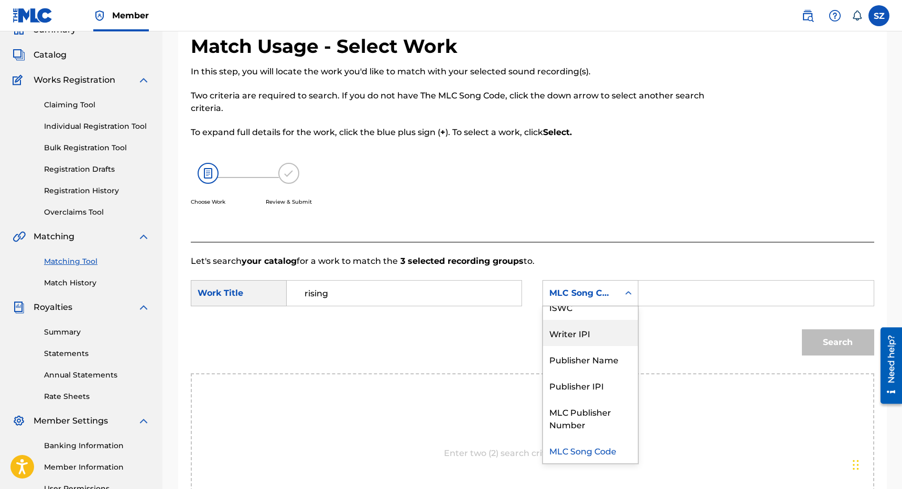
scroll to position [0, 0]
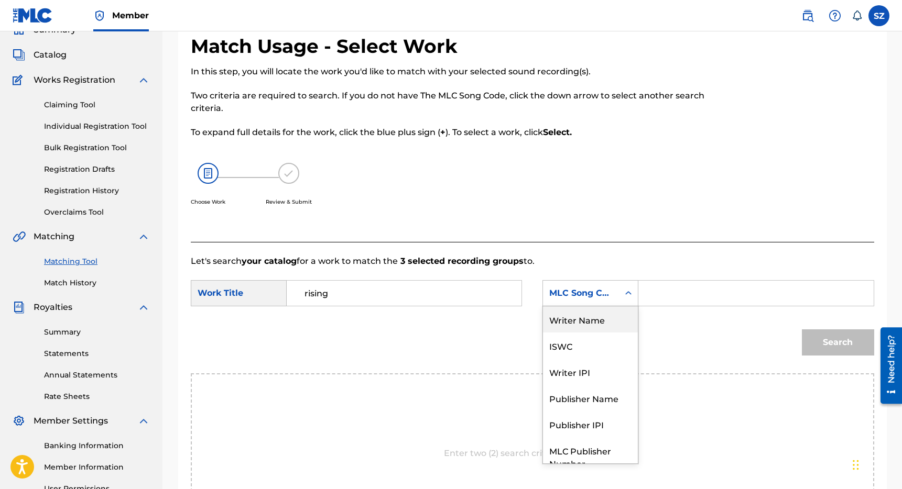
click at [606, 316] on div "Writer Name" at bounding box center [590, 320] width 95 height 26
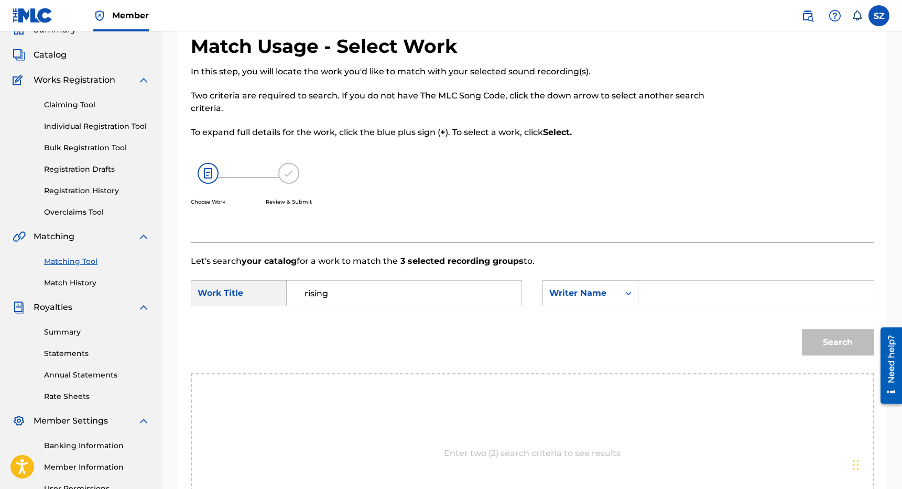
click at [661, 296] on input "Search Form" at bounding box center [755, 293] width 217 height 25
click at [802, 330] on button "Search" at bounding box center [838, 343] width 72 height 26
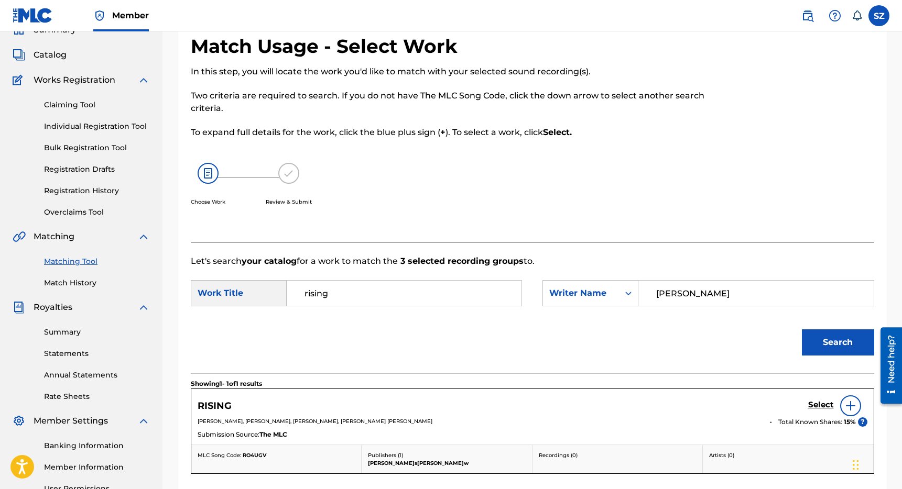
click at [819, 402] on h5 "Select" at bounding box center [821, 405] width 26 height 10
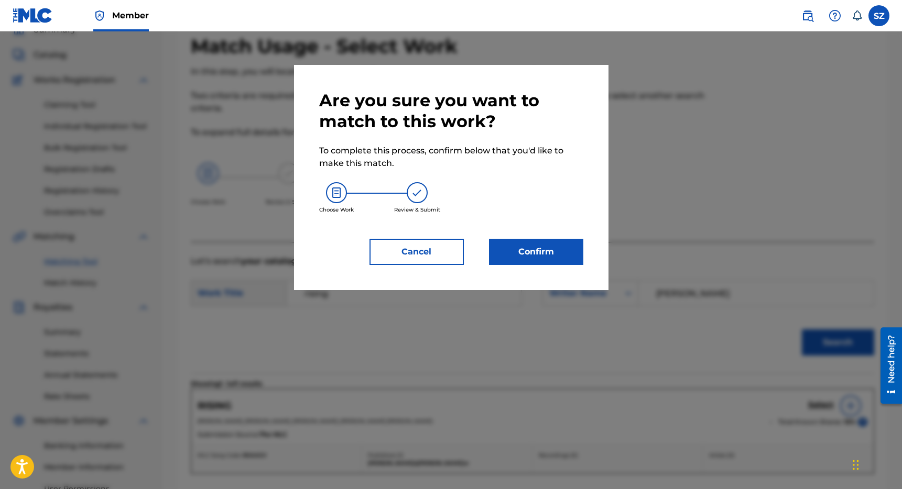
click at [534, 254] on button "Confirm" at bounding box center [536, 252] width 94 height 26
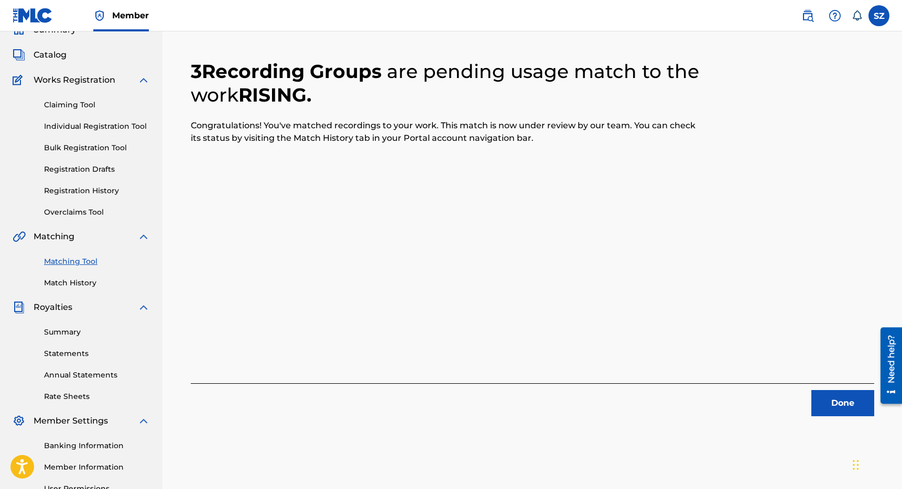
click at [831, 398] on button "Done" at bounding box center [842, 403] width 63 height 26
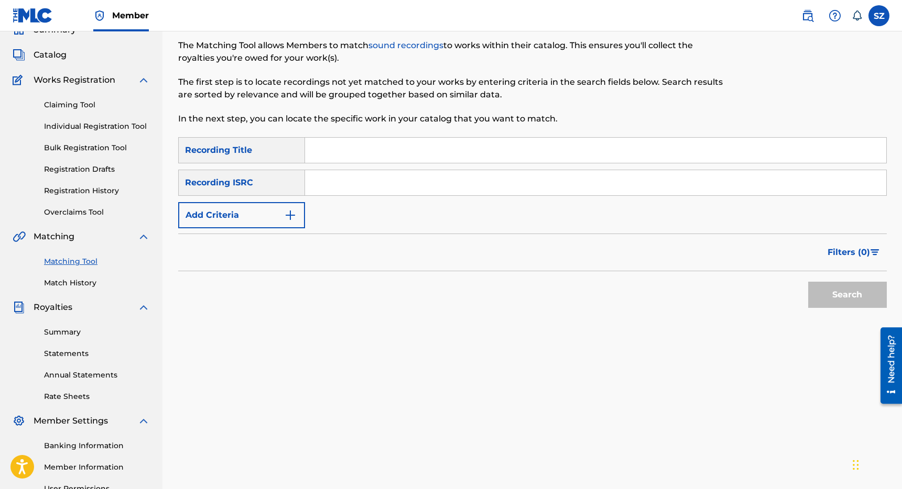
click at [336, 152] on input "Search Form" at bounding box center [595, 150] width 581 height 25
click at [244, 210] on button "Add Criteria" at bounding box center [241, 215] width 127 height 26
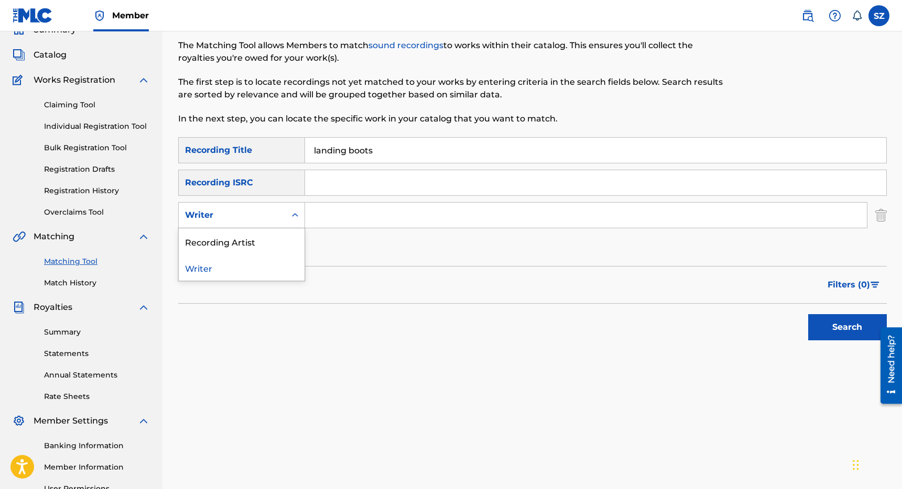
click at [275, 216] on div "Writer" at bounding box center [232, 215] width 94 height 13
click at [247, 238] on div "Recording Artist" at bounding box center [242, 241] width 126 height 26
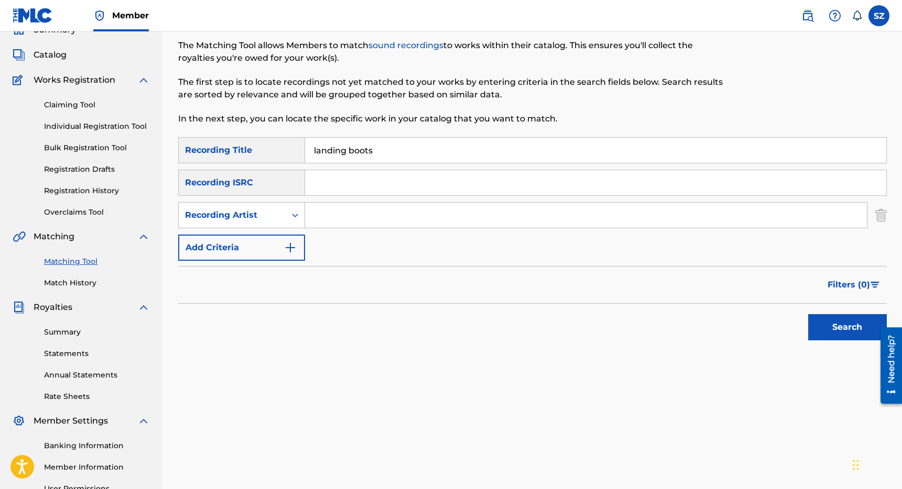
click at [323, 214] on input "Search Form" at bounding box center [586, 215] width 562 height 25
click at [808, 314] on button "Search" at bounding box center [847, 327] width 79 height 26
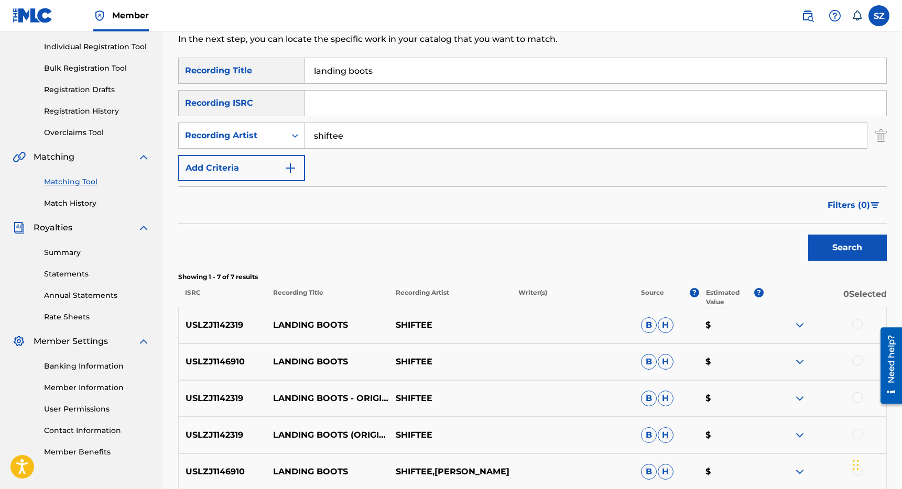
scroll to position [135, 0]
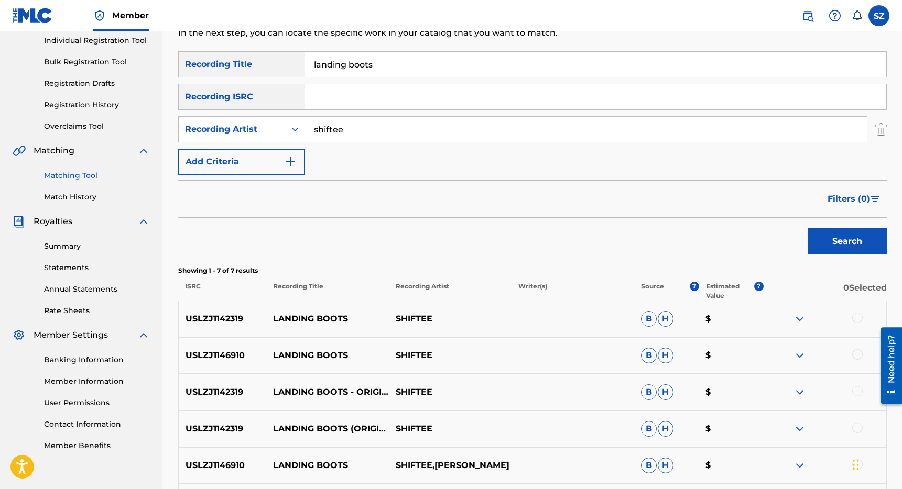
click at [857, 315] on div at bounding box center [857, 318] width 10 height 10
click at [857, 359] on div at bounding box center [857, 354] width 10 height 10
click at [858, 387] on div at bounding box center [857, 391] width 10 height 10
click at [857, 428] on div at bounding box center [857, 428] width 10 height 10
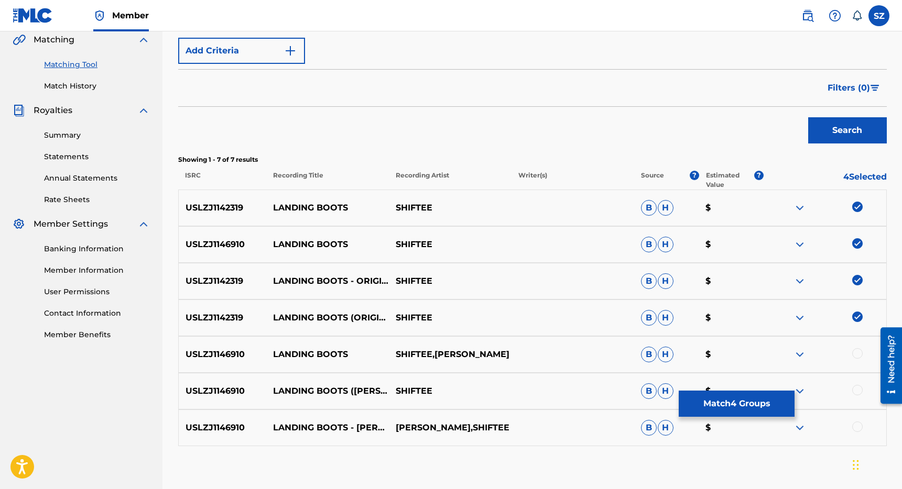
scroll to position [306, 0]
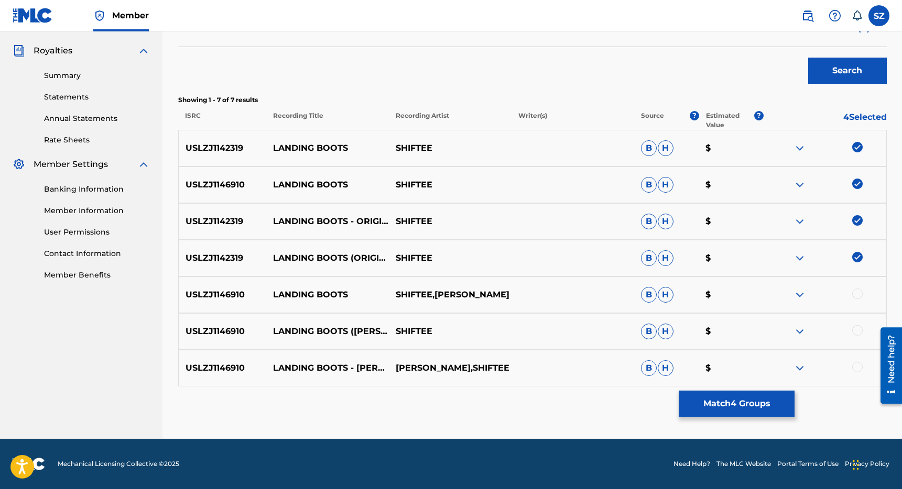
click at [730, 413] on button "Match 4 Groups" at bounding box center [737, 404] width 116 height 26
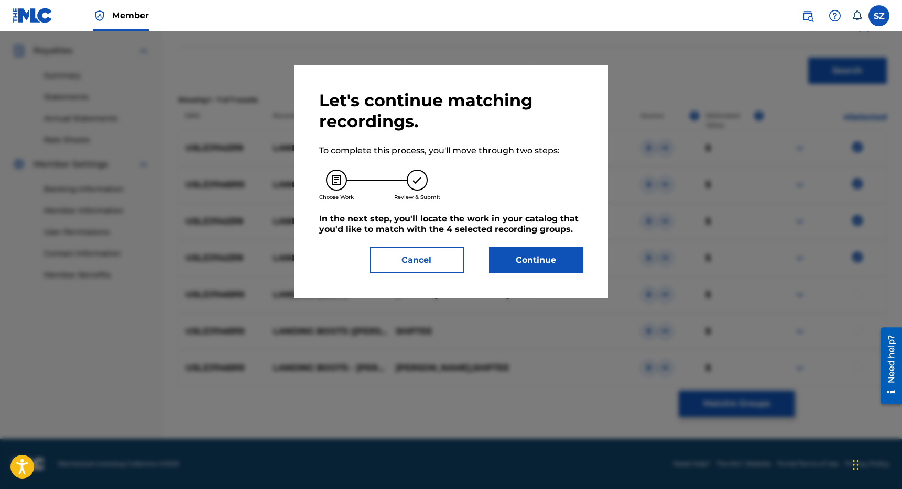
click at [521, 270] on button "Continue" at bounding box center [536, 260] width 94 height 26
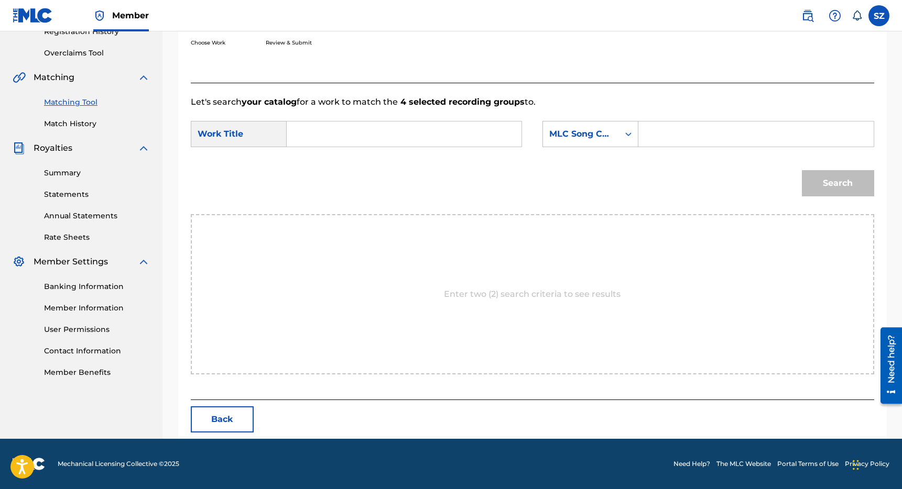
click at [384, 130] on input "Search Form" at bounding box center [404, 134] width 217 height 25
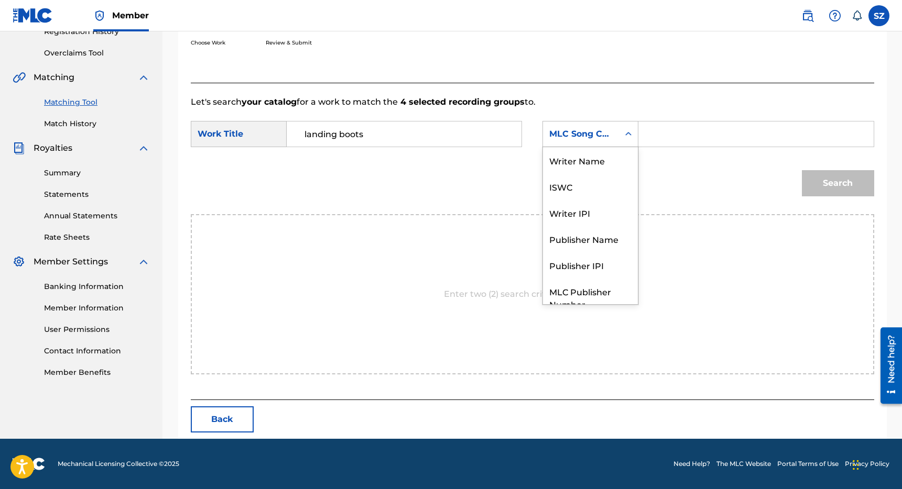
click at [591, 133] on div "MLC Song Code" at bounding box center [580, 134] width 63 height 13
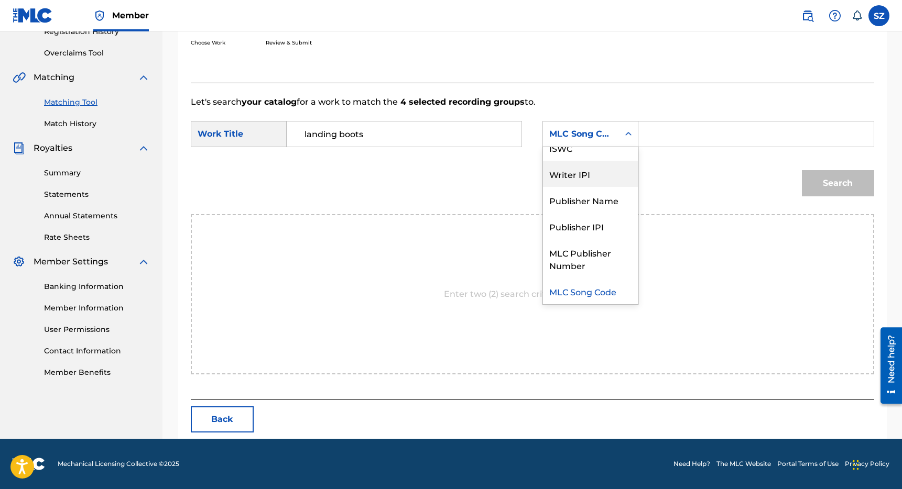
scroll to position [0, 0]
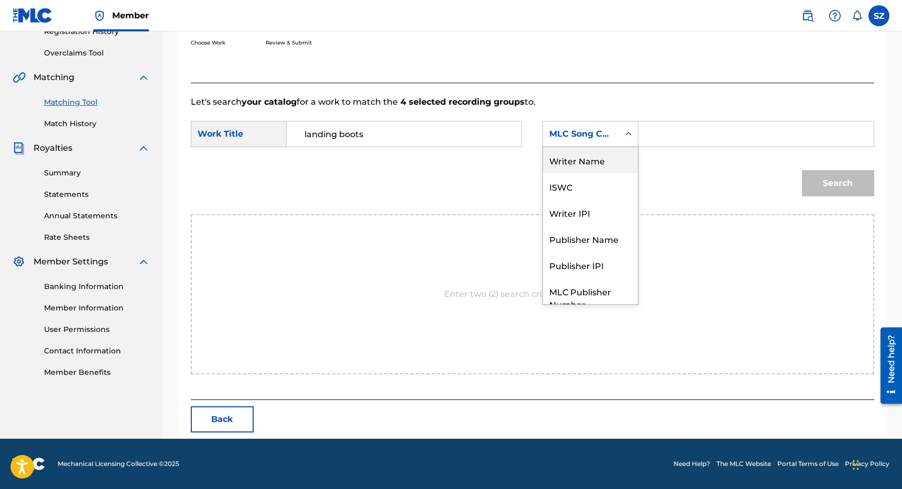
click at [603, 162] on div "Writer Name" at bounding box center [590, 160] width 95 height 26
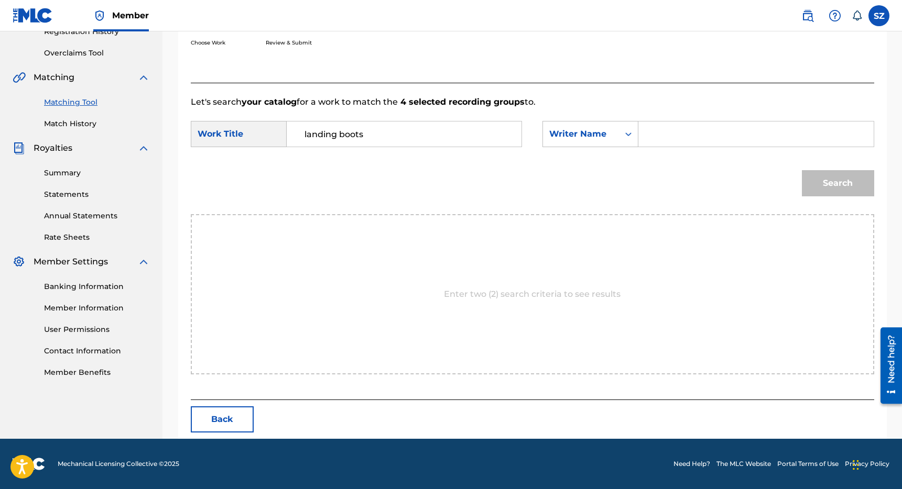
click at [660, 136] on input "Search Form" at bounding box center [755, 134] width 217 height 25
click at [802, 170] on button "Search" at bounding box center [838, 183] width 72 height 26
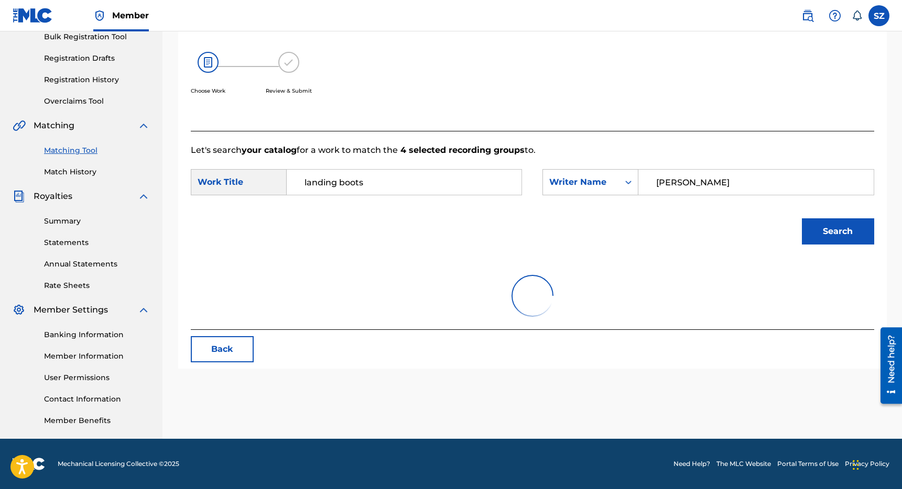
scroll to position [209, 0]
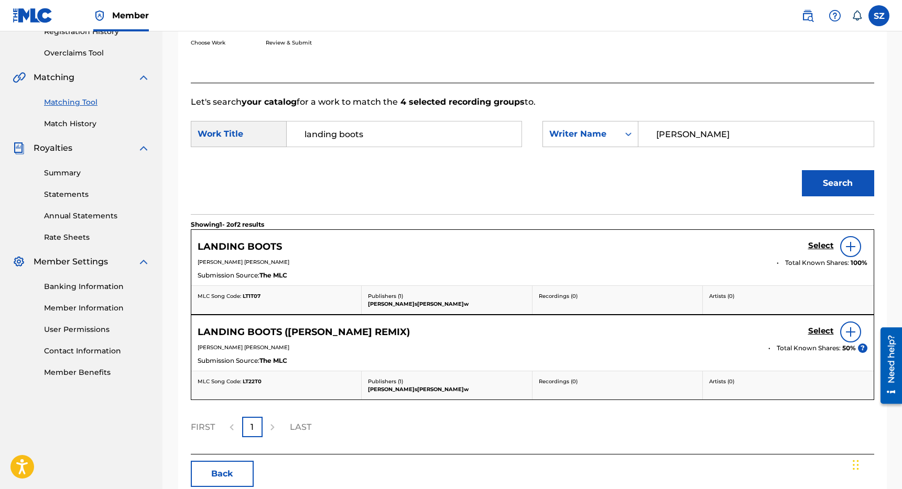
click at [819, 245] on h5 "Select" at bounding box center [821, 246] width 26 height 10
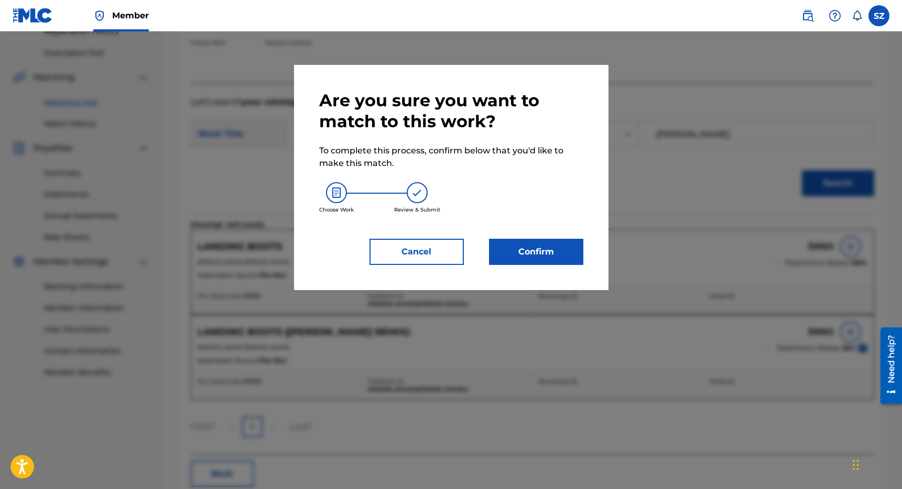
click at [542, 236] on div "Are you sure you want to match to this work? To complete this process, confirm …" at bounding box center [451, 177] width 264 height 175
click at [521, 256] on button "Confirm" at bounding box center [536, 252] width 94 height 26
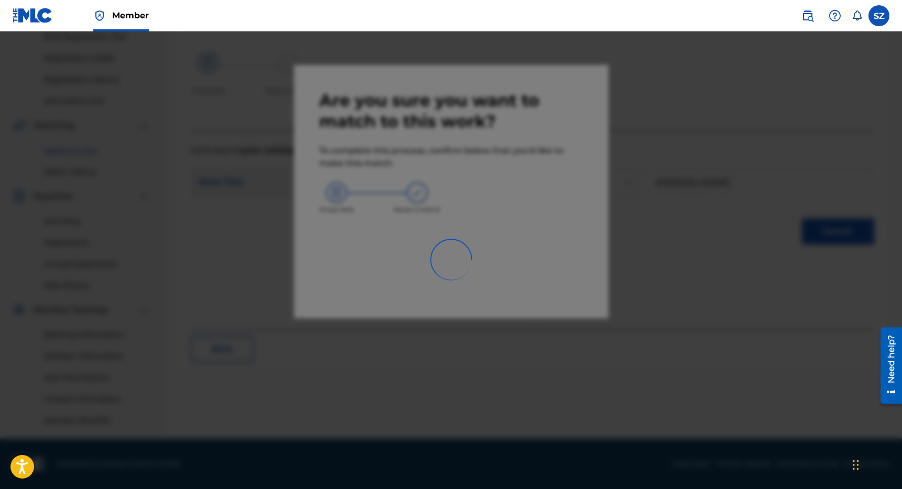
scroll to position [160, 0]
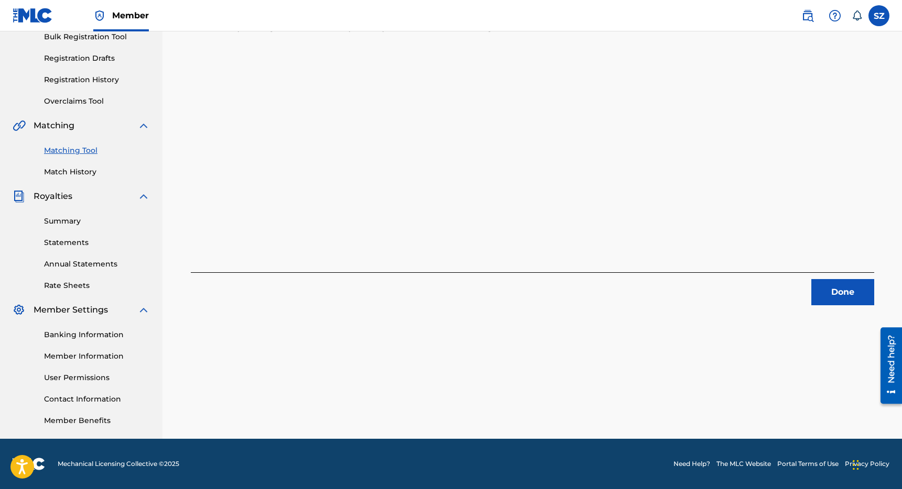
click at [825, 285] on button "Done" at bounding box center [842, 292] width 63 height 26
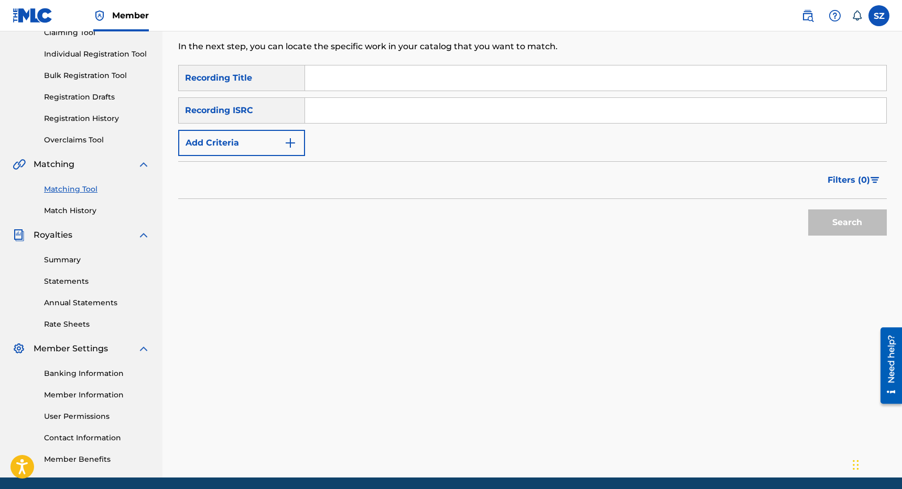
scroll to position [116, 0]
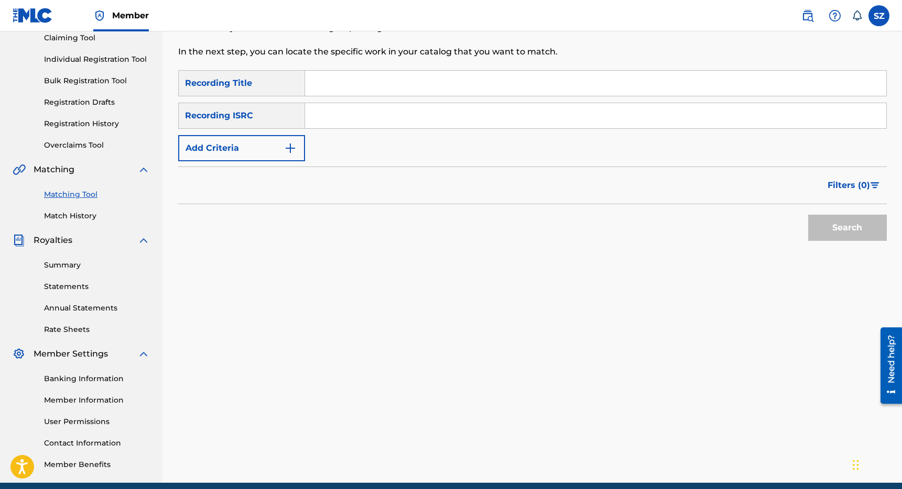
click at [335, 85] on input "Search Form" at bounding box center [595, 83] width 581 height 25
click at [260, 147] on button "Add Criteria" at bounding box center [241, 148] width 127 height 26
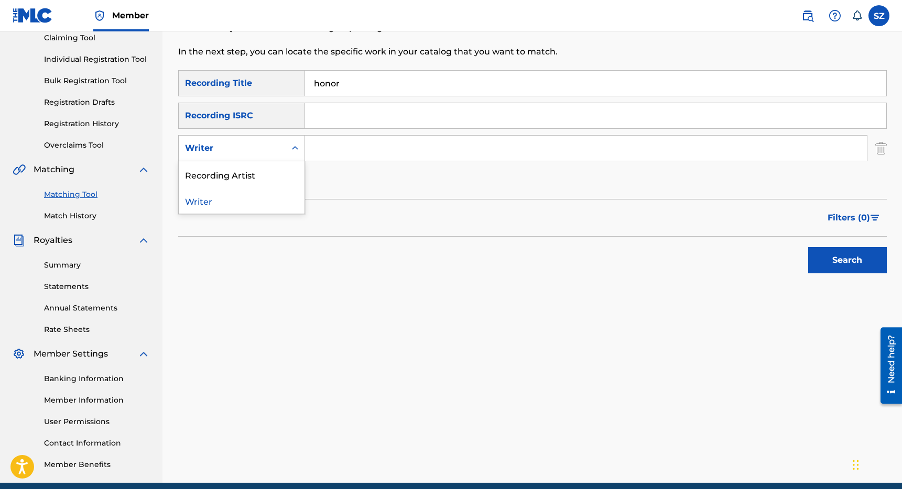
click at [253, 147] on div "Writer" at bounding box center [232, 148] width 94 height 13
click at [234, 174] on div "Recording Artist" at bounding box center [242, 174] width 126 height 26
click at [343, 154] on input "Search Form" at bounding box center [586, 148] width 562 height 25
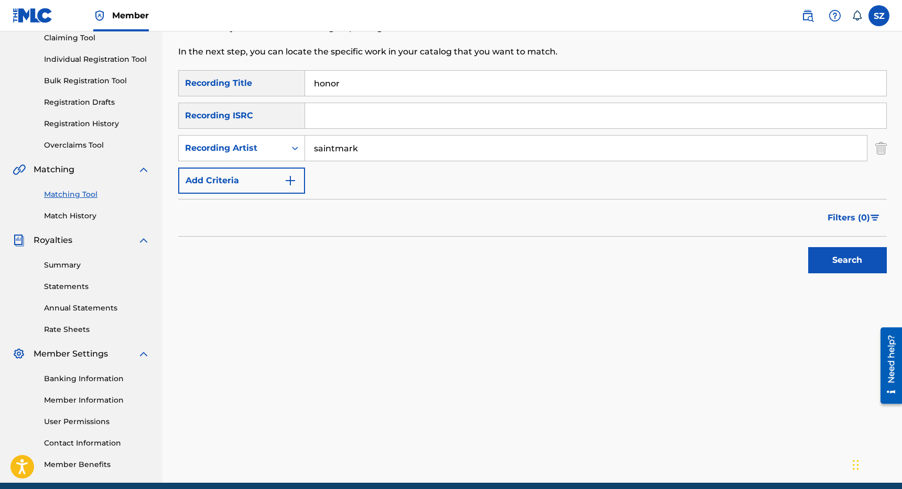
click at [808, 247] on button "Search" at bounding box center [847, 260] width 79 height 26
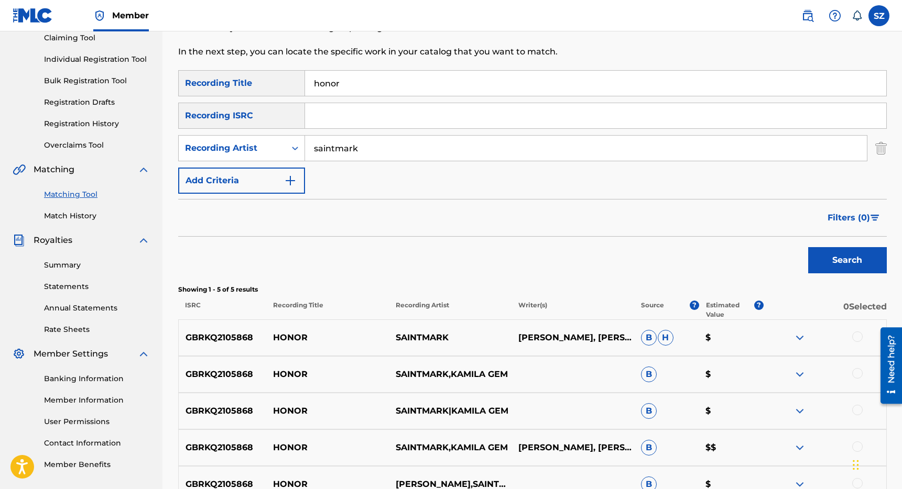
click at [858, 337] on div at bounding box center [857, 337] width 10 height 10
click at [860, 375] on div at bounding box center [857, 373] width 10 height 10
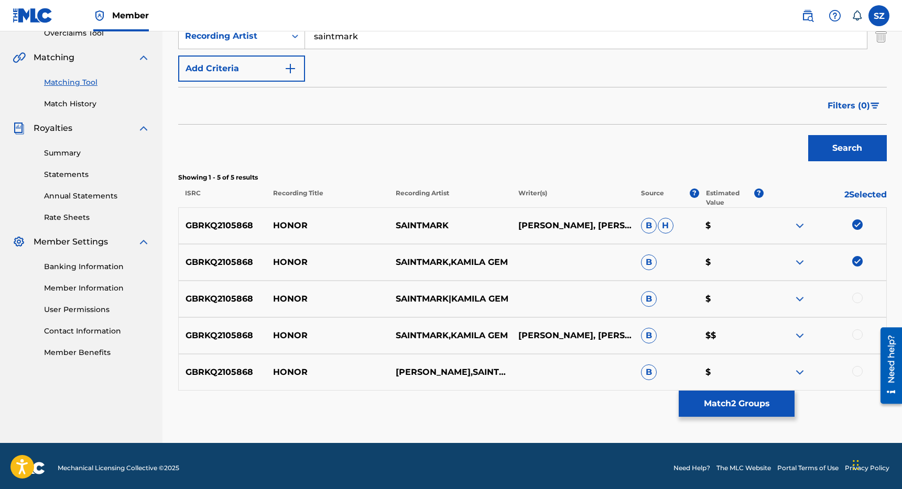
scroll to position [233, 0]
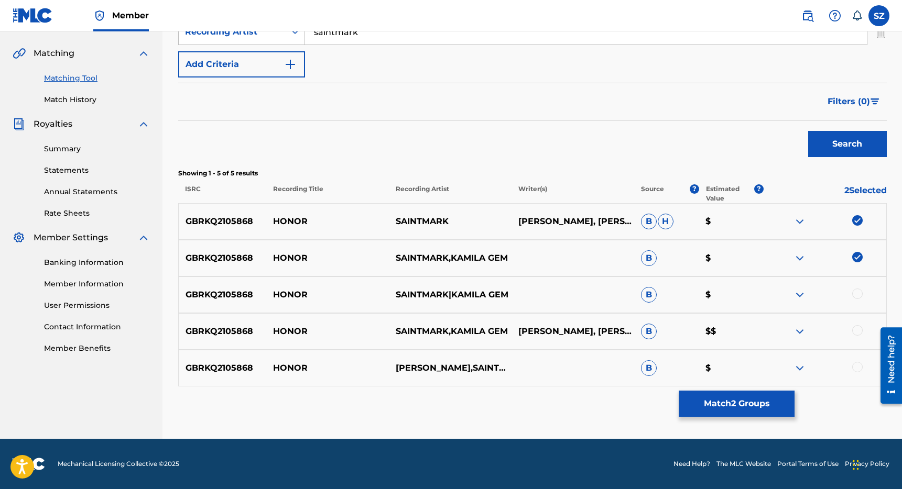
click at [856, 298] on div at bounding box center [857, 294] width 10 height 10
click at [858, 332] on div at bounding box center [857, 330] width 10 height 10
click at [857, 367] on div at bounding box center [857, 367] width 10 height 10
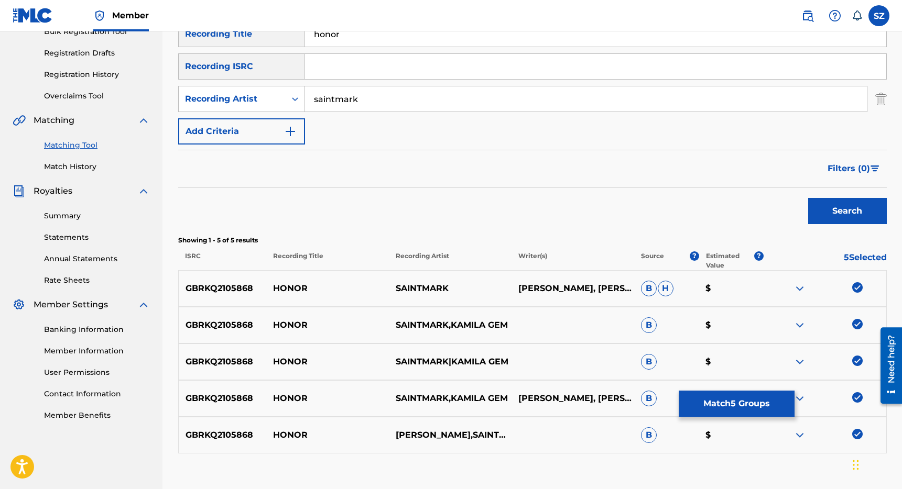
scroll to position [136, 0]
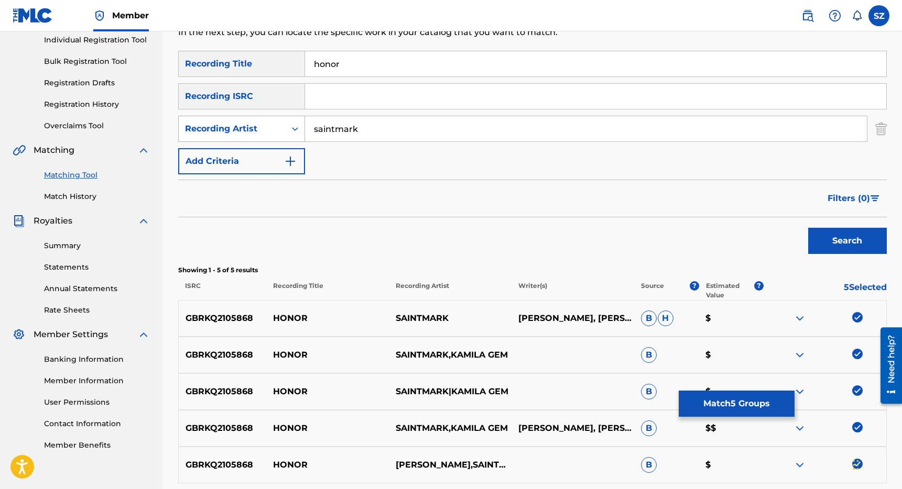
drag, startPoint x: 370, startPoint y: 132, endPoint x: 278, endPoint y: 116, distance: 93.6
click at [278, 116] on div "SearchWithCriteria8cf52b55-3289-497b-8e27-68e87157cd64 Recording Artist saintma…" at bounding box center [532, 129] width 708 height 26
click at [808, 228] on button "Search" at bounding box center [847, 241] width 79 height 26
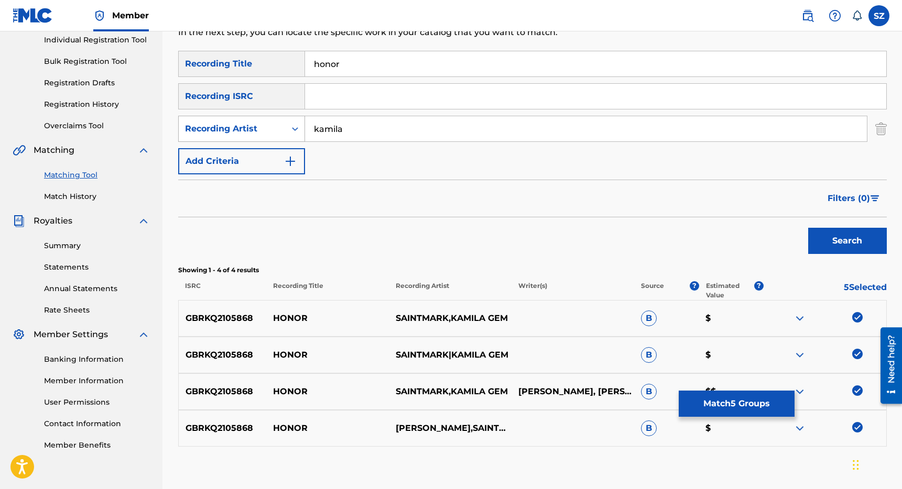
drag, startPoint x: 344, startPoint y: 124, endPoint x: 287, endPoint y: 118, distance: 57.4
click at [287, 118] on div "SearchWithCriteria8cf52b55-3289-497b-8e27-68e87157cd64 Recording Artist [PERSON…" at bounding box center [532, 129] width 708 height 26
click at [808, 228] on button "Search" at bounding box center [847, 241] width 79 height 26
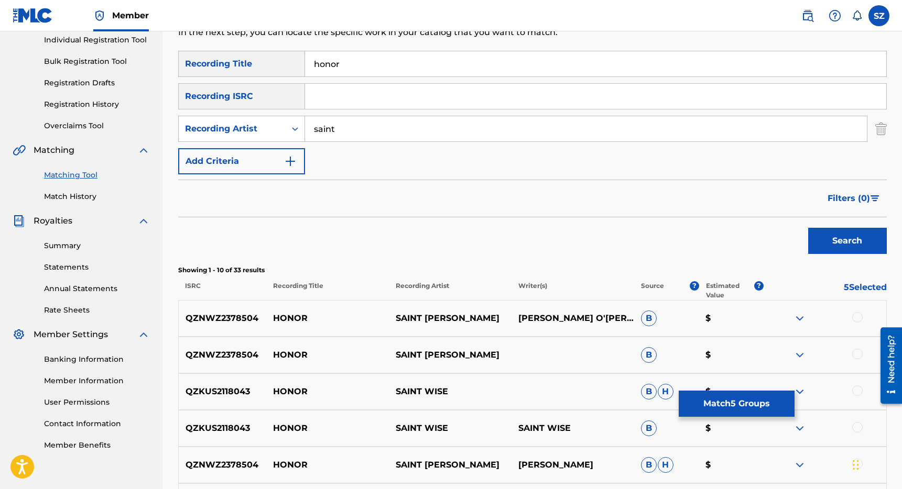
click at [727, 399] on button "Match 5 Groups" at bounding box center [737, 404] width 116 height 26
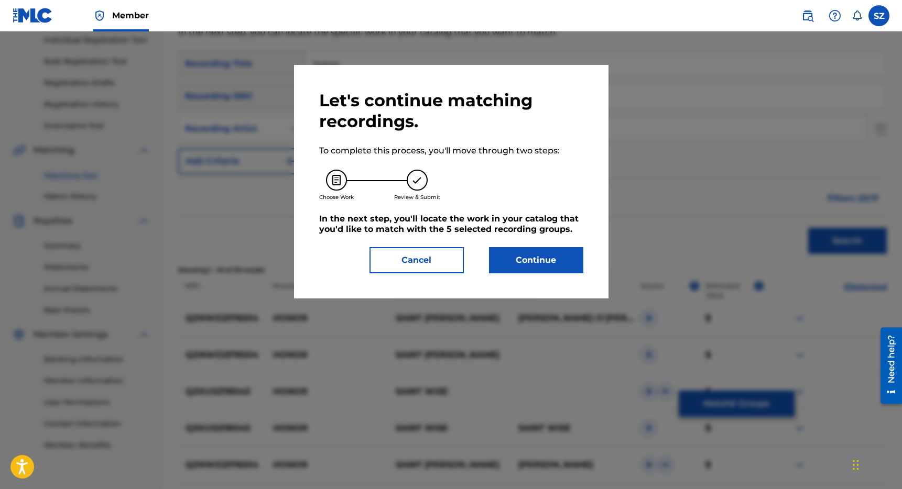
click at [536, 260] on button "Continue" at bounding box center [536, 260] width 94 height 26
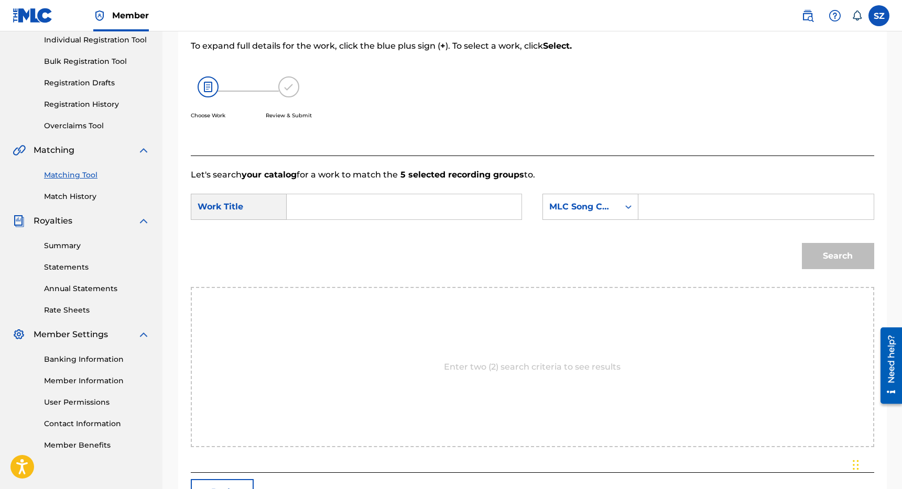
click at [408, 200] on input "Search Form" at bounding box center [404, 206] width 217 height 25
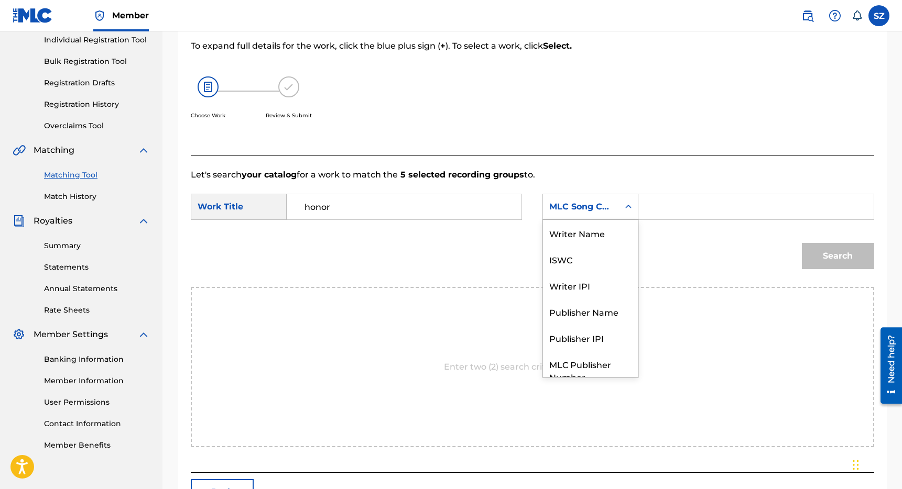
click at [600, 210] on div "MLC Song Code" at bounding box center [580, 207] width 63 height 13
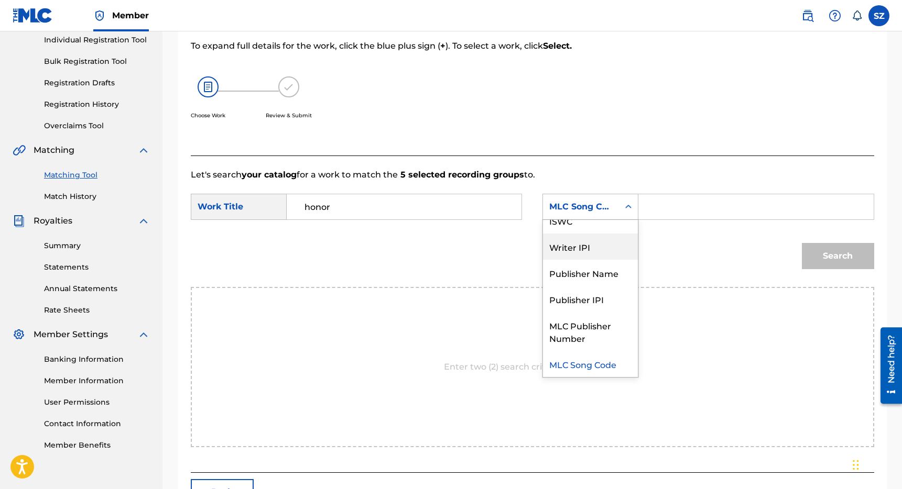
scroll to position [0, 0]
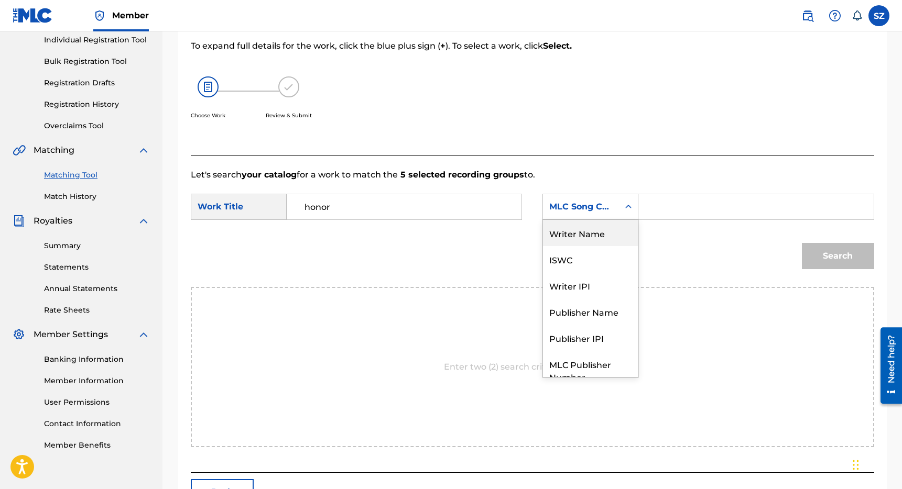
click at [607, 245] on div "Writer Name" at bounding box center [590, 233] width 95 height 26
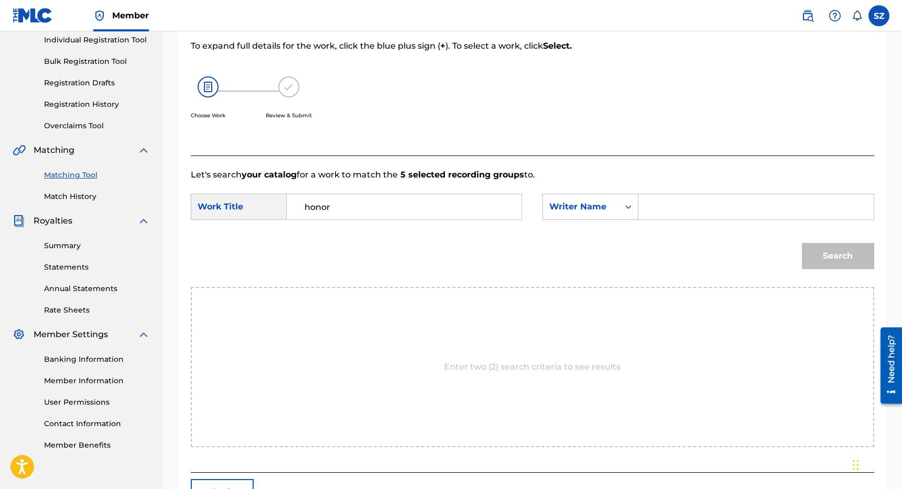
click at [669, 205] on input "Search Form" at bounding box center [755, 206] width 217 height 25
click at [802, 243] on button "Search" at bounding box center [838, 256] width 72 height 26
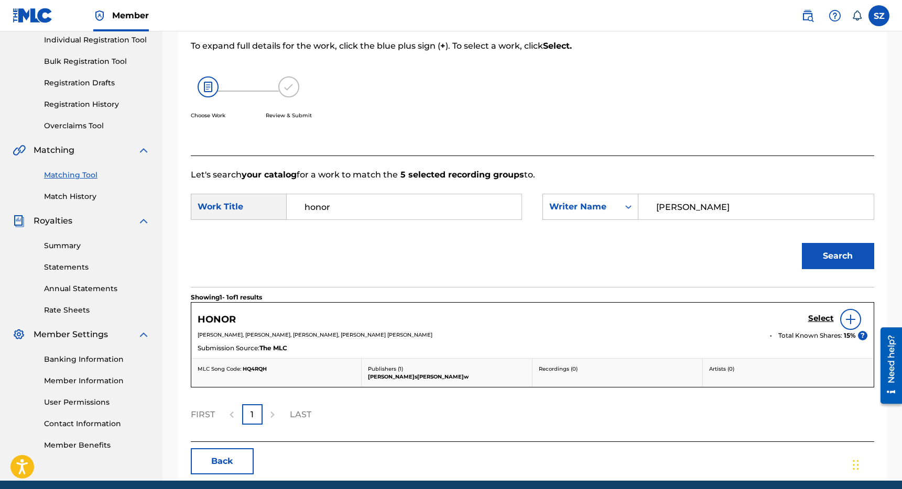
click at [827, 322] on h5 "Select" at bounding box center [821, 319] width 26 height 10
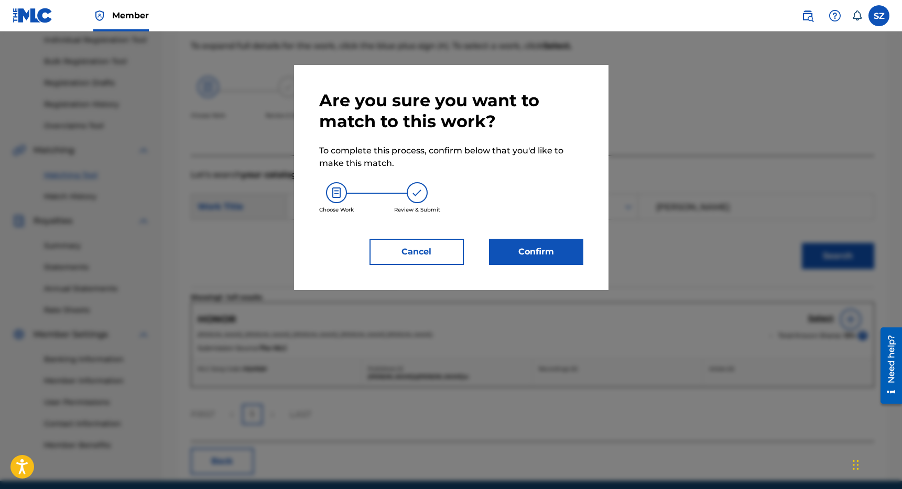
click at [563, 255] on button "Confirm" at bounding box center [536, 252] width 94 height 26
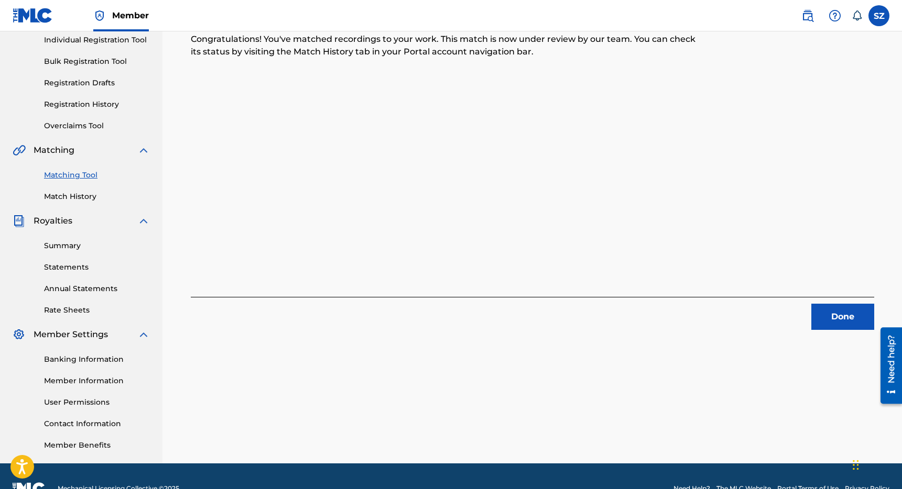
click at [832, 311] on button "Done" at bounding box center [842, 317] width 63 height 26
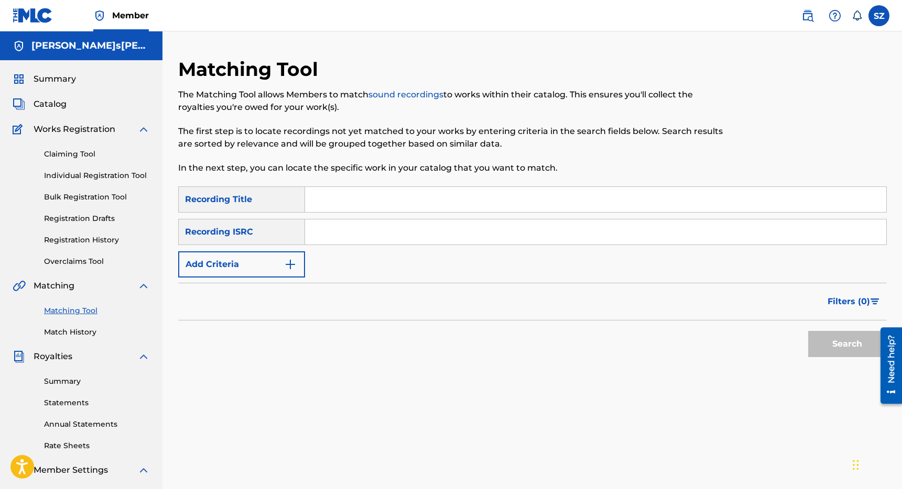
click at [318, 212] on div "Search Form" at bounding box center [596, 200] width 582 height 26
click at [331, 200] on input "Search Form" at bounding box center [595, 199] width 581 height 25
click at [827, 346] on button "Search" at bounding box center [847, 344] width 79 height 26
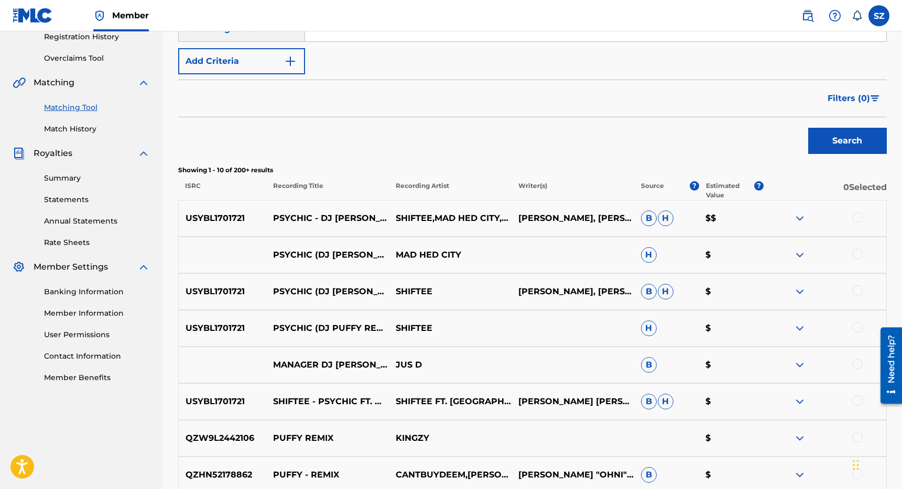
scroll to position [209, 0]
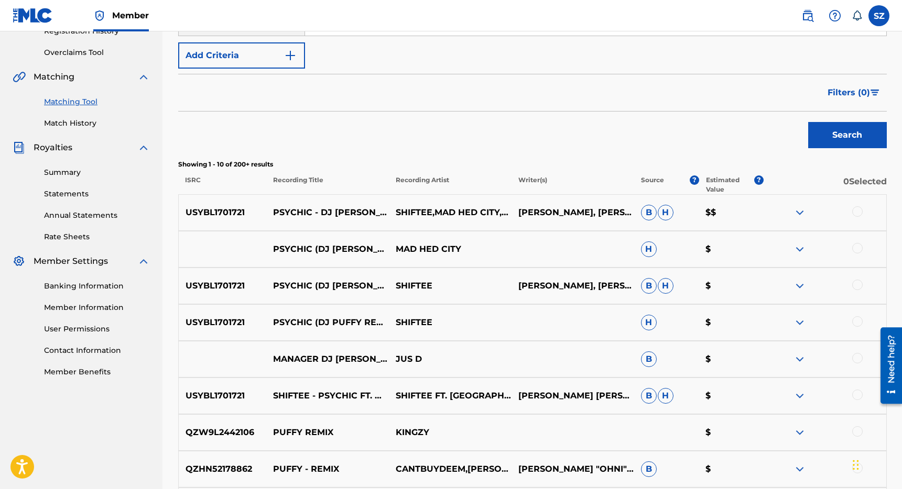
click at [859, 210] on div at bounding box center [857, 211] width 10 height 10
click at [860, 249] on div at bounding box center [857, 248] width 10 height 10
click at [858, 282] on div at bounding box center [857, 285] width 10 height 10
click at [857, 320] on div at bounding box center [857, 321] width 10 height 10
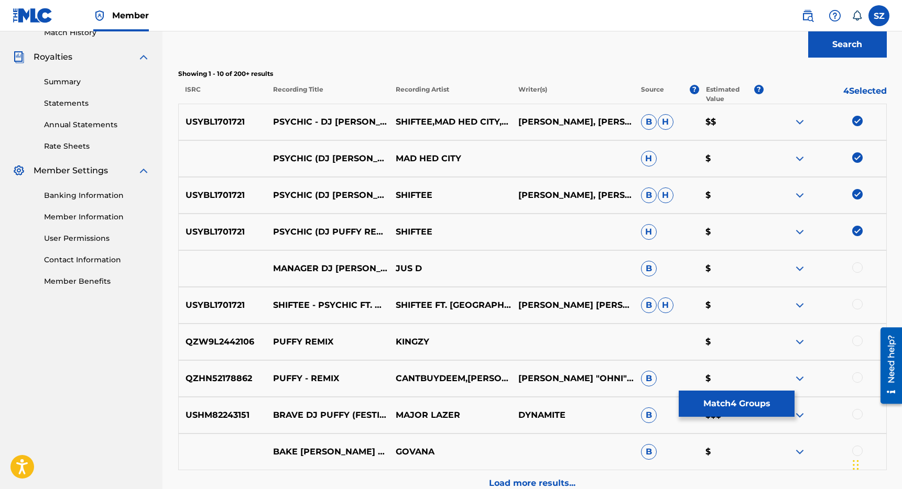
scroll to position [308, 0]
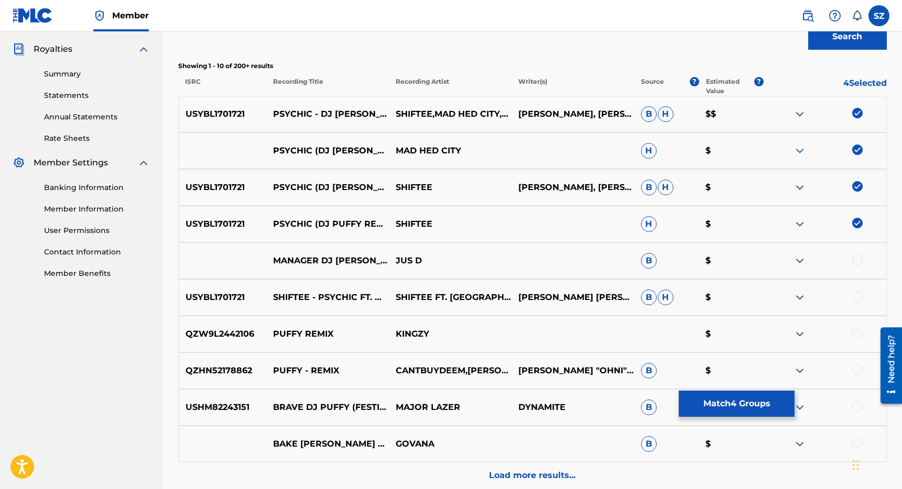
click at [856, 294] on div at bounding box center [857, 296] width 10 height 10
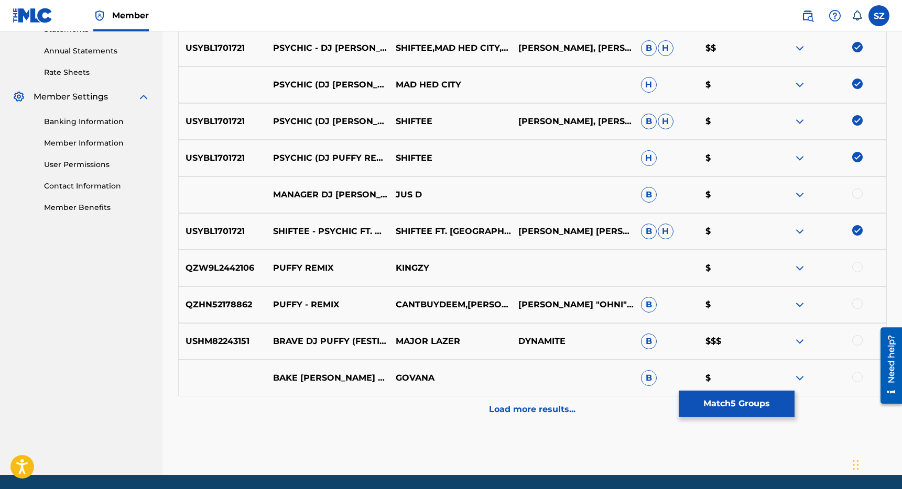
click at [537, 405] on p "Load more results..." at bounding box center [532, 409] width 86 height 13
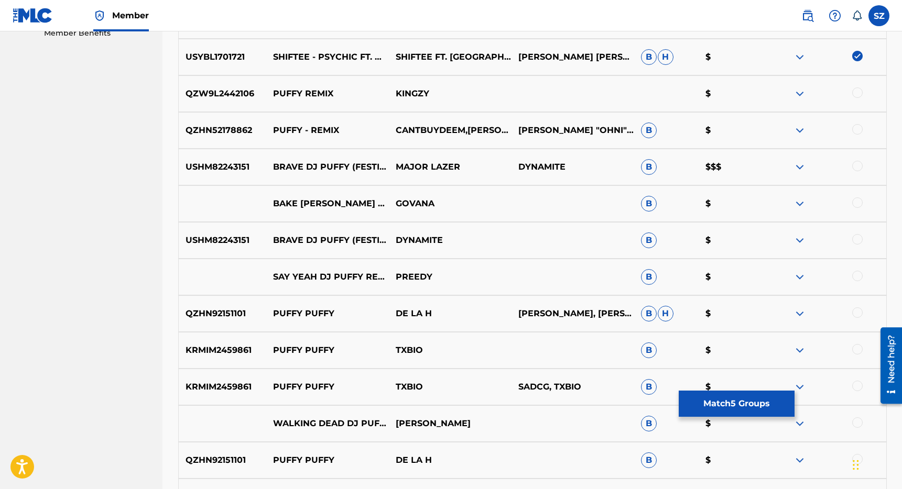
scroll to position [777, 0]
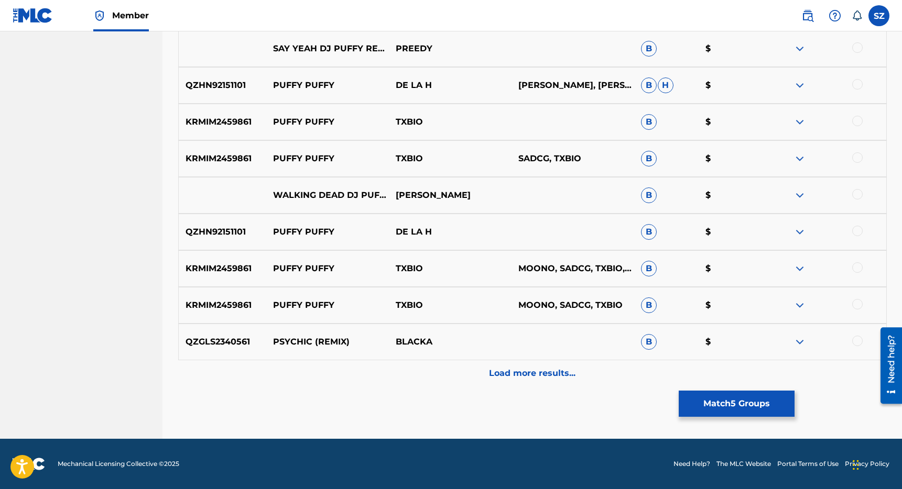
click at [738, 405] on button "Match 5 Groups" at bounding box center [737, 404] width 116 height 26
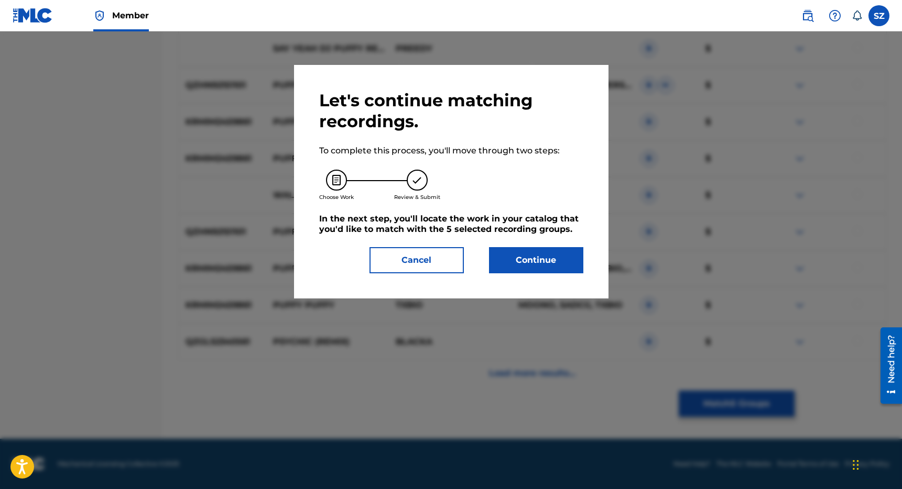
click at [548, 262] on button "Continue" at bounding box center [536, 260] width 94 height 26
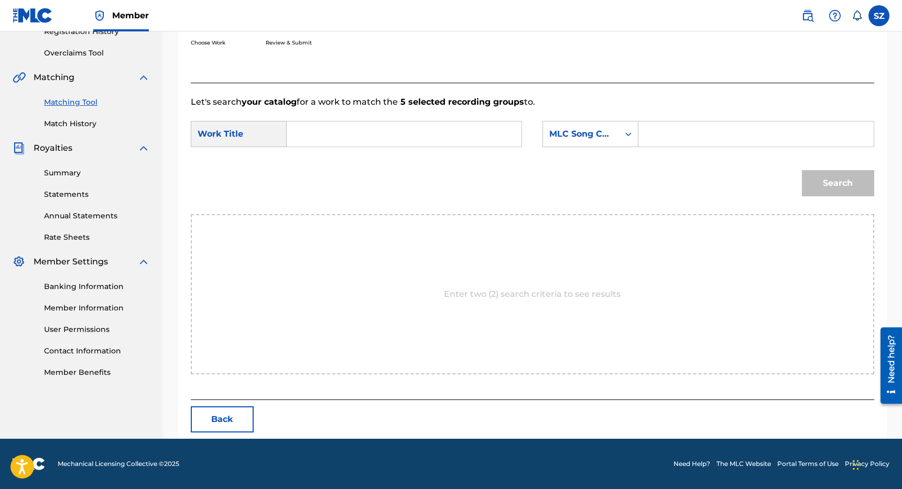
click at [376, 130] on input "Search Form" at bounding box center [404, 134] width 217 height 25
click at [317, 186] on span "(dj [PERSON_NAME] remix)" at bounding box center [340, 188] width 73 height 35
click at [578, 128] on div "MLC Song Code" at bounding box center [580, 134] width 63 height 13
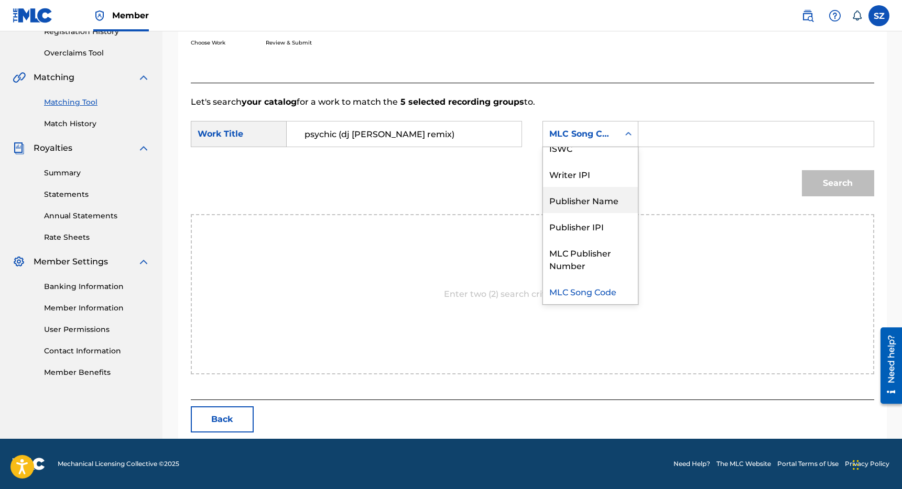
scroll to position [0, 0]
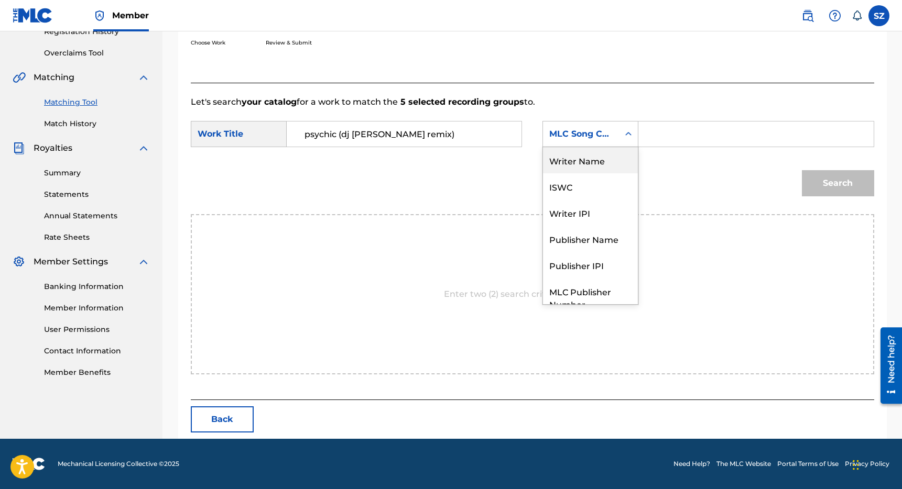
click at [606, 159] on div "Writer Name" at bounding box center [590, 160] width 95 height 26
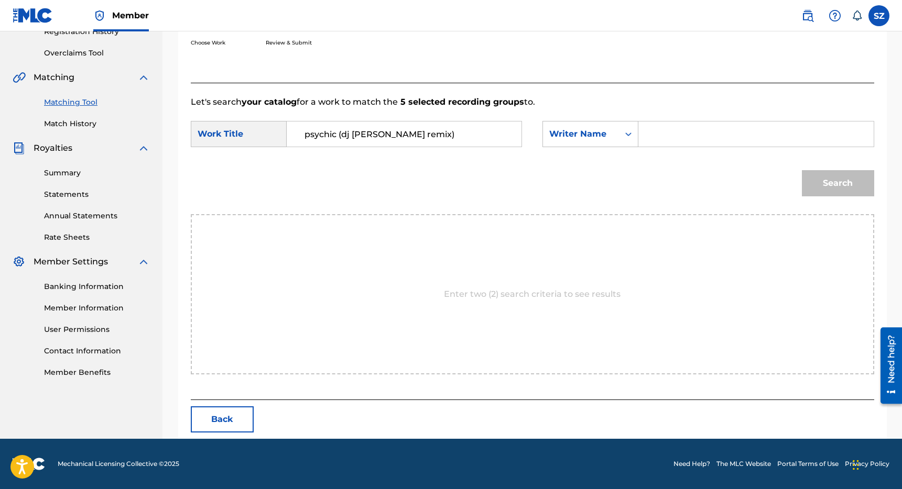
click at [660, 140] on input "Search Form" at bounding box center [755, 134] width 217 height 25
click at [802, 170] on button "Search" at bounding box center [838, 183] width 72 height 26
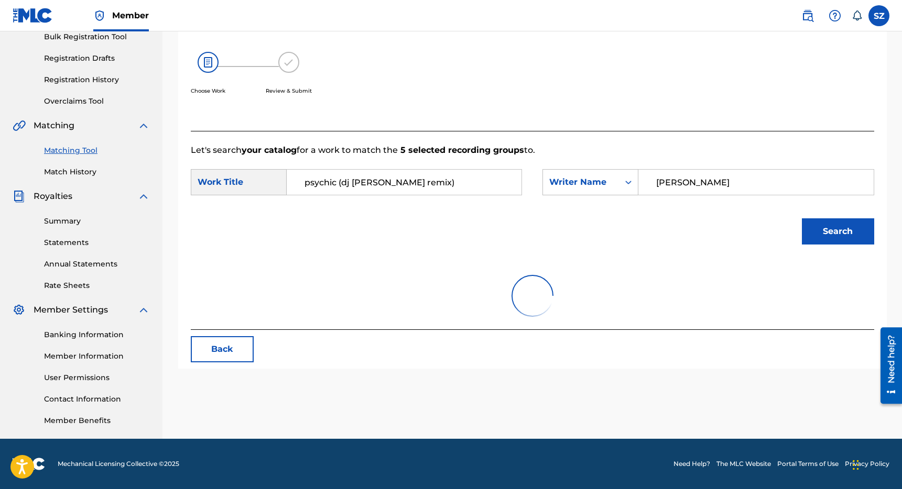
scroll to position [209, 0]
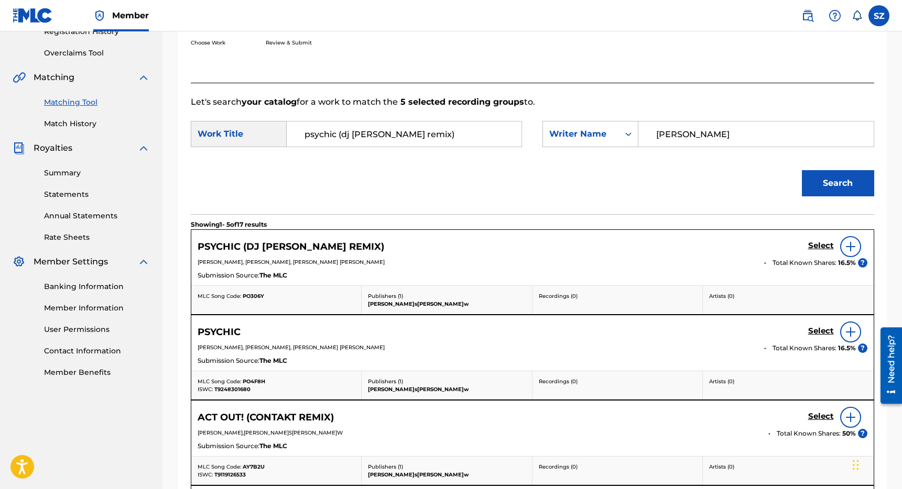
click at [815, 244] on h5 "Select" at bounding box center [821, 246] width 26 height 10
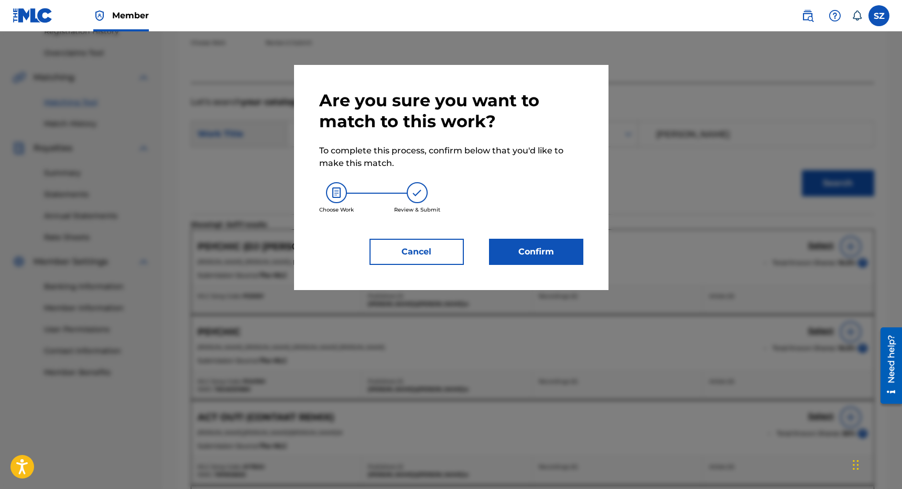
click at [532, 243] on button "Confirm" at bounding box center [536, 252] width 94 height 26
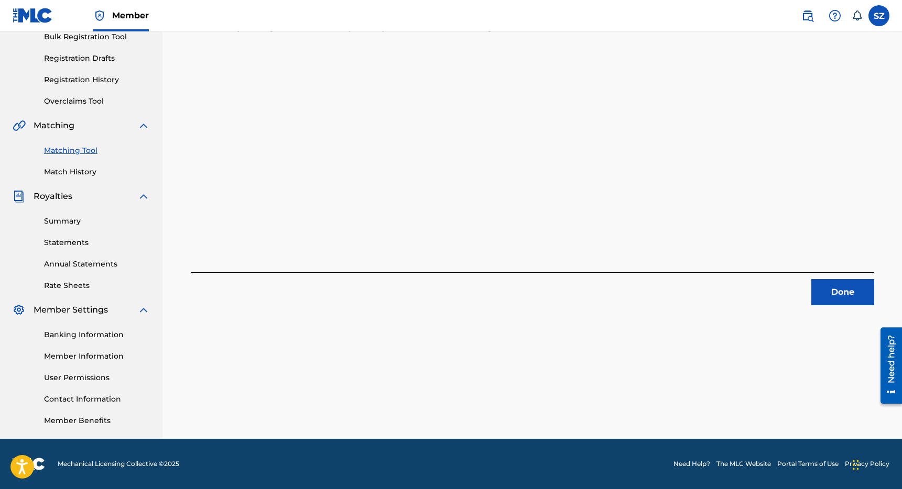
click at [838, 291] on button "Done" at bounding box center [842, 292] width 63 height 26
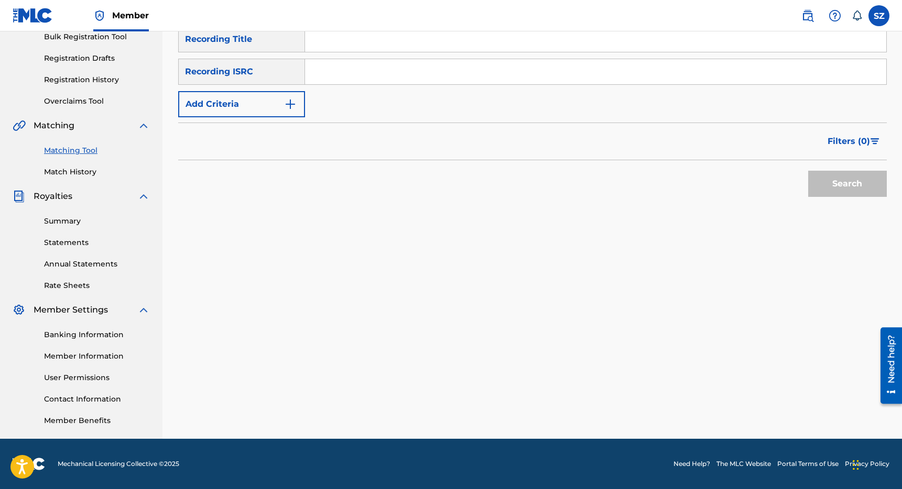
scroll to position [0, 0]
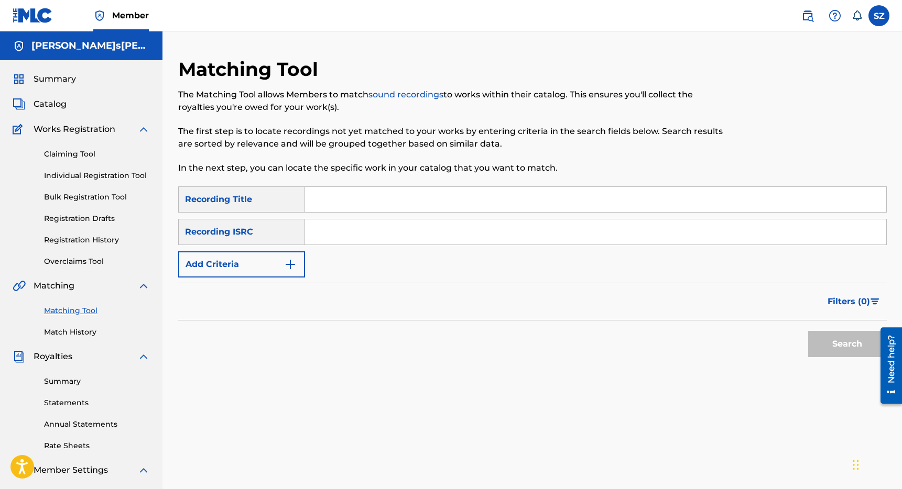
click at [341, 195] on input "Search Form" at bounding box center [595, 199] width 581 height 25
click at [245, 264] on button "Add Criteria" at bounding box center [241, 265] width 127 height 26
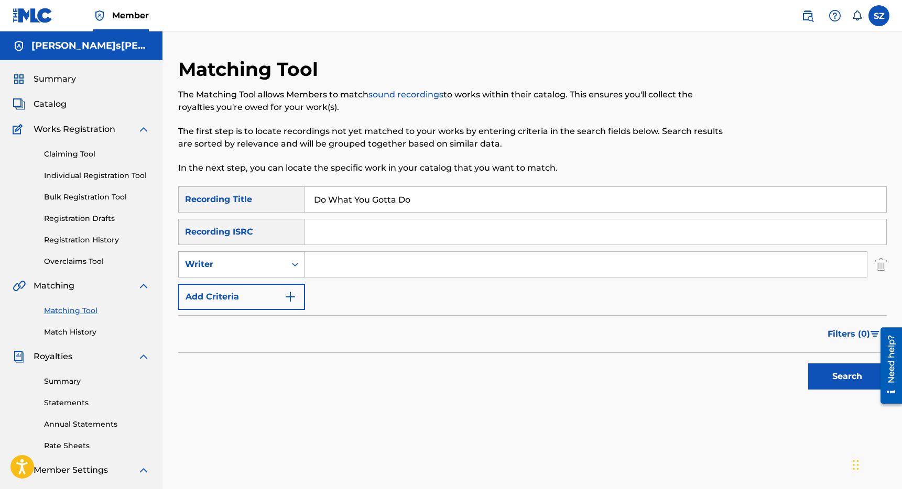
click at [245, 264] on div "Writer" at bounding box center [232, 264] width 94 height 13
click at [237, 287] on div "Recording Artist" at bounding box center [242, 291] width 126 height 26
click at [338, 263] on input "Search Form" at bounding box center [586, 264] width 562 height 25
click at [808, 364] on button "Search" at bounding box center [847, 377] width 79 height 26
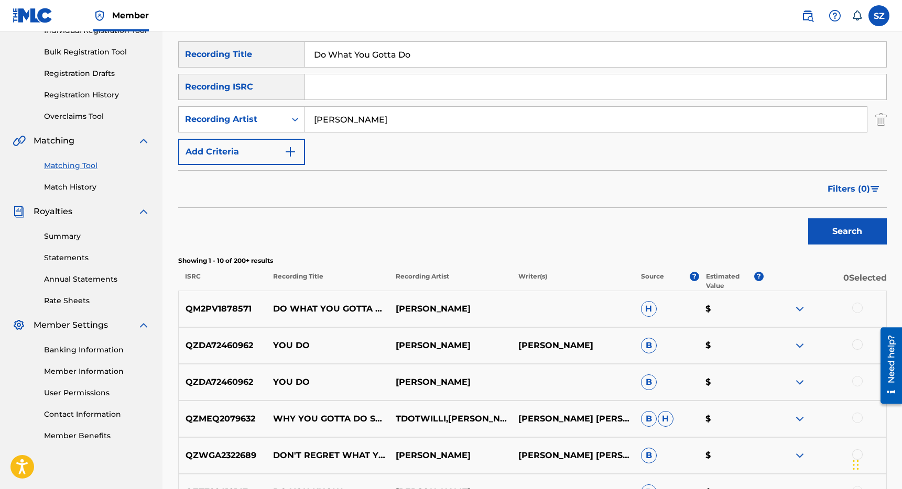
scroll to position [149, 0]
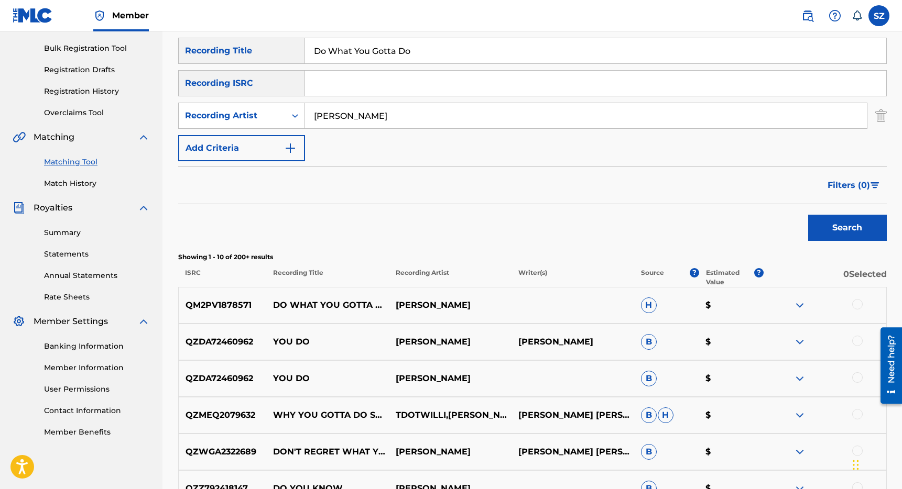
click at [860, 305] on div at bounding box center [857, 304] width 10 height 10
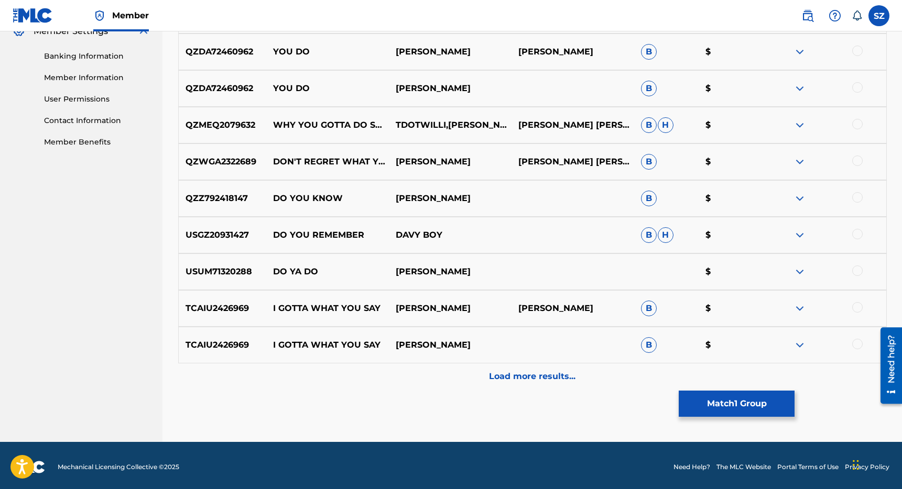
click at [543, 378] on p "Load more results..." at bounding box center [532, 376] width 86 height 13
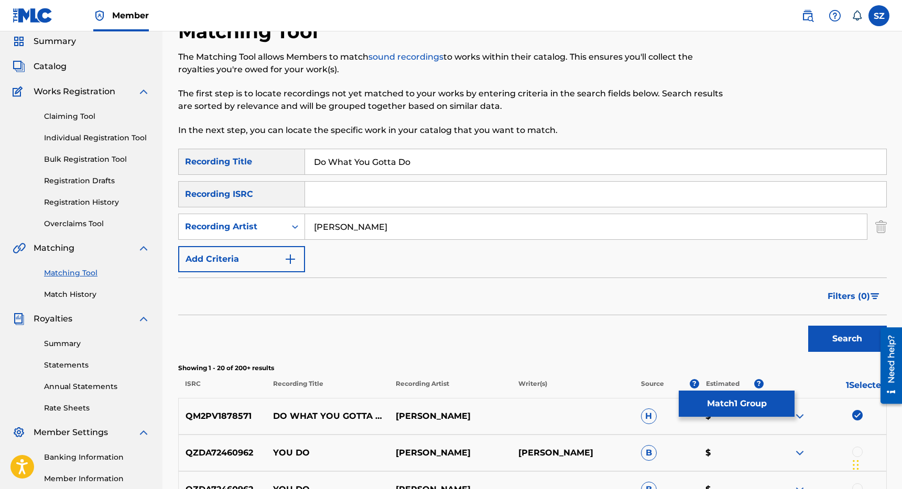
scroll to position [58, 0]
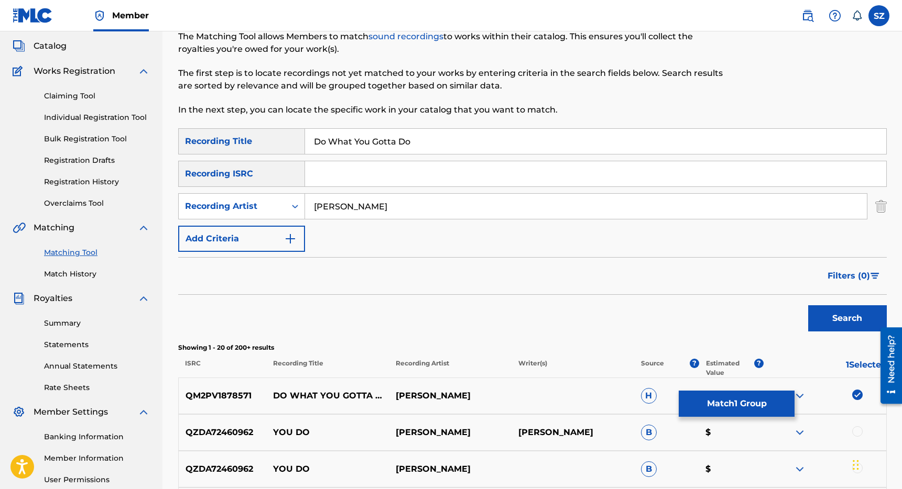
click at [349, 206] on input "[PERSON_NAME]" at bounding box center [586, 206] width 562 height 25
click at [808, 305] on button "Search" at bounding box center [847, 318] width 79 height 26
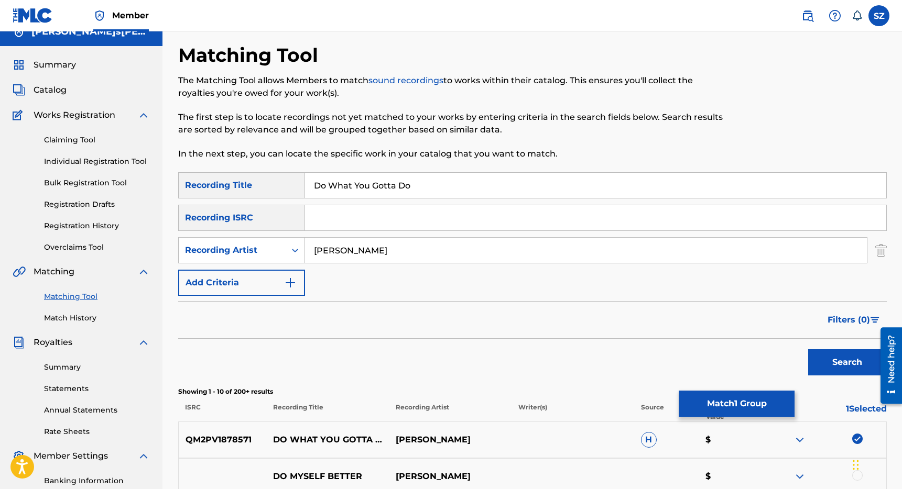
scroll to position [0, 0]
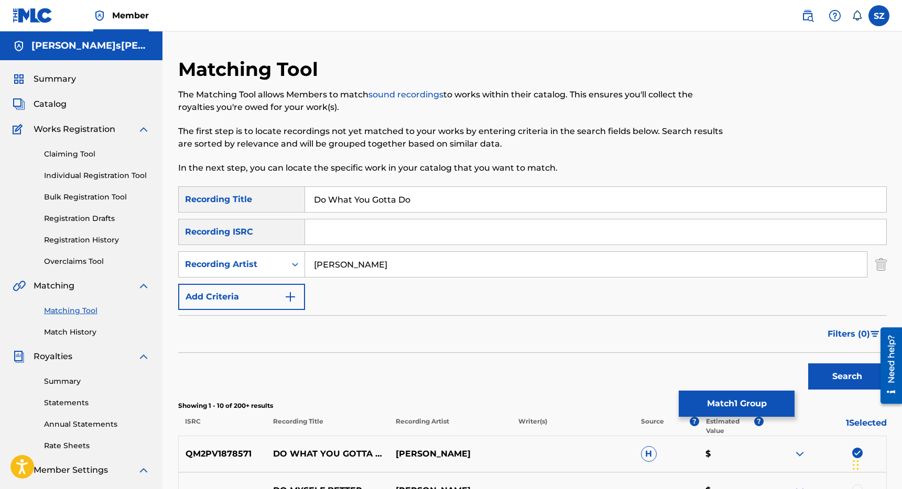
drag, startPoint x: 422, startPoint y: 199, endPoint x: 277, endPoint y: 189, distance: 145.5
click at [277, 189] on div "SearchWithCriteriaeaf74fd2-9137-4e23-9edc-013c569be2dd Recording Title Do What …" at bounding box center [532, 200] width 708 height 26
click at [808, 364] on button "Search" at bounding box center [847, 377] width 79 height 26
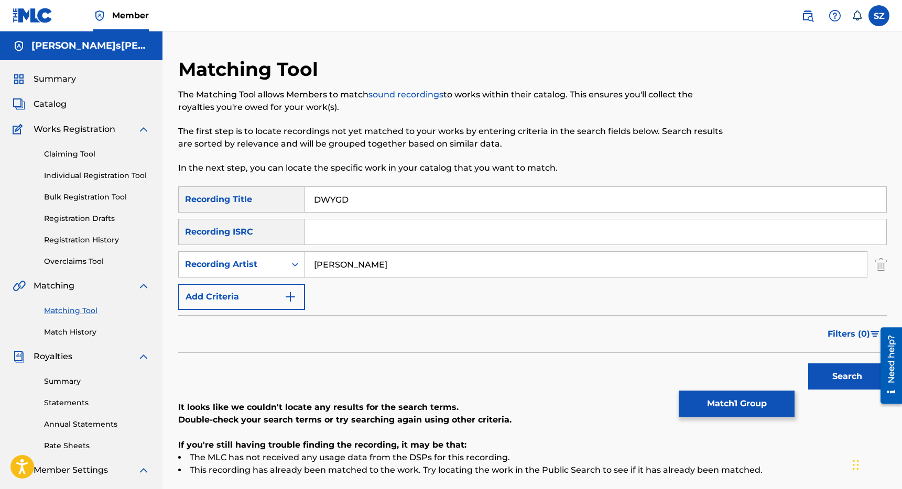
click at [719, 407] on button "Match 1 Group" at bounding box center [737, 404] width 116 height 26
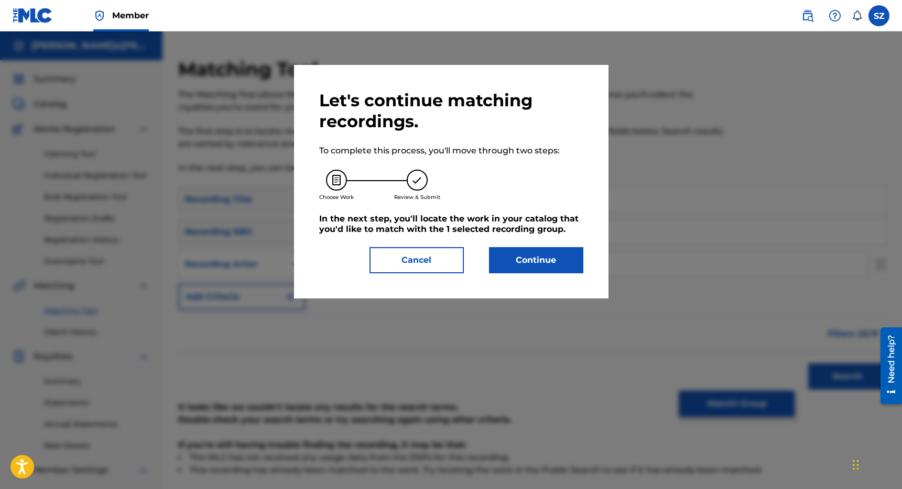
click at [533, 261] on button "Continue" at bounding box center [536, 260] width 94 height 26
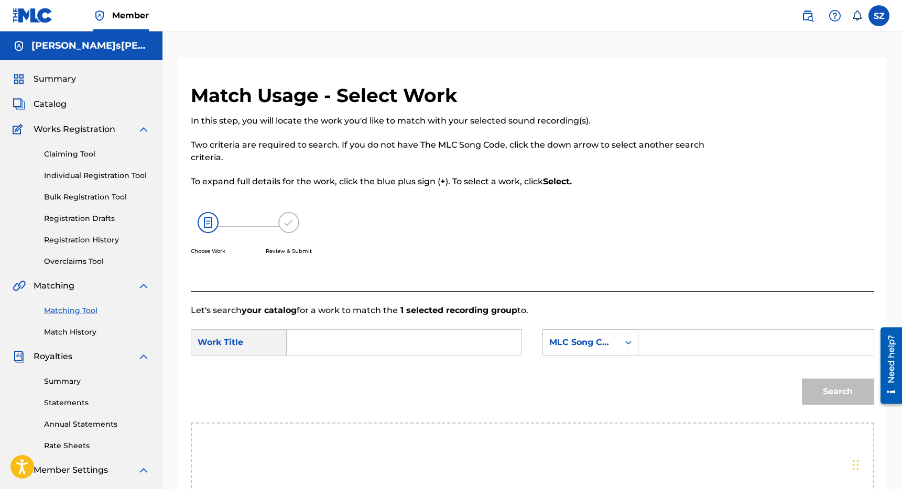
click at [320, 342] on input "Search Form" at bounding box center [404, 342] width 217 height 25
click at [315, 376] on span "you gotta do (feat. shiftee)" at bounding box center [323, 398] width 38 height 48
click at [616, 347] on div "MLC Song Code" at bounding box center [590, 343] width 96 height 26
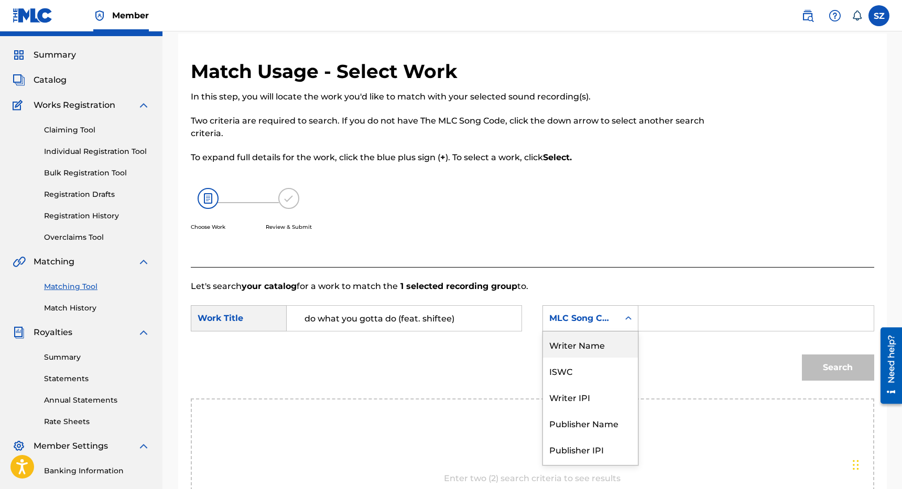
click at [616, 351] on div "Writer Name" at bounding box center [590, 345] width 95 height 26
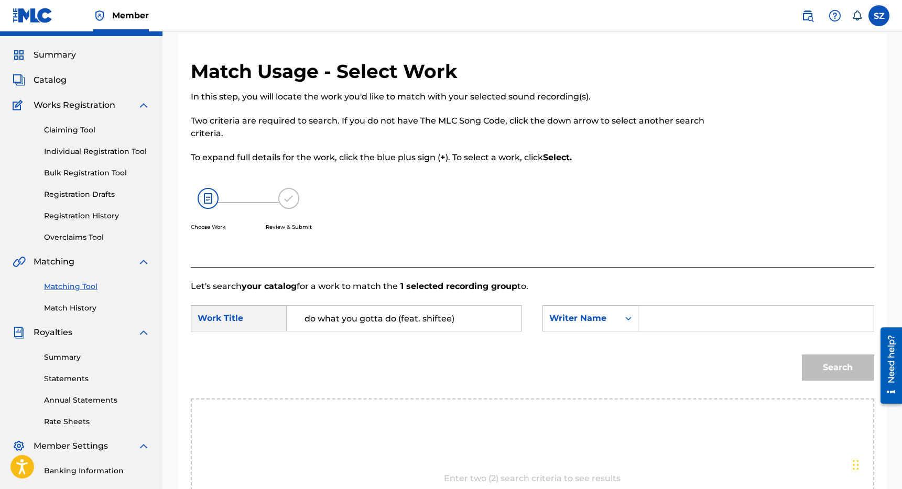
click at [731, 320] on input "Search Form" at bounding box center [755, 318] width 217 height 25
click at [802, 355] on button "Search" at bounding box center [838, 368] width 72 height 26
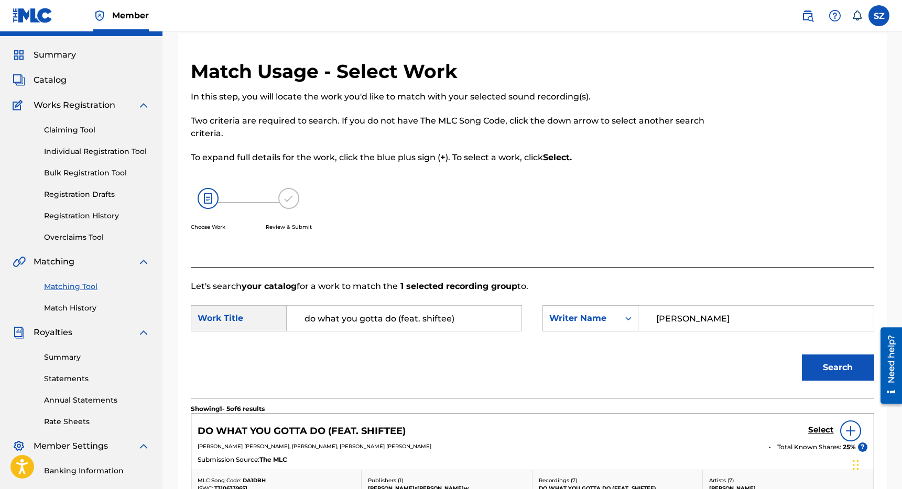
click at [816, 428] on h5 "Select" at bounding box center [821, 430] width 26 height 10
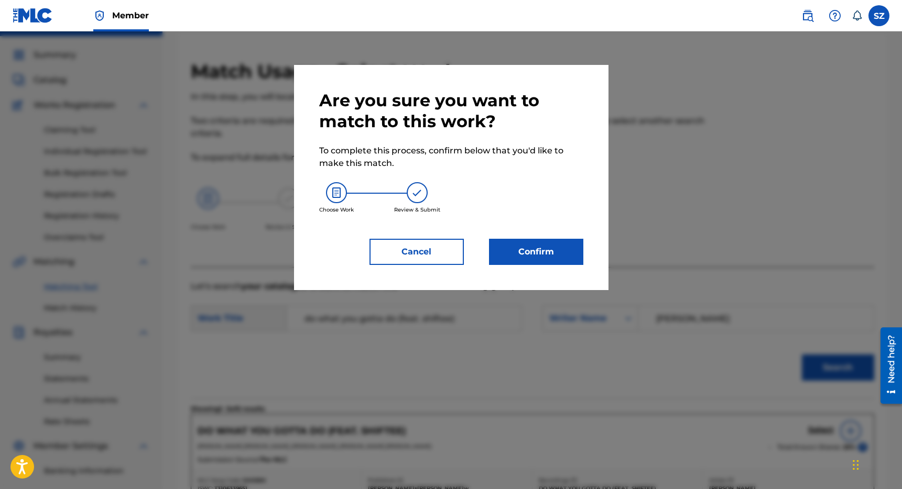
click at [554, 258] on button "Confirm" at bounding box center [536, 252] width 94 height 26
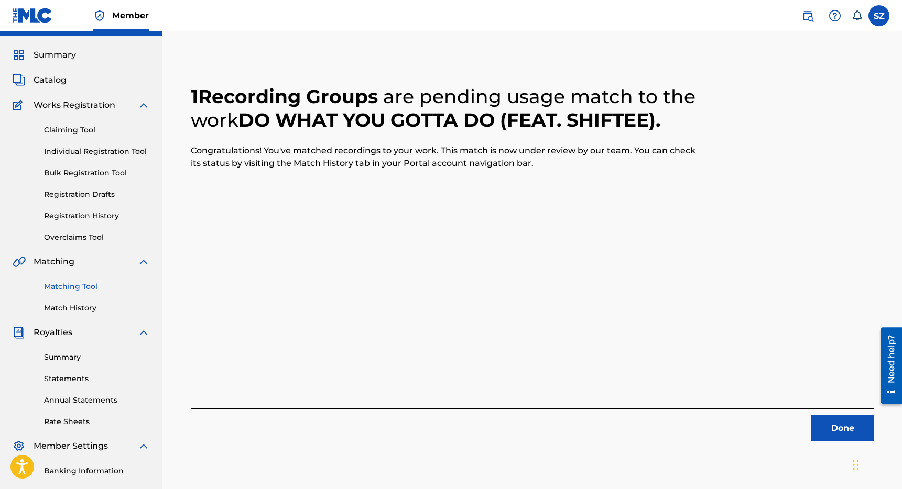
click at [836, 431] on button "Done" at bounding box center [842, 429] width 63 height 26
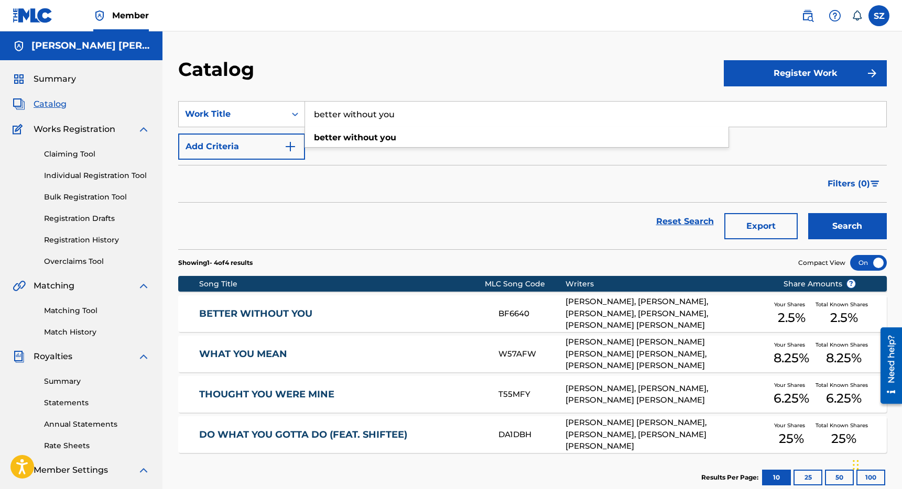
drag, startPoint x: 398, startPoint y: 117, endPoint x: 306, endPoint y: 115, distance: 91.7
click at [306, 115] on input "better without you" at bounding box center [595, 114] width 581 height 25
type input "bubble up"
click at [808, 213] on button "Search" at bounding box center [847, 226] width 79 height 26
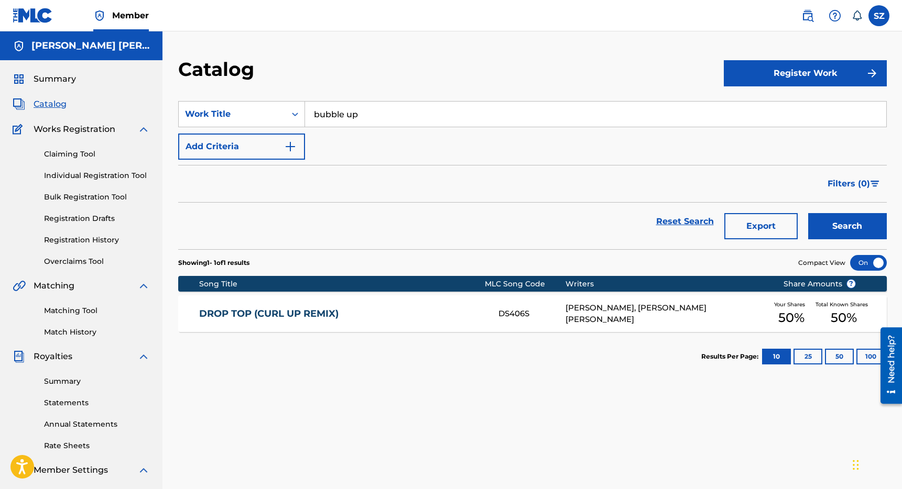
click at [79, 241] on link "Registration History" at bounding box center [97, 240] width 106 height 11
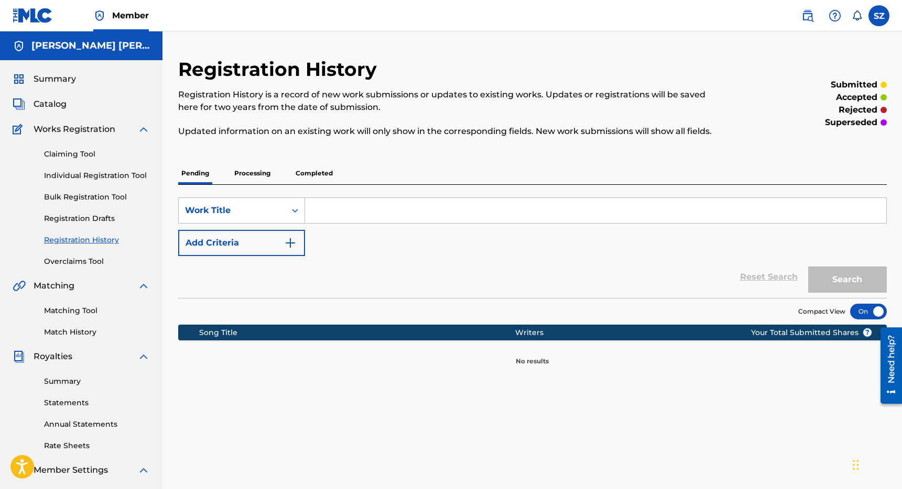
click at [260, 174] on p "Processing" at bounding box center [252, 173] width 42 height 22
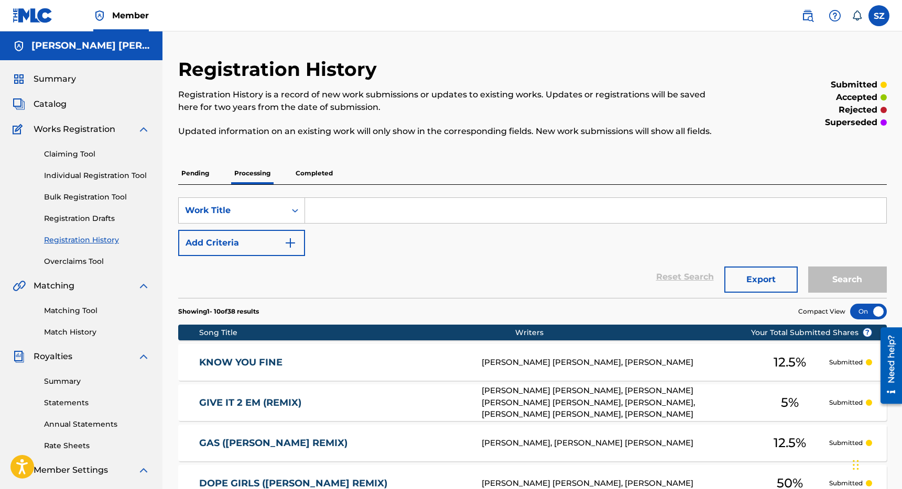
click at [340, 215] on input "Search Form" at bounding box center [595, 210] width 581 height 25
type input "bubble up"
click at [808, 267] on button "Search" at bounding box center [847, 280] width 79 height 26
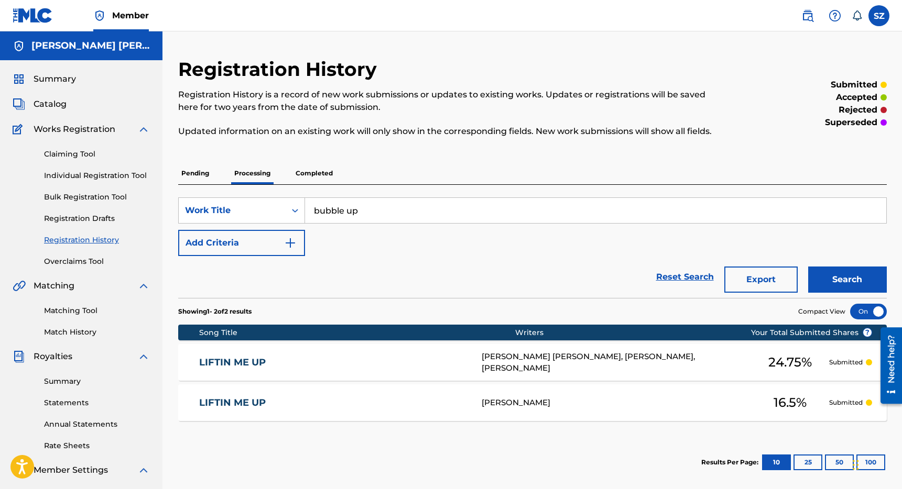
click at [317, 169] on p "Completed" at bounding box center [313, 173] width 43 height 22
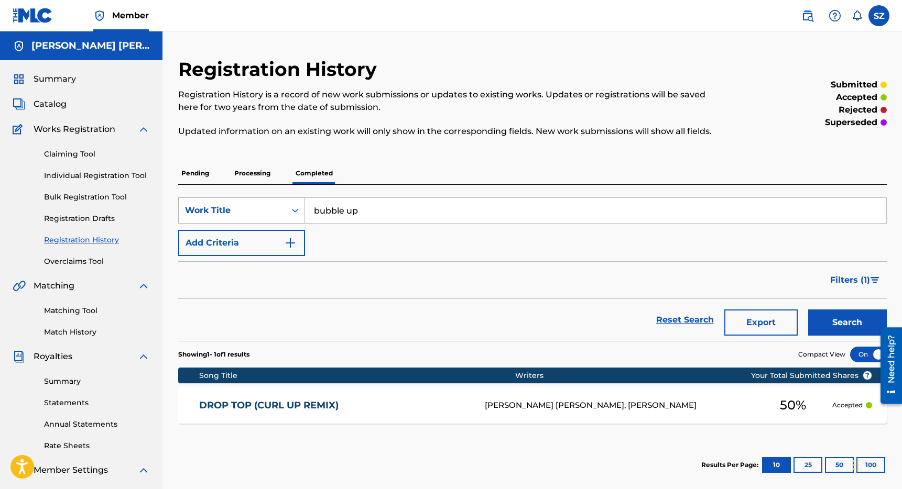
drag, startPoint x: 368, startPoint y: 209, endPoint x: 298, endPoint y: 209, distance: 69.7
click at [298, 209] on div "SearchWithCriteria3aa05153-b54f-41f4-a735-512c34c8d2b8 Work Title bubble up" at bounding box center [532, 211] width 708 height 26
type input "bullet for you"
click at [808, 310] on button "Search" at bounding box center [847, 323] width 79 height 26
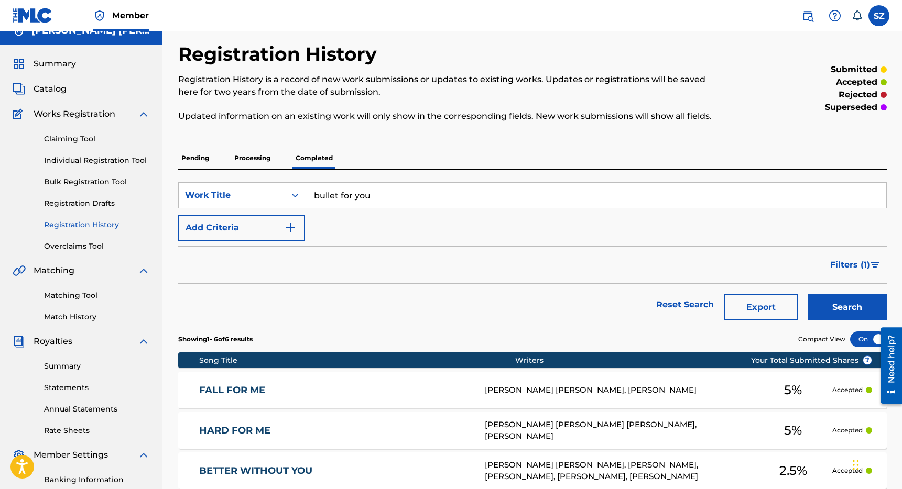
scroll to position [14, 0]
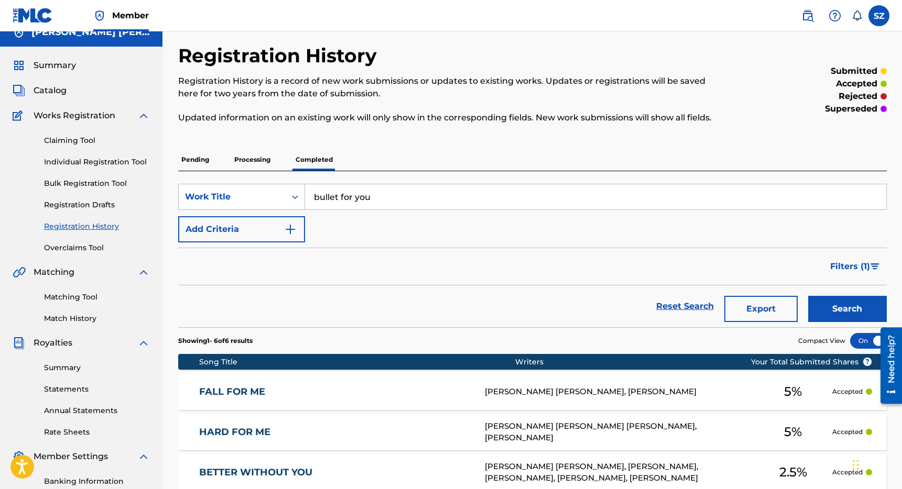
click at [248, 162] on p "Processing" at bounding box center [252, 160] width 42 height 22
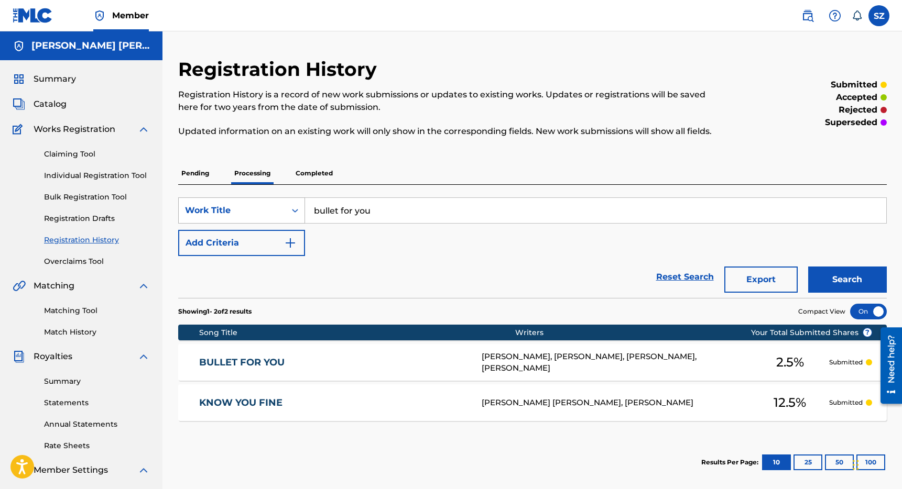
drag, startPoint x: 386, startPoint y: 213, endPoint x: 280, endPoint y: 202, distance: 105.9
click at [280, 202] on div "SearchWithCriteria3aa05153-b54f-41f4-a735-512c34c8d2b8 Work Title bullet for you" at bounding box center [532, 211] width 708 height 26
click at [808, 267] on button "Search" at bounding box center [847, 280] width 79 height 26
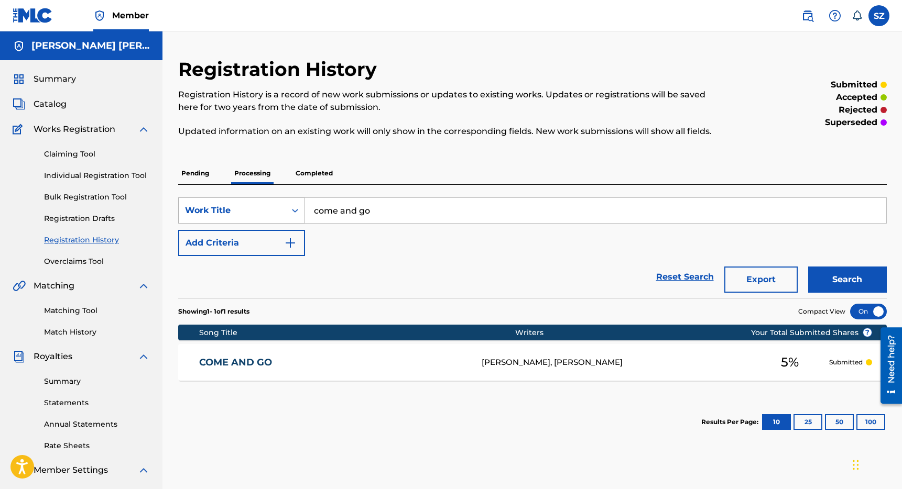
drag, startPoint x: 377, startPoint y: 211, endPoint x: 284, endPoint y: 206, distance: 93.4
click at [284, 206] on div "SearchWithCriteria3aa05153-b54f-41f4-a735-512c34c8d2b8 Work Title come and go" at bounding box center [532, 211] width 708 height 26
type input "COMPLICATED"
click at [808, 267] on button "Search" at bounding box center [847, 280] width 79 height 26
click at [311, 175] on p "Completed" at bounding box center [313, 173] width 43 height 22
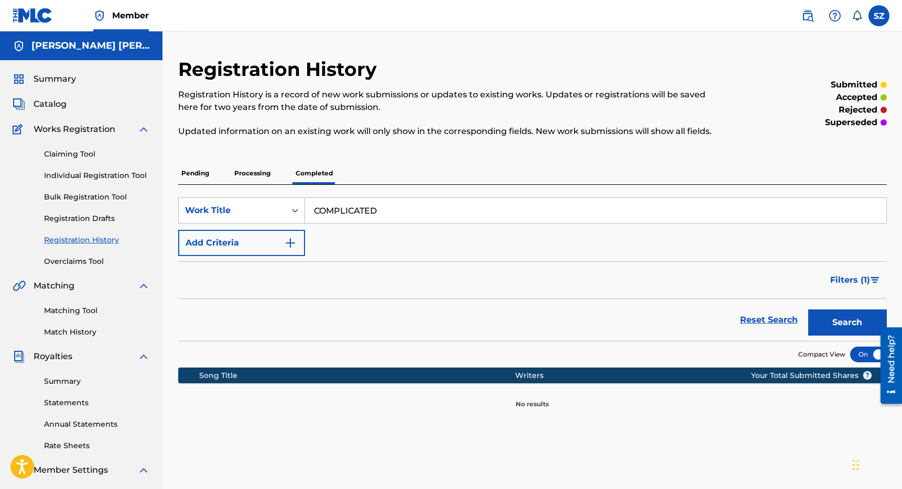
click at [269, 171] on p "Processing" at bounding box center [252, 173] width 42 height 22
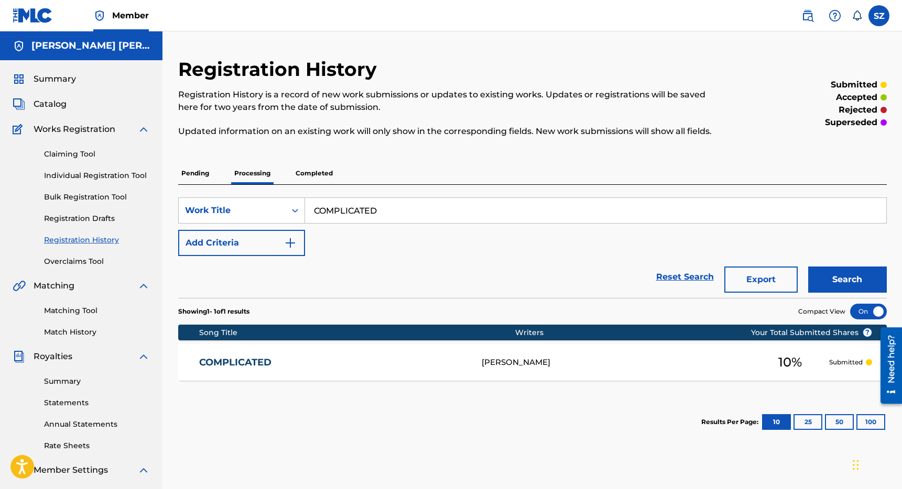
drag, startPoint x: 400, startPoint y: 216, endPoint x: 287, endPoint y: 196, distance: 114.8
click at [287, 196] on div "SearchWithCriteria3aa05153-b54f-41f4-a735-512c34c8d2b8 Work Title COMPLICATED A…" at bounding box center [532, 241] width 708 height 113
click at [808, 267] on button "Search" at bounding box center [847, 280] width 79 height 26
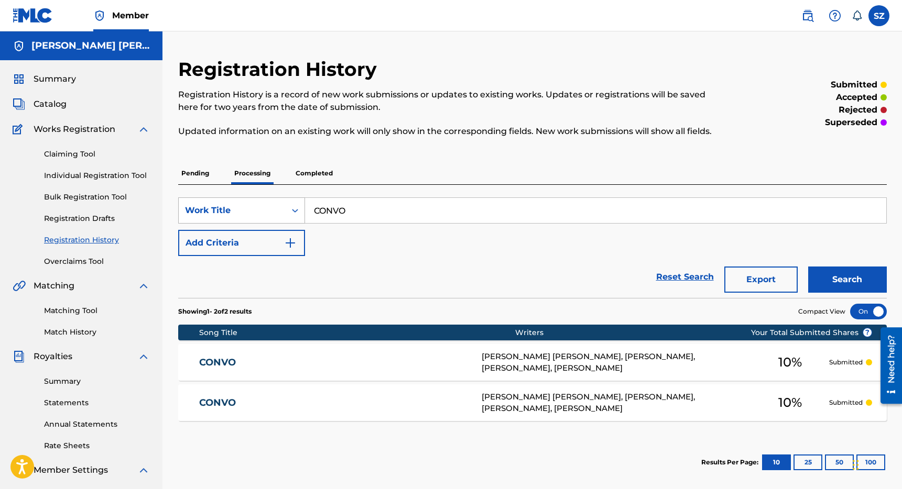
drag, startPoint x: 369, startPoint y: 209, endPoint x: 283, endPoint y: 207, distance: 85.9
click at [283, 207] on div "SearchWithCriteria3aa05153-b54f-41f4-a735-512c34c8d2b8 Work Title CONVO" at bounding box center [532, 211] width 708 height 26
click at [808, 267] on button "Search" at bounding box center [847, 280] width 79 height 26
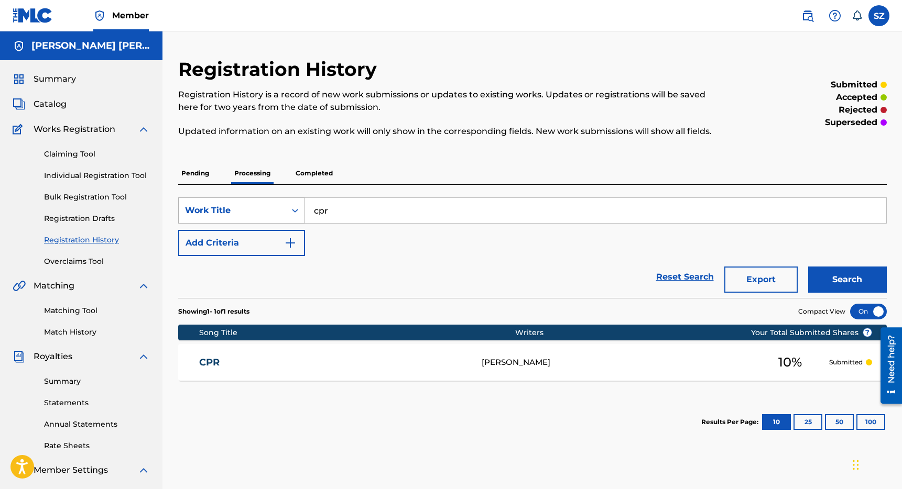
drag, startPoint x: 332, startPoint y: 214, endPoint x: 300, endPoint y: 214, distance: 32.0
click at [300, 214] on div "SearchWithCriteria3aa05153-b54f-41f4-a735-512c34c8d2b8 Work Title cpr" at bounding box center [532, 211] width 708 height 26
click at [808, 267] on button "Search" at bounding box center [847, 280] width 79 height 26
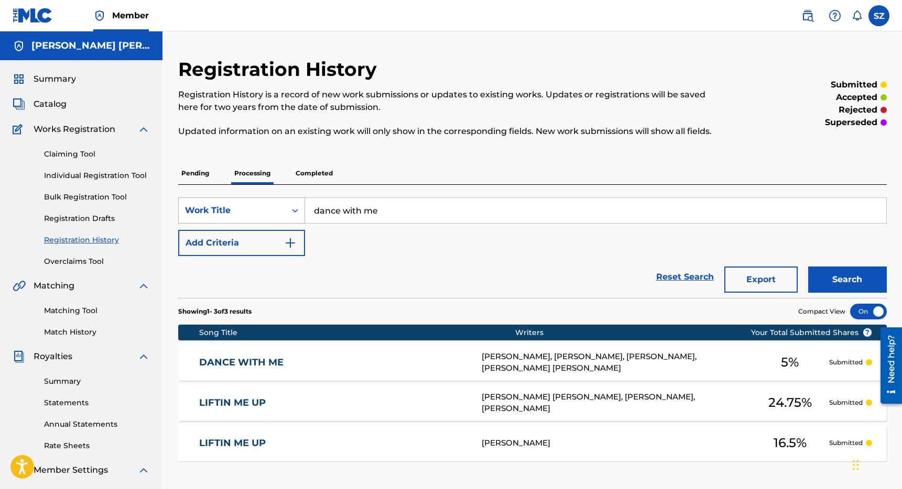
drag, startPoint x: 390, startPoint y: 215, endPoint x: 295, endPoint y: 208, distance: 95.1
click at [295, 208] on div "SearchWithCriteria3aa05153-b54f-41f4-a735-512c34c8d2b8 Work Title dance with me" at bounding box center [532, 211] width 708 height 26
click at [808, 267] on button "Search" at bounding box center [847, 280] width 79 height 26
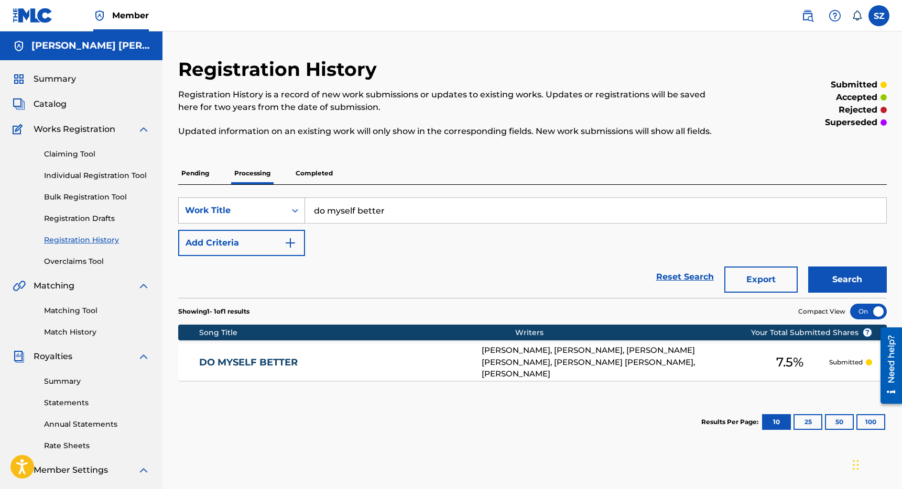
drag, startPoint x: 384, startPoint y: 214, endPoint x: 304, endPoint y: 210, distance: 79.7
click at [304, 210] on div "SearchWithCriteria3aa05153-b54f-41f4-a735-512c34c8d2b8 Work Title do myself bet…" at bounding box center [532, 211] width 708 height 26
type input "don't waste time"
click at [808, 267] on button "Search" at bounding box center [847, 280] width 79 height 26
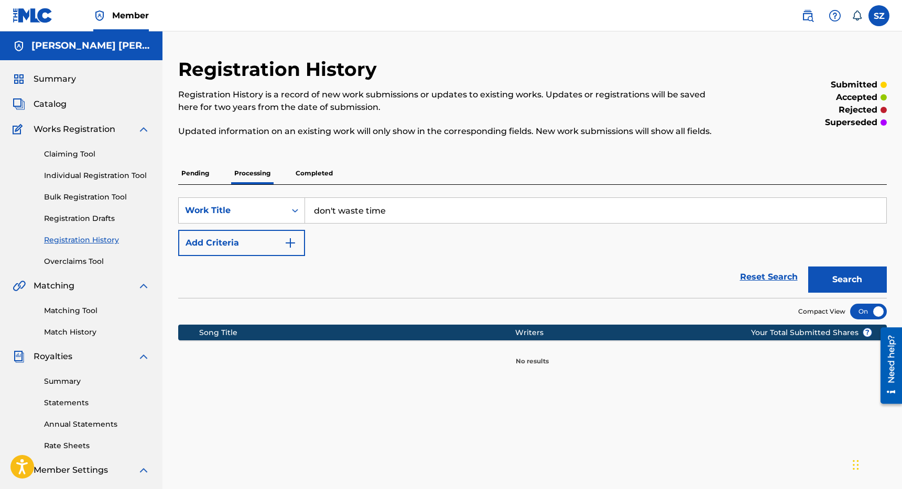
click at [313, 178] on p "Completed" at bounding box center [313, 173] width 43 height 22
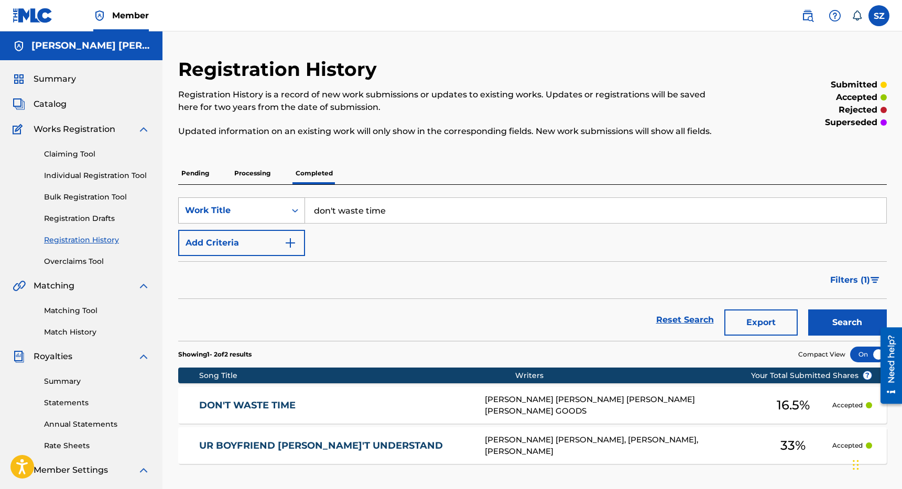
drag, startPoint x: 413, startPoint y: 216, endPoint x: 286, endPoint y: 213, distance: 126.8
click at [286, 213] on div "SearchWithCriteria3aa05153-b54f-41f4-a735-512c34c8d2b8 Work Title don't waste t…" at bounding box center [532, 211] width 708 height 26
type input "dope girls"
click at [808, 310] on button "Search" at bounding box center [847, 323] width 79 height 26
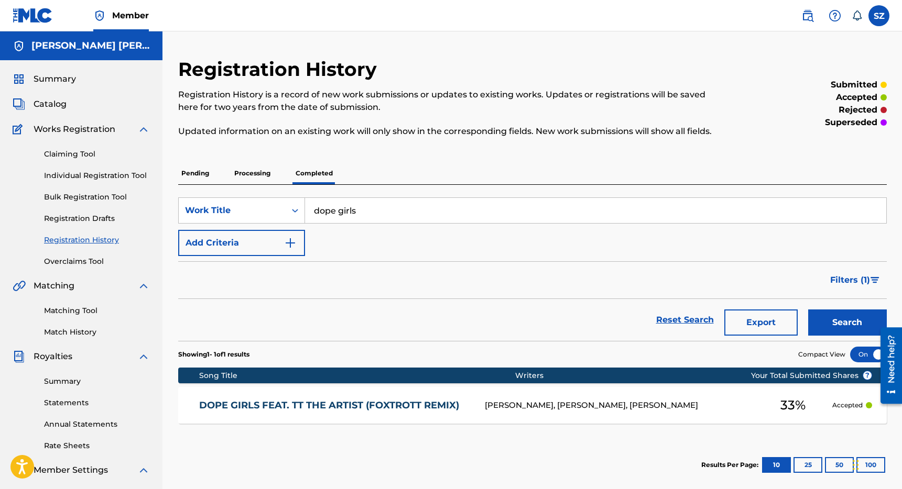
click at [254, 165] on p "Processing" at bounding box center [252, 173] width 42 height 22
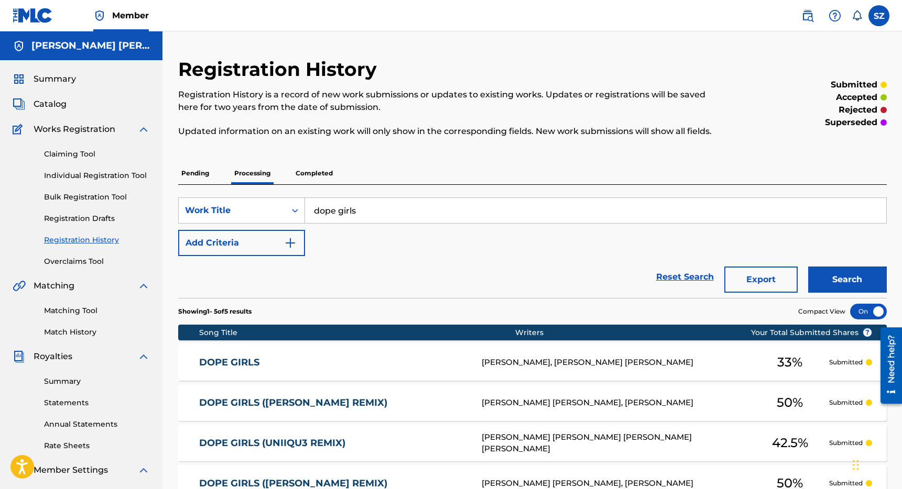
click at [313, 175] on p "Completed" at bounding box center [313, 173] width 43 height 22
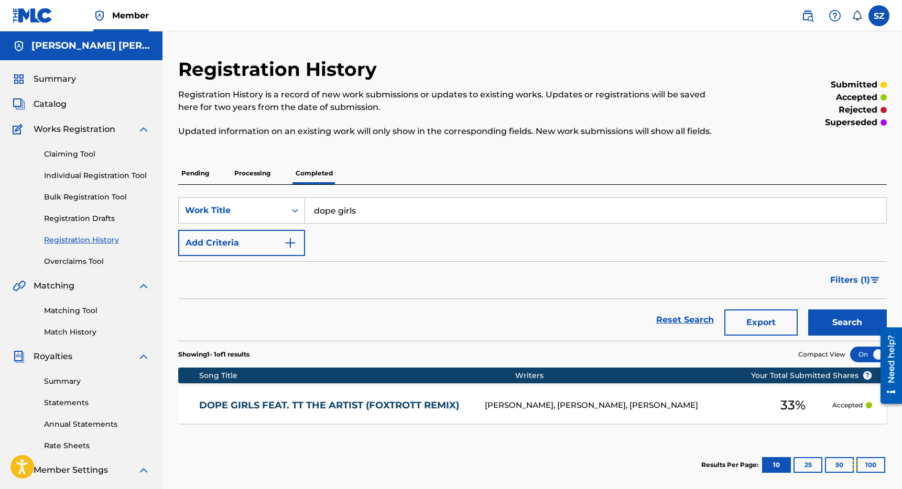
click at [263, 175] on p "Processing" at bounding box center [252, 173] width 42 height 22
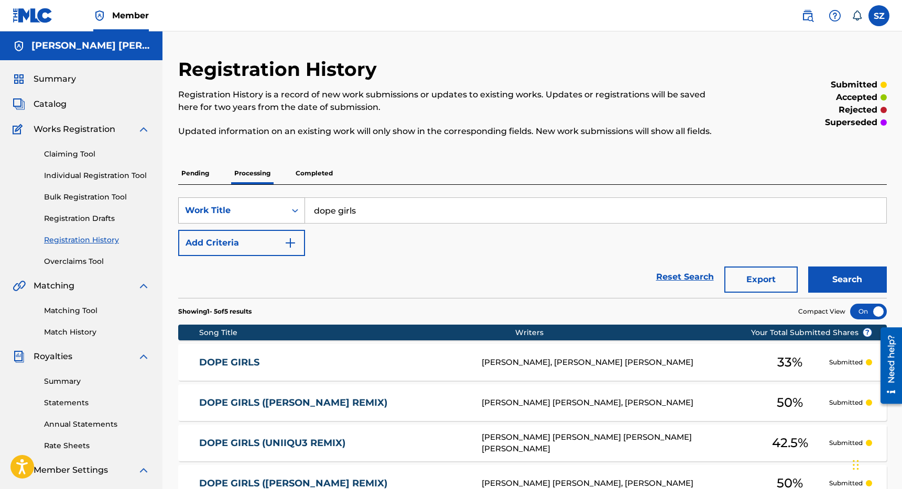
drag, startPoint x: 369, startPoint y: 221, endPoint x: 297, endPoint y: 206, distance: 73.4
click at [298, 206] on div "SearchWithCriteria3aa05153-b54f-41f4-a735-512c34c8d2b8 Work Title dope girls" at bounding box center [532, 211] width 708 height 26
click at [808, 267] on button "Search" at bounding box center [847, 280] width 79 height 26
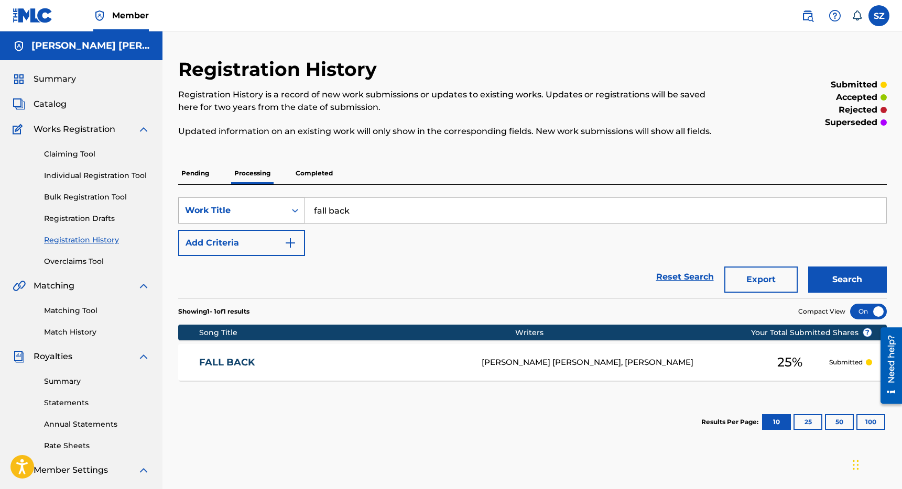
drag, startPoint x: 352, startPoint y: 214, endPoint x: 288, endPoint y: 209, distance: 64.1
click at [288, 209] on div "SearchWithCriteria3aa05153-b54f-41f4-a735-512c34c8d2b8 Work Title fall back" at bounding box center [532, 211] width 708 height 26
type input "feel brand new"
click at [808, 267] on button "Search" at bounding box center [847, 280] width 79 height 26
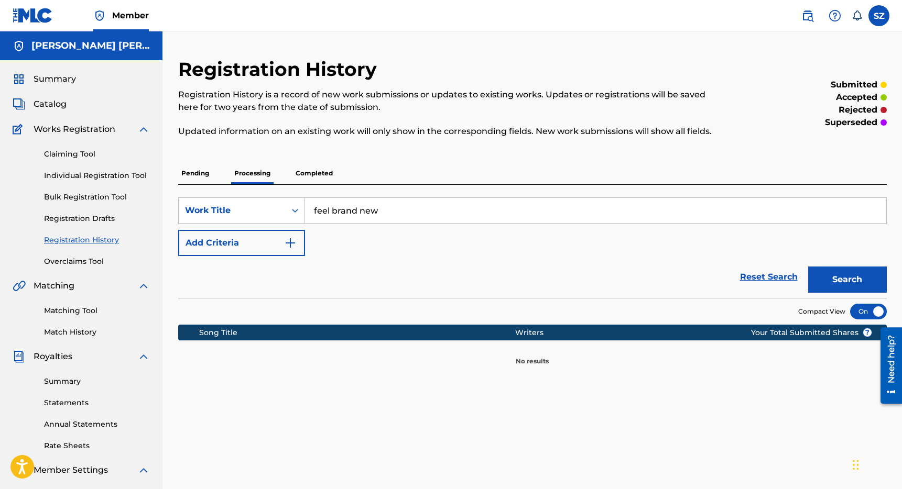
click at [313, 176] on p "Completed" at bounding box center [313, 173] width 43 height 22
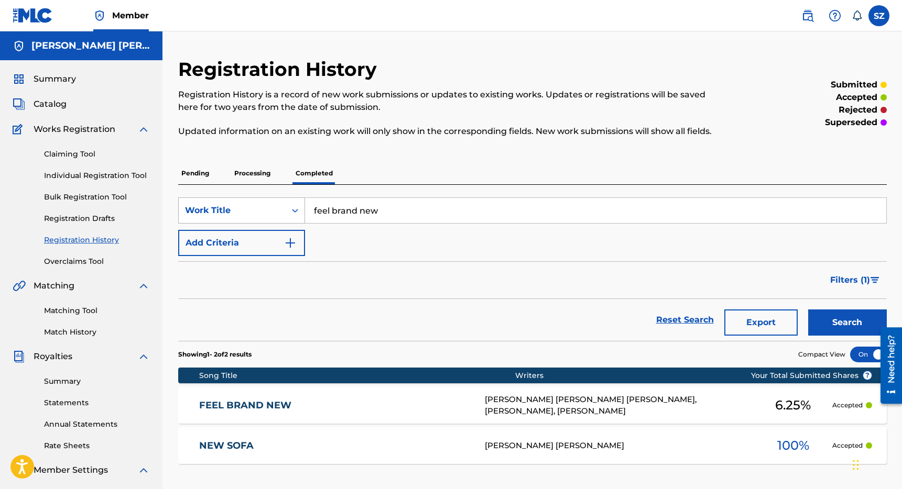
drag, startPoint x: 396, startPoint y: 217, endPoint x: 293, endPoint y: 205, distance: 103.9
click at [293, 205] on div "SearchWithCriteria3aa05153-b54f-41f4-a735-512c34c8d2b8 Work Title feel brand new" at bounding box center [532, 211] width 708 height 26
click at [808, 310] on button "Search" at bounding box center [847, 323] width 79 height 26
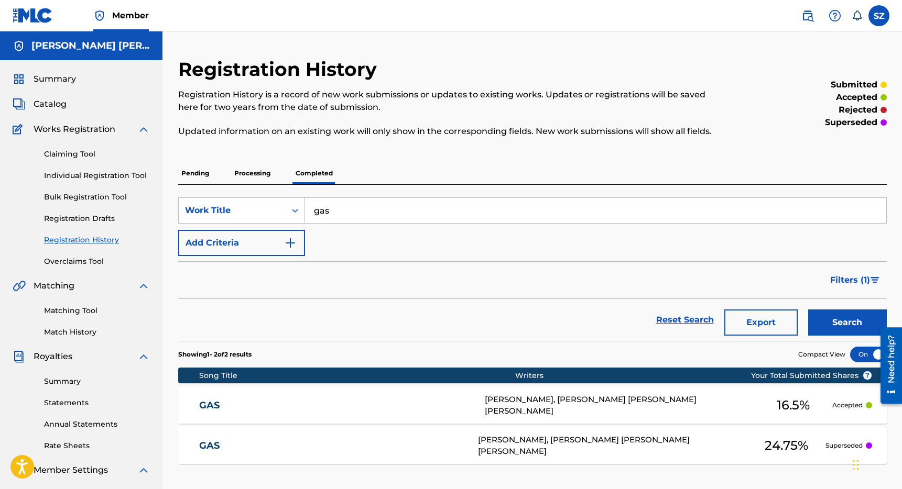
scroll to position [43, 0]
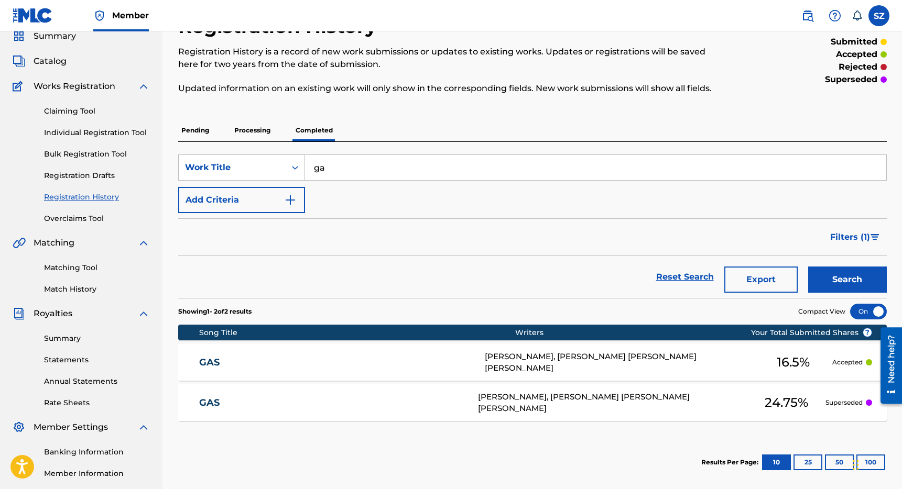
type input "g"
type input "give it 2 em"
click at [808, 267] on button "Search" at bounding box center [847, 280] width 79 height 26
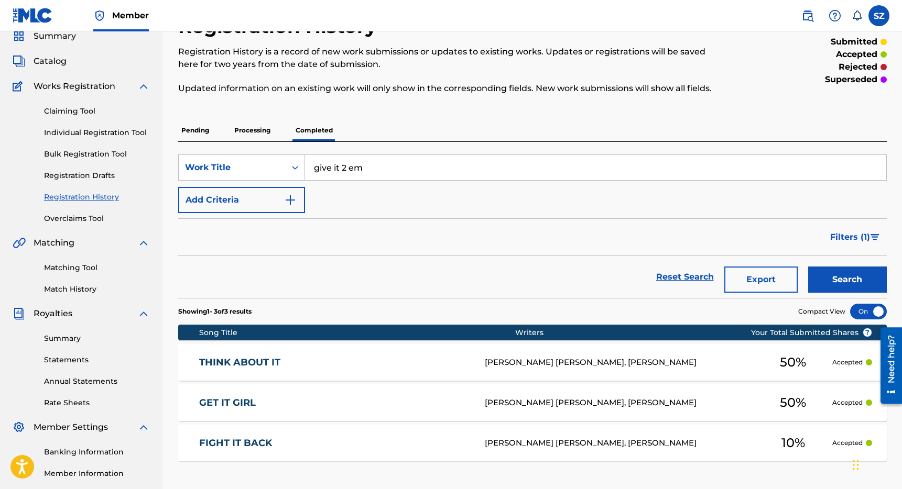
click at [256, 132] on p "Processing" at bounding box center [252, 130] width 42 height 22
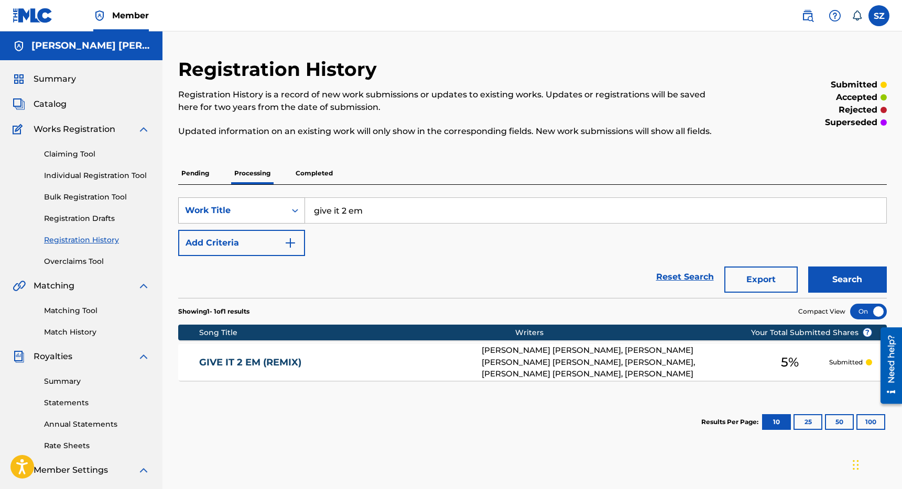
drag, startPoint x: 369, startPoint y: 208, endPoint x: 296, endPoint y: 205, distance: 72.9
click at [297, 205] on div "SearchWithCriteria3aa05153-b54f-41f4-a735-512c34c8d2b8 Work Title give it 2 em" at bounding box center [532, 211] width 708 height 26
click at [808, 267] on button "Search" at bounding box center [847, 280] width 79 height 26
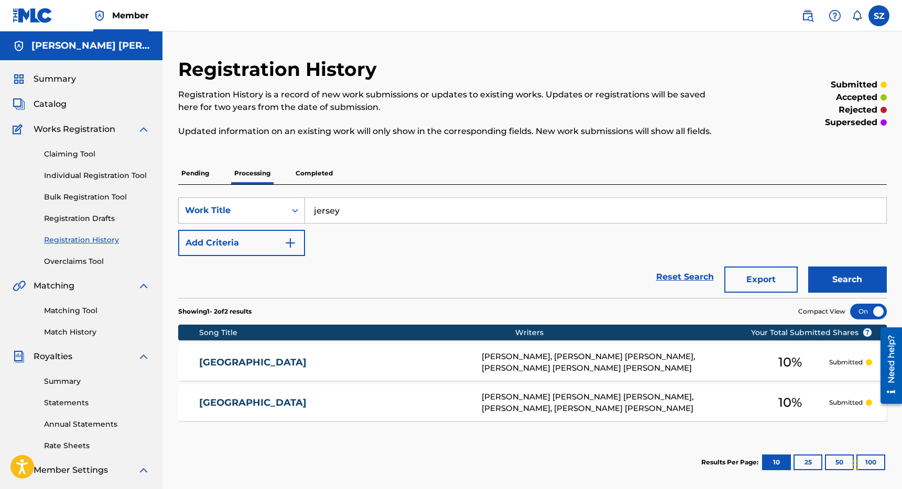
drag, startPoint x: 352, startPoint y: 220, endPoint x: 289, endPoint y: 206, distance: 63.7
click at [289, 206] on div "SearchWithCriteria3aa05153-b54f-41f4-a735-512c34c8d2b8 Work Title jersey" at bounding box center [532, 211] width 708 height 26
click at [808, 267] on button "Search" at bounding box center [847, 280] width 79 height 26
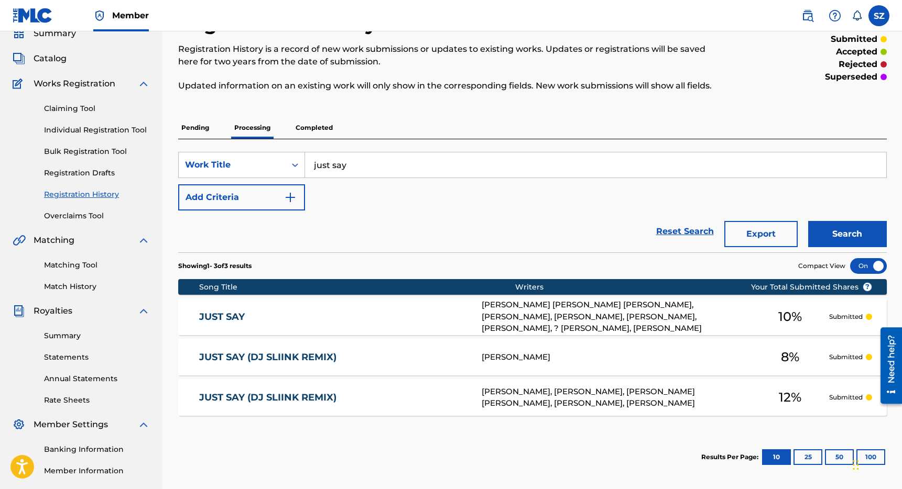
scroll to position [46, 0]
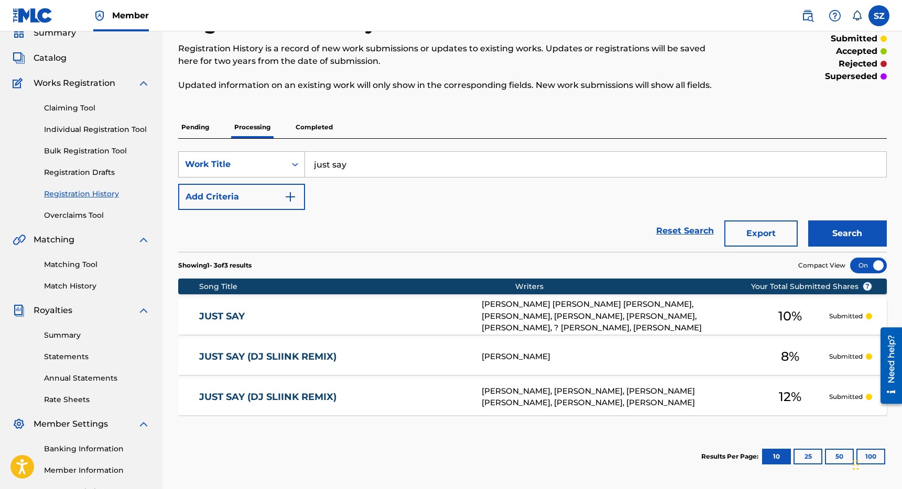
drag, startPoint x: 358, startPoint y: 168, endPoint x: 304, endPoint y: 162, distance: 54.3
click at [304, 162] on div "SearchWithCriteria3aa05153-b54f-41f4-a735-512c34c8d2b8 Work Title just say" at bounding box center [532, 164] width 708 height 26
click at [808, 221] on button "Search" at bounding box center [847, 234] width 79 height 26
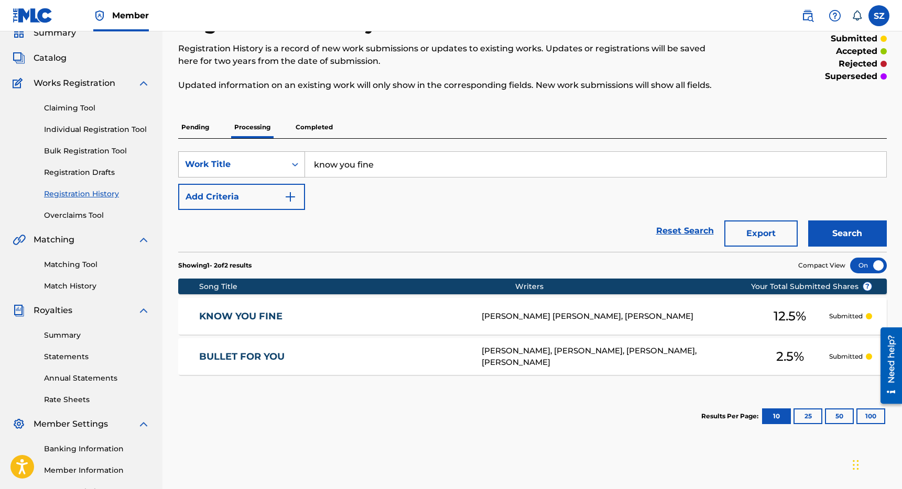
drag, startPoint x: 391, startPoint y: 172, endPoint x: 287, endPoint y: 156, distance: 106.0
click at [287, 156] on div "SearchWithCriteria3aa05153-b54f-41f4-a735-512c34c8d2b8 Work Title know you fine" at bounding box center [532, 164] width 708 height 26
click at [808, 221] on button "Search" at bounding box center [847, 234] width 79 height 26
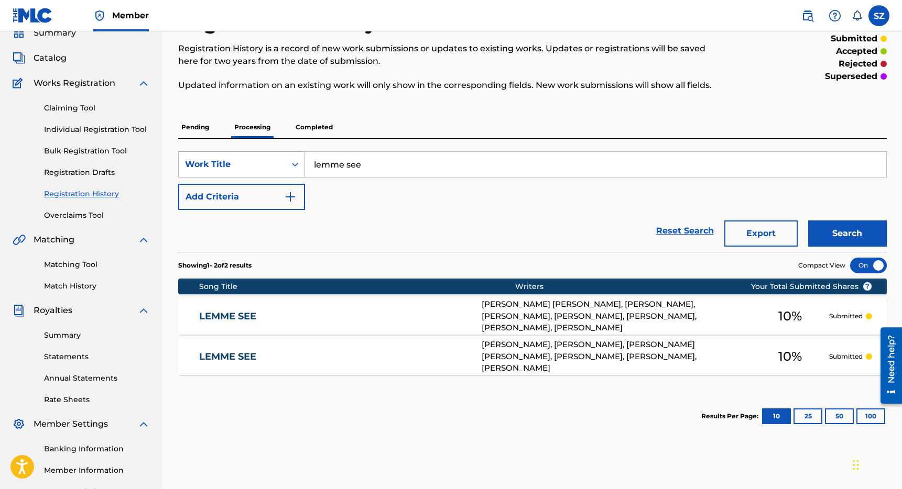
drag, startPoint x: 366, startPoint y: 169, endPoint x: 297, endPoint y: 166, distance: 69.7
click at [297, 166] on div "SearchWithCriteria3aa05153-b54f-41f4-a735-512c34c8d2b8 Work Title lemme see" at bounding box center [532, 164] width 708 height 26
type input "let me go"
click at [808, 221] on button "Search" at bounding box center [847, 234] width 79 height 26
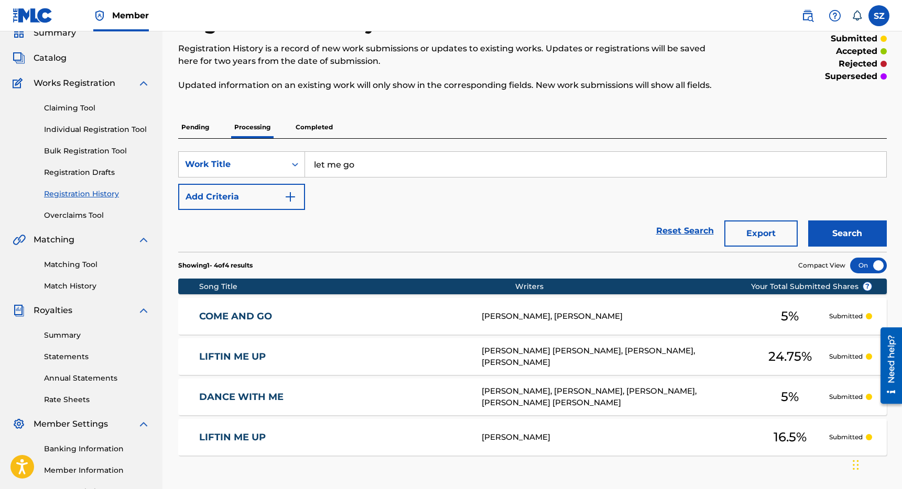
click at [323, 129] on p "Completed" at bounding box center [313, 127] width 43 height 22
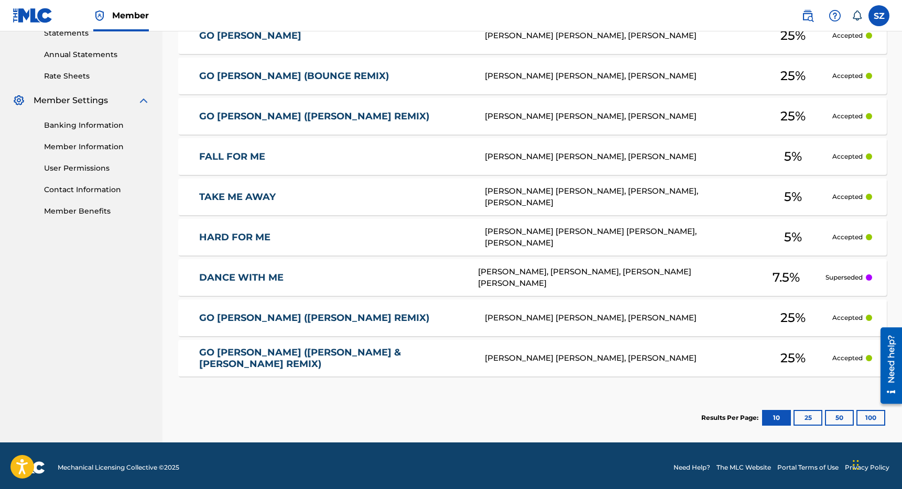
scroll to position [374, 0]
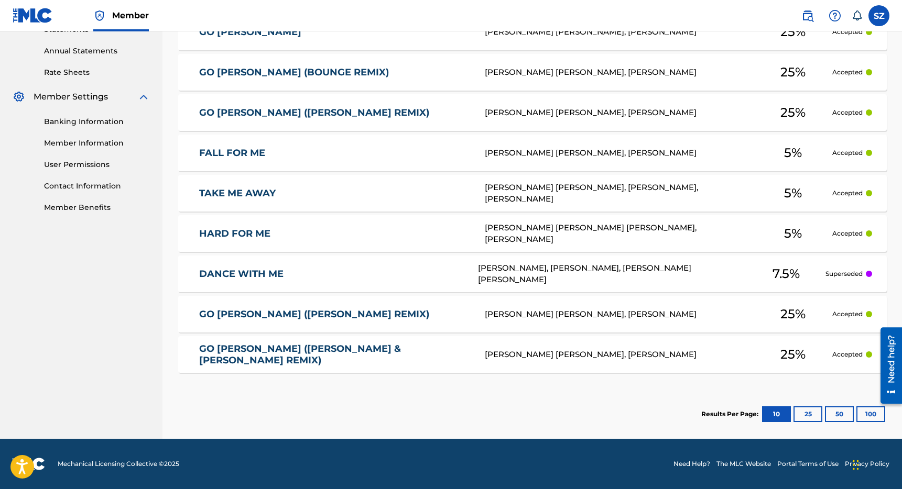
click at [809, 414] on button "25" at bounding box center [807, 415] width 29 height 16
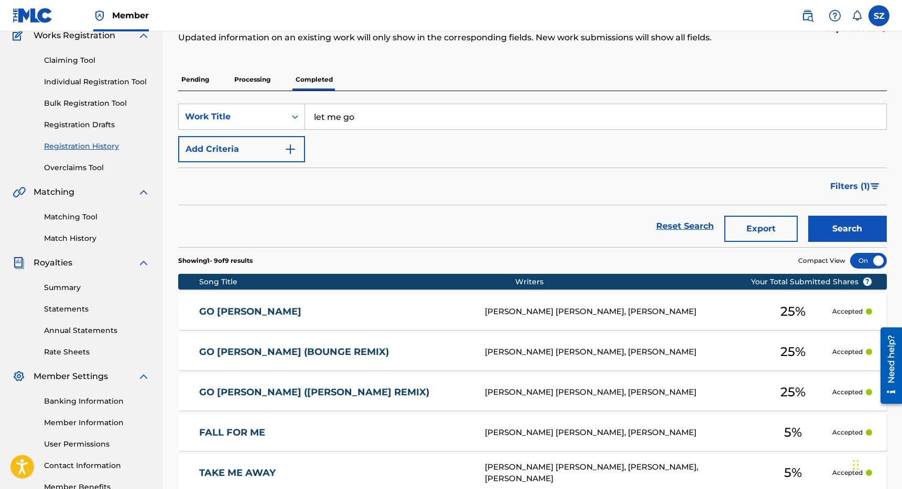
scroll to position [0, 0]
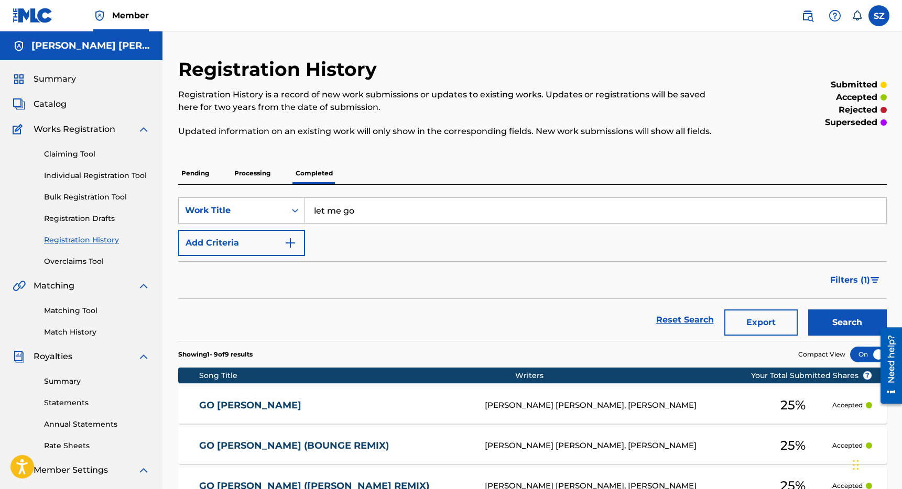
click at [252, 171] on p "Processing" at bounding box center [252, 173] width 42 height 22
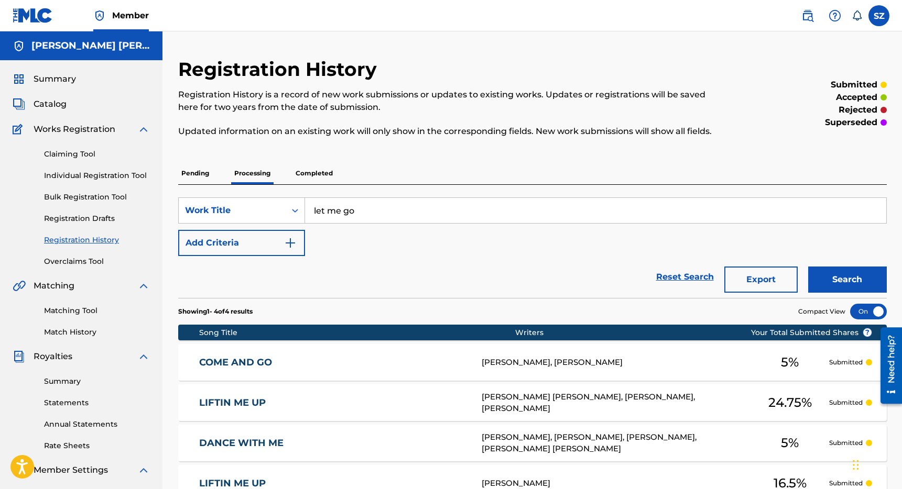
click at [198, 165] on p "Pending" at bounding box center [195, 173] width 34 height 22
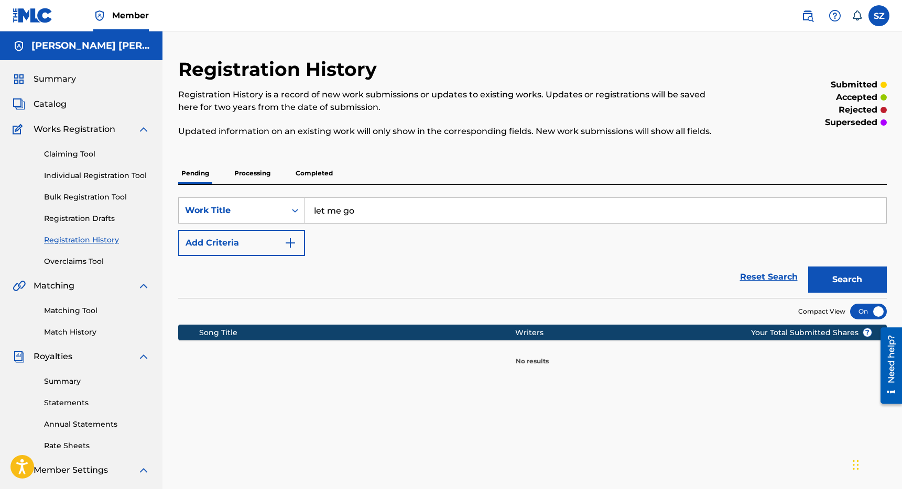
click at [257, 177] on p "Processing" at bounding box center [252, 173] width 42 height 22
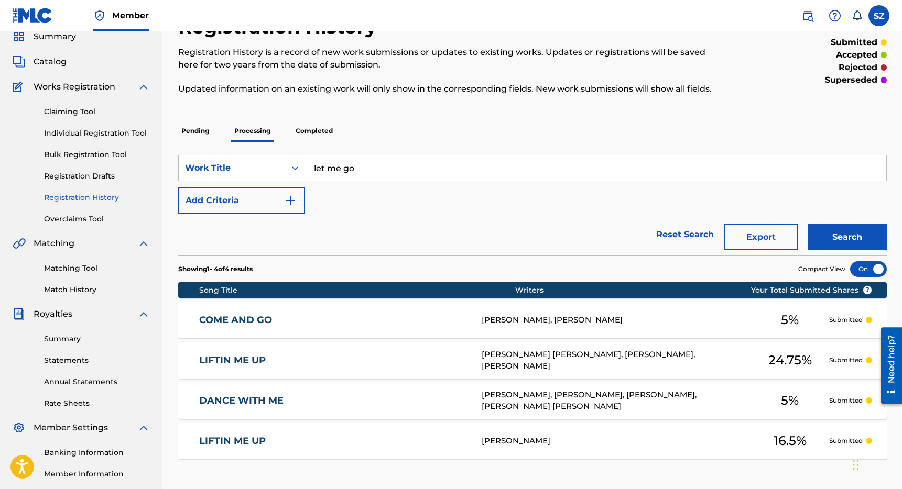
scroll to position [47, 0]
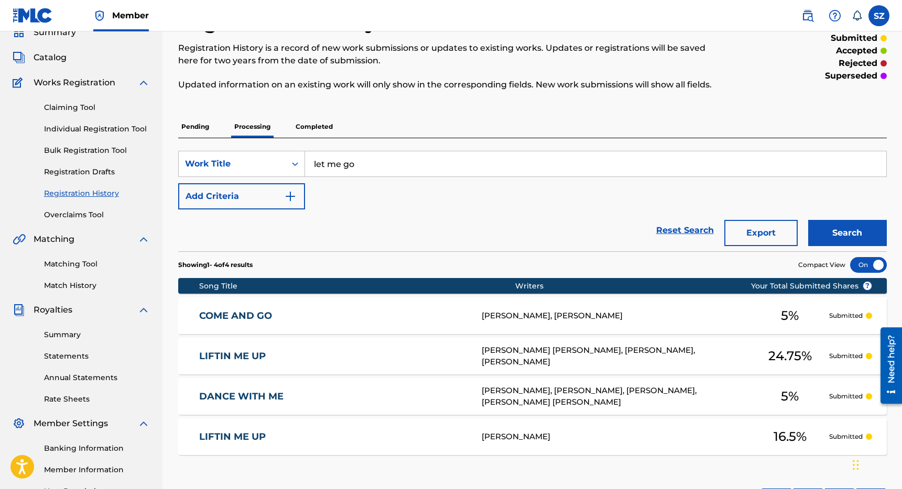
click at [59, 59] on span "Catalog" at bounding box center [50, 57] width 33 height 13
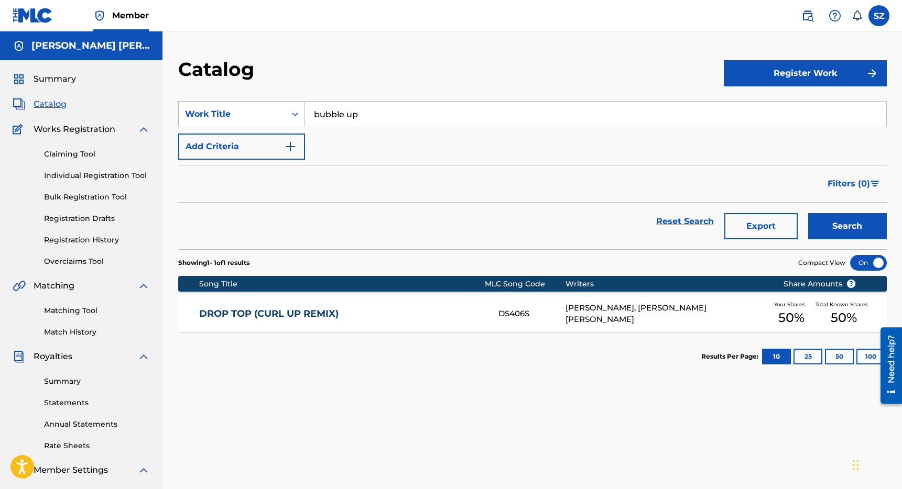
drag, startPoint x: 383, startPoint y: 115, endPoint x: 279, endPoint y: 110, distance: 103.9
click at [279, 110] on div "SearchWithCriteriac9ca2d3e-222f-4753-8057-ea00eda1b709 Work Title bubble up" at bounding box center [532, 114] width 708 height 26
type input "let me go"
click at [808, 213] on button "Search" at bounding box center [847, 226] width 79 height 26
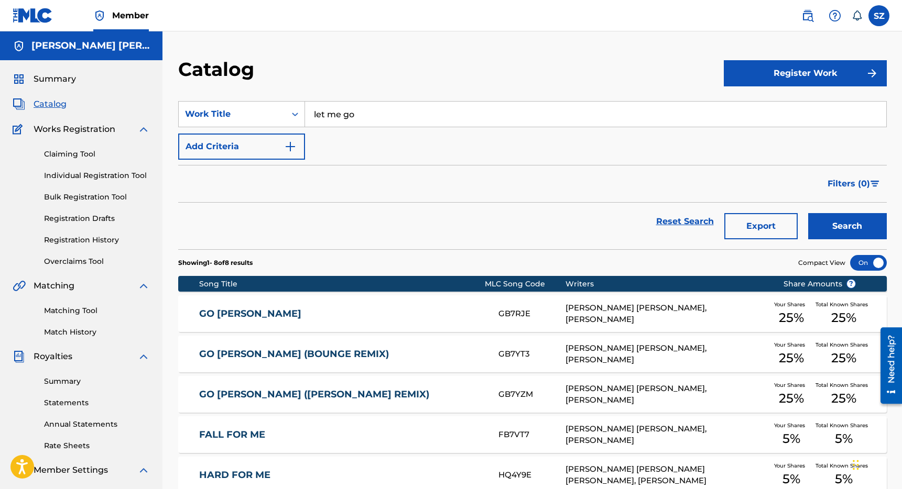
click at [70, 239] on link "Registration History" at bounding box center [97, 240] width 106 height 11
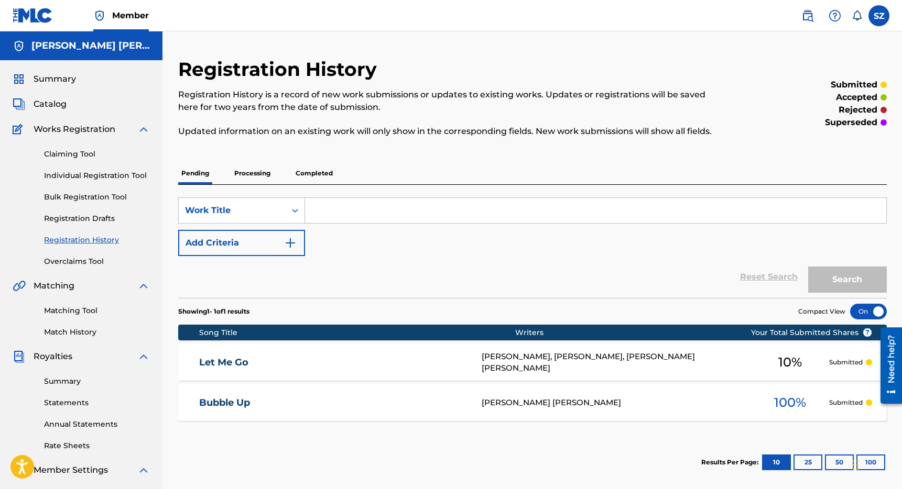
click at [265, 176] on p "Processing" at bounding box center [252, 173] width 42 height 22
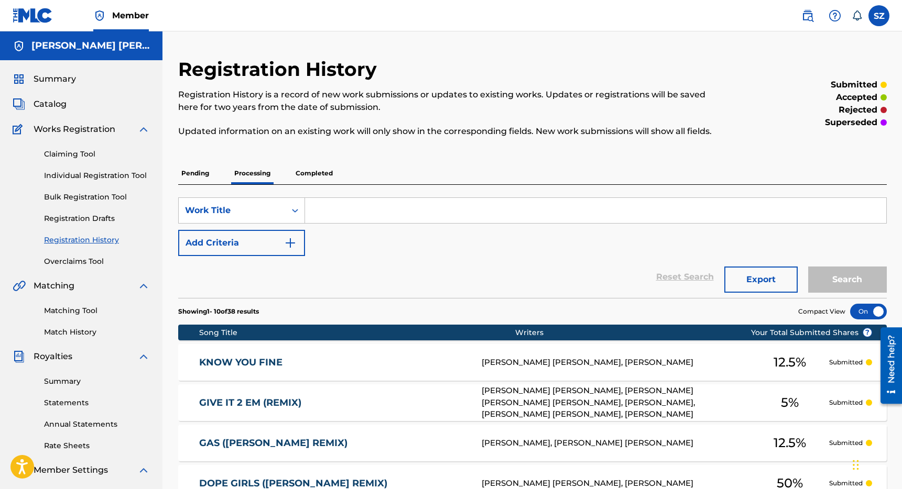
click at [323, 203] on input "Search Form" at bounding box center [595, 210] width 581 height 25
click at [808, 267] on button "Search" at bounding box center [847, 280] width 79 height 26
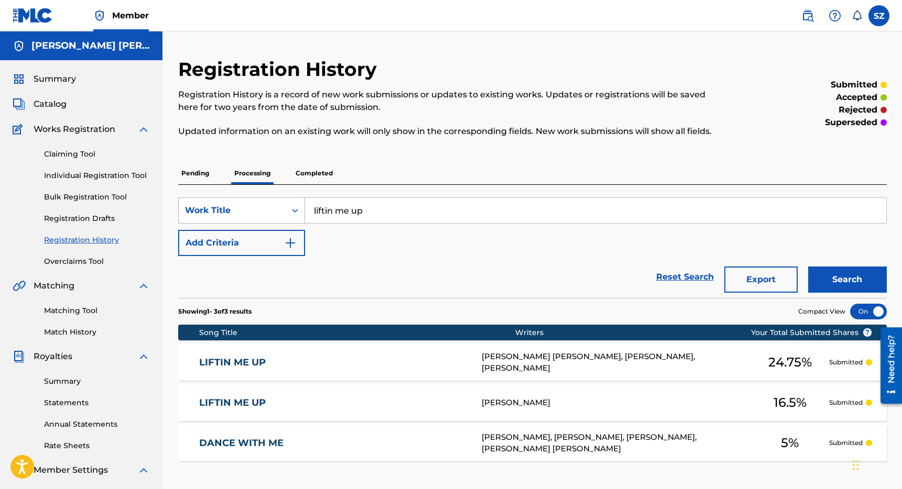
drag, startPoint x: 375, startPoint y: 211, endPoint x: 270, endPoint y: 208, distance: 104.8
click at [270, 208] on div "SearchWithCriteria3aa05153-b54f-41f4-a735-512c34c8d2b8 Work Title liftin me up" at bounding box center [532, 211] width 708 height 26
click at [808, 267] on button "Search" at bounding box center [847, 280] width 79 height 26
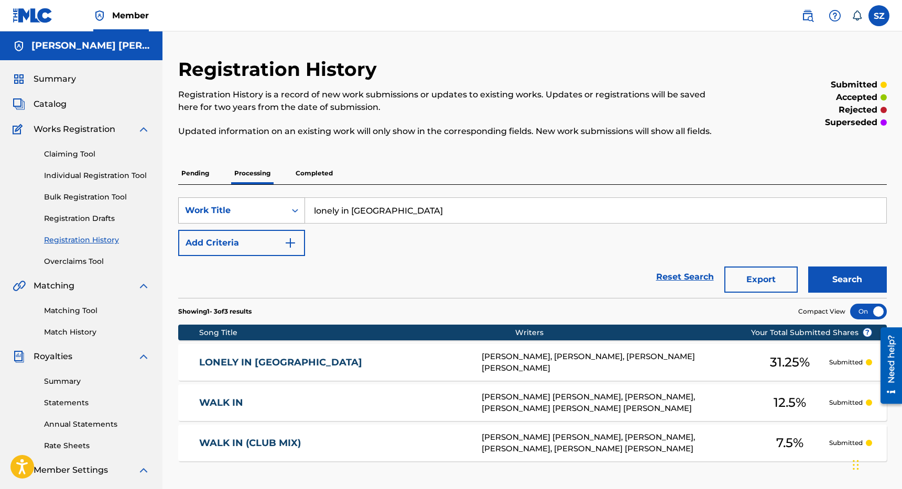
drag, startPoint x: 384, startPoint y: 208, endPoint x: 298, endPoint y: 201, distance: 86.2
click at [298, 201] on div "SearchWithCriteria3aa05153-b54f-41f4-a735-512c34c8d2b8 Work Title lonely in tok…" at bounding box center [532, 211] width 708 height 26
click at [808, 267] on button "Search" at bounding box center [847, 280] width 79 height 26
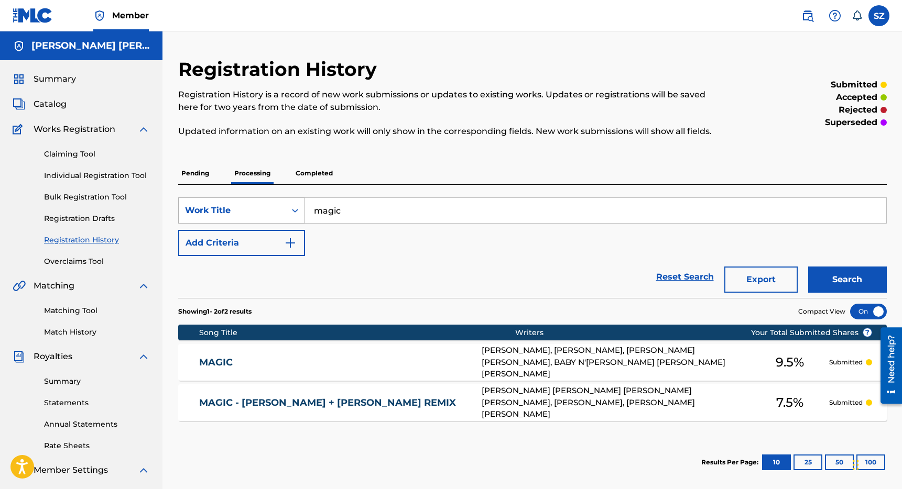
drag, startPoint x: 345, startPoint y: 212, endPoint x: 296, endPoint y: 211, distance: 49.3
click at [296, 211] on div "SearchWithCriteria3aa05153-b54f-41f4-a735-512c34c8d2b8 Work Title magic" at bounding box center [532, 211] width 708 height 26
click at [808, 267] on button "Search" at bounding box center [847, 280] width 79 height 26
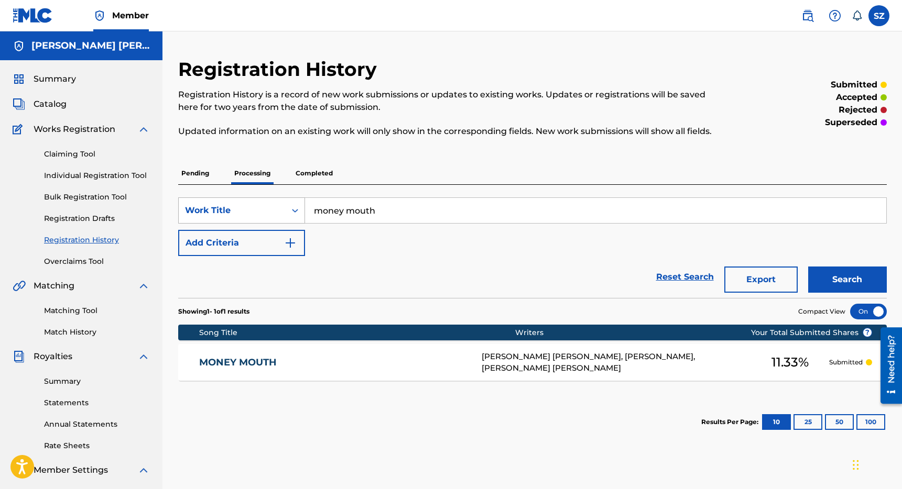
drag, startPoint x: 395, startPoint y: 216, endPoint x: 288, endPoint y: 207, distance: 106.8
click at [288, 207] on div "SearchWithCriteria3aa05153-b54f-41f4-a735-512c34c8d2b8 Work Title money mouth" at bounding box center [532, 211] width 708 height 26
click at [808, 267] on button "Search" at bounding box center [847, 280] width 79 height 26
drag, startPoint x: 362, startPoint y: 207, endPoint x: 293, endPoint y: 207, distance: 69.2
click at [293, 207] on div "SearchWithCriteria3aa05153-b54f-41f4-a735-512c34c8d2b8 Work Title native funk" at bounding box center [532, 211] width 708 height 26
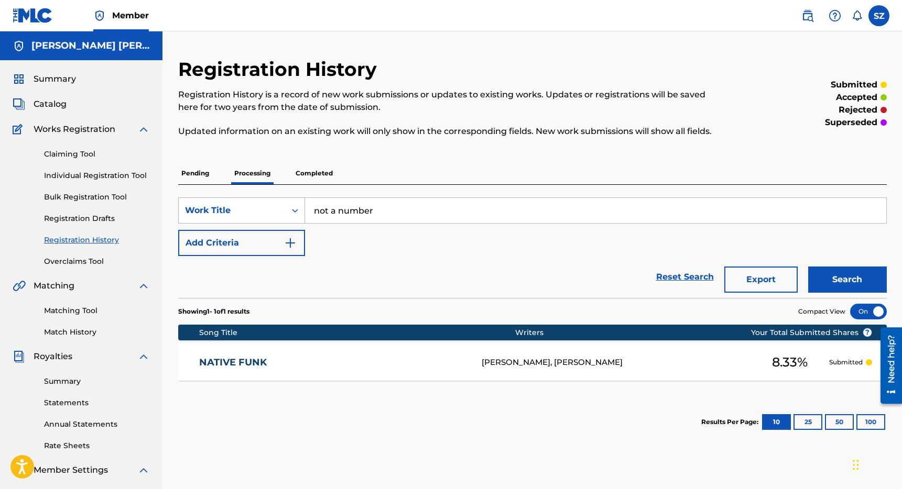
type input "not a number"
click at [808, 267] on button "Search" at bounding box center [847, 280] width 79 height 26
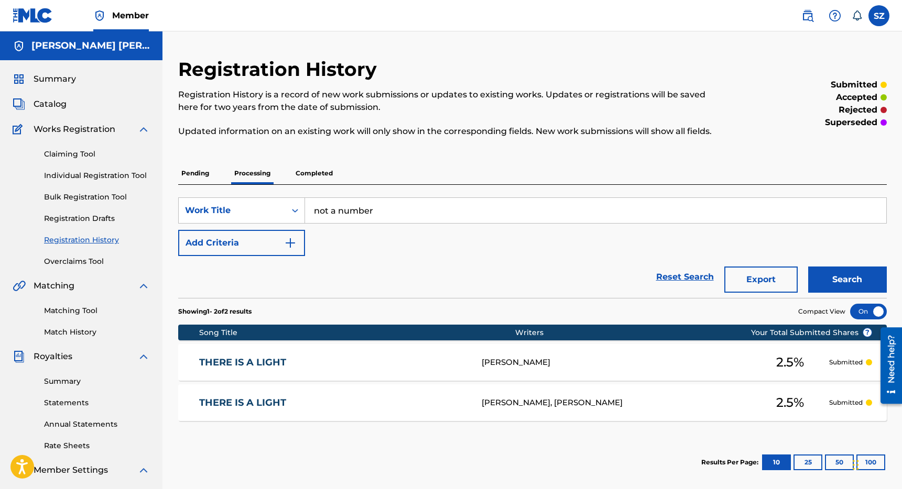
click at [323, 171] on p "Completed" at bounding box center [313, 173] width 43 height 22
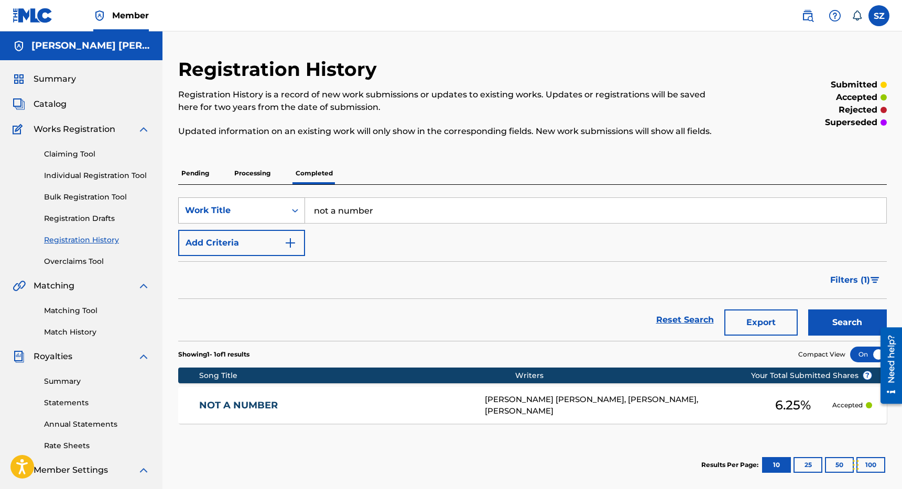
drag, startPoint x: 380, startPoint y: 209, endPoint x: 284, endPoint y: 198, distance: 96.5
click at [284, 198] on div "SearchWithCriteria3aa05153-b54f-41f4-a735-512c34c8d2b8 Work Title not a number" at bounding box center [532, 211] width 708 height 26
click at [808, 310] on button "Search" at bounding box center [847, 323] width 79 height 26
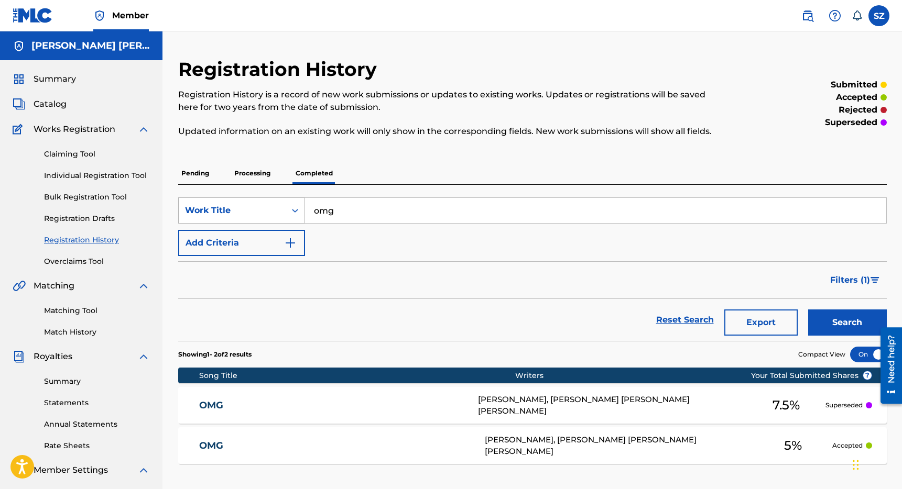
drag, startPoint x: 341, startPoint y: 216, endPoint x: 283, endPoint y: 206, distance: 58.5
click at [283, 206] on div "SearchWithCriteria3aa05153-b54f-41f4-a735-512c34c8d2b8 Work Title omg" at bounding box center [532, 211] width 708 height 26
click at [808, 310] on button "Search" at bounding box center [847, 323] width 79 height 26
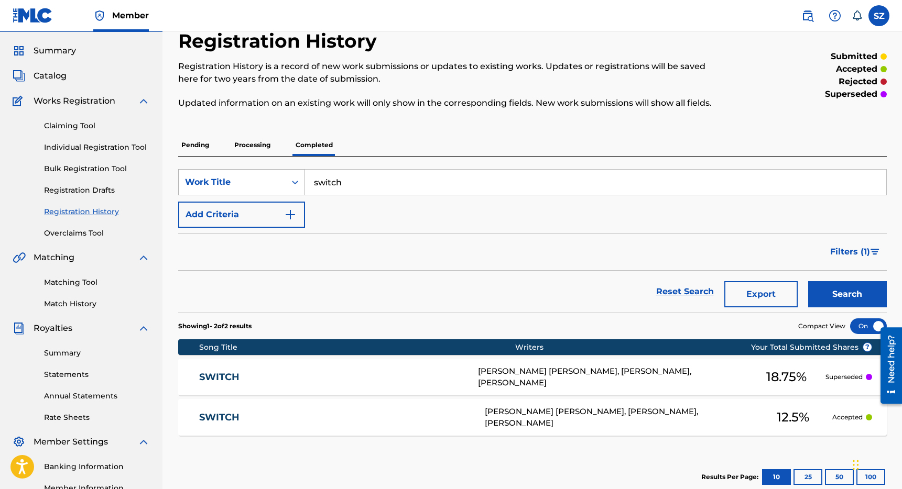
drag, startPoint x: 353, startPoint y: 185, endPoint x: 280, endPoint y: 177, distance: 72.8
click at [280, 177] on div "SearchWithCriteria3aa05153-b54f-41f4-a735-512c34c8d2b8 Work Title switch" at bounding box center [532, 182] width 708 height 26
type input "there is a light"
click at [808, 281] on button "Search" at bounding box center [847, 294] width 79 height 26
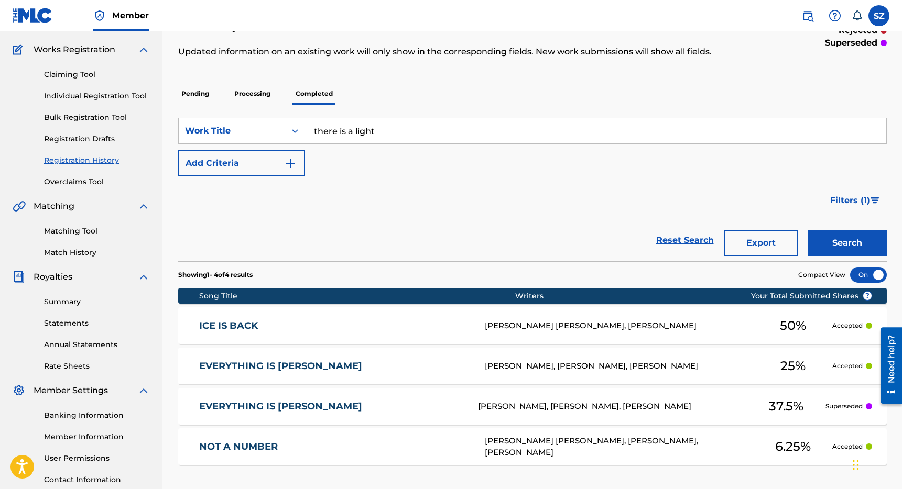
scroll to position [62, 0]
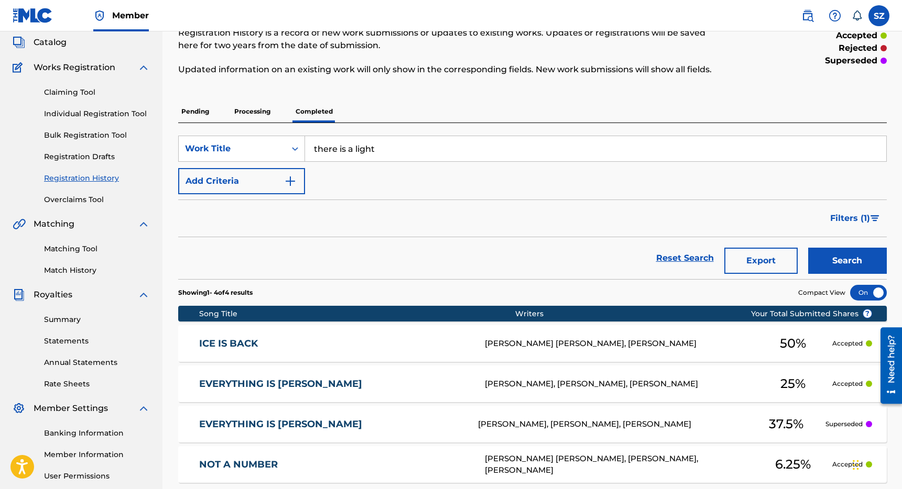
click at [246, 112] on p "Processing" at bounding box center [252, 112] width 42 height 22
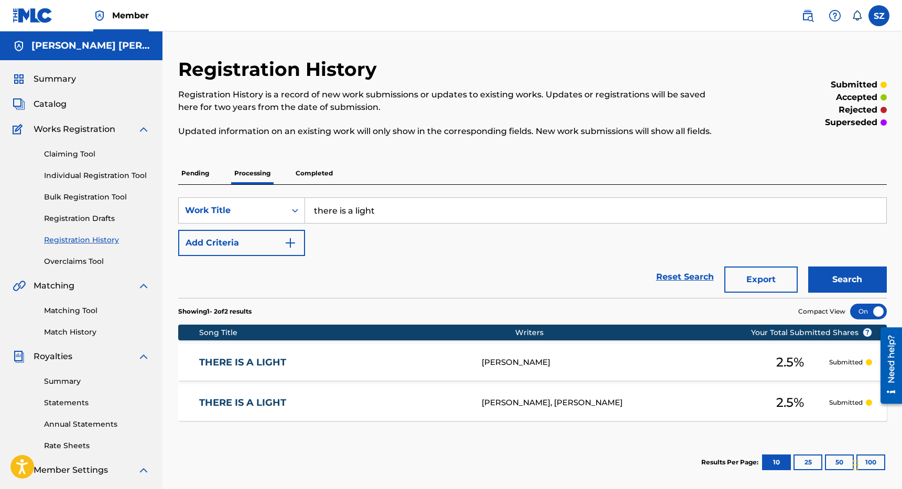
drag, startPoint x: 384, startPoint y: 217, endPoint x: 268, endPoint y: 181, distance: 121.3
click at [268, 181] on div "Pending Processing Completed SearchWithCriteria3aa05153-b54f-41f4-a735-512c34c8…" at bounding box center [532, 324] width 708 height 325
click at [808, 267] on button "Search" at bounding box center [847, 280] width 79 height 26
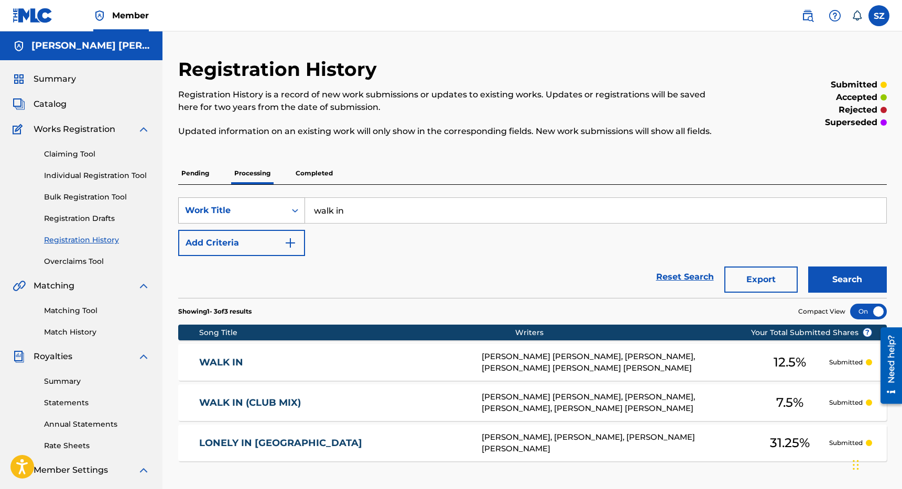
drag, startPoint x: 332, startPoint y: 207, endPoint x: 277, endPoint y: 198, distance: 55.8
click at [277, 198] on div "SearchWithCriteria3aa05153-b54f-41f4-a735-512c34c8d2b8 Work Title walk in" at bounding box center [532, 211] width 708 height 26
click at [808, 267] on button "Search" at bounding box center [847, 280] width 79 height 26
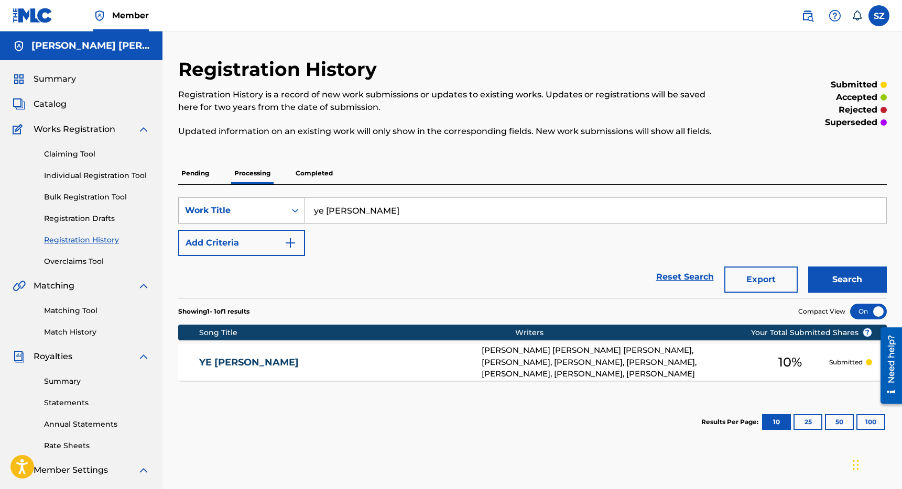
drag, startPoint x: 340, startPoint y: 212, endPoint x: 288, endPoint y: 210, distance: 51.9
click at [288, 210] on div "SearchWithCriteria3aa05153-b54f-41f4-a735-512c34c8d2b8 Work Title ye ali" at bounding box center [532, 211] width 708 height 26
click at [808, 267] on button "Search" at bounding box center [847, 280] width 79 height 26
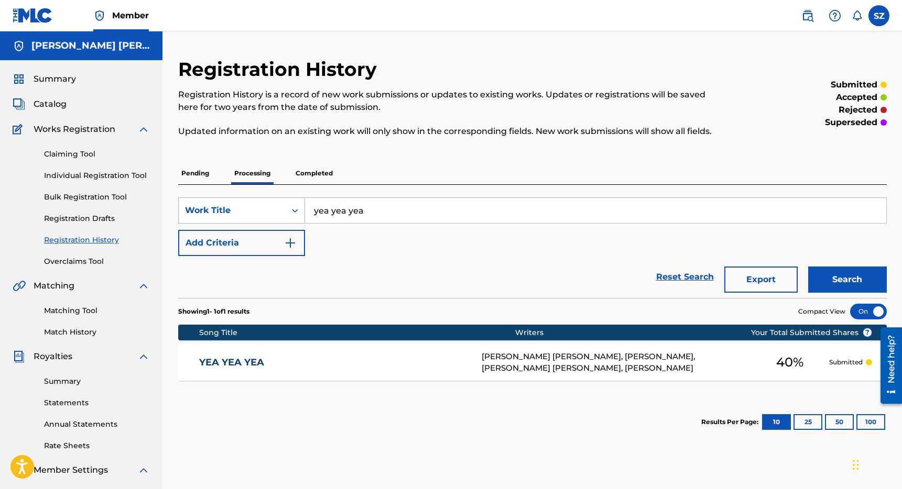
drag, startPoint x: 377, startPoint y: 213, endPoint x: 288, endPoint y: 209, distance: 89.2
click at [288, 209] on div "SearchWithCriteria3aa05153-b54f-41f4-a735-512c34c8d2b8 Work Title yea yea yea" at bounding box center [532, 211] width 708 height 26
type input "symmetric"
click at [808, 267] on button "Search" at bounding box center [847, 280] width 79 height 26
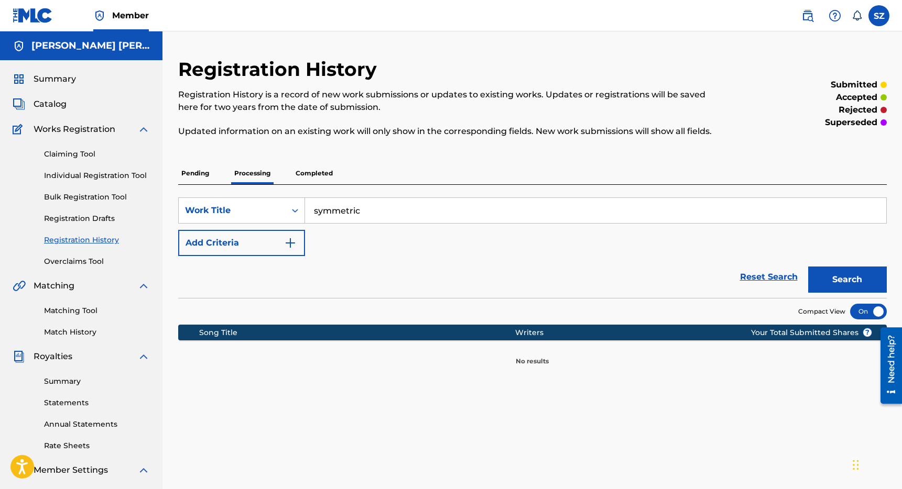
click at [324, 179] on p "Completed" at bounding box center [313, 173] width 43 height 22
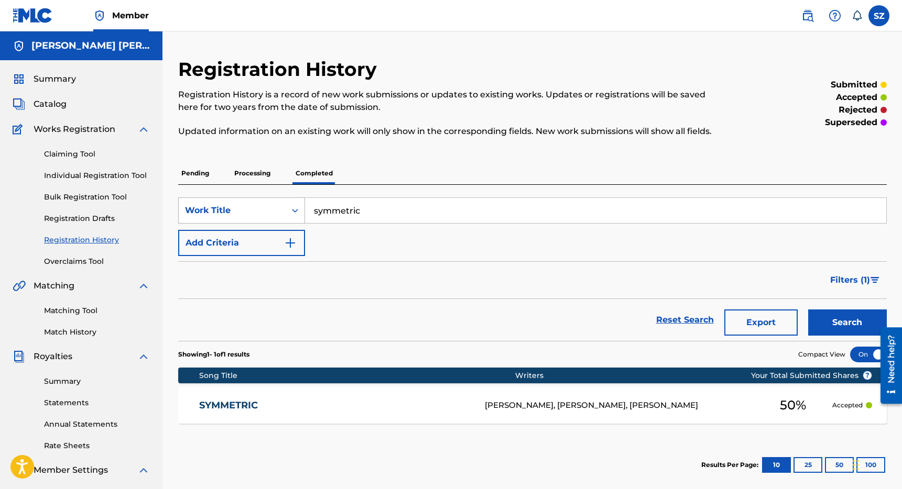
drag, startPoint x: 368, startPoint y: 206, endPoint x: 271, endPoint y: 201, distance: 96.6
click at [271, 201] on div "SearchWithCriteria3aa05153-b54f-41f4-a735-512c34c8d2b8 Work Title symmetric" at bounding box center [532, 211] width 708 height 26
type input "uh yo"
click at [808, 310] on button "Search" at bounding box center [847, 323] width 79 height 26
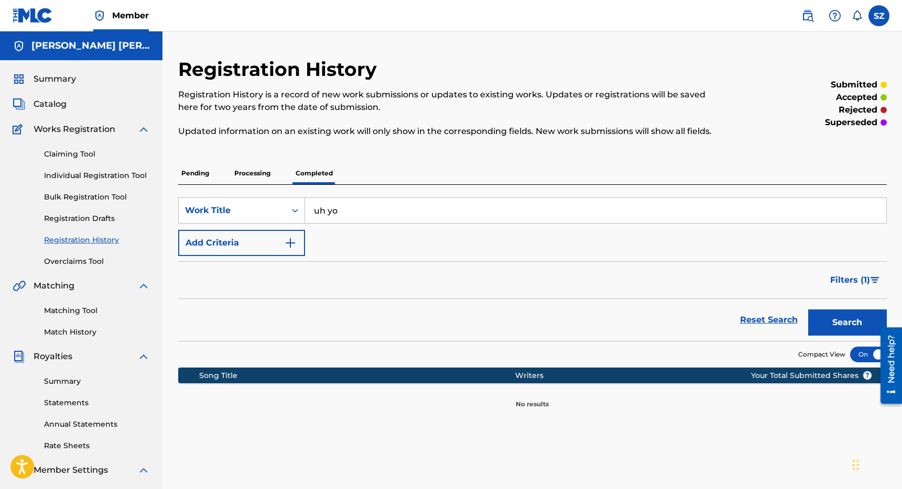
click at [264, 173] on p "Processing" at bounding box center [252, 173] width 42 height 22
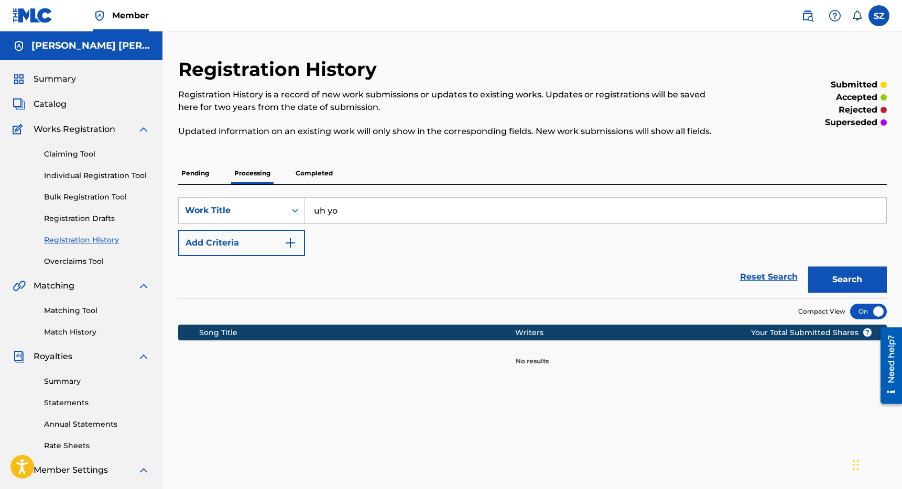
click at [200, 168] on p "Pending" at bounding box center [195, 173] width 34 height 22
click at [238, 175] on p "Processing" at bounding box center [252, 173] width 42 height 22
click at [319, 172] on p "Completed" at bounding box center [313, 173] width 43 height 22
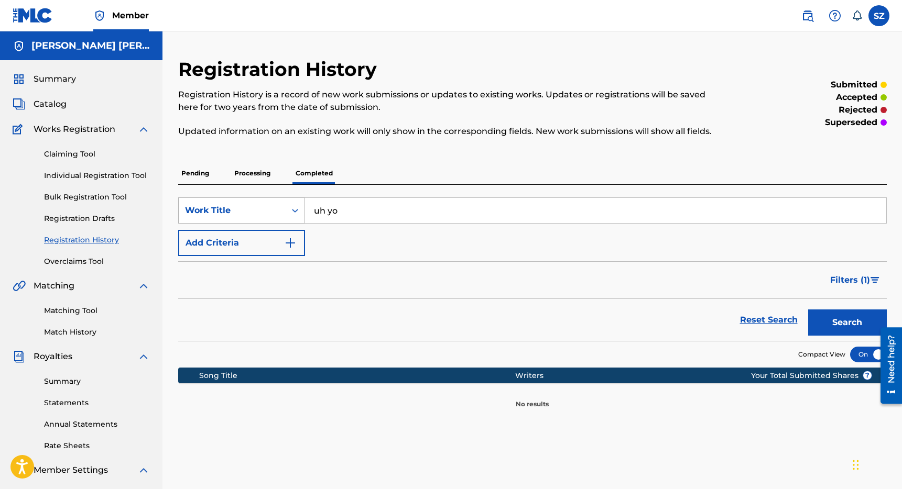
drag, startPoint x: 346, startPoint y: 211, endPoint x: 300, endPoint y: 211, distance: 45.6
click at [300, 211] on div "SearchWithCriteria3aa05153-b54f-41f4-a735-512c34c8d2b8 Work Title uh yo" at bounding box center [532, 211] width 708 height 26
type input "geek flex"
click at [808, 310] on button "Search" at bounding box center [847, 323] width 79 height 26
click at [263, 170] on p "Processing" at bounding box center [252, 173] width 42 height 22
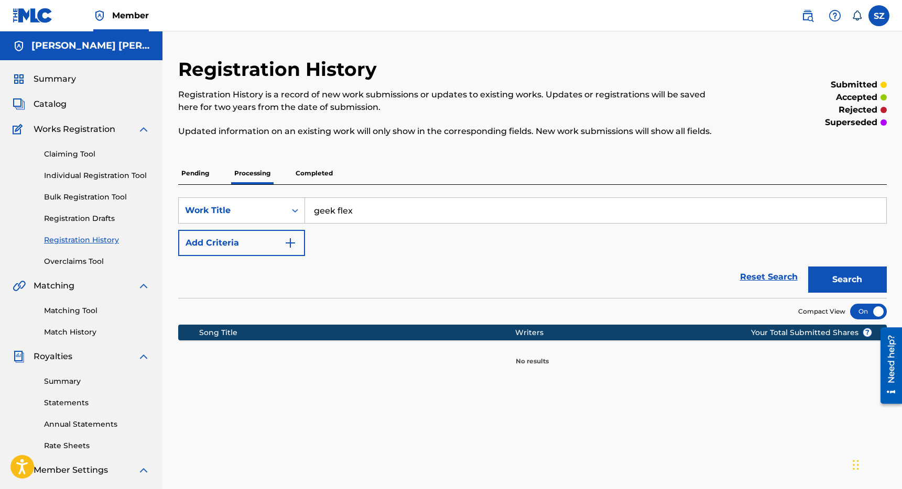
click at [200, 171] on p "Pending" at bounding box center [195, 173] width 34 height 22
click at [59, 104] on span "Catalog" at bounding box center [50, 104] width 33 height 13
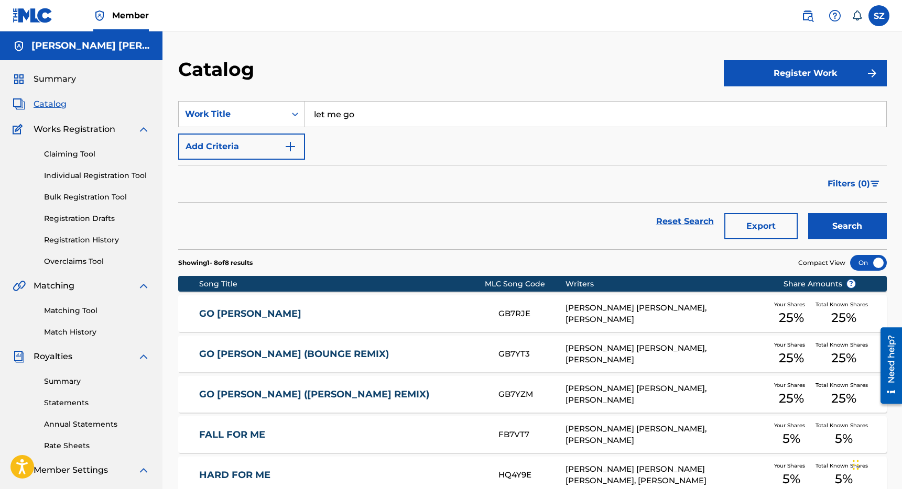
drag, startPoint x: 370, startPoint y: 115, endPoint x: 264, endPoint y: 99, distance: 107.1
click at [264, 99] on section "SearchWithCriteriac9ca2d3e-222f-4753-8057-ea00eda1b709 Work Title let me go Add…" at bounding box center [532, 169] width 708 height 161
type input "geek flex"
click at [808, 213] on button "Search" at bounding box center [847, 226] width 79 height 26
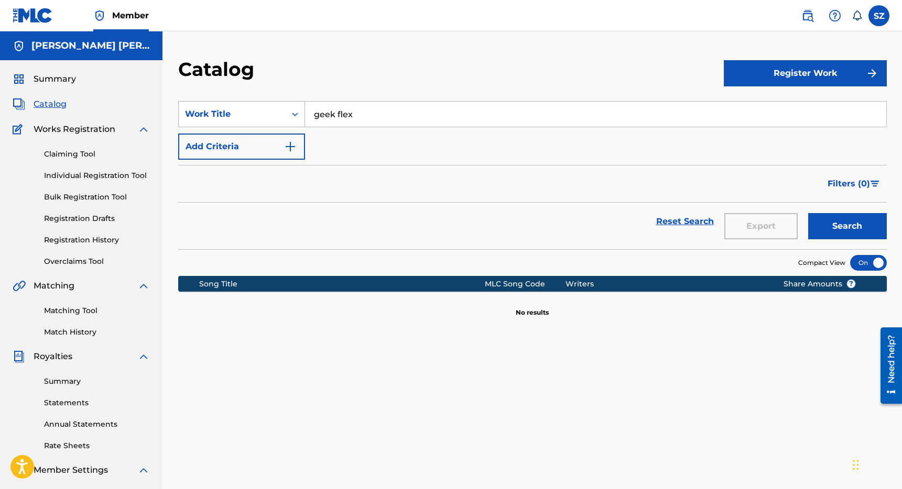
drag, startPoint x: 369, startPoint y: 113, endPoint x: 279, endPoint y: 112, distance: 89.6
click at [279, 112] on div "SearchWithCriteriac9ca2d3e-222f-4753-8057-ea00eda1b709 Work Title geek flex" at bounding box center [532, 114] width 708 height 26
click at [82, 237] on link "Registration History" at bounding box center [97, 240] width 106 height 11
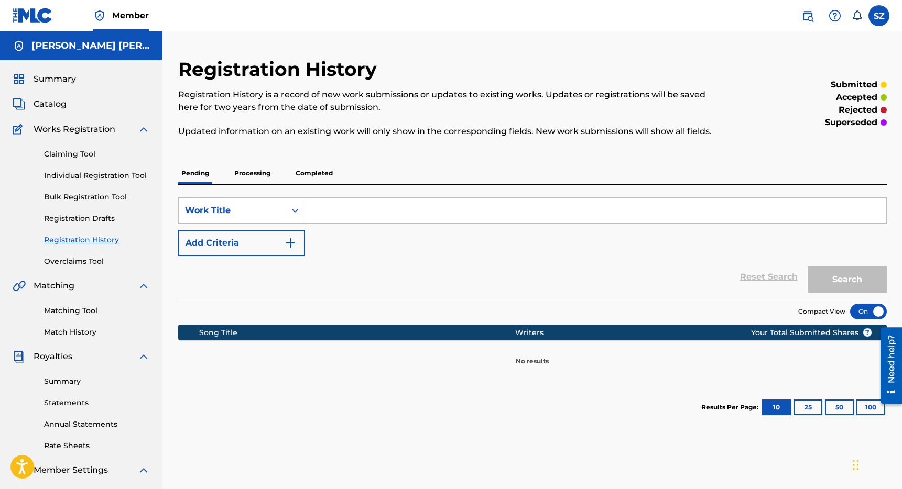
click at [260, 168] on p "Processing" at bounding box center [252, 173] width 42 height 22
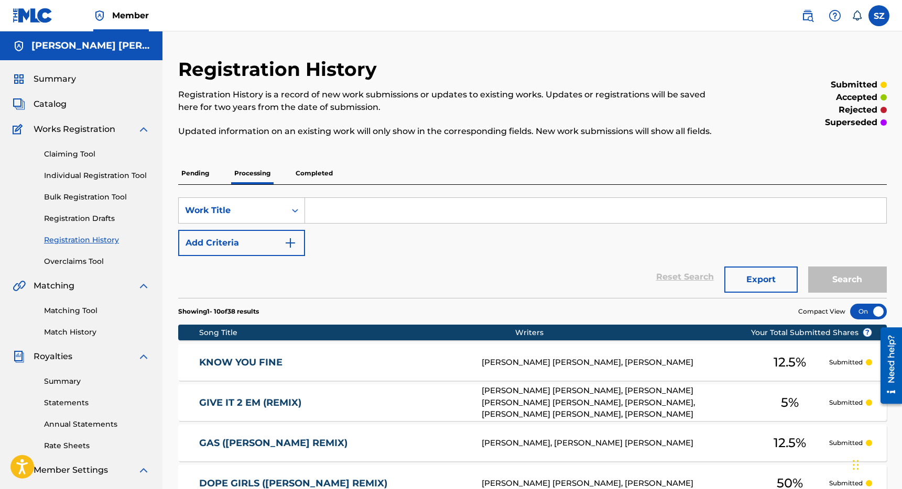
click at [339, 206] on input "Search Form" at bounding box center [595, 210] width 581 height 25
type input "lonely in [GEOGRAPHIC_DATA]"
click at [808, 267] on button "Search" at bounding box center [847, 280] width 79 height 26
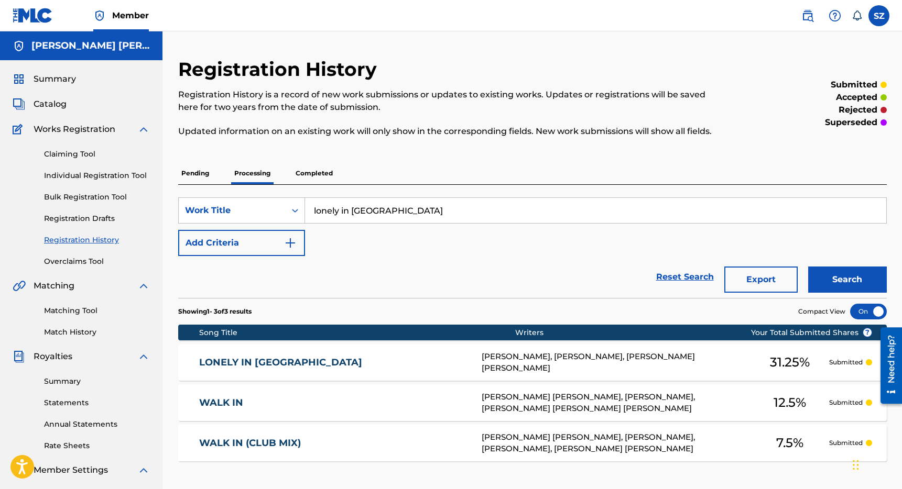
click at [320, 174] on p "Completed" at bounding box center [313, 173] width 43 height 22
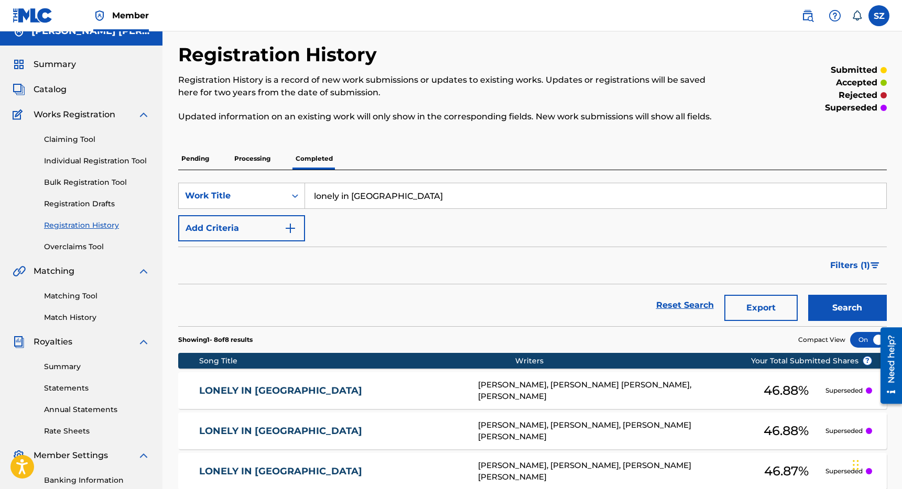
scroll to position [10, 0]
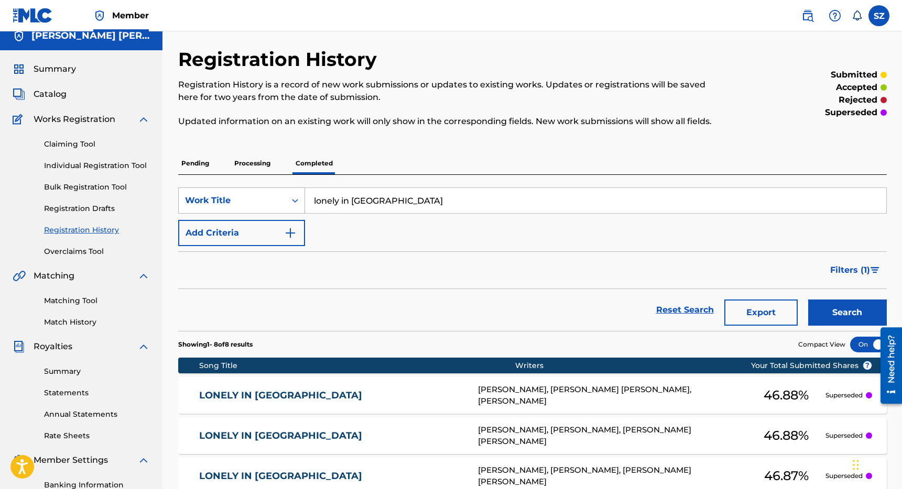
drag, startPoint x: 384, startPoint y: 201, endPoint x: 269, endPoint y: 197, distance: 114.3
click at [269, 197] on div "SearchWithCriteria3aa05153-b54f-41f4-a735-512c34c8d2b8 Work Title lonely in tok…" at bounding box center [532, 201] width 708 height 26
click at [808, 300] on button "Search" at bounding box center [847, 313] width 79 height 26
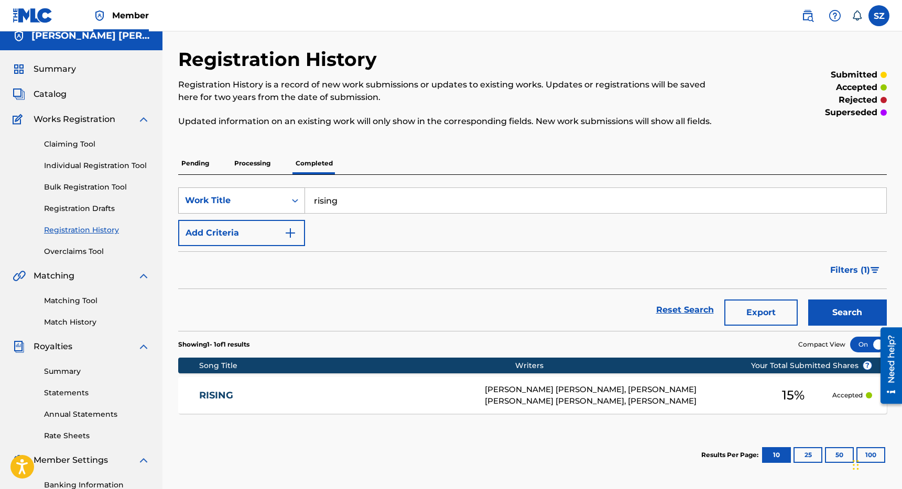
drag, startPoint x: 346, startPoint y: 203, endPoint x: 254, endPoint y: 188, distance: 94.1
click at [254, 188] on div "SearchWithCriteria3aa05153-b54f-41f4-a735-512c34c8d2b8 Work Title rising" at bounding box center [532, 201] width 708 height 26
type input "honor"
click at [808, 300] on button "Search" at bounding box center [847, 313] width 79 height 26
click at [252, 163] on p "Processing" at bounding box center [252, 163] width 42 height 22
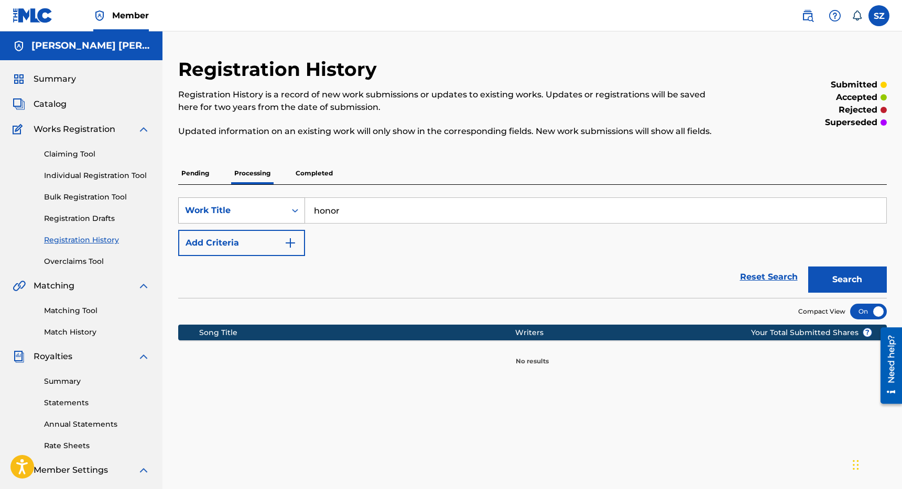
drag, startPoint x: 348, startPoint y: 210, endPoint x: 277, endPoint y: 210, distance: 71.3
click at [277, 210] on div "SearchWithCriteria3aa05153-b54f-41f4-a735-512c34c8d2b8 Work Title honor" at bounding box center [532, 211] width 708 height 26
type input "psychic"
click at [808, 267] on button "Search" at bounding box center [847, 280] width 79 height 26
click at [326, 172] on p "Completed" at bounding box center [313, 173] width 43 height 22
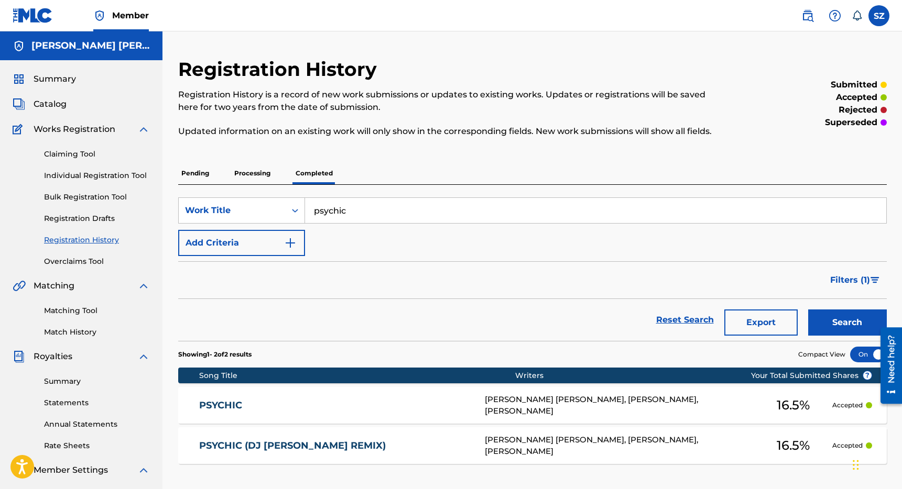
click at [255, 171] on p "Processing" at bounding box center [252, 173] width 42 height 22
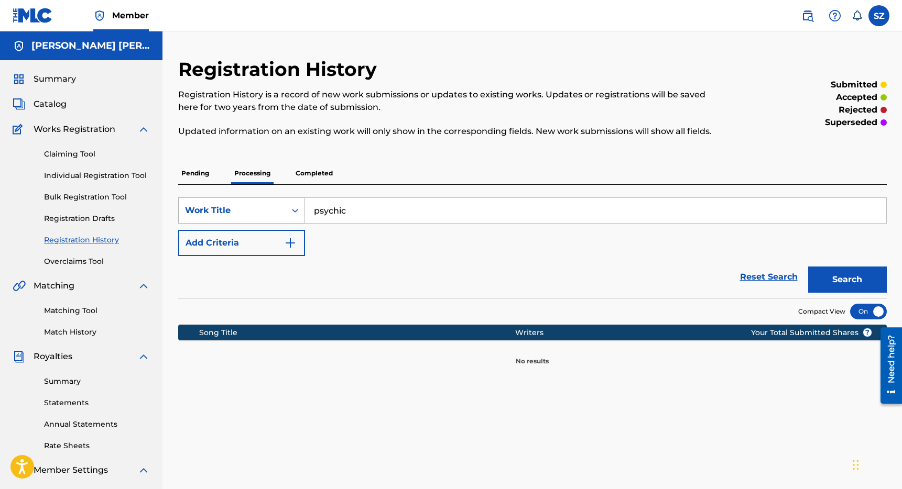
drag, startPoint x: 356, startPoint y: 210, endPoint x: 298, endPoint y: 211, distance: 58.2
click at [298, 211] on div "SearchWithCriteria3aa05153-b54f-41f4-a735-512c34c8d2b8 Work Title psychic" at bounding box center [532, 211] width 708 height 26
type input "dope girls"
click at [808, 267] on button "Search" at bounding box center [847, 280] width 79 height 26
